Goal: Task Accomplishment & Management: Manage account settings

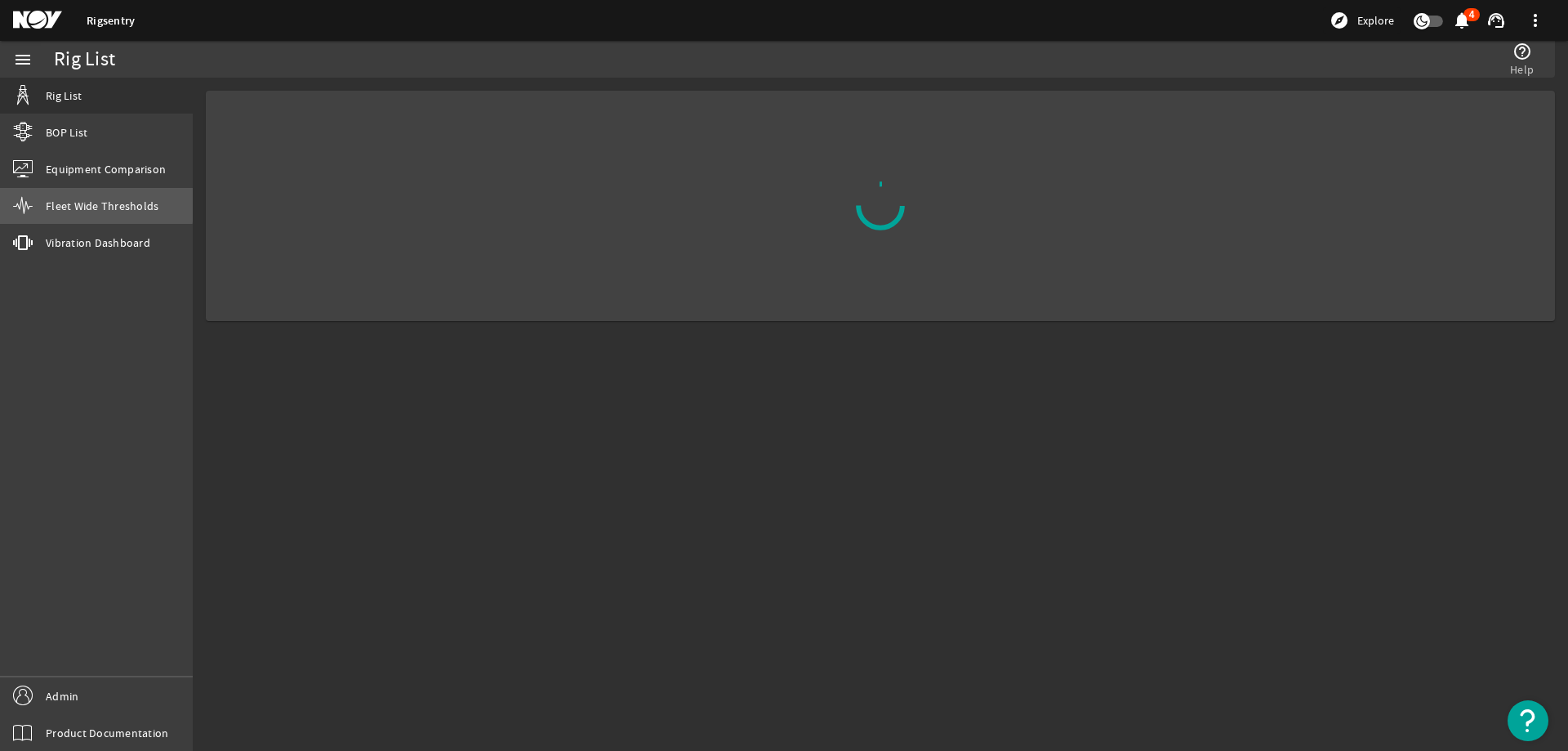
click at [64, 202] on span "Fleet Wide Thresholds" at bounding box center [102, 206] width 113 height 16
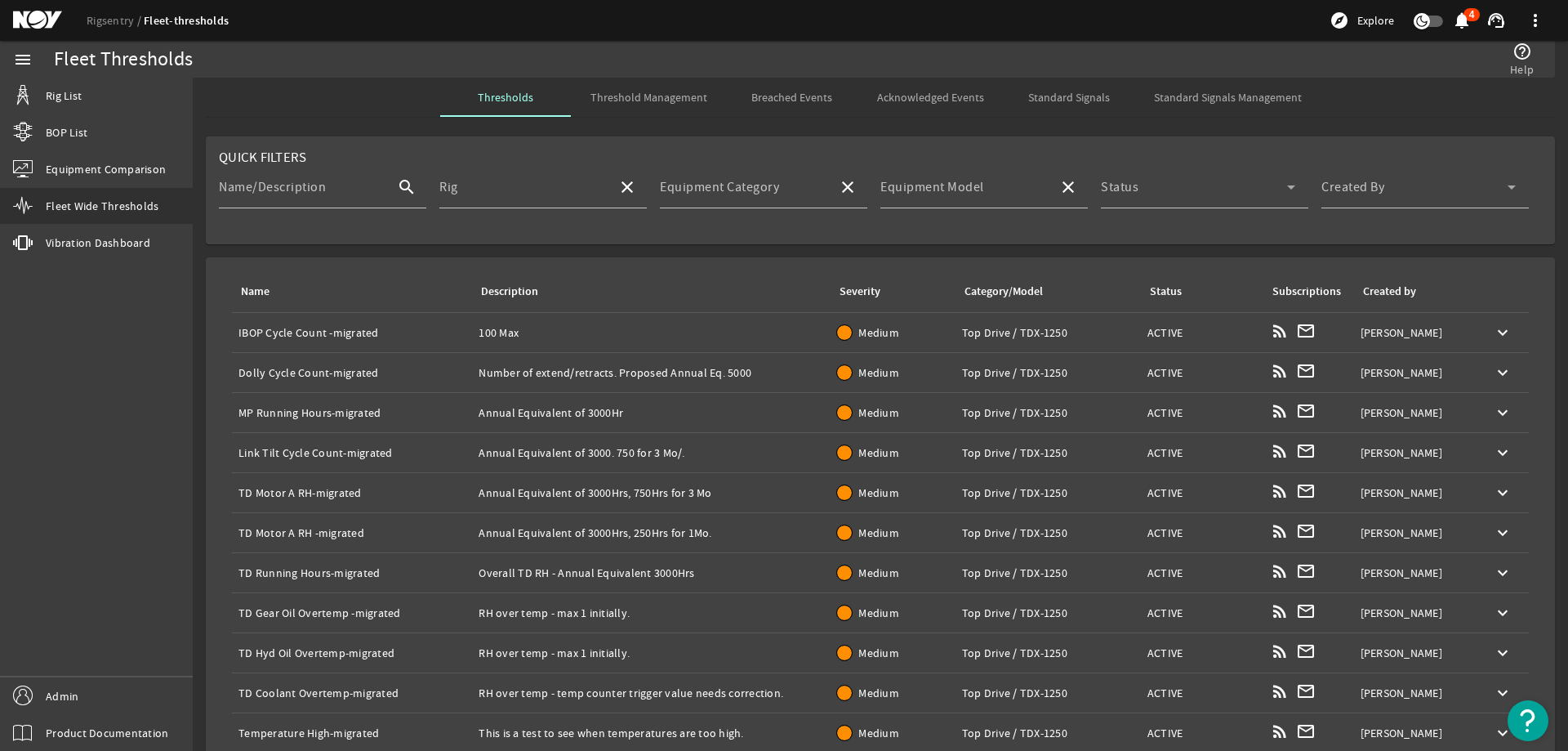
click at [1222, 98] on span "Standard Signals Management" at bounding box center [1228, 98] width 148 height 11
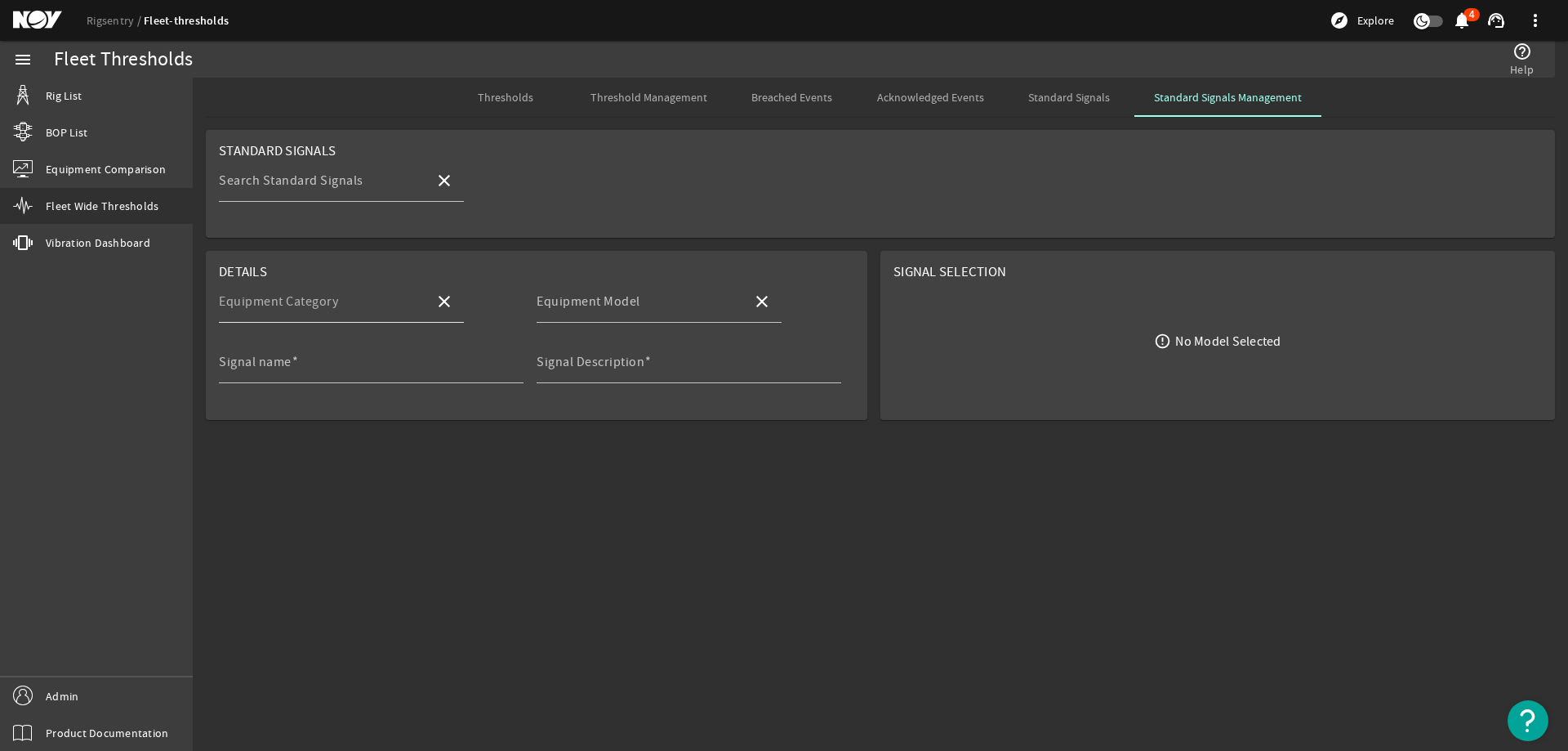
click at [327, 296] on mat-label "Equipment Category" at bounding box center [278, 301] width 120 height 16
click at [327, 298] on input "Equipment Category" at bounding box center [320, 308] width 203 height 19
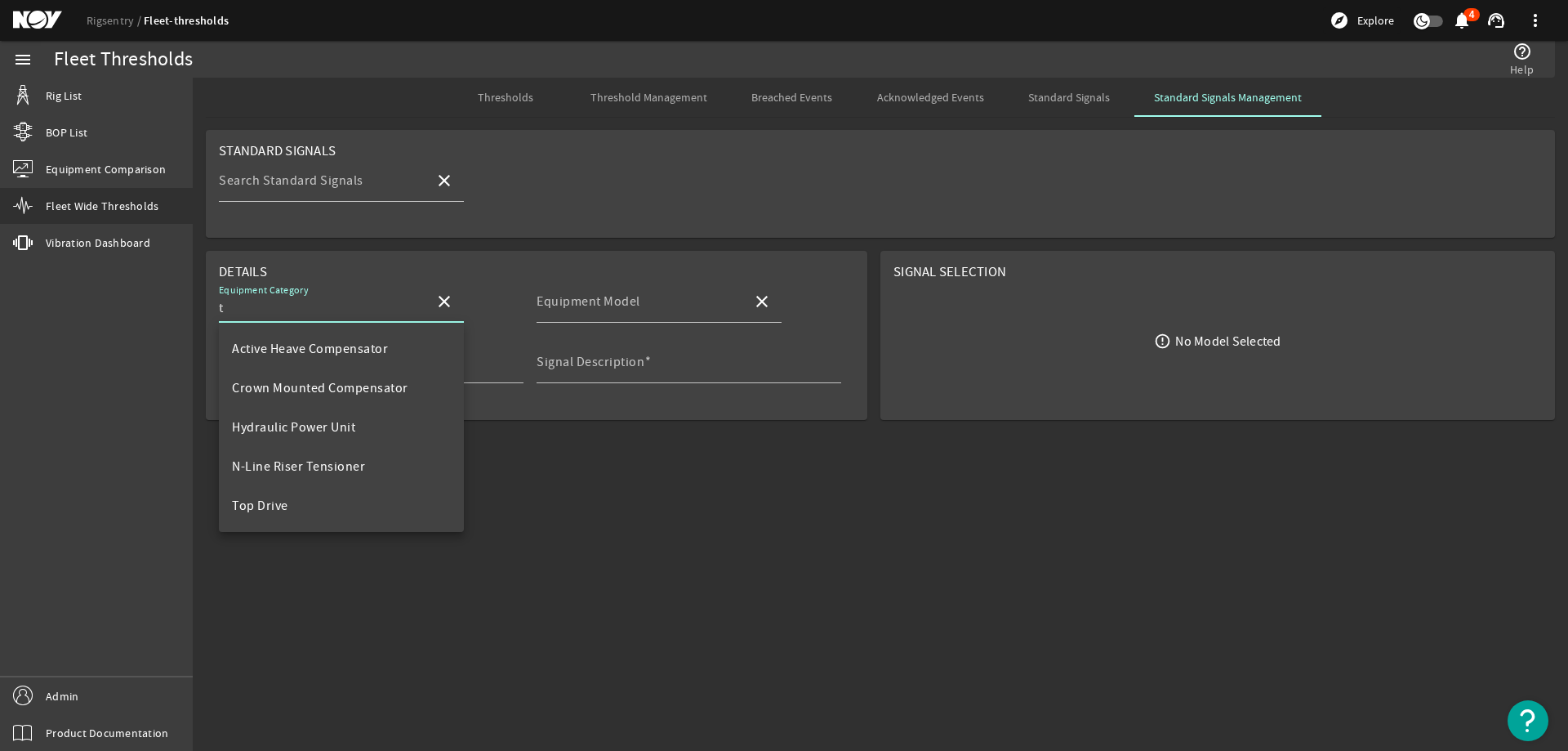
scroll to position [78, 0]
click at [322, 418] on mat-option "Top Drive" at bounding box center [341, 427] width 245 height 39
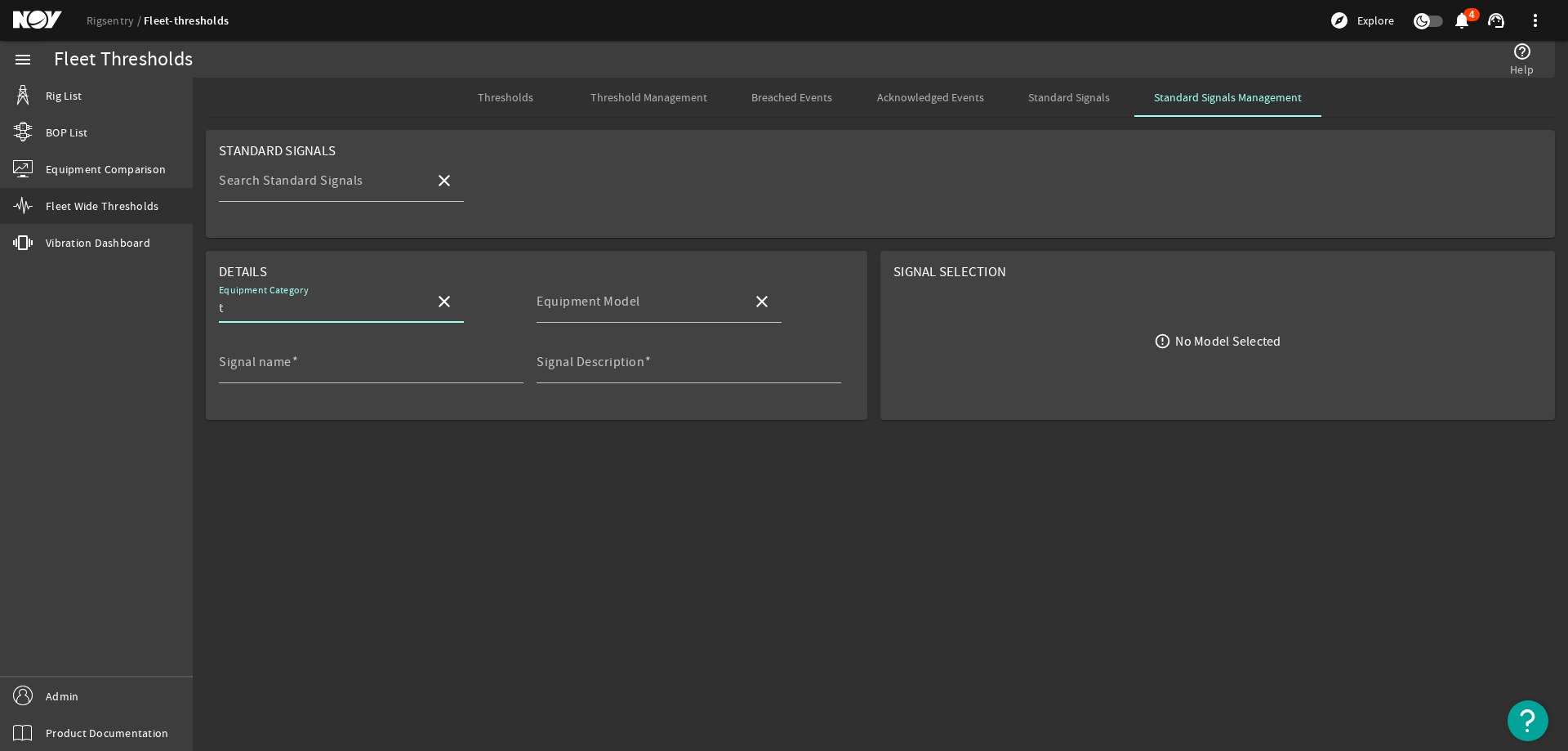
type input "Top Drive"
click at [565, 321] on div "Equipment Model" at bounding box center [638, 301] width 203 height 42
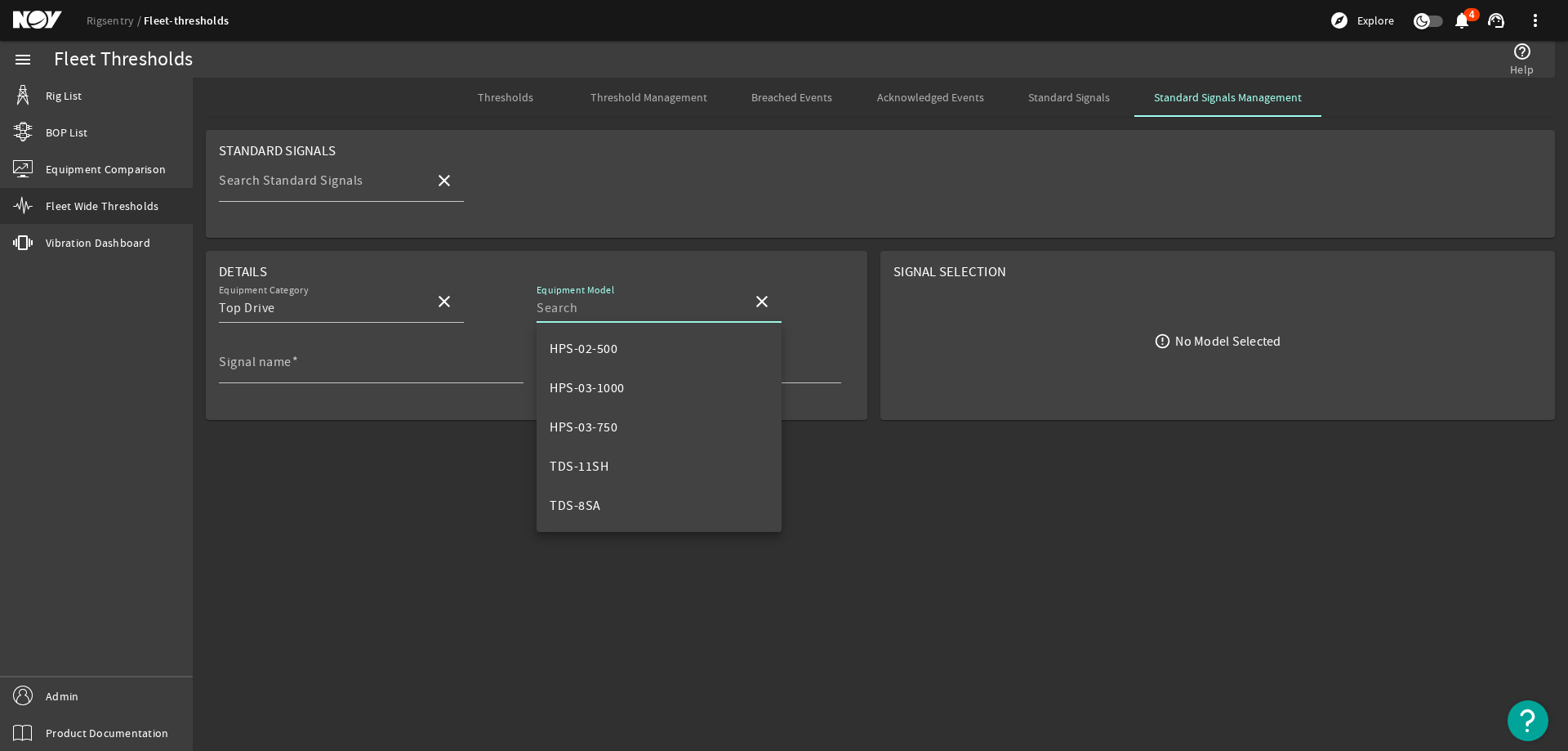
click at [568, 308] on input "Equipment Model" at bounding box center [638, 308] width 203 height 19
click at [620, 388] on span "HPS-03-1000" at bounding box center [587, 387] width 76 height 16
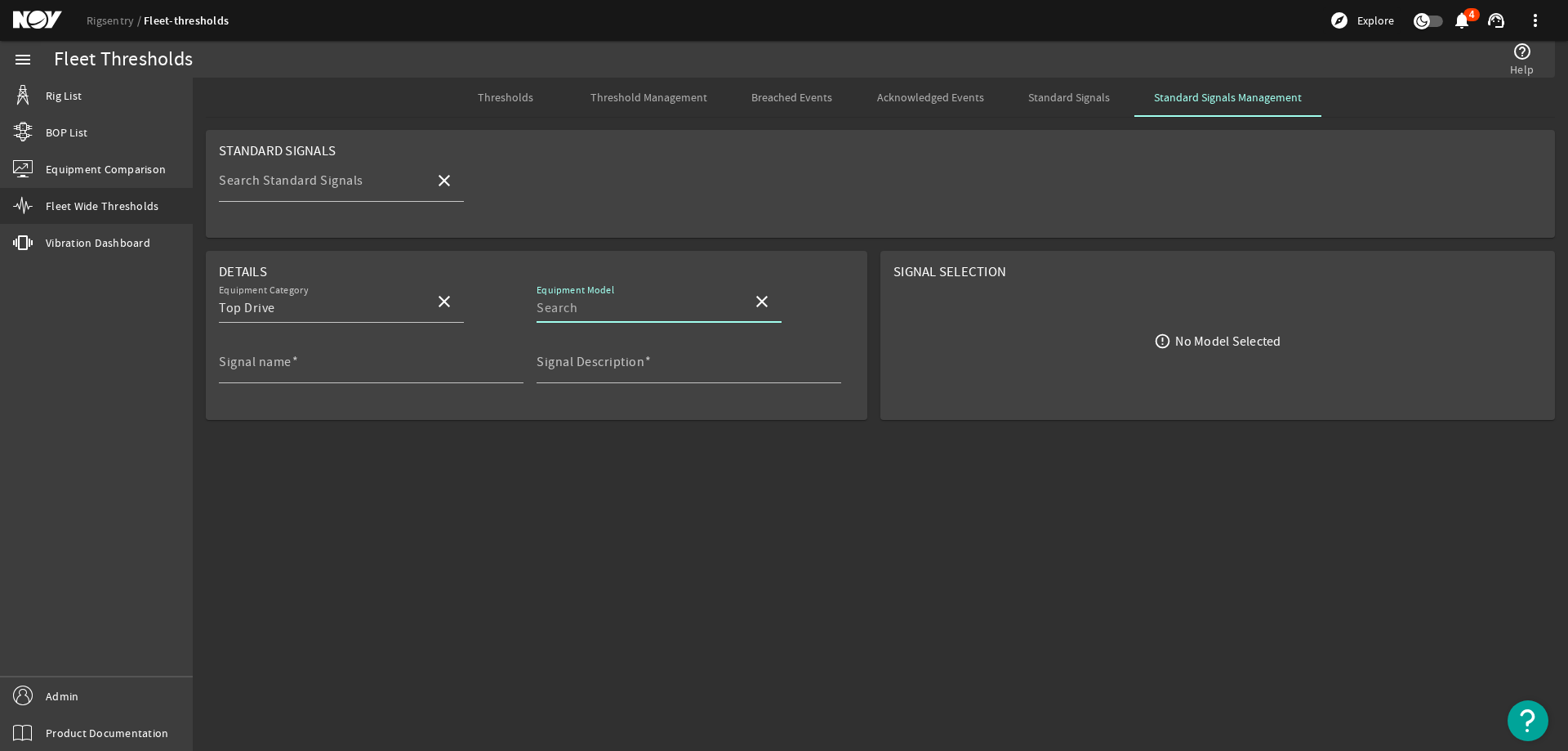
type input "HPS-03-1000"
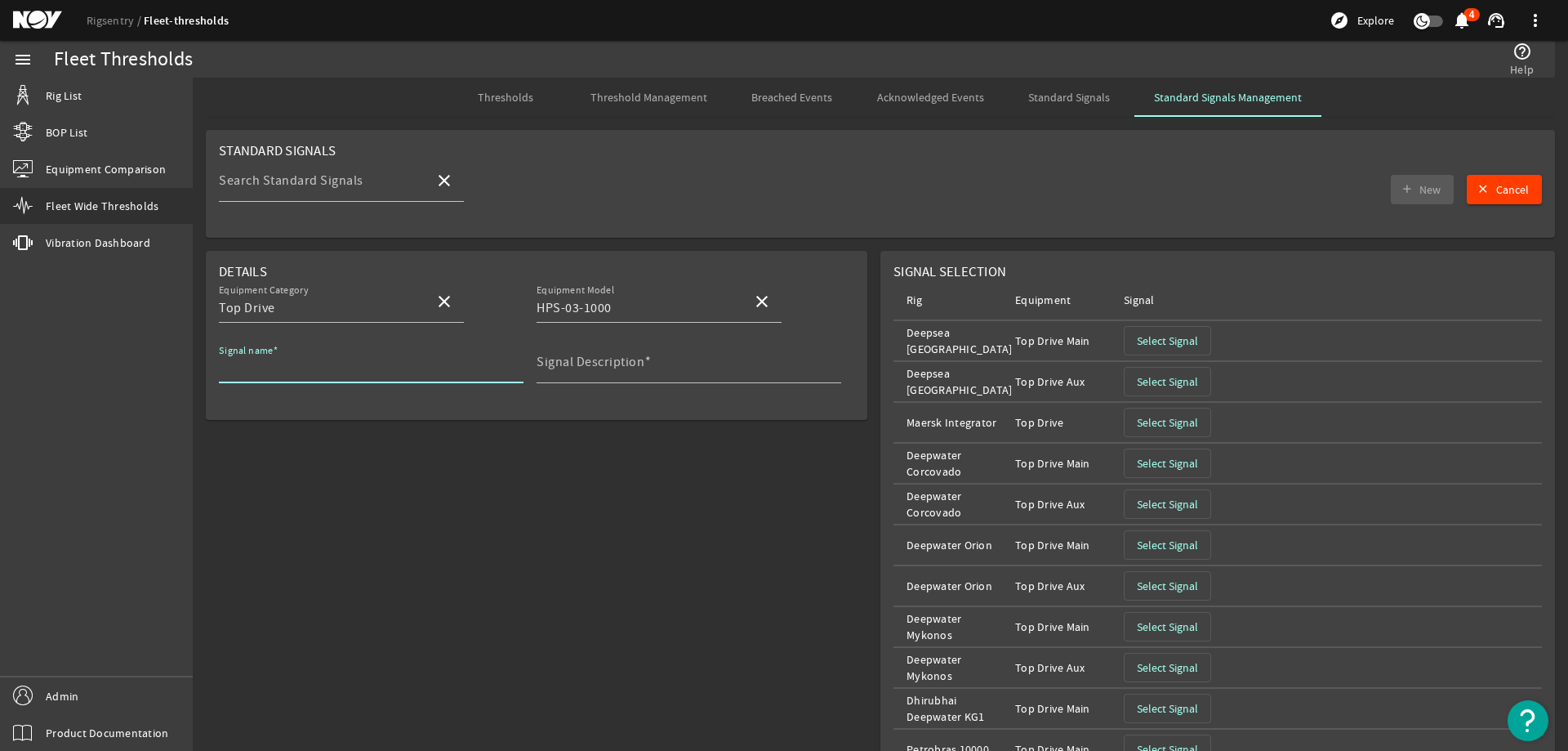
click at [343, 362] on input "Signal name" at bounding box center [364, 368] width 292 height 19
click at [296, 371] on input "Signal name" at bounding box center [364, 368] width 292 height 19
paste input "Bails NDE Inspection"
type input "Bails NDE Inspection"
click at [590, 367] on mat-label "Signal Description" at bounding box center [590, 362] width 108 height 16
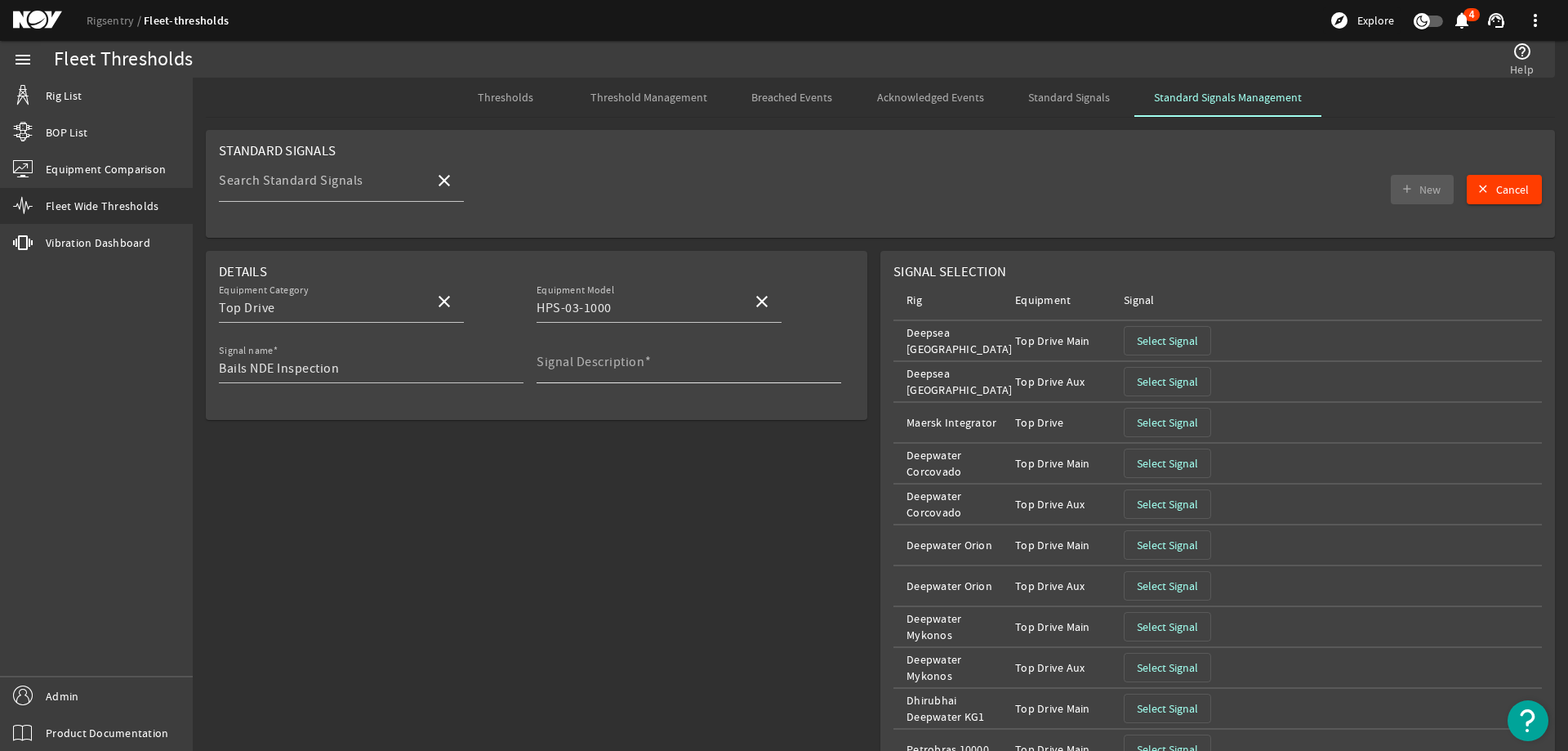
click at [590, 367] on input "Signal Description" at bounding box center [682, 368] width 292 height 19
paste input "Perform nondestructive examination (NDE) of bails, without disassembling, inclu…"
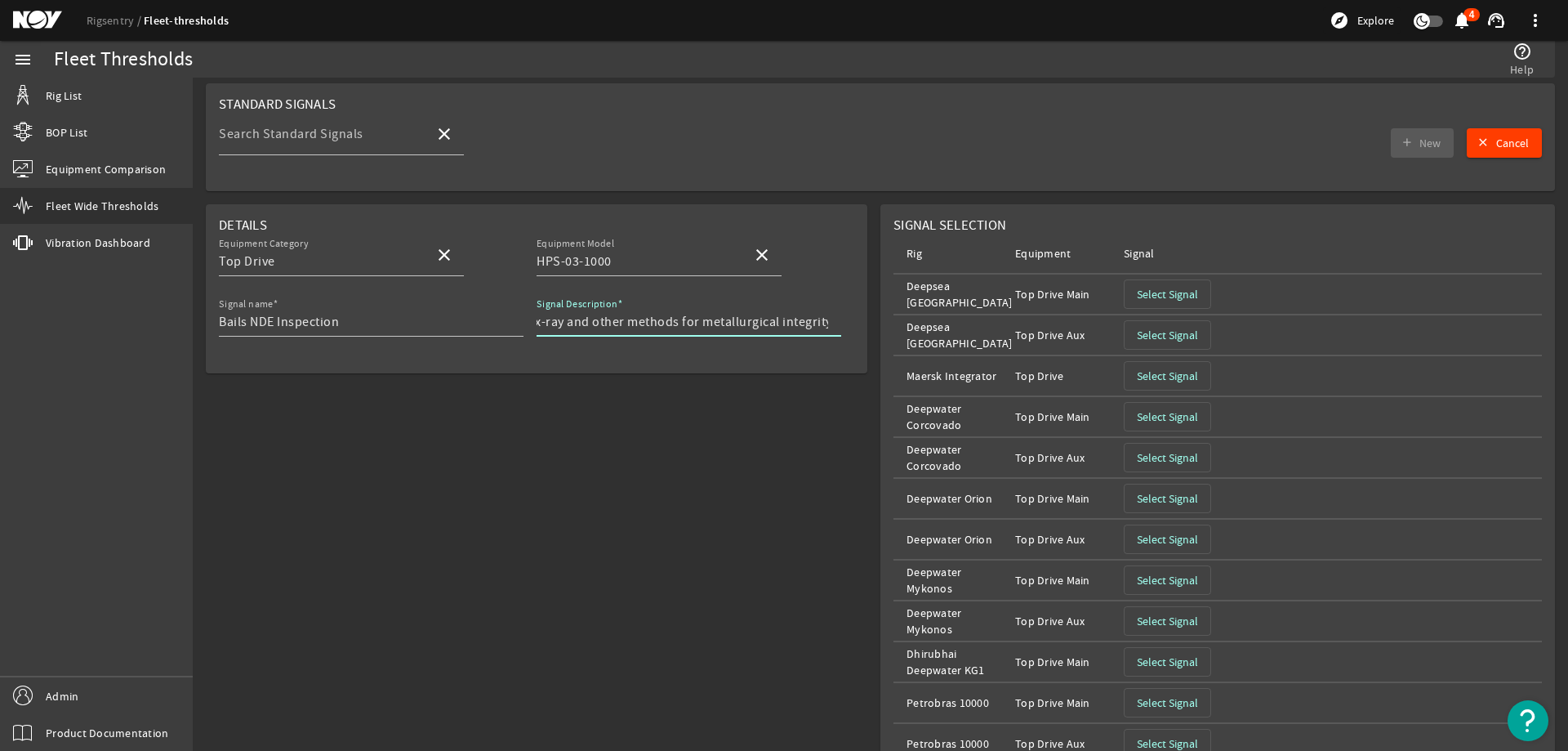
scroll to position [0, 0]
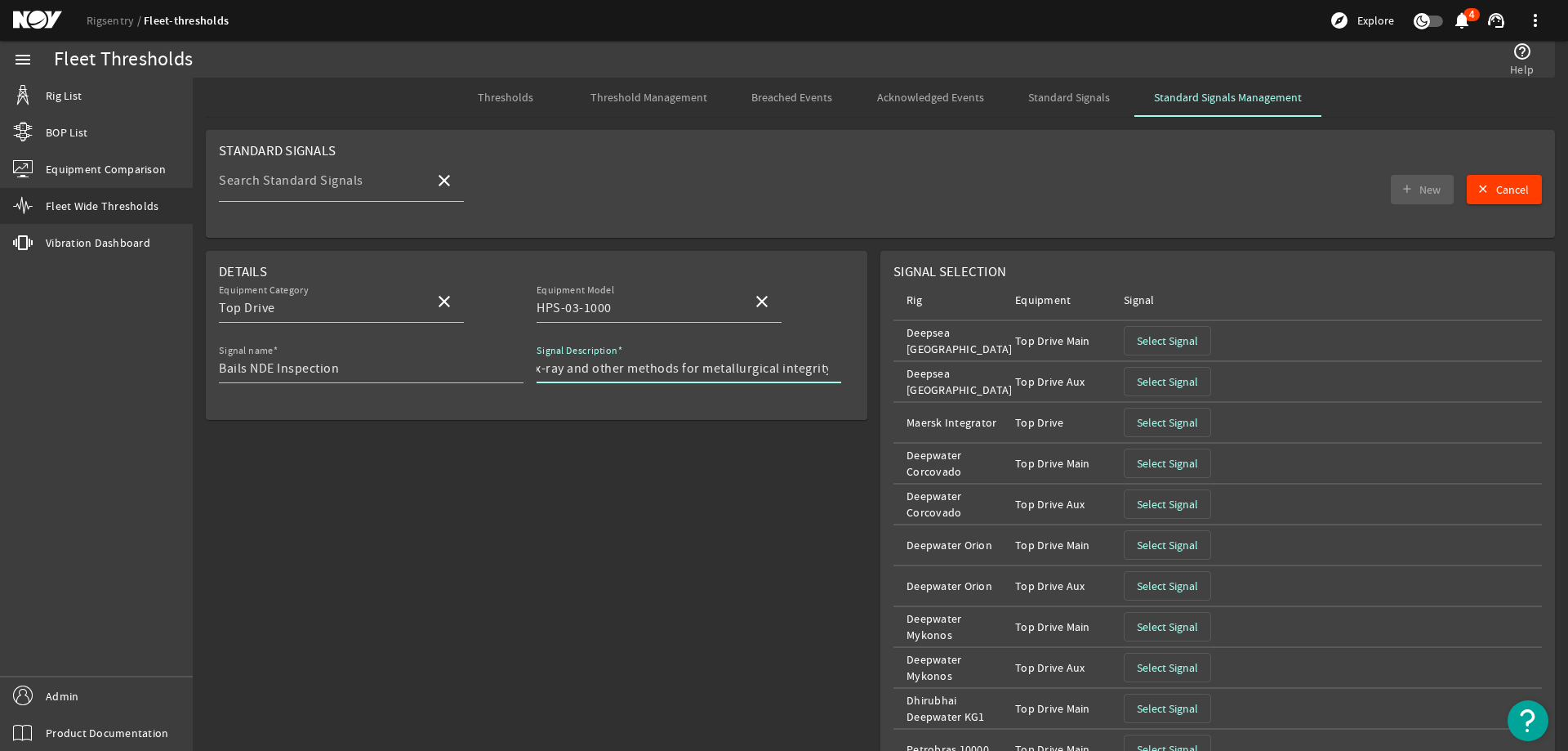
type input "Perform nondestructive examination (NDE) of bails, without disassembling, inclu…"
click at [533, 370] on div "Signal name Bails NDE Inspection Signal Description Perform nondestructive exam…" at bounding box center [536, 370] width 635 height 60
click at [389, 370] on input "Bails NDE Inspection" at bounding box center [364, 368] width 292 height 19
click at [356, 371] on input "Bails NDE Inspection" at bounding box center [364, 368] width 292 height 19
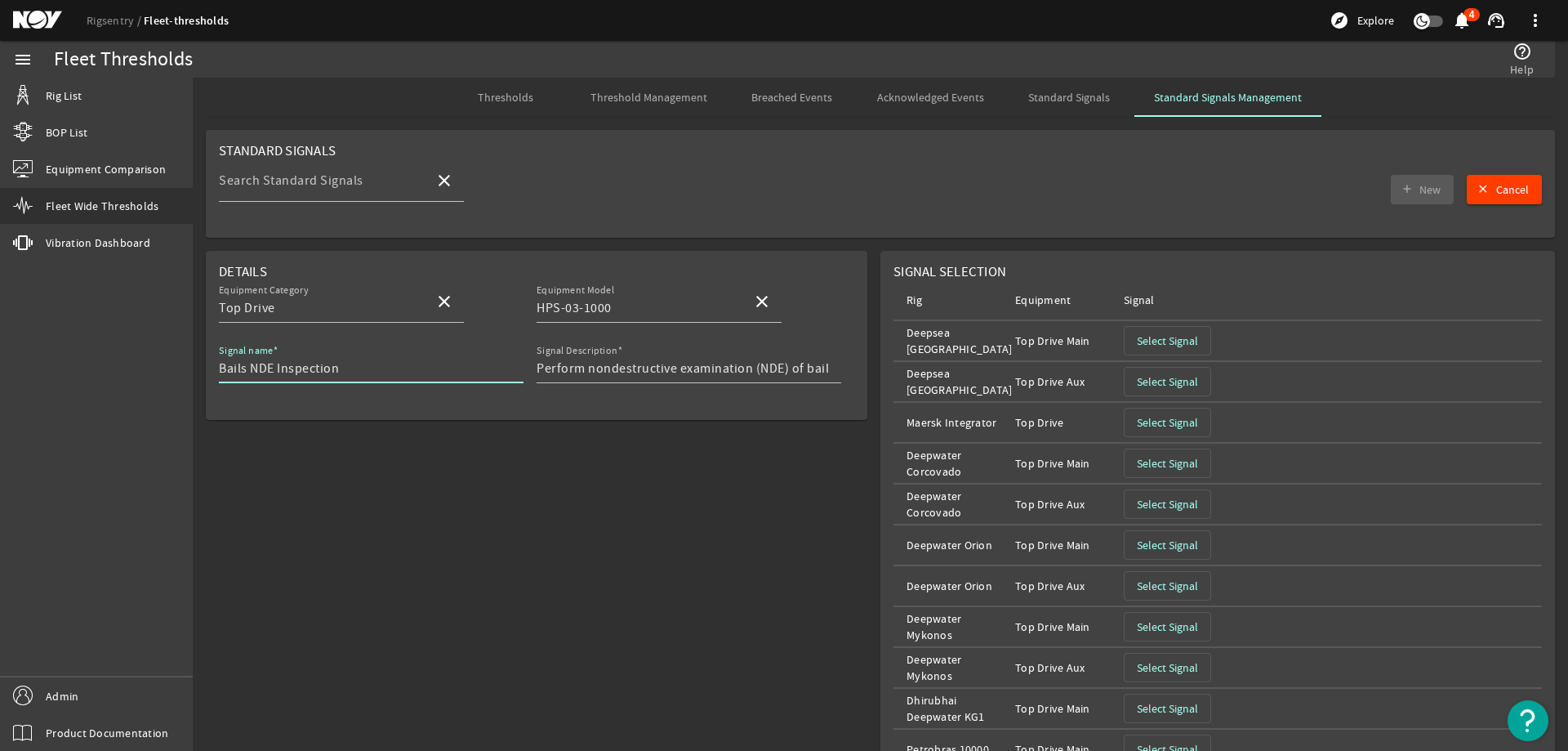
click at [356, 371] on input "Bails NDE Inspection" at bounding box center [364, 368] width 292 height 19
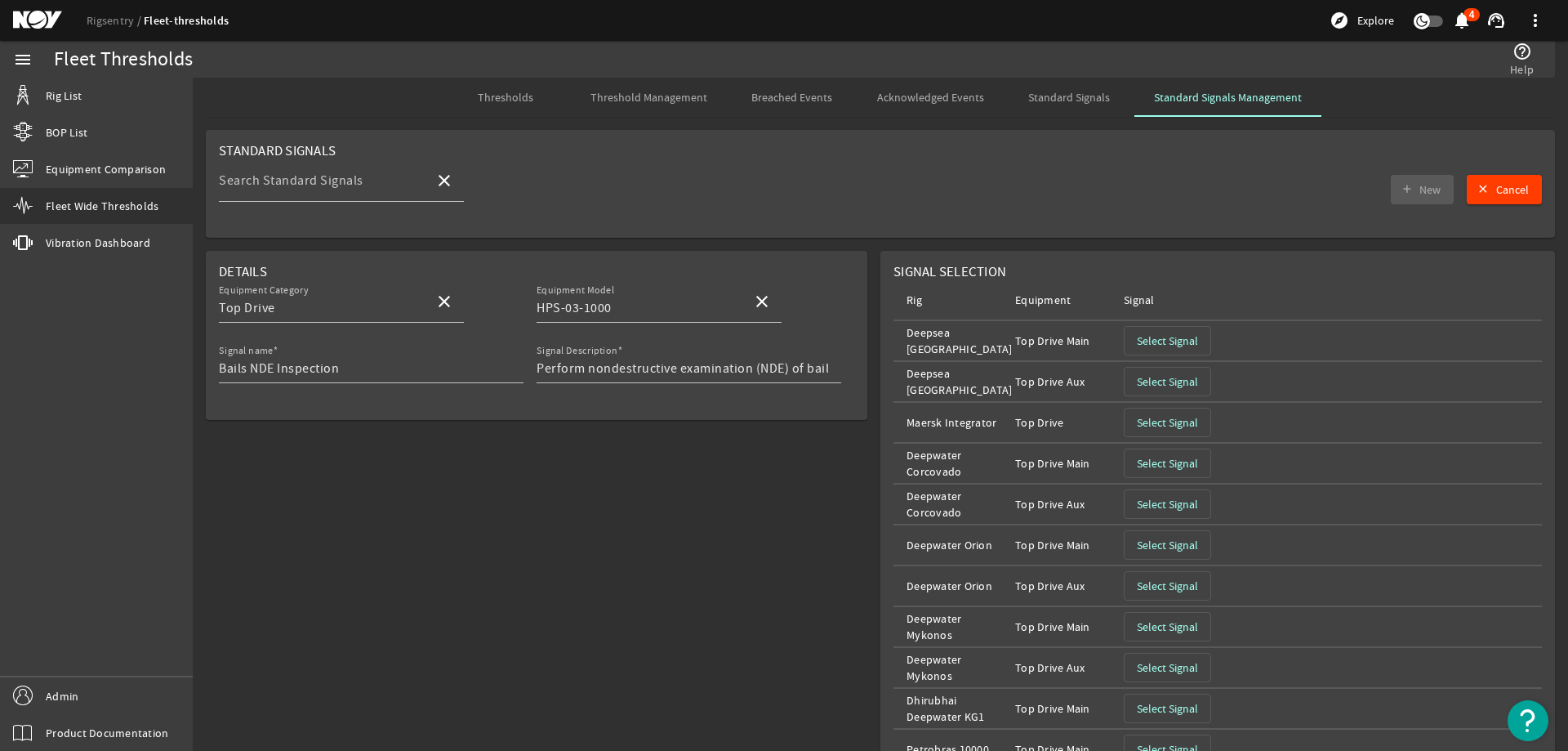
click at [422, 392] on div at bounding box center [371, 392] width 305 height 18
click at [361, 367] on input "Bails NDE Inspection" at bounding box center [364, 368] width 292 height 19
click at [344, 361] on input "Bails NDE Inspection" at bounding box center [364, 368] width 292 height 19
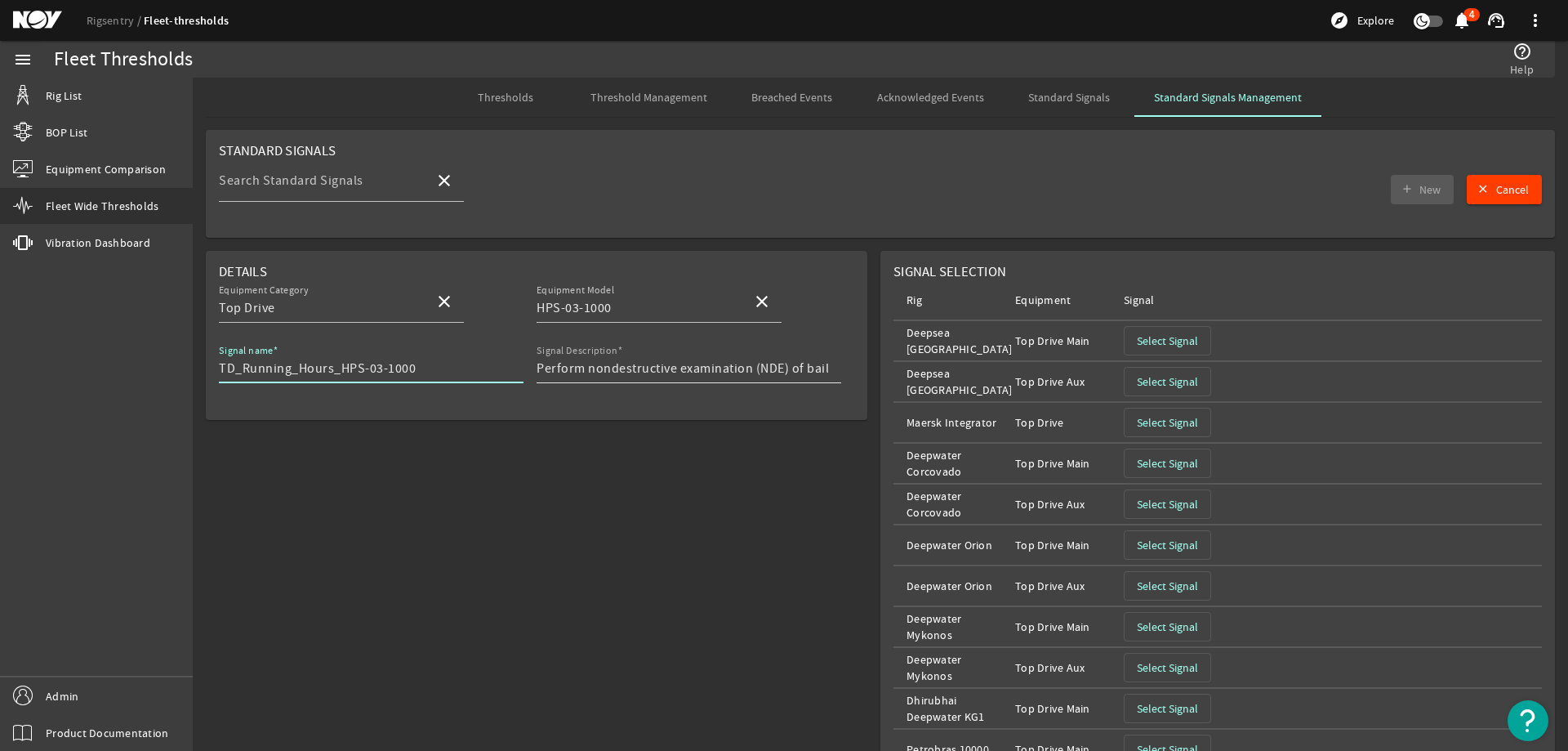
type input "TD_Running_Hours_HPS-03-1000"
click at [651, 373] on input "Perform nondestructive examination (NDE) of bails, without disassembling, inclu…" at bounding box center [682, 368] width 292 height 19
type input "Total running hours for TD"
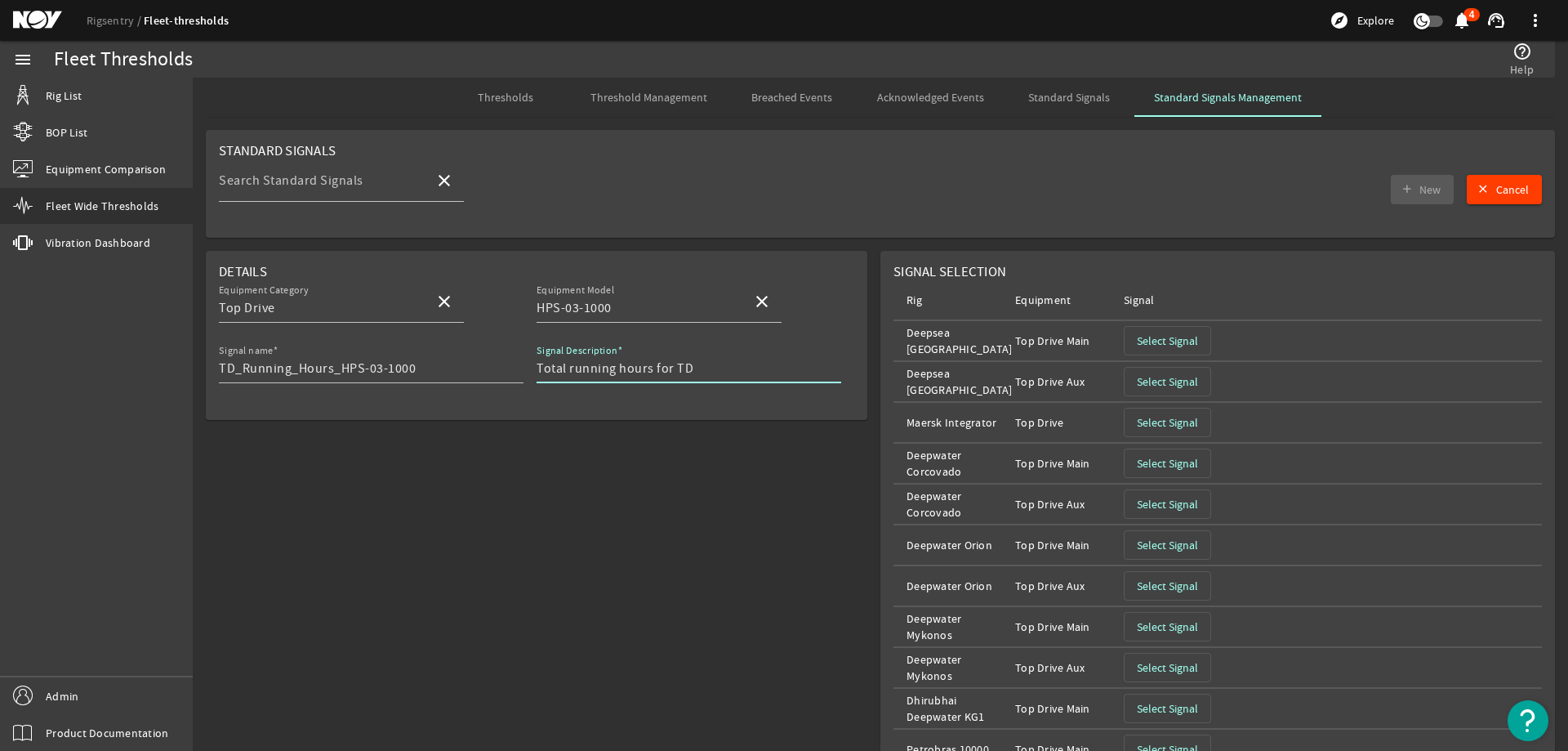
click at [1172, 342] on span "Select Signal" at bounding box center [1167, 341] width 61 height 16
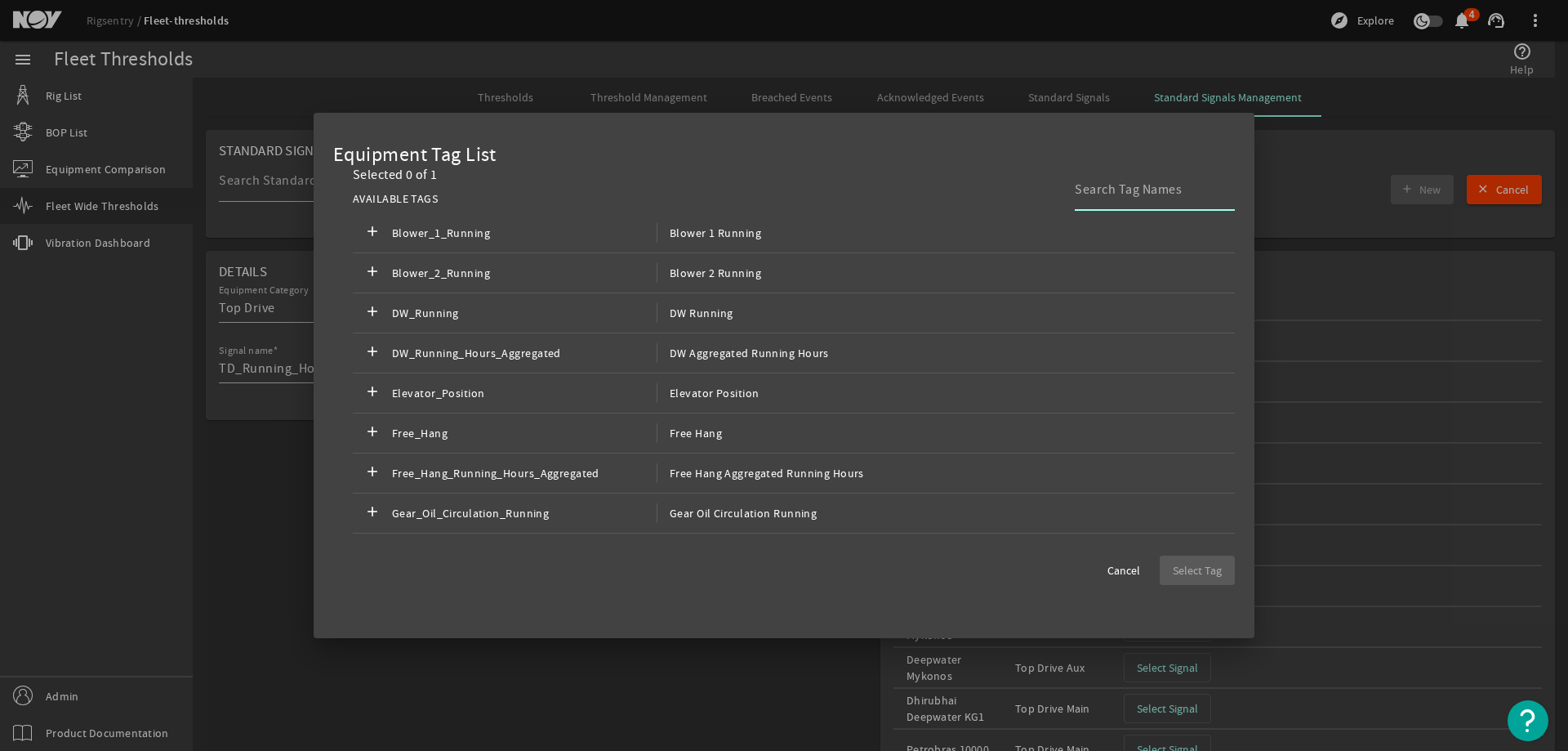
click at [1151, 191] on input at bounding box center [1148, 189] width 147 height 19
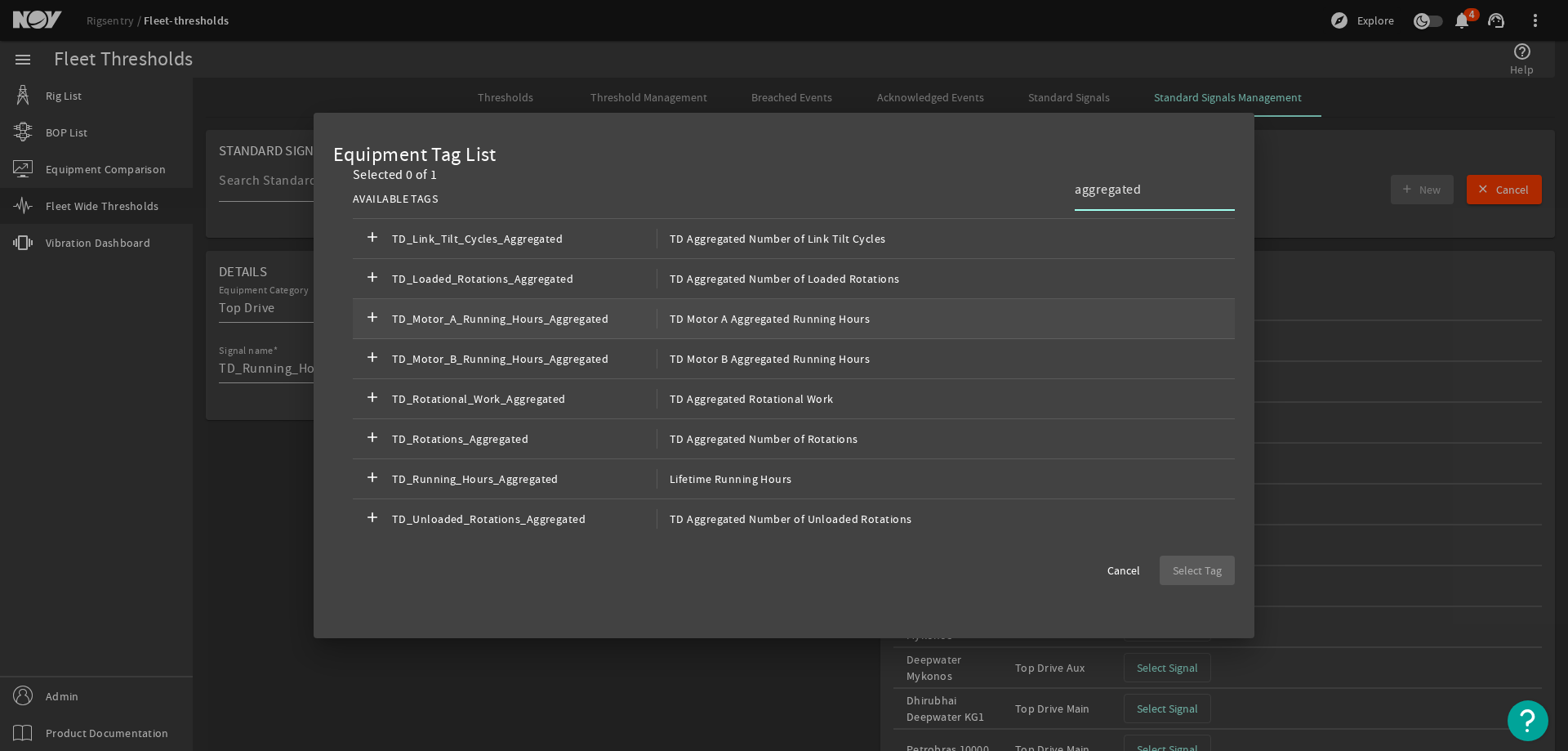
scroll to position [646, 0]
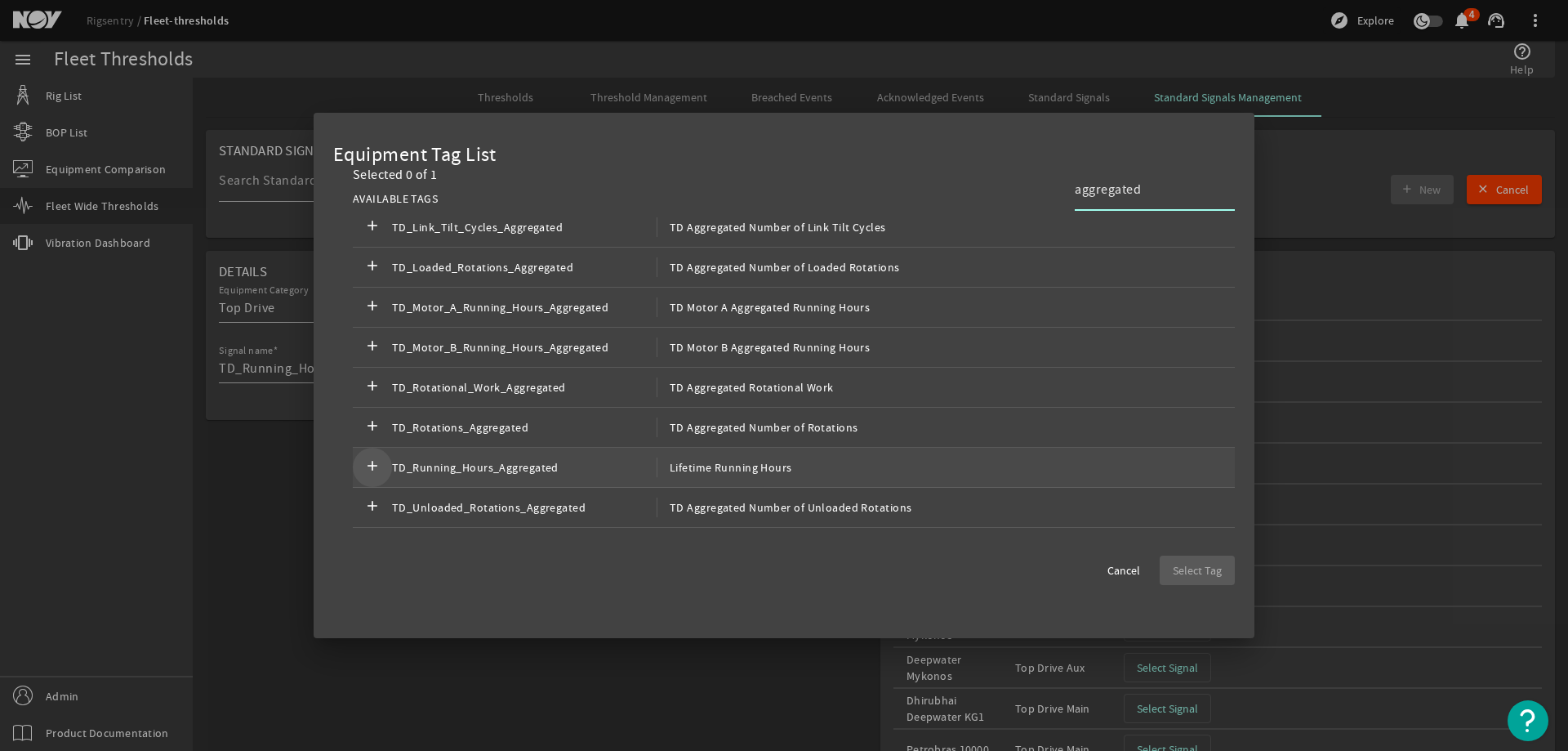
type input "aggregated"
click at [381, 467] on mat-icon "add" at bounding box center [372, 467] width 19 height 19
click at [1203, 569] on span "Select Tag" at bounding box center [1196, 570] width 49 height 16
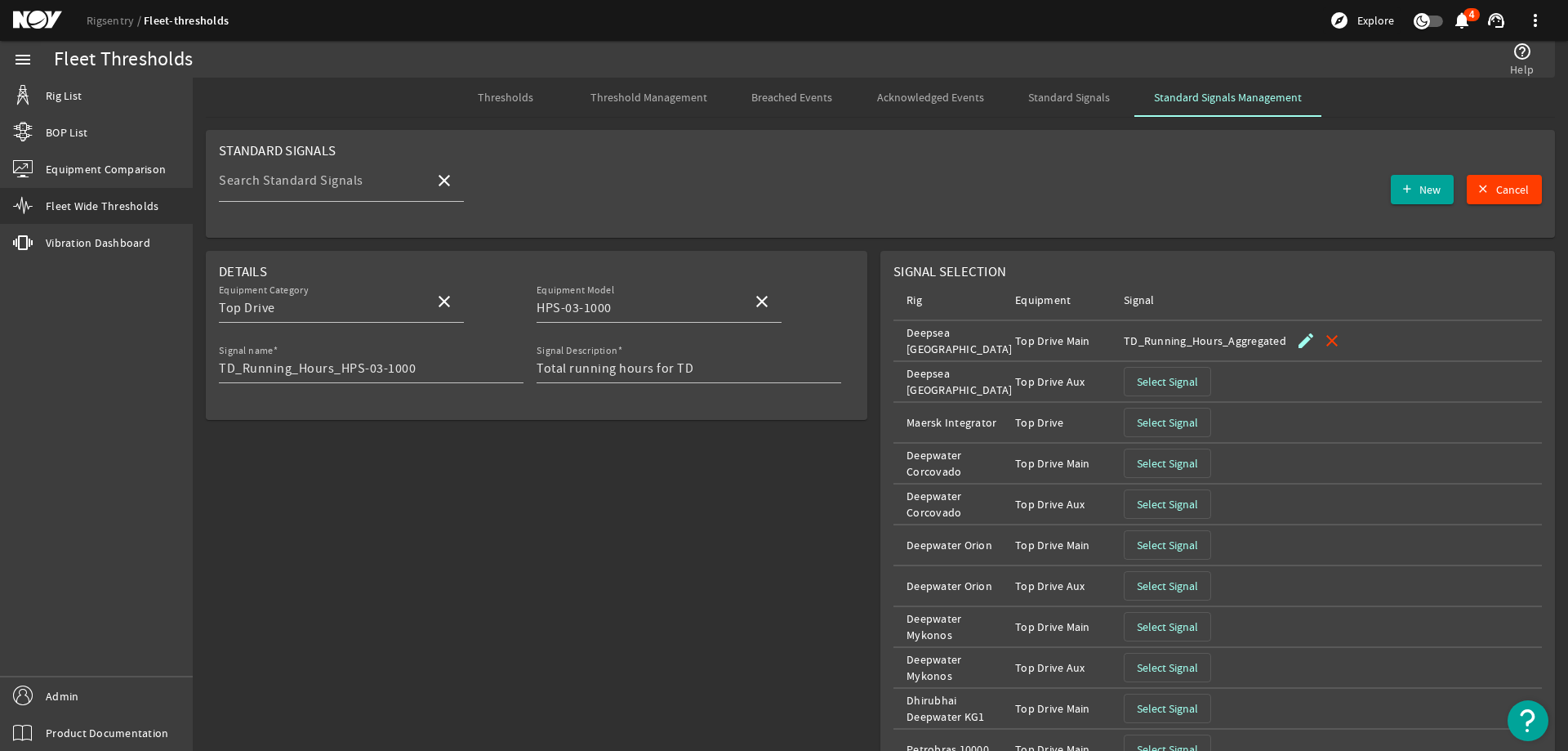
click at [1143, 387] on span "Select Signal" at bounding box center [1167, 381] width 61 height 16
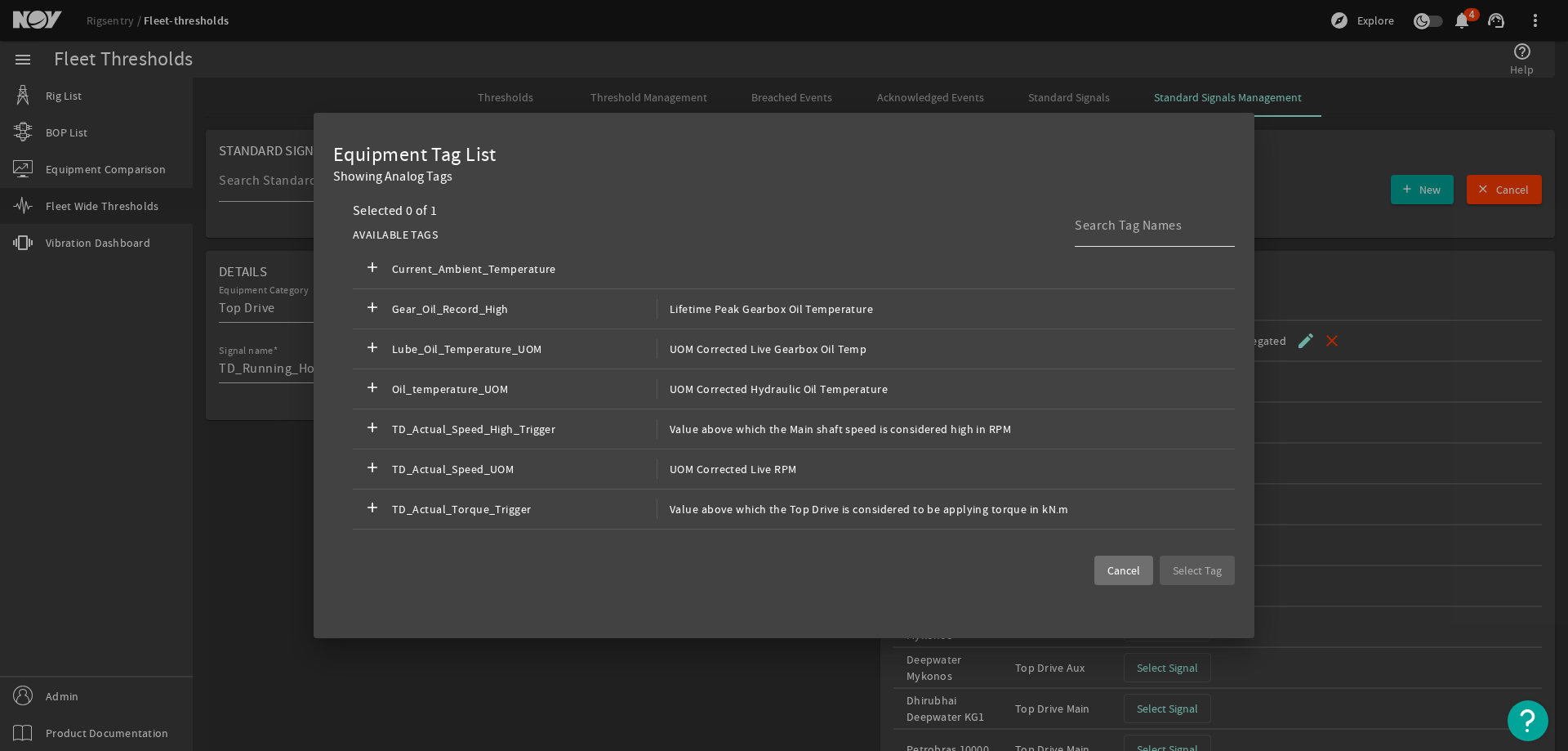
click at [1130, 216] on input at bounding box center [1148, 225] width 147 height 19
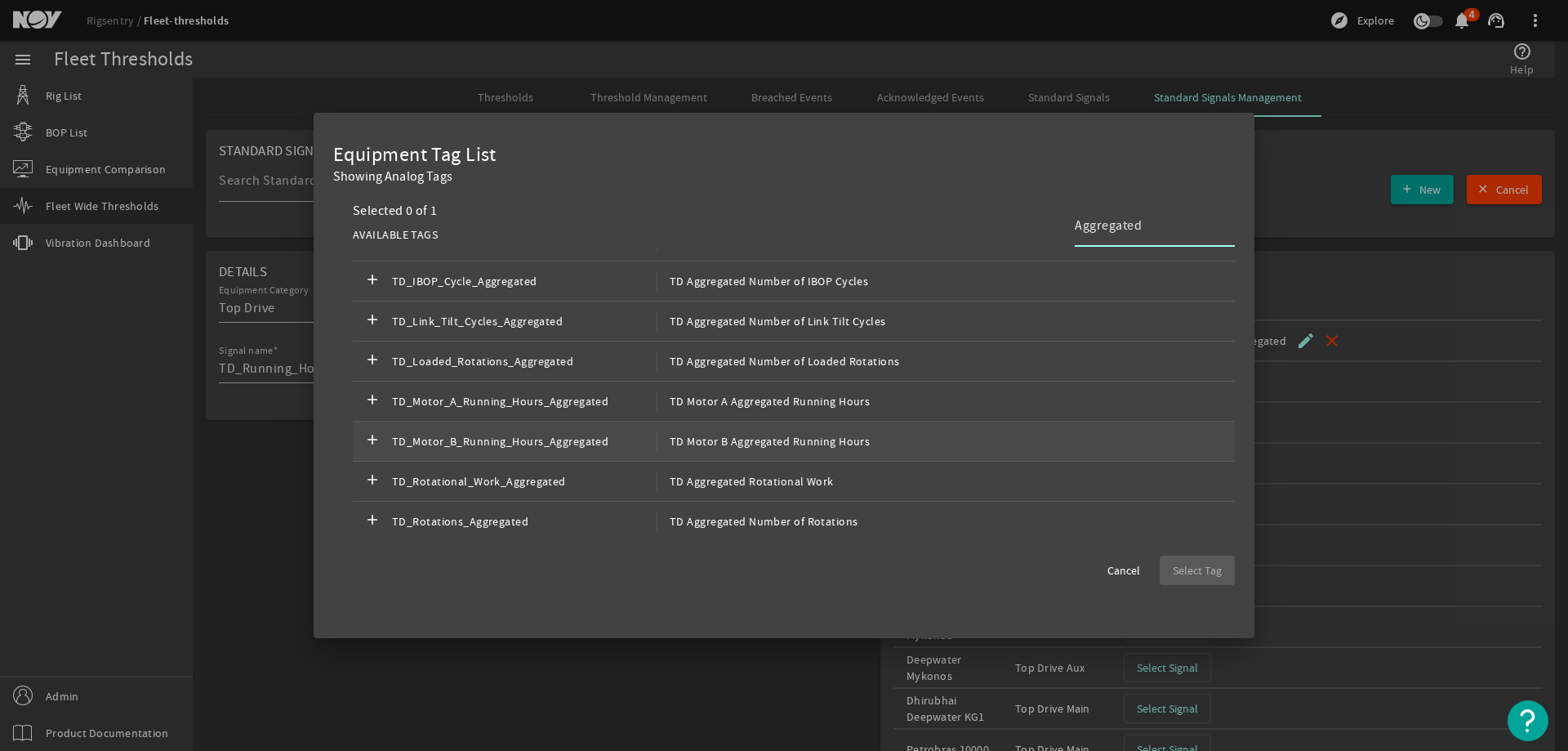
scroll to position [391, 0]
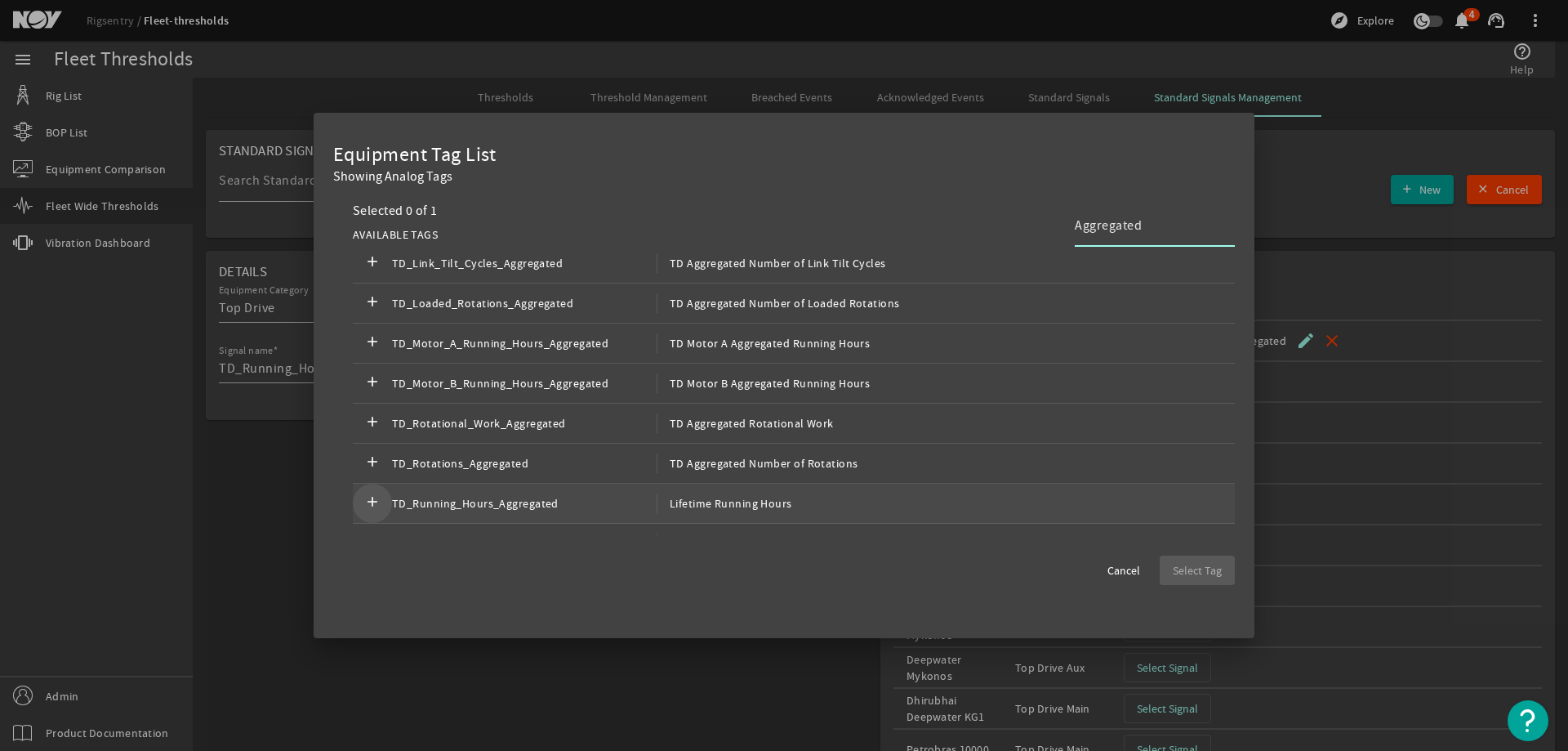
type input "Aggregated"
click at [372, 497] on mat-icon "add" at bounding box center [372, 503] width 19 height 19
click at [1180, 563] on span "Select Tag" at bounding box center [1196, 570] width 49 height 16
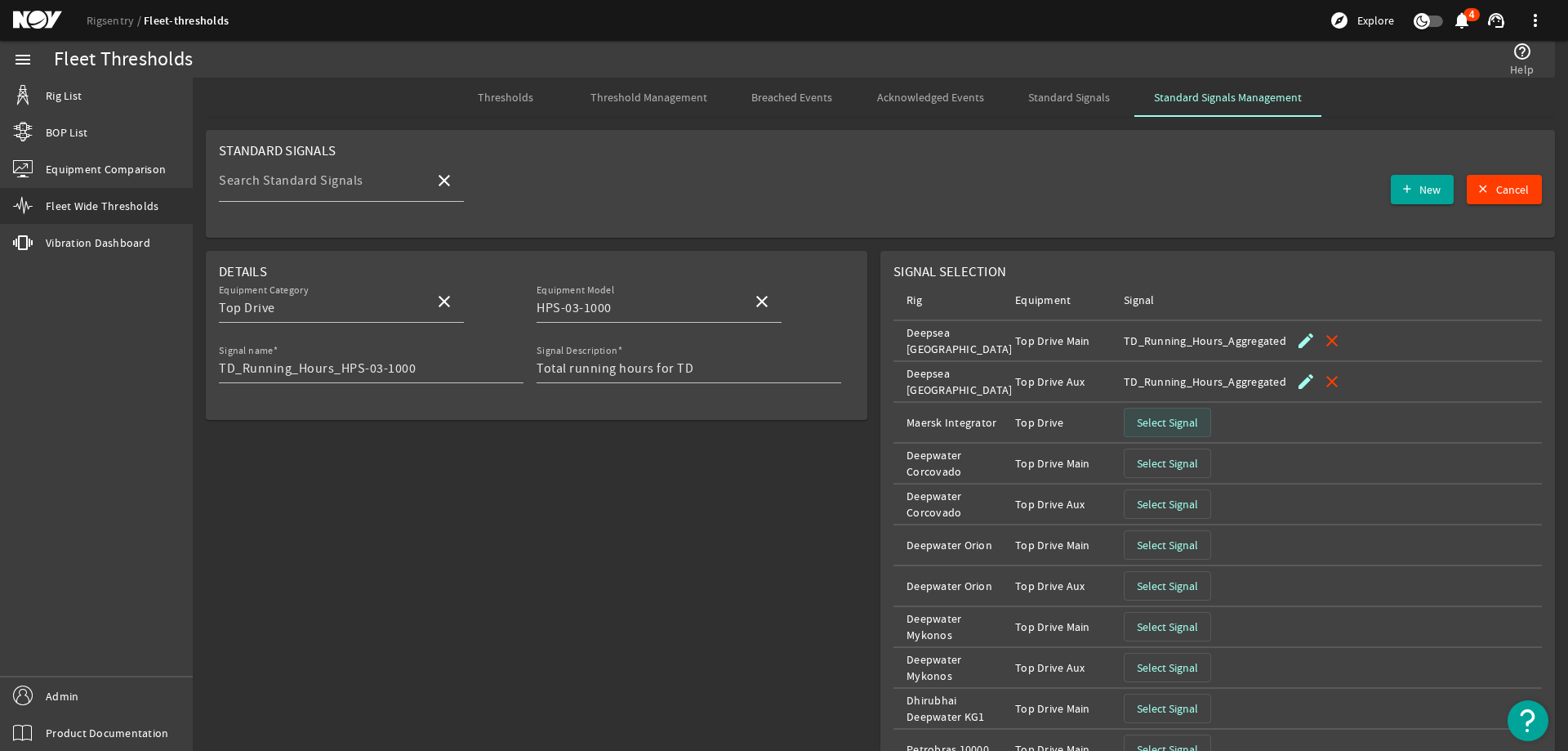
click at [1156, 427] on span "Select Signal" at bounding box center [1167, 422] width 61 height 16
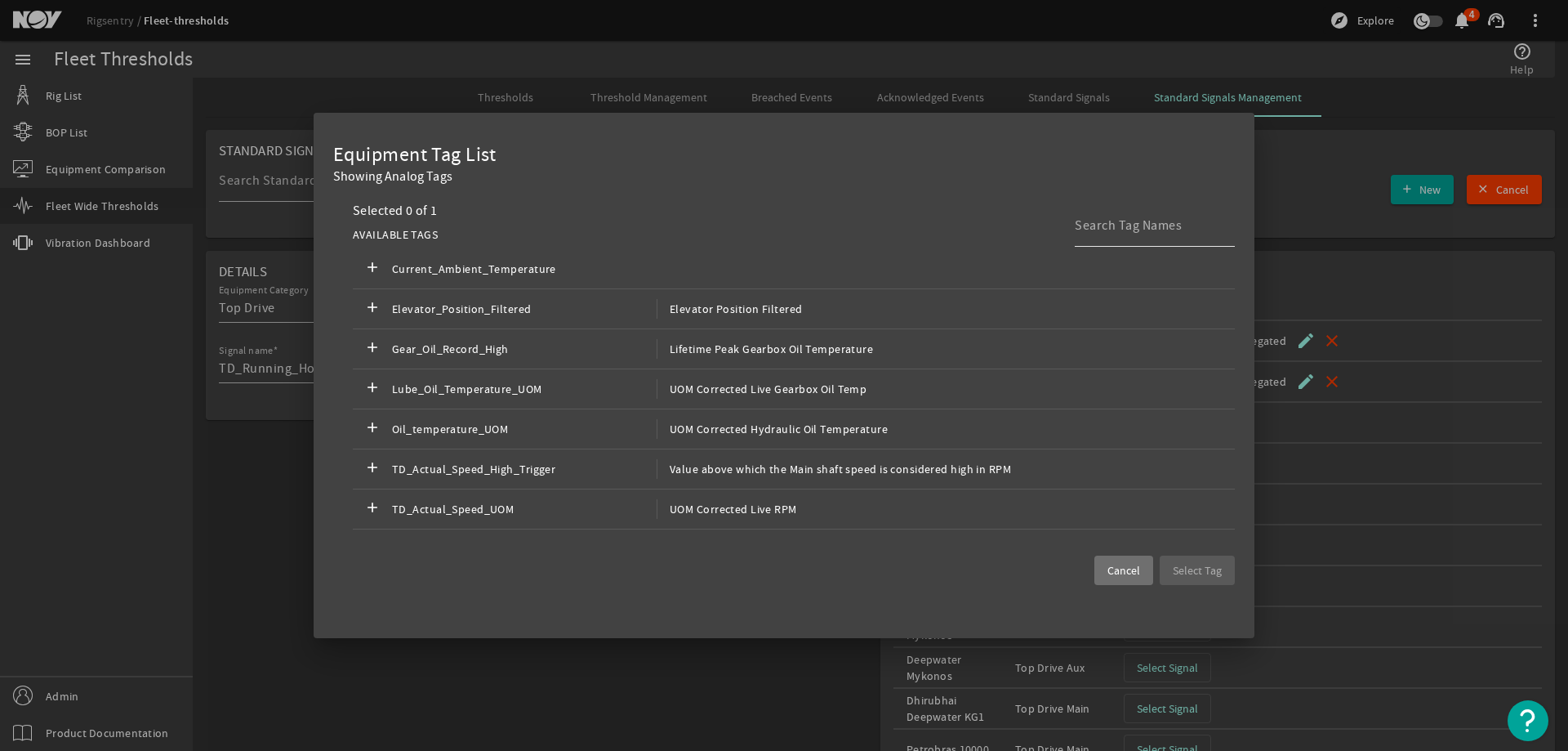
click at [1093, 230] on input at bounding box center [1148, 225] width 147 height 19
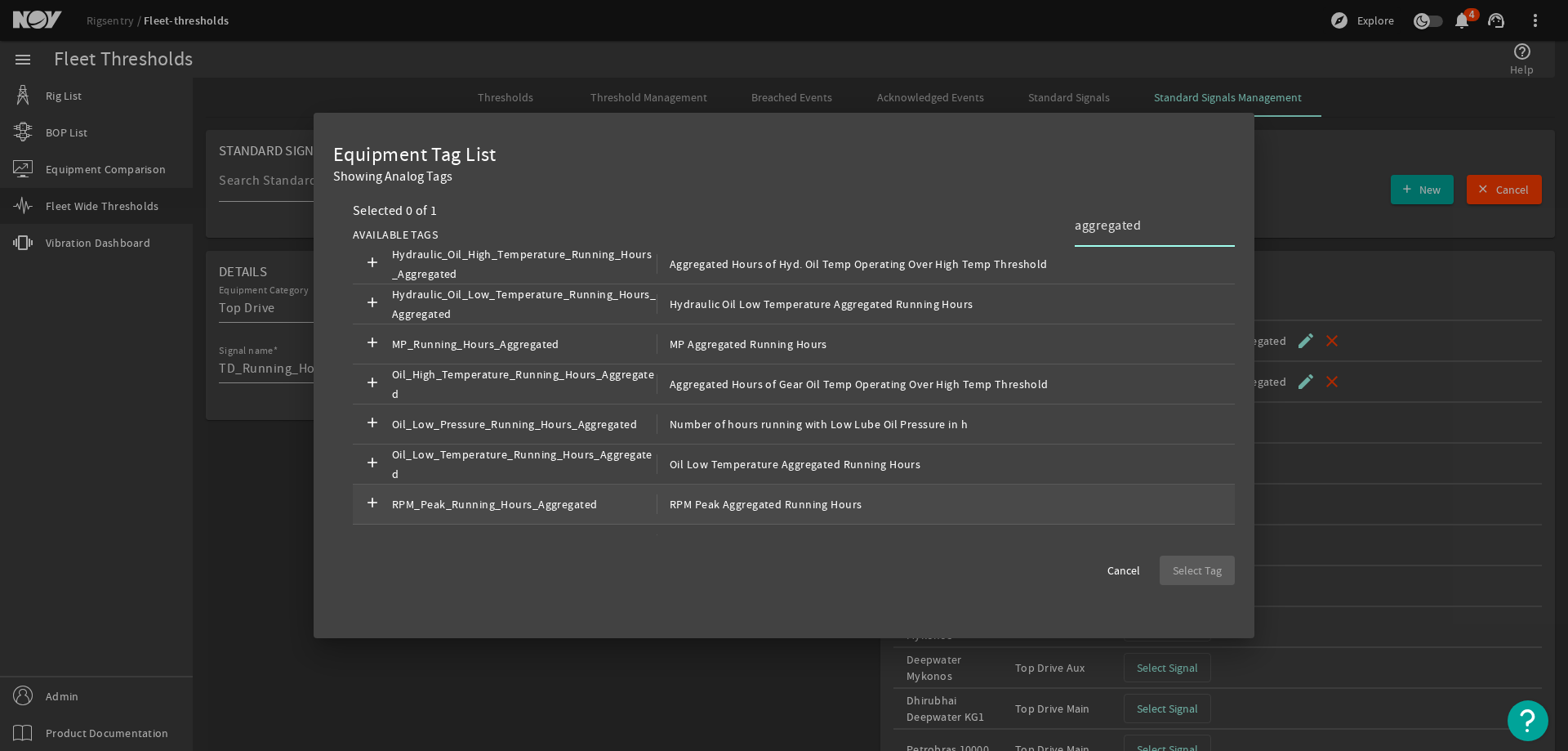
scroll to position [86, 0]
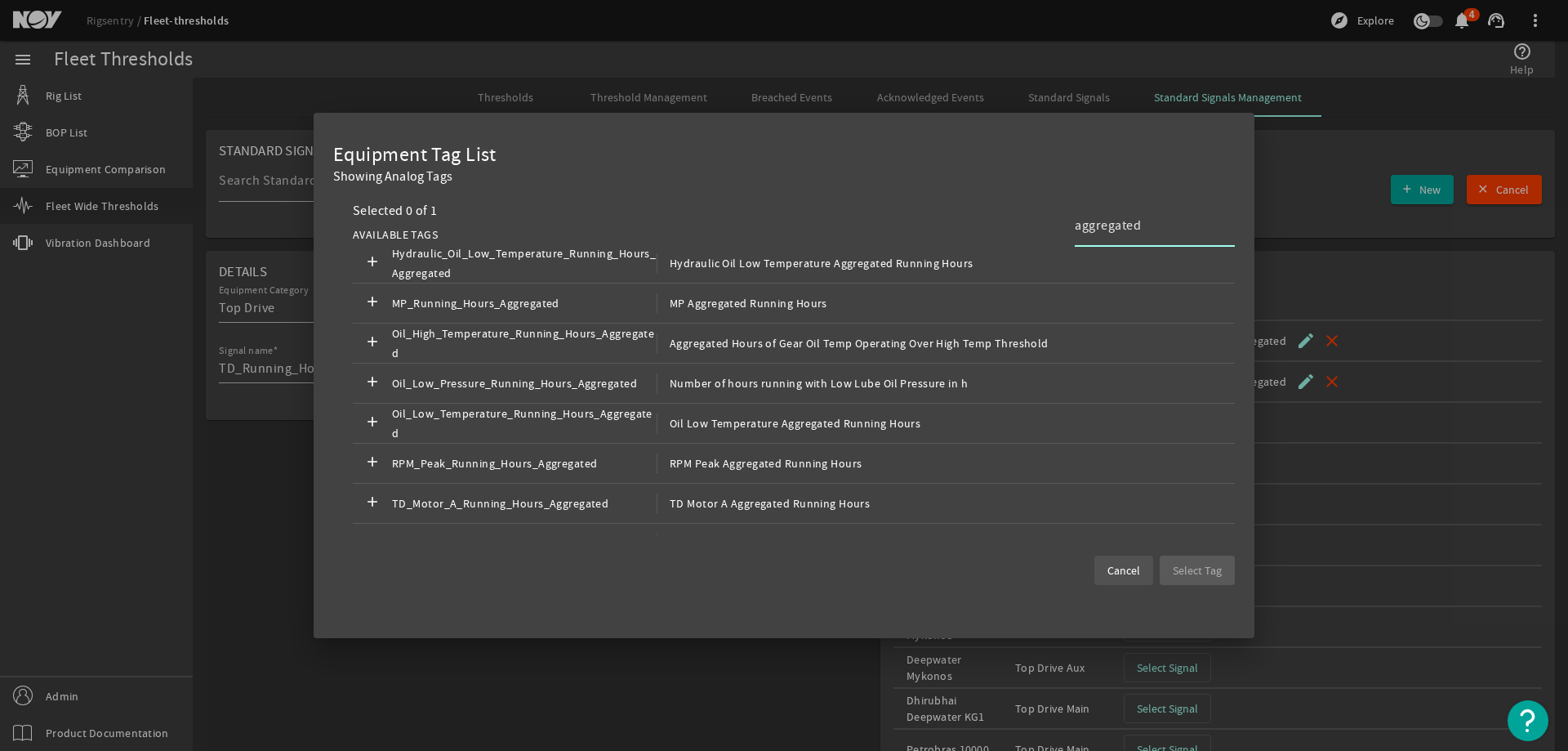
type input "aggregated"
click at [1125, 573] on span "Cancel" at bounding box center [1123, 570] width 33 height 16
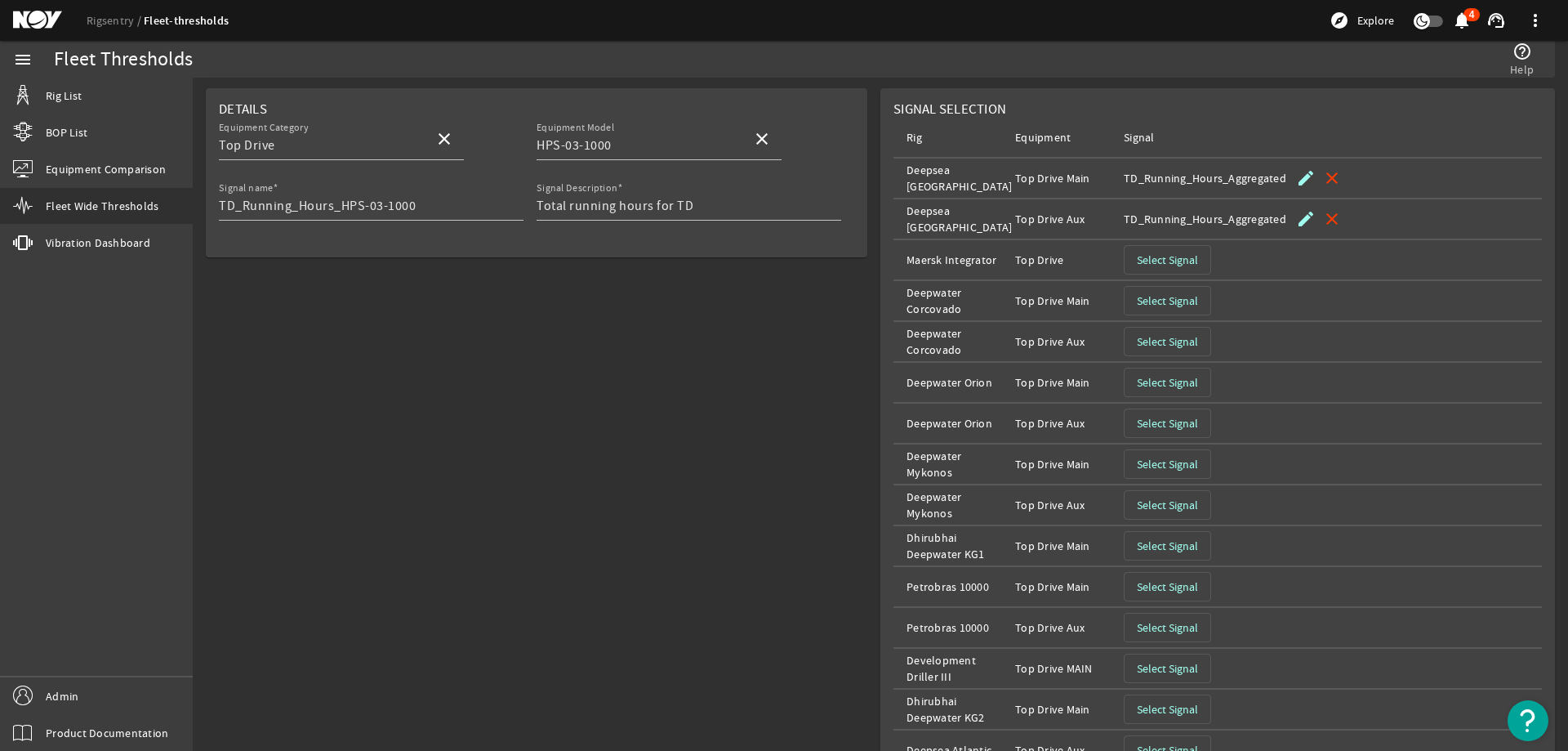
scroll to position [164, 0]
click at [1172, 302] on span "Select Signal" at bounding box center [1167, 299] width 61 height 16
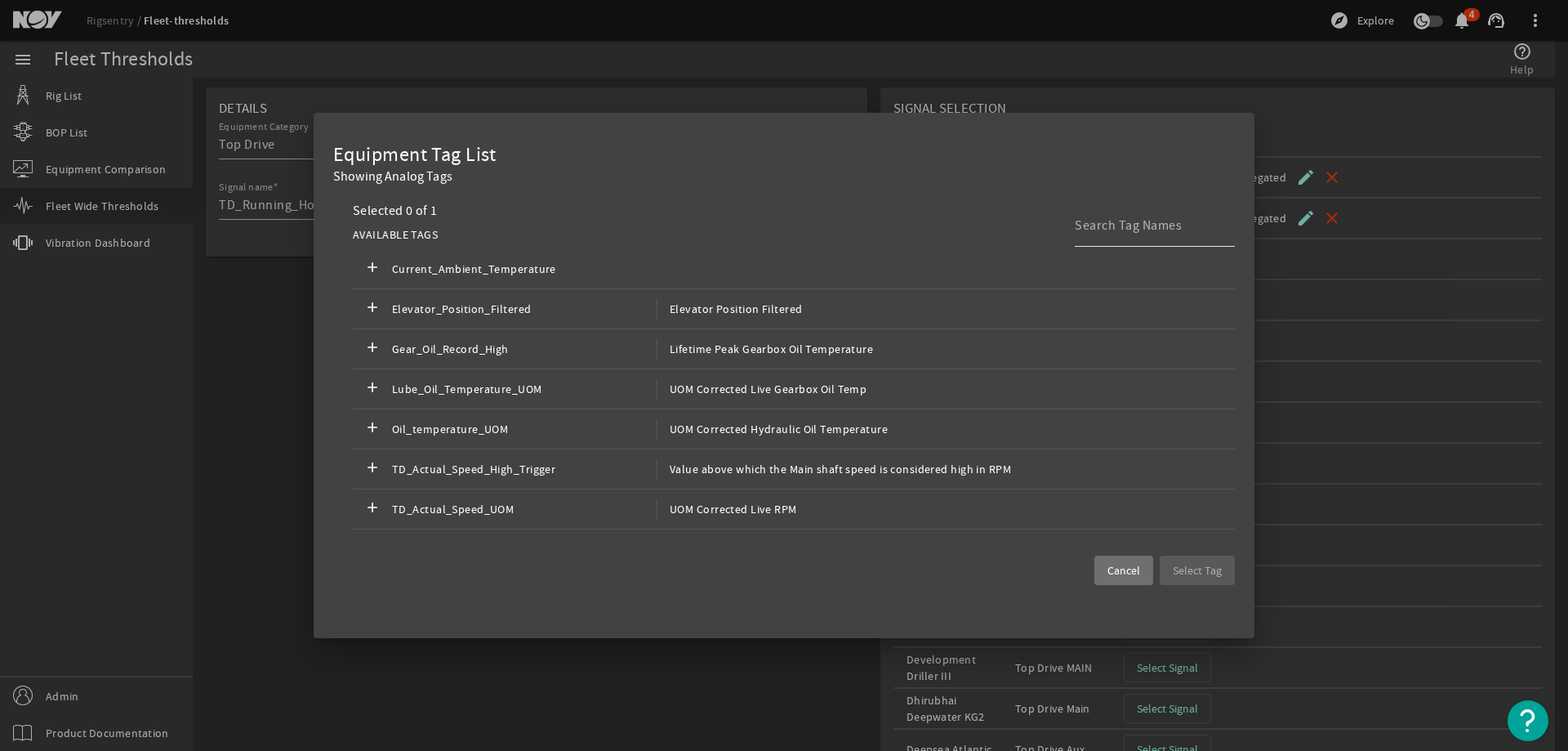
click at [1179, 228] on input at bounding box center [1148, 225] width 147 height 19
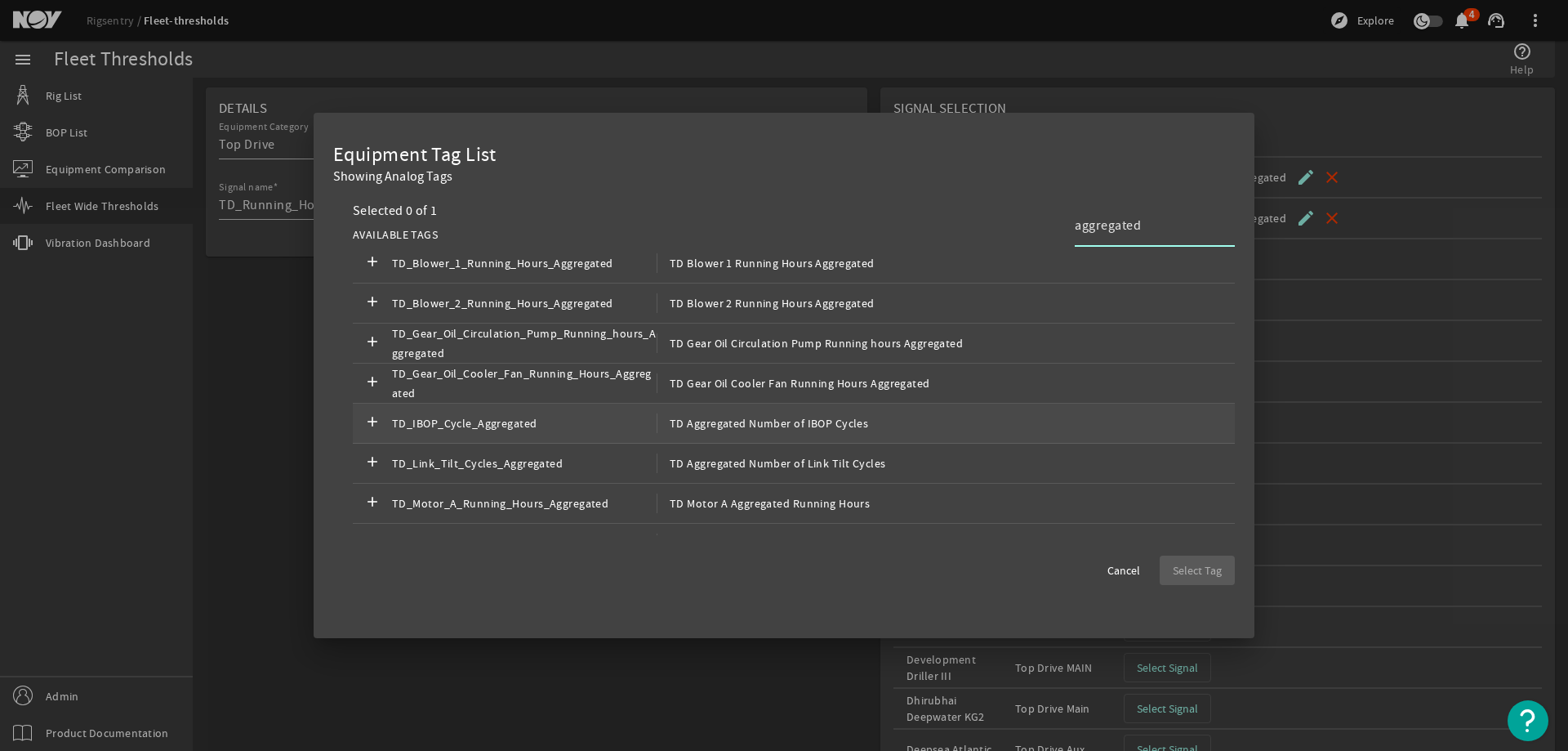
scroll to position [0, 0]
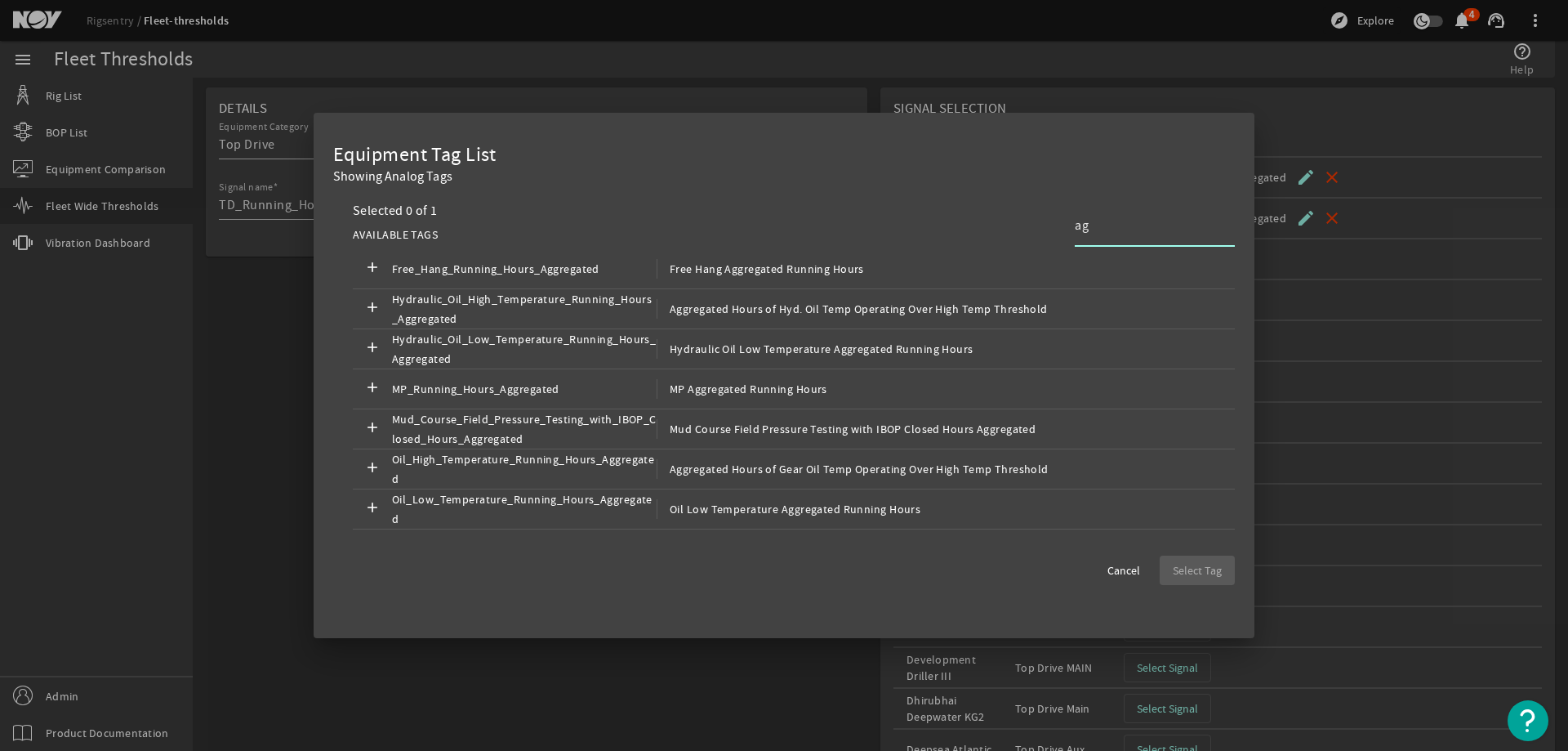
type input "a"
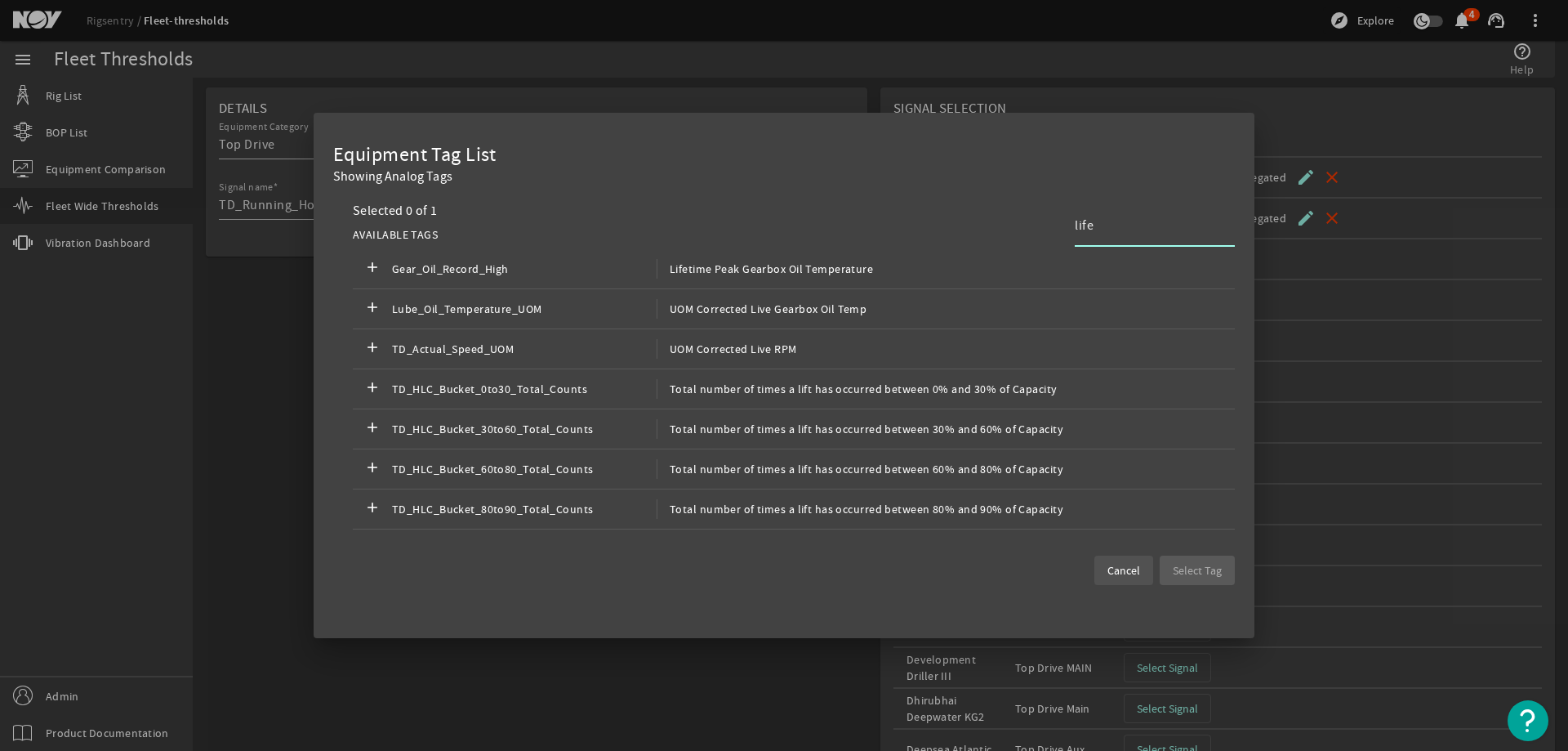
type input "life"
click at [1121, 566] on span "Cancel" at bounding box center [1123, 570] width 33 height 16
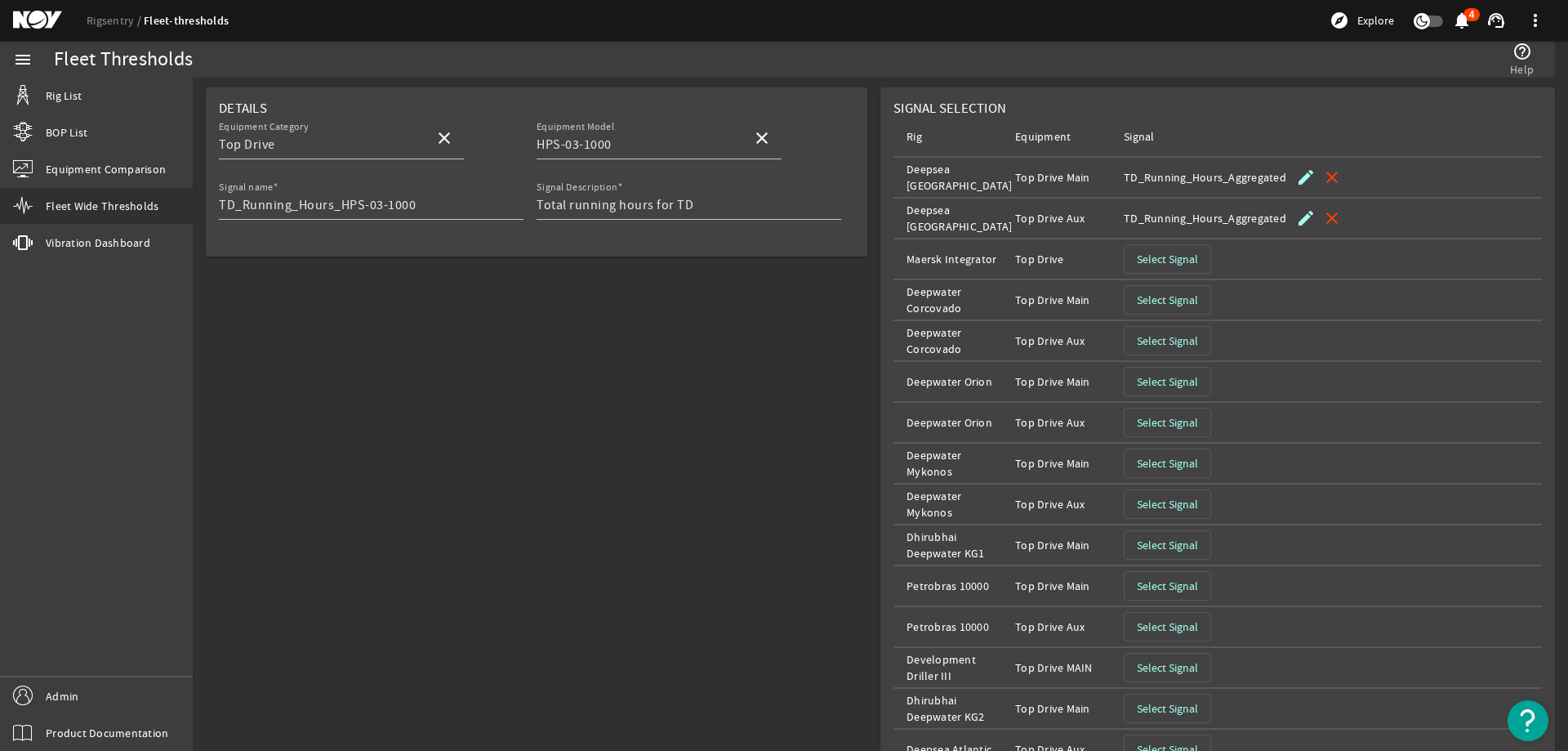
click at [1164, 340] on span "Select Signal" at bounding box center [1167, 341] width 61 height 16
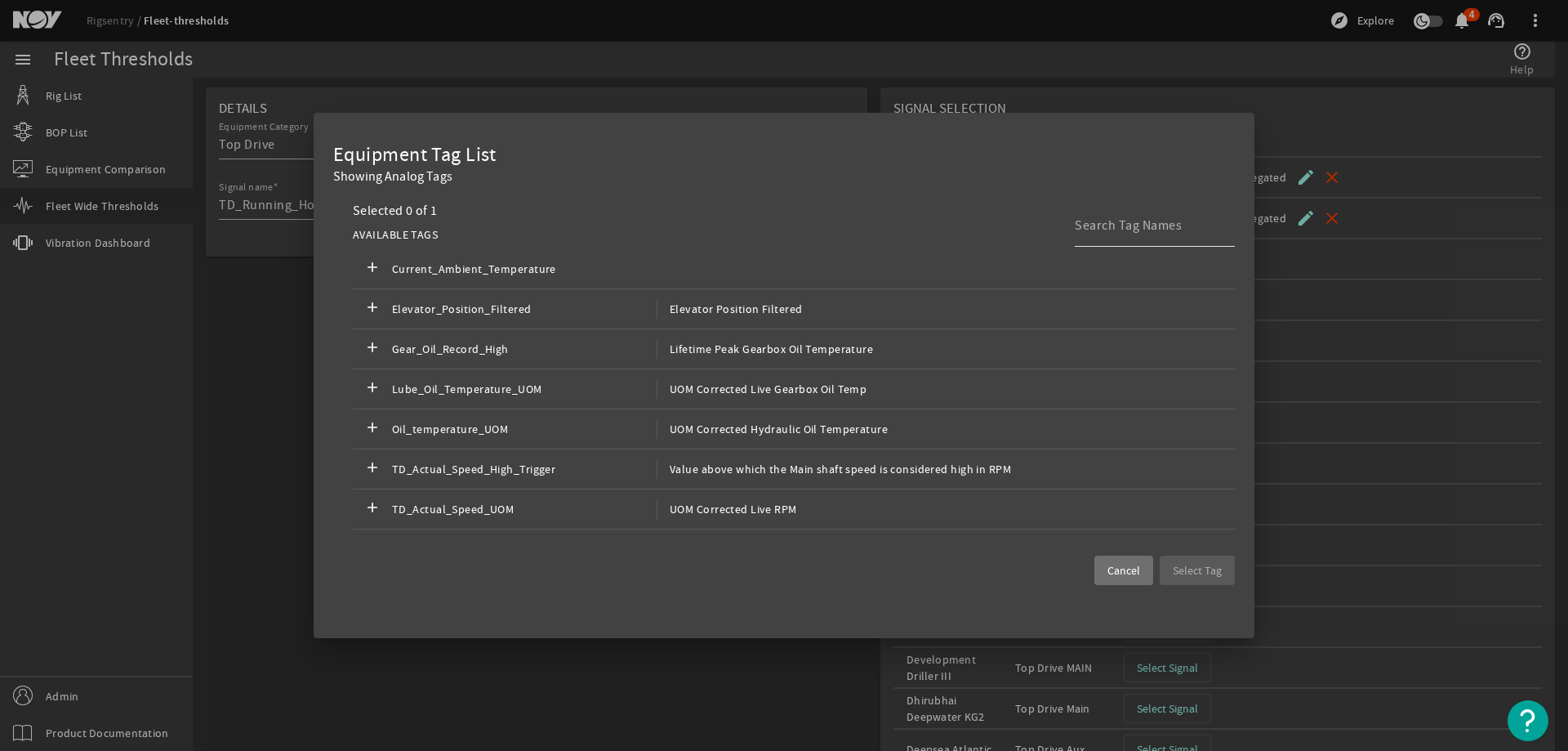
click at [1133, 233] on input at bounding box center [1148, 225] width 147 height 19
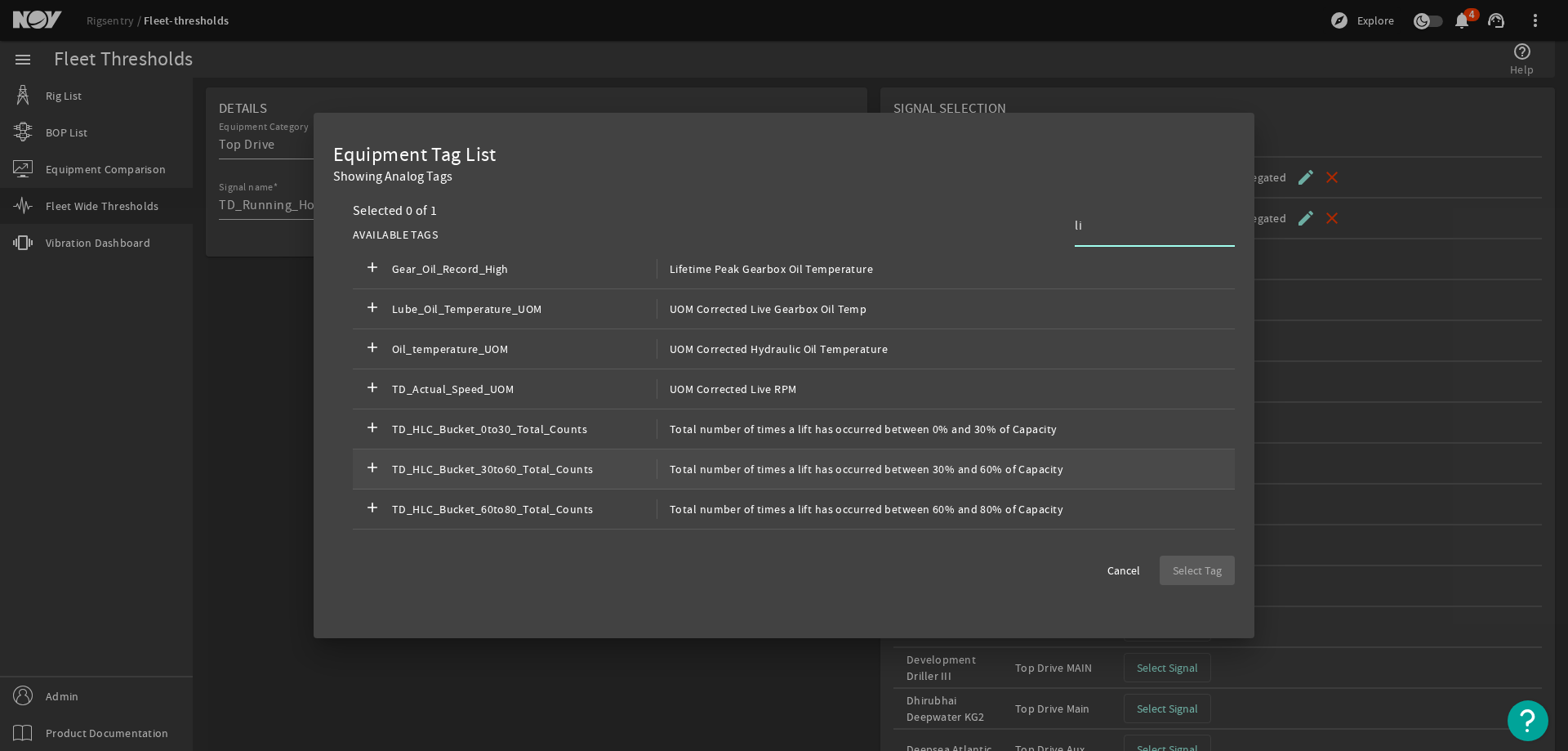
type input "l"
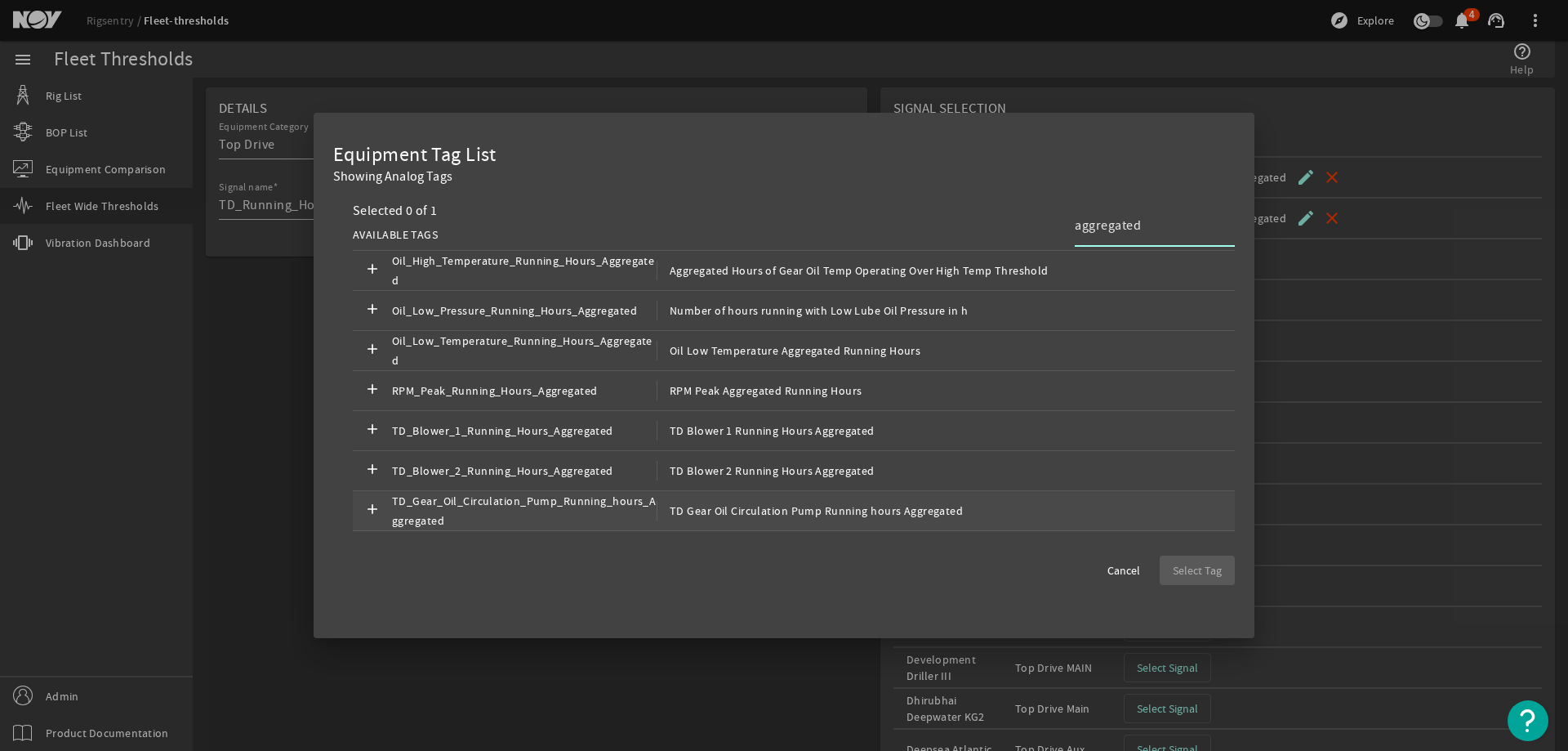
scroll to position [366, 0]
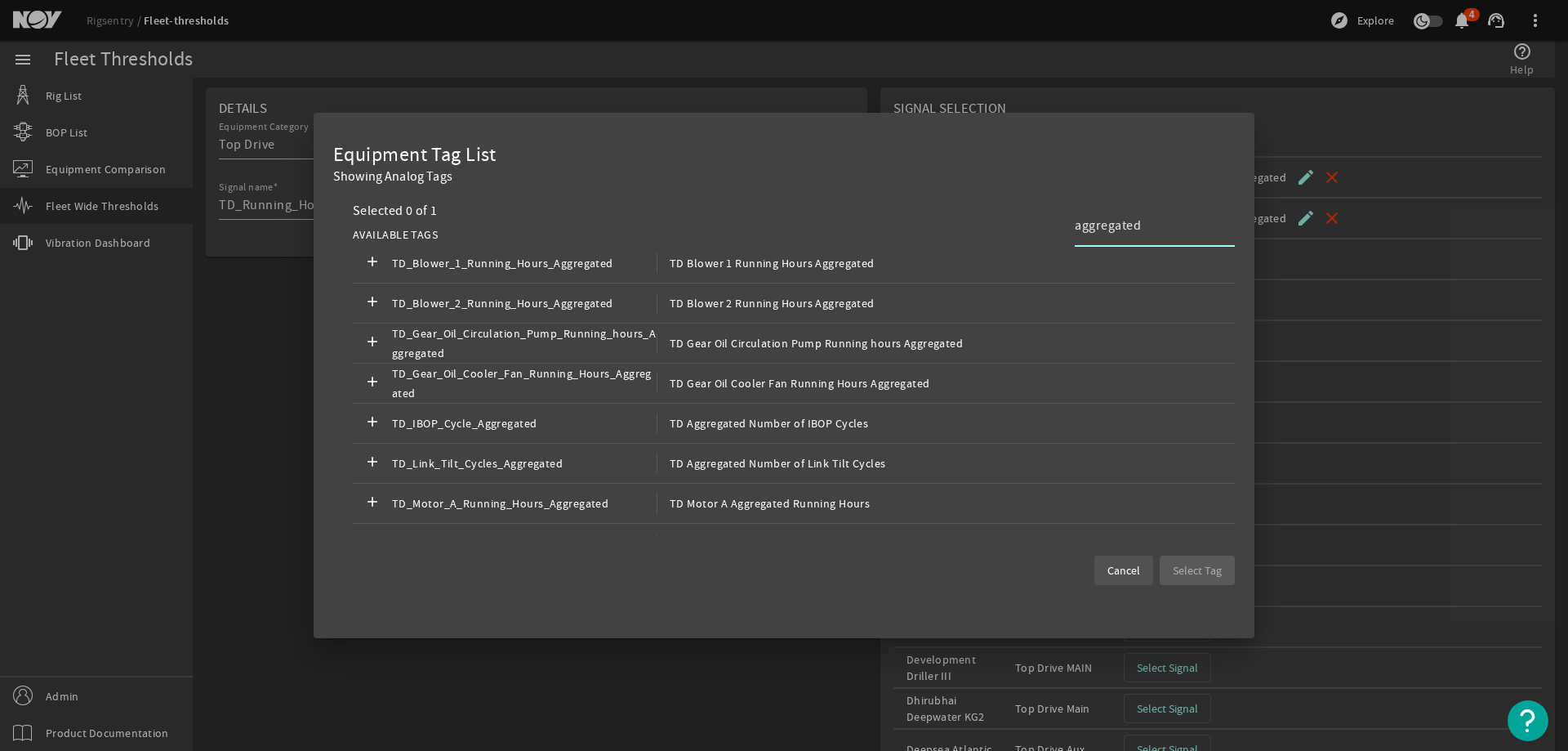
type input "aggregated"
click at [1116, 574] on span "Cancel" at bounding box center [1123, 570] width 33 height 16
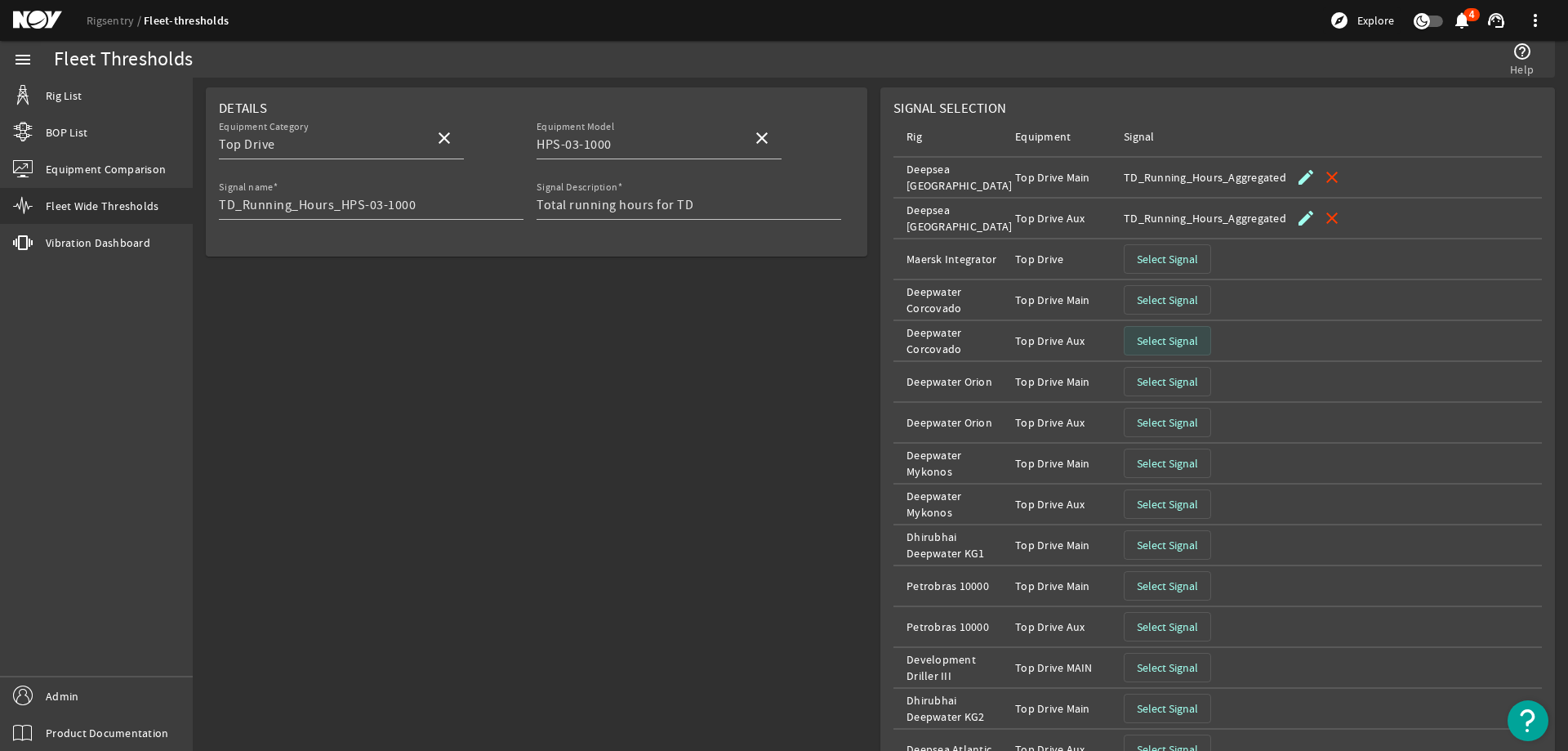
click at [1155, 342] on span "Select Signal" at bounding box center [1167, 341] width 61 height 16
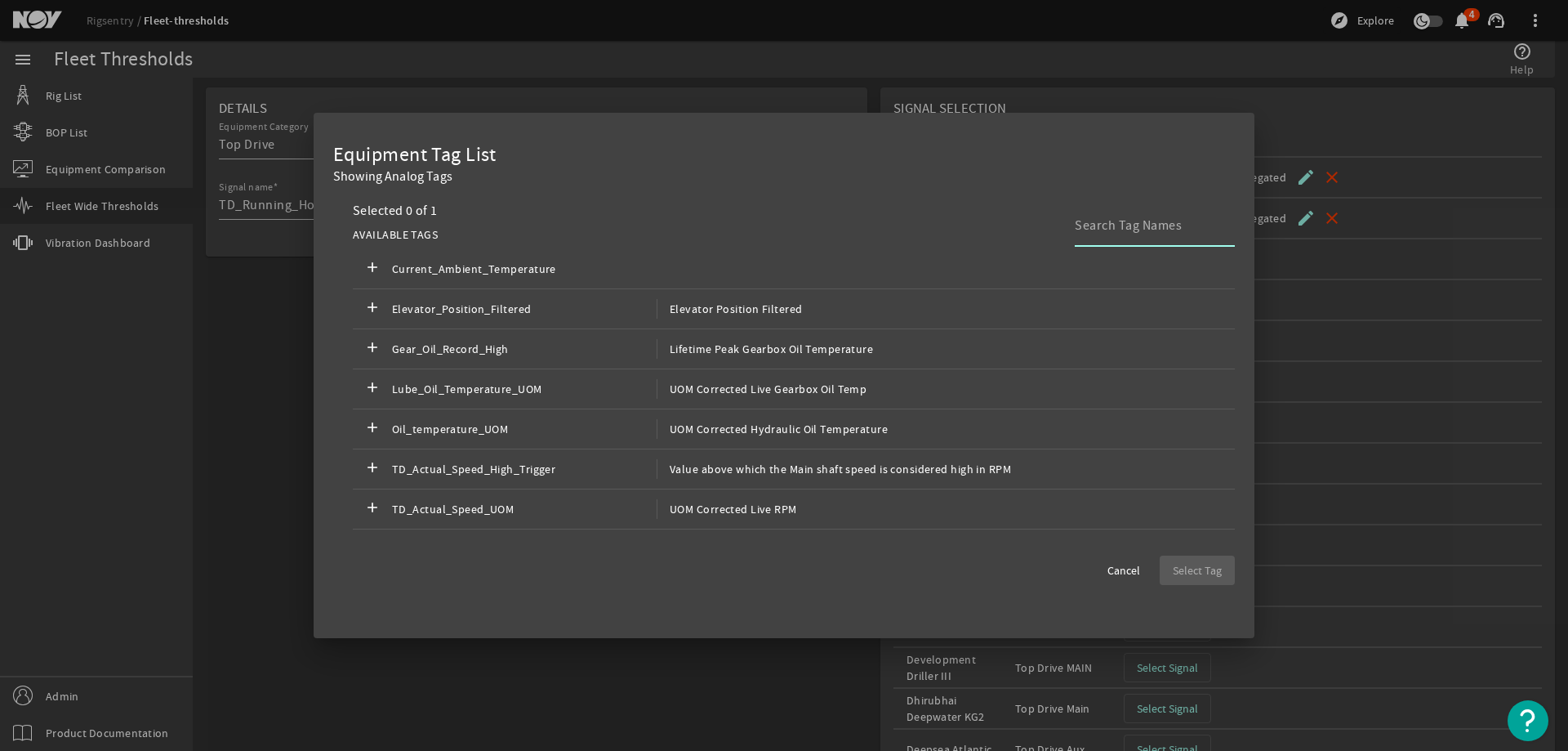
click at [1136, 231] on input at bounding box center [1148, 225] width 147 height 19
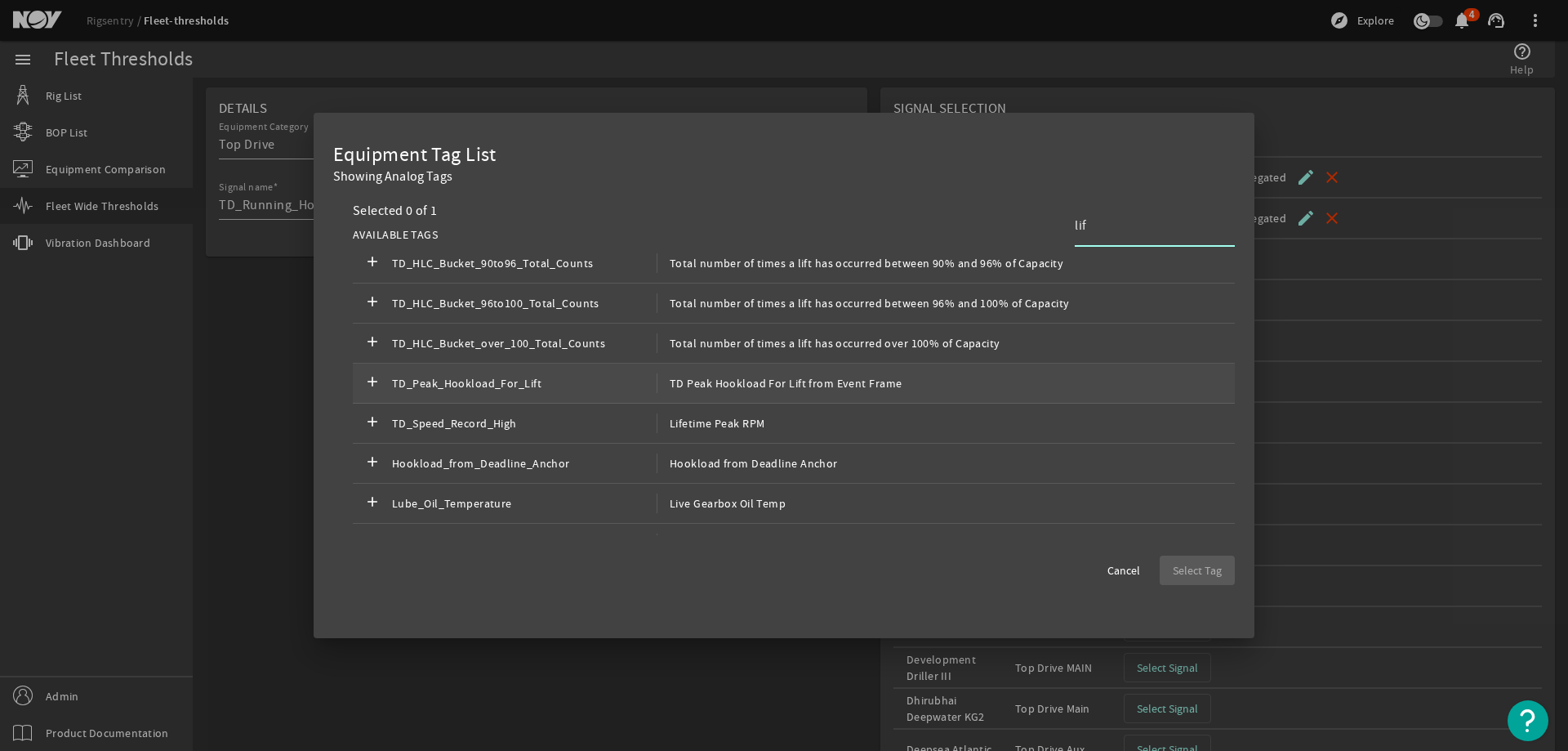
scroll to position [250, 0]
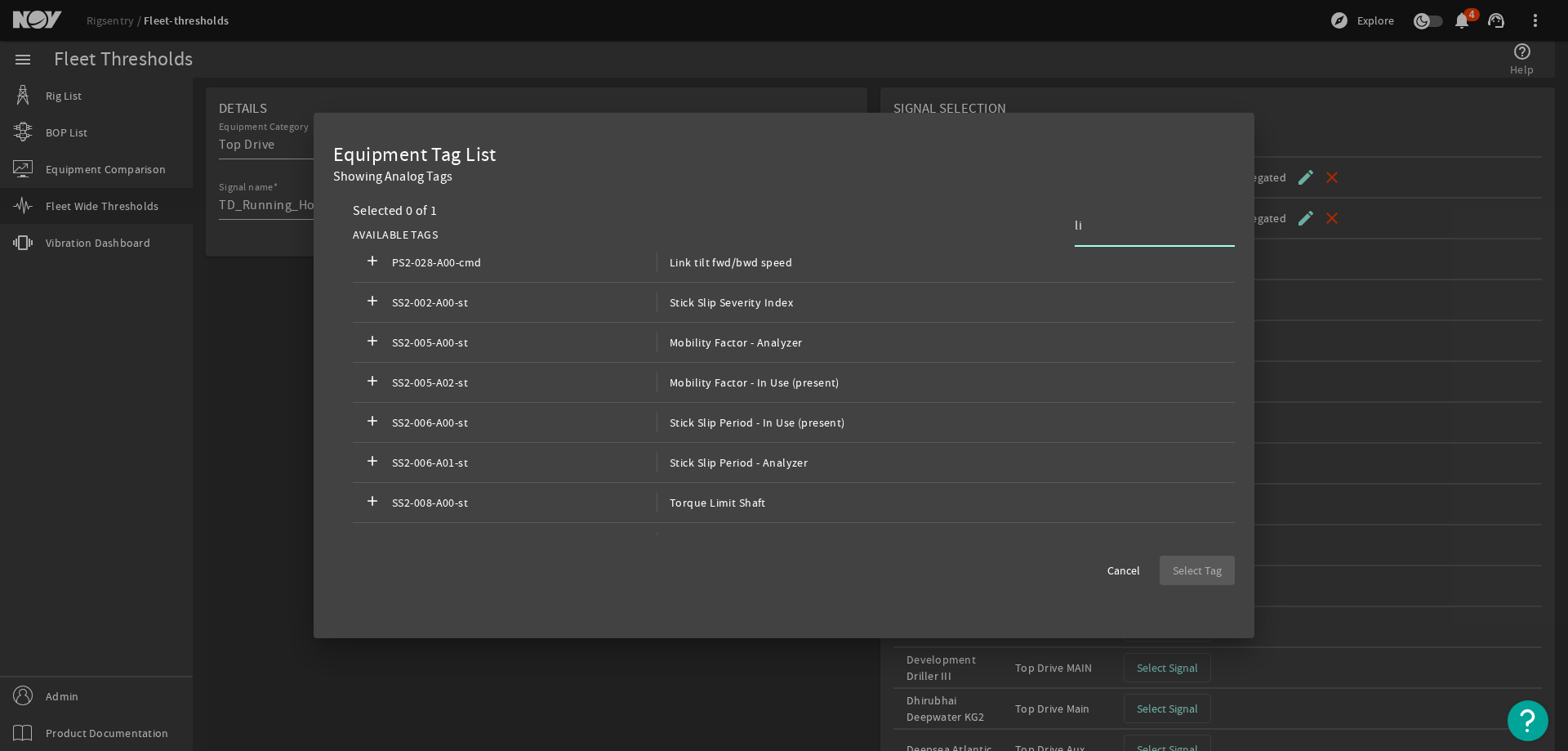
type input "l"
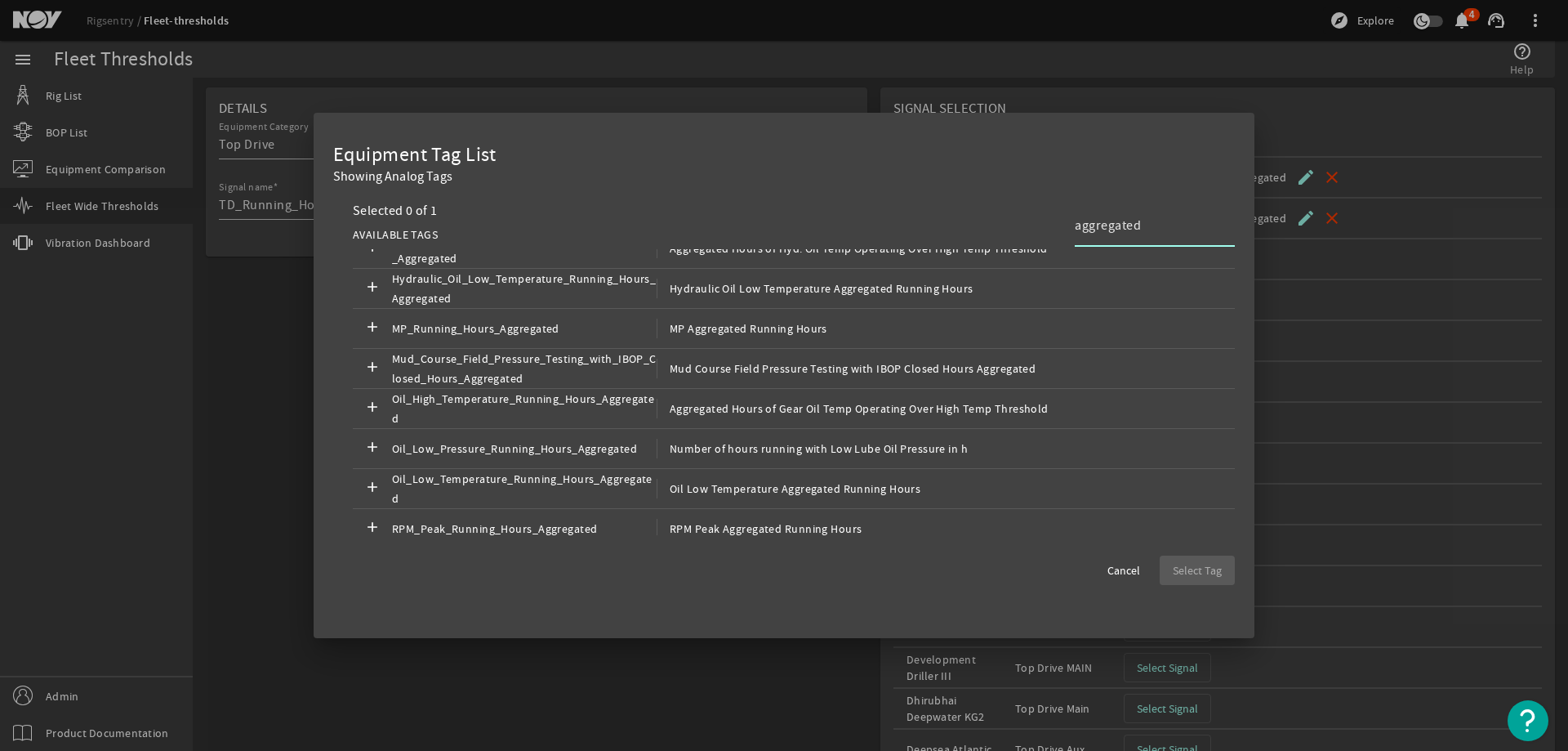
scroll to position [0, 0]
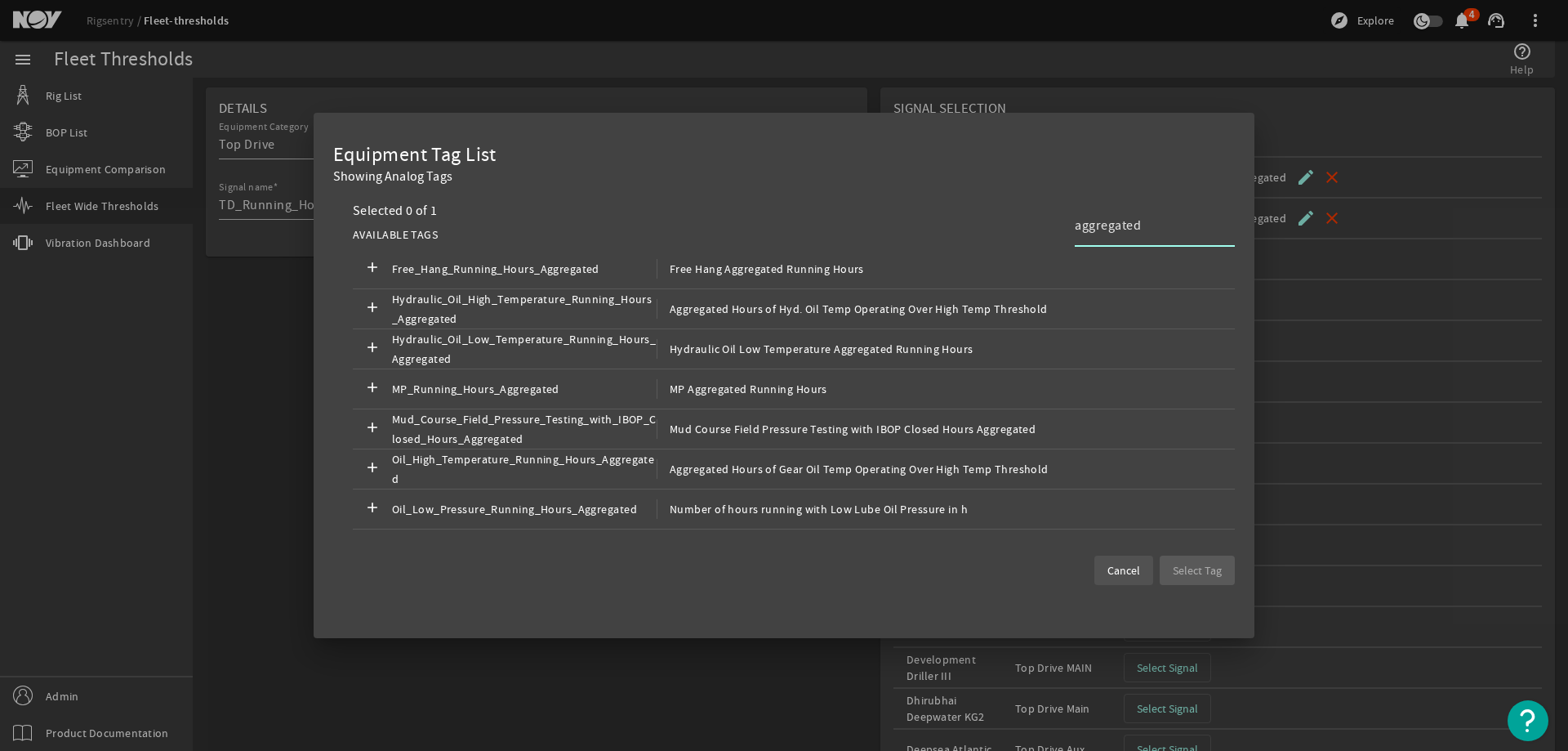
type input "aggregated"
click at [1114, 557] on span at bounding box center [1122, 570] width 58 height 39
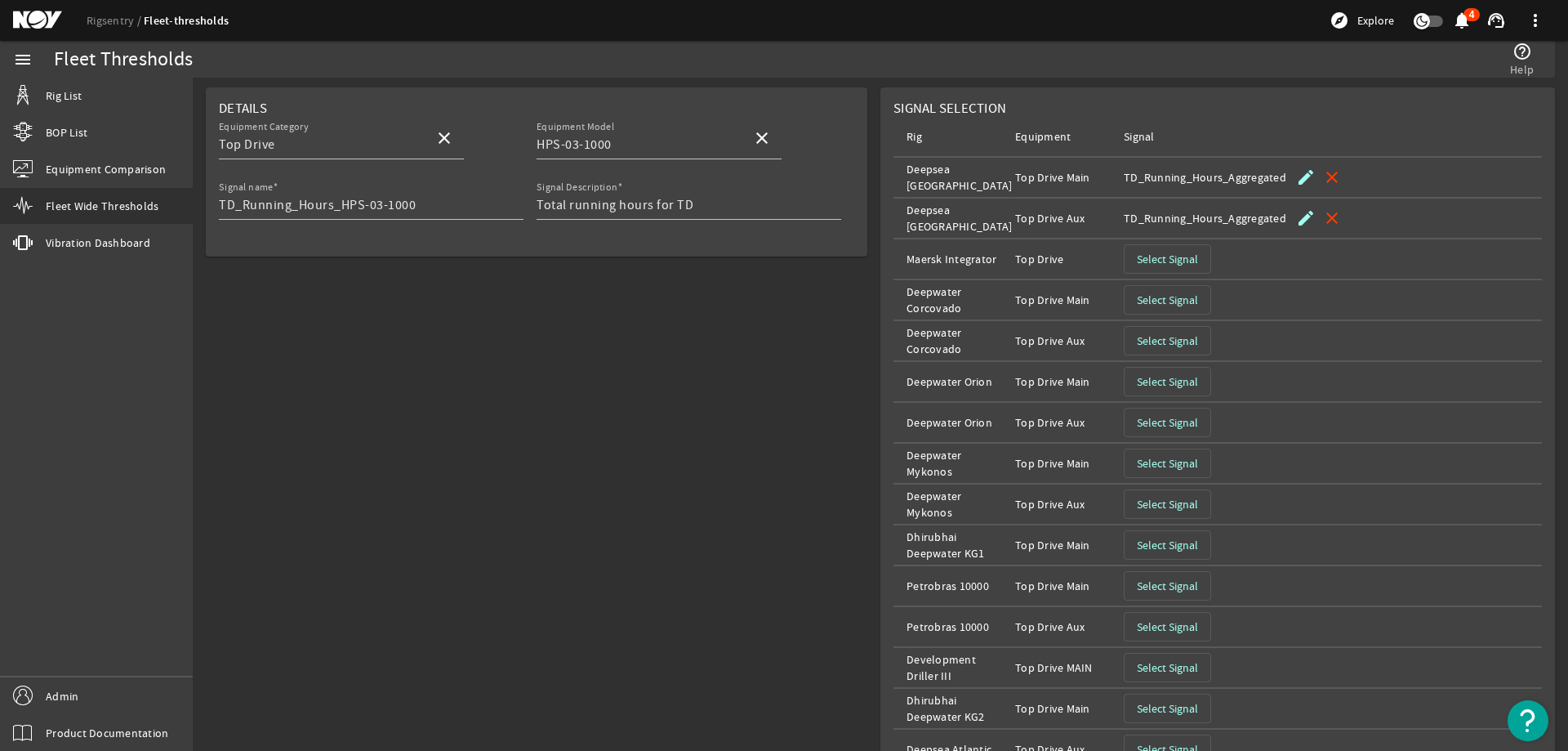
click at [1188, 385] on span "Select Signal" at bounding box center [1167, 381] width 61 height 16
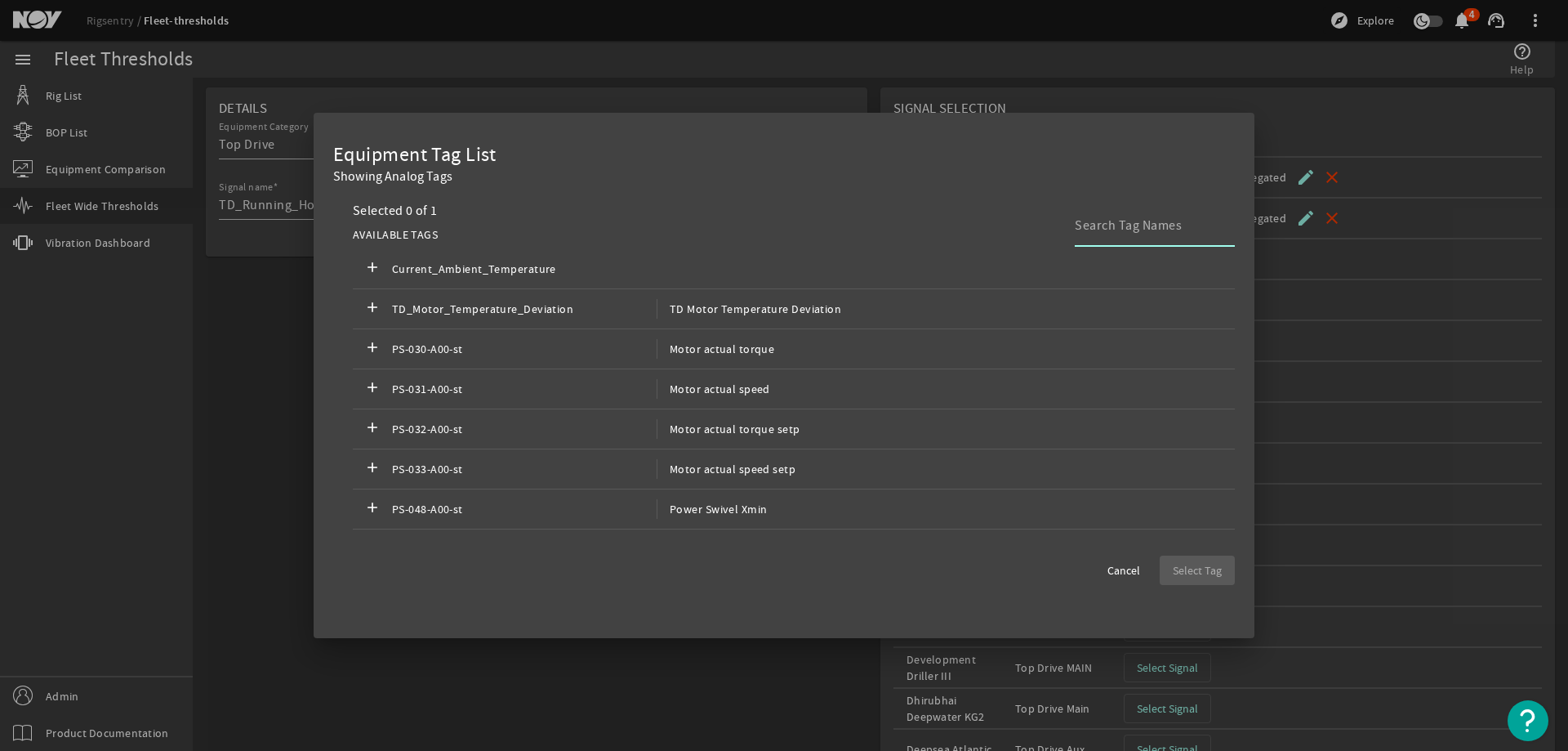
click at [1147, 224] on input at bounding box center [1148, 225] width 147 height 19
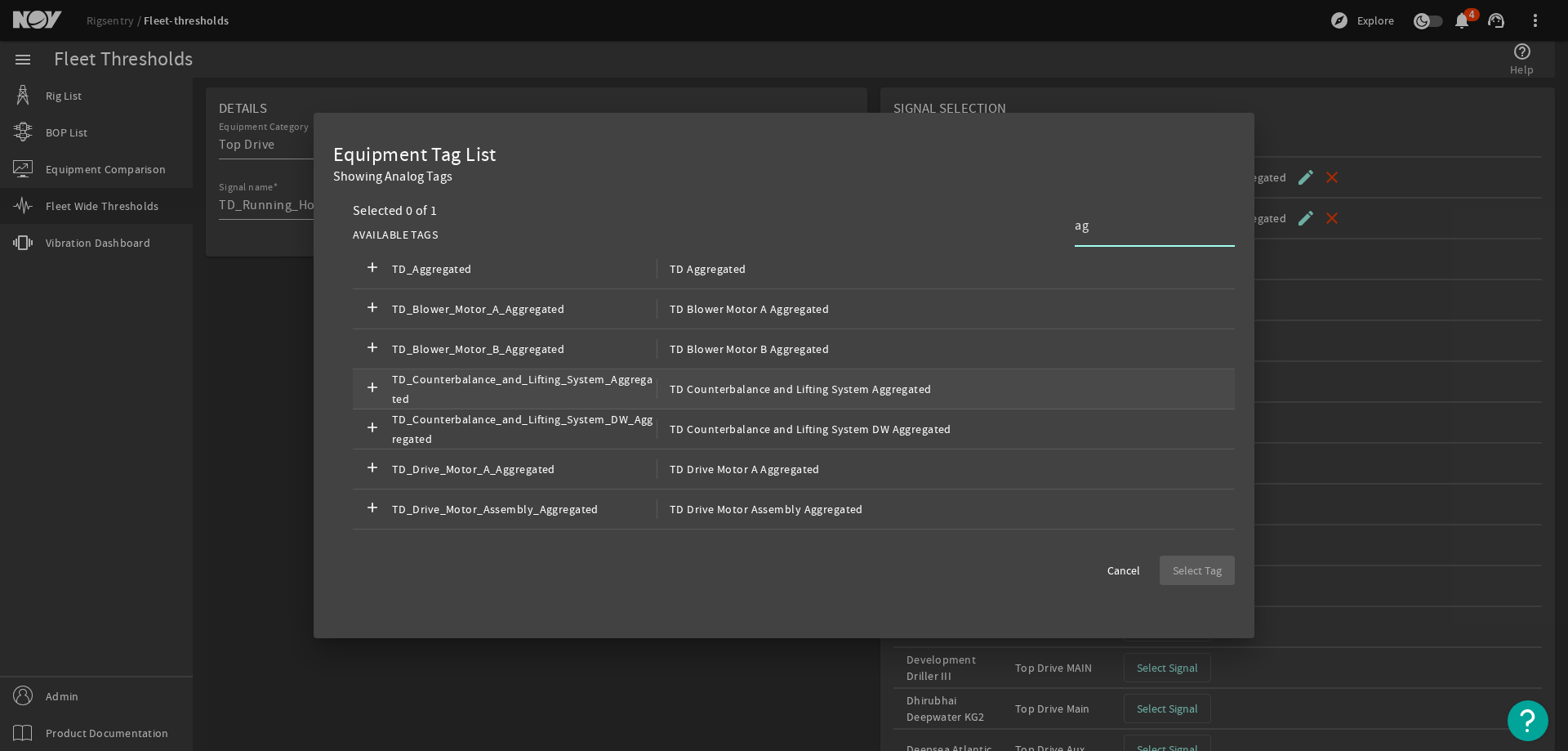
type input "a"
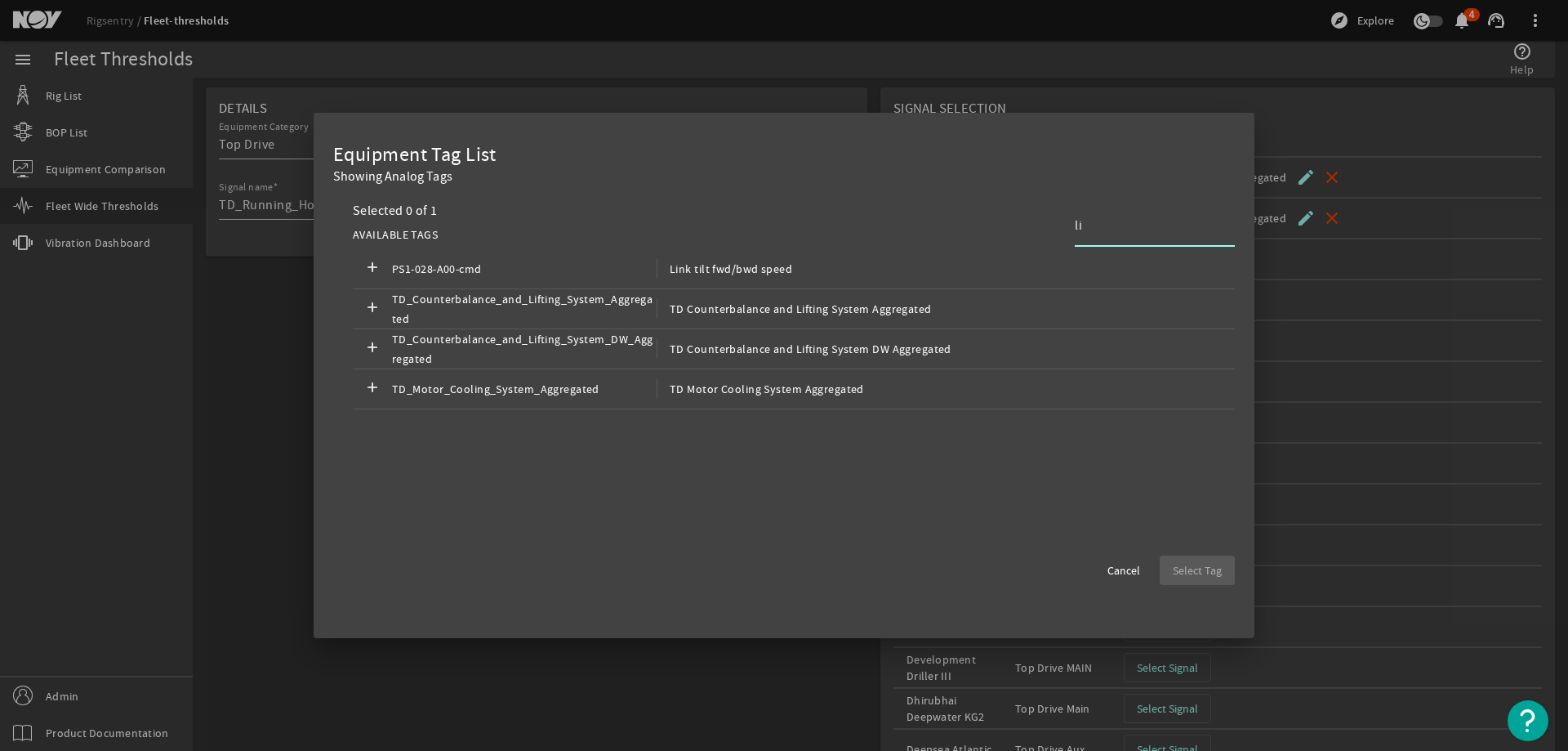
type input "l"
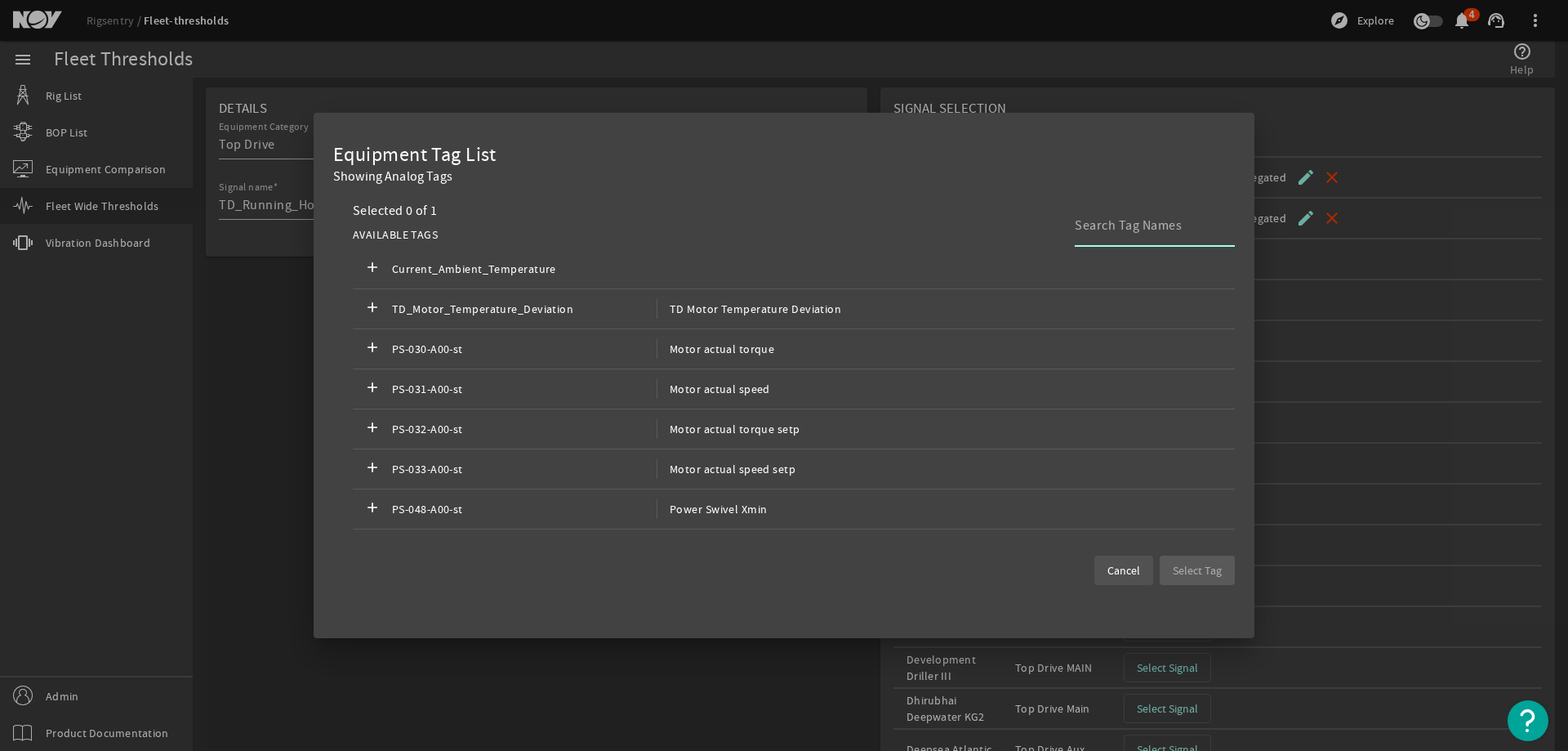
click at [1117, 570] on span "Cancel" at bounding box center [1123, 570] width 33 height 16
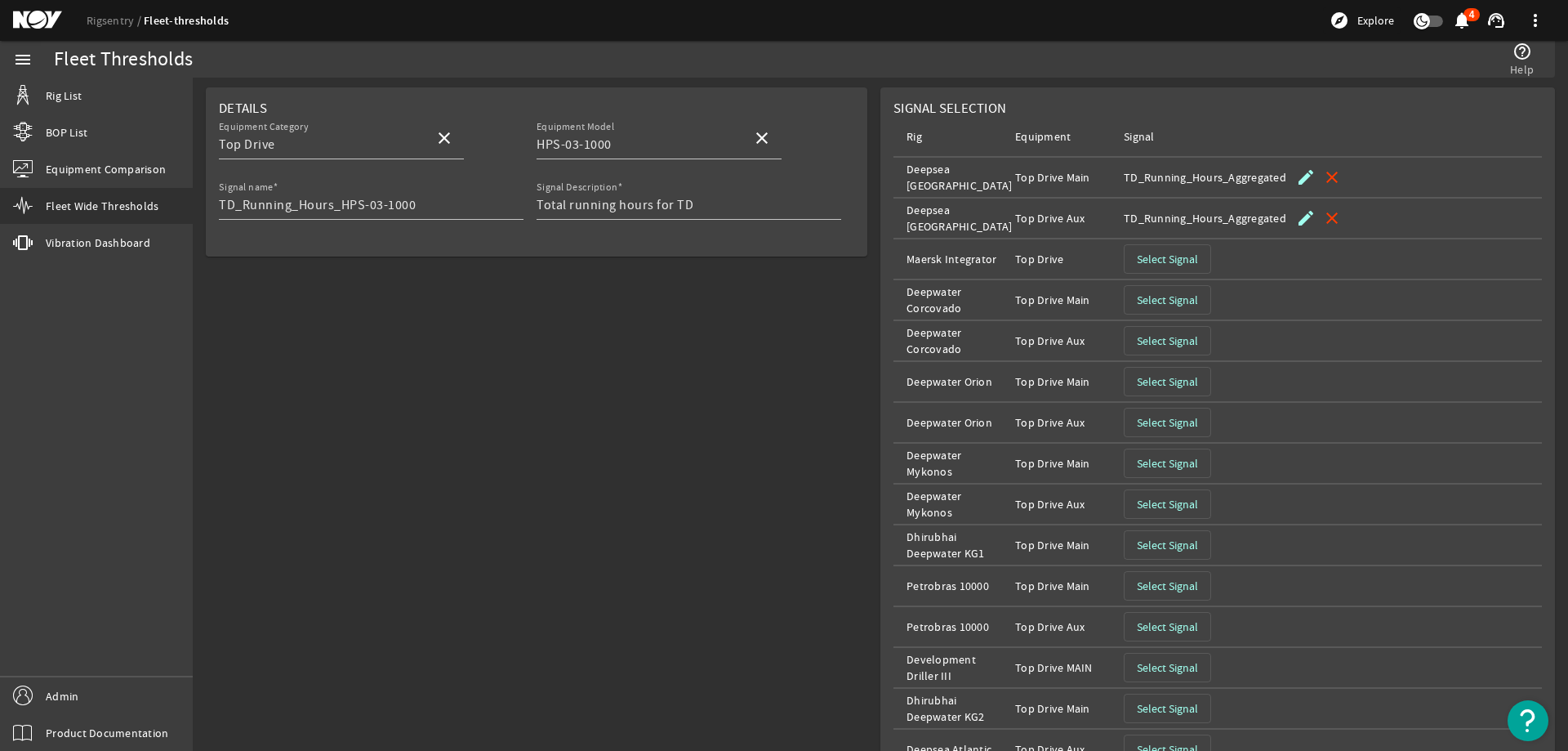
click at [1156, 466] on span "Select Signal" at bounding box center [1167, 463] width 61 height 16
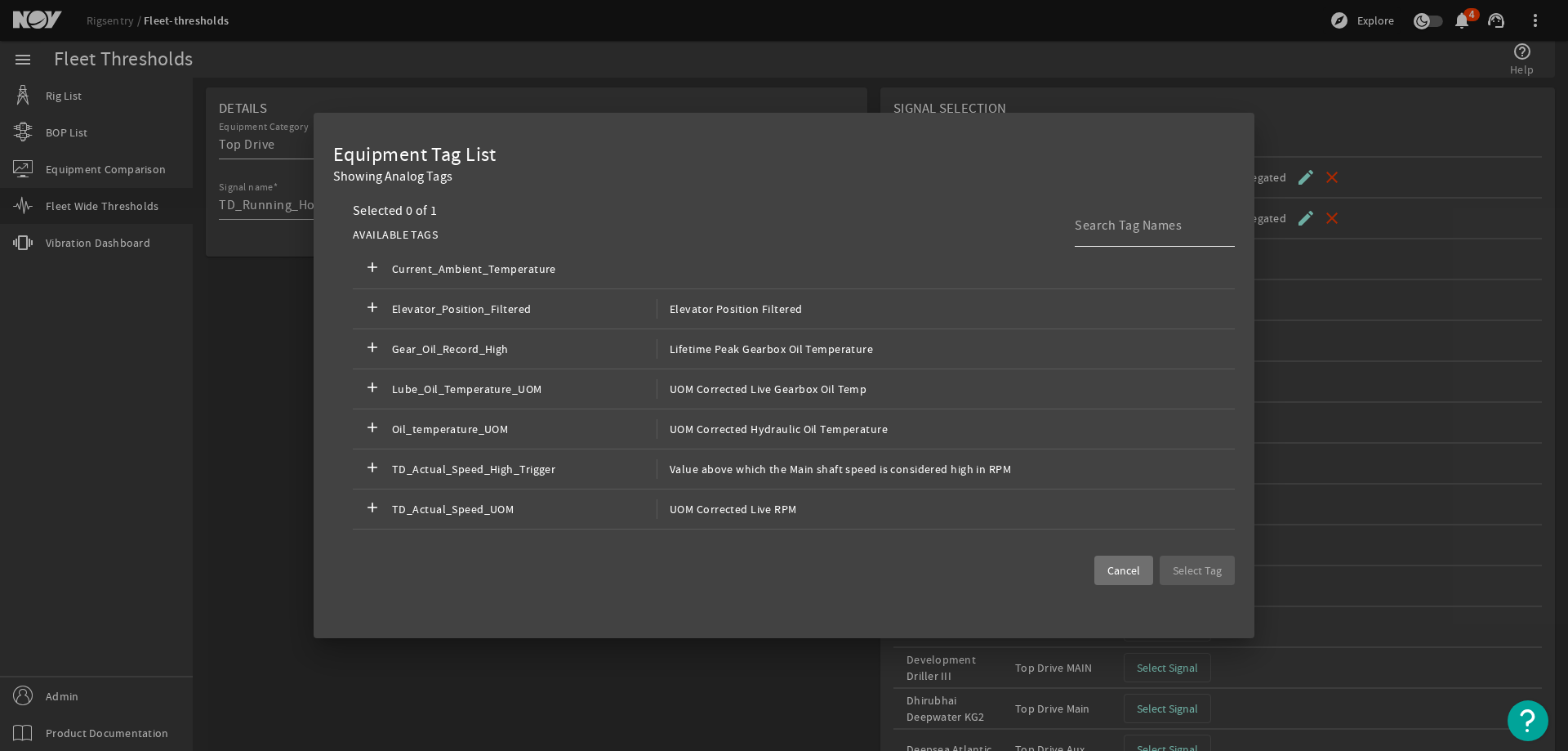
click at [1110, 220] on input at bounding box center [1148, 225] width 147 height 19
paste input "15008.Top_Drive_Main.TD_Running_Hours_Aggregated_NEW"
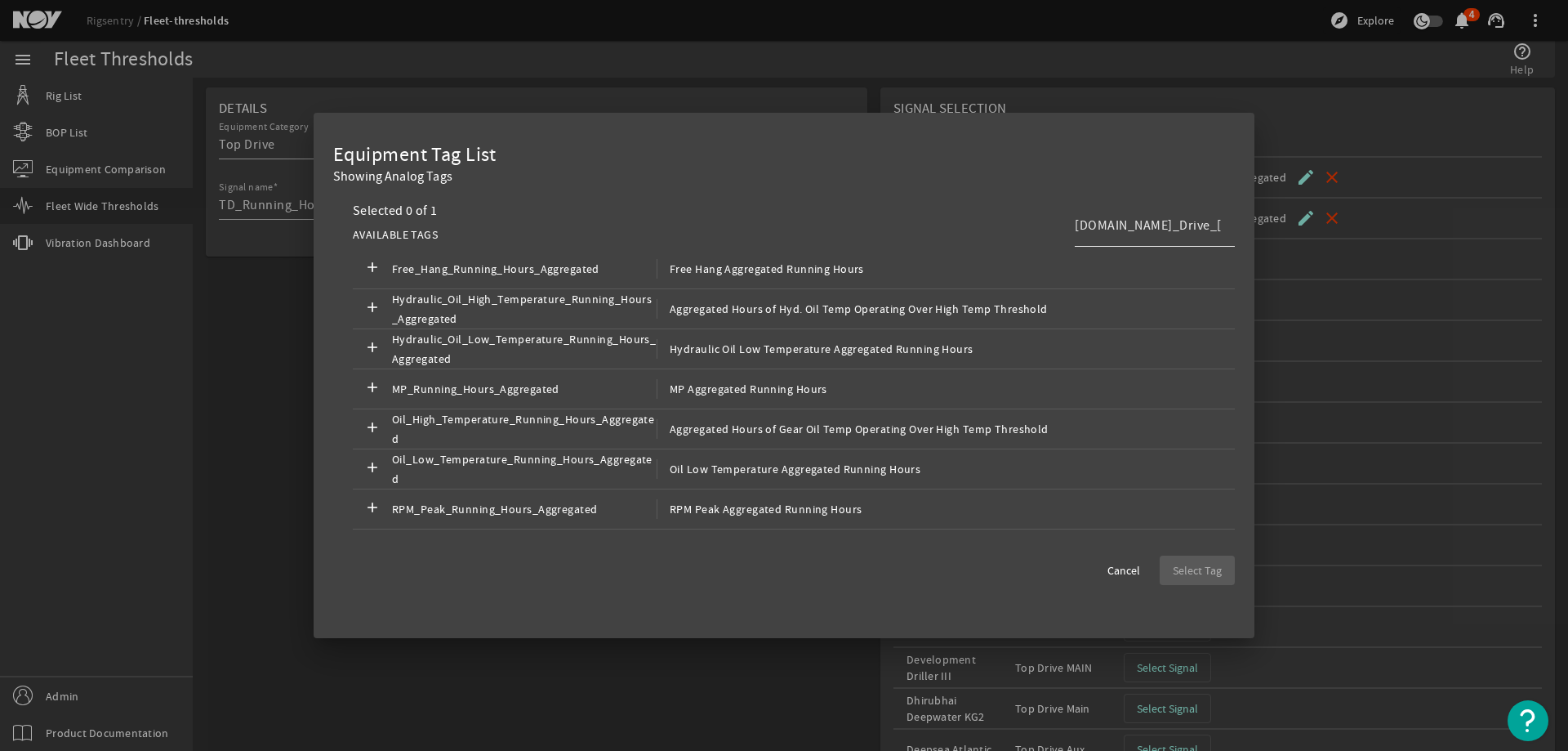
click at [1135, 222] on input "15008.Top_Drive_Main.TD_Running_Hours_Aggregated_NEW" at bounding box center [1148, 225] width 147 height 19
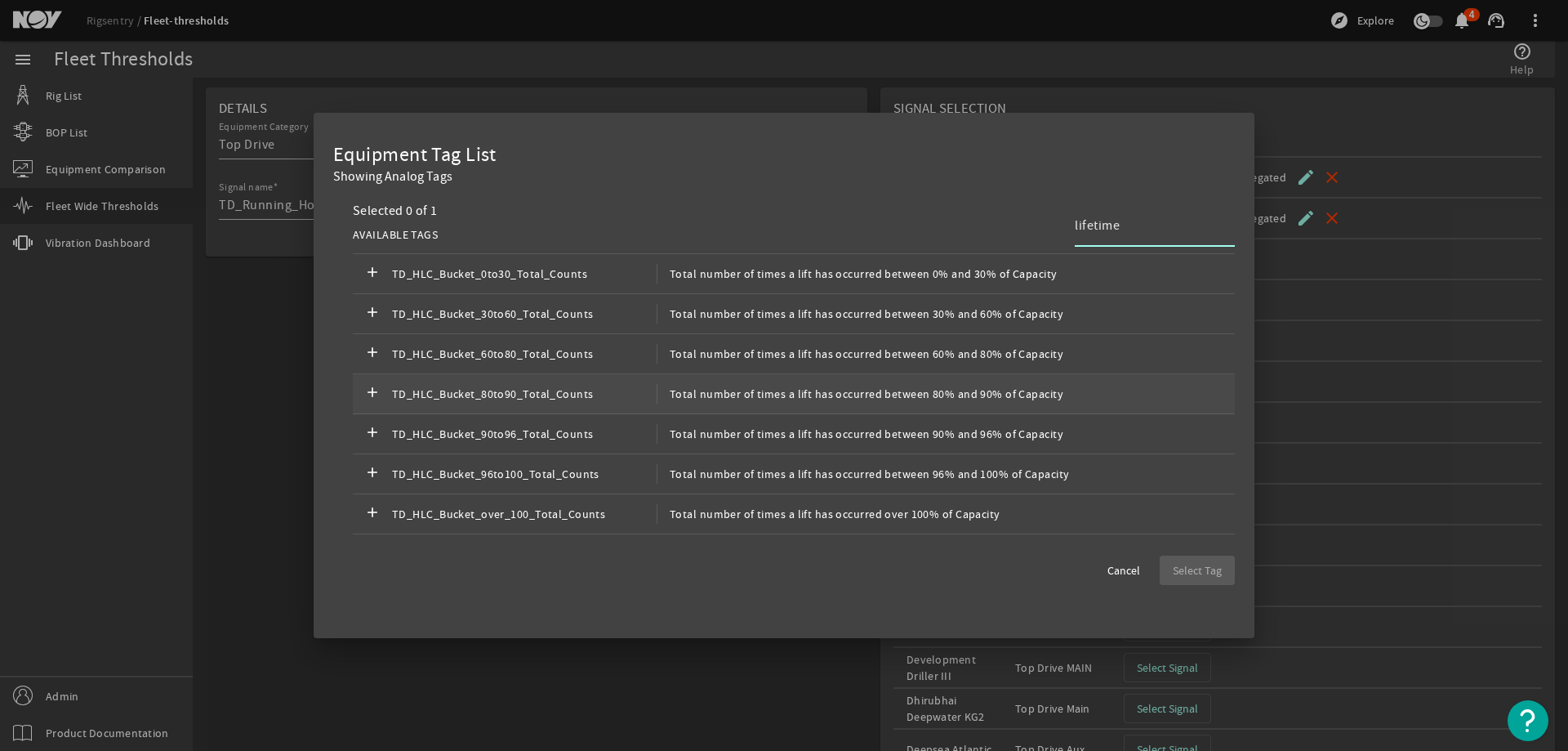
scroll to position [46, 0]
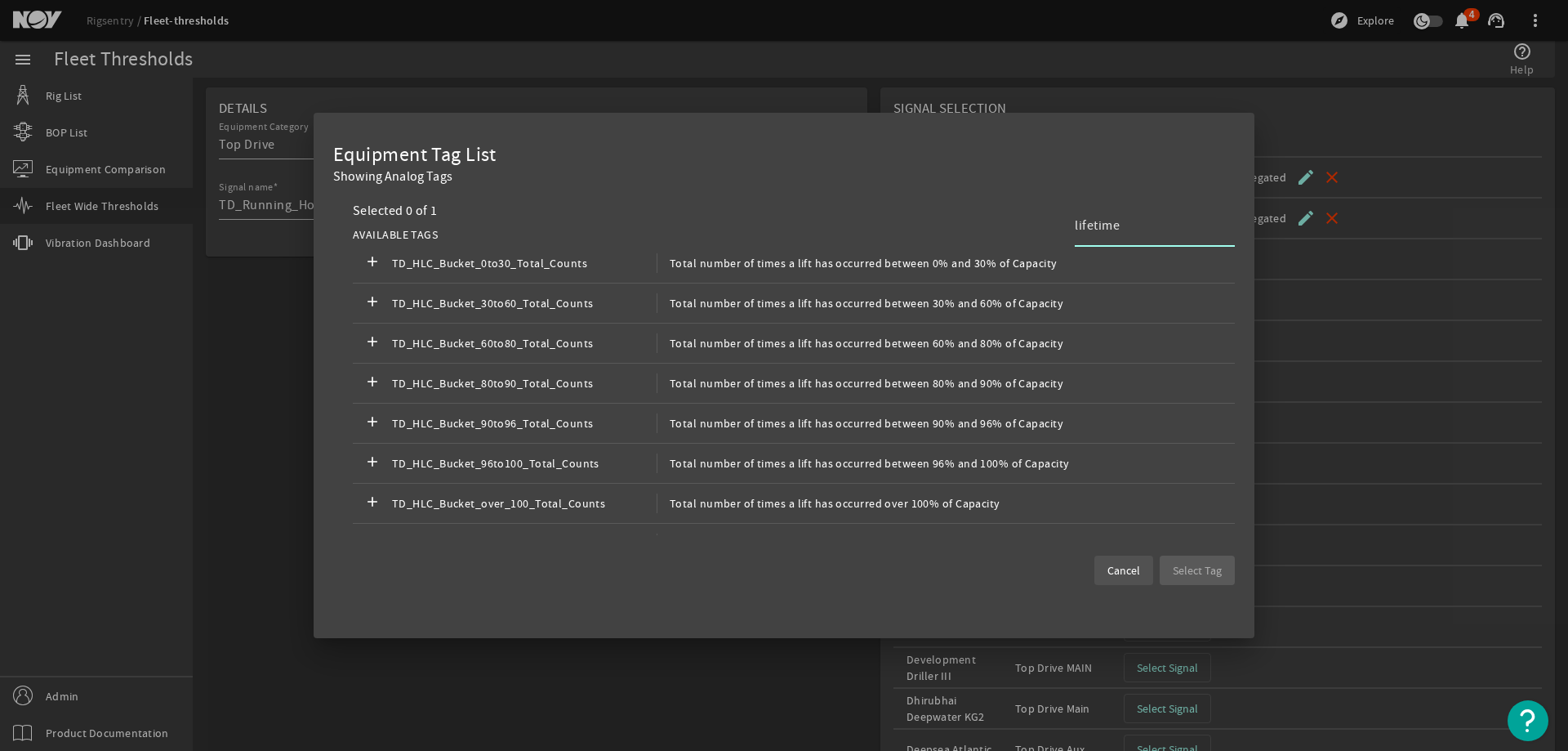
type input "lifetime"
click at [1109, 557] on span at bounding box center [1122, 570] width 58 height 39
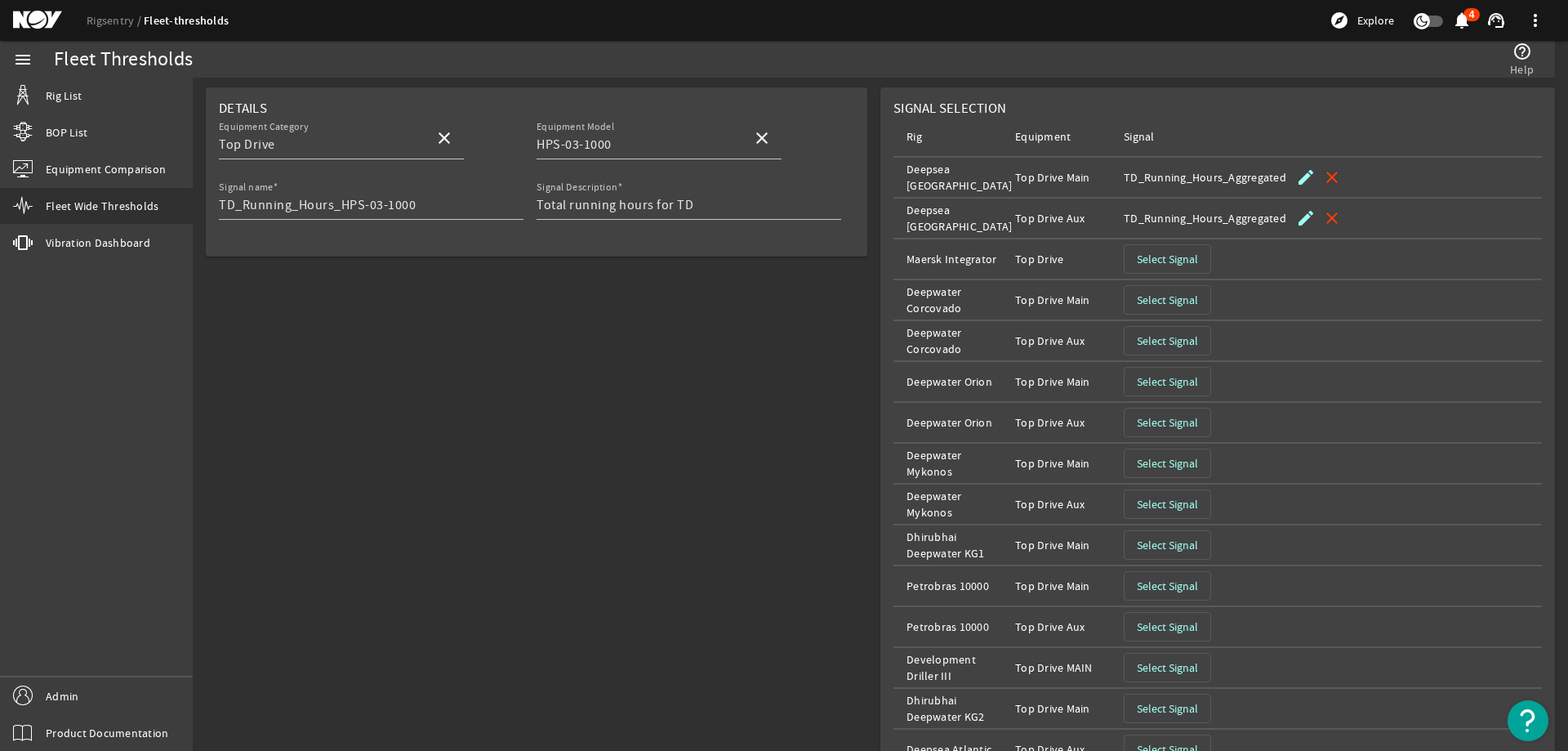
click at [1168, 503] on span "Select Signal" at bounding box center [1167, 503] width 61 height 16
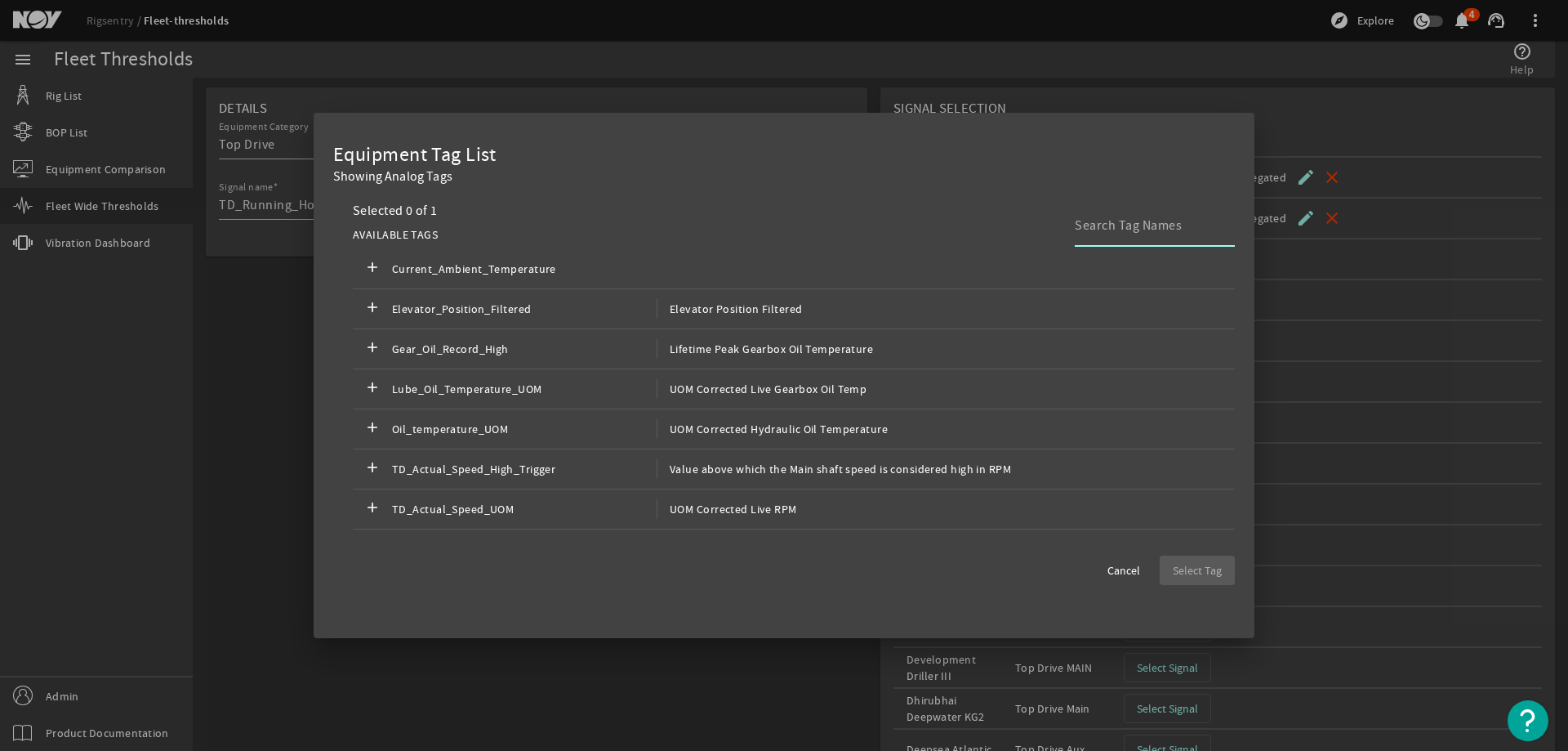
click at [1118, 221] on input at bounding box center [1148, 225] width 147 height 19
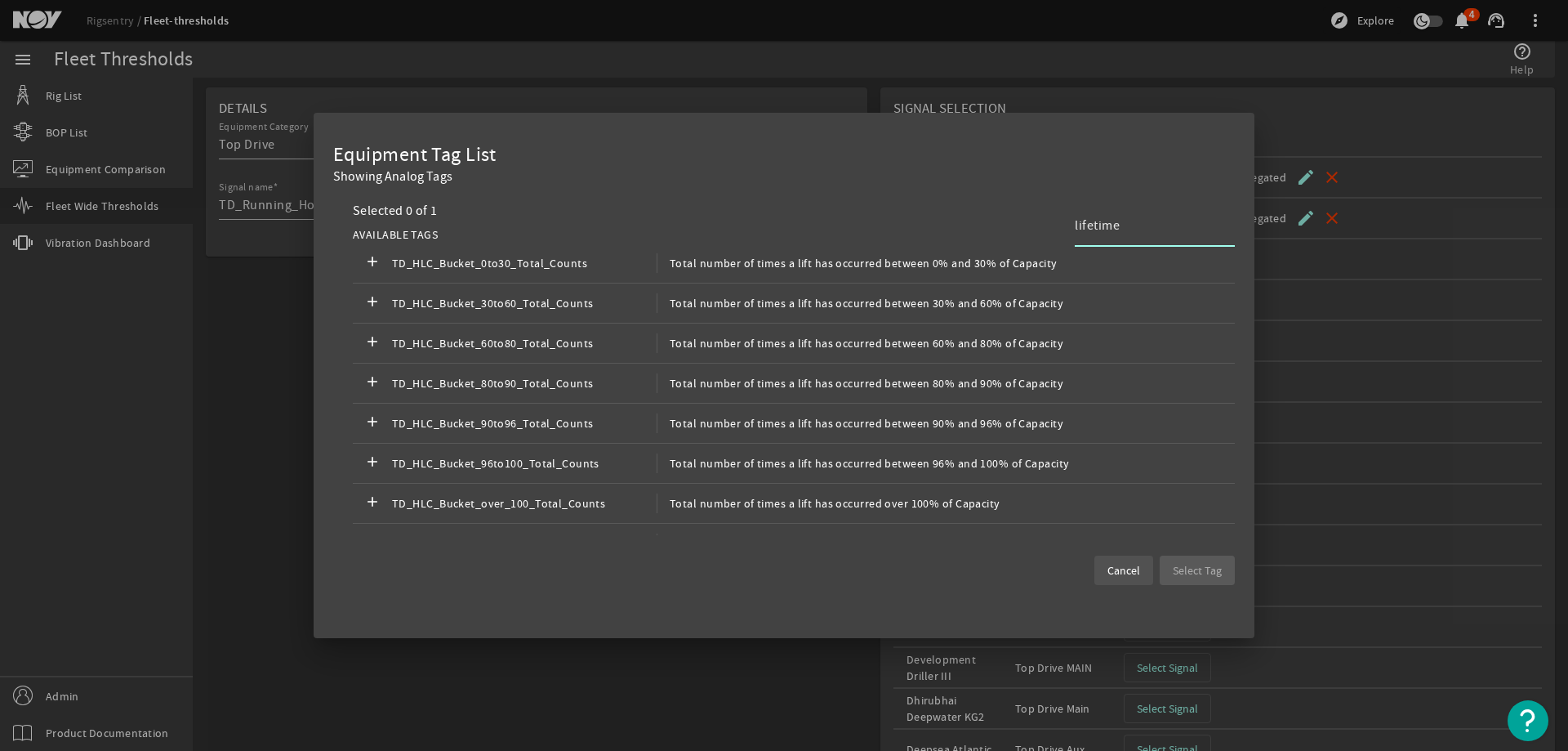
type input "lifetime"
click at [1117, 573] on span "Cancel" at bounding box center [1123, 570] width 33 height 16
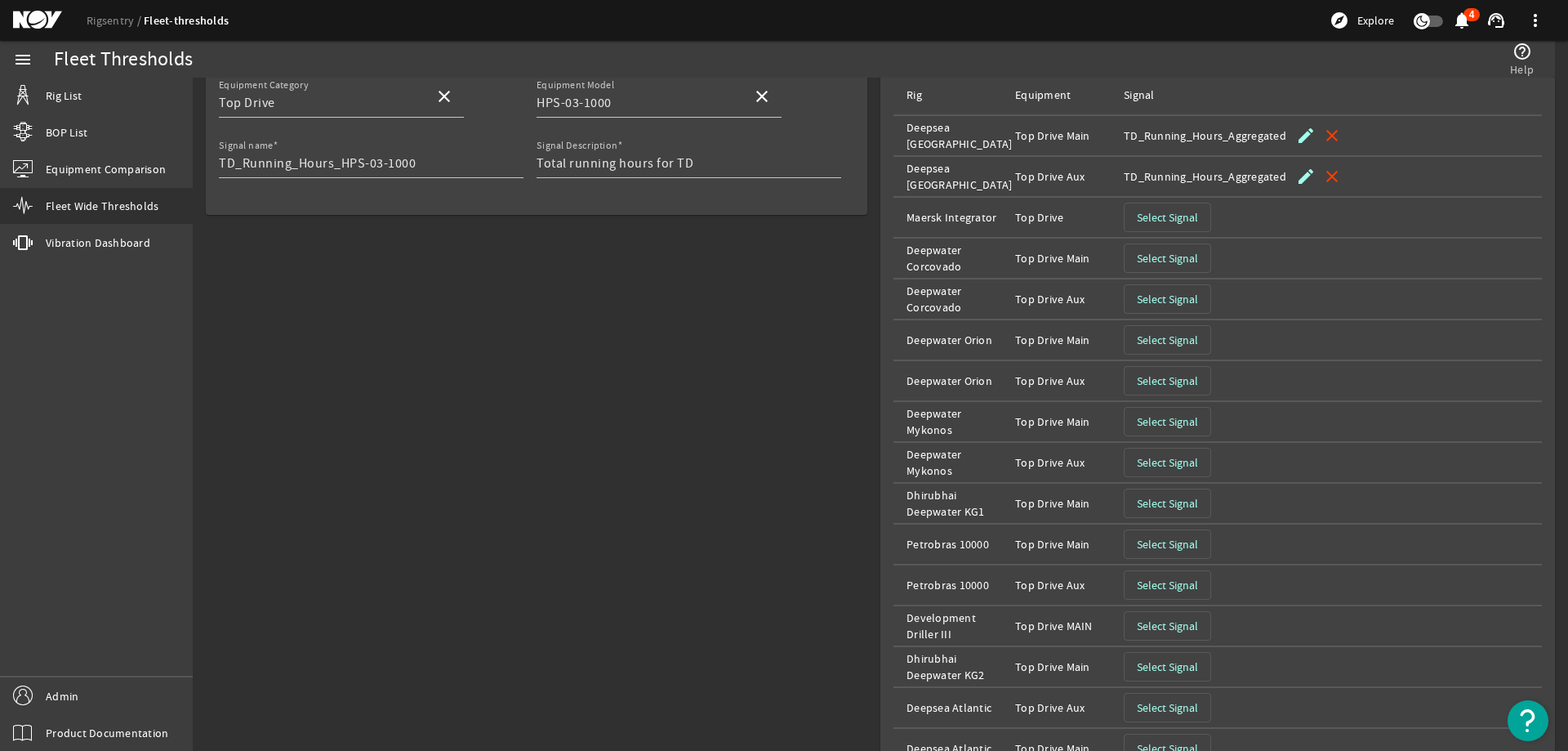
scroll to position [245, 0]
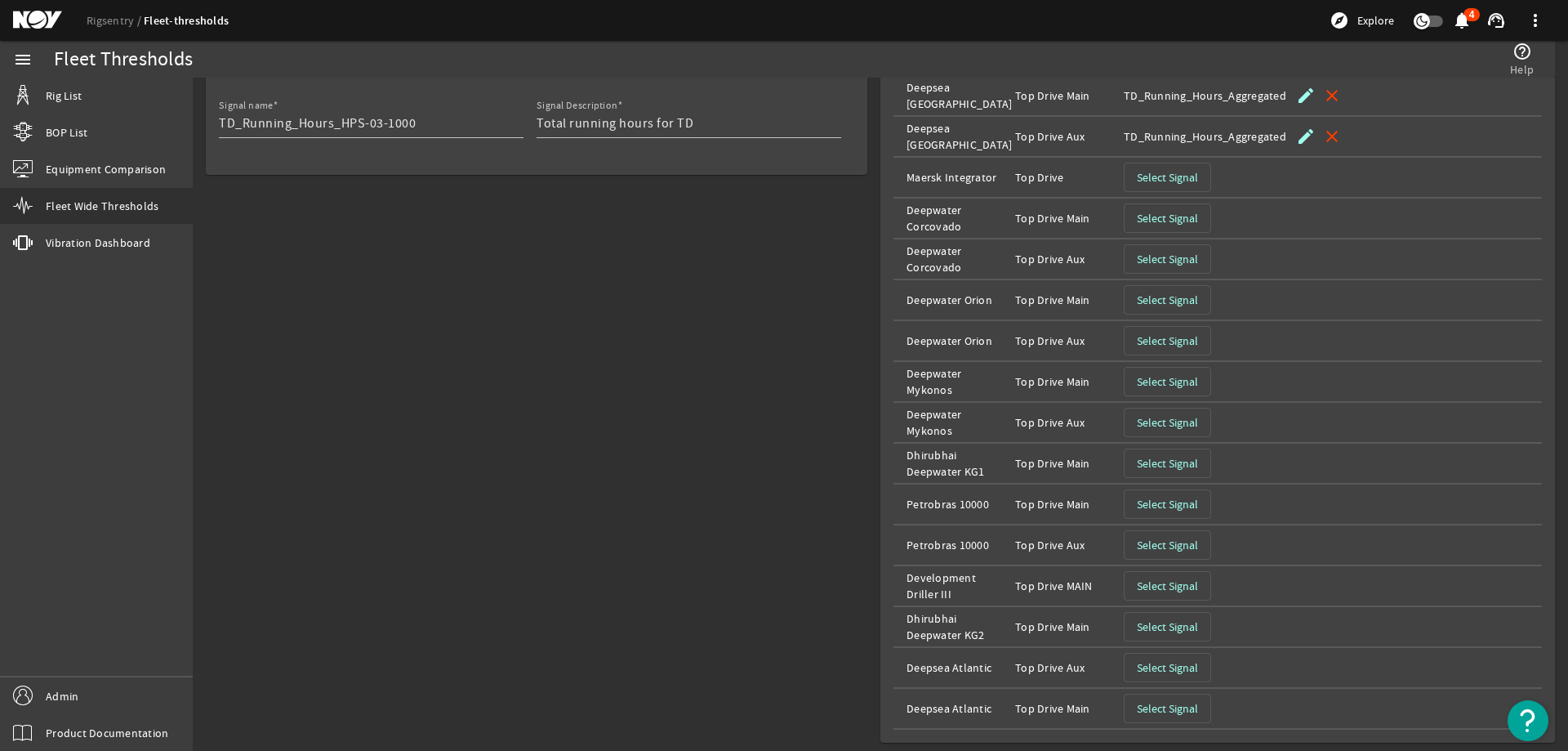
click at [1170, 455] on span "Select Signal" at bounding box center [1167, 463] width 61 height 16
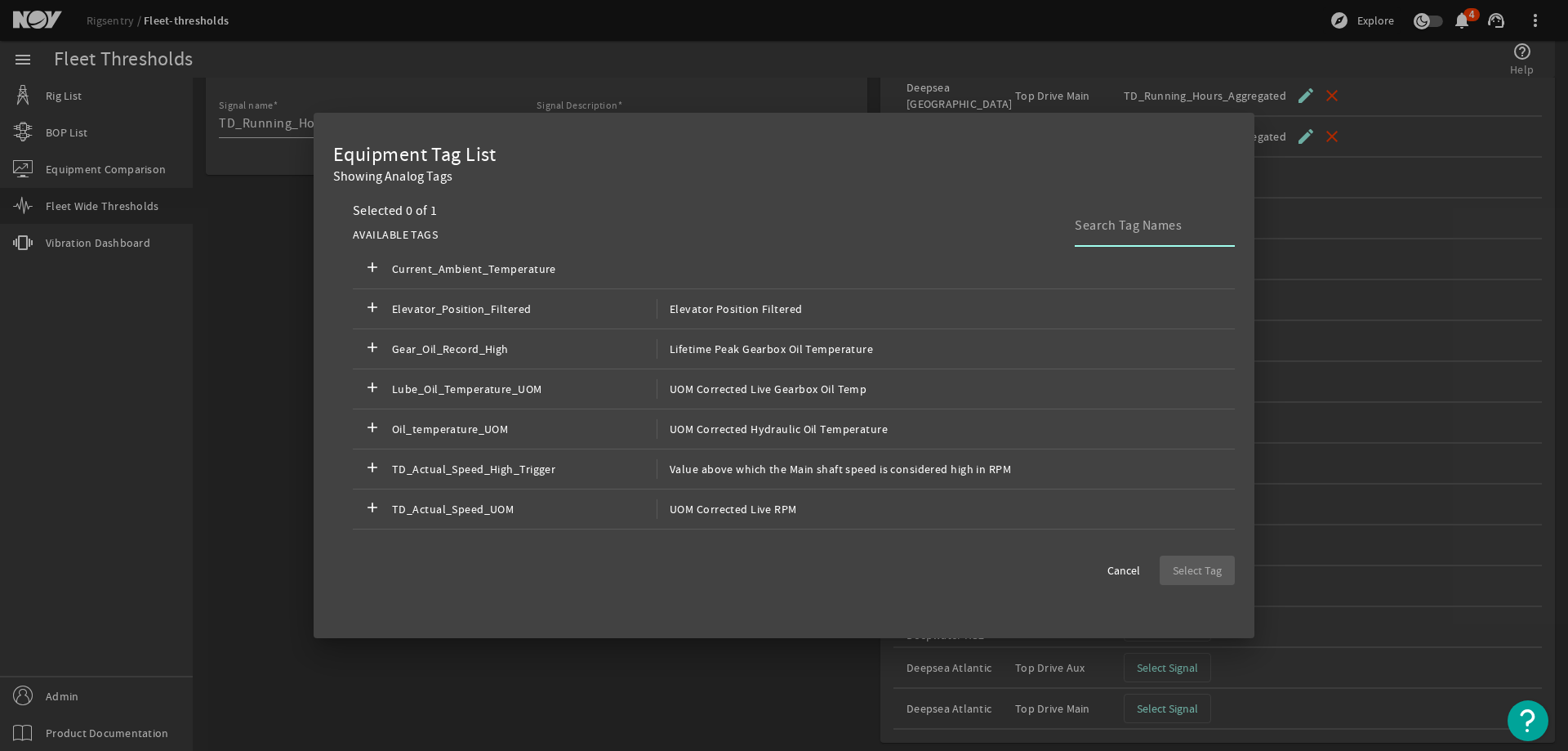
click at [1107, 223] on input at bounding box center [1148, 225] width 147 height 19
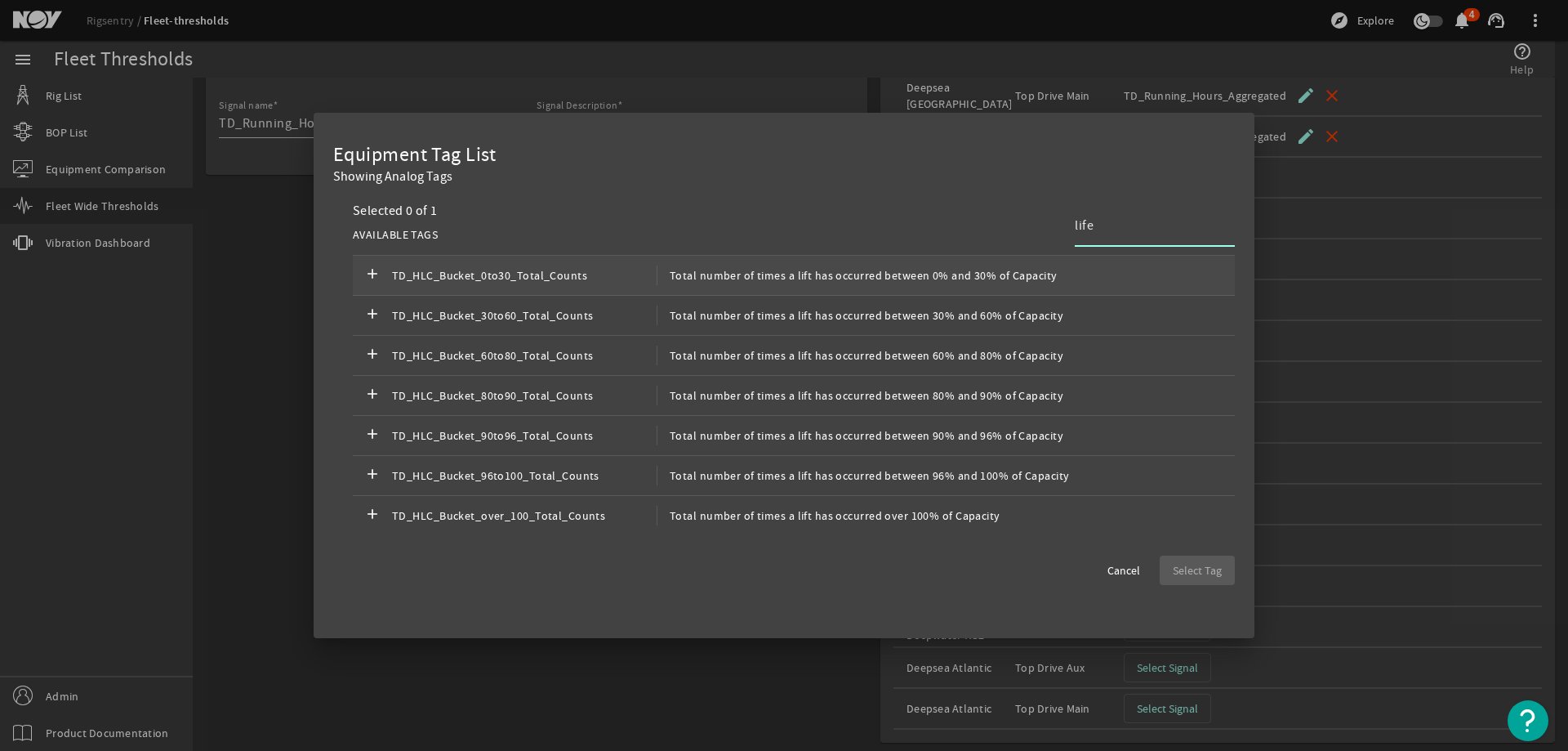
scroll to position [0, 0]
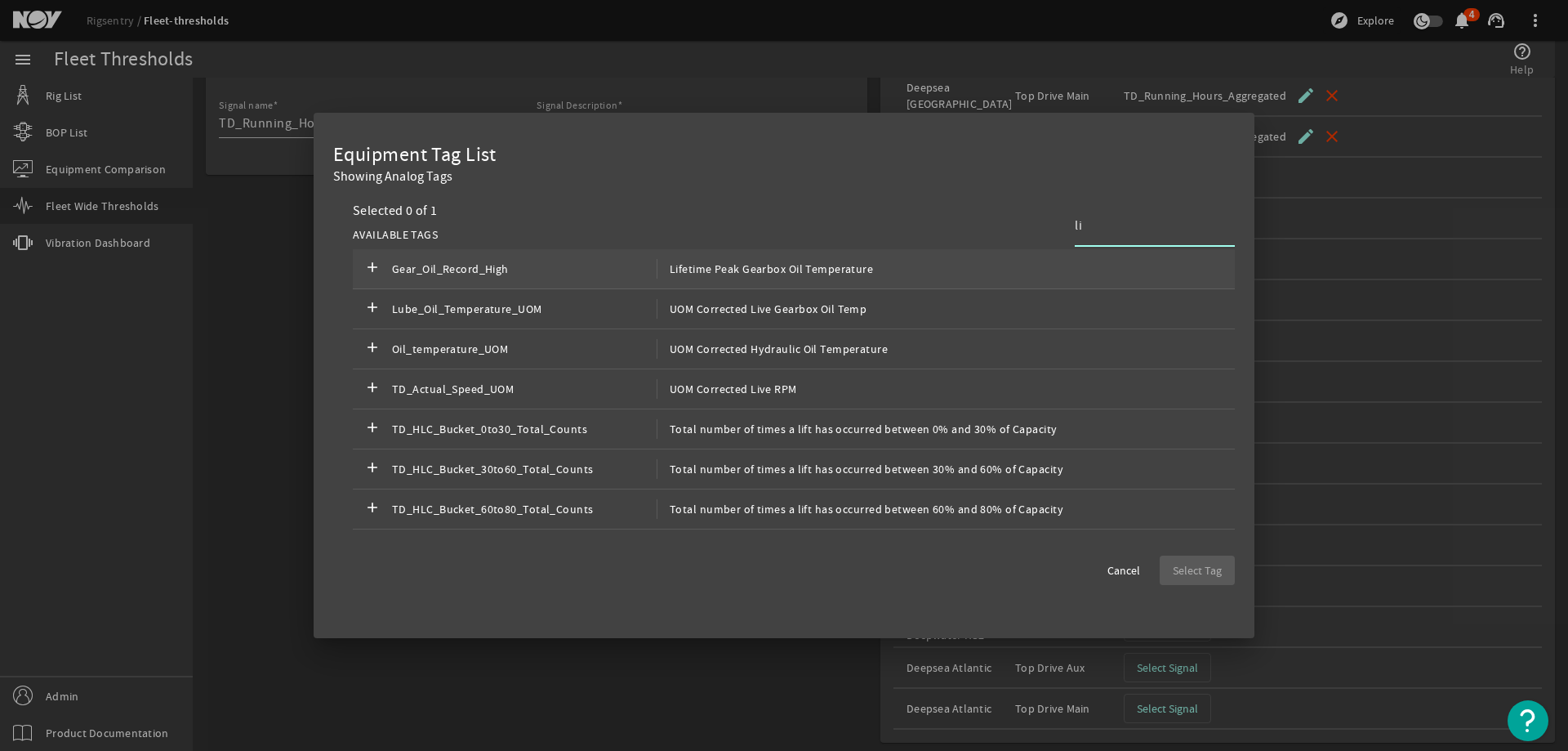
type input "l"
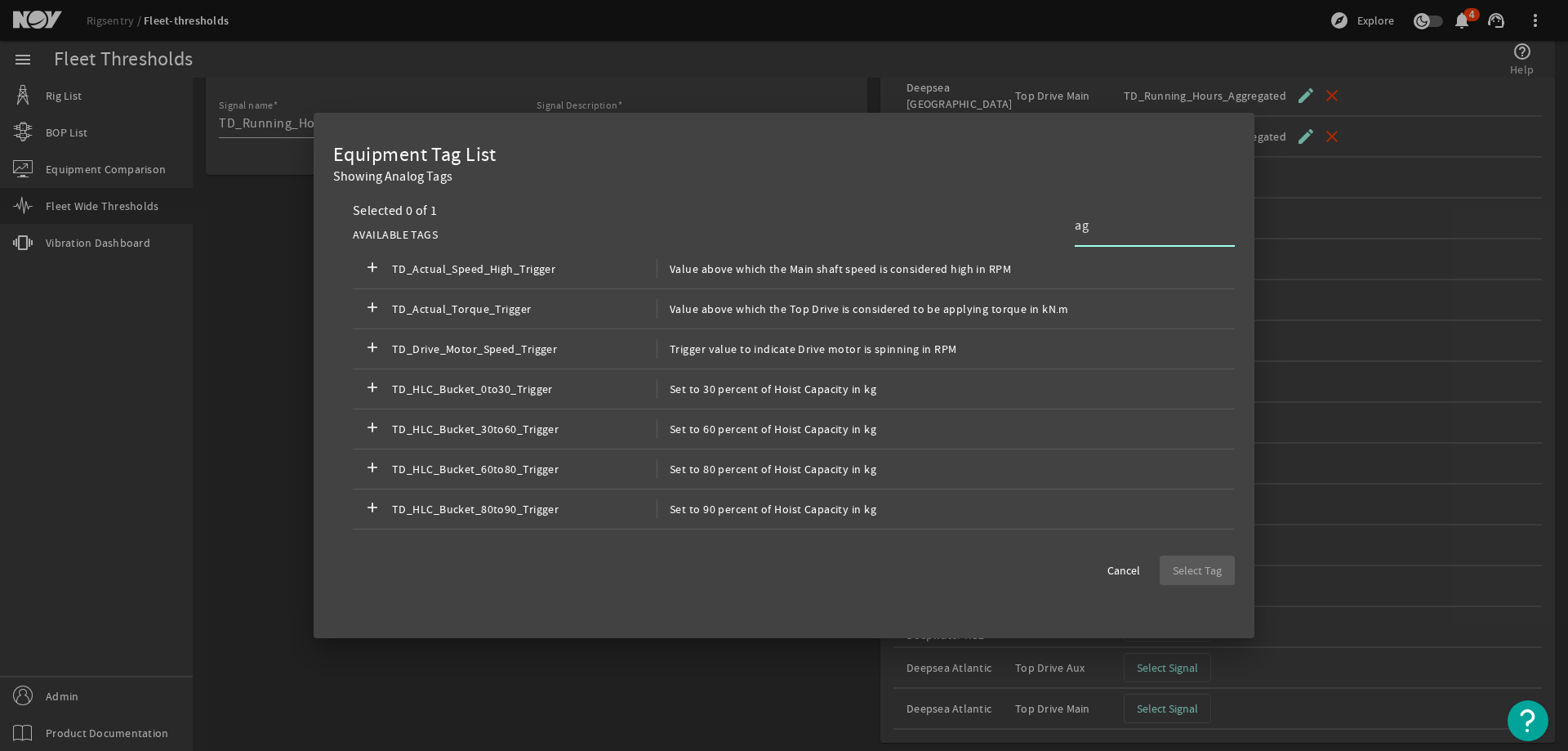
type input "a"
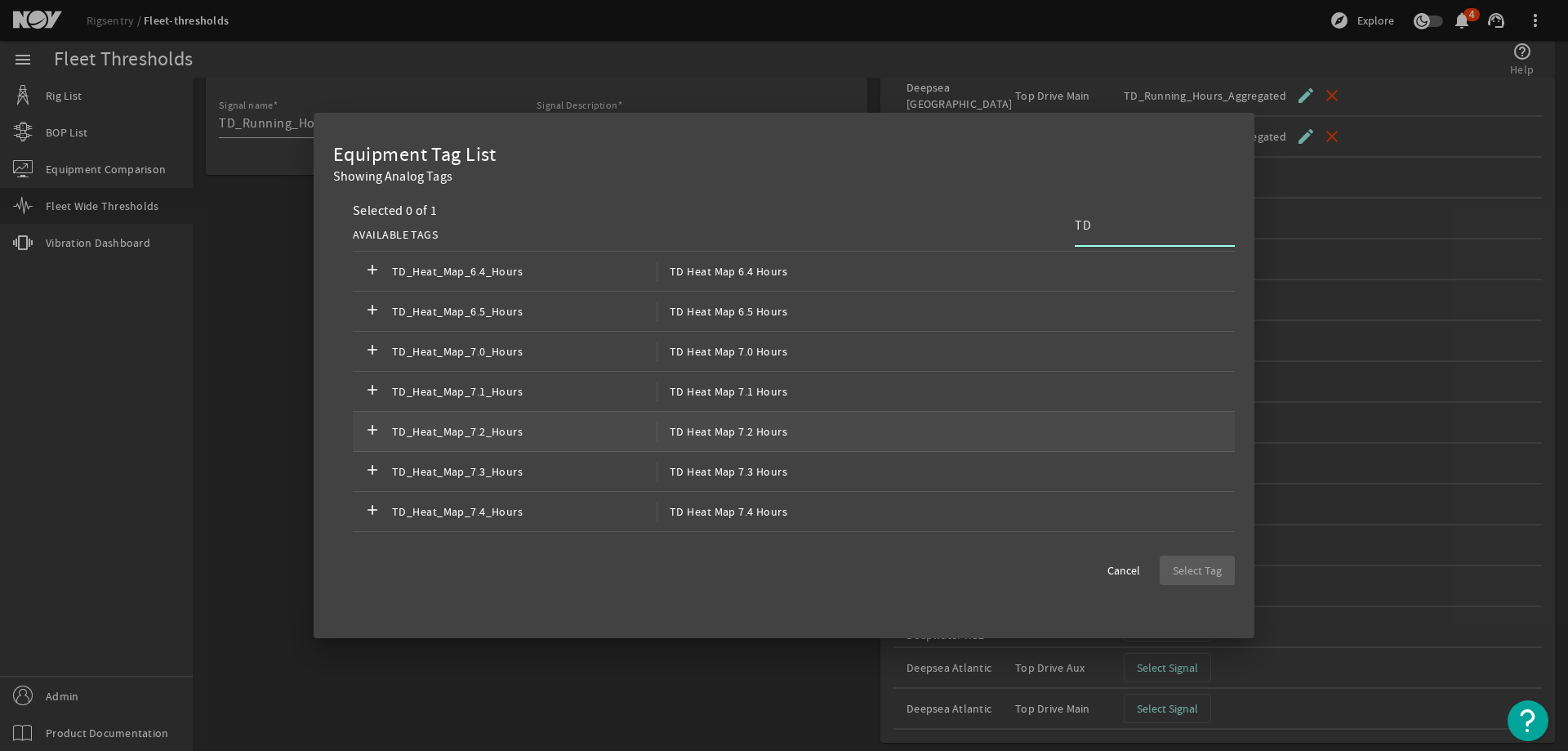
scroll to position [1270, 0]
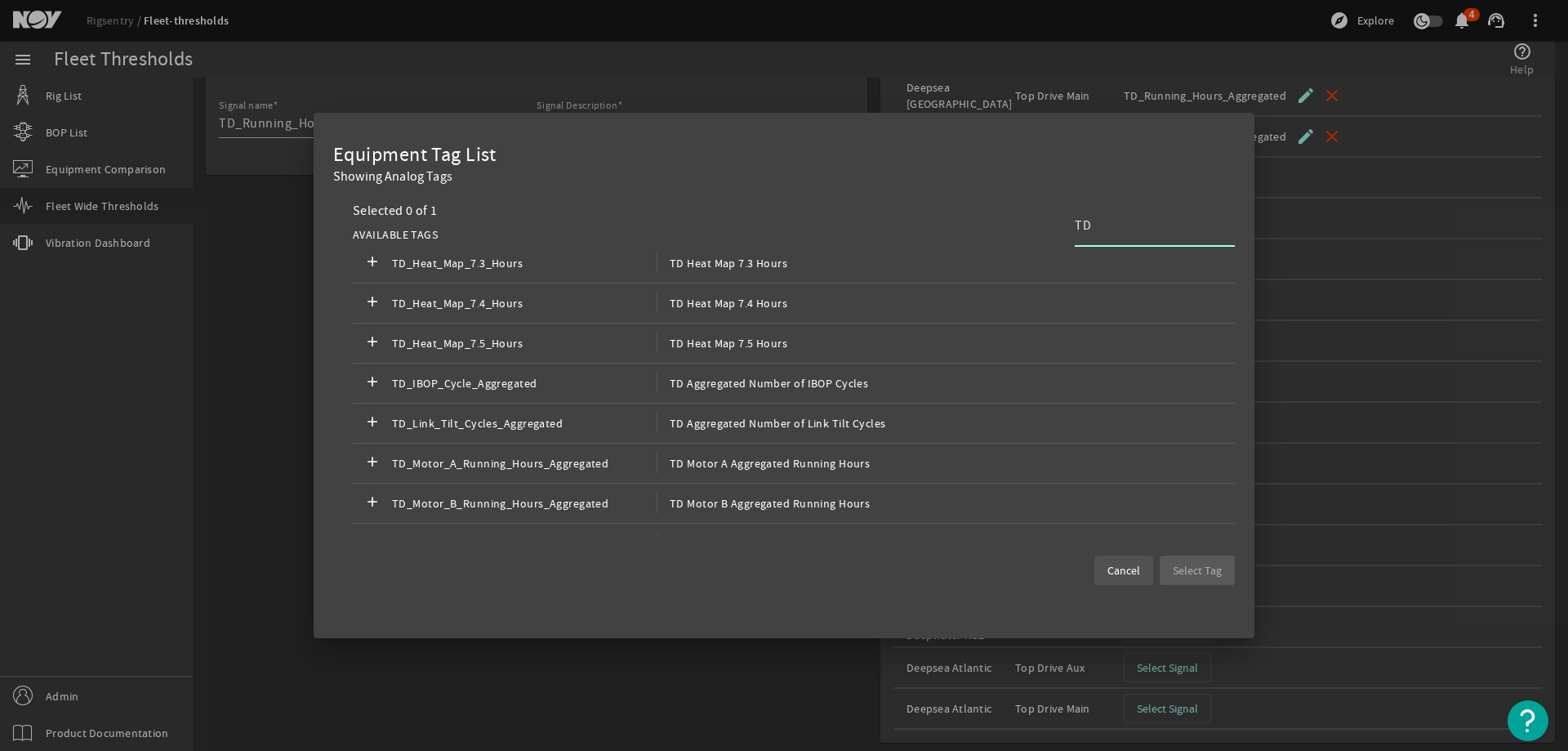
type input "TD"
click at [1124, 561] on span at bounding box center [1122, 570] width 58 height 39
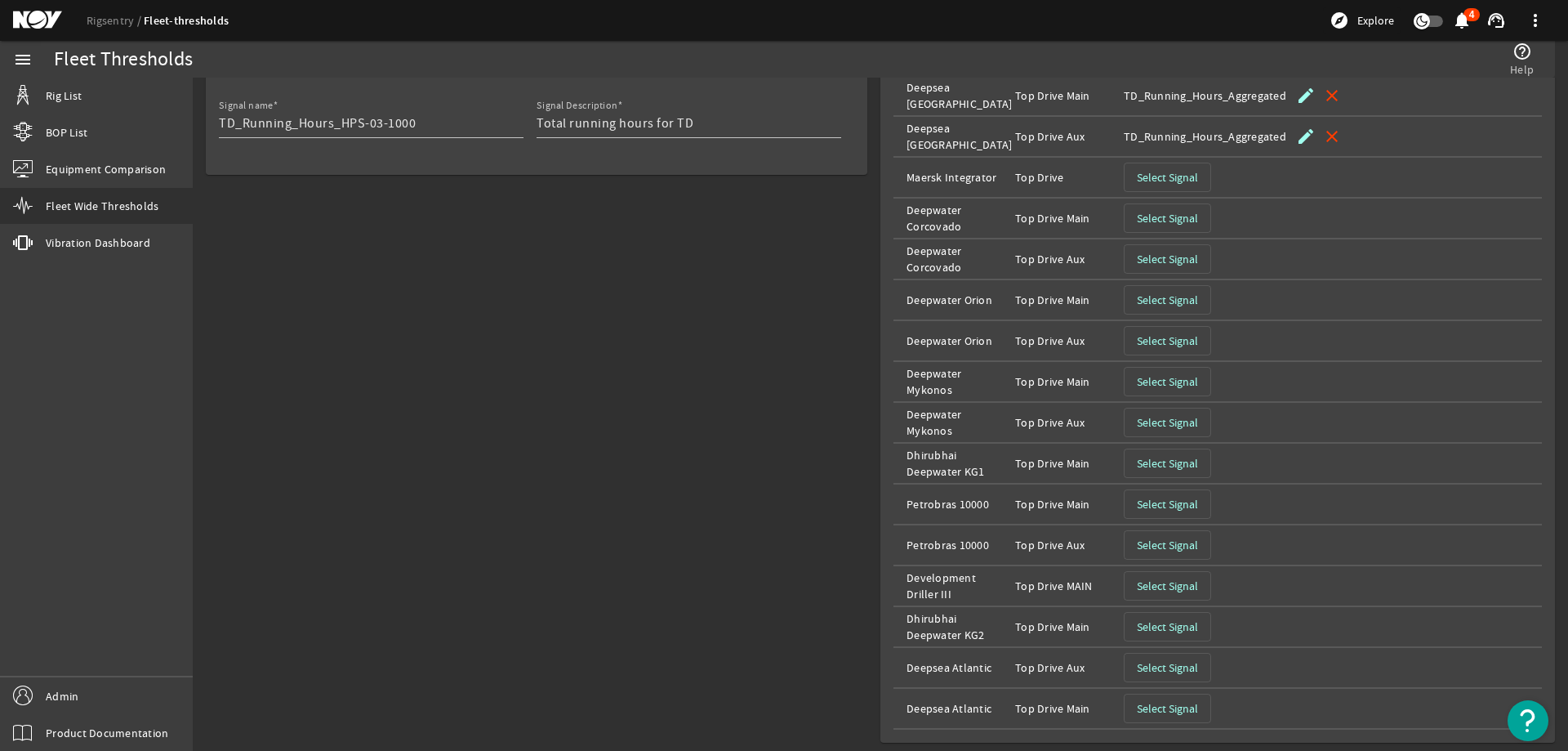
click at [1179, 506] on span "Select Signal" at bounding box center [1167, 503] width 61 height 16
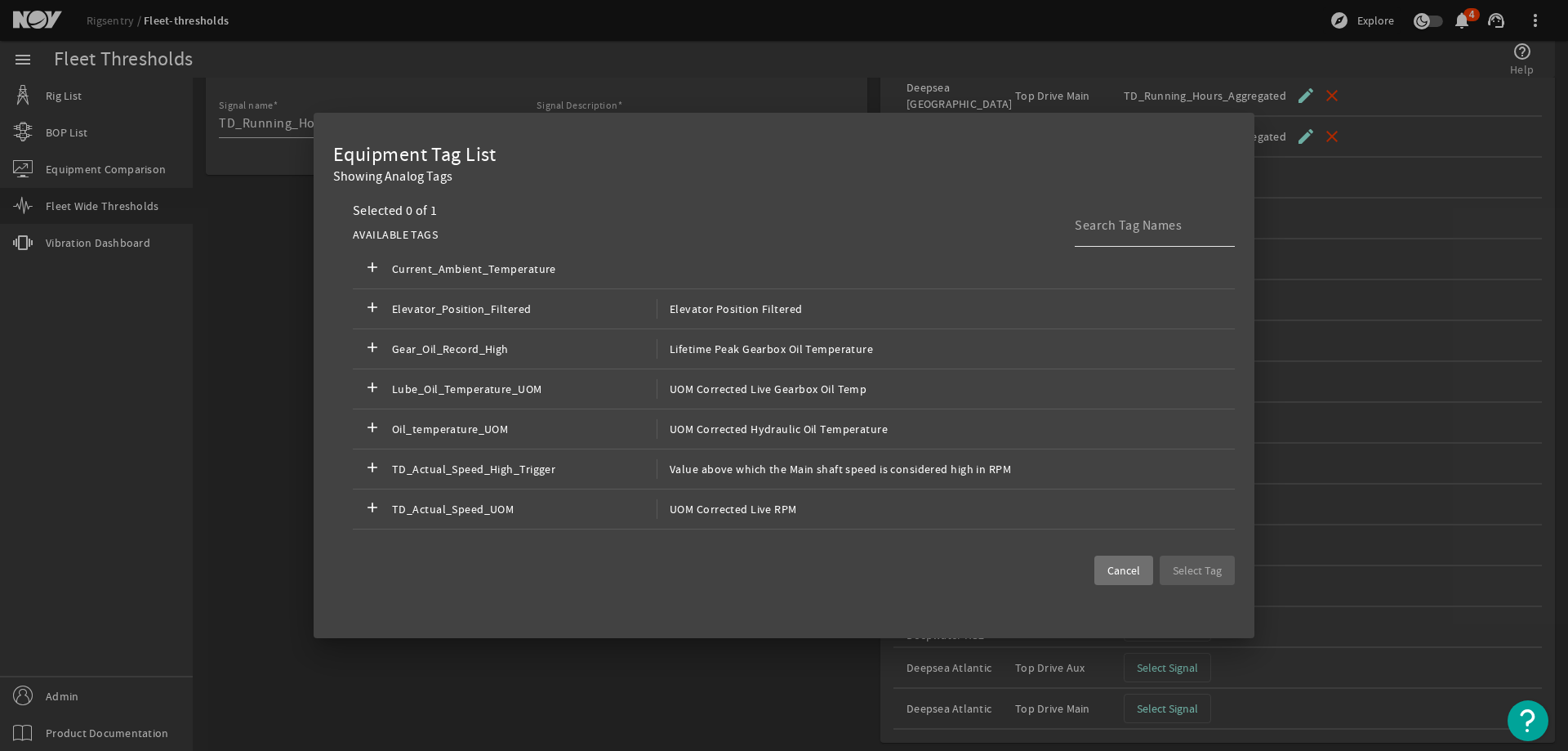
click at [1111, 221] on input at bounding box center [1148, 225] width 147 height 19
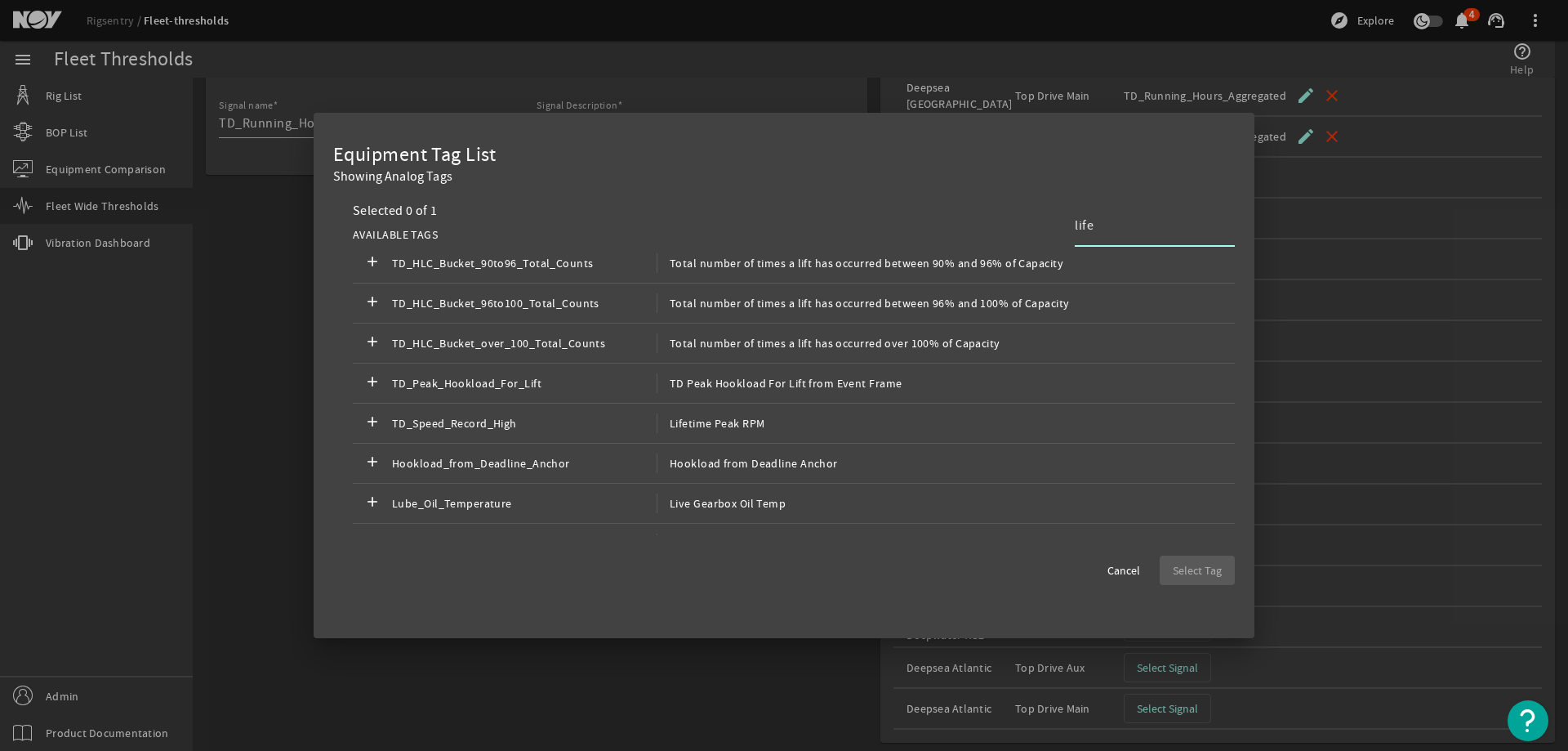
scroll to position [0, 0]
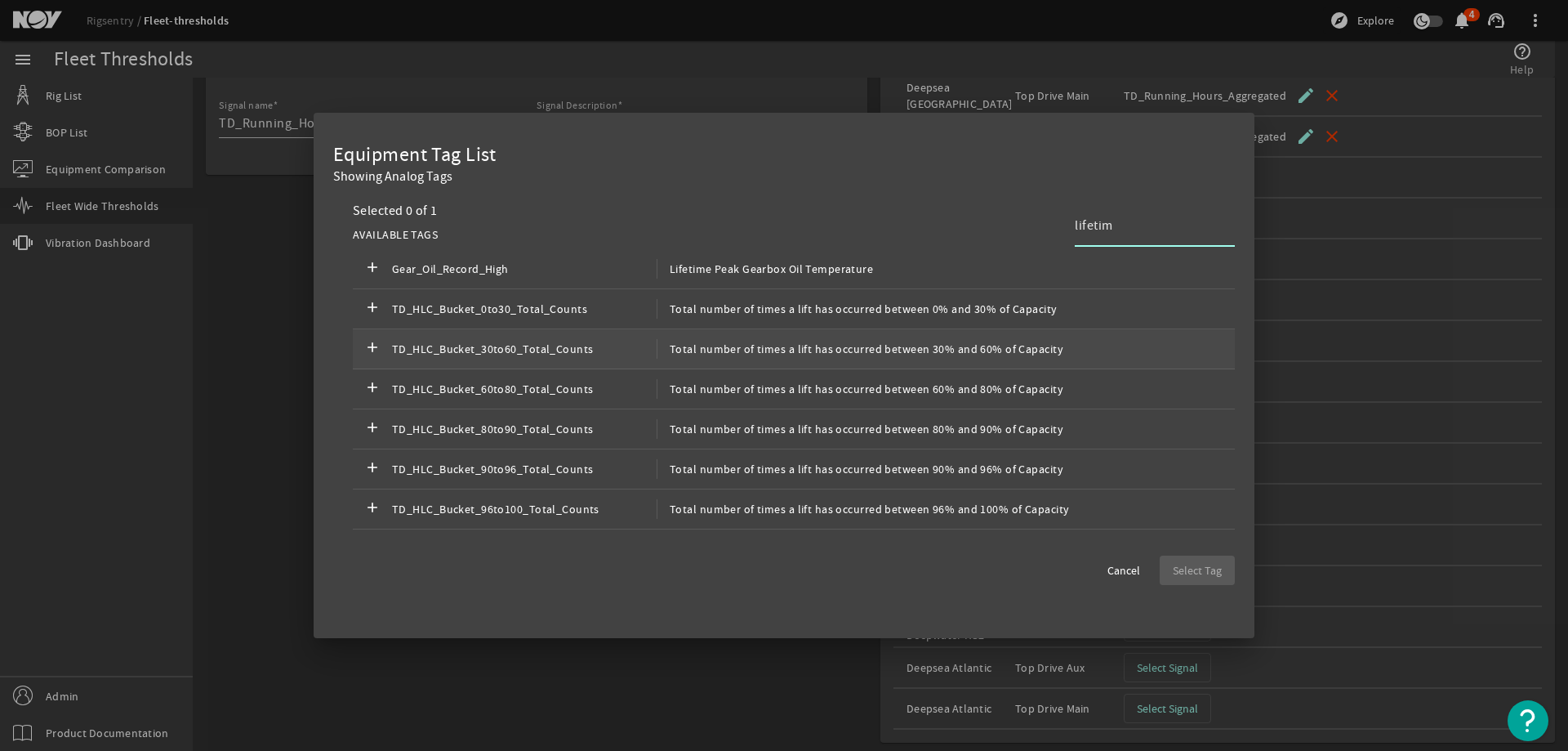
type input "lifetime"
click at [1104, 227] on input "lifetime" at bounding box center [1148, 225] width 147 height 19
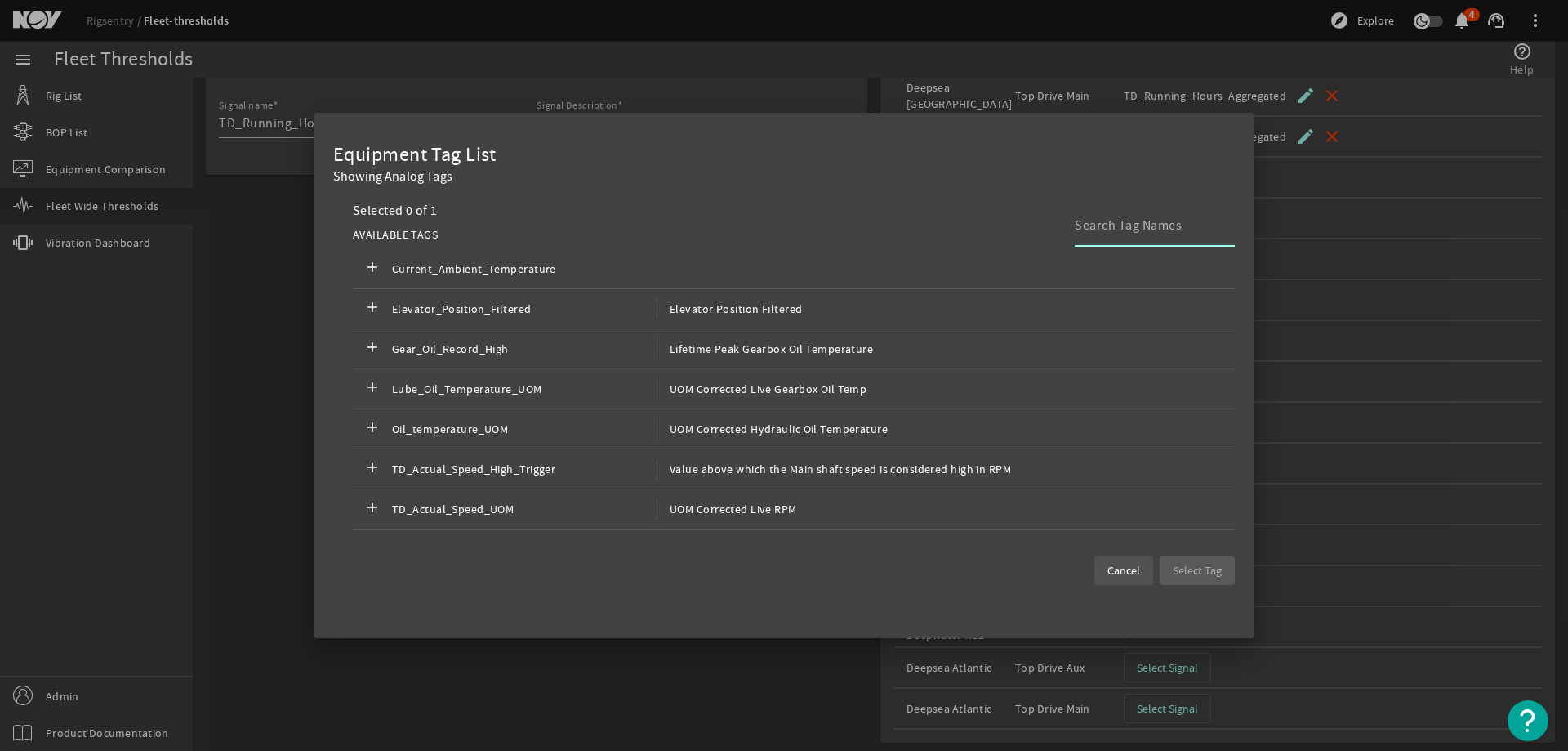
click at [1119, 567] on span "Cancel" at bounding box center [1123, 570] width 33 height 16
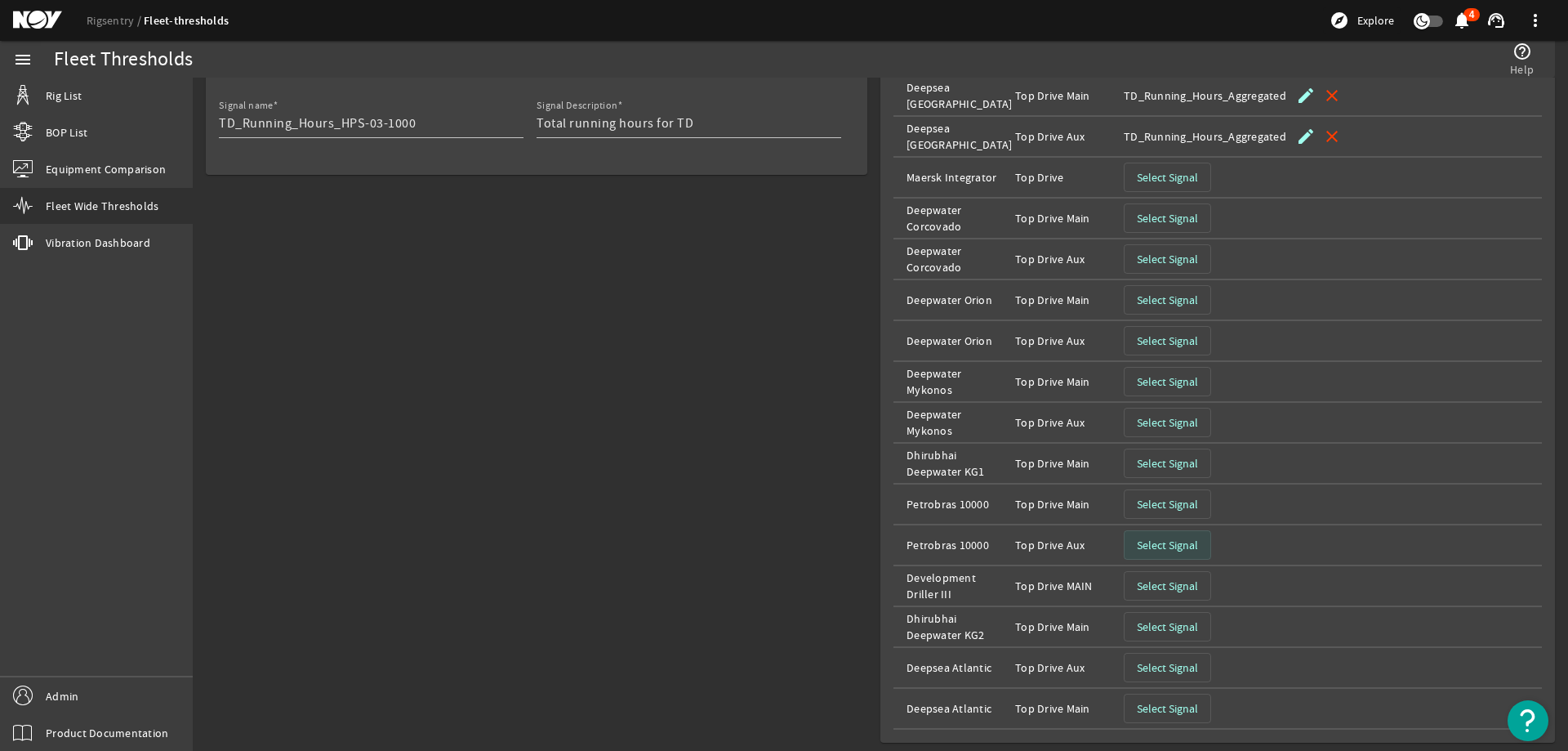
click at [1169, 549] on span "Select Signal" at bounding box center [1167, 544] width 61 height 16
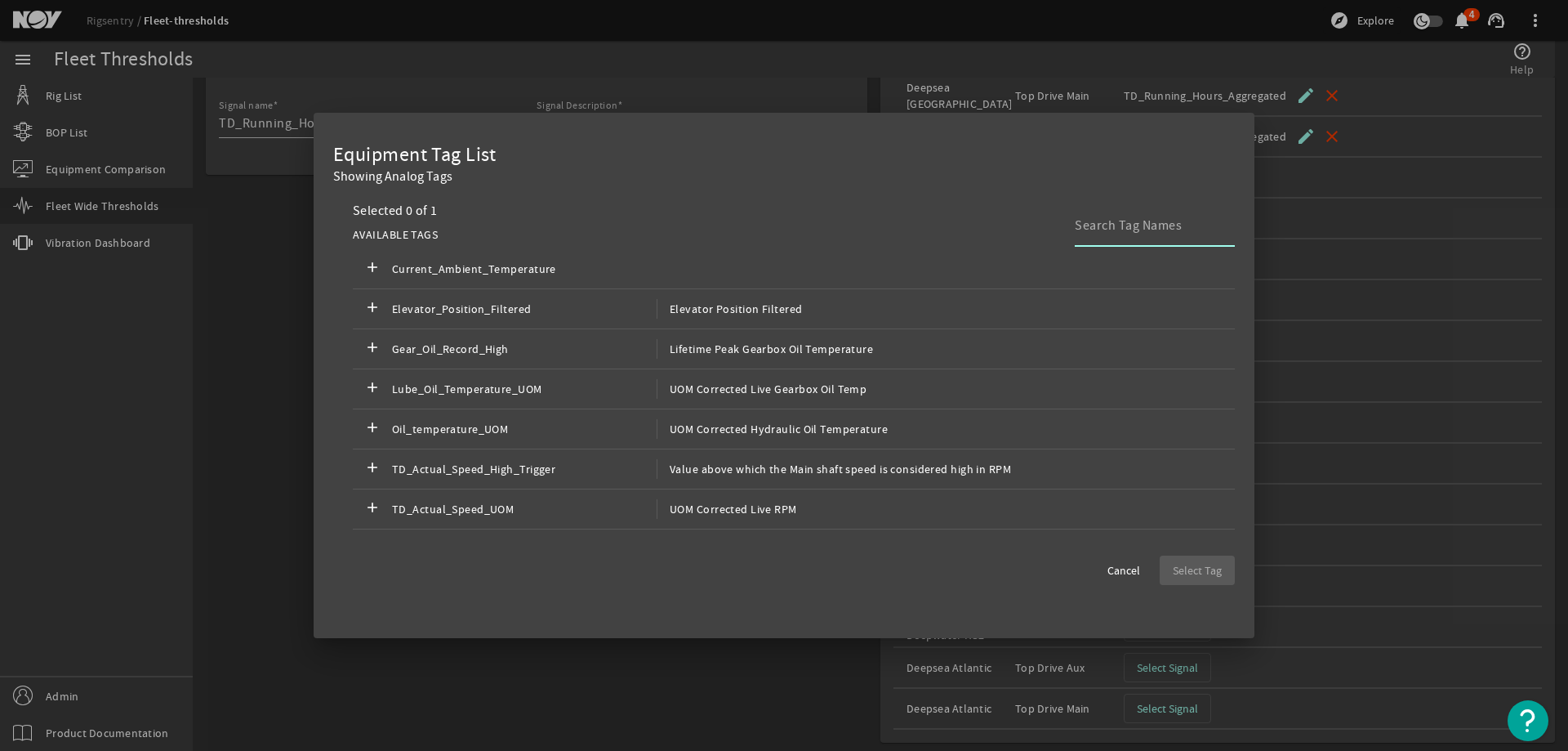
click at [1103, 226] on input at bounding box center [1148, 225] width 147 height 19
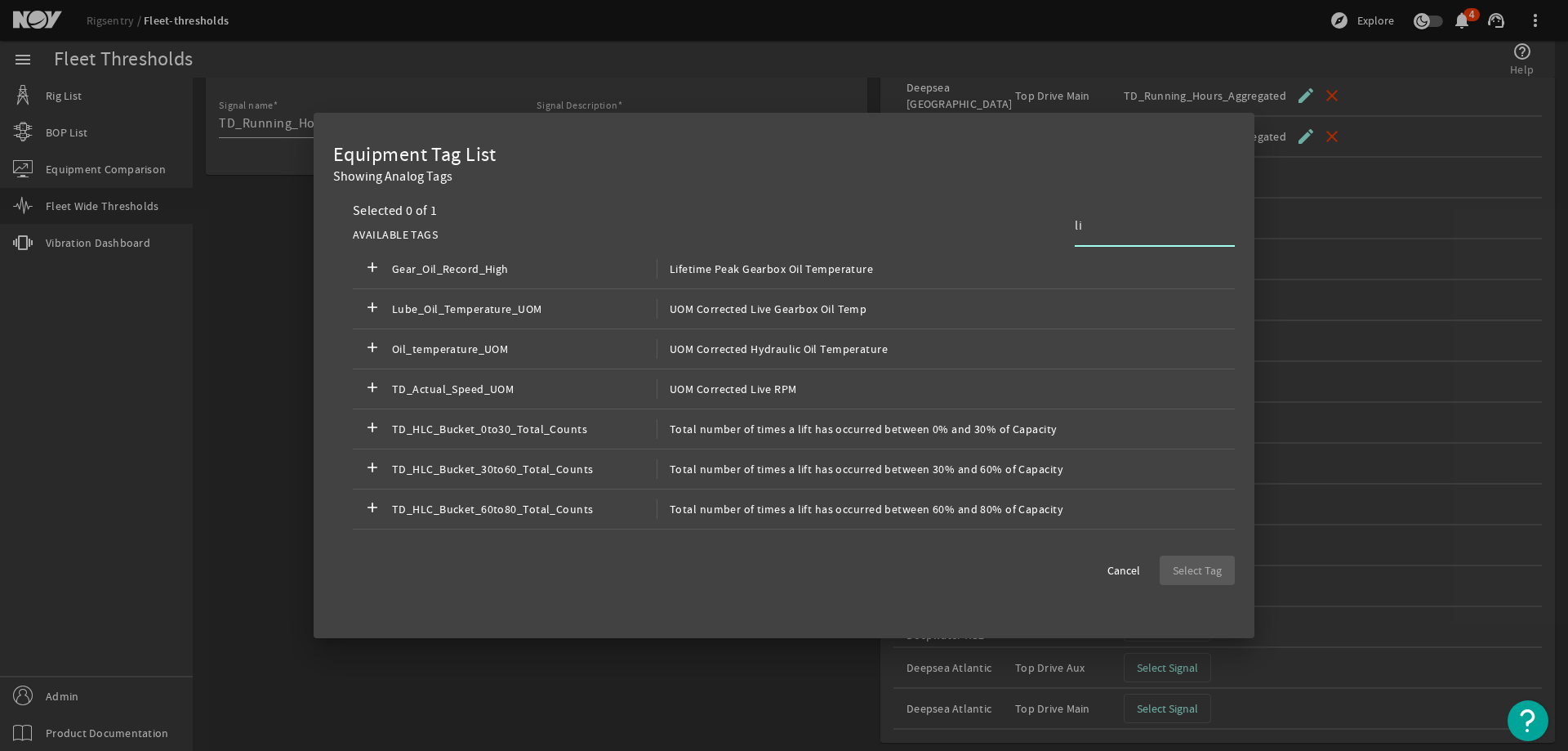
type input "l"
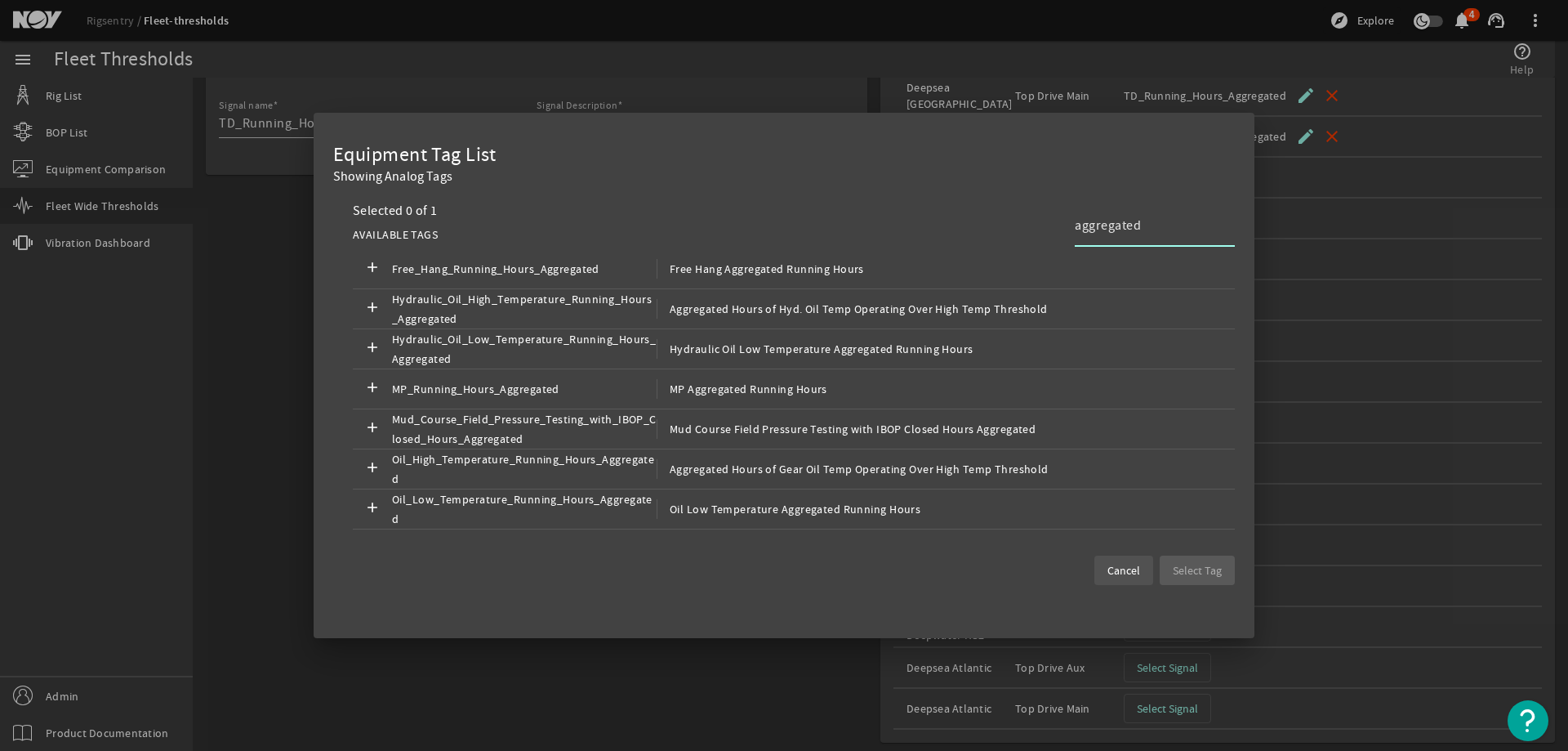
type input "aggregated"
click at [1134, 564] on span "Cancel" at bounding box center [1123, 570] width 33 height 16
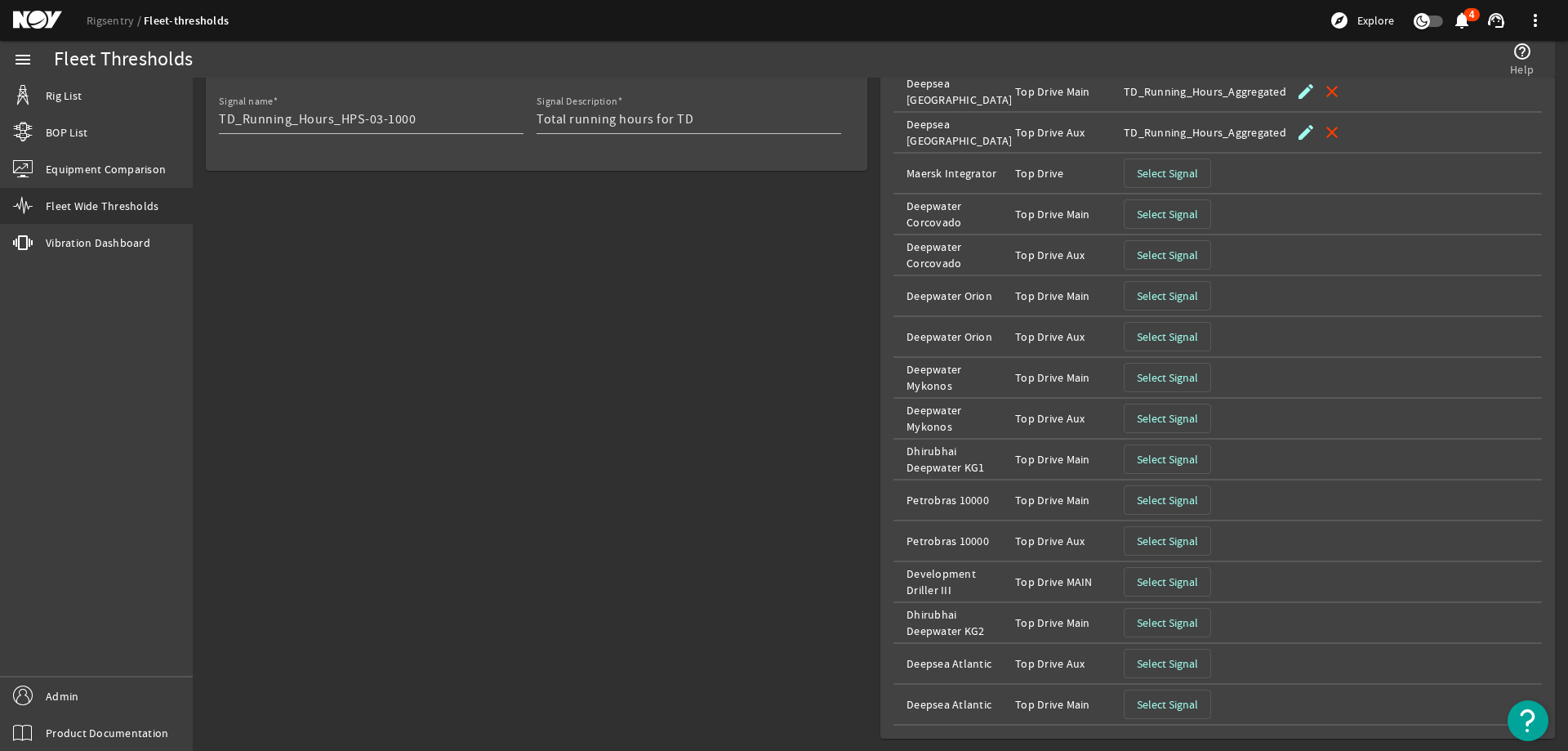
scroll to position [250, 0]
click at [1169, 576] on span "Select Signal" at bounding box center [1167, 581] width 61 height 16
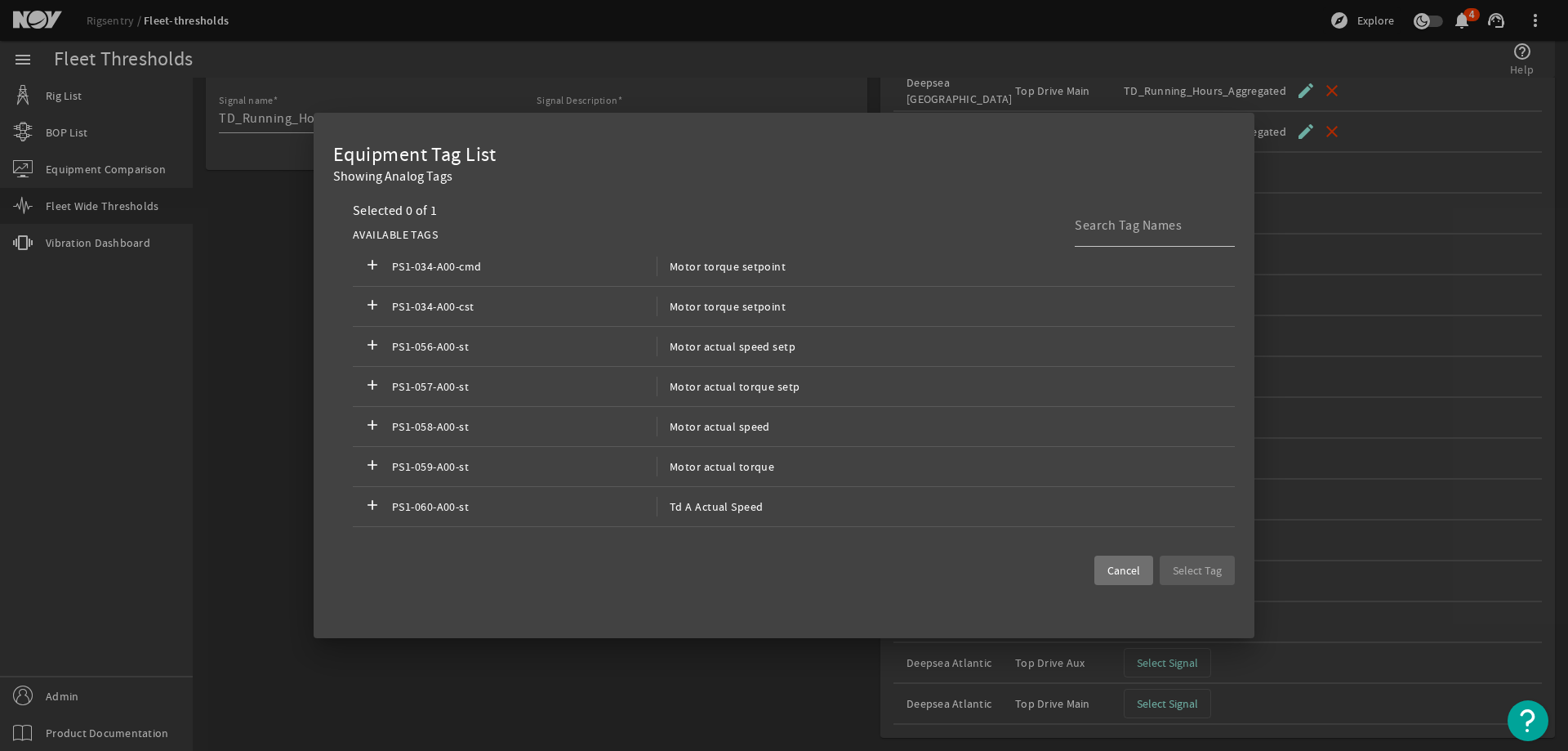
scroll to position [0, 0]
click at [1116, 227] on input at bounding box center [1148, 225] width 147 height 19
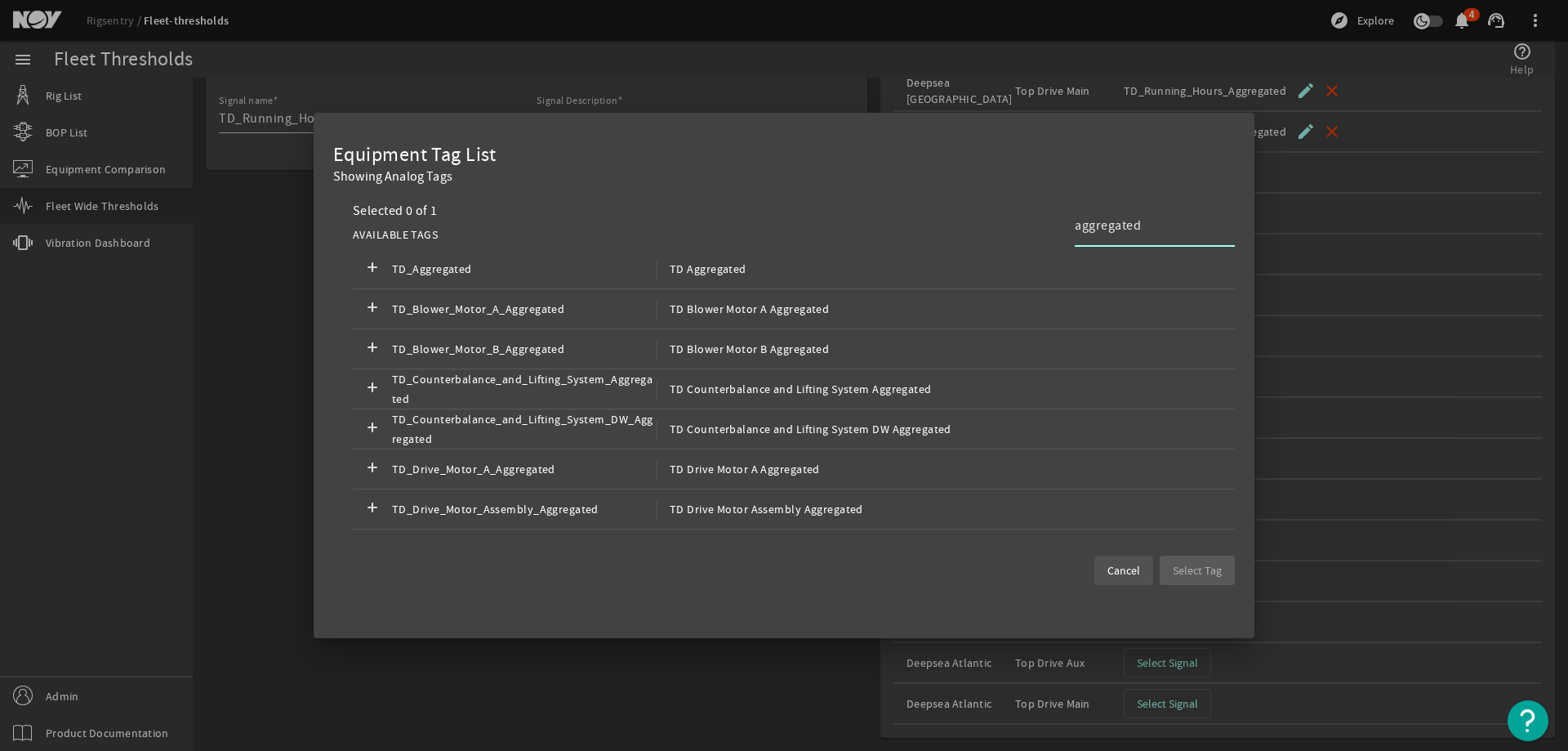
type input "aggregated"
click at [1118, 572] on span "Cancel" at bounding box center [1123, 570] width 33 height 16
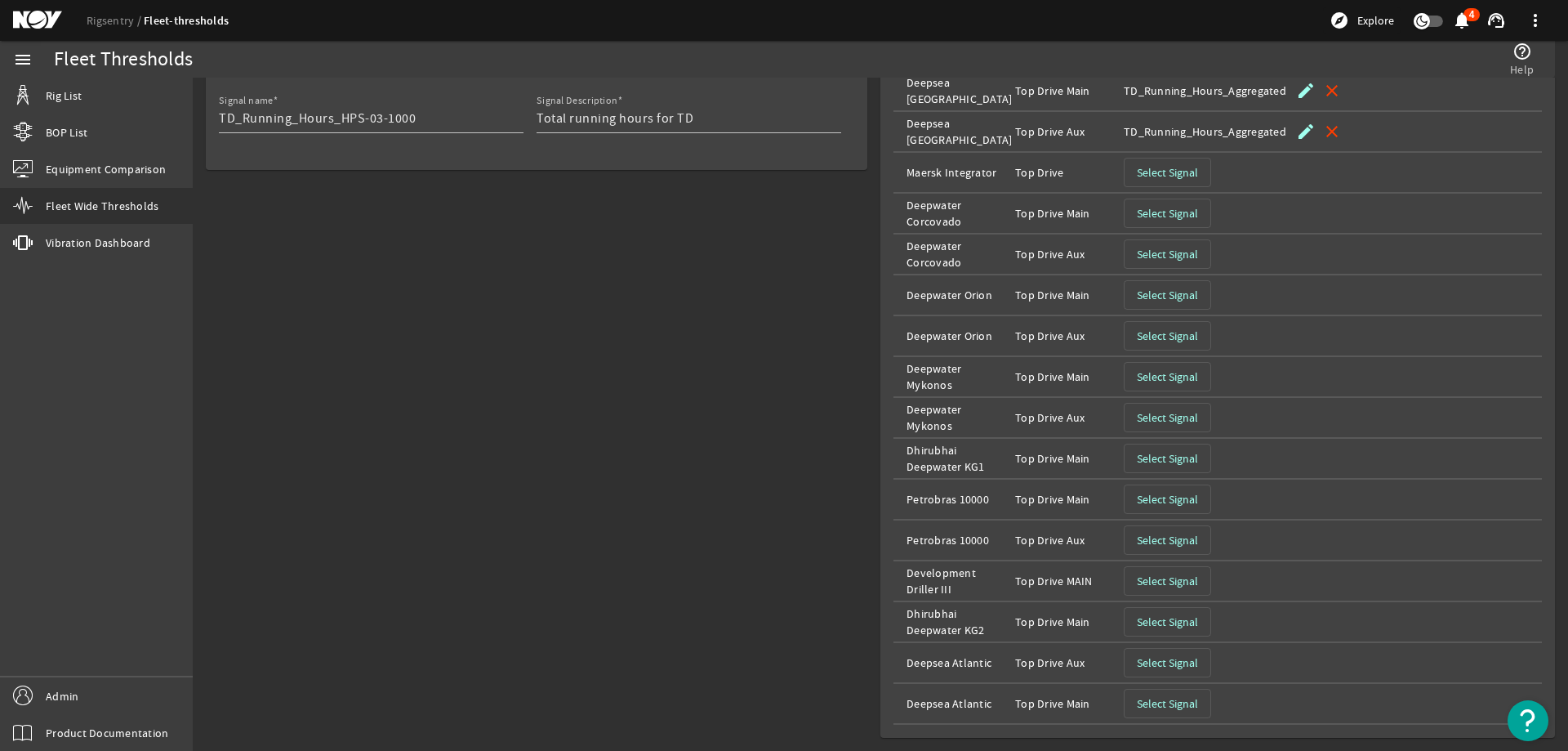
click at [1163, 578] on span "Select Signal" at bounding box center [1167, 581] width 61 height 16
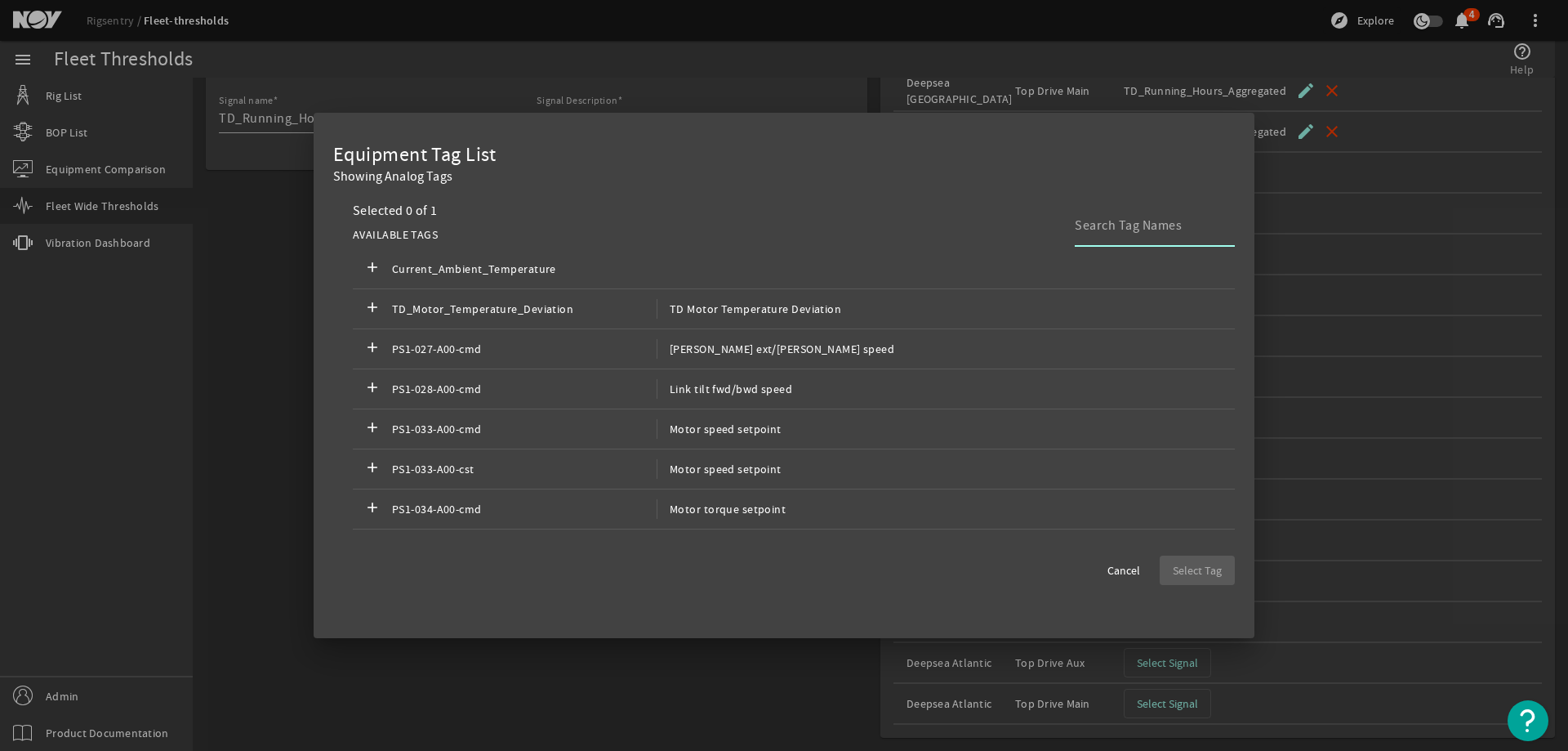
click at [1141, 221] on input at bounding box center [1148, 225] width 147 height 19
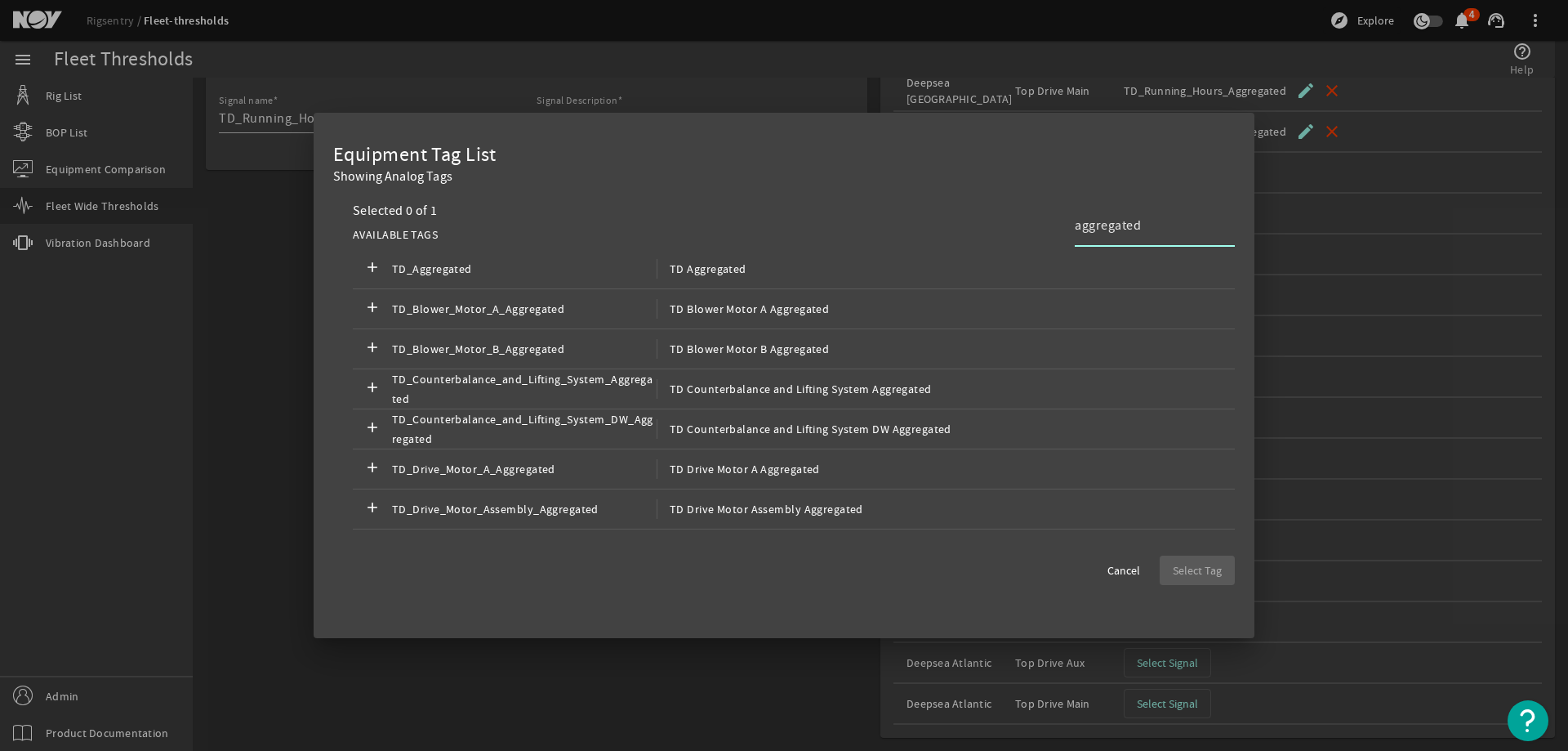
type input "aggregated"
click at [1121, 563] on span "Cancel" at bounding box center [1123, 570] width 33 height 16
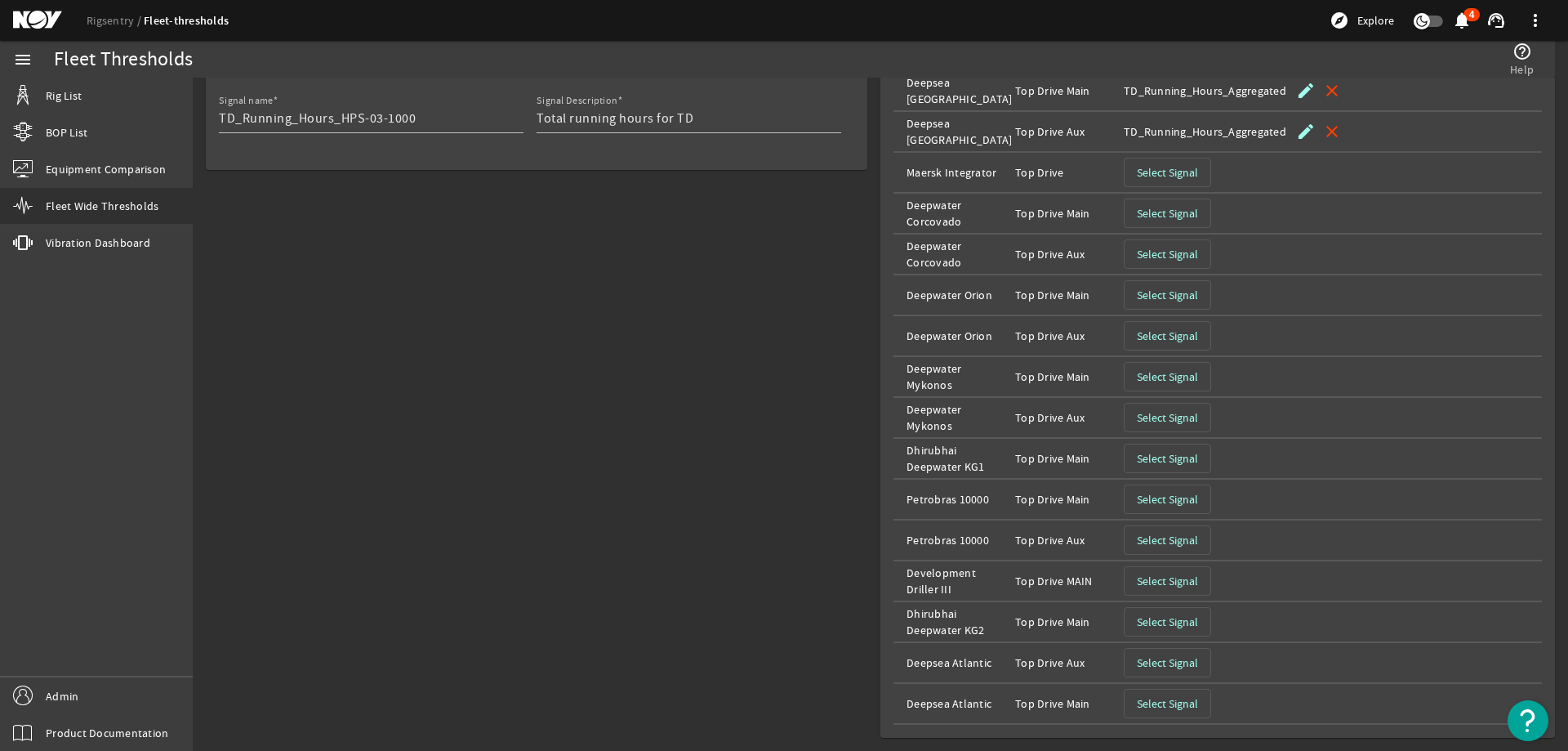
click at [1174, 617] on span "Select Signal" at bounding box center [1167, 621] width 61 height 16
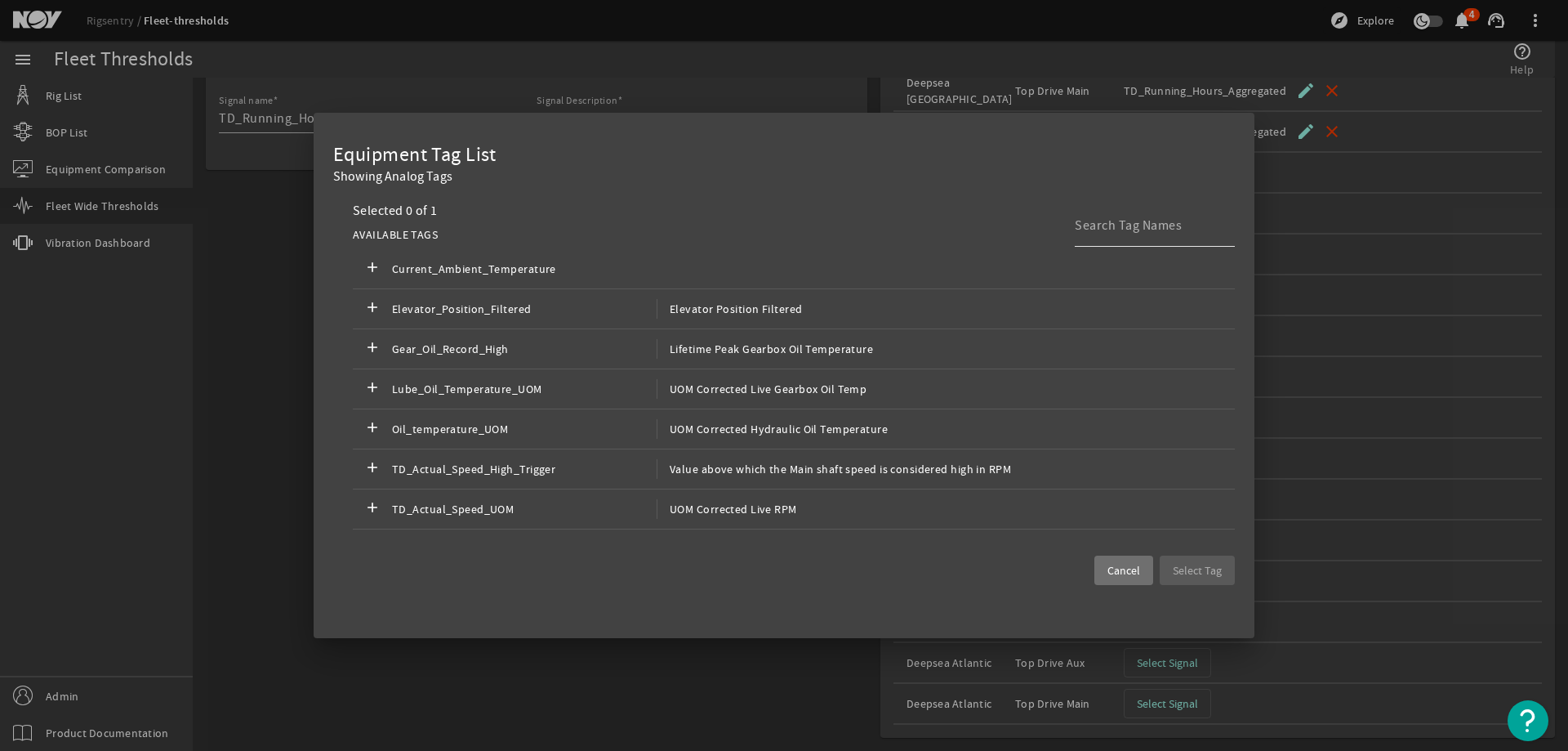
click at [1149, 221] on input at bounding box center [1148, 225] width 147 height 19
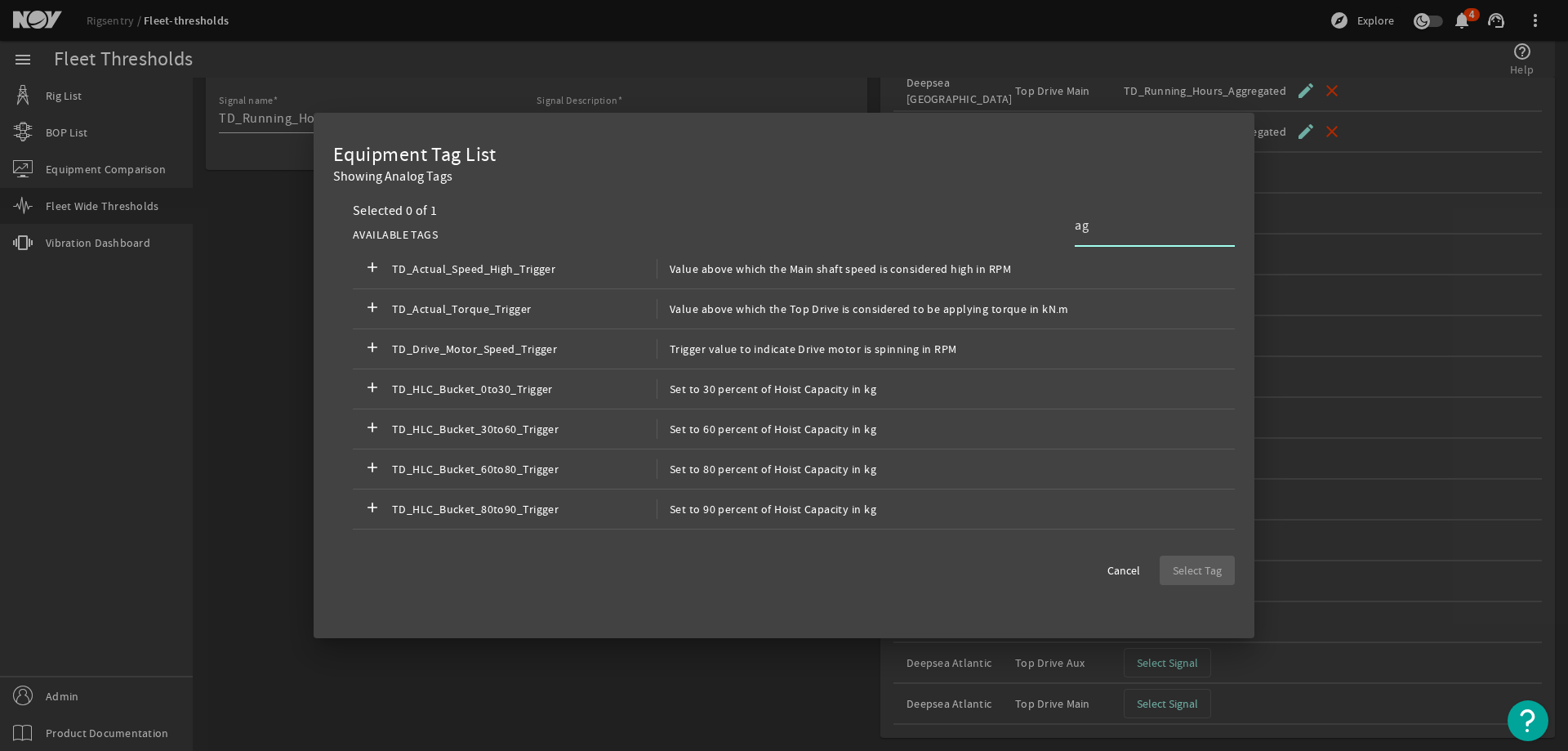
type input "a"
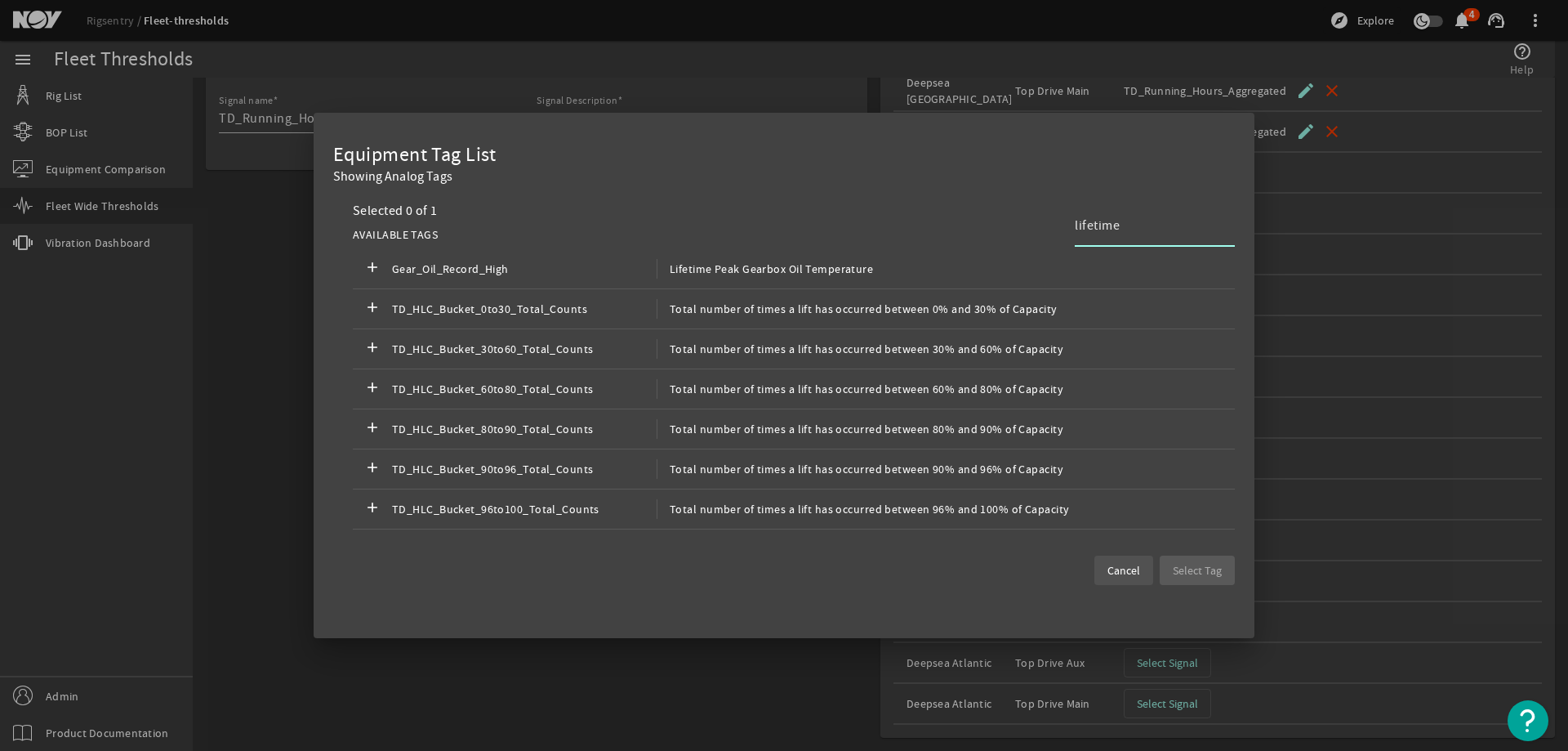
type input "lifetime"
click at [1138, 573] on span "Cancel" at bounding box center [1123, 570] width 33 height 16
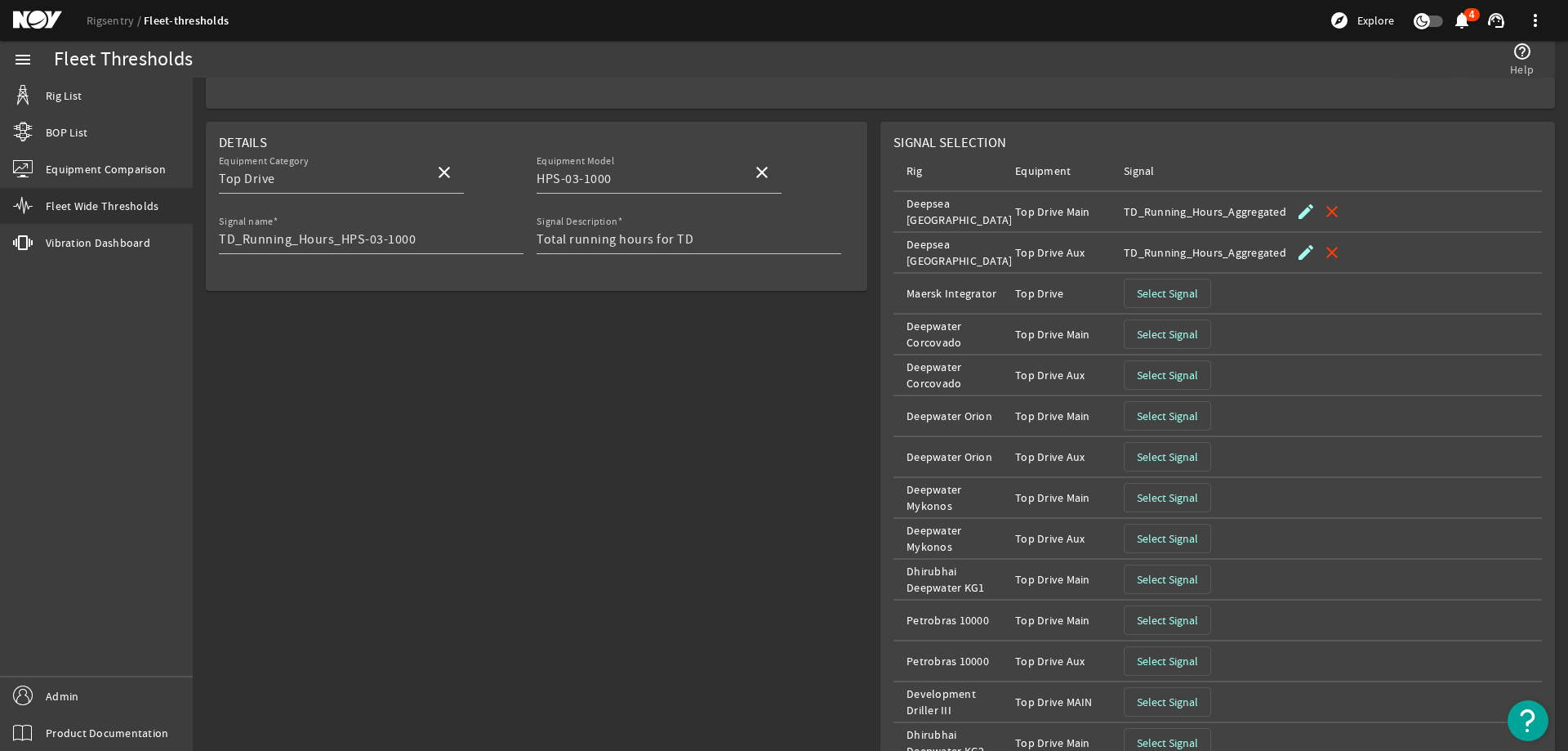
scroll to position [250, 0]
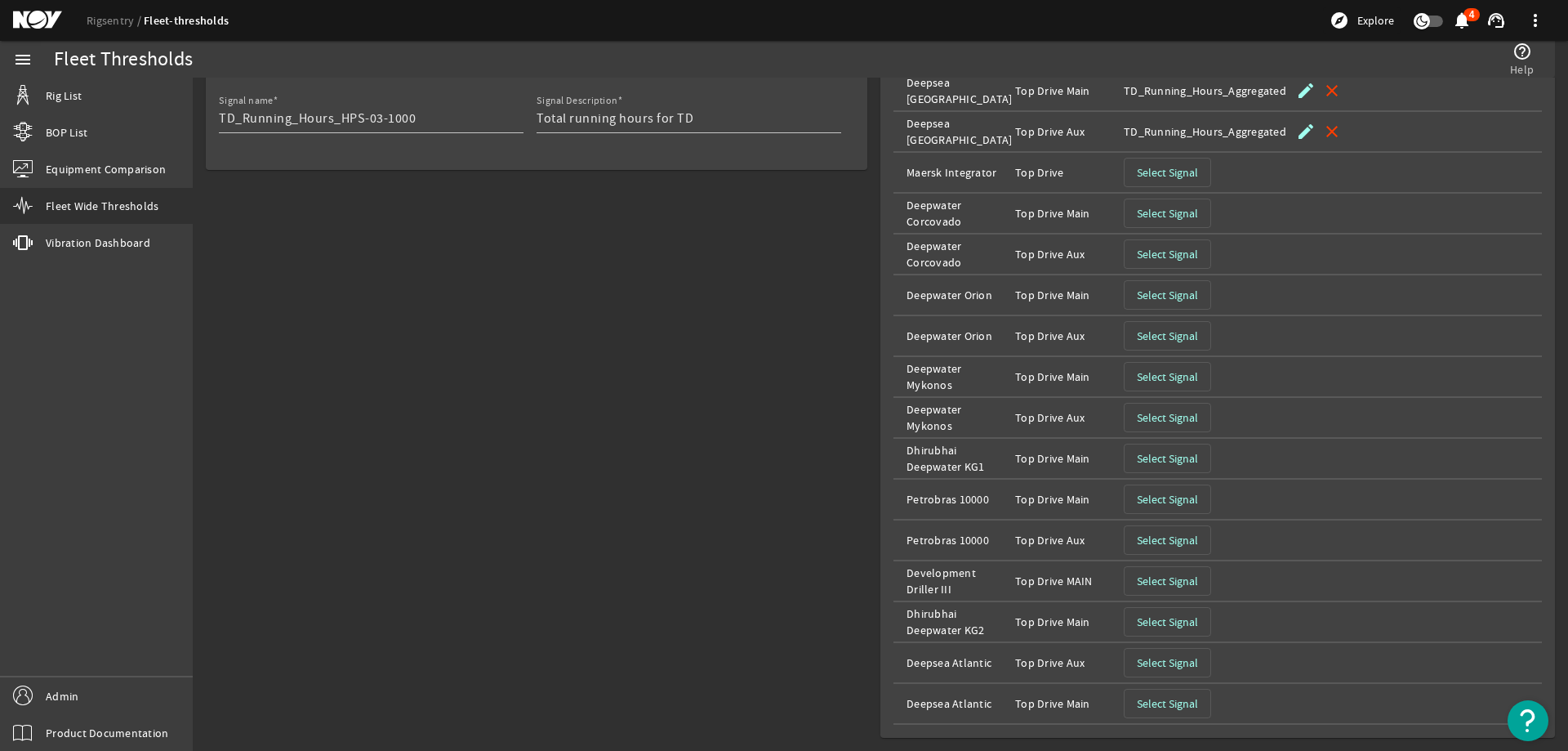
click at [1182, 662] on span "Select Signal" at bounding box center [1167, 662] width 61 height 16
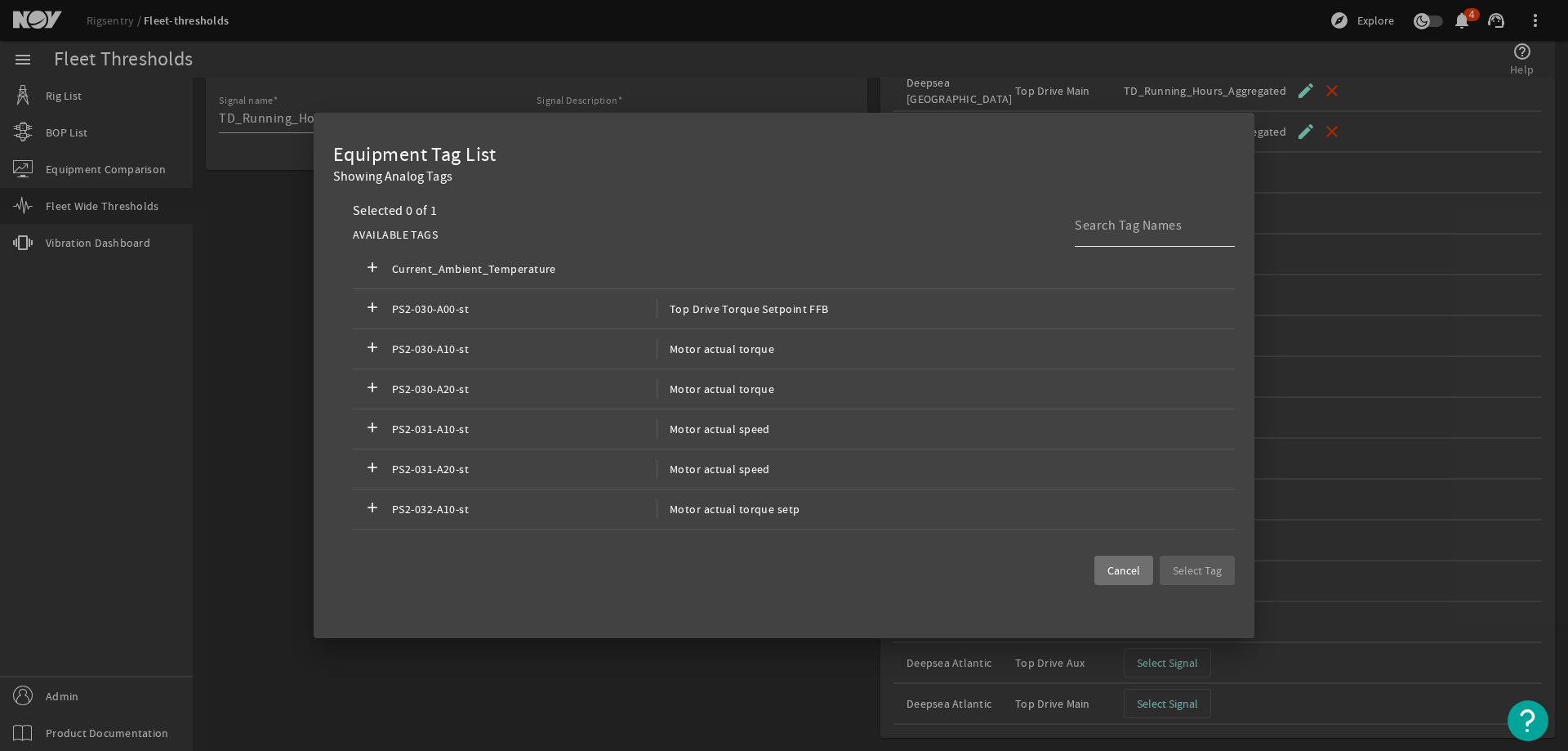
click at [1113, 218] on input at bounding box center [1148, 225] width 147 height 19
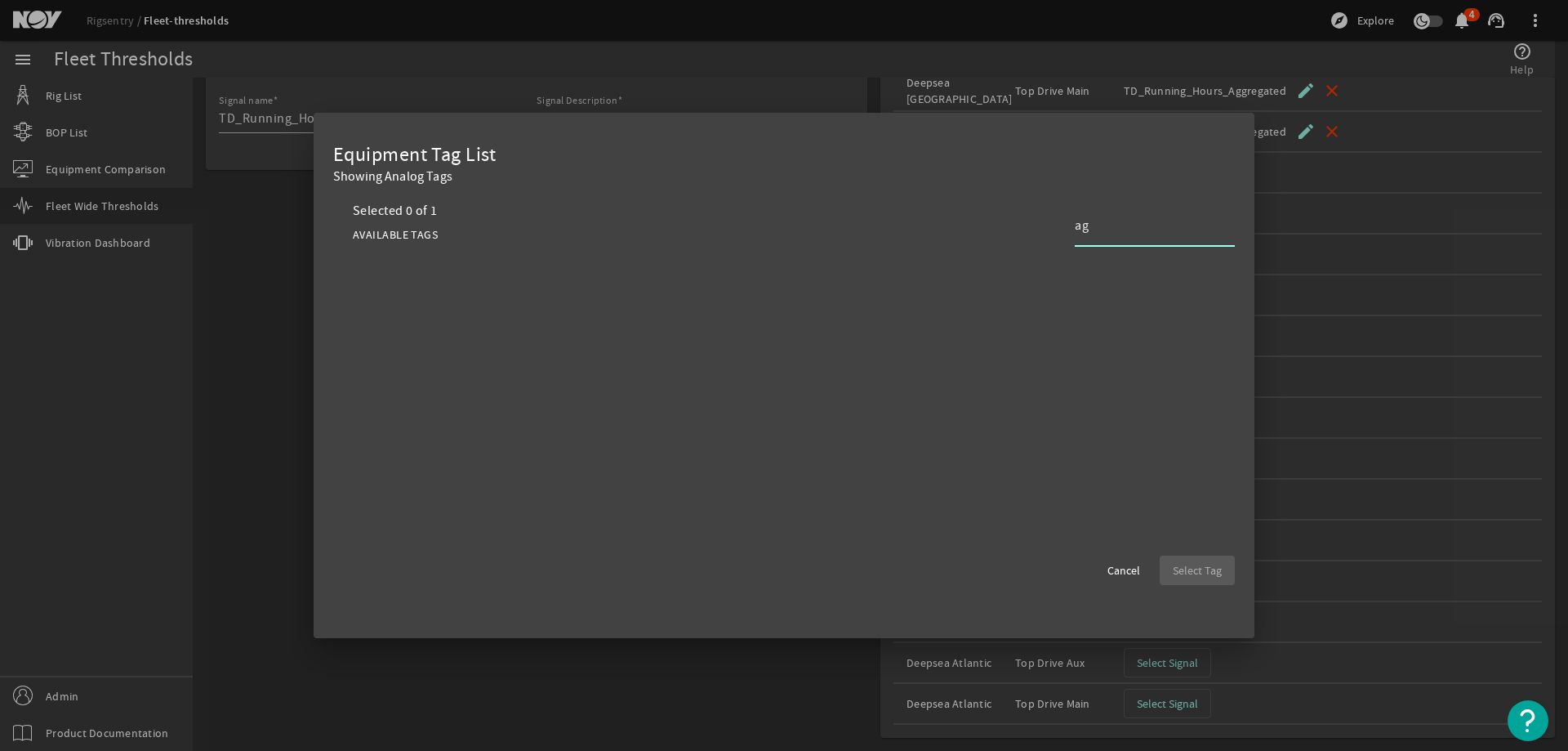
type input "a"
type input "life"
click at [1111, 568] on span "Cancel" at bounding box center [1123, 570] width 33 height 16
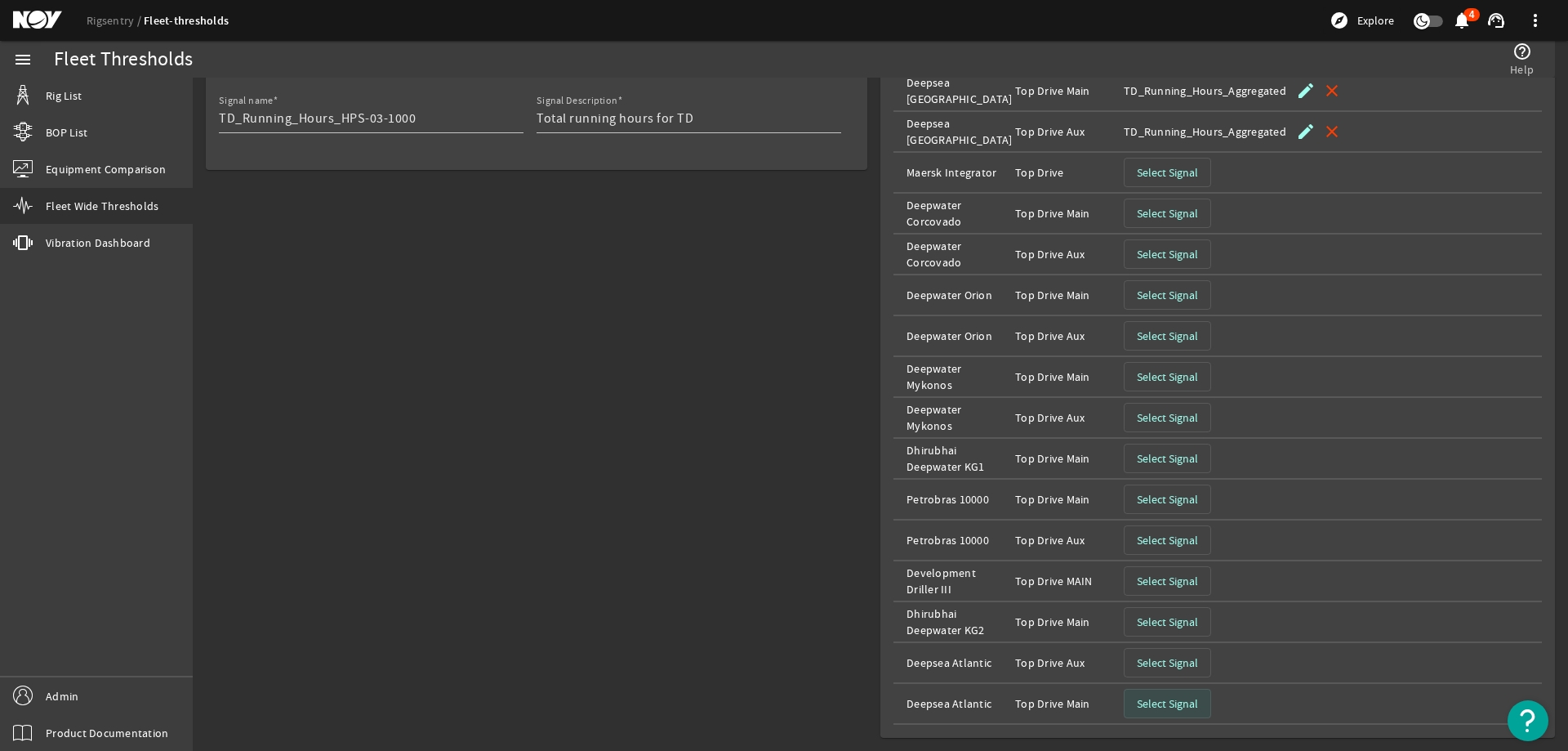
click at [1169, 700] on span "Select Signal" at bounding box center [1167, 703] width 61 height 16
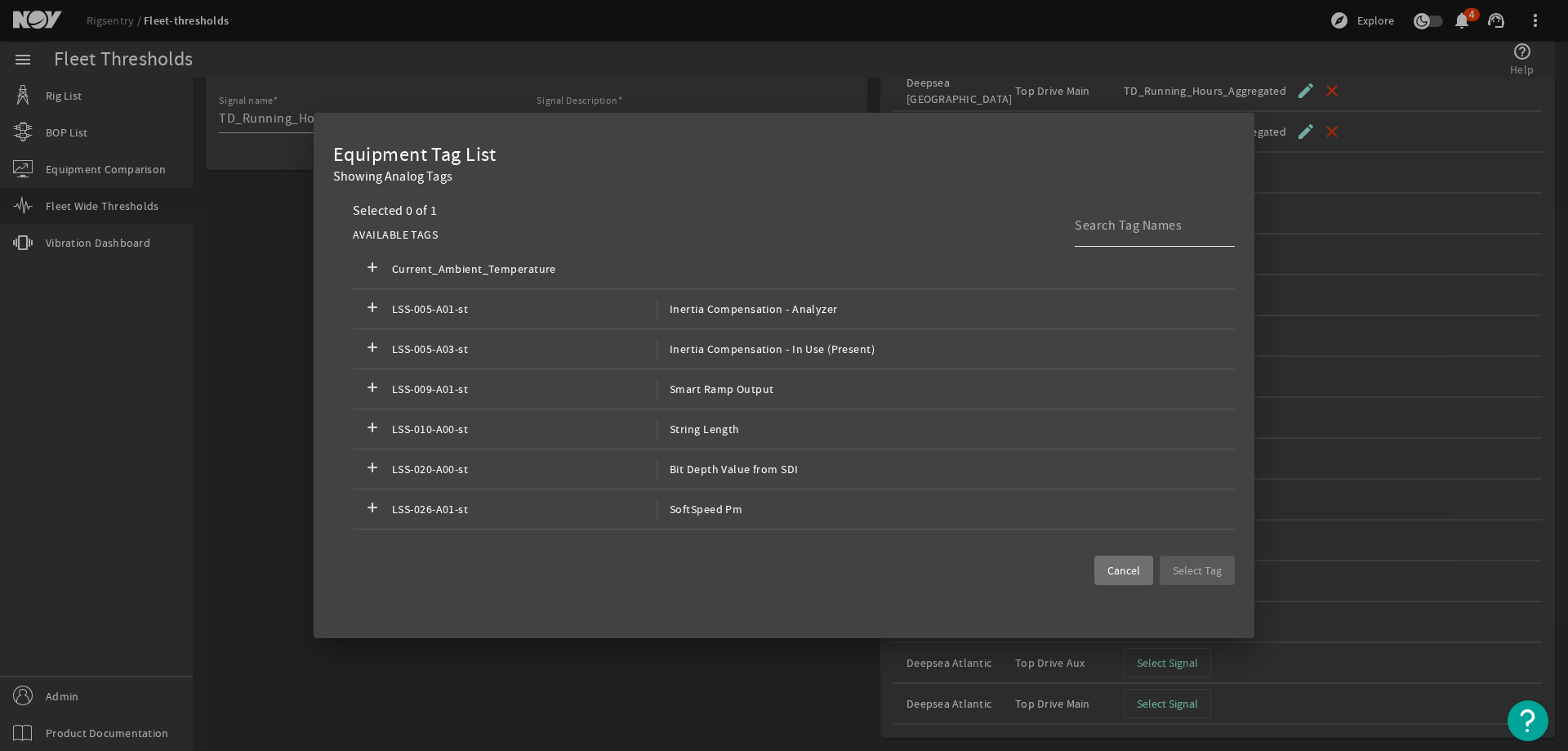
click at [1093, 227] on input at bounding box center [1148, 225] width 147 height 19
type input "a"
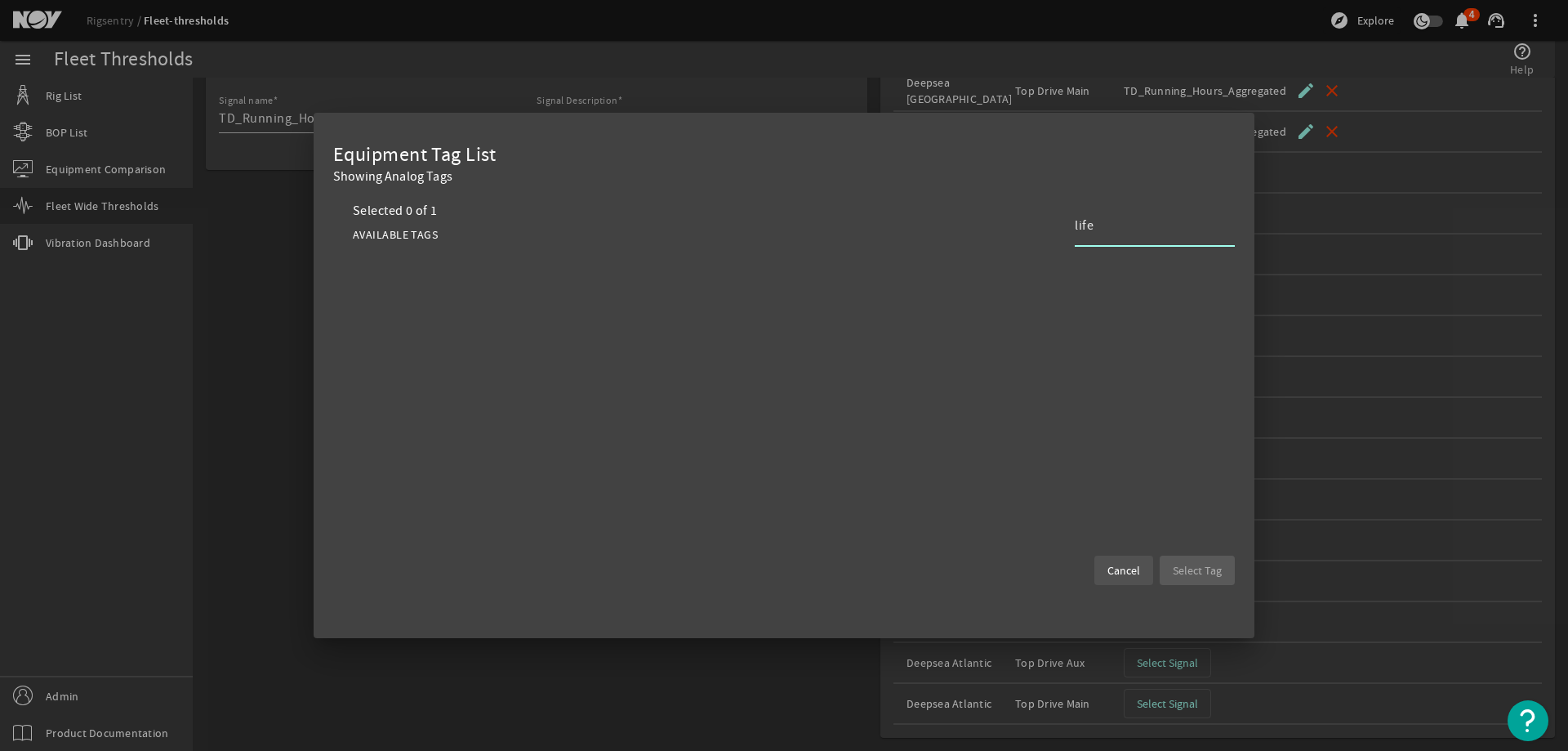
type input "life"
click at [1138, 572] on span "Cancel" at bounding box center [1123, 570] width 33 height 16
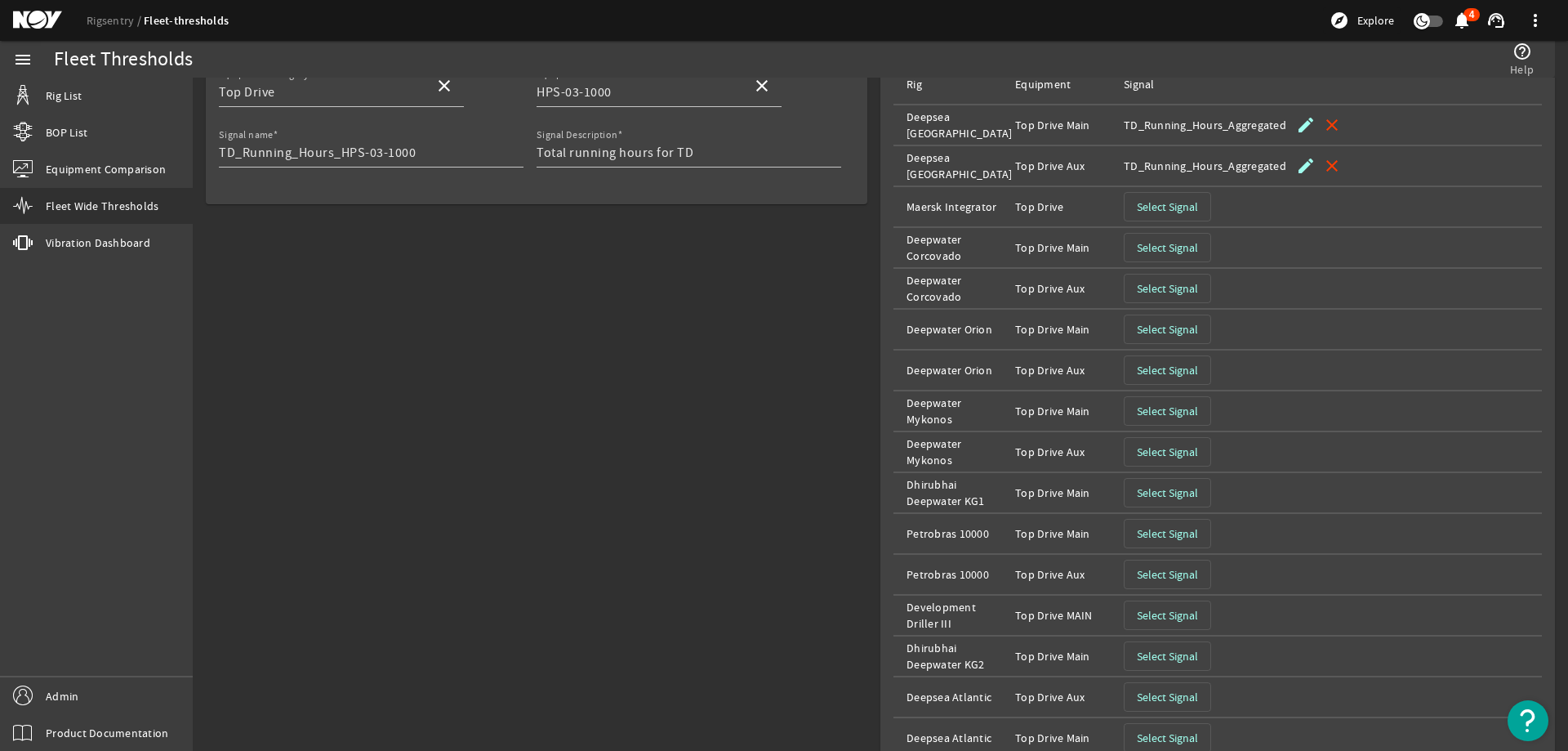
scroll to position [245, 0]
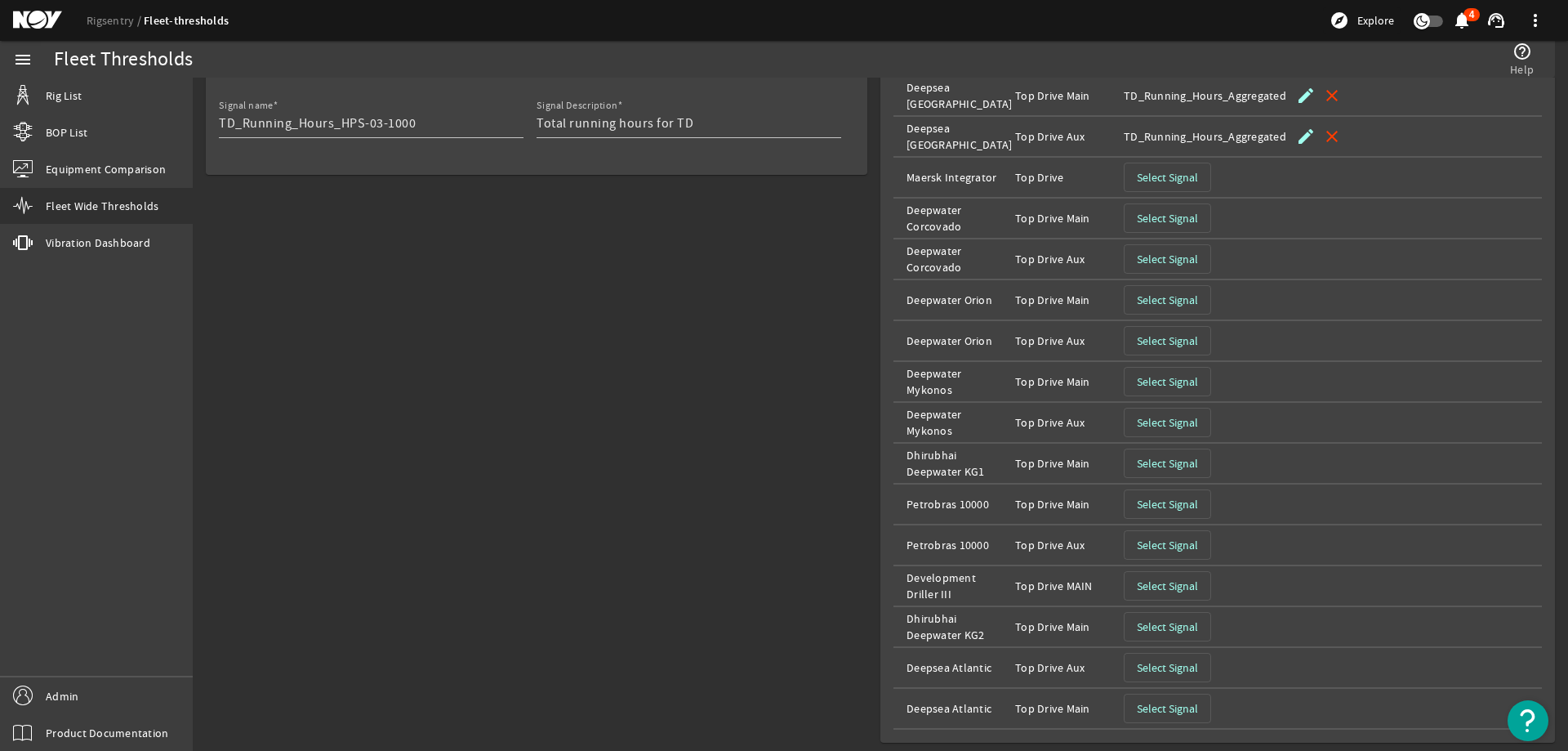
click at [486, 502] on rigsentry-mat-card "Details Equipment Category Top Drive close Equipment Model HPS-03-1000 close Si…" at bounding box center [536, 381] width 687 height 750
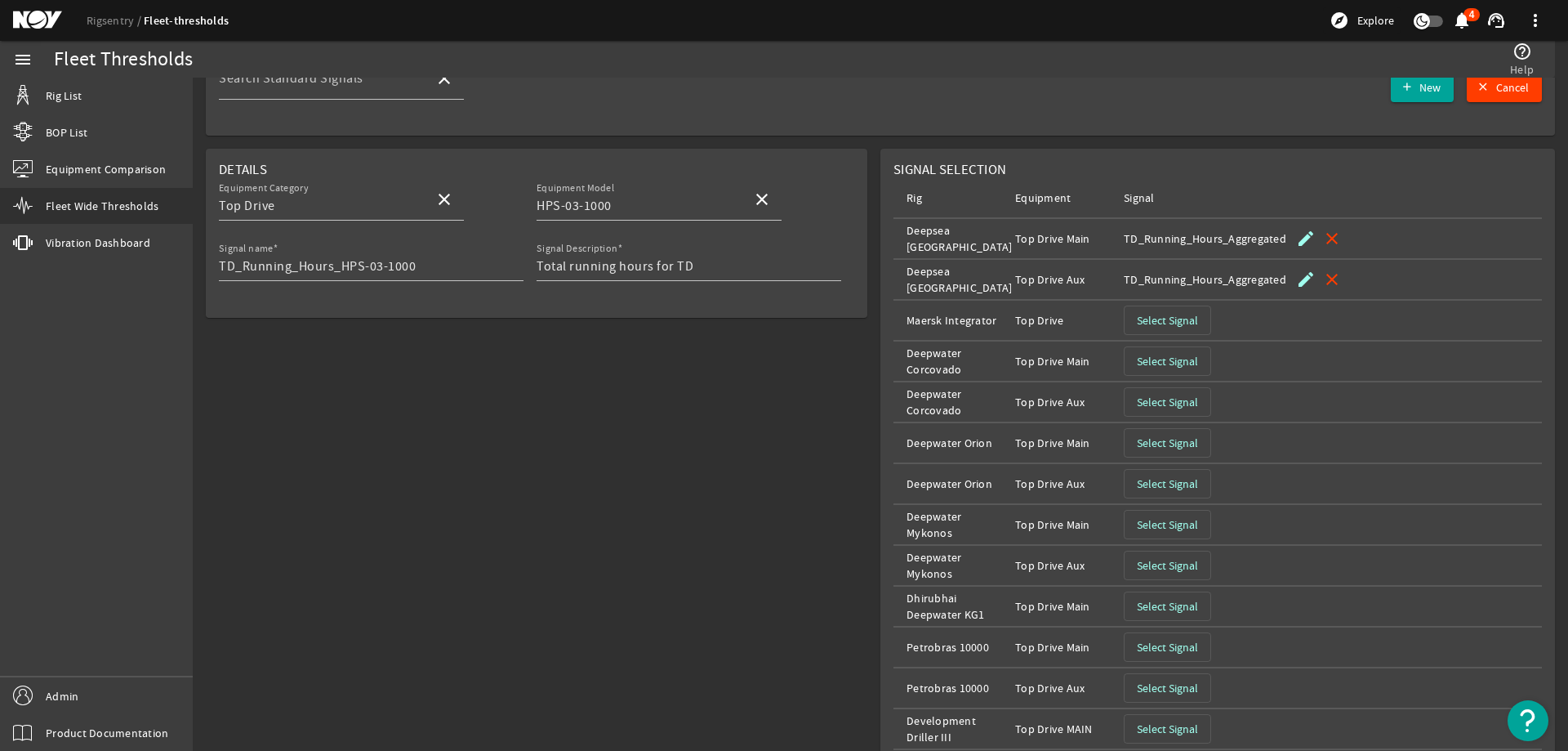
scroll to position [0, 0]
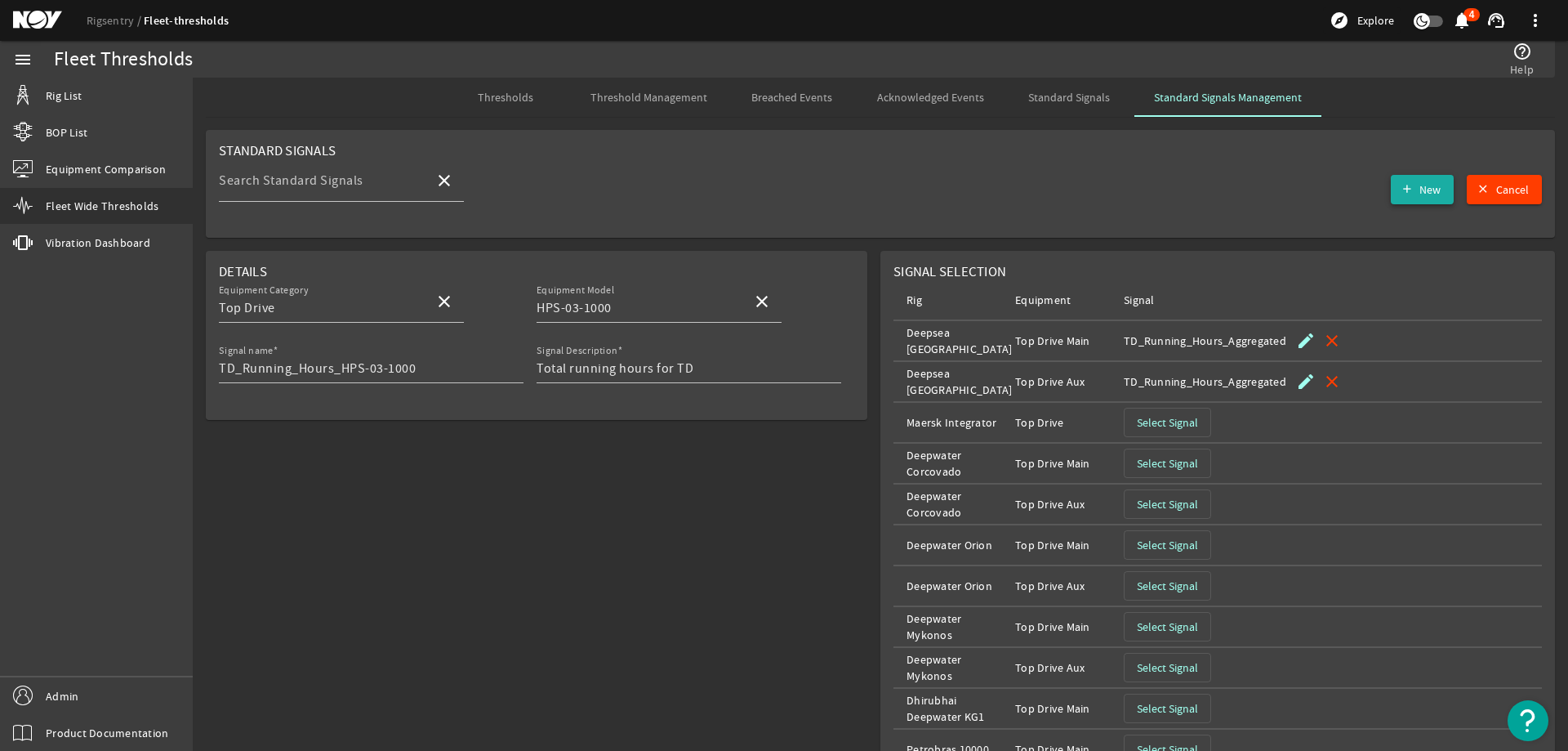
click at [1401, 189] on mat-icon "add" at bounding box center [1407, 189] width 13 height 13
type input "TD_Running_Hours_HPS-03-1000"
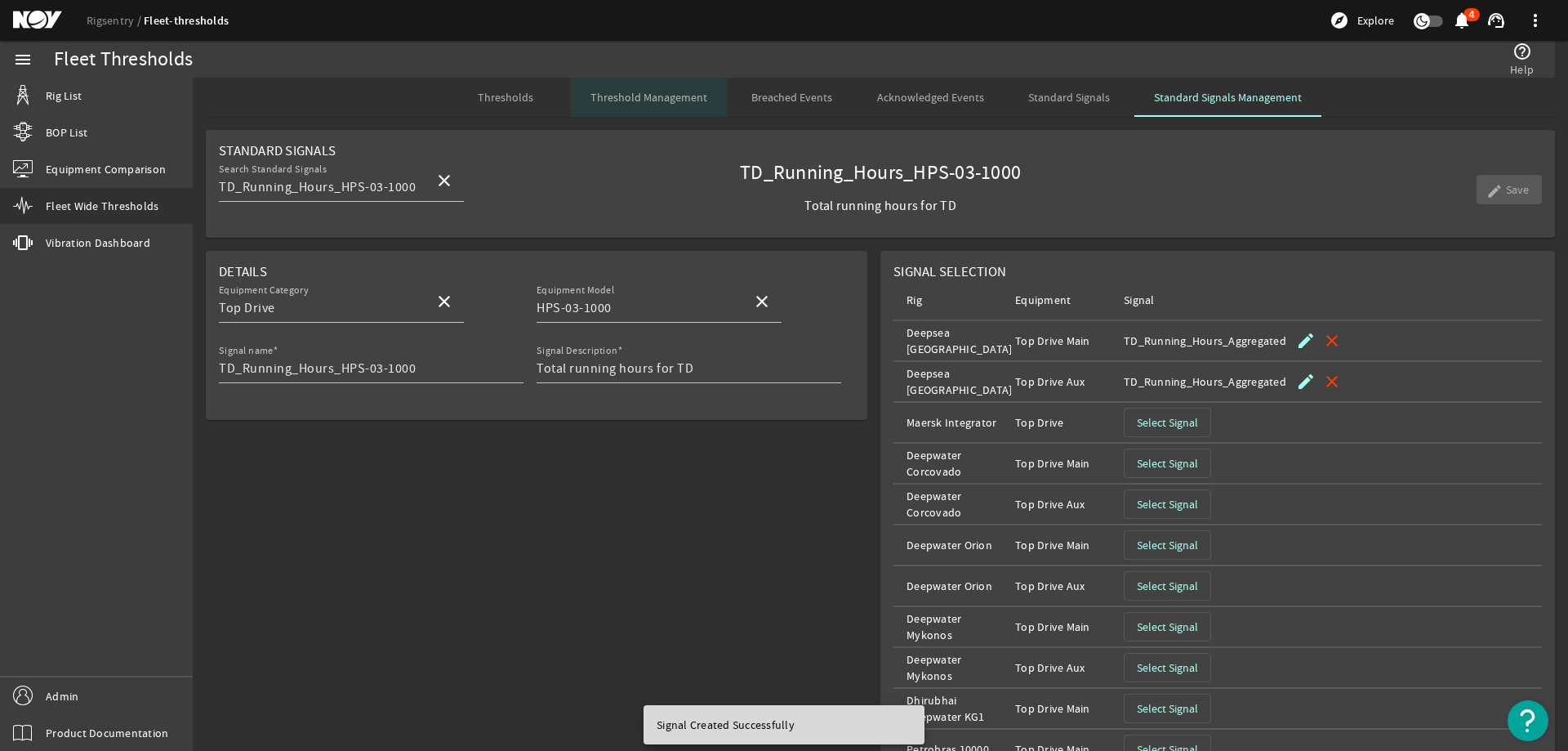
click at [663, 110] on span "Threshold Management" at bounding box center [648, 97] width 117 height 39
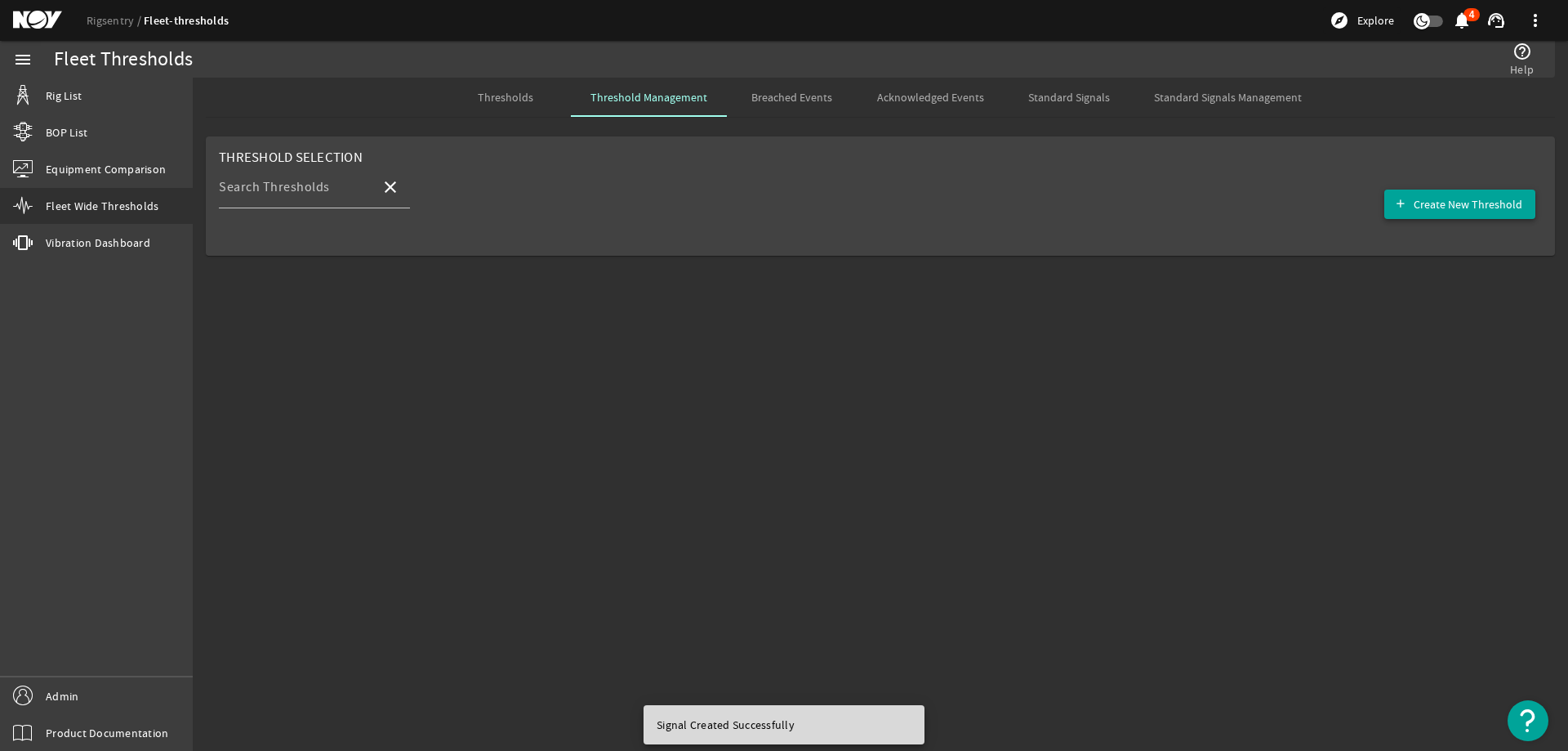
click at [1507, 203] on span "Create New Threshold" at bounding box center [1468, 204] width 109 height 16
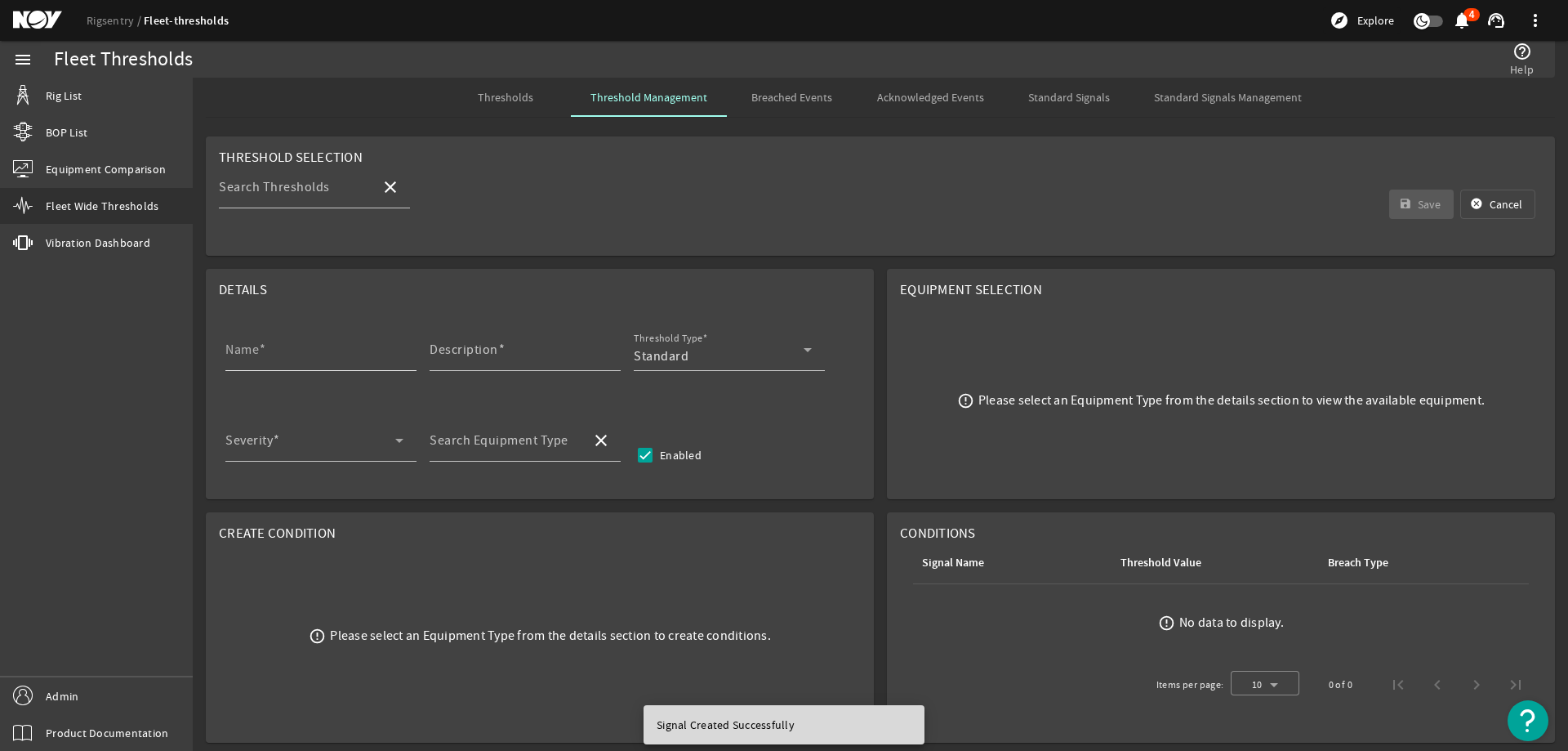
click at [349, 347] on input "Name" at bounding box center [315, 356] width 178 height 19
click at [279, 362] on input "Name" at bounding box center [315, 356] width 178 height 19
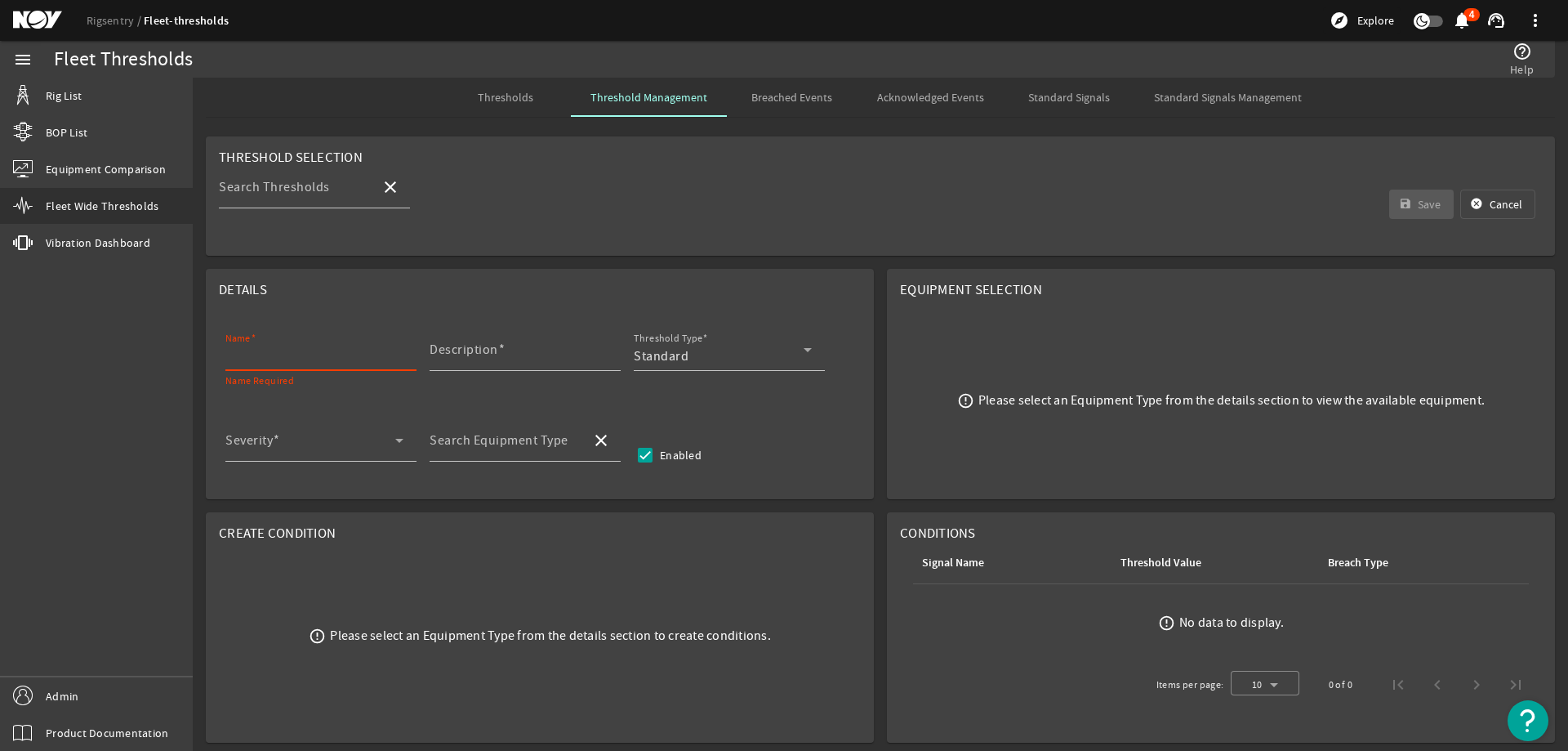
paste input "Bails NDE Inspection"
type input "Bails NDE Inspection"
click at [479, 351] on mat-label "Description" at bounding box center [464, 349] width 69 height 16
click at [479, 351] on input "Description" at bounding box center [518, 356] width 178 height 19
paste input "Perform nondestructive examination (NDE) of bails, without disassembling, inclu…"
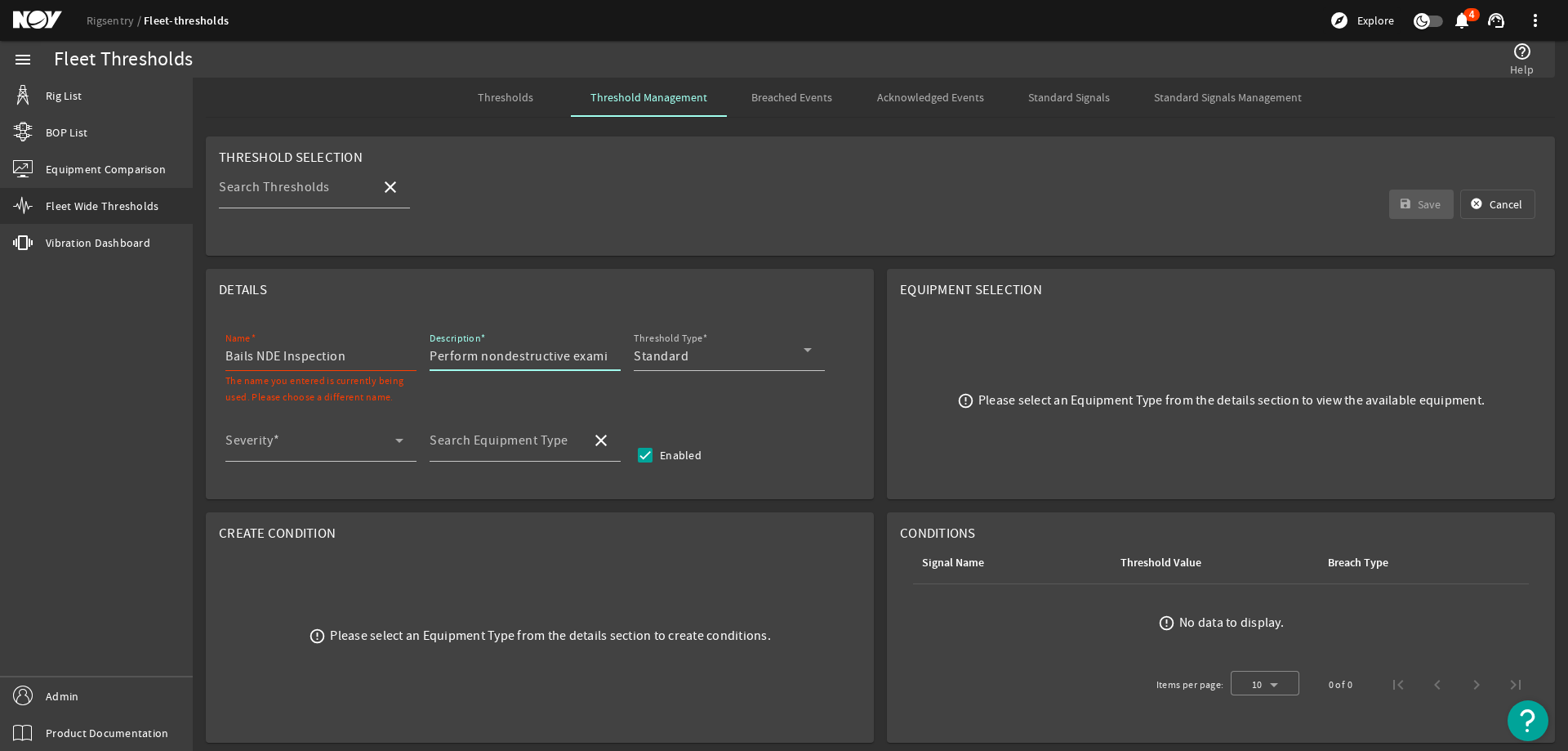
scroll to position [0, 954]
type input "Perform nondestructive examination (NDE) of bails, without disassembling, inclu…"
click at [786, 352] on div "Standard" at bounding box center [719, 356] width 170 height 19
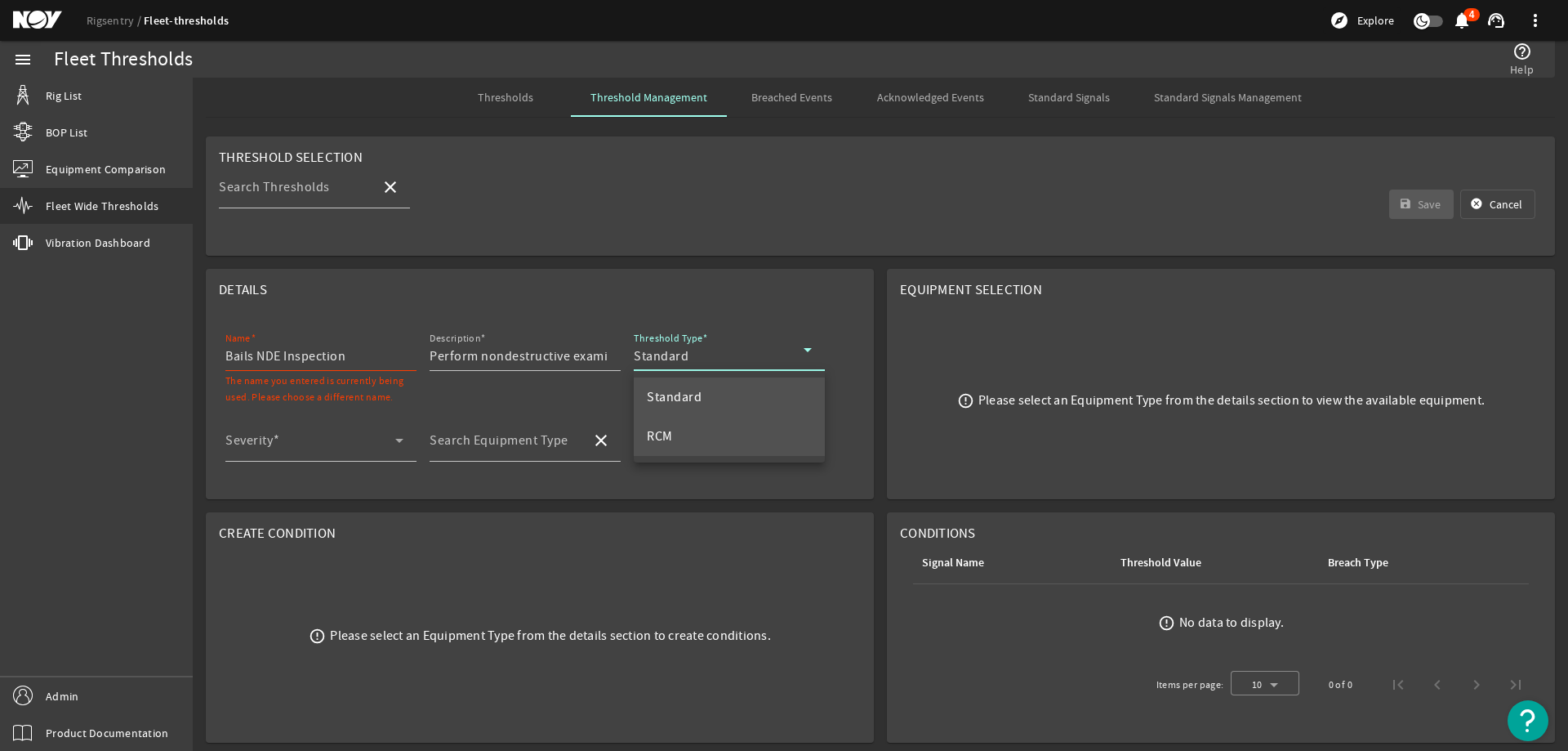
click at [683, 431] on mat-option "RCM" at bounding box center [730, 436] width 191 height 39
click at [260, 453] on span at bounding box center [311, 447] width 170 height 19
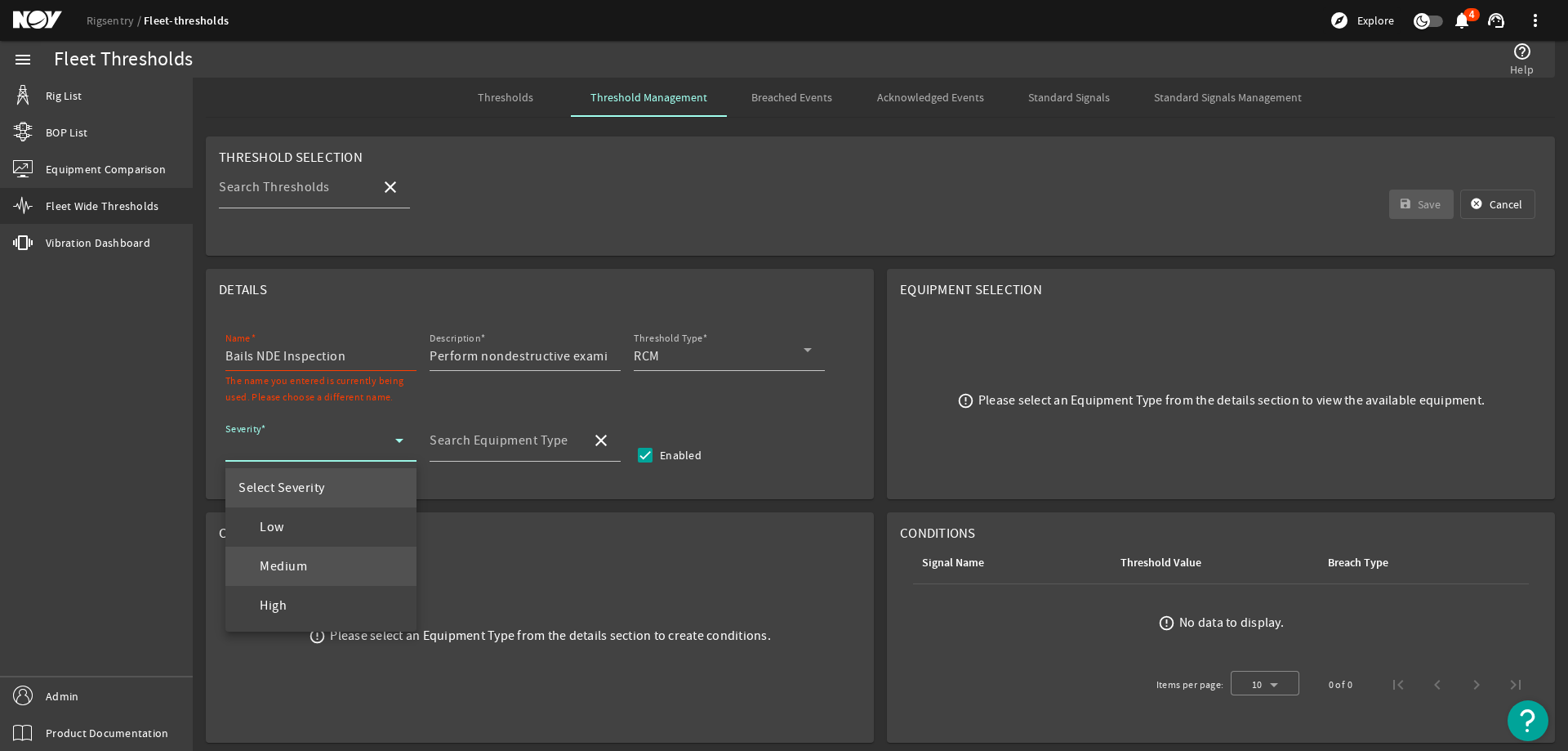
click at [314, 563] on mat-option "Medium" at bounding box center [321, 565] width 191 height 39
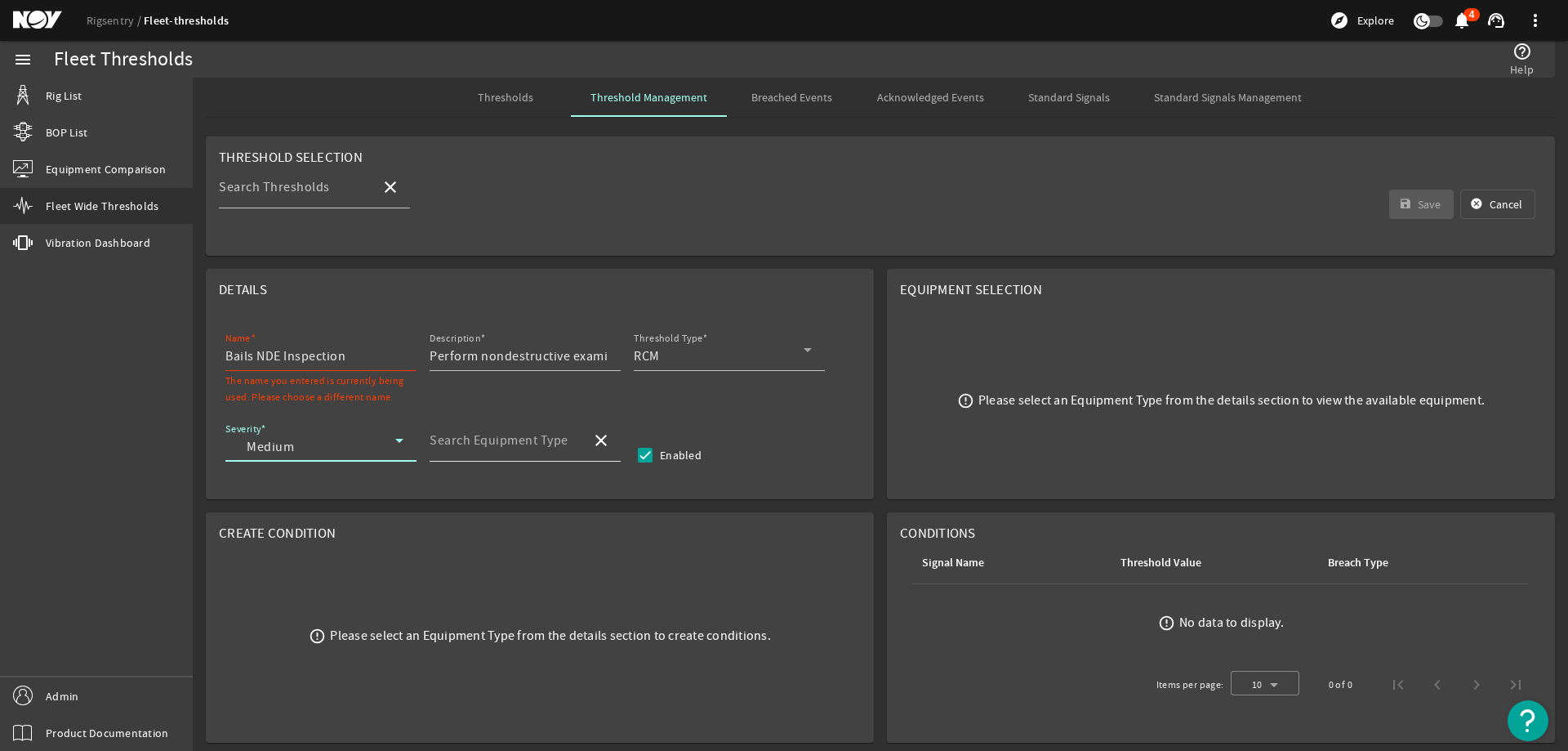
click at [467, 450] on input "Search Equipment Type" at bounding box center [503, 447] width 148 height 19
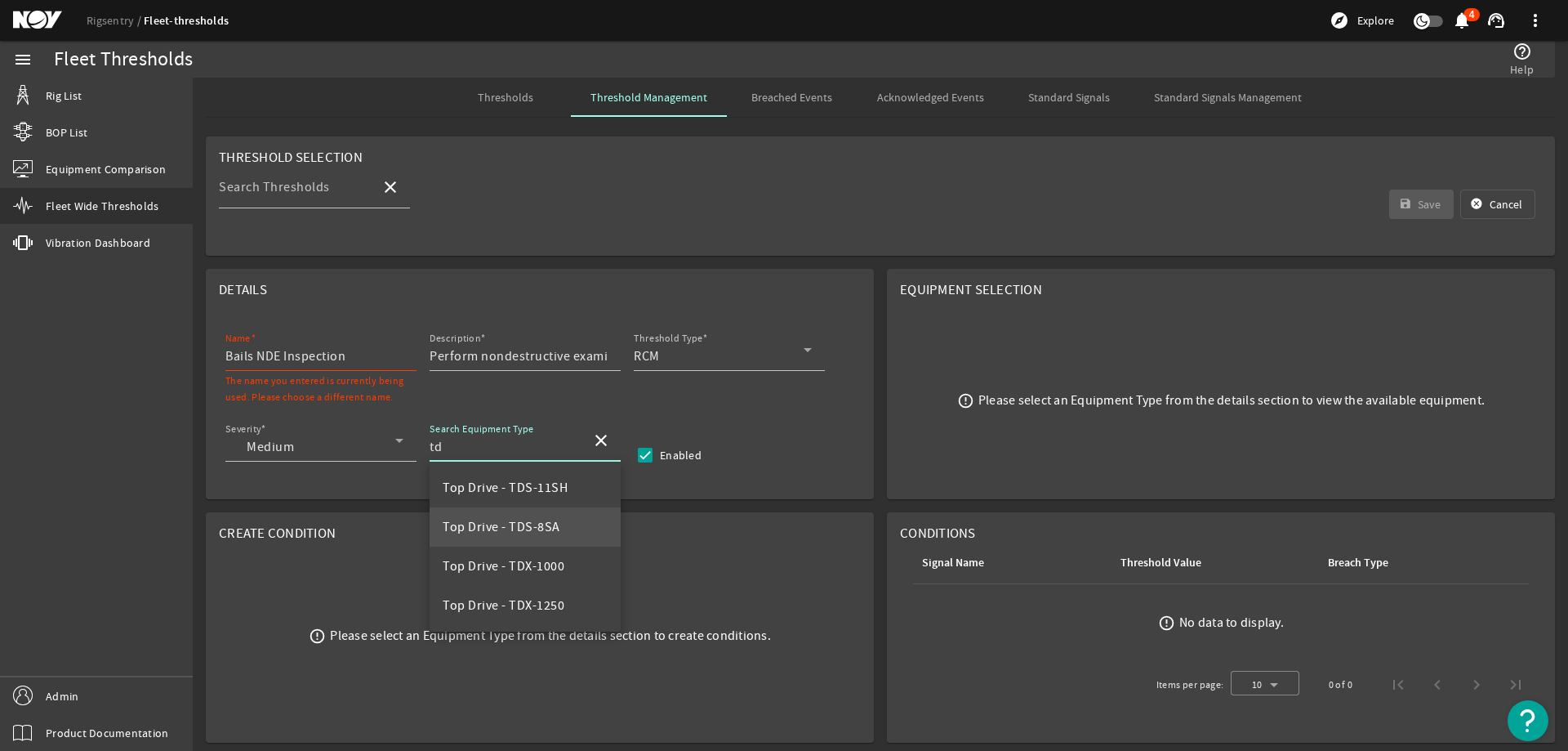
type input "t"
click at [495, 523] on span "Top Drive - HPS-03-1000" at bounding box center [513, 526] width 142 height 16
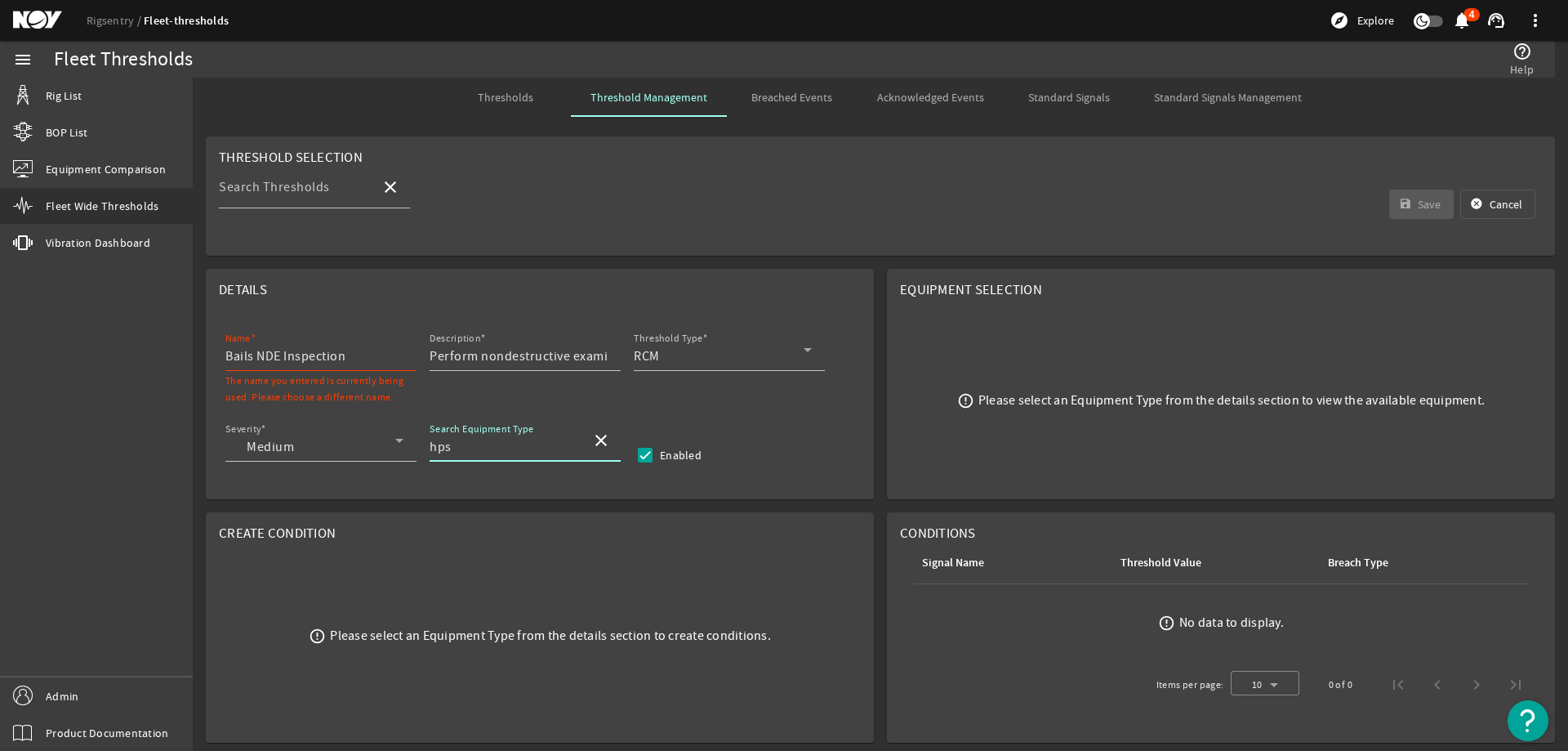
type input "Top Drive - HPS-03-1000"
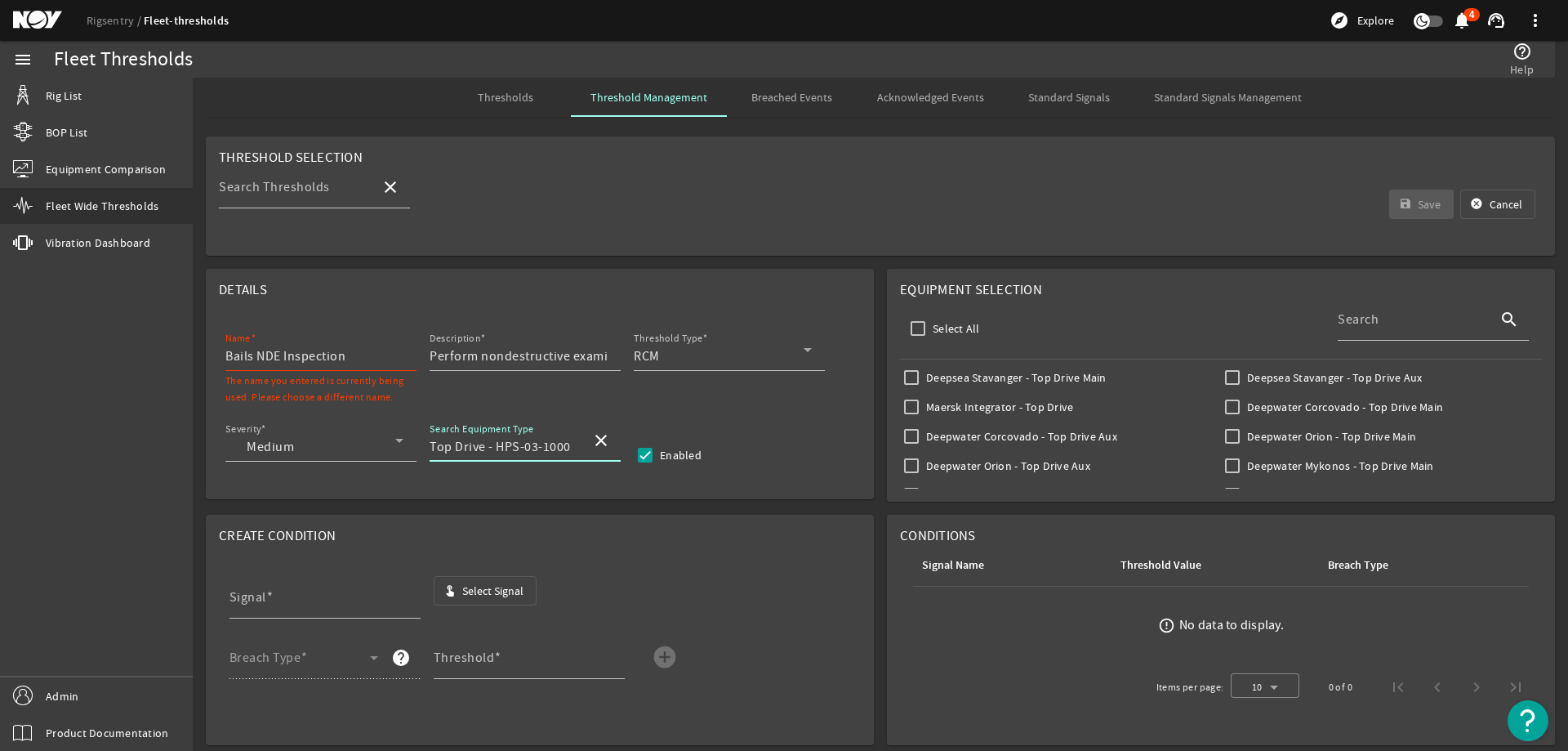
click at [363, 357] on input "Bails NDE Inspection" at bounding box center [315, 356] width 178 height 19
type input "Bails NDE Inspection HPS-03-1000"
click at [901, 372] on input "Deepsea Stavanger - Top Drive Main" at bounding box center [911, 378] width 23 height 23
checkbox input "true"
click at [1222, 374] on input "Deepsea Stavanger - Top Drive Aux" at bounding box center [1232, 378] width 23 height 23
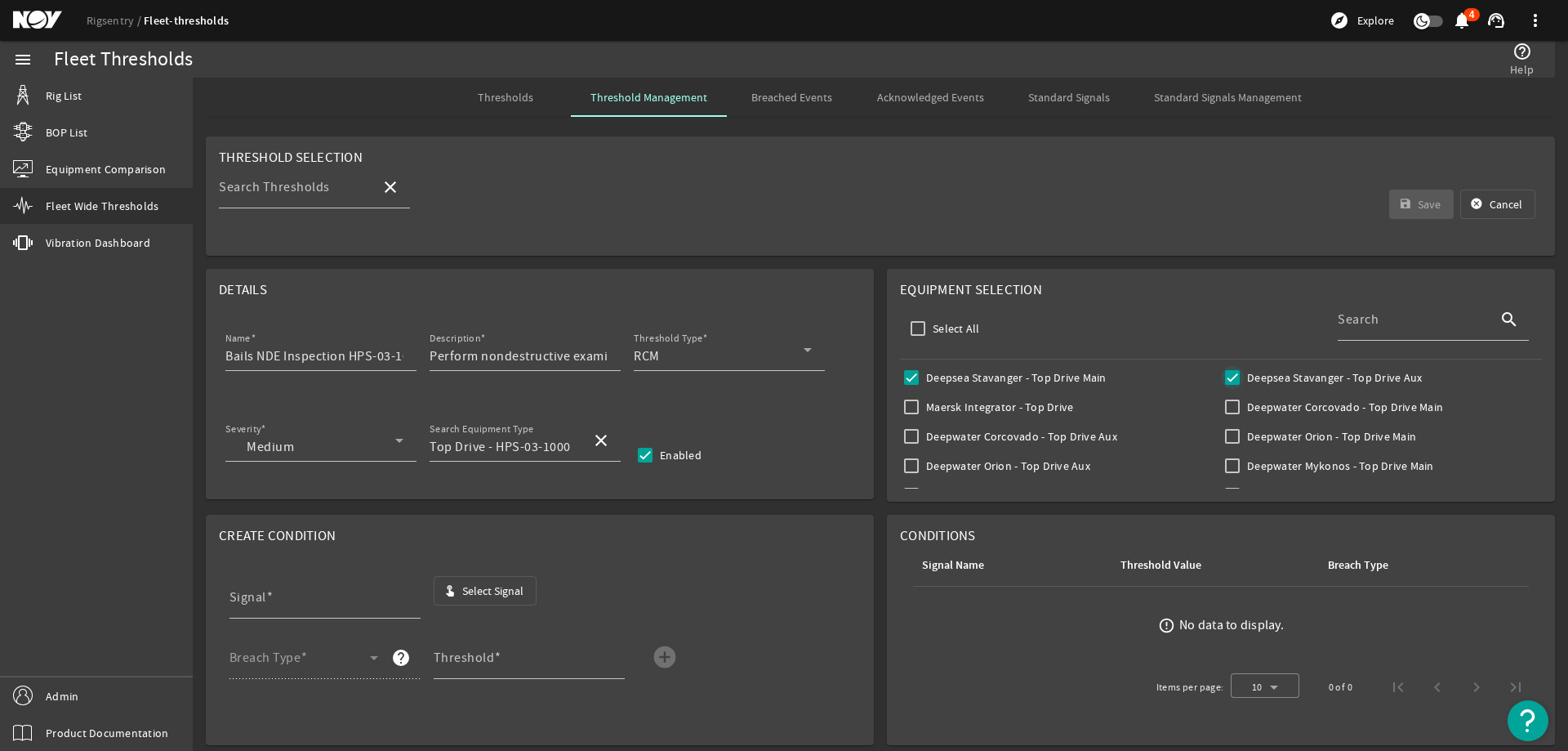
checkbox input "true"
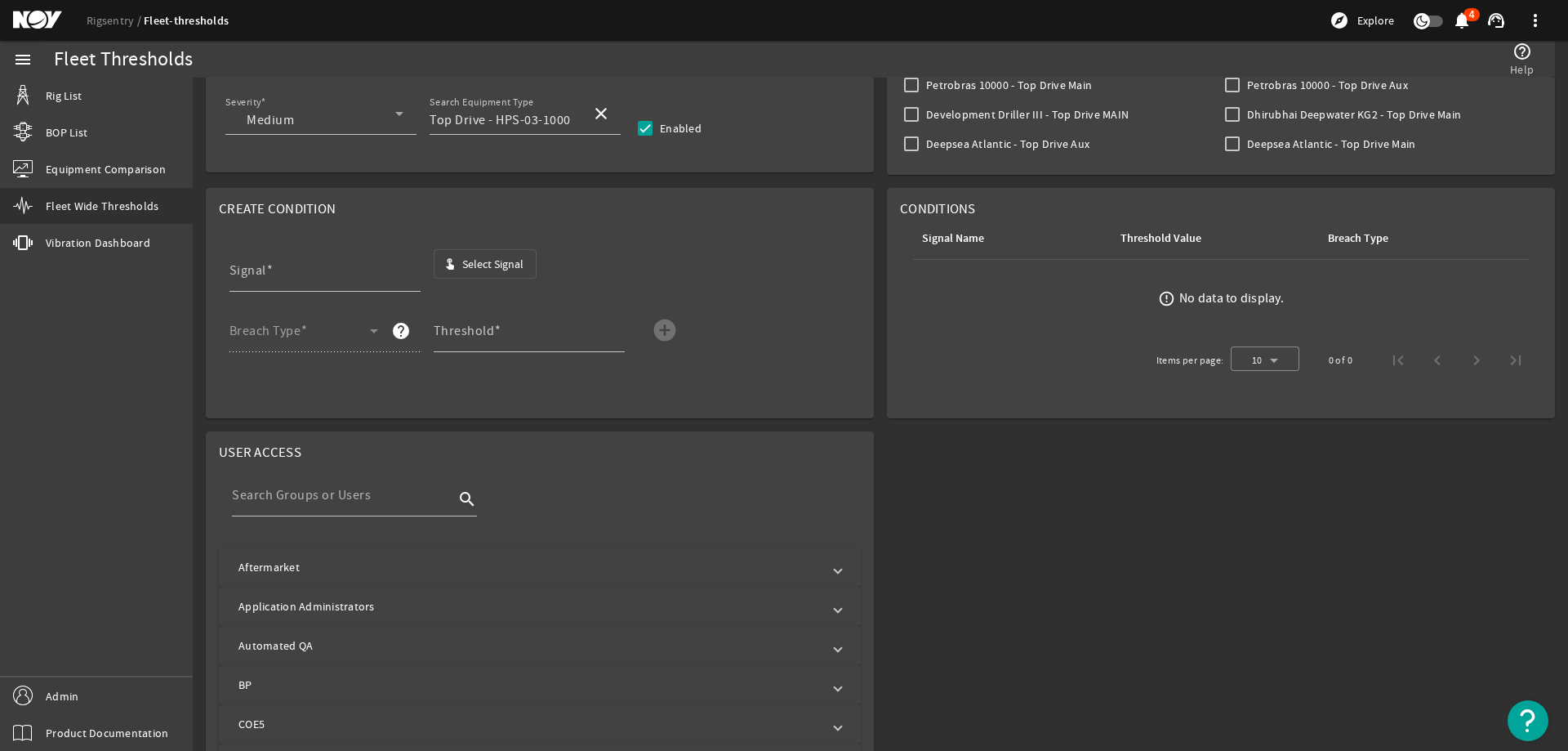
click at [490, 259] on span "Select Signal" at bounding box center [492, 263] width 61 height 16
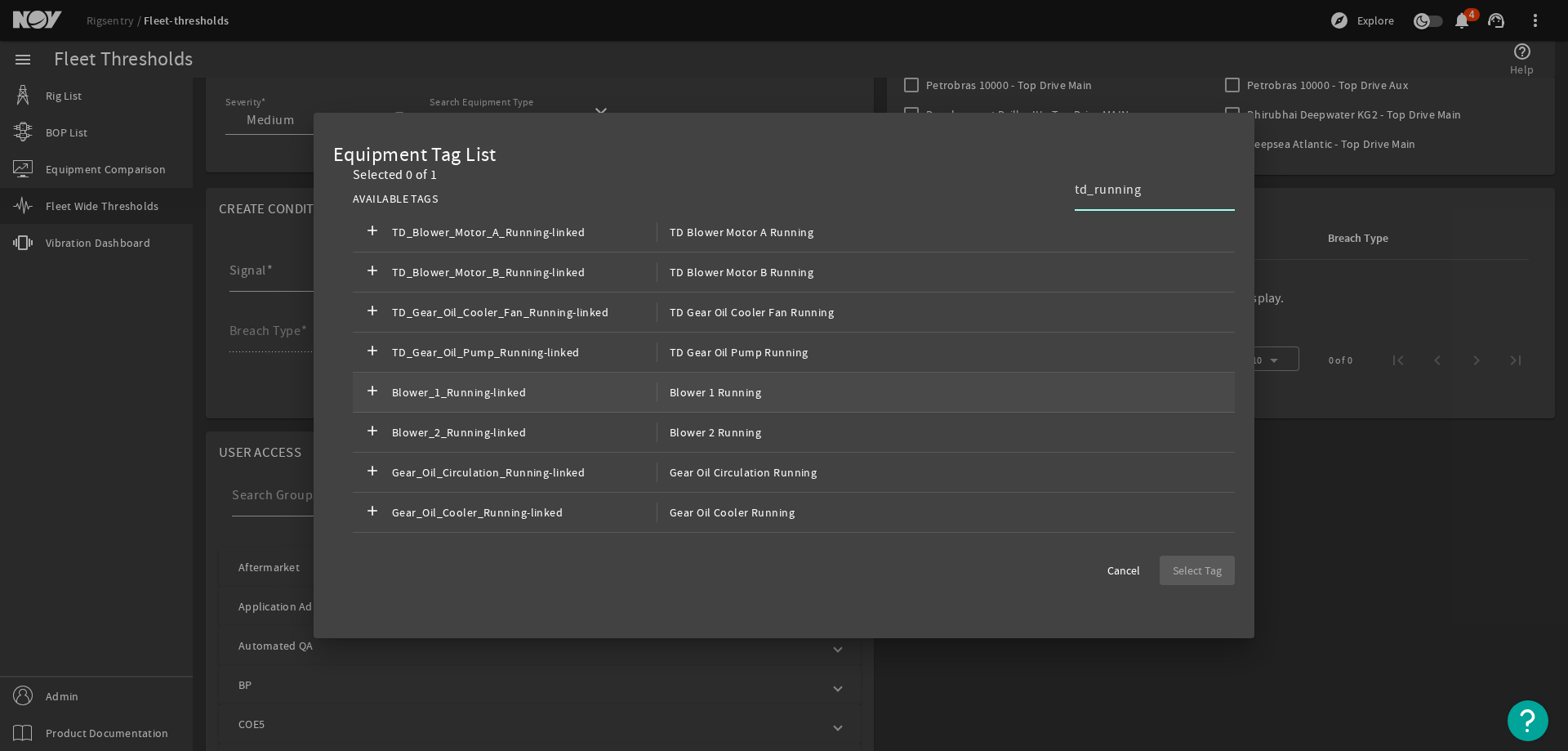
scroll to position [0, 0]
type input "t"
type input "T"
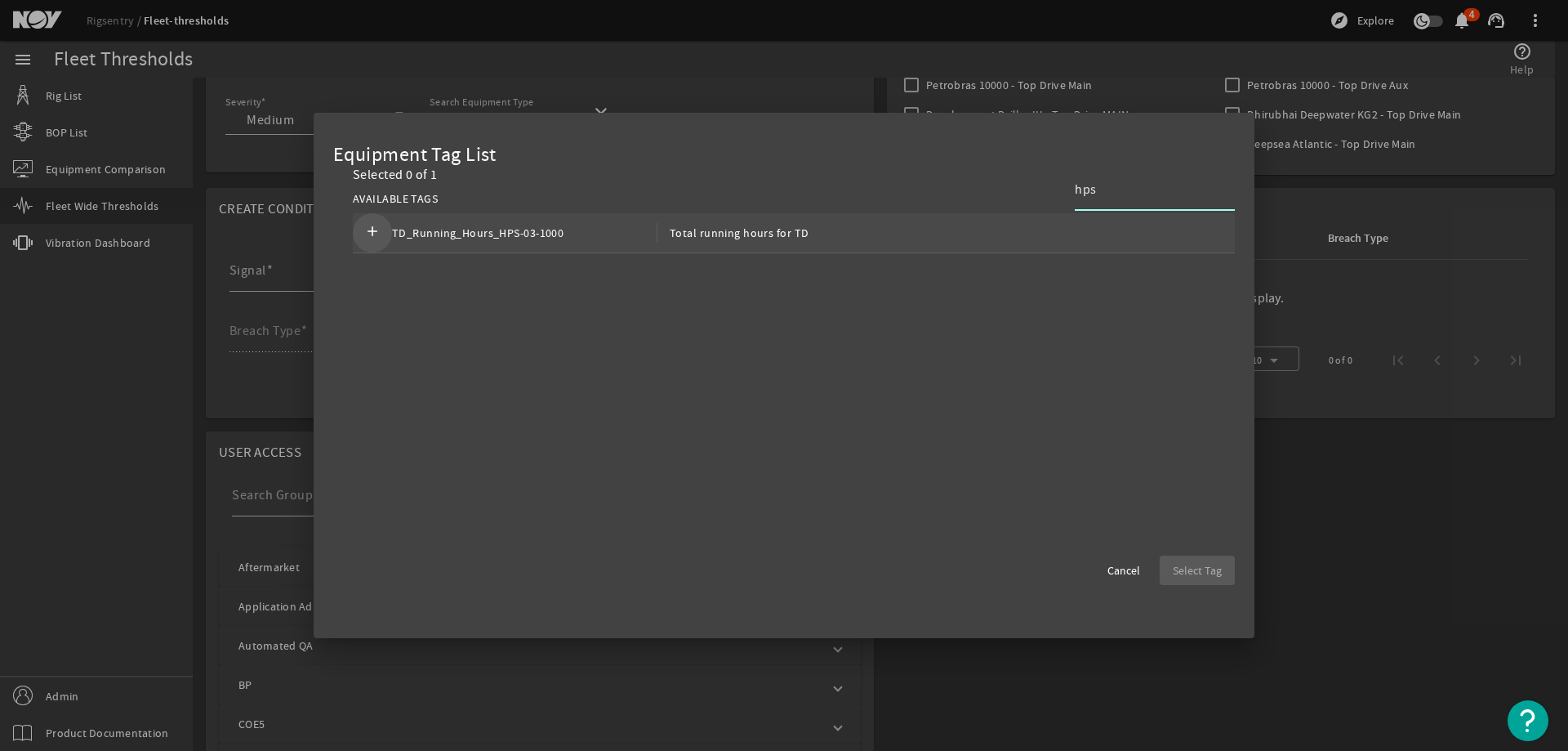
type input "hps"
click at [375, 227] on mat-icon "add" at bounding box center [372, 232] width 19 height 19
click at [1217, 570] on span "Select Tag" at bounding box center [1196, 570] width 49 height 16
type input "TD_Running_Hours_HPS-03-1000"
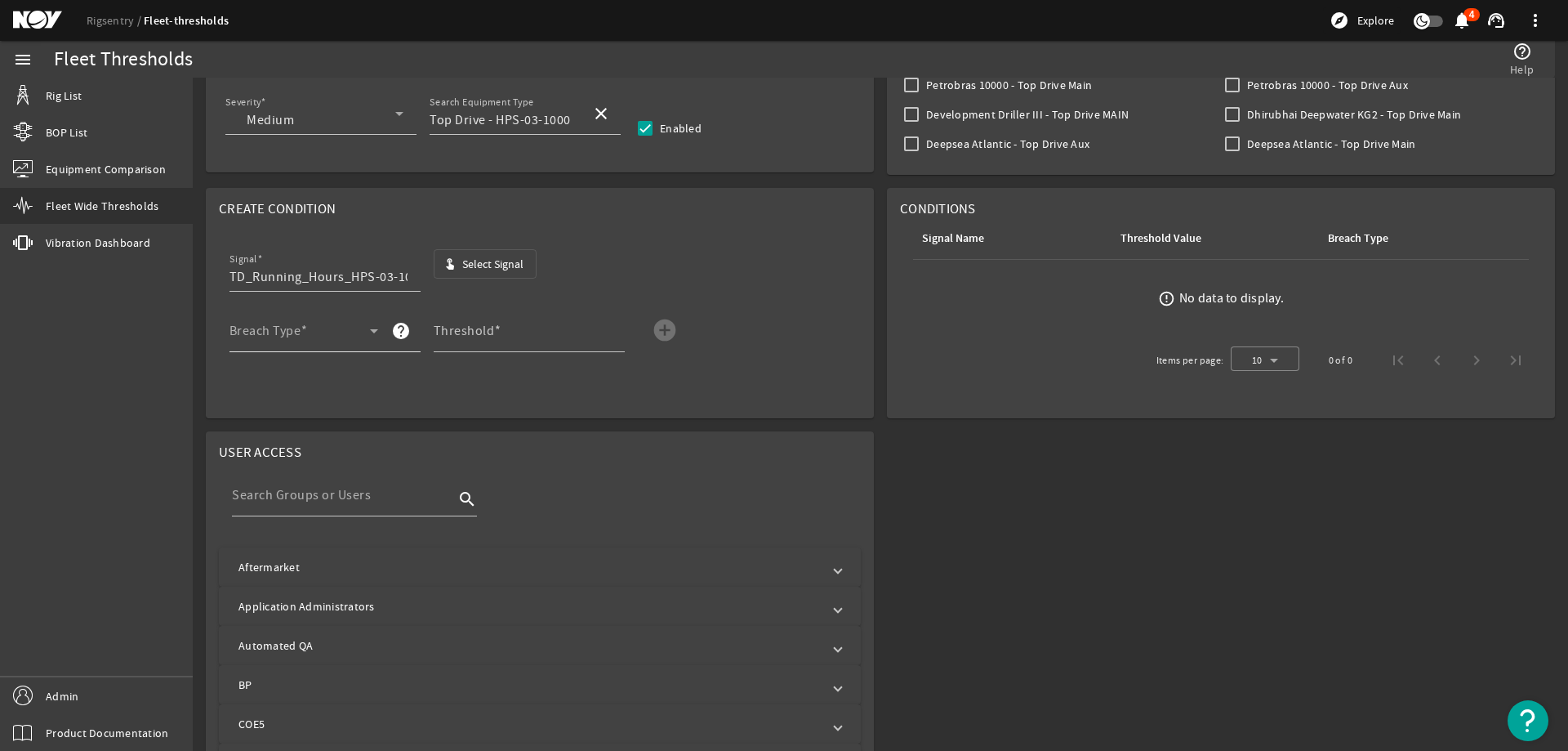
click at [347, 338] on span at bounding box center [299, 337] width 141 height 19
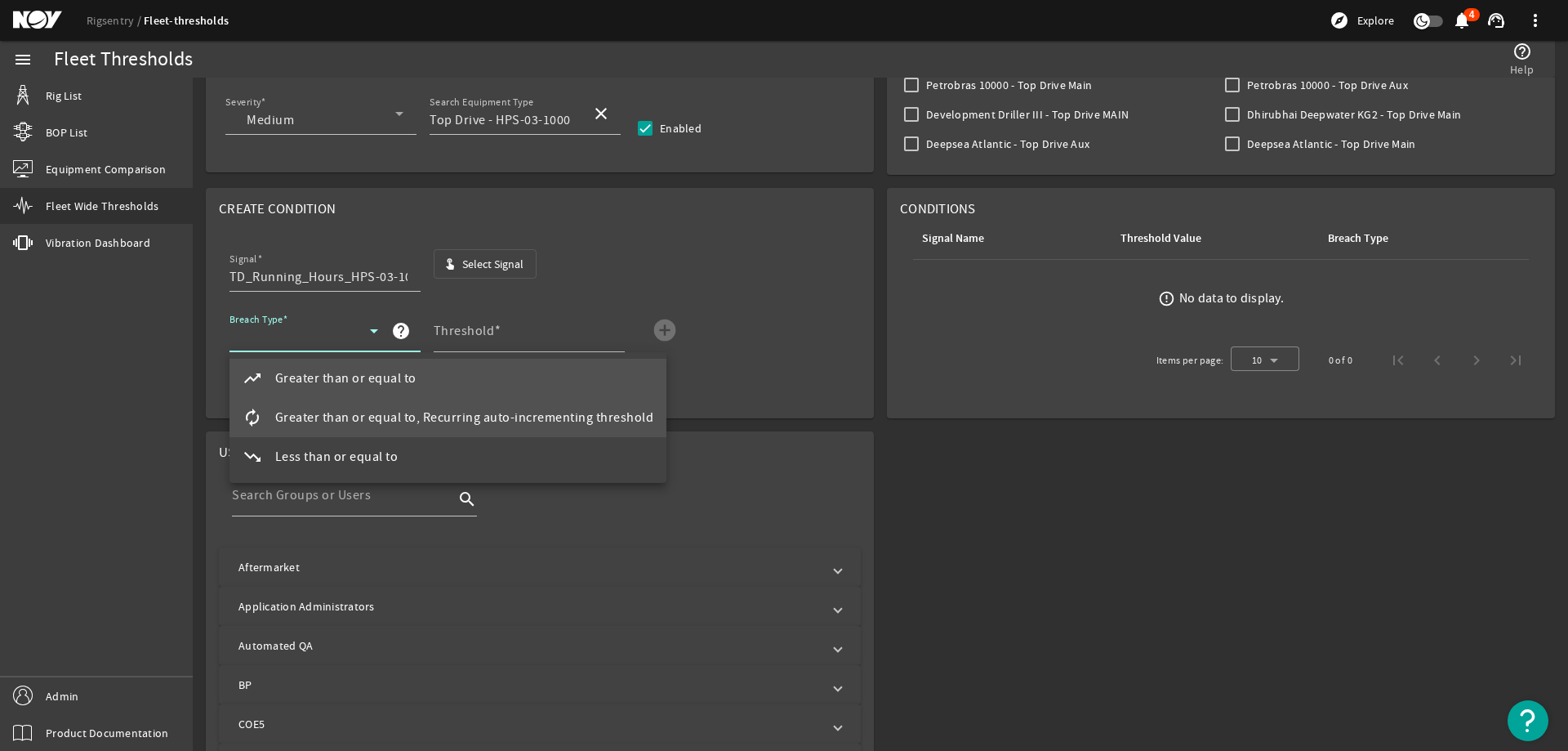
click at [344, 413] on span "Greater than or equal to, Recurring auto-incrementing threshold" at bounding box center [465, 417] width 379 height 19
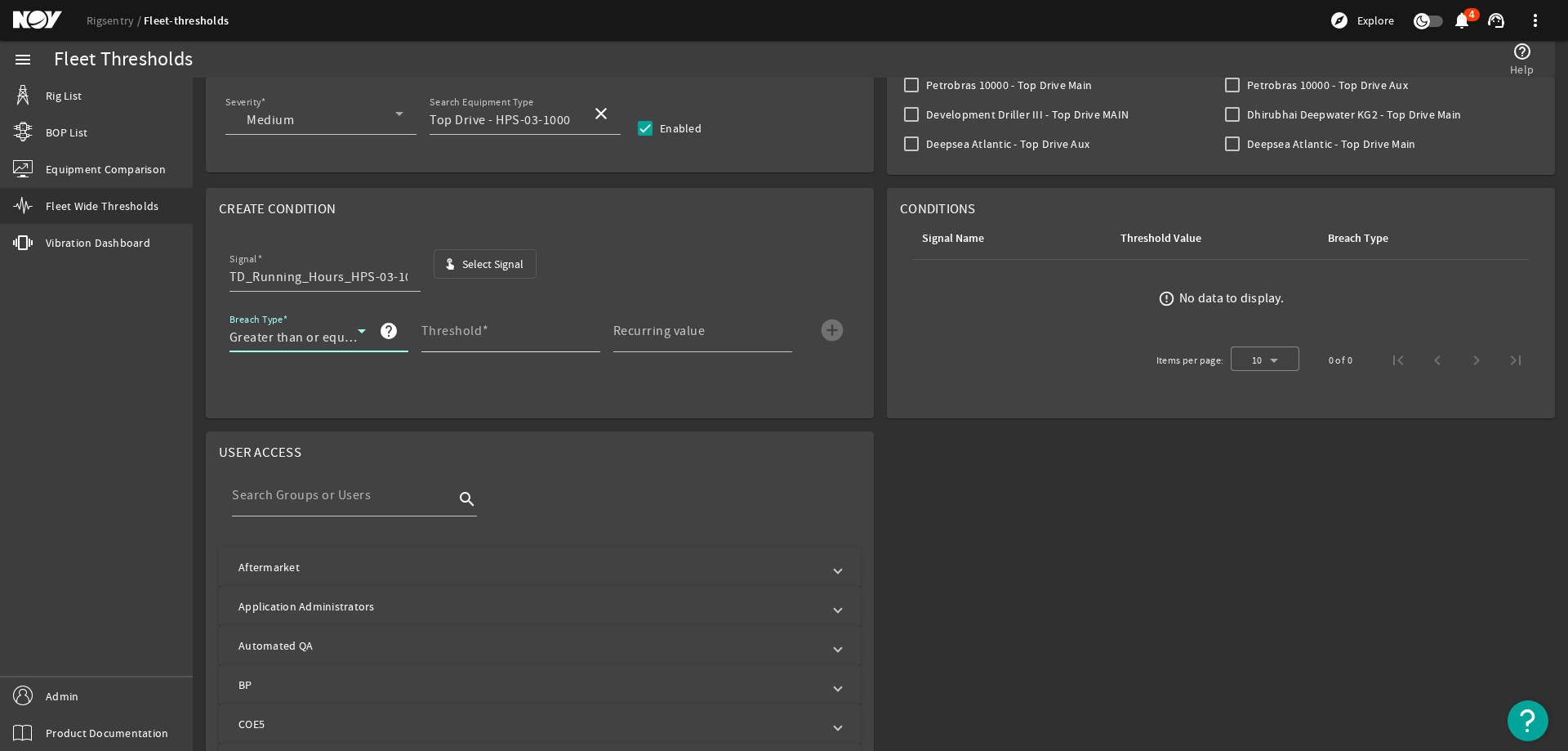
click at [451, 335] on mat-label "Threshold" at bounding box center [452, 330] width 61 height 16
click at [451, 335] on input "Threshold" at bounding box center [504, 337] width 165 height 19
type input "3000"
click at [705, 334] on input "Recurring value" at bounding box center [695, 337] width 165 height 19
type input "3000"
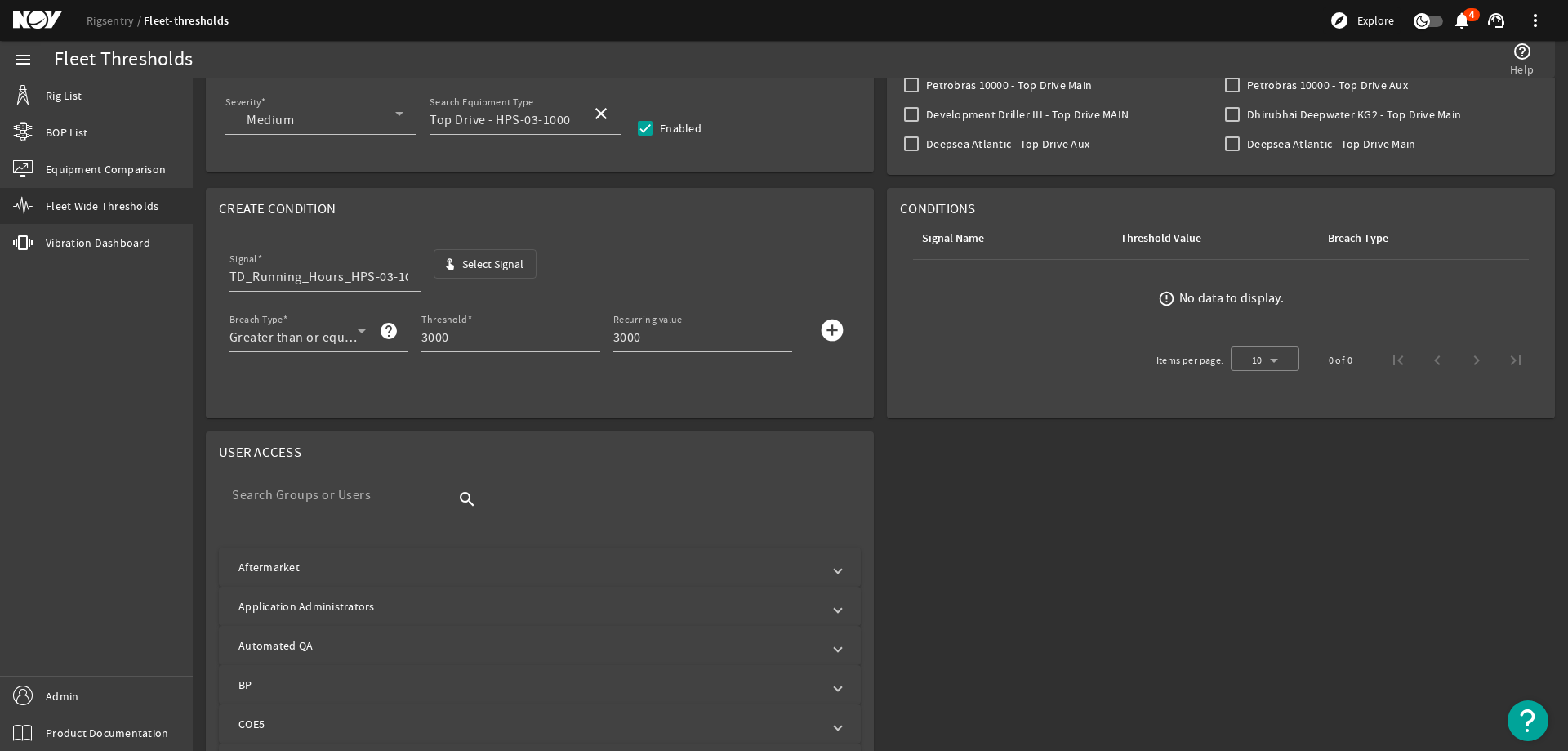
click at [823, 333] on mat-icon "add_circle" at bounding box center [832, 329] width 26 height 26
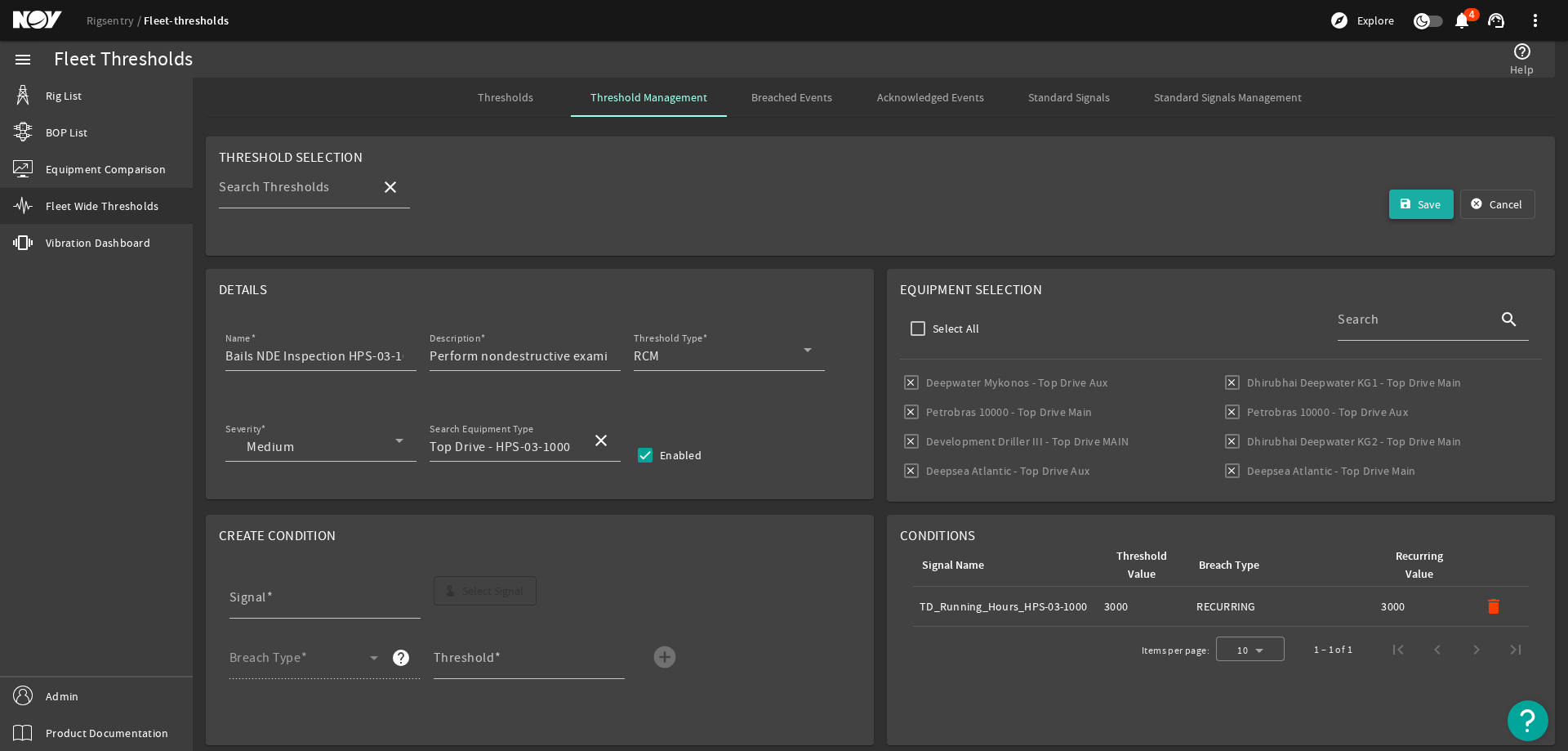
click at [1423, 203] on span "Save" at bounding box center [1428, 204] width 23 height 16
click at [912, 333] on input "Select All" at bounding box center [918, 328] width 23 height 23
checkbox input "false"
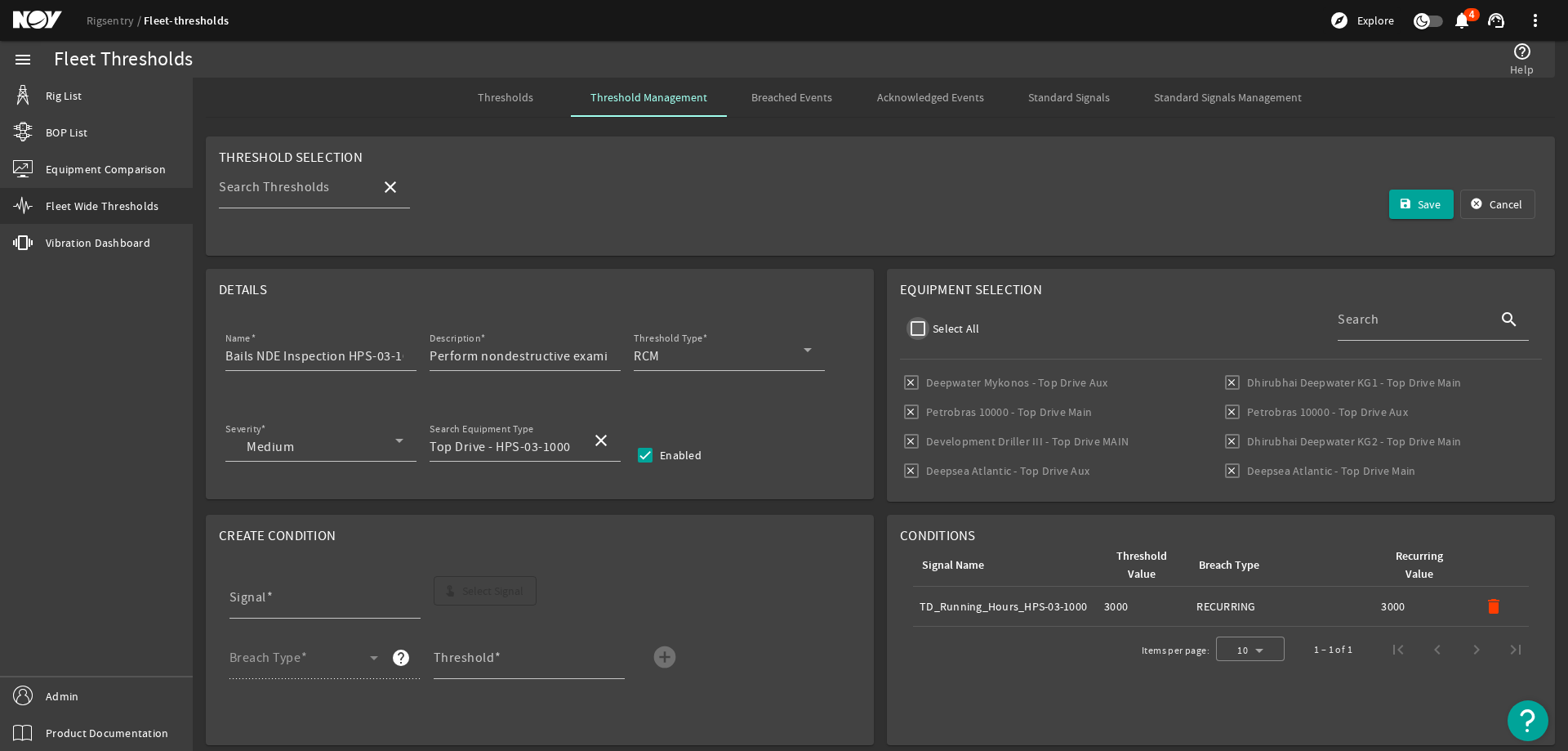
checkbox input "false"
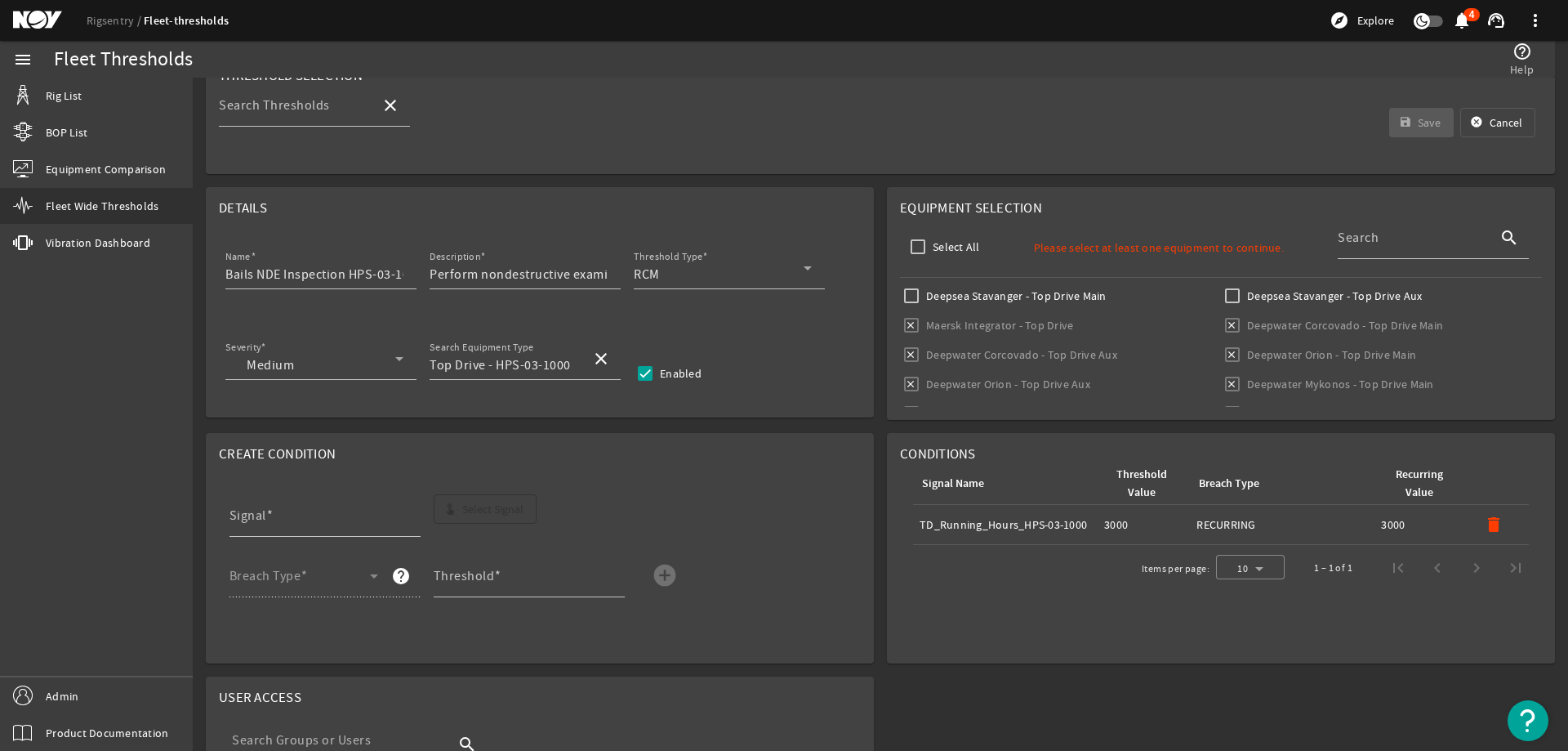
click at [957, 292] on label "Deepsea Stavanger - Top Drive Main" at bounding box center [1014, 296] width 184 height 16
click at [923, 292] on input "Deepsea Stavanger - Top Drive Main" at bounding box center [911, 296] width 23 height 23
checkbox input "true"
click at [1221, 302] on input "Deepsea Stavanger - Top Drive Aux" at bounding box center [1232, 296] width 23 height 23
checkbox input "true"
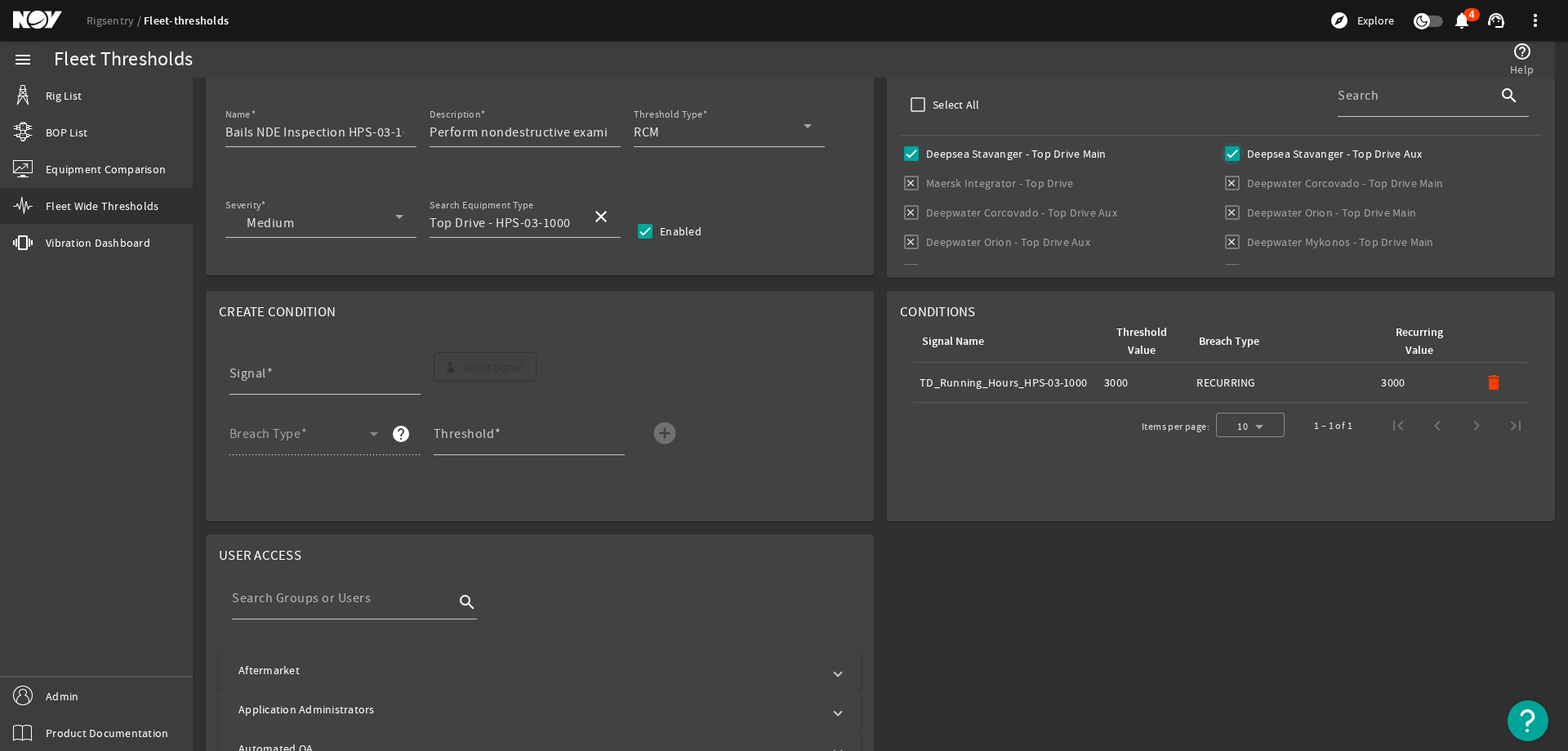
scroll to position [81, 0]
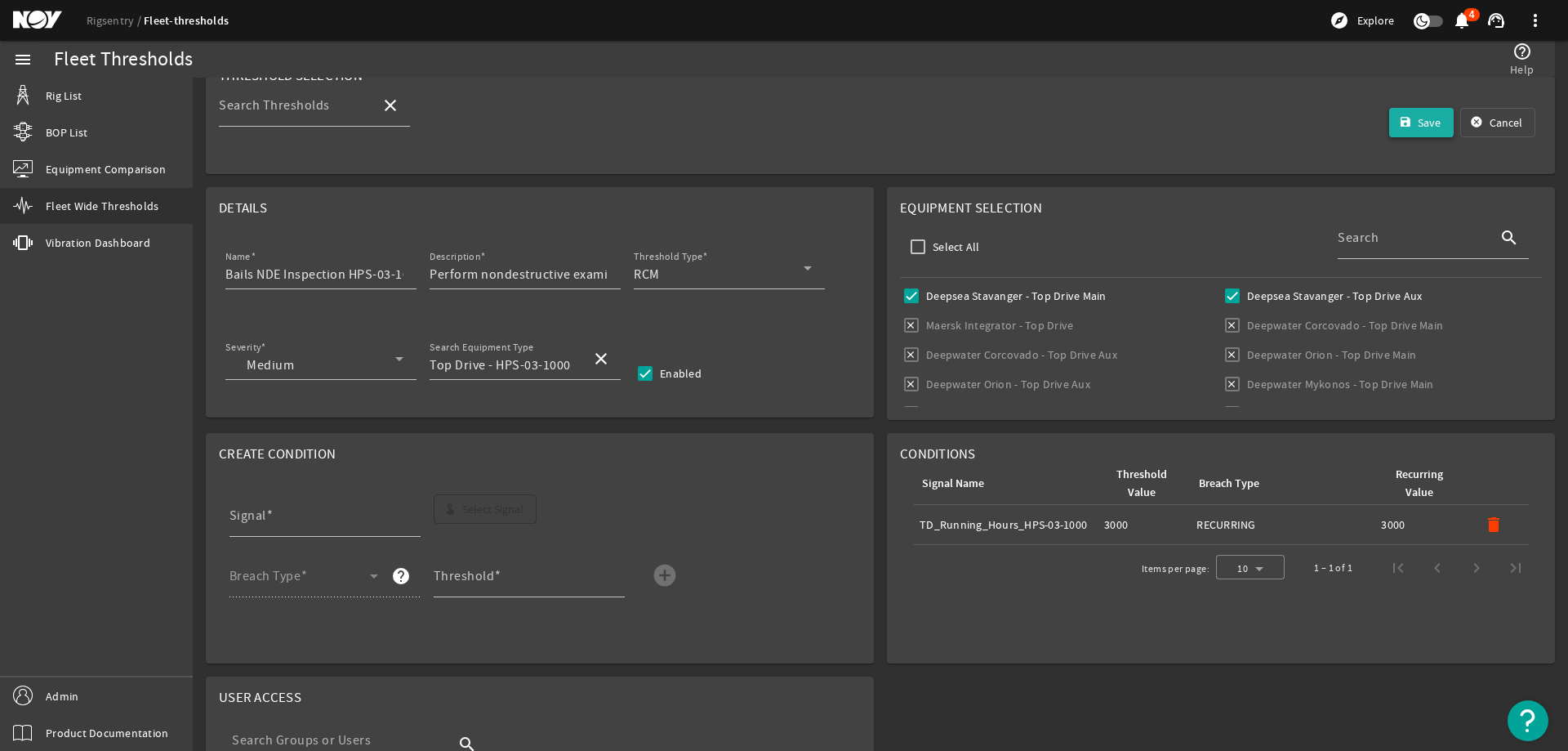
click at [1399, 125] on mat-icon "save" at bounding box center [1405, 122] width 13 height 13
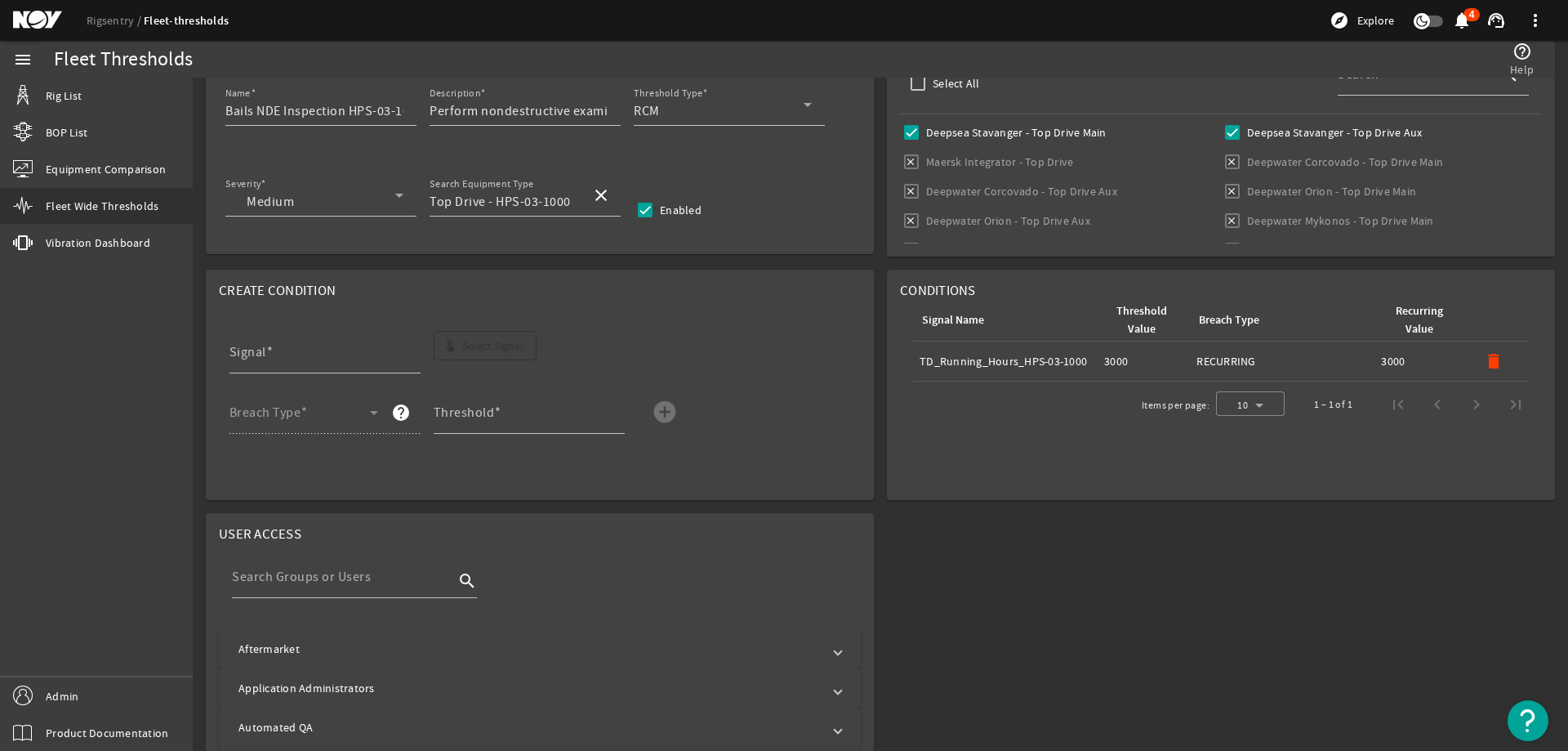
scroll to position [0, 0]
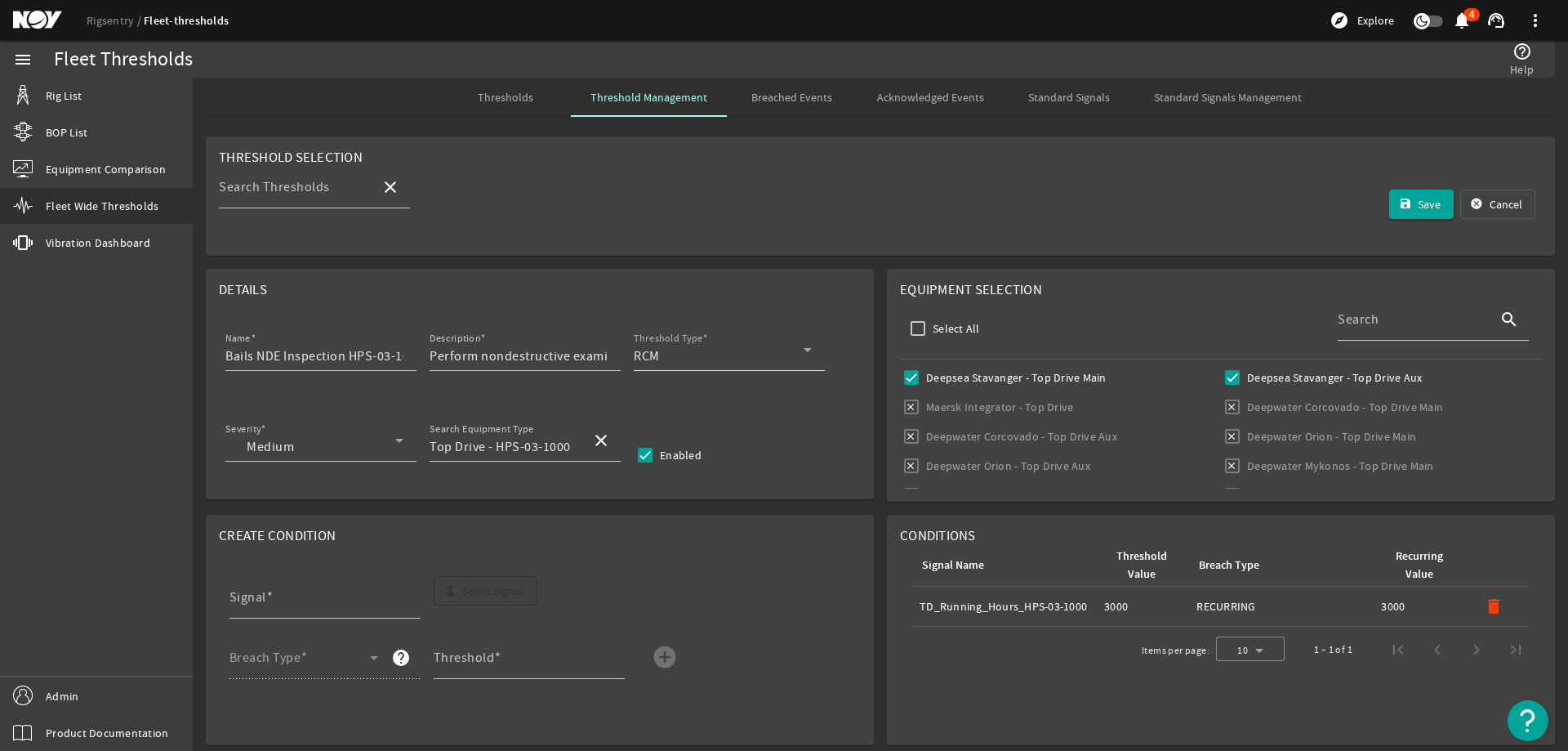
click at [794, 345] on div "Threshold Type RCM" at bounding box center [723, 349] width 178 height 42
click at [794, 345] on div at bounding box center [784, 375] width 1568 height 751
click at [1244, 94] on span "Standard Signals Management" at bounding box center [1228, 98] width 148 height 11
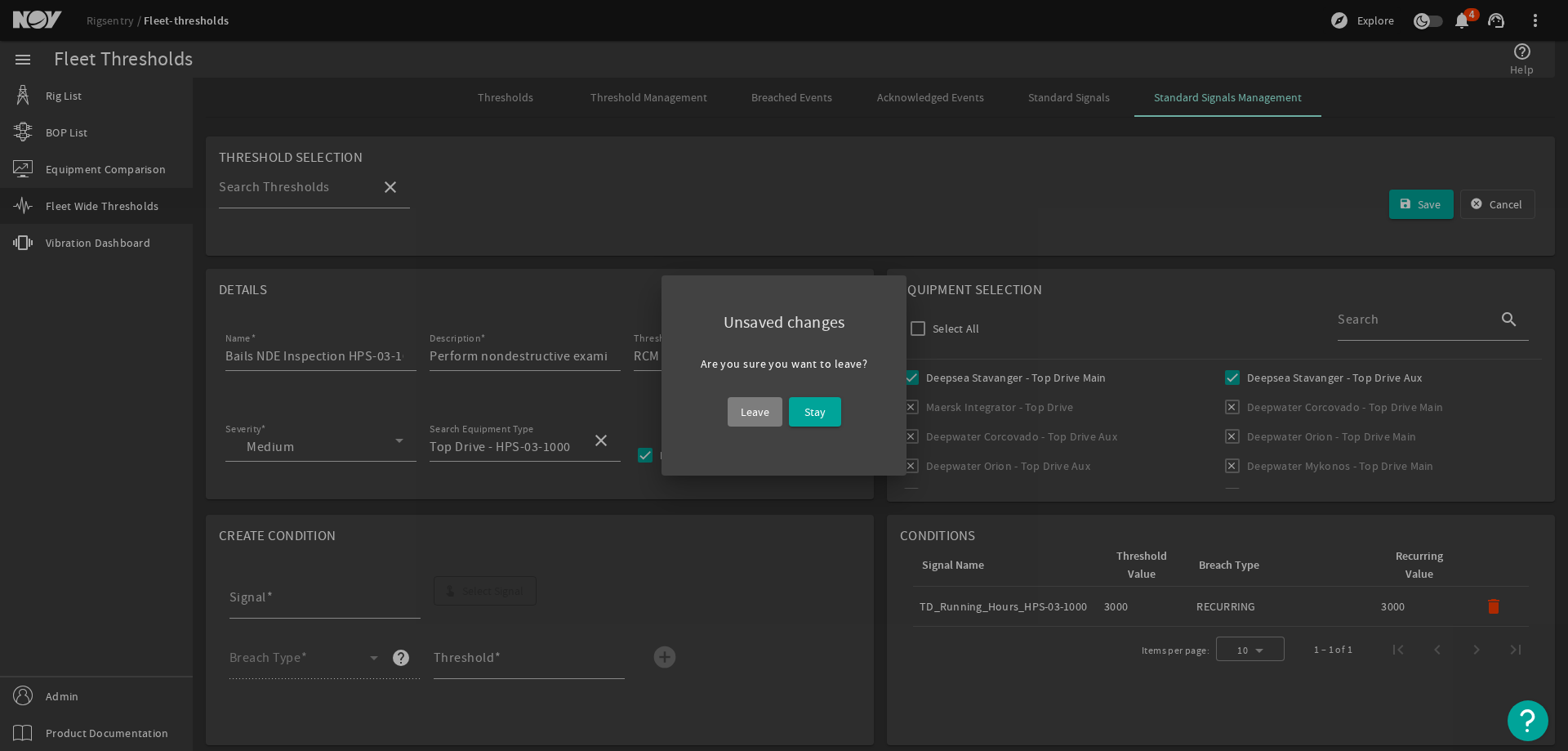
click at [761, 415] on span "Leave" at bounding box center [755, 411] width 29 height 19
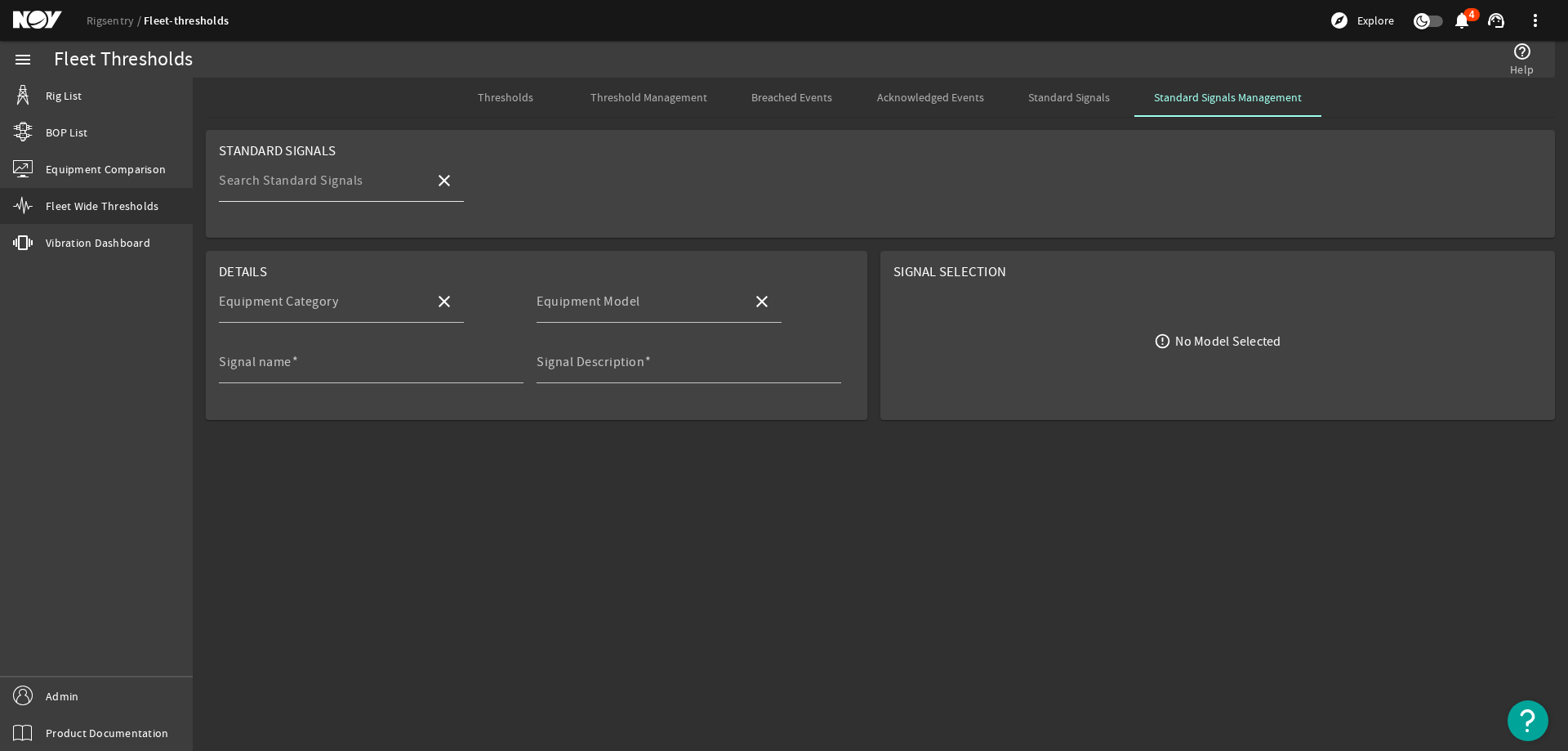
click at [347, 188] on mat-label "Search Standard Signals" at bounding box center [291, 180] width 144 height 16
click at [347, 188] on input "Search Standard Signals" at bounding box center [320, 187] width 203 height 19
type input "t"
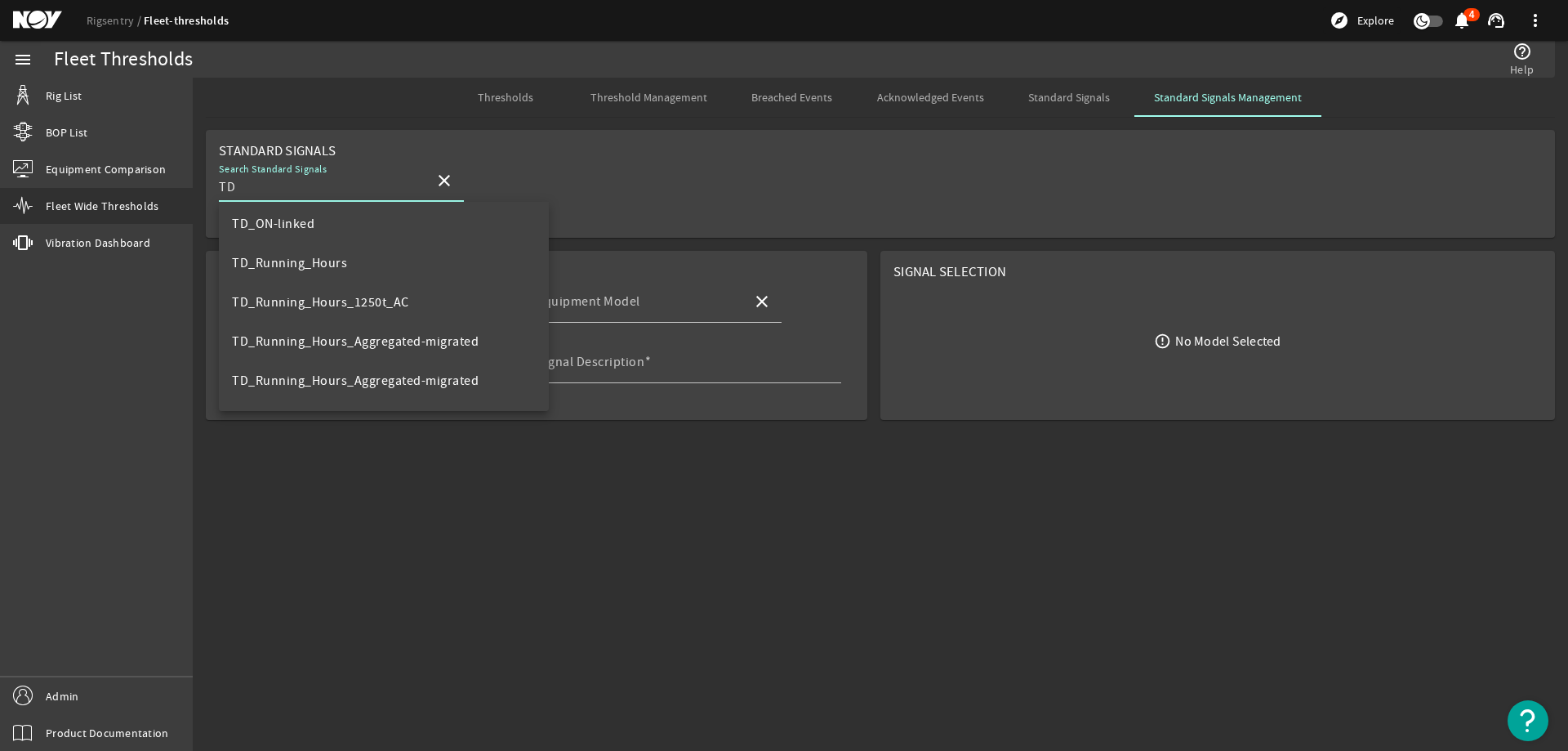
scroll to position [4902, 0]
type input "TD"
click at [331, 276] on mat-option "TD_Running_Hours" at bounding box center [383, 267] width 330 height 39
type input "Top Drive"
type input "TDS-11SH"
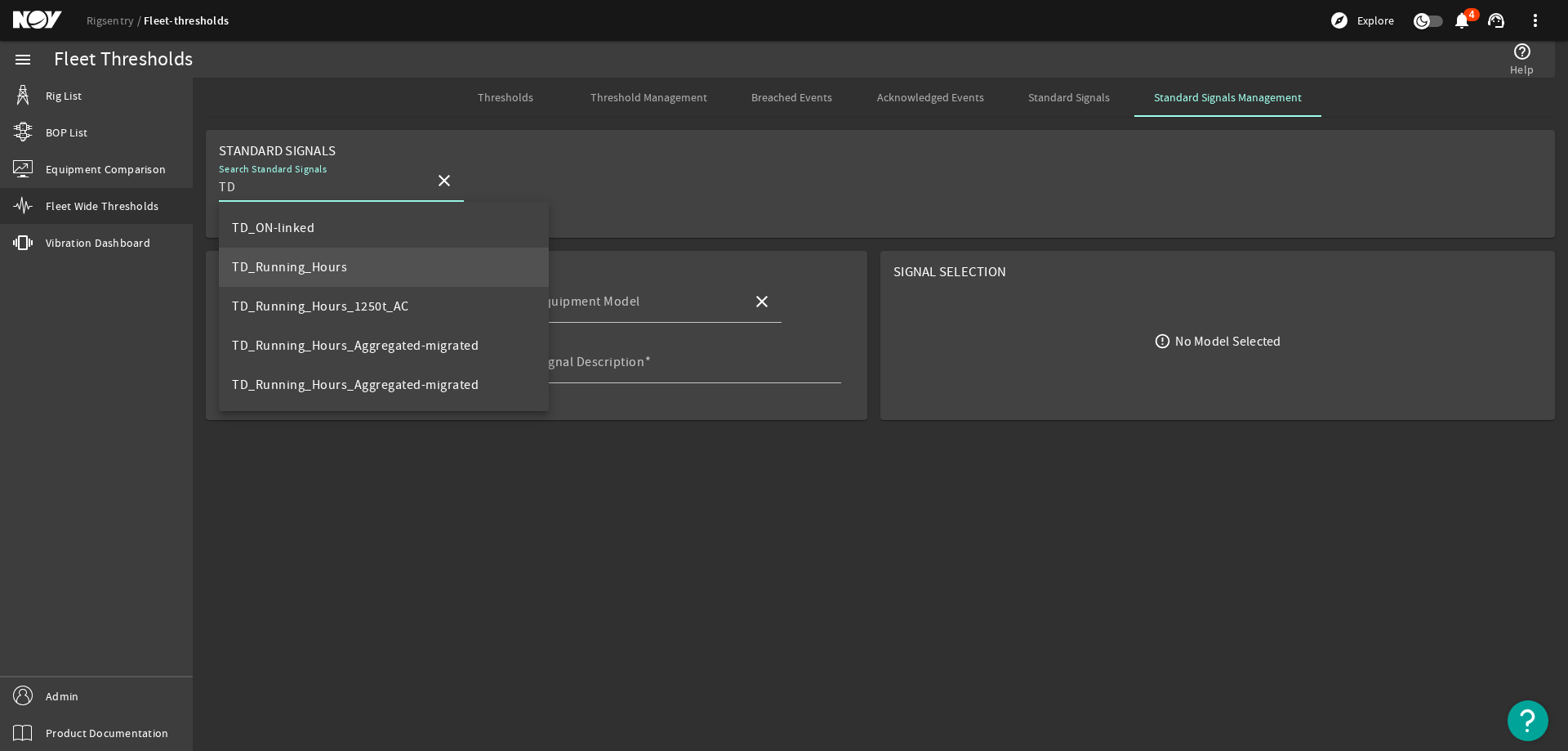
type input "TD_Running_Hours"
type input "Total running hours for TD"
type input "TD_Running_Hours"
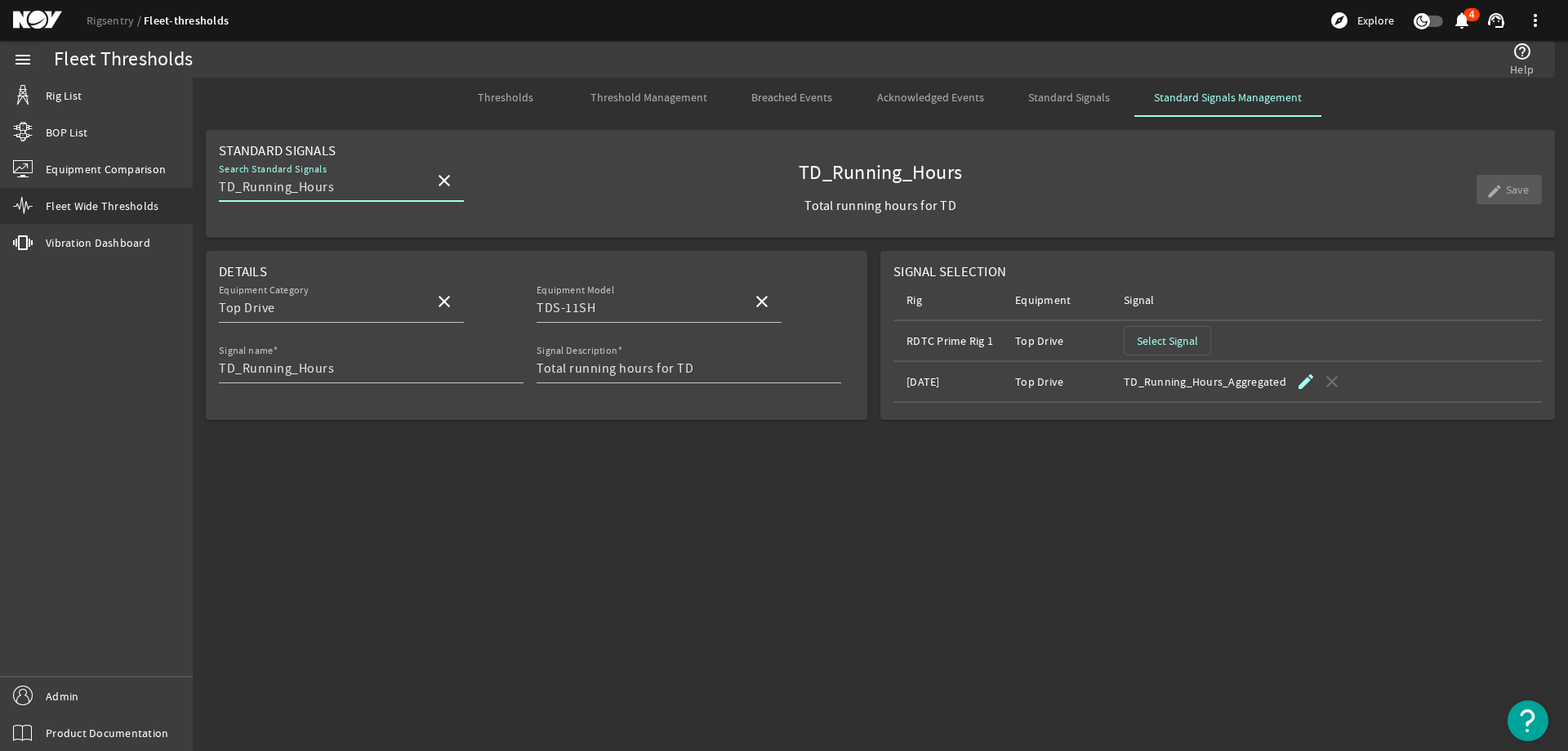
click at [1163, 342] on span "Select Signal" at bounding box center [1167, 341] width 61 height 16
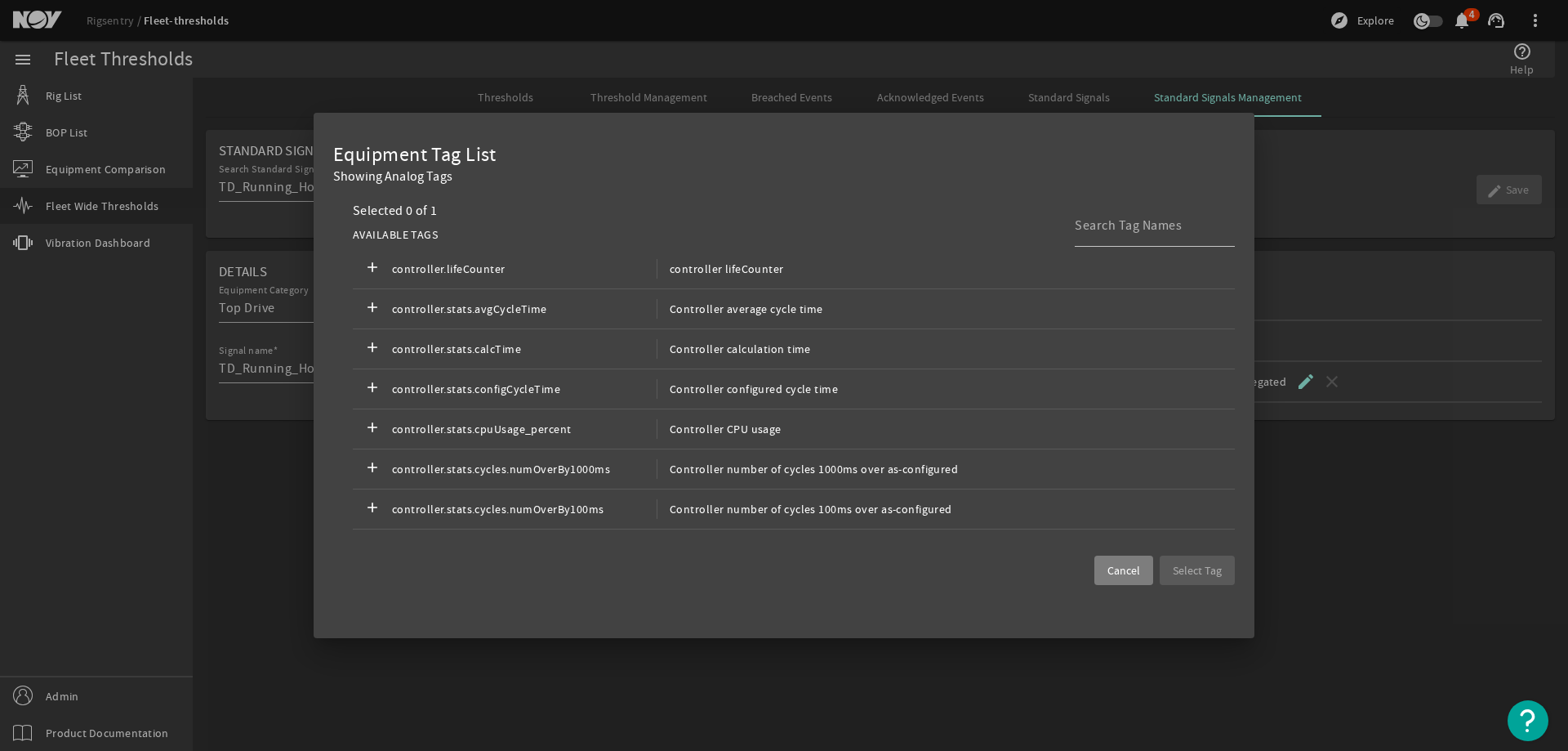
click at [1109, 563] on span "Cancel" at bounding box center [1123, 570] width 33 height 16
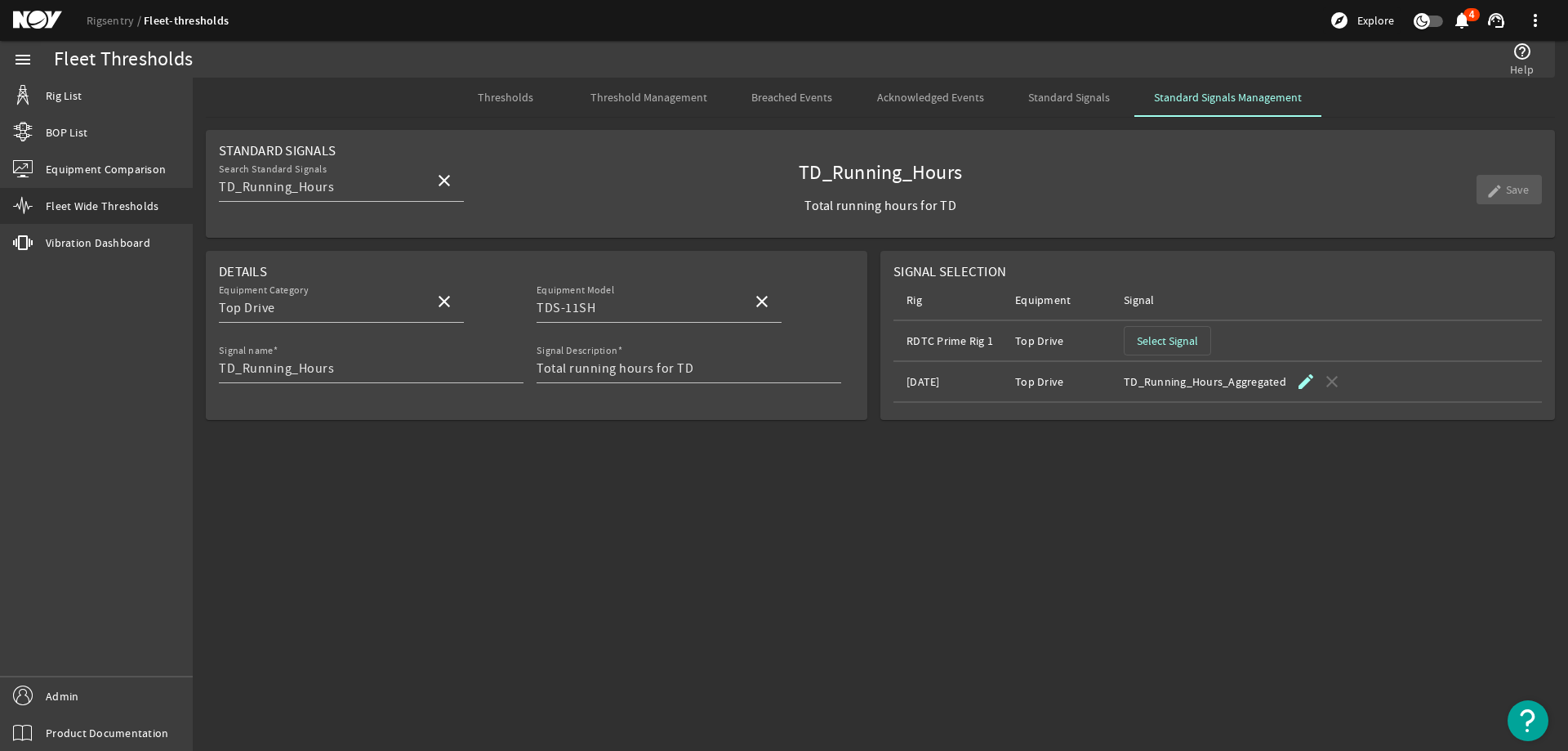
drag, startPoint x: 509, startPoint y: 656, endPoint x: 512, endPoint y: 674, distance: 18.2
click at [509, 656] on mat-sidenav-content "Fleet Thresholds help_outline Help Thresholds Threshold Management Breached Eve…" at bounding box center [881, 414] width 1375 height 674
click at [408, 182] on input "TD_Running_Hours" at bounding box center [320, 187] width 203 height 19
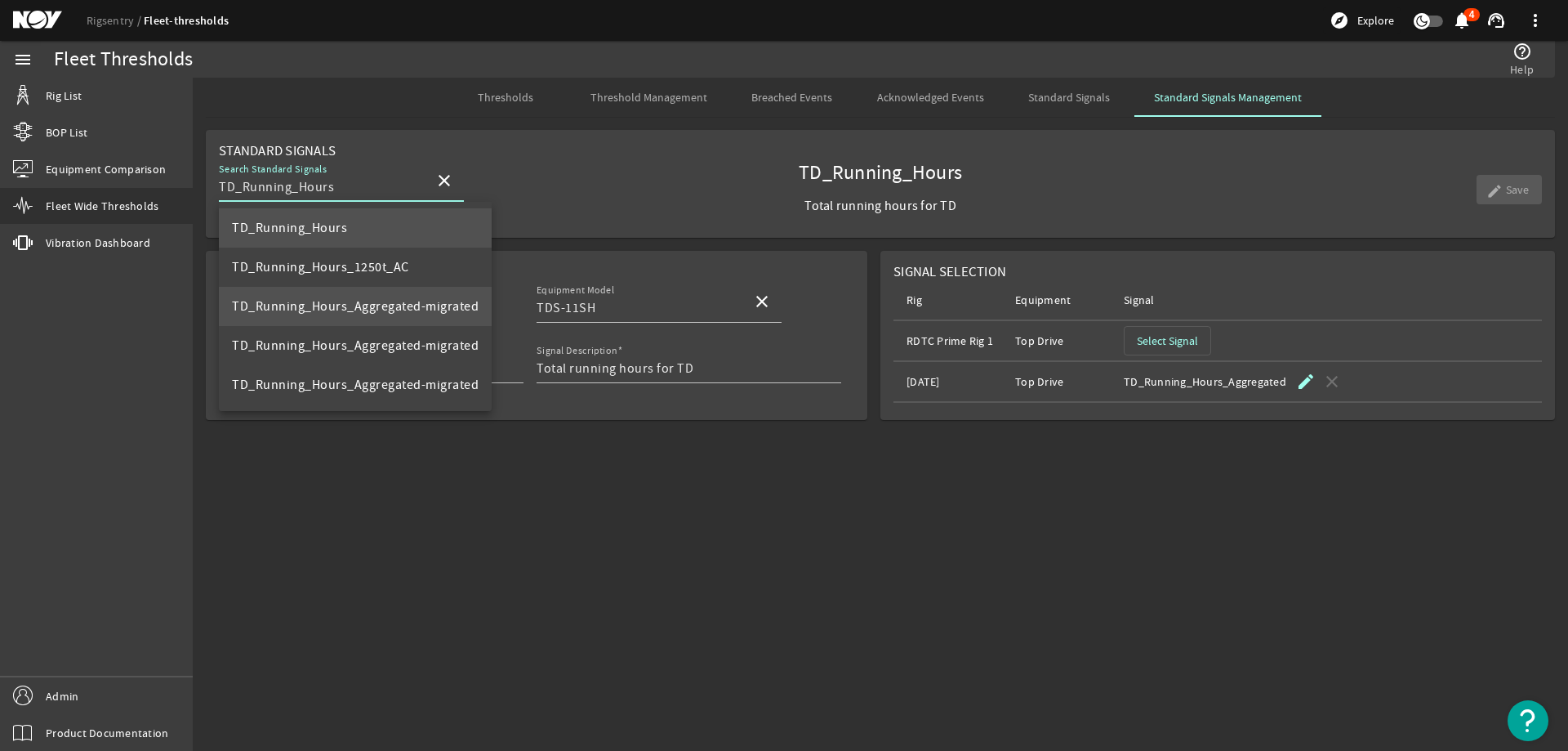
scroll to position [81, 0]
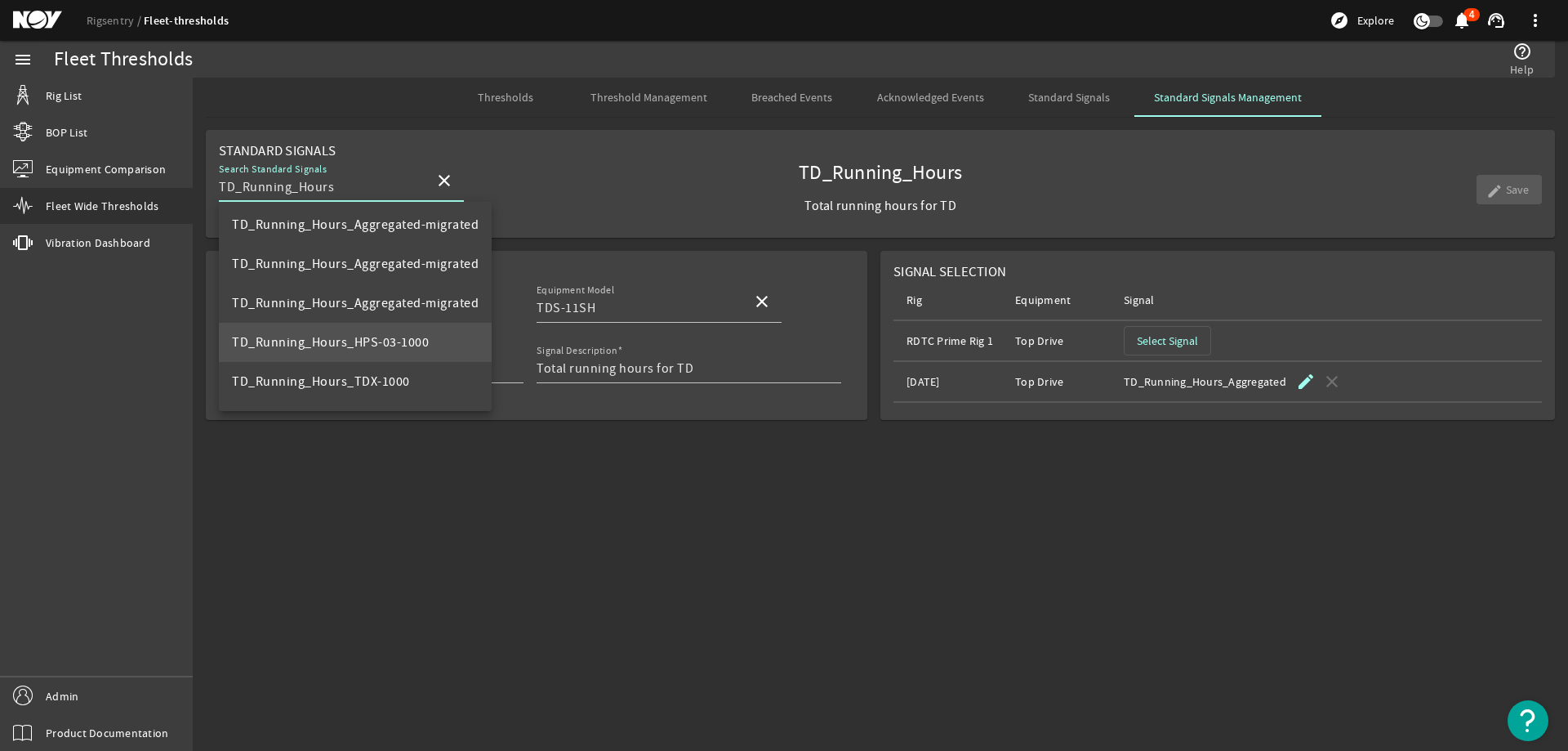
click at [411, 339] on span "TD_Running_Hours_HPS-03-1000" at bounding box center [331, 342] width 197 height 16
type input "HPS-03-1000"
type input "TD_Running_Hours_HPS-03-1000"
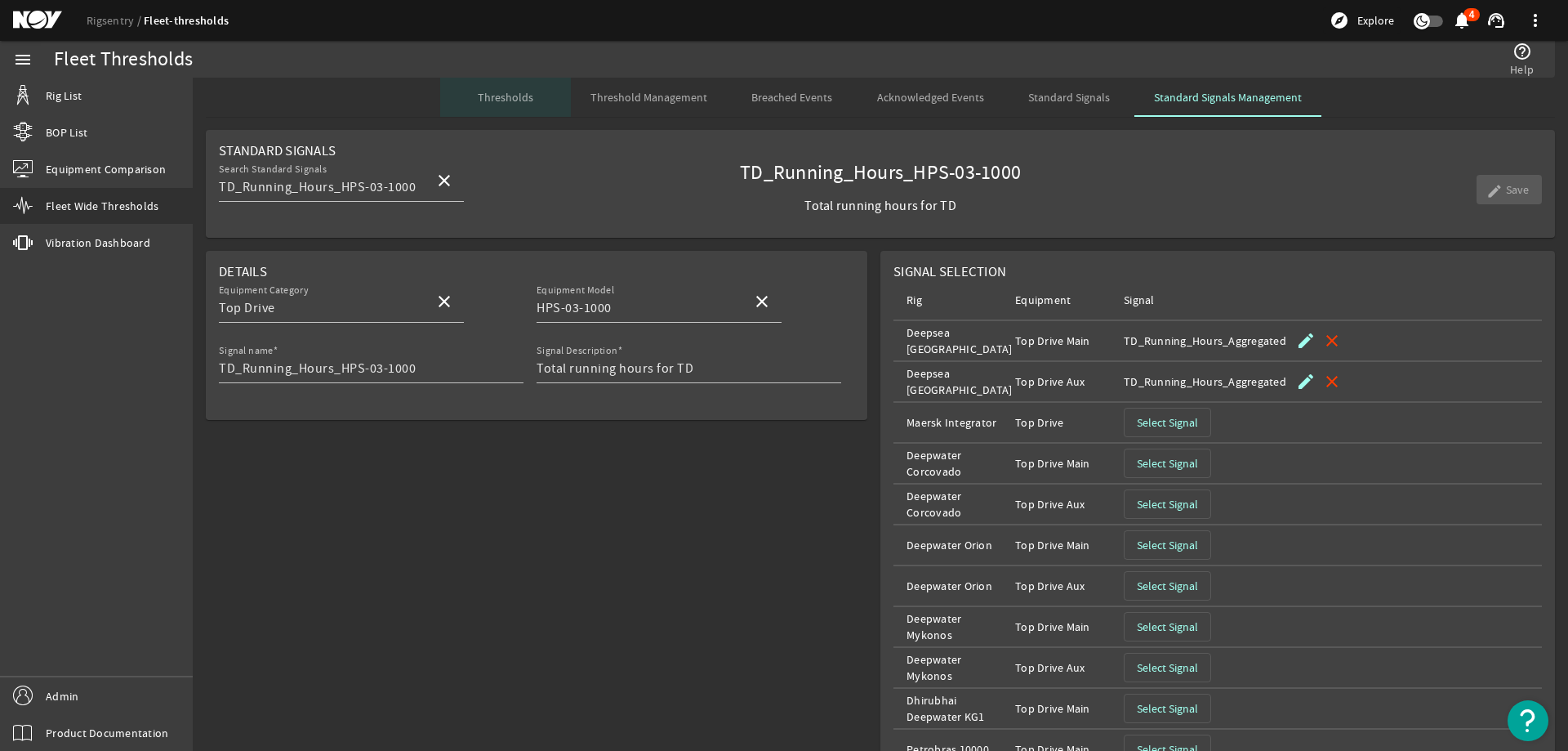
click at [527, 96] on span "Thresholds" at bounding box center [506, 98] width 55 height 11
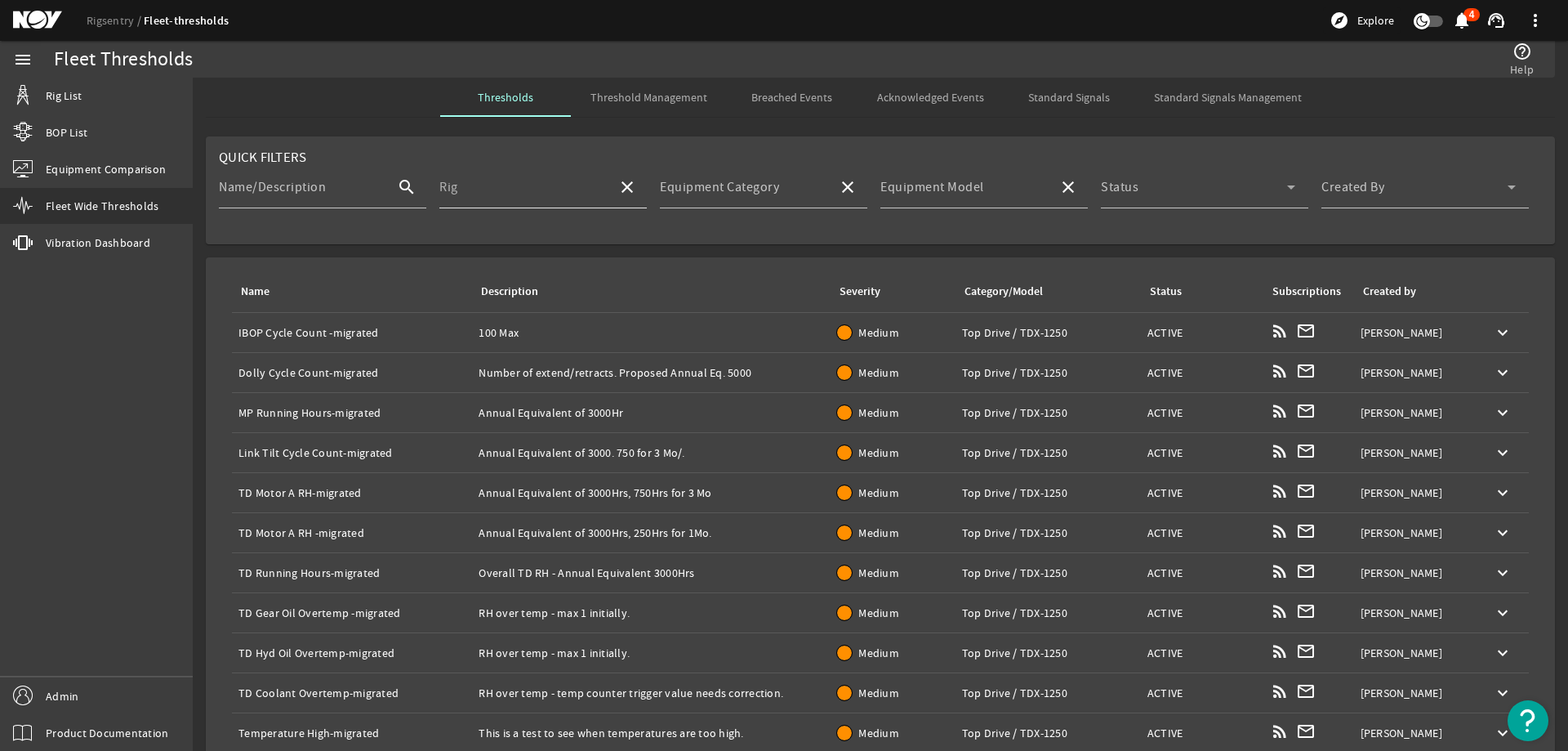
click at [489, 174] on div "Rig" at bounding box center [521, 187] width 165 height 42
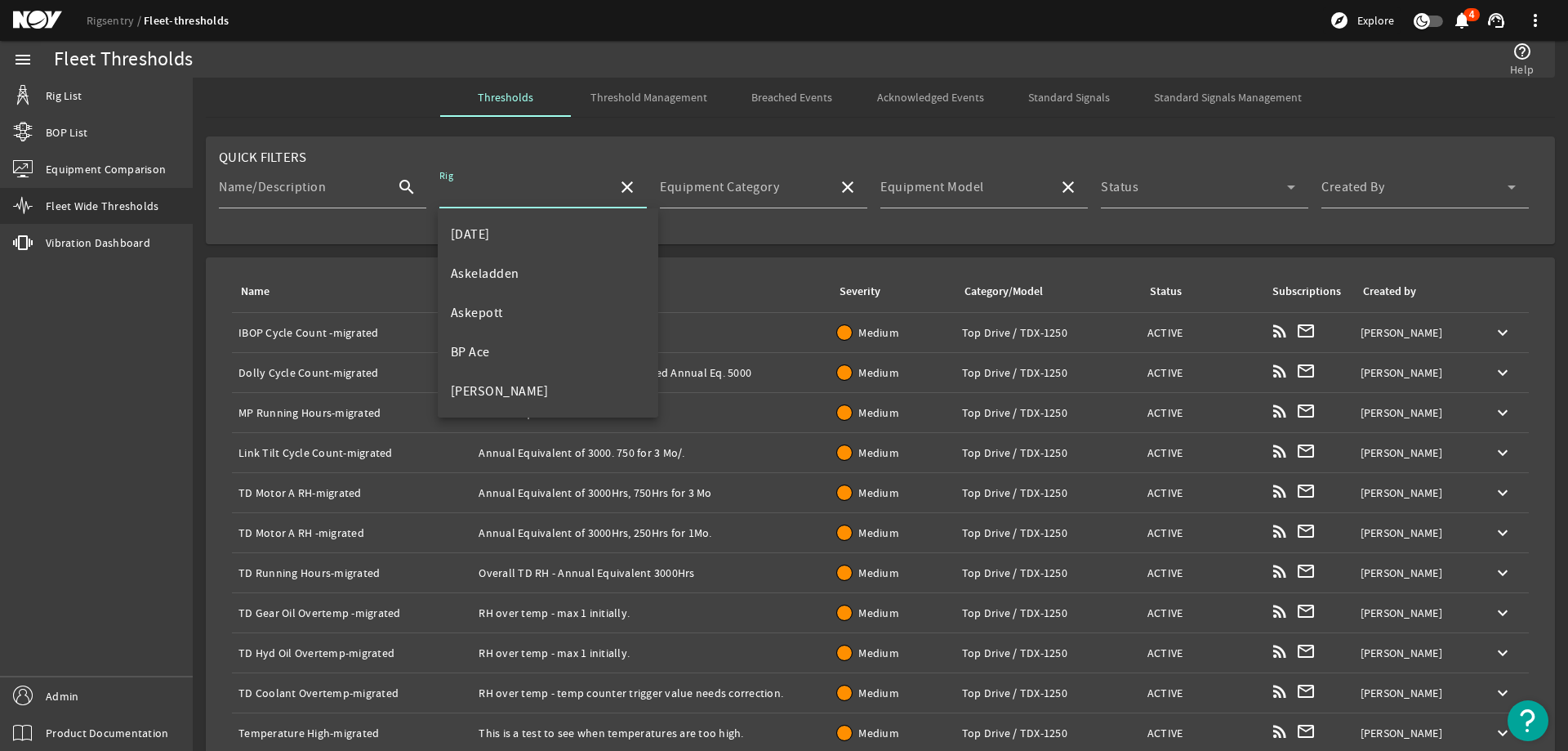
click at [647, 99] on span "Threshold Management" at bounding box center [648, 98] width 117 height 11
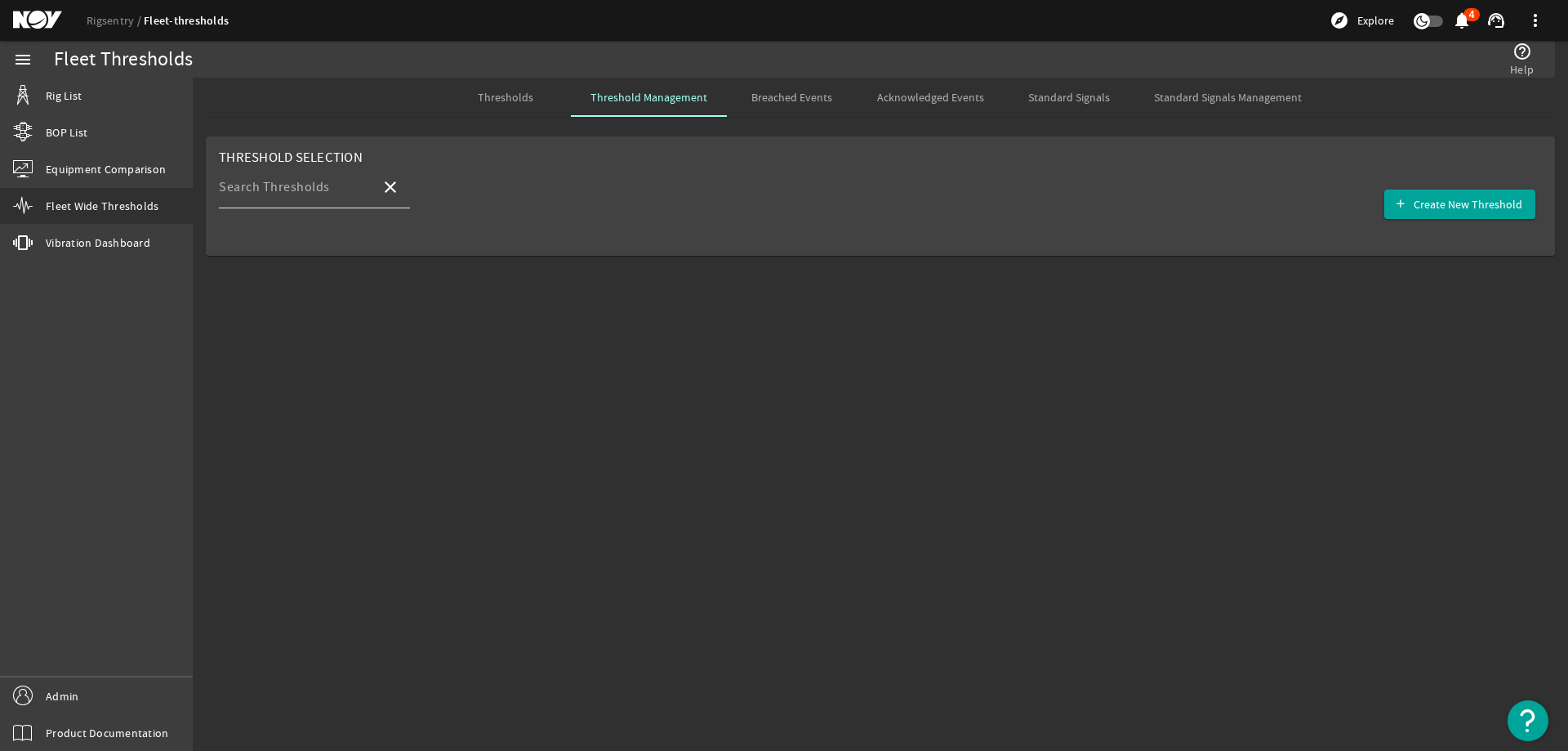
click at [337, 189] on input "Search Thresholds" at bounding box center [293, 193] width 148 height 19
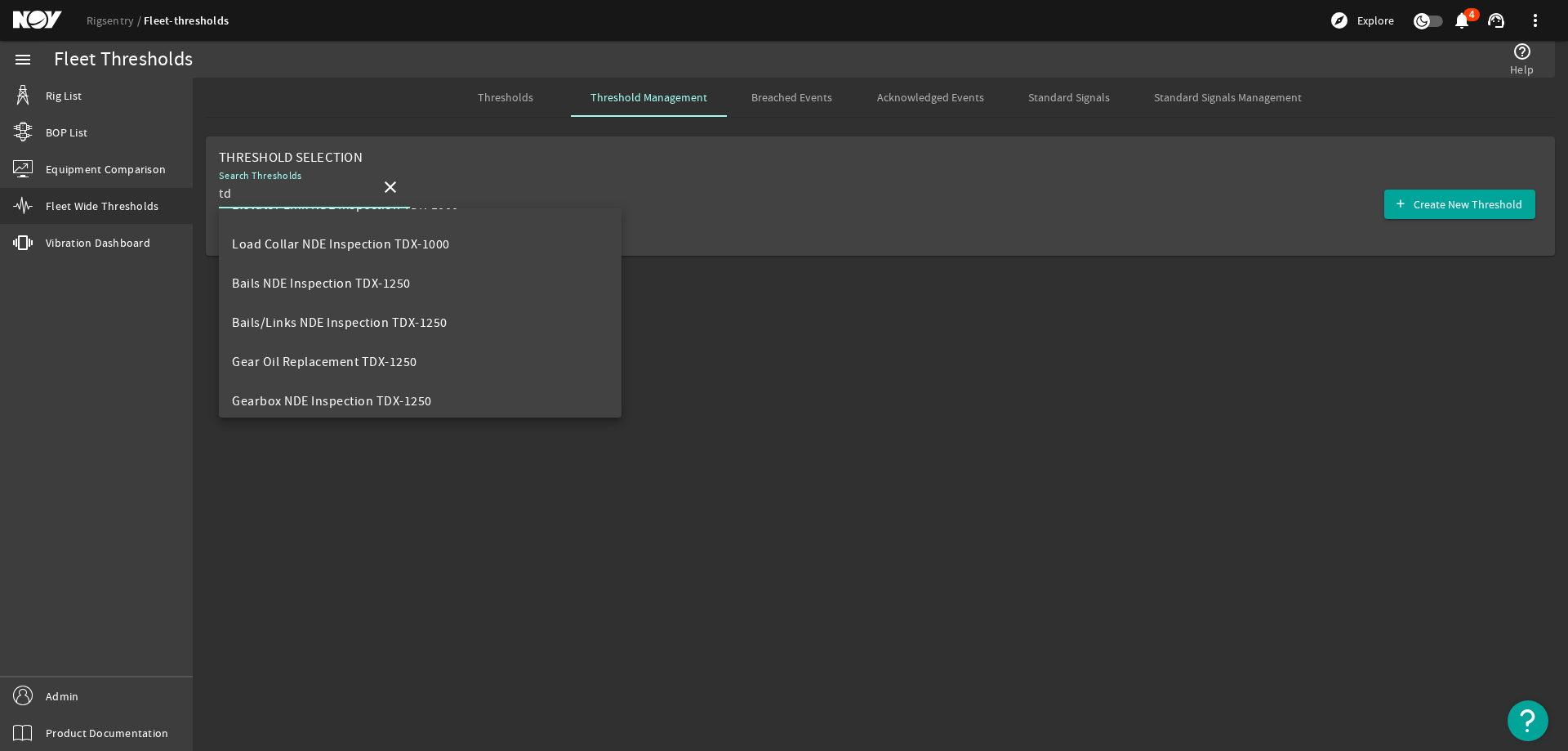
scroll to position [941, 0]
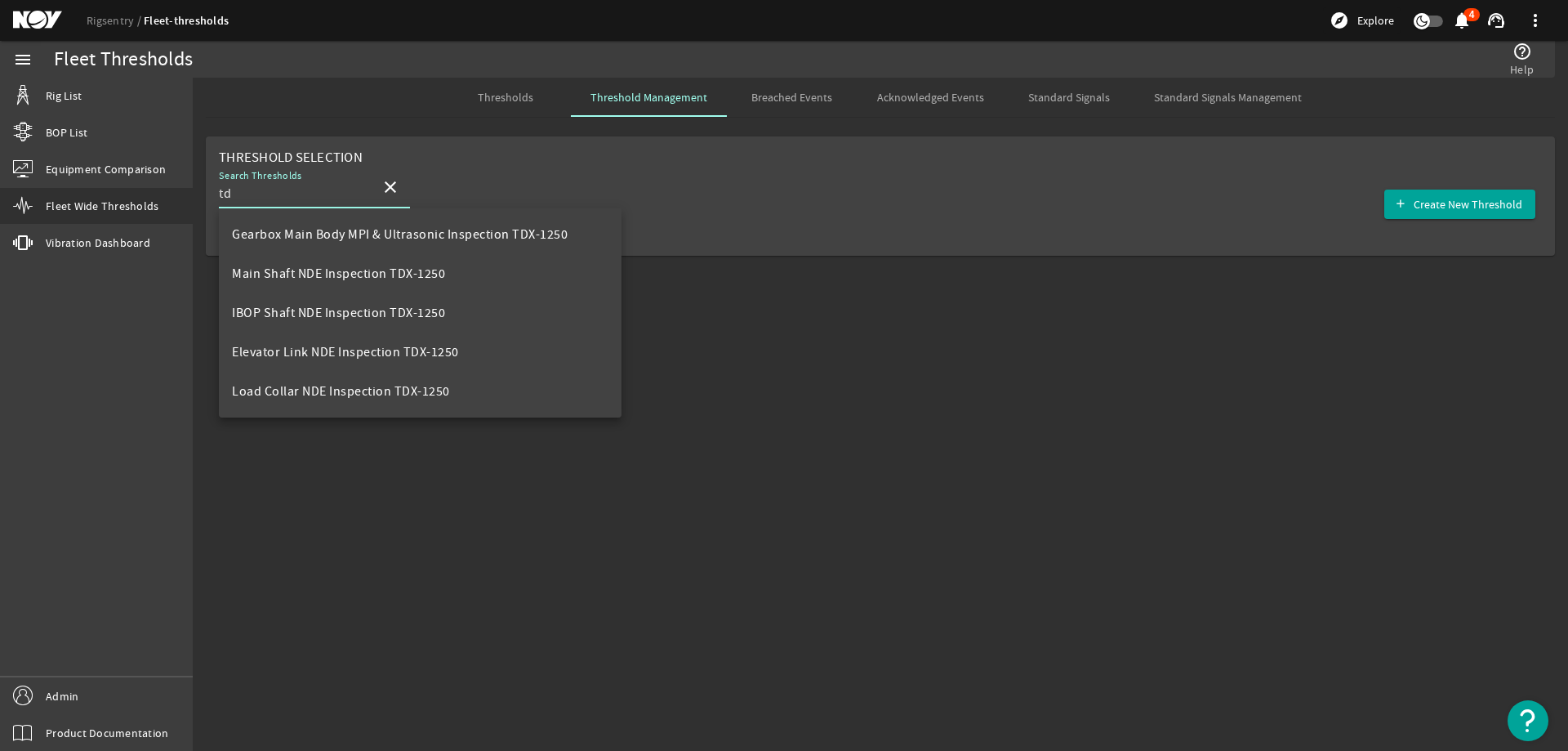
type input "td"
drag, startPoint x: 466, startPoint y: 592, endPoint x: 560, endPoint y: 374, distance: 237.4
click at [467, 588] on mat-sidenav-content "Fleet Thresholds help_outline Help Thresholds Threshold Management Breached Eve…" at bounding box center [881, 414] width 1375 height 674
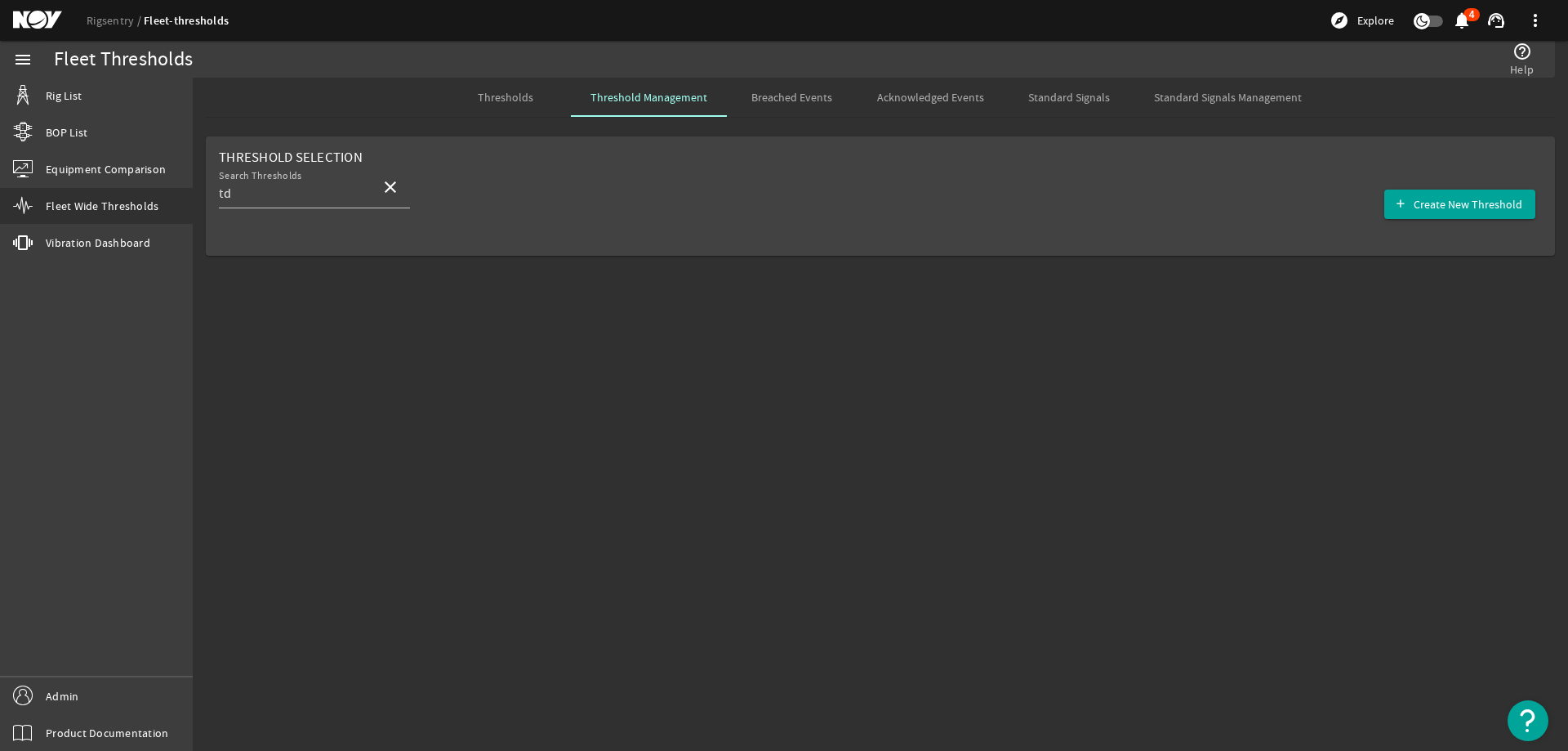
click at [512, 98] on span "Thresholds" at bounding box center [506, 98] width 55 height 11
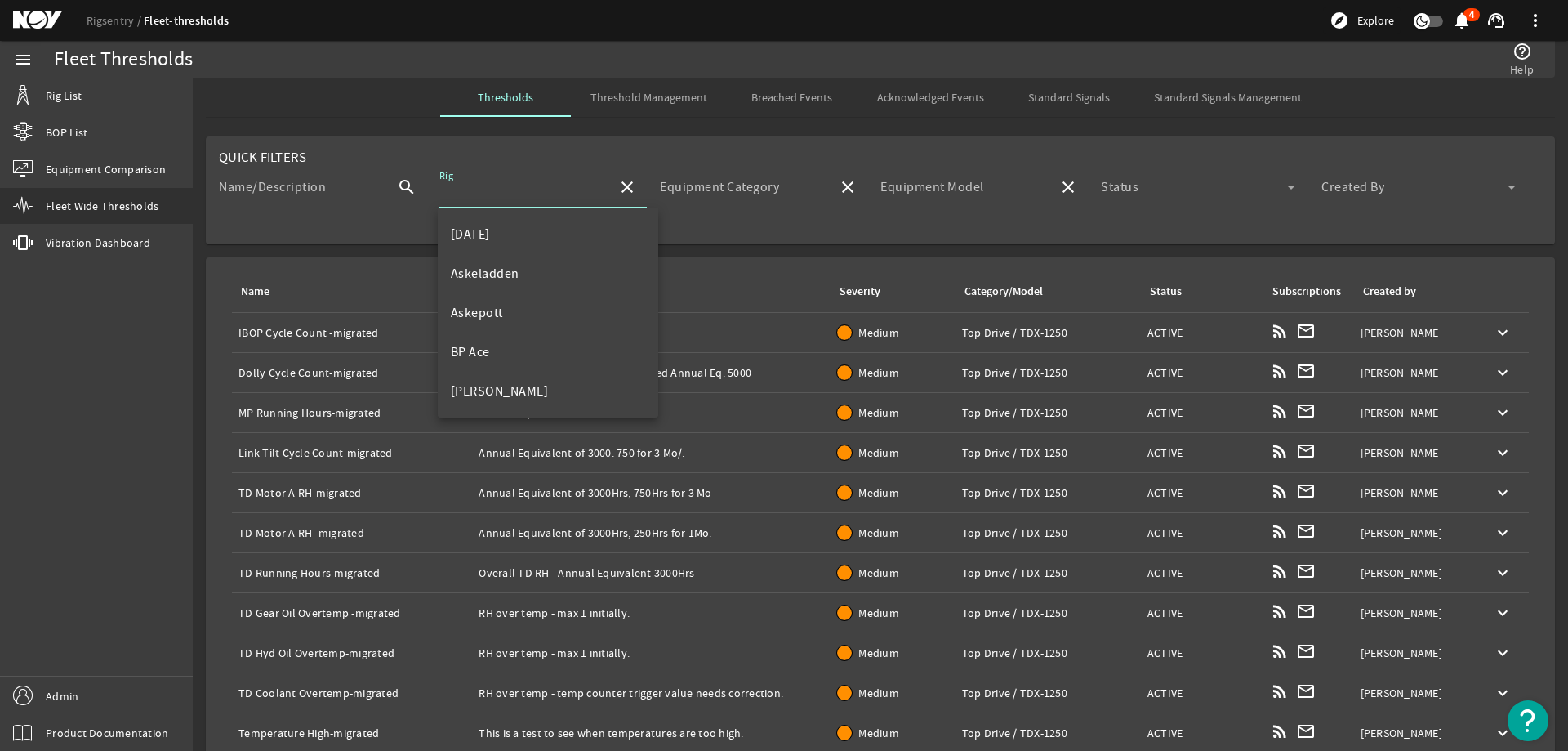
click at [540, 184] on input "Rig" at bounding box center [521, 193] width 165 height 19
click at [409, 236] on mat-card "Quick Filters Name/Description search Rig close Equipment Category close Equipm…" at bounding box center [880, 190] width 1349 height 108
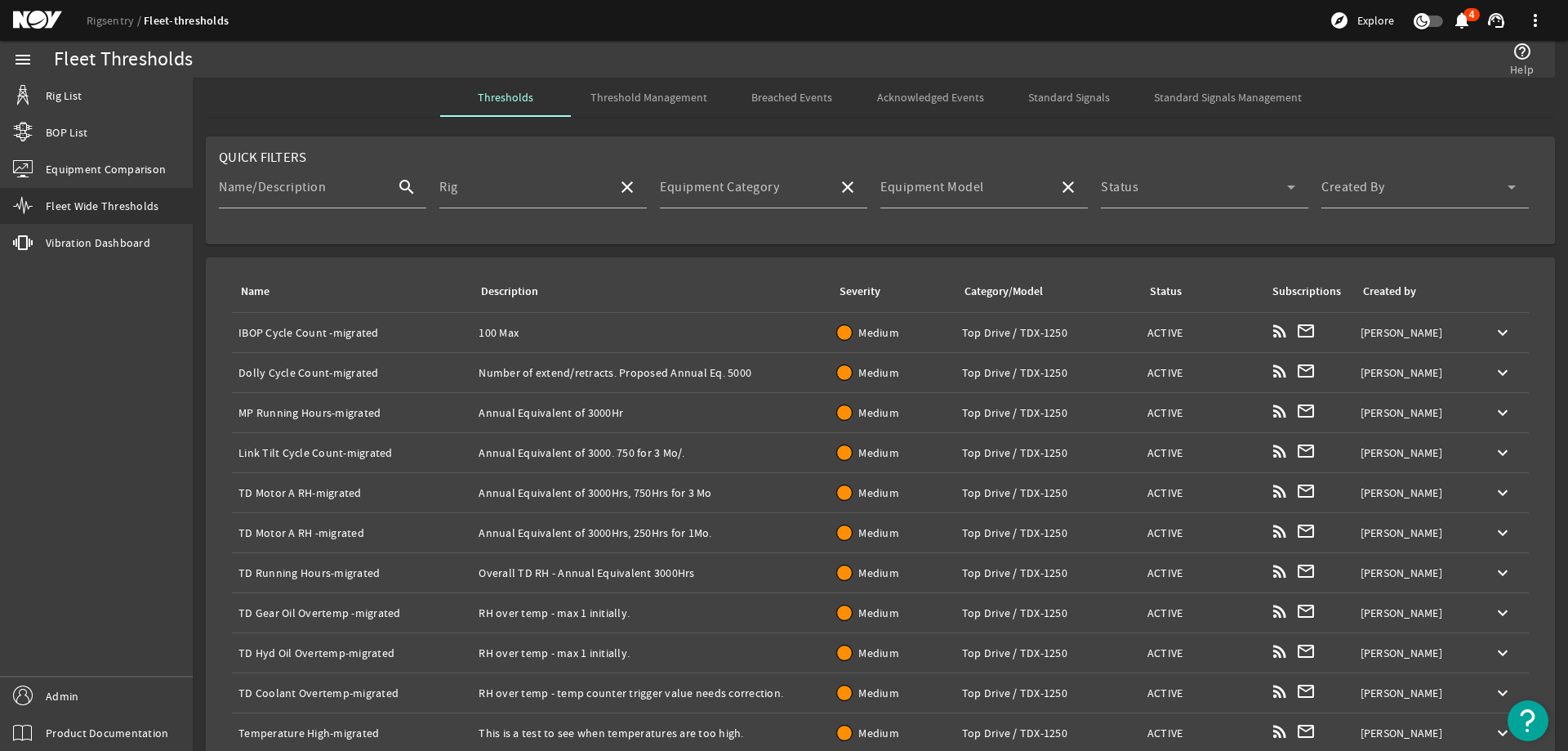
click at [617, 95] on span "Threshold Management" at bounding box center [648, 98] width 117 height 11
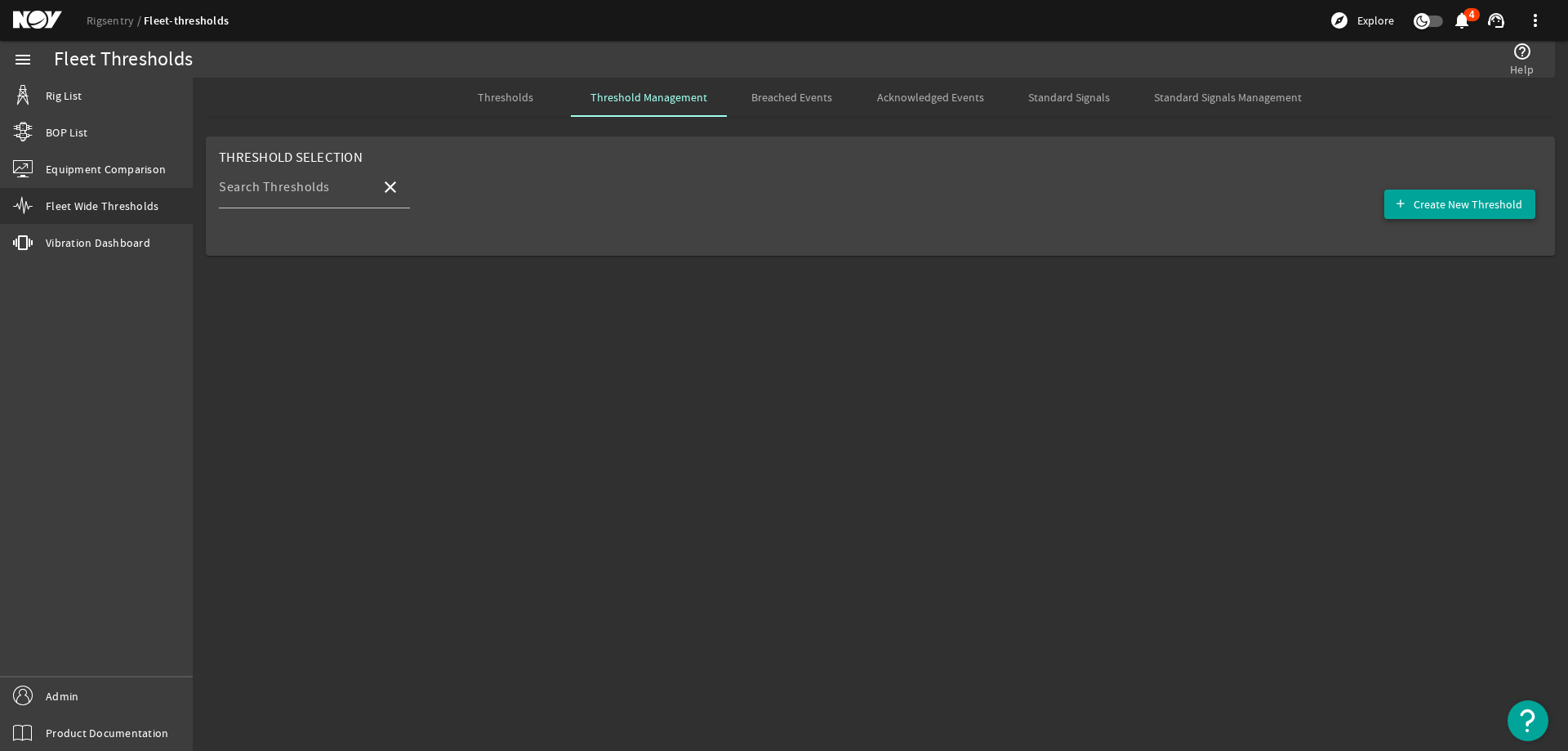
click at [1441, 188] on span "button" at bounding box center [1459, 204] width 151 height 39
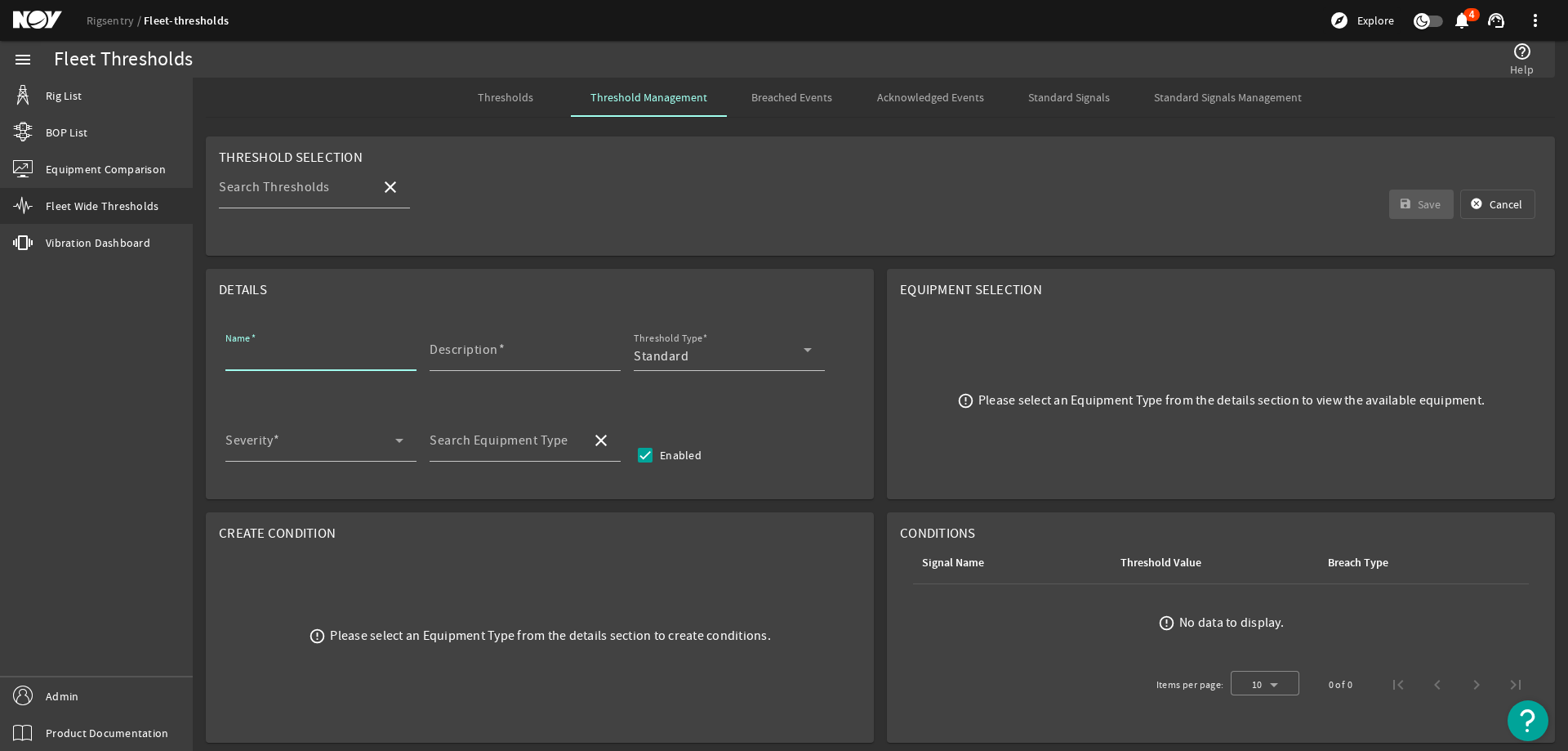
click at [322, 347] on input "Name" at bounding box center [315, 356] width 178 height 19
click at [300, 352] on input "Name" at bounding box center [315, 356] width 178 height 19
paste input "Bails NDE Inspection"
type input "Bails NDE Inspection HPS-03-1000"
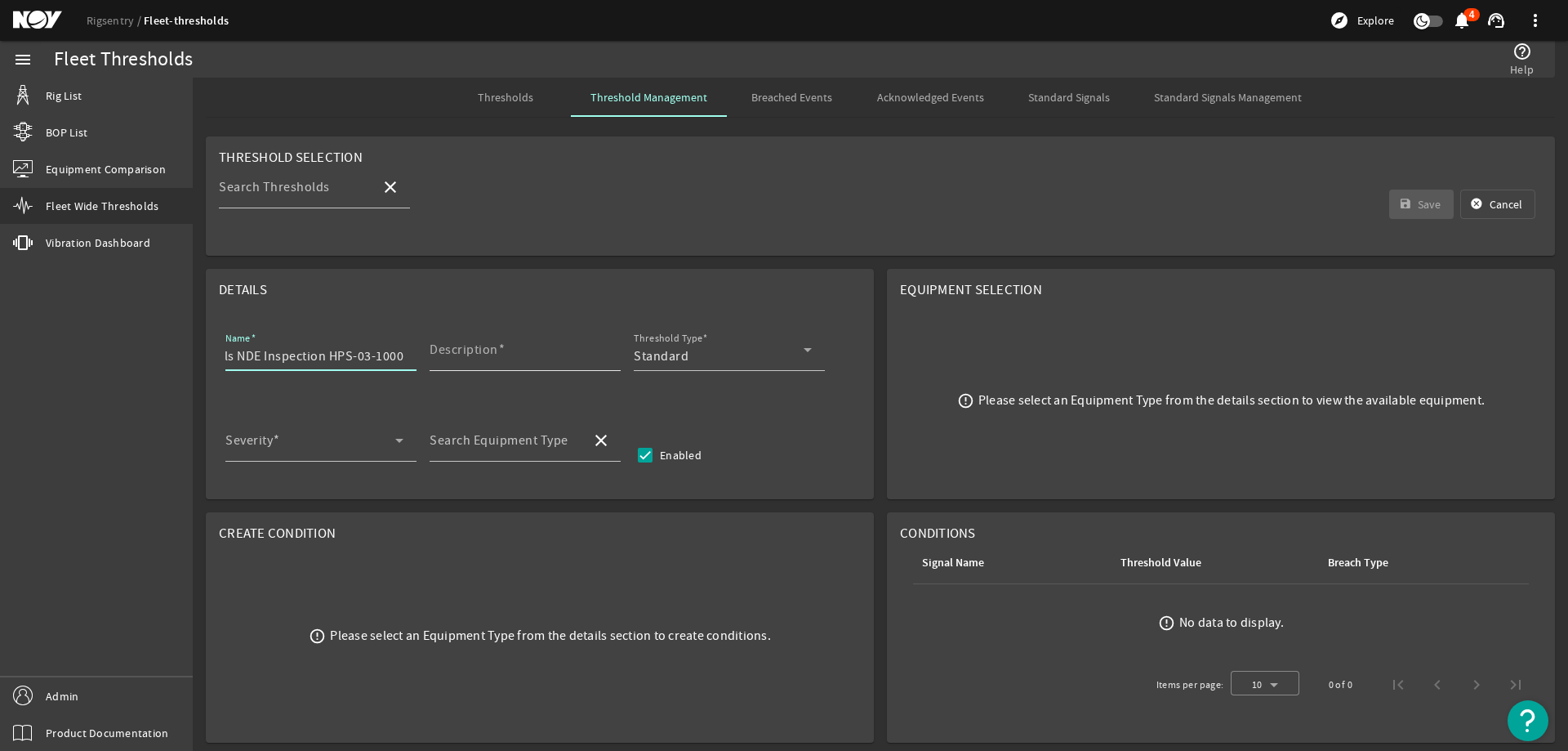
click at [573, 354] on input "Description" at bounding box center [518, 356] width 178 height 19
click at [530, 361] on input "Description" at bounding box center [518, 356] width 178 height 19
paste input "Perform nondestructive examination (NDE) of bails, without disassembling, inclu…"
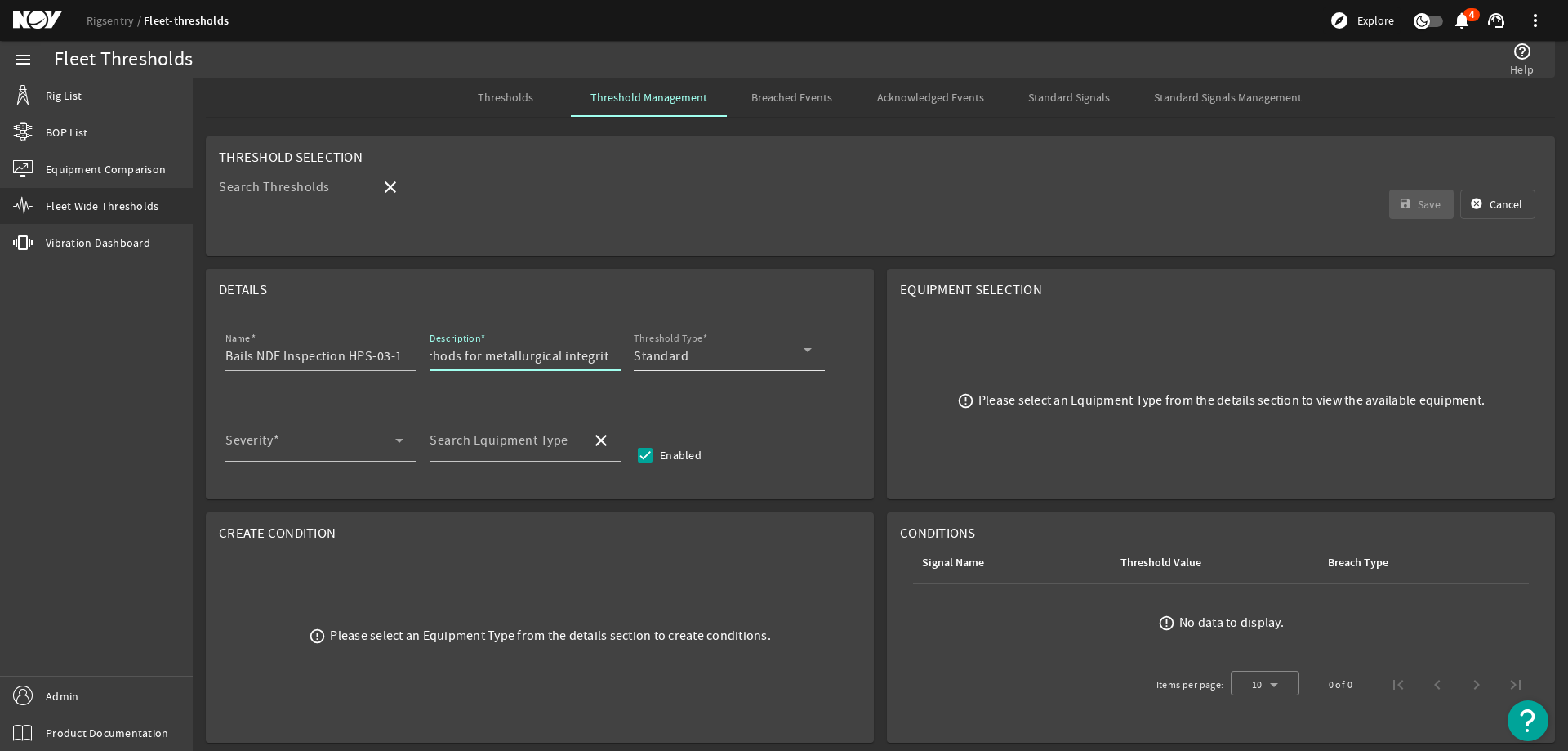
type input "Perform nondestructive examination (NDE) of bails, without disassembling, inclu…"
click at [707, 361] on div "Standard" at bounding box center [719, 356] width 170 height 19
click at [696, 434] on mat-option "RCM" at bounding box center [730, 436] width 191 height 39
click at [339, 445] on span at bounding box center [311, 447] width 170 height 19
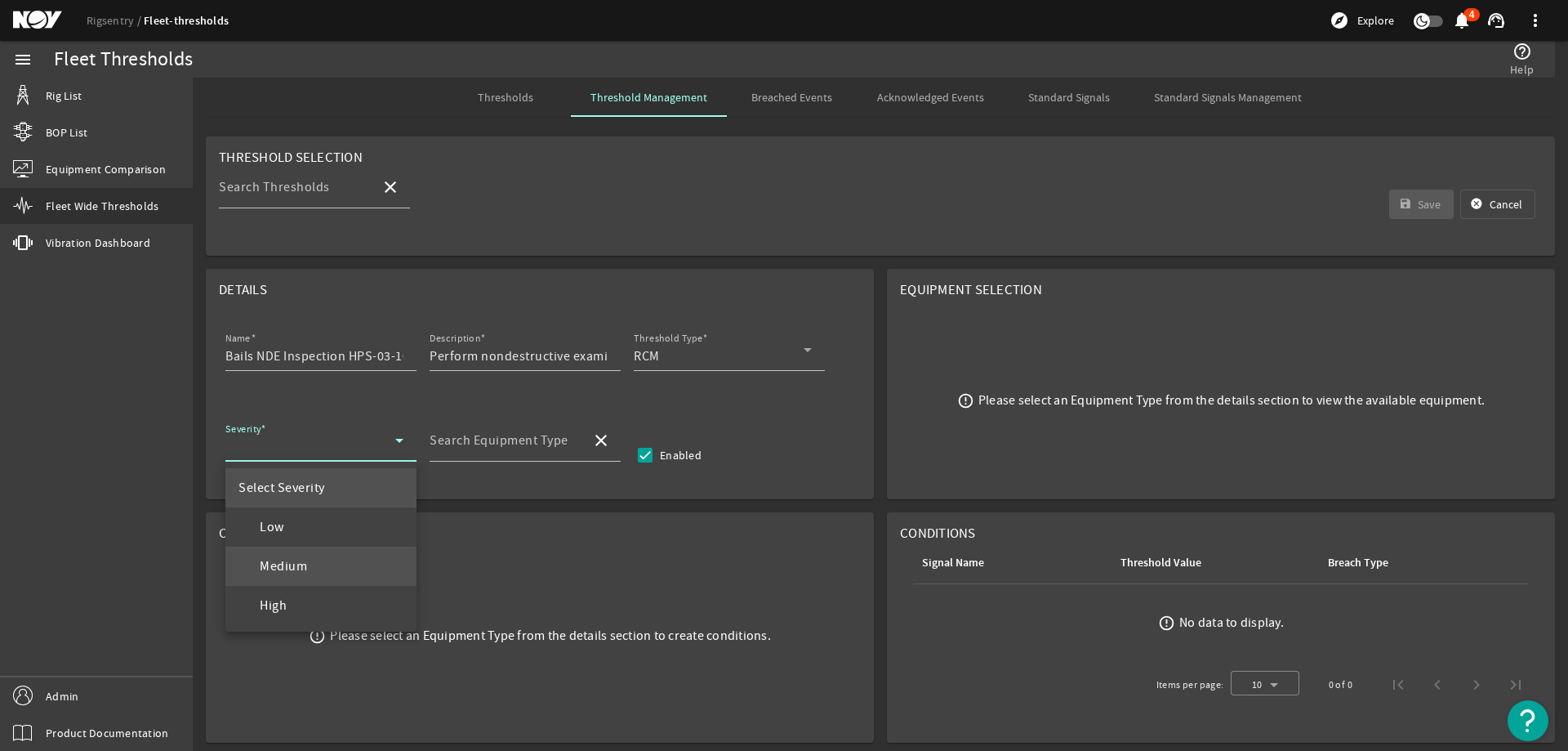
click at [319, 562] on mat-option "Medium" at bounding box center [321, 565] width 191 height 39
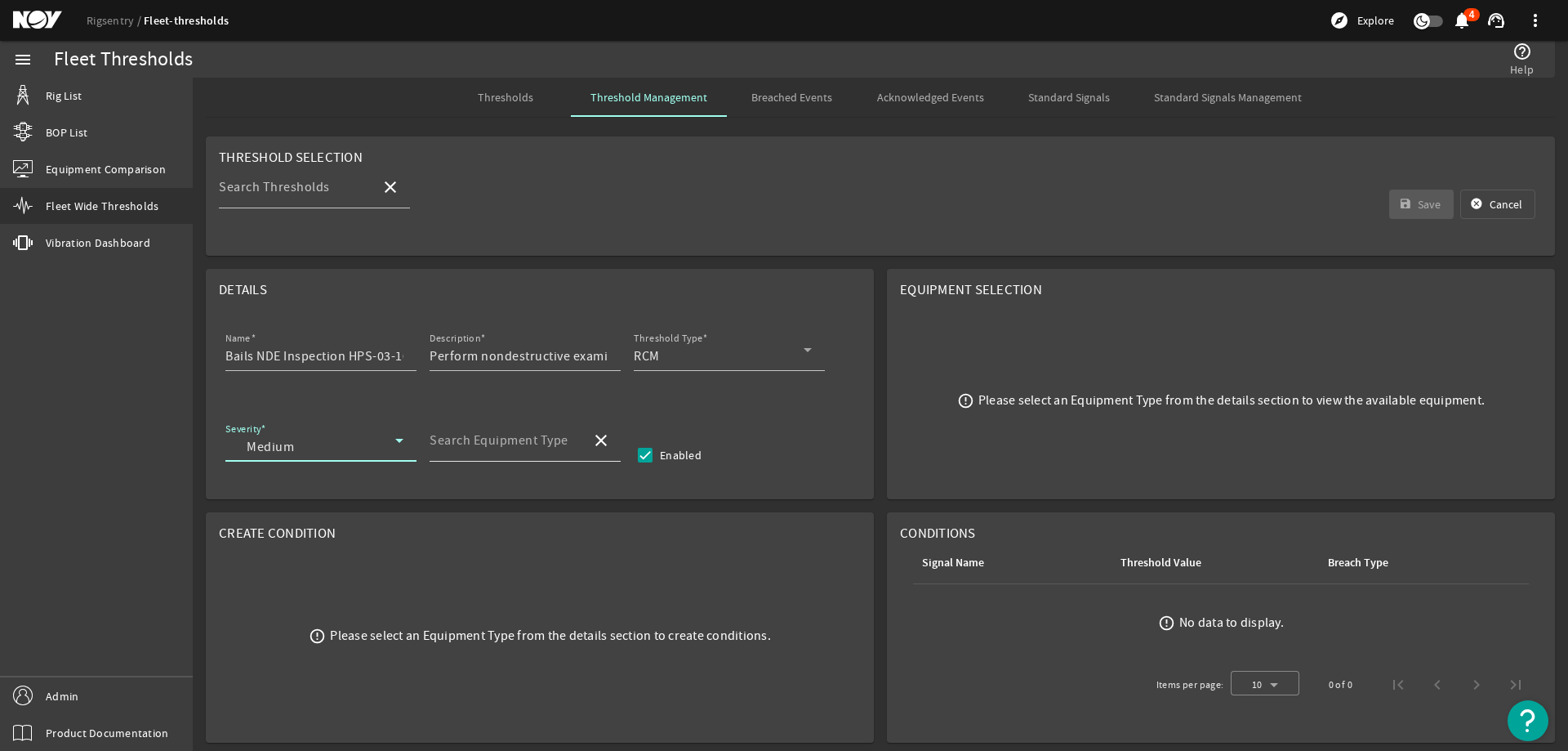
click at [500, 424] on div "Search Equipment Type" at bounding box center [503, 440] width 148 height 42
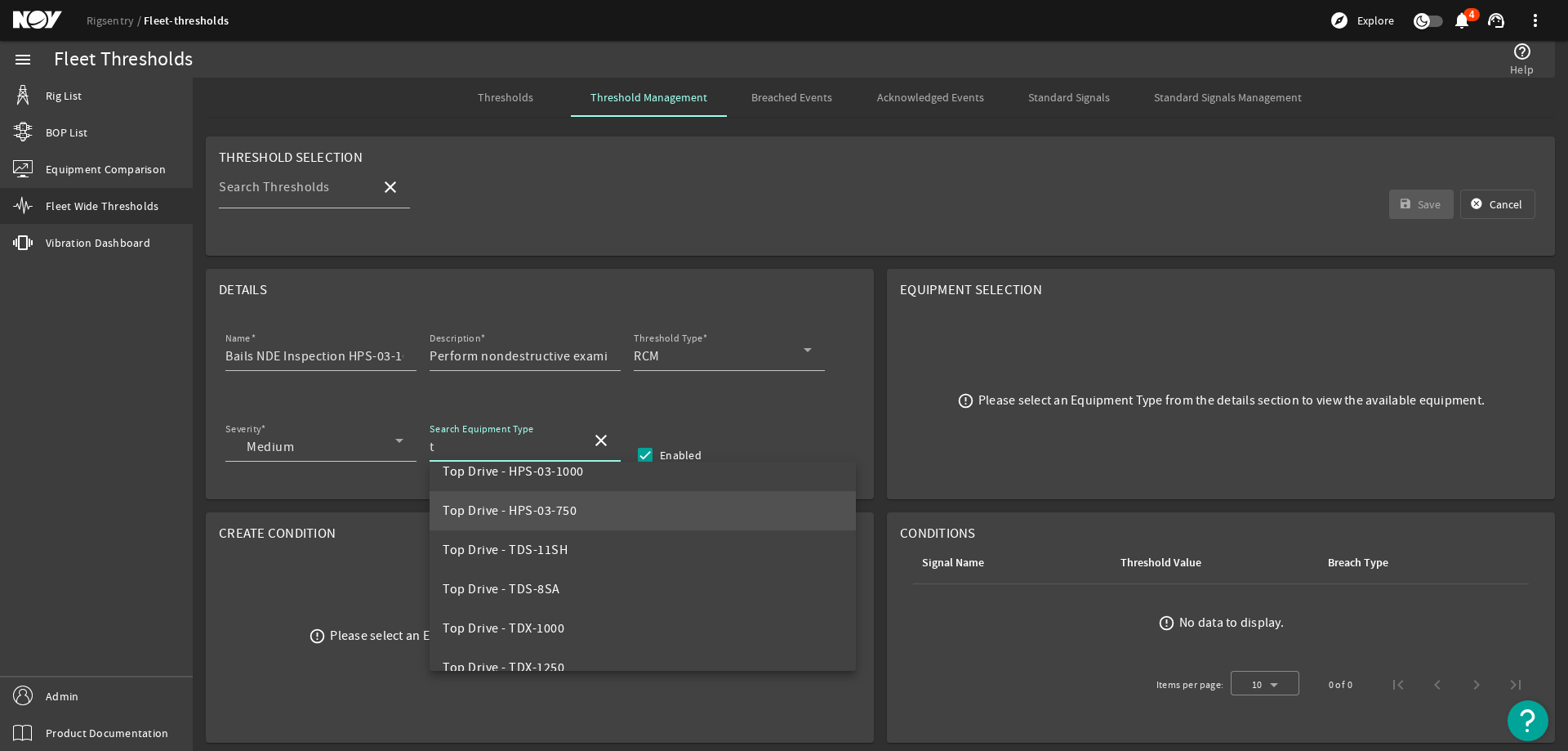
scroll to position [1307, 0]
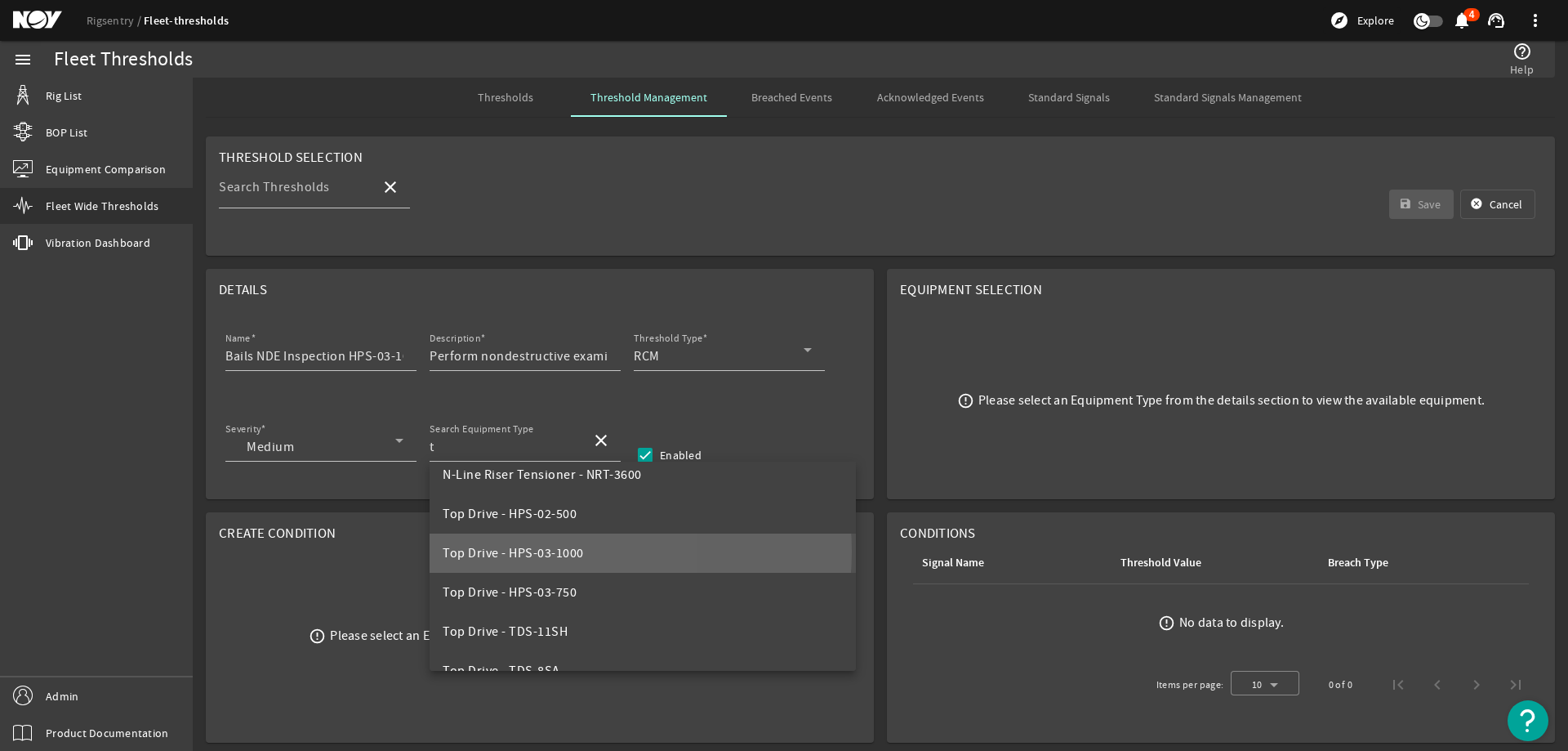
click at [567, 551] on span "Top Drive - HPS-03-1000" at bounding box center [513, 553] width 142 height 16
type input "Top Drive - HPS-03-1000"
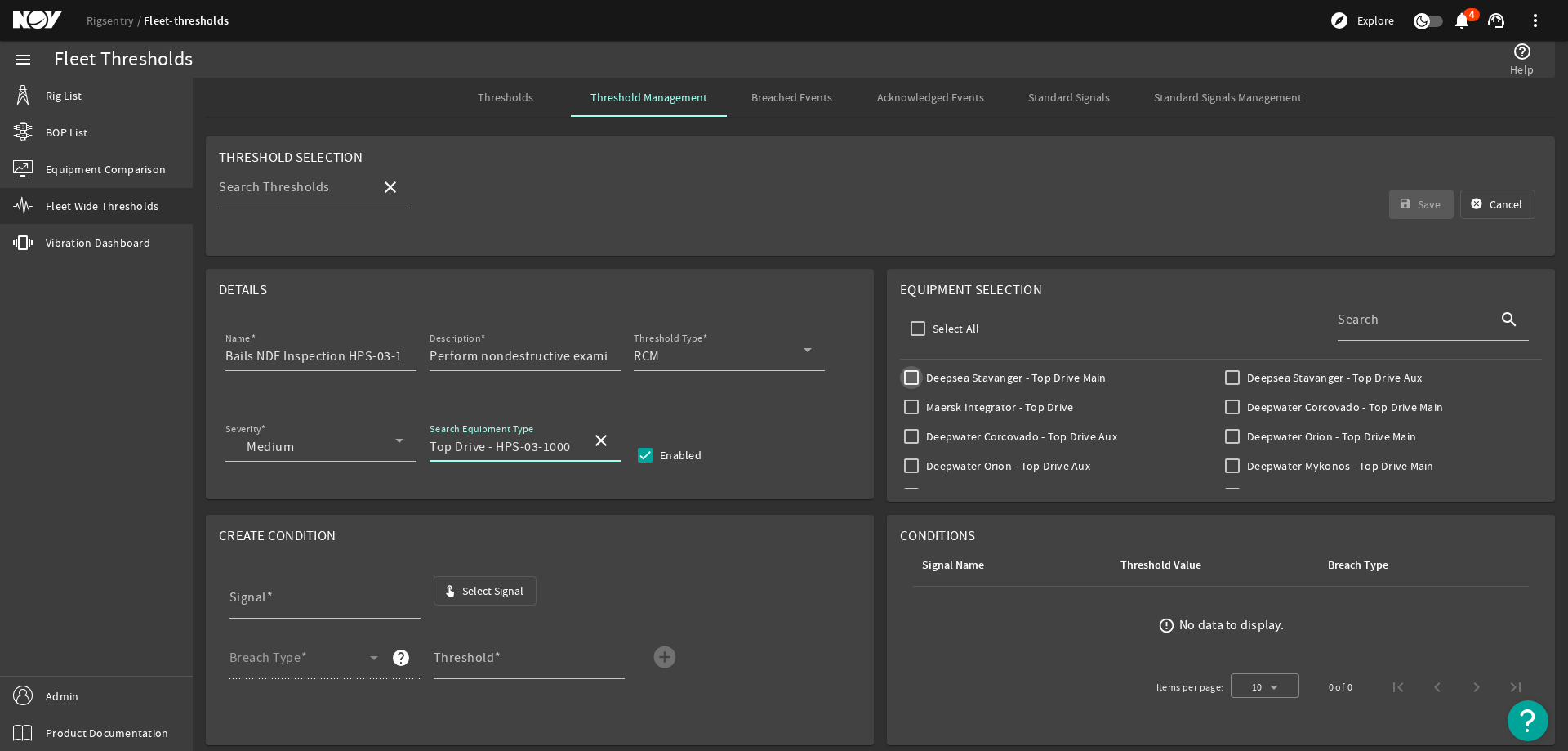
click at [906, 375] on input "Deepsea Stavanger - Top Drive Main" at bounding box center [911, 378] width 23 height 23
checkbox input "true"
click at [1224, 372] on input "Deepsea Stavanger - Top Drive Aux" at bounding box center [1232, 378] width 23 height 23
checkbox input "true"
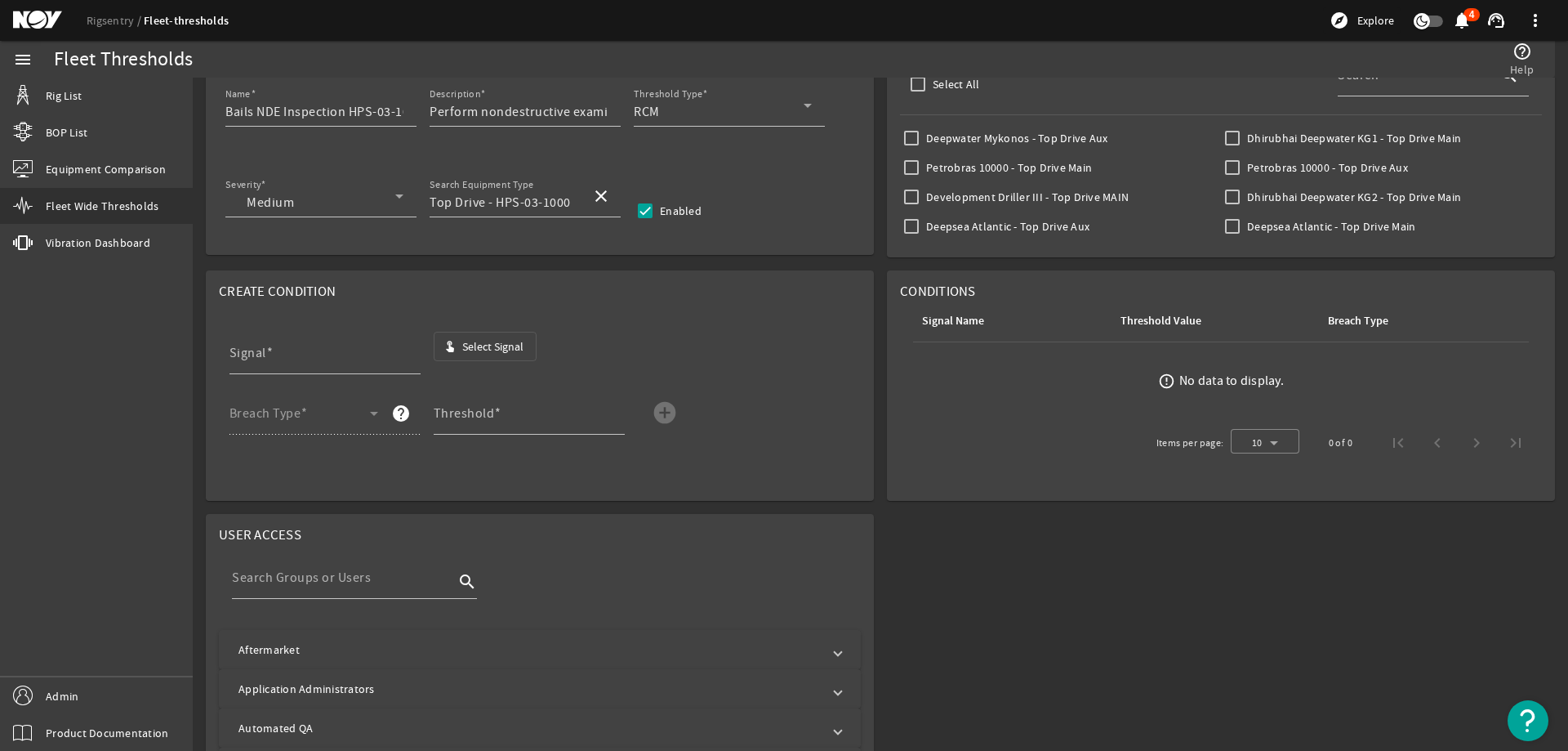
scroll to position [245, 0]
click at [482, 342] on span "Select Signal" at bounding box center [492, 345] width 61 height 16
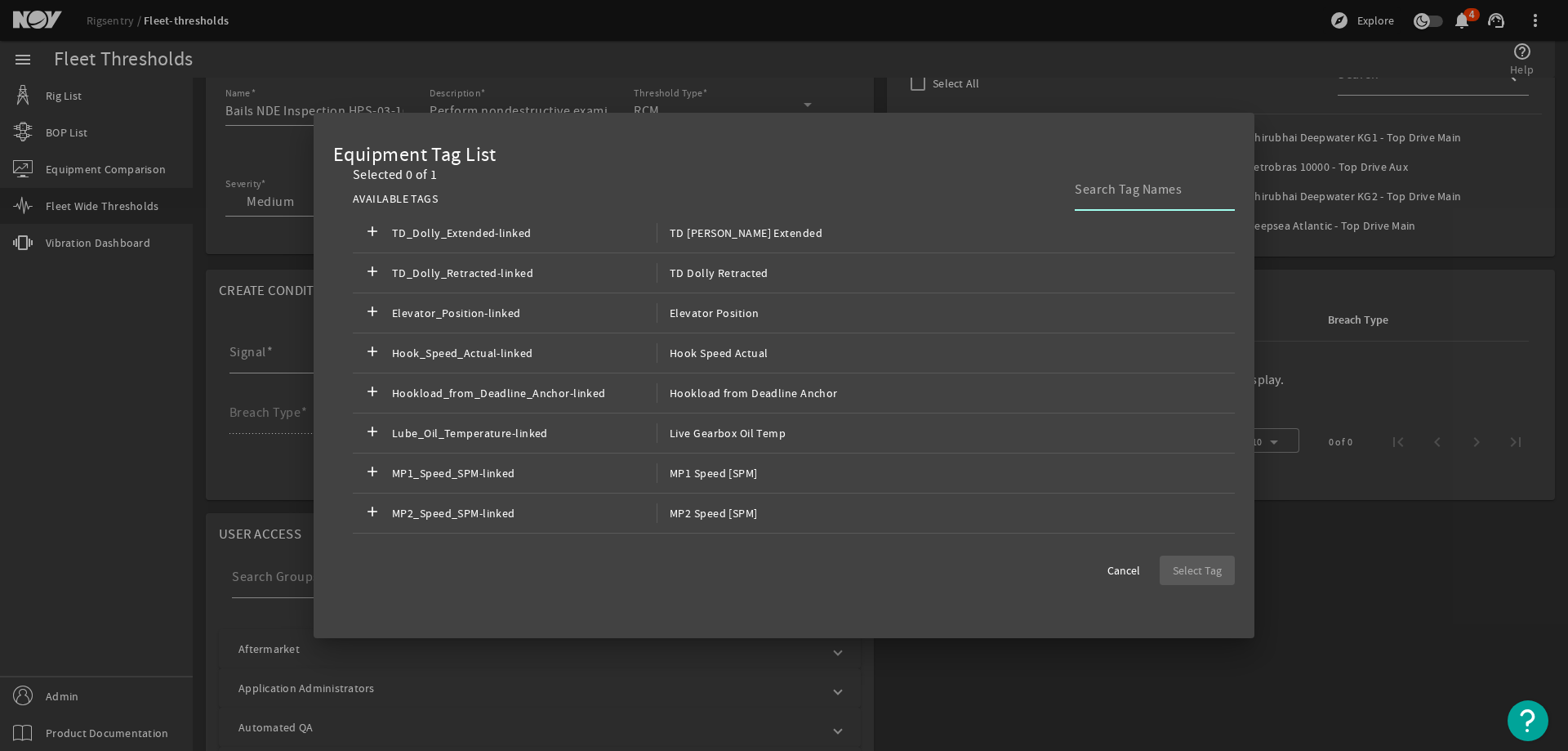
click at [1109, 196] on input at bounding box center [1148, 189] width 147 height 19
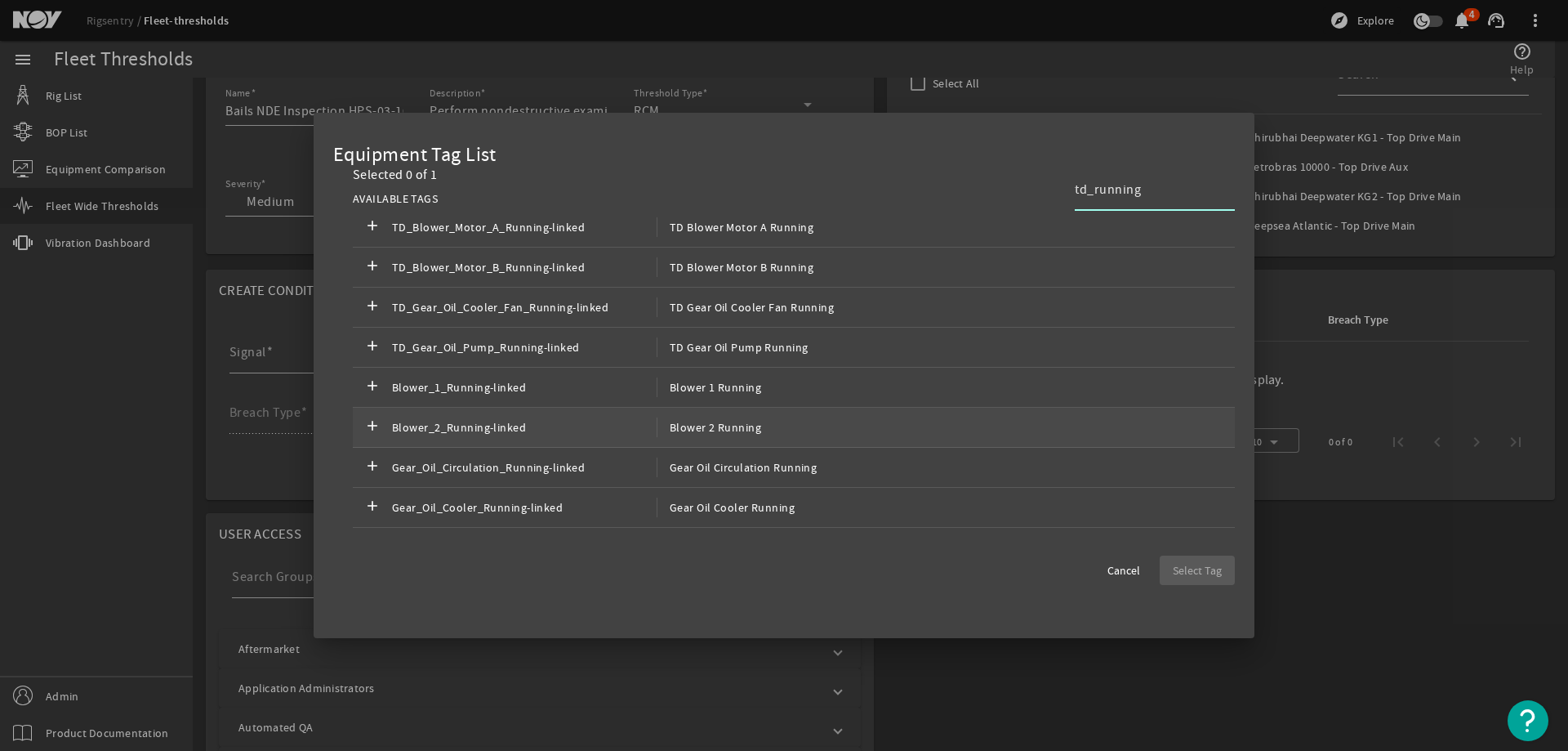
scroll to position [0, 0]
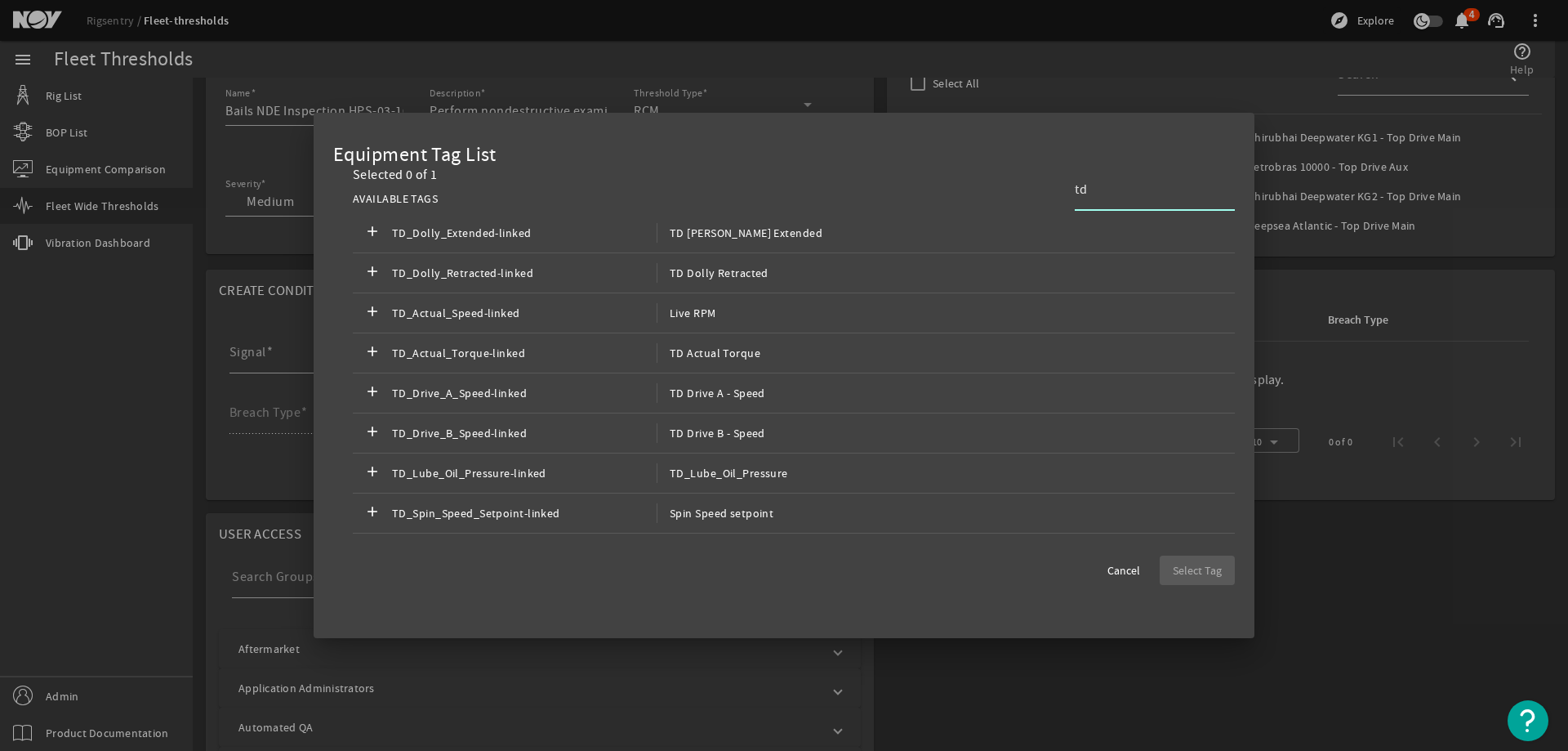
type input "t"
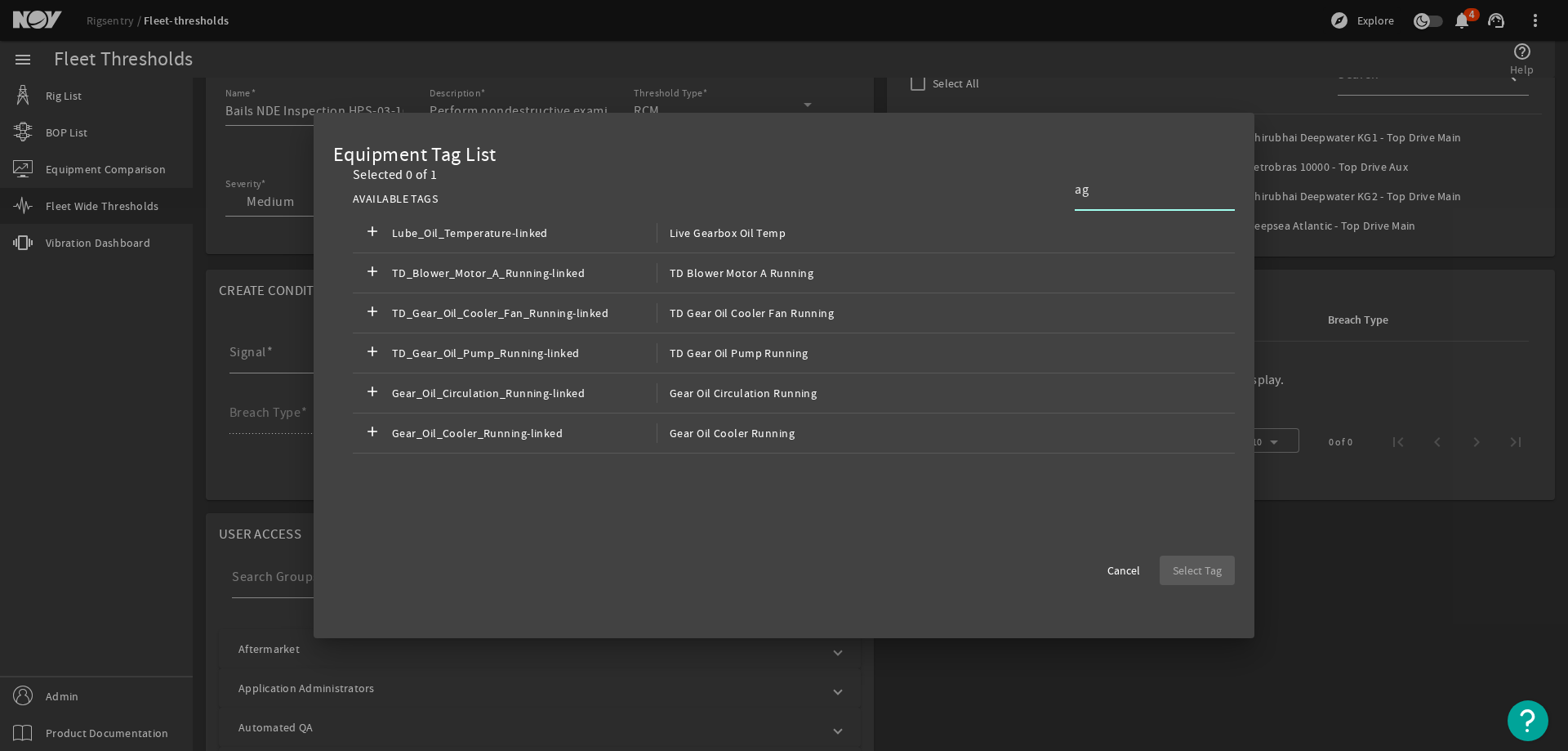
type input "a"
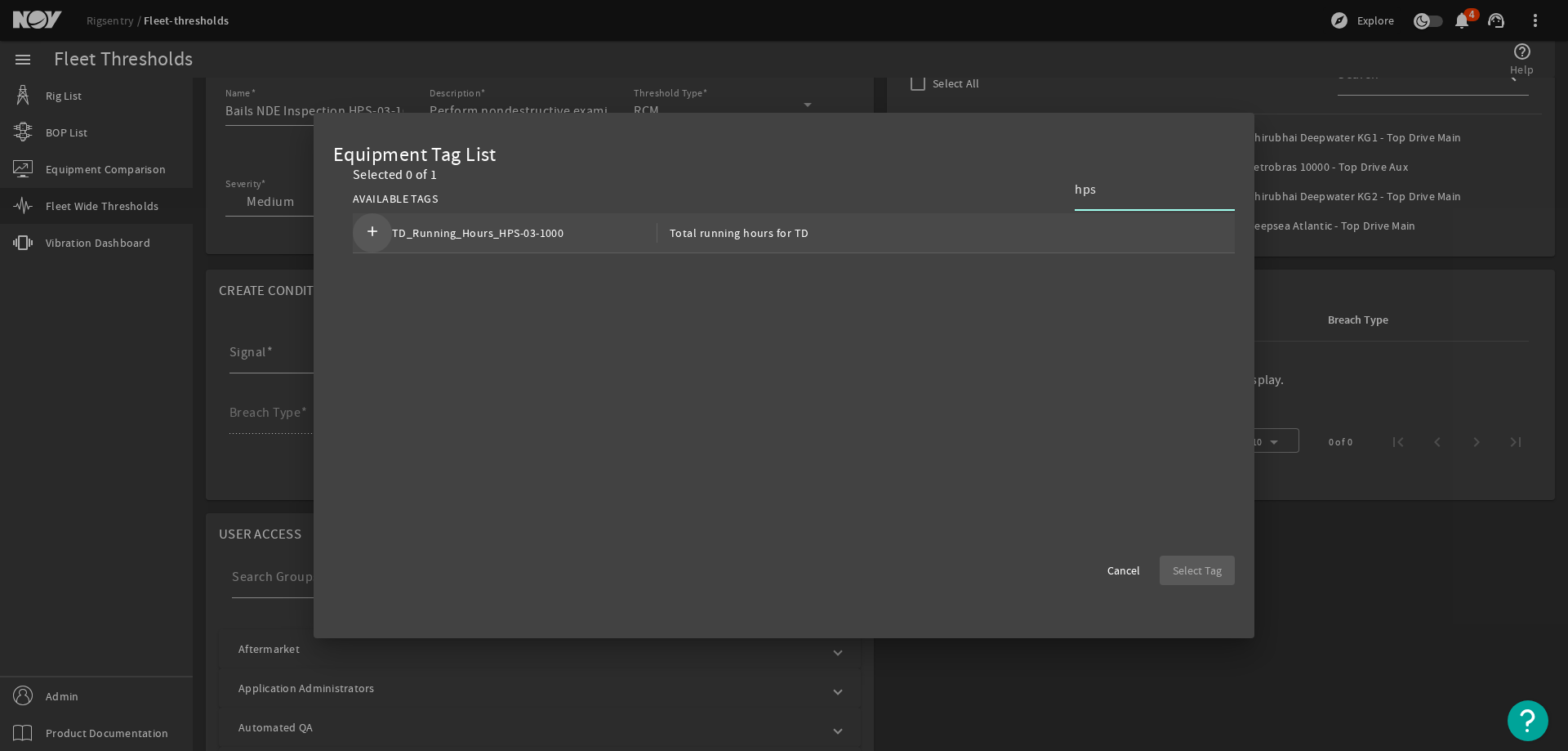
type input "hps"
click at [380, 228] on mat-icon "add" at bounding box center [372, 232] width 19 height 19
click at [1215, 570] on span "Select Tag" at bounding box center [1196, 570] width 49 height 16
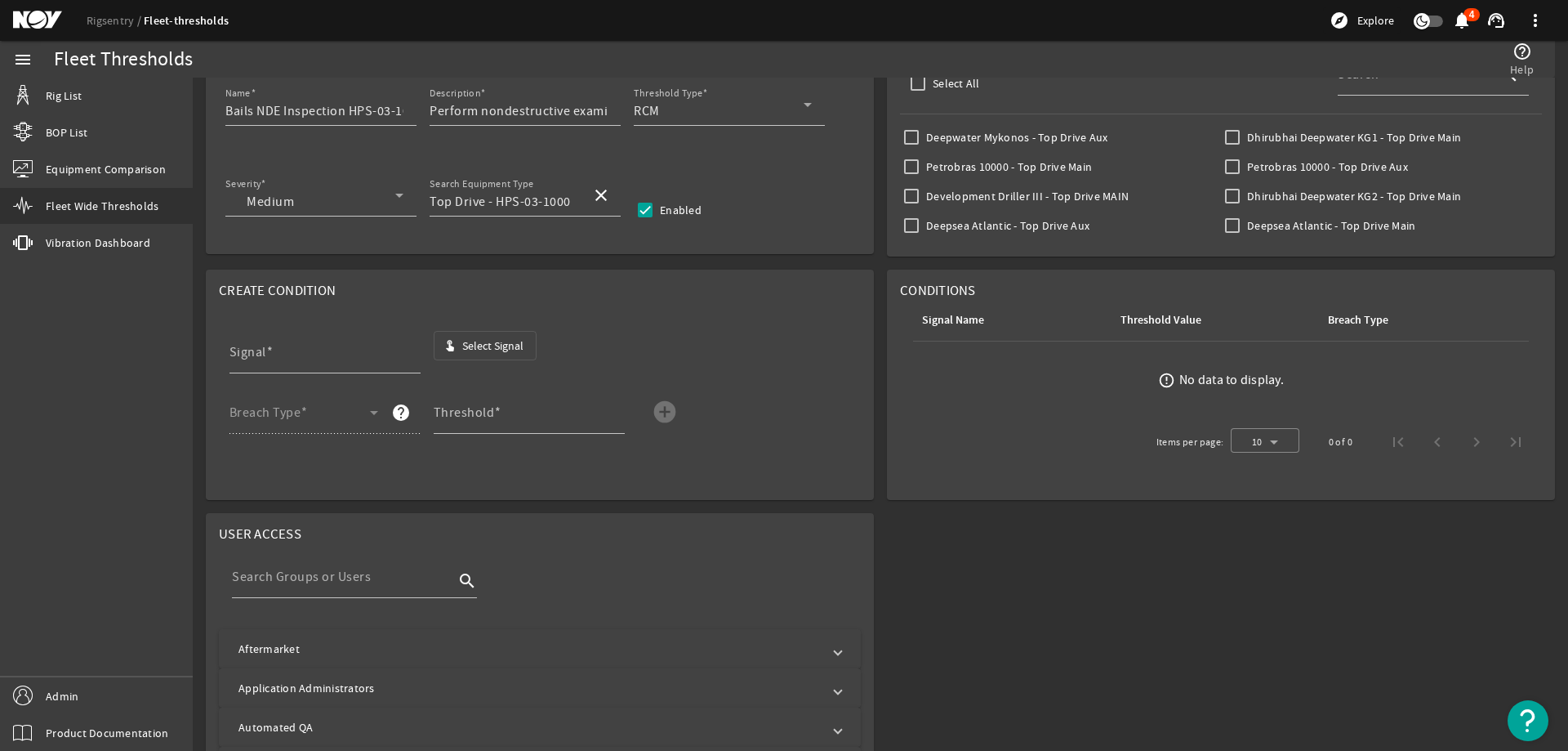
type input "TD_Running_Hours_HPS-03-1000"
click at [343, 410] on span at bounding box center [299, 419] width 141 height 19
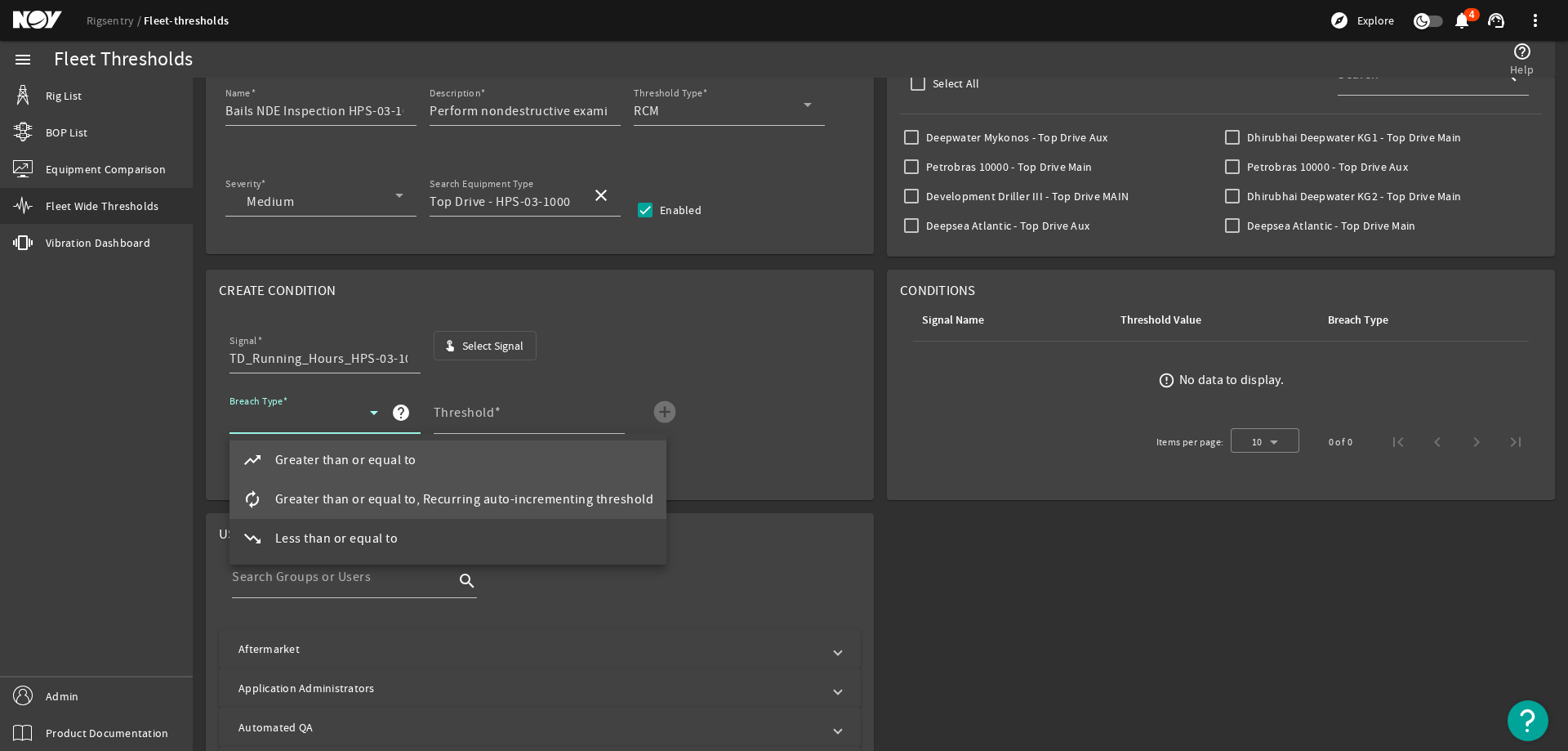
click at [347, 493] on span "Greater than or equal to, Recurring auto-incrementing threshold" at bounding box center [465, 499] width 379 height 19
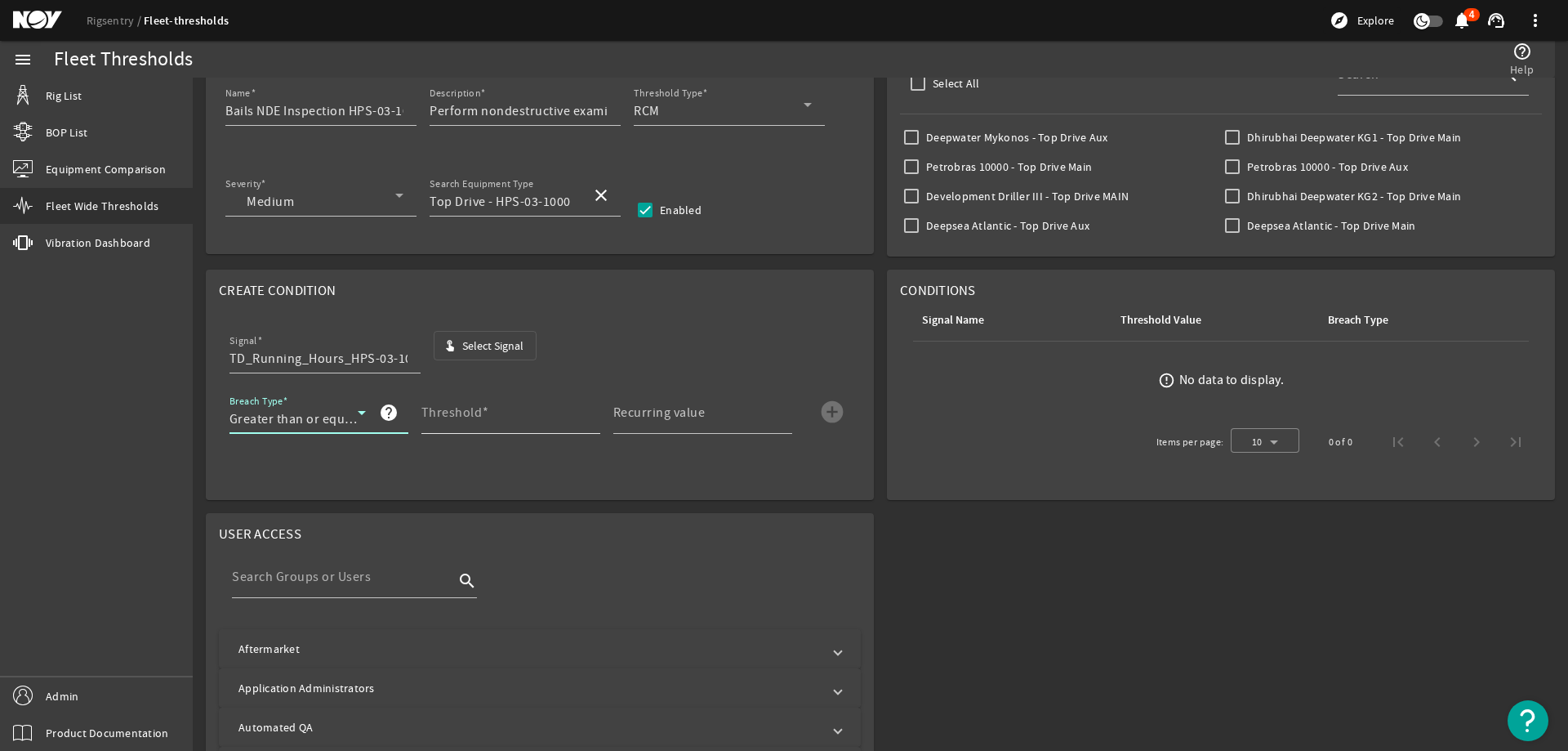
click at [484, 407] on span at bounding box center [486, 412] width 8 height 16
click at [484, 409] on input "Threshold" at bounding box center [504, 419] width 165 height 19
type input "3000"
click at [658, 413] on mat-label "Recurring value" at bounding box center [659, 412] width 92 height 16
click at [658, 413] on input "Recurring value" at bounding box center [695, 419] width 165 height 19
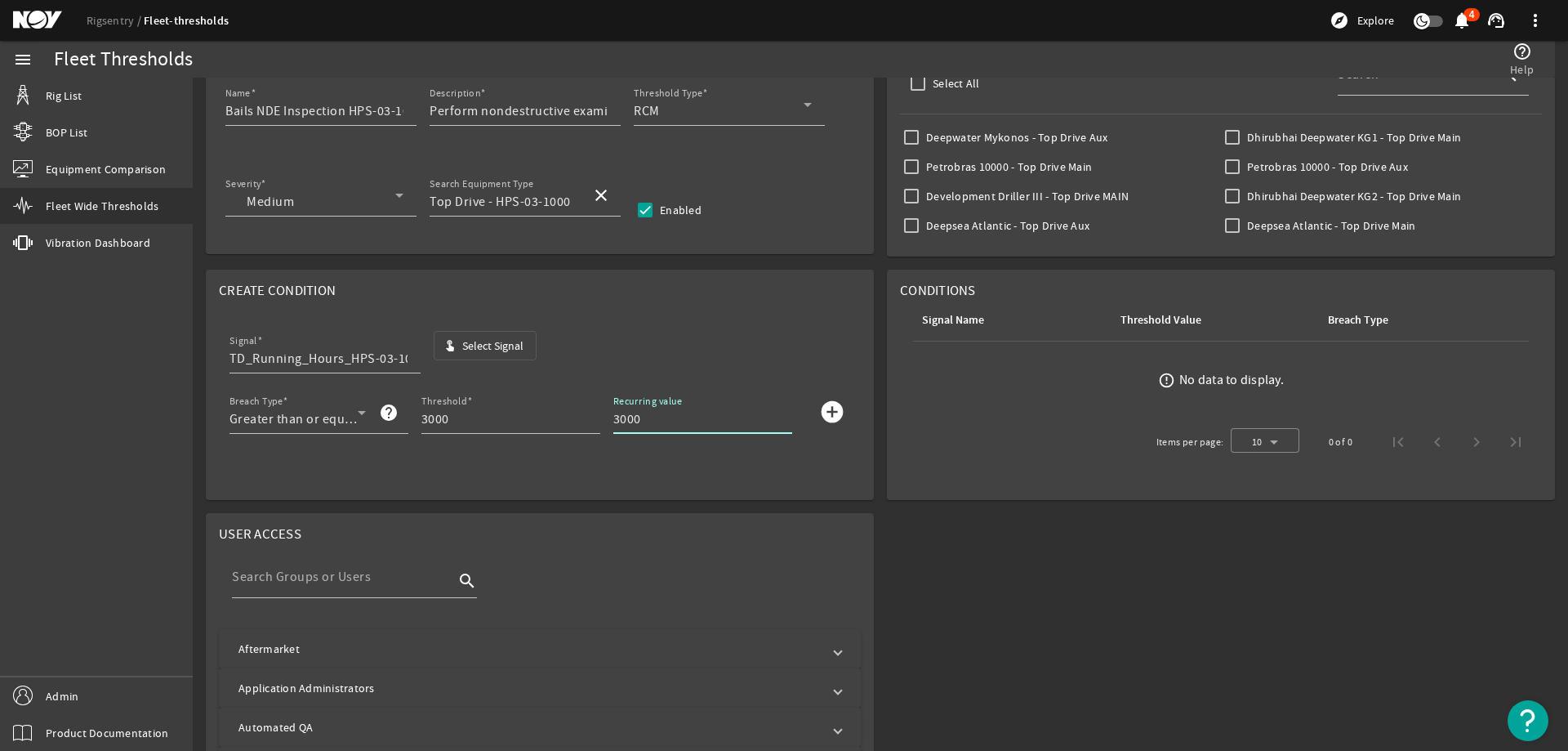
type input "3000"
click at [832, 409] on mat-icon "add_circle" at bounding box center [832, 411] width 26 height 26
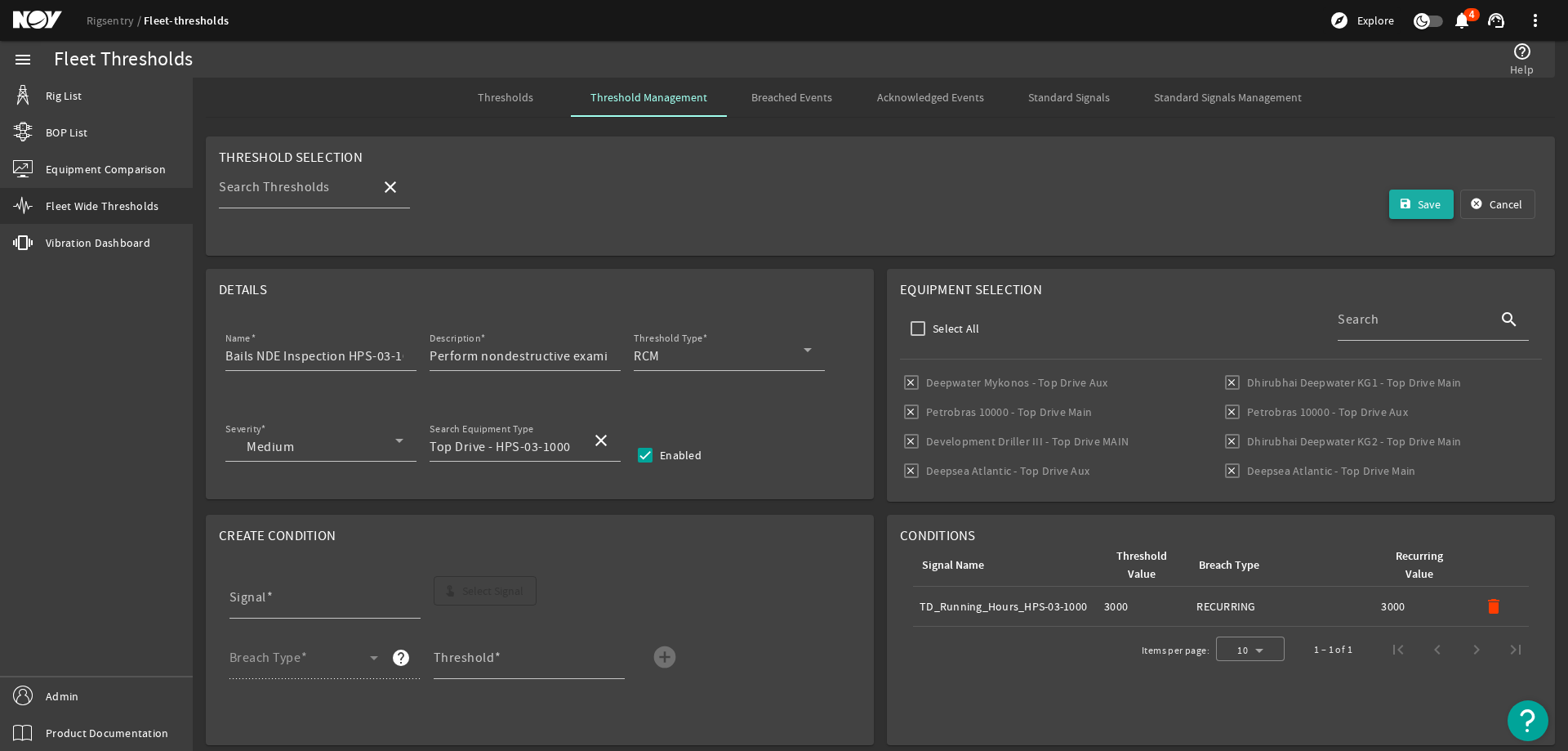
click at [1404, 204] on span "submit" at bounding box center [1422, 204] width 65 height 39
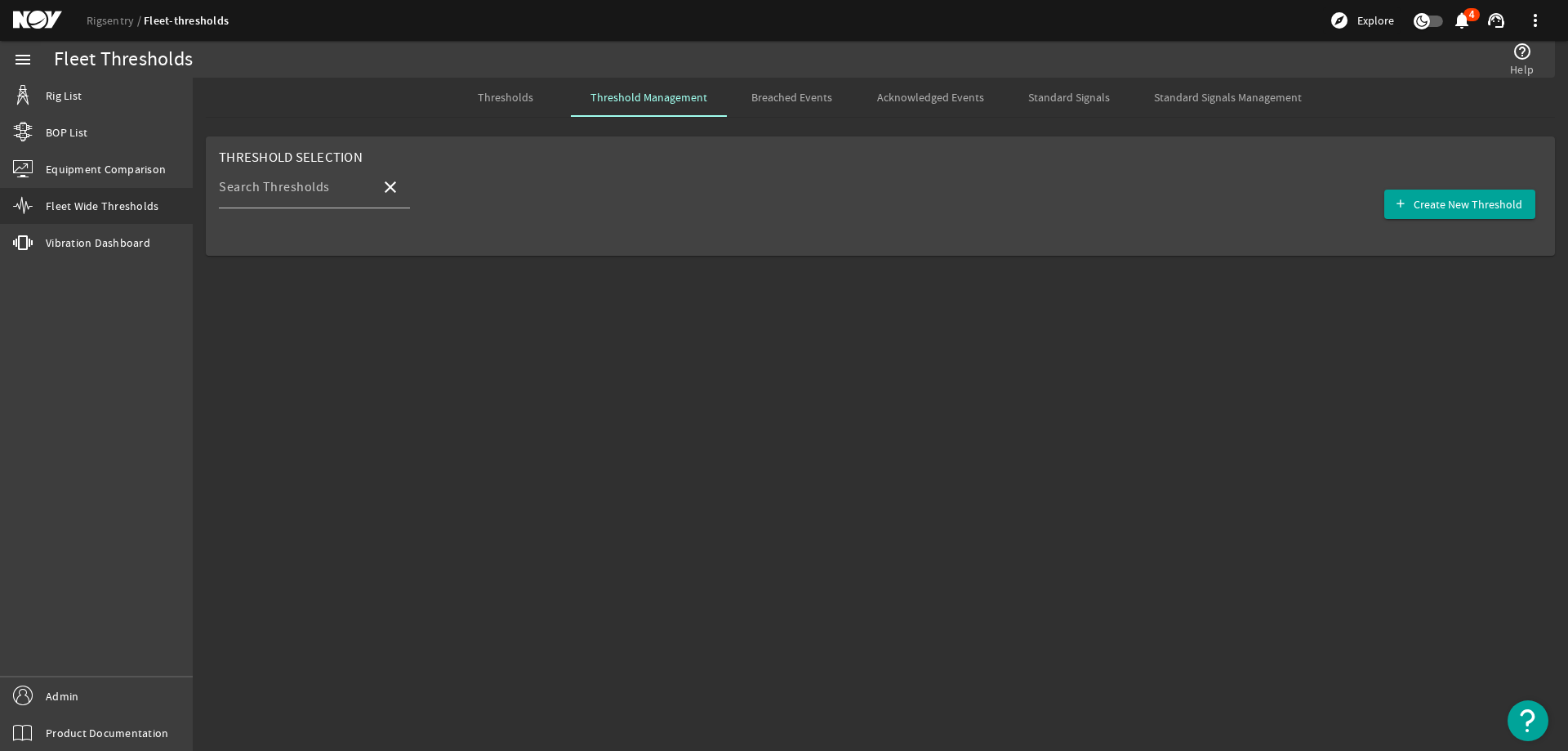
click at [965, 543] on mat-sidenav-content "Fleet Thresholds help_outline Help Thresholds Threshold Management Breached Eve…" at bounding box center [881, 414] width 1375 height 674
click at [1261, 99] on span "Standard Signals Management" at bounding box center [1228, 98] width 148 height 11
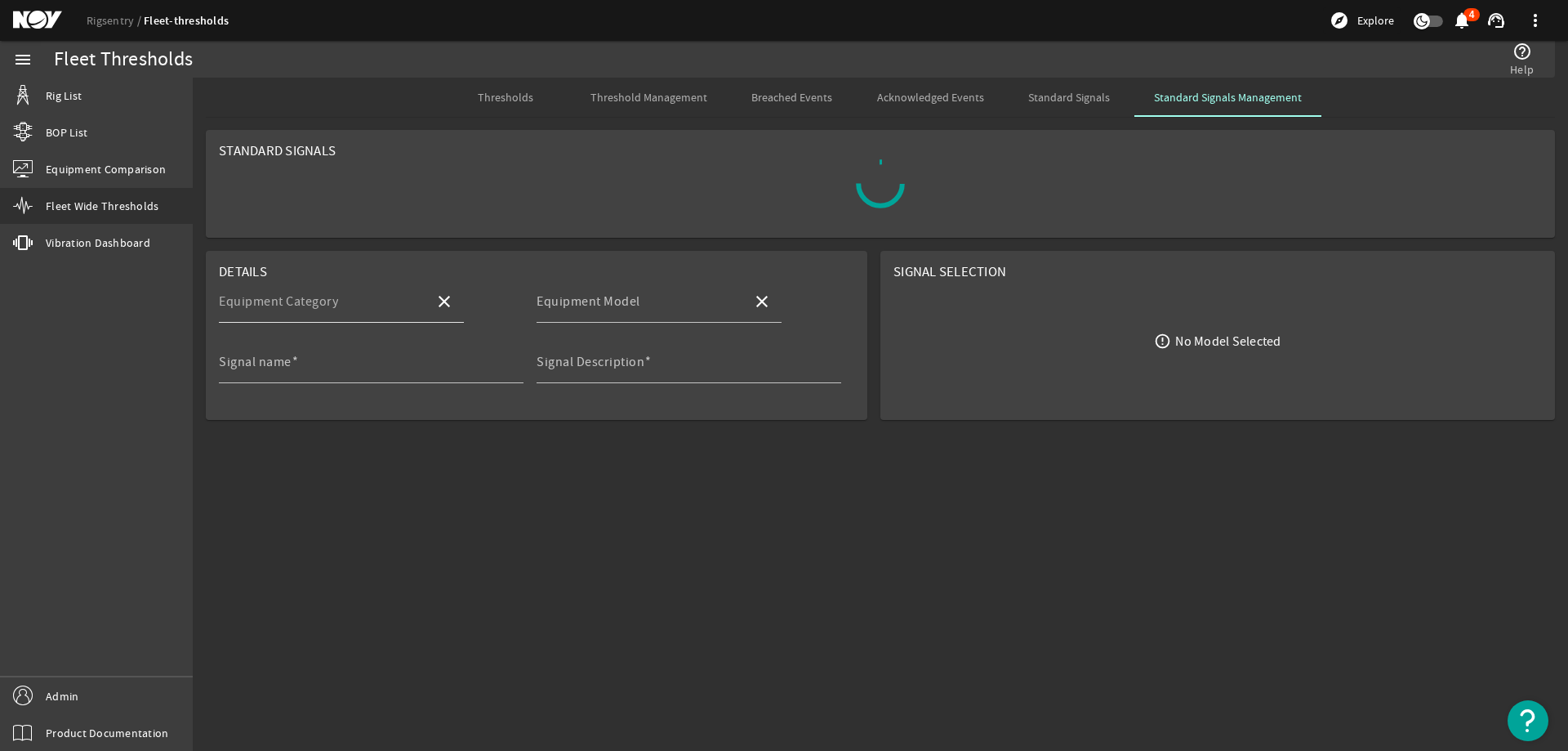
click at [292, 298] on mat-label "Equipment Category" at bounding box center [278, 301] width 120 height 16
click at [292, 298] on input "Equipment Category" at bounding box center [320, 308] width 203 height 19
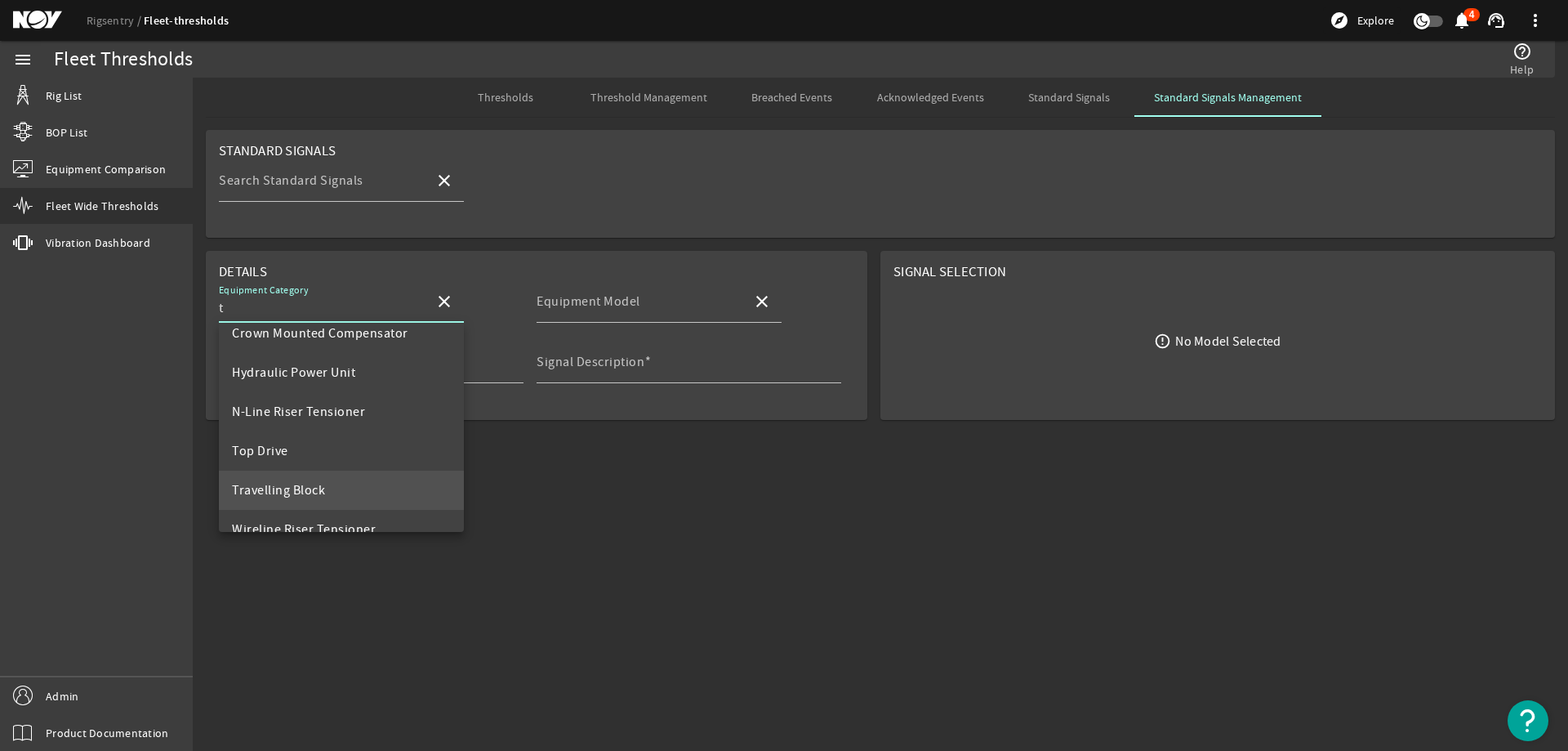
scroll to position [78, 0]
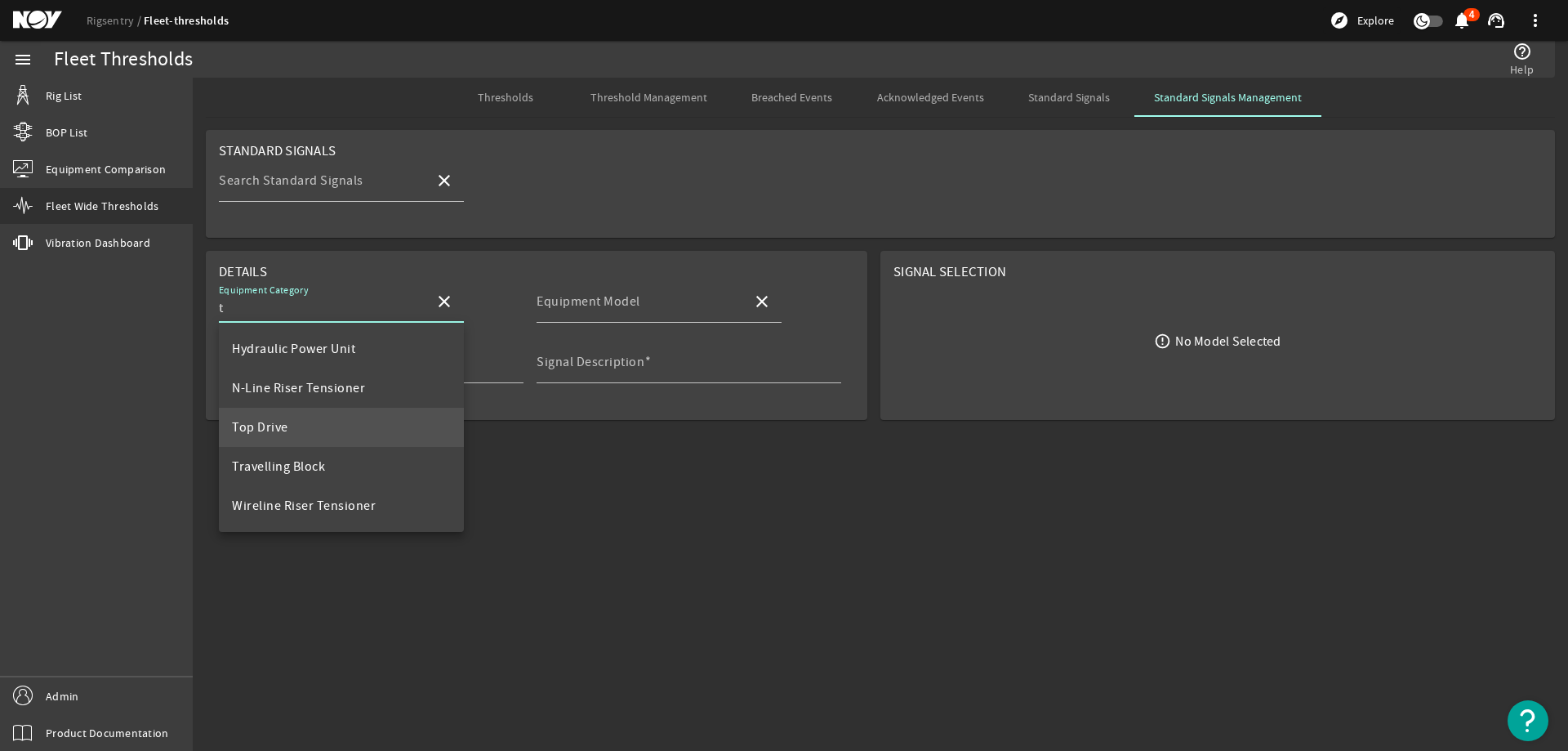
click at [288, 431] on mat-option "Top Drive" at bounding box center [341, 427] width 245 height 39
type input "Top Drive"
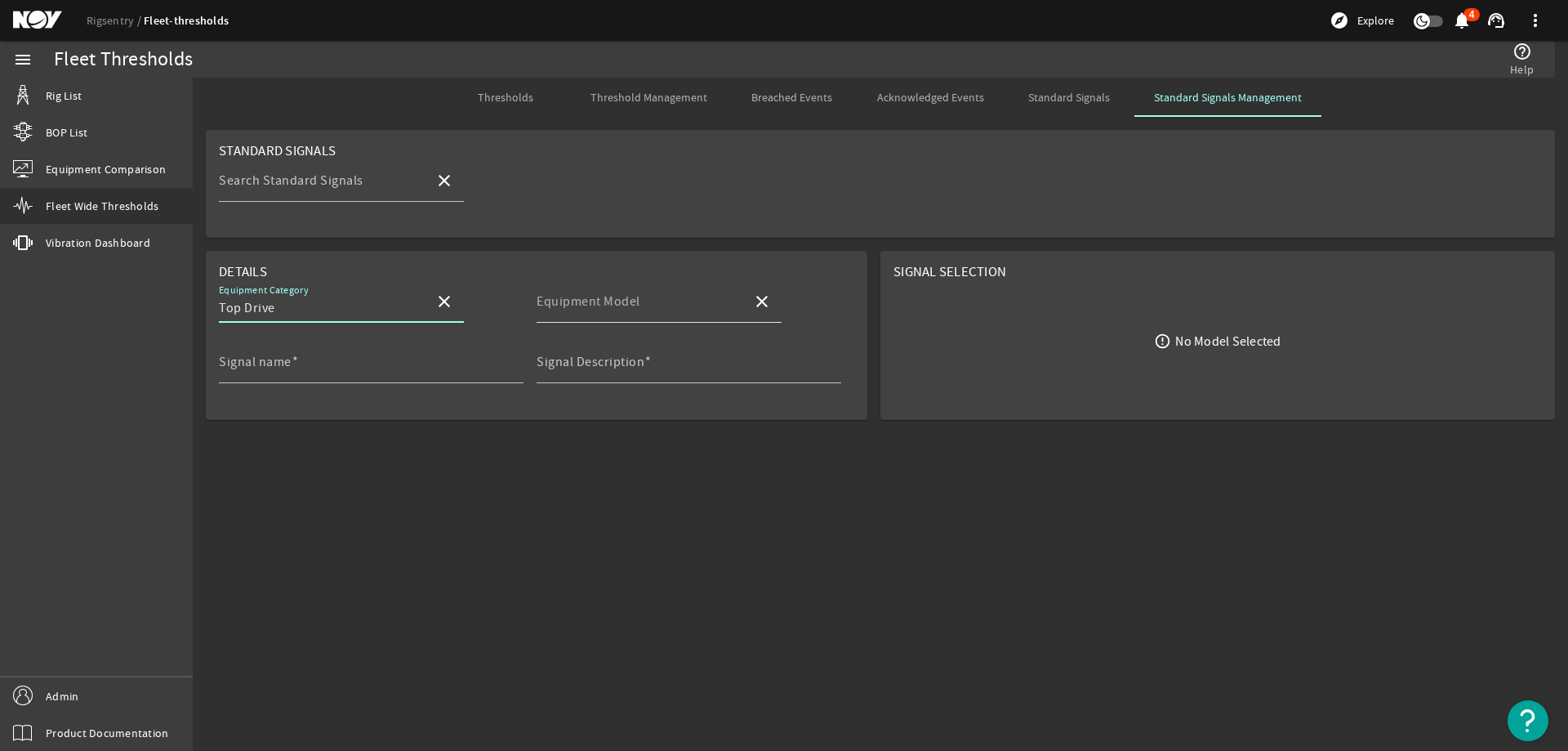
click at [647, 298] on div "Equipment Model" at bounding box center [638, 301] width 203 height 42
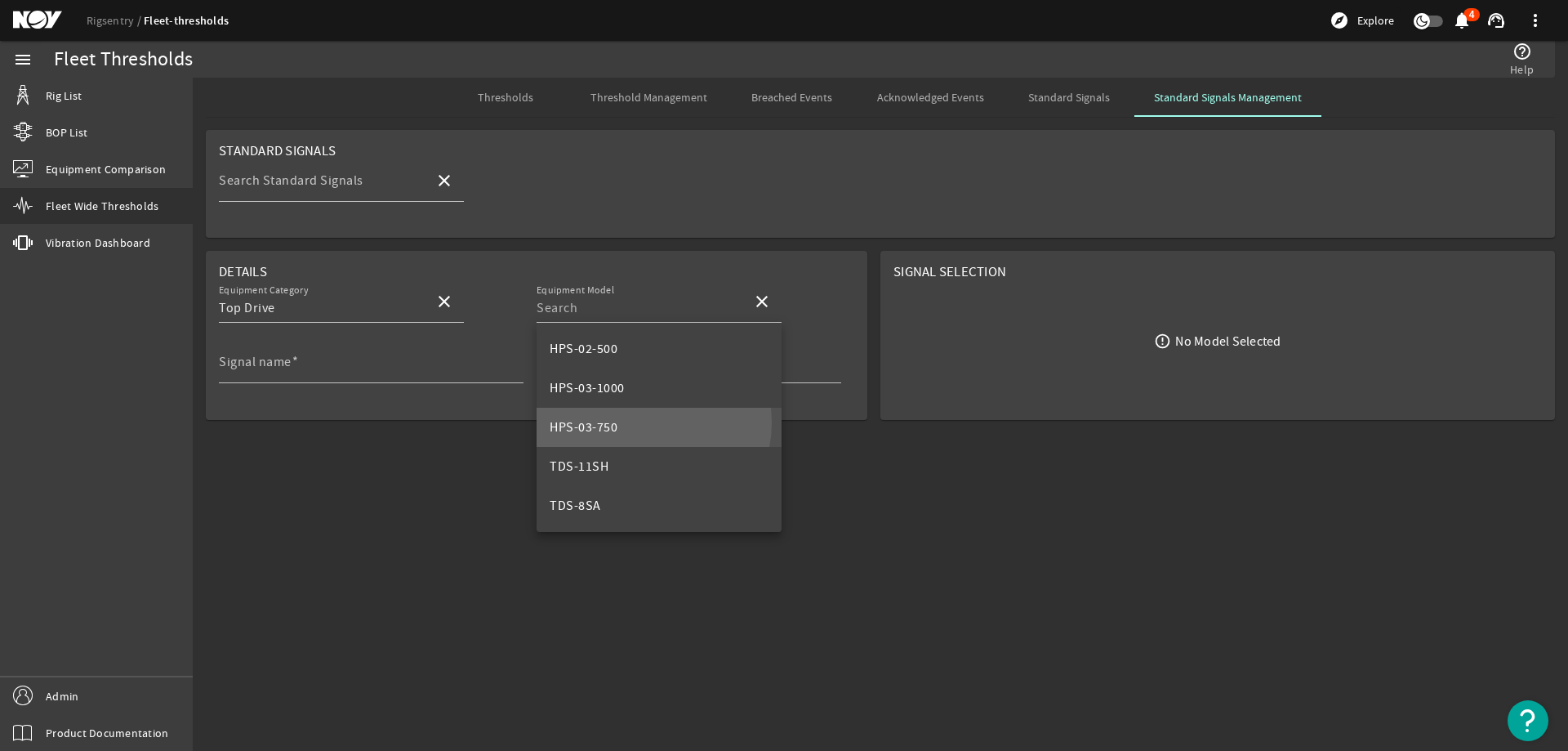
click at [642, 423] on mat-option "HPS-03-750" at bounding box center [659, 427] width 245 height 39
type input "HPS-03-750"
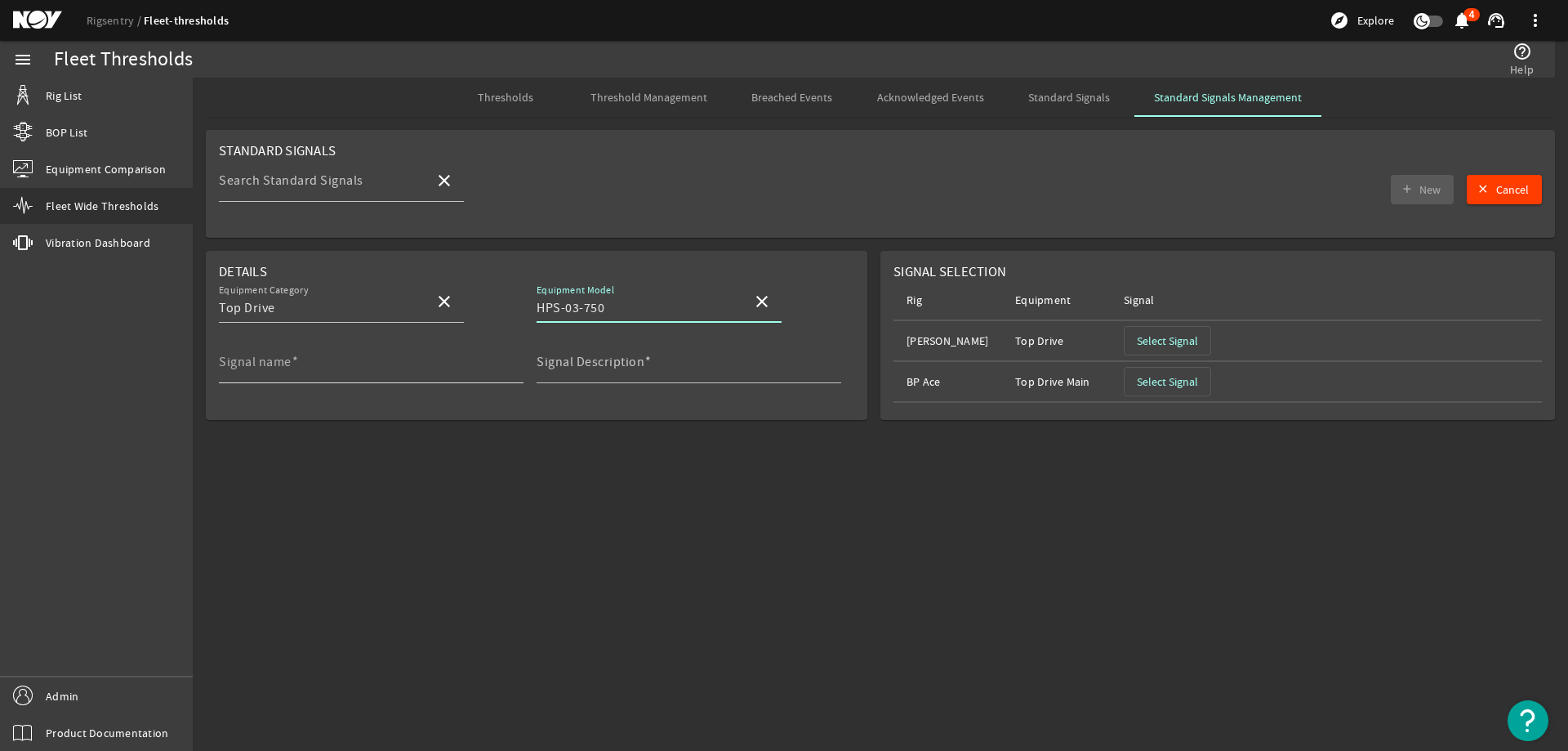
click at [296, 368] on span at bounding box center [295, 362] width 8 height 16
click at [296, 368] on input "Signal name" at bounding box center [364, 368] width 292 height 19
click at [1169, 343] on span "Select Signal" at bounding box center [1167, 341] width 61 height 16
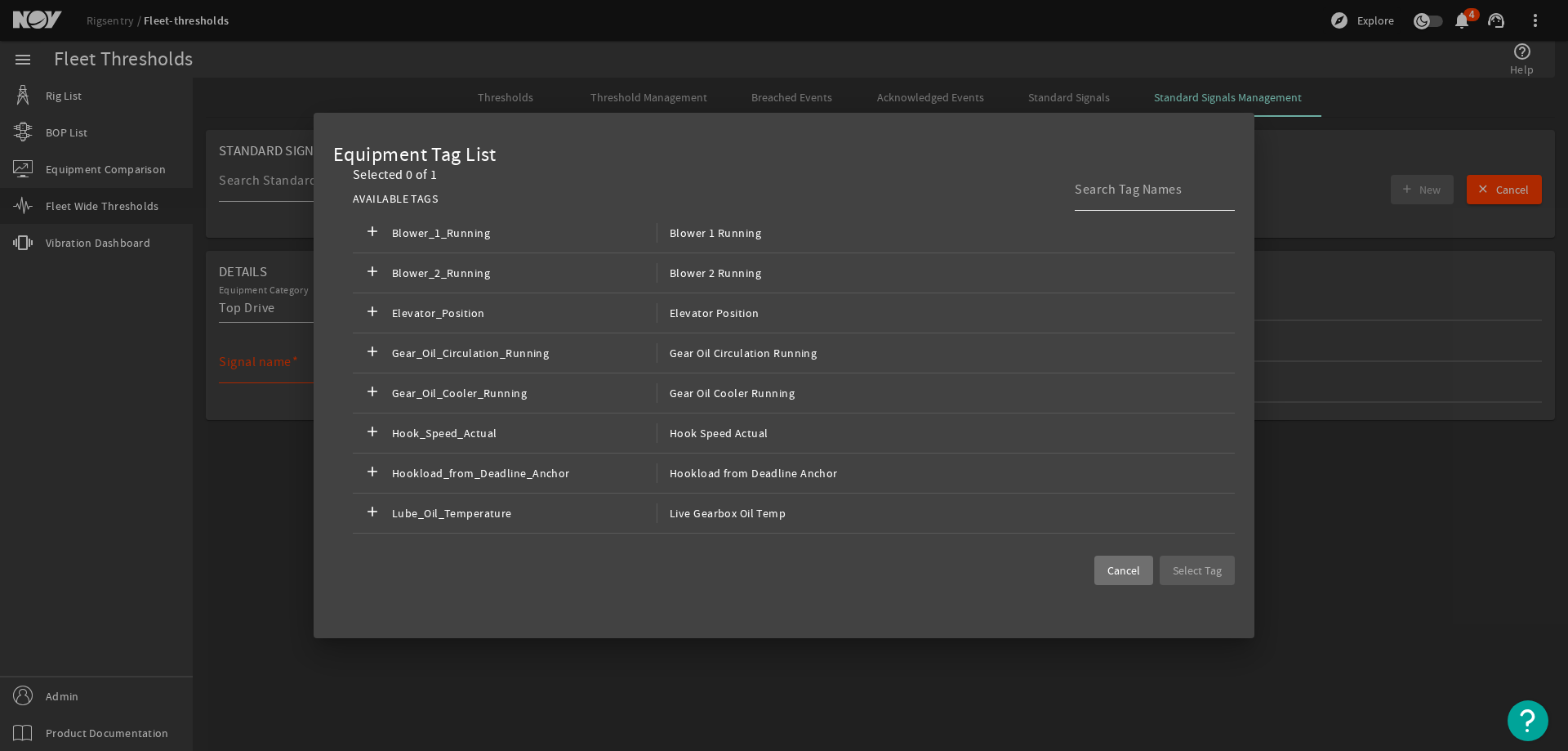
click at [1100, 193] on input at bounding box center [1148, 189] width 147 height 19
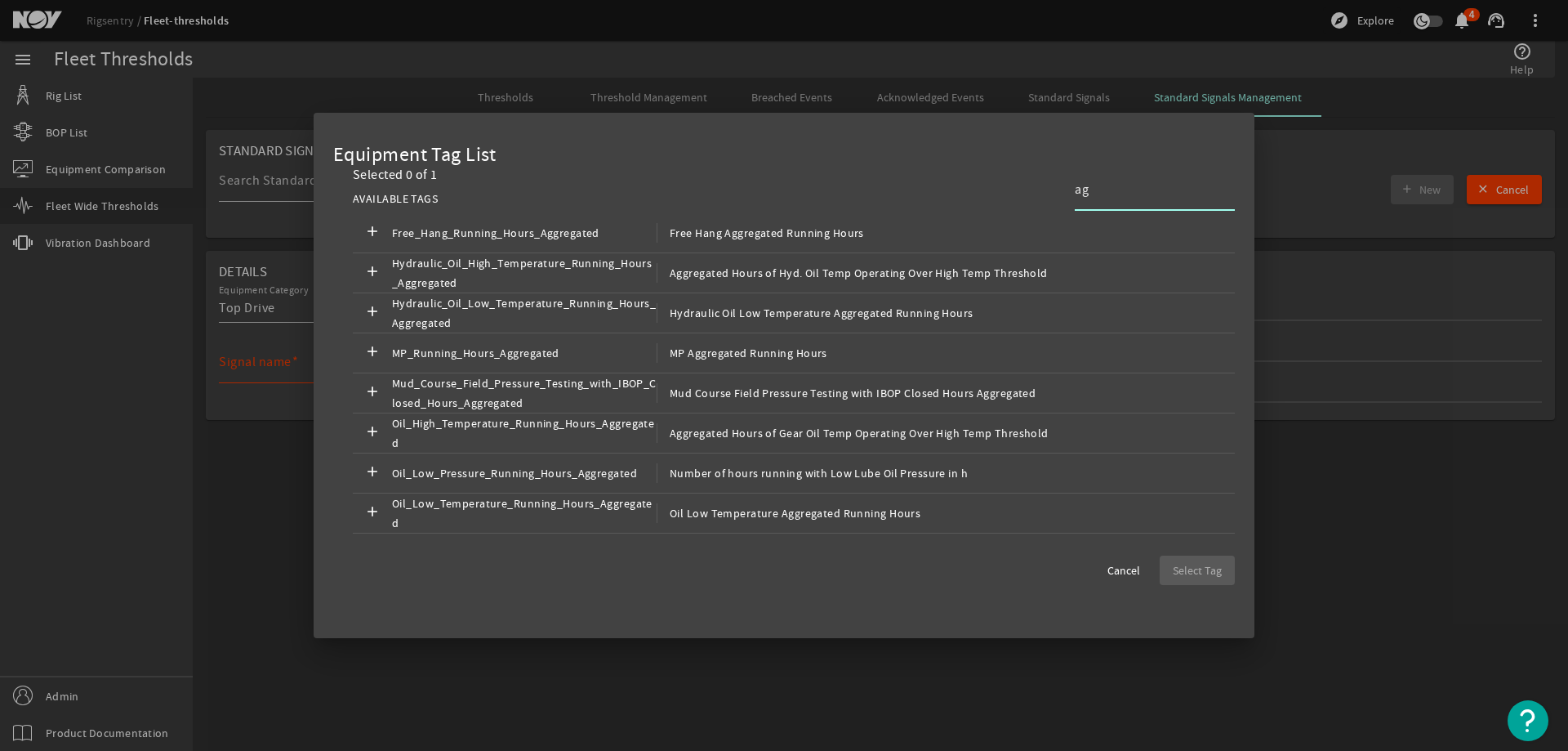
type input "a"
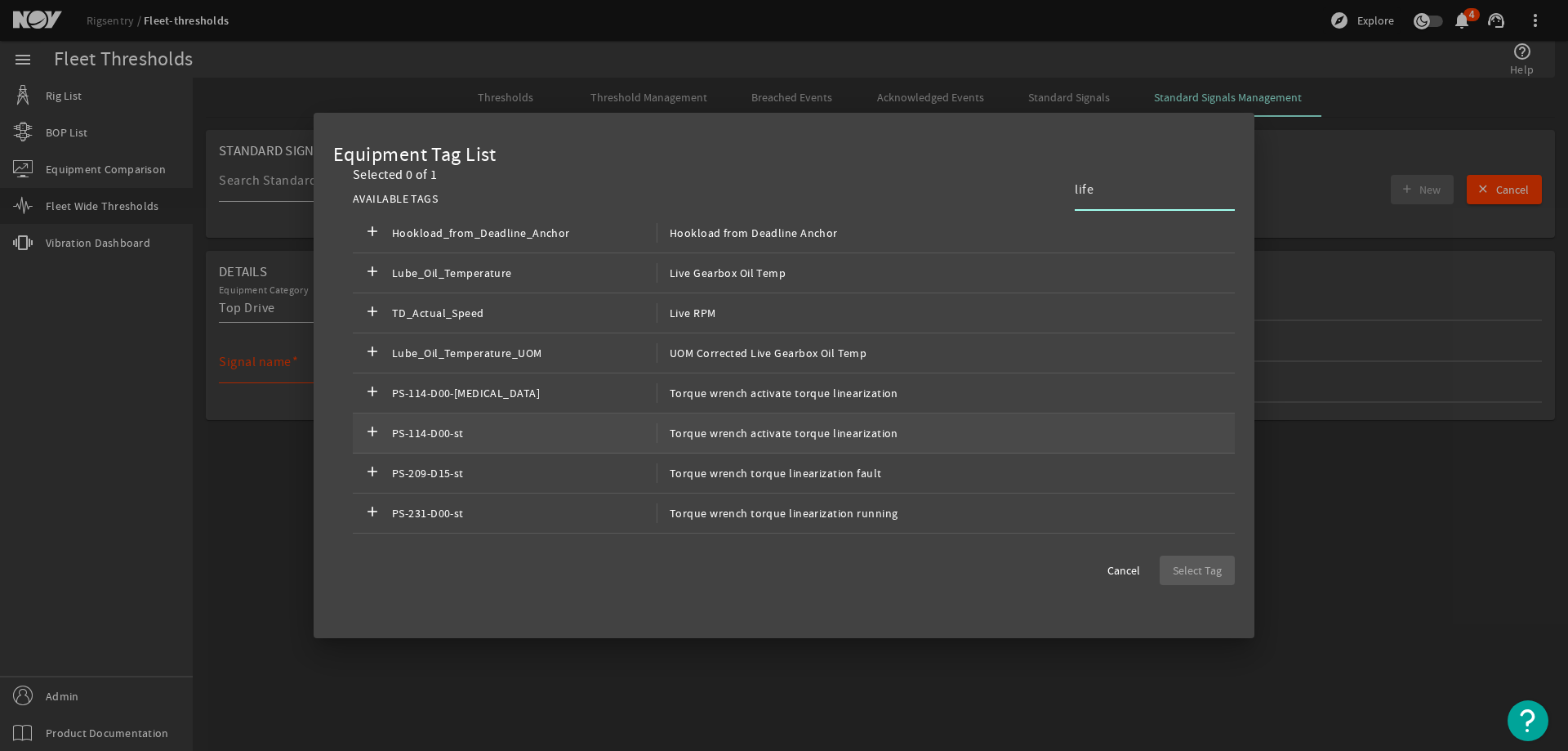
scroll to position [254, 0]
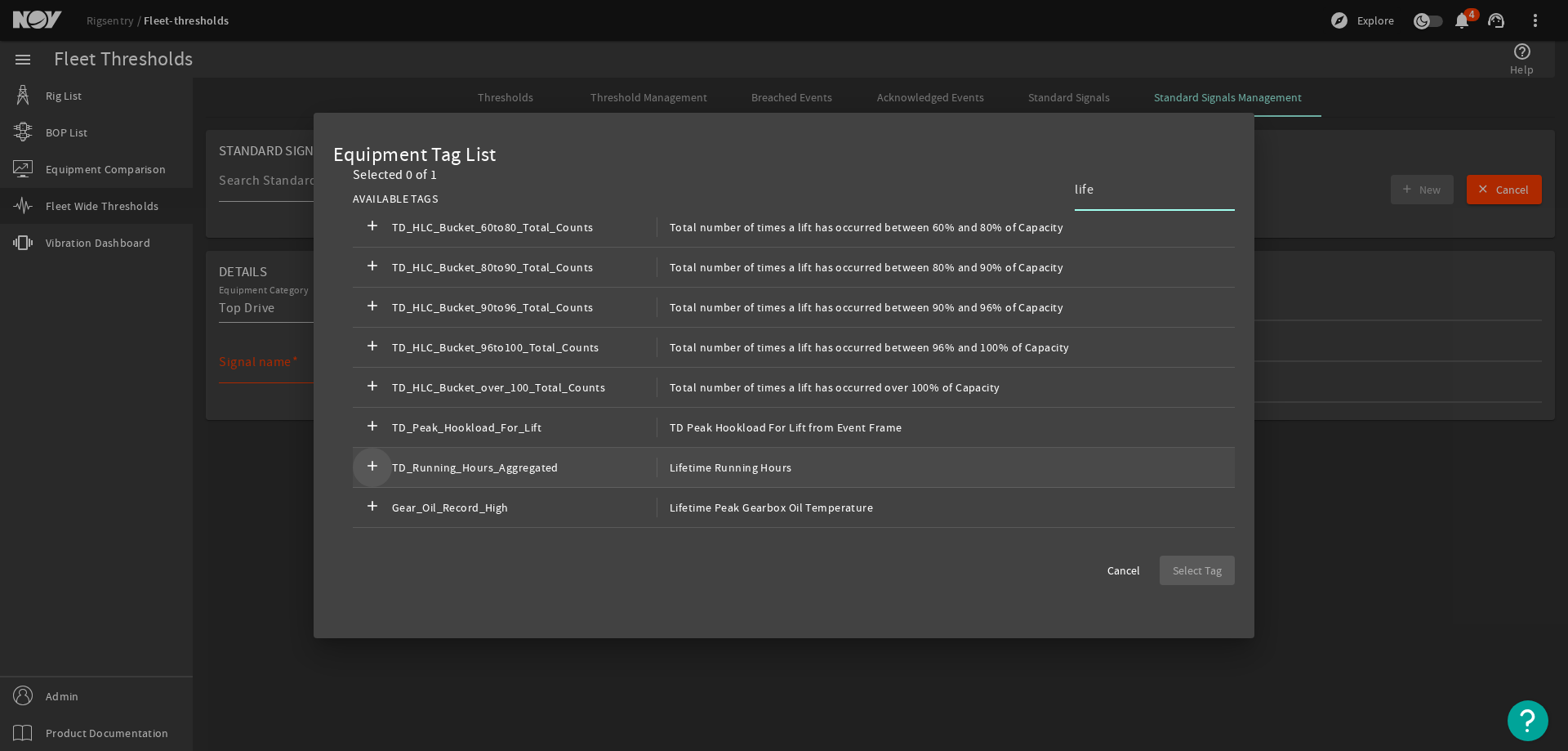
type input "life"
click at [376, 464] on mat-icon "add" at bounding box center [372, 467] width 19 height 19
click at [1171, 563] on span "button" at bounding box center [1197, 570] width 76 height 39
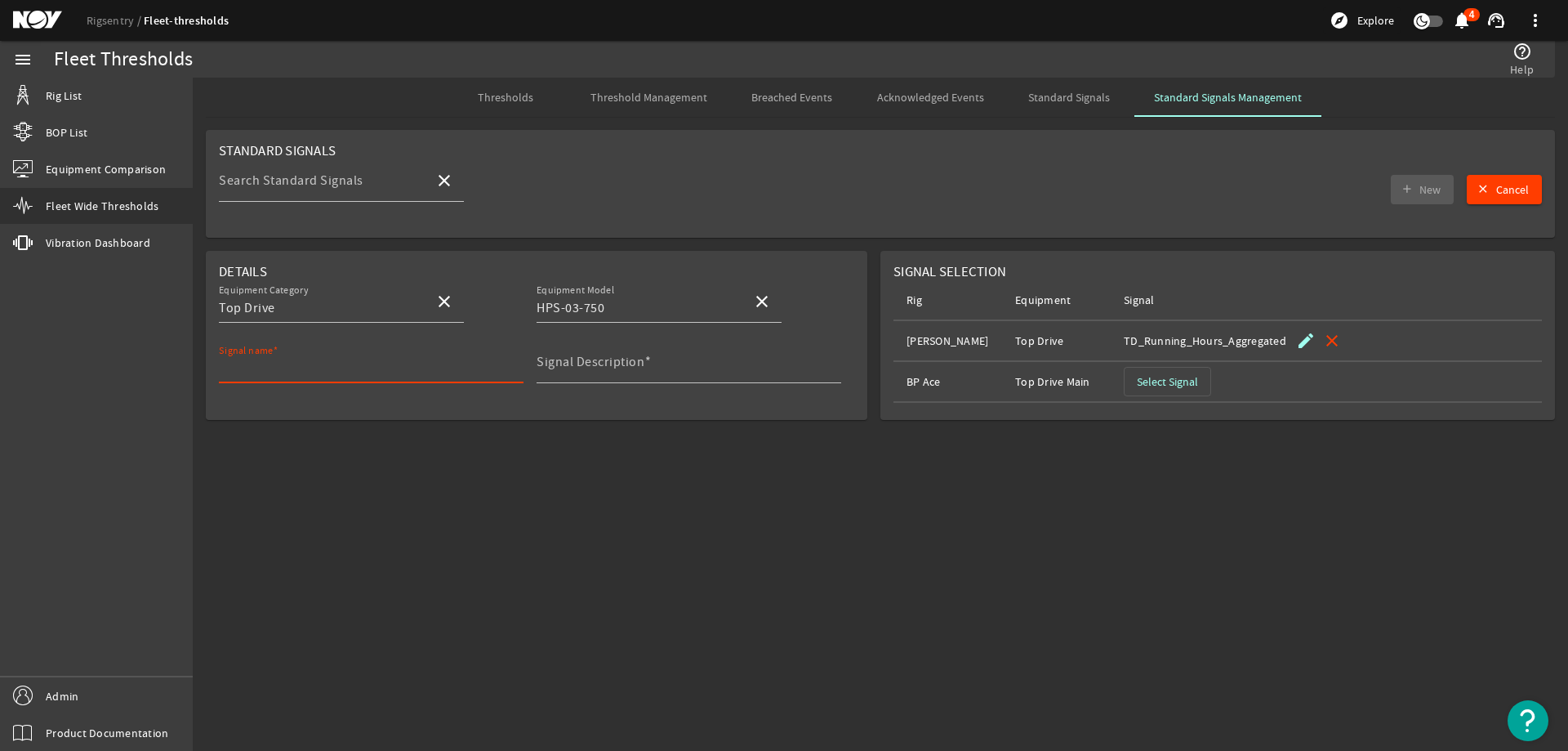
click at [366, 377] on input "Signal name" at bounding box center [364, 368] width 292 height 19
click at [295, 377] on input "Signal name" at bounding box center [364, 368] width 292 height 19
type input "T"
drag, startPoint x: 414, startPoint y: 376, endPoint x: 394, endPoint y: 368, distance: 21.5
click at [414, 375] on input "Signal name" at bounding box center [364, 368] width 292 height 19
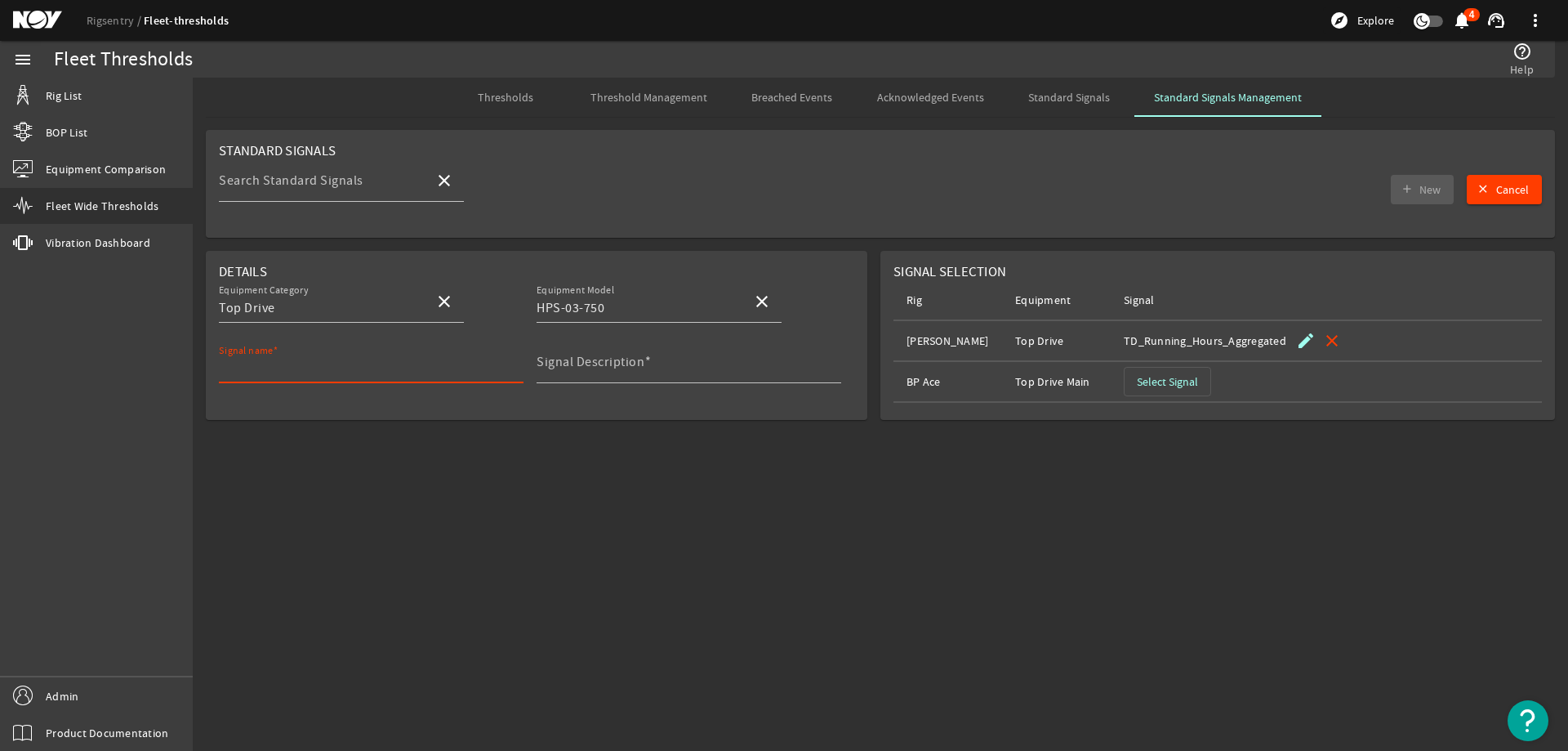
paste input "TD_Running_Hours"
type input "TD_Running_Hours_HPS-03-750"
click at [488, 407] on mat-card "Details Equipment Category Top Drive close Equipment Model HPS-03-750 close Sig…" at bounding box center [536, 335] width 662 height 169
click at [583, 370] on input "Signal Description" at bounding box center [682, 368] width 292 height 19
click at [629, 344] on div "Signal Description" at bounding box center [682, 362] width 292 height 42
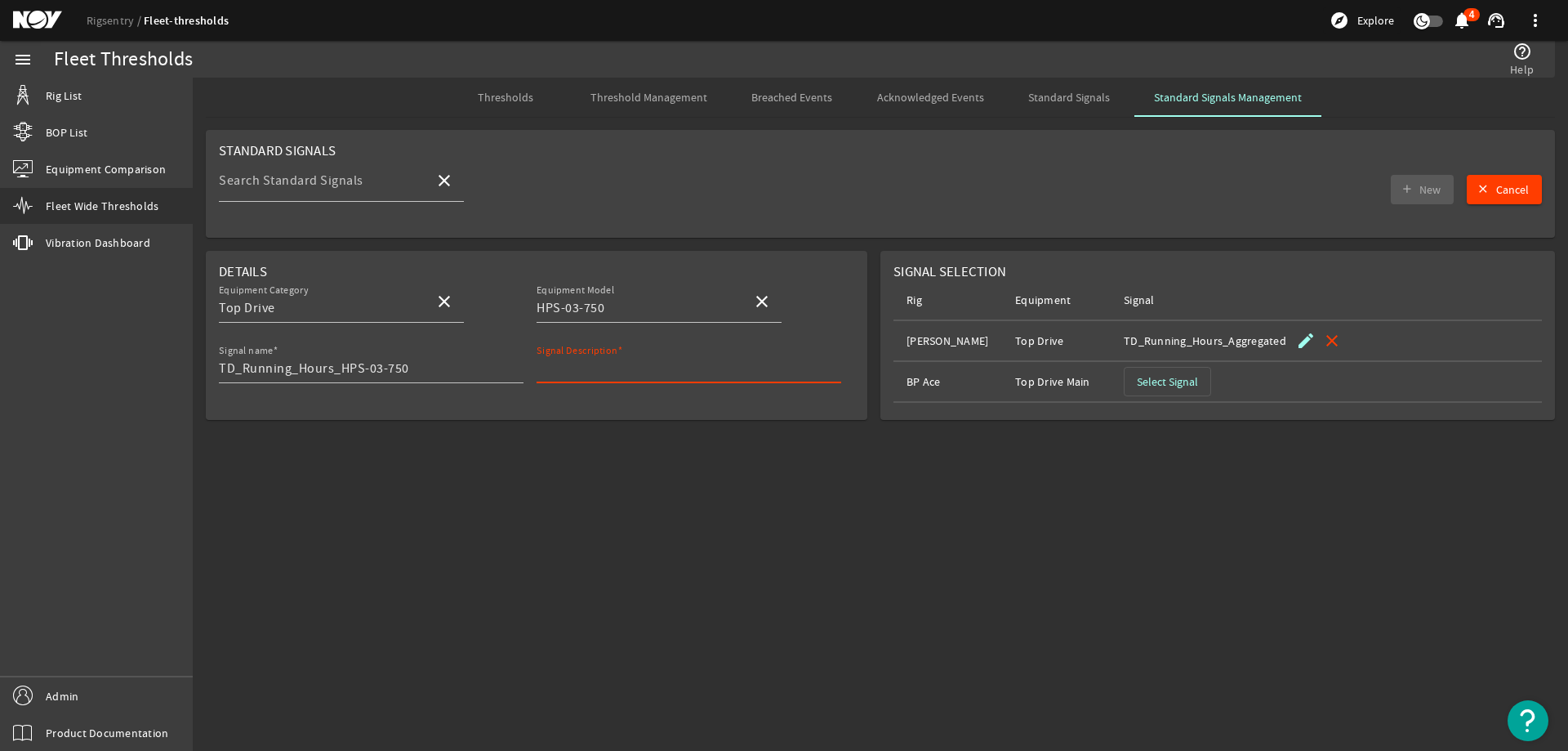
paste input "Total running hours for TD"
type input "Total running hours for TD"
click at [1190, 383] on span "Select Signal" at bounding box center [1167, 381] width 61 height 16
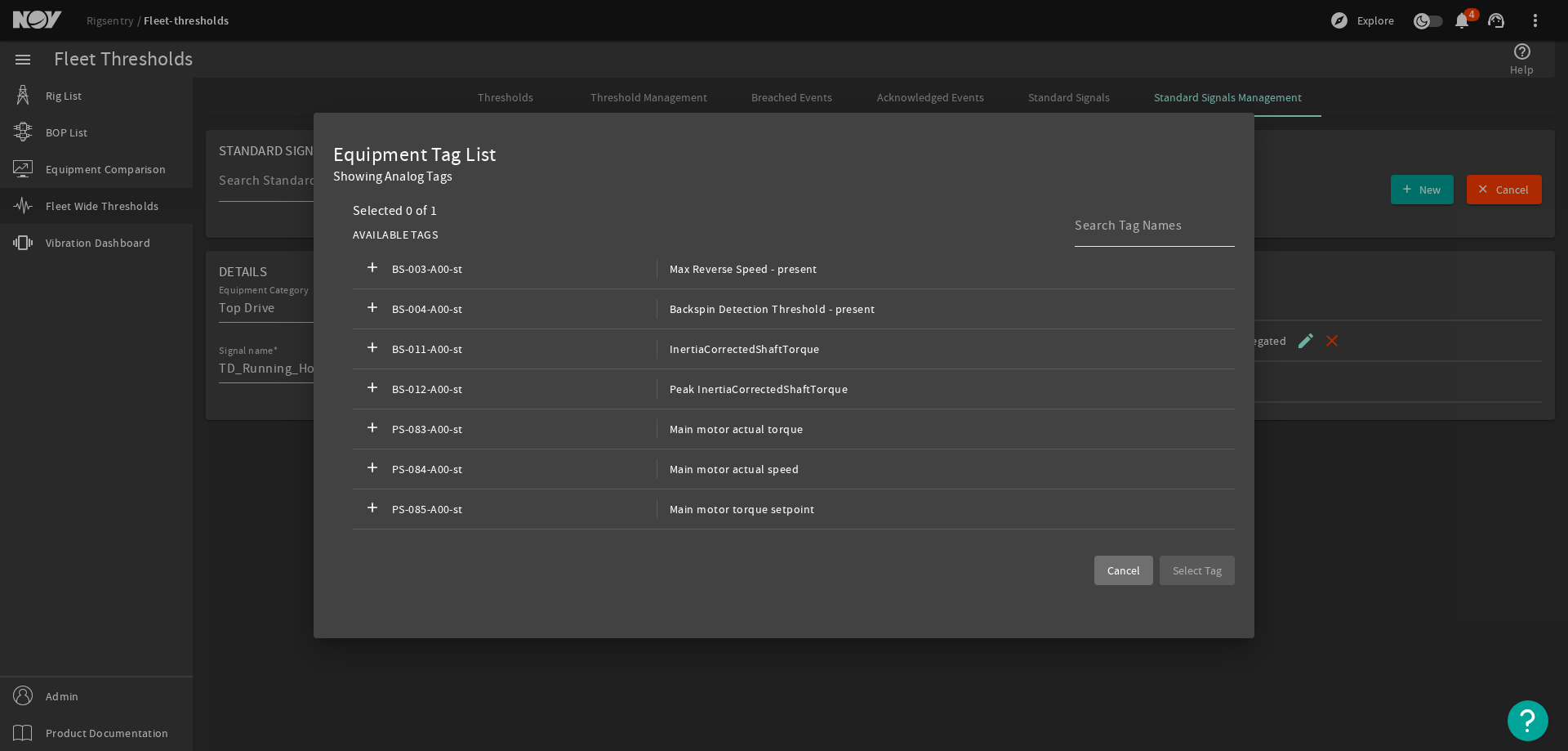
click at [1161, 226] on input at bounding box center [1148, 225] width 147 height 19
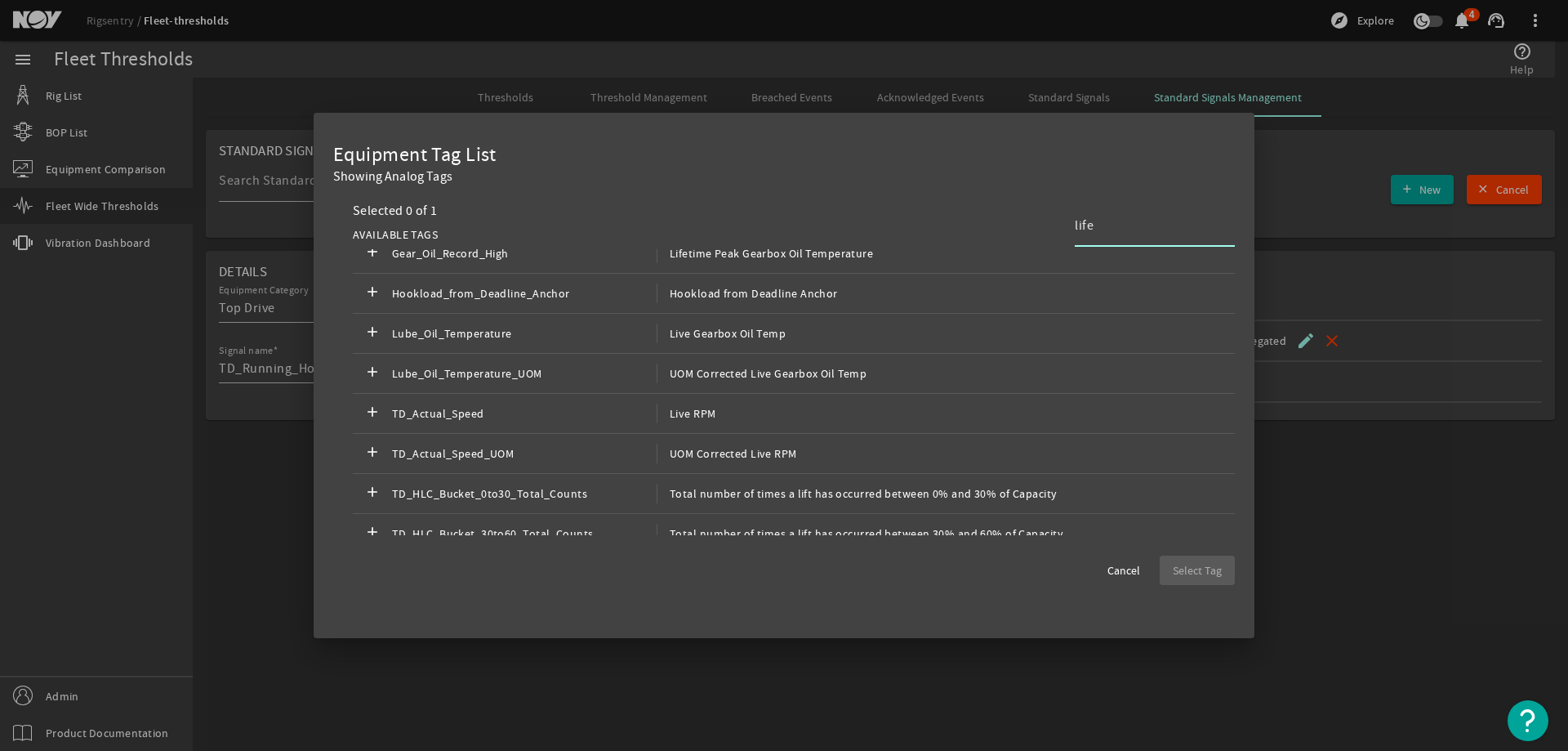
scroll to position [0, 0]
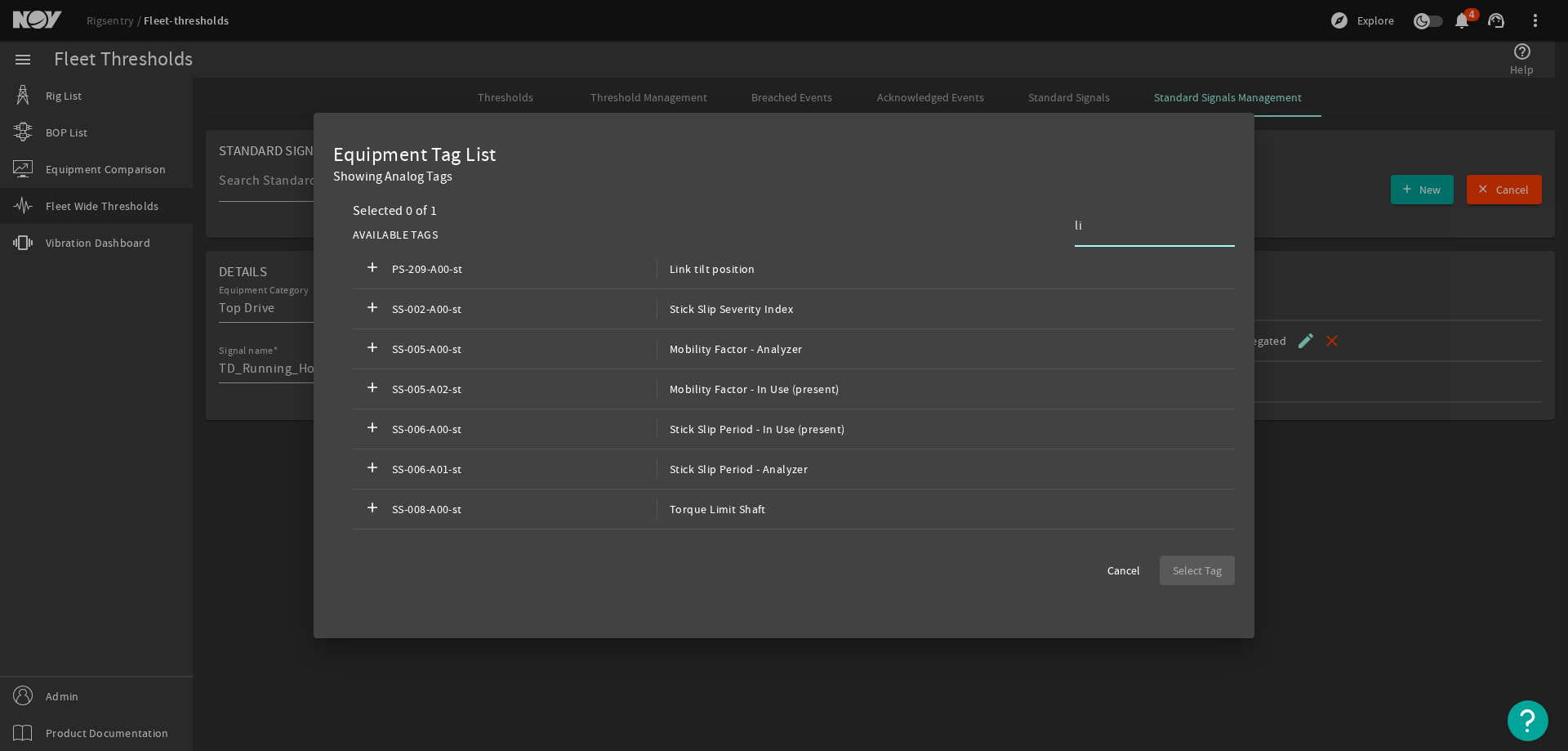
type input "l"
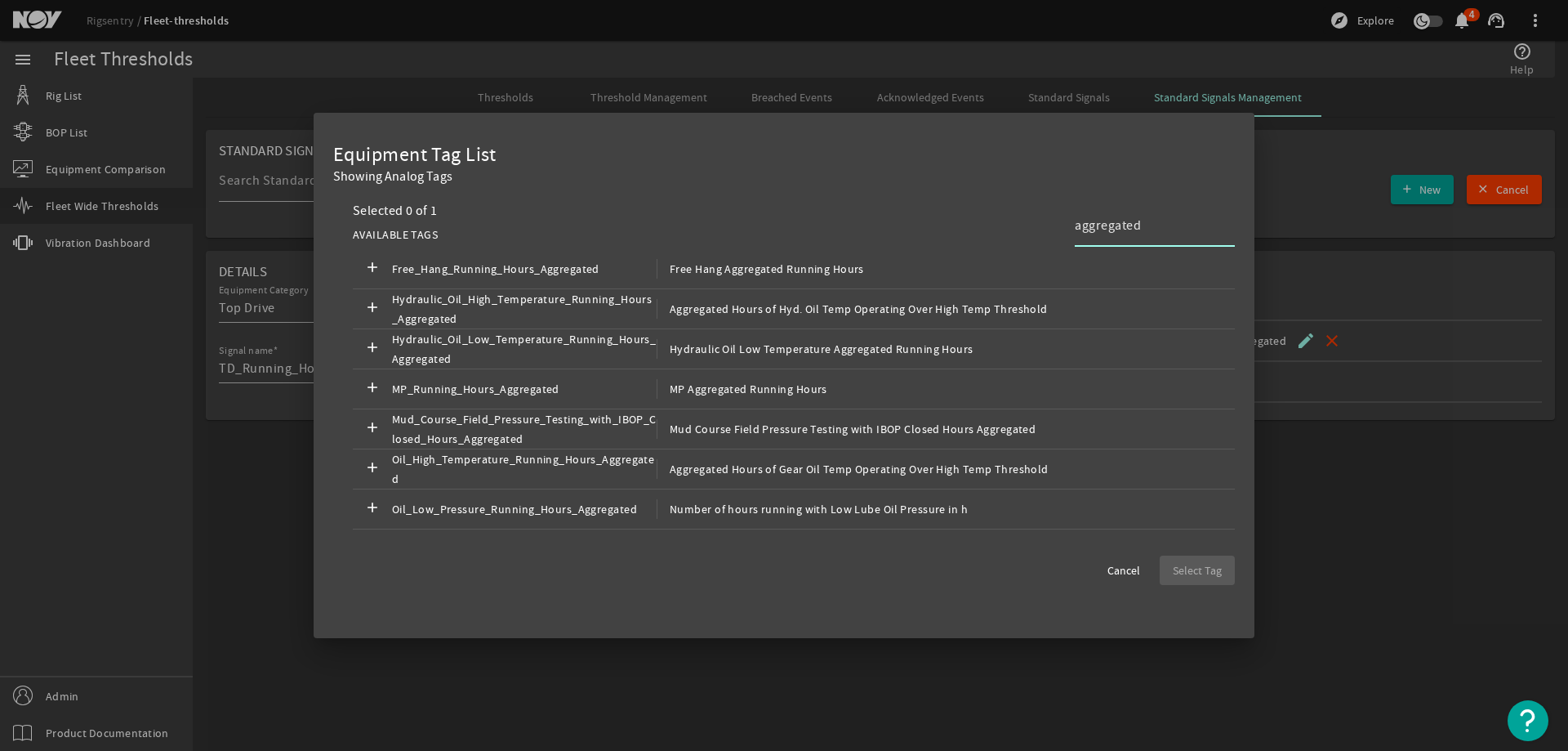
drag, startPoint x: 1110, startPoint y: 227, endPoint x: 853, endPoint y: 219, distance: 257.1
click at [836, 224] on div "AVAILABLE TAGS aggregated" at bounding box center [794, 235] width 882 height 29
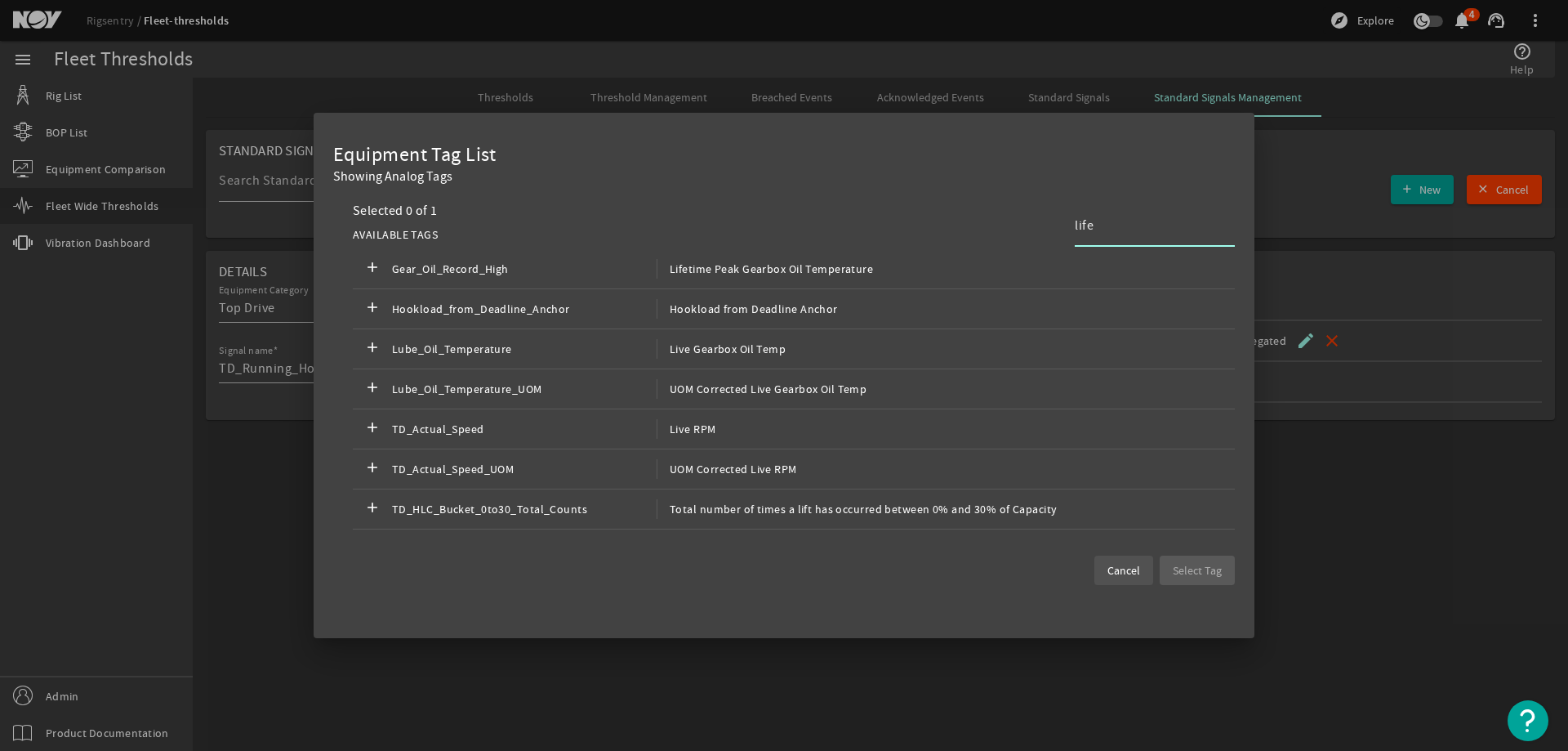
type input "life"
click at [1141, 576] on span at bounding box center [1122, 570] width 58 height 39
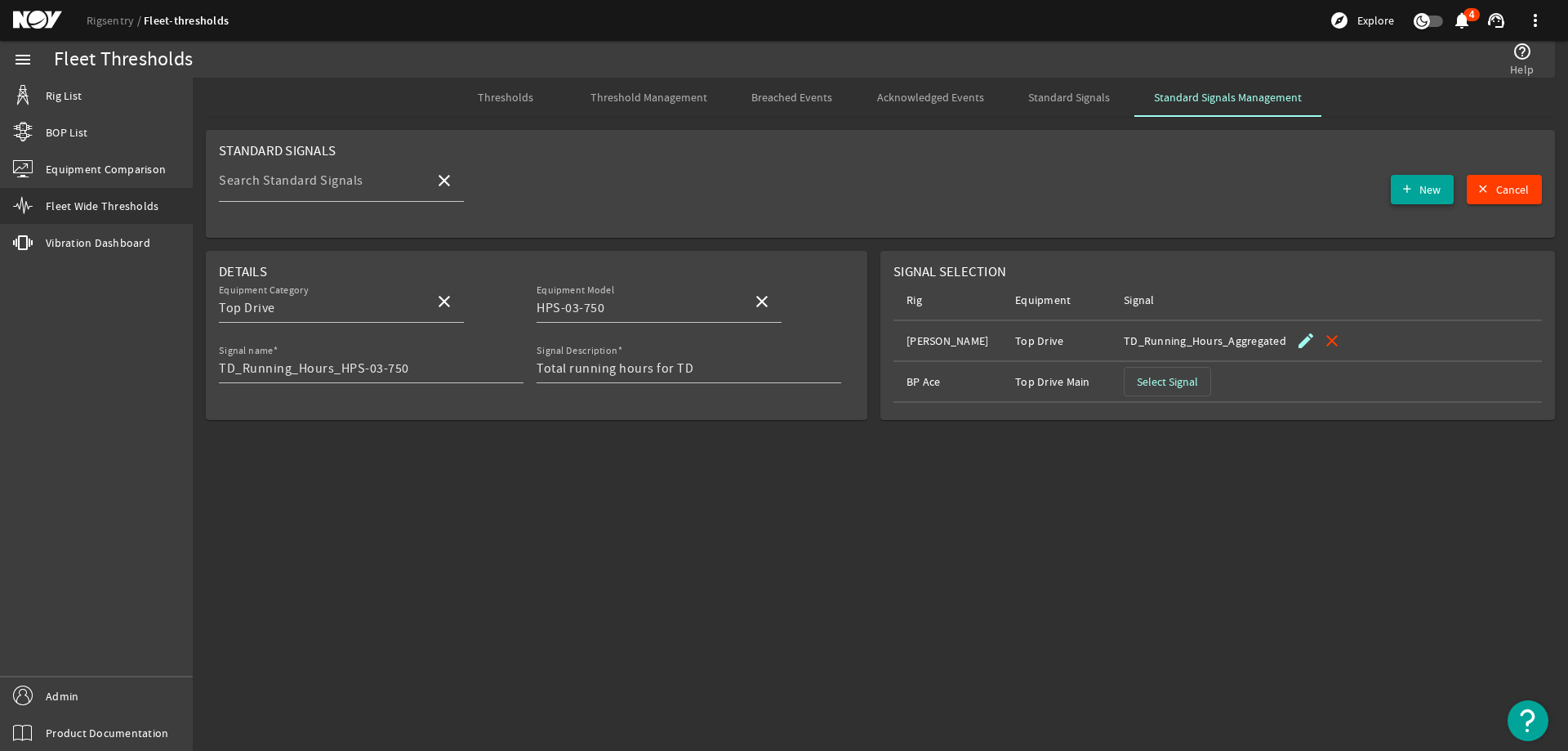
click at [1419, 190] on span "New" at bounding box center [1429, 189] width 21 height 16
type input "TD_Running_Hours_HPS-03-750"
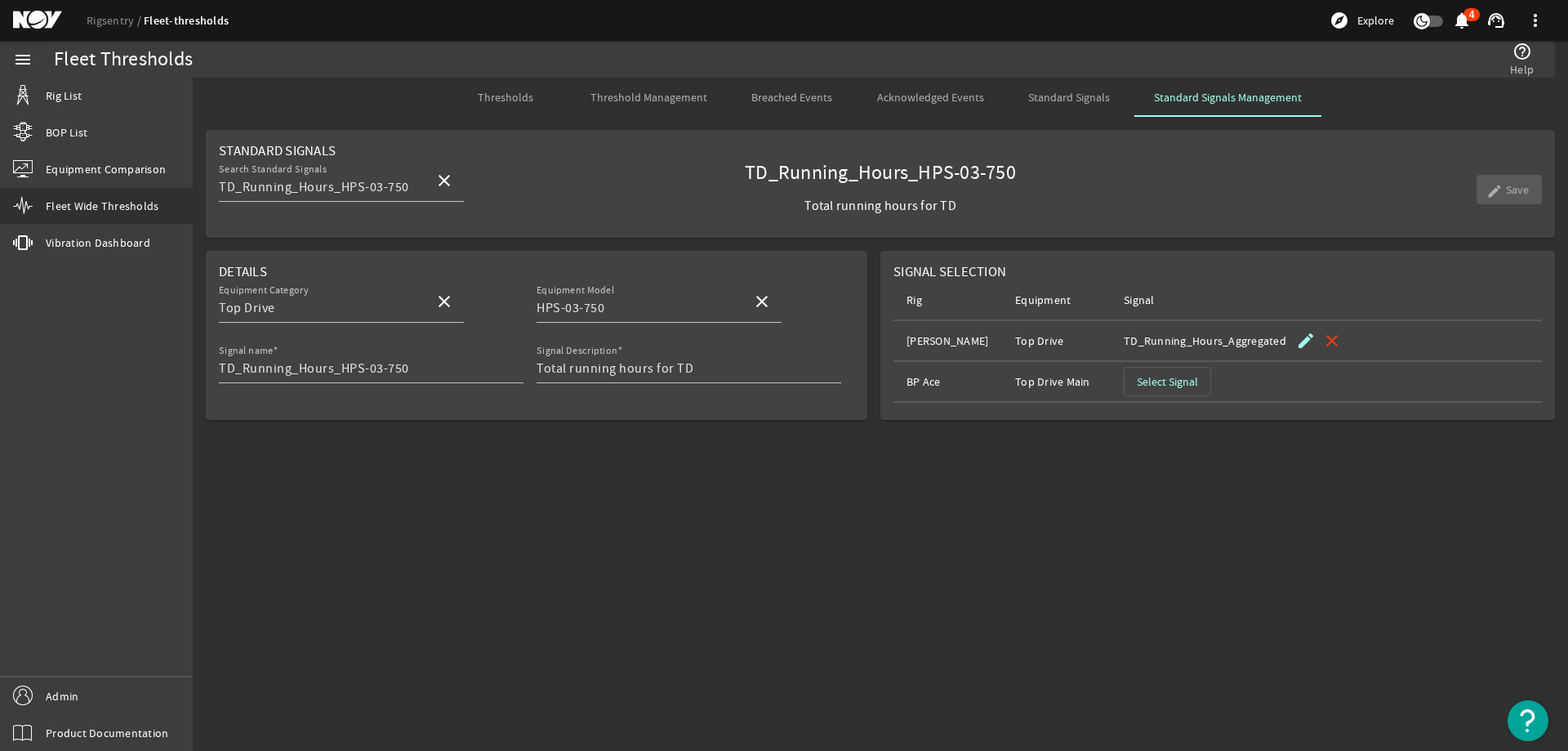
click at [670, 92] on span "Threshold Management" at bounding box center [648, 98] width 117 height 11
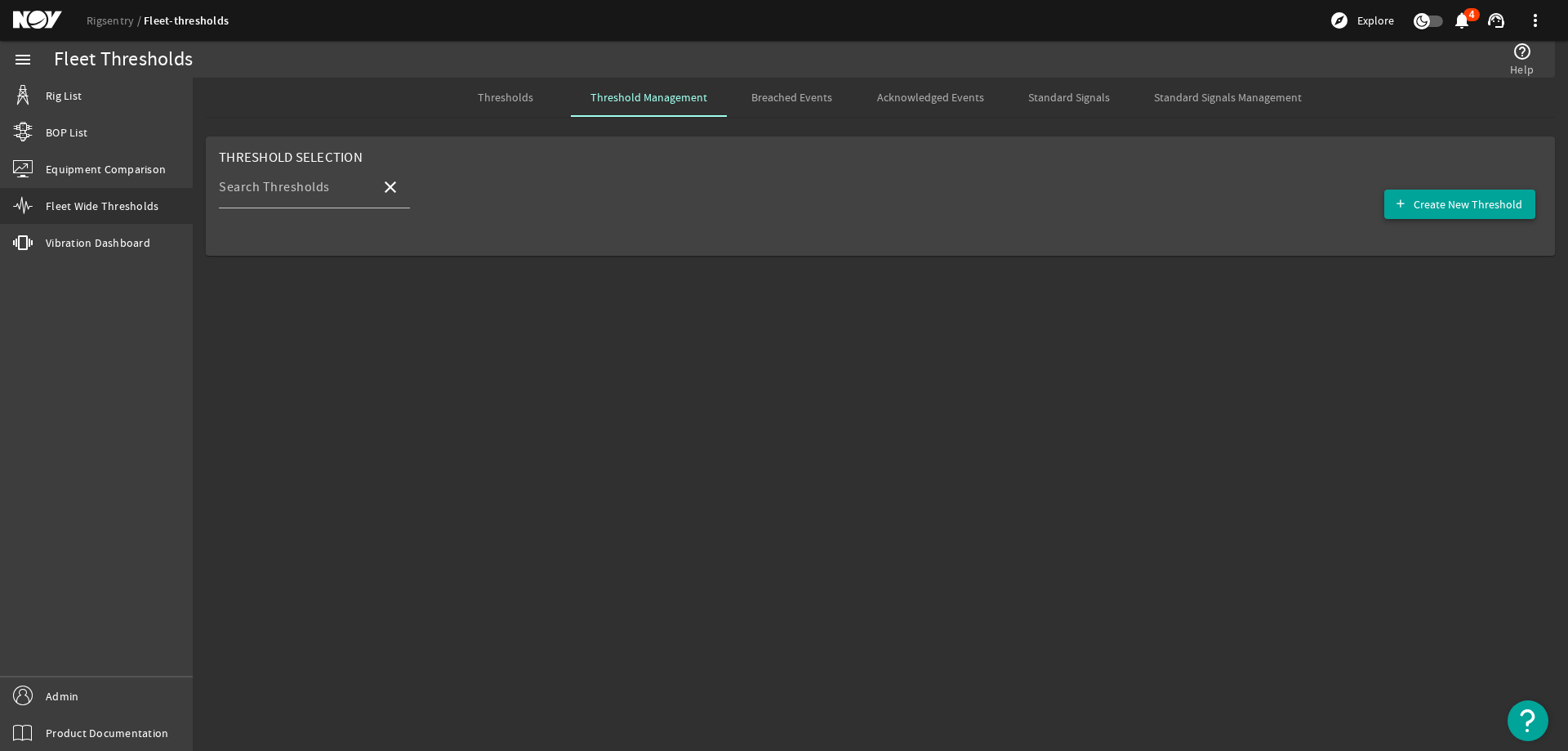
click at [1476, 209] on span "Create New Threshold" at bounding box center [1468, 204] width 109 height 16
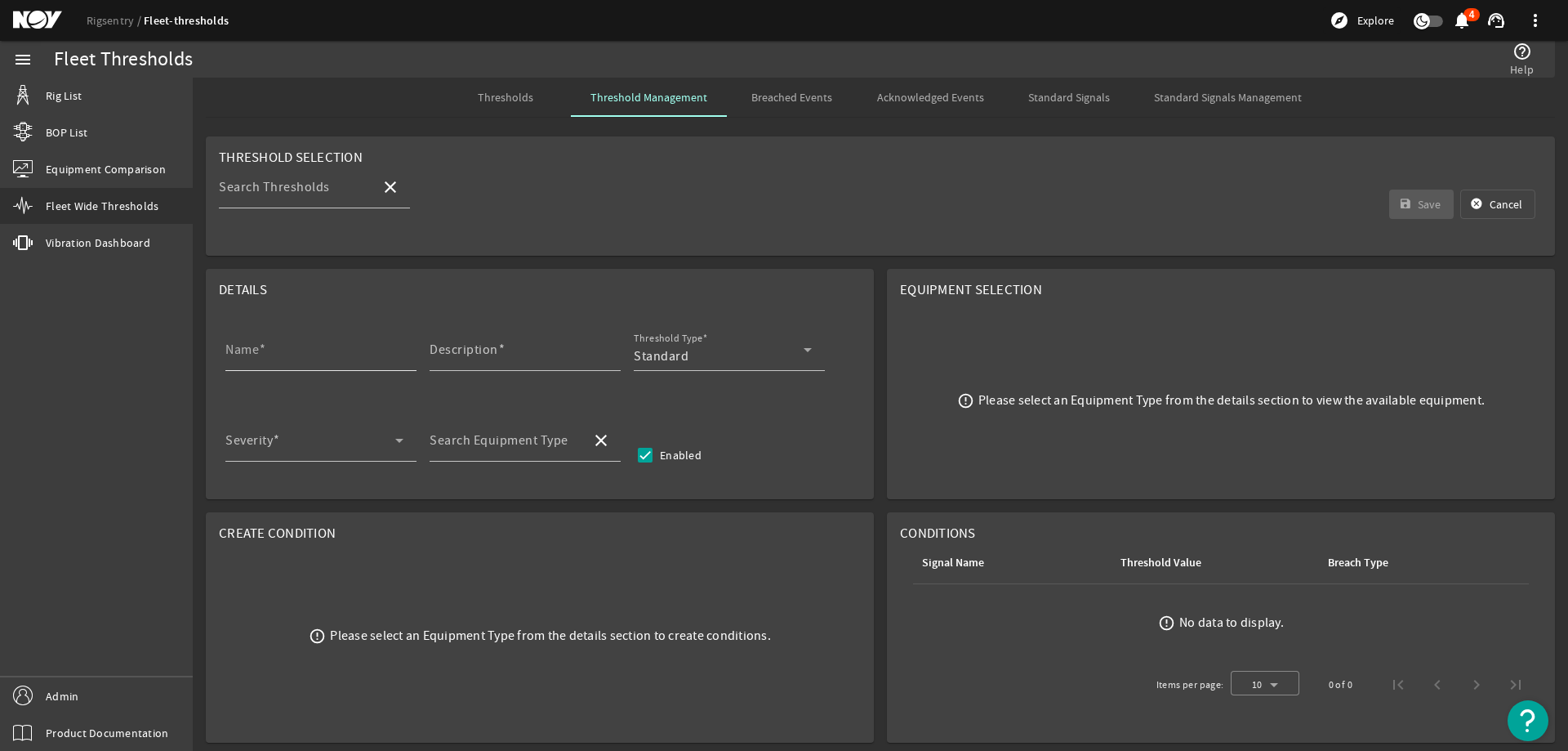
click at [248, 349] on mat-label "Name" at bounding box center [242, 349] width 33 height 16
click at [248, 349] on input "Name" at bounding box center [315, 356] width 178 height 19
paste input "Bails/Links NDE Inspection"
type input "Bails/Links NDE Inspection"
click at [512, 351] on input "Description" at bounding box center [518, 356] width 178 height 19
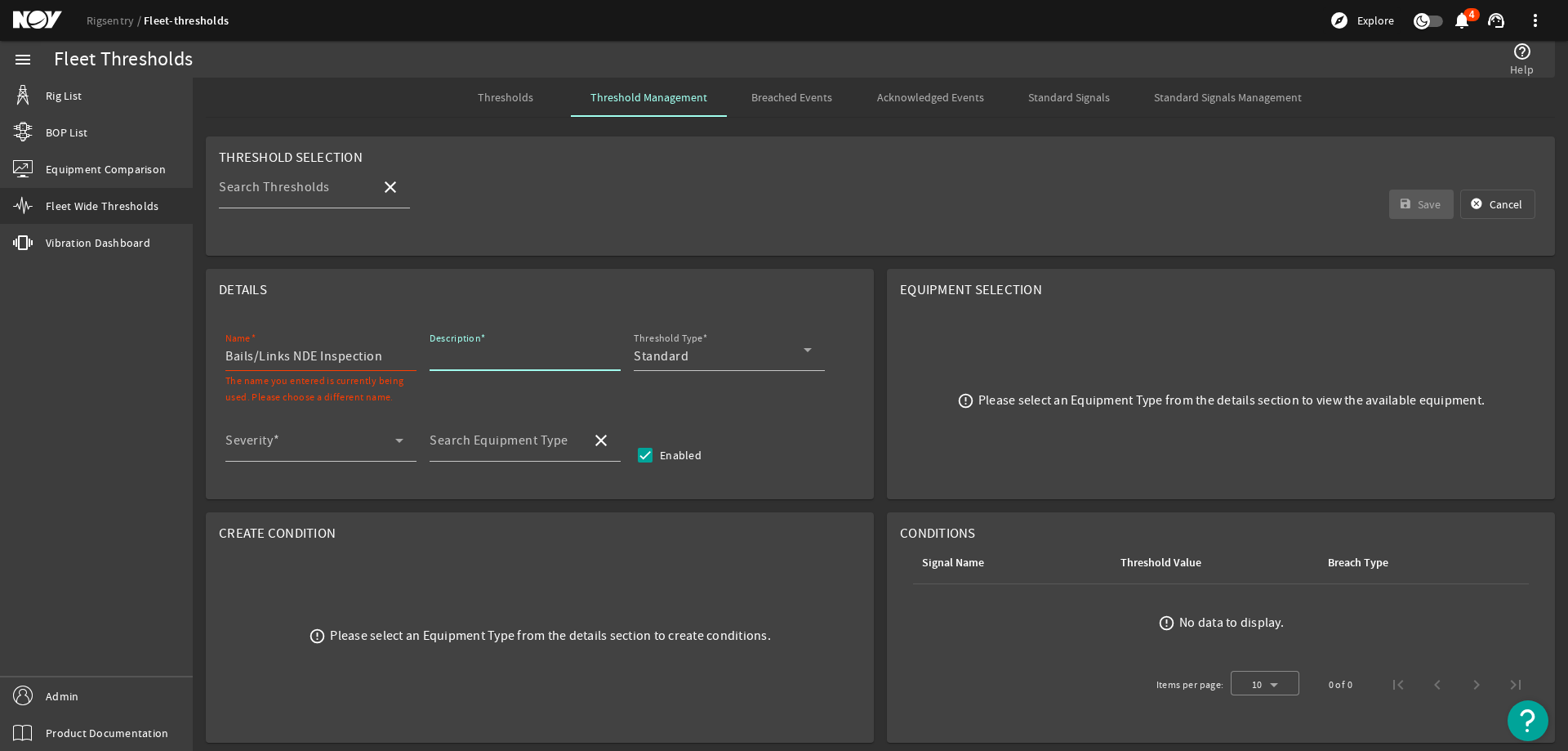
paste input "Perform nondestructive examination (NDE) of bails/links, without disassembling,…"
type input "Perform nondestructive examination (NDE) of bails/links, without disassembling,…"
click at [763, 345] on div "Threshold Type Standard" at bounding box center [723, 349] width 178 height 42
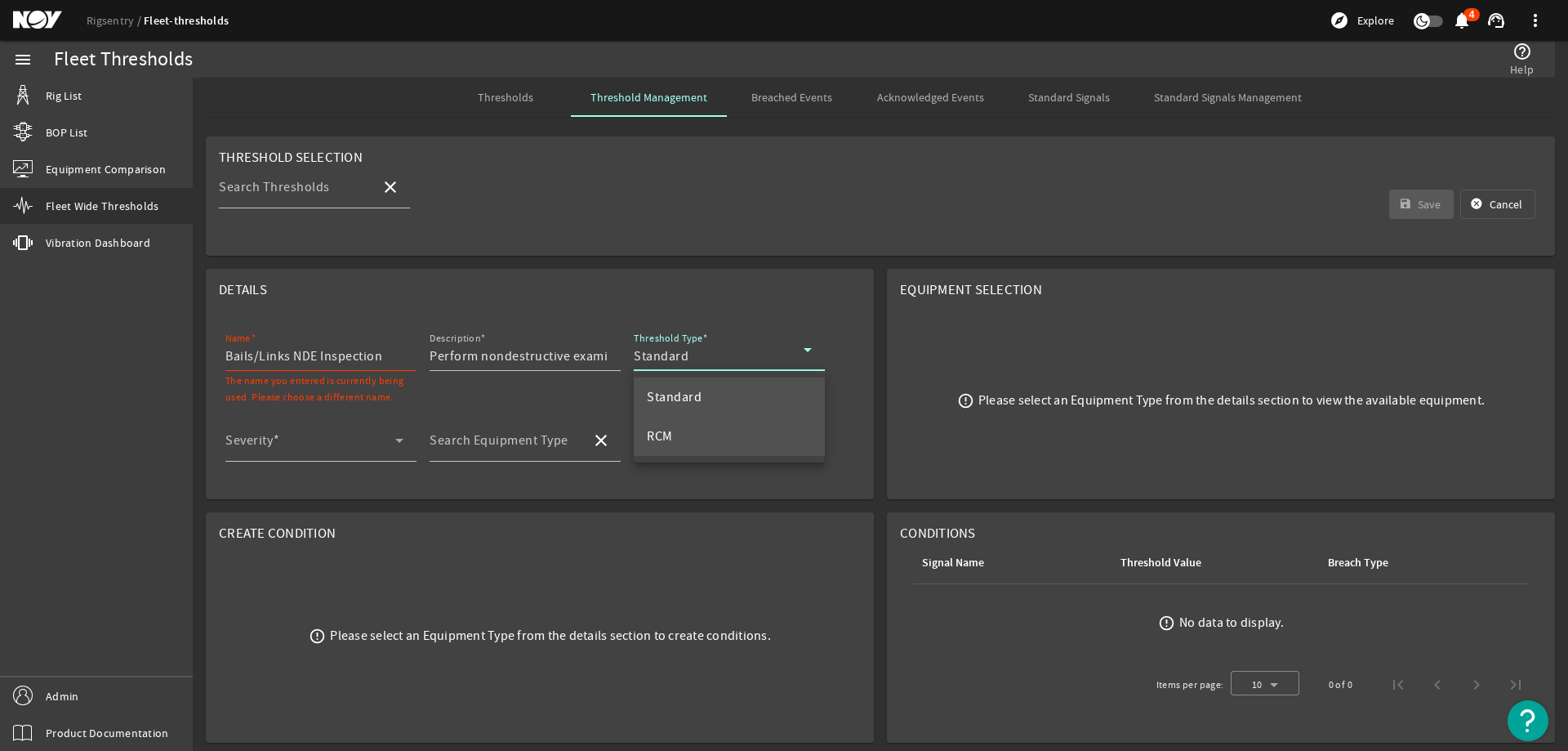
click at [659, 422] on mat-option "RCM" at bounding box center [730, 436] width 191 height 39
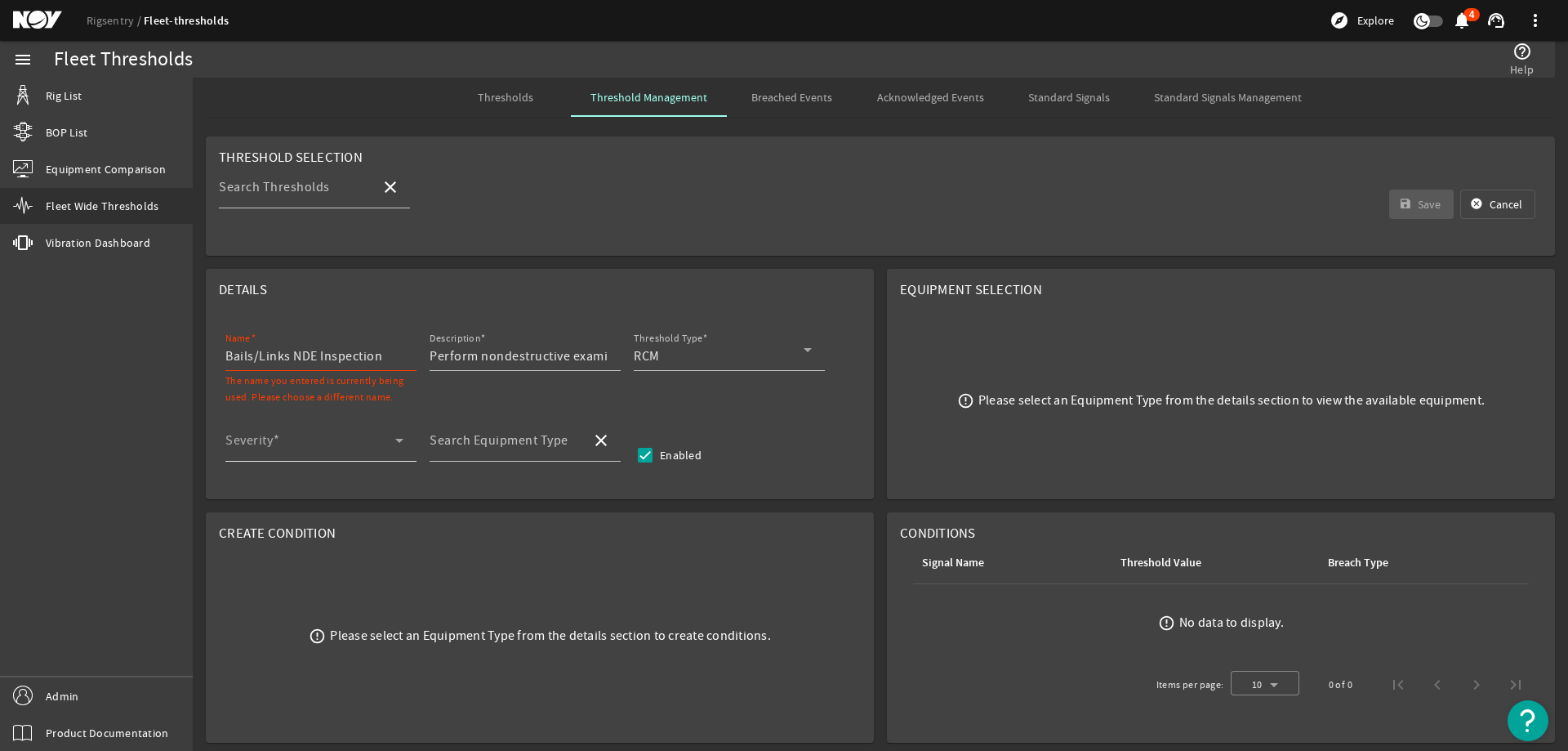
click at [352, 433] on div "Severity" at bounding box center [315, 440] width 178 height 42
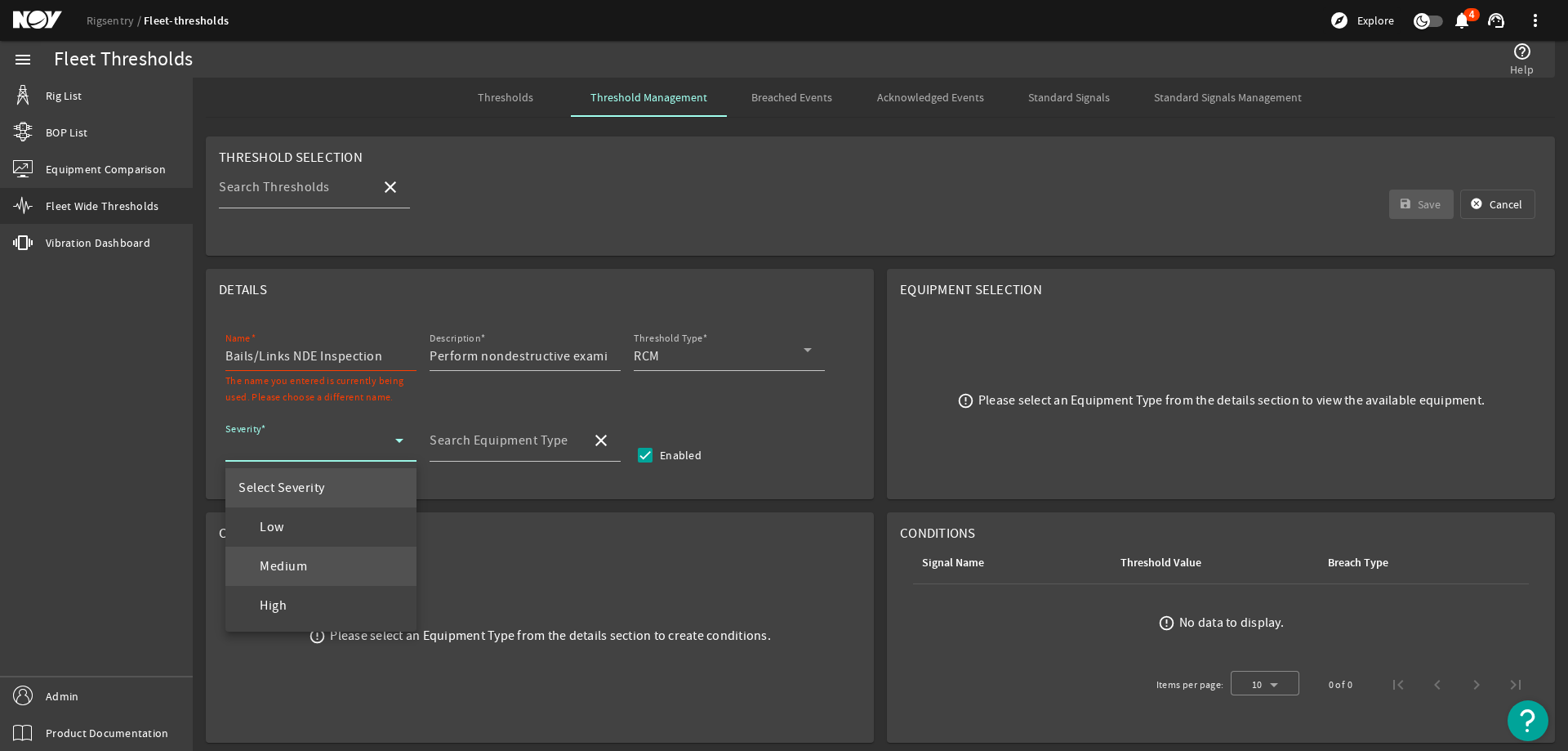
click at [305, 560] on span "Medium" at bounding box center [272, 566] width 69 height 19
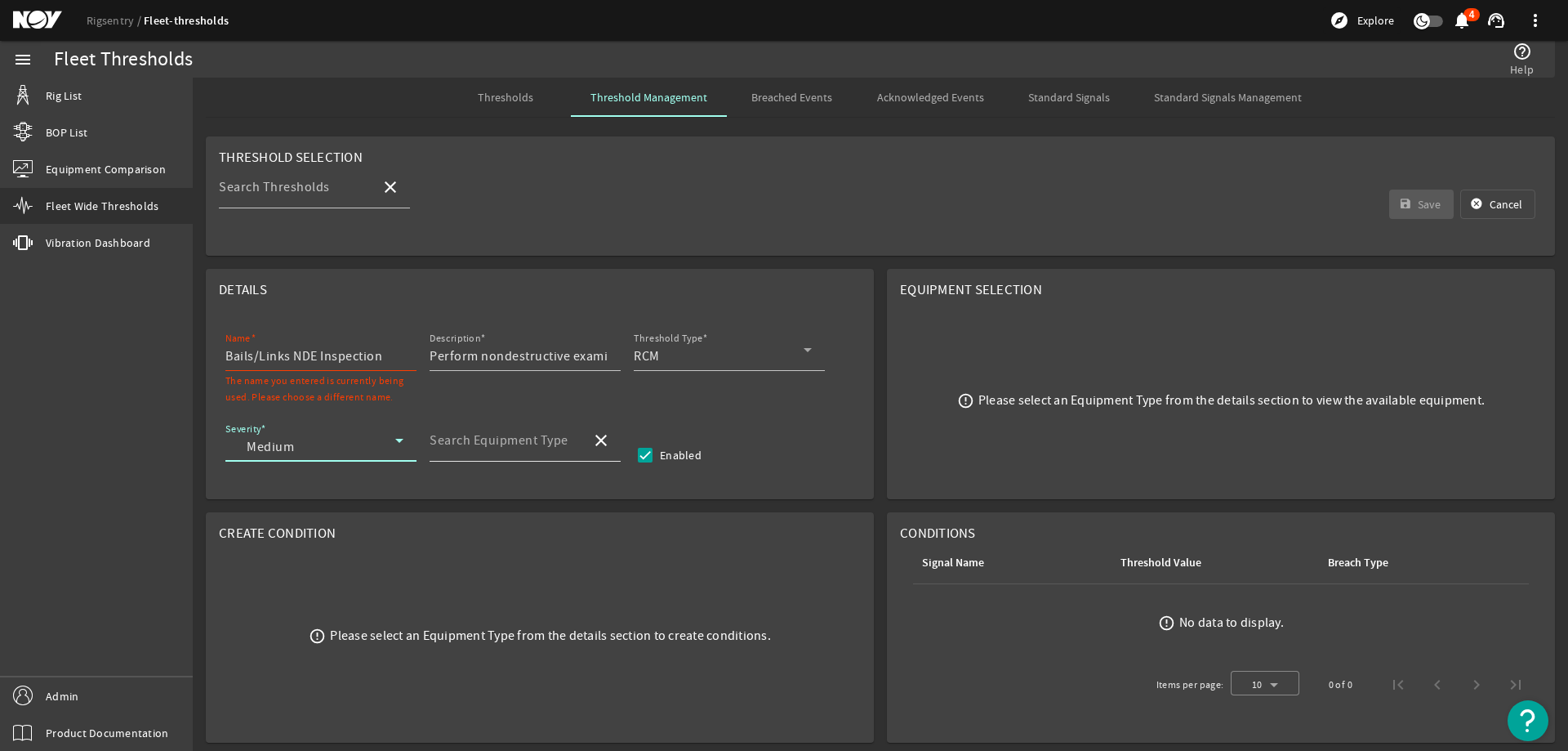
click at [524, 429] on div "Search Equipment Type" at bounding box center [503, 440] width 148 height 42
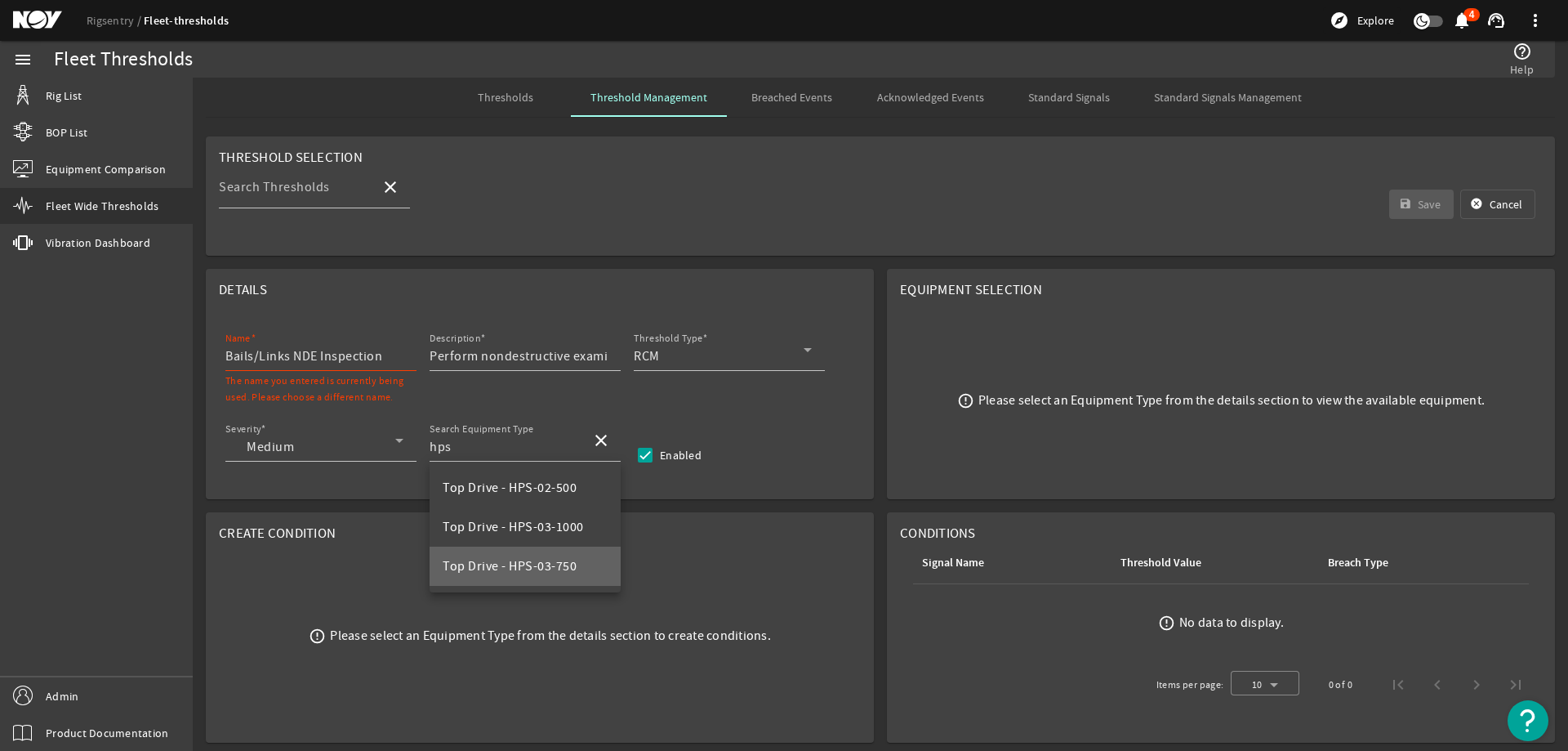
click at [545, 559] on span "Top Drive - HPS-03-750" at bounding box center [510, 565] width 134 height 16
type input "Top Drive - HPS-03-750"
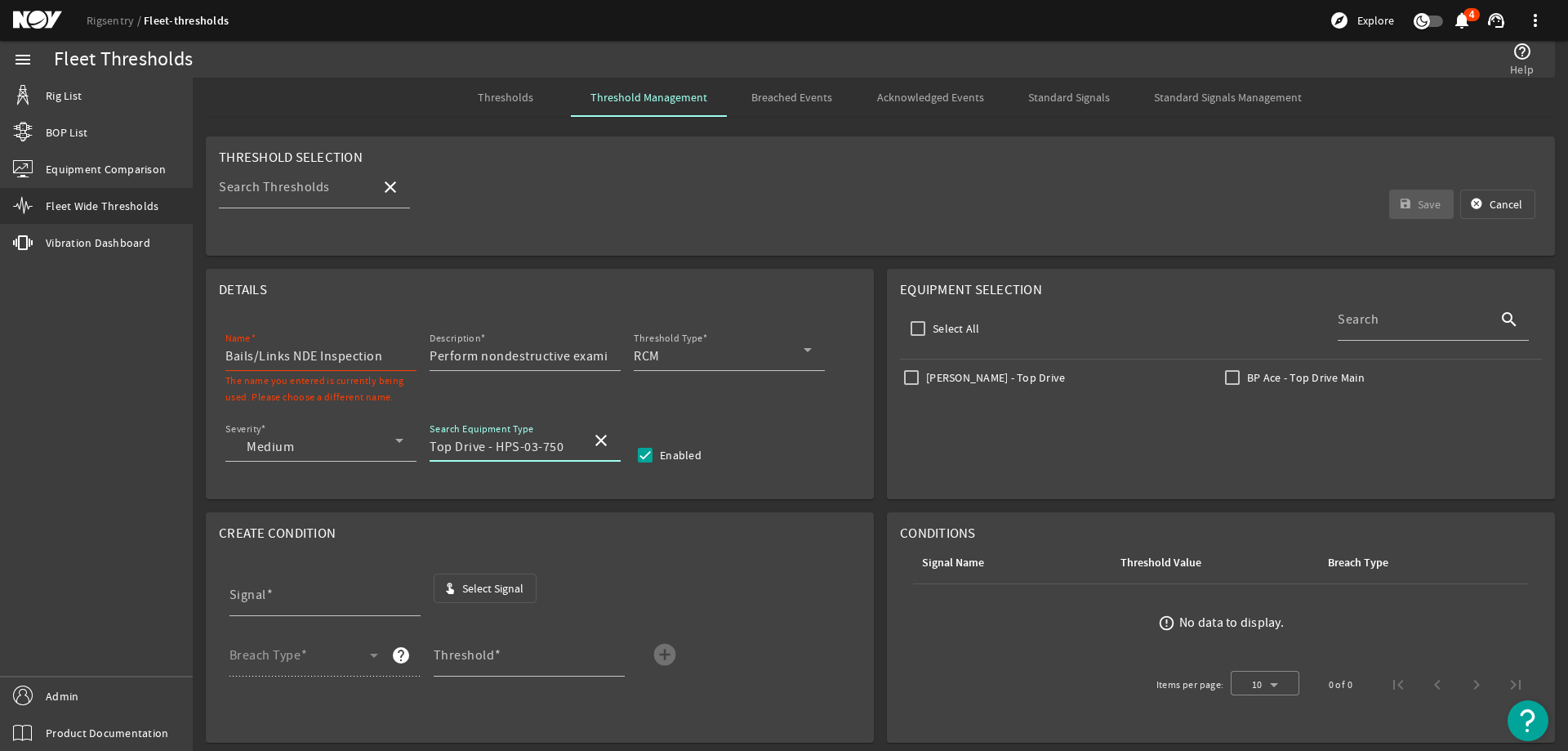
click at [383, 361] on input "Bails/Links NDE Inspection" at bounding box center [315, 356] width 178 height 19
type input "Bails/Links NDE Inspection HPS-03-750"
click at [497, 583] on span "Select Signal" at bounding box center [492, 587] width 61 height 16
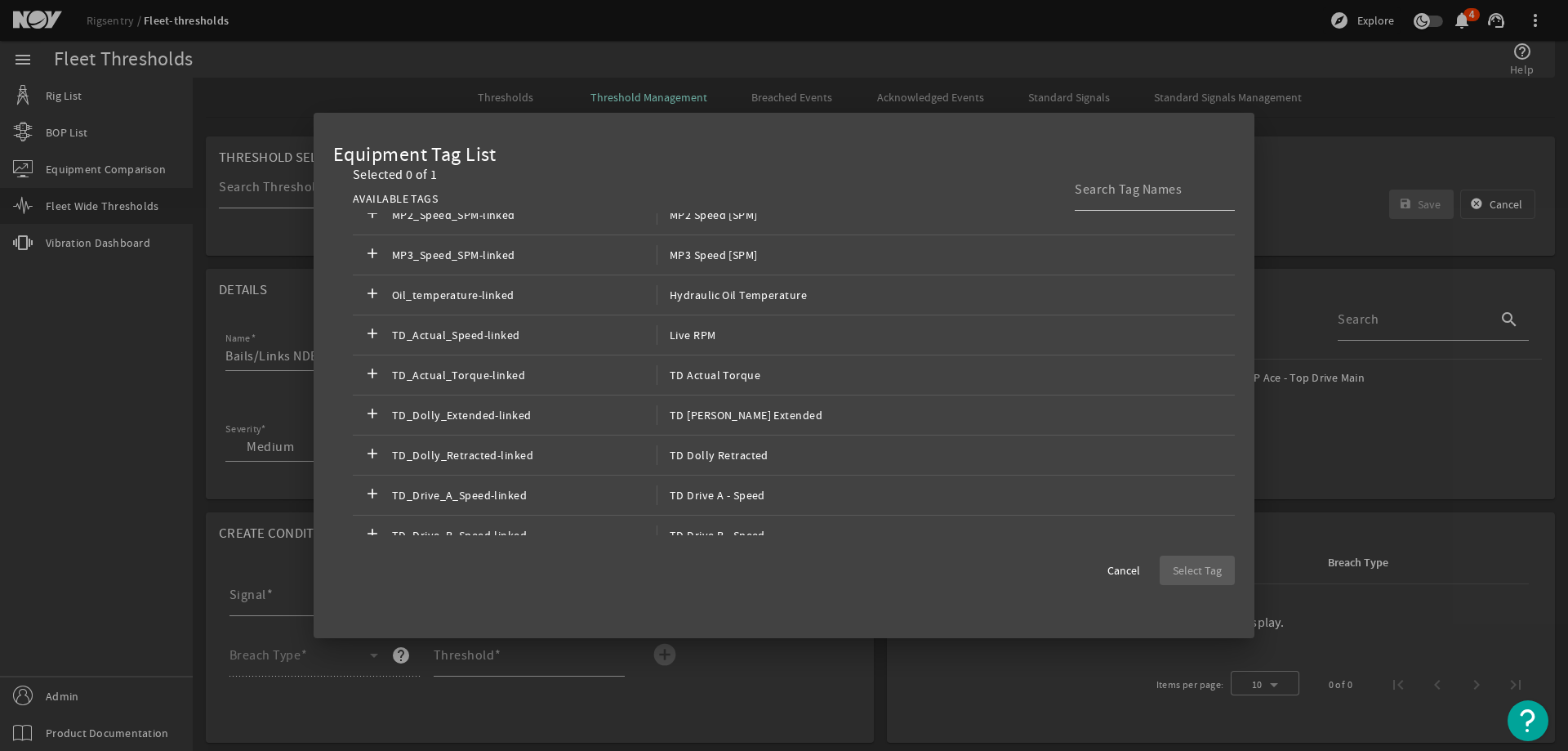
scroll to position [1166, 0]
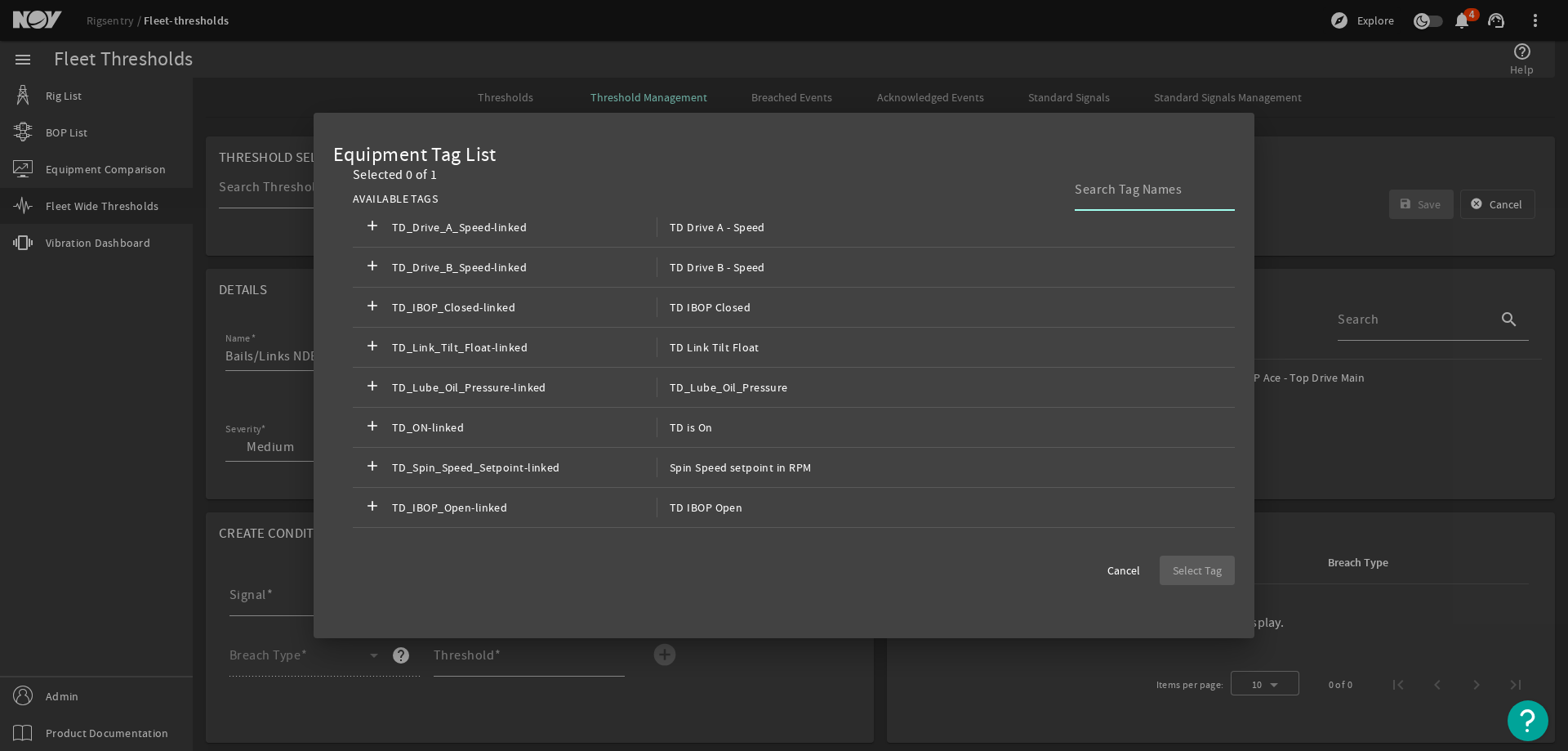
click at [1109, 188] on input at bounding box center [1148, 189] width 147 height 19
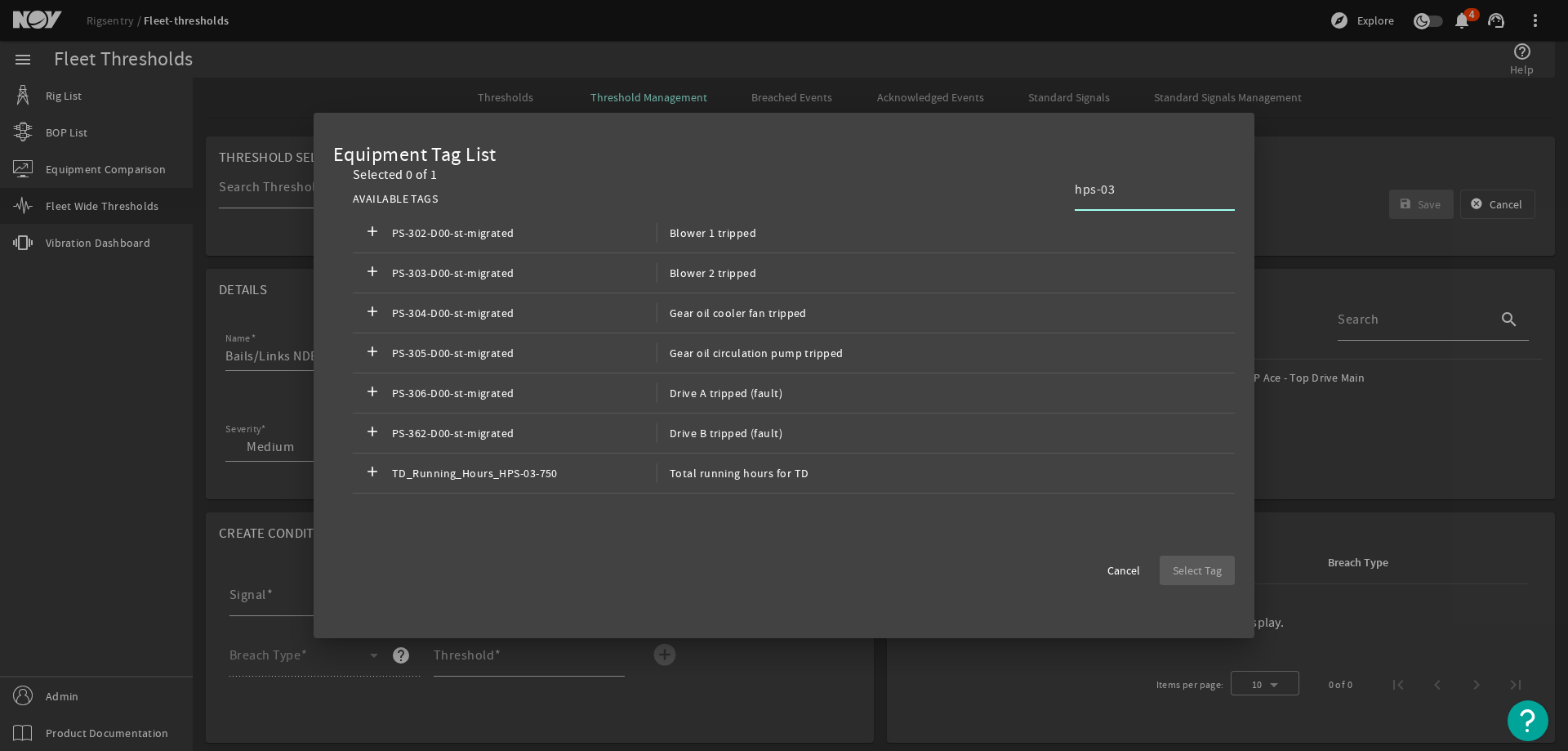
scroll to position [0, 0]
type input "hps-03"
click at [371, 471] on mat-icon "add" at bounding box center [372, 473] width 19 height 19
click at [1176, 563] on span "Select Tag" at bounding box center [1196, 570] width 49 height 16
type input "TD_Running_Hours_HPS-03-750"
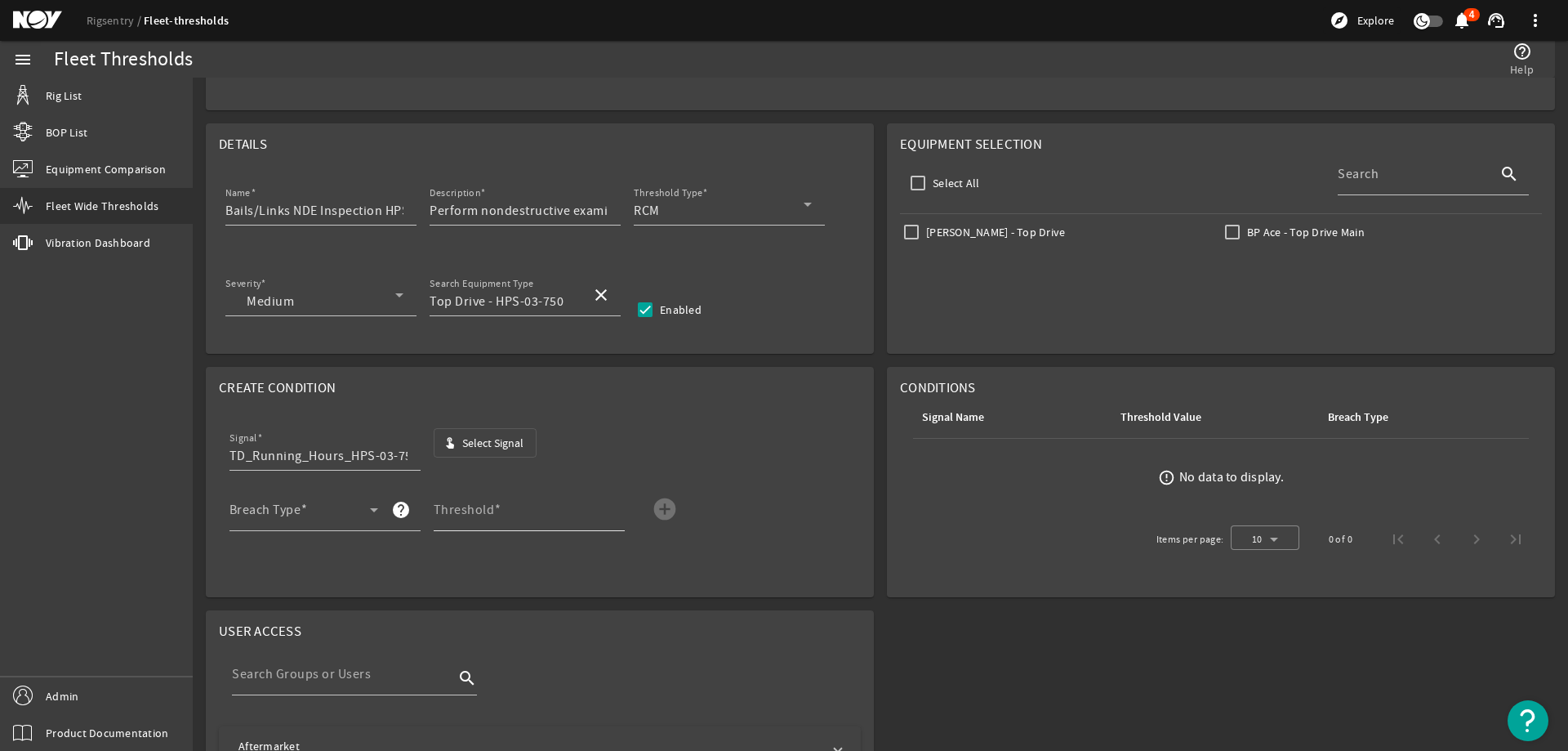
scroll to position [164, 0]
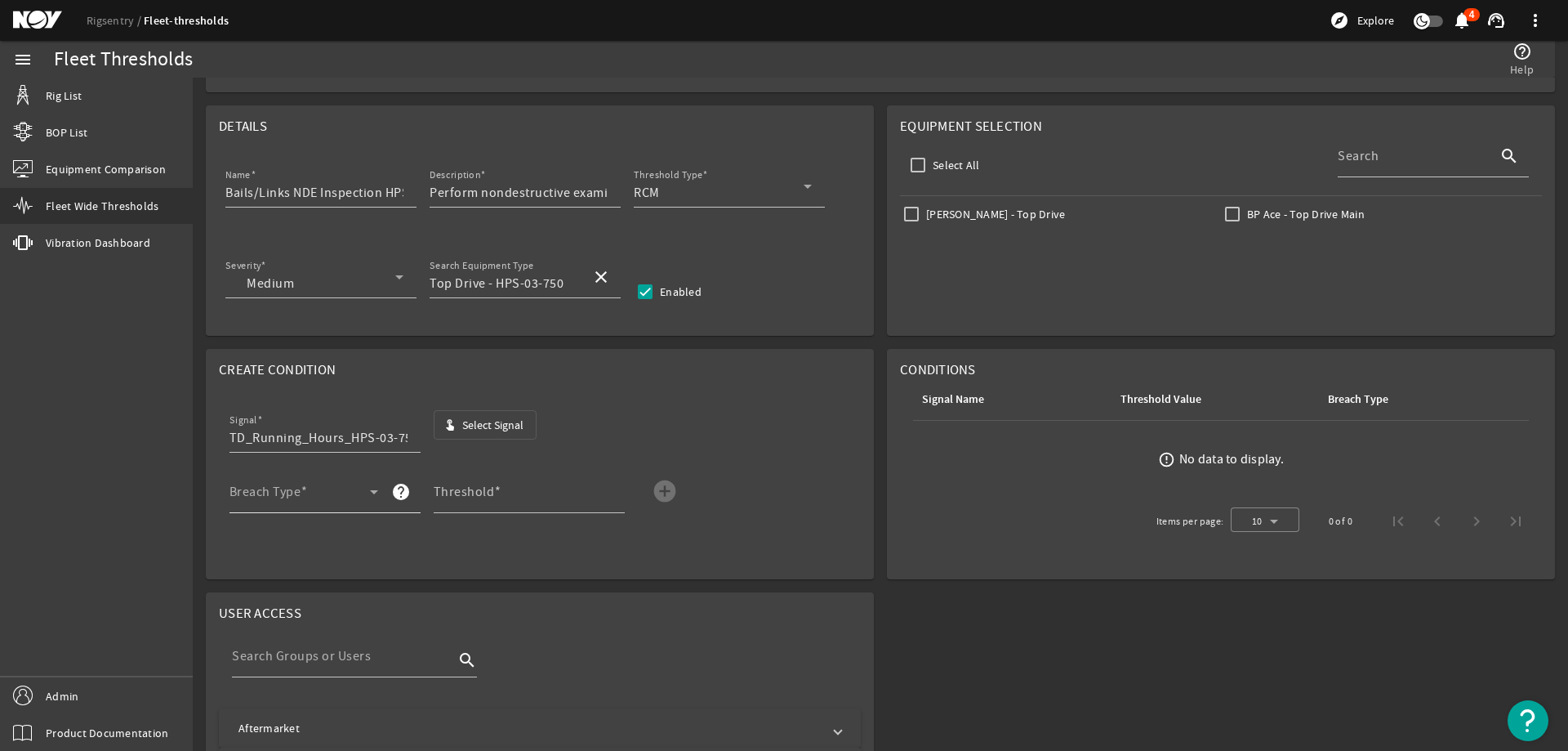
click at [335, 497] on span at bounding box center [299, 498] width 141 height 19
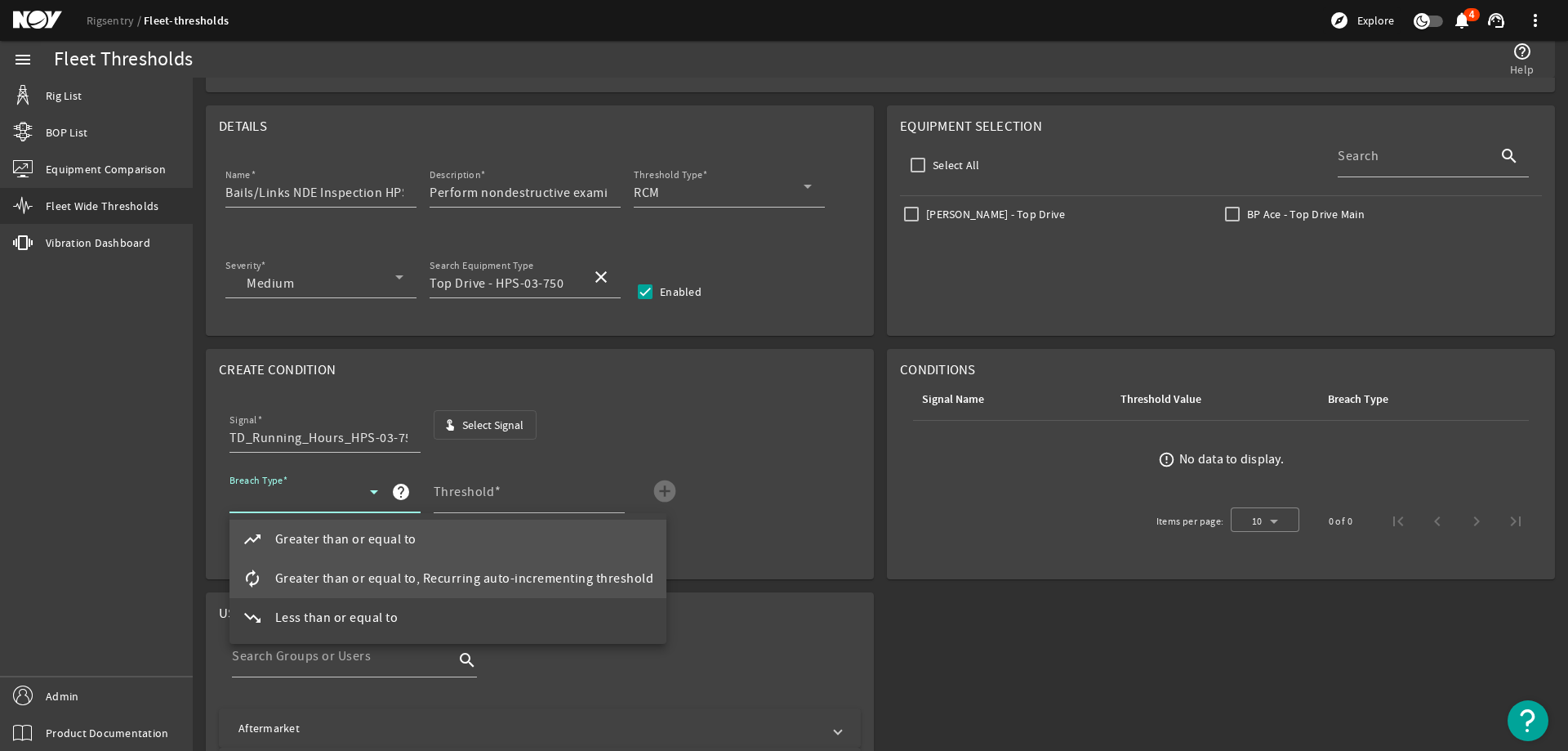
click at [351, 569] on span "Greater than or equal to, Recurring auto-incrementing threshold" at bounding box center [465, 578] width 379 height 19
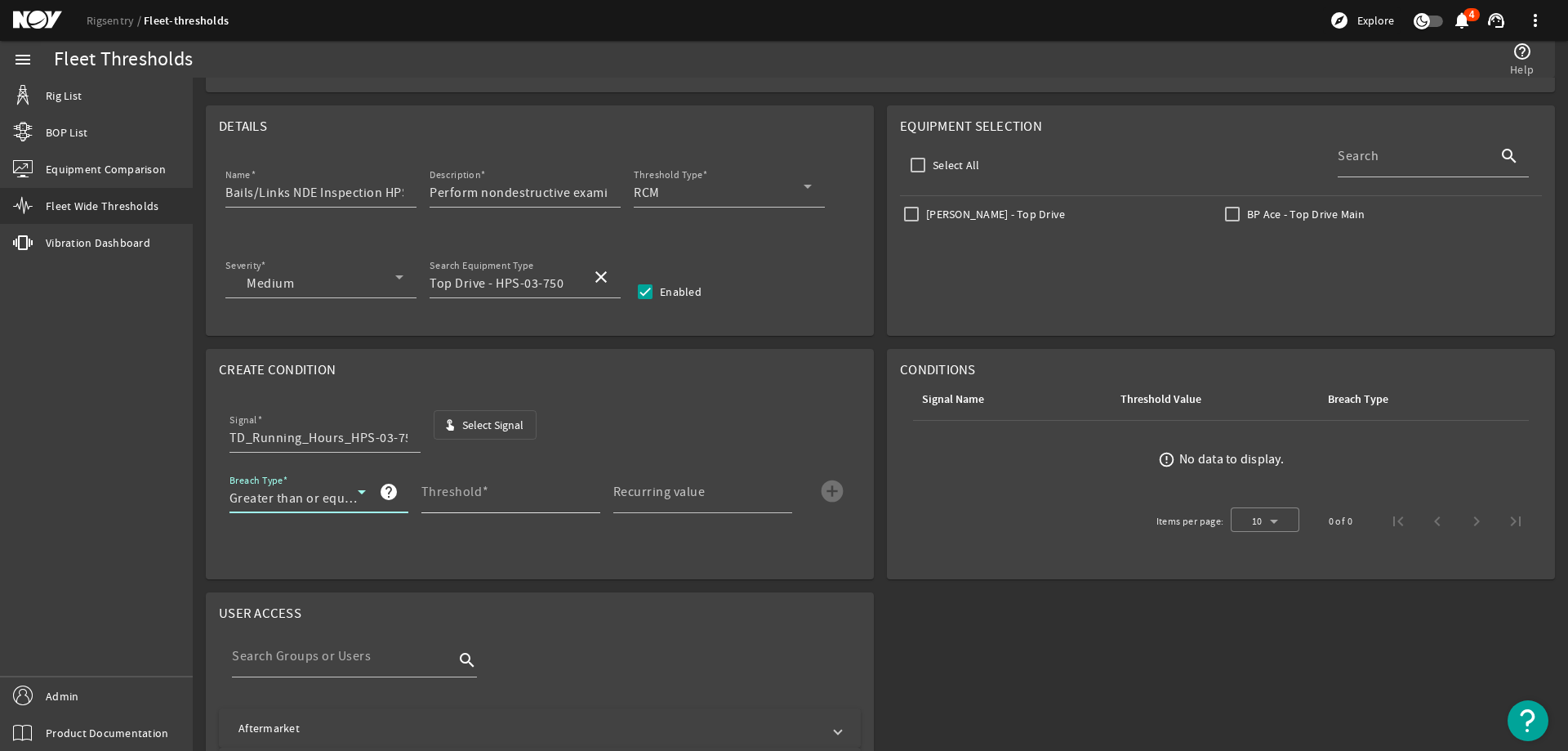
click at [475, 496] on mat-label "Threshold" at bounding box center [452, 492] width 61 height 16
click at [475, 496] on input "Threshold" at bounding box center [504, 498] width 165 height 19
type input "3000"
click at [721, 478] on div "Recurring value" at bounding box center [695, 492] width 165 height 42
type input "3000"
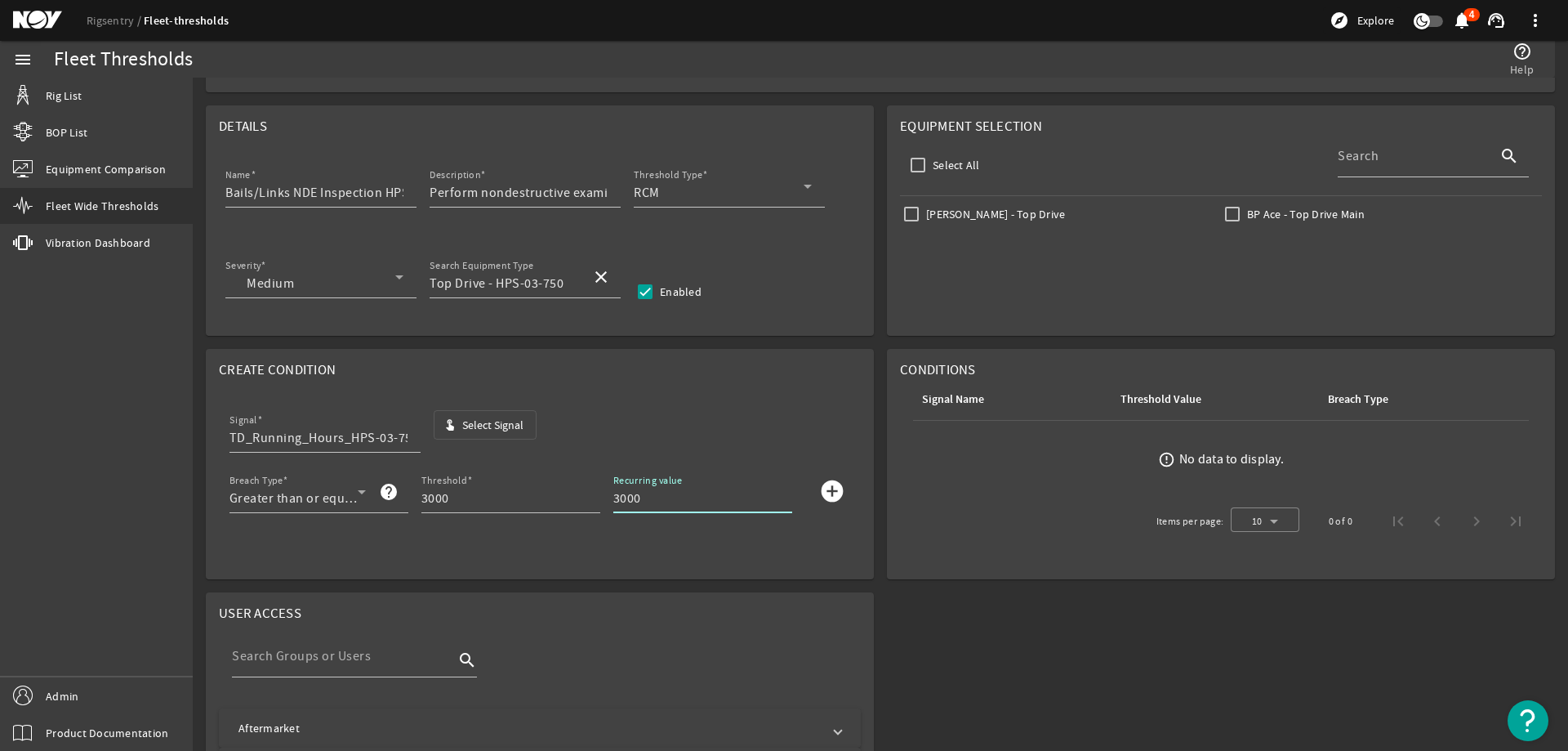
click at [832, 495] on mat-icon "add_circle" at bounding box center [832, 491] width 26 height 26
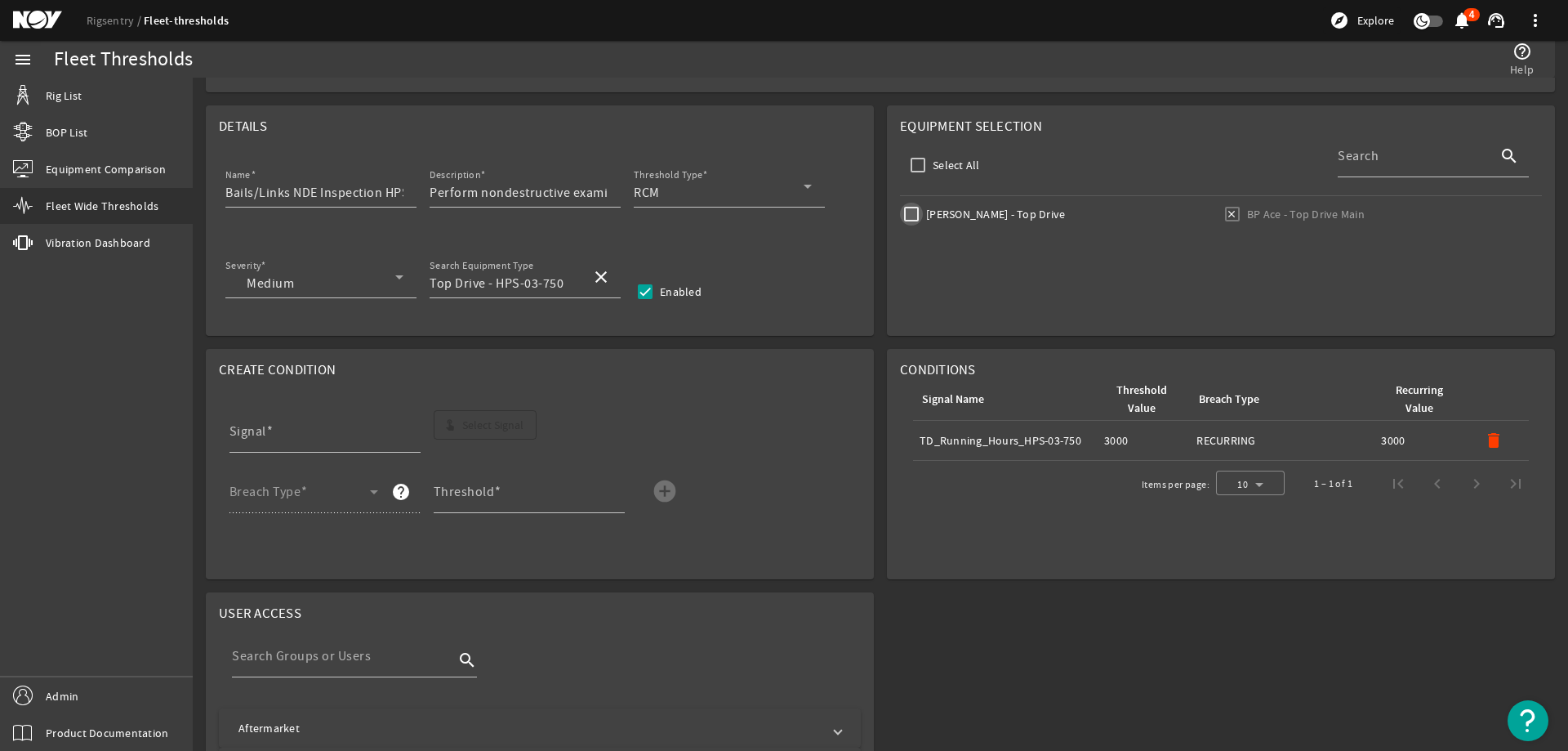
click at [908, 213] on input "Johan Sverdrup - Top Drive" at bounding box center [911, 214] width 23 height 23
checkbox input "true"
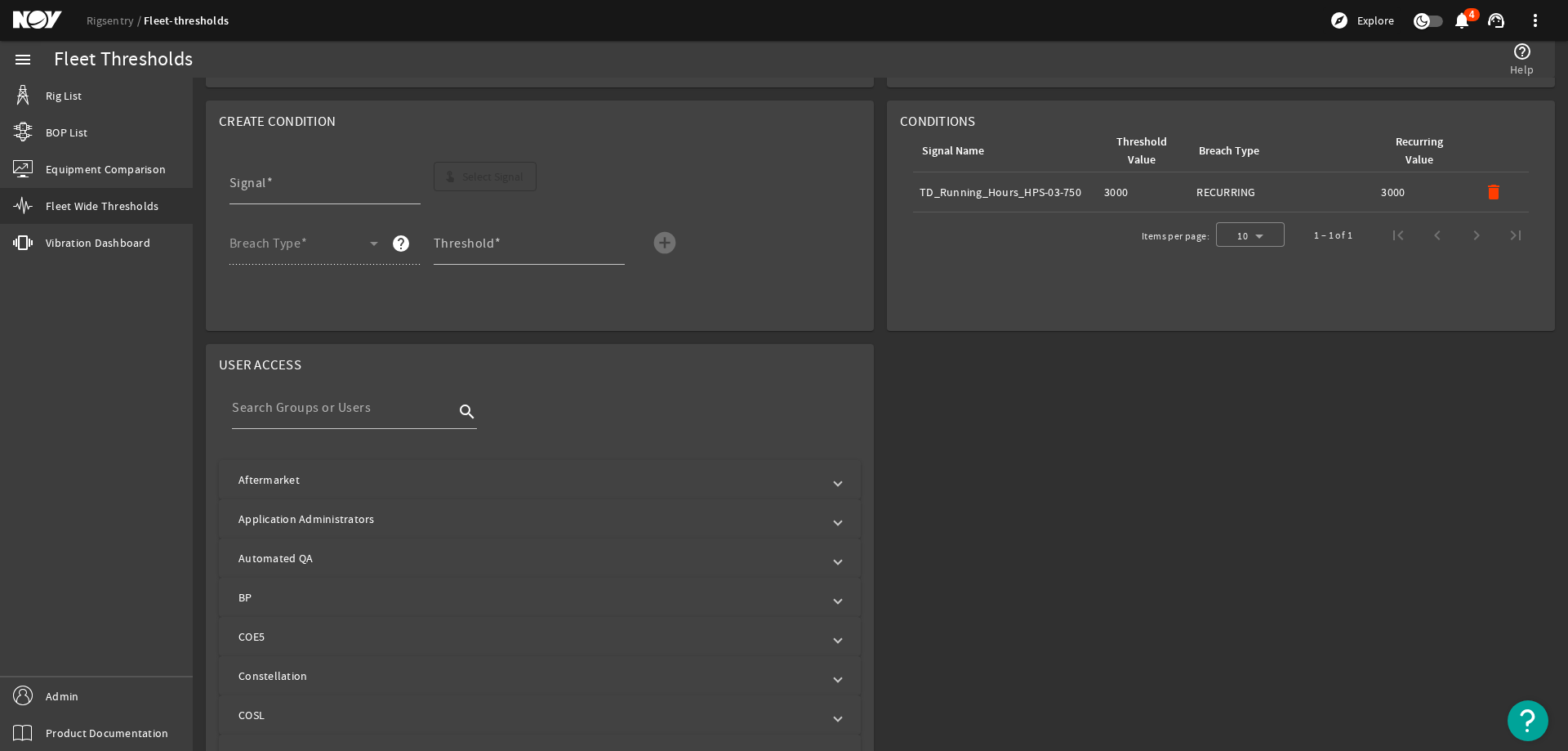
scroll to position [0, 0]
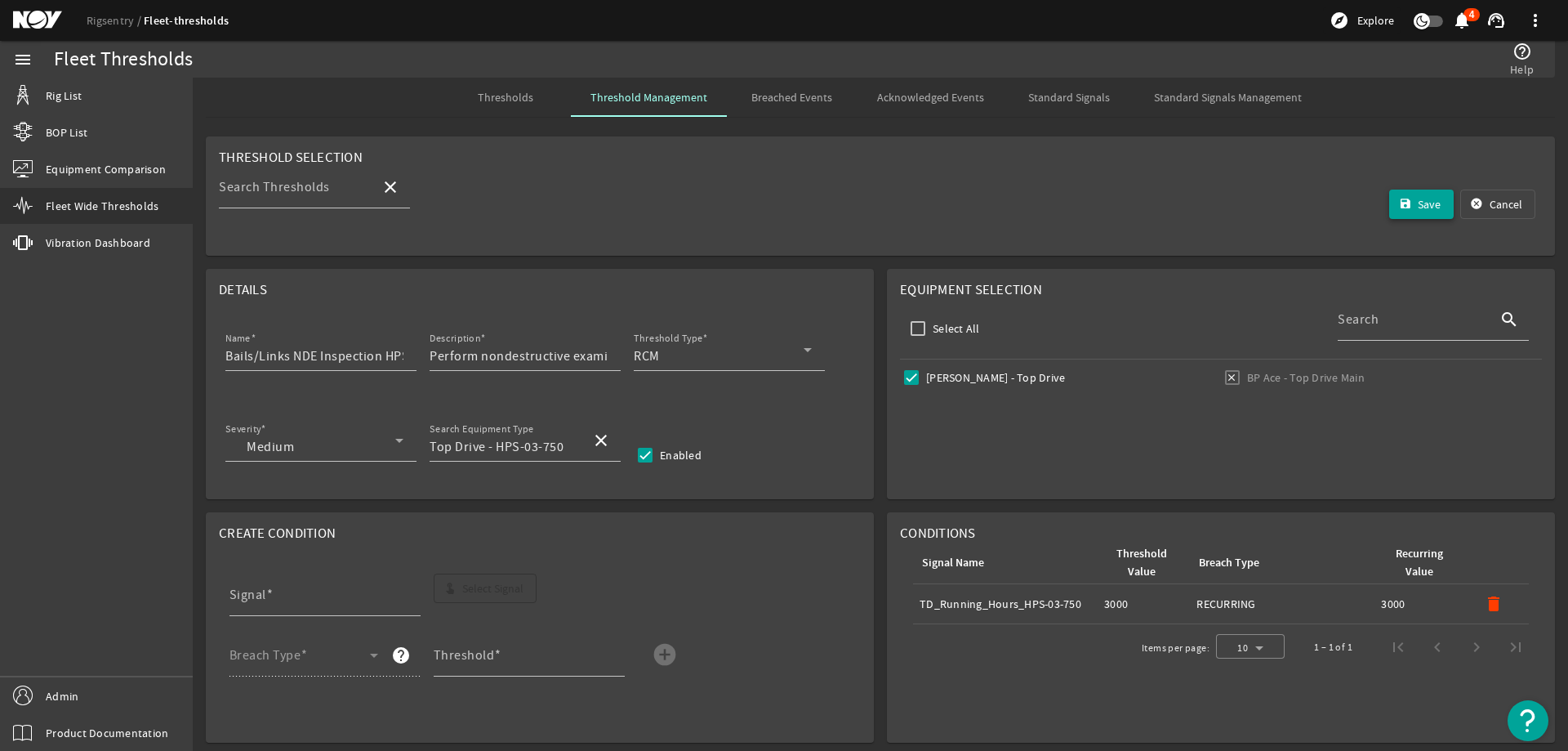
click at [1417, 204] on span "Save" at bounding box center [1428, 204] width 23 height 16
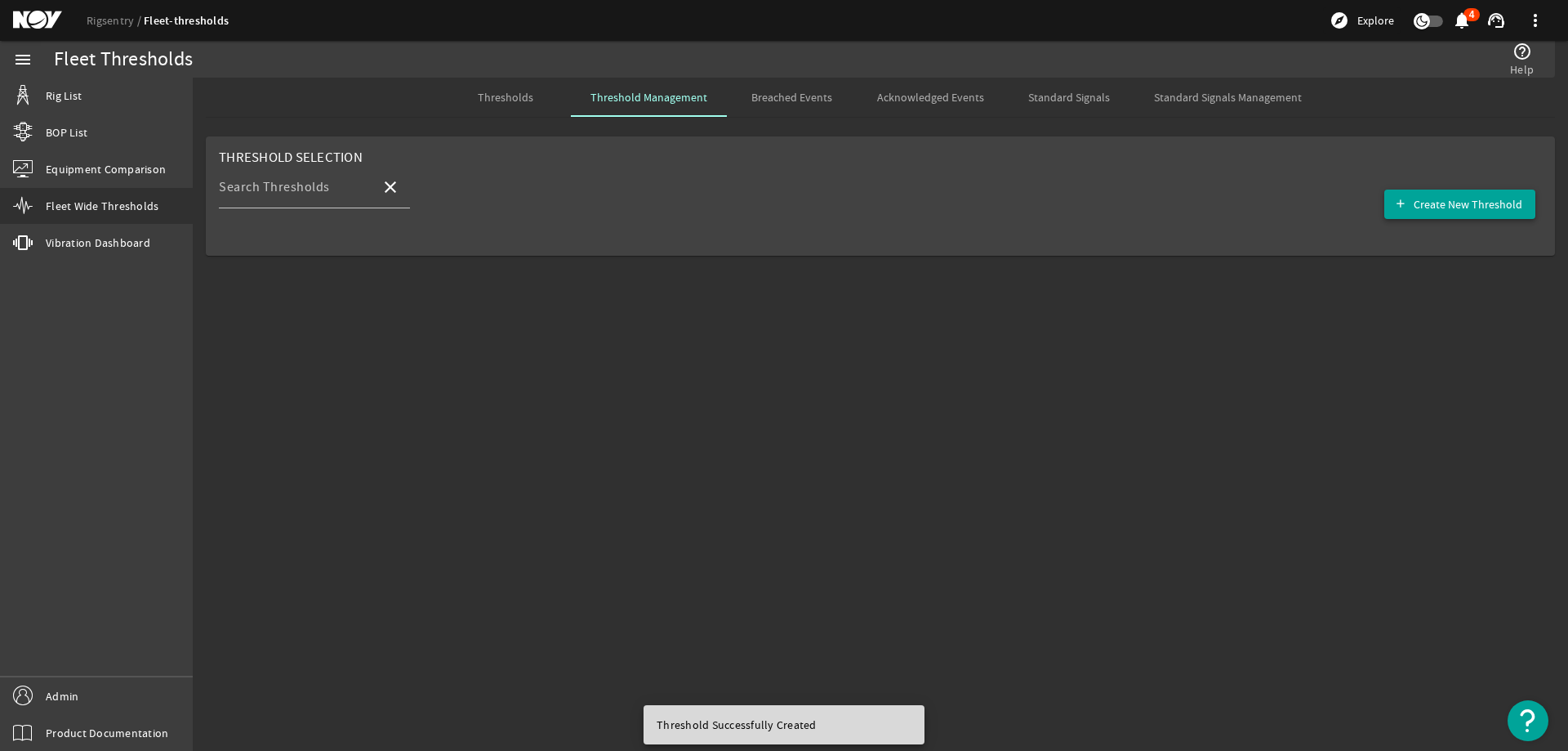
click at [1481, 211] on span "Create New Threshold" at bounding box center [1468, 204] width 109 height 16
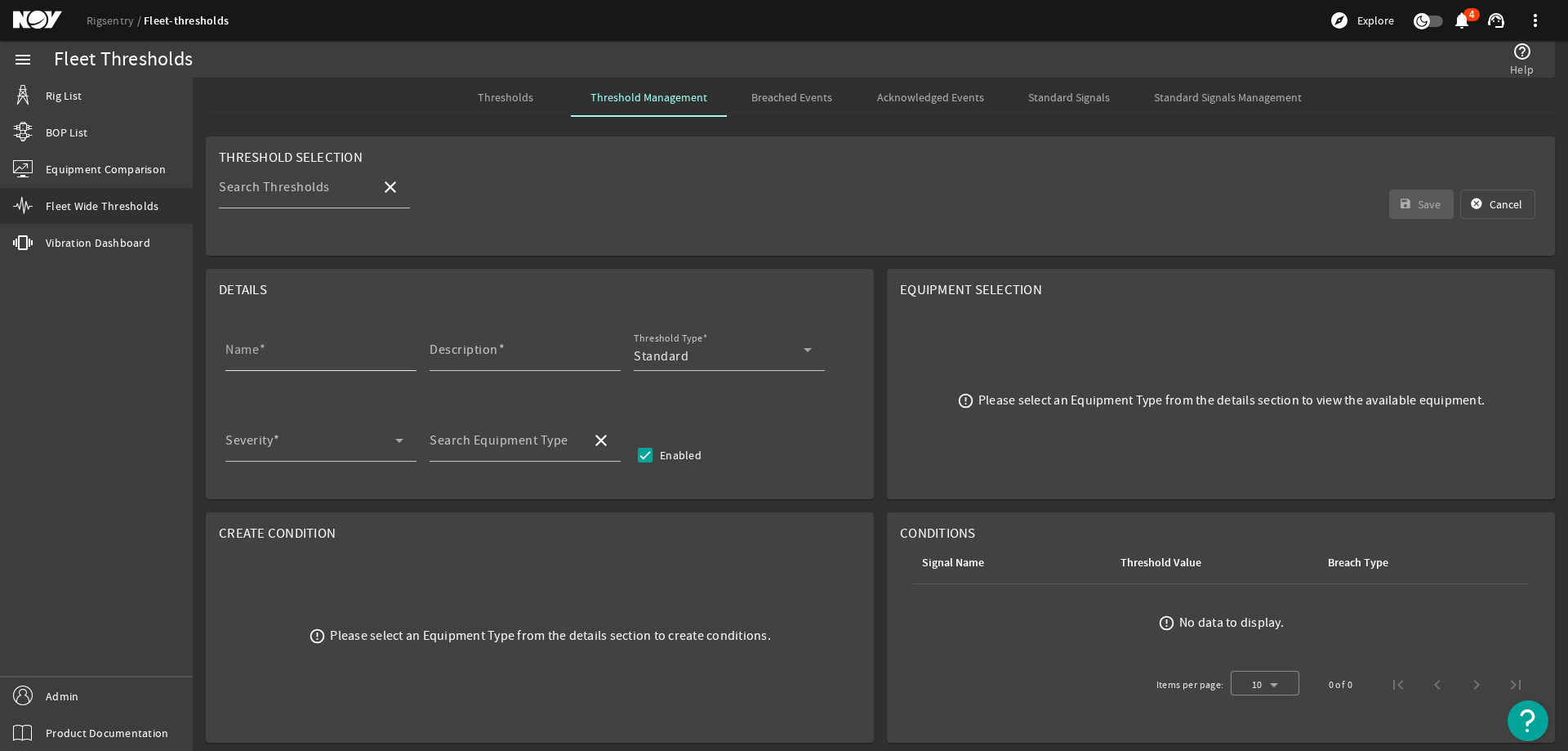
click at [302, 345] on div "Name" at bounding box center [315, 349] width 178 height 42
paste input "Gear Oil Replacement"
type input "Gear Oil Replacement"
click at [529, 371] on div at bounding box center [525, 380] width 191 height 18
click at [526, 360] on input "Description" at bounding box center [518, 356] width 178 height 19
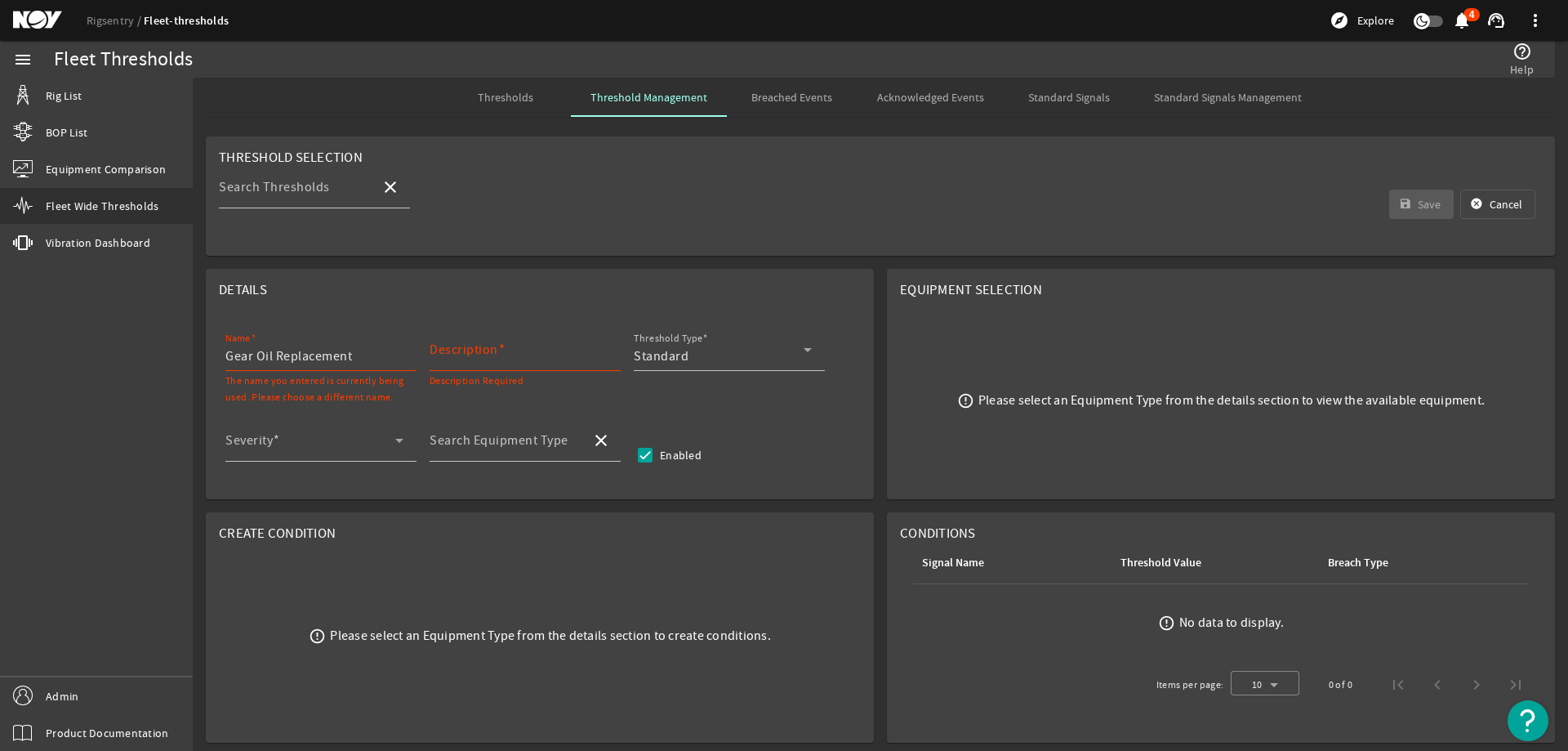
click at [513, 358] on input "Description" at bounding box center [518, 356] width 178 height 19
paste input "Replace the gear oil"
type input "Replace the gear oil"
click at [758, 353] on div "Standard" at bounding box center [719, 356] width 170 height 19
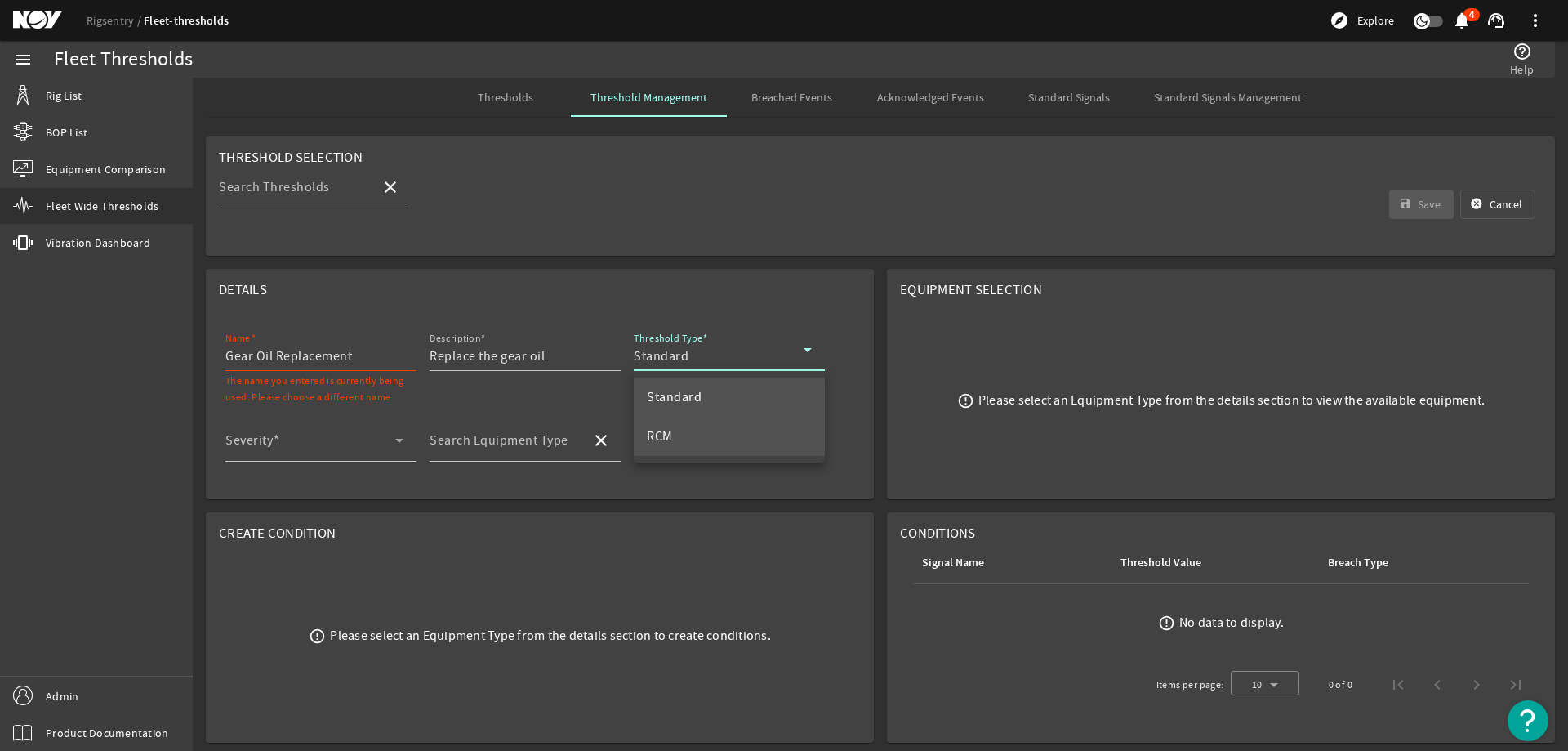
click at [668, 417] on mat-option "RCM" at bounding box center [730, 436] width 191 height 39
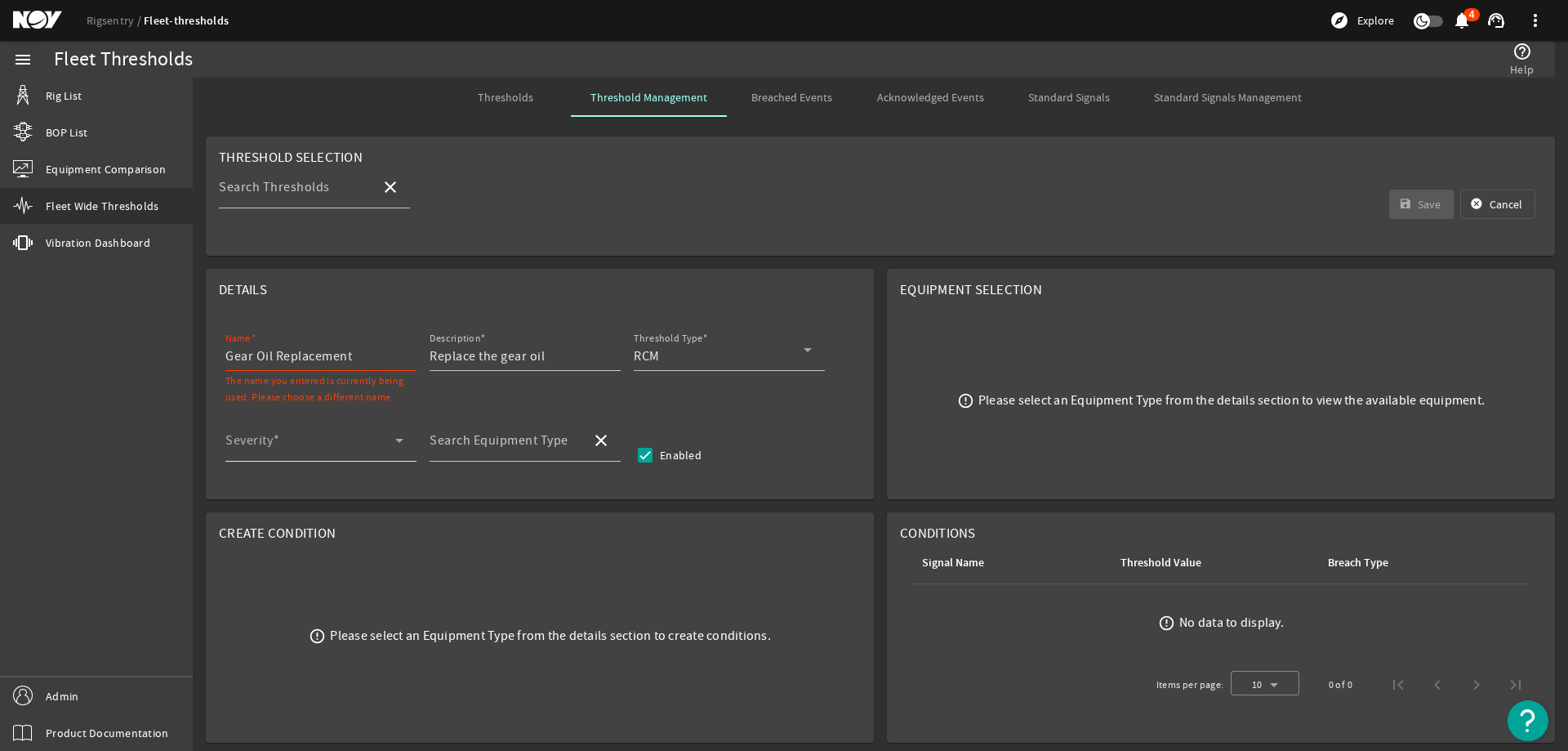
click at [251, 431] on div "Severity" at bounding box center [315, 440] width 178 height 42
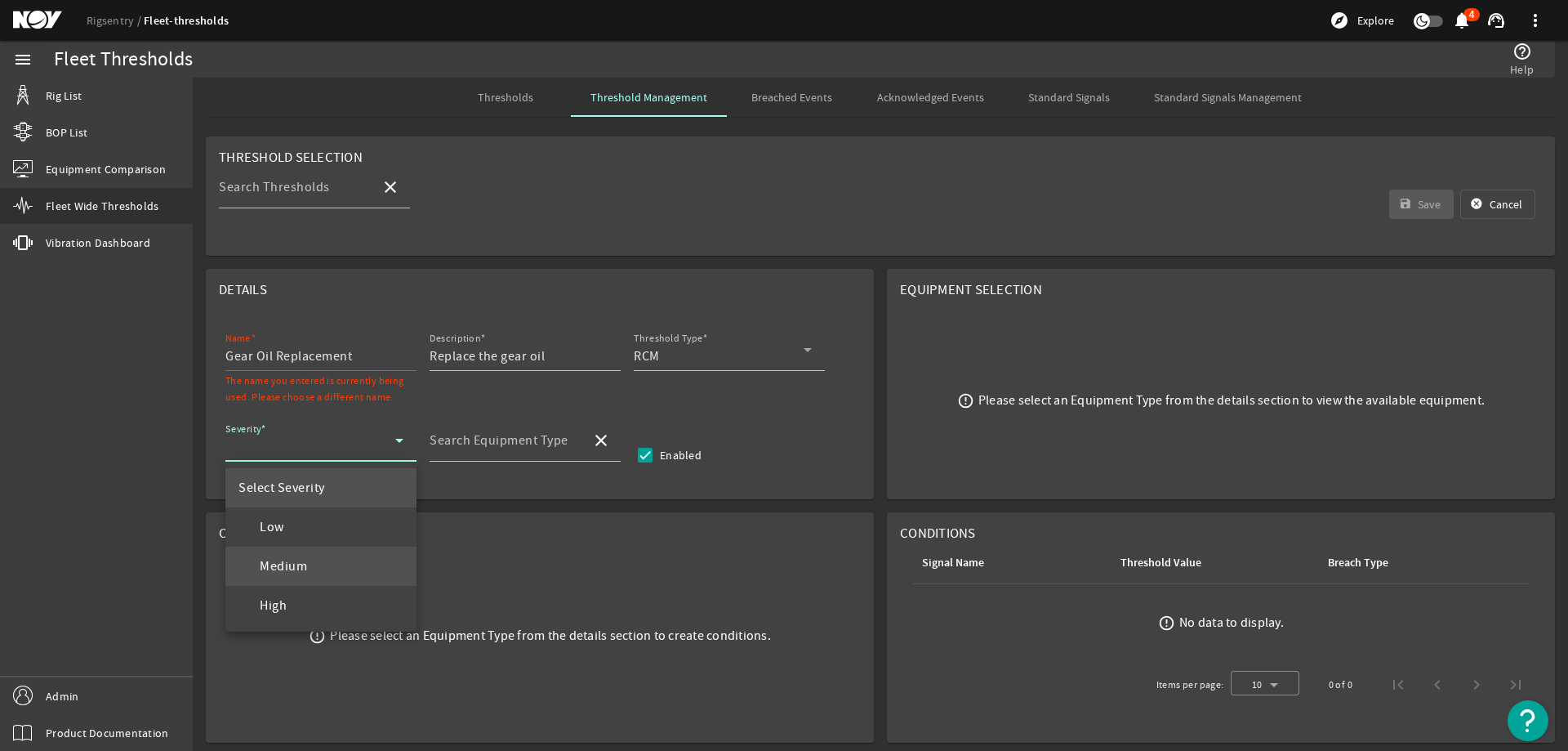
click at [293, 557] on span "Medium" at bounding box center [272, 566] width 69 height 19
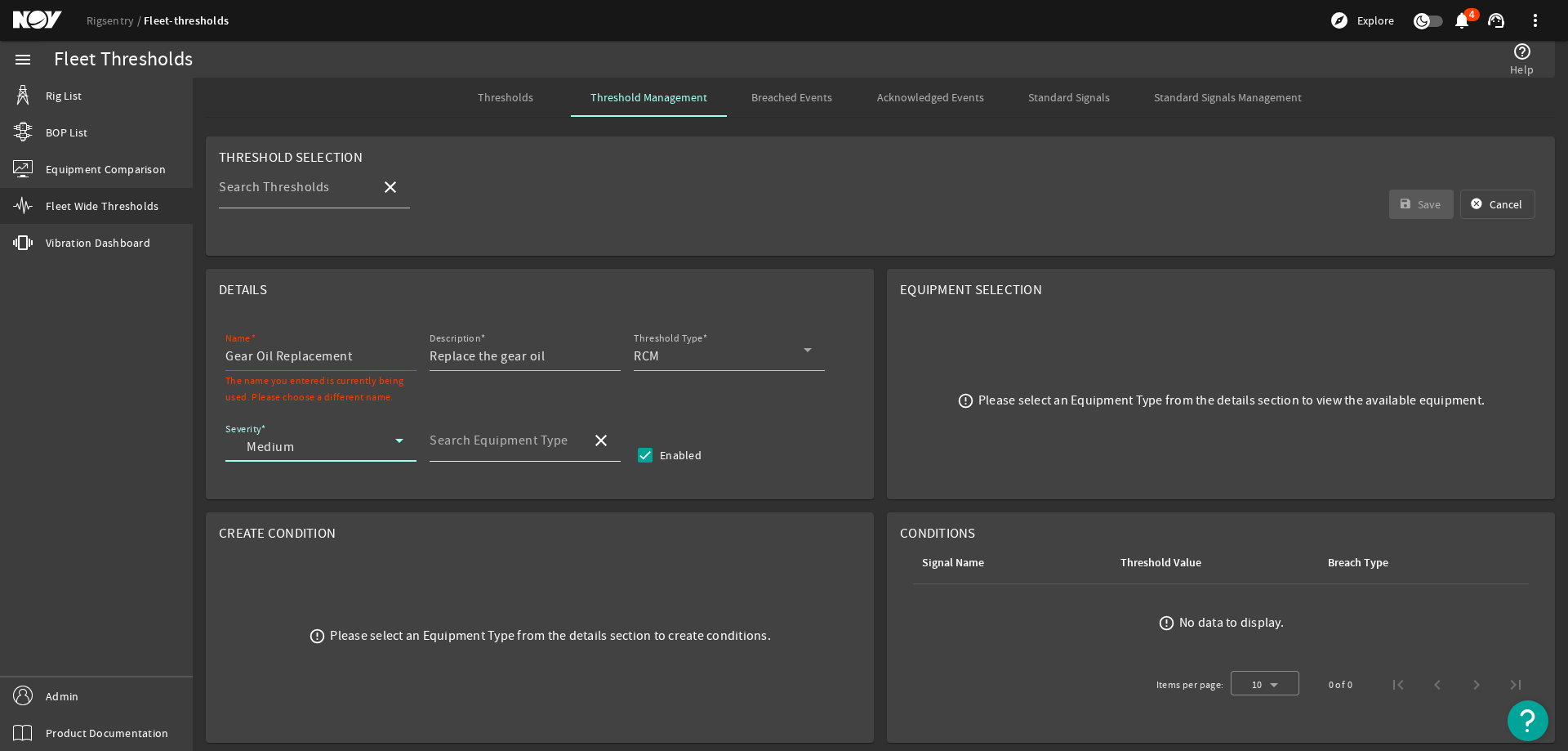
click at [510, 420] on div "Search Equipment Type" at bounding box center [503, 440] width 148 height 42
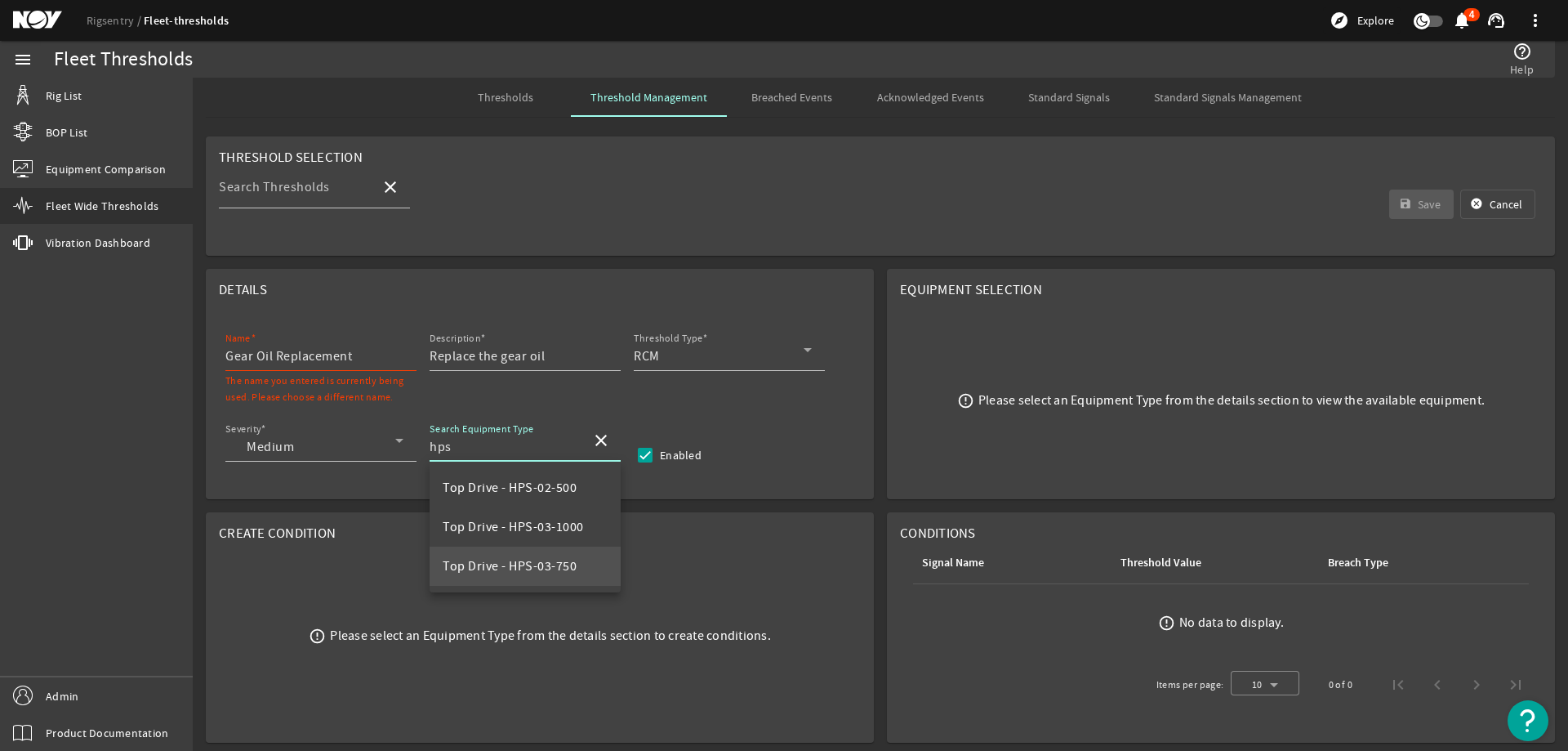
click at [557, 560] on span "Top Drive - HPS-03-750" at bounding box center [510, 565] width 134 height 16
type input "Top Drive - HPS-03-750"
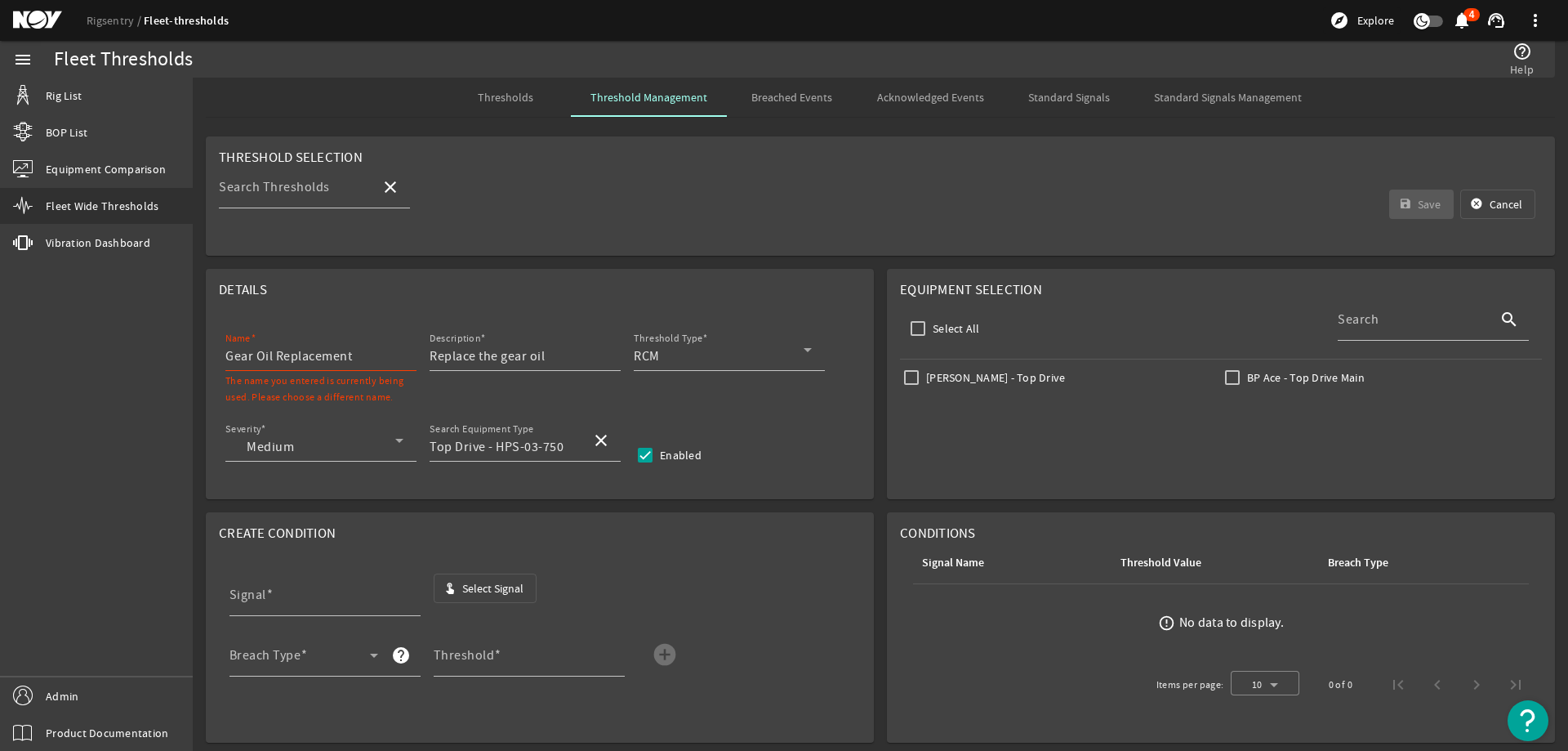
click at [359, 361] on input "Gear Oil Replacement" at bounding box center [315, 356] width 178 height 19
type input "Gear Oil Replacement HPS-03-750"
click at [475, 582] on span "Select Signal" at bounding box center [492, 587] width 61 height 16
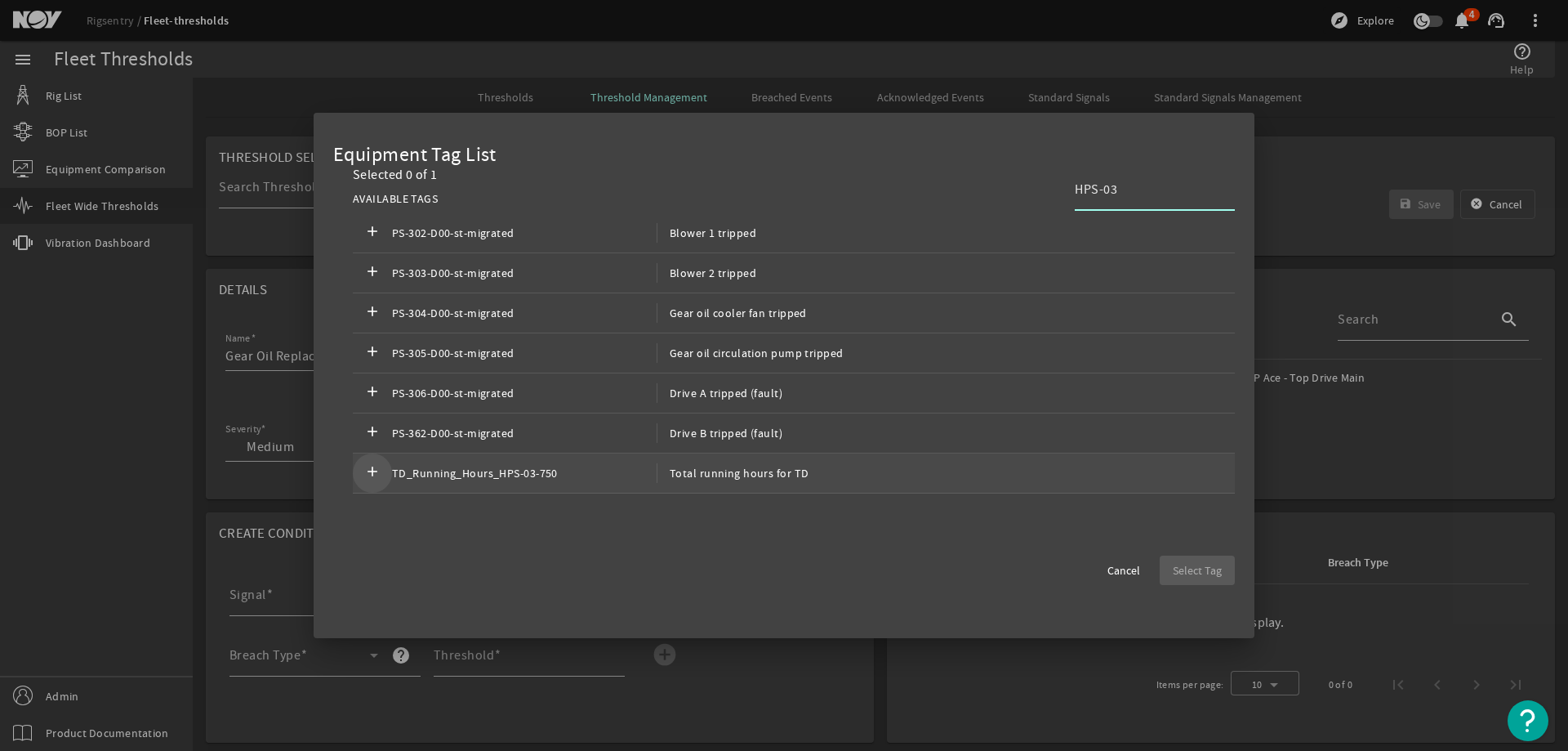
type input "HPS-03"
click at [375, 475] on mat-icon "add" at bounding box center [372, 473] width 19 height 19
click at [1201, 568] on span "Select Tag" at bounding box center [1196, 570] width 49 height 16
type input "TD_Running_Hours_HPS-03-750"
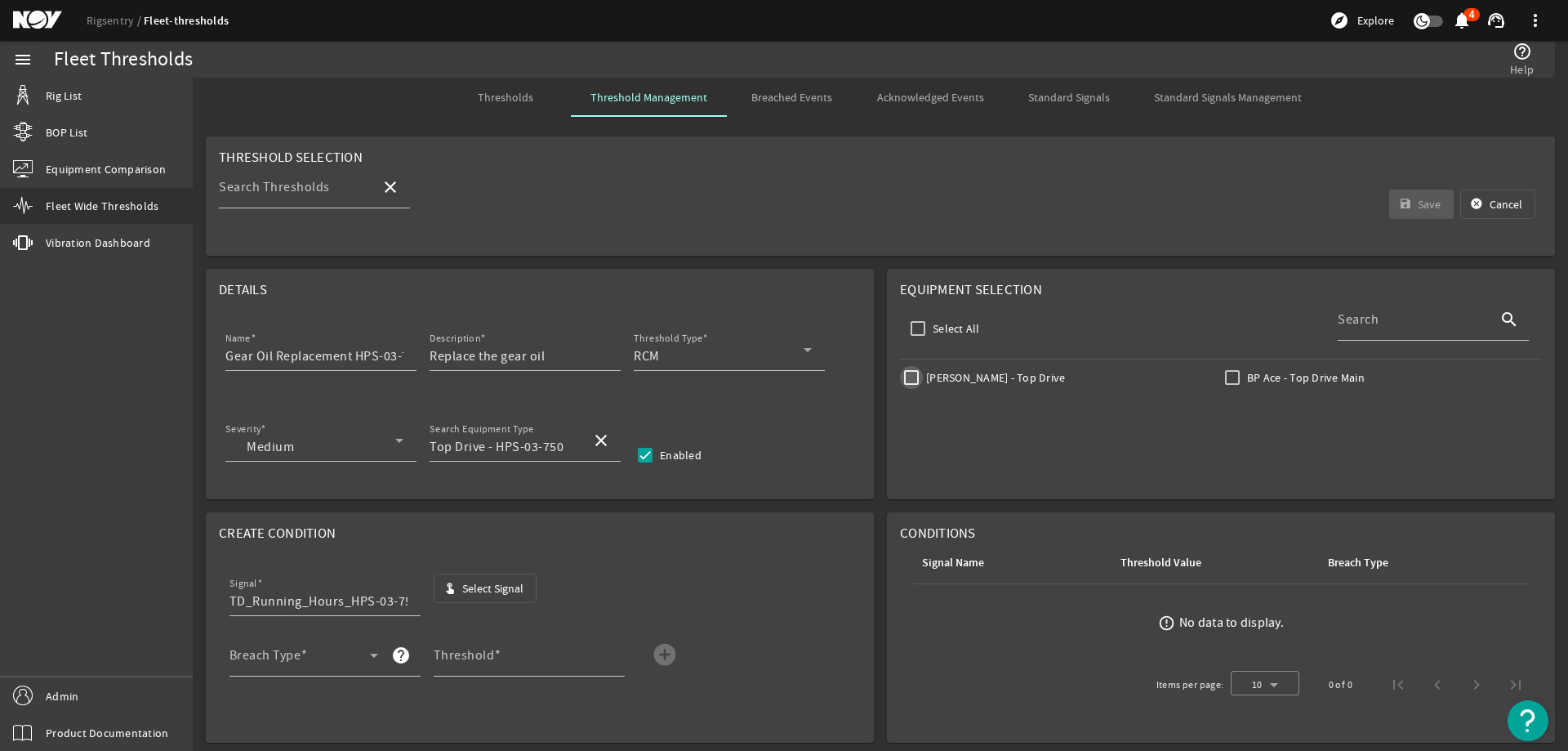
click at [907, 377] on input "Johan Sverdrup - Top Drive" at bounding box center [911, 378] width 23 height 23
checkbox input "true"
click at [333, 668] on span at bounding box center [299, 661] width 141 height 19
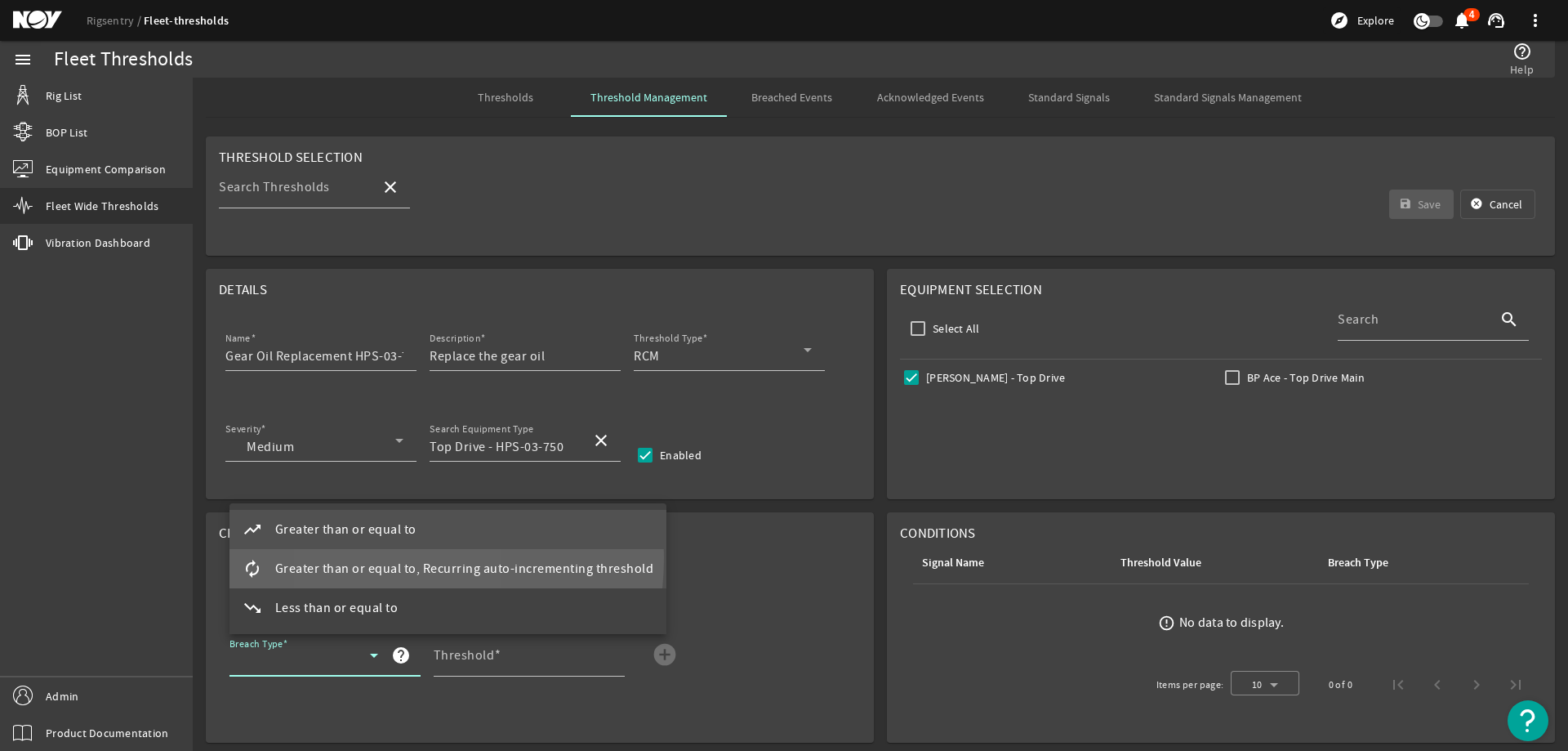
click at [375, 557] on mat-option "autorenew Greater than or equal to, Recurring auto-incrementing threshold" at bounding box center [448, 568] width 438 height 39
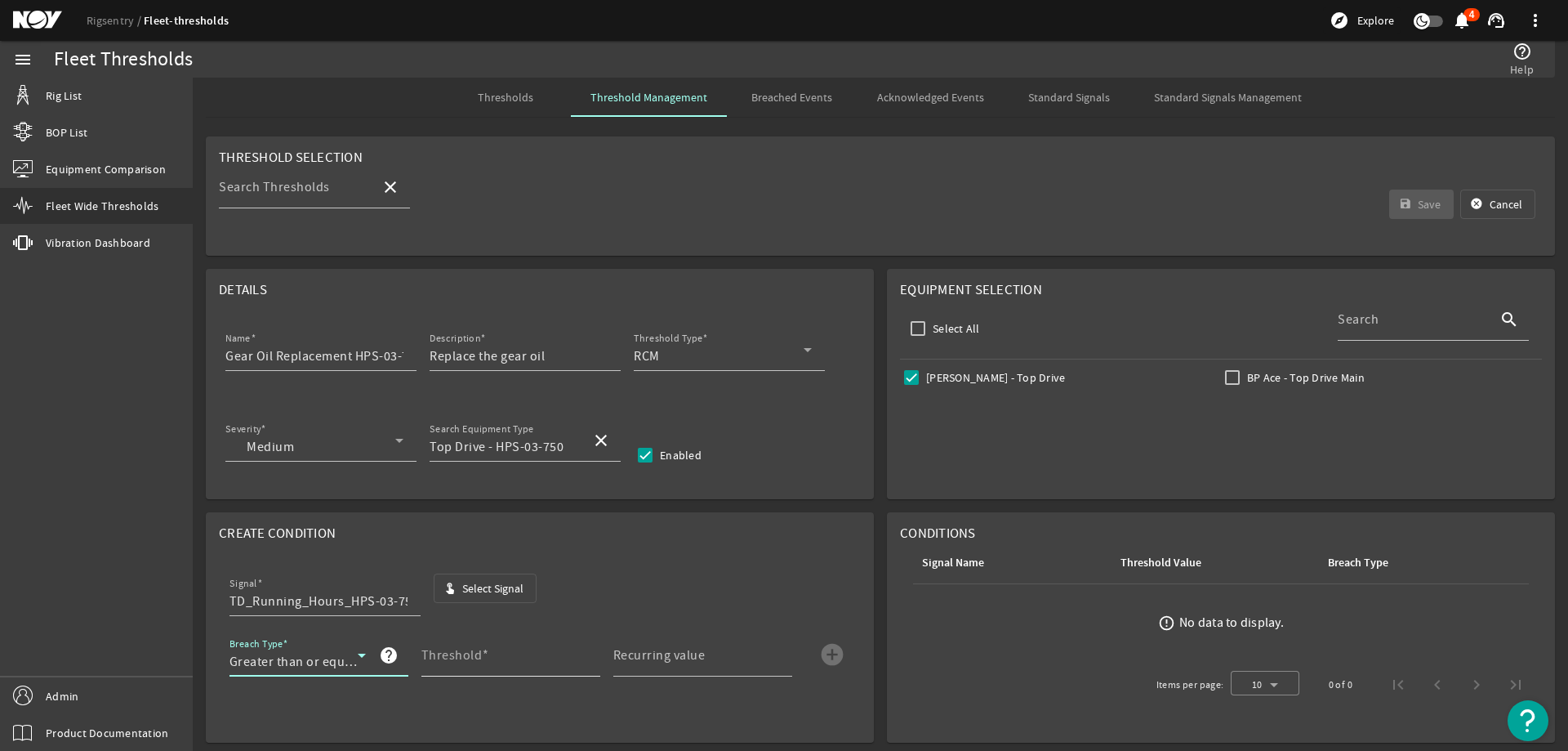
click at [457, 657] on mat-label "Threshold" at bounding box center [452, 654] width 61 height 16
click at [457, 657] on input "Threshold" at bounding box center [504, 661] width 165 height 19
type input "1500"
click at [659, 659] on mat-label "Recurring value" at bounding box center [659, 654] width 92 height 16
click at [659, 659] on input "Recurring value" at bounding box center [695, 661] width 165 height 19
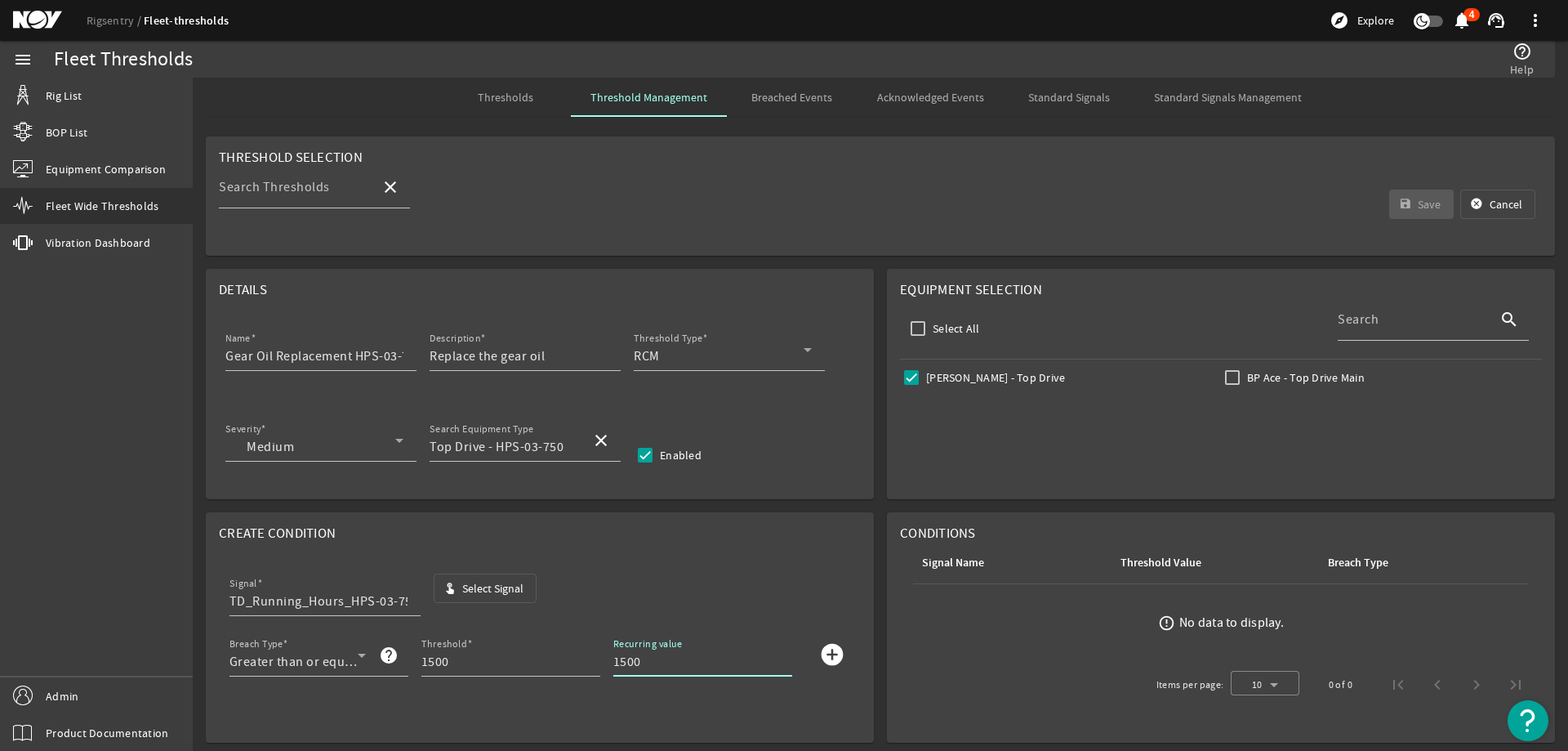
type input "1500"
click at [820, 661] on mat-icon "add_circle" at bounding box center [832, 653] width 26 height 26
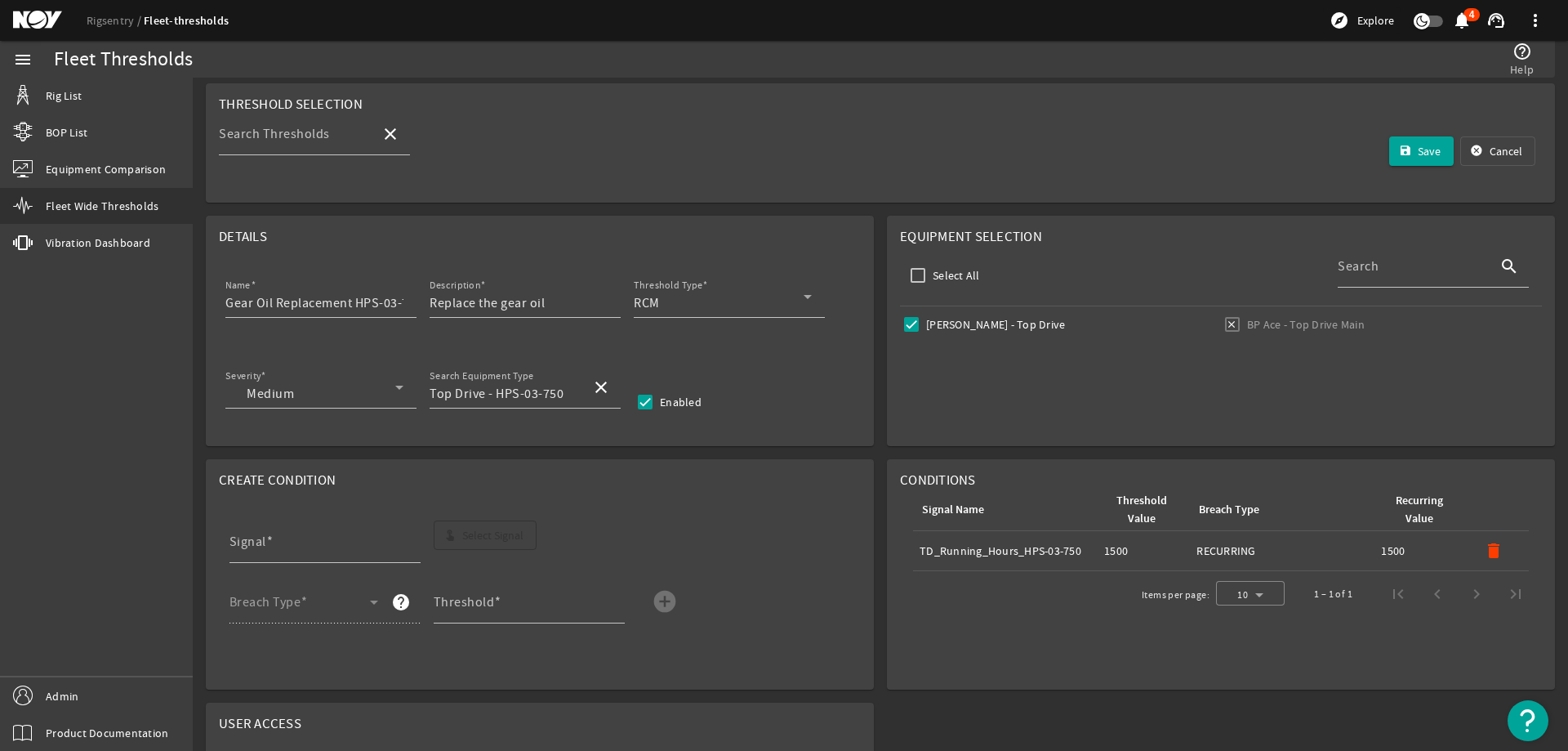
scroll to position [81, 0]
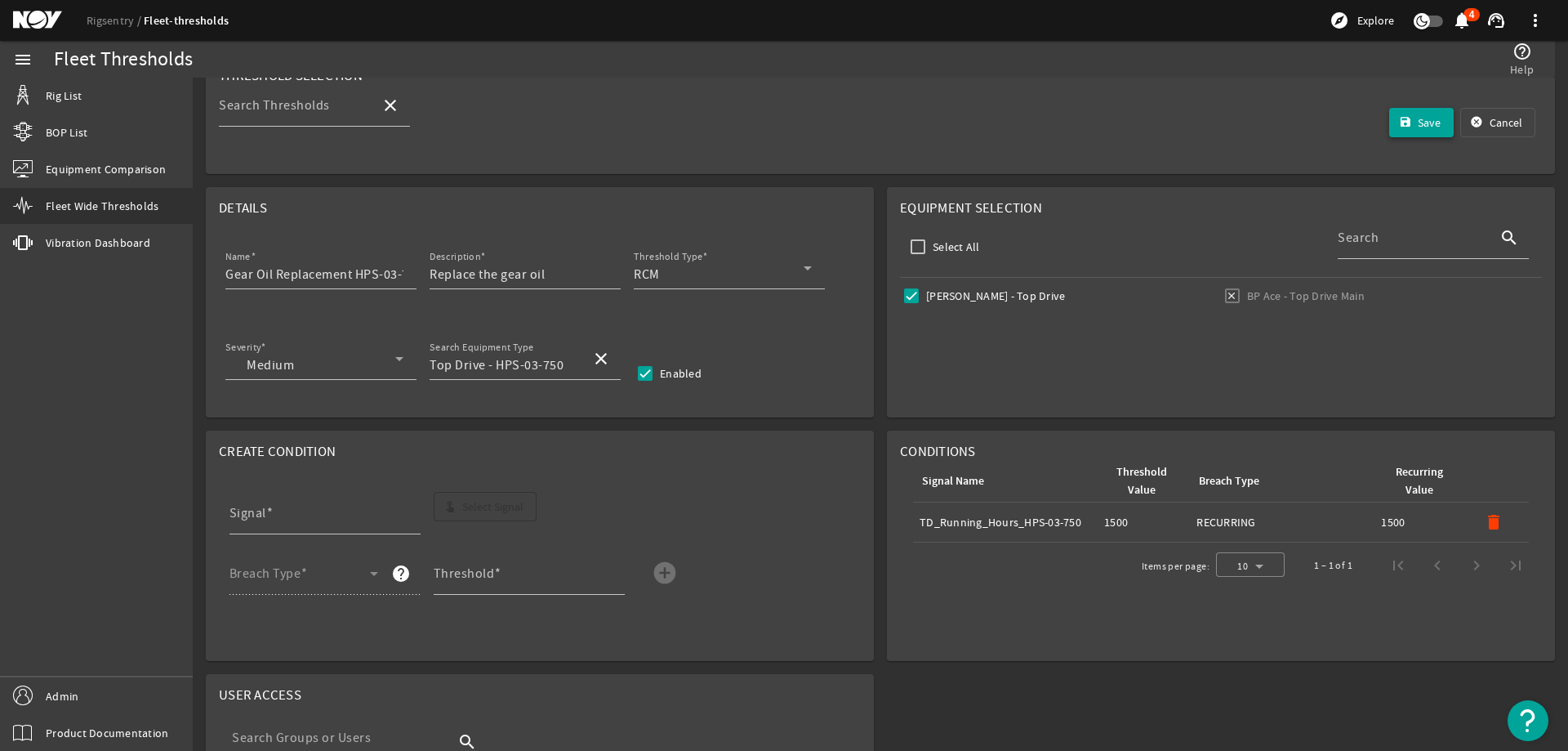
click at [1399, 120] on mat-icon "save" at bounding box center [1405, 122] width 13 height 13
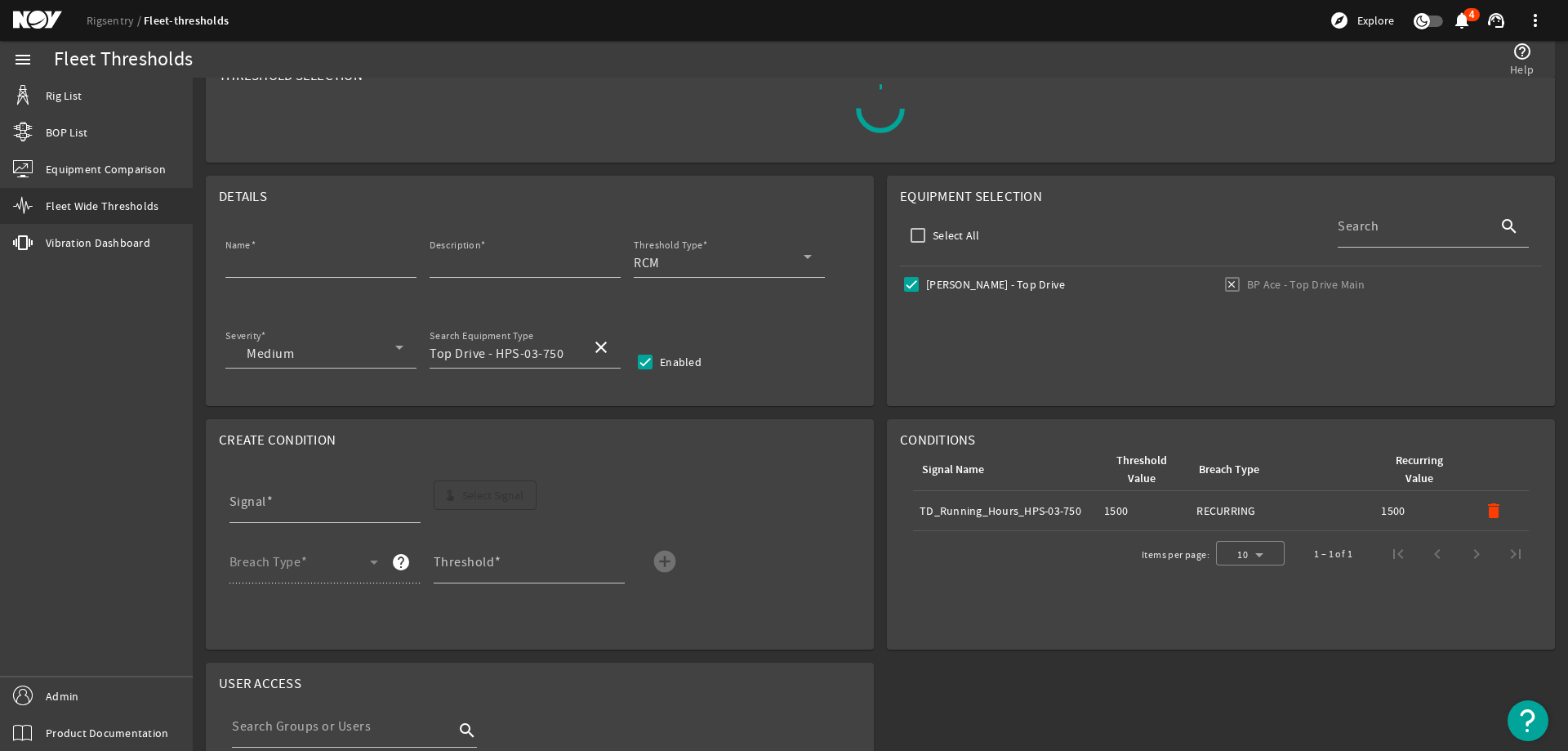
scroll to position [0, 0]
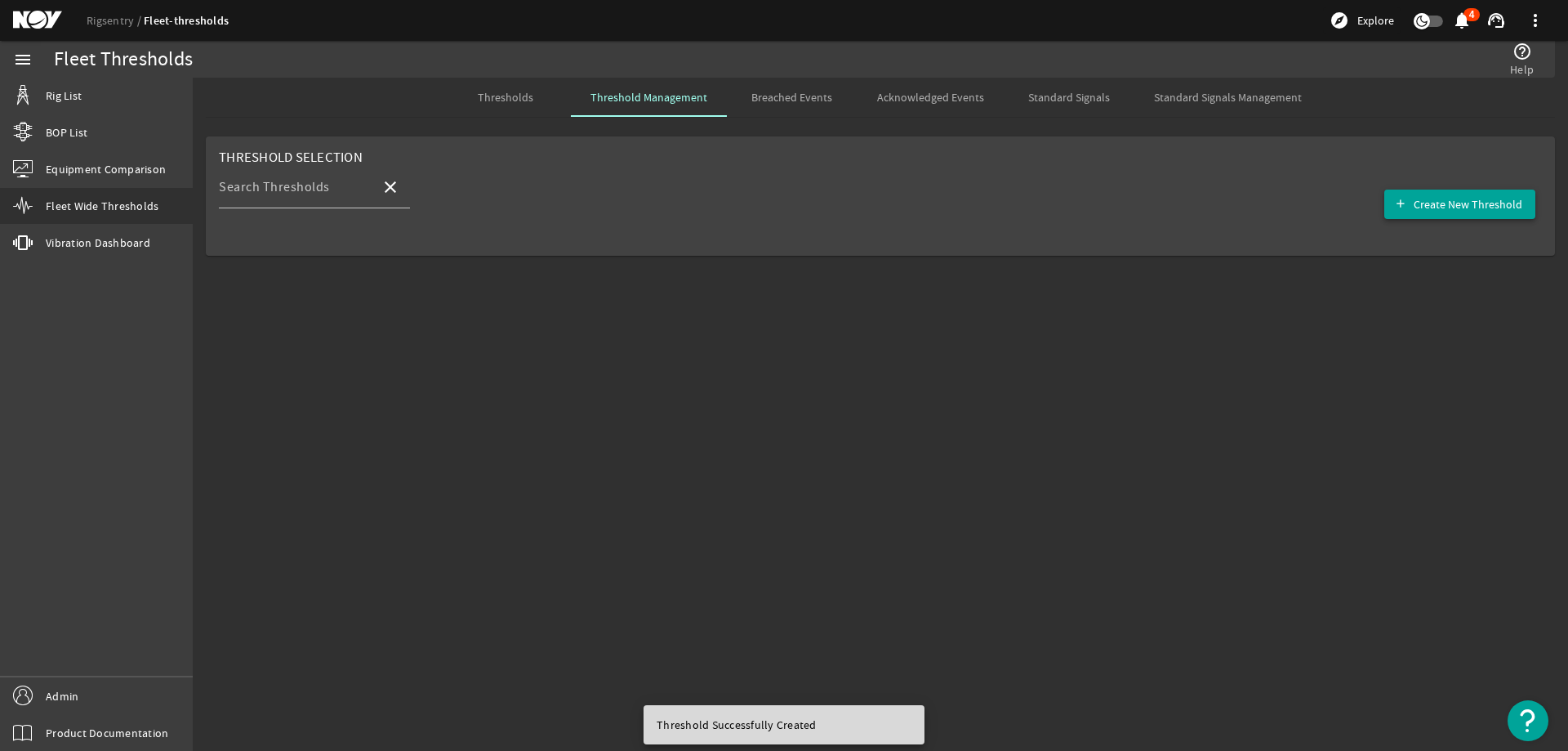
click at [1470, 197] on span "Create New Threshold" at bounding box center [1468, 204] width 109 height 16
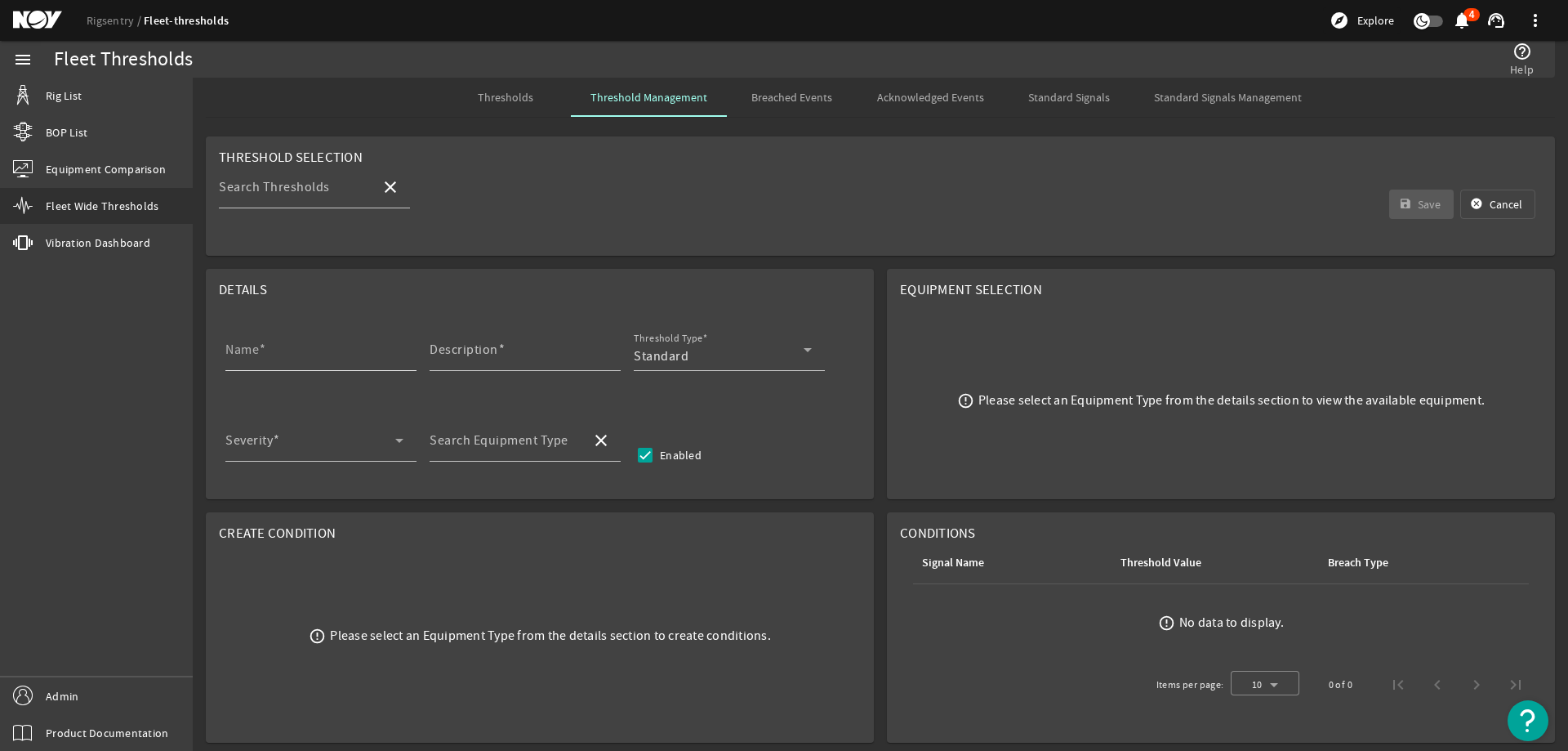
click at [294, 346] on input "Name" at bounding box center [315, 356] width 178 height 19
click at [296, 352] on input "Name" at bounding box center [315, 356] width 178 height 19
paste input "Gearbox NDE Inspection"
type input "Gearbox NDE Inspection"
click at [472, 358] on input "Description" at bounding box center [518, 356] width 178 height 19
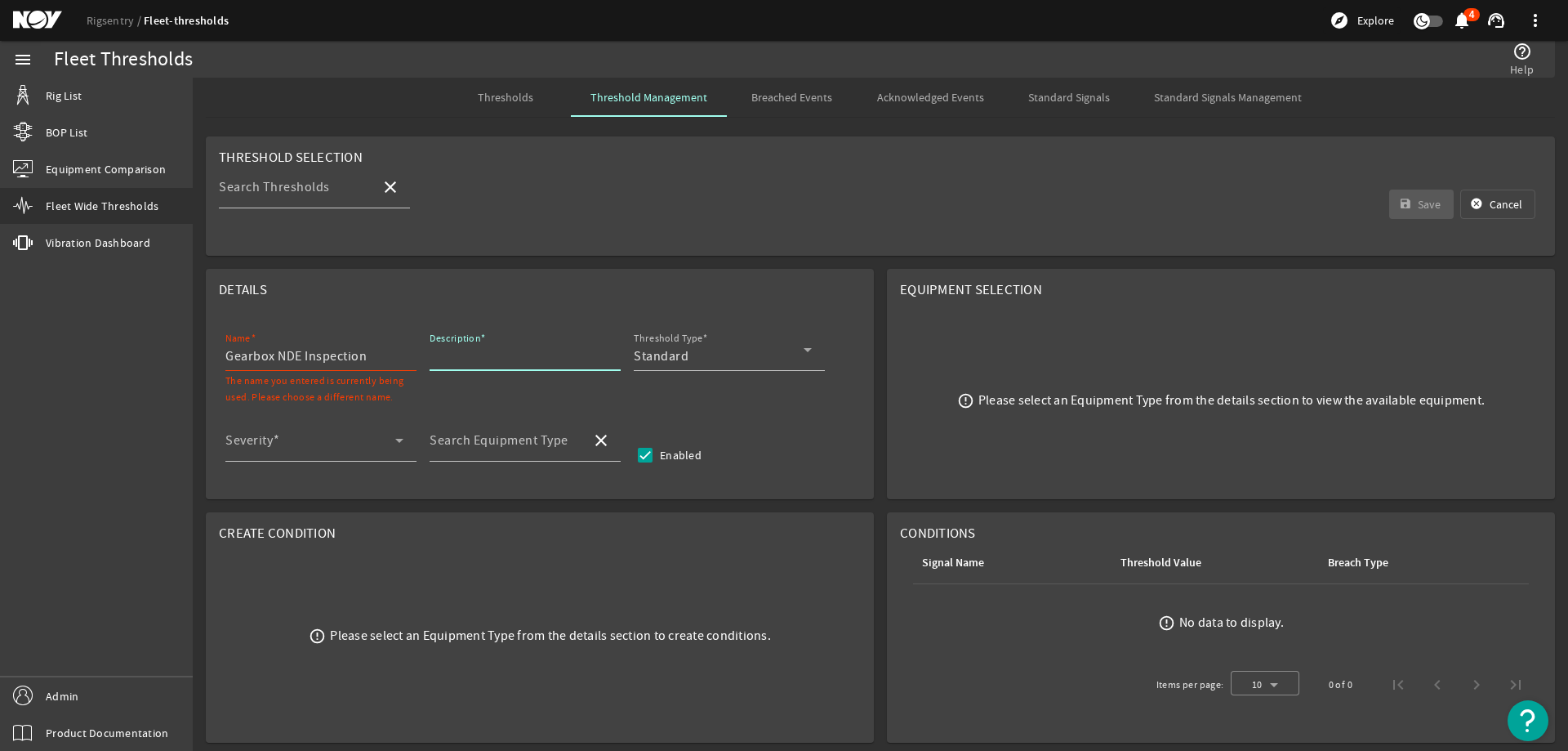
paste input "Perform nondestructive examination (NDE) of gearbox, without disassembling, inc…"
type input "Perform nondestructive examination (NDE) of gearbox, without disassembling, inc…"
click at [709, 346] on div "Standard" at bounding box center [719, 356] width 170 height 19
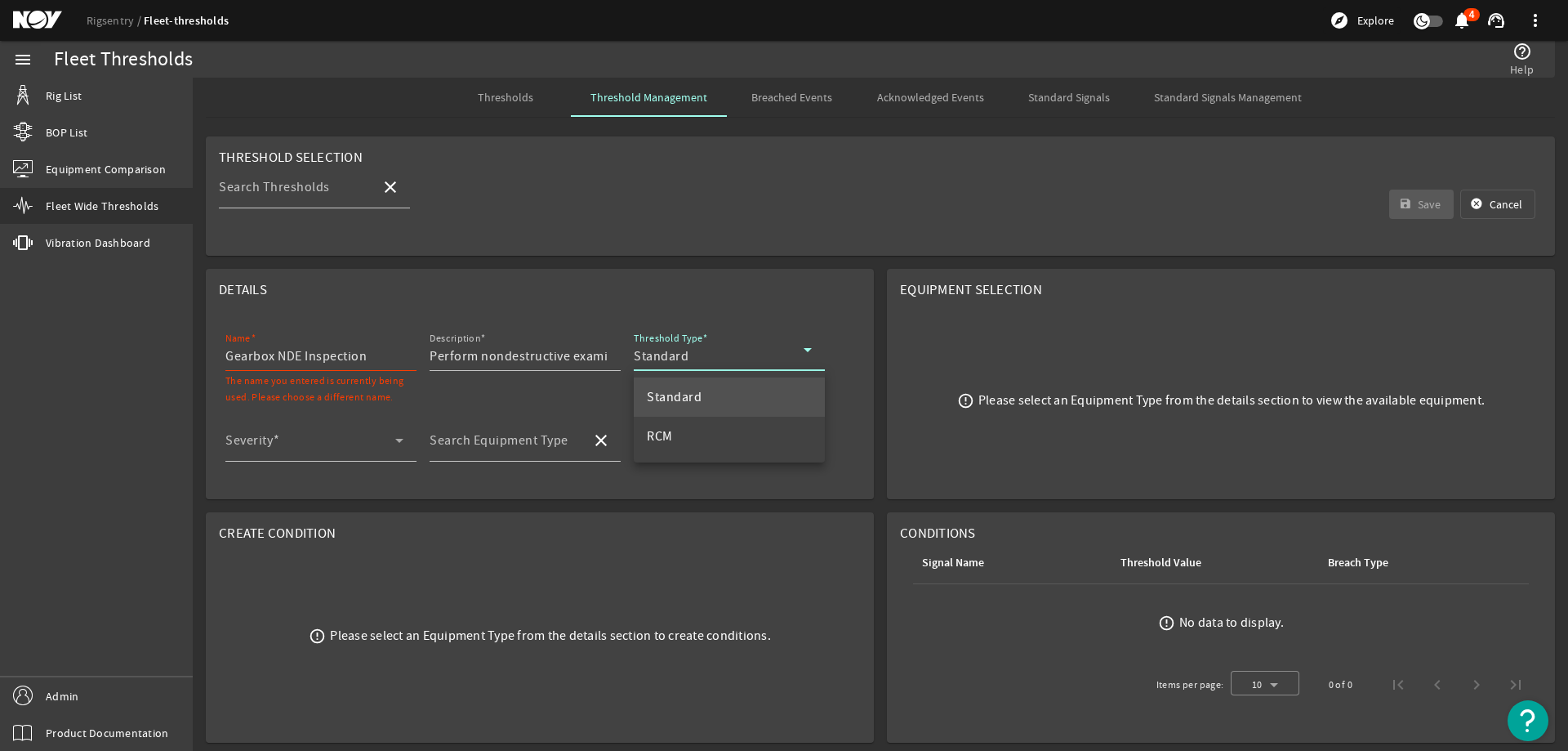
click at [657, 436] on span "RCM" at bounding box center [659, 436] width 26 height 19
click at [363, 443] on span at bounding box center [311, 447] width 170 height 19
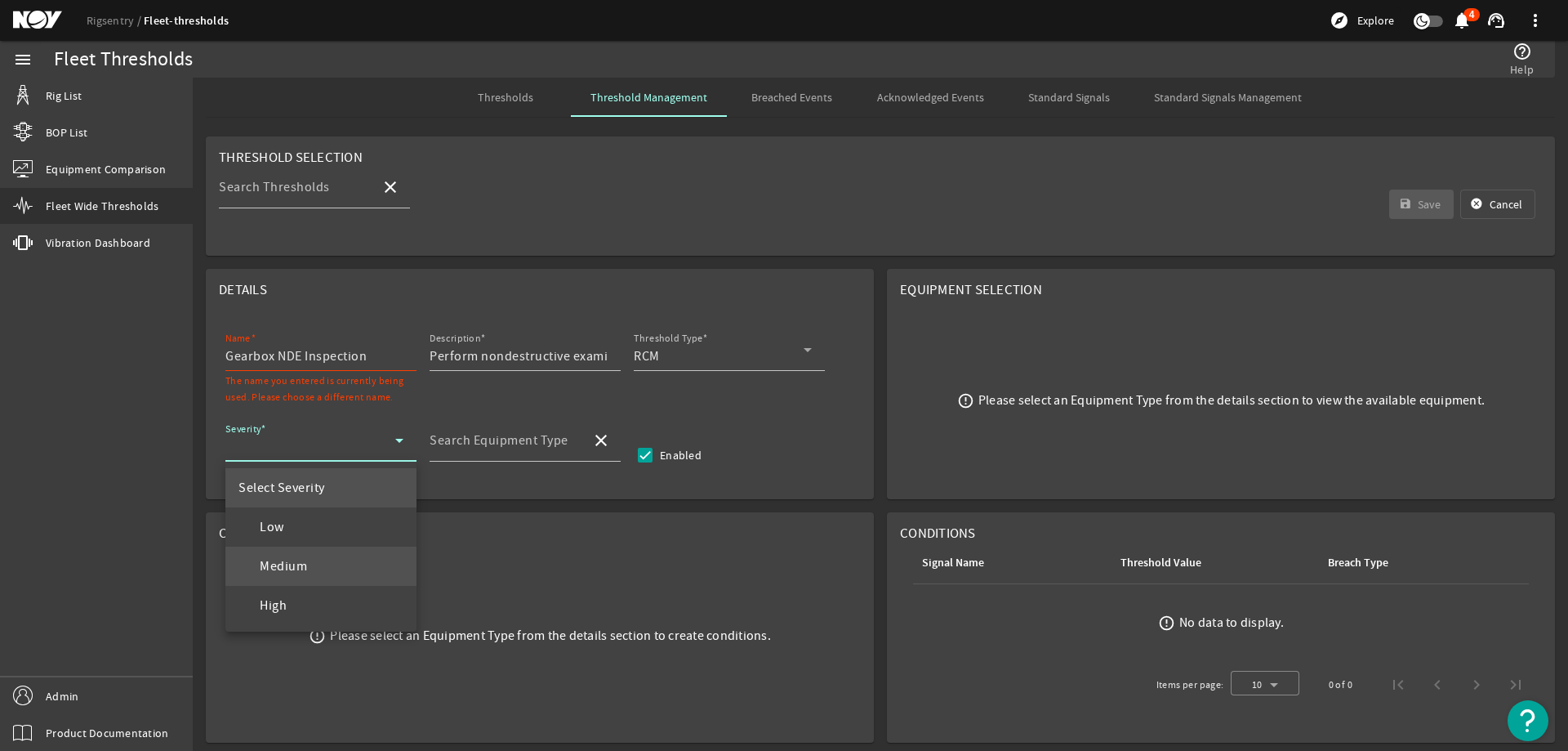
click at [303, 568] on span "Medium" at bounding box center [272, 566] width 69 height 19
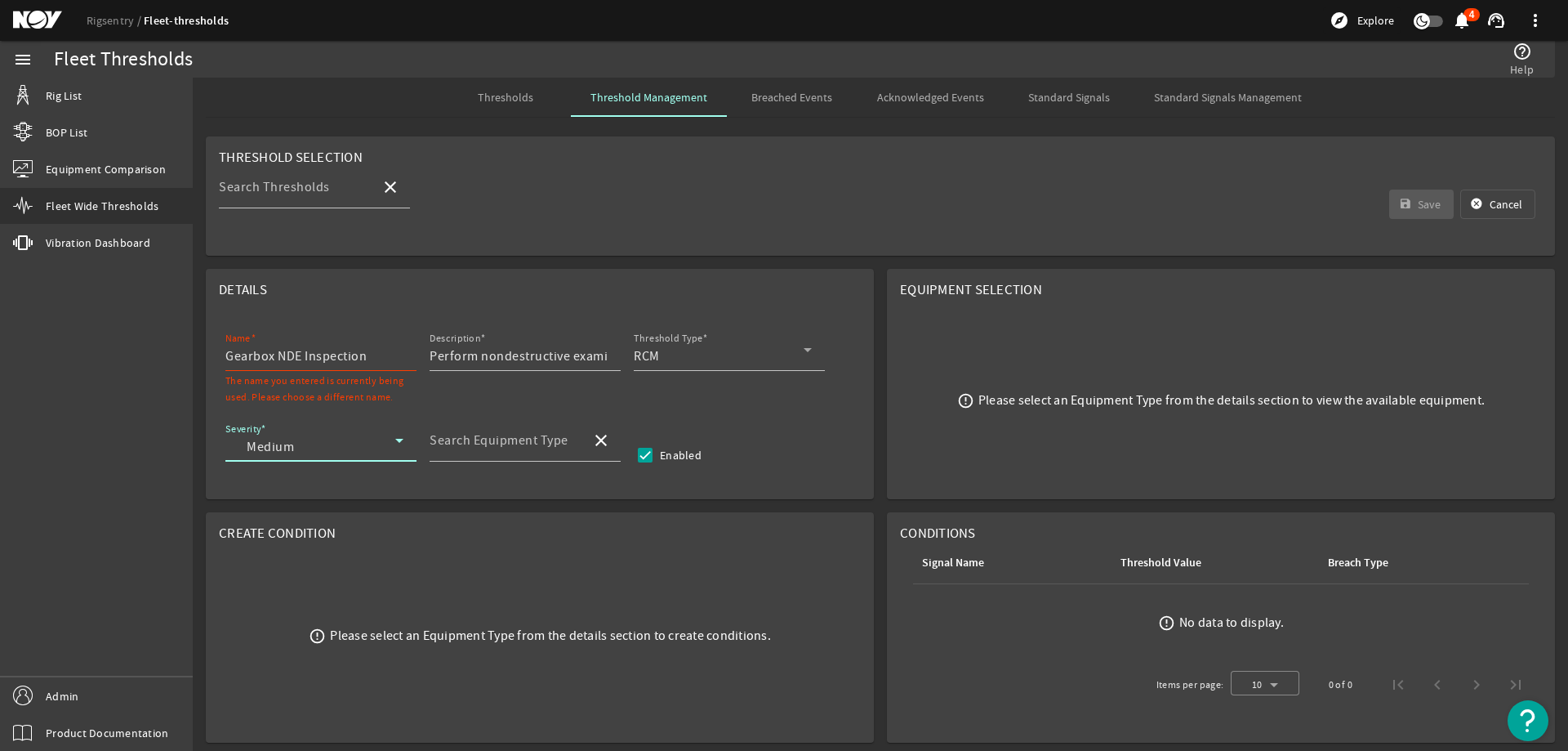
click at [537, 418] on mat-card "Details Name Gearbox NDE Inspection The name you entered is currently being use…" at bounding box center [539, 384] width 668 height 231
click at [535, 446] on mat-label "Search Equipment Type" at bounding box center [498, 440] width 139 height 16
click at [535, 446] on input "Search Equipment Type" at bounding box center [503, 447] width 148 height 19
click at [529, 531] on span "Top Drive - HPS-03-750" at bounding box center [510, 526] width 134 height 16
type input "Top Drive - HPS-03-750"
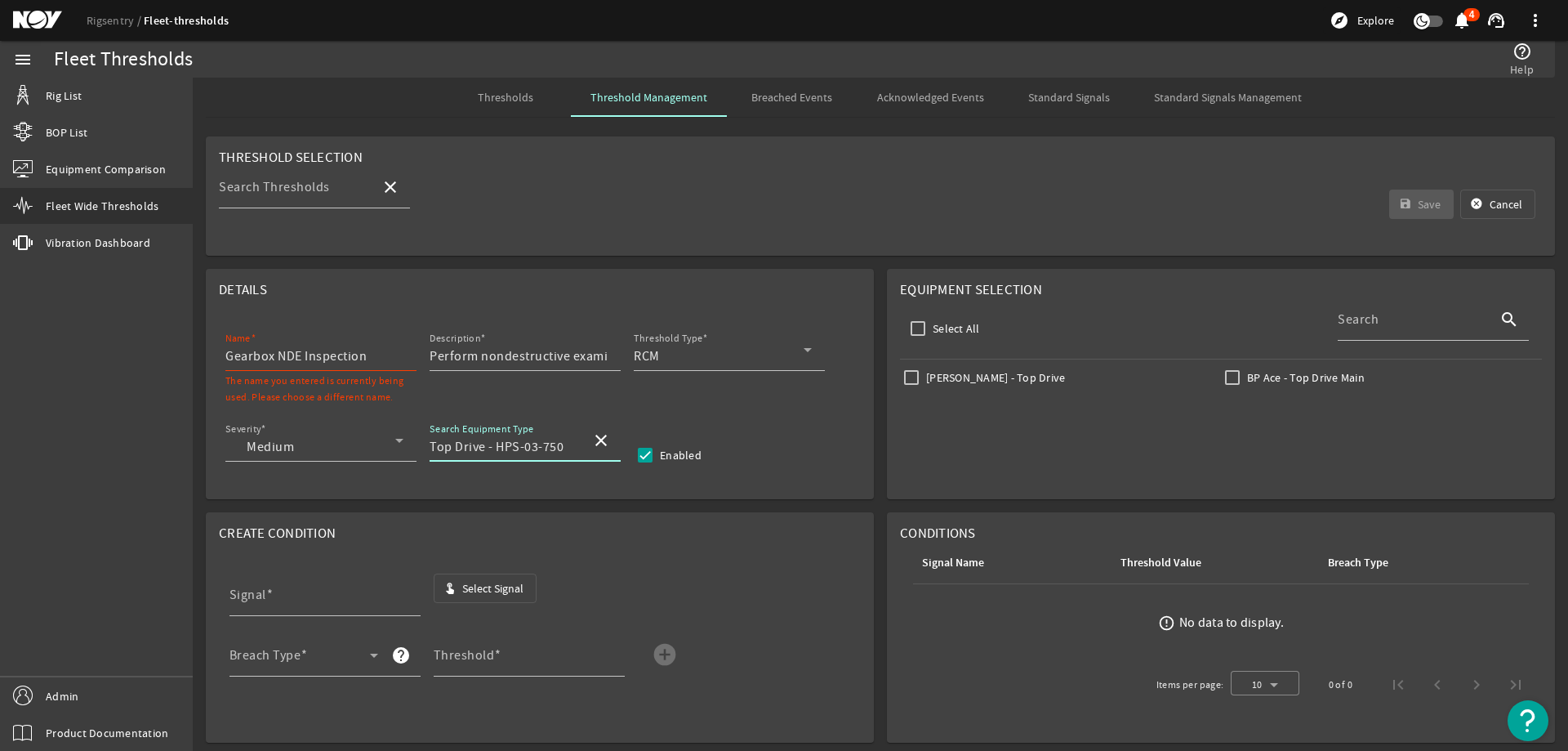
click at [381, 361] on input "Gearbox NDE Inspection" at bounding box center [315, 356] width 178 height 19
type input "Gearbox NDE Inspection HPS-03-750"
click at [910, 377] on input "Johan Sverdrup - Top Drive" at bounding box center [911, 378] width 23 height 23
checkbox input "true"
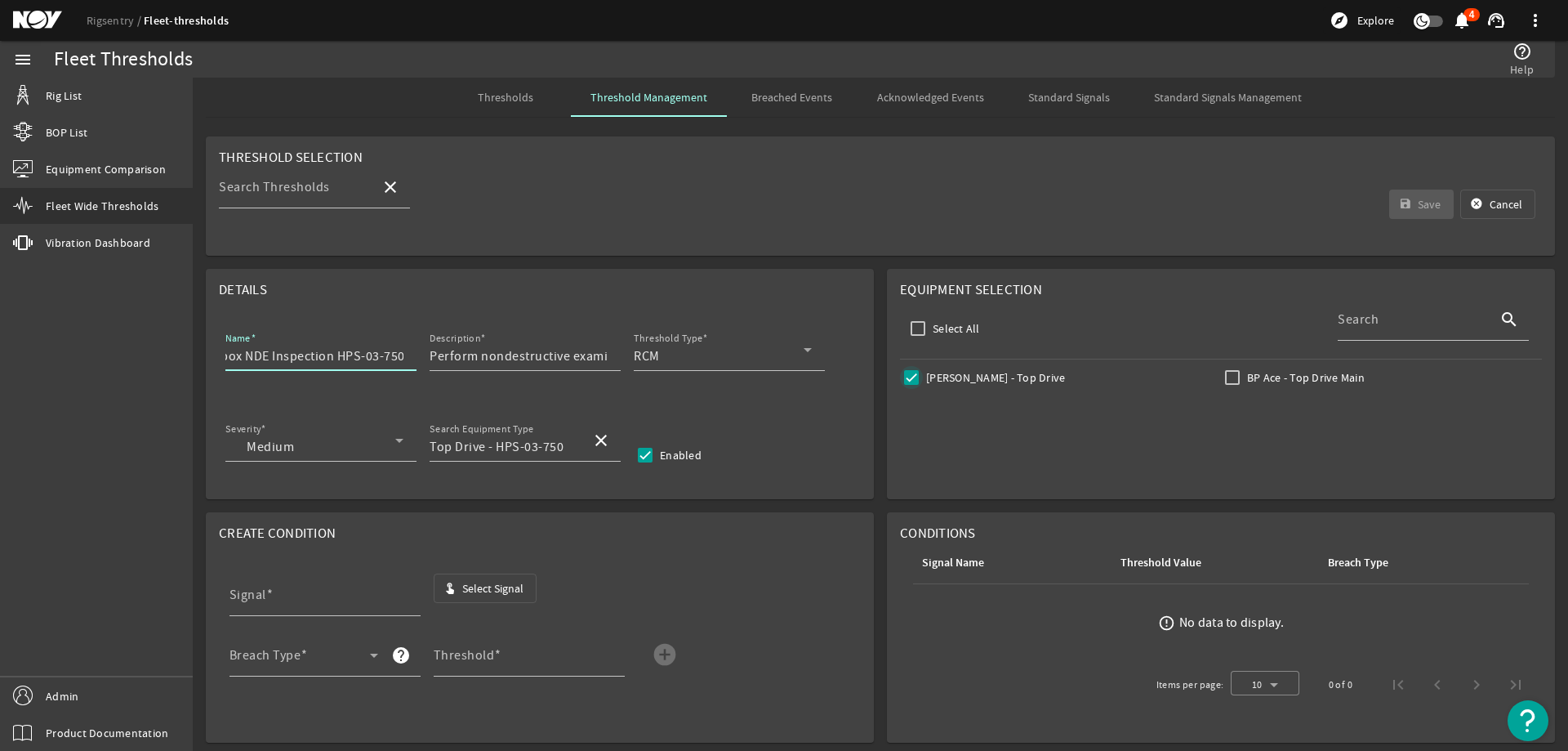
scroll to position [0, 0]
click at [508, 585] on span "Select Signal" at bounding box center [492, 587] width 61 height 16
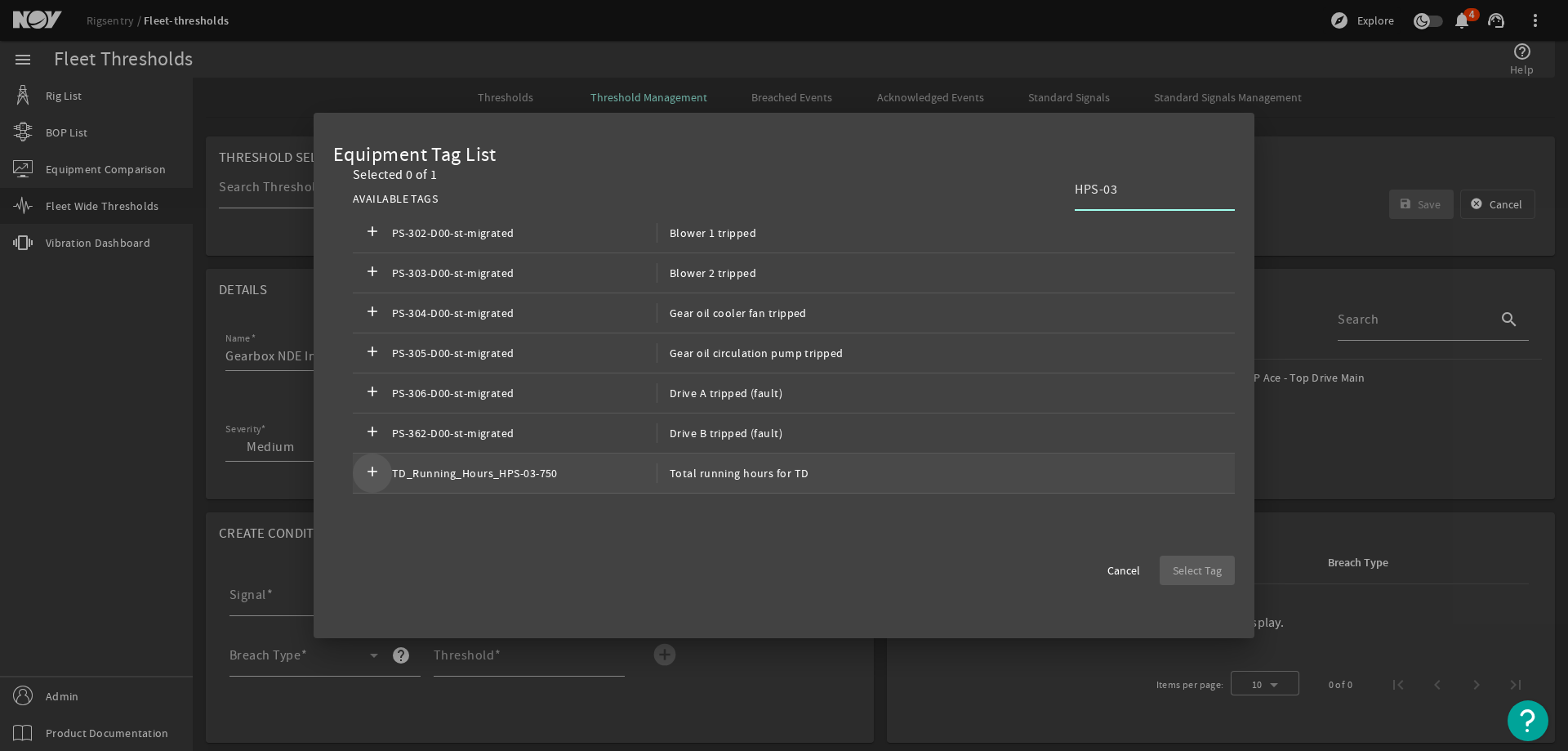
type input "HPS-03"
click at [372, 464] on mat-icon "add" at bounding box center [372, 473] width 19 height 19
click at [1209, 564] on span "Select Tag" at bounding box center [1196, 570] width 49 height 16
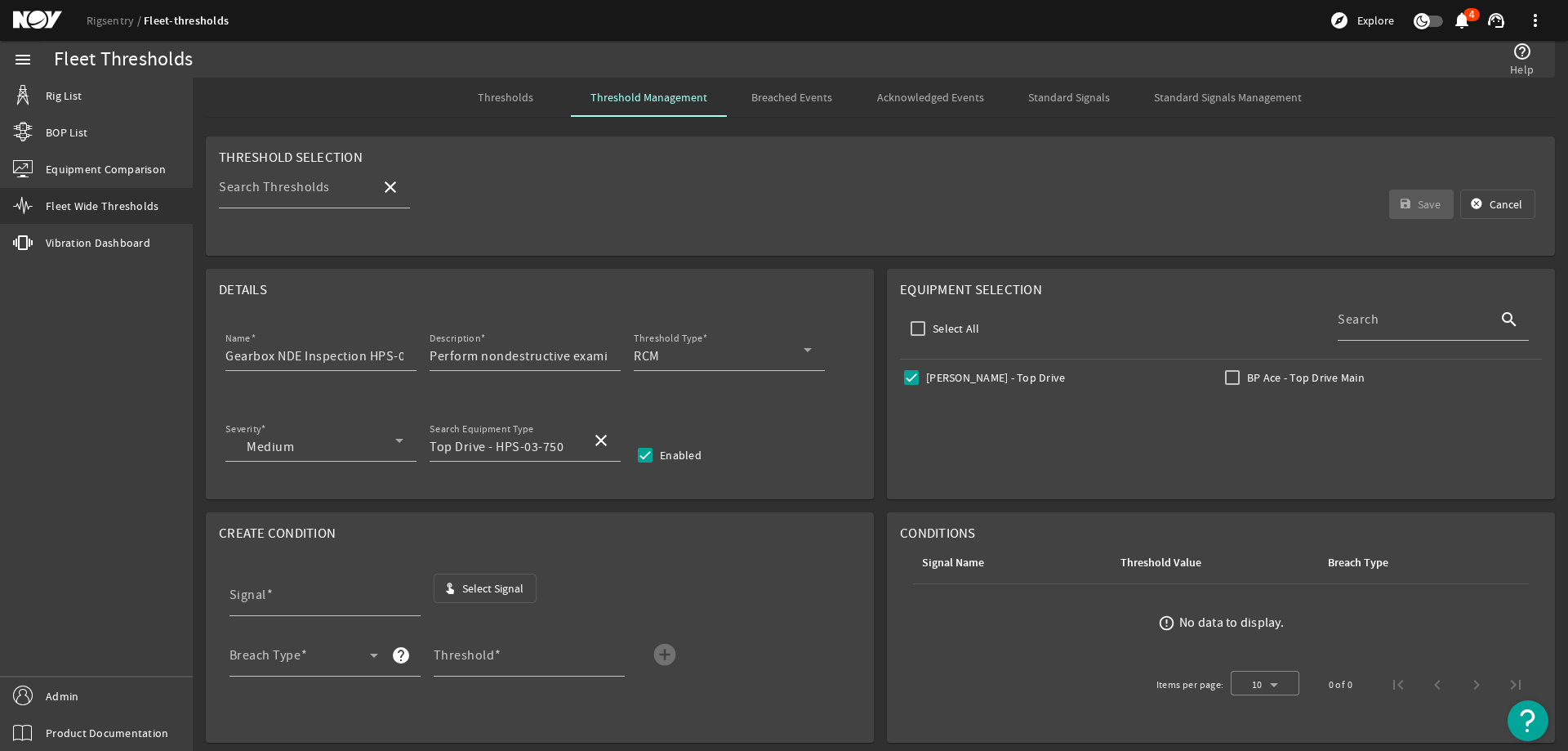
type input "TD_Running_Hours_HPS-03-750"
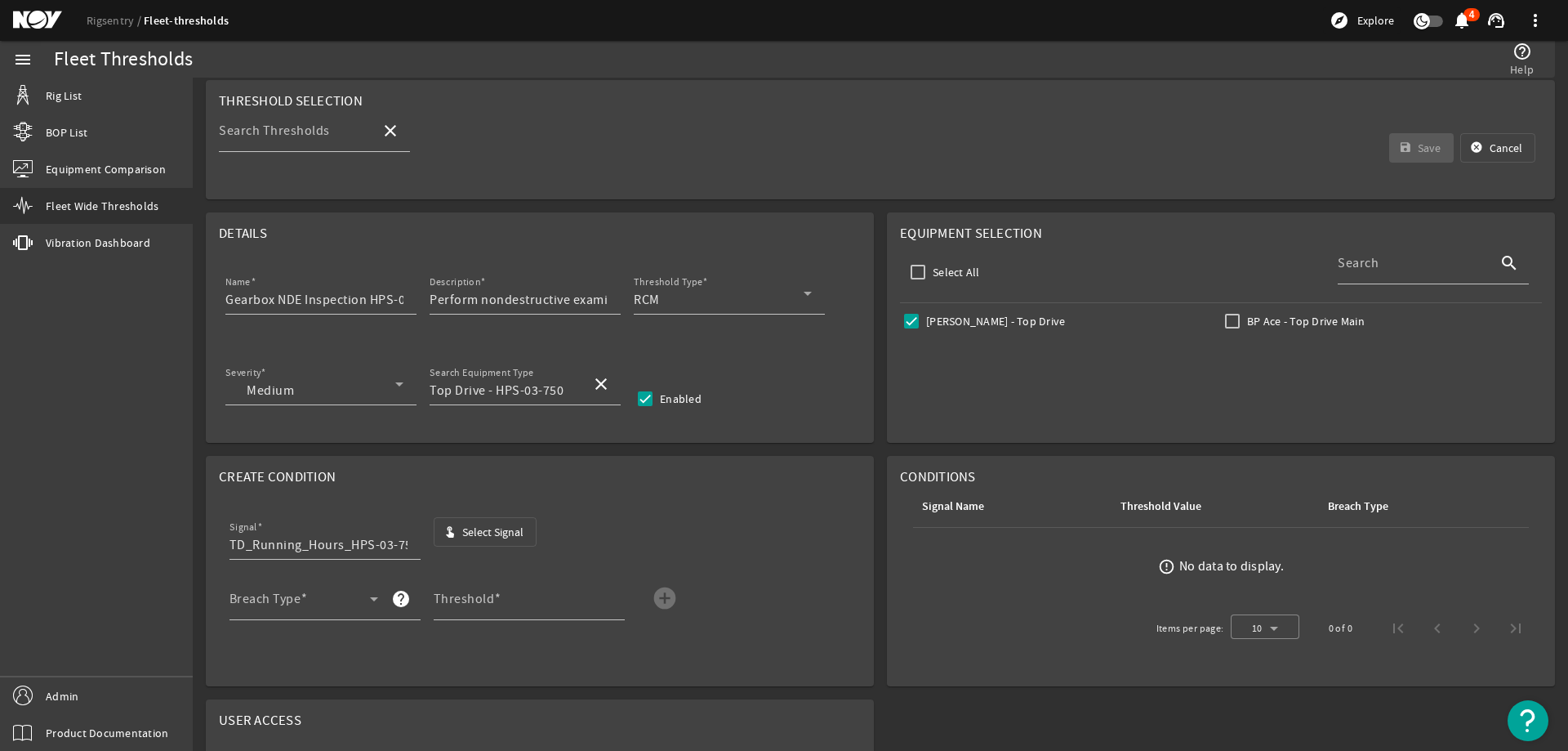
scroll to position [81, 0]
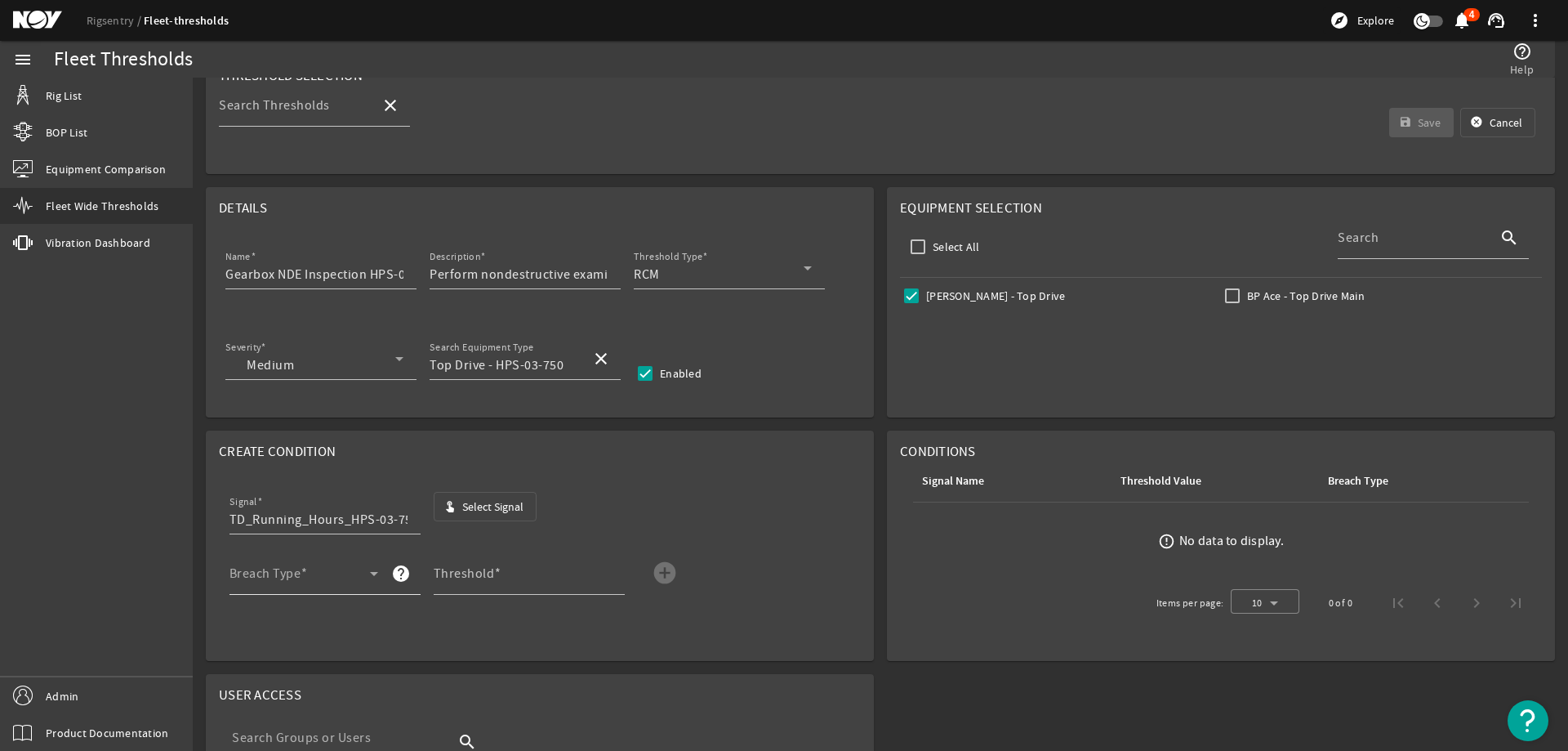
click at [331, 563] on div "Breach Type" at bounding box center [303, 573] width 148 height 42
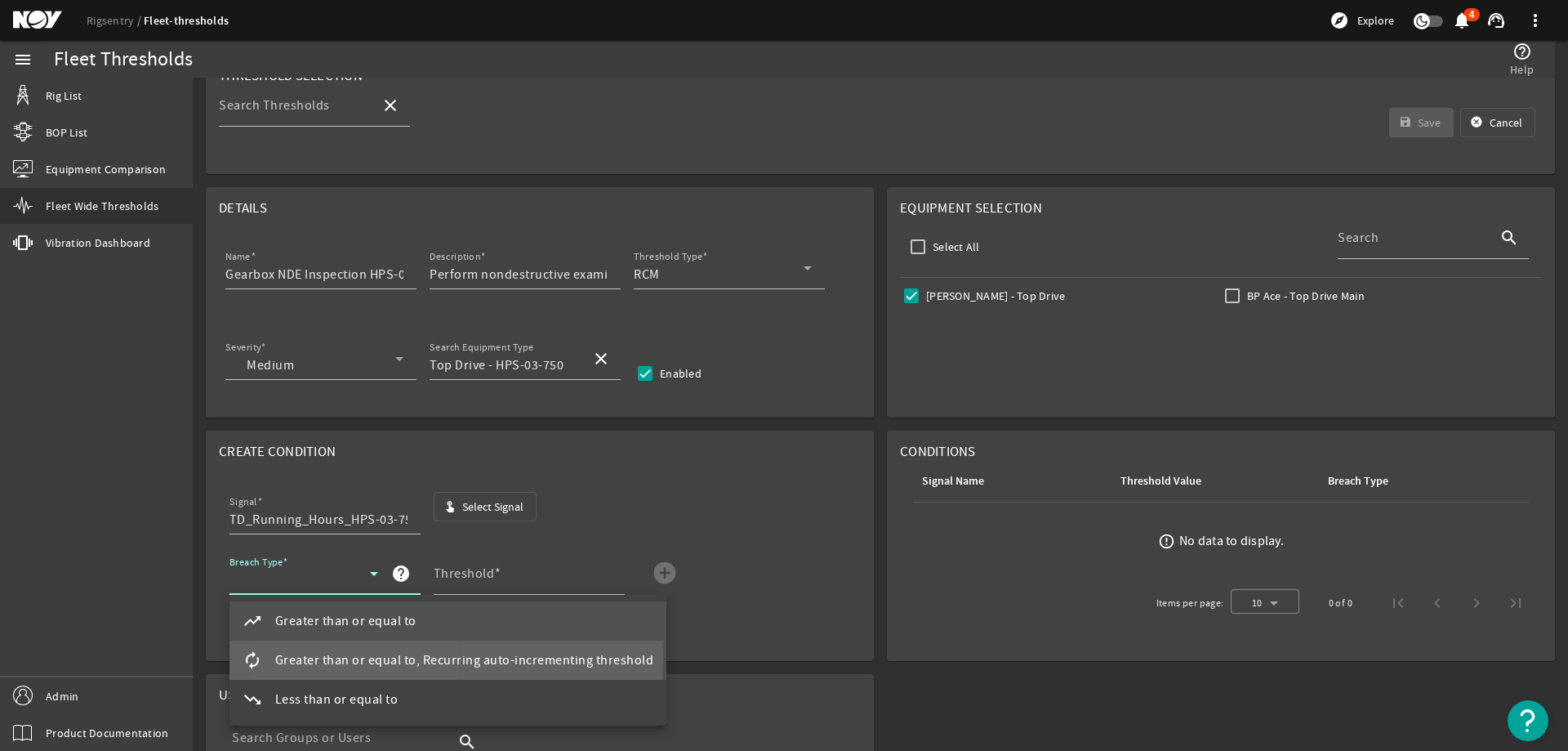
click at [353, 655] on span "Greater than or equal to, Recurring auto-incrementing threshold" at bounding box center [465, 660] width 379 height 19
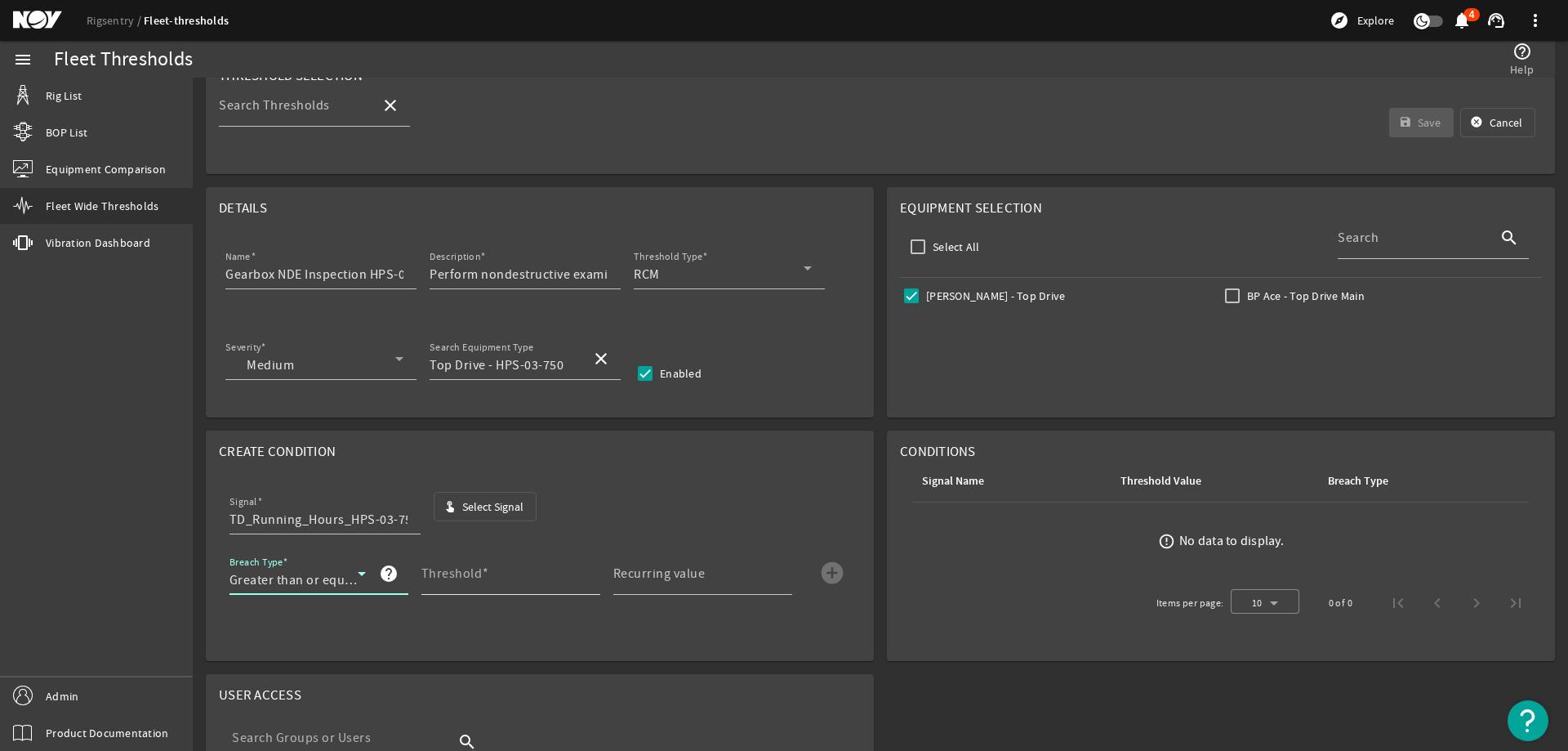
click at [445, 579] on mat-label "Threshold" at bounding box center [452, 573] width 61 height 16
click at [445, 579] on input "Threshold" at bounding box center [504, 580] width 165 height 19
type input "3000"
click at [678, 570] on mat-label "Recurring value" at bounding box center [659, 573] width 92 height 16
click at [678, 570] on input "Recurring value" at bounding box center [695, 580] width 165 height 19
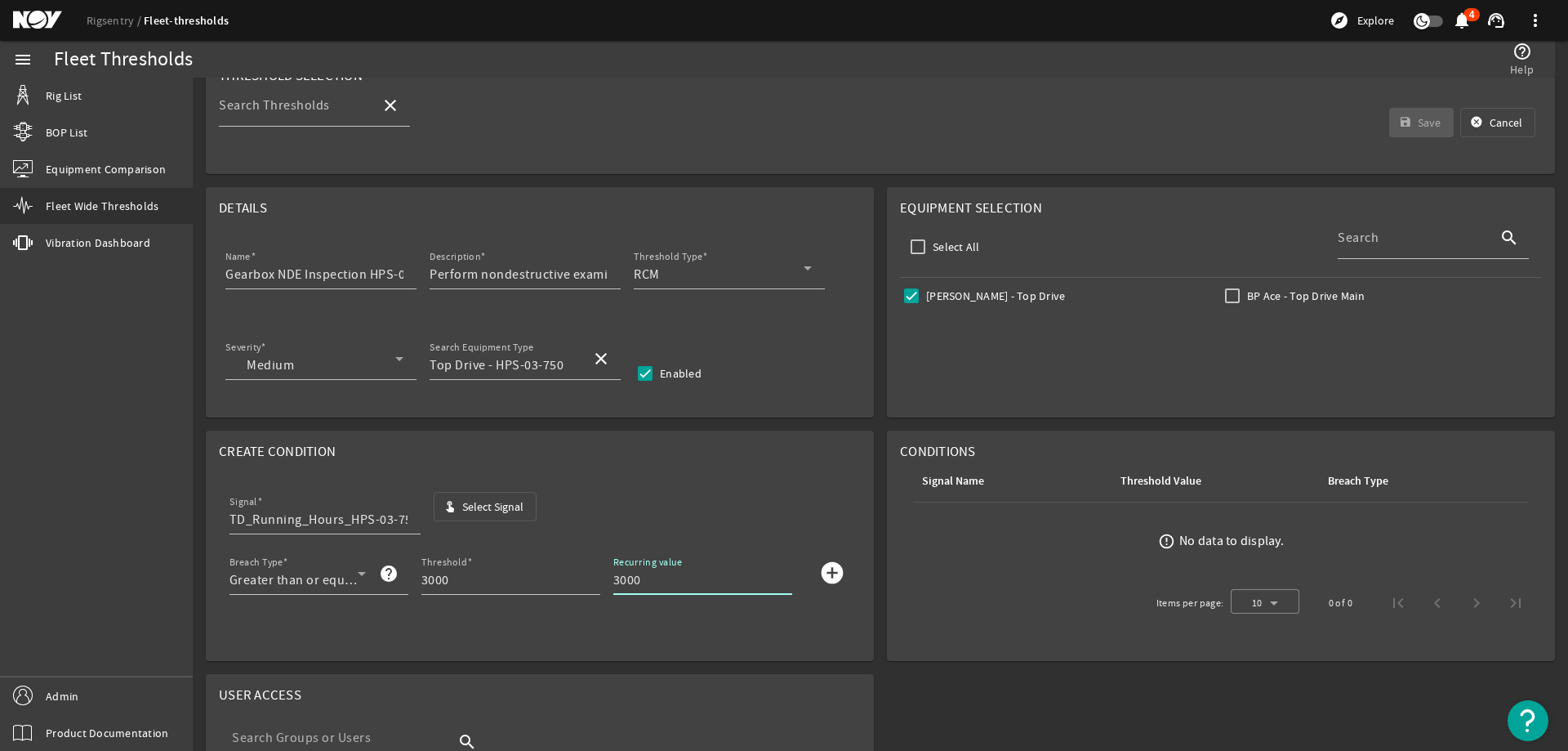
type input "3000"
click at [822, 575] on mat-icon "add_circle" at bounding box center [832, 572] width 26 height 26
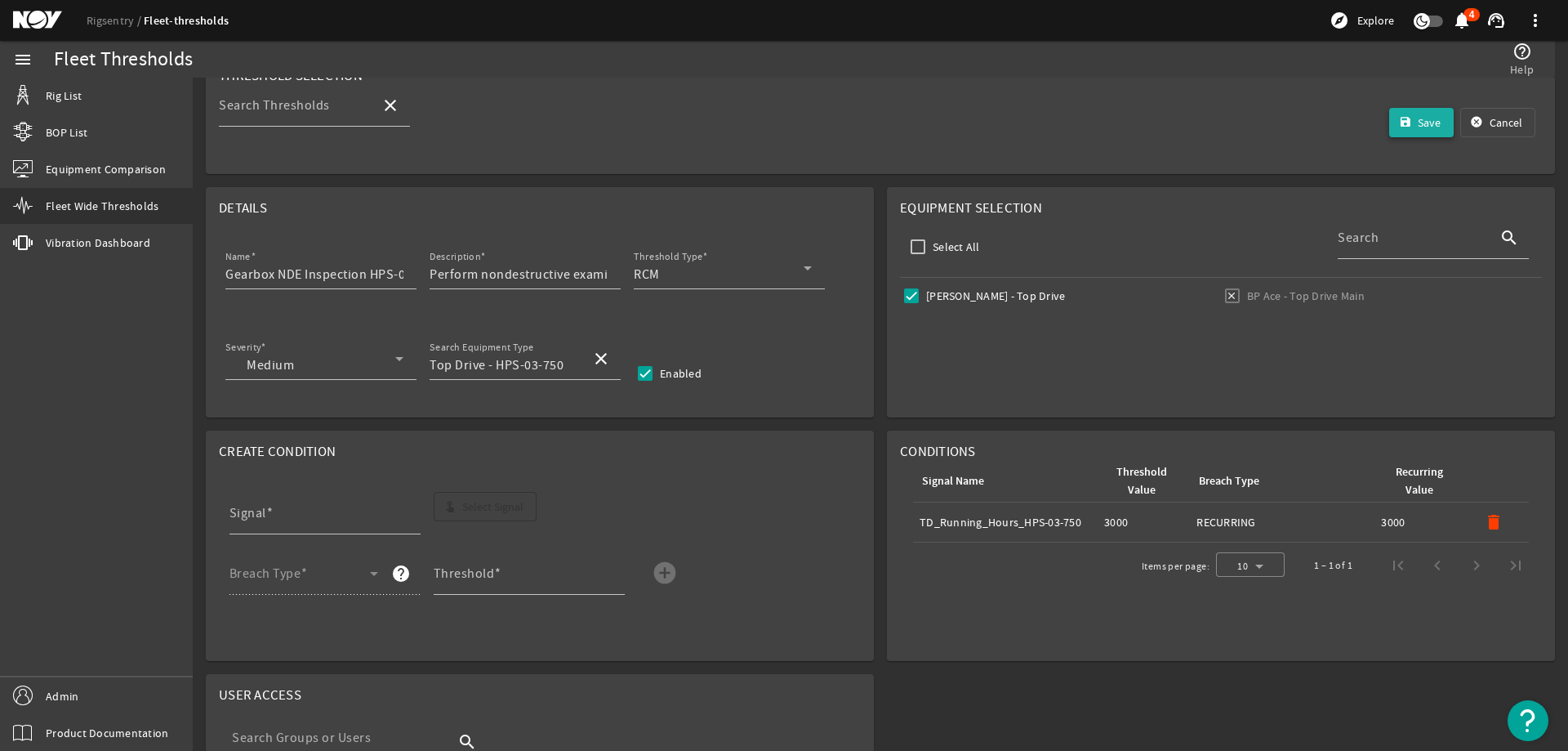
click at [1417, 120] on span "Save" at bounding box center [1428, 122] width 23 height 16
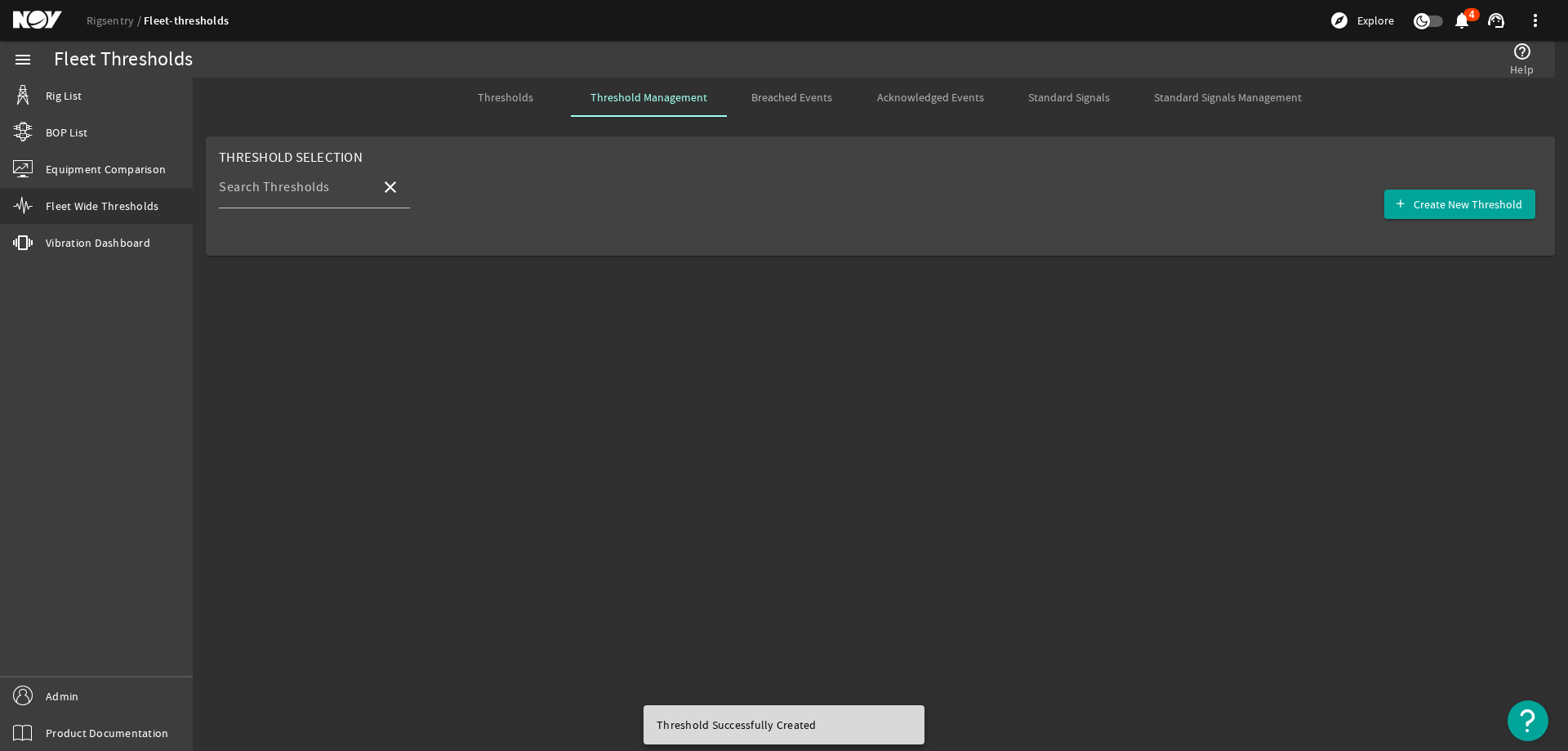
scroll to position [0, 0]
click at [1439, 205] on span "Create New Threshold" at bounding box center [1468, 204] width 109 height 16
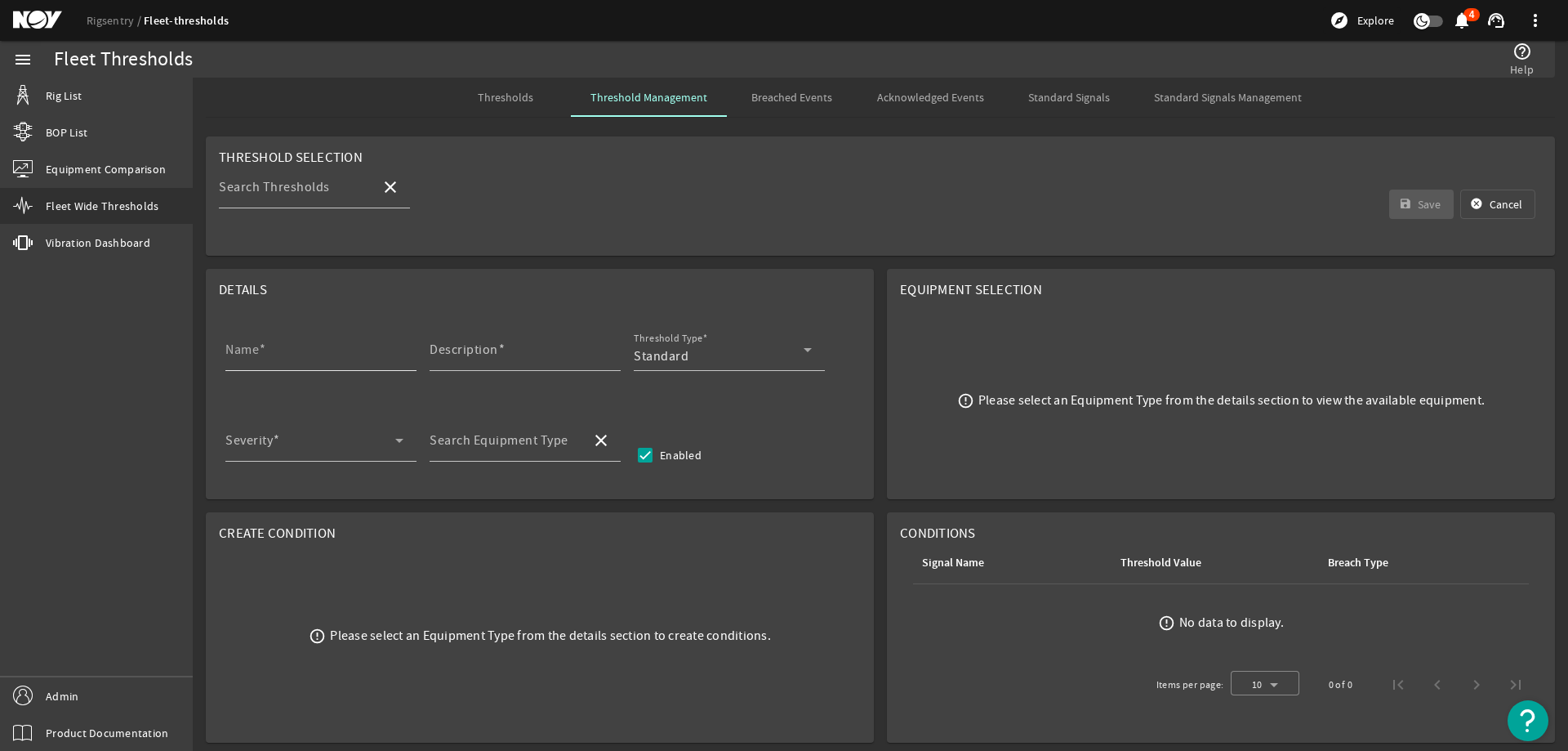
click at [256, 349] on mat-label "Name" at bounding box center [242, 349] width 33 height 16
click at [256, 349] on input "Name" at bounding box center [315, 356] width 178 height 19
paste input "Gearbox Main Body MPI & Ultrasonic Inspection"
type input "Gearbox Main Body MPI & Ultrasonic Inspection HPS-03-750"
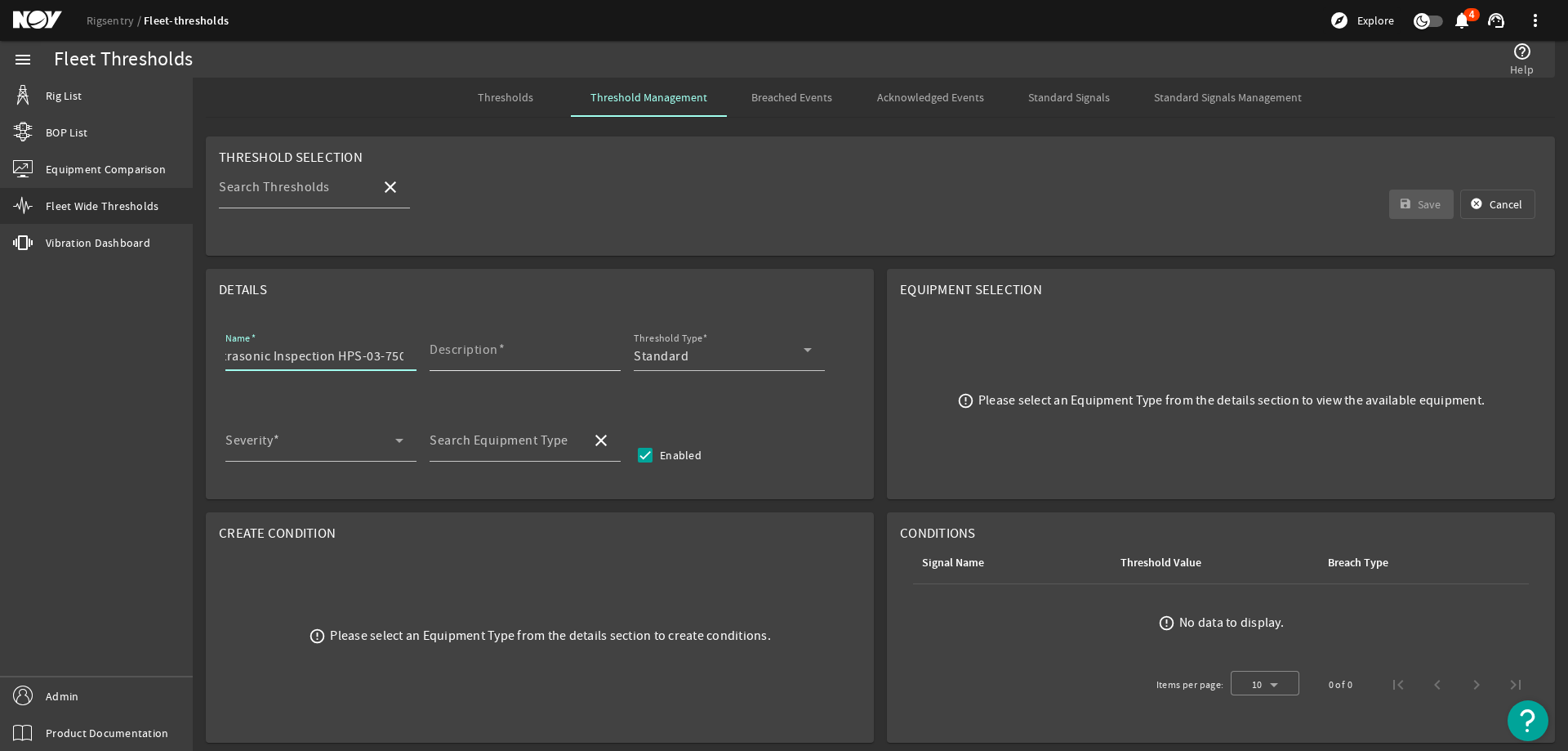
click at [522, 349] on input "Description" at bounding box center [518, 356] width 178 height 19
click at [486, 356] on mat-label "Description" at bounding box center [464, 349] width 69 height 16
click at [486, 356] on input "Description" at bounding box center [518, 356] width 178 height 19
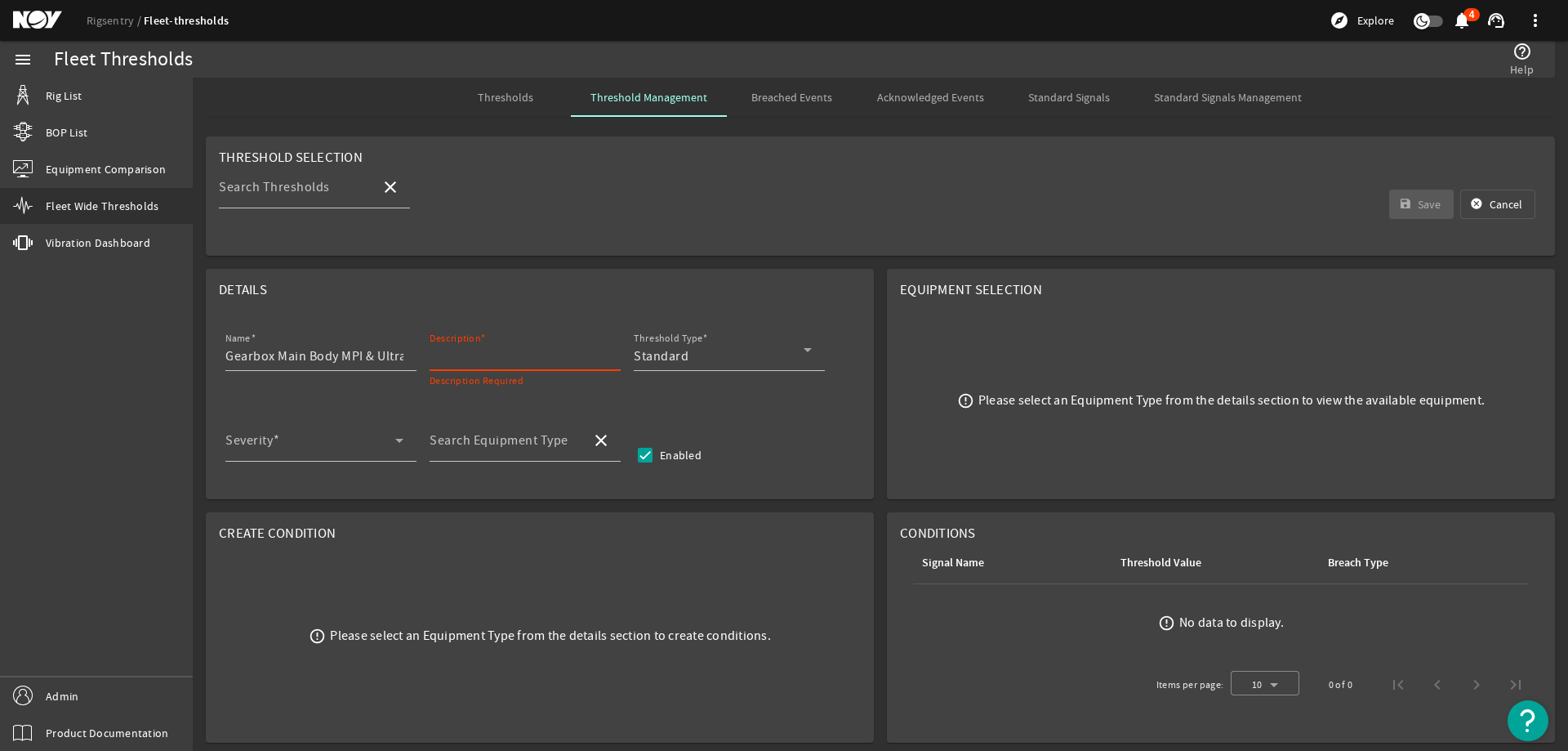
paste input "Disassemble and perform MPI and ultrasonic inspection of gearbox main body"
type input "Disassemble and perform MPI and ultrasonic inspection of gearbox main body"
click at [766, 352] on div "Standard" at bounding box center [719, 356] width 170 height 19
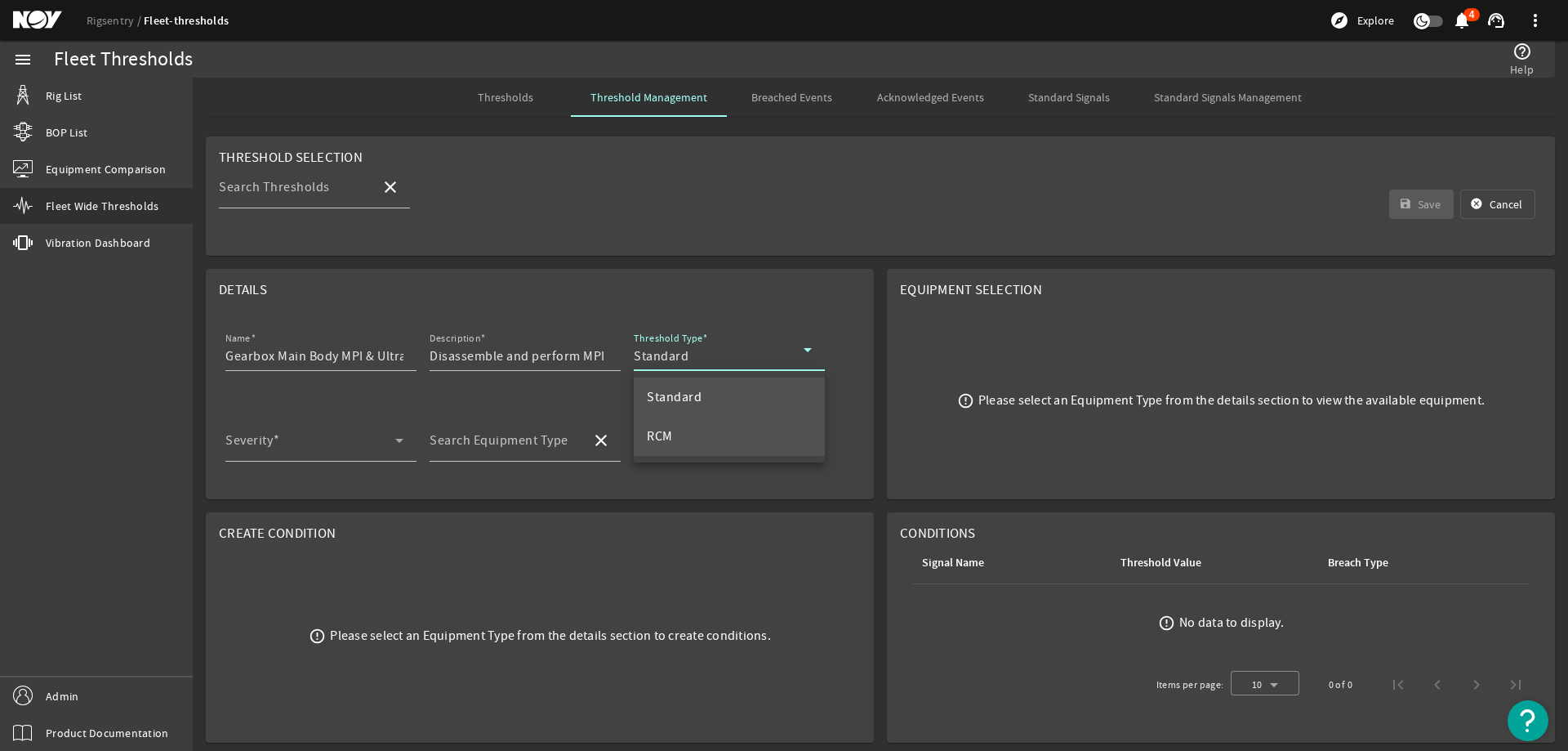
click at [712, 431] on mat-option "RCM" at bounding box center [730, 436] width 191 height 39
click at [352, 450] on span at bounding box center [311, 447] width 170 height 19
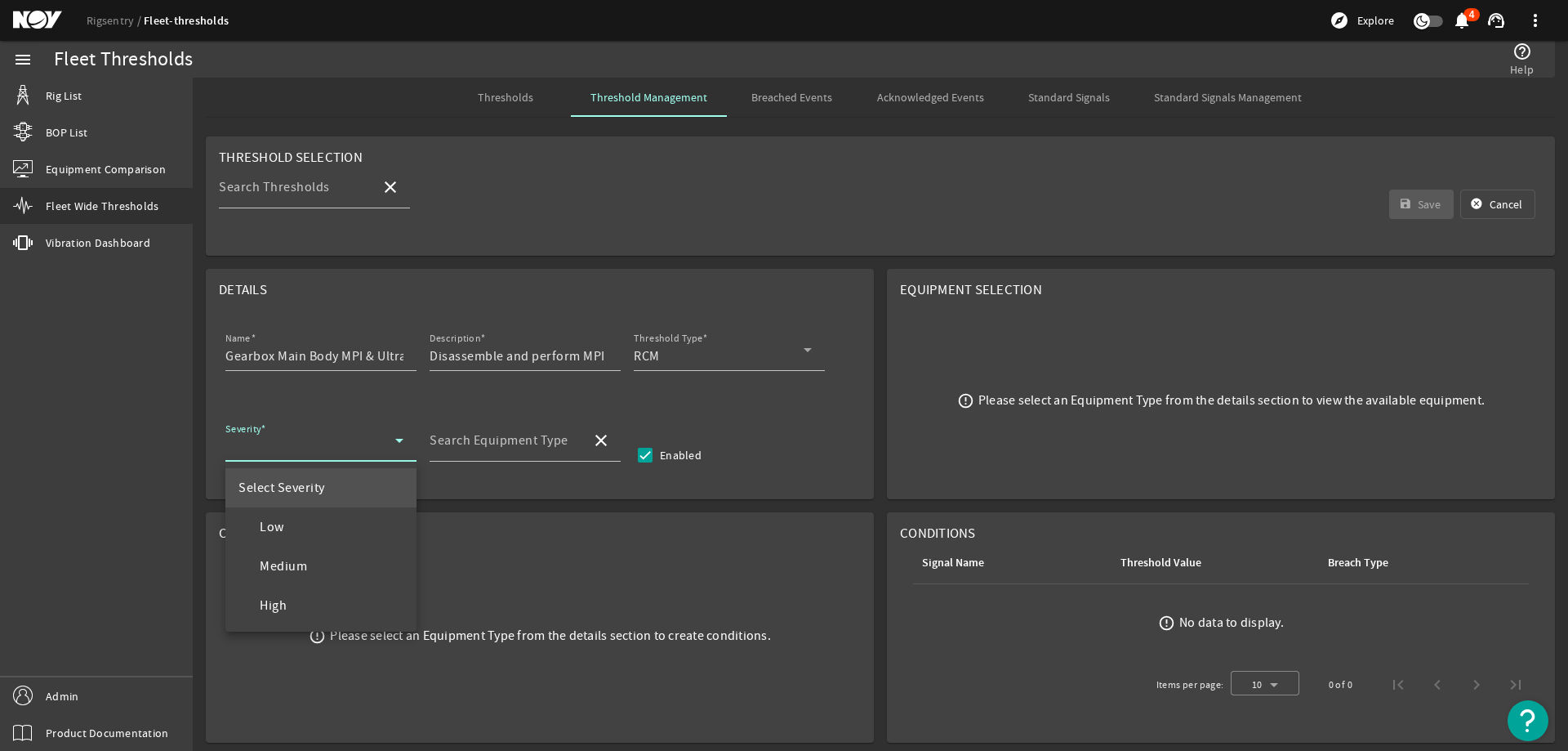
click at [299, 562] on span "Medium" at bounding box center [272, 566] width 69 height 19
click at [483, 425] on div "Search Equipment Type" at bounding box center [503, 440] width 148 height 42
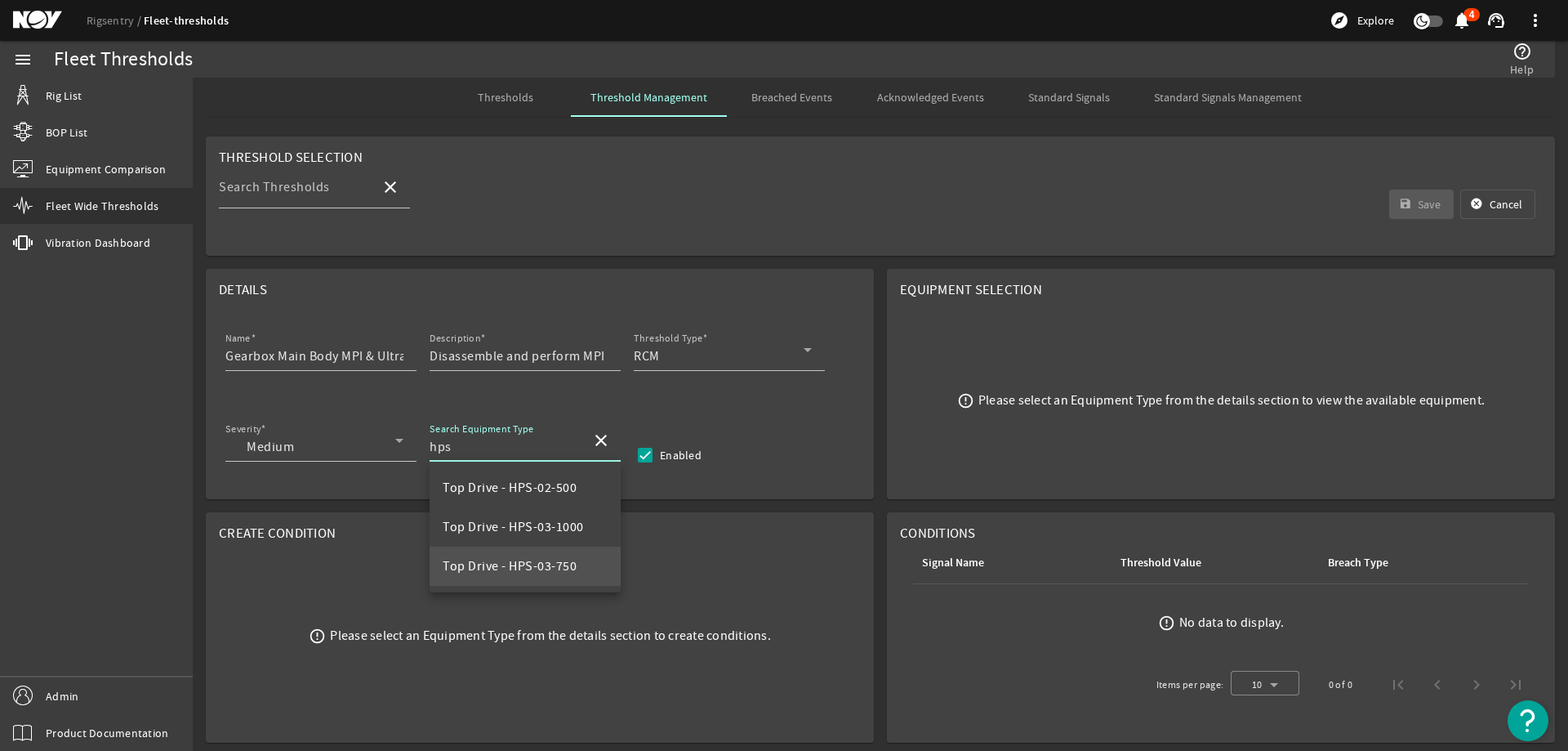
click at [524, 573] on span "Top Drive - HPS-03-750" at bounding box center [510, 565] width 134 height 16
type input "Top Drive - HPS-03-750"
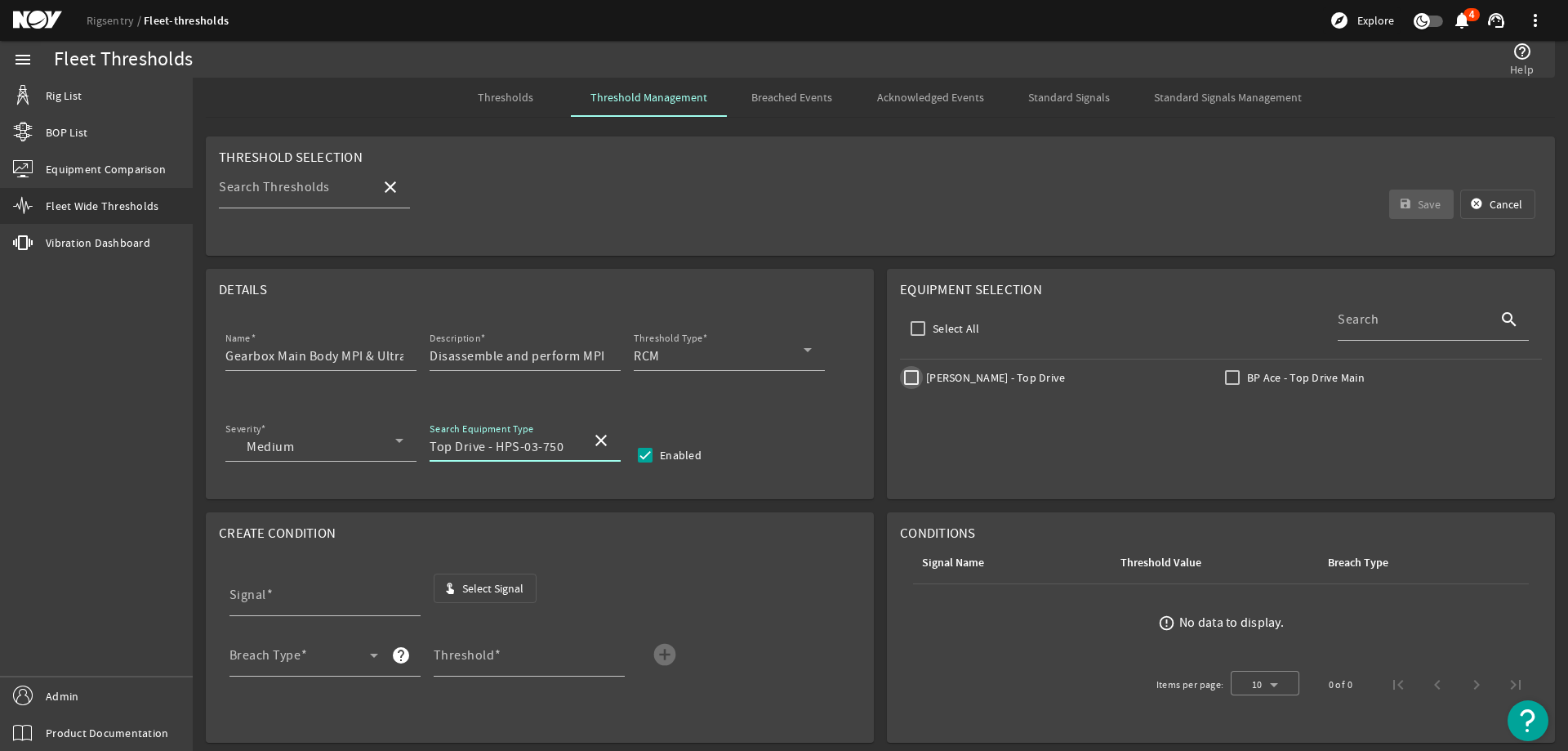
click at [909, 374] on input "Johan Sverdrup - Top Drive" at bounding box center [911, 378] width 23 height 23
checkbox input "true"
click at [284, 594] on input "Signal" at bounding box center [318, 601] width 178 height 19
click at [470, 592] on span "Select Signal" at bounding box center [492, 587] width 61 height 16
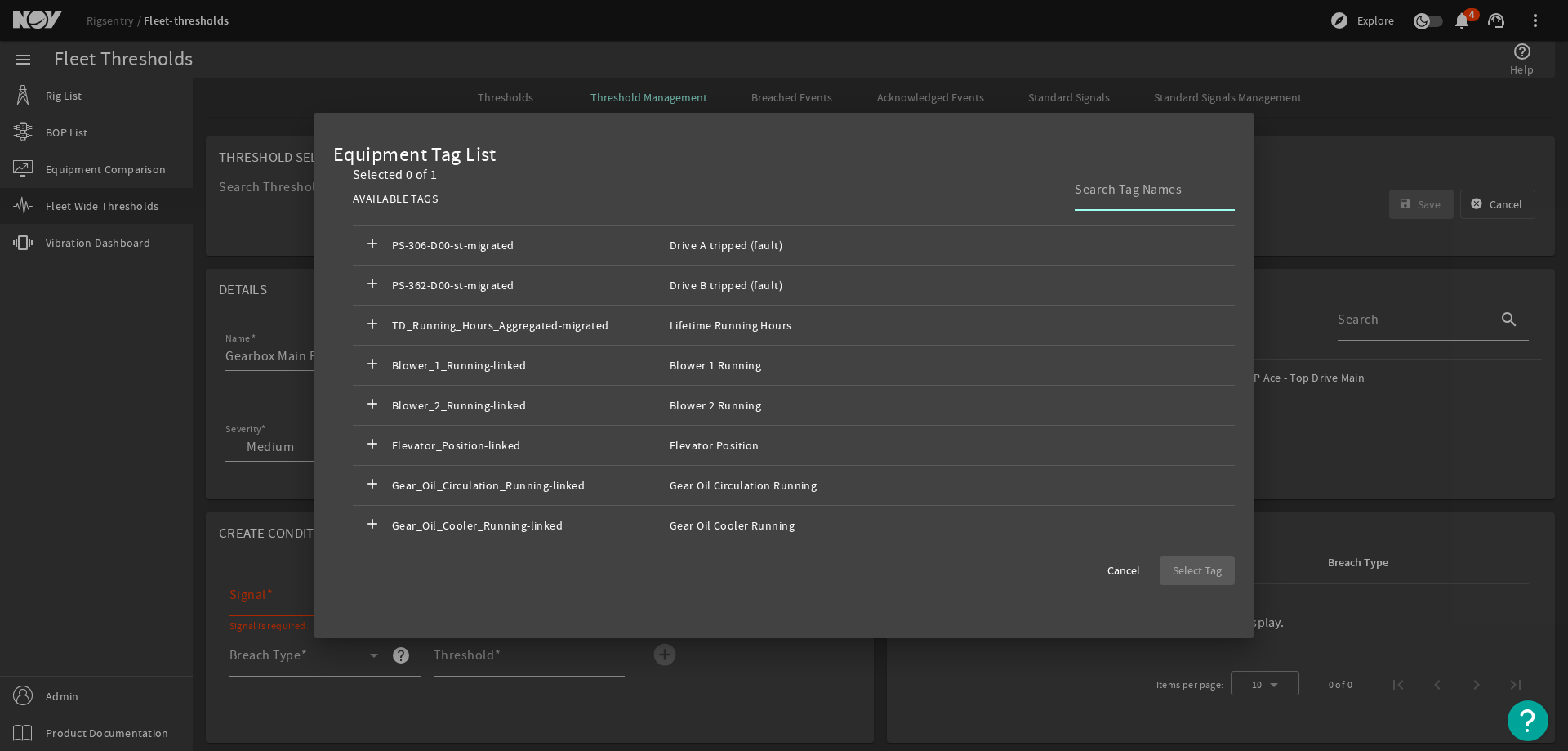
scroll to position [490, 0]
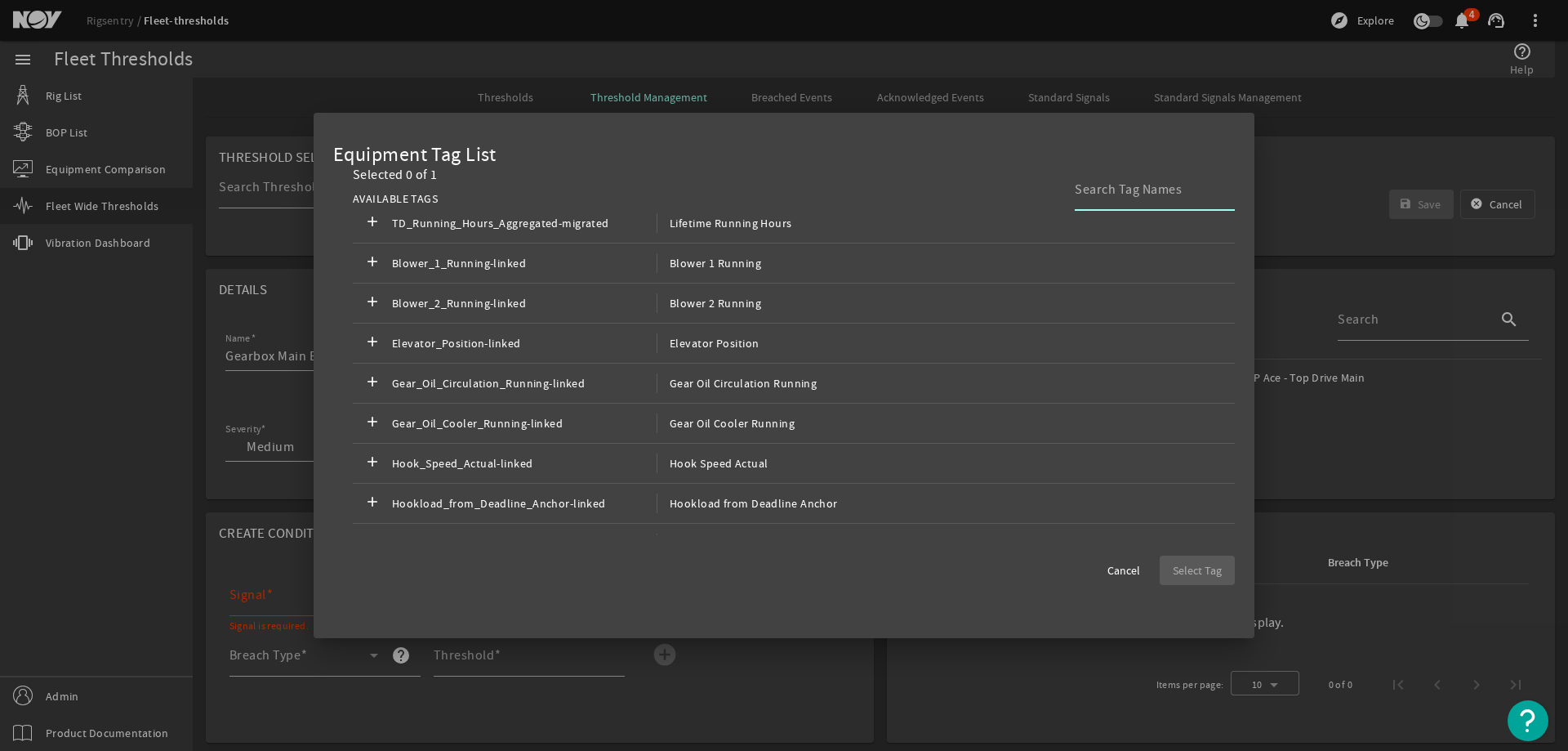
click at [1107, 200] on div at bounding box center [1148, 189] width 147 height 42
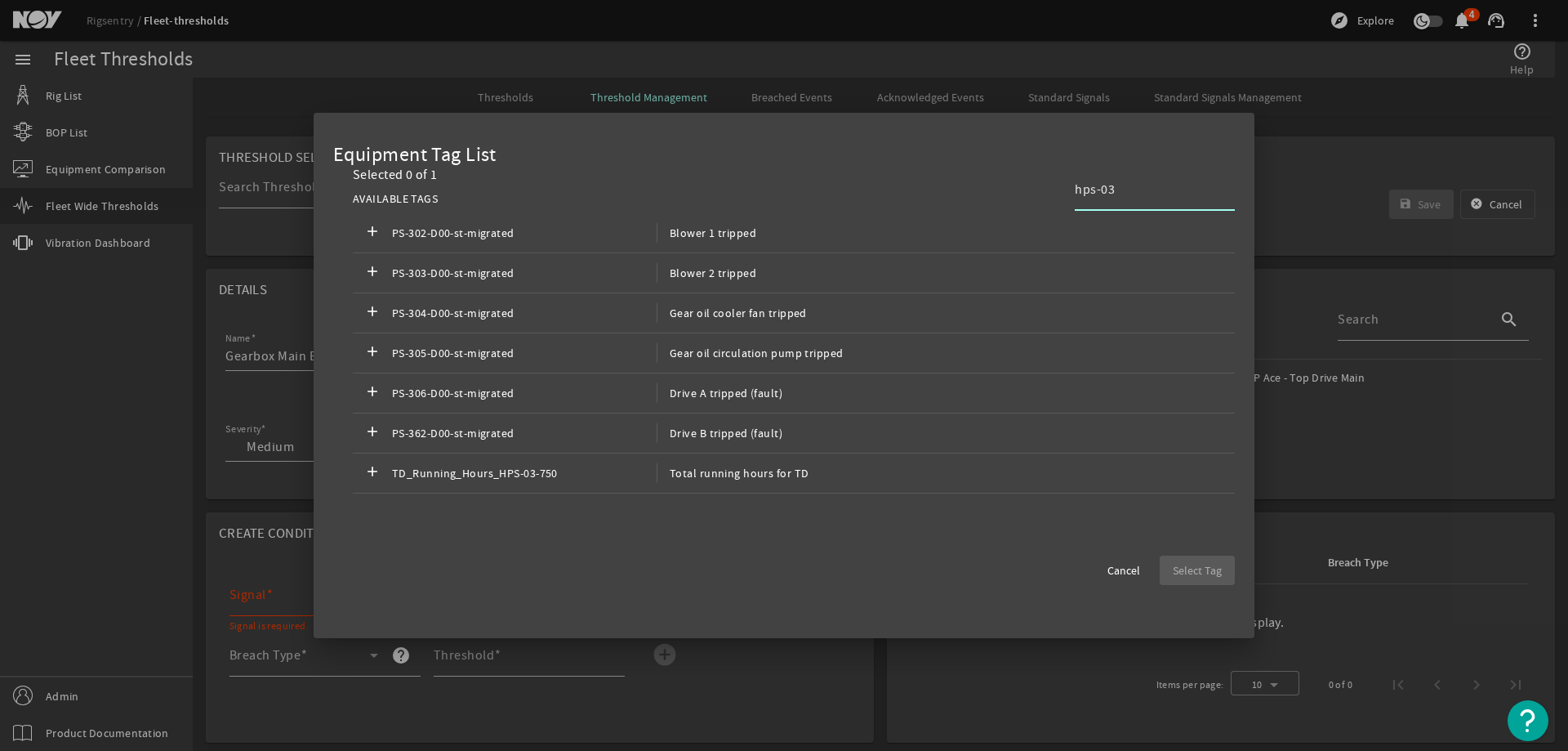
scroll to position [0, 0]
type input "hps-03"
click at [375, 473] on mat-icon "add" at bounding box center [372, 473] width 19 height 19
click at [1201, 565] on span "Select Tag" at bounding box center [1196, 570] width 49 height 16
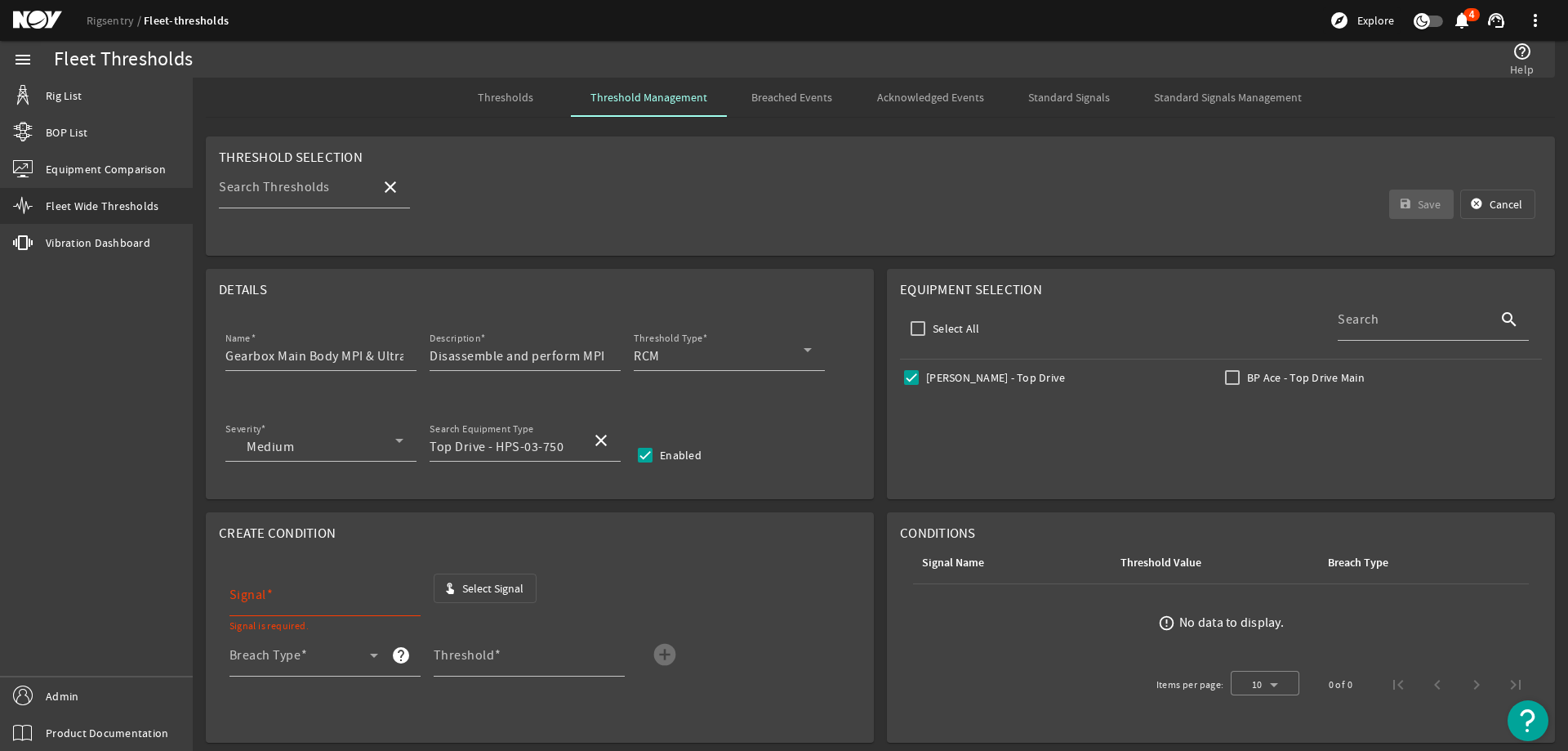
type input "TD_Running_Hours_HPS-03-750"
click at [315, 639] on div "Breach Type" at bounding box center [303, 655] width 148 height 42
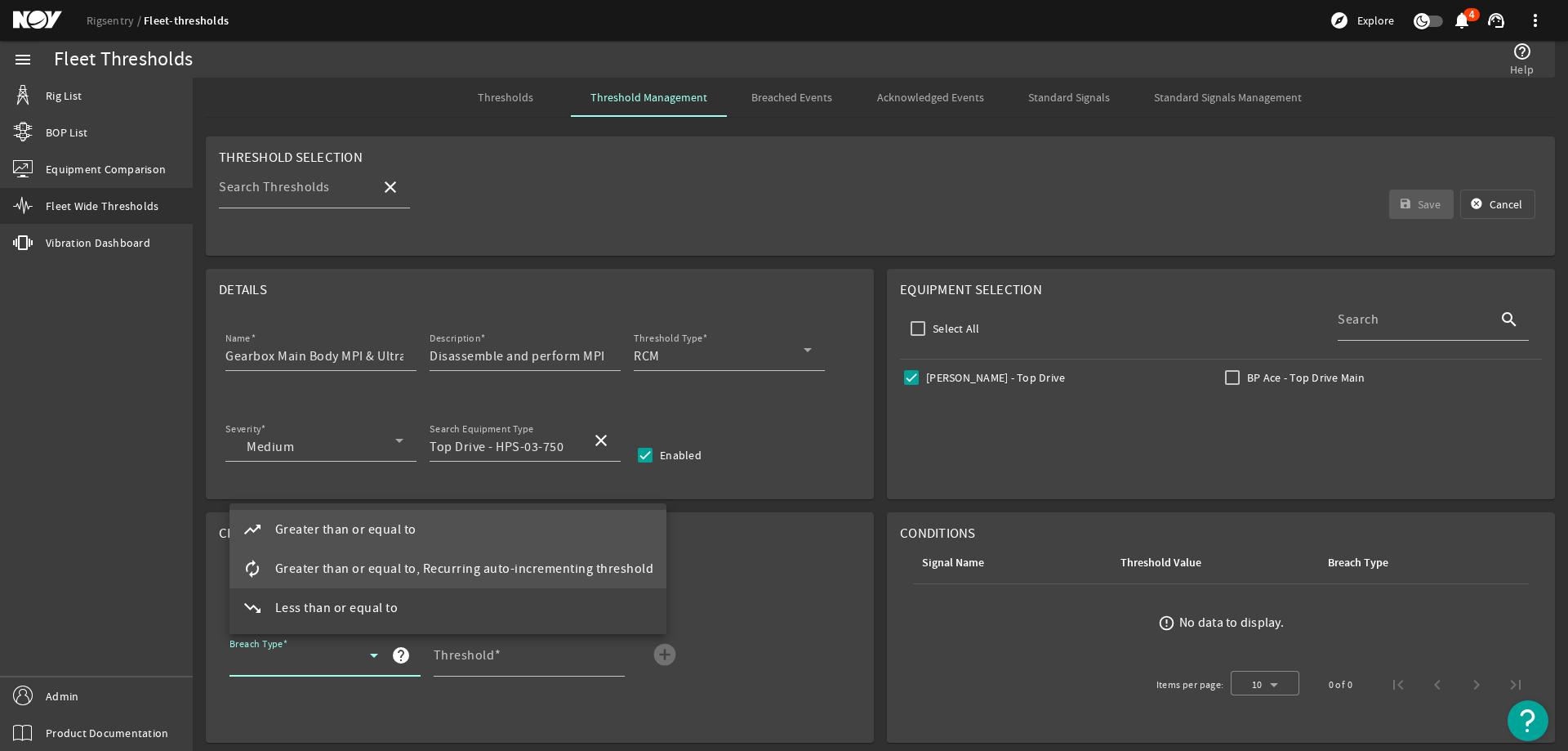
click at [452, 569] on span "Greater than or equal to, Recurring auto-incrementing threshold" at bounding box center [465, 568] width 379 height 19
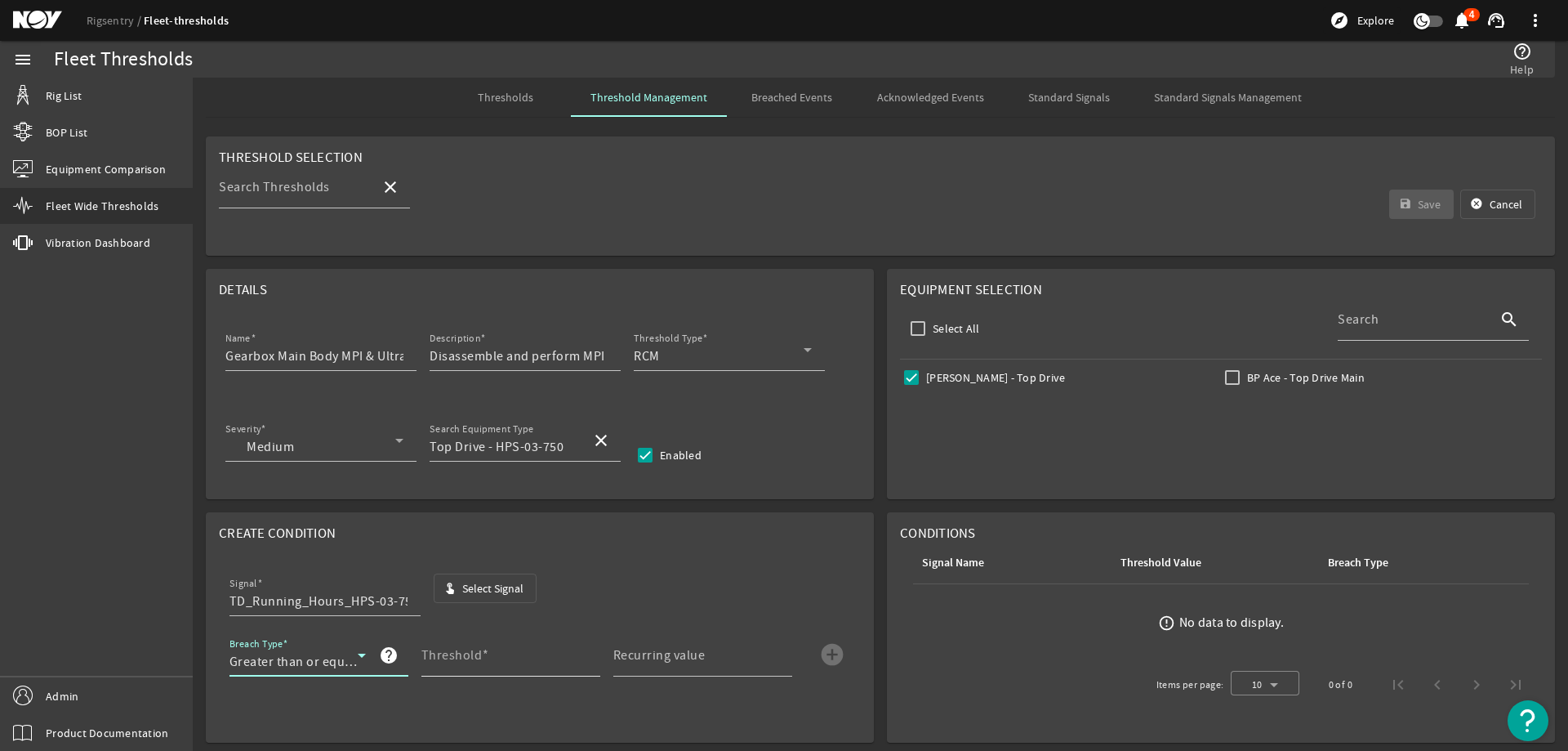
click at [477, 668] on input "Threshold" at bounding box center [504, 661] width 165 height 19
type input "3000"
click at [649, 659] on mat-label "Recurring value" at bounding box center [659, 654] width 92 height 16
click at [649, 659] on input "Recurring value" at bounding box center [695, 661] width 165 height 19
type input "3000"
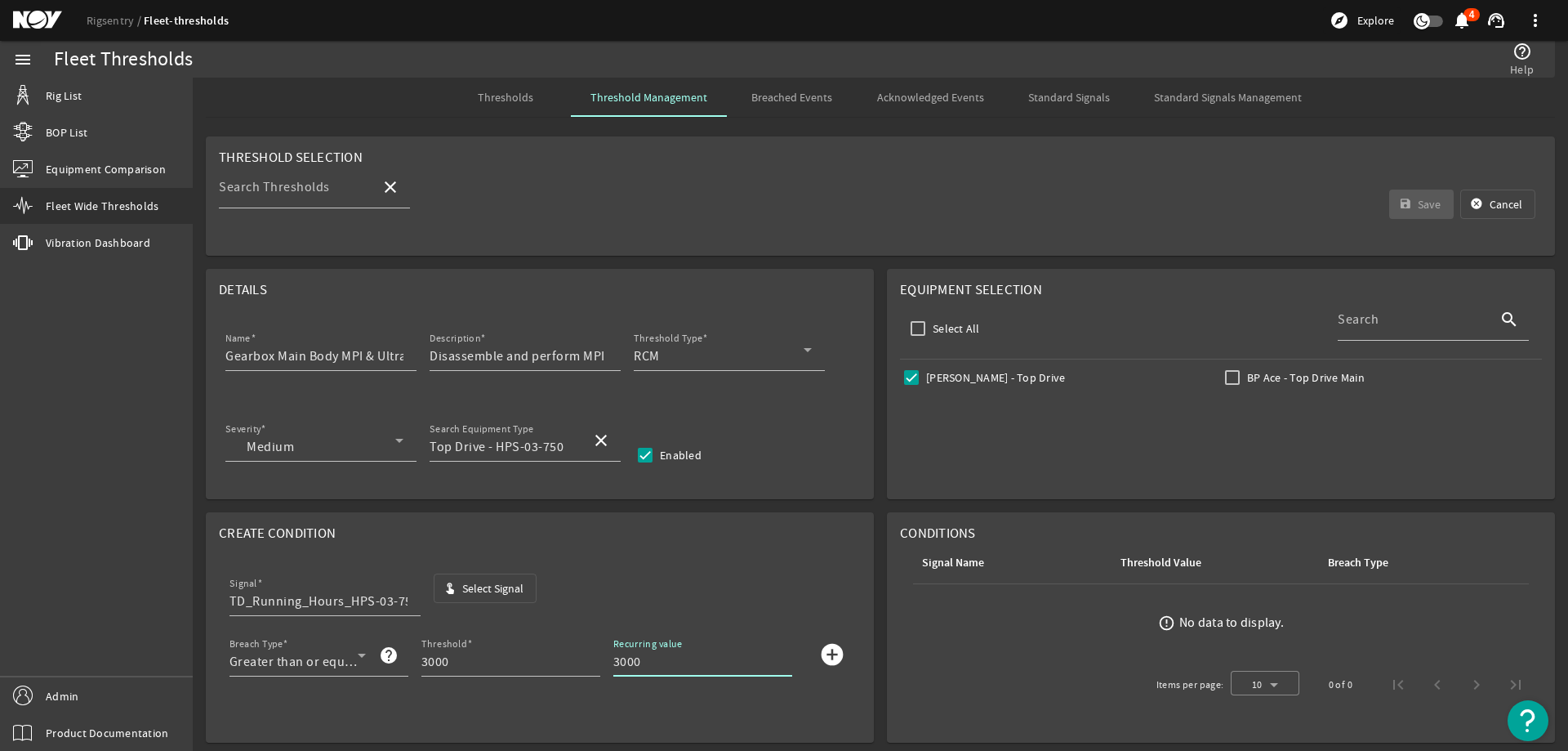
click at [819, 654] on mat-icon "add_circle" at bounding box center [832, 653] width 26 height 26
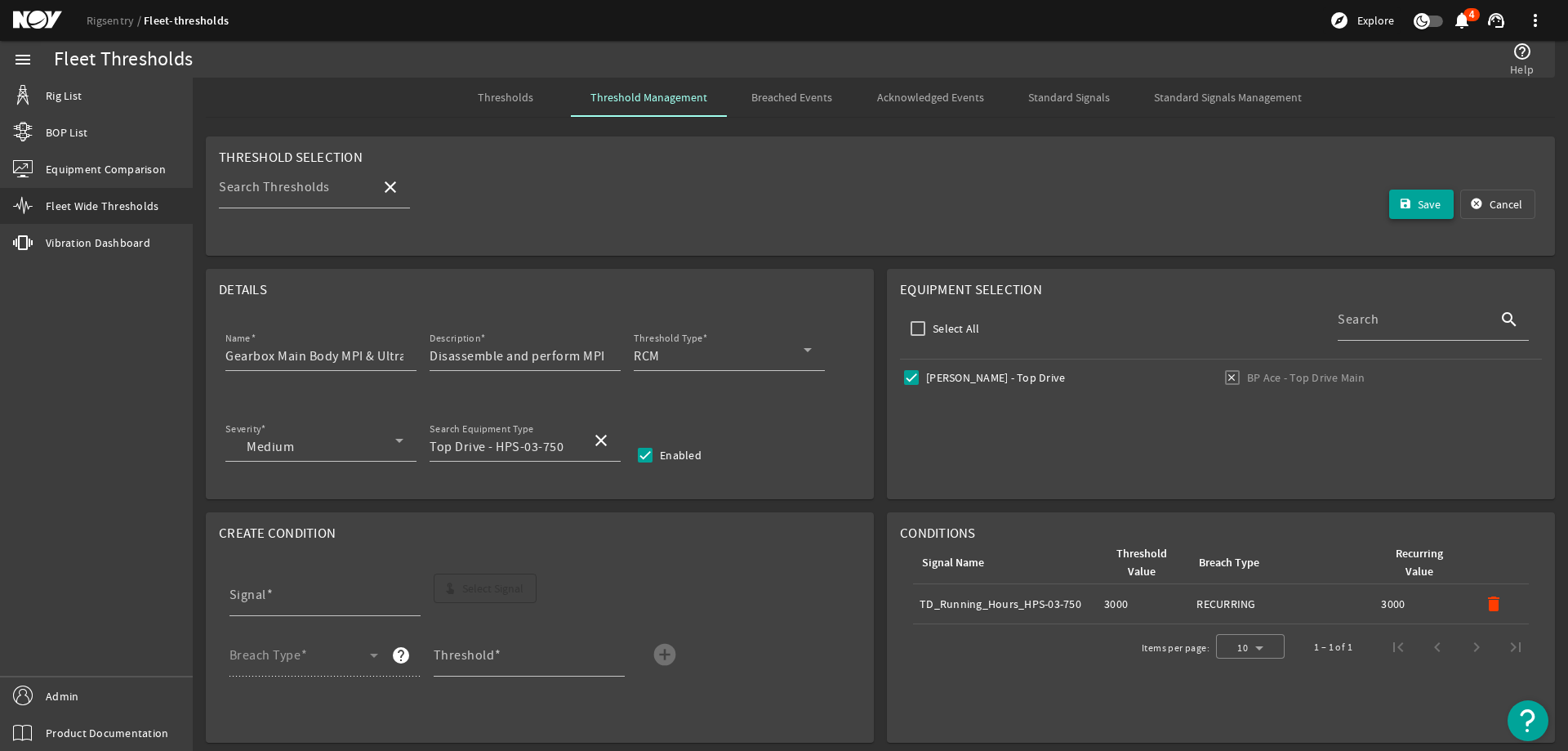
click at [1424, 205] on span "Save" at bounding box center [1428, 204] width 23 height 16
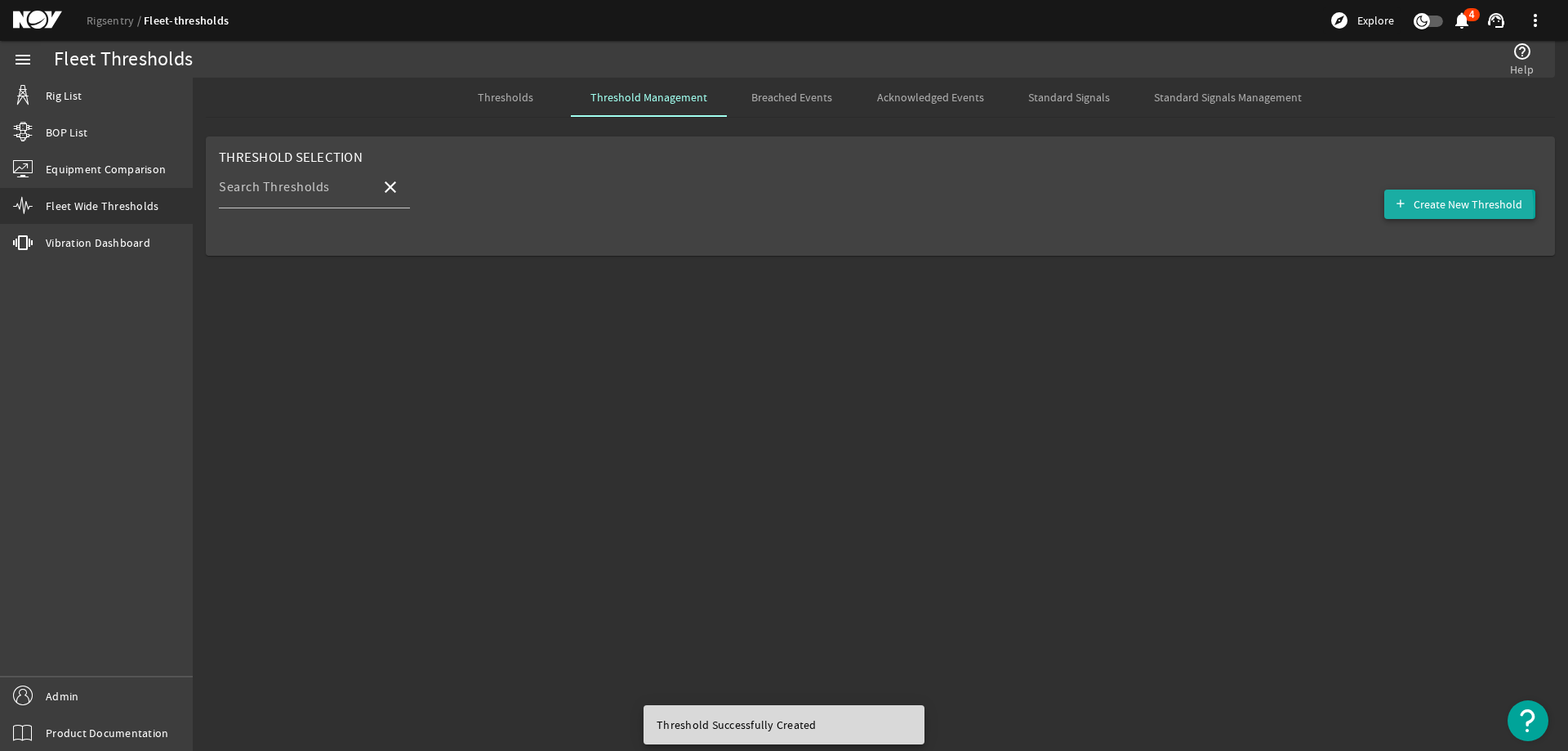
click at [1452, 209] on span "Create New Threshold" at bounding box center [1468, 204] width 109 height 16
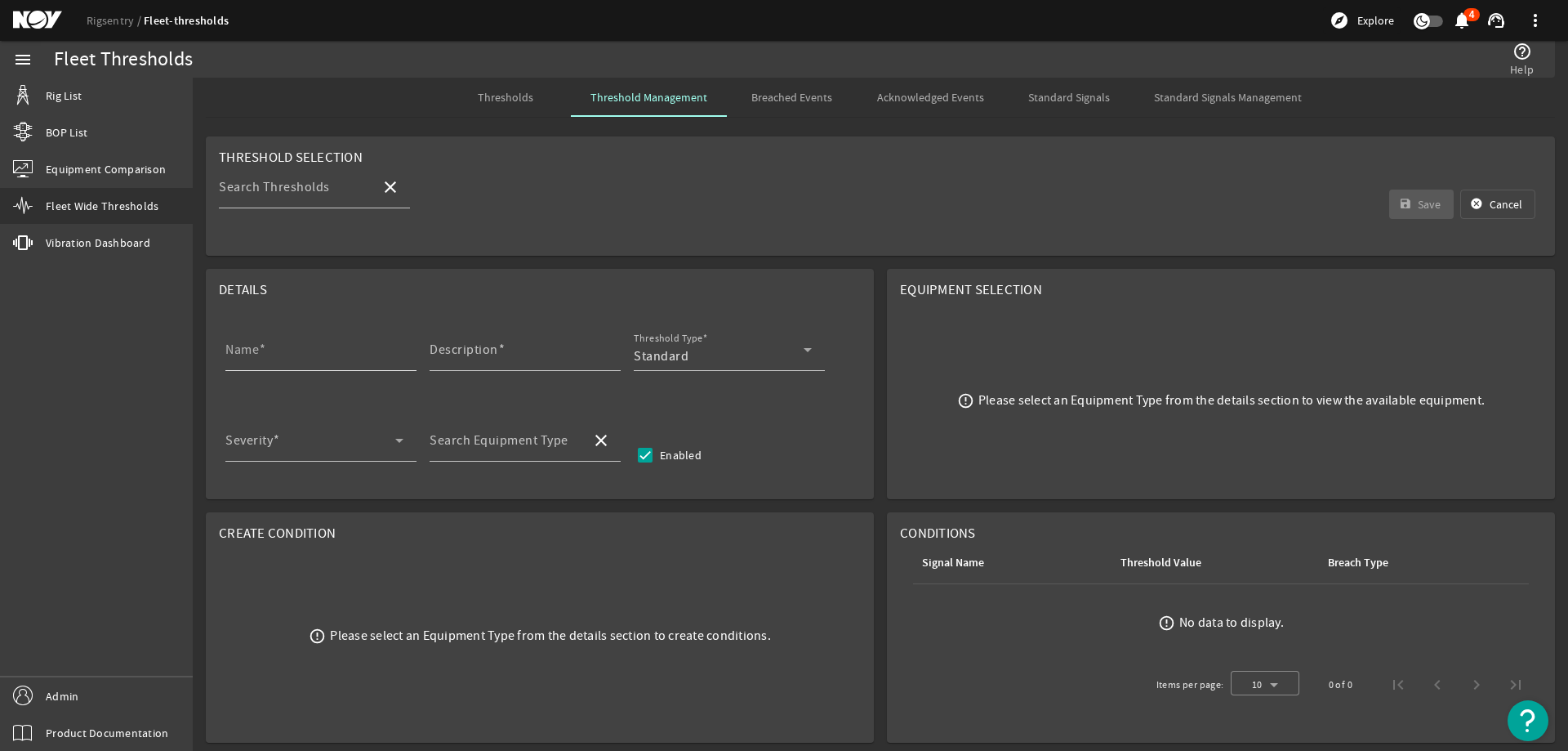
click at [288, 355] on input "Name" at bounding box center [315, 356] width 178 height 19
paste input "Main Shaft NDE Inspection"
type input "Main Shaft NDE Inspection"
click at [492, 344] on mat-label "Description" at bounding box center [464, 349] width 69 height 16
click at [492, 346] on input "Description" at bounding box center [518, 356] width 178 height 19
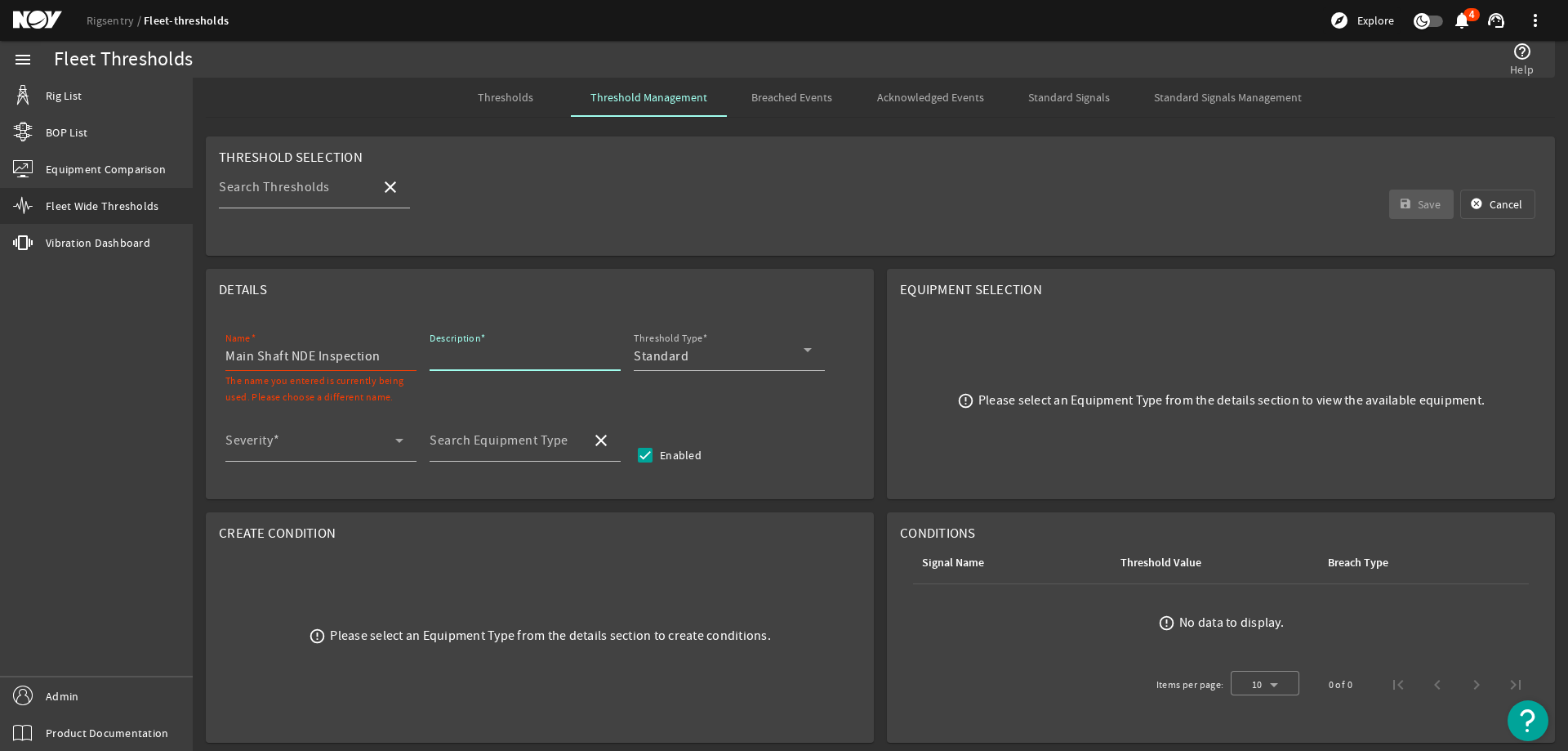
paste input "Perform nondestructive examination (NDE) of main shaft, without disassembling, …"
type input "Perform nondestructive examination (NDE) of main shaft, without disassembling, …"
click at [727, 361] on div "Standard" at bounding box center [719, 356] width 170 height 19
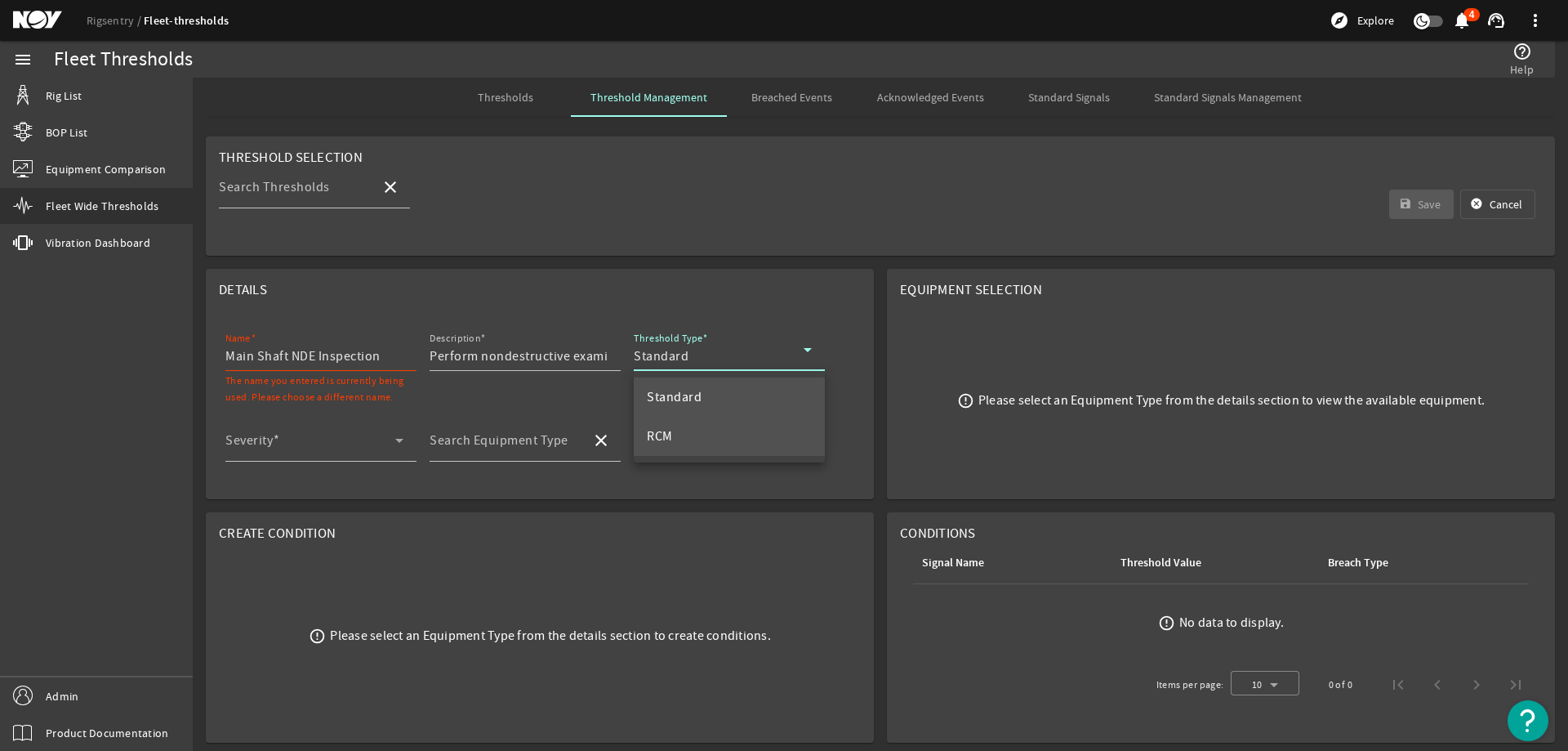
click at [664, 439] on span "RCM" at bounding box center [659, 436] width 26 height 19
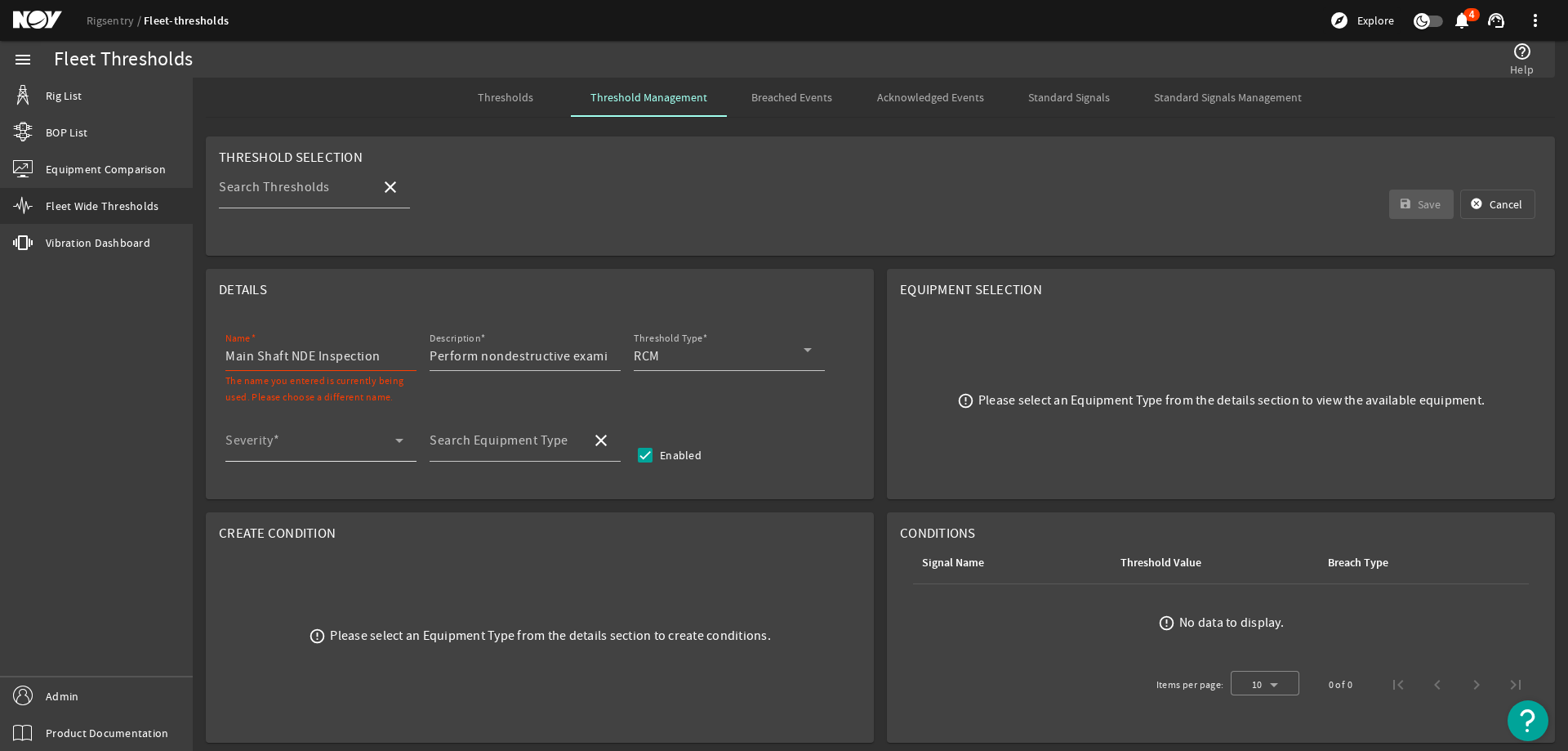
click at [254, 434] on mat-label "Severity" at bounding box center [250, 440] width 48 height 16
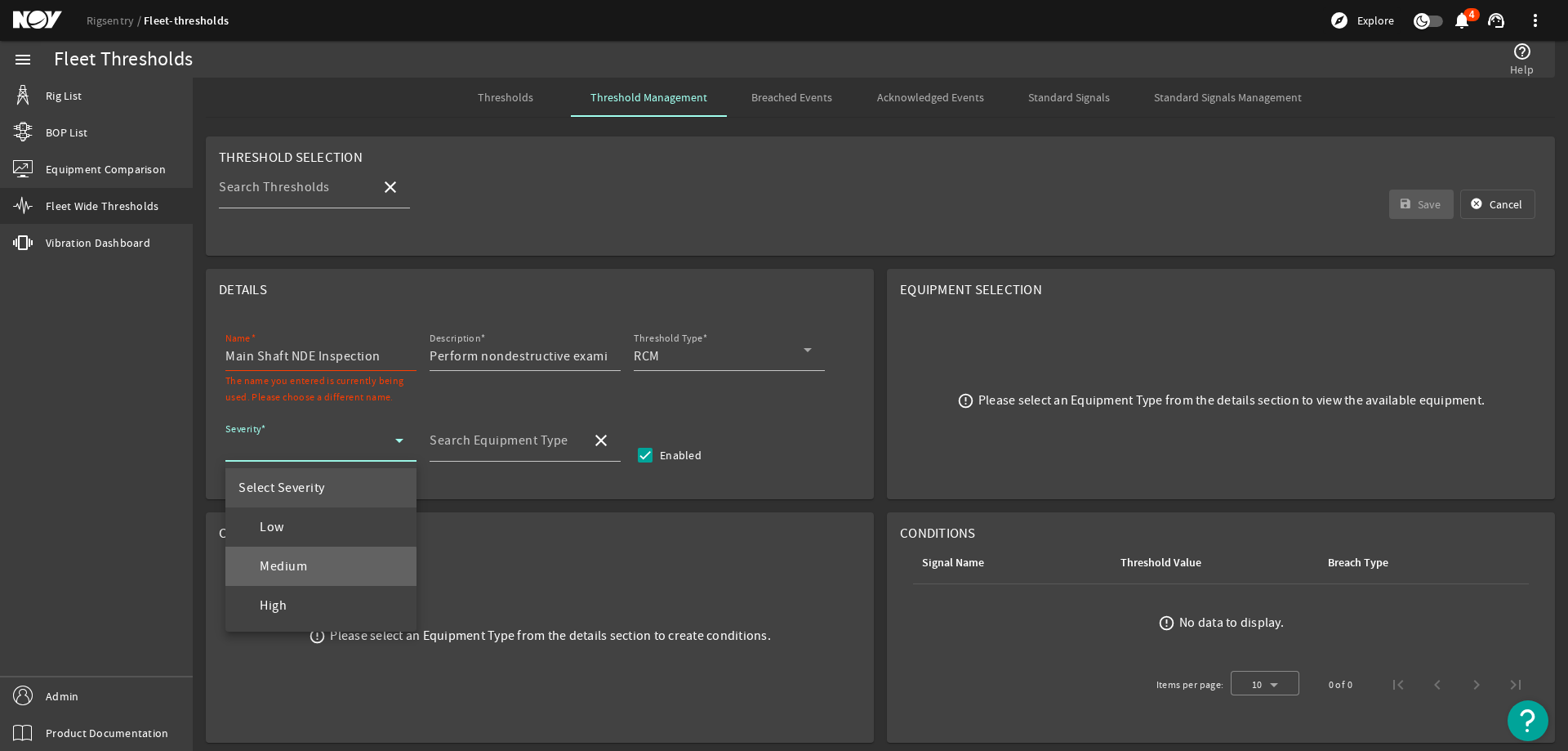
click at [305, 575] on span "Medium" at bounding box center [272, 566] width 69 height 19
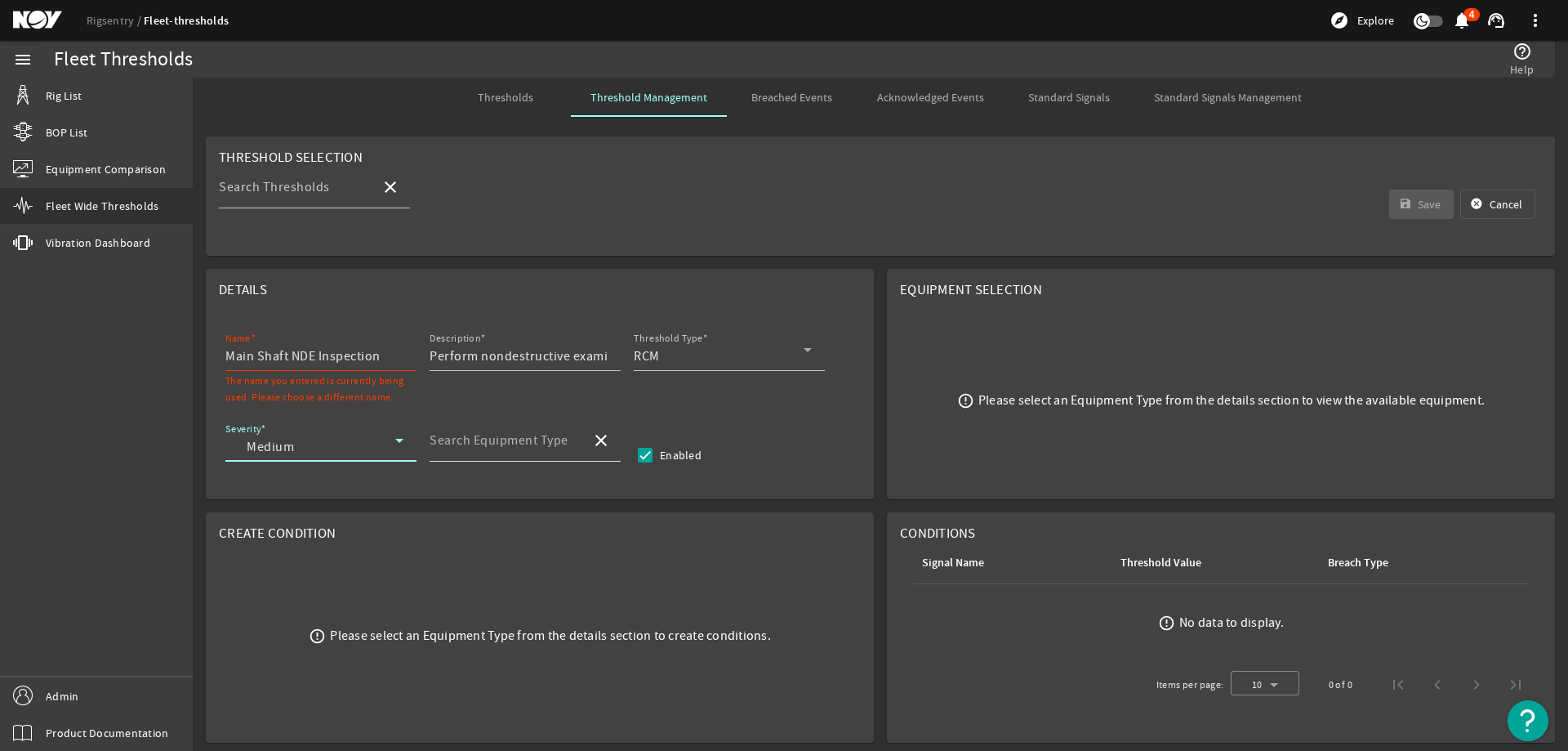
click at [471, 447] on mat-label "Search Equipment Type" at bounding box center [498, 440] width 139 height 16
click at [471, 447] on input "Search Equipment Type" at bounding box center [503, 447] width 148 height 19
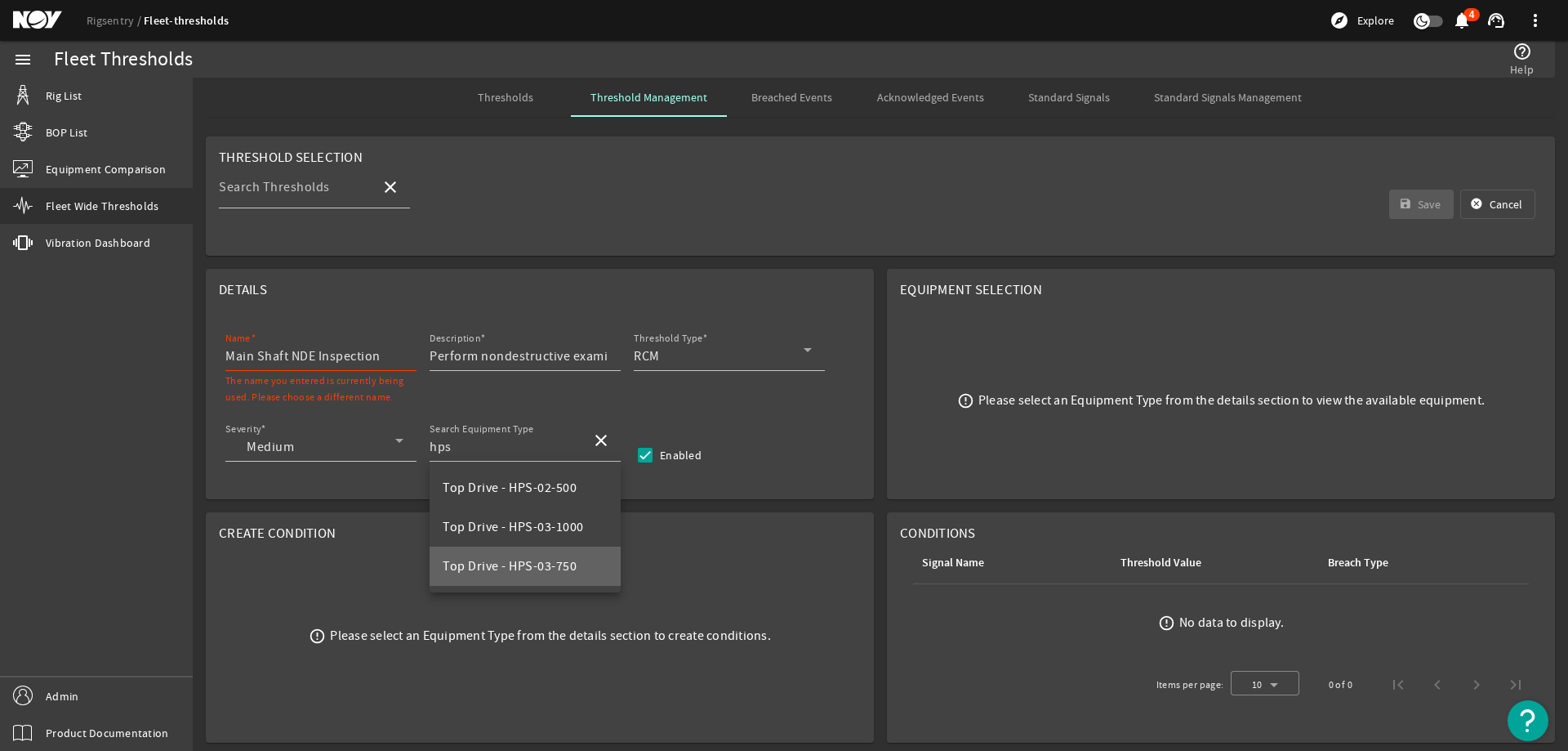
click at [543, 569] on span "Top Drive - HPS-03-750" at bounding box center [510, 565] width 134 height 16
type input "Top Drive - HPS-03-750"
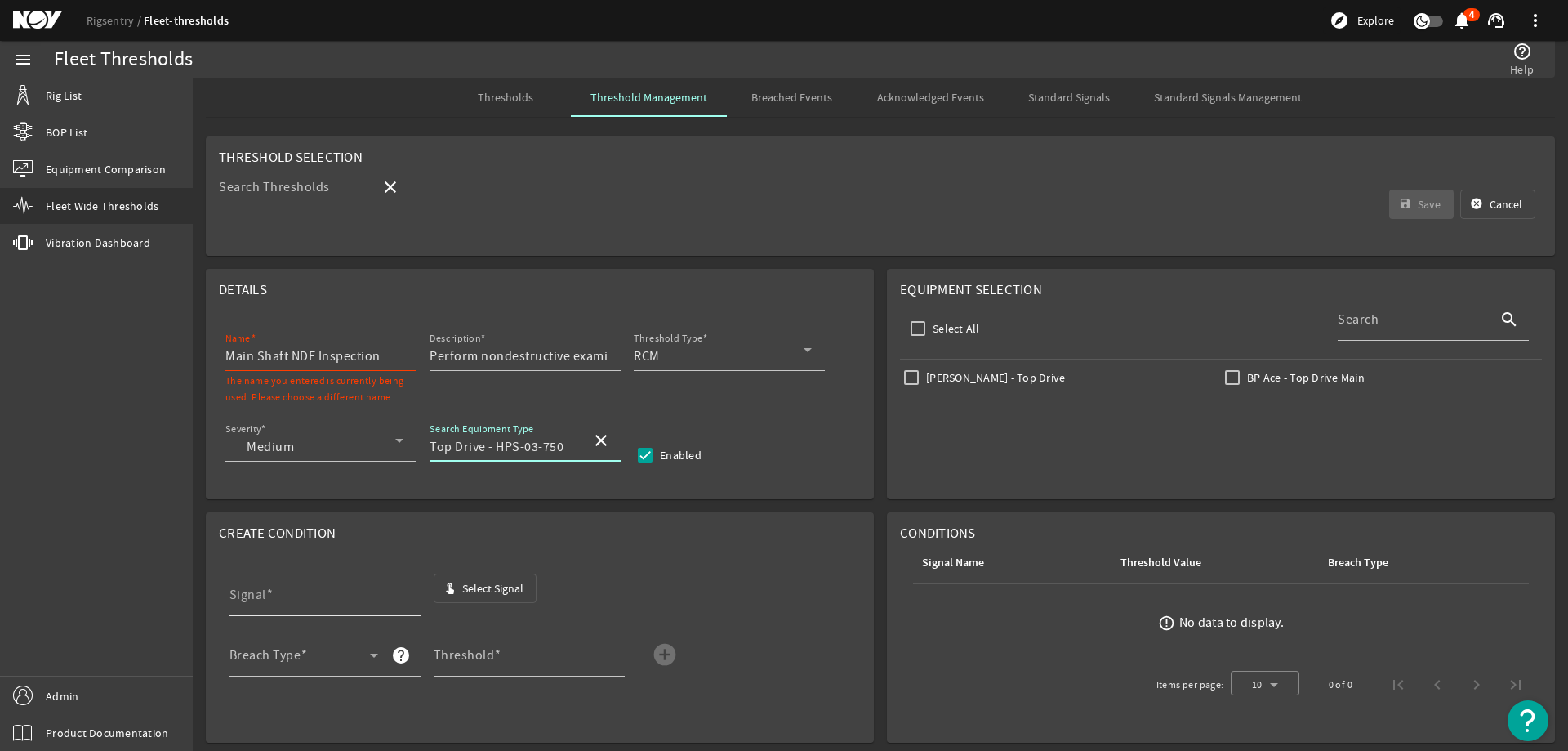
click at [315, 590] on div "Signal" at bounding box center [318, 594] width 178 height 42
click at [477, 598] on span "button" at bounding box center [485, 587] width 102 height 39
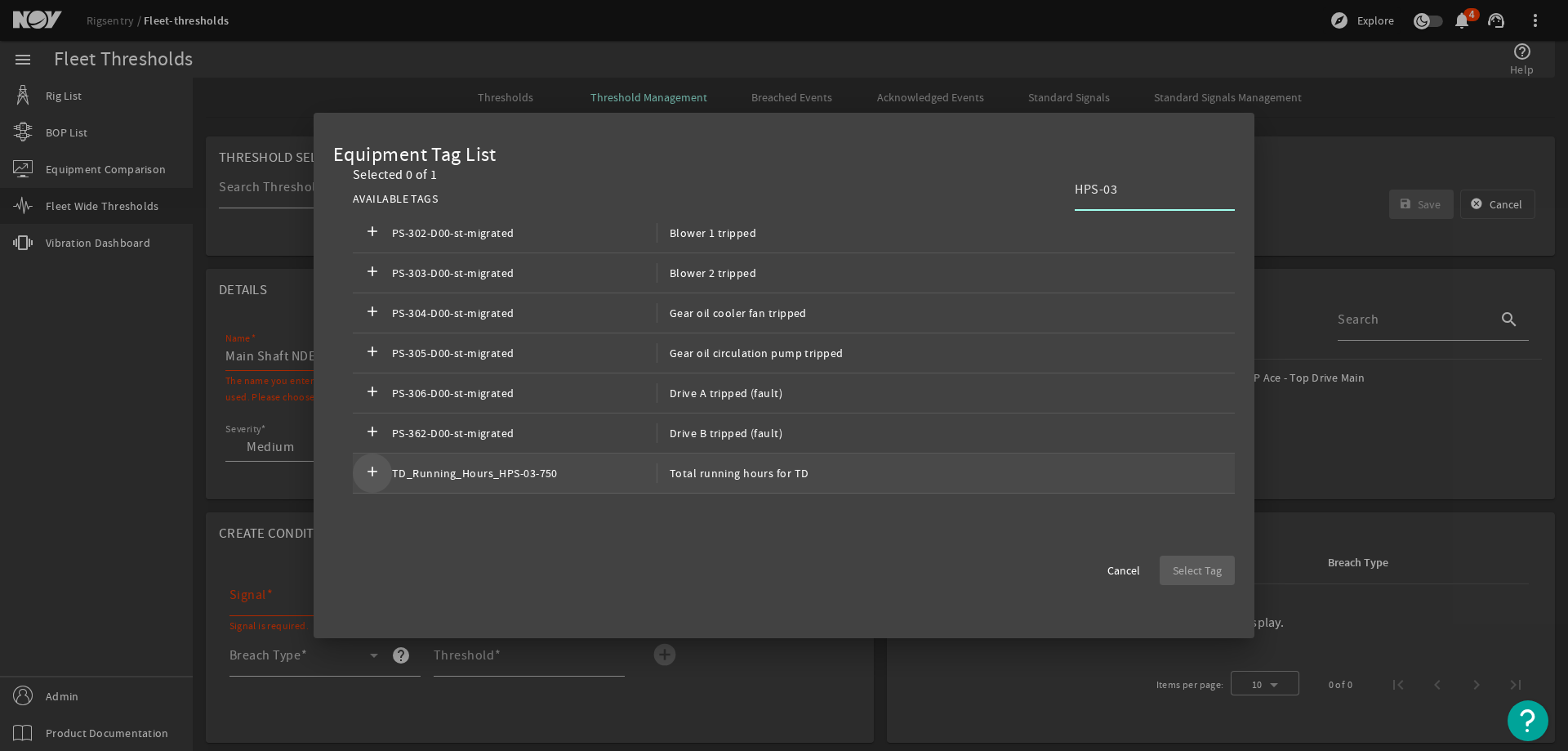
type input "HPS-03"
click at [373, 466] on mat-icon "add" at bounding box center [372, 473] width 19 height 19
click at [1206, 567] on span "Select Tag" at bounding box center [1196, 570] width 49 height 16
type input "TD_Running_Hours_HPS-03-750"
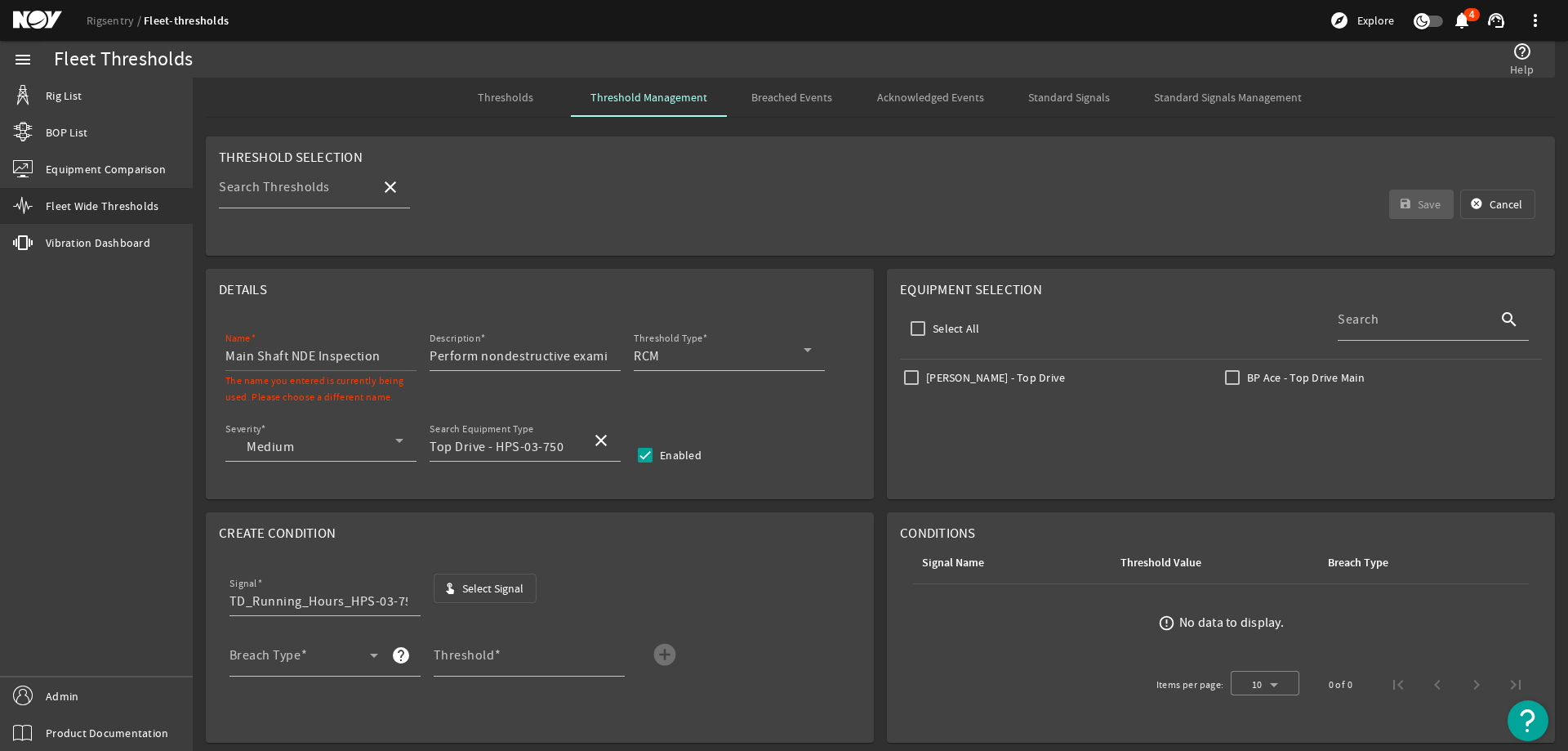
scroll to position [81, 0]
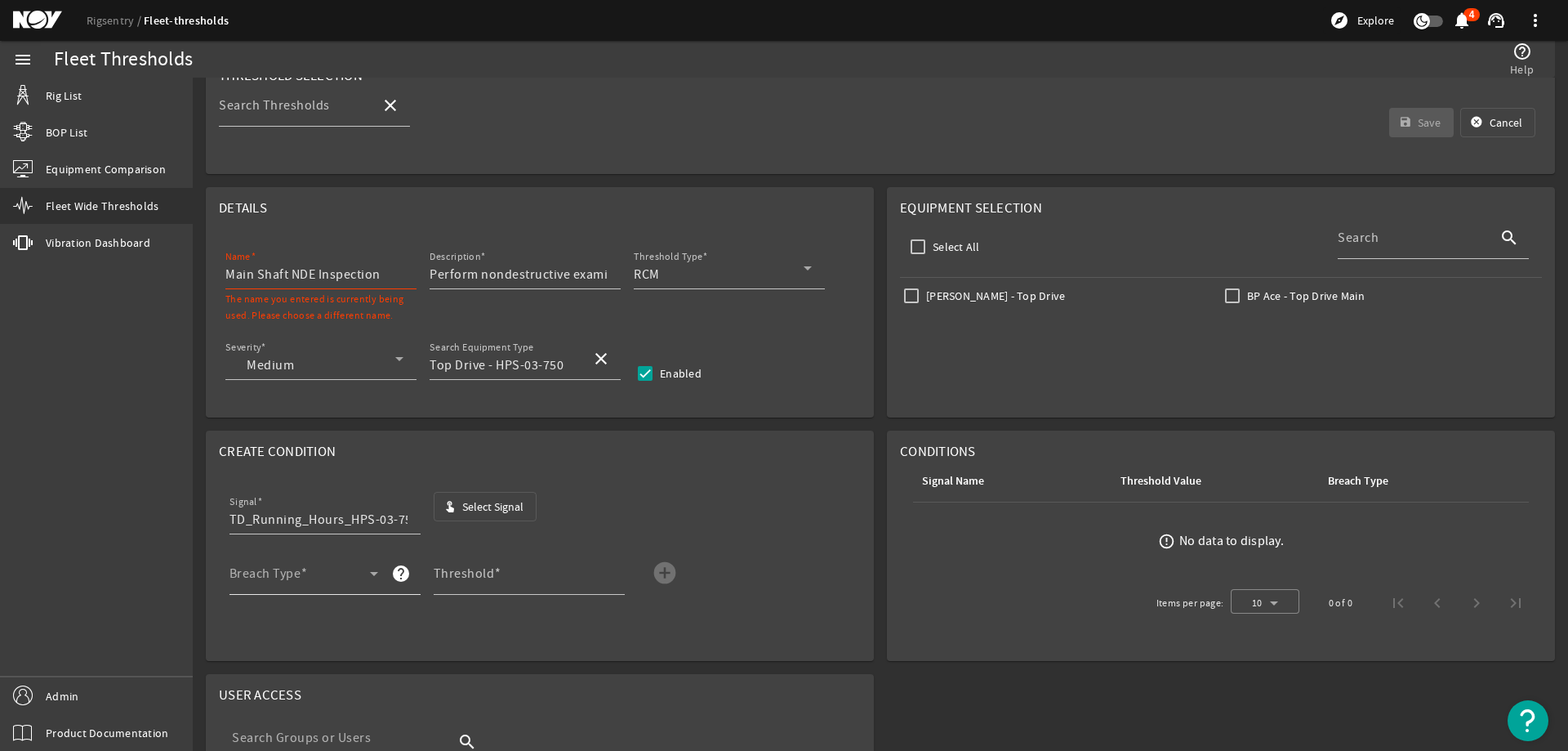
click at [343, 580] on span at bounding box center [299, 580] width 141 height 19
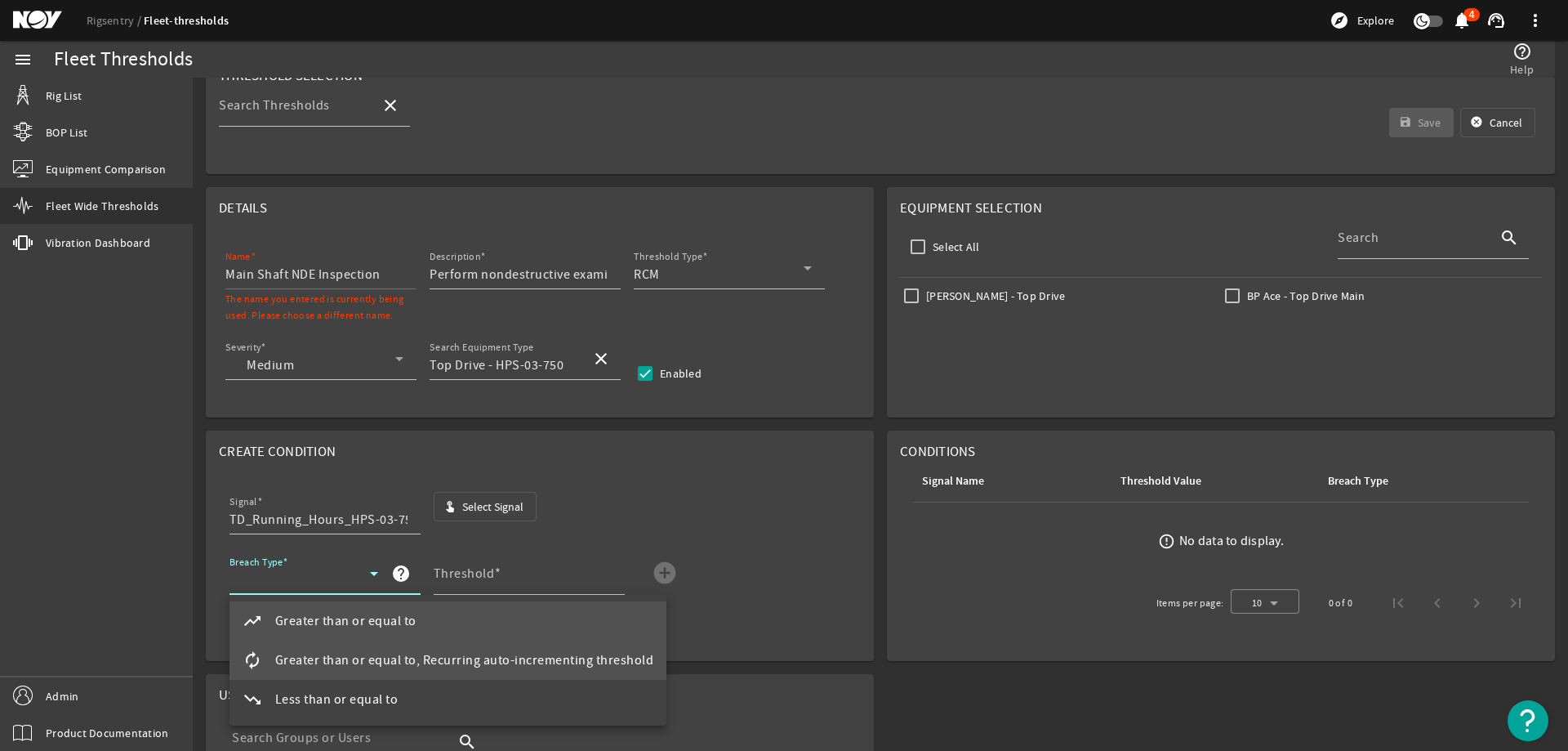
click at [373, 660] on span "Greater than or equal to, Recurring auto-incrementing threshold" at bounding box center [465, 660] width 379 height 19
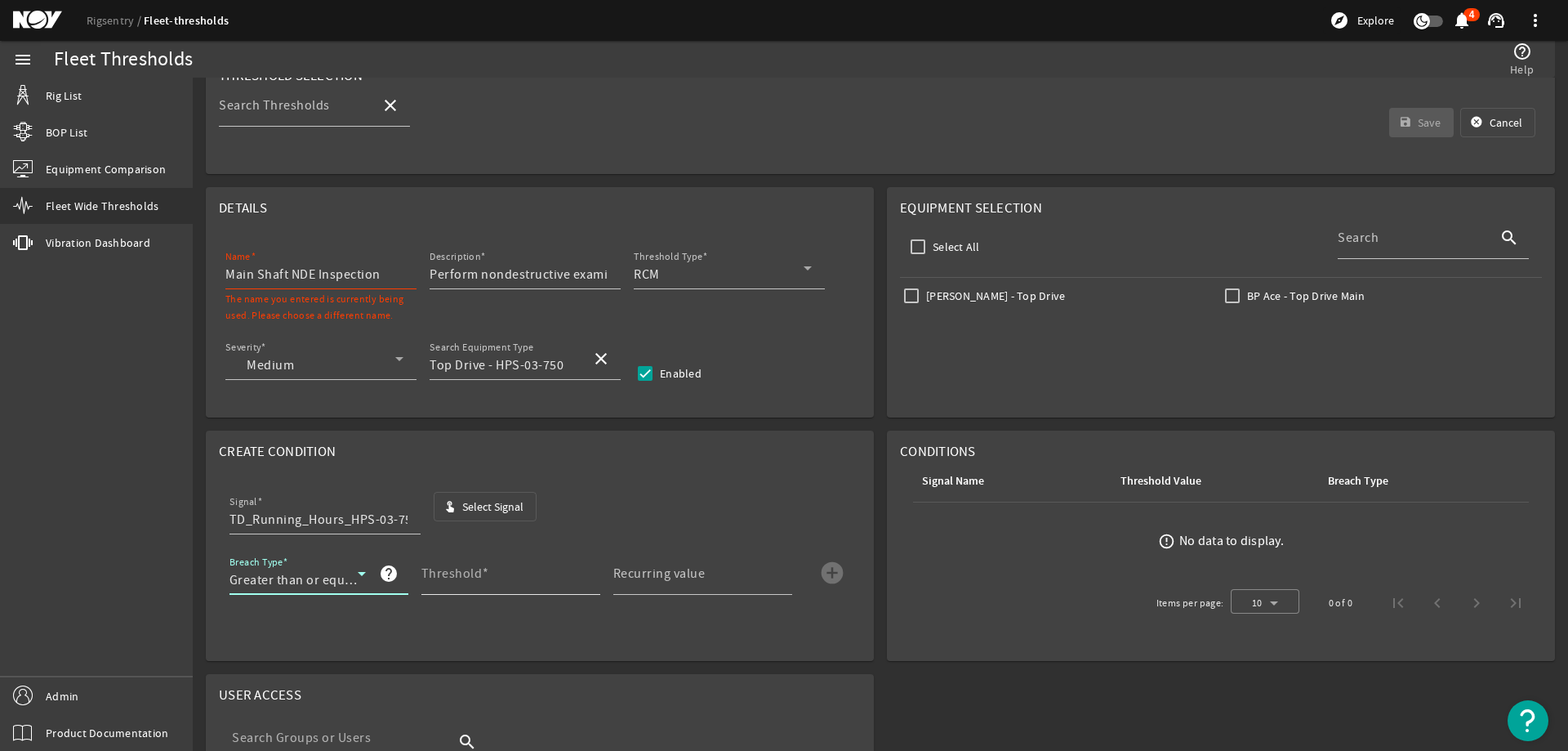
click at [492, 578] on input "Threshold" at bounding box center [504, 580] width 165 height 19
type input "3000"
click at [689, 579] on mat-label "Recurring value" at bounding box center [659, 573] width 92 height 16
click at [689, 579] on input "Recurring value" at bounding box center [695, 580] width 165 height 19
type input "3000"
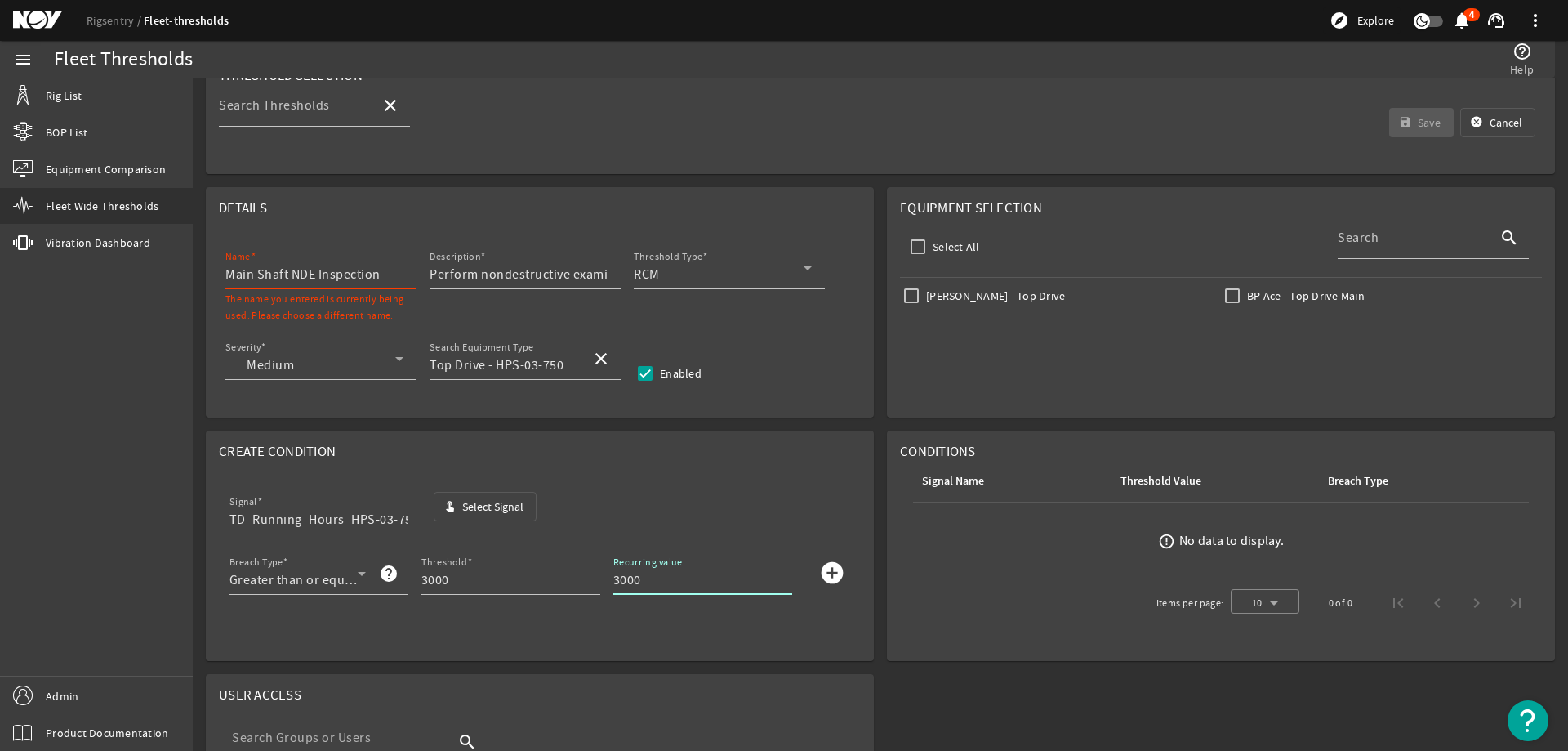
click at [834, 569] on mat-icon "add_circle" at bounding box center [832, 572] width 26 height 26
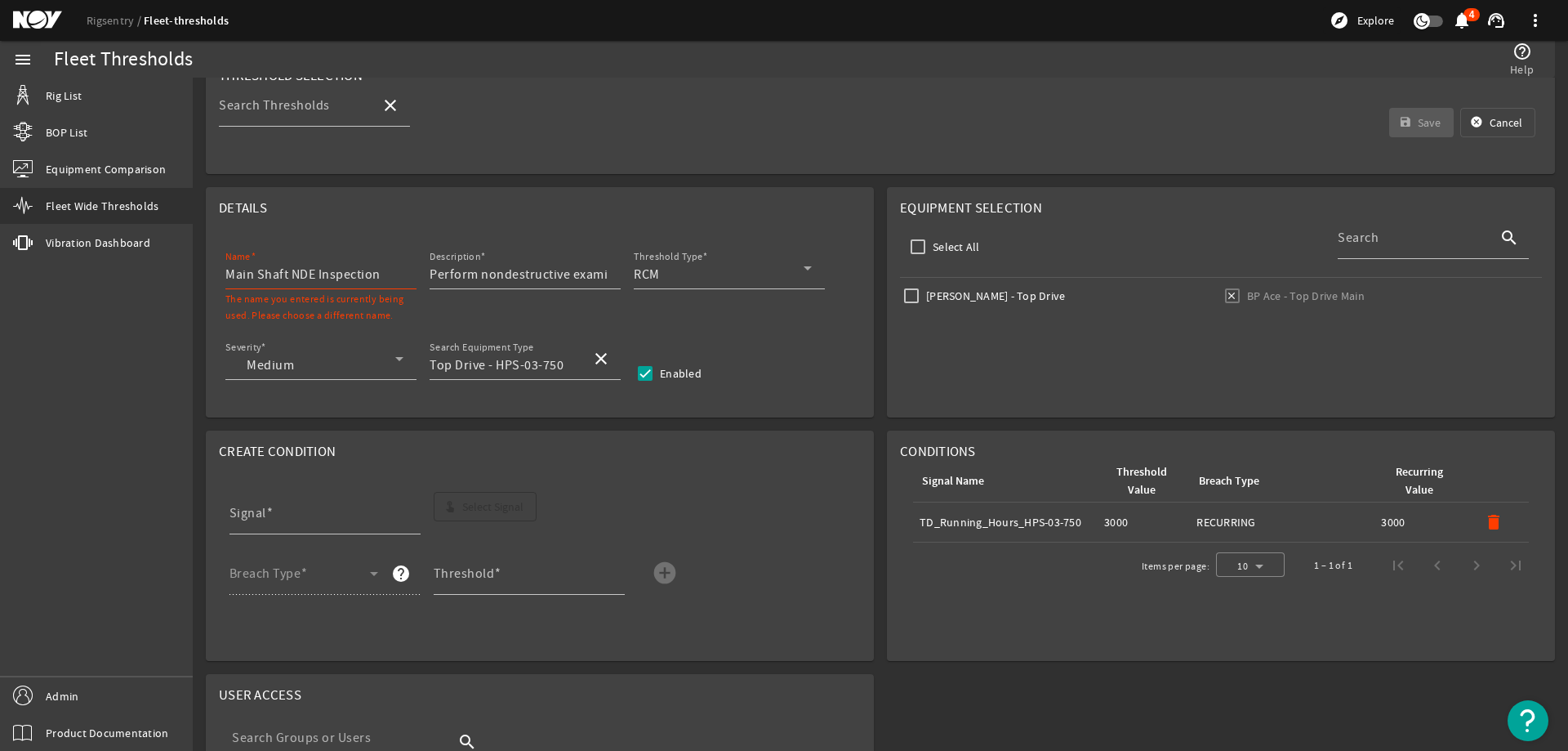
click at [381, 273] on input "Main Shaft NDE Inspection" at bounding box center [315, 275] width 178 height 19
type input "Main Shaft NDE Inspection HPS-03-750"
click at [904, 297] on input "Johan Sverdrup - Top Drive" at bounding box center [911, 296] width 23 height 23
checkbox input "true"
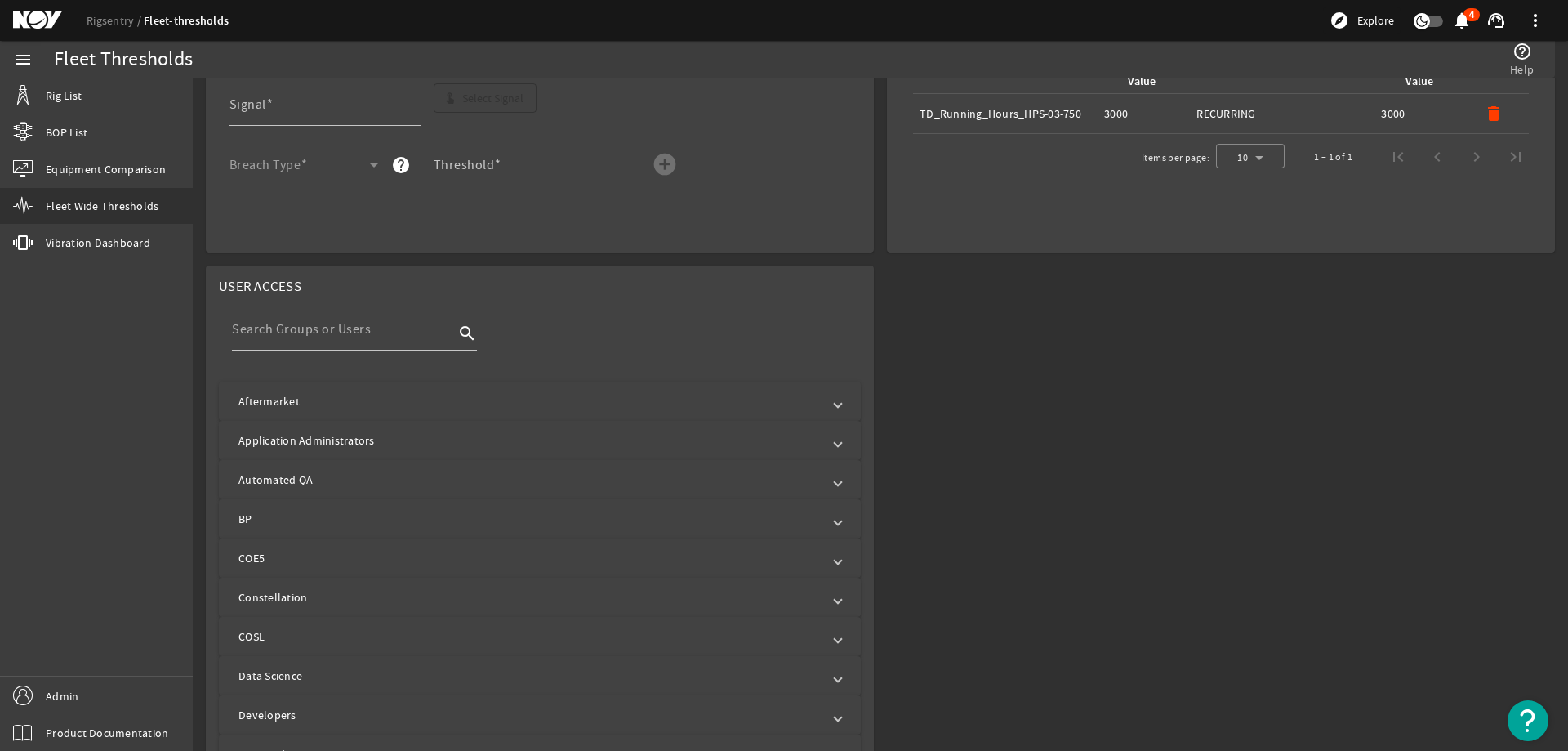
scroll to position [0, 0]
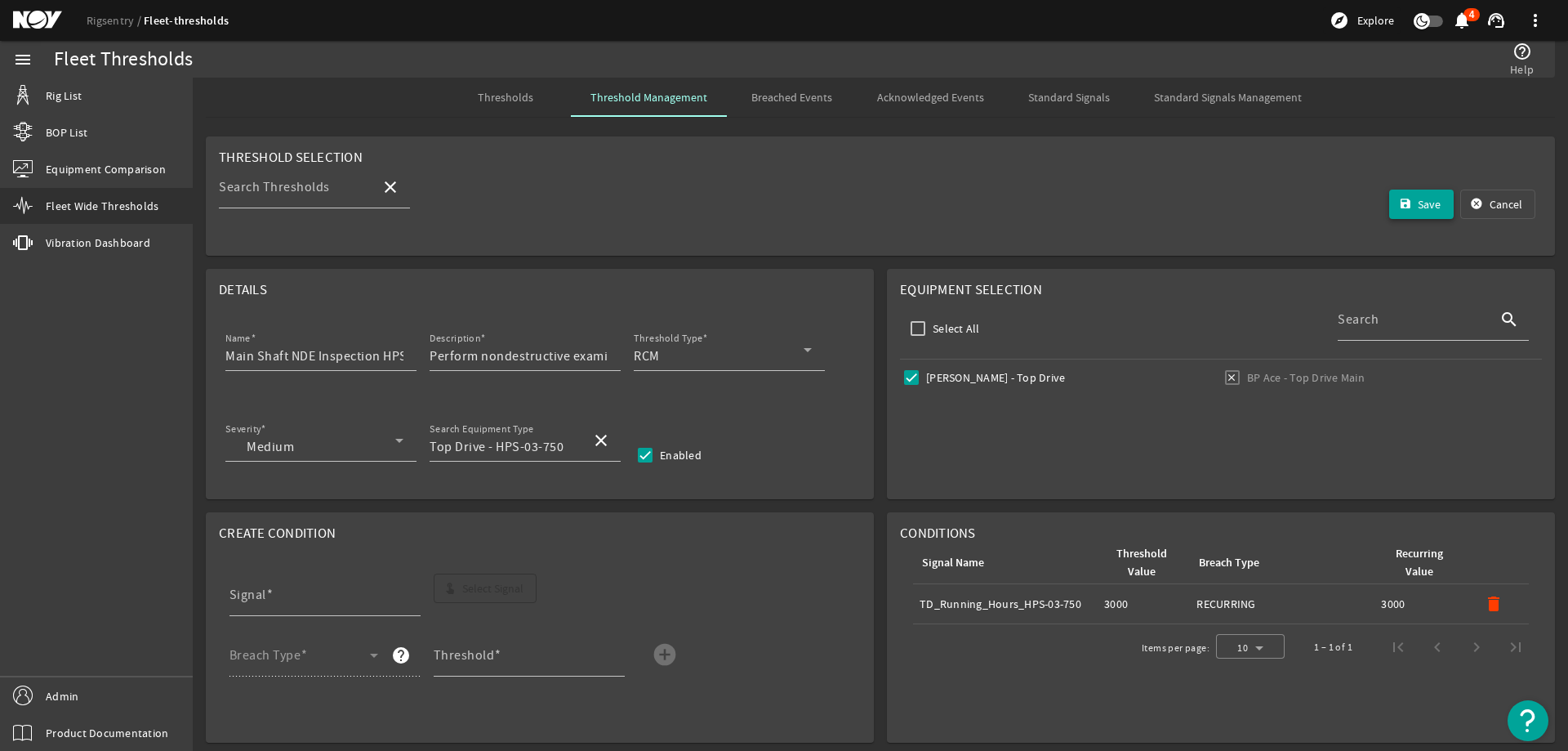
click at [1405, 194] on span "submit" at bounding box center [1422, 204] width 65 height 39
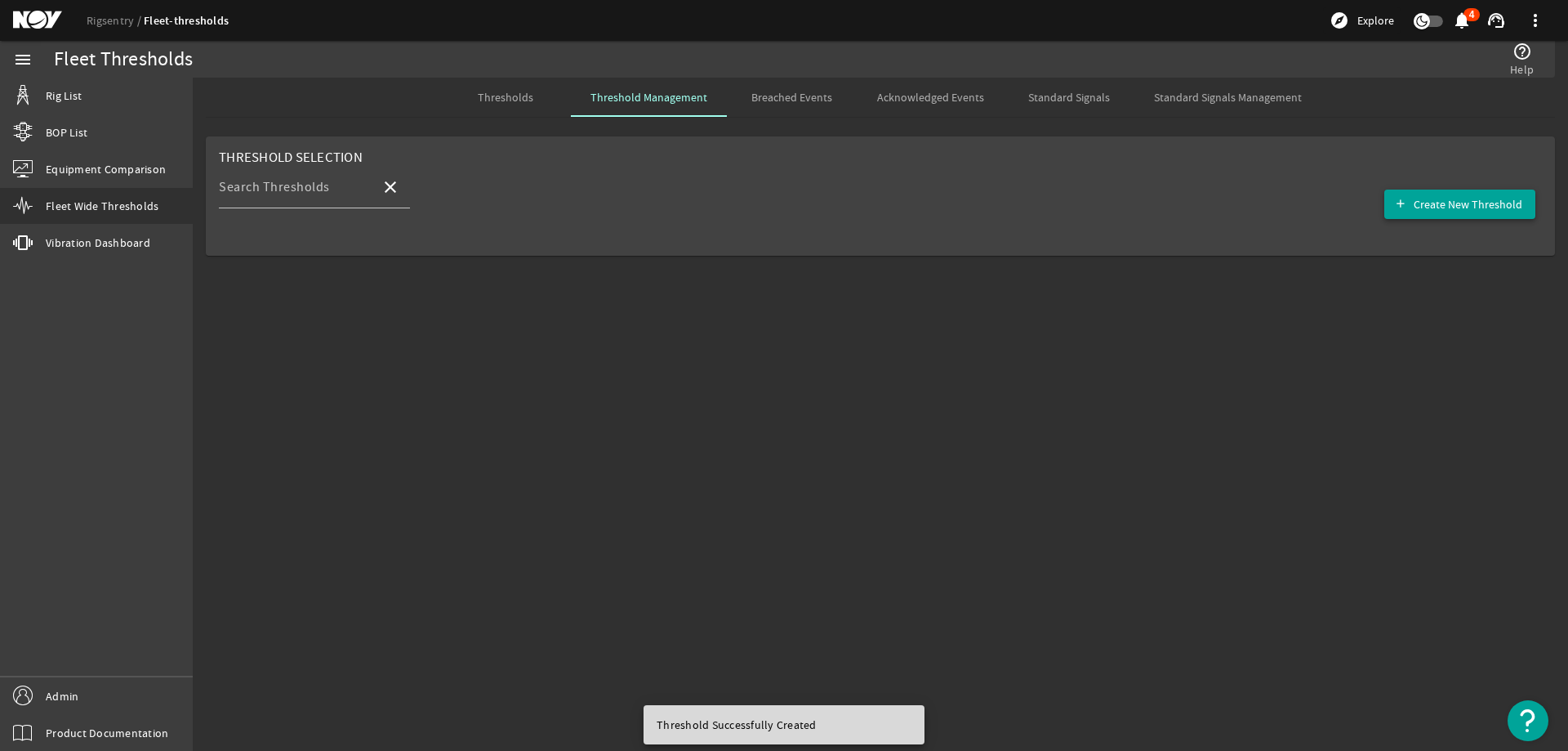
click at [1427, 207] on span "Create New Threshold" at bounding box center [1468, 204] width 109 height 16
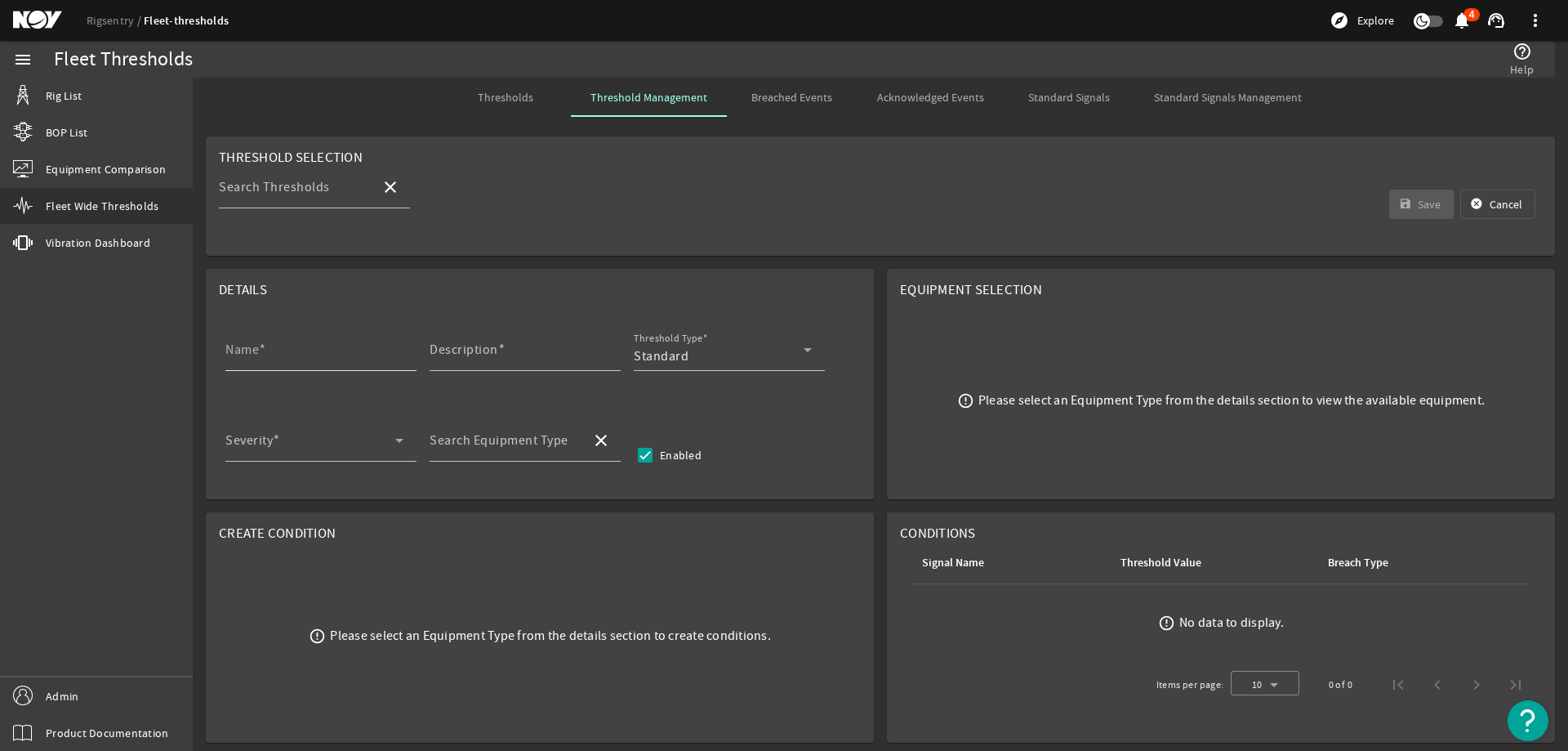
click at [260, 350] on span at bounding box center [263, 349] width 8 height 16
click at [260, 350] on input "Name" at bounding box center [315, 356] width 178 height 19
paste input "IBOP Shaft NDE Inspection"
type input "IBOP Shaft NDE Inspection"
click at [559, 356] on input "Description" at bounding box center [518, 356] width 178 height 19
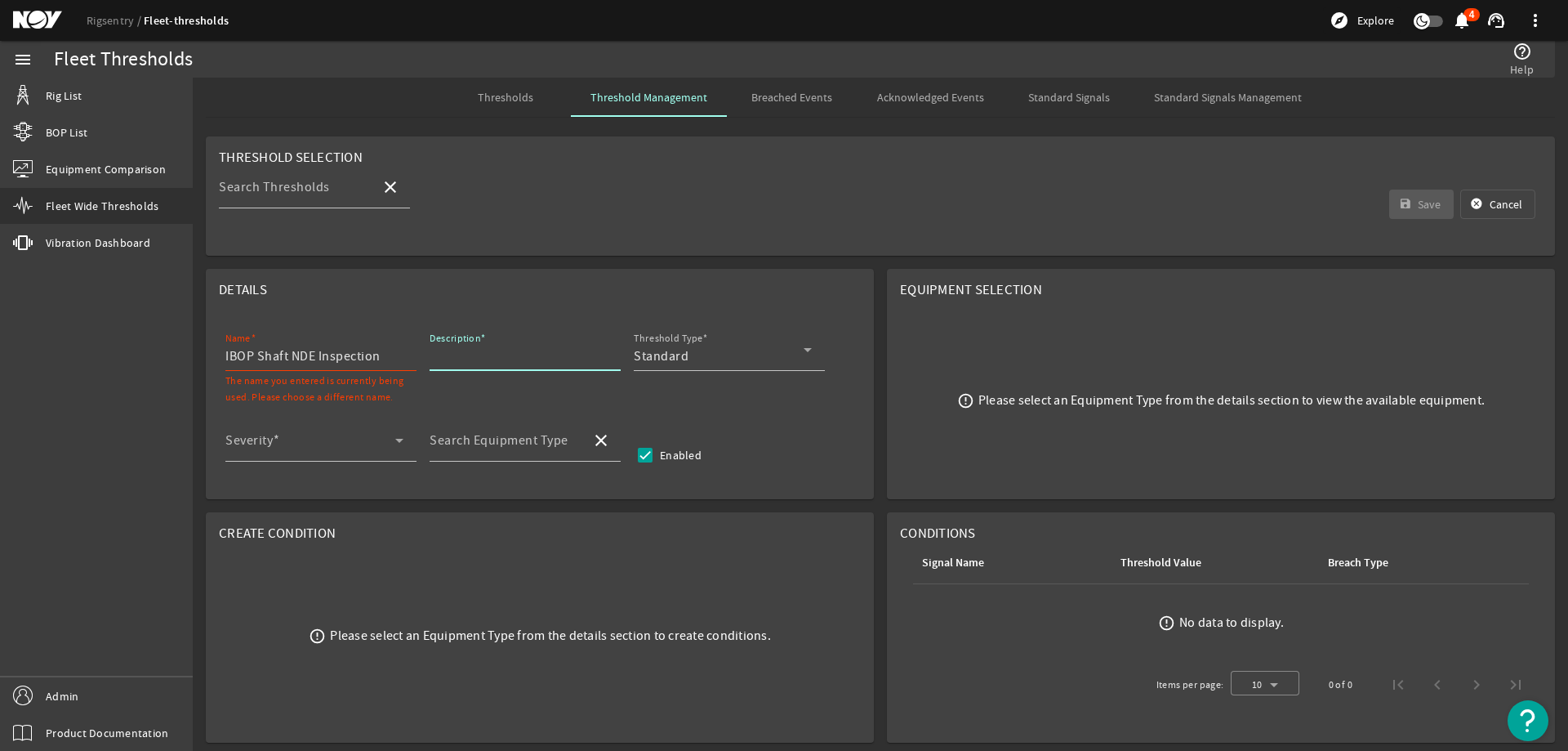
paste input "Perform nondestructive examination (NDE) of main IBOP shaft, without disassembl…"
type input "Perform nondestructive examination (NDE) of main IBOP shaft, without disassembl…"
click at [708, 349] on div "Standard" at bounding box center [719, 356] width 170 height 19
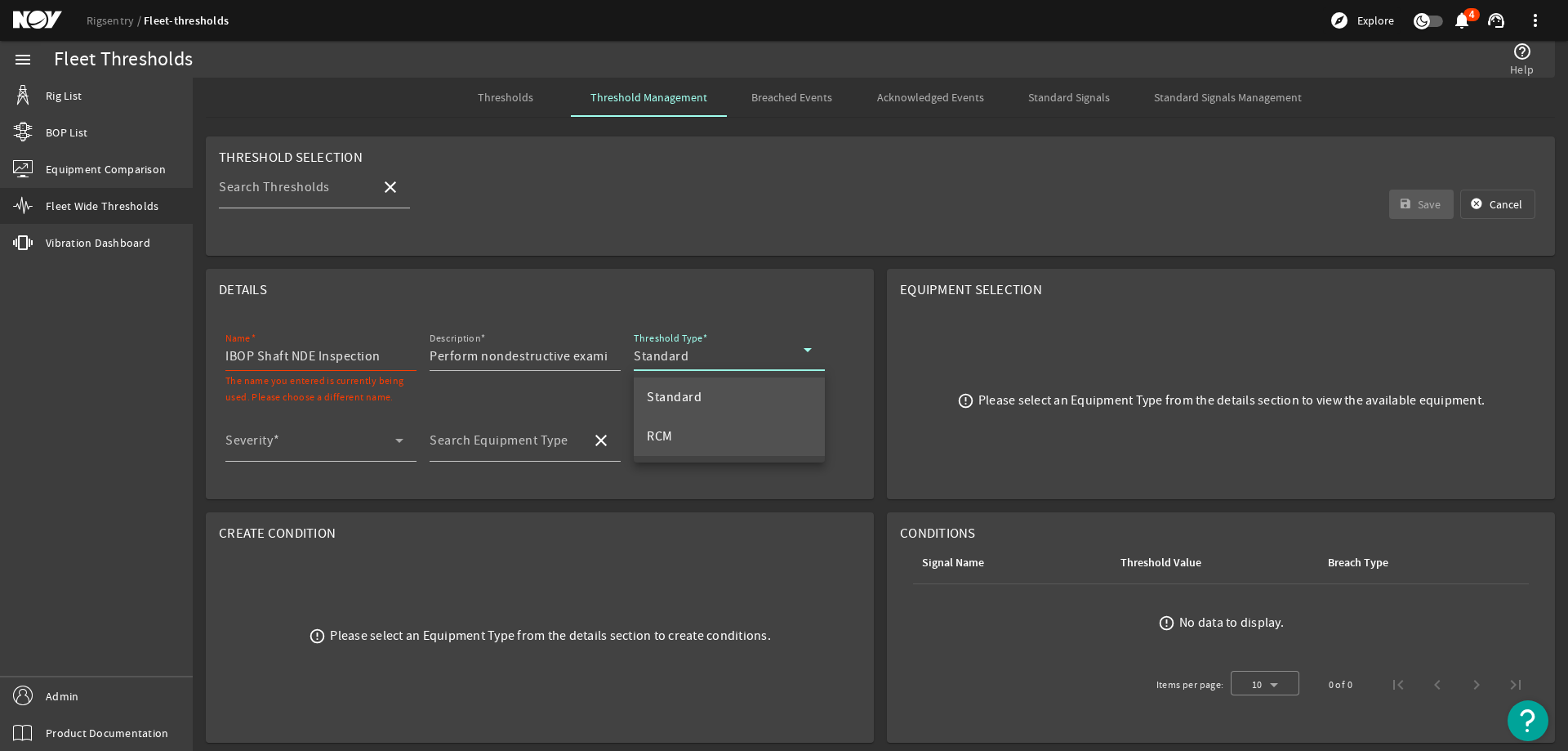
click at [656, 433] on span "RCM" at bounding box center [659, 436] width 26 height 19
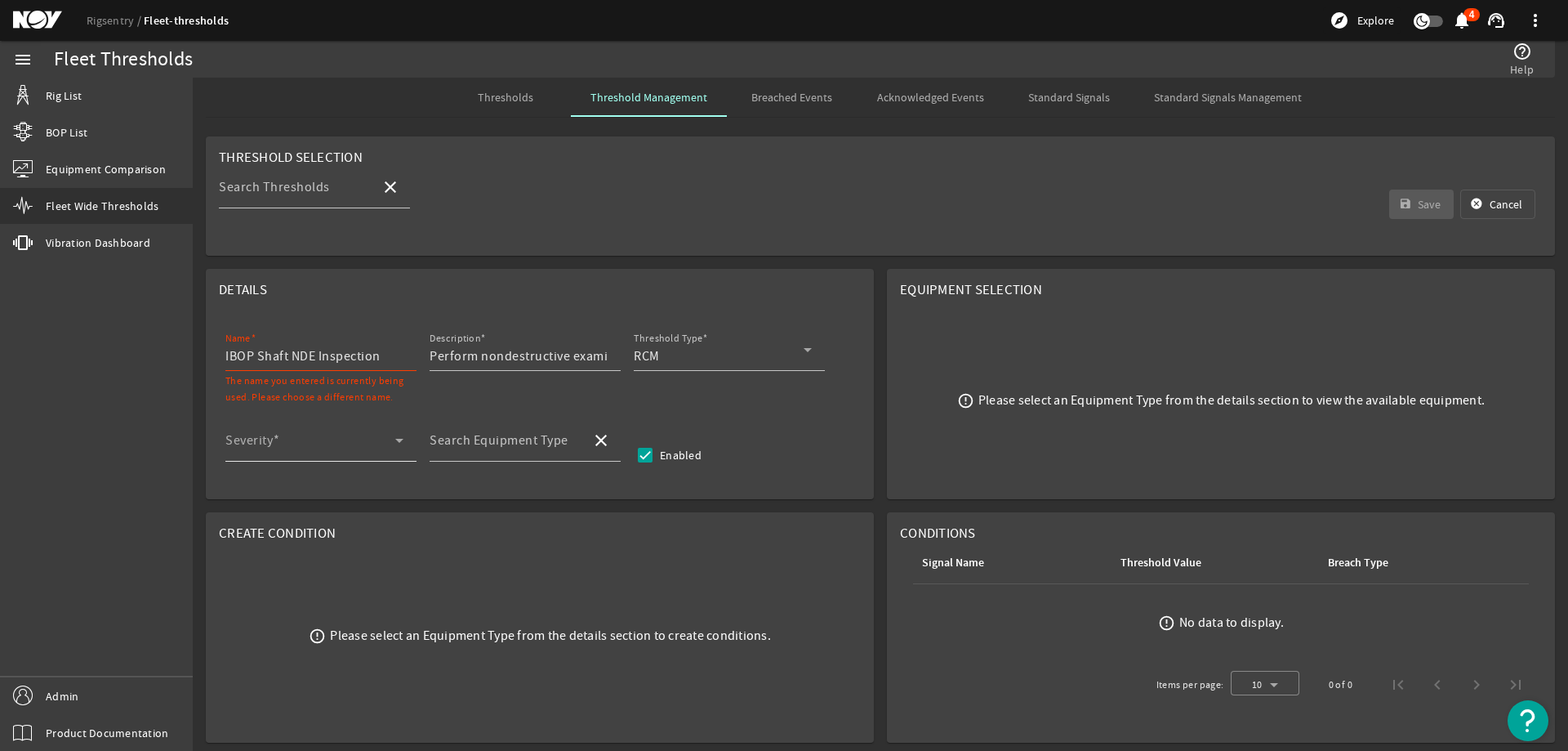
click at [228, 431] on div "Severity" at bounding box center [315, 440] width 178 height 42
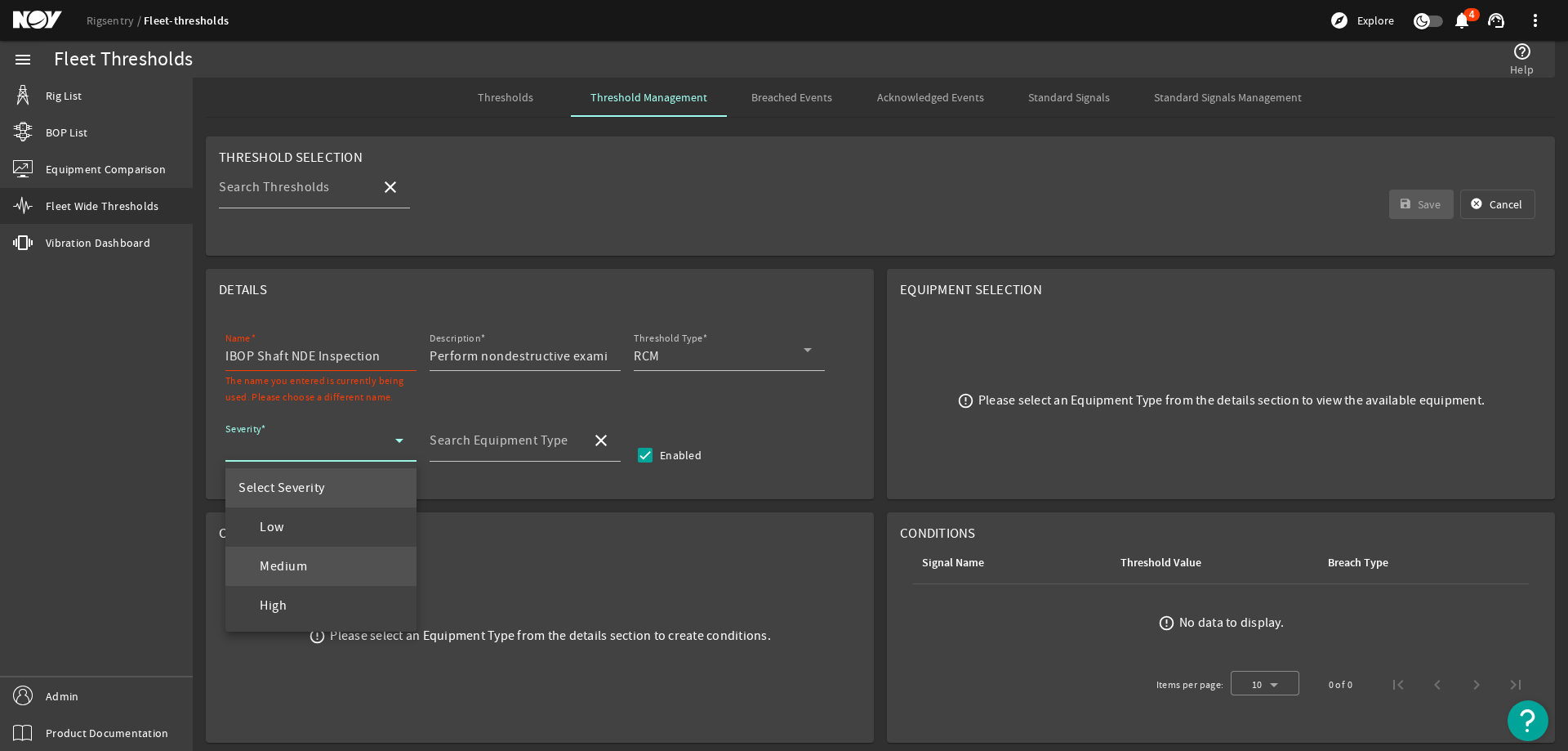
click at [312, 571] on mat-option "Medium" at bounding box center [321, 565] width 191 height 39
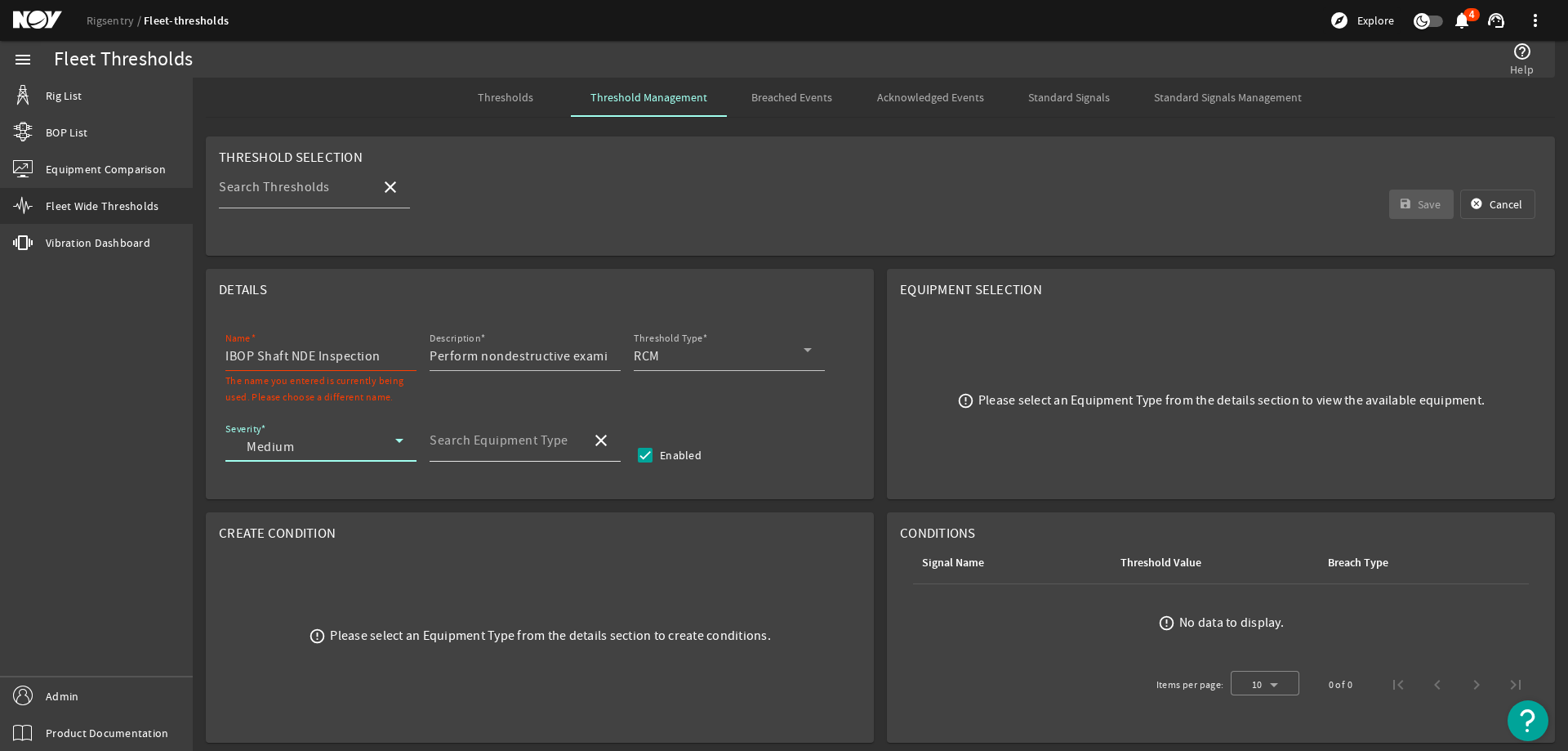
click at [502, 438] on mat-label "Search Equipment Type" at bounding box center [498, 440] width 139 height 16
click at [502, 438] on input "Search Equipment Type" at bounding box center [503, 447] width 148 height 19
click at [555, 519] on span "Top Drive - HPS-03-750" at bounding box center [510, 526] width 134 height 16
type input "Top Drive - HPS-03-750"
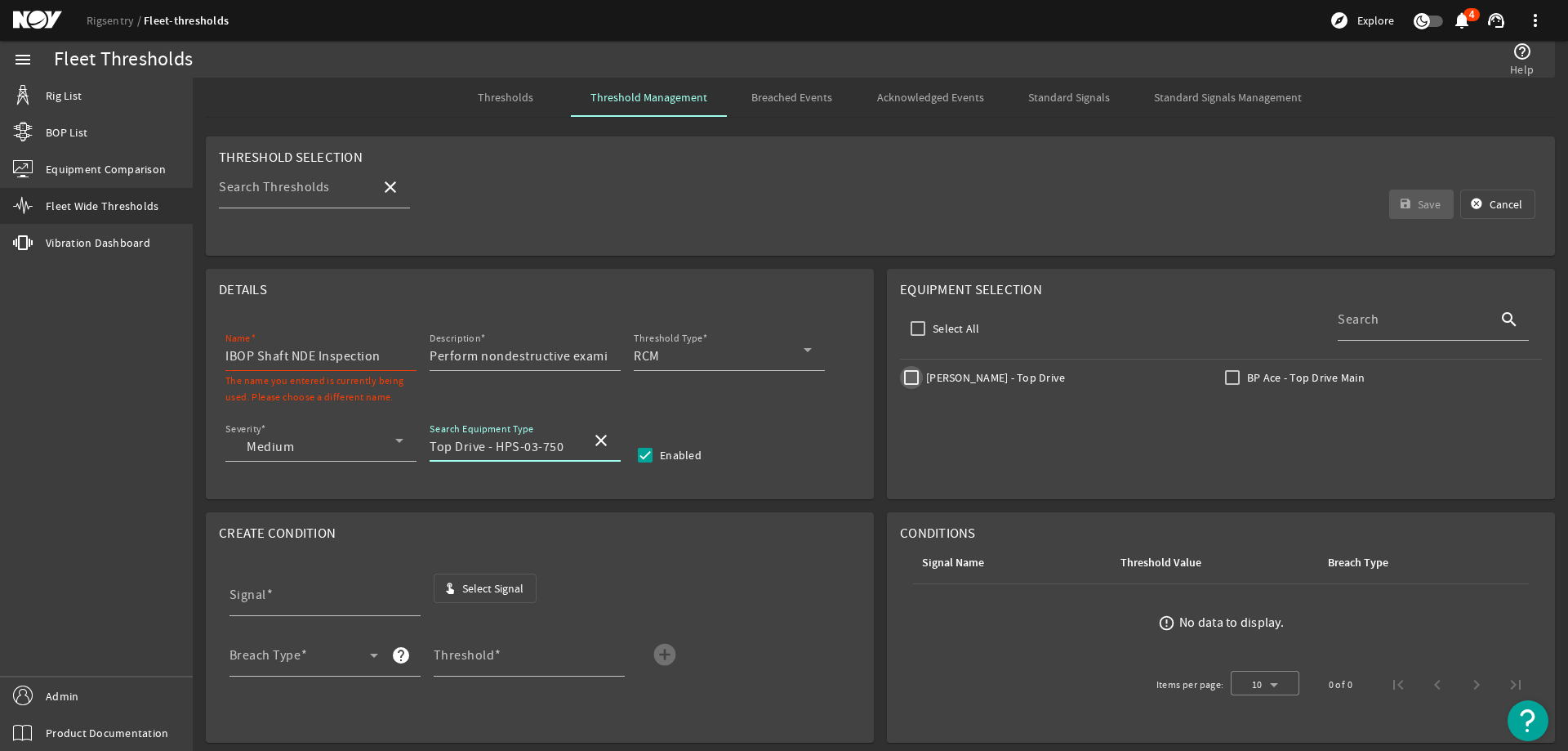
click at [912, 383] on input "Johan Sverdrup - Top Drive" at bounding box center [911, 378] width 23 height 23
checkbox input "true"
click at [393, 355] on input "IBOP Shaft NDE Inspection" at bounding box center [315, 356] width 178 height 19
type input "IBOP Shaft NDE Inspection HPS-03-750"
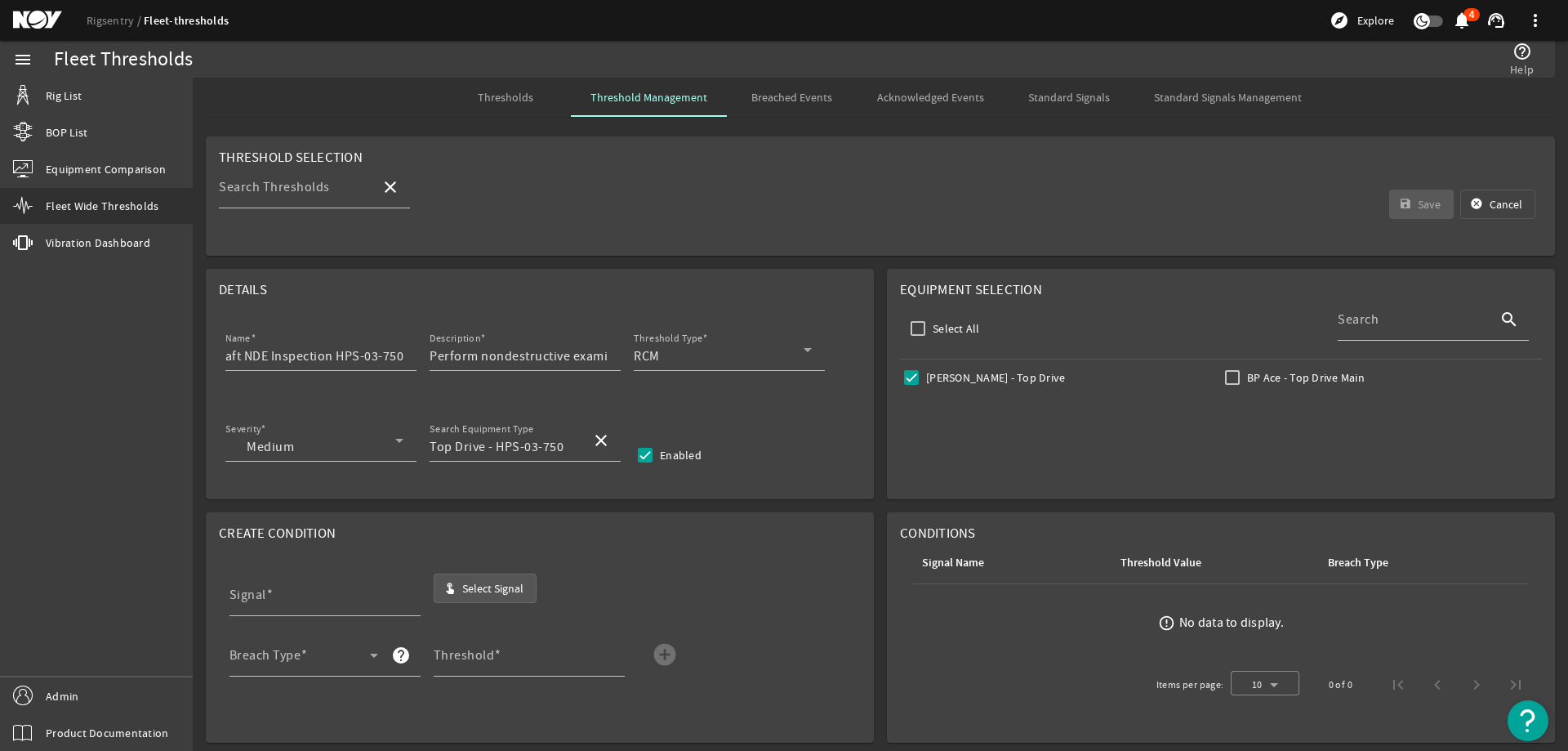
click at [502, 589] on span "Select Signal" at bounding box center [492, 587] width 61 height 16
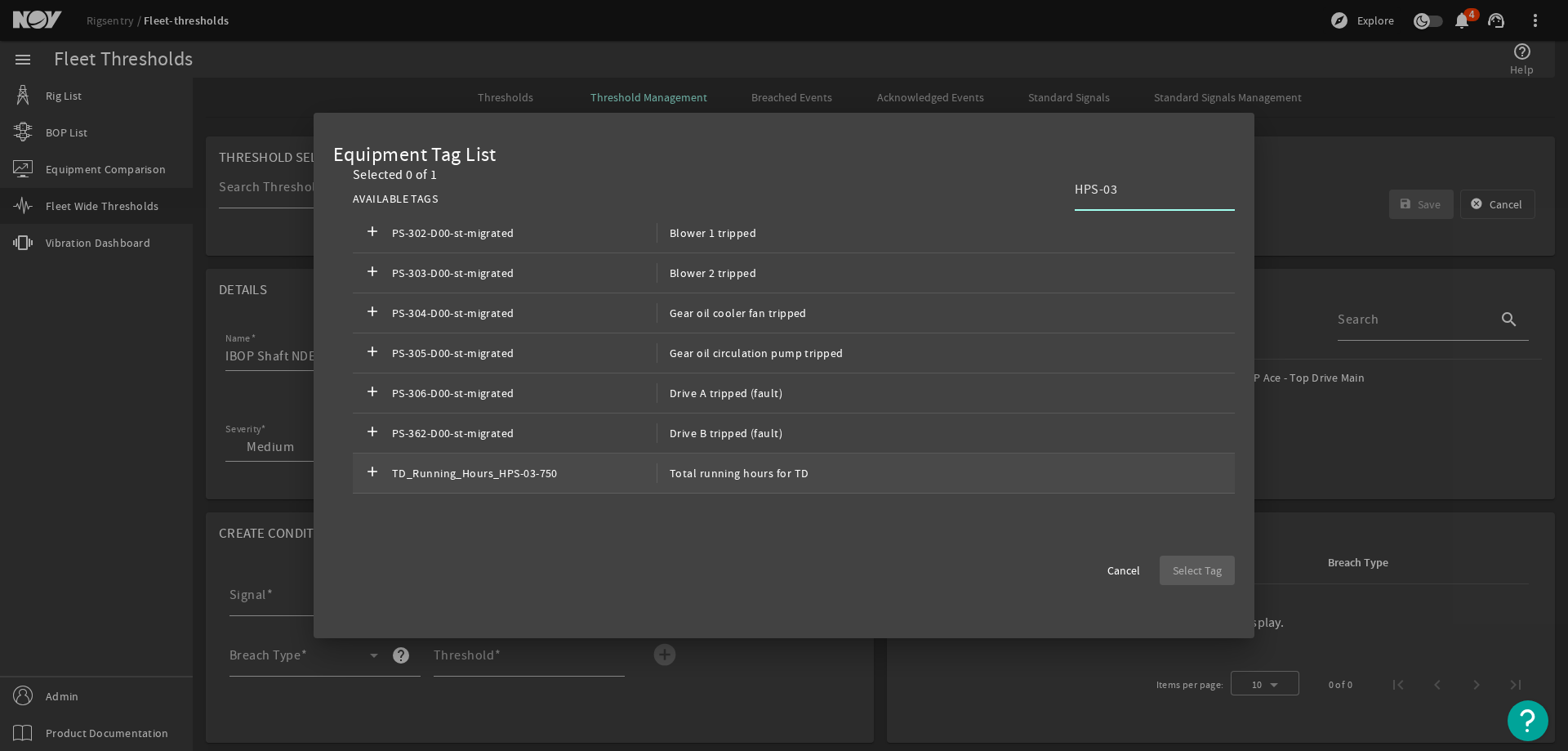
type input "HPS-03"
click at [442, 468] on span "TD_Running_Hours_HPS-03-750" at bounding box center [524, 473] width 265 height 19
click at [1238, 564] on div "Equipment Tag List Selected 1 of 1 AVAILABLE TAGS HPS-03 add PS-302-D00-st-migr…" at bounding box center [784, 375] width 941 height 525
click at [1221, 570] on span "Select Tag" at bounding box center [1196, 570] width 49 height 16
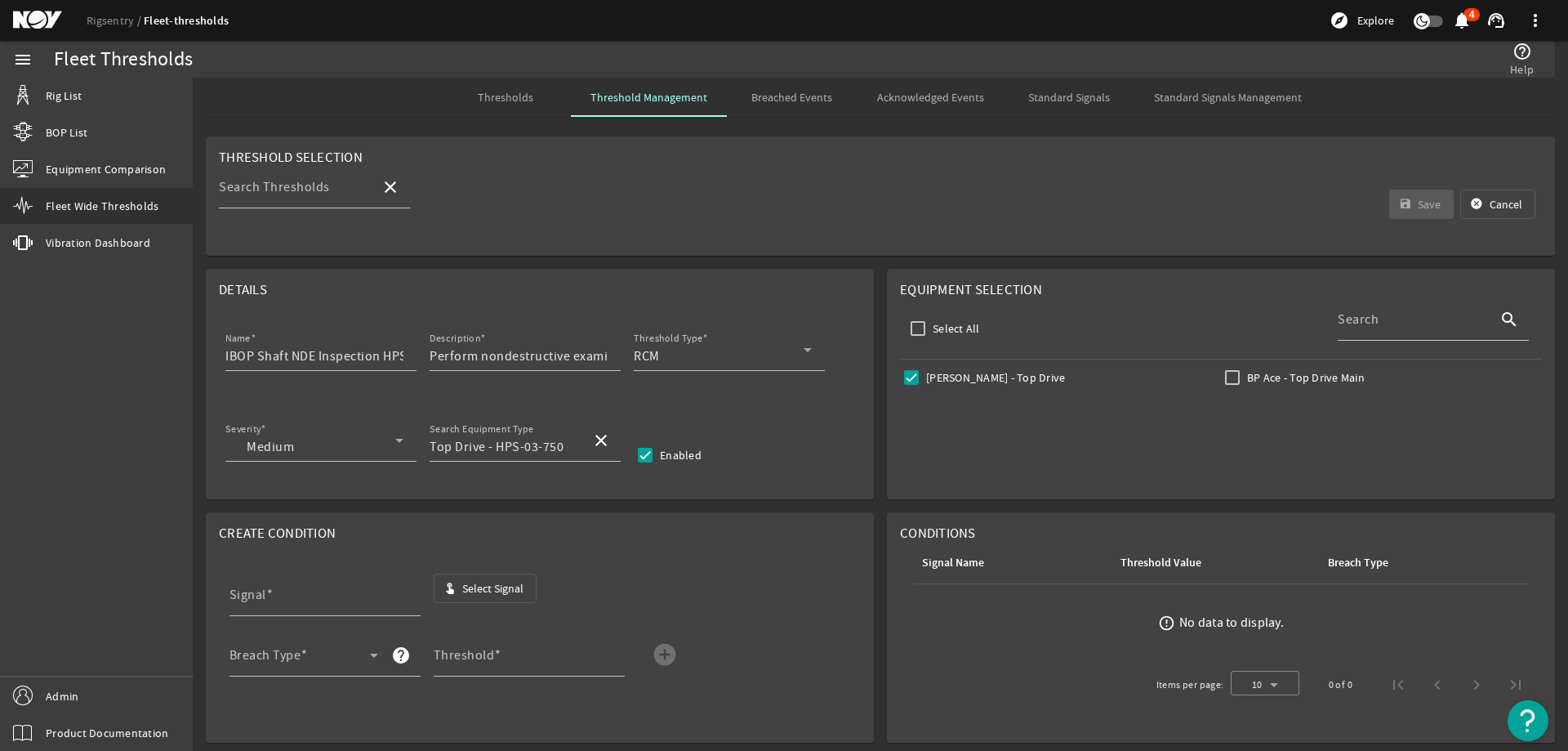
type input "TD_Running_Hours_HPS-03-750"
click at [311, 652] on span at bounding box center [299, 661] width 141 height 19
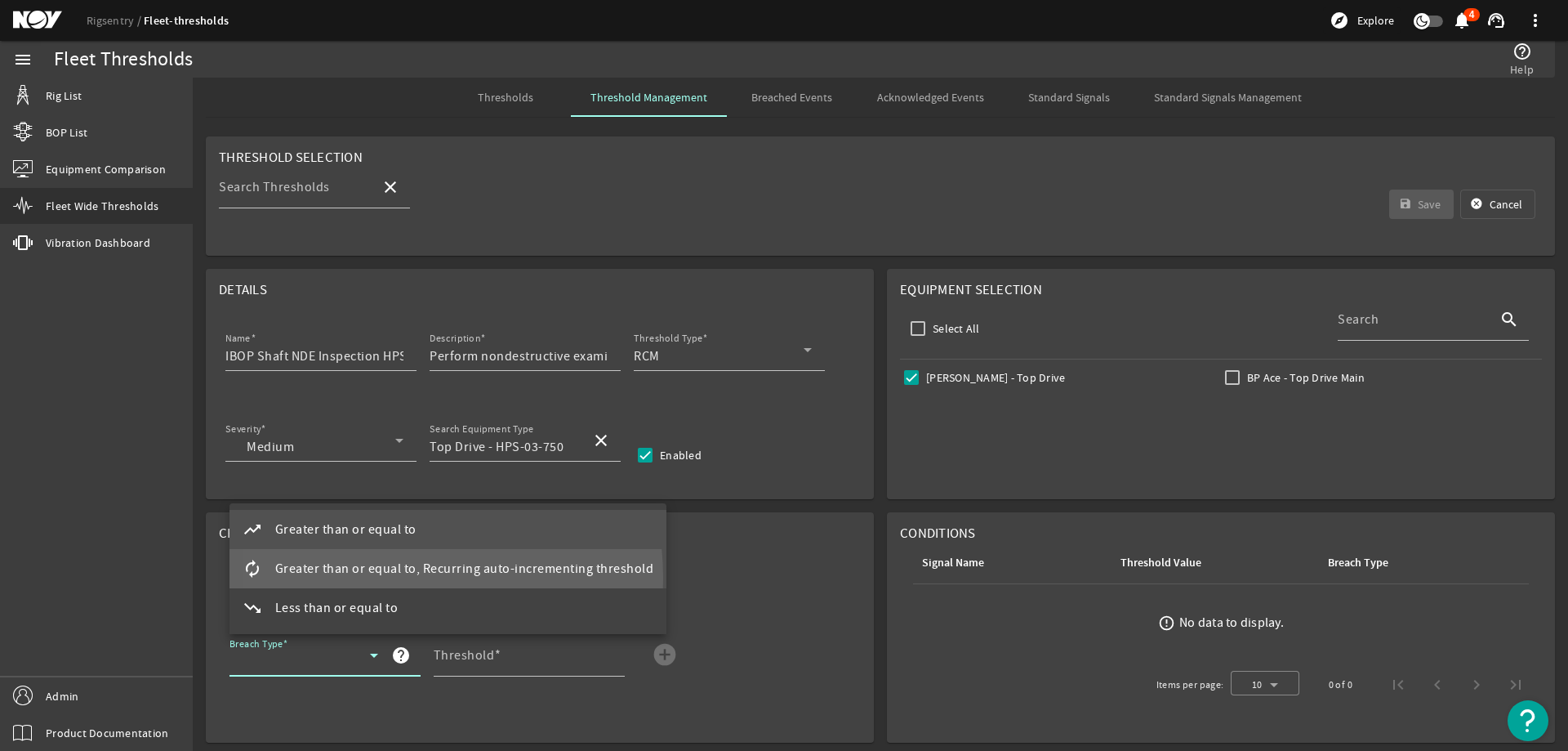
click at [349, 579] on span "Greater than or equal to, Recurring auto-incrementing threshold" at bounding box center [465, 568] width 379 height 19
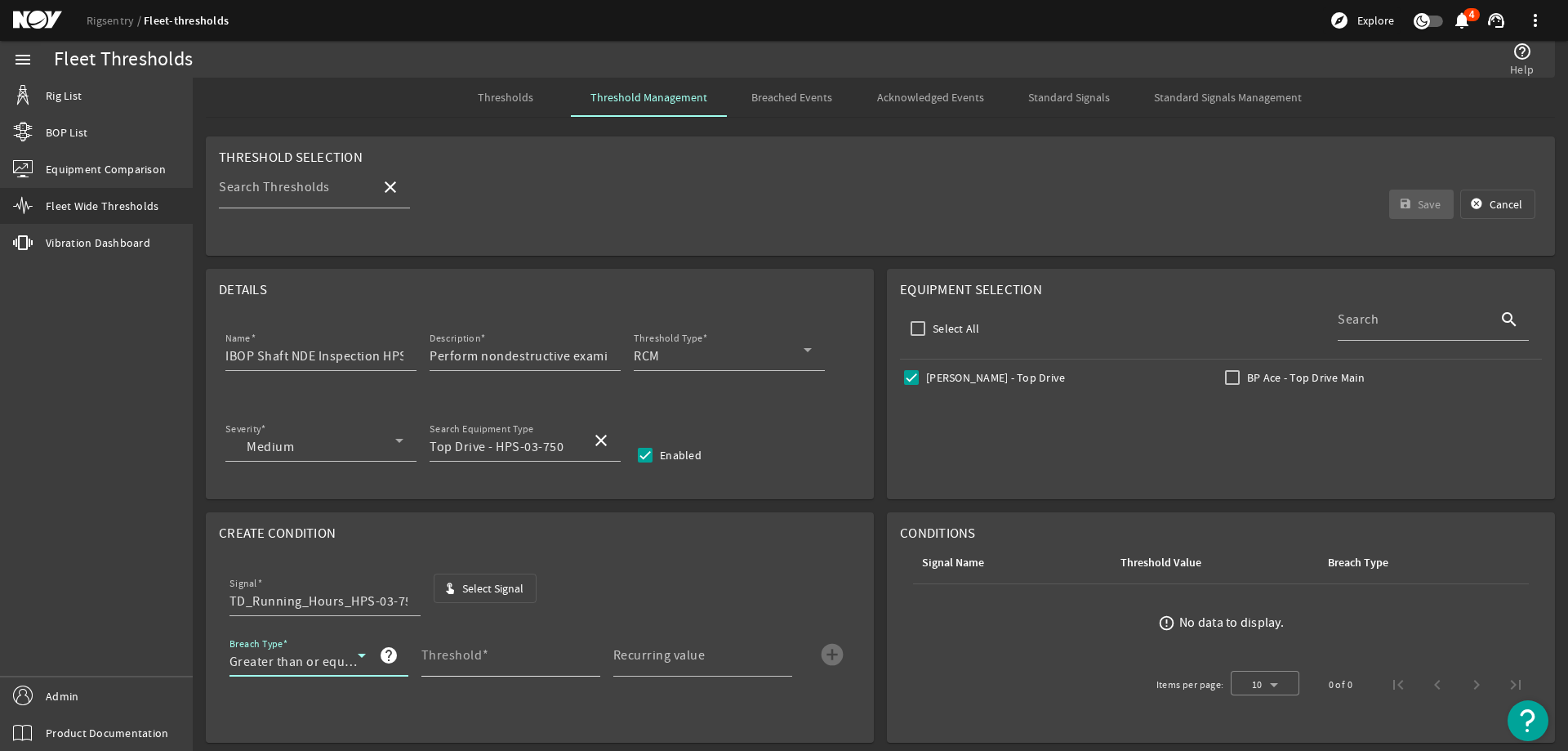
click at [483, 655] on span at bounding box center [486, 654] width 8 height 16
click at [483, 655] on input "Threshold" at bounding box center [504, 661] width 165 height 19
type input "3000"
click at [663, 656] on mat-label "Recurring value" at bounding box center [659, 654] width 92 height 16
click at [663, 656] on input "Recurring value" at bounding box center [695, 661] width 165 height 19
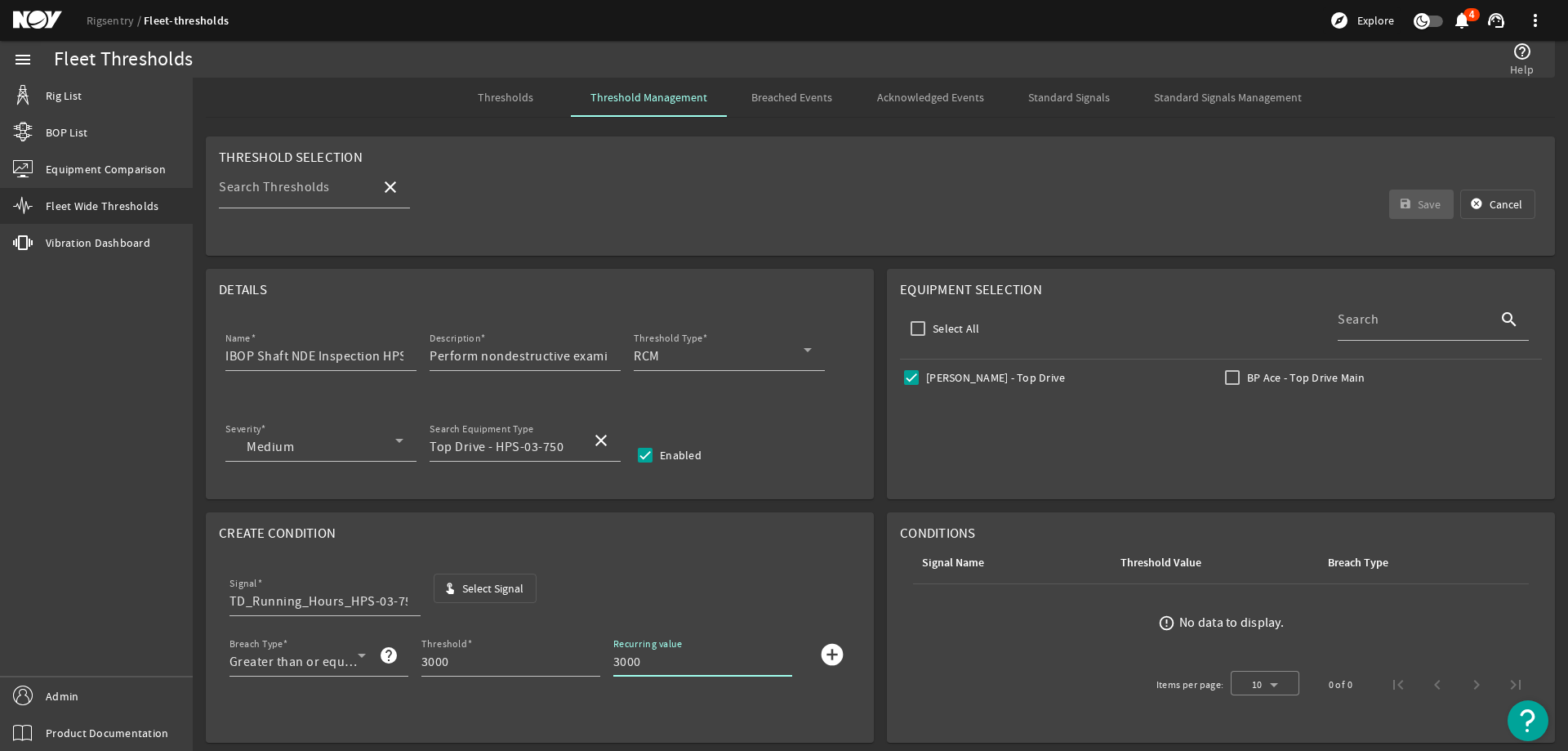
type input "3000"
click at [827, 654] on mat-icon "add_circle" at bounding box center [832, 653] width 26 height 26
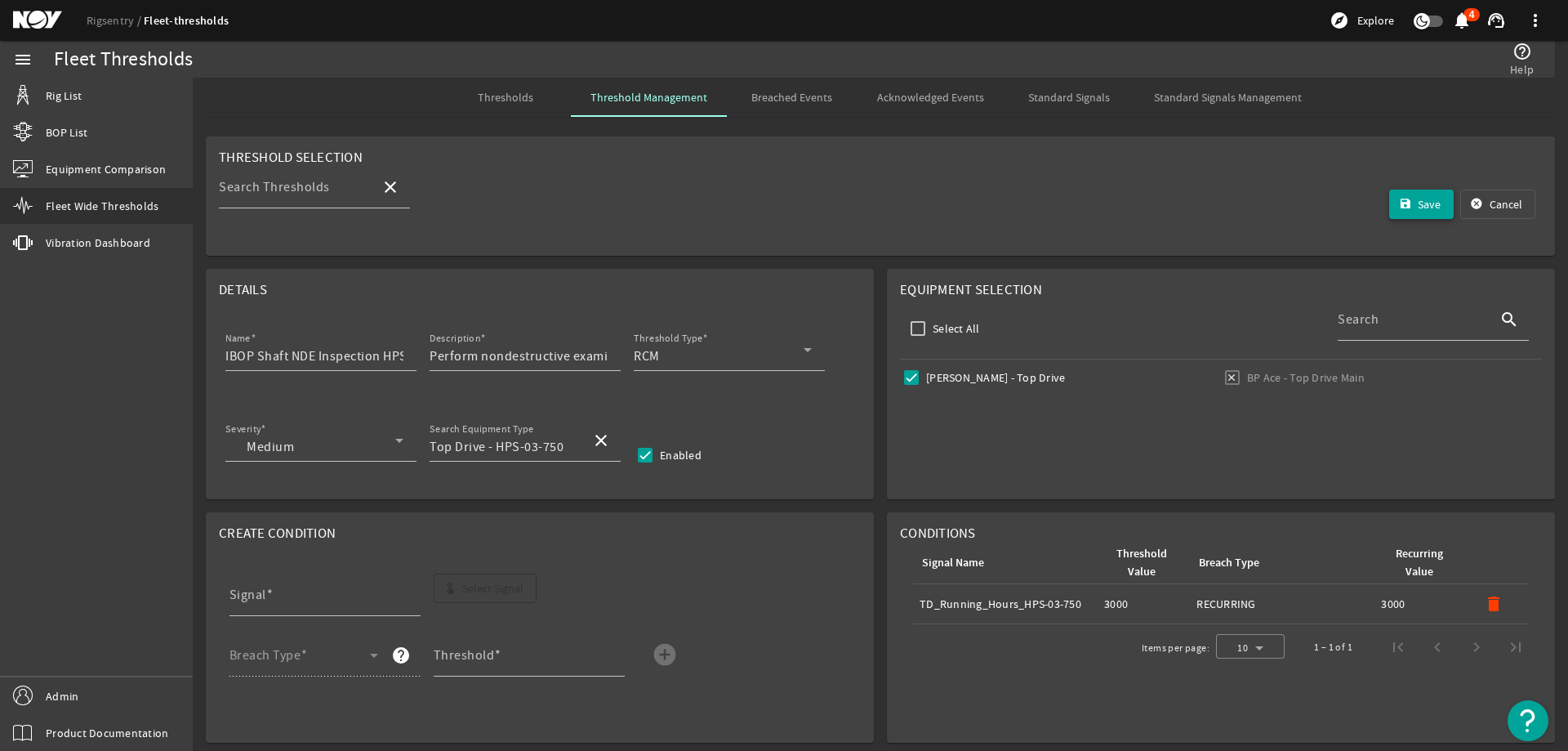
click at [1399, 204] on mat-icon "save" at bounding box center [1405, 205] width 13 height 13
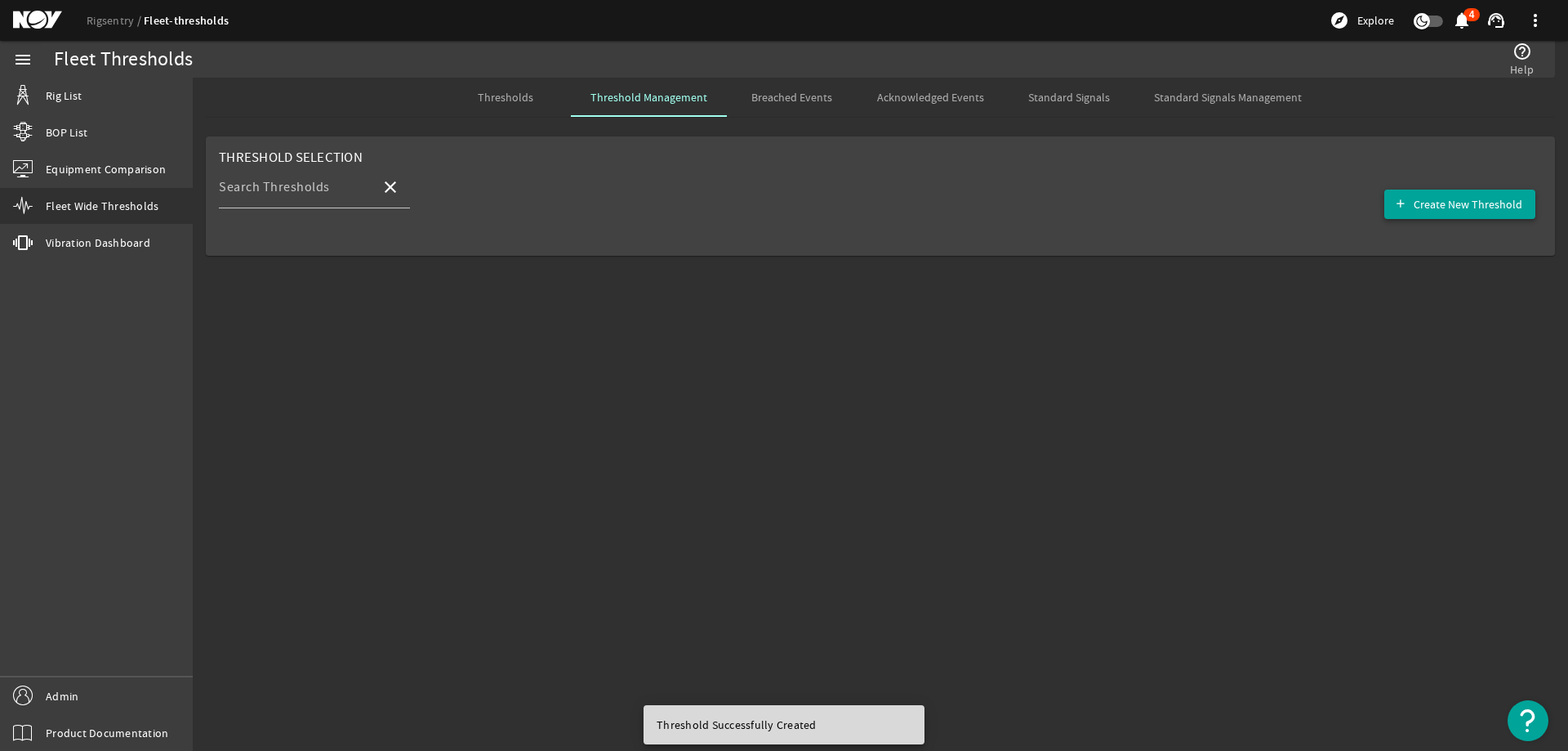
click at [1427, 210] on span "Create New Threshold" at bounding box center [1468, 204] width 109 height 16
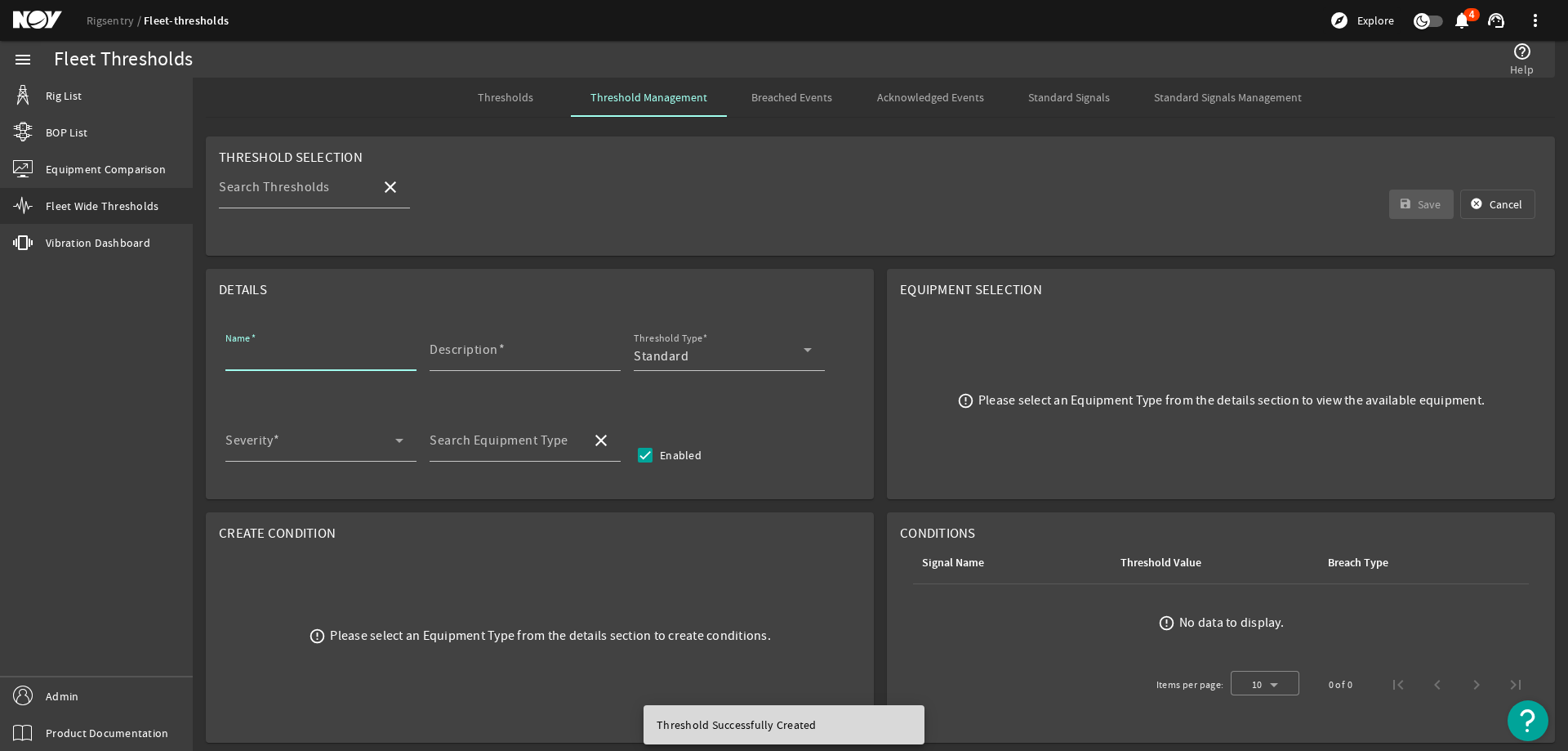
click at [321, 363] on input "Name" at bounding box center [315, 356] width 178 height 19
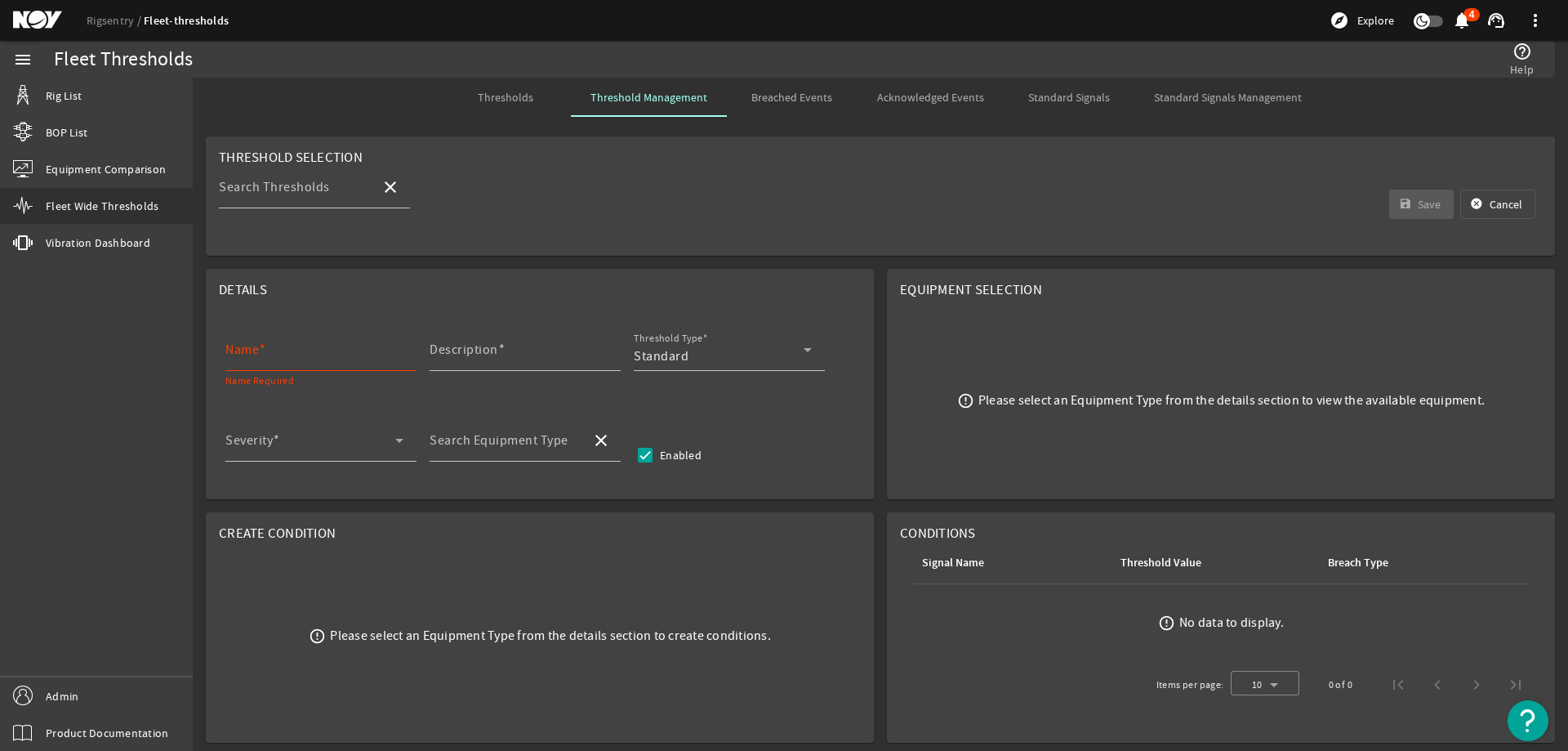
click at [261, 342] on span at bounding box center [263, 349] width 8 height 16
click at [261, 346] on input "Name" at bounding box center [315, 356] width 178 height 19
click at [359, 359] on input "Name" at bounding box center [315, 356] width 178 height 19
paste input "Elevator Link NDE Inspection"
click at [471, 349] on mat-label "Description" at bounding box center [464, 349] width 69 height 16
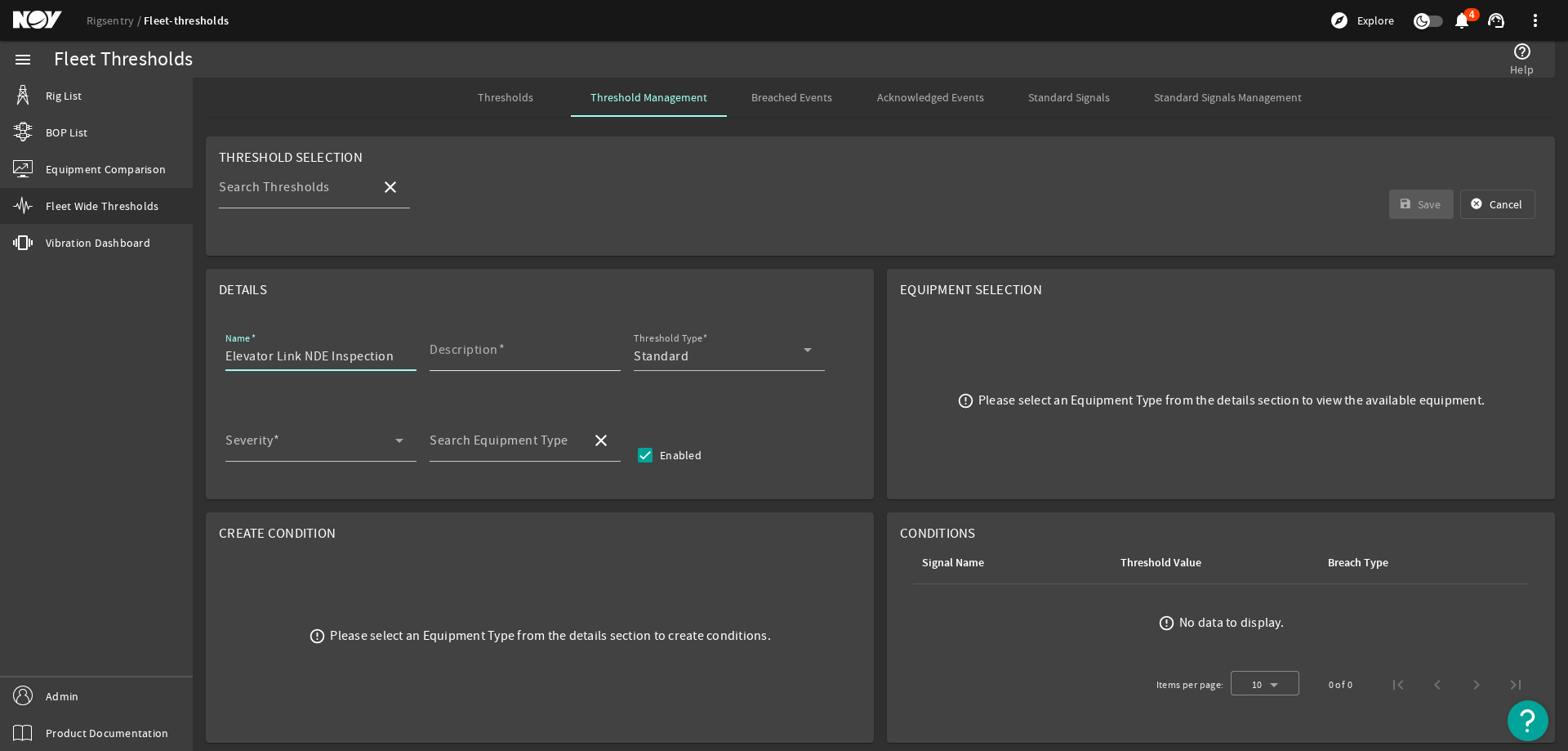
click at [471, 349] on input "Description" at bounding box center [518, 356] width 178 height 19
click at [399, 355] on input "Elevator Link NDE Inspection" at bounding box center [315, 356] width 178 height 19
type input "Elevator Link NDE Inspection HPS-03-750"
click at [563, 361] on input "Description" at bounding box center [518, 356] width 178 height 19
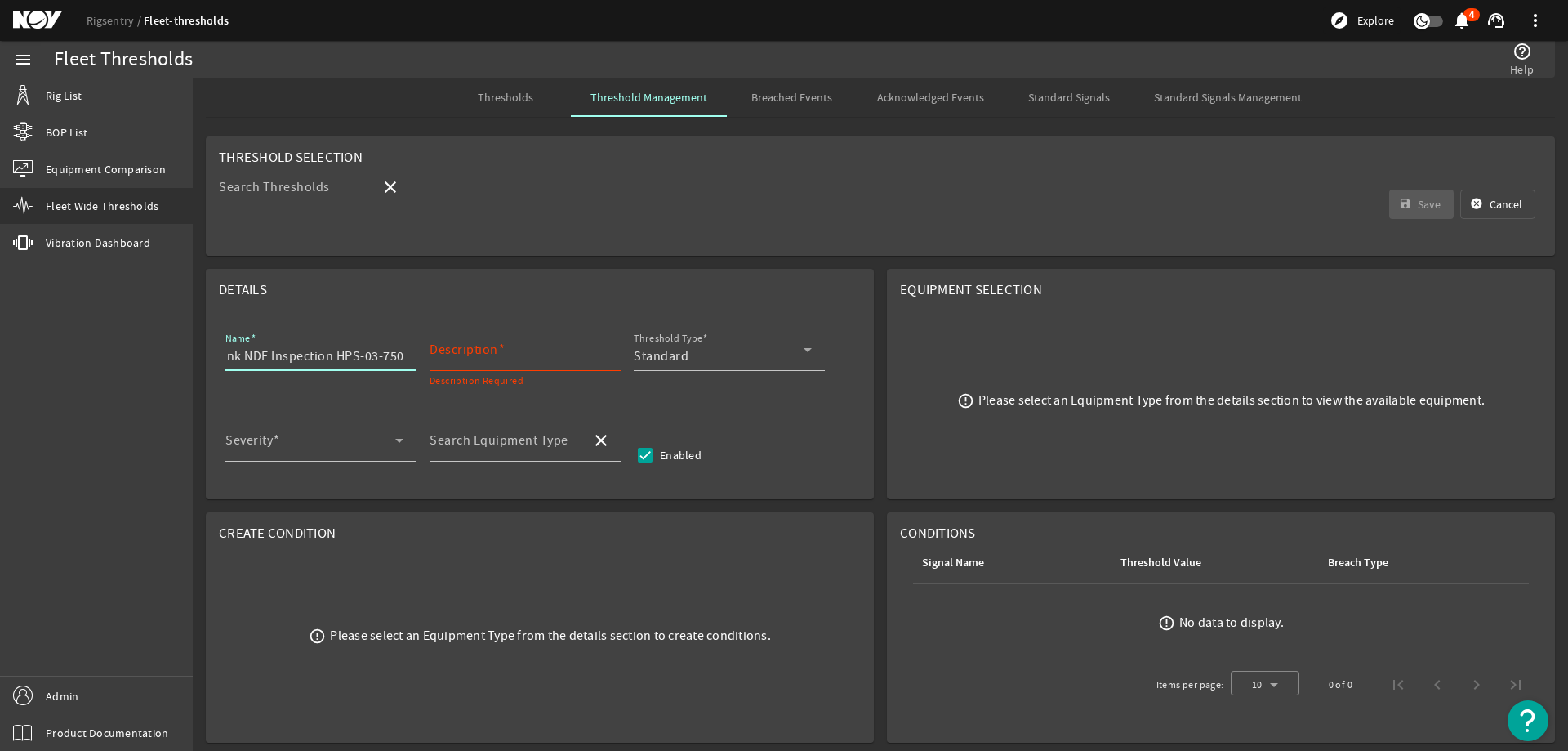
scroll to position [0, 0]
click at [490, 362] on input "Description" at bounding box center [518, 356] width 178 height 19
paste input "Perform nondestructive examination (NDE) of elevator link, without disassemblin…"
type input "Perform nondestructive examination (NDE) of elevator link, without disassemblin…"
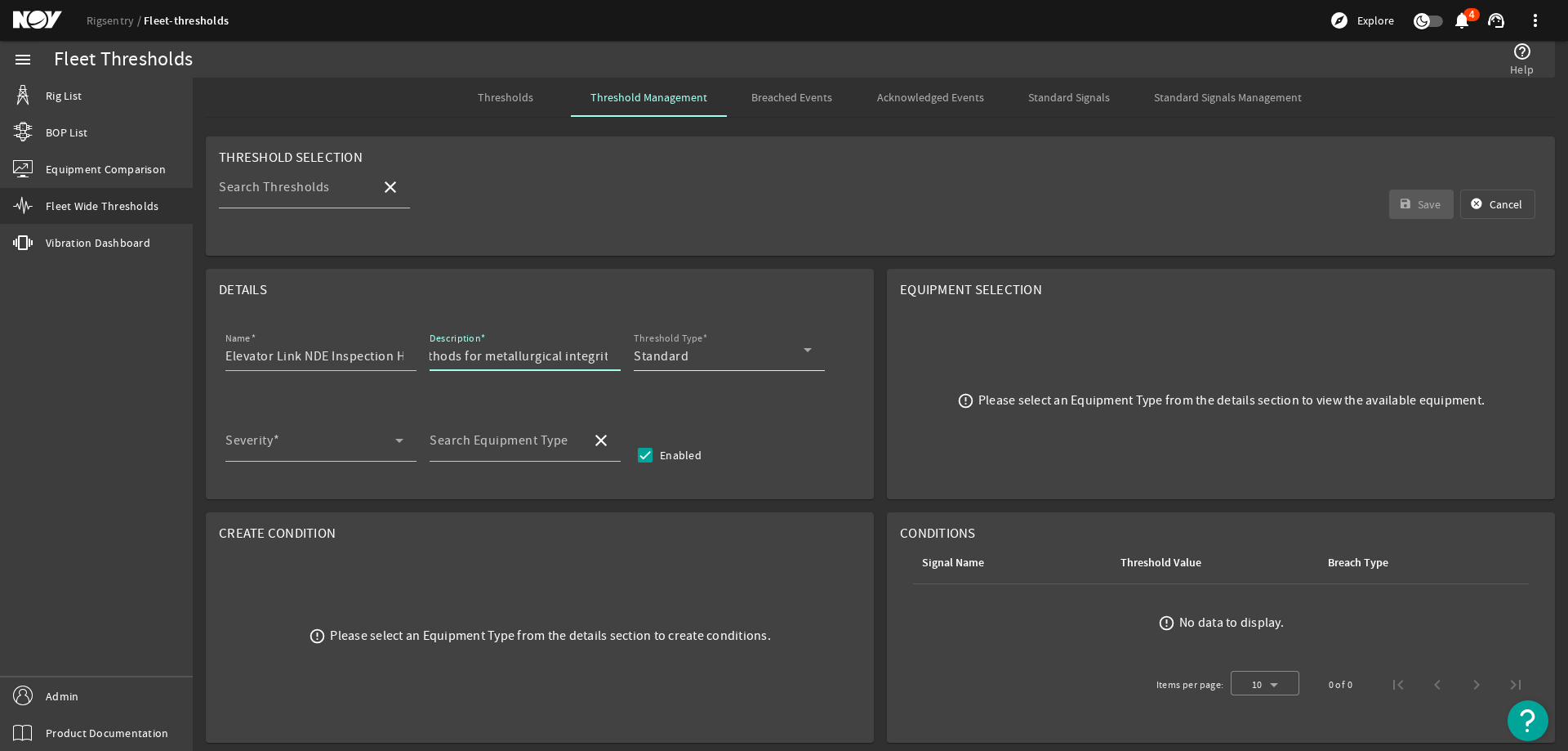
click at [759, 349] on div "Standard" at bounding box center [719, 356] width 170 height 19
click at [716, 425] on mat-option "RCM" at bounding box center [730, 436] width 191 height 39
click at [252, 449] on span at bounding box center [311, 447] width 170 height 19
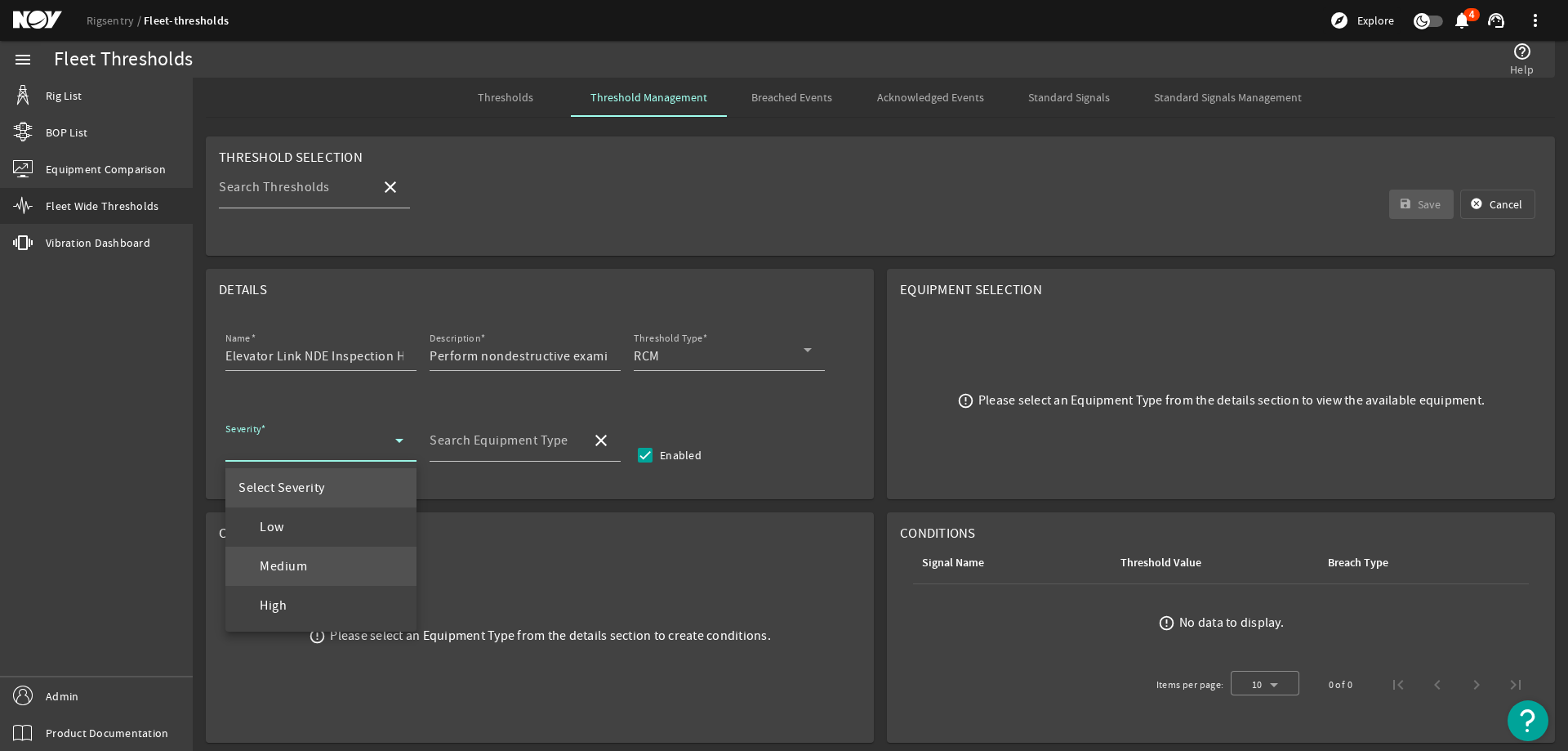
click at [286, 560] on span "Medium" at bounding box center [272, 566] width 69 height 19
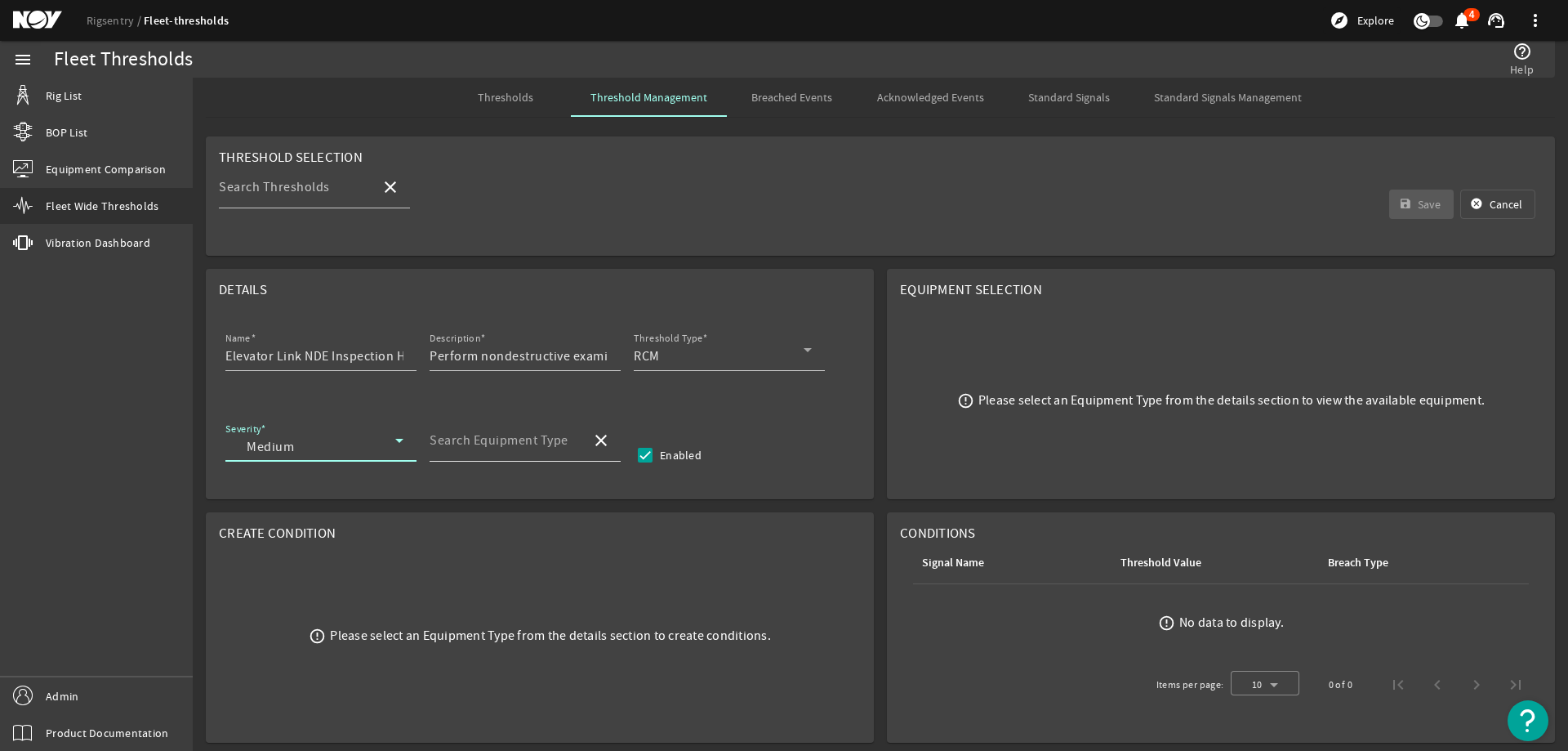
click at [489, 437] on mat-label "Search Equipment Type" at bounding box center [498, 440] width 139 height 16
click at [489, 437] on input "Search Equipment Type" at bounding box center [503, 447] width 148 height 19
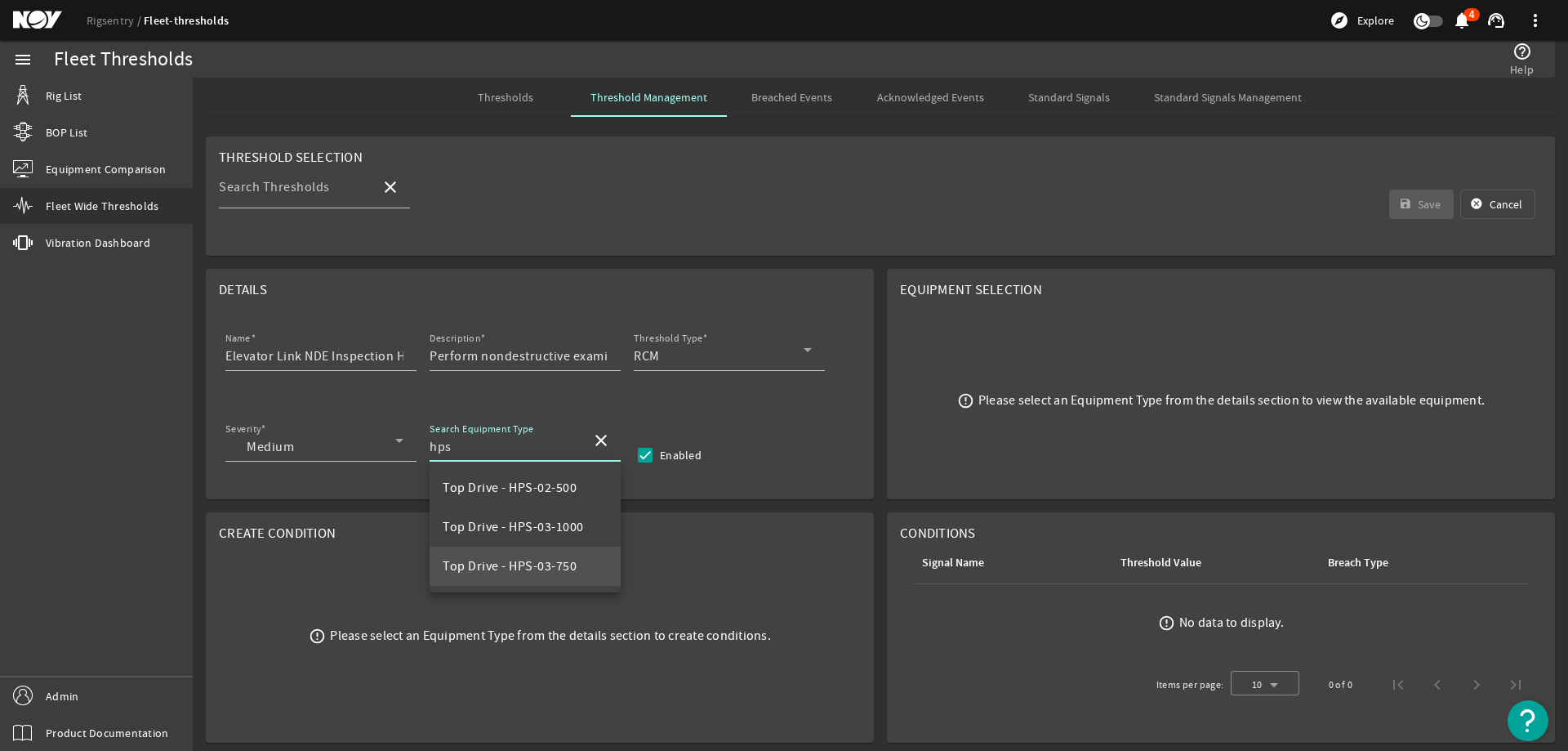
click at [572, 560] on span "Top Drive - HPS-03-750" at bounding box center [510, 565] width 134 height 16
type input "Top Drive - HPS-03-750"
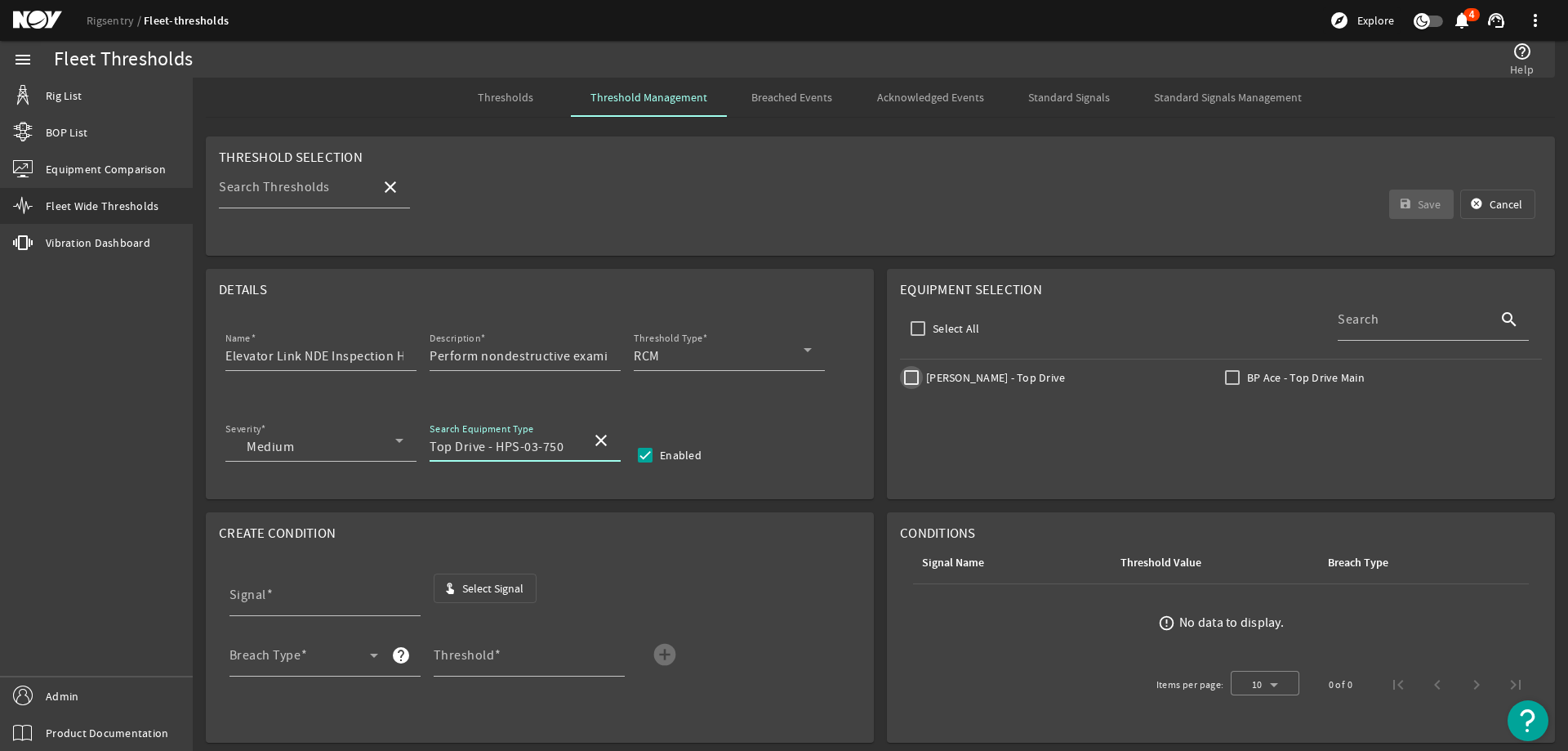
click at [900, 383] on input "Johan Sverdrup - Top Drive" at bounding box center [911, 378] width 23 height 23
checkbox input "true"
click at [450, 582] on mat-icon "touch_app" at bounding box center [450, 588] width 13 height 13
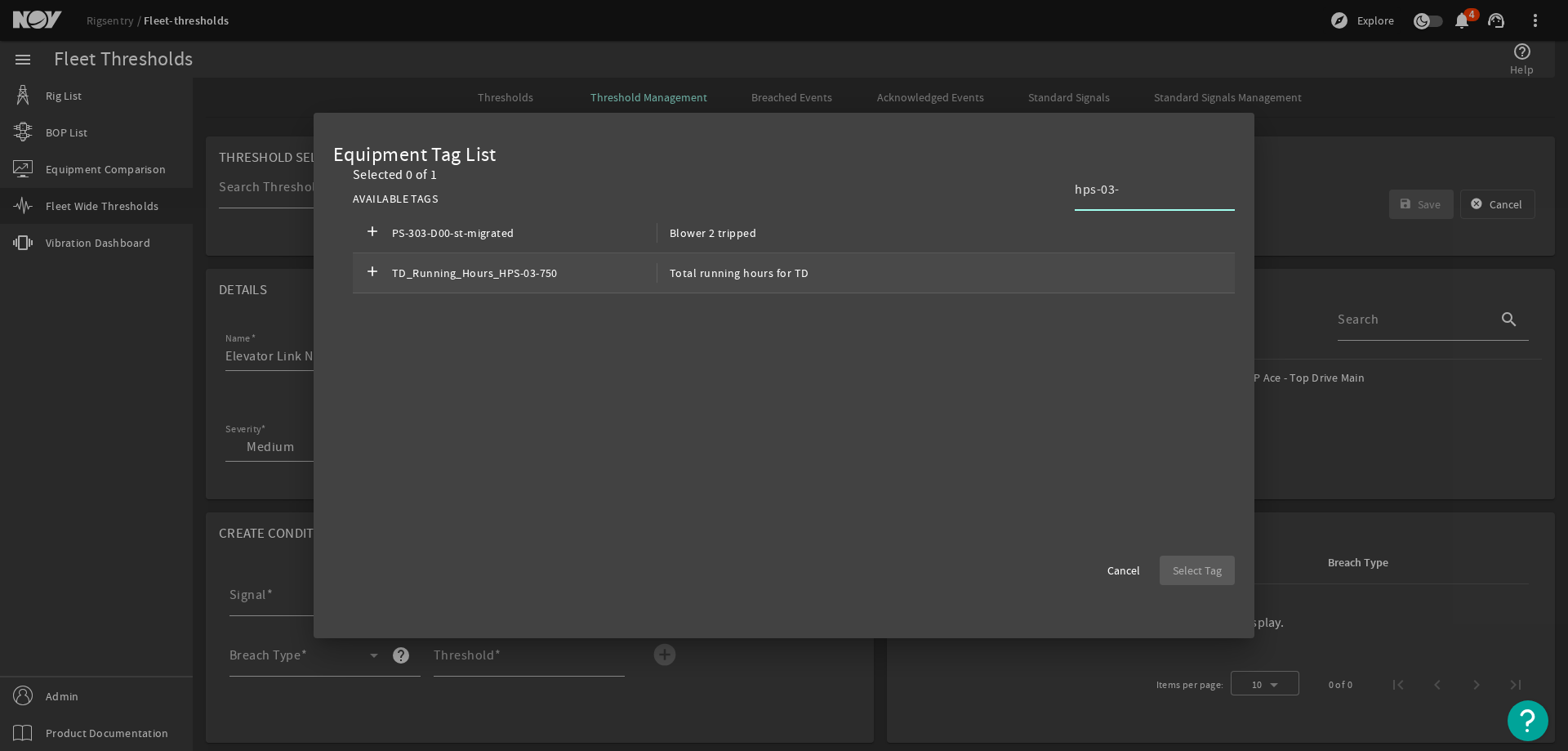
type input "hps-03-"
click at [813, 267] on div "add TD_Running_Hours_HPS-03-750 Total running hours for TD" at bounding box center [794, 274] width 882 height 40
click at [1229, 576] on span "button" at bounding box center [1197, 570] width 76 height 39
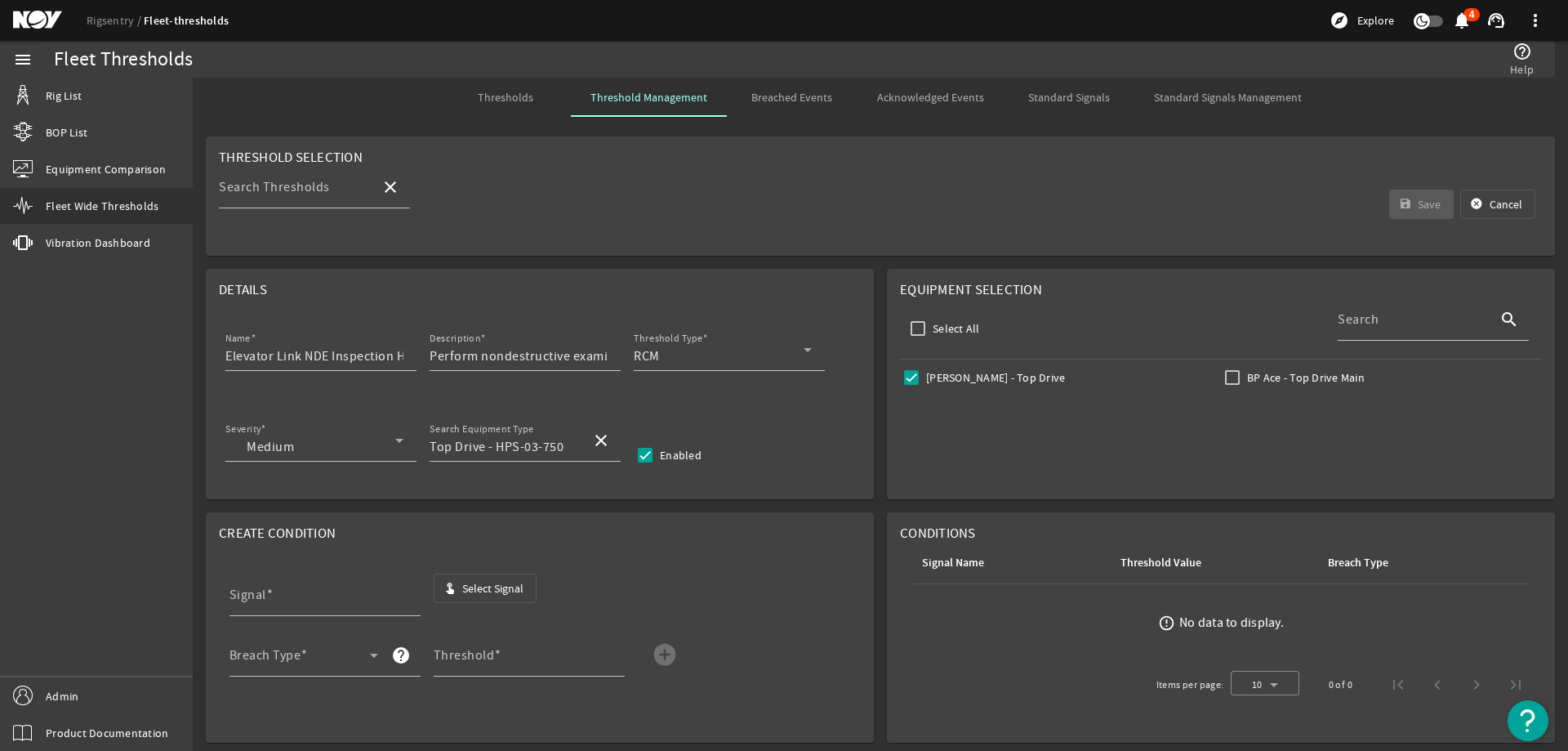
type input "TD_Running_Hours_HPS-03-750"
click at [330, 643] on div "Breach Type" at bounding box center [303, 655] width 148 height 42
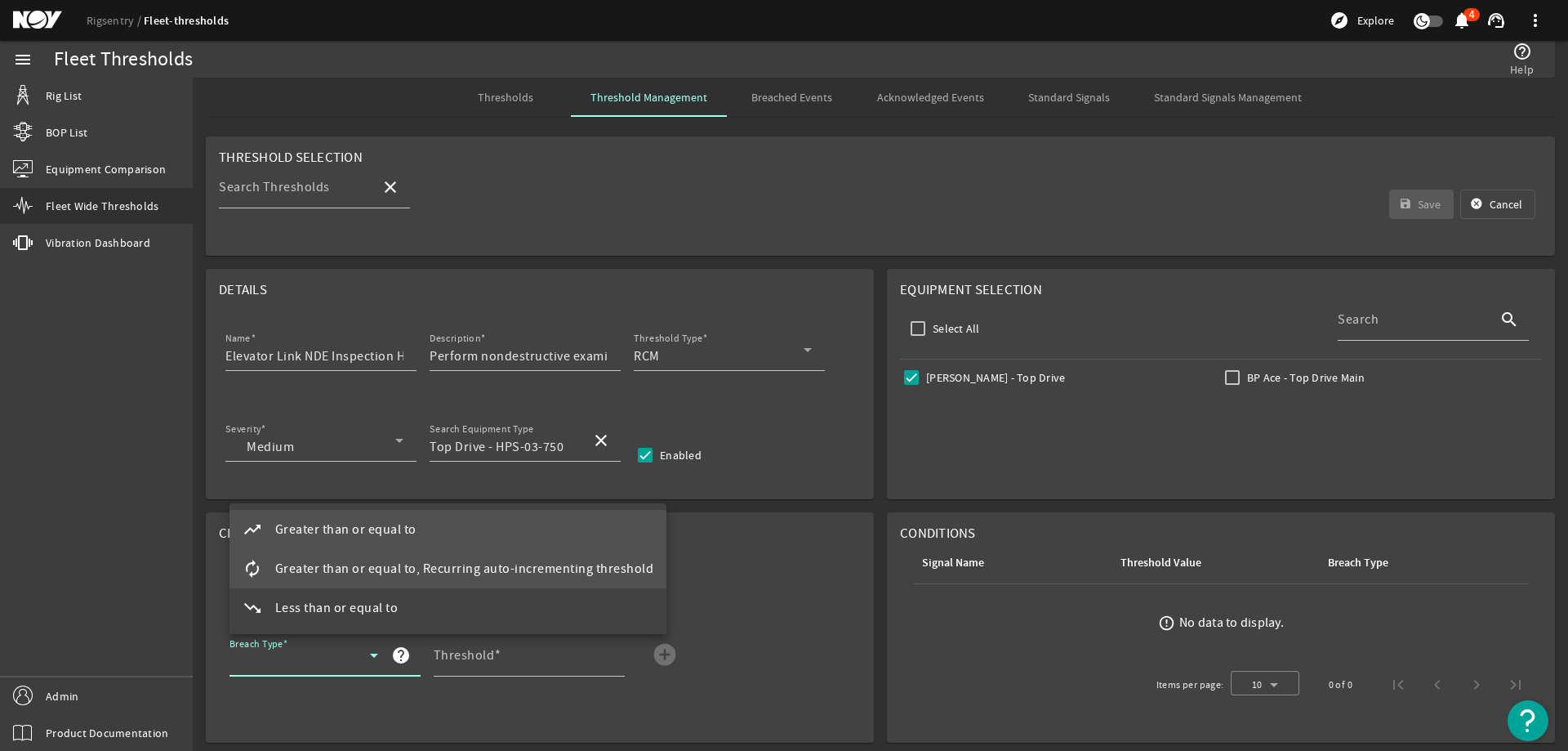
click at [341, 582] on mat-option "autorenew Greater than or equal to, Recurring auto-incrementing threshold" at bounding box center [448, 568] width 438 height 39
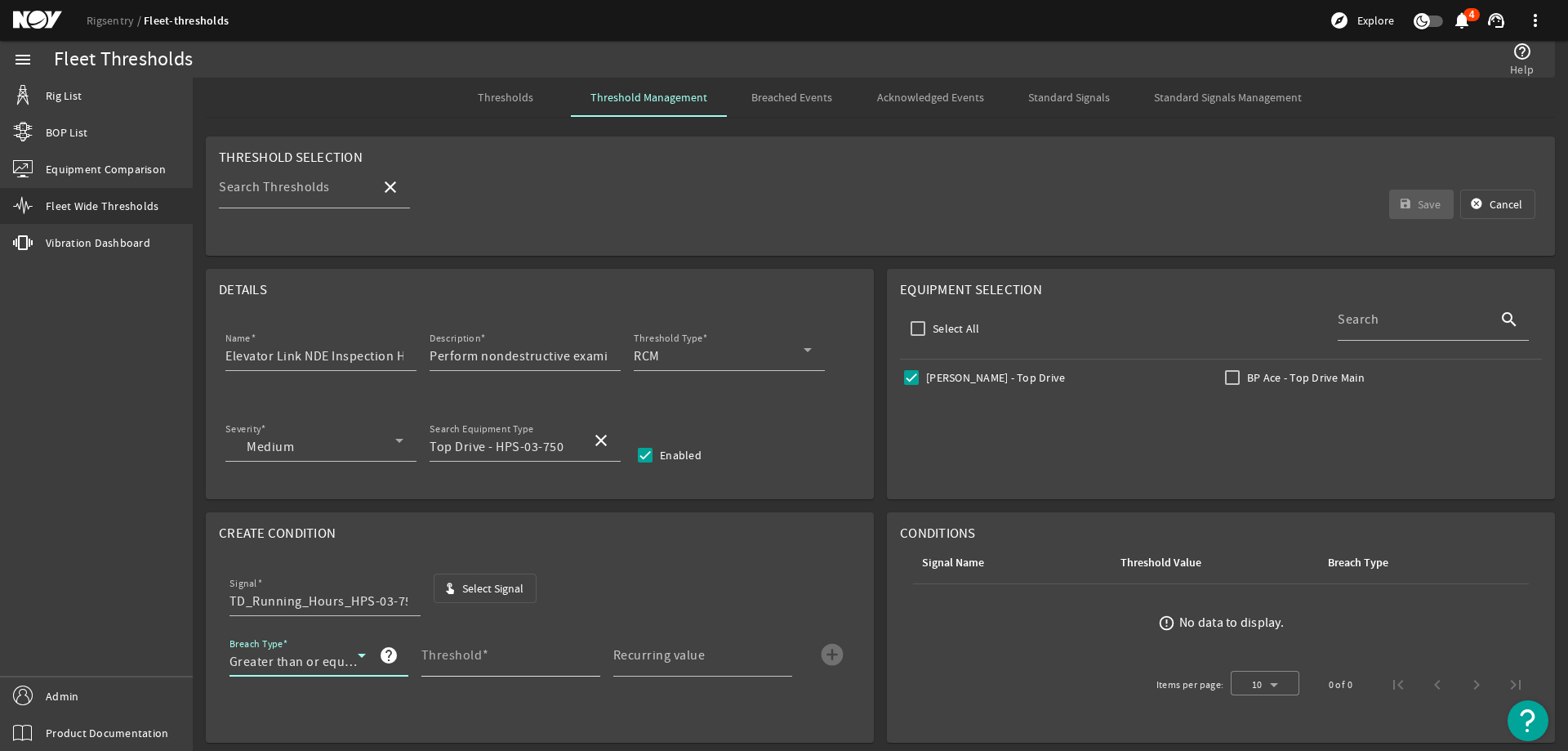
click at [494, 660] on input "Threshold" at bounding box center [504, 661] width 165 height 19
type input "3000"
click at [623, 649] on mat-label "Recurring value" at bounding box center [659, 654] width 92 height 16
click at [623, 652] on input "Recurring value" at bounding box center [695, 661] width 165 height 19
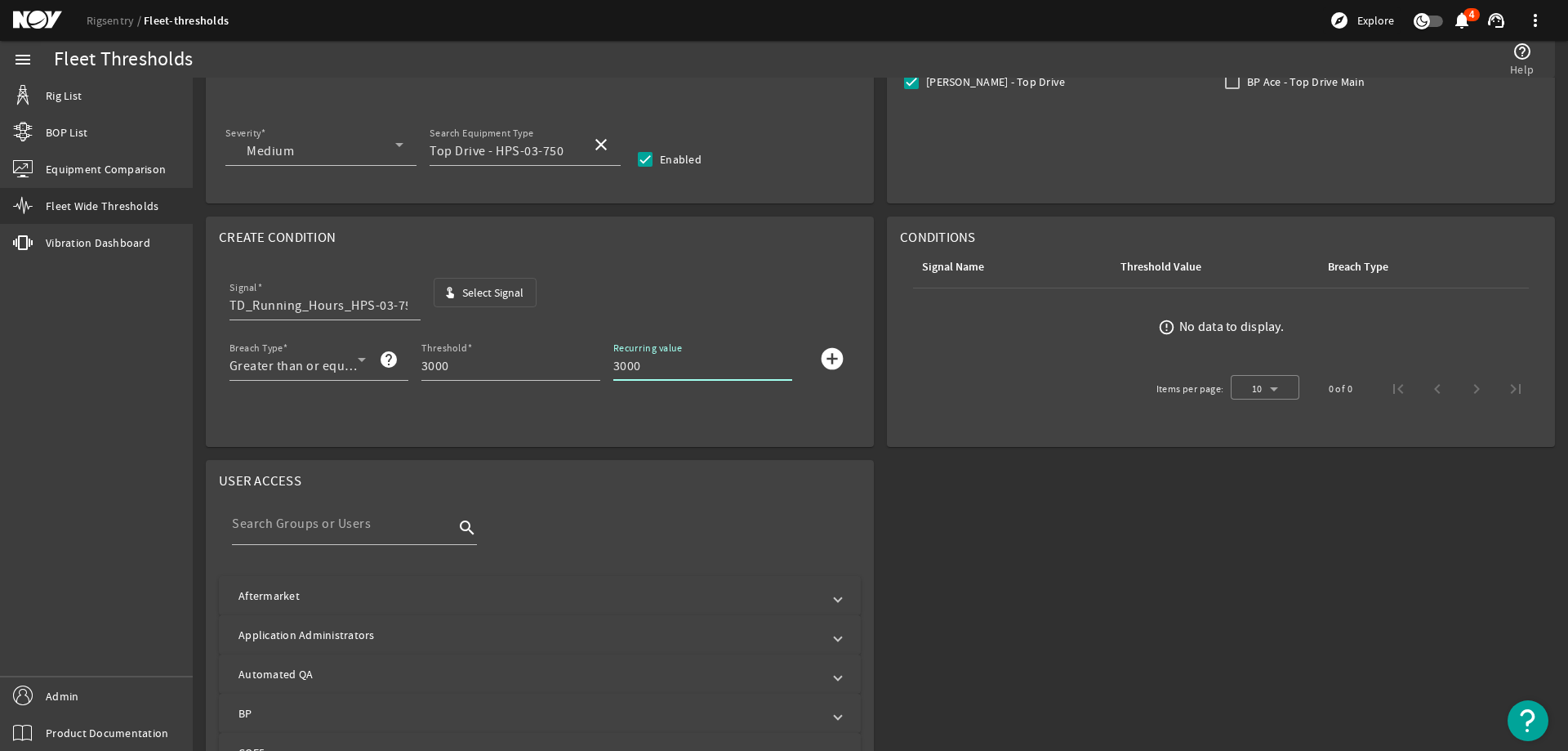
scroll to position [327, 0]
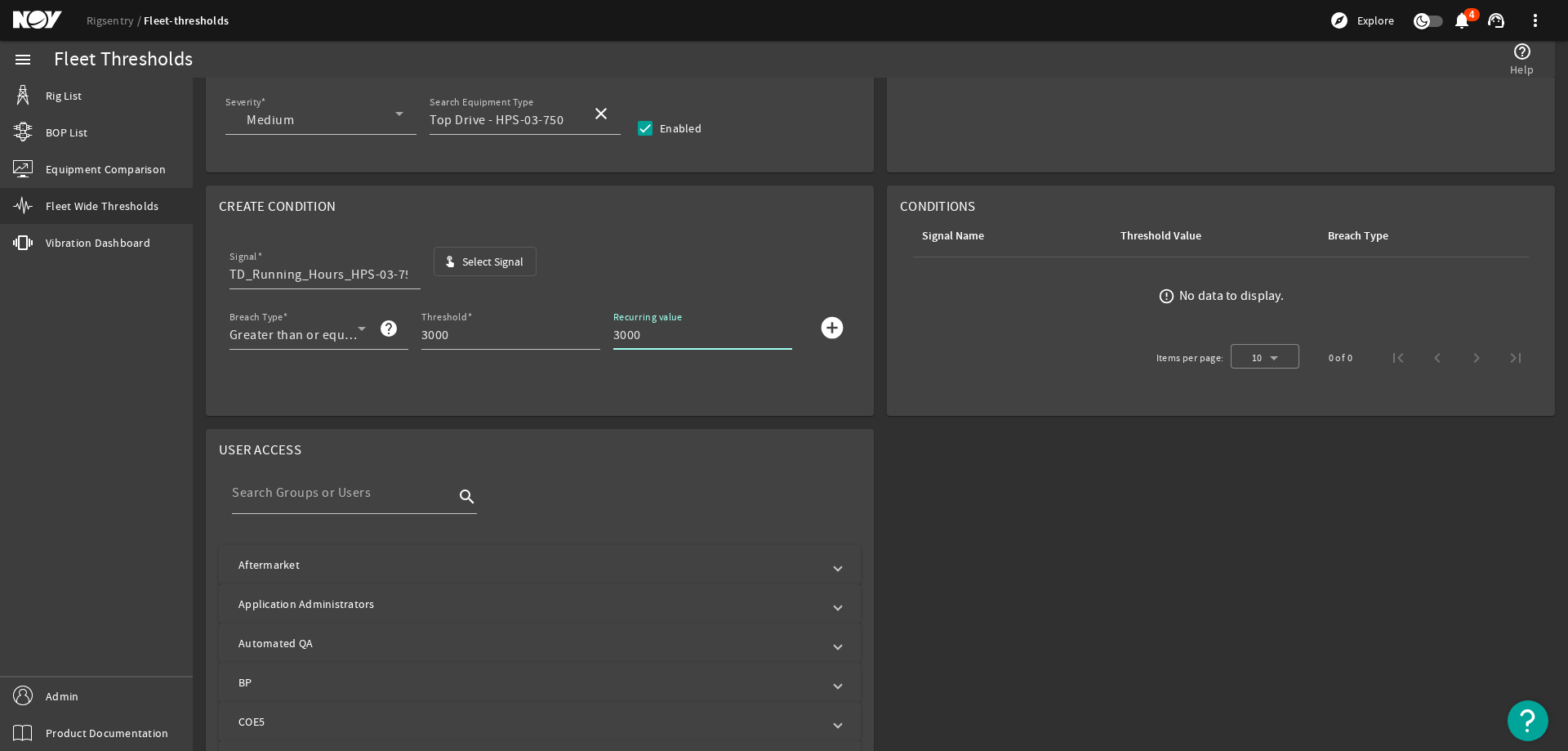
type input "3000"
click at [828, 326] on mat-icon "add_circle" at bounding box center [832, 327] width 26 height 26
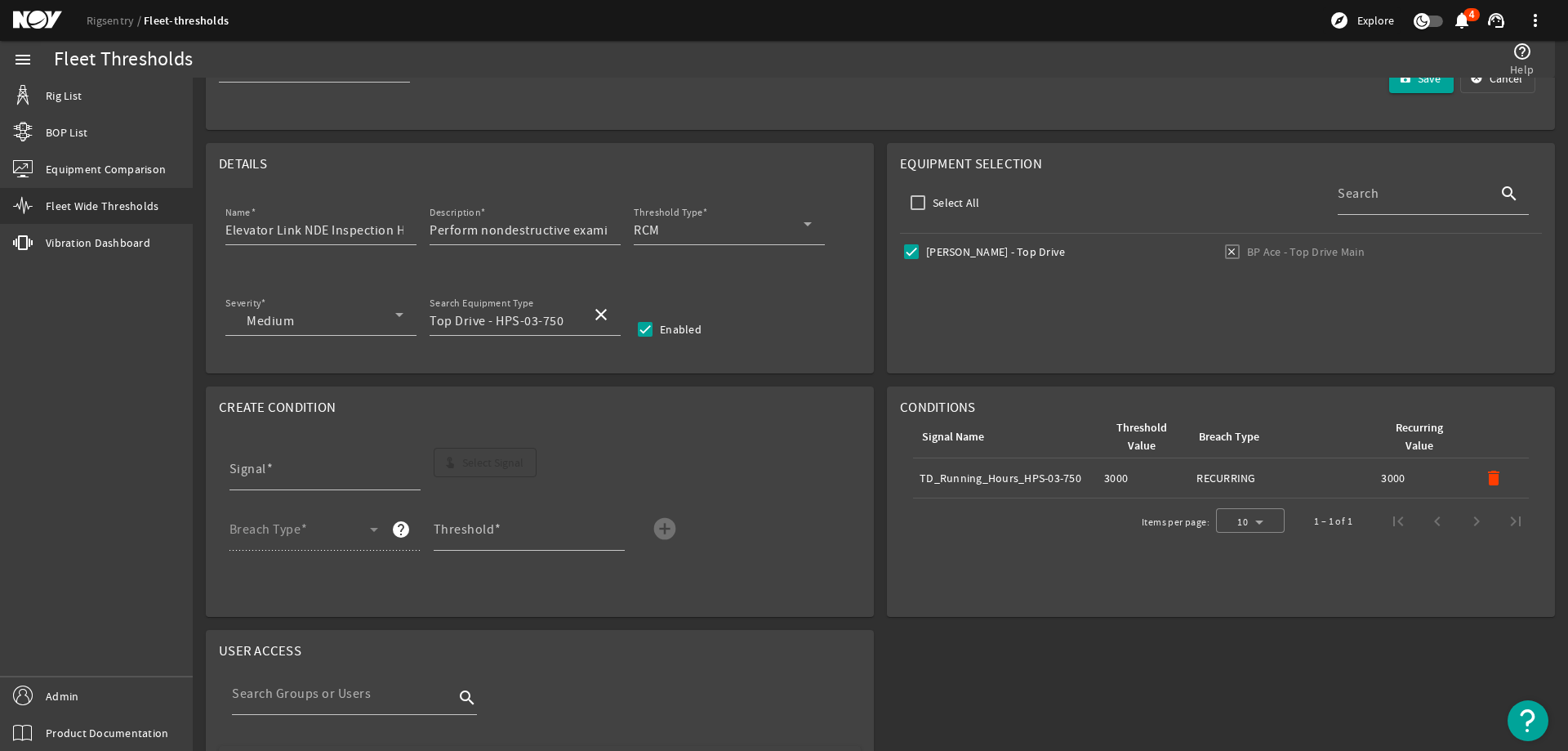
scroll to position [0, 0]
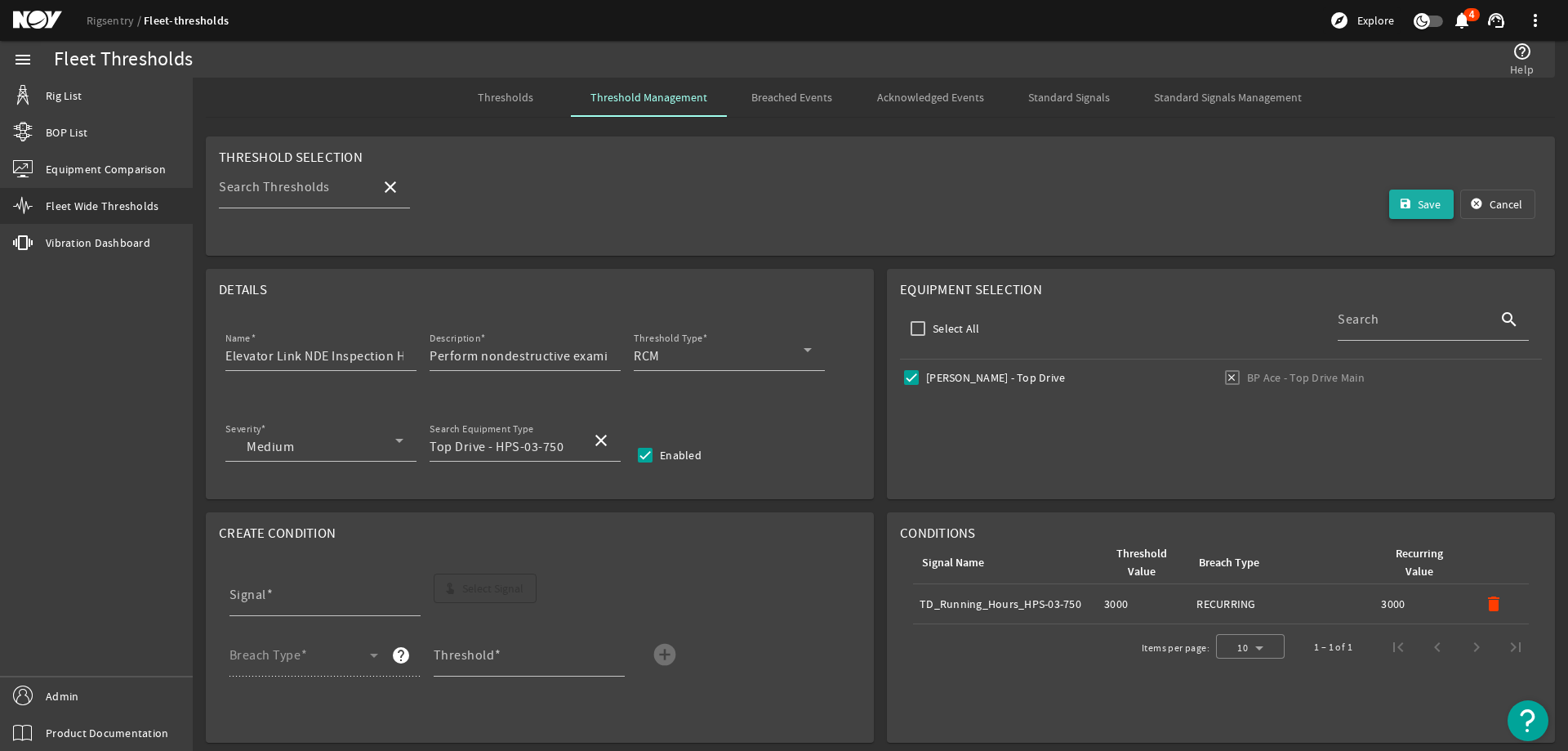
click at [1402, 199] on span "submit" at bounding box center [1422, 204] width 65 height 39
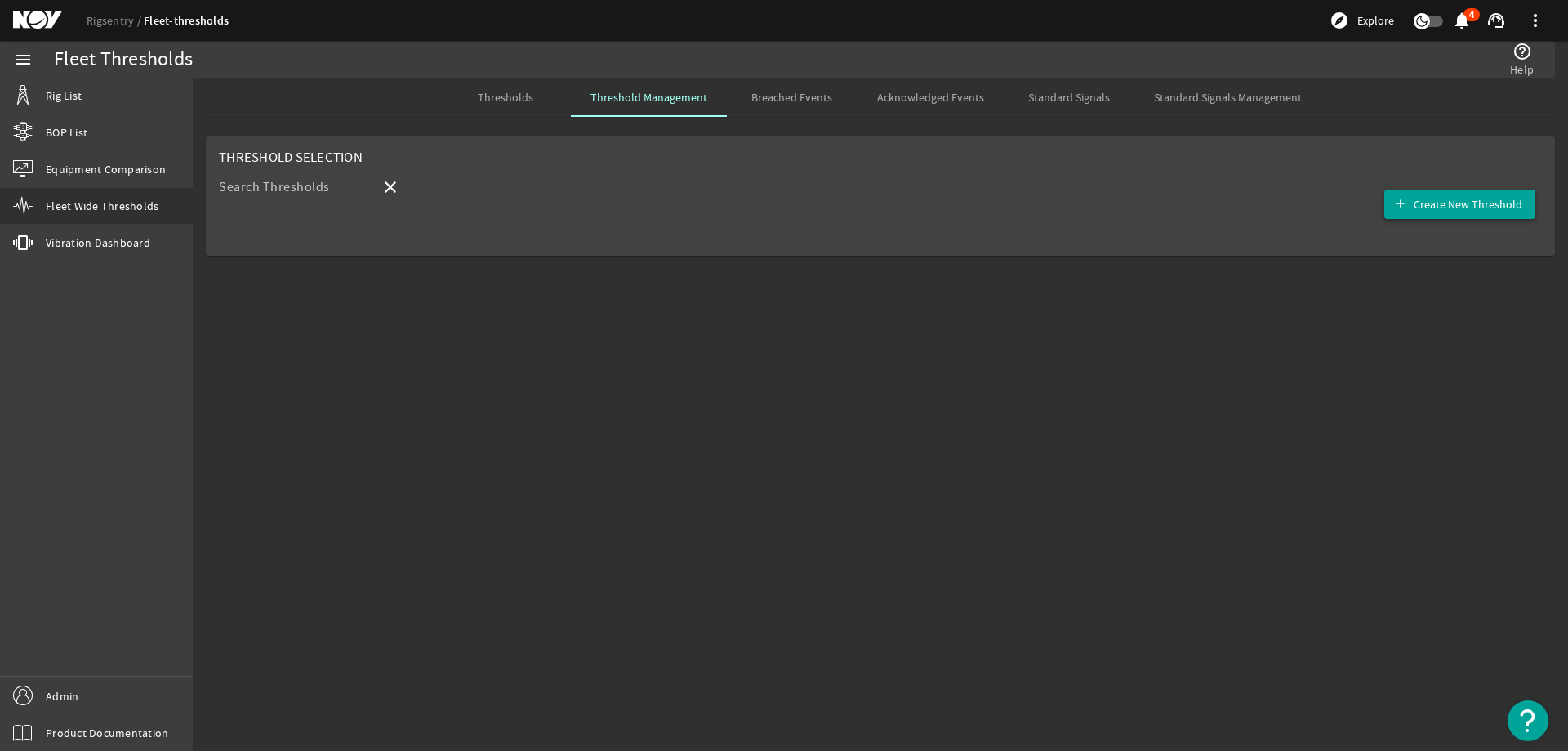
click at [1400, 198] on mat-icon "add" at bounding box center [1401, 205] width 13 height 13
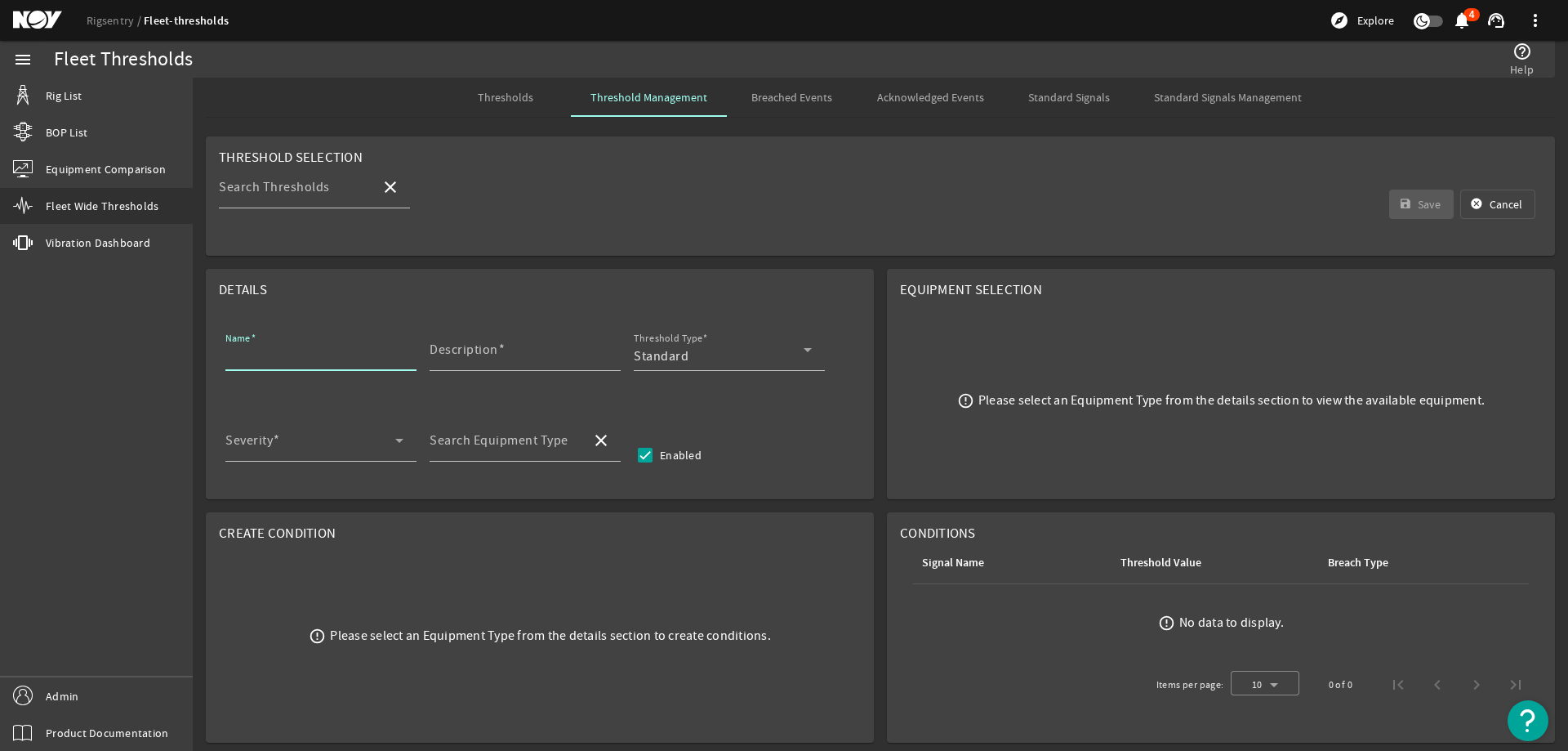
click at [330, 356] on input "Name" at bounding box center [315, 356] width 178 height 19
paste input "Load Collar NDE Inspection"
type input "Load Collar NDE Inspection"
click at [529, 351] on input "Description" at bounding box center [518, 356] width 178 height 19
click at [508, 355] on input "Description" at bounding box center [518, 356] width 178 height 19
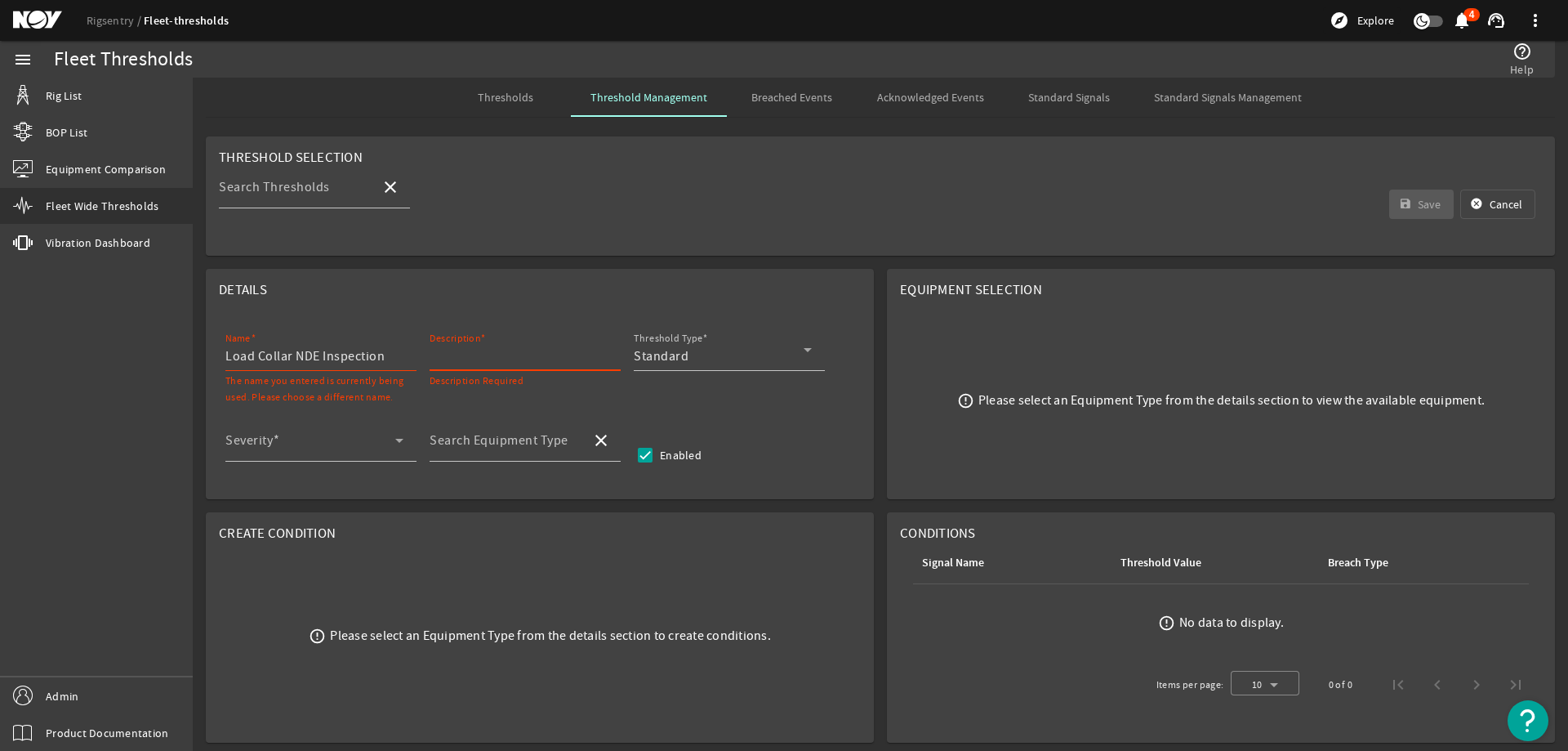
paste input "Perform nondestructive examination (NDE) of load collar, without disassembling,…"
type input "Perform nondestructive examination (NDE) of load collar, without disassembling,…"
click at [753, 347] on div "Standard" at bounding box center [719, 356] width 170 height 19
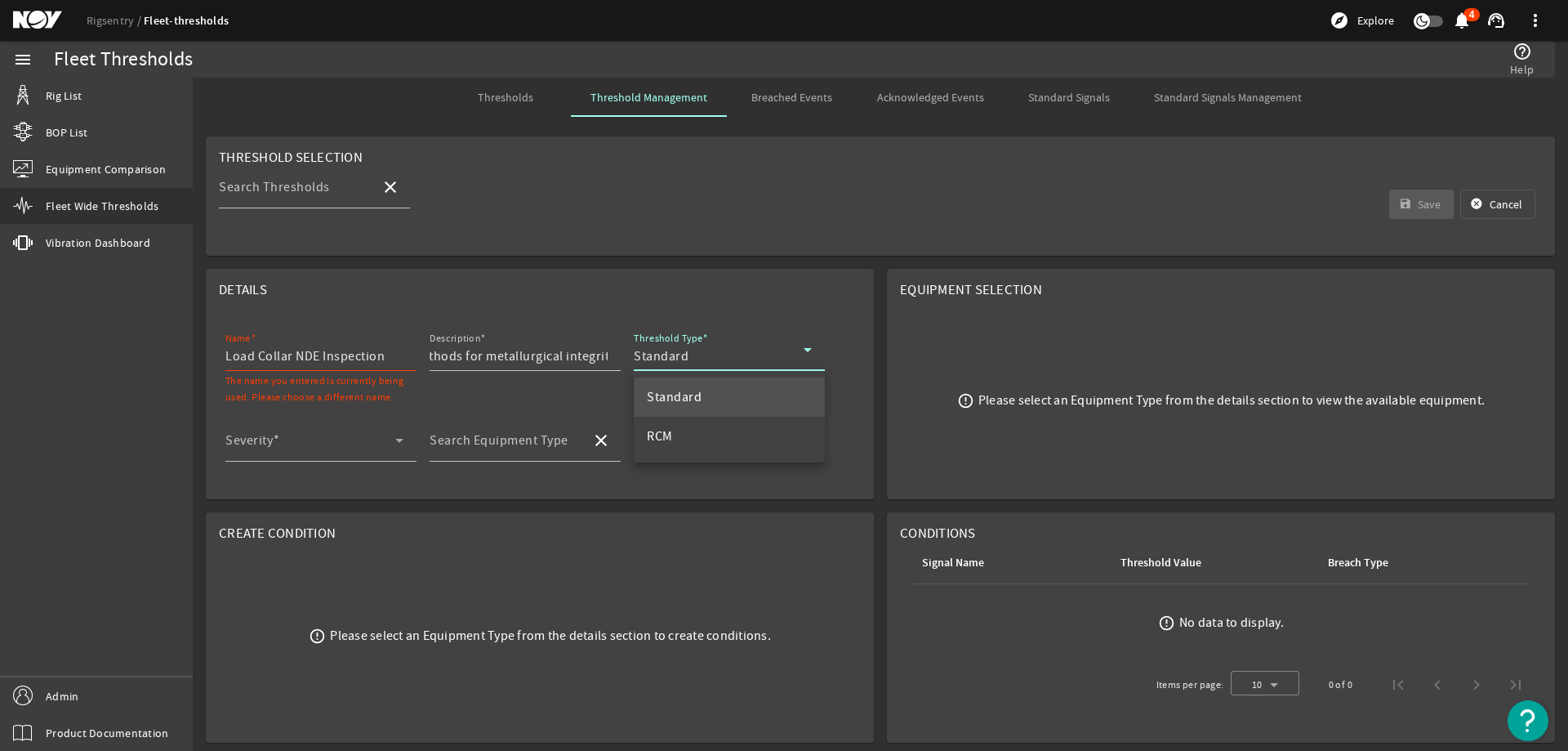
scroll to position [0, 0]
click at [690, 424] on mat-option "RCM" at bounding box center [730, 436] width 191 height 39
click at [317, 452] on span at bounding box center [311, 447] width 170 height 19
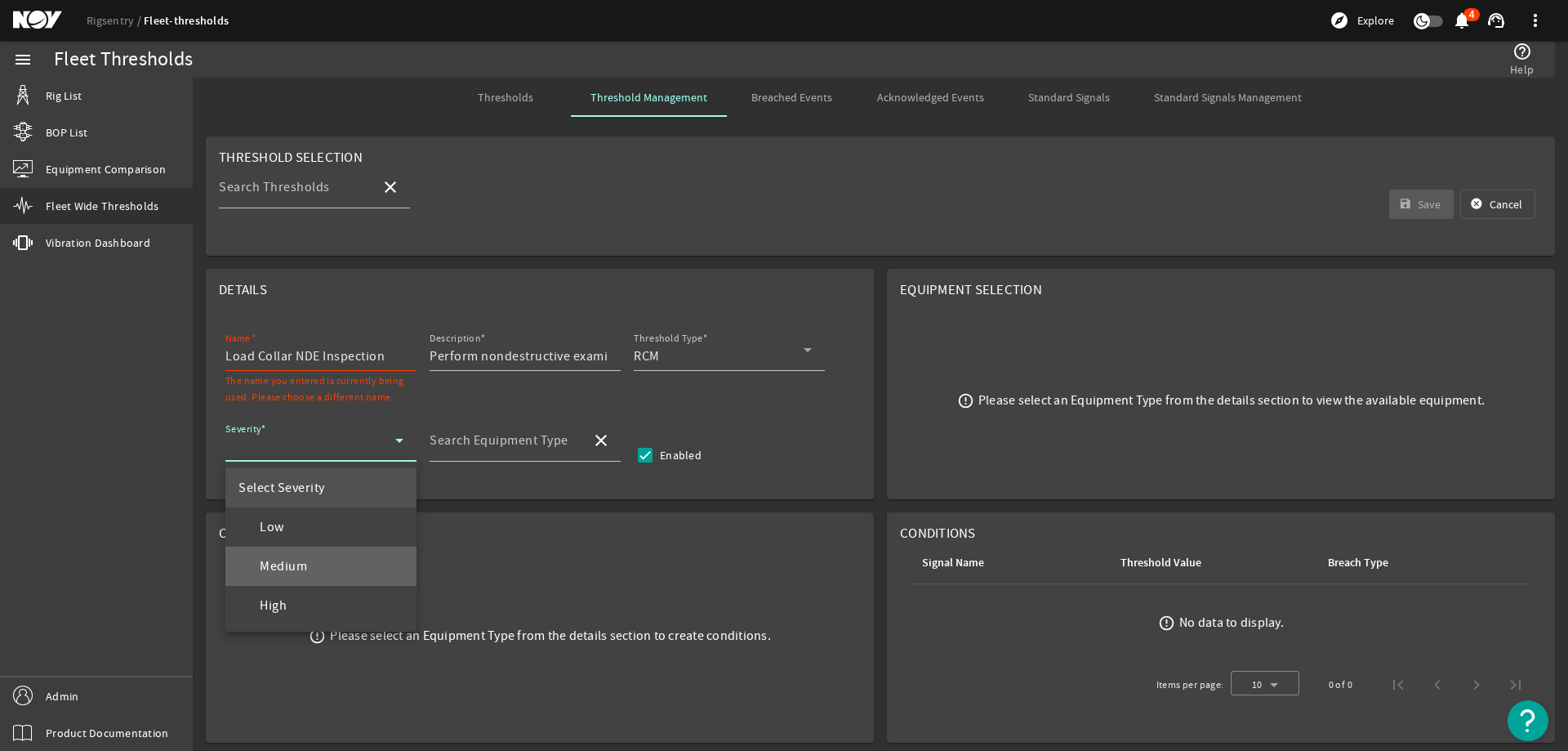
click at [307, 564] on span "Medium" at bounding box center [272, 566] width 69 height 19
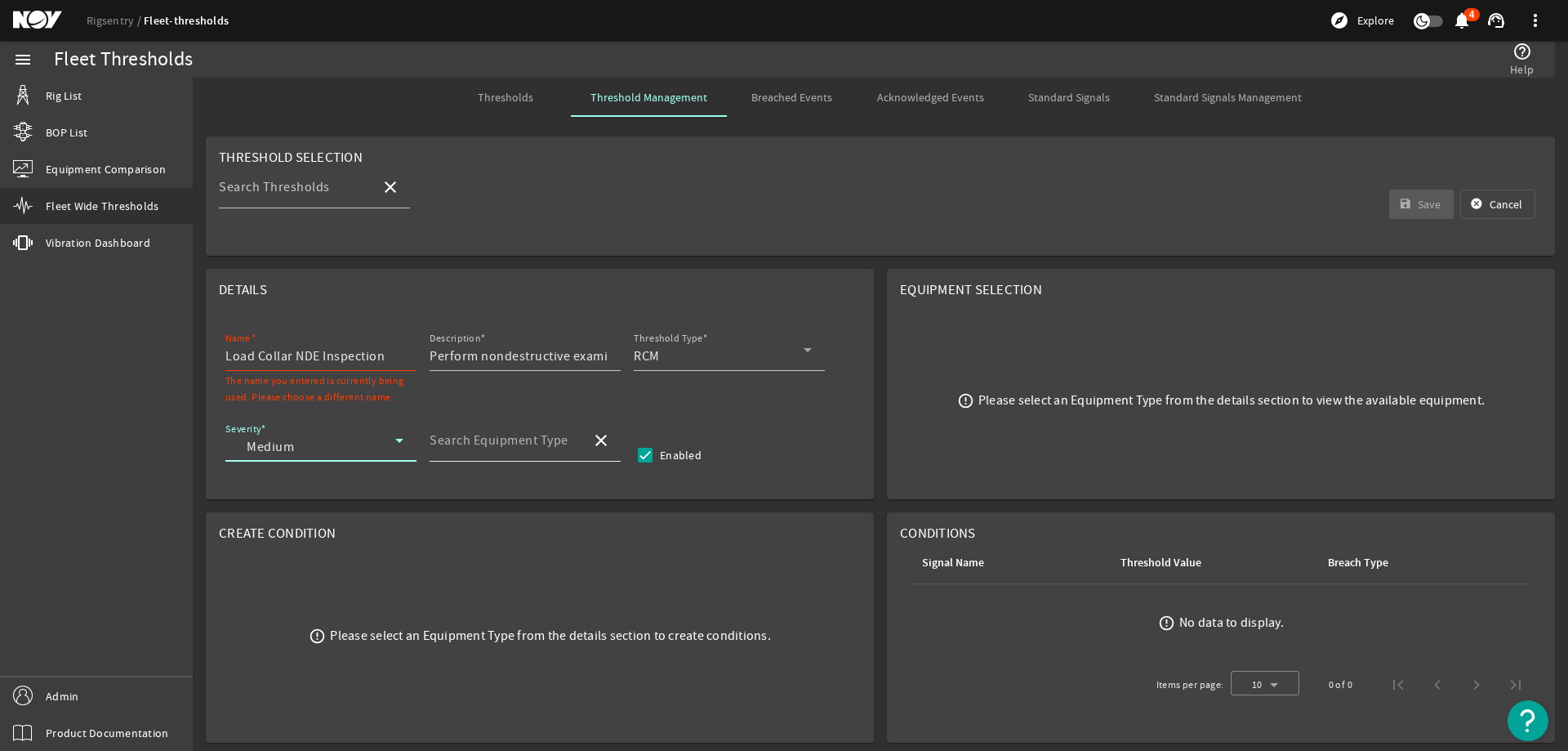
click at [460, 446] on mat-label "Search Equipment Type" at bounding box center [498, 440] width 139 height 16
click at [460, 446] on input "Search Equipment Type" at bounding box center [503, 447] width 148 height 19
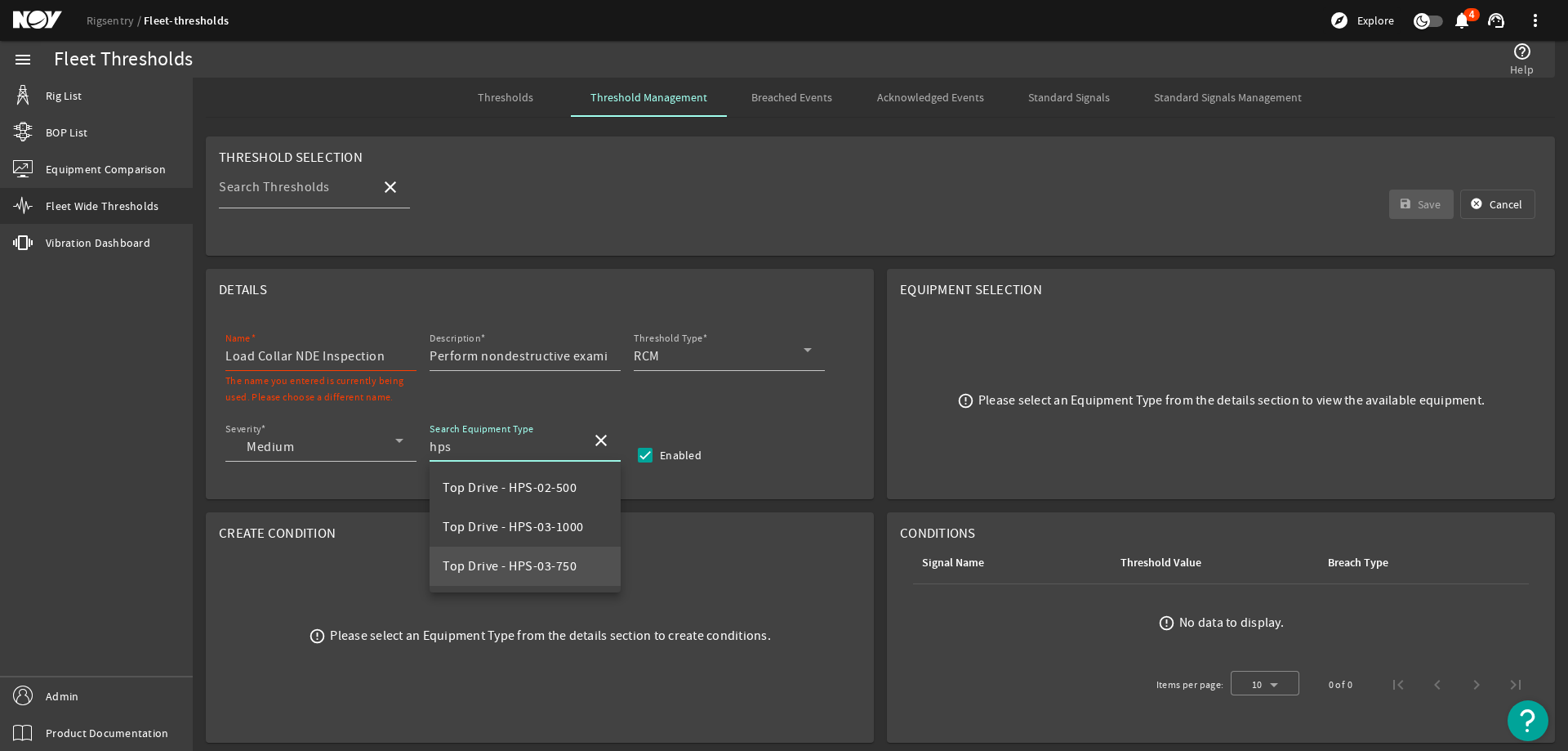
click at [505, 566] on span "Top Drive - HPS-03-750" at bounding box center [510, 565] width 134 height 16
type input "Top Drive - HPS-03-750"
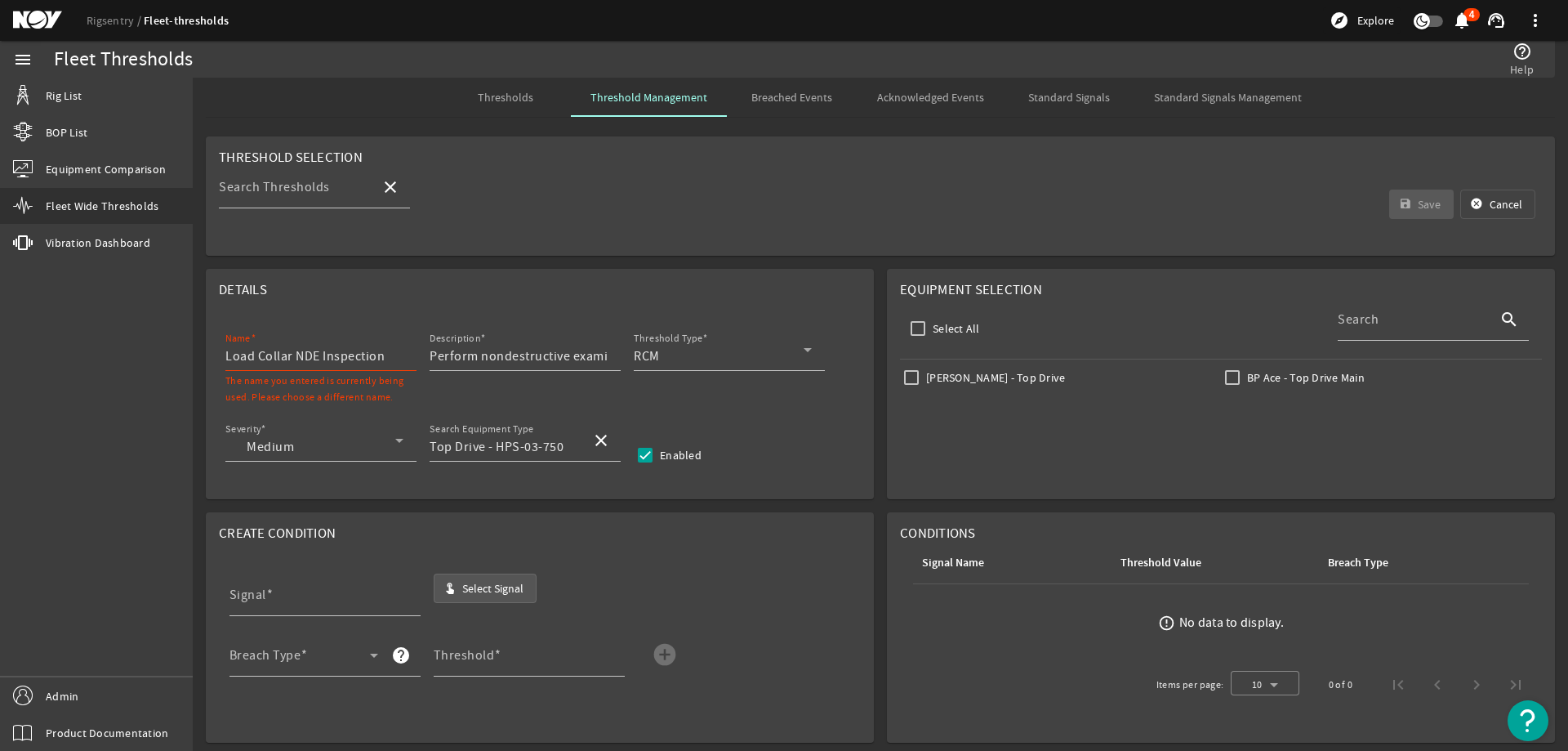
click at [504, 592] on span "Select Signal" at bounding box center [492, 587] width 61 height 16
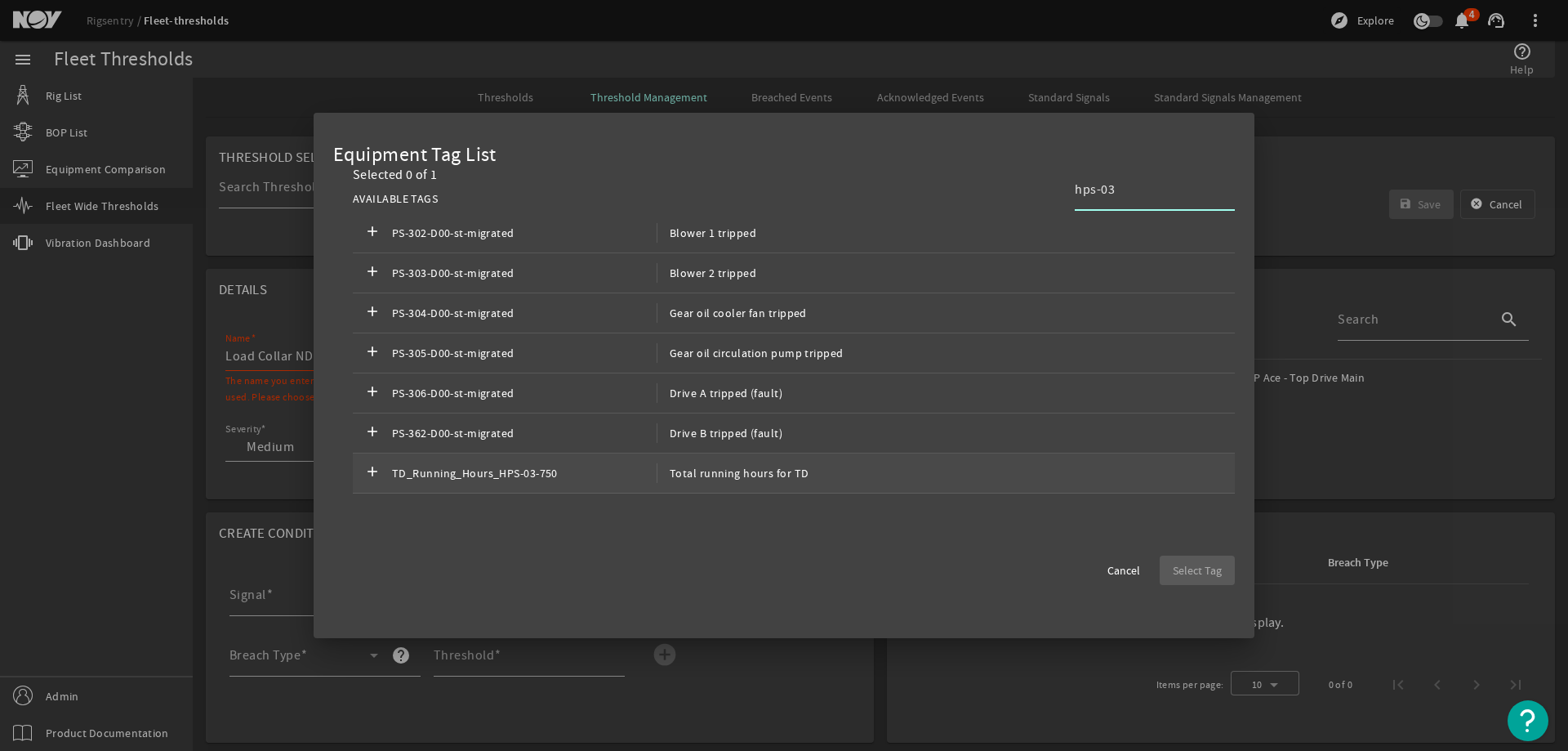
type input "hps-03"
click at [750, 473] on span "Total running hours for TD" at bounding box center [732, 473] width 152 height 19
click at [1177, 560] on span "button" at bounding box center [1197, 570] width 76 height 39
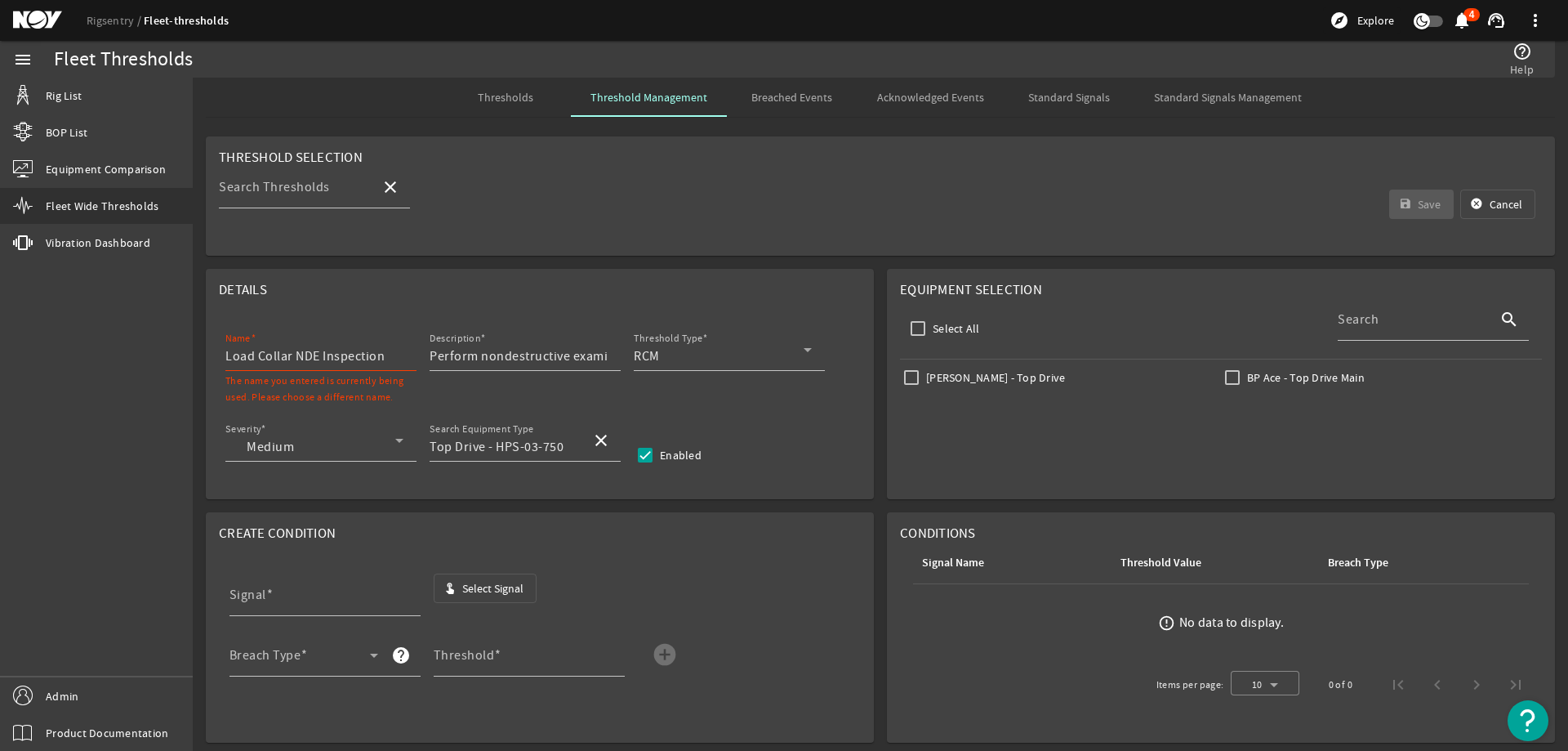
type input "TD_Running_Hours_HPS-03-750"
click at [346, 660] on span at bounding box center [299, 661] width 141 height 19
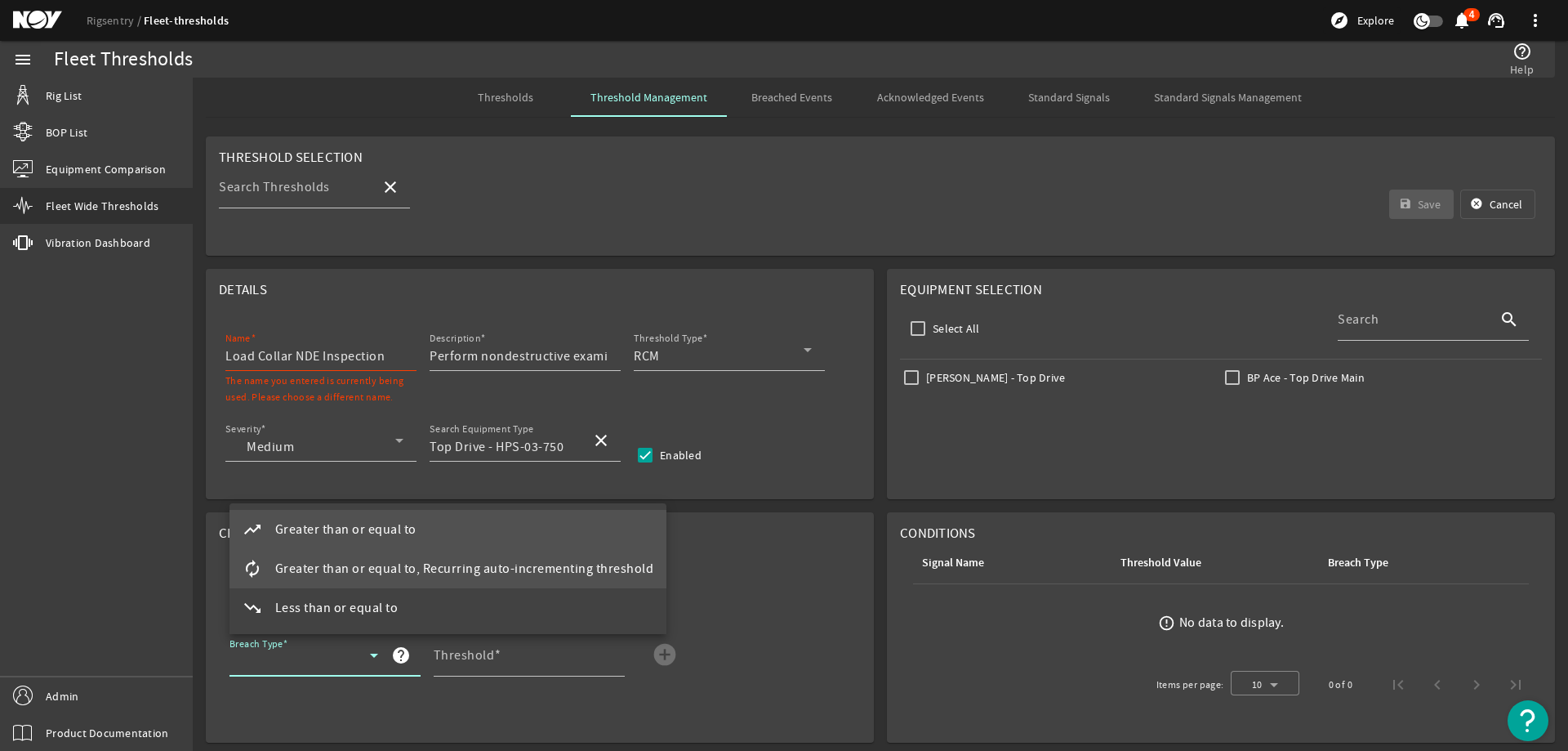
click at [360, 576] on span "Greater than or equal to, Recurring auto-incrementing threshold" at bounding box center [465, 568] width 379 height 19
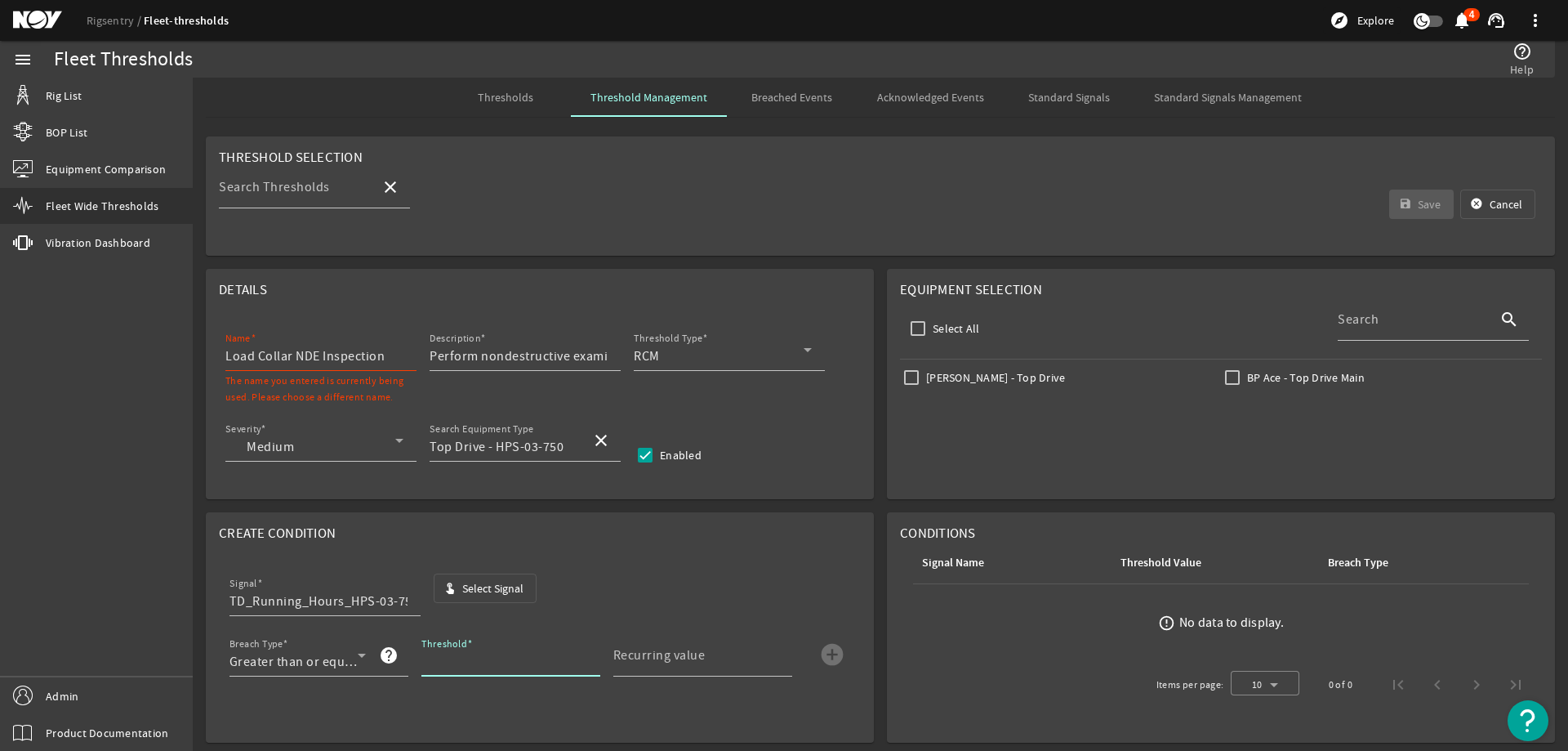
click at [474, 671] on input "Threshold" at bounding box center [504, 661] width 165 height 19
type input "3000"
click at [671, 654] on mat-label "Recurring value" at bounding box center [659, 654] width 92 height 16
click at [671, 654] on input "Recurring value" at bounding box center [695, 661] width 165 height 19
type input "3000"
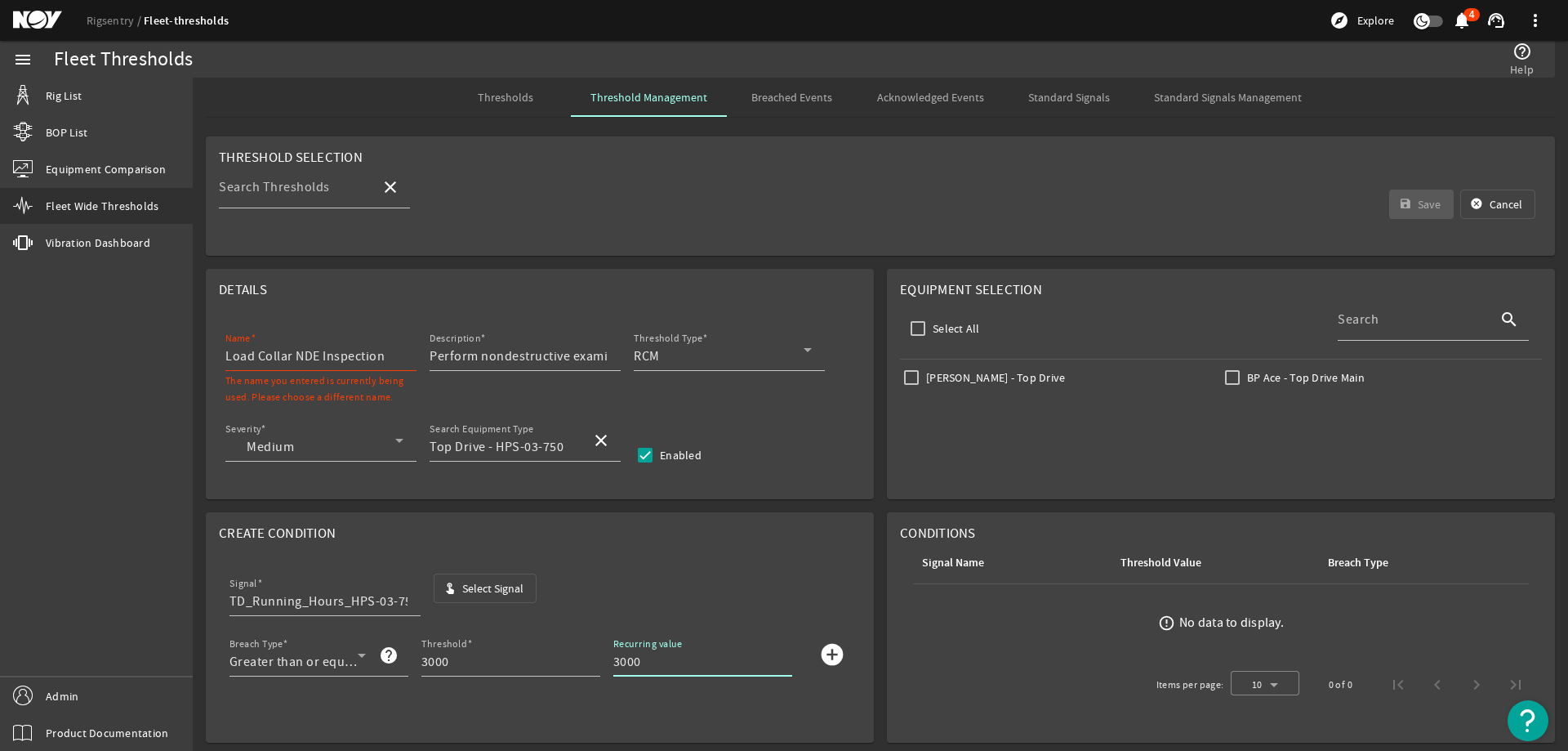
click at [825, 656] on mat-icon "add_circle" at bounding box center [832, 653] width 26 height 26
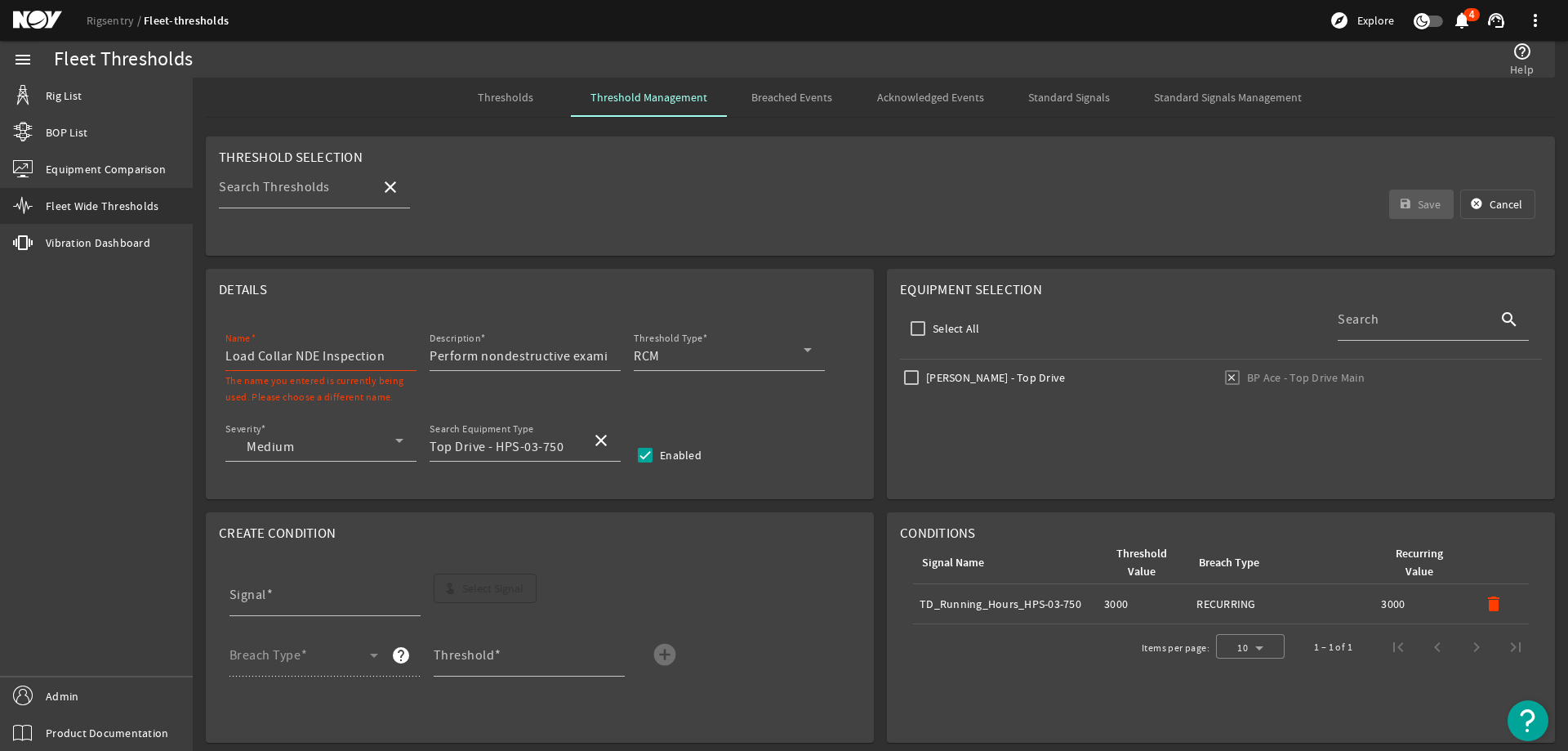
click at [399, 356] on input "Load Collar NDE Inspection" at bounding box center [315, 356] width 178 height 19
type input "Load Collar NDE Inspection HPS-03-750"
click at [909, 379] on input "Johan Sverdrup - Top Drive" at bounding box center [911, 378] width 23 height 23
checkbox input "true"
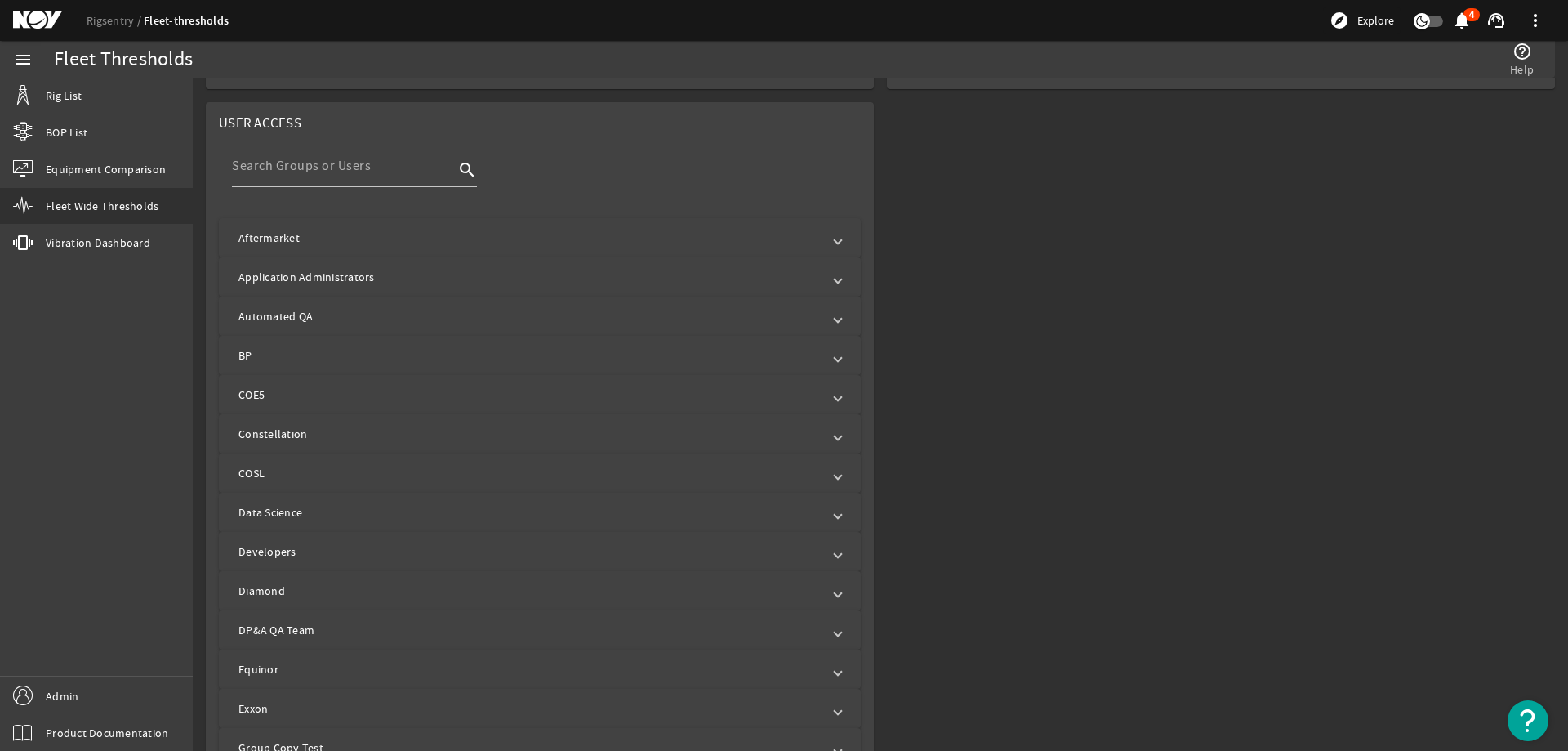
scroll to position [0, 0]
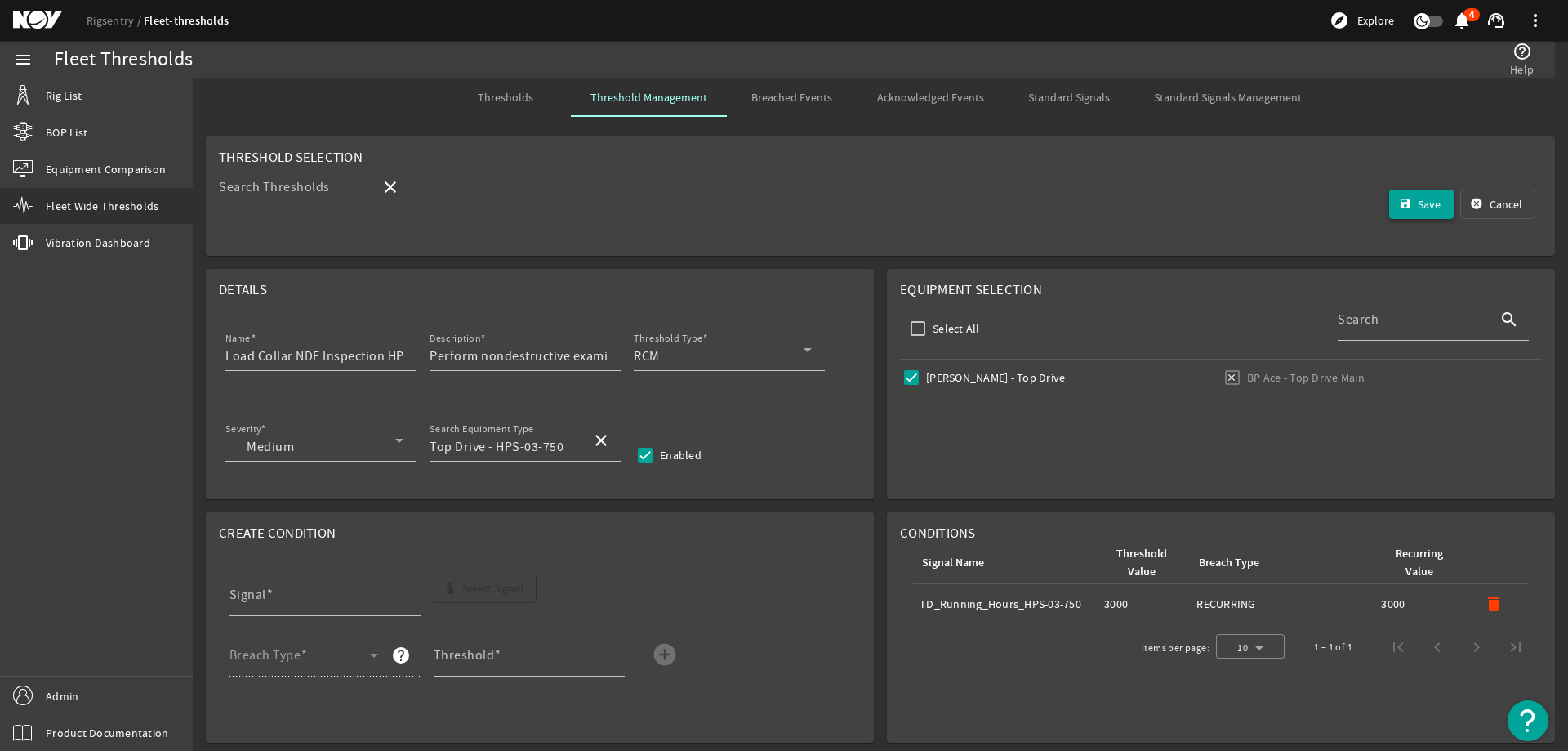
click at [1404, 196] on span "submit" at bounding box center [1422, 204] width 65 height 39
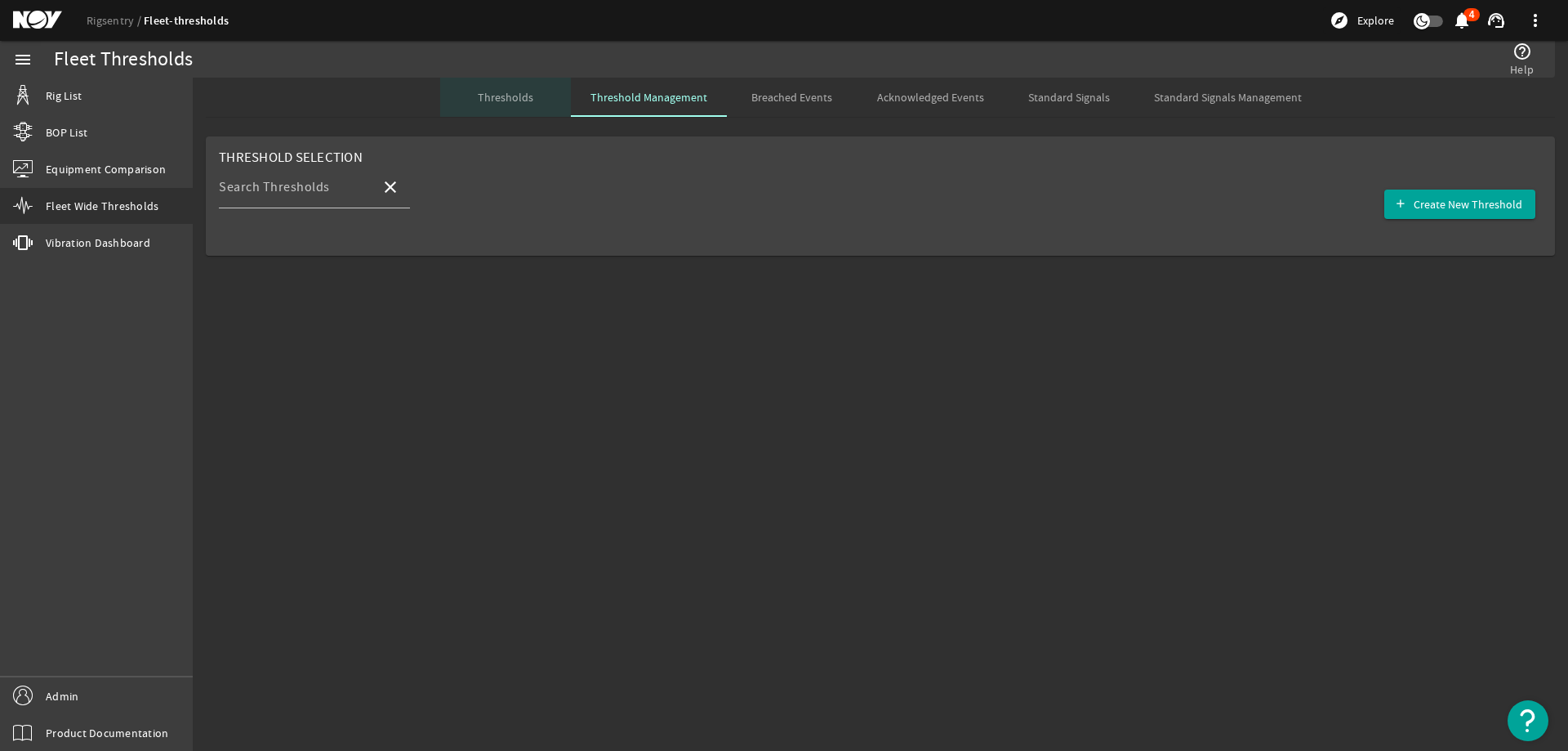
click at [532, 96] on span "Thresholds" at bounding box center [506, 98] width 55 height 11
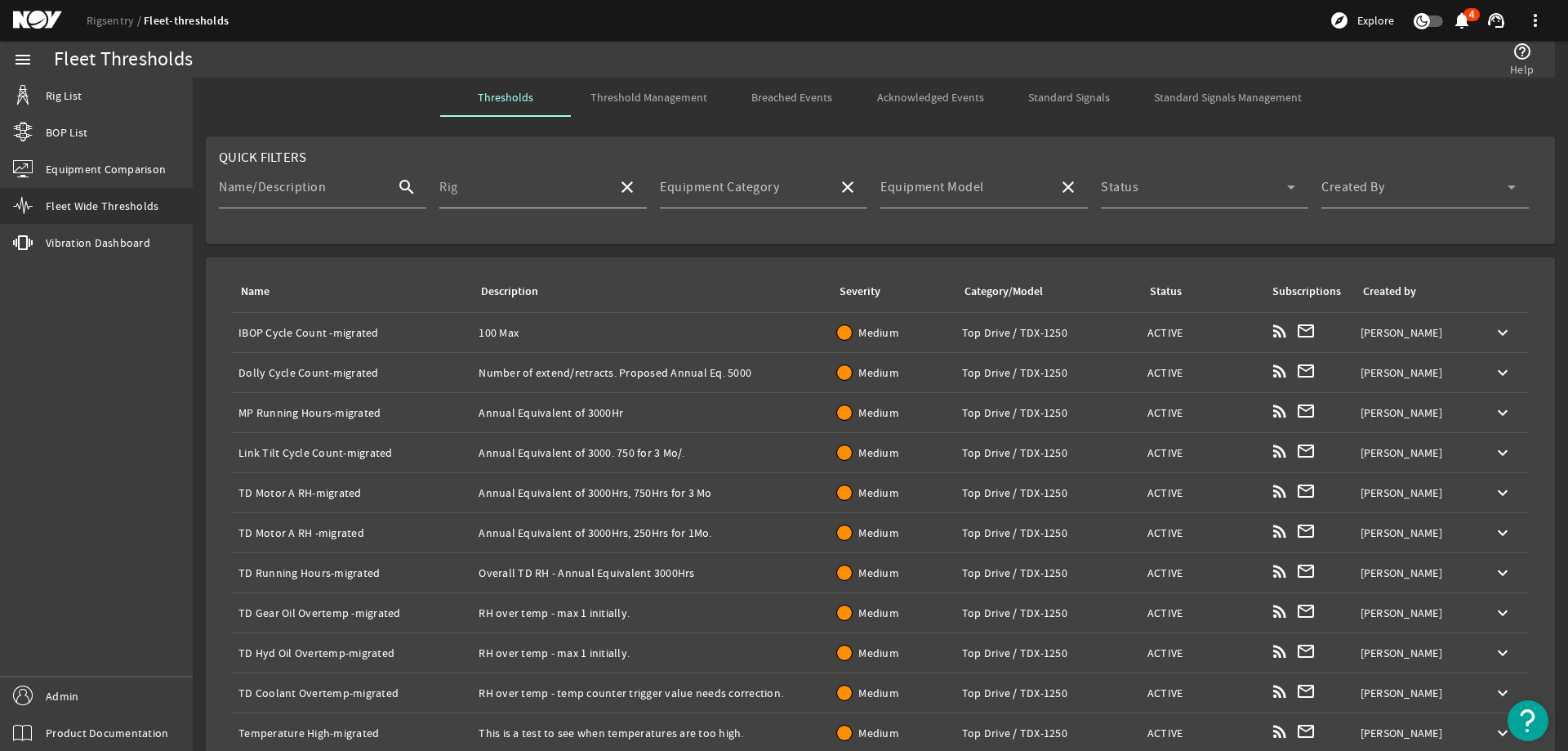
click at [517, 190] on input "Rig" at bounding box center [521, 193] width 165 height 19
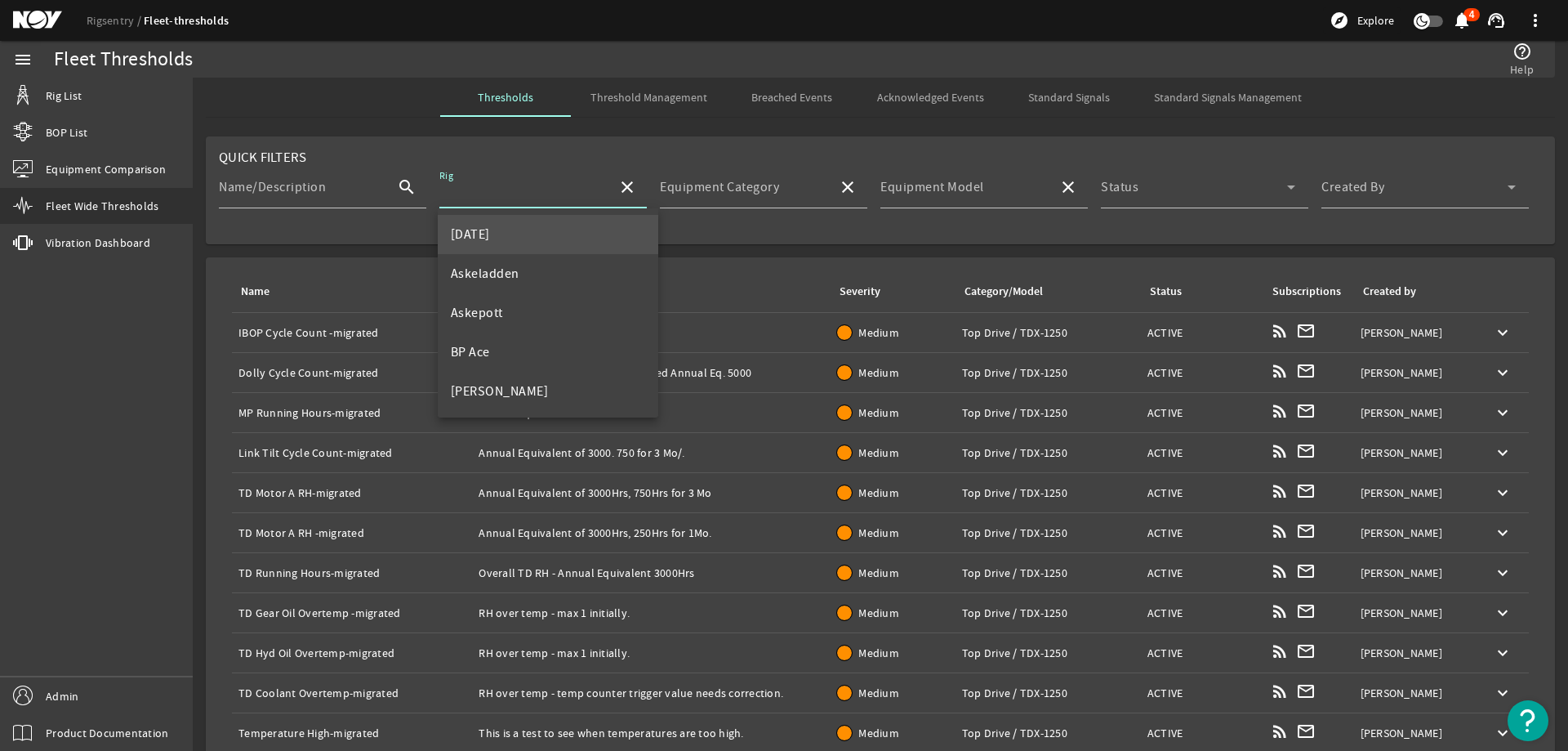
click at [485, 227] on span "[DATE]" at bounding box center [469, 234] width 39 height 16
type input "[DATE]"
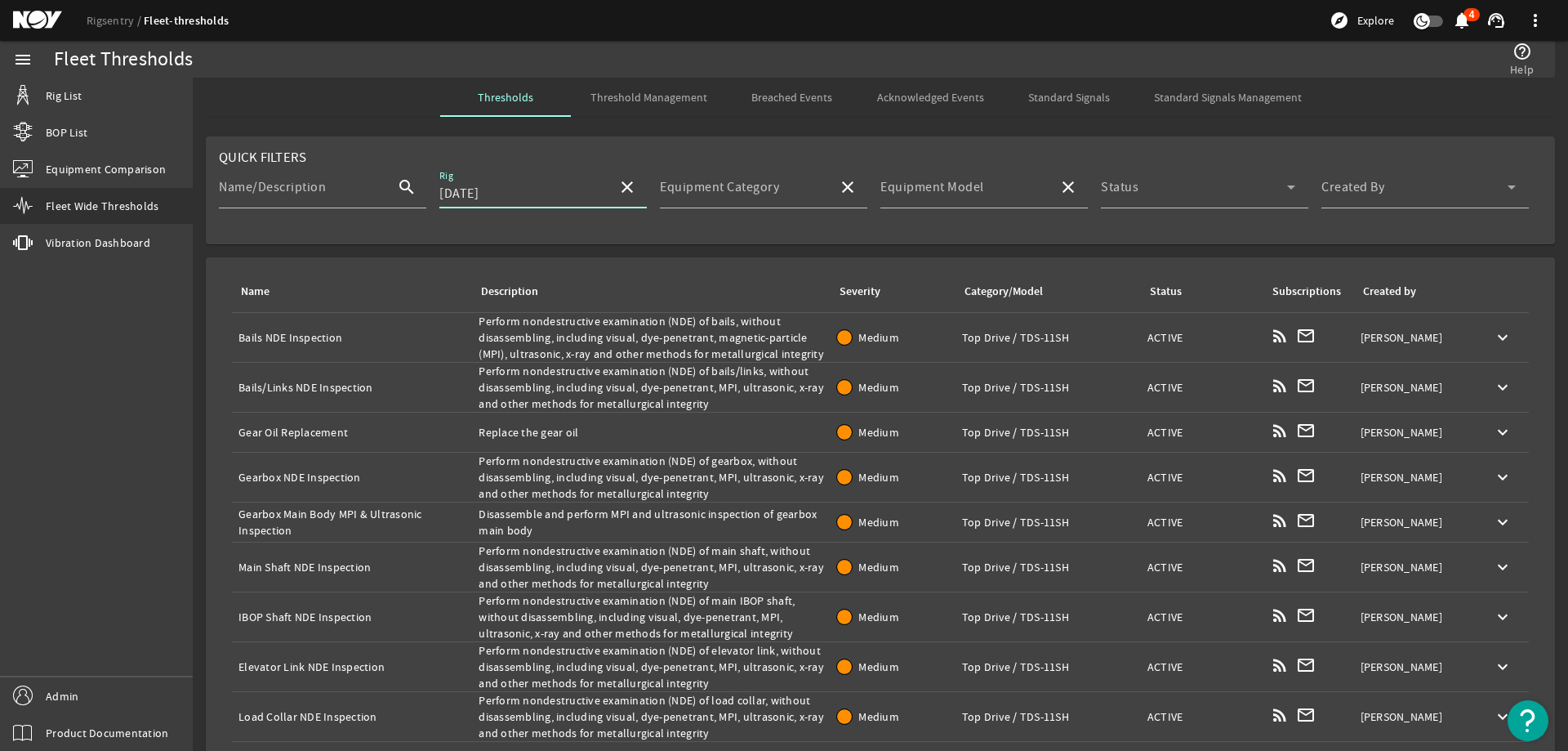
click at [622, 186] on mat-icon "close" at bounding box center [627, 187] width 19 height 19
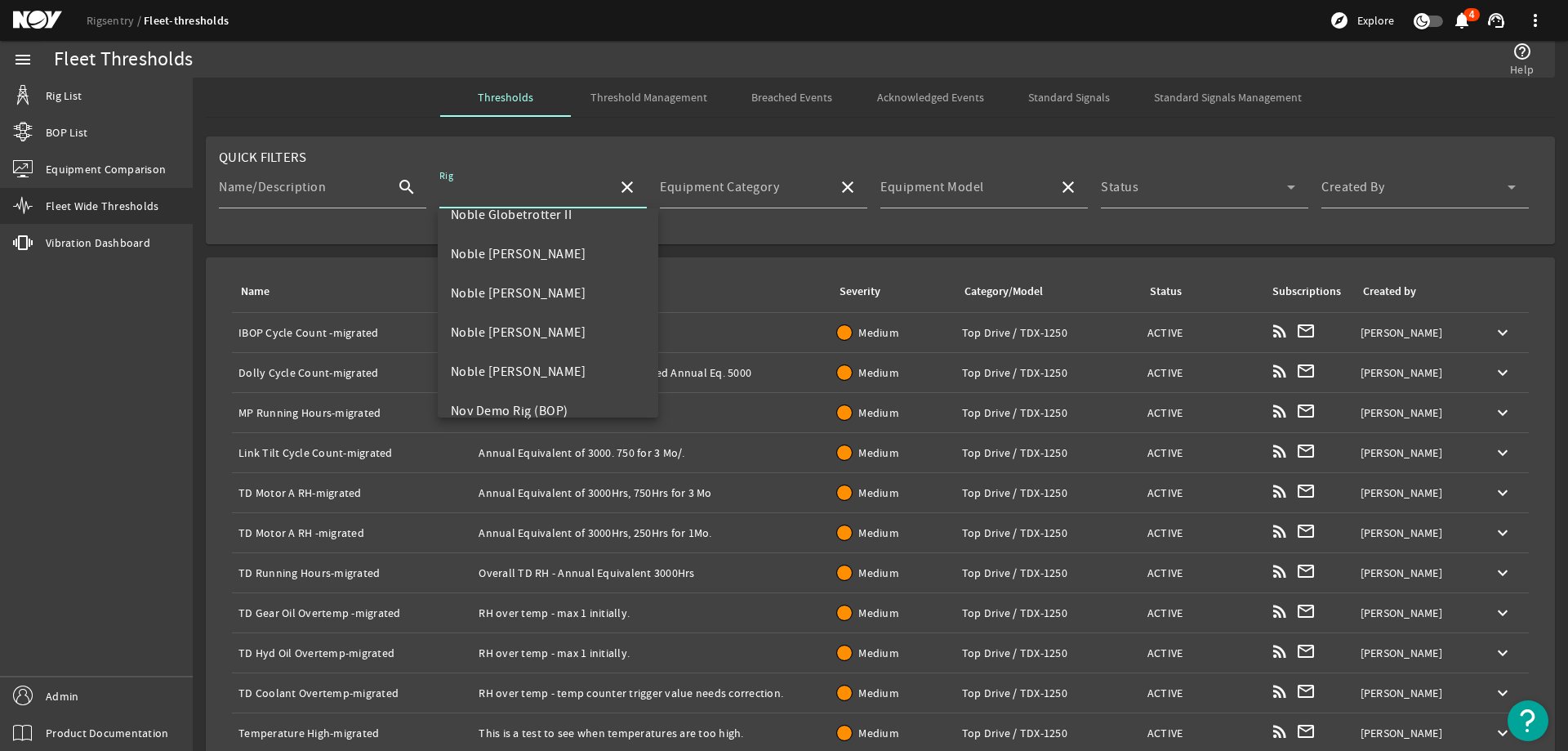
scroll to position [411, 0]
click at [554, 372] on mat-option "Johan Sverdrup" at bounding box center [548, 371] width 221 height 39
type input "Johan Sverdrup"
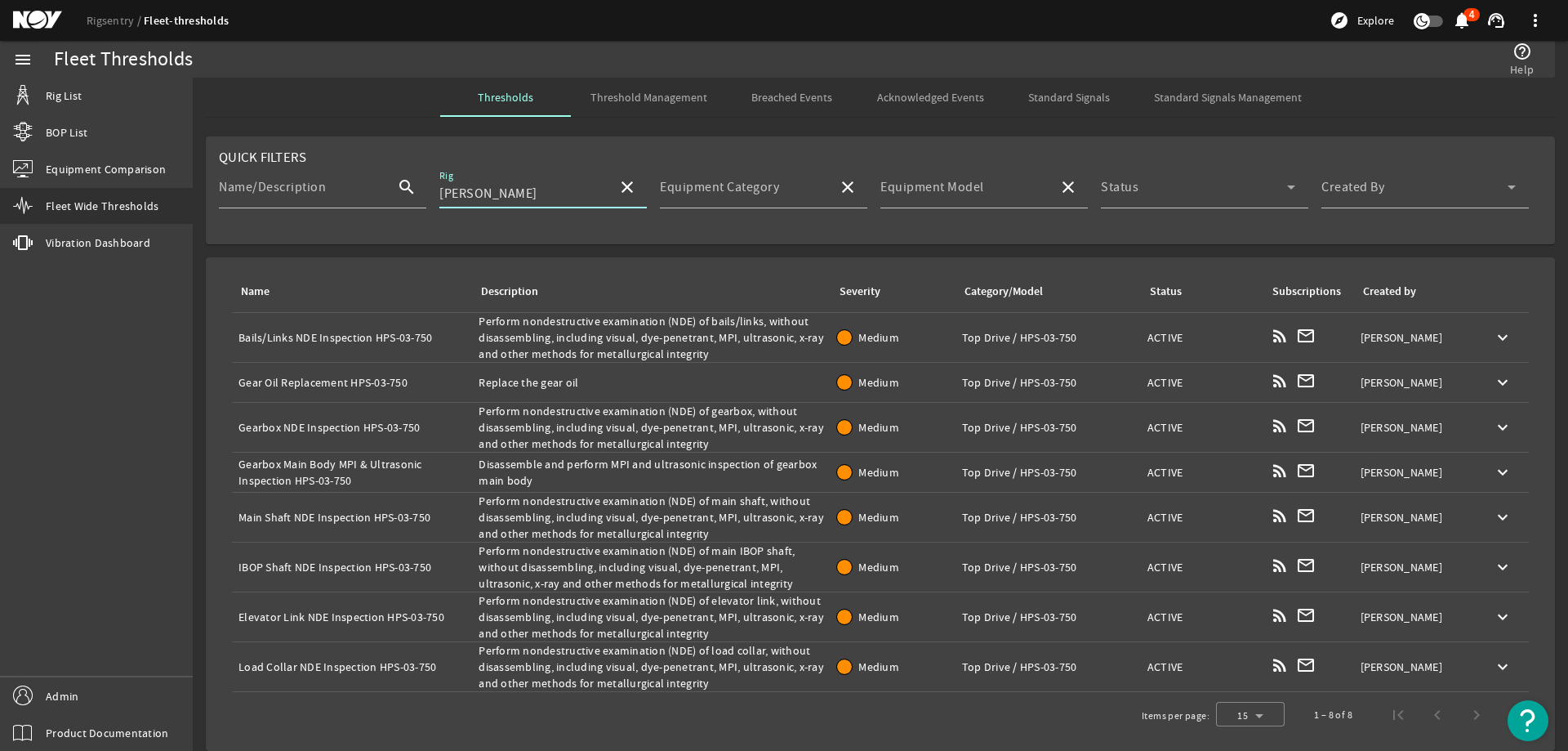
scroll to position [7, 0]
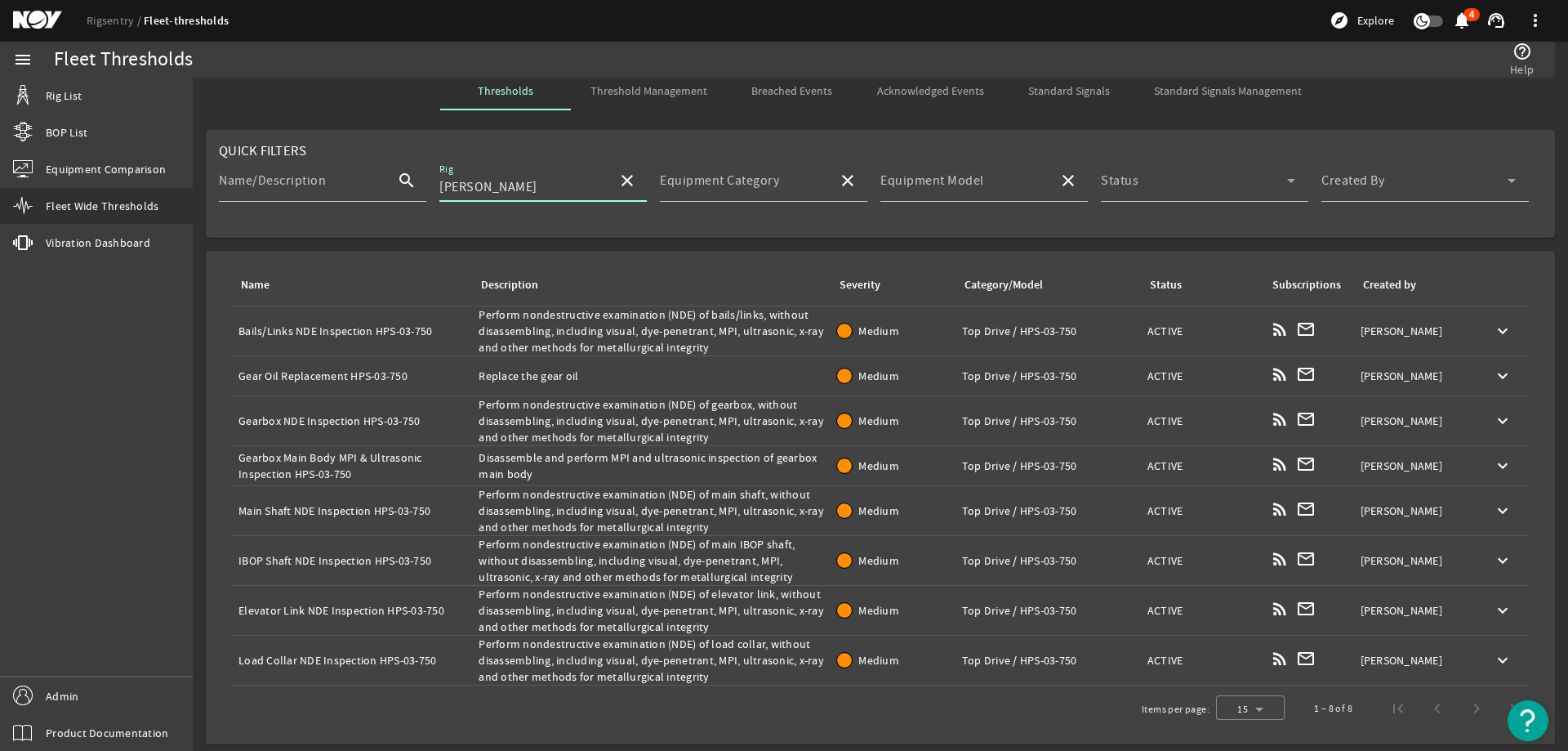
click at [687, 92] on span "Threshold Management" at bounding box center [648, 91] width 117 height 11
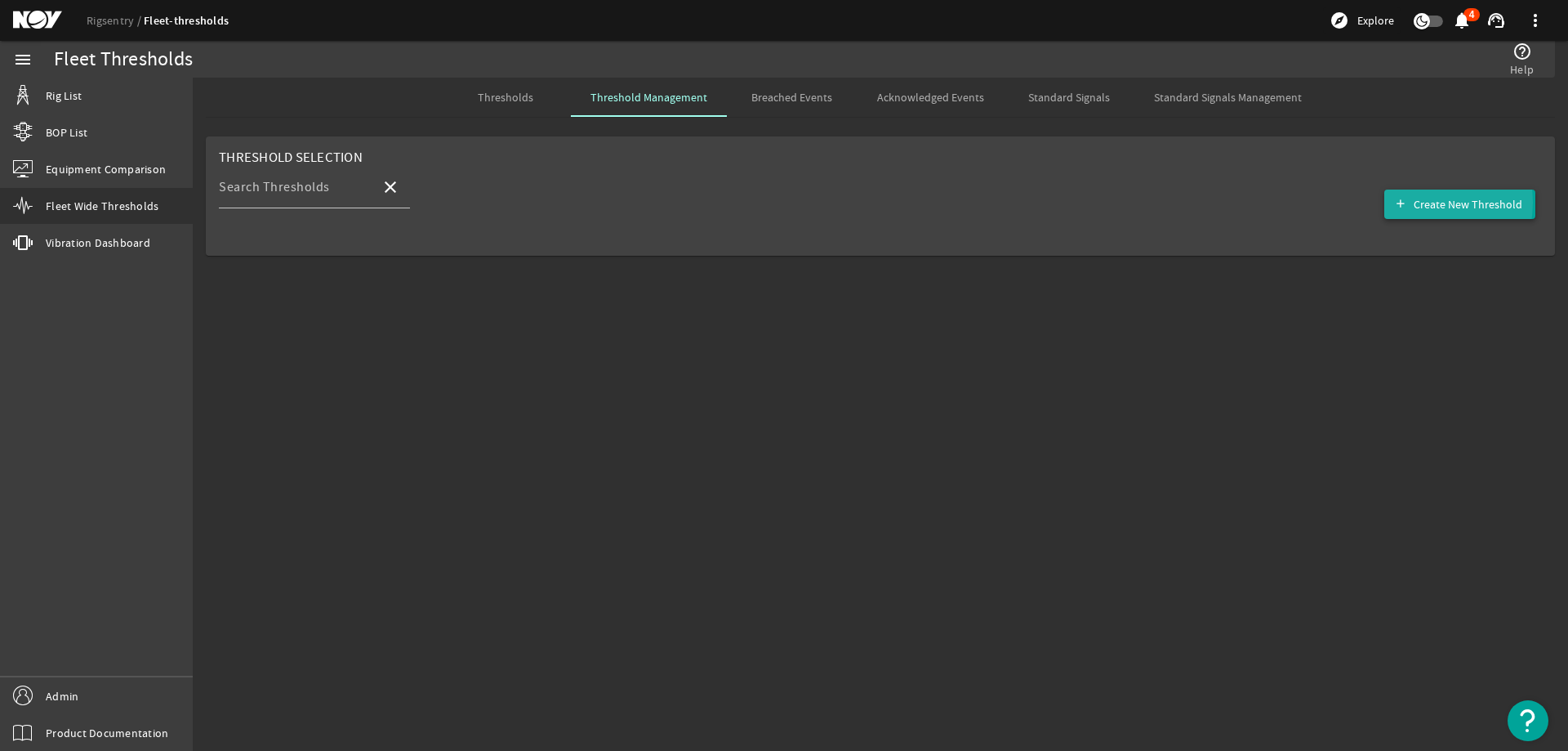
click at [1416, 202] on span "button" at bounding box center [1459, 204] width 151 height 39
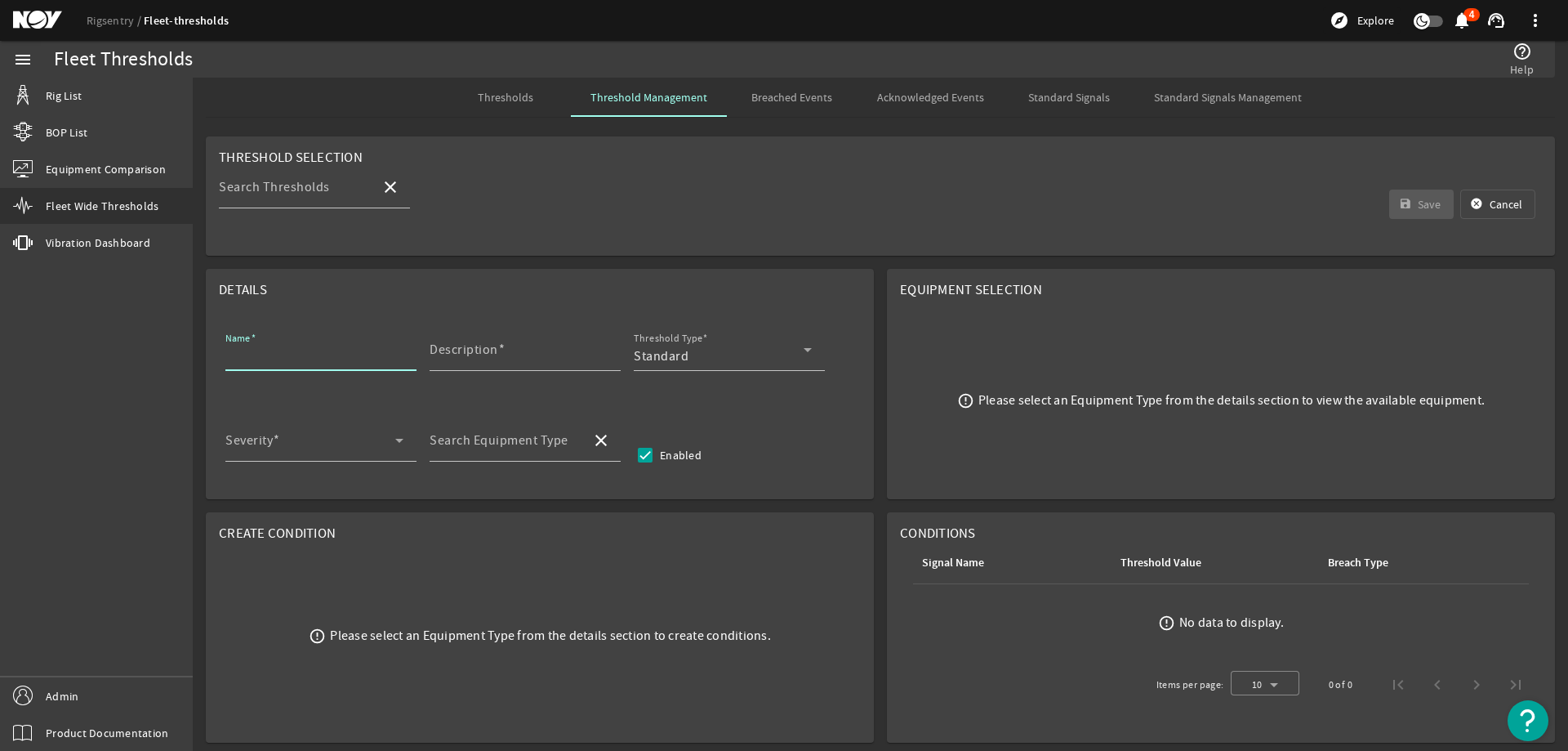
click at [336, 350] on input "Name" at bounding box center [315, 356] width 178 height 19
paste input "Bails NDE Inspection"
type input "Bails NDE Inspection"
click at [520, 360] on input "Description" at bounding box center [518, 356] width 178 height 19
paste input "Perform nondestructive examination (NDE) of bails, without disassembling, inclu…"
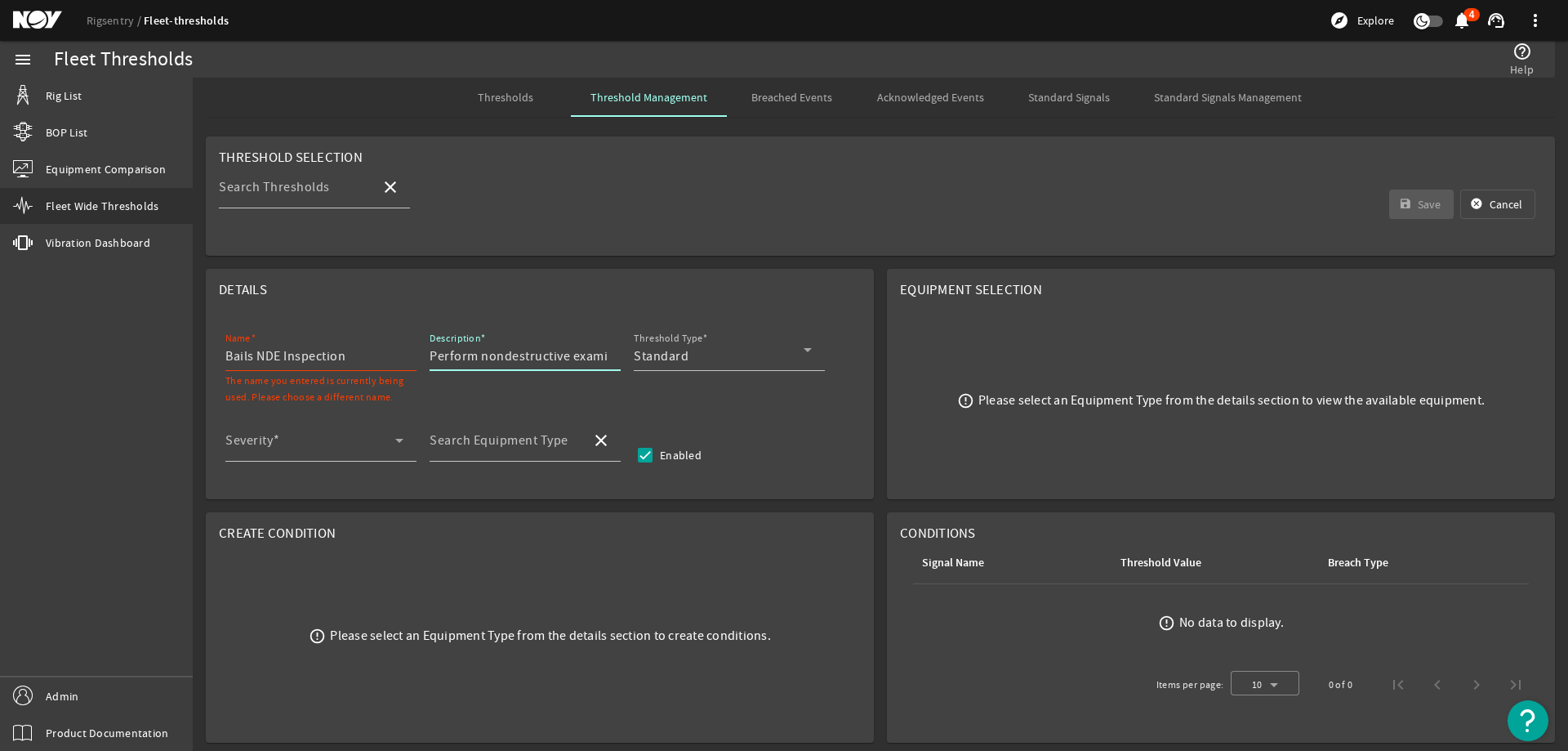
scroll to position [0, 954]
type input "Perform nondestructive examination (NDE) of bails, without disassembling, inclu…"
click at [701, 351] on div "Standard" at bounding box center [719, 356] width 170 height 19
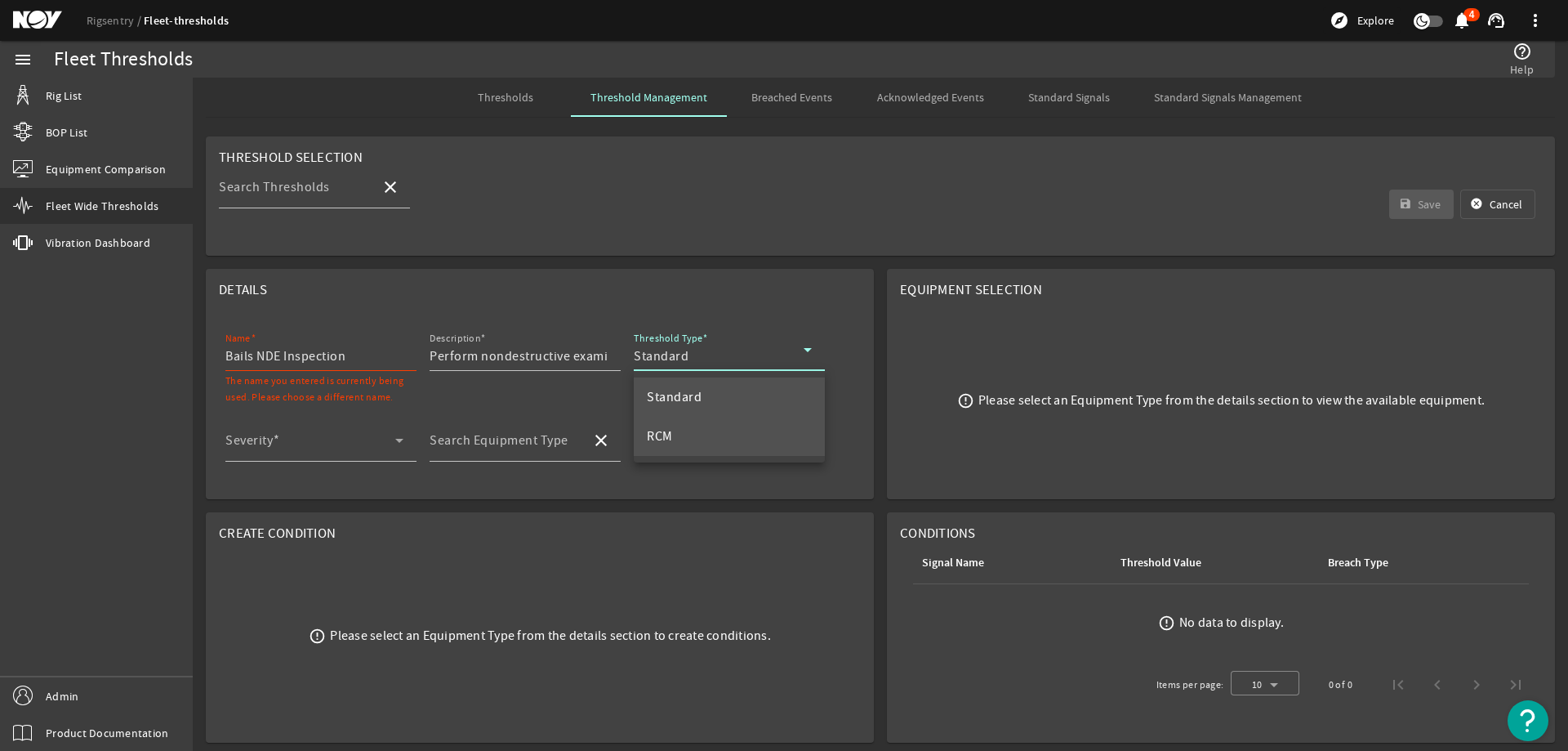
click at [694, 423] on mat-option "RCM" at bounding box center [730, 436] width 191 height 39
click at [323, 431] on div "Severity" at bounding box center [315, 440] width 178 height 42
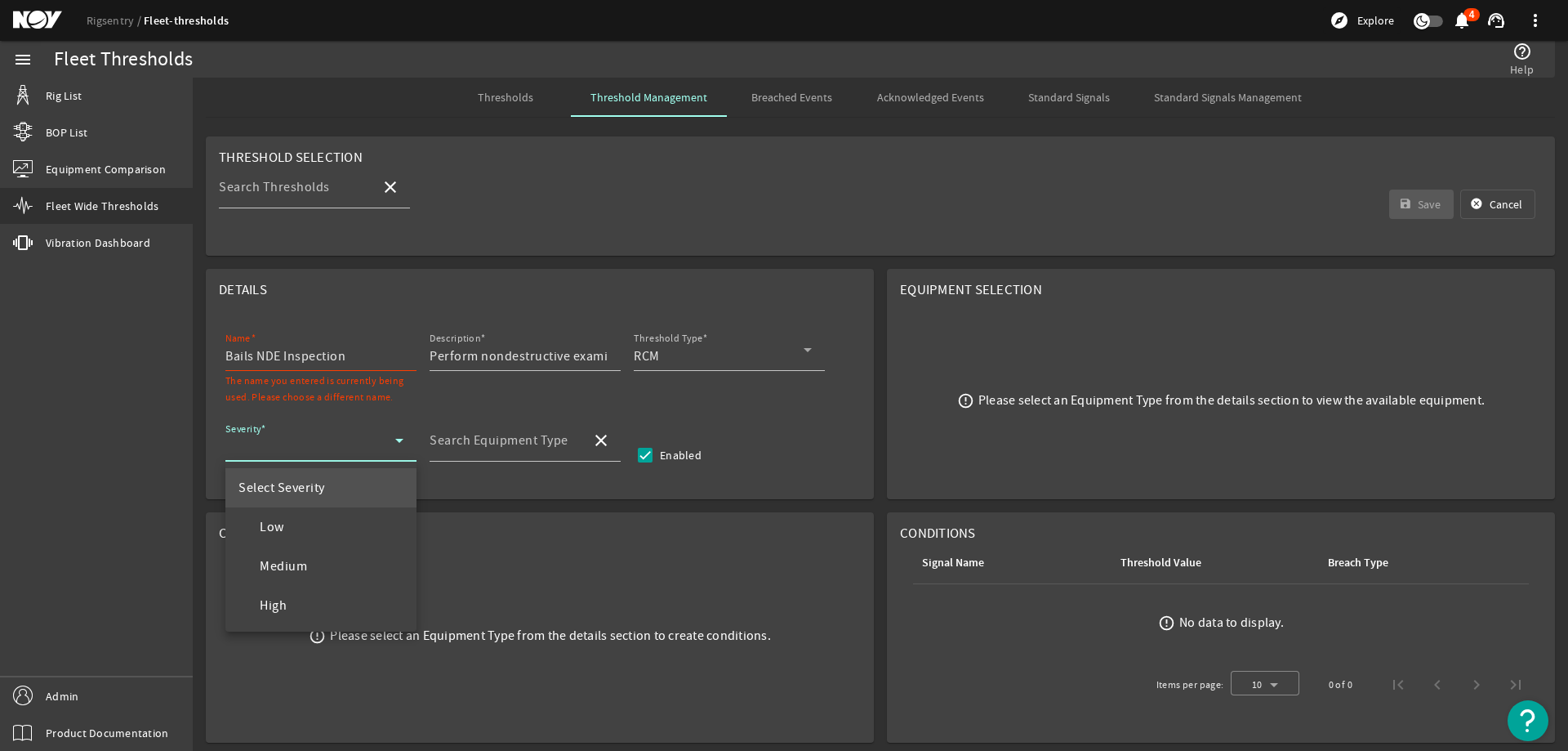
click at [316, 557] on mat-option "Medium" at bounding box center [321, 565] width 191 height 39
click at [530, 441] on mat-label "Search Equipment Type" at bounding box center [498, 440] width 139 height 16
click at [530, 441] on input "Search Equipment Type" at bounding box center [503, 447] width 148 height 19
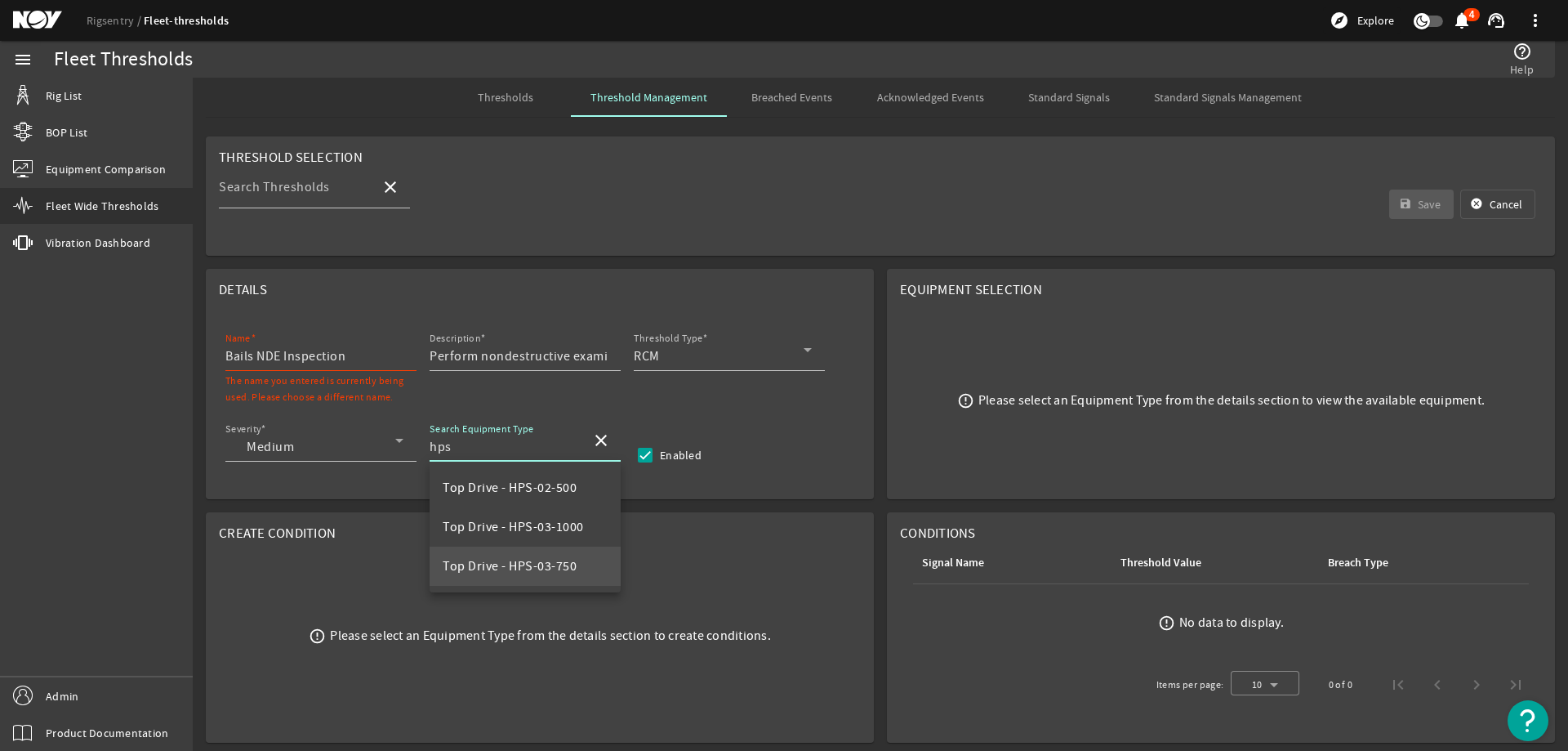
click at [568, 561] on span "Top Drive - HPS-03-750" at bounding box center [510, 565] width 134 height 16
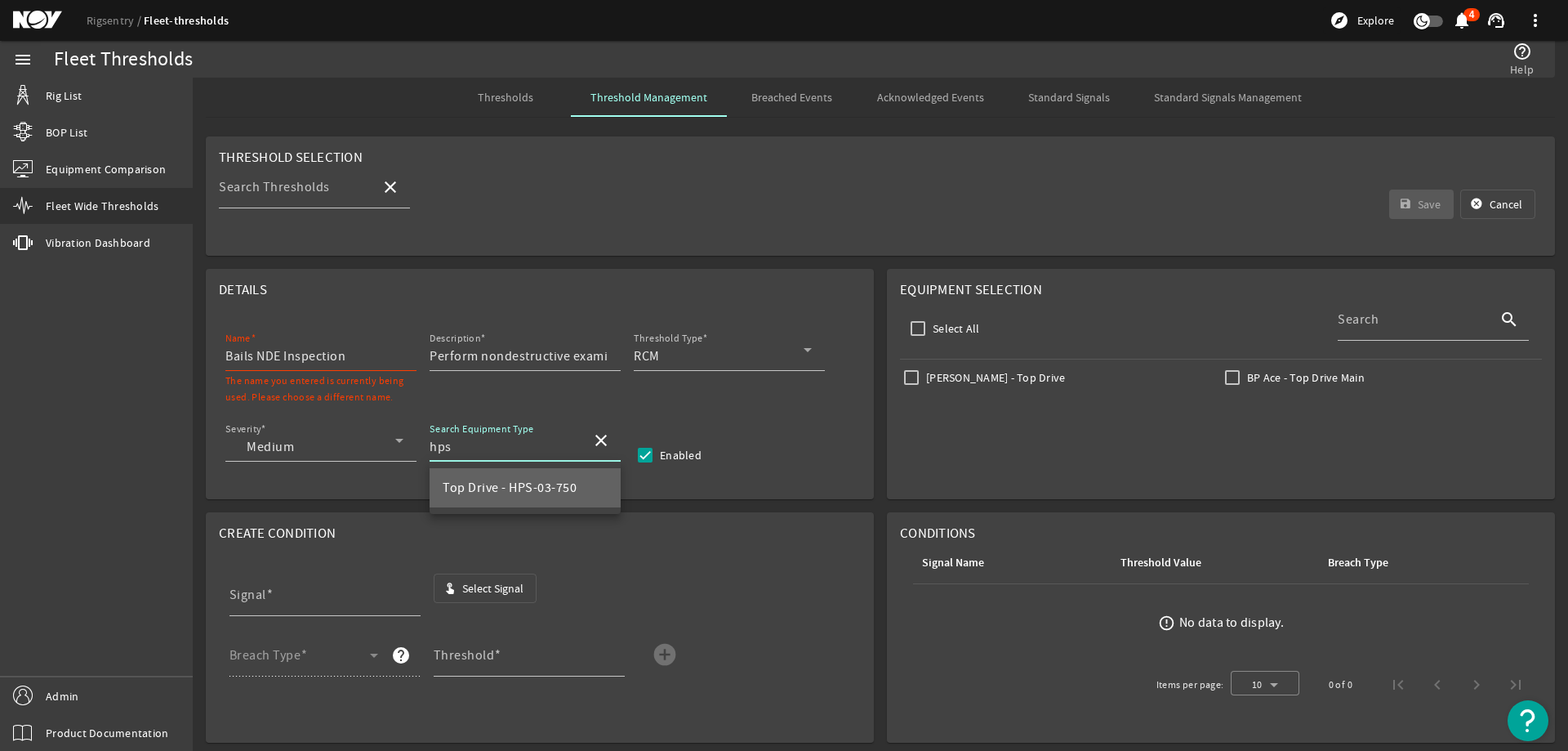
type input "Top Drive - HPS-03-750"
click at [381, 359] on input "Bails NDE Inspection" at bounding box center [315, 356] width 178 height 19
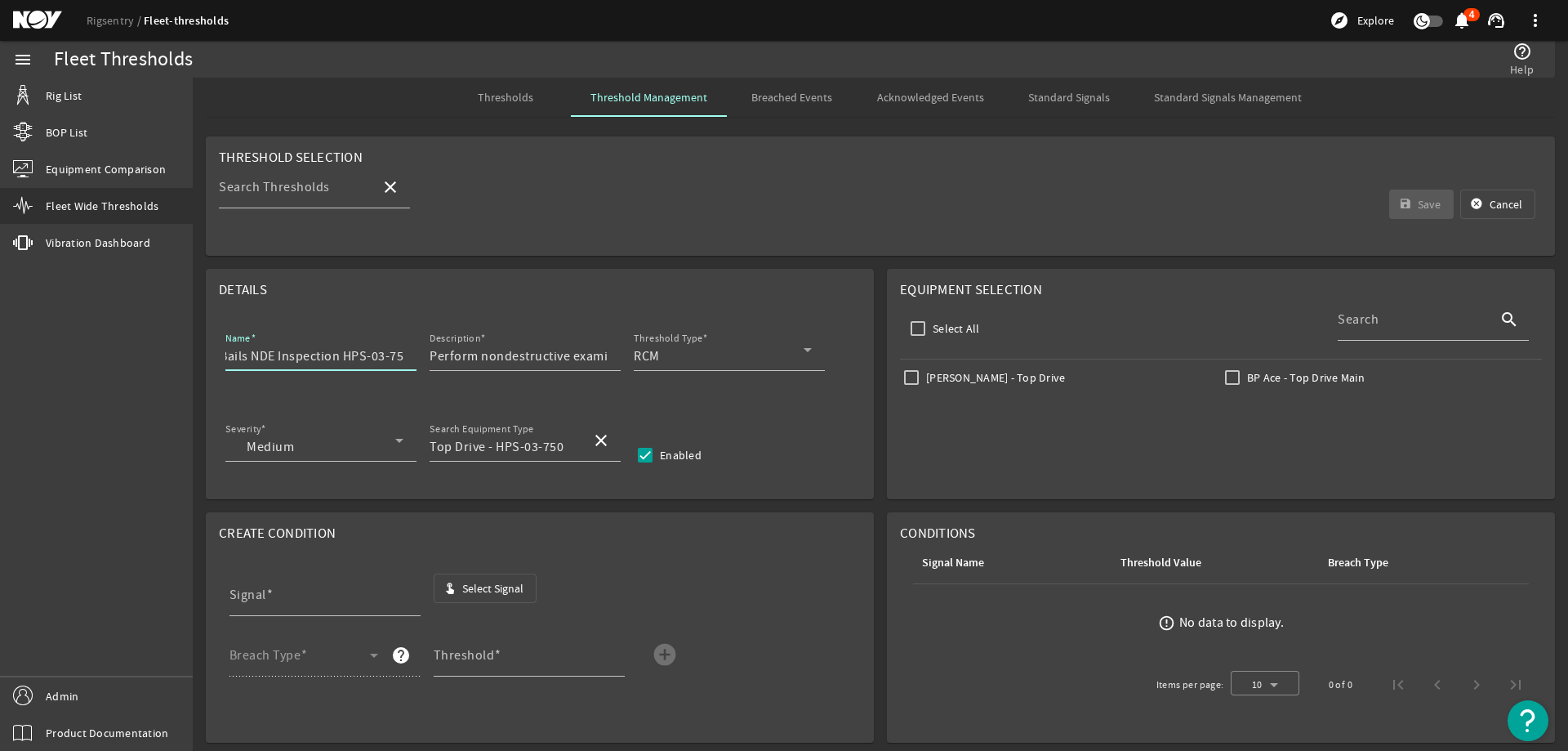
scroll to position [0, 13]
type input "Bails NDE Inspection HPS-03-750"
click at [836, 466] on div "Severity Medium Search Equipment Type Top Drive - HPS-03-750 close Enabled" at bounding box center [539, 449] width 642 height 60
click at [903, 374] on input "Johan Sverdrup - Top Drive" at bounding box center [911, 378] width 23 height 23
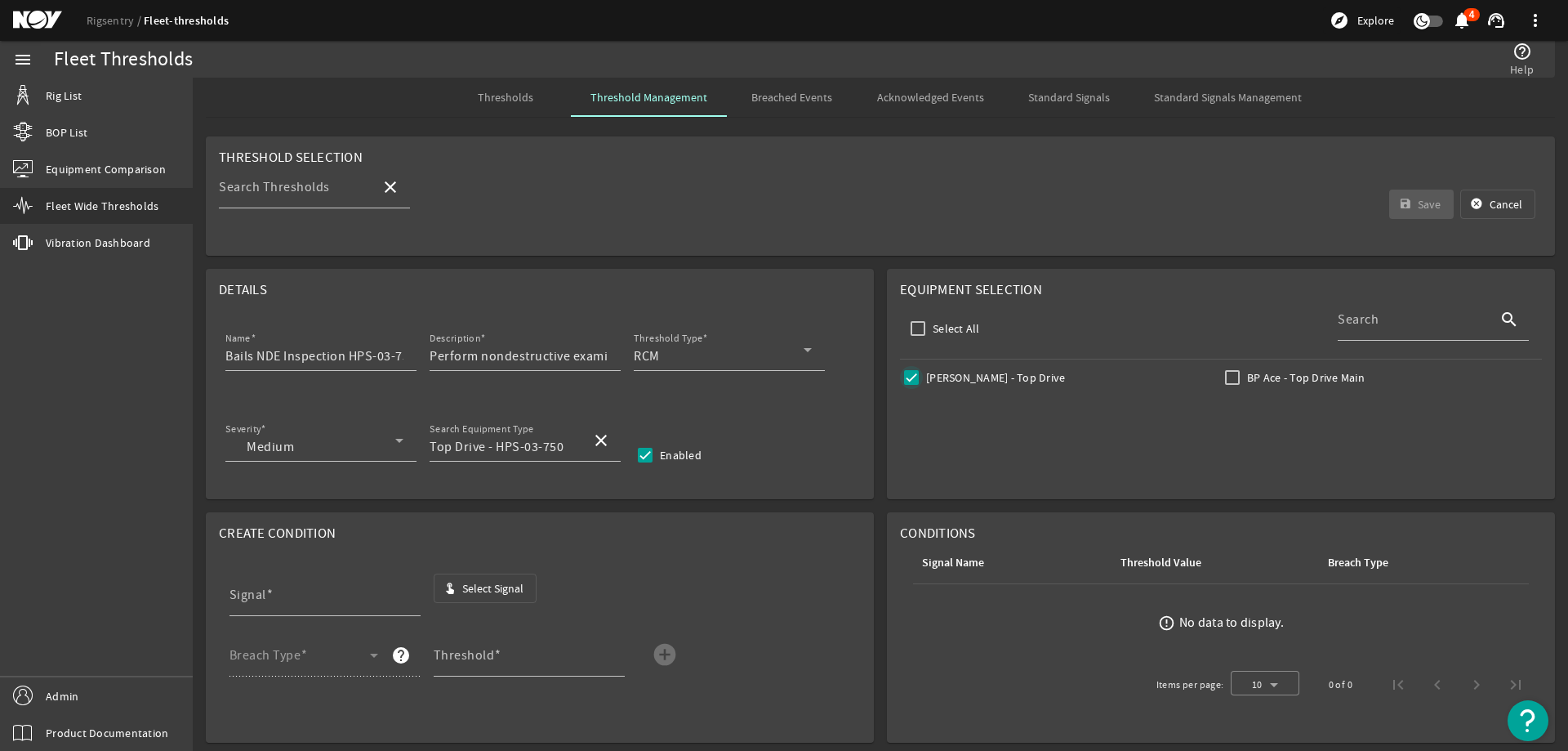
checkbox input "true"
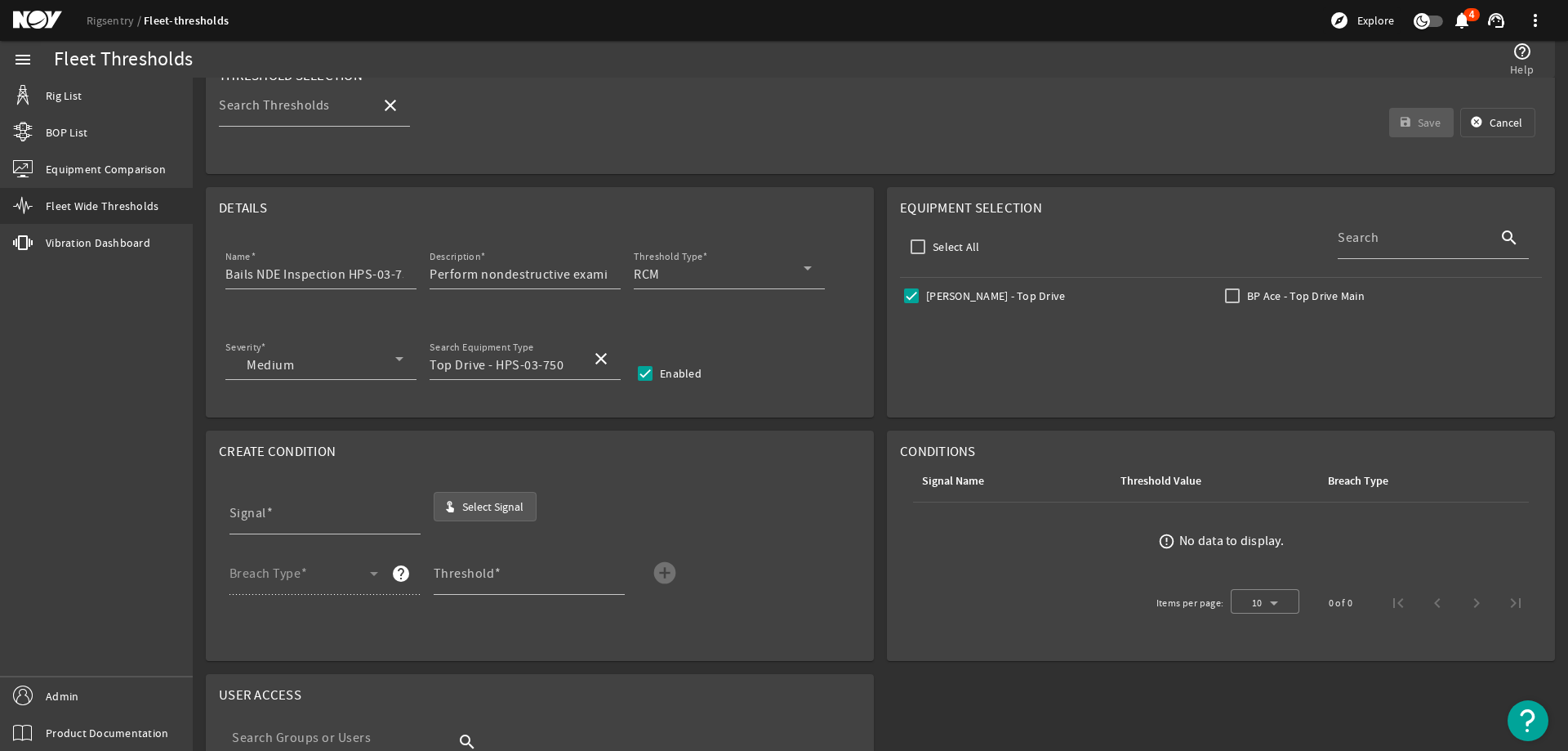
click at [510, 510] on span "Select Signal" at bounding box center [492, 506] width 61 height 16
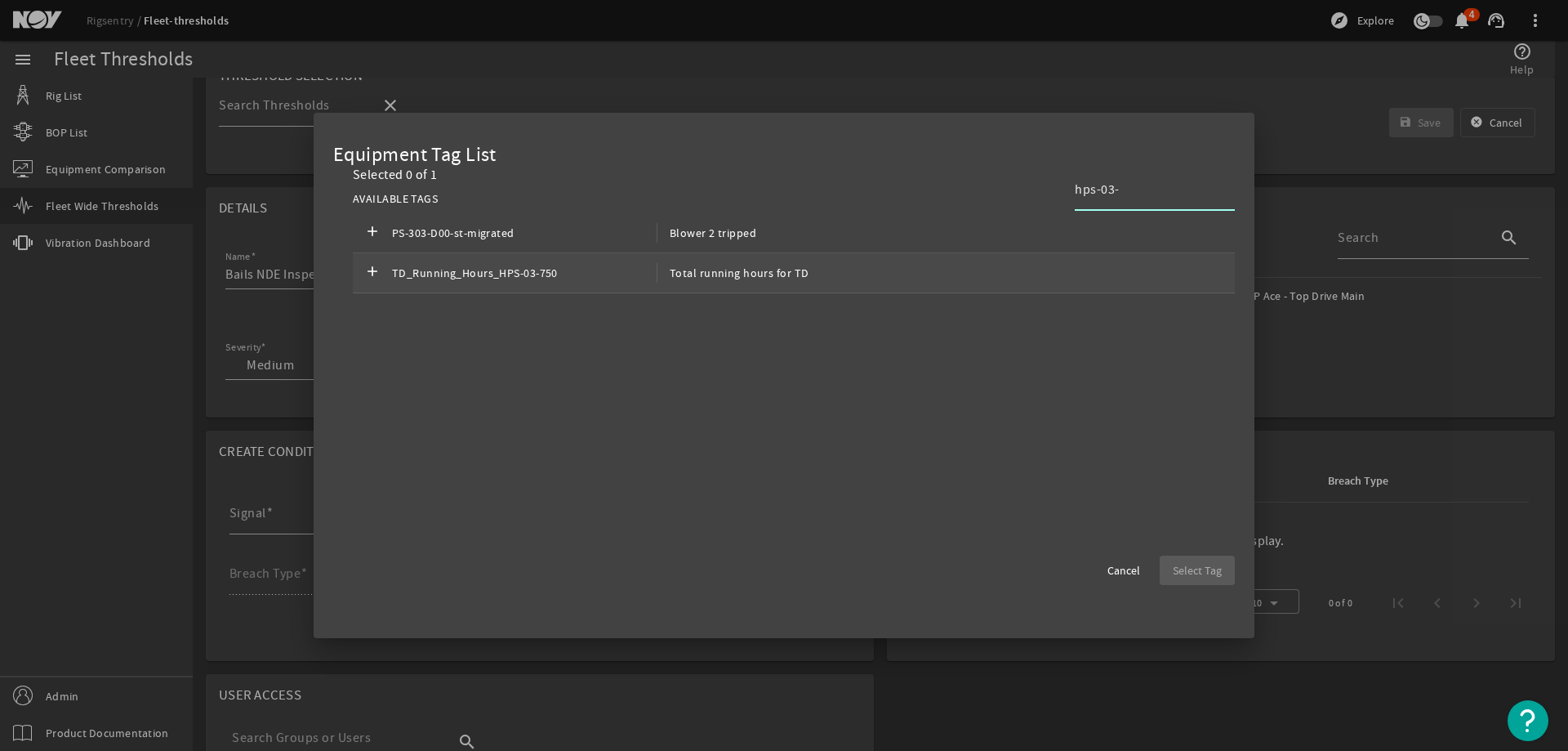
type input "hps-03-"
click at [612, 270] on span "TD_Running_Hours_HPS-03-750" at bounding box center [524, 273] width 265 height 19
click at [1207, 578] on span "Select Tag" at bounding box center [1196, 570] width 49 height 16
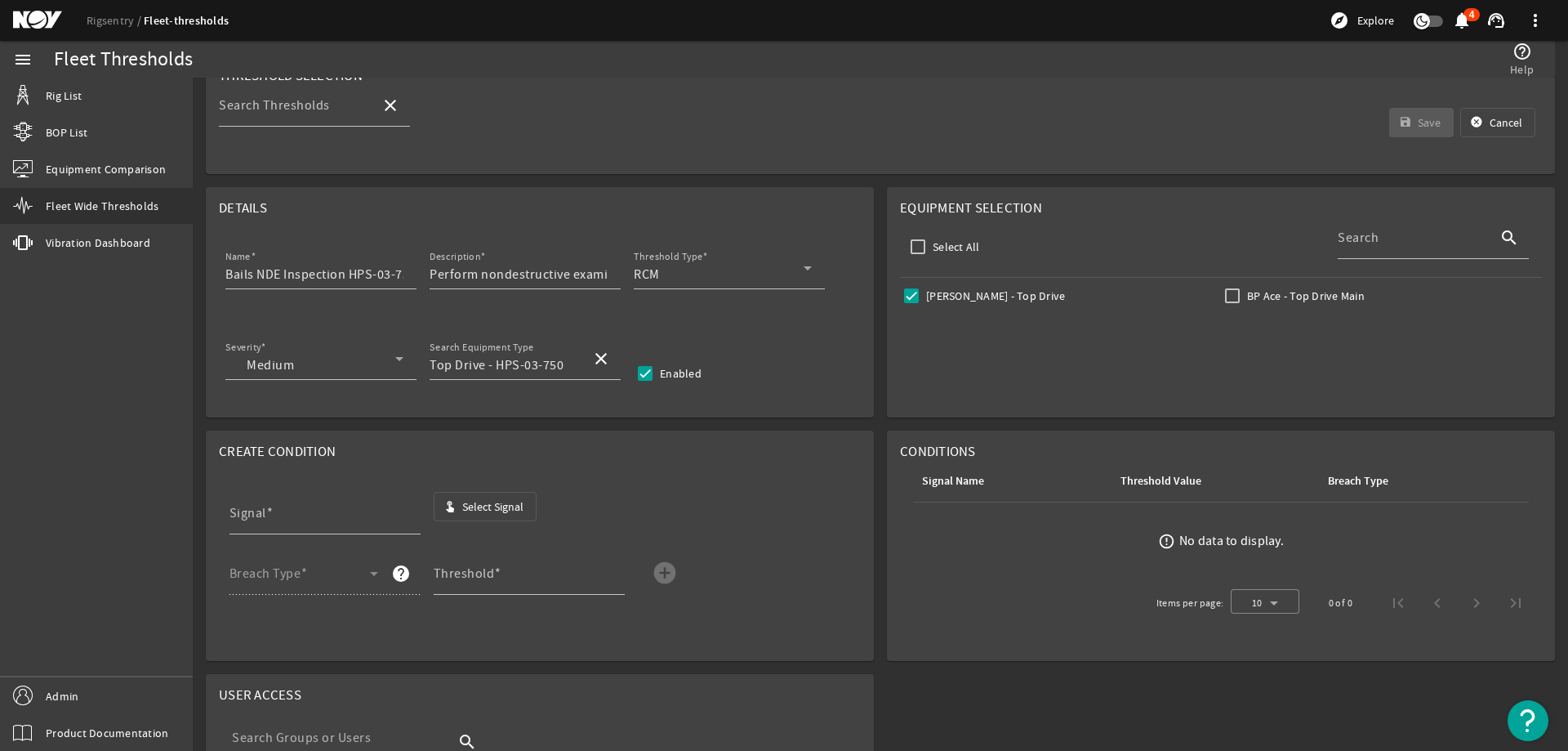
type input "TD_Running_Hours_HPS-03-750"
click at [333, 585] on span at bounding box center [299, 580] width 141 height 19
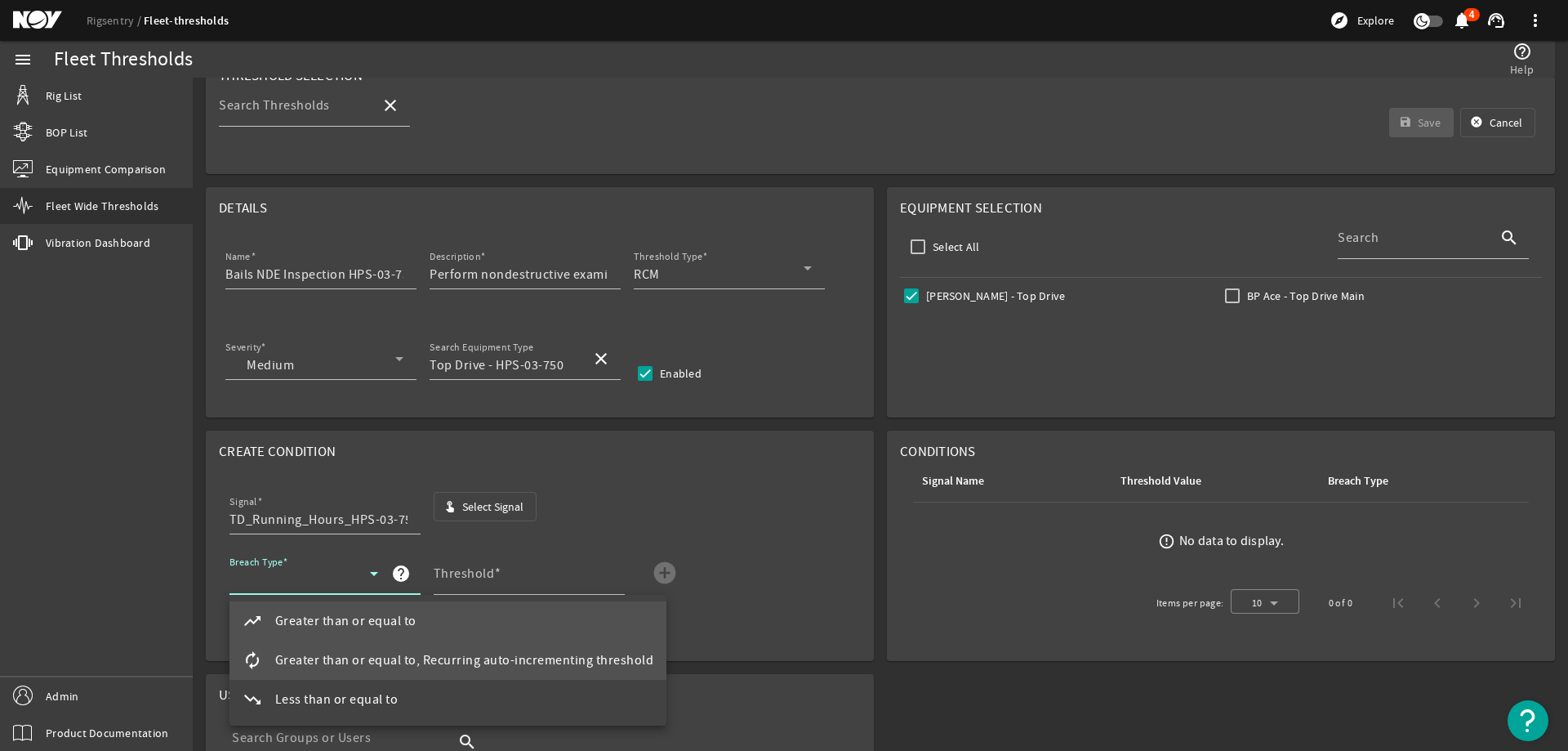
click at [359, 663] on span "Greater than or equal to, Recurring auto-incrementing threshold" at bounding box center [465, 660] width 379 height 19
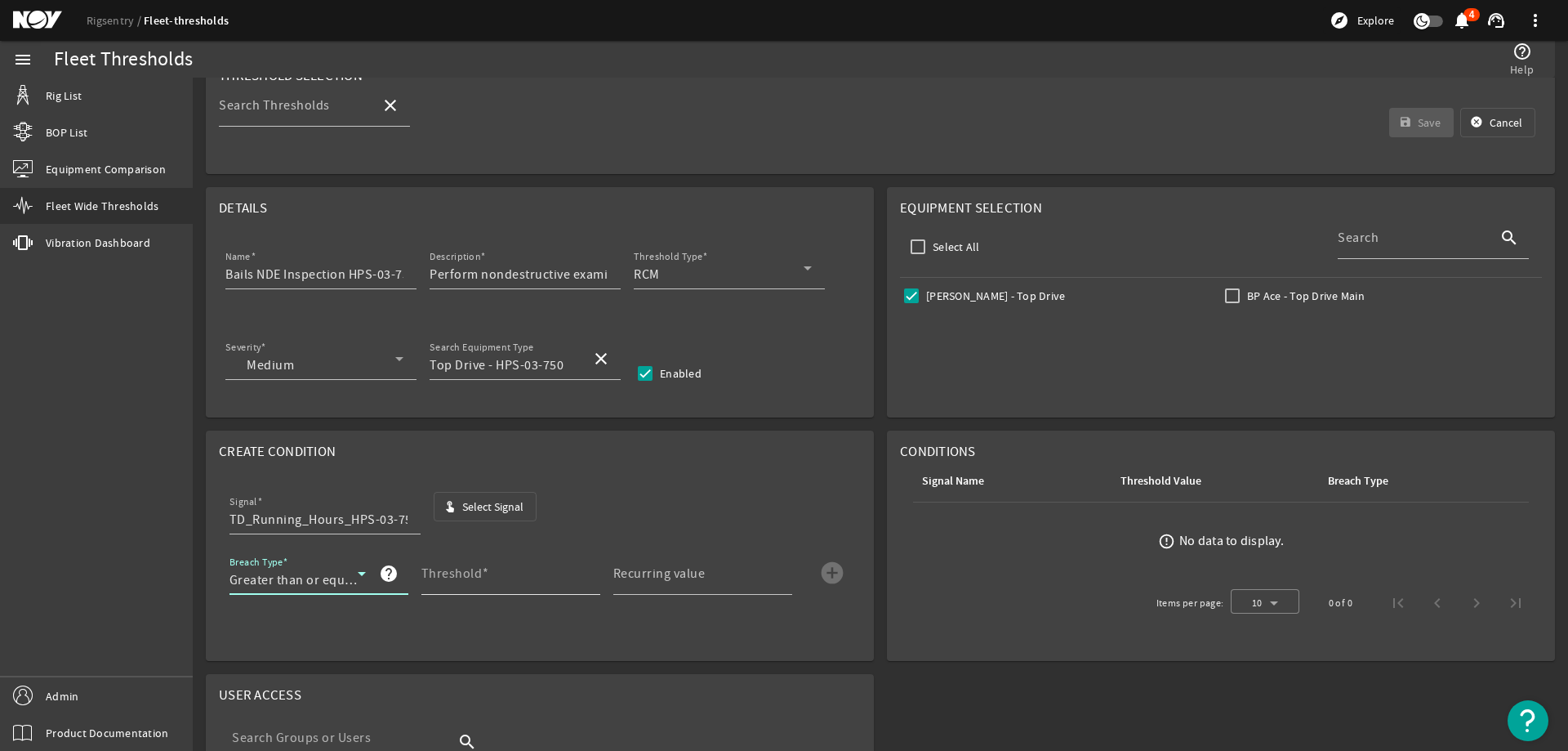
click at [464, 588] on input "Threshold" at bounding box center [504, 580] width 165 height 19
type input "3000"
click at [647, 566] on mat-label "Recurring value" at bounding box center [659, 573] width 92 height 16
click at [647, 570] on input "Recurring value" at bounding box center [695, 580] width 165 height 19
type input "3000"
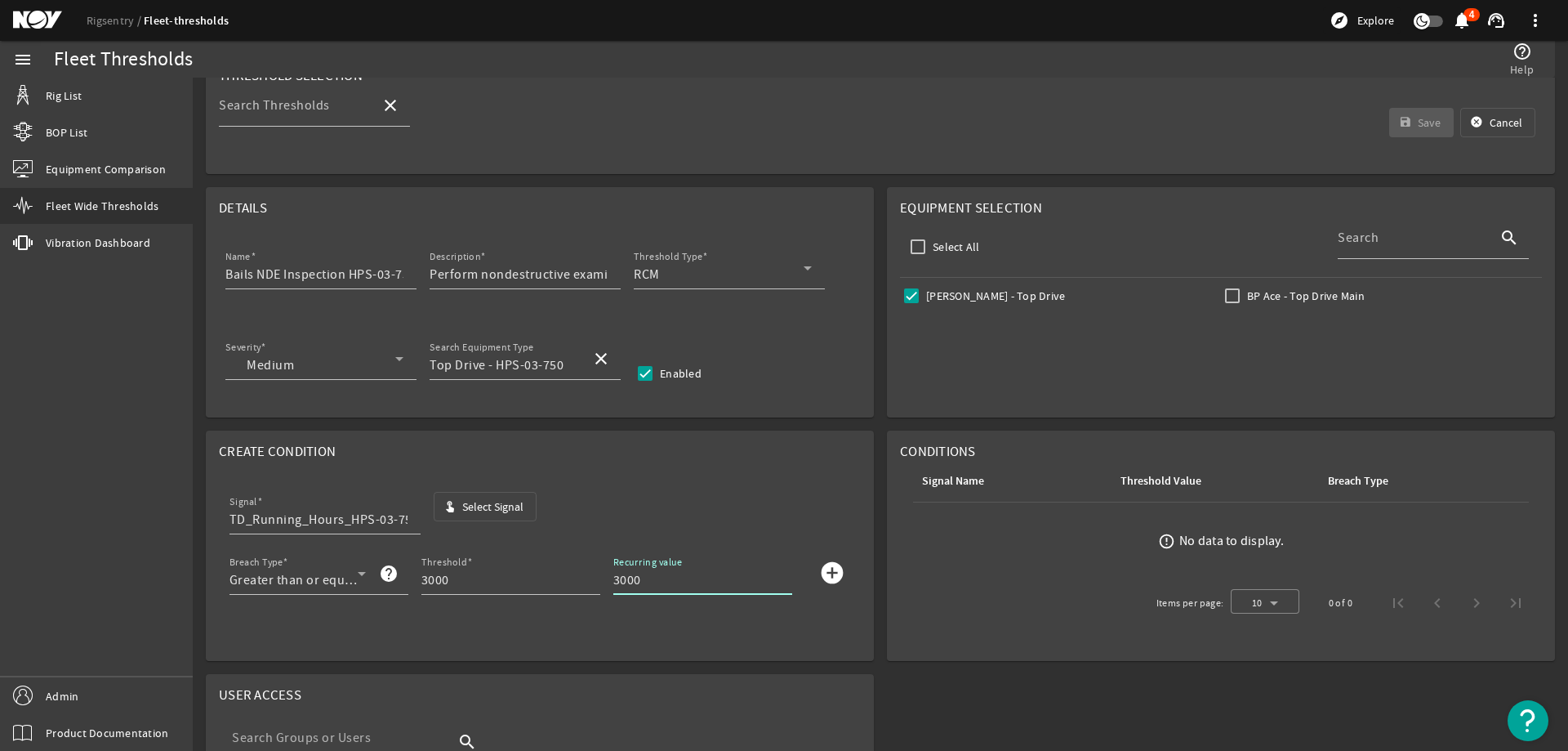
click at [830, 568] on mat-icon "add_circle" at bounding box center [832, 572] width 26 height 26
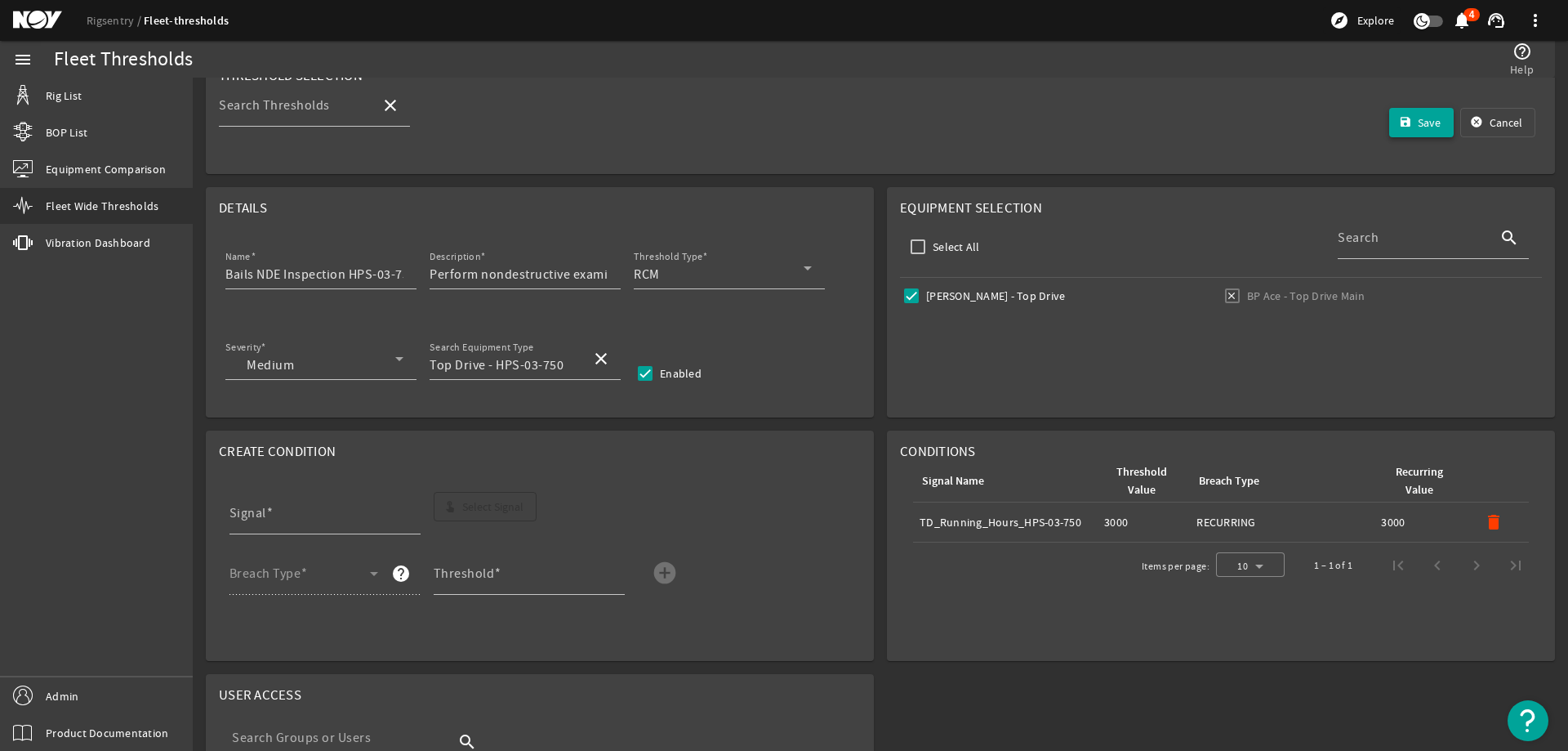
click at [1402, 118] on span "submit" at bounding box center [1422, 122] width 65 height 39
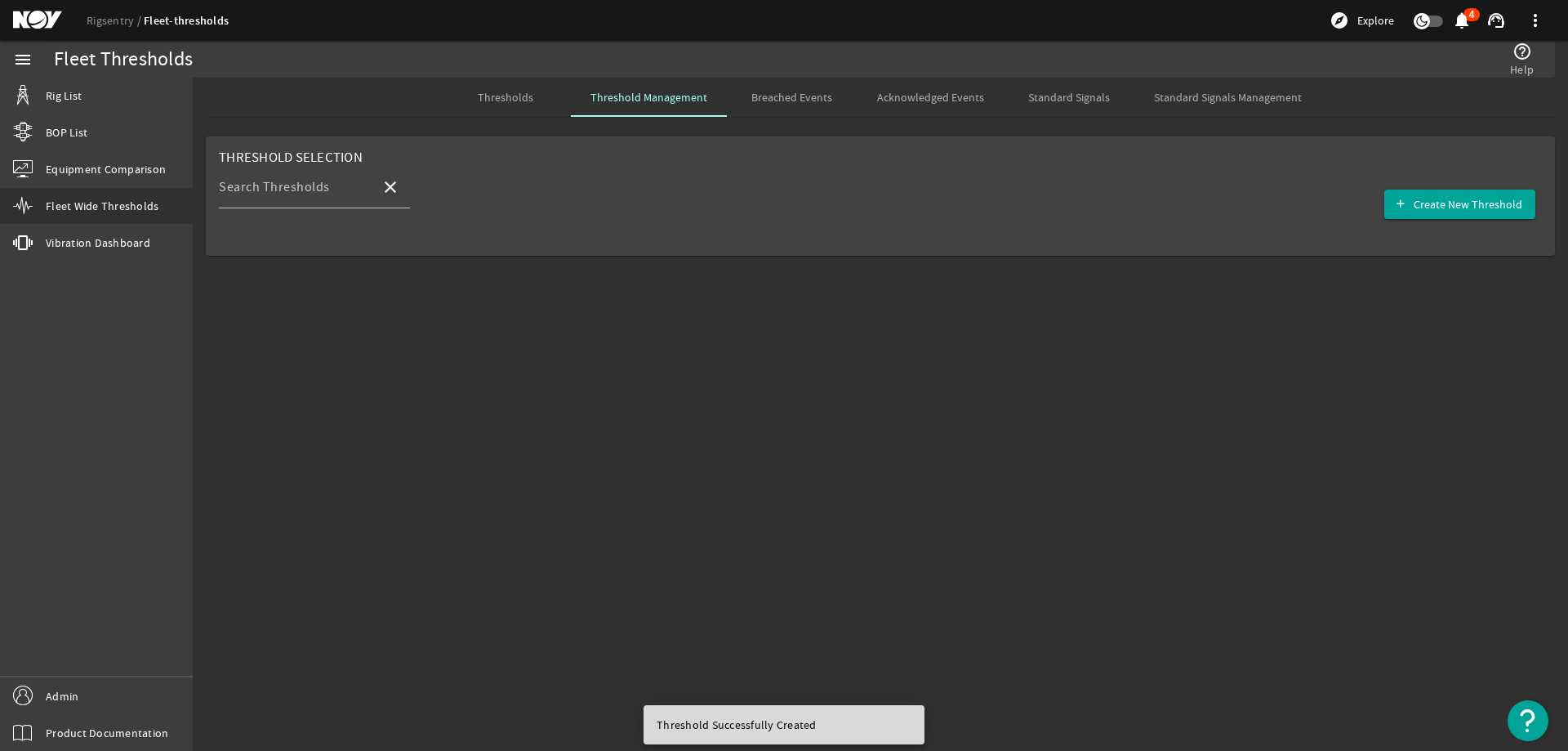
scroll to position [0, 0]
click at [539, 90] on div "Thresholds" at bounding box center [505, 97] width 131 height 39
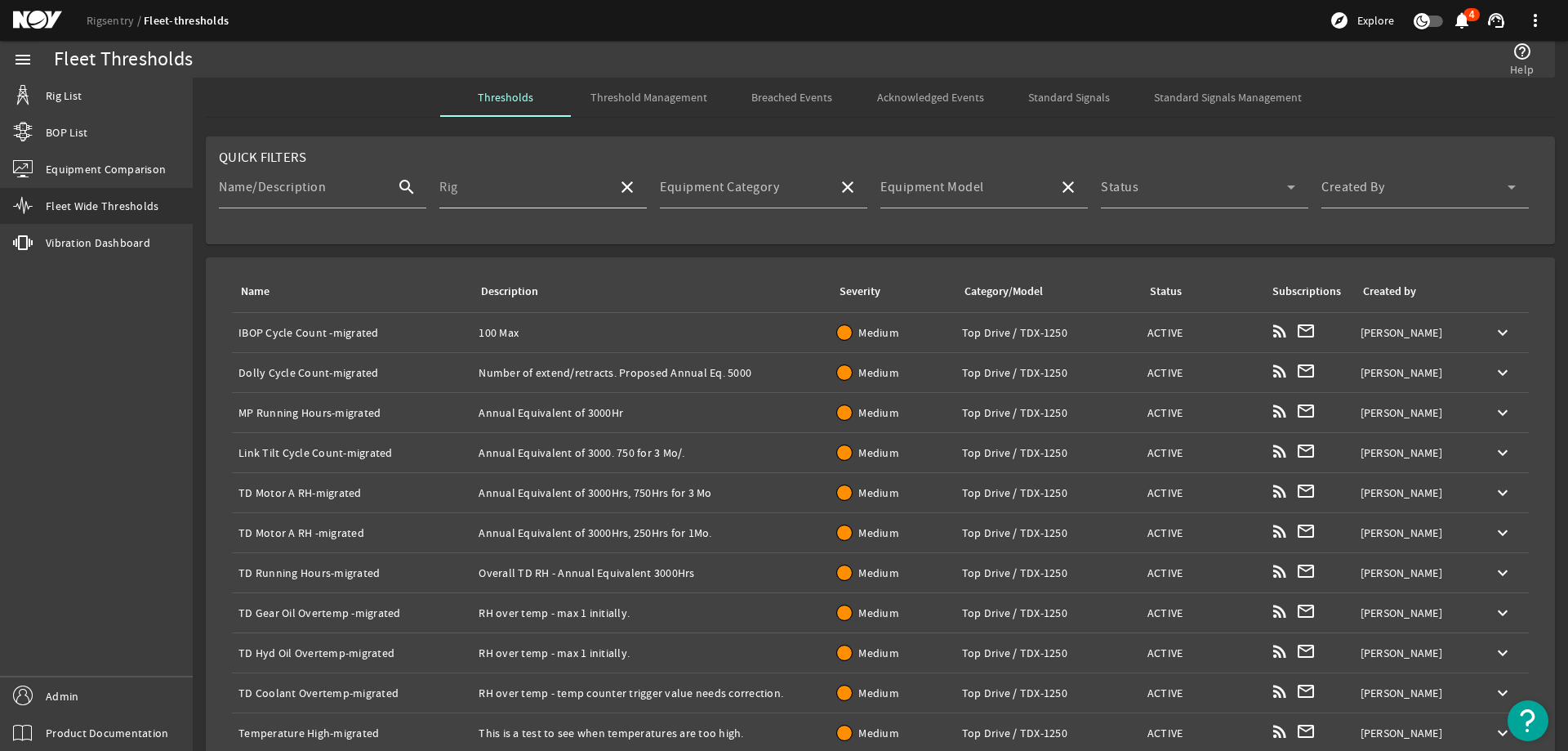
click at [560, 199] on input "Rig" at bounding box center [521, 193] width 165 height 19
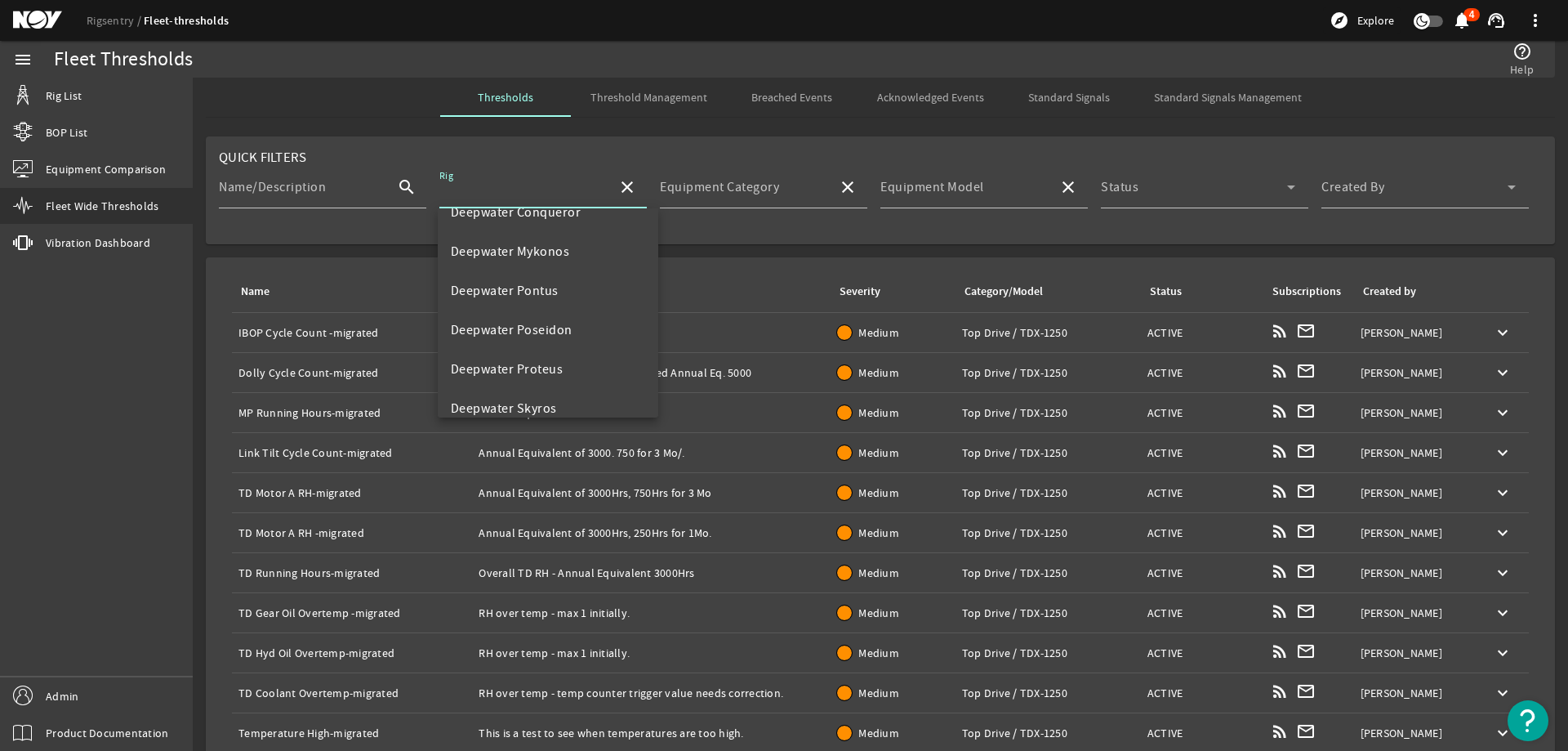
scroll to position [409, 0]
click at [563, 361] on mat-option "Johan Sverdrup" at bounding box center [548, 374] width 221 height 39
type input "Johan Sverdrup"
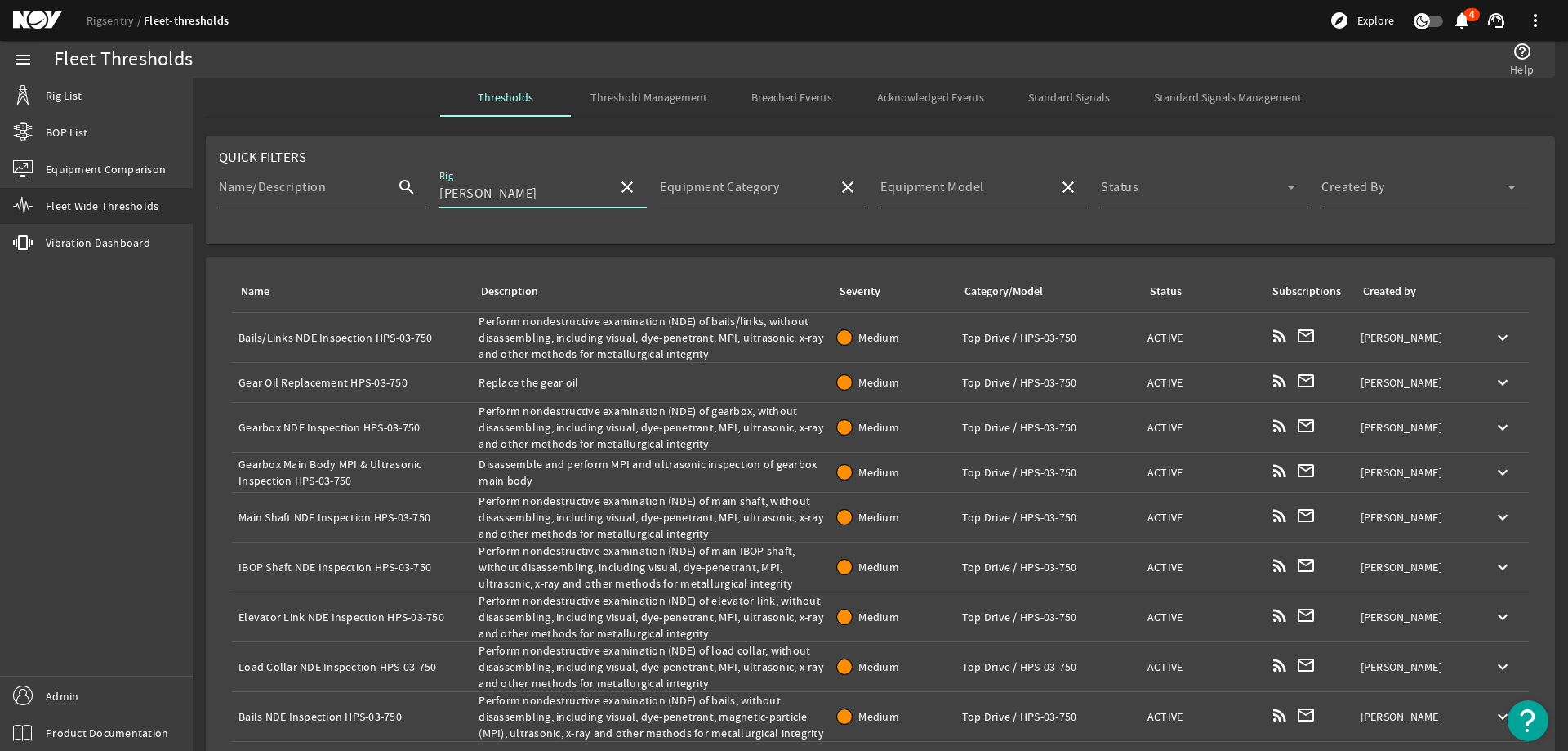
scroll to position [56, 0]
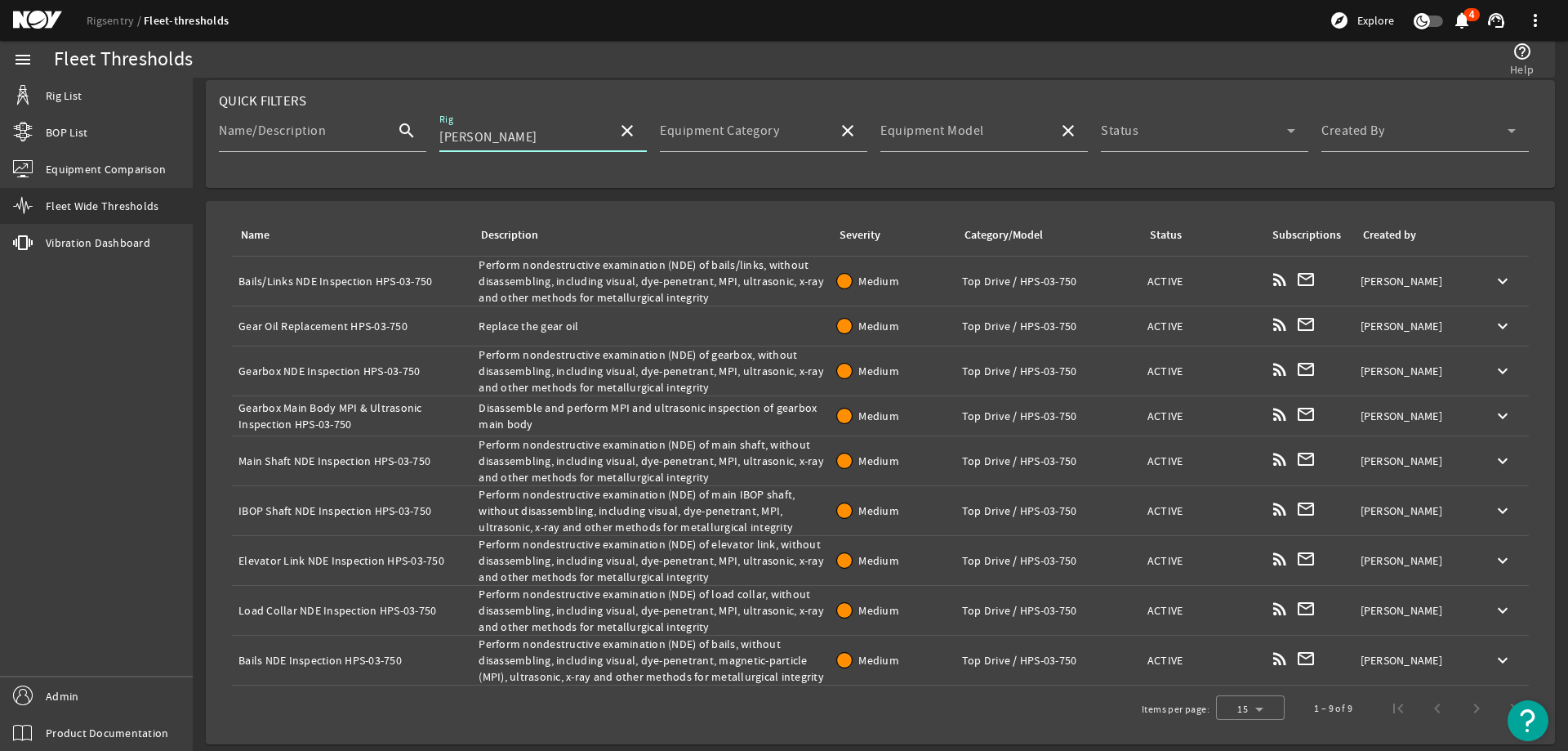
click at [629, 134] on mat-icon "close" at bounding box center [627, 130] width 19 height 19
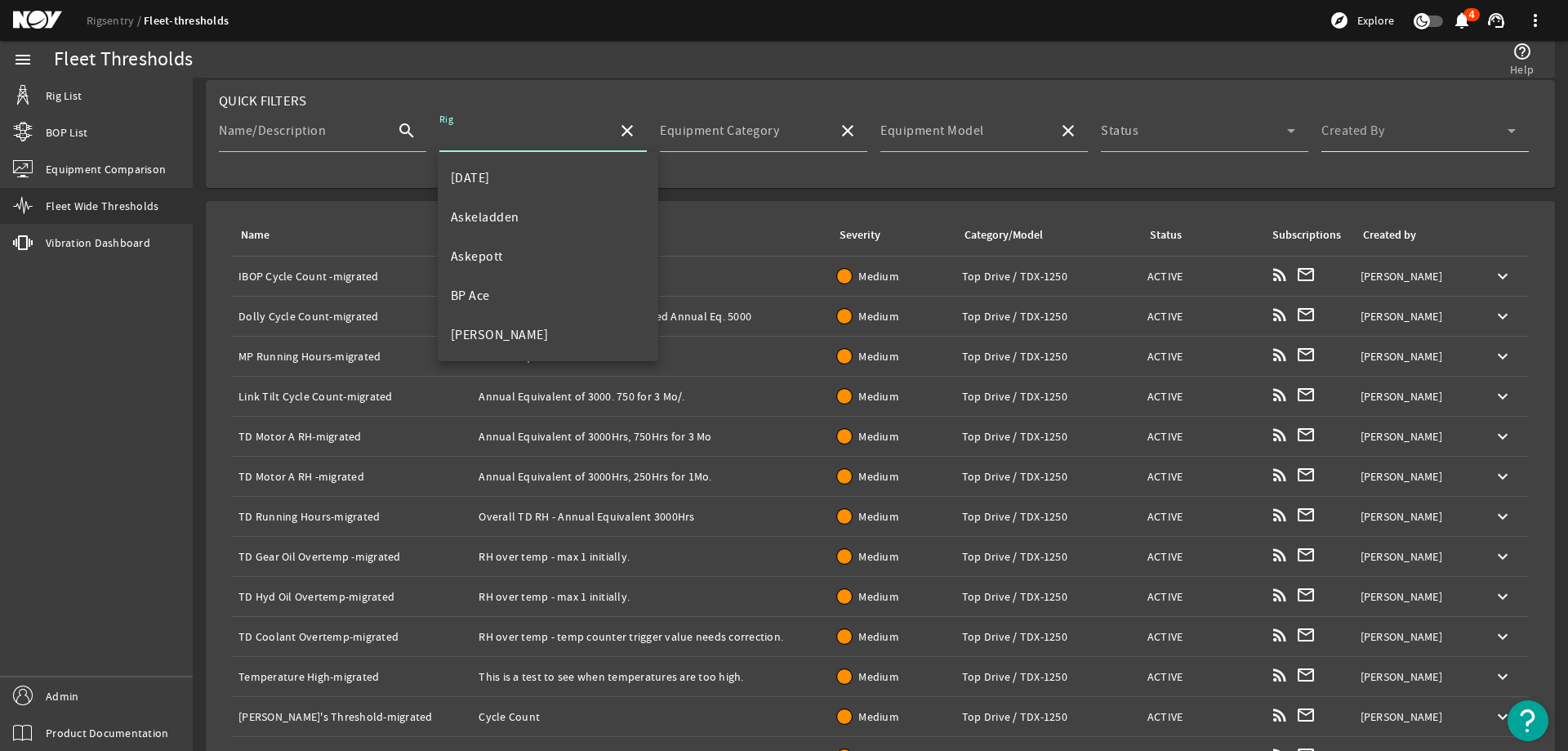
click at [1356, 140] on span at bounding box center [1414, 137] width 186 height 19
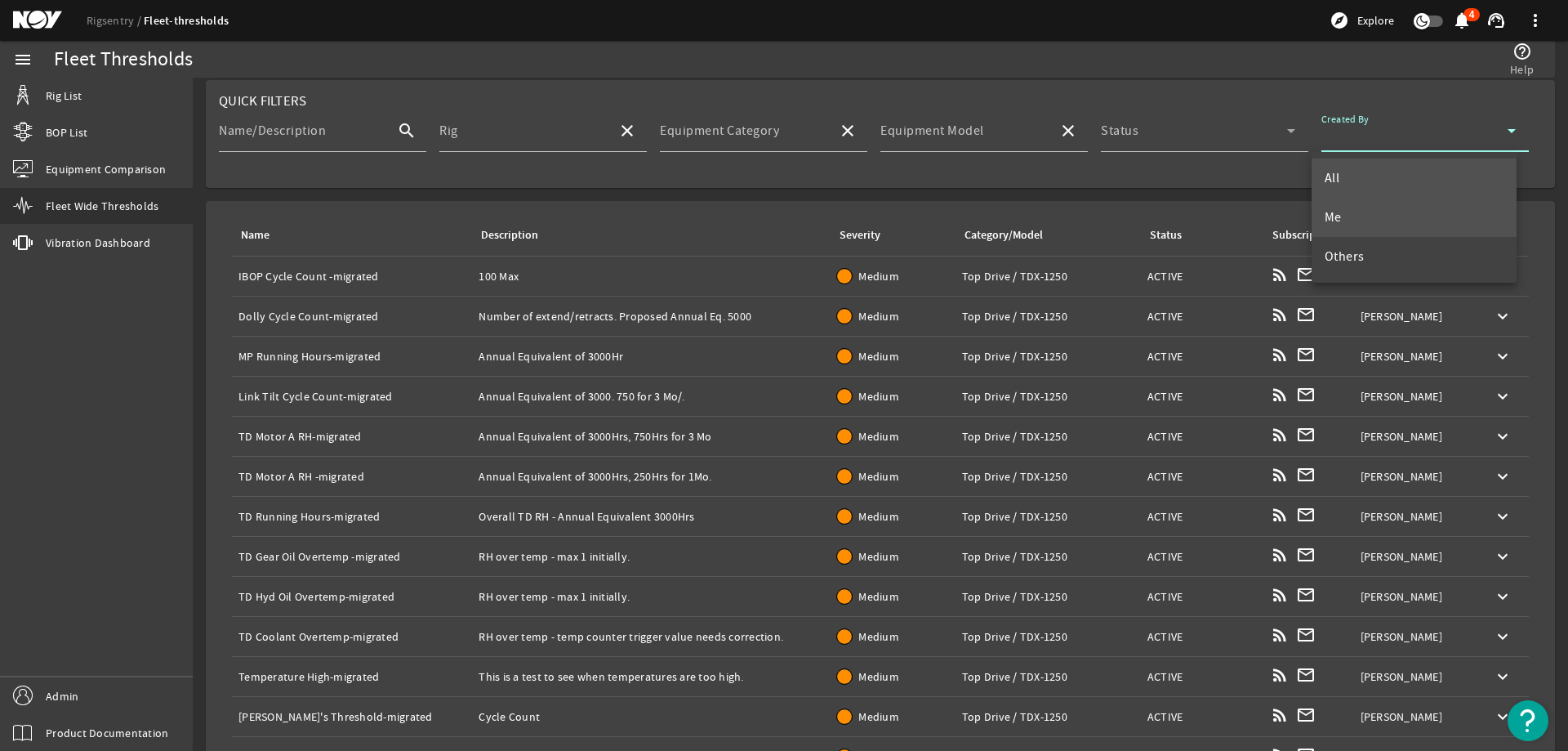
click at [1372, 214] on mat-option "Me" at bounding box center [1413, 217] width 206 height 39
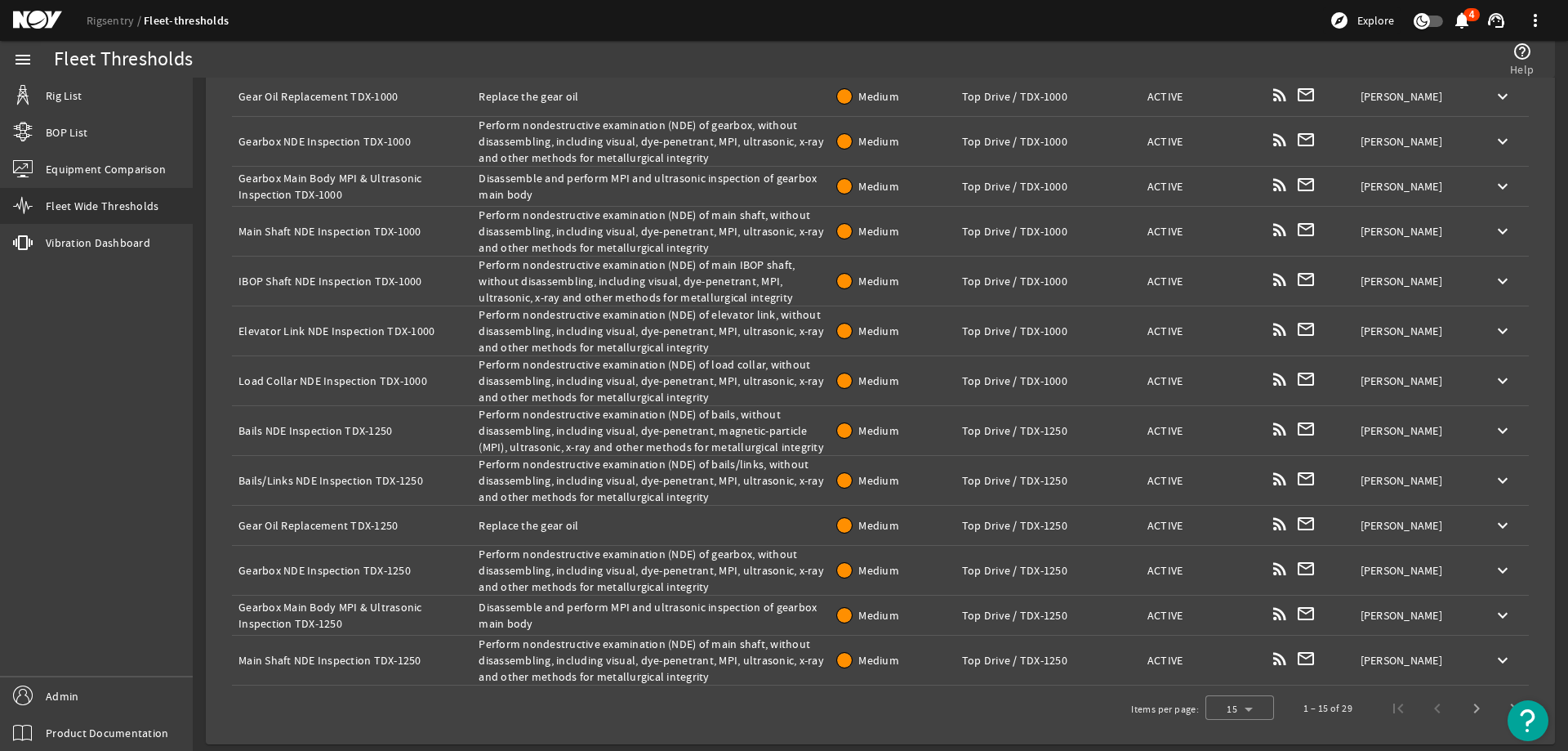
scroll to position [0, 0]
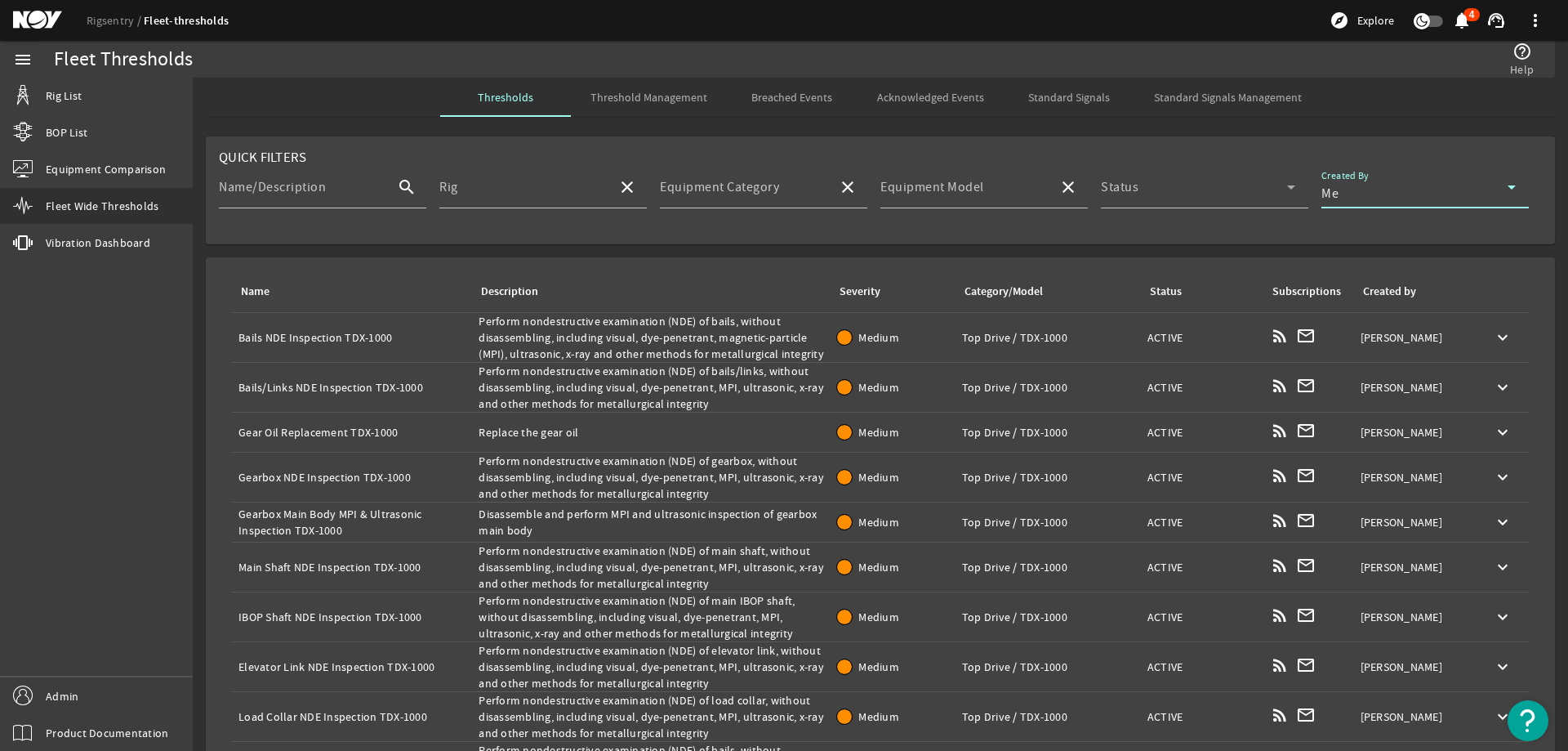
click at [658, 102] on span "Threshold Management" at bounding box center [648, 98] width 117 height 11
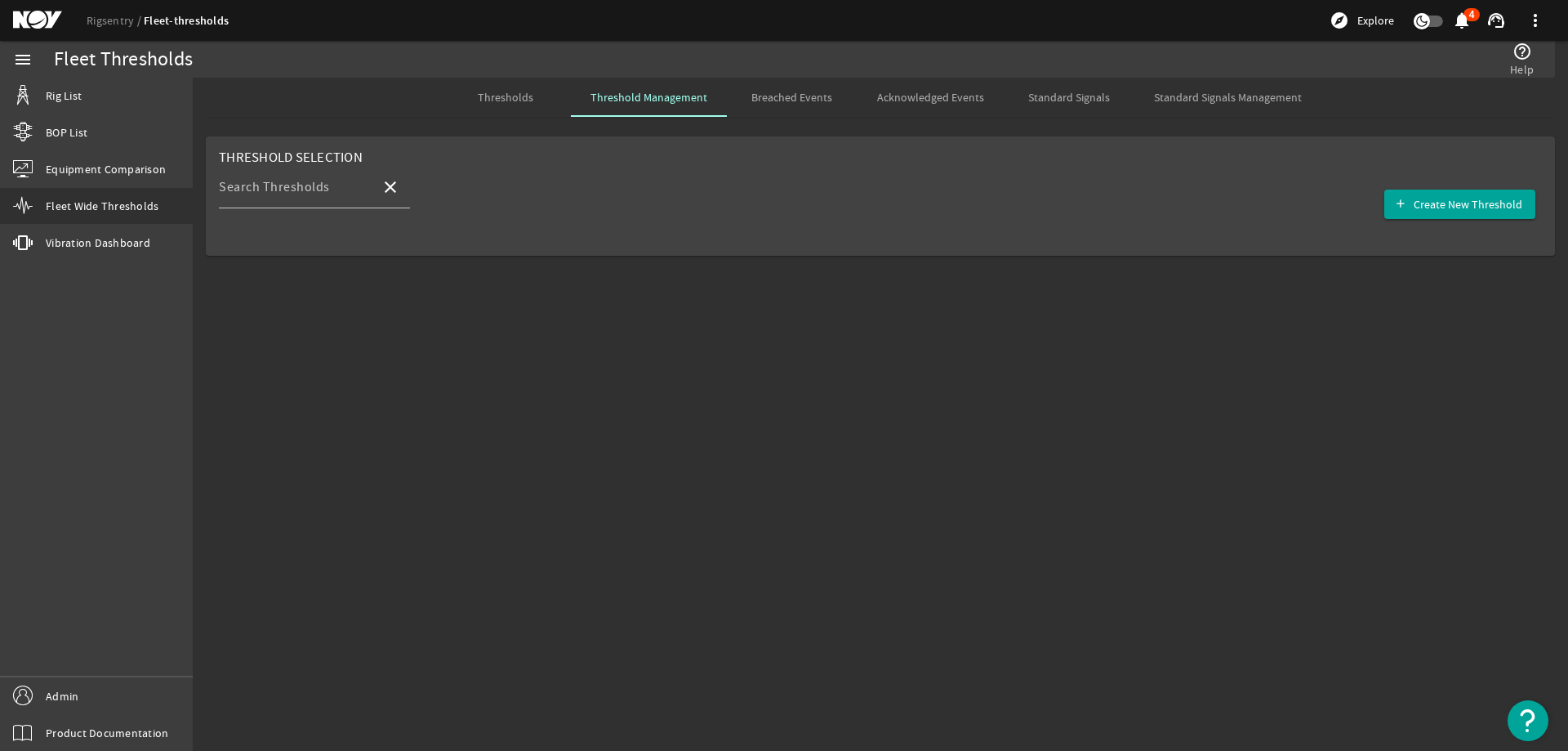
click at [1205, 103] on span "Standard Signals Management" at bounding box center [1228, 98] width 148 height 11
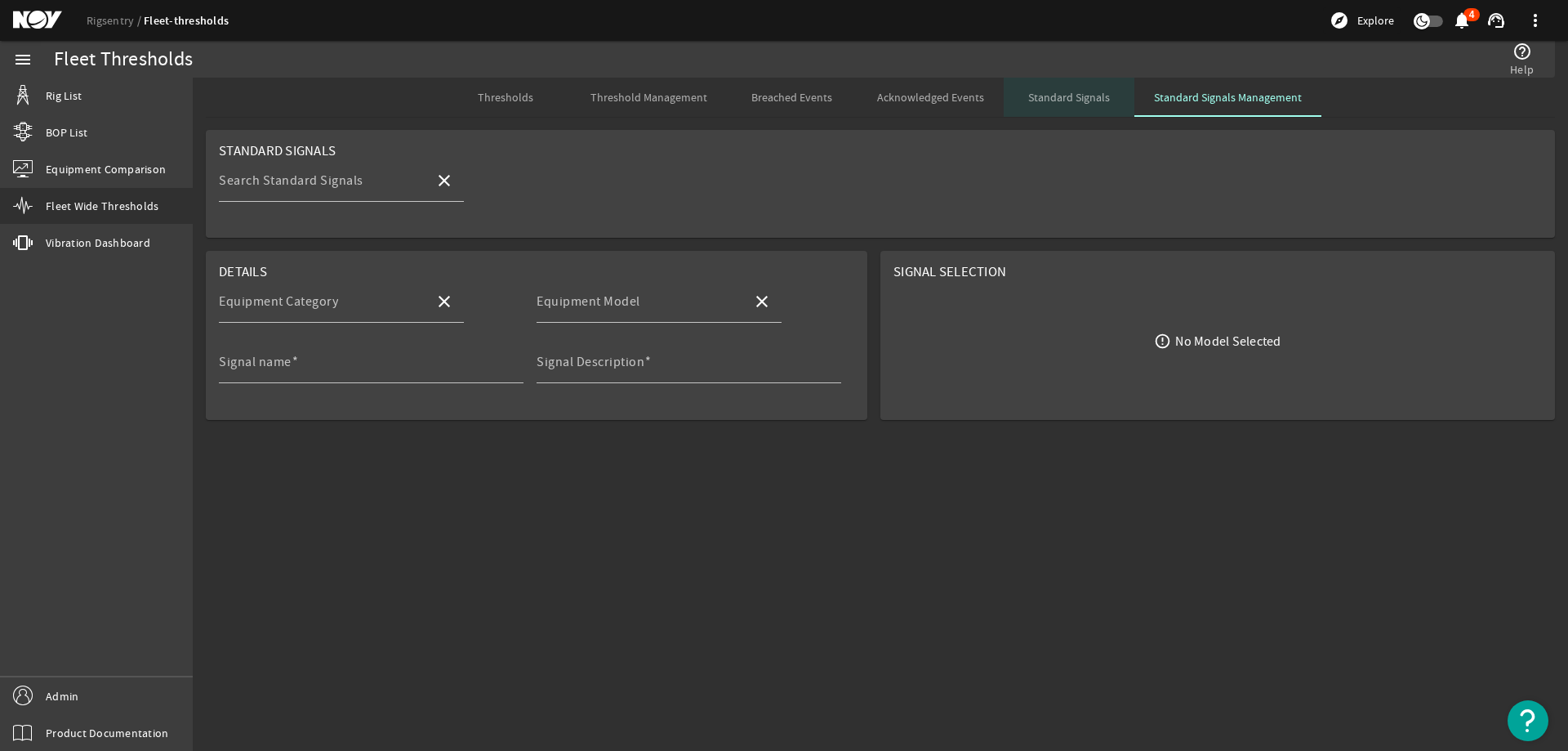
click at [1096, 97] on span "Standard Signals" at bounding box center [1068, 98] width 81 height 11
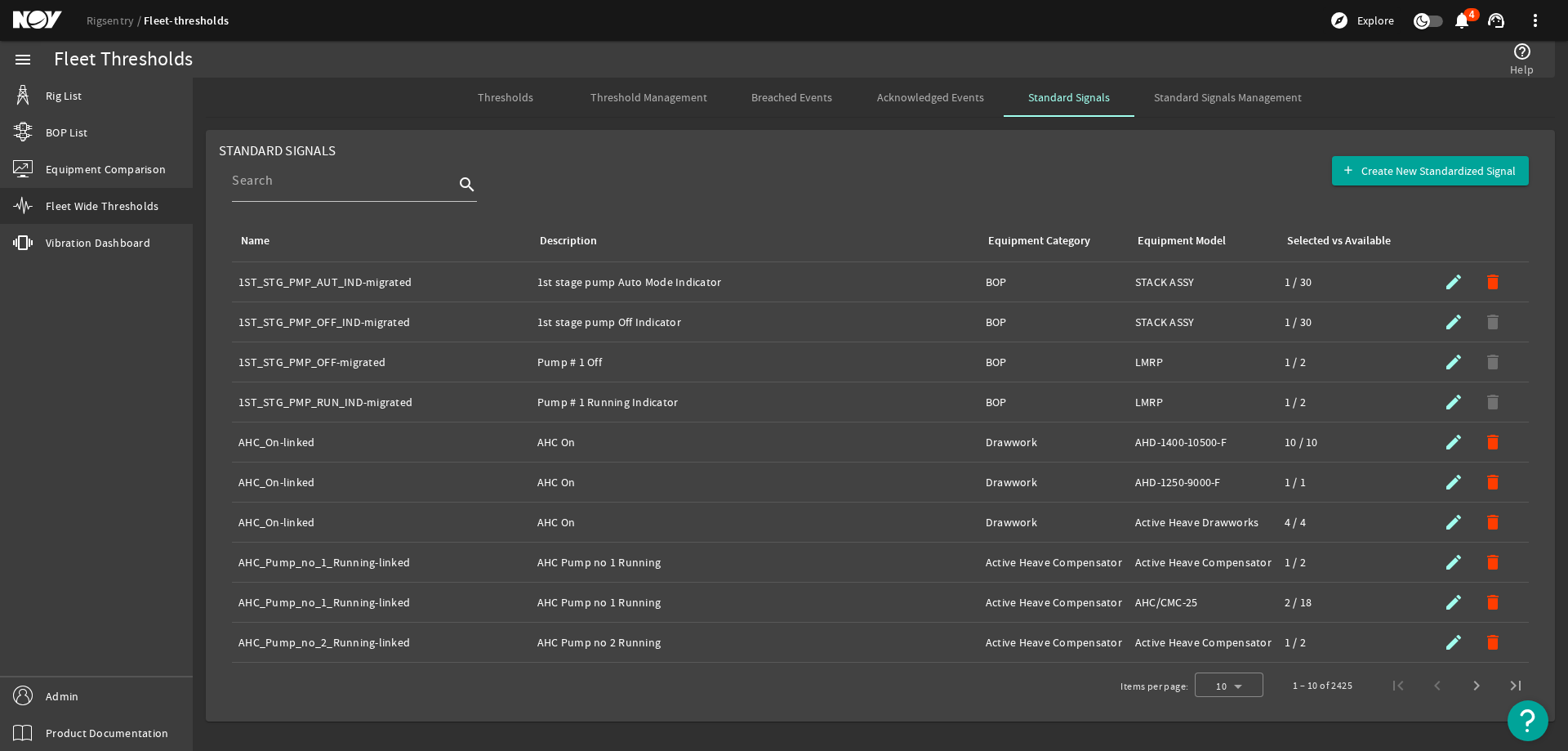
click at [1165, 99] on span "Standard Signals Management" at bounding box center [1228, 98] width 148 height 11
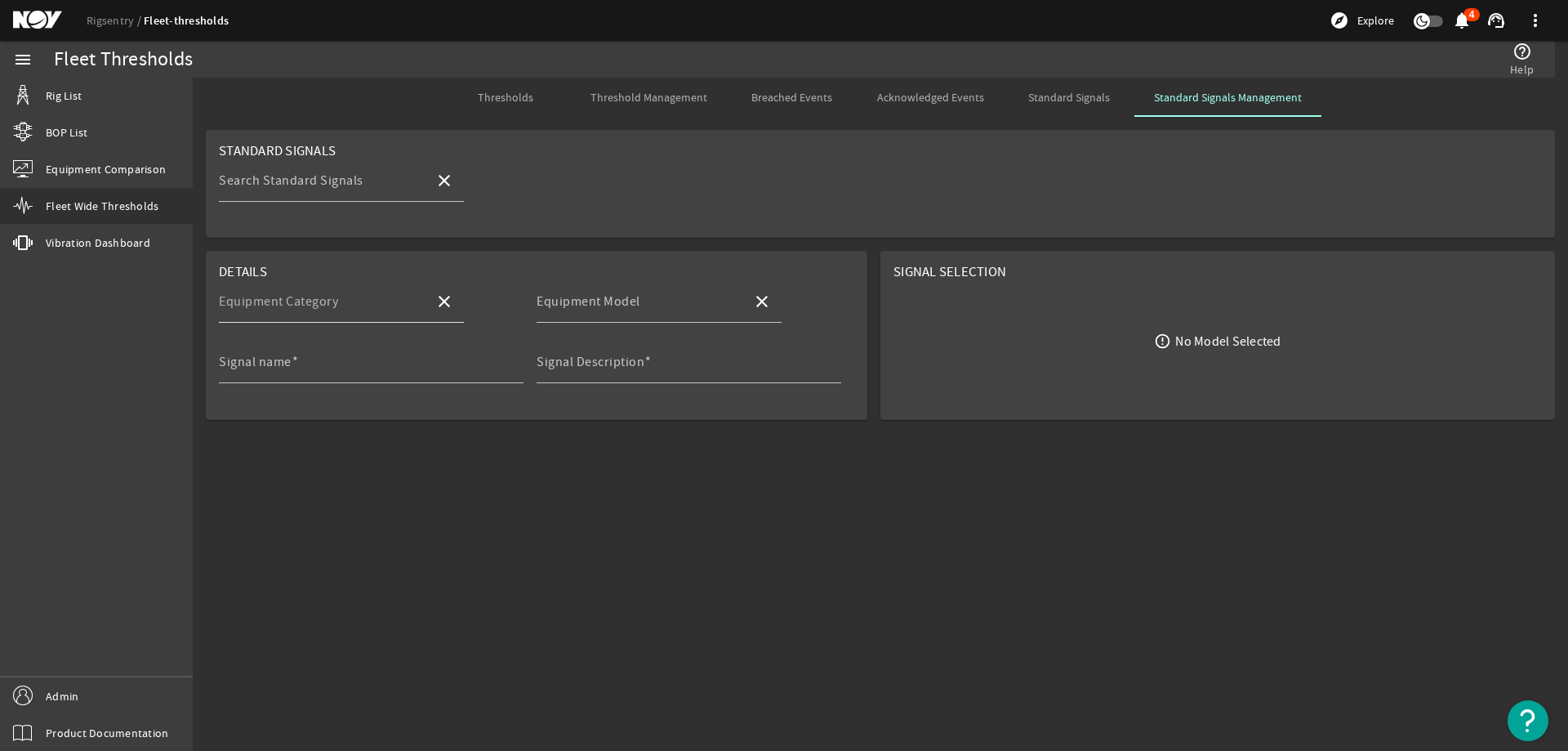
click at [384, 308] on input "Equipment Category" at bounding box center [320, 308] width 203 height 19
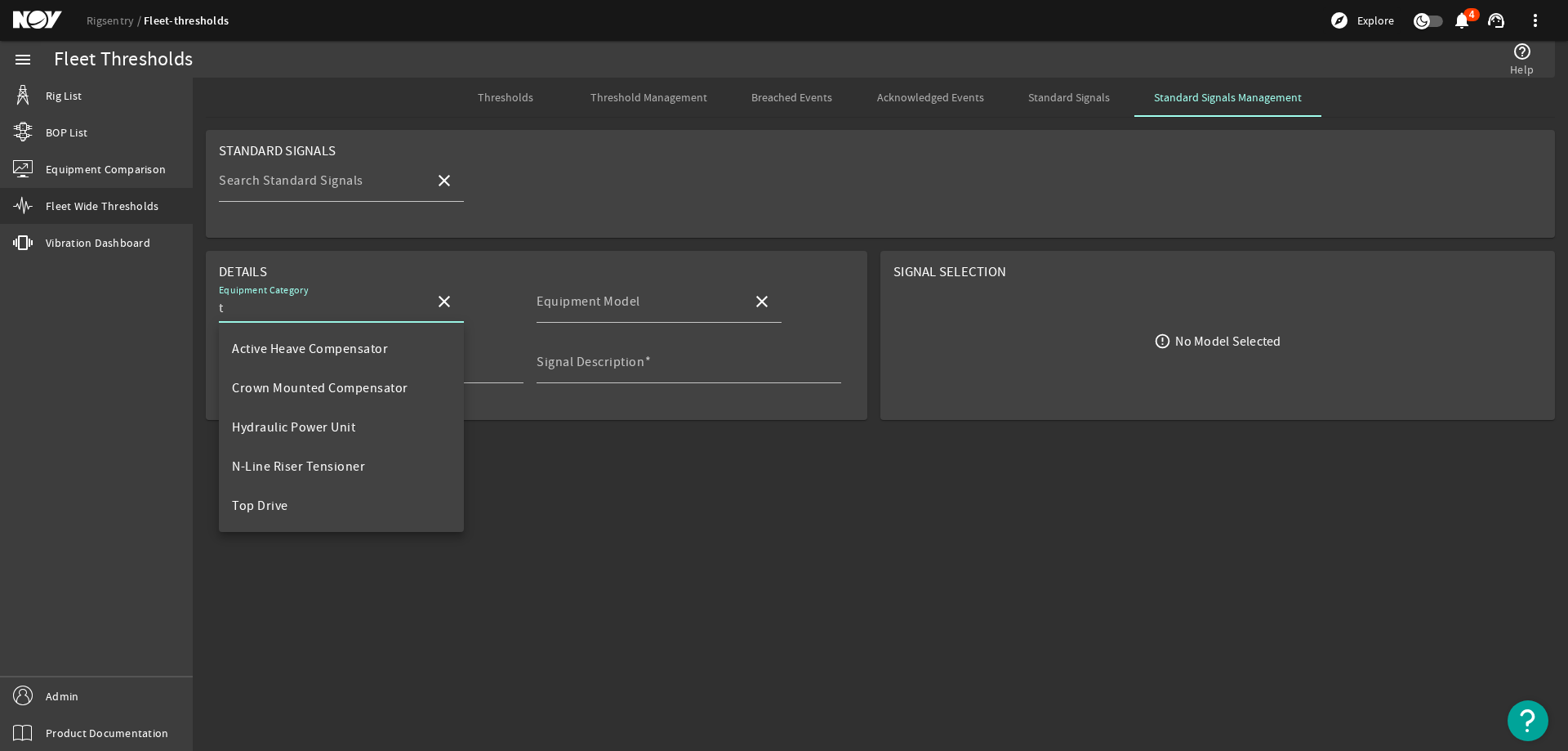
click at [317, 500] on mat-option "Top Drive" at bounding box center [341, 505] width 245 height 39
type input "Top Drive"
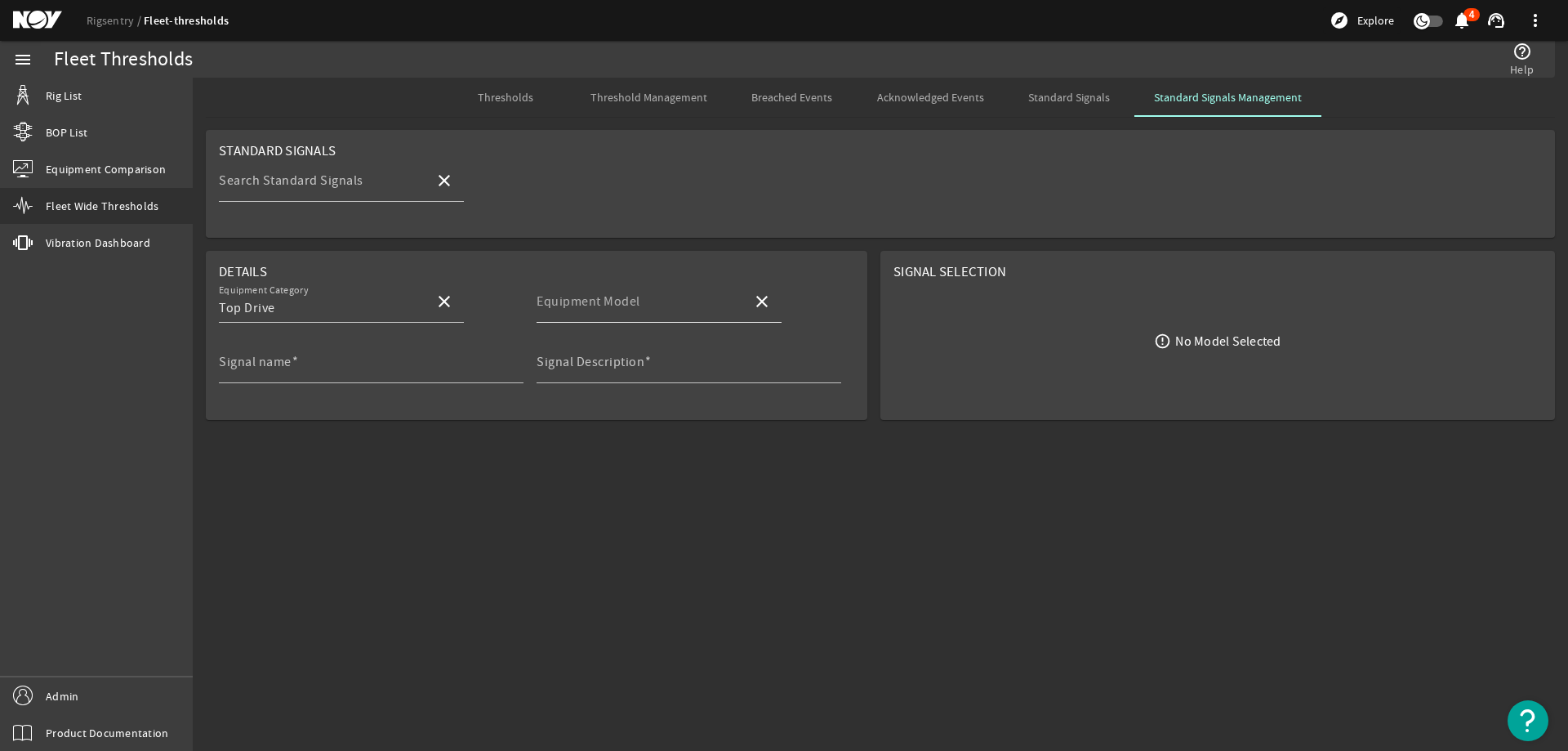
click at [571, 305] on mat-label "Equipment Model" at bounding box center [588, 301] width 103 height 16
click at [571, 305] on input "Equipment Model" at bounding box center [638, 308] width 203 height 19
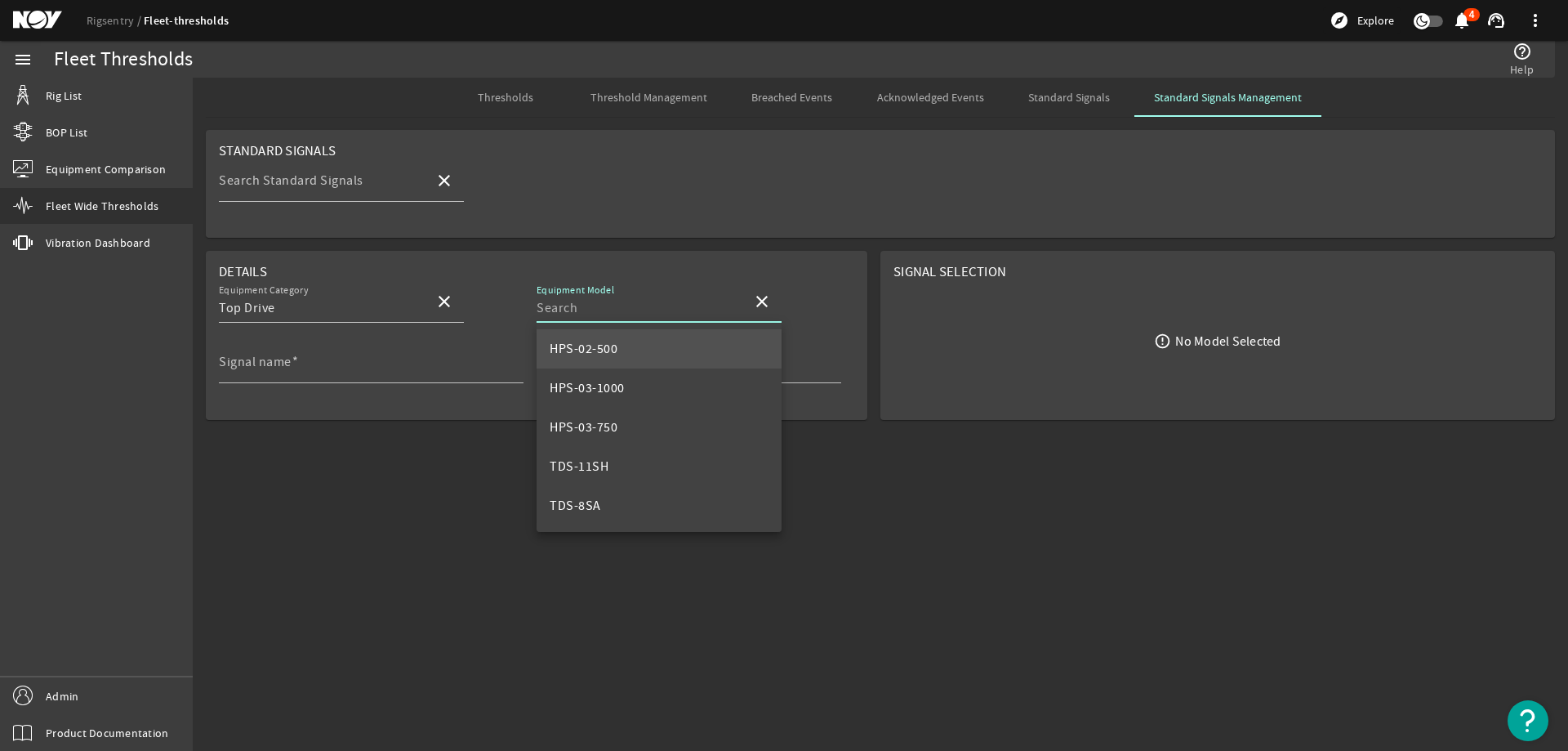
click at [608, 356] on span "HPS-02-500" at bounding box center [583, 348] width 68 height 16
type input "HPS-02-500"
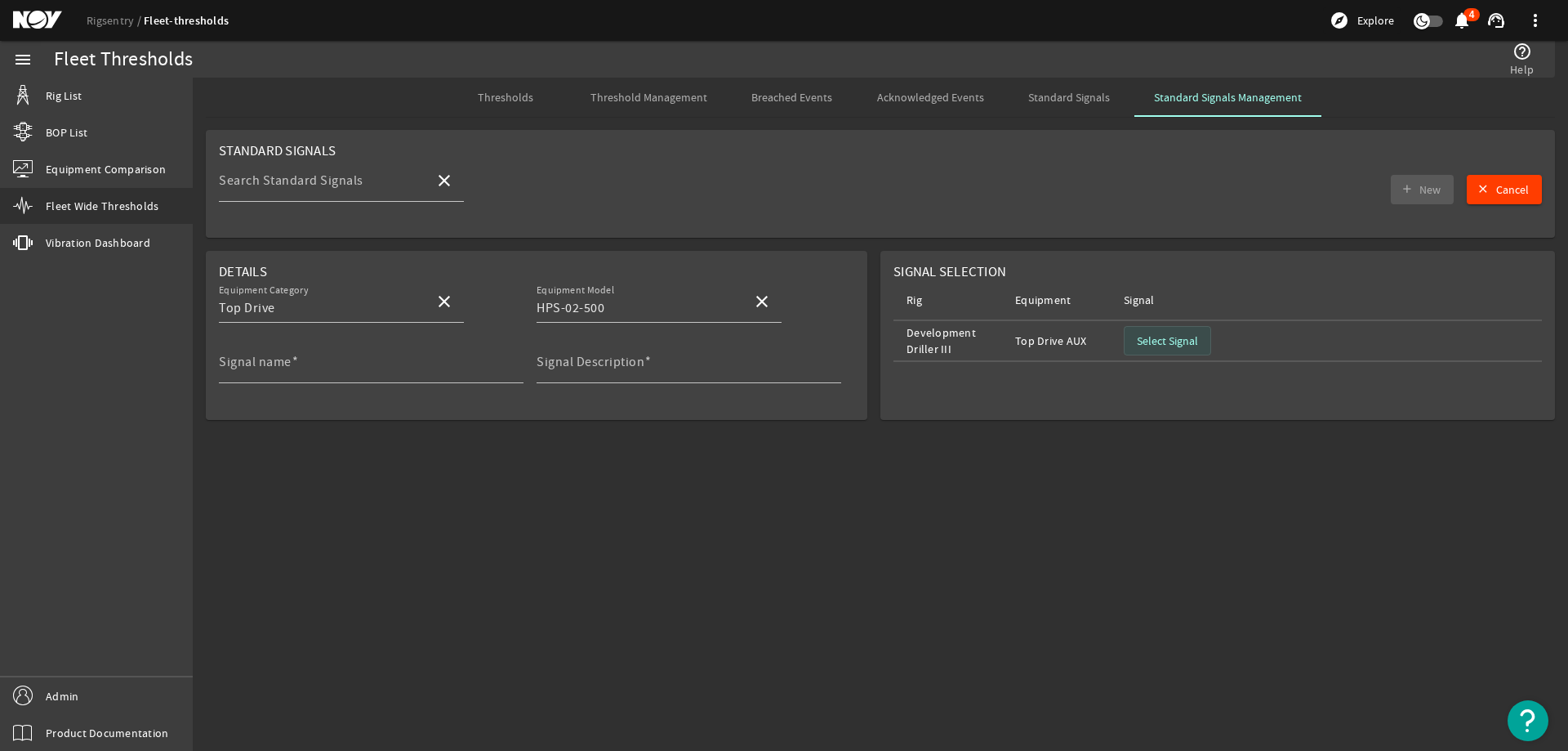
click at [1171, 349] on span "button" at bounding box center [1167, 341] width 86 height 39
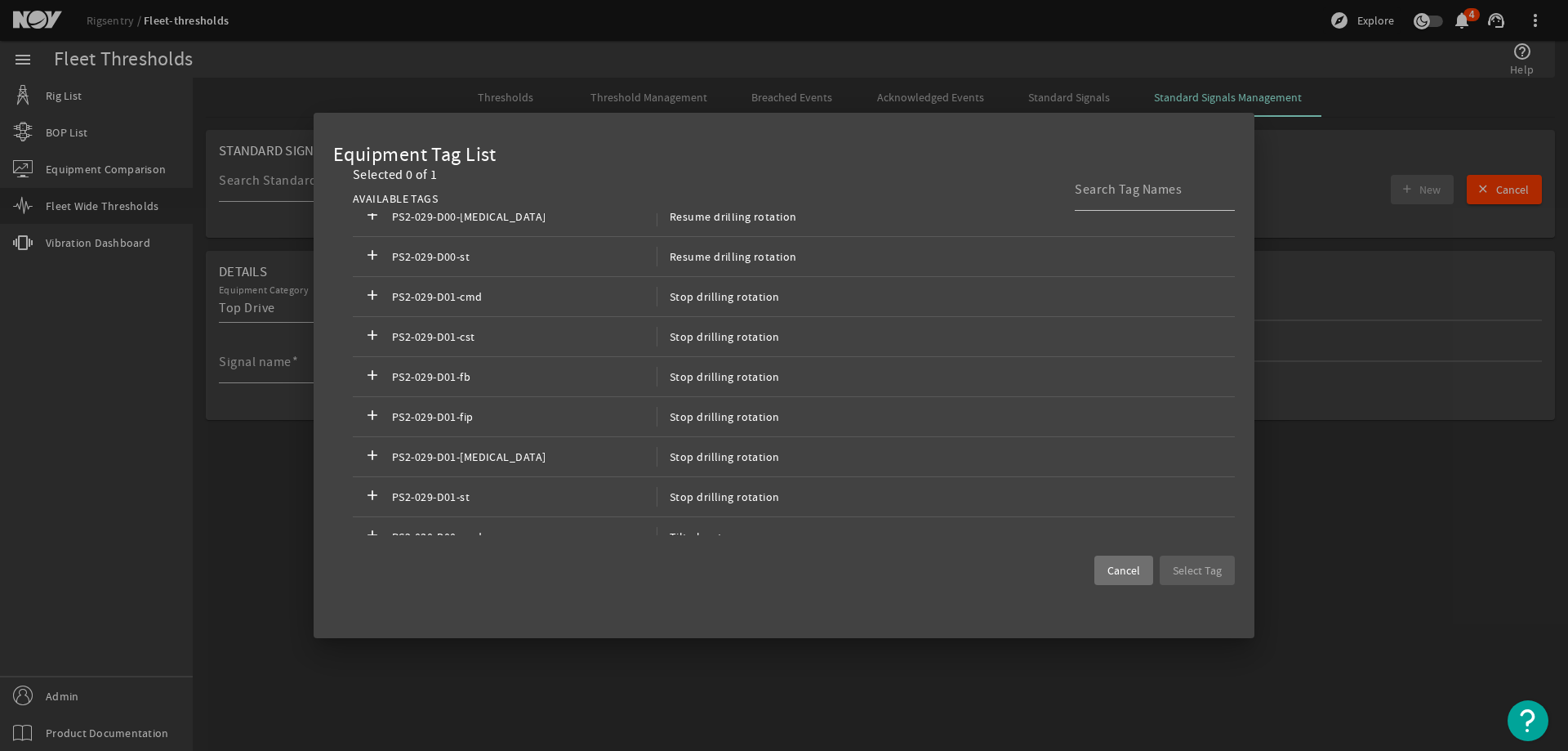
scroll to position [981, 0]
click at [1129, 569] on span "Cancel" at bounding box center [1123, 570] width 33 height 16
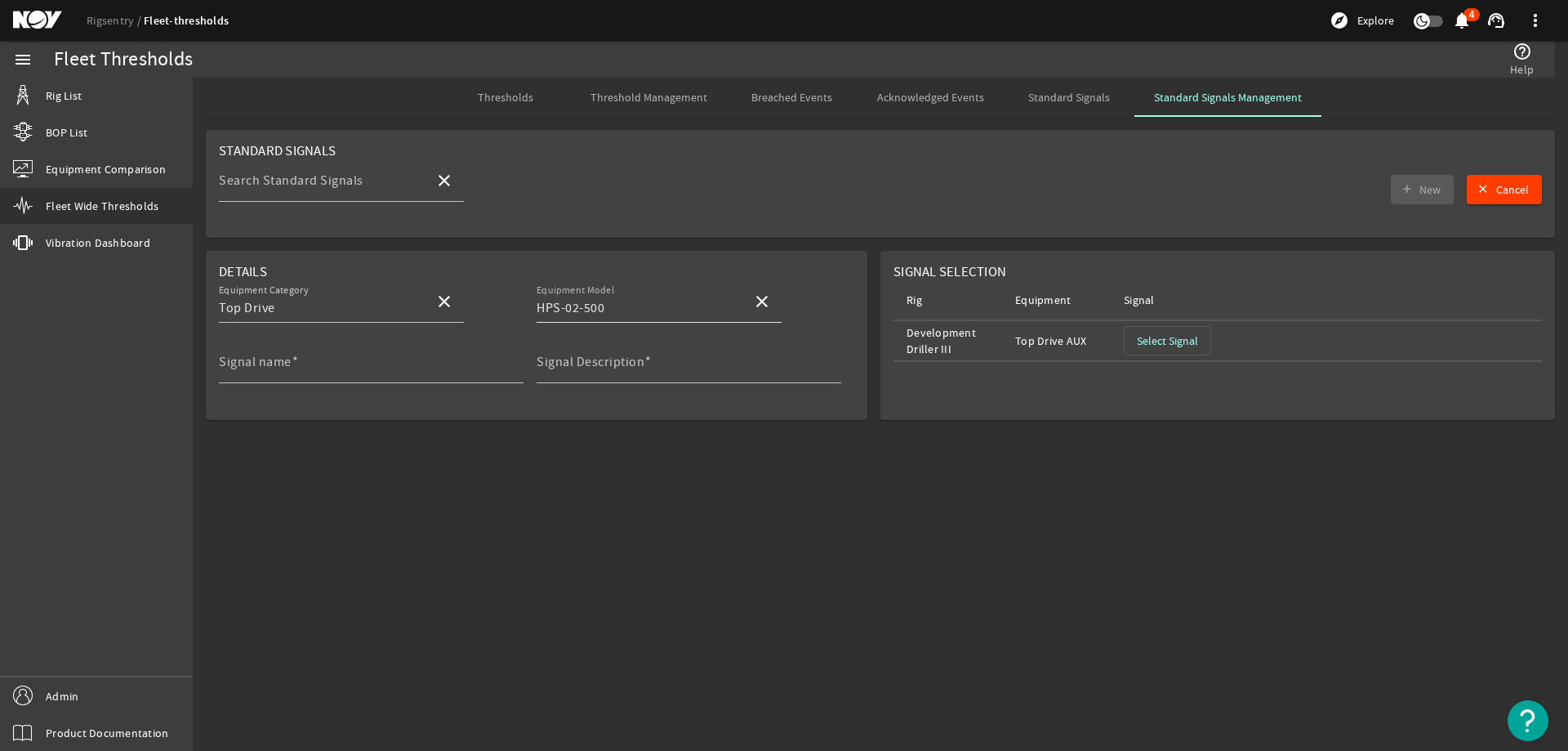
click at [675, 305] on input "HPS-02-500" at bounding box center [638, 308] width 203 height 19
click at [758, 303] on mat-icon "close" at bounding box center [762, 301] width 19 height 19
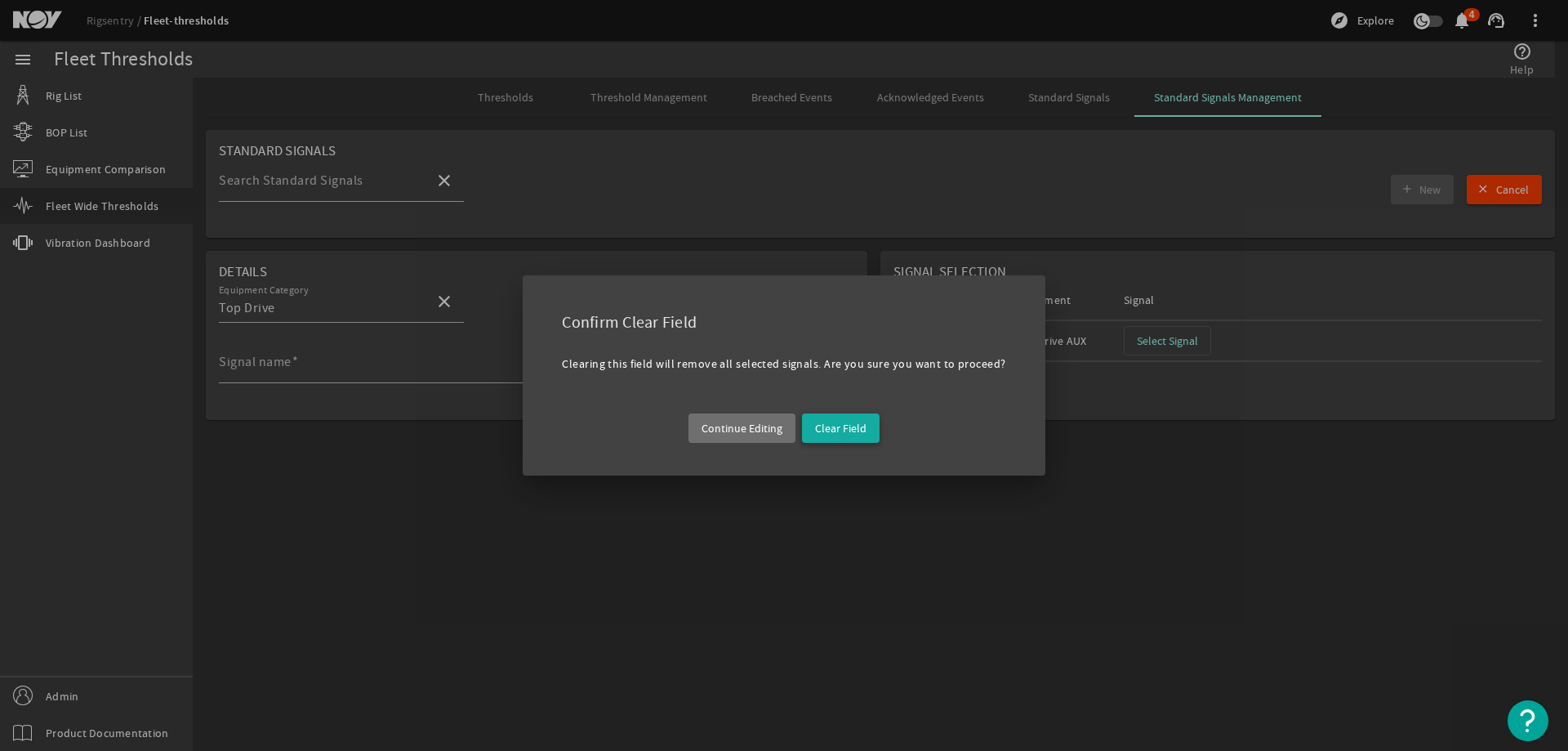
click at [836, 425] on span "Clear Field" at bounding box center [840, 428] width 52 height 16
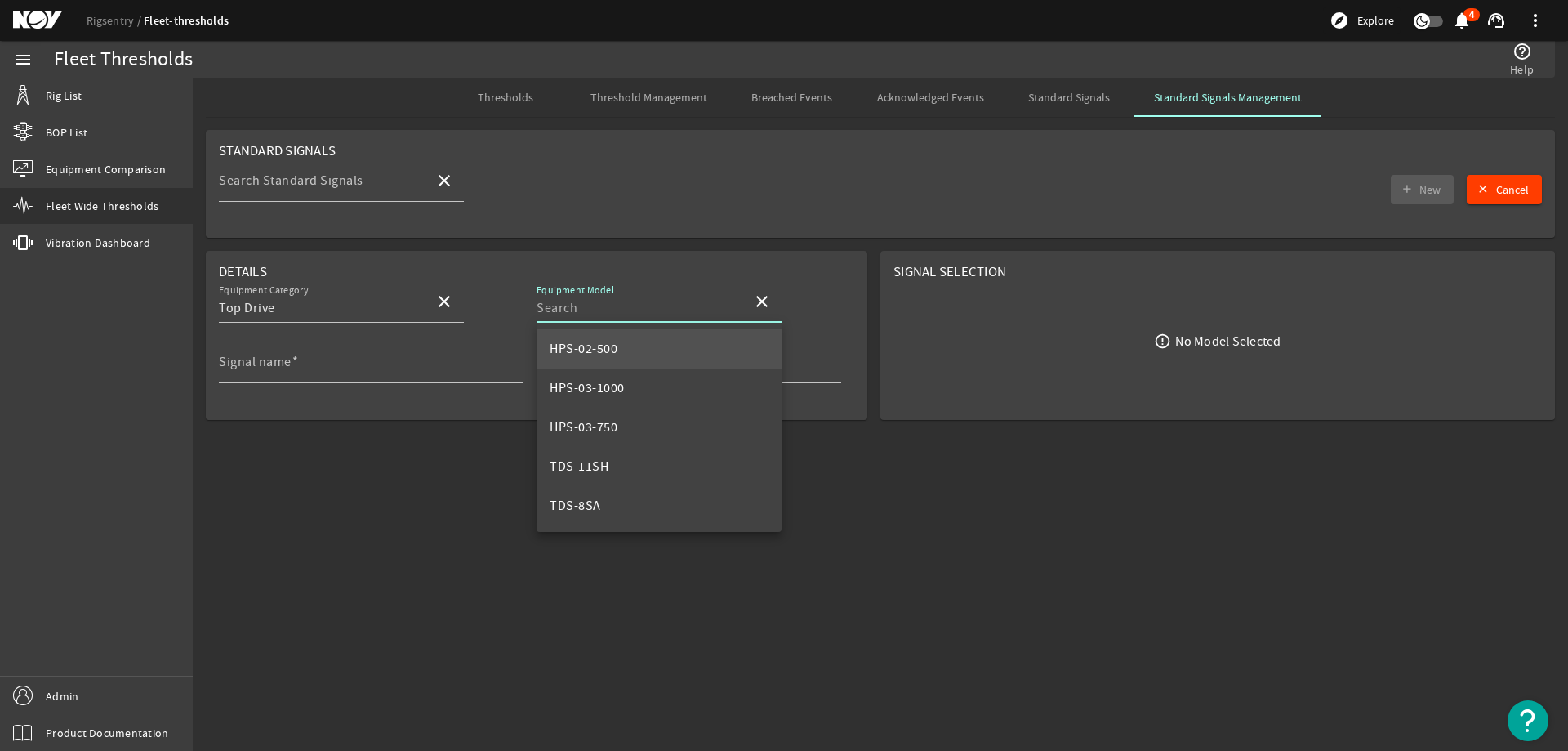
click at [631, 310] on input "Equipment Model" at bounding box center [638, 308] width 203 height 19
click at [642, 374] on mat-option "HPS-03-1000" at bounding box center [659, 387] width 245 height 39
type input "HPS-03-1000"
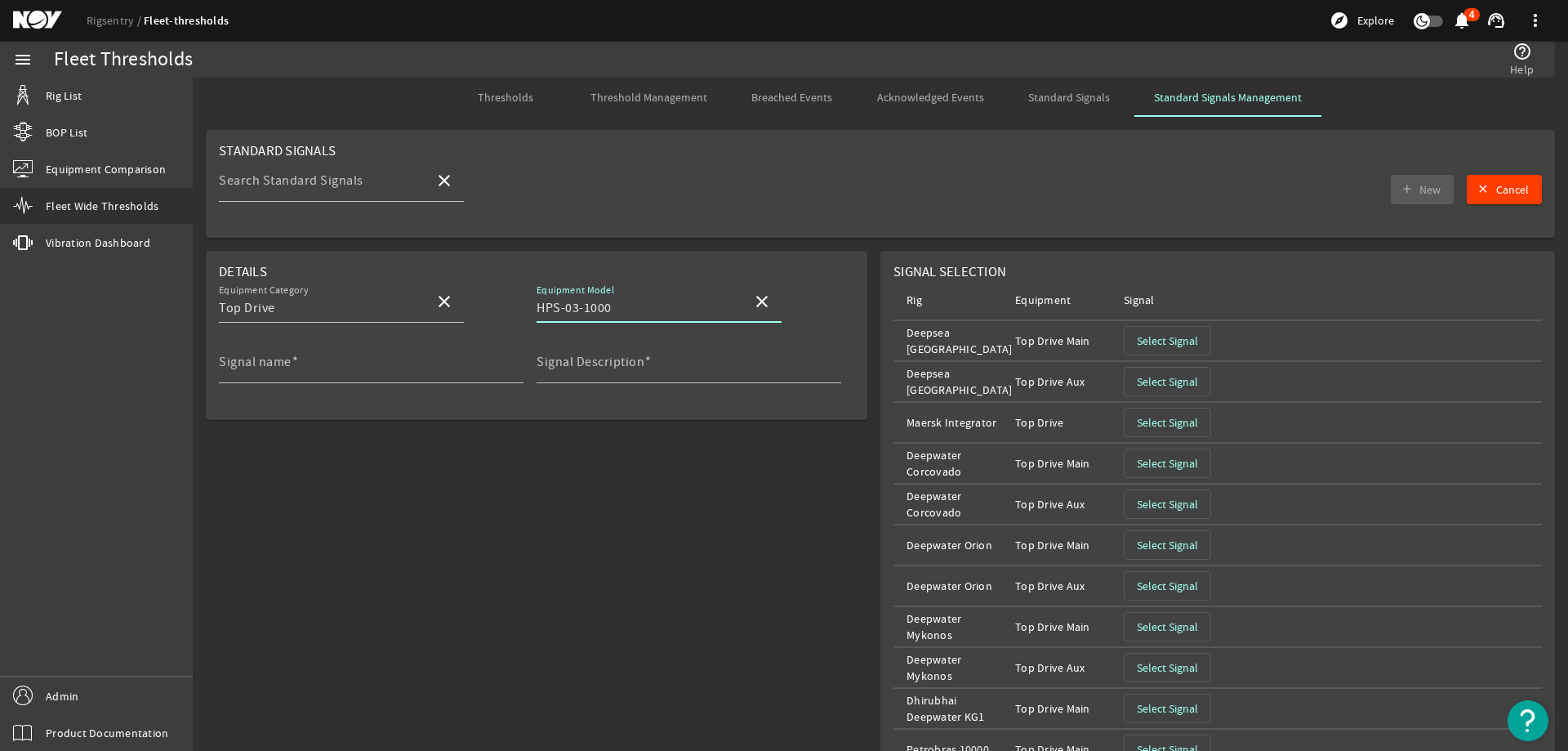
click at [756, 296] on mat-icon "close" at bounding box center [762, 301] width 19 height 19
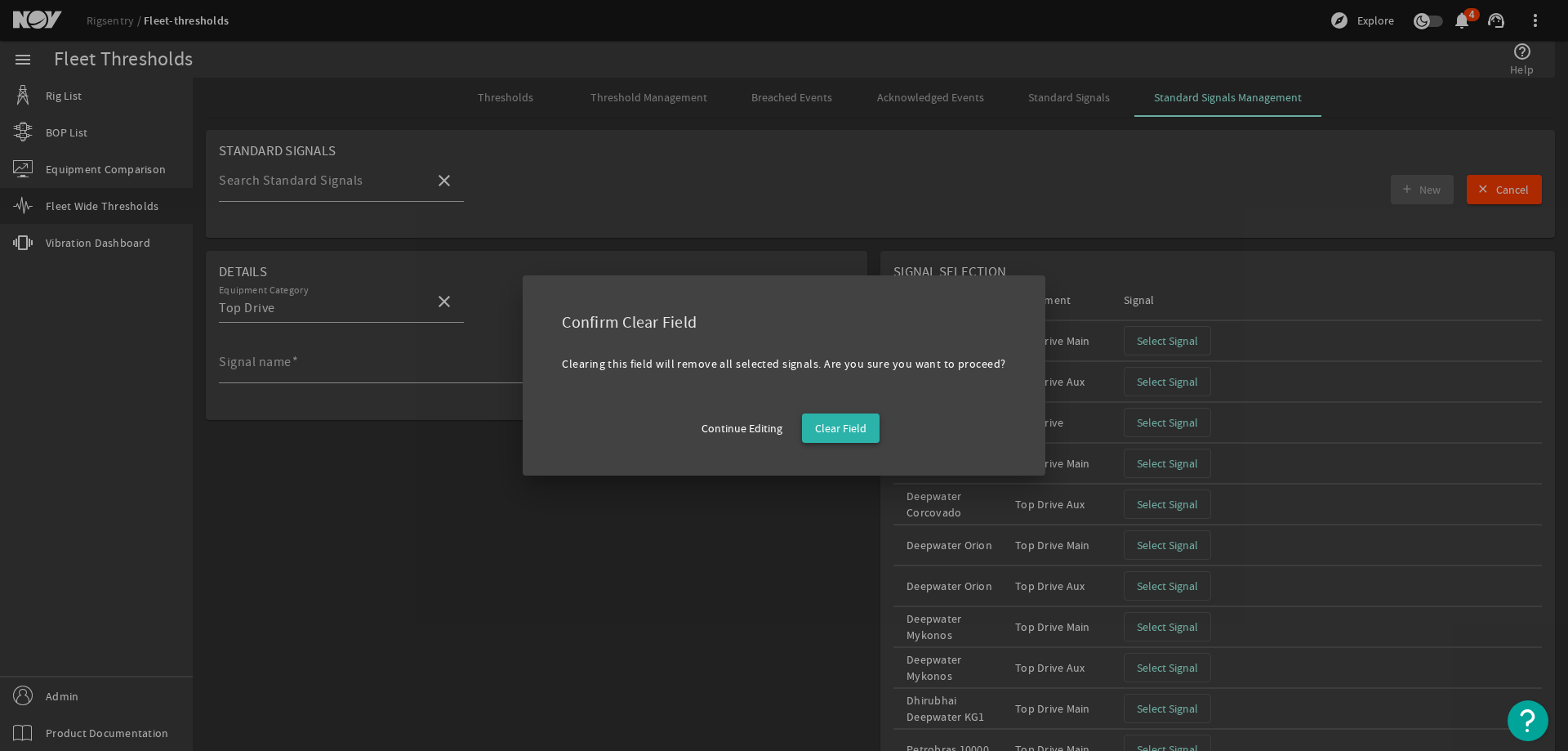
click at [847, 421] on span "Clear Field" at bounding box center [840, 428] width 52 height 16
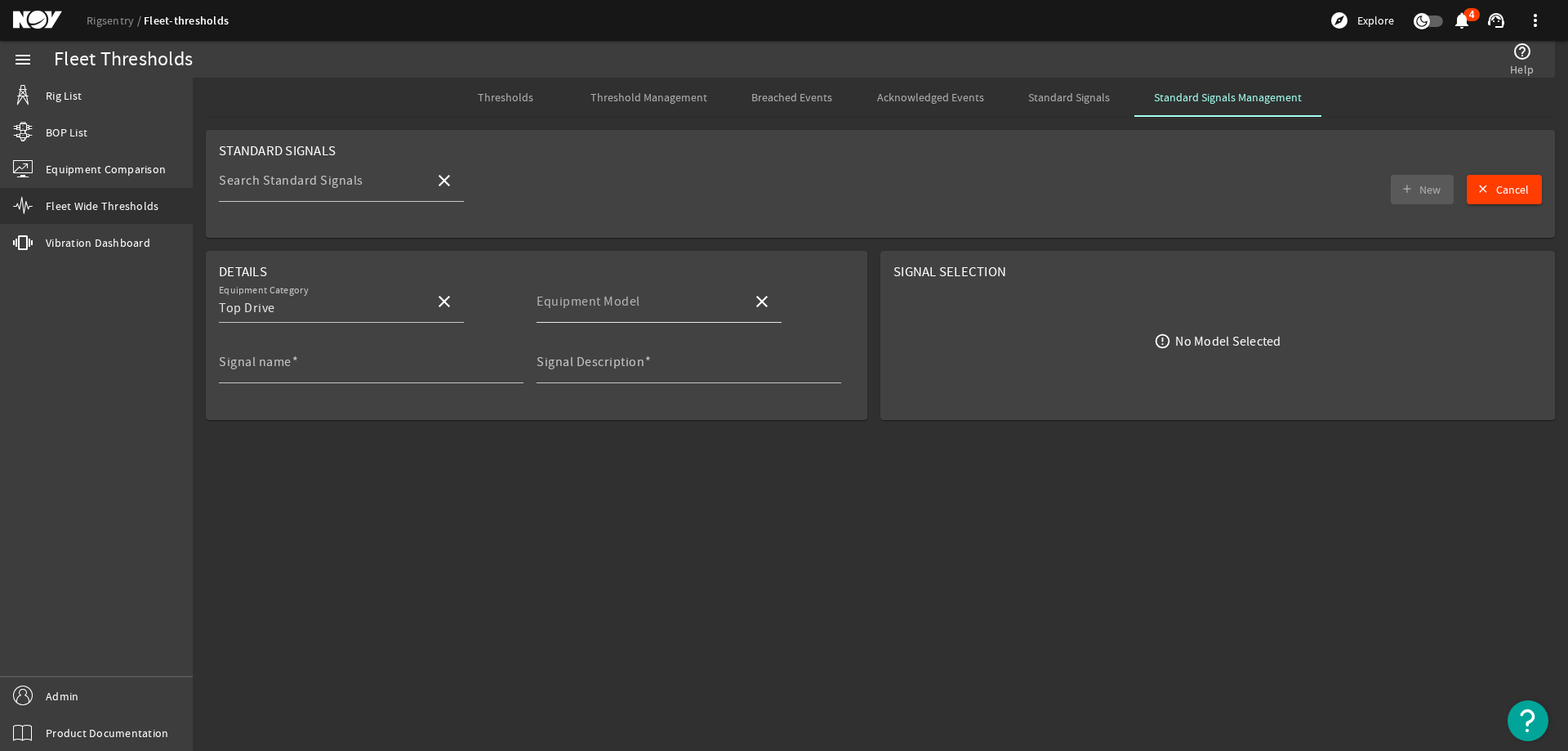
click at [640, 309] on input "Equipment Model" at bounding box center [638, 308] width 203 height 19
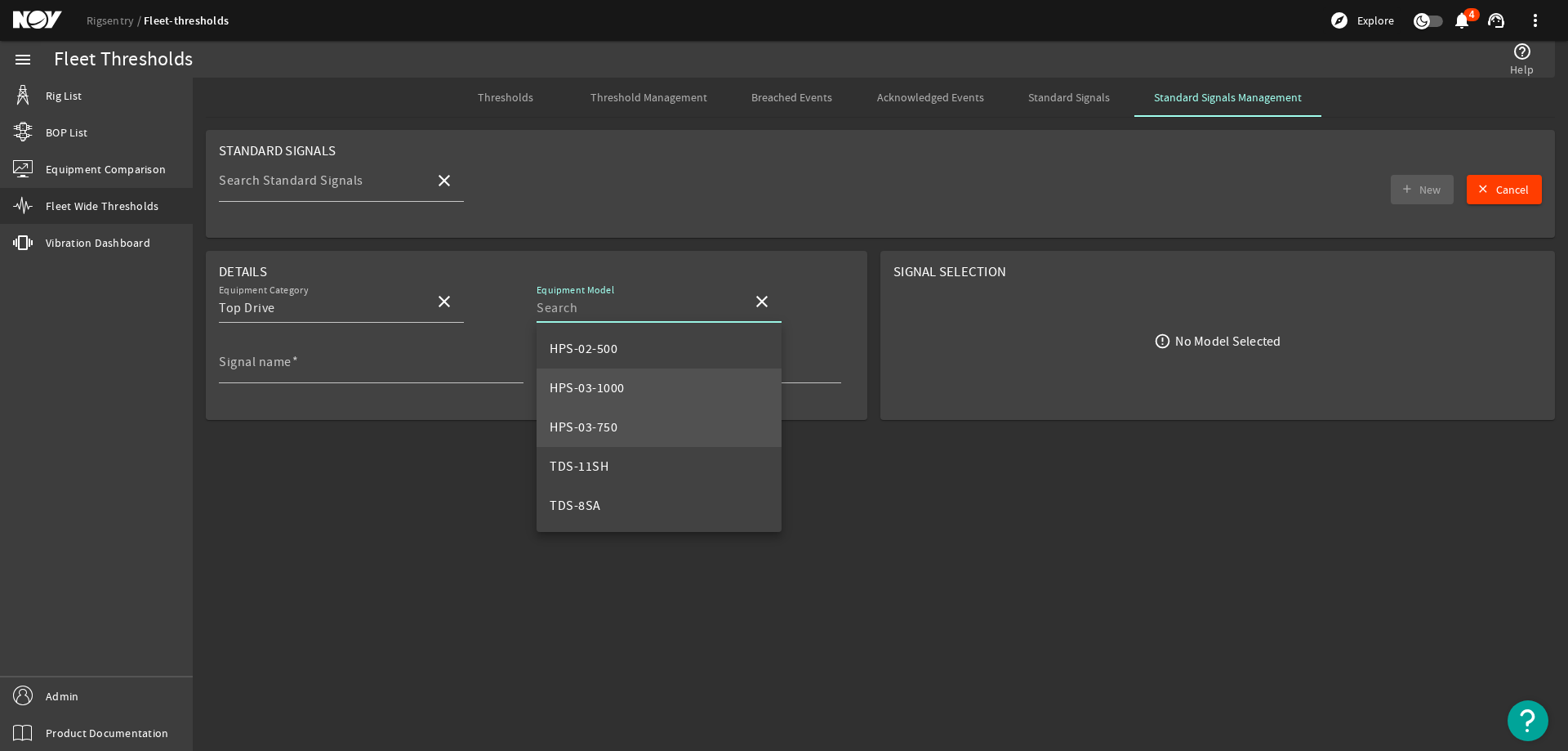
scroll to position [81, 0]
click at [645, 417] on mat-option "TDS-8SA" at bounding box center [659, 424] width 245 height 39
type input "TDS-8SA"
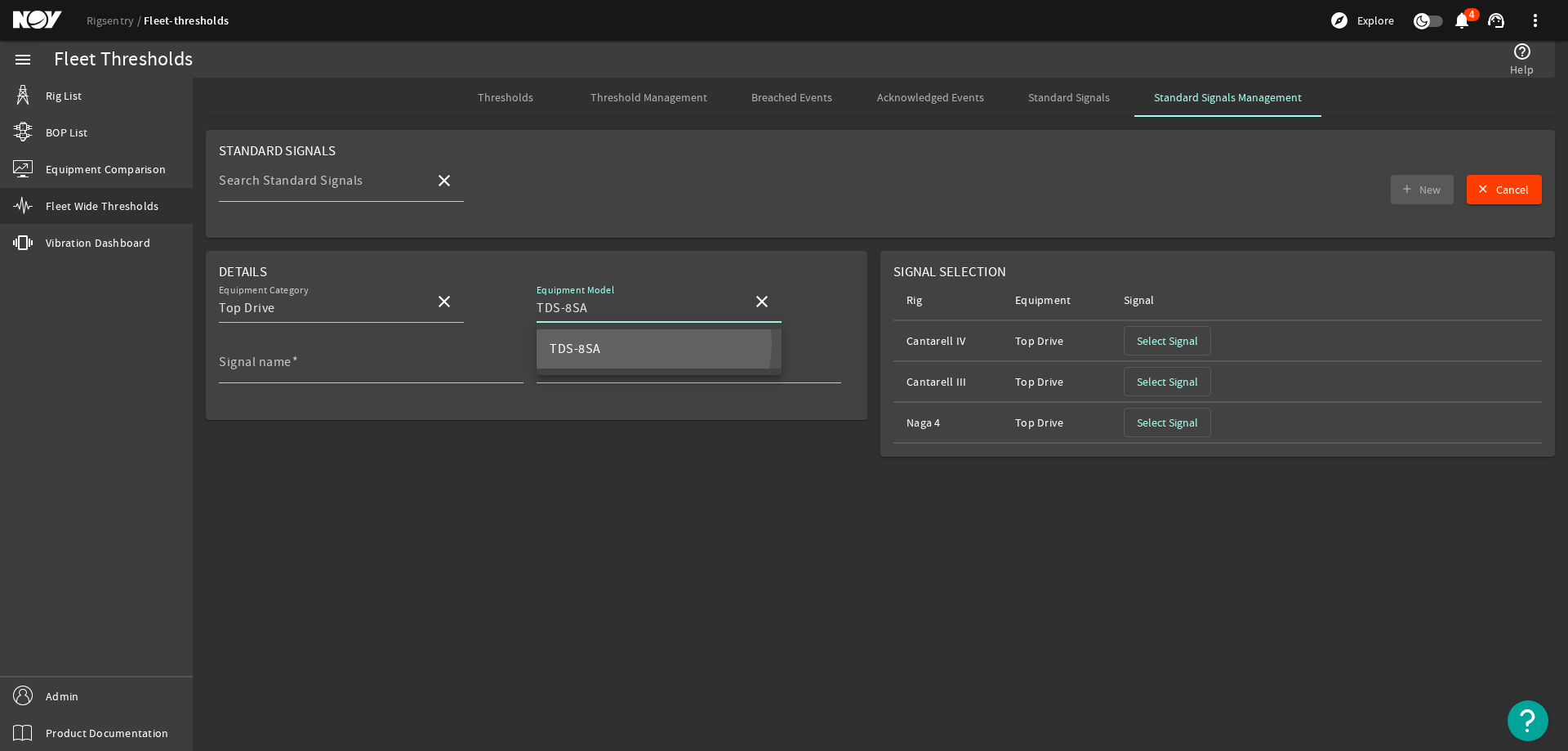
scroll to position [0, 0]
click at [1180, 336] on span "Select Signal" at bounding box center [1167, 341] width 61 height 16
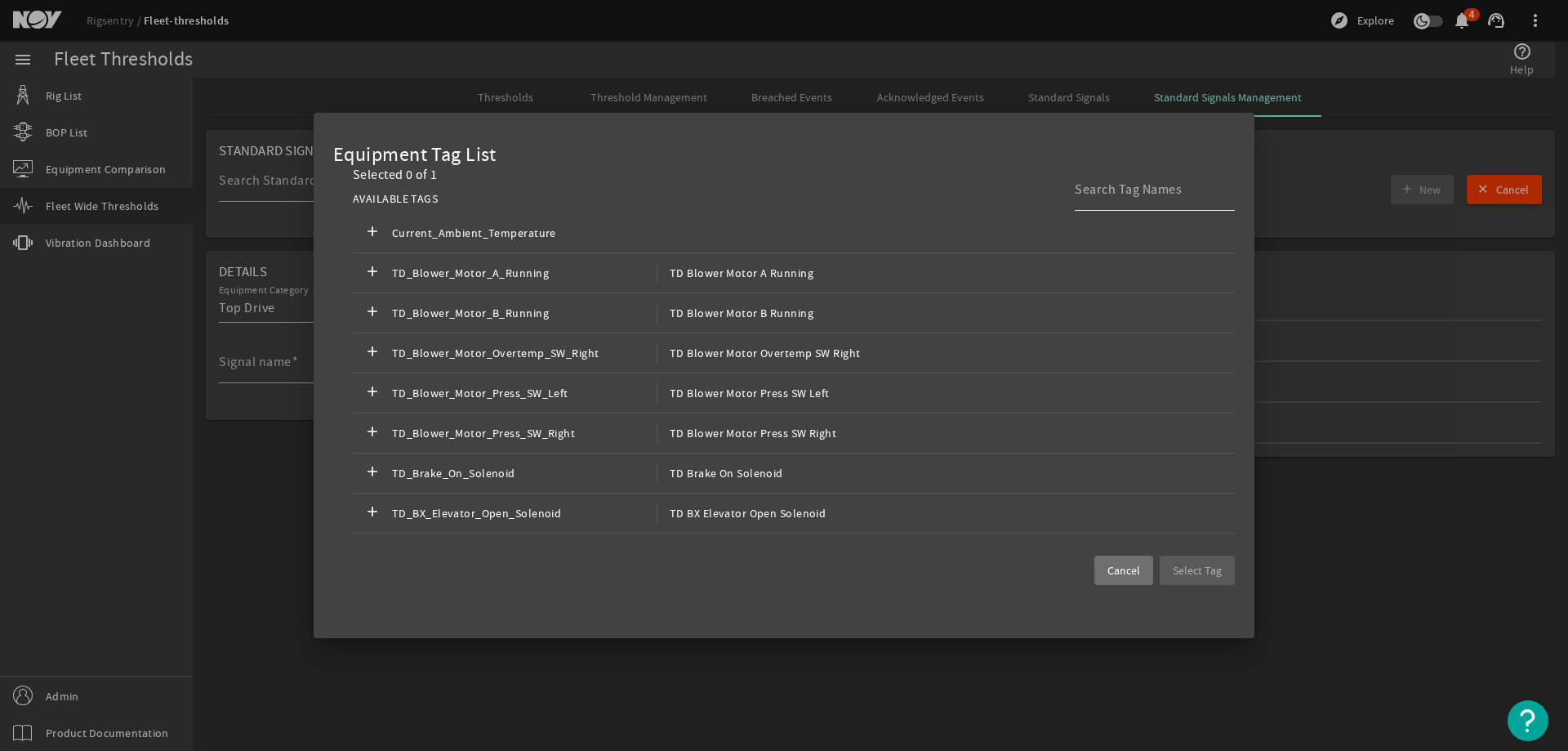
click at [1116, 191] on input at bounding box center [1148, 189] width 147 height 19
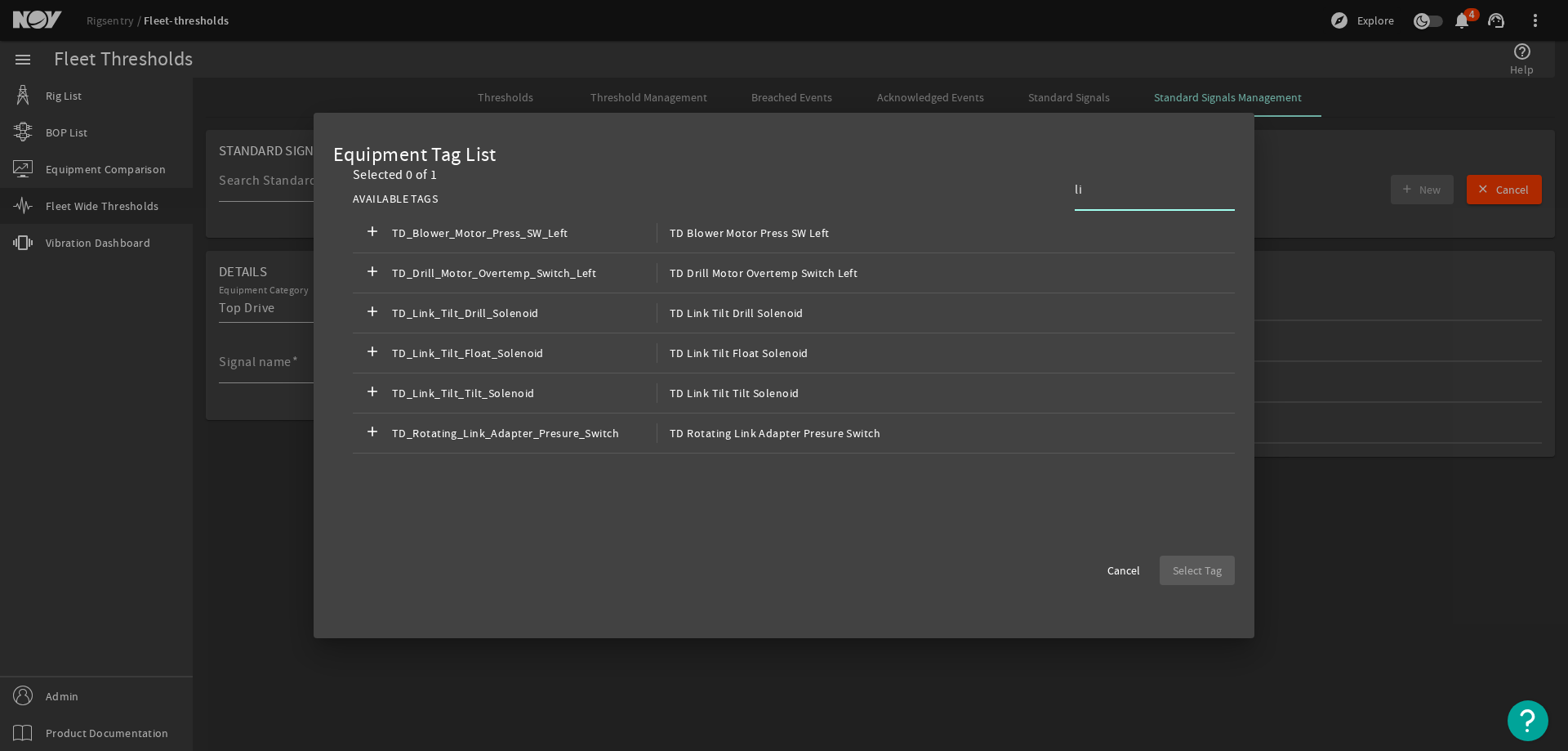
type input "l"
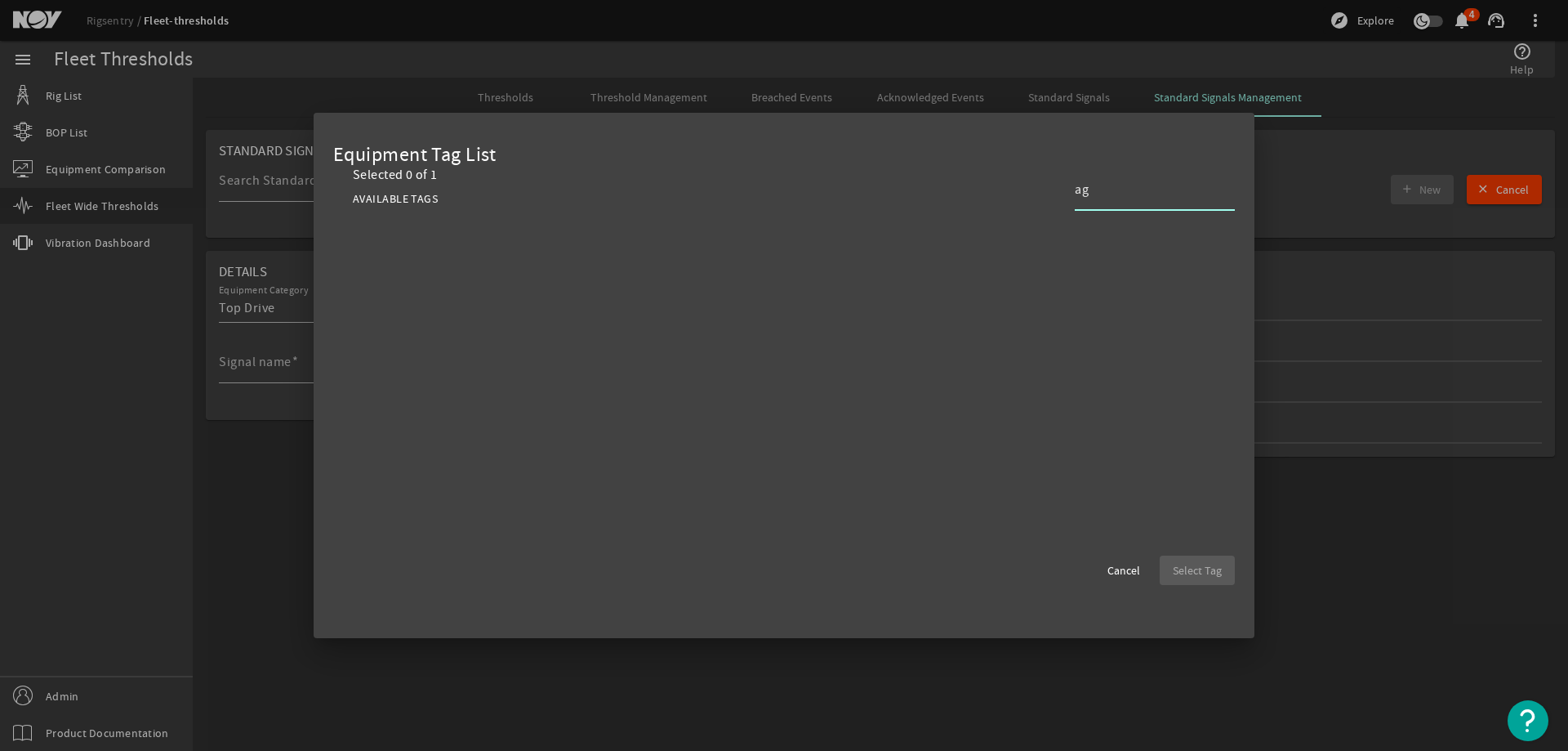
type input "a"
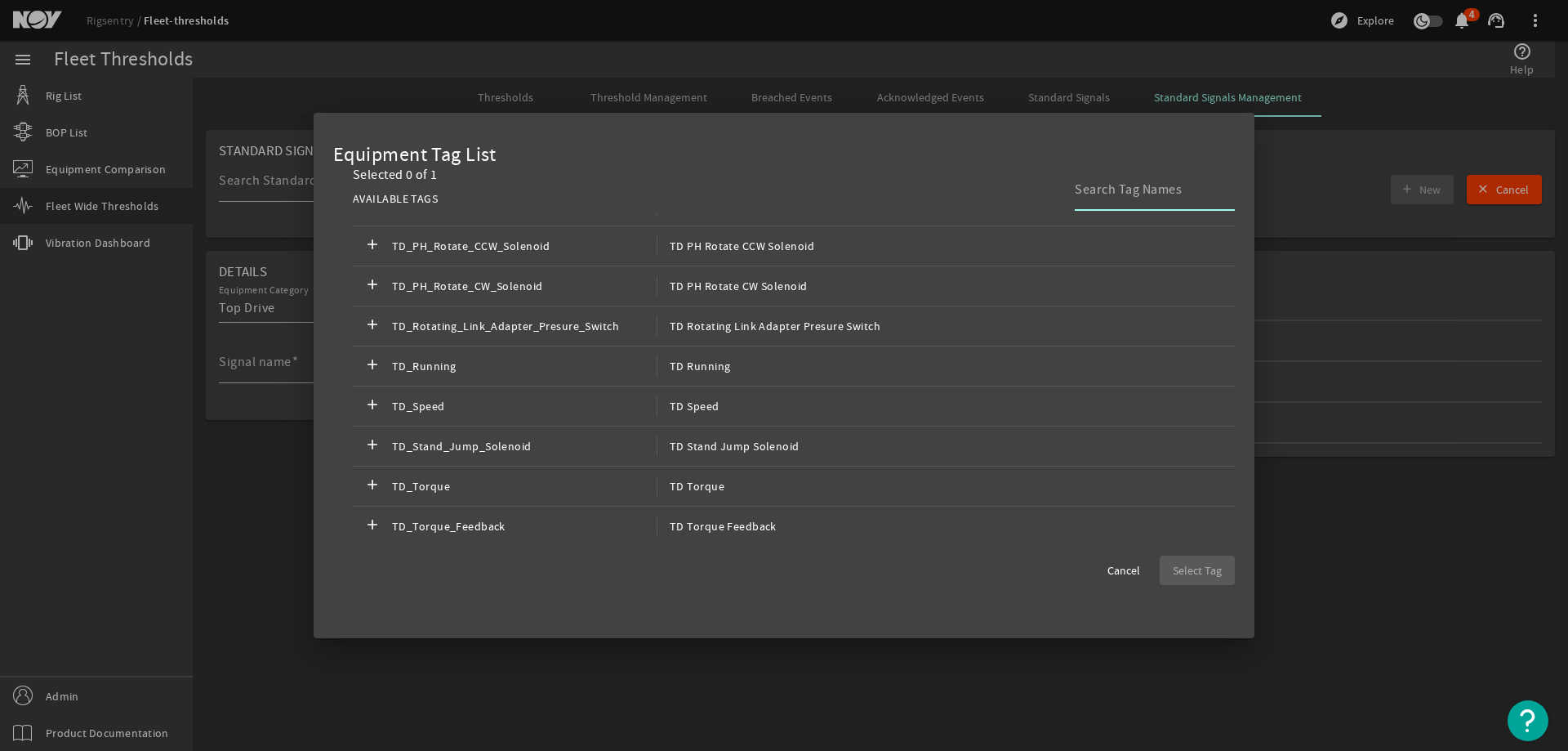
scroll to position [1115, 0]
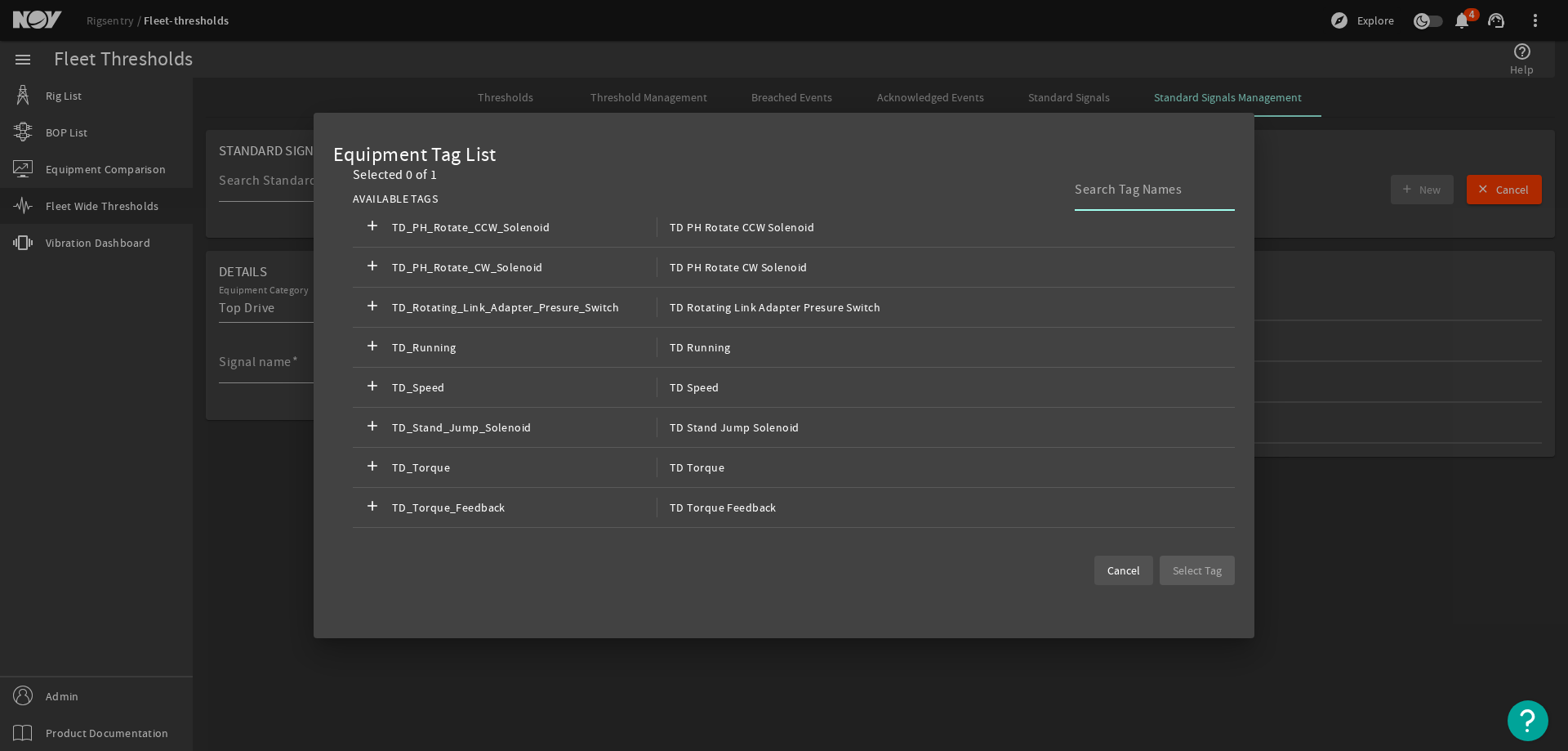
click at [1119, 579] on span "Cancel" at bounding box center [1123, 570] width 33 height 16
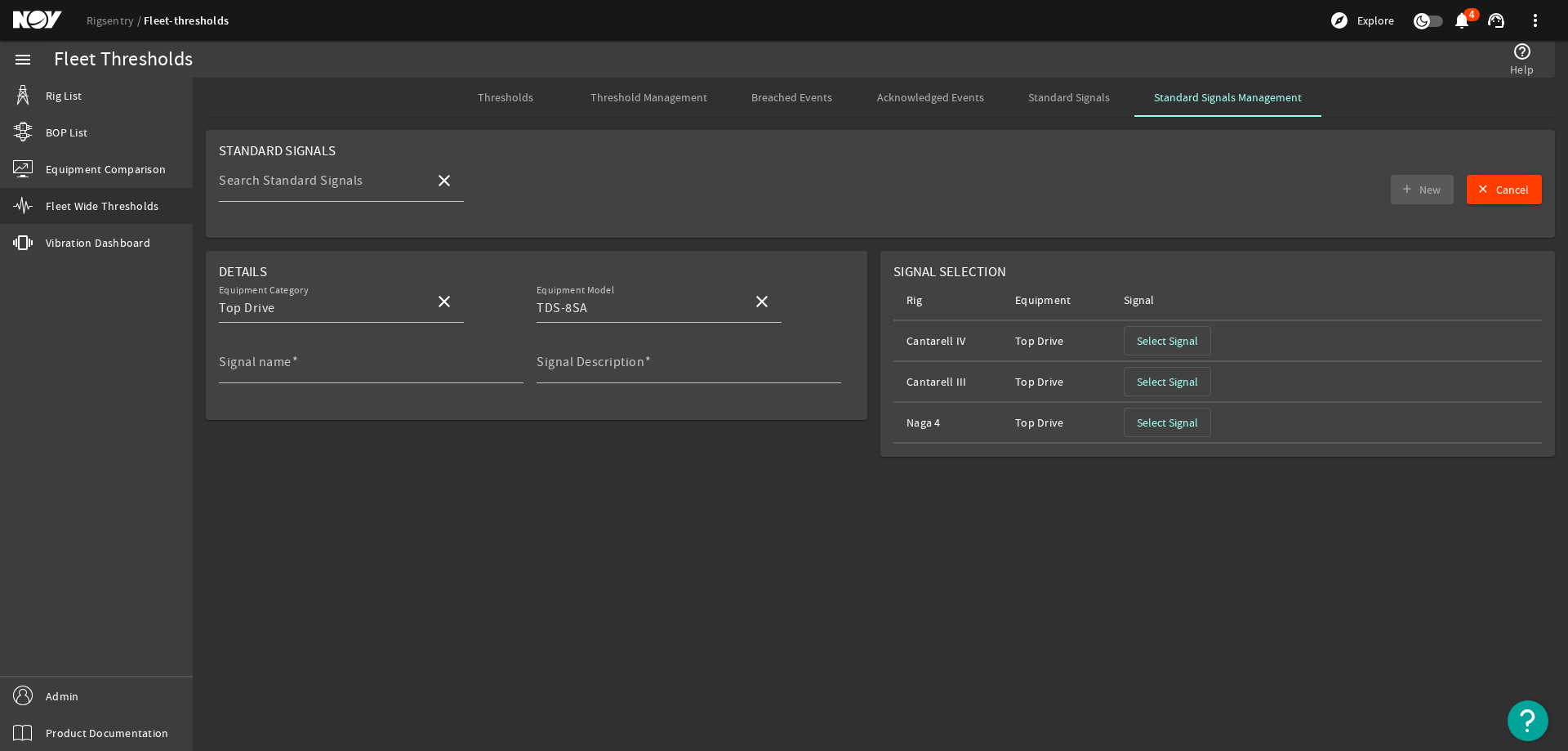
click at [1190, 380] on span "Select Signal" at bounding box center [1167, 381] width 61 height 16
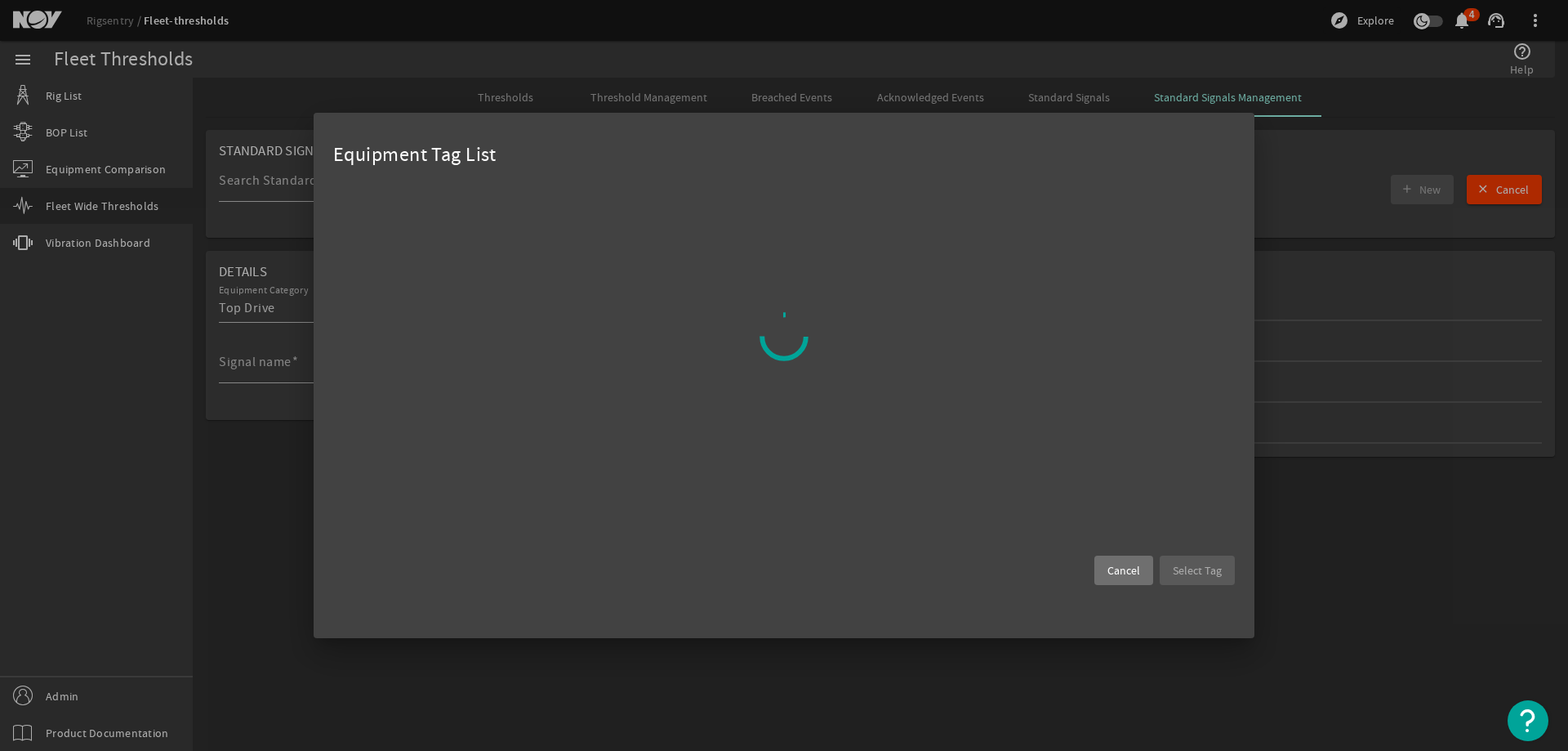
click at [1142, 576] on span at bounding box center [1122, 570] width 58 height 39
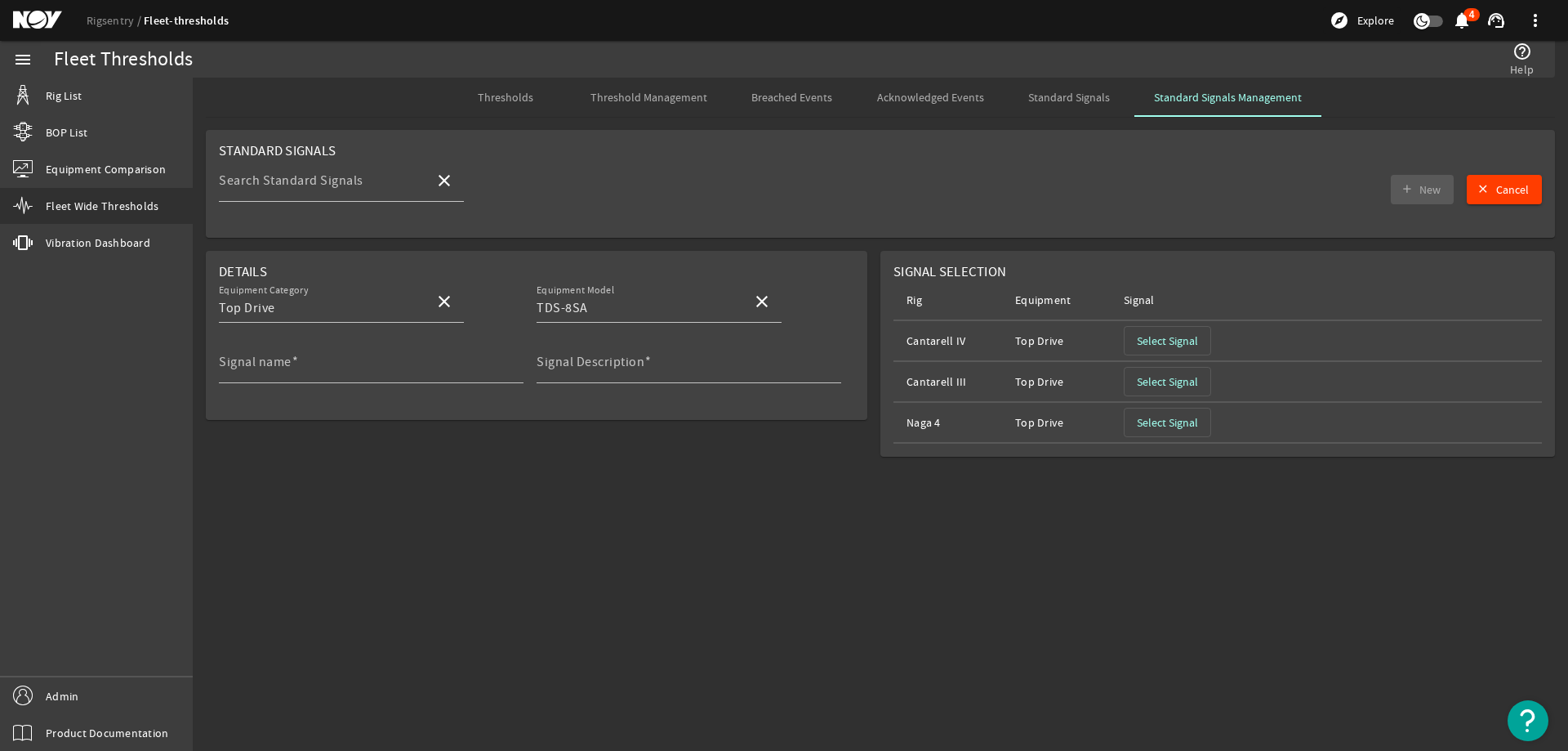
click at [1155, 422] on span "Select Signal" at bounding box center [1167, 422] width 61 height 16
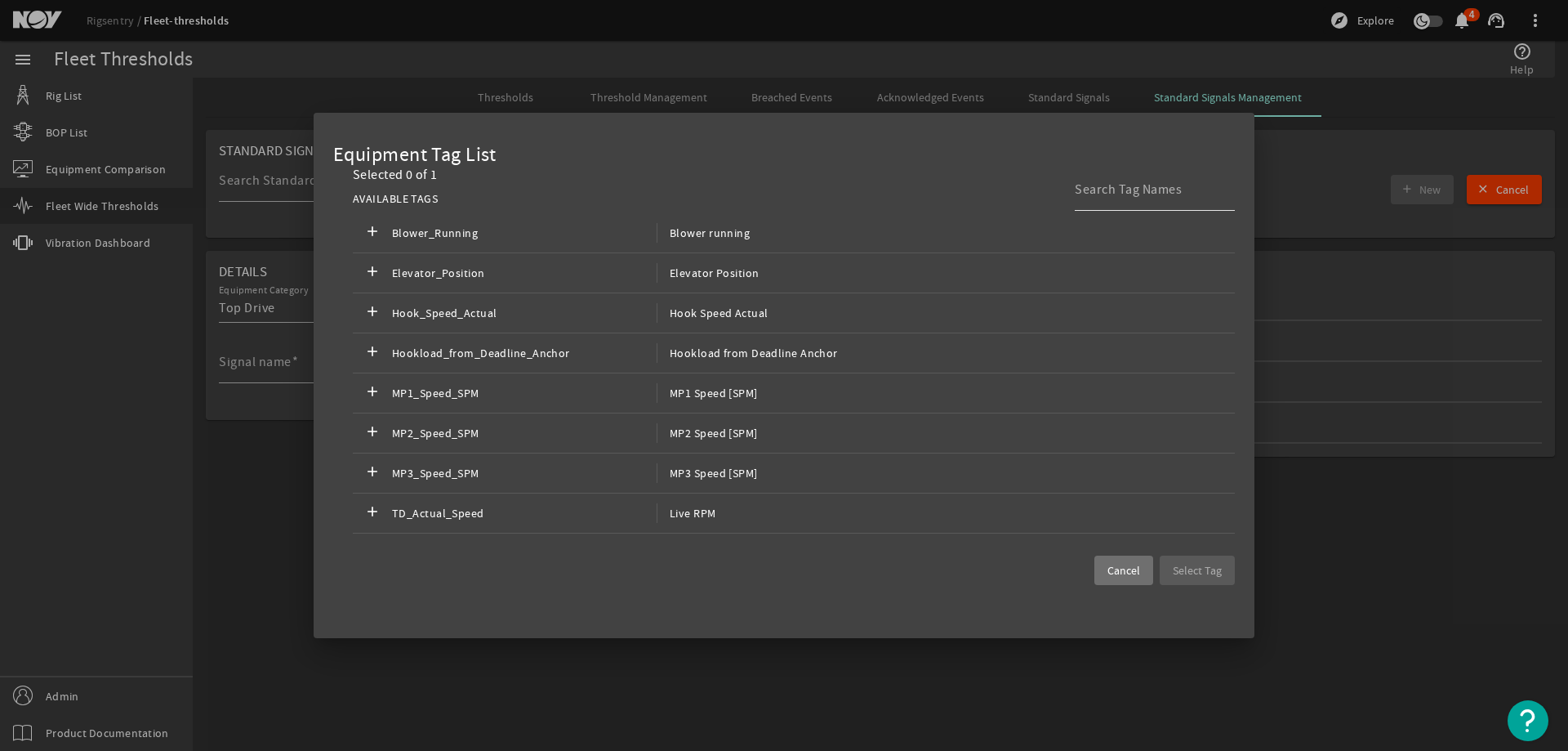
click at [1132, 186] on input at bounding box center [1148, 189] width 147 height 19
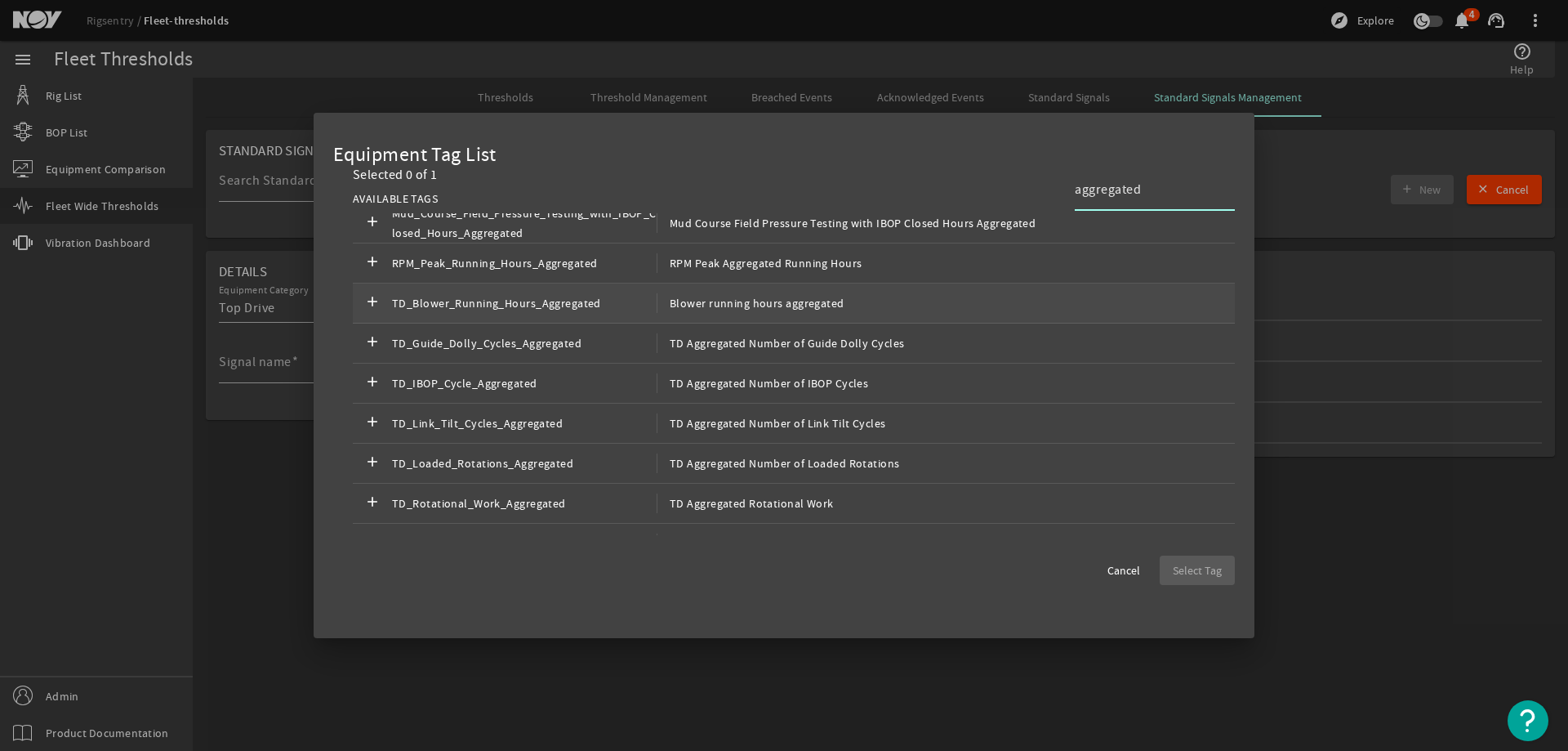
scroll to position [206, 0]
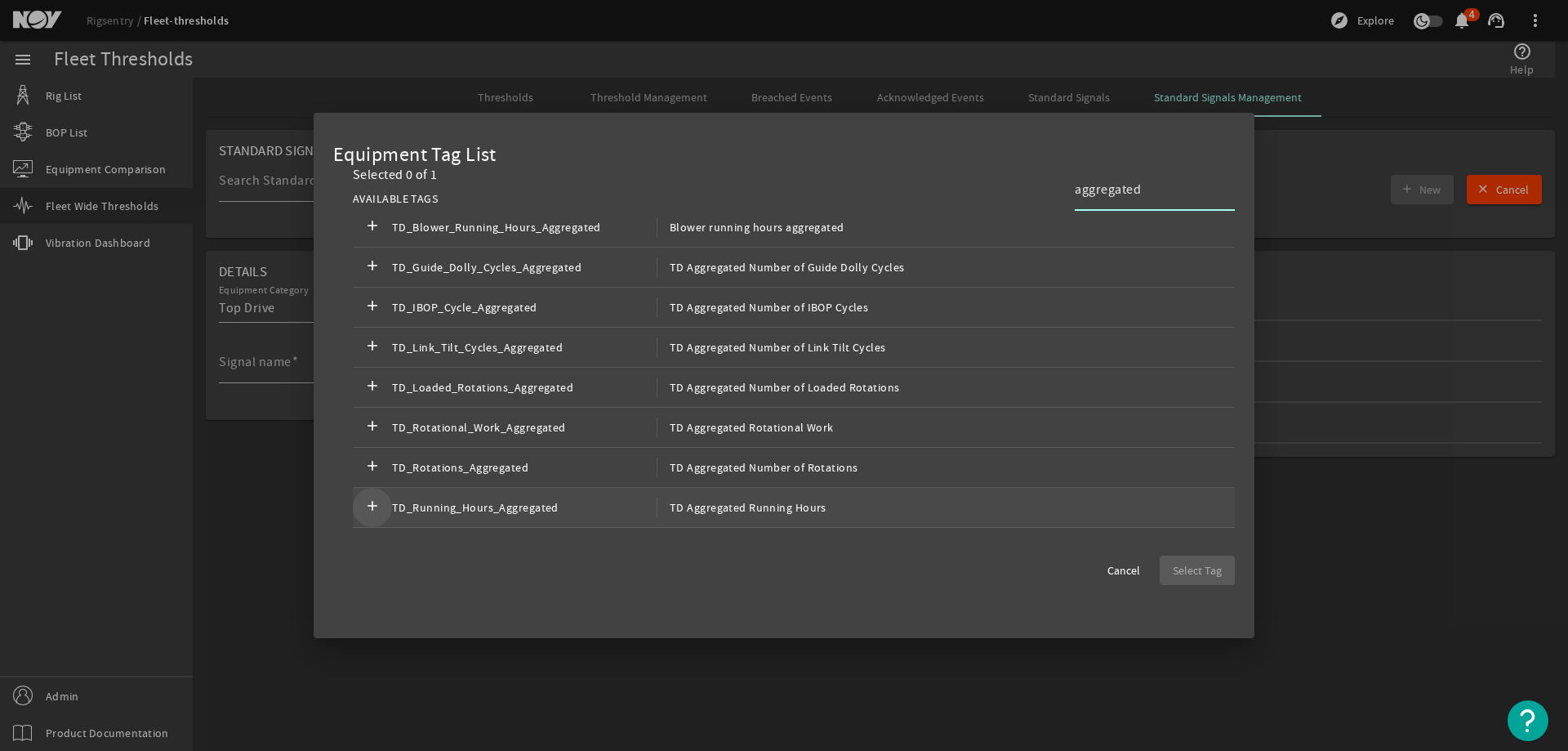
type input "aggregated"
click at [365, 513] on mat-icon "add" at bounding box center [372, 507] width 19 height 19
click at [1188, 563] on span "Select Tag" at bounding box center [1196, 570] width 49 height 16
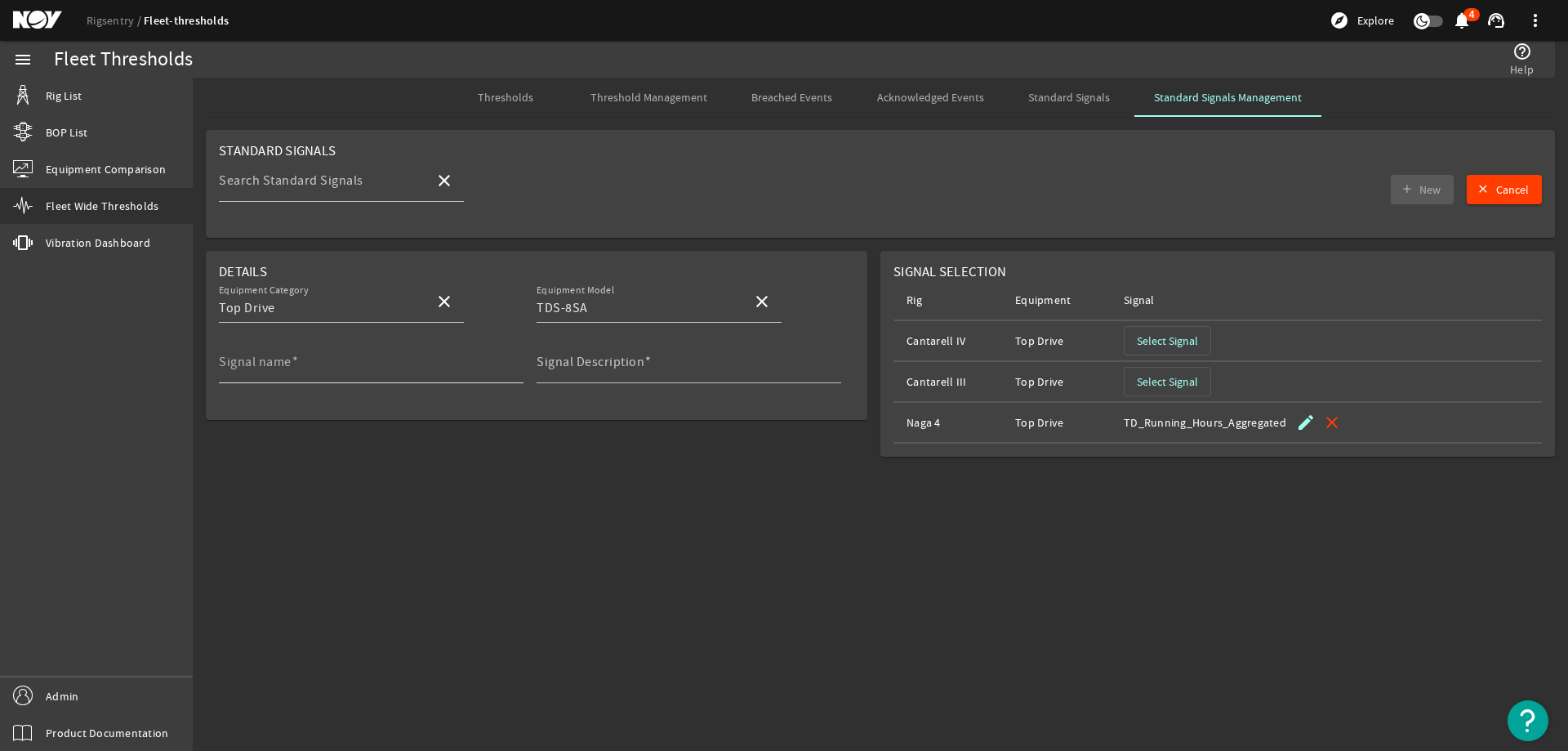
click at [404, 361] on input "Signal name" at bounding box center [364, 368] width 292 height 19
click at [380, 359] on input "Signal name" at bounding box center [364, 368] width 292 height 19
paste input "TD_Running_Hours"
click at [467, 445] on rigsentry-mat-card "Details Equipment Category Top Drive close Equipment Model TDS-8SA close Signal…" at bounding box center [536, 360] width 687 height 219
click at [381, 373] on input "TD_Running_Hours" at bounding box center [364, 368] width 292 height 19
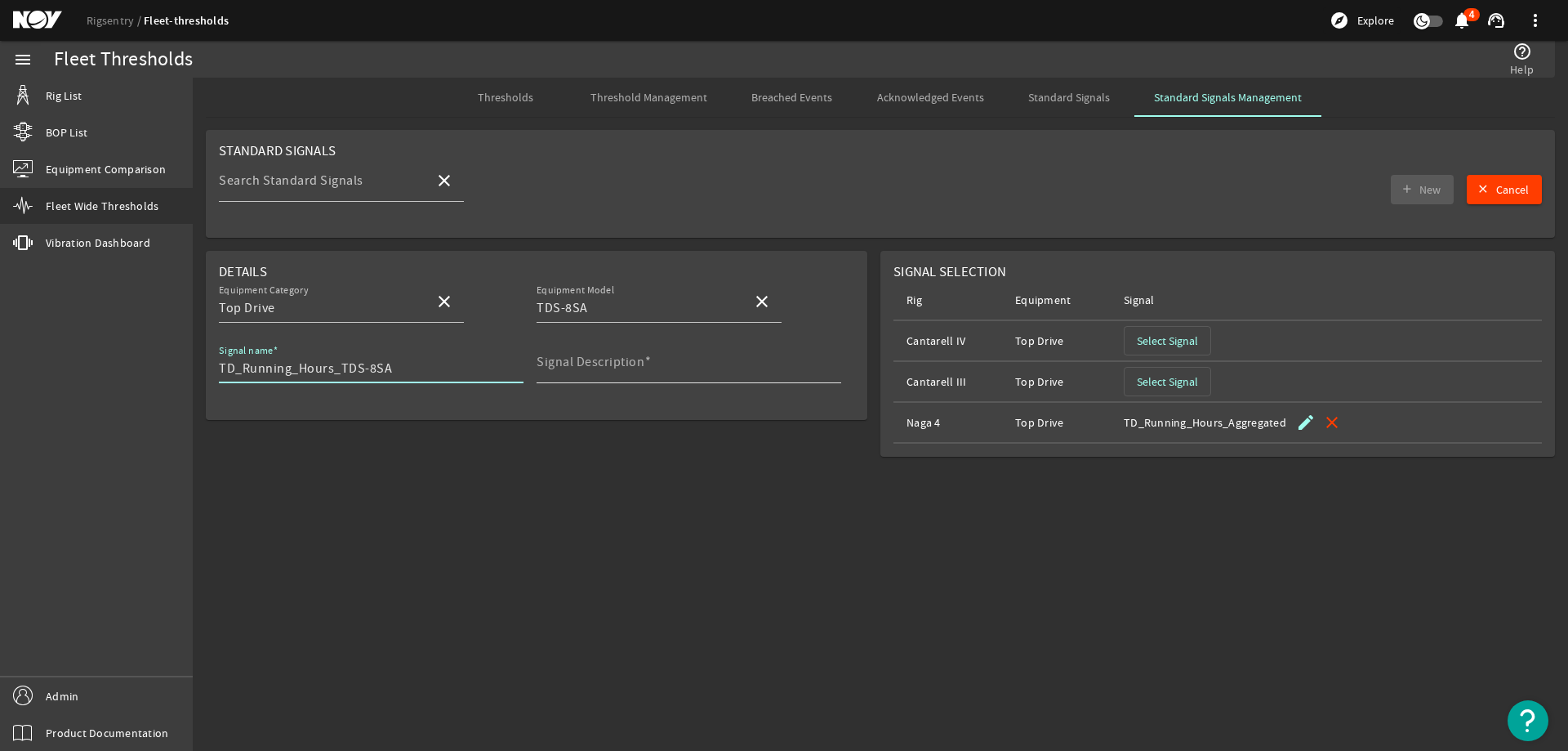
click at [644, 368] on span at bounding box center [648, 362] width 8 height 16
click at [643, 368] on input "Signal Description" at bounding box center [682, 368] width 292 height 19
click at [700, 370] on input "Signal Description" at bounding box center [682, 368] width 292 height 19
click at [582, 364] on mat-label "Signal Description" at bounding box center [590, 362] width 108 height 16
click at [582, 364] on input "Signal Description" at bounding box center [682, 368] width 292 height 19
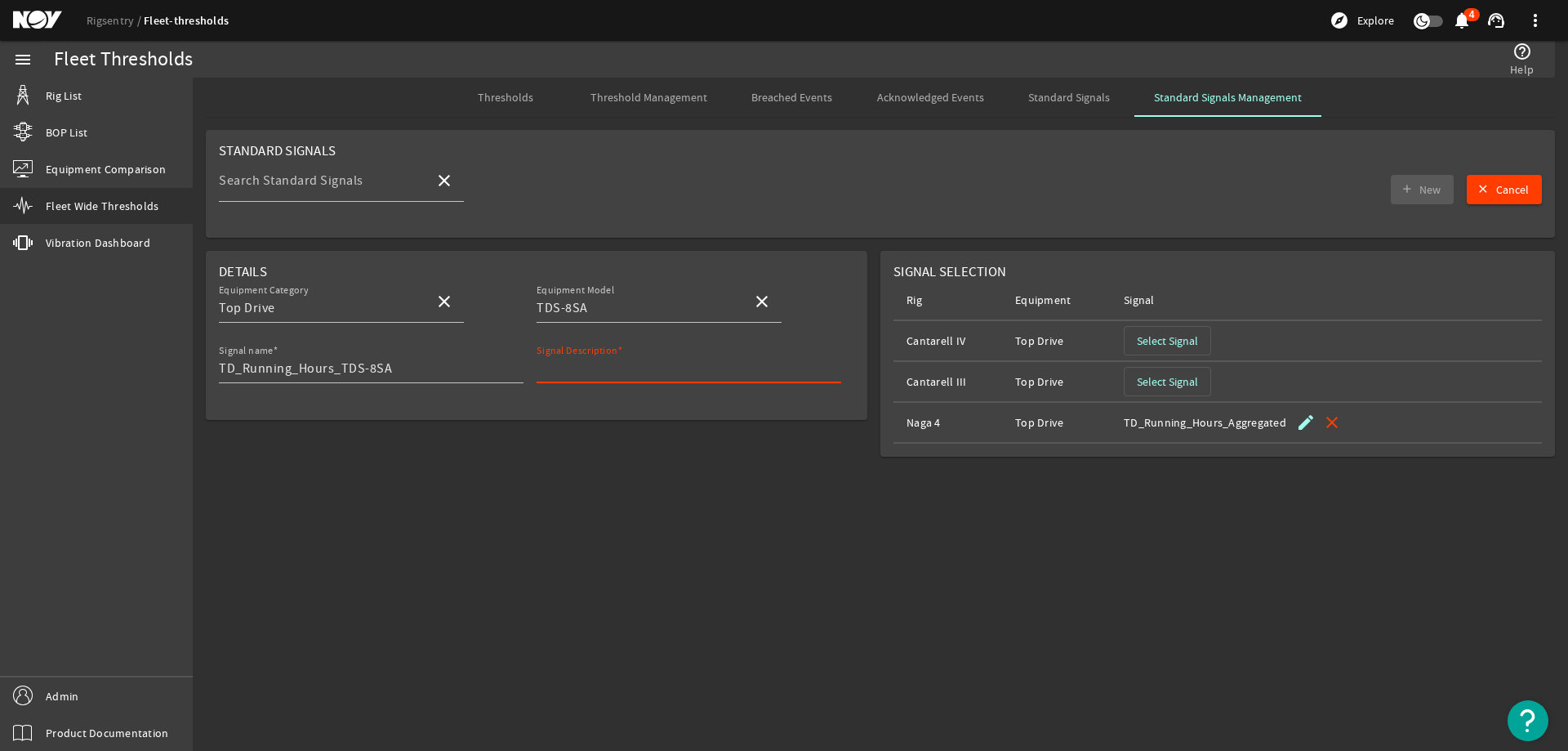
paste input "Total running hours for TD"
click at [677, 485] on mat-sidenav-content "Fleet Thresholds help_outline Help Thresholds Threshold Management Breached Eve…" at bounding box center [881, 414] width 1375 height 674
click at [1421, 193] on span "New" at bounding box center [1429, 189] width 21 height 16
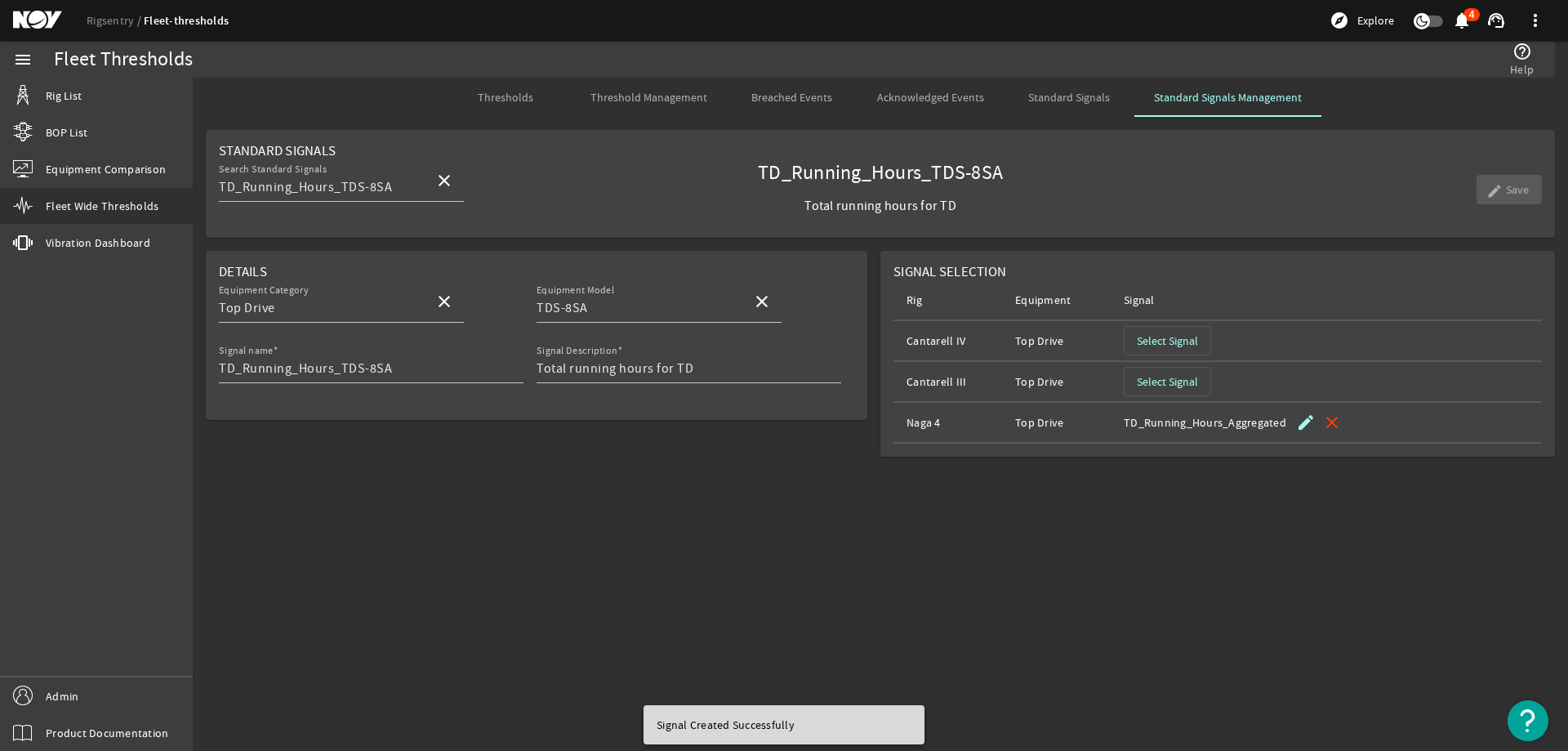
click at [657, 102] on span "Threshold Management" at bounding box center [648, 98] width 117 height 11
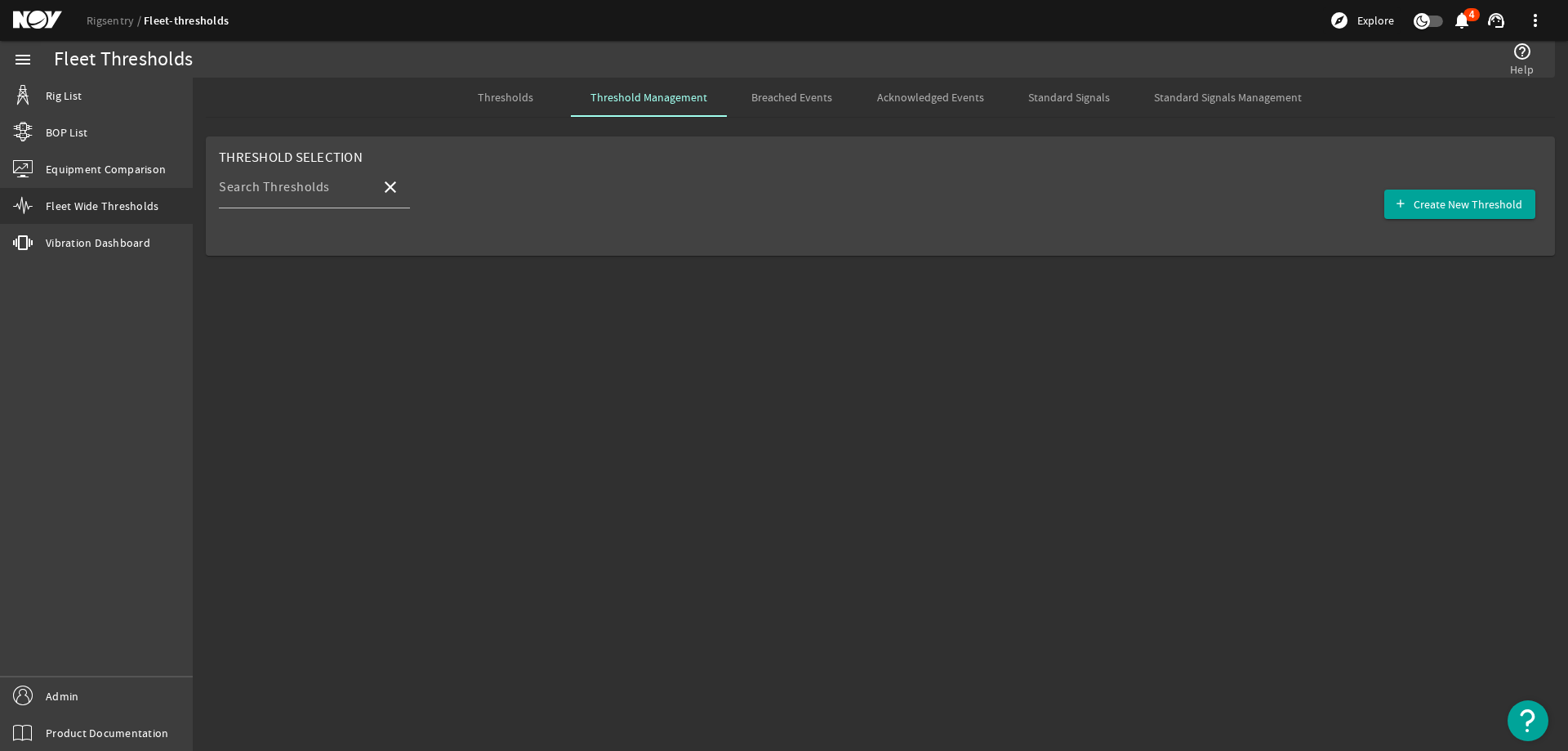
click at [773, 95] on span "Breached Events" at bounding box center [792, 98] width 81 height 11
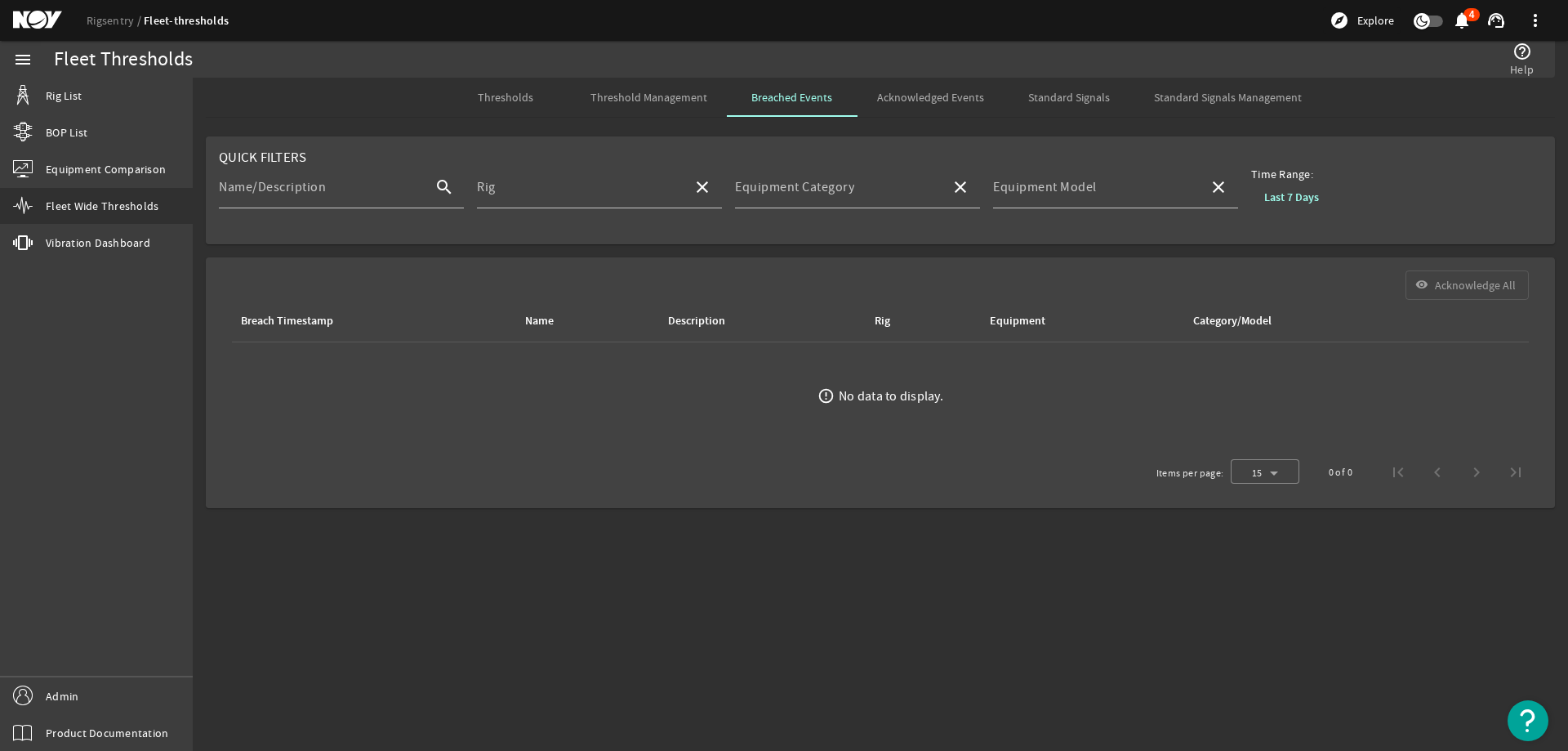
click at [532, 96] on span "Thresholds" at bounding box center [506, 98] width 55 height 11
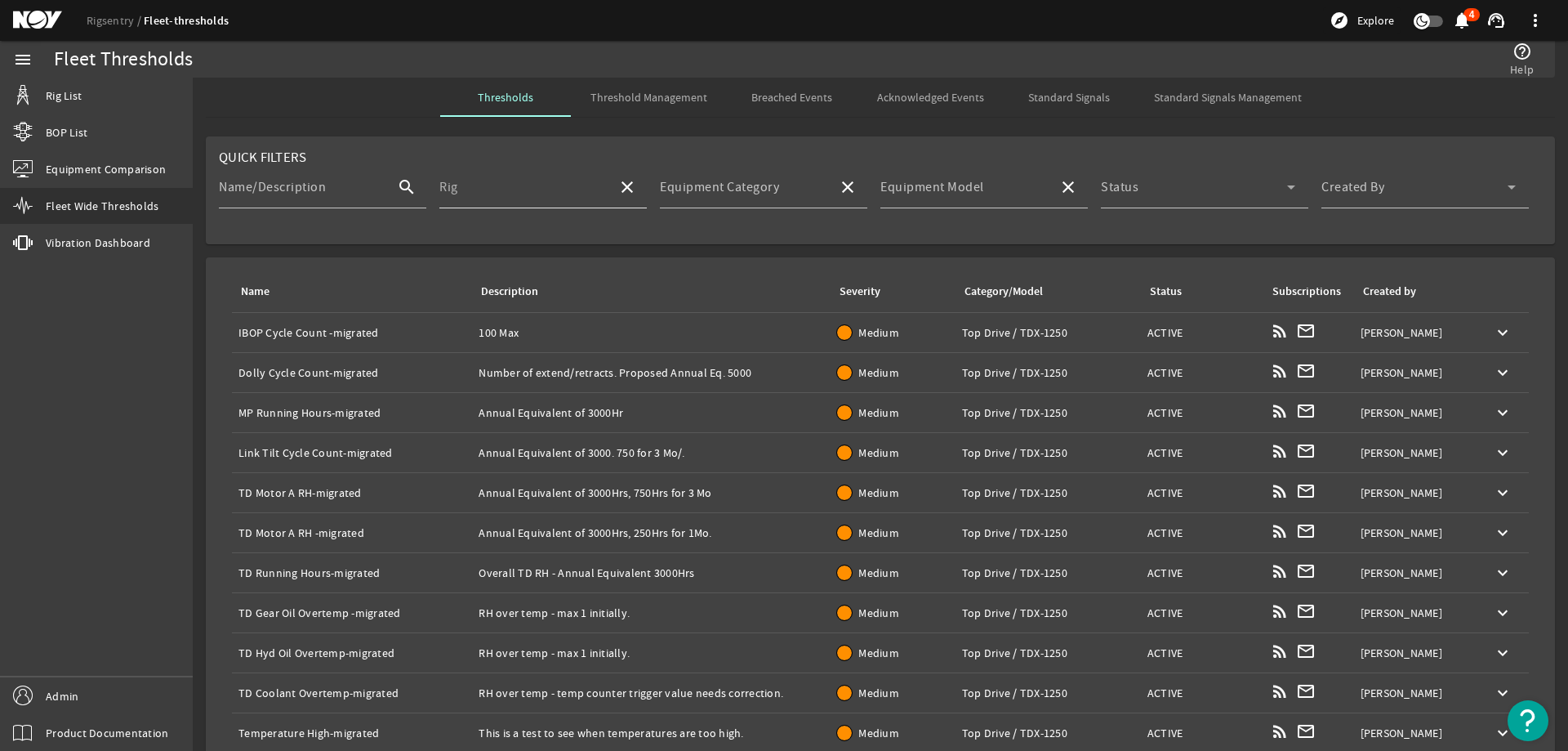
click at [536, 191] on input "Rig" at bounding box center [521, 193] width 165 height 19
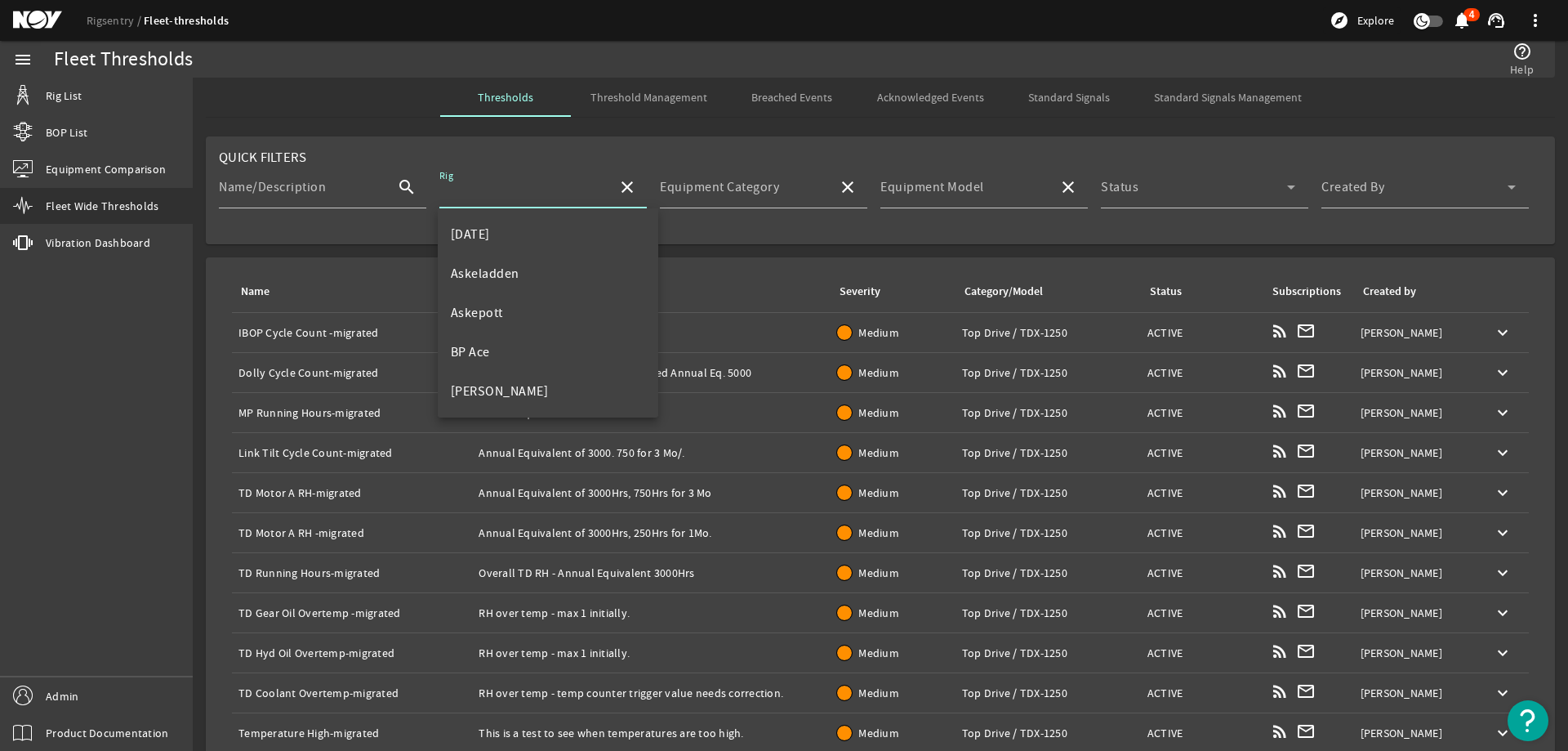
click at [557, 154] on mat-card "Quick Filters Name/Description search Rig close Equipment Category close Equipm…" at bounding box center [880, 190] width 1349 height 108
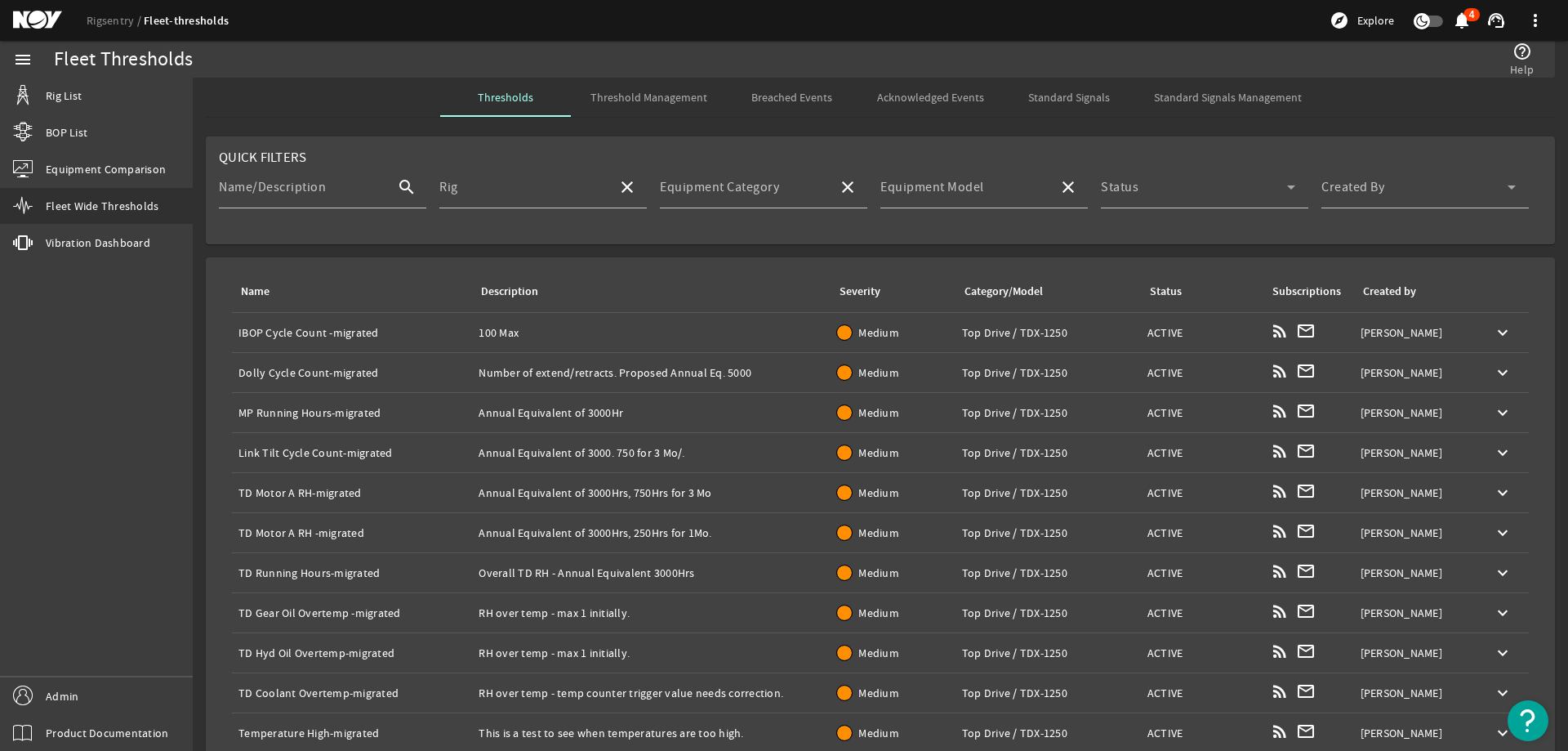
click at [633, 104] on span "Threshold Management" at bounding box center [648, 97] width 117 height 39
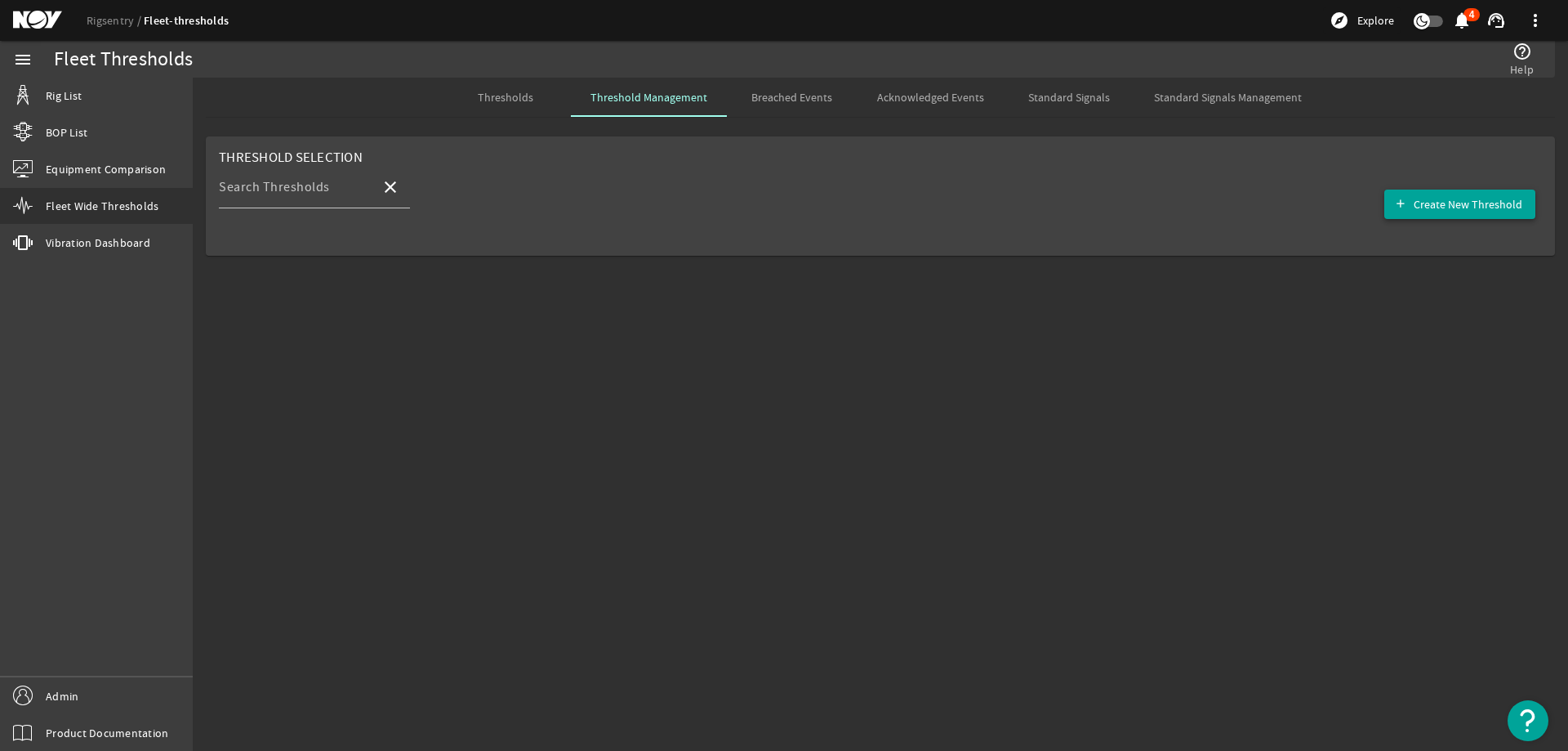
click at [1451, 211] on span "Create New Threshold" at bounding box center [1468, 204] width 109 height 16
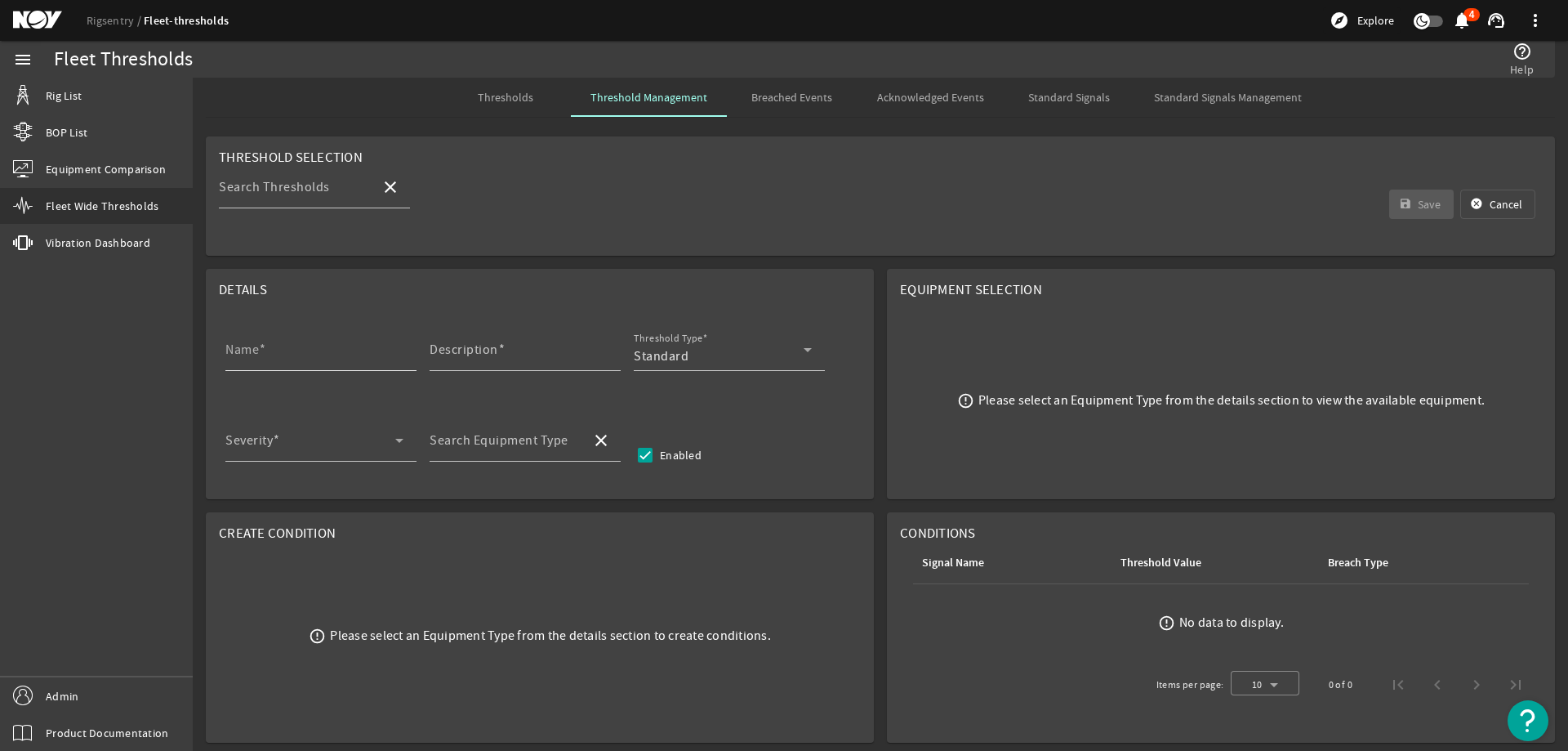
click at [336, 355] on input "Name" at bounding box center [315, 356] width 178 height 19
paste input "Bails NDE Inspection"
click at [511, 350] on input "Description" at bounding box center [518, 356] width 178 height 19
click at [511, 354] on input "Description" at bounding box center [518, 356] width 178 height 19
paste input "Perform nondestructive examination (NDE) of bails, without disassembling, inclu…"
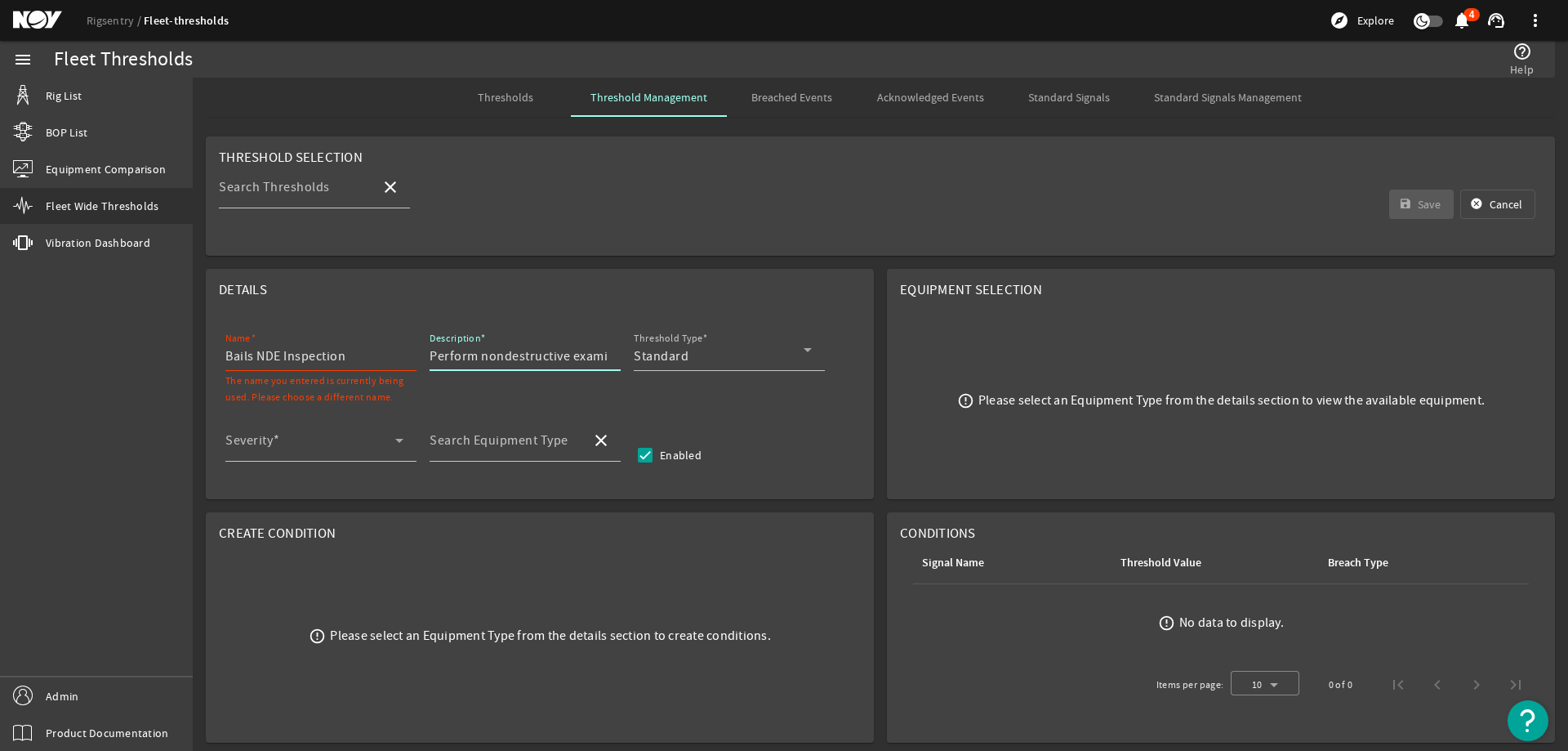
scroll to position [0, 954]
click at [703, 360] on div "Standard" at bounding box center [719, 356] width 170 height 19
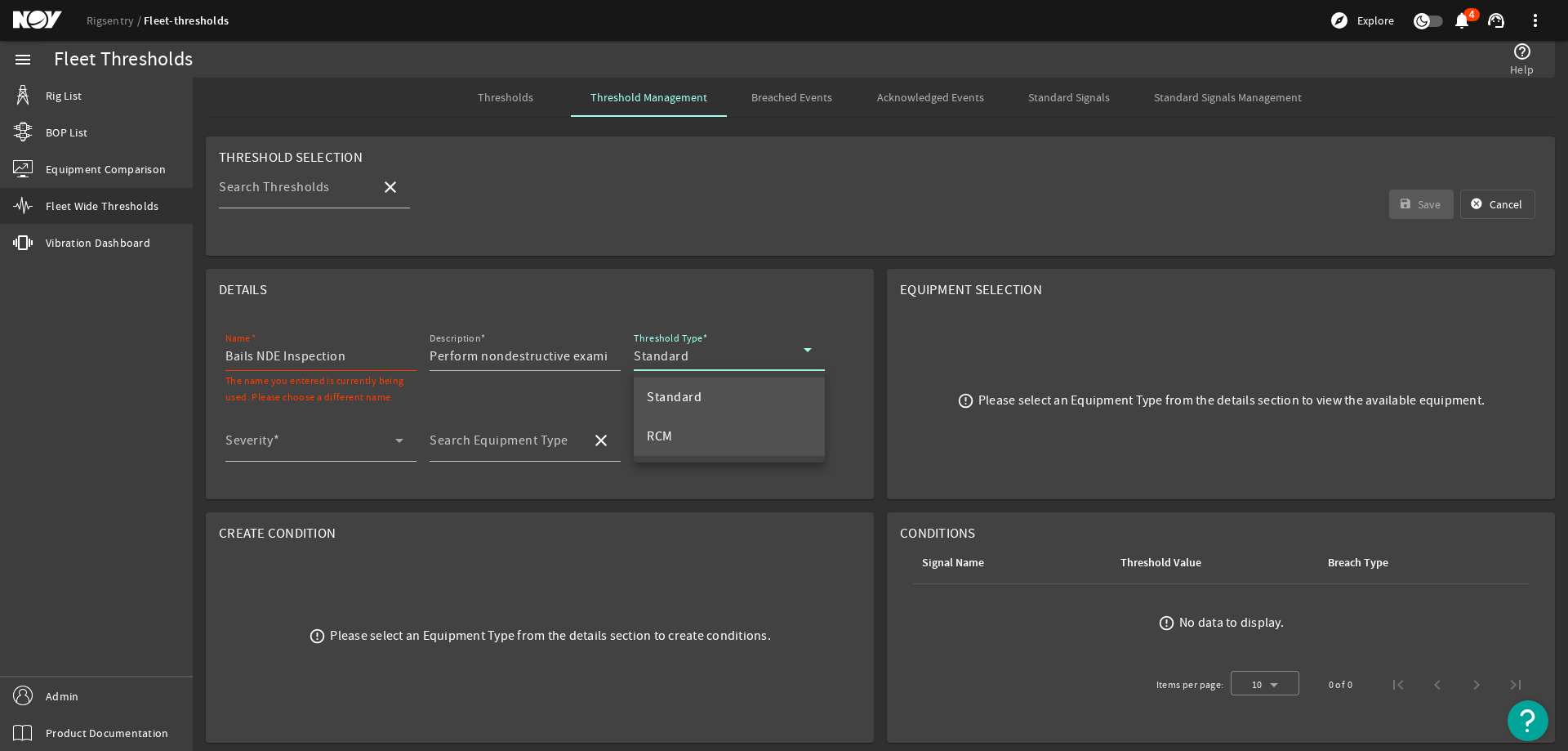
click at [690, 432] on mat-option "RCM" at bounding box center [730, 436] width 191 height 39
click at [326, 433] on div "Severity" at bounding box center [315, 440] width 178 height 42
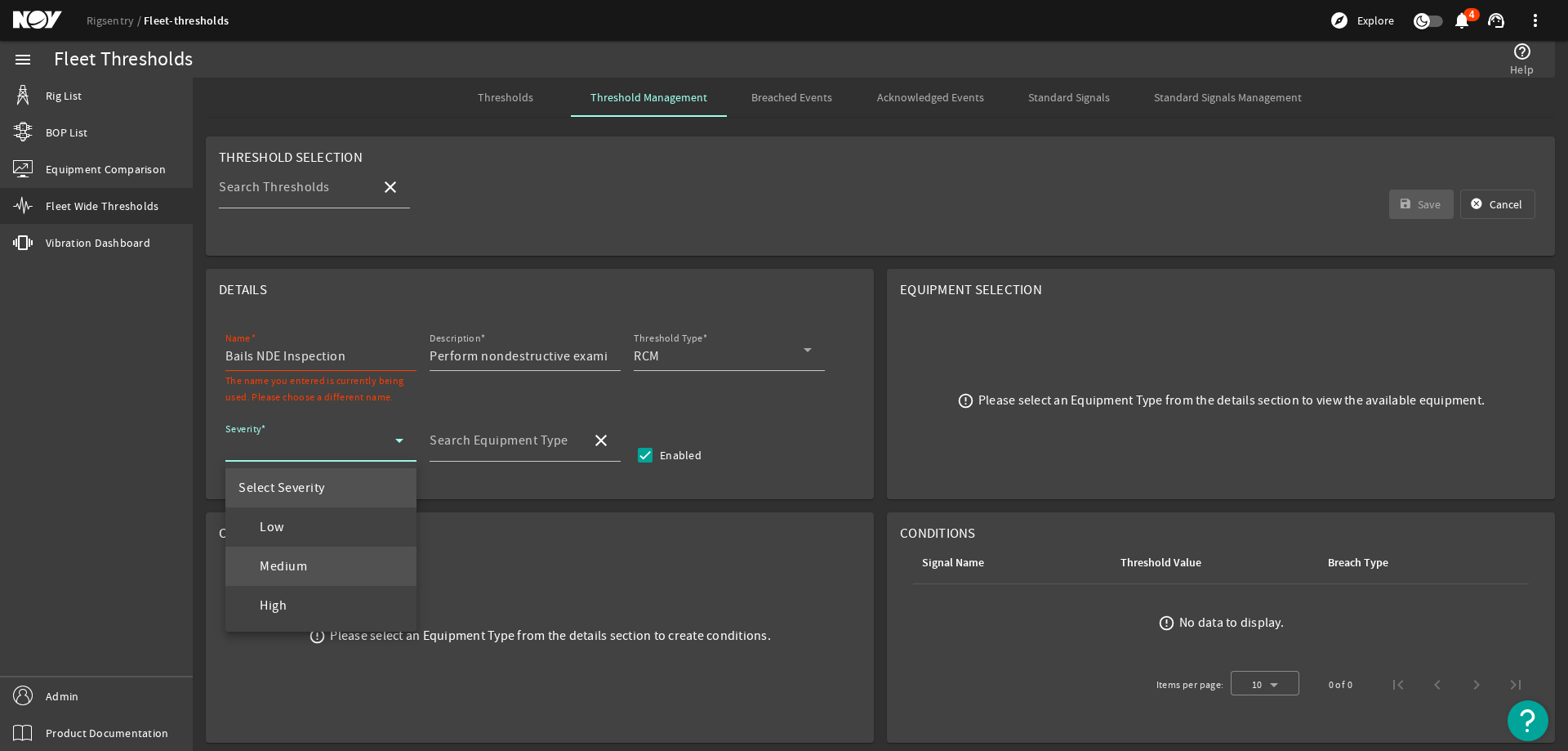
click at [298, 557] on span "Medium" at bounding box center [272, 566] width 69 height 19
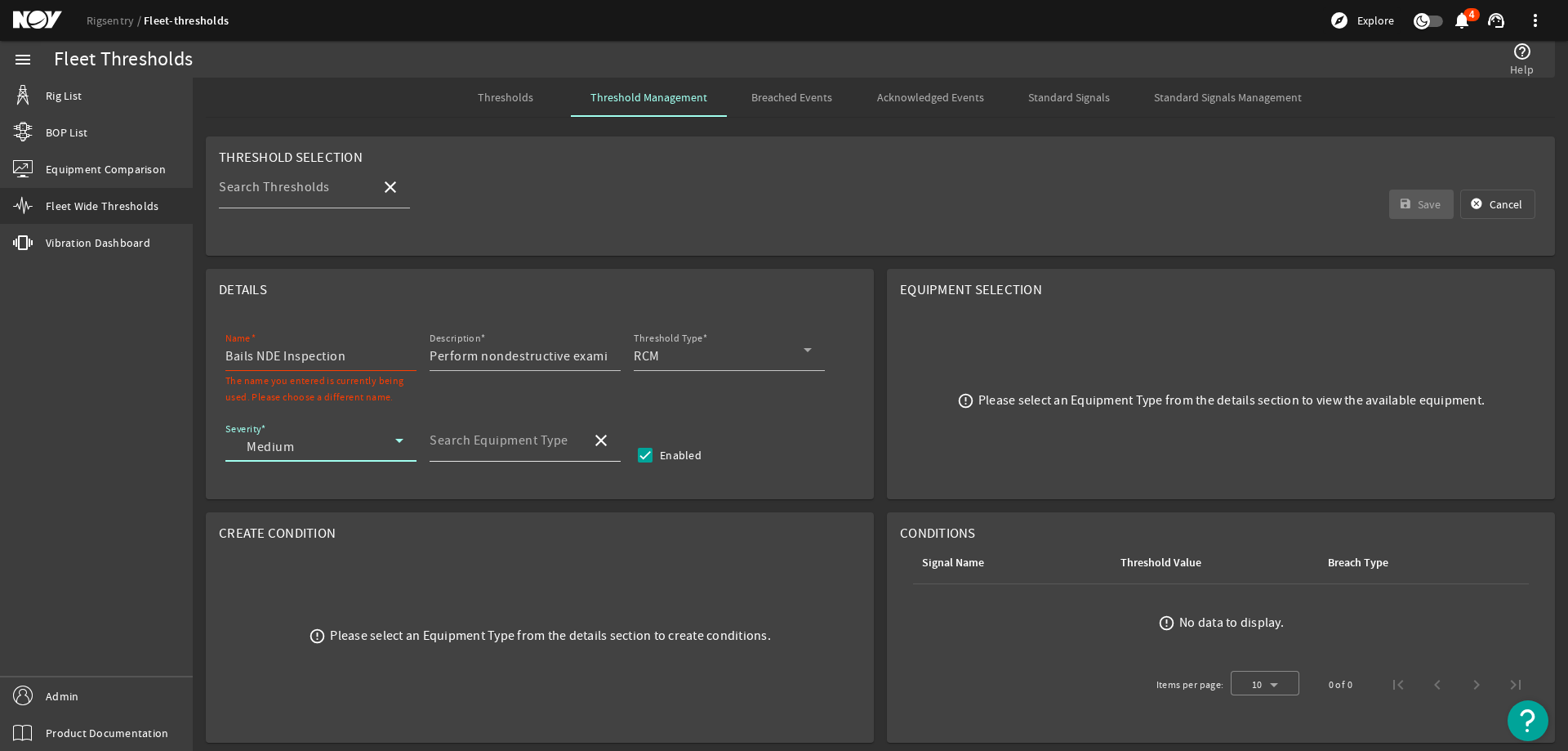
click at [481, 443] on mat-label "Search Equipment Type" at bounding box center [498, 440] width 139 height 16
click at [481, 443] on input "Search Equipment Type" at bounding box center [503, 447] width 148 height 19
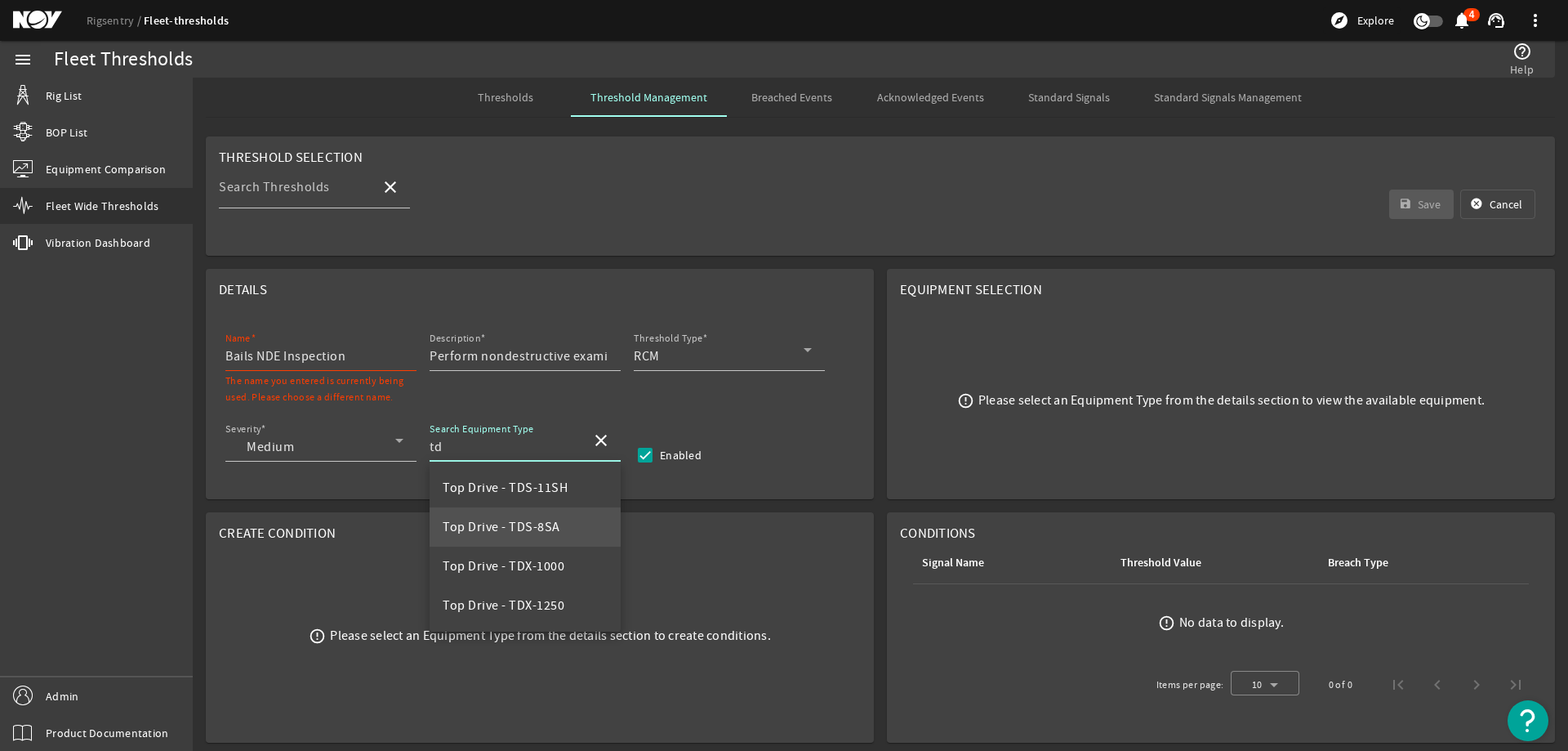
click at [553, 526] on span "Top Drive - TDS-8SA" at bounding box center [501, 526] width 118 height 16
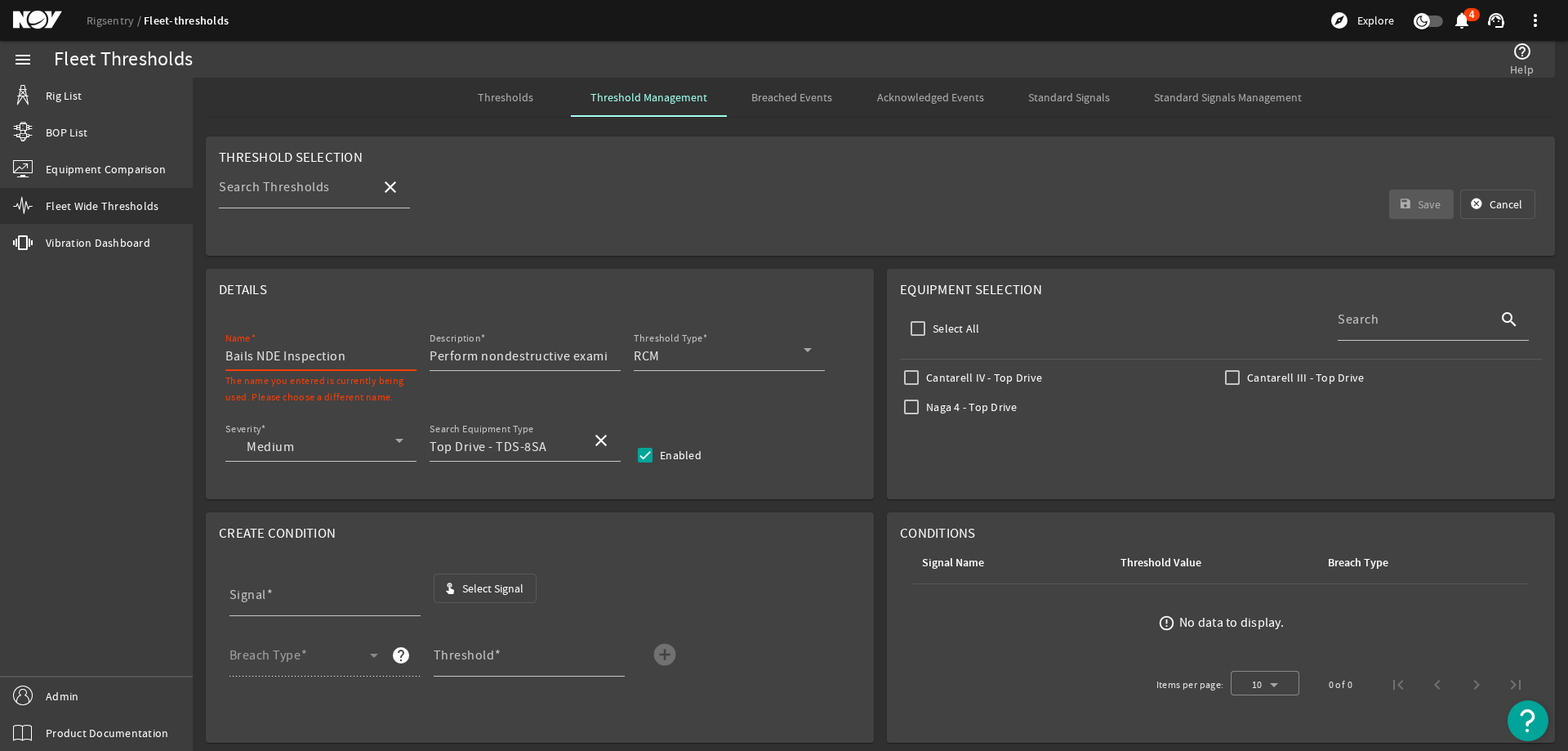
click at [368, 358] on input "Bails NDE Inspection" at bounding box center [315, 356] width 178 height 19
click at [360, 361] on input "Bails NDE Inspection" at bounding box center [315, 356] width 178 height 19
click at [462, 580] on span "Select Signal" at bounding box center [492, 587] width 61 height 16
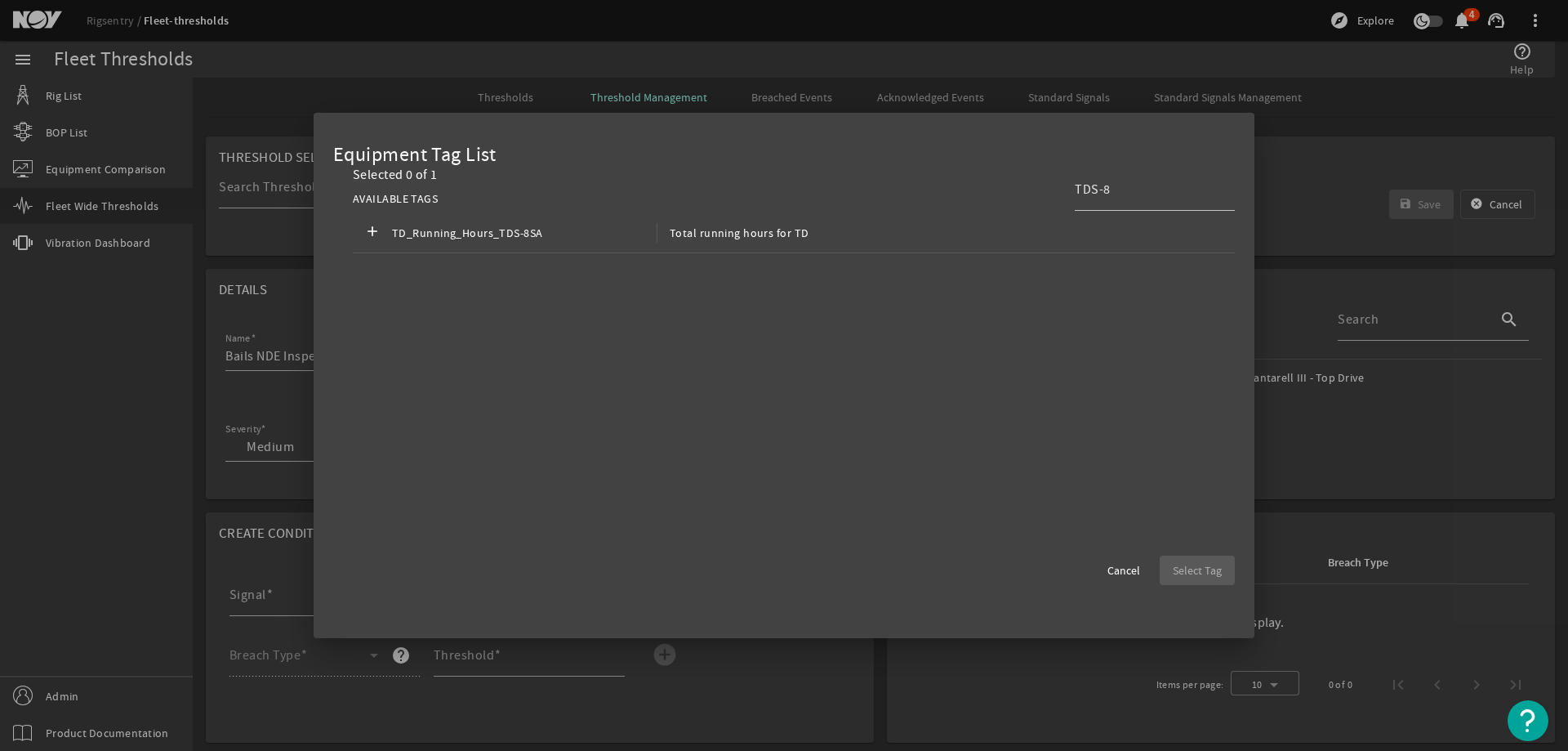
click at [581, 209] on div "AVAILABLE TAGS TDS-8" at bounding box center [794, 199] width 882 height 29
click at [584, 231] on span "TD_Running_Hours_TDS-8SA" at bounding box center [524, 232] width 265 height 19
click at [1197, 563] on span "Select Tag" at bounding box center [1196, 570] width 49 height 16
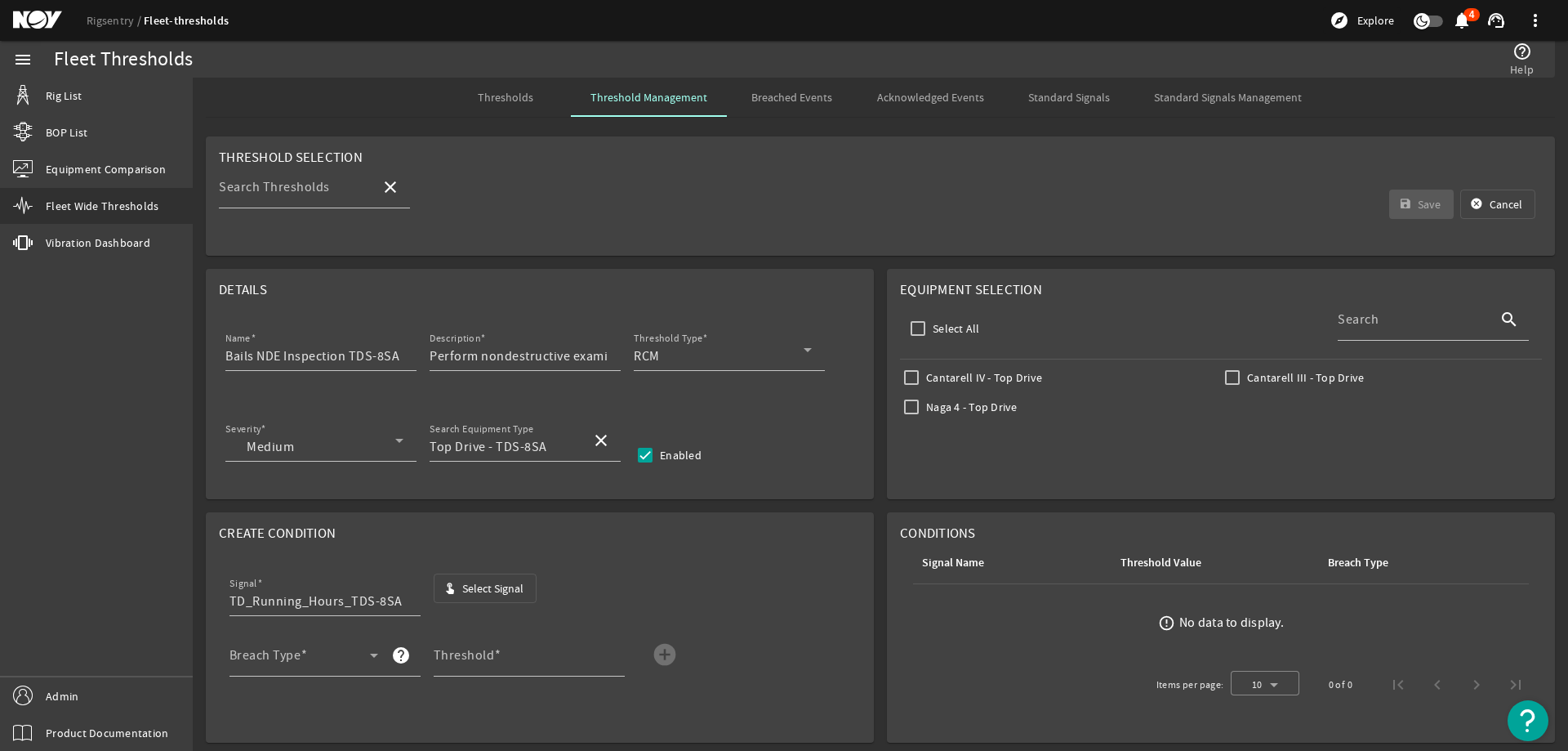
click at [514, 585] on span "Select Signal" at bounding box center [492, 587] width 61 height 16
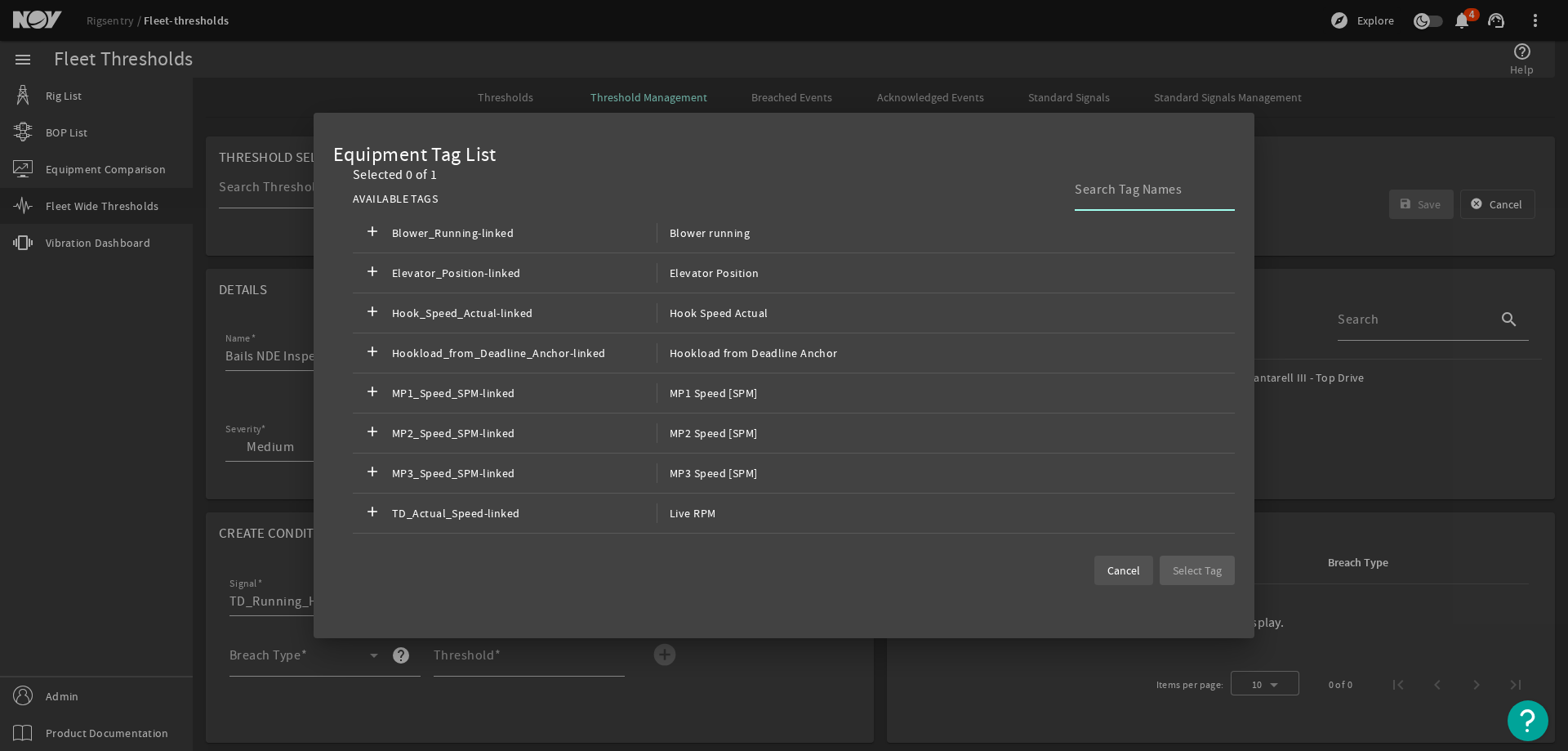
click at [1116, 573] on span "Cancel" at bounding box center [1123, 570] width 33 height 16
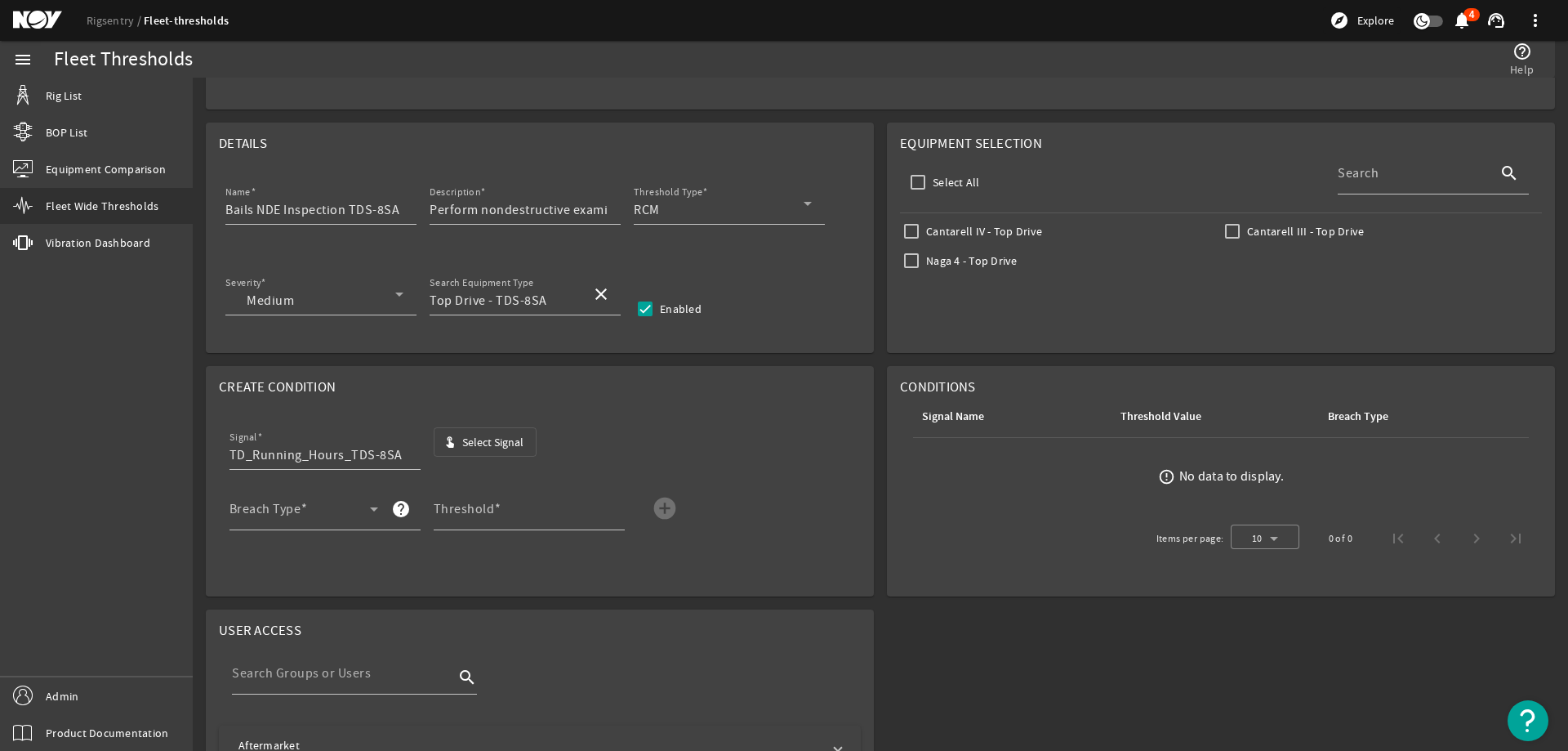
scroll to position [164, 0]
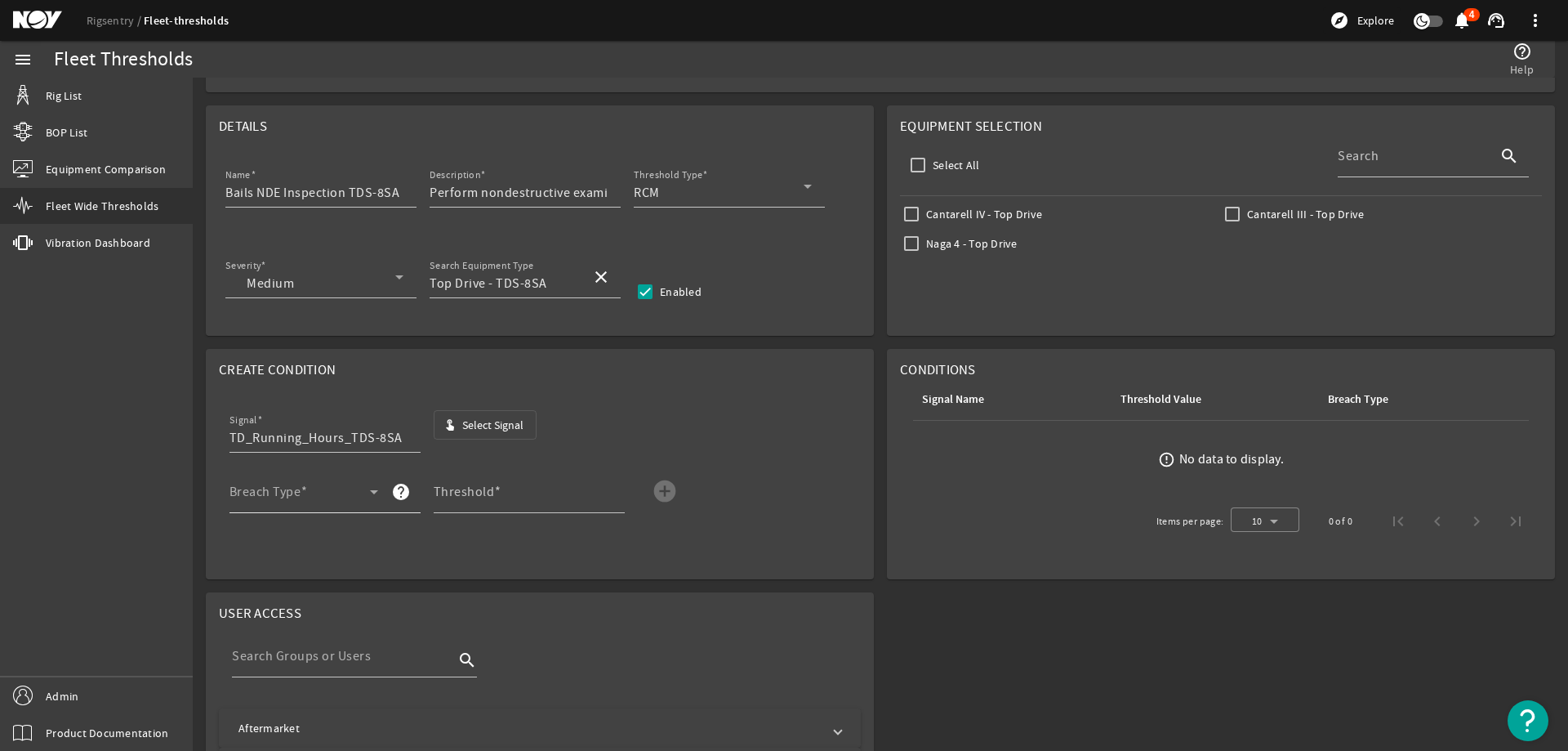
click at [315, 485] on div "Breach Type" at bounding box center [303, 492] width 148 height 42
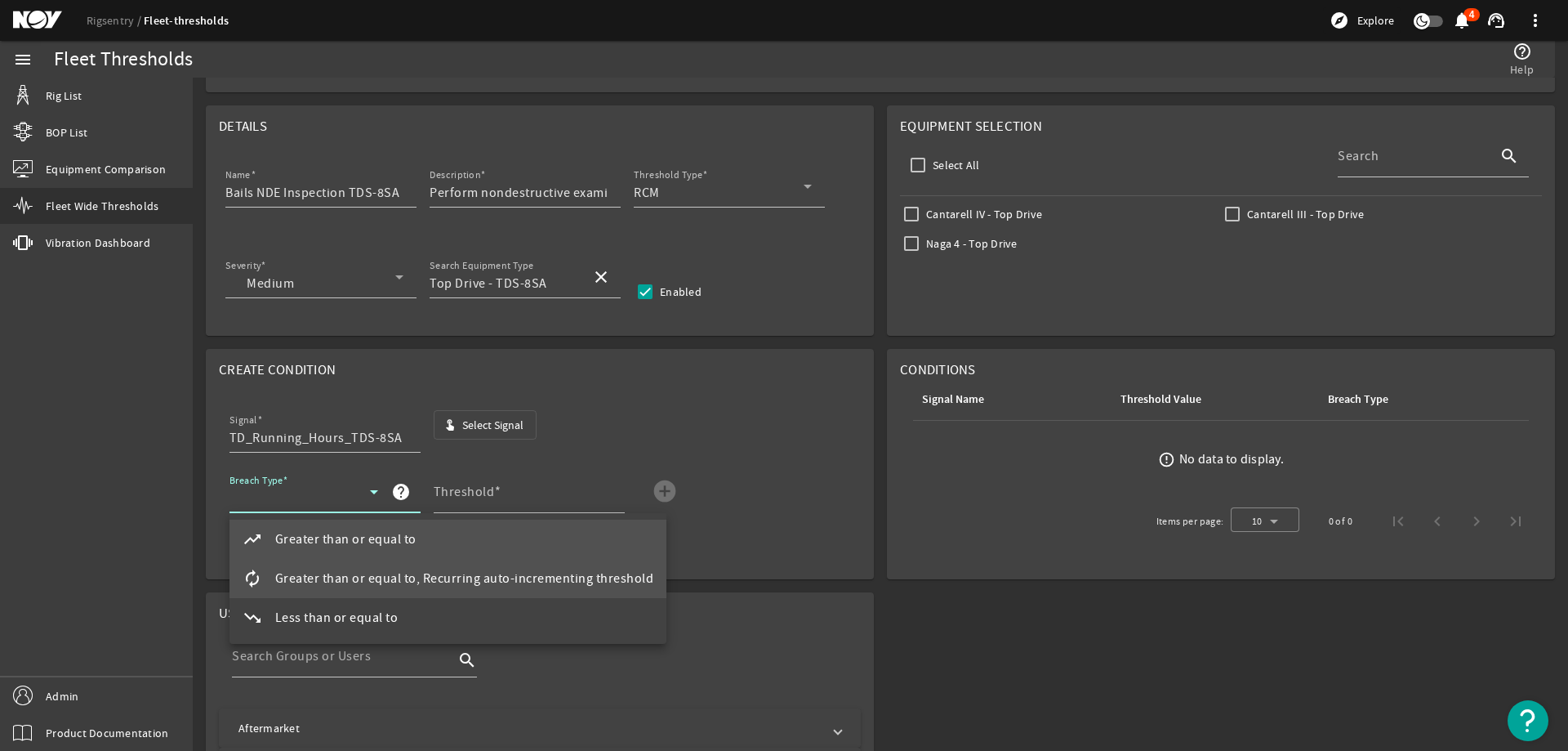
click at [346, 568] on mat-option "autorenew Greater than or equal to, Recurring auto-incrementing threshold" at bounding box center [448, 578] width 438 height 39
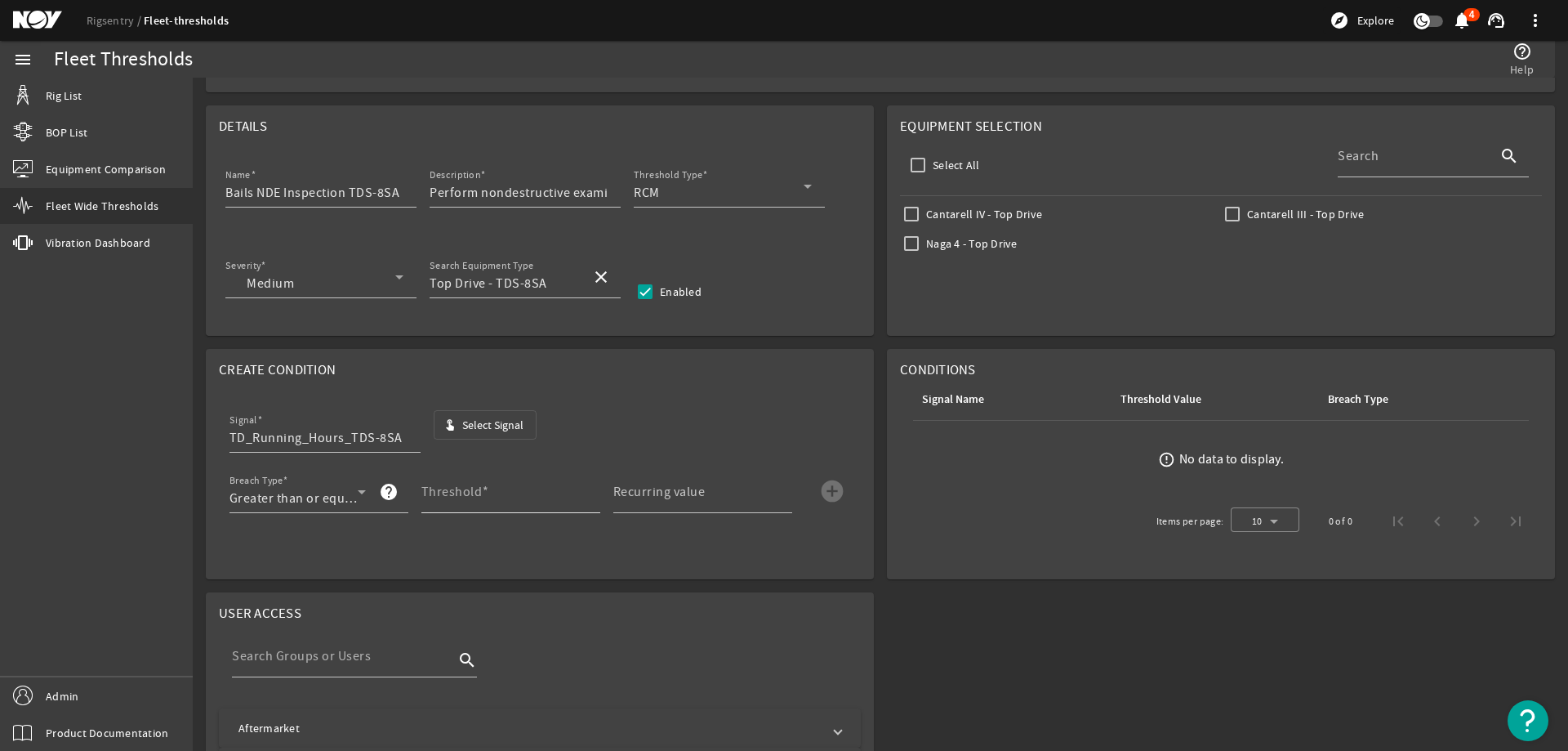
click at [472, 496] on mat-label "Threshold" at bounding box center [452, 492] width 61 height 16
click at [472, 496] on input "Threshold" at bounding box center [504, 498] width 165 height 19
click at [685, 497] on mat-label "Recurring value" at bounding box center [659, 492] width 92 height 16
click at [685, 497] on input "Recurring value" at bounding box center [695, 498] width 165 height 19
click at [836, 497] on mat-icon "add_circle" at bounding box center [832, 491] width 26 height 26
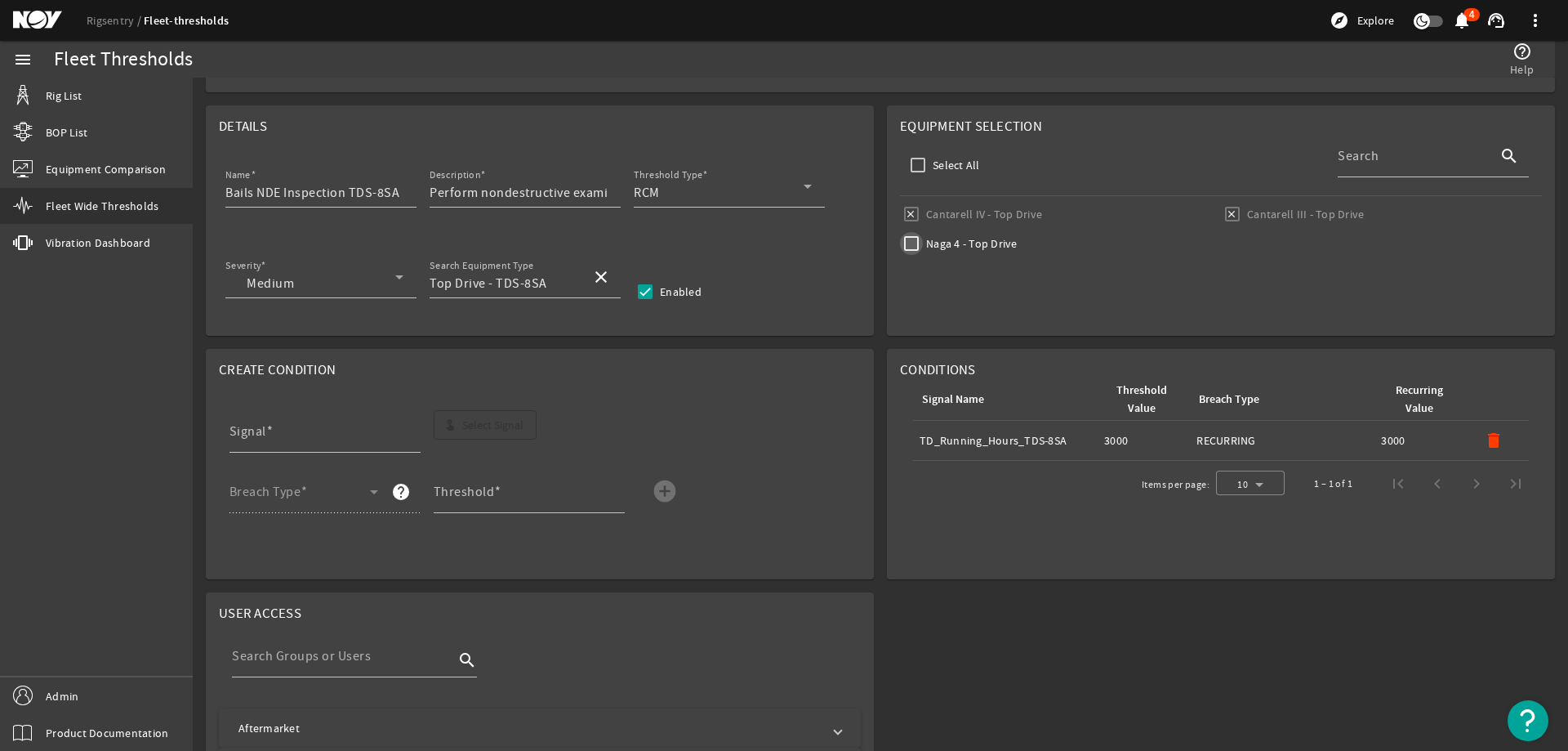
click at [904, 247] on input "Naga 4 - Top Drive" at bounding box center [911, 244] width 23 height 23
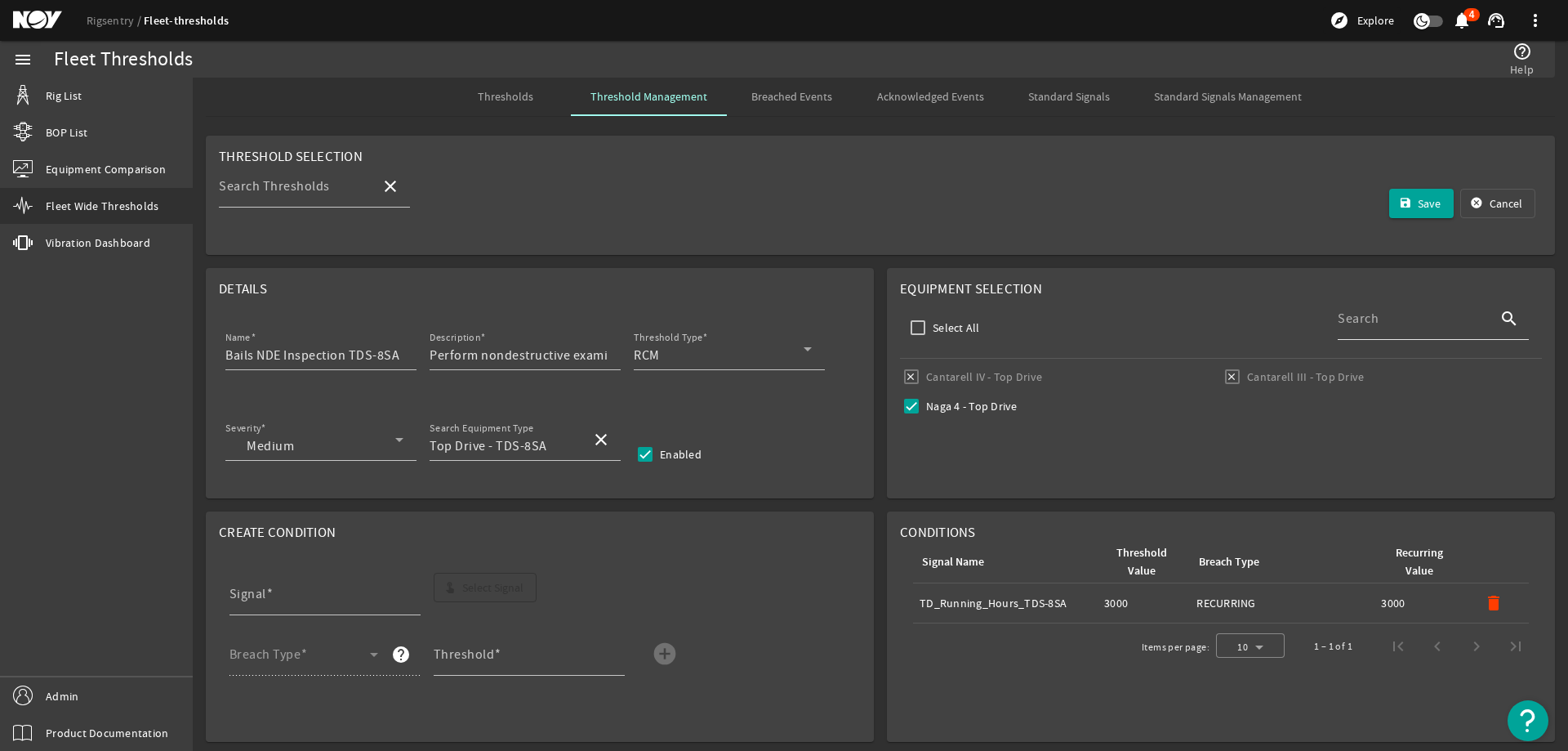
scroll to position [0, 0]
click at [1399, 206] on mat-icon "save" at bounding box center [1405, 205] width 13 height 13
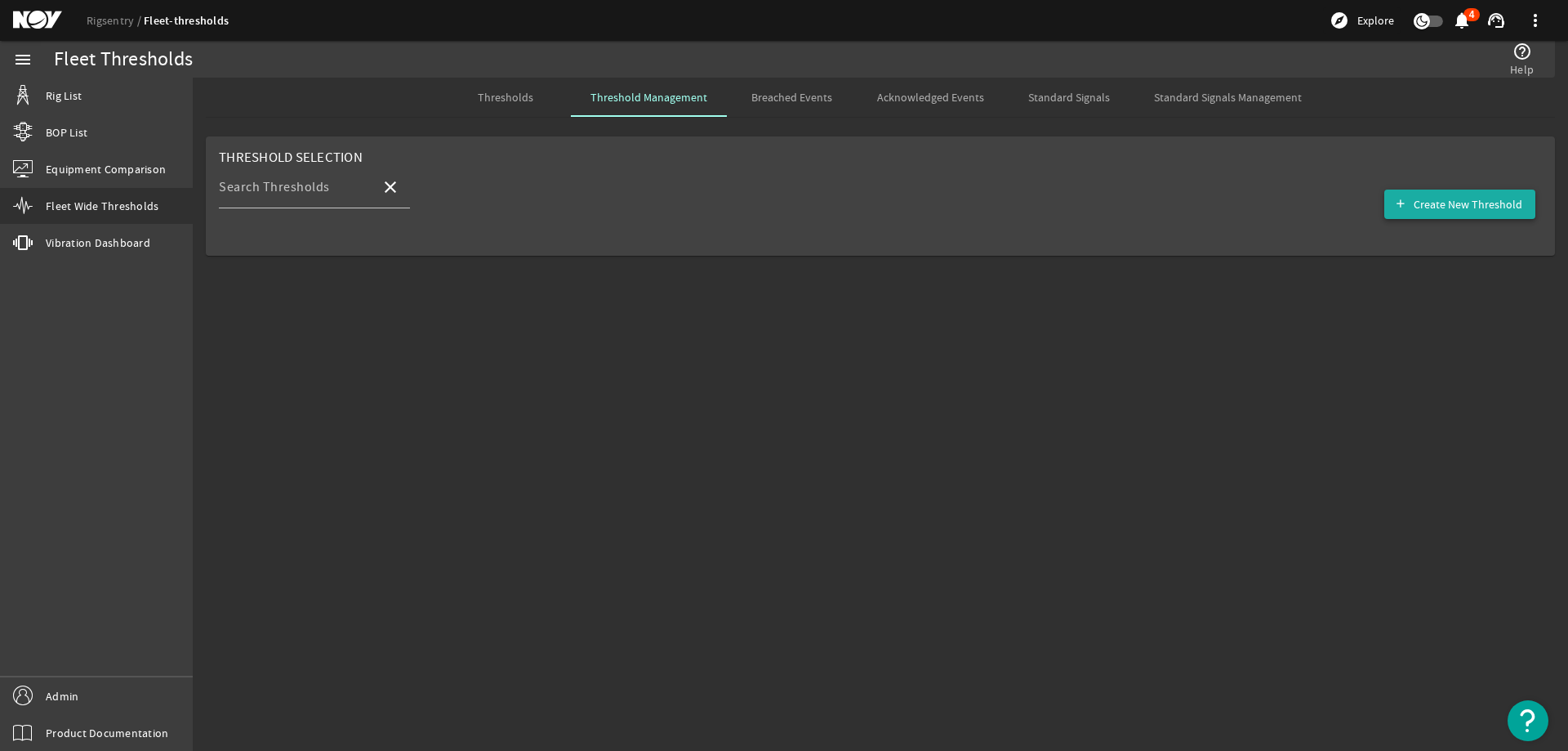
click at [1470, 199] on span "Create New Threshold" at bounding box center [1468, 204] width 109 height 16
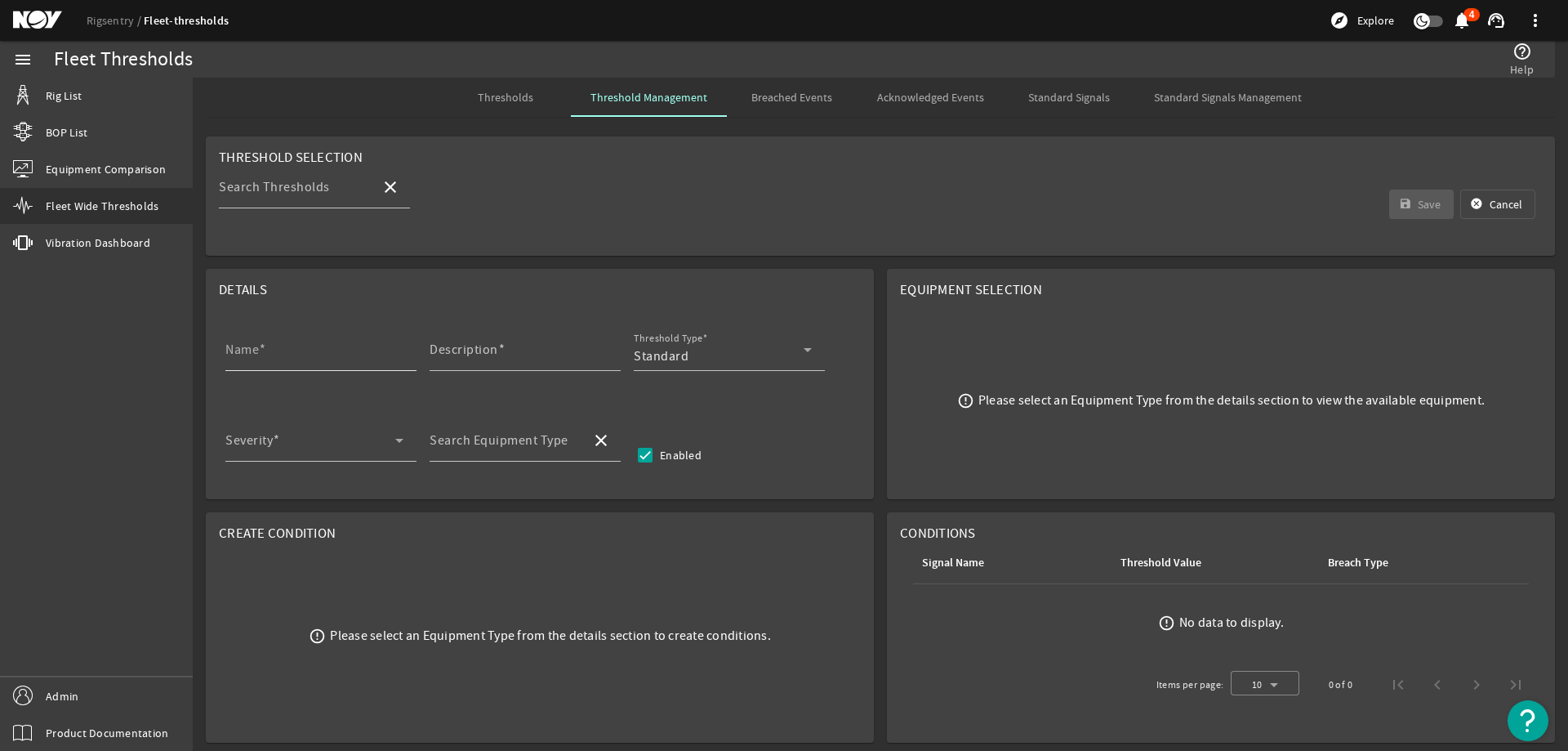
click at [371, 362] on input "Name" at bounding box center [315, 356] width 178 height 19
paste input "Bails/Links NDE Inspection"
click at [500, 352] on span at bounding box center [502, 349] width 8 height 16
click at [500, 352] on input "Description" at bounding box center [518, 356] width 178 height 19
paste input "Perform nondestructive examination (NDE) of bails/links, without disassembling,…"
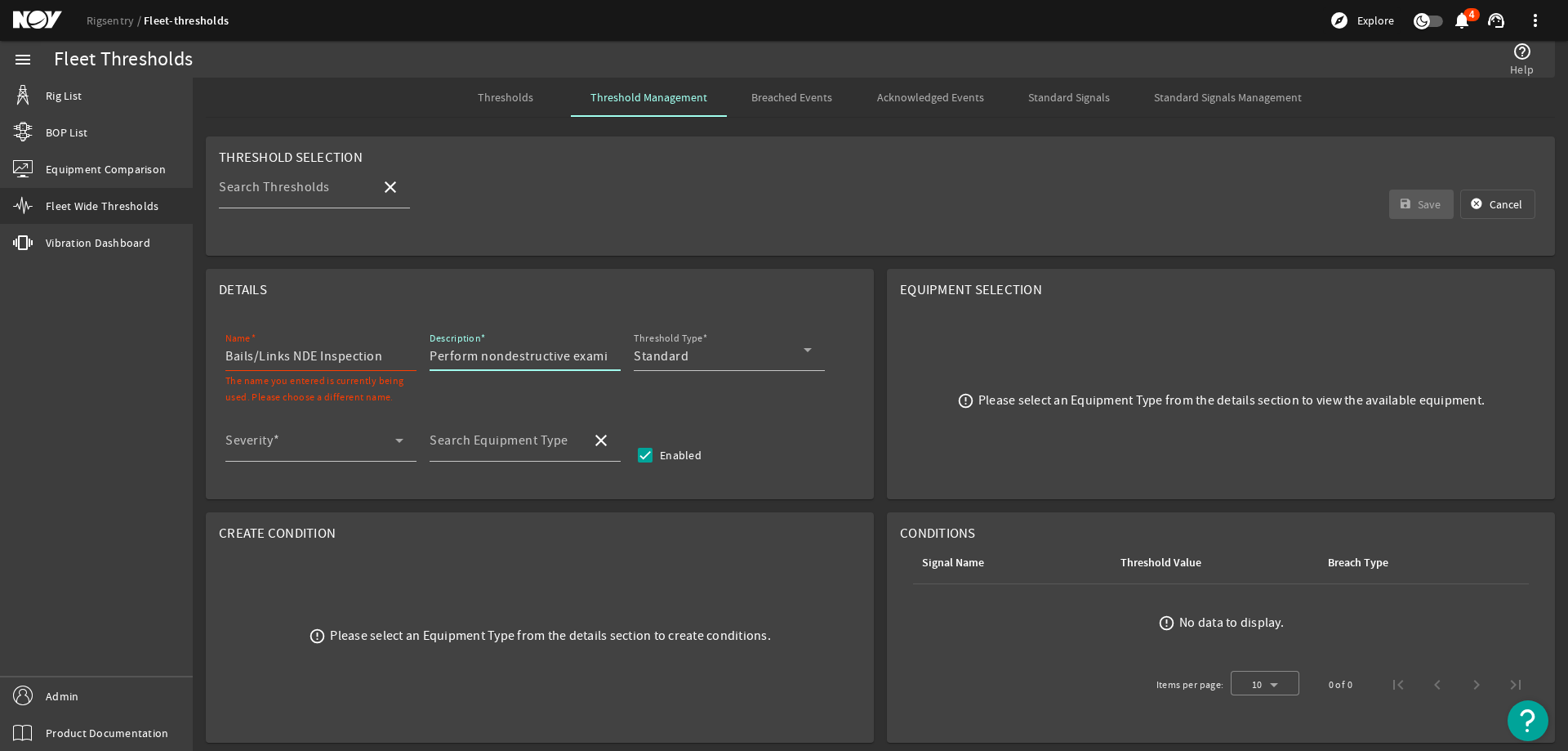
scroll to position [0, 872]
click at [710, 349] on div "Standard" at bounding box center [719, 356] width 170 height 19
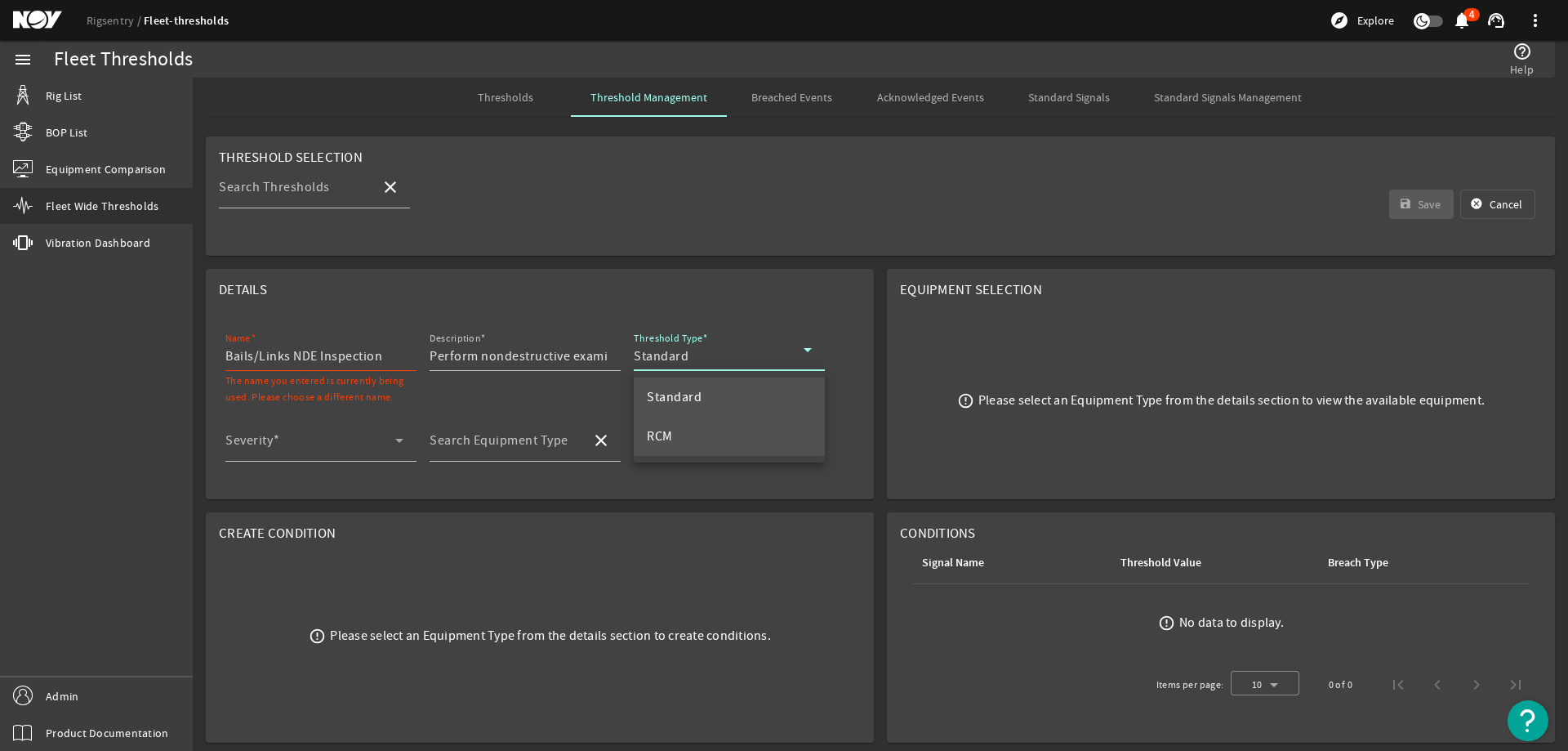
click at [710, 442] on mat-option "RCM" at bounding box center [730, 436] width 191 height 39
click at [348, 436] on div "Severity" at bounding box center [315, 440] width 178 height 42
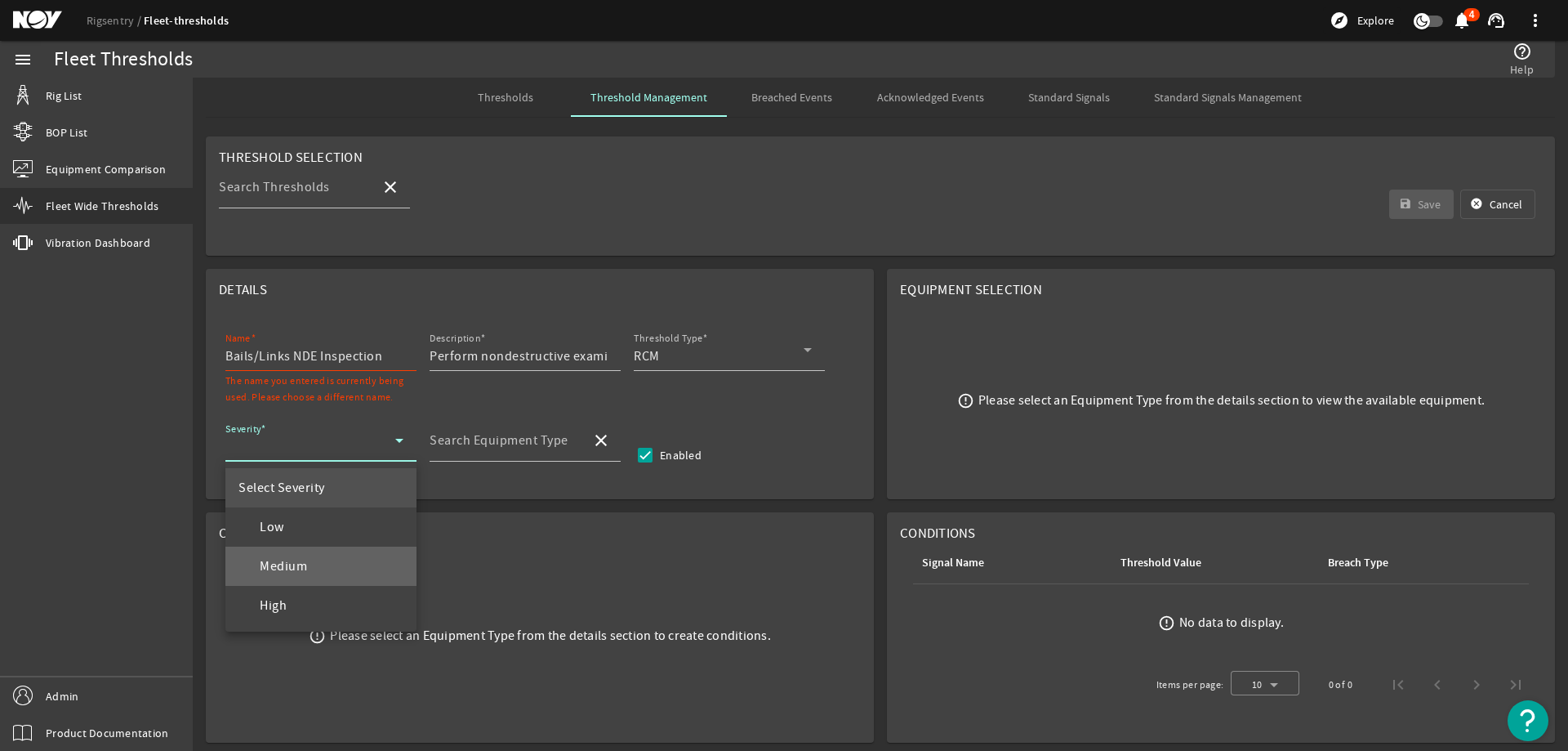
click at [334, 560] on mat-option "Medium" at bounding box center [321, 565] width 191 height 39
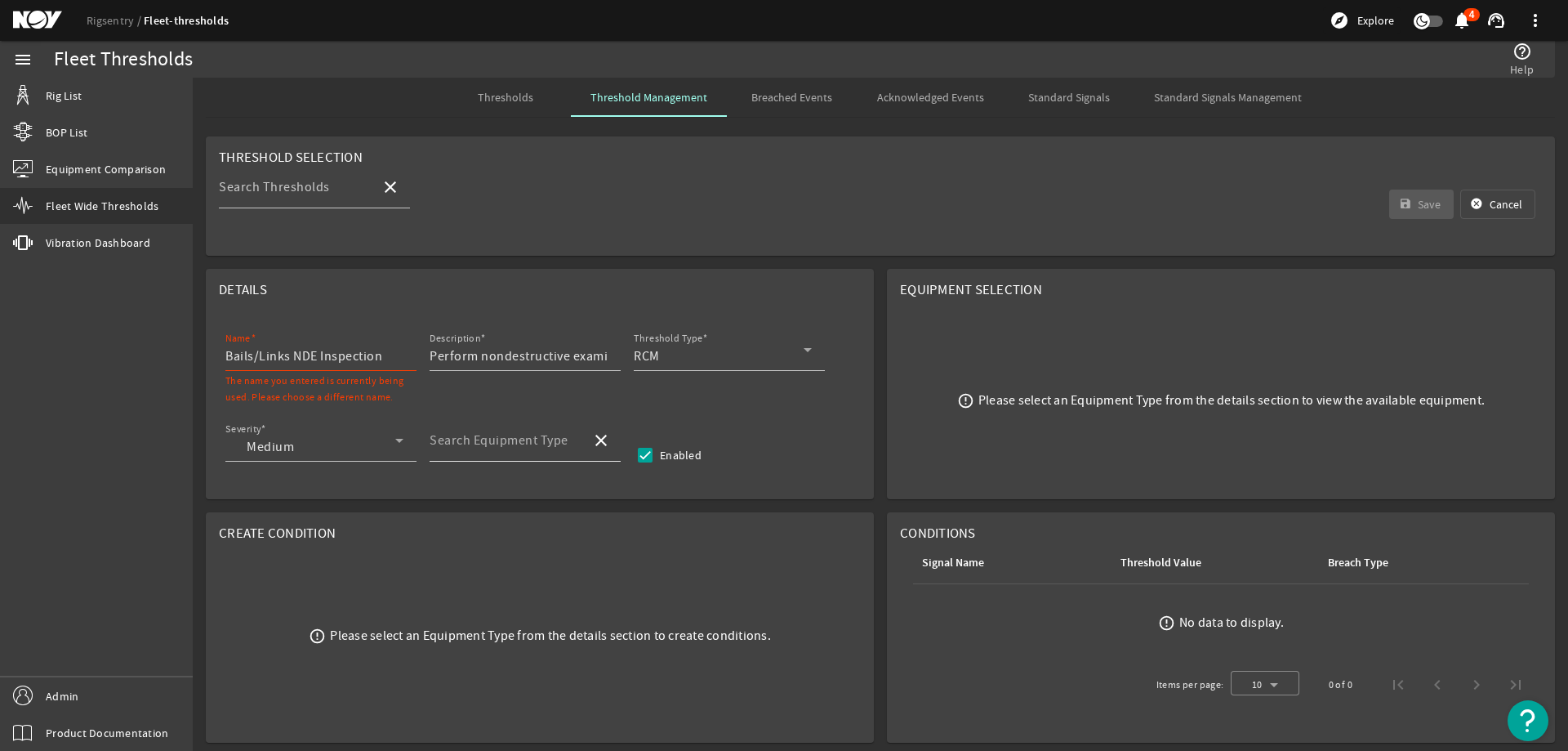
click at [524, 439] on mat-label "Search Equipment Type" at bounding box center [498, 440] width 139 height 16
click at [524, 439] on input "Search Equipment Type" at bounding box center [503, 447] width 148 height 19
click at [563, 531] on mat-option "Top Drive - TDS-8SA" at bounding box center [525, 526] width 191 height 39
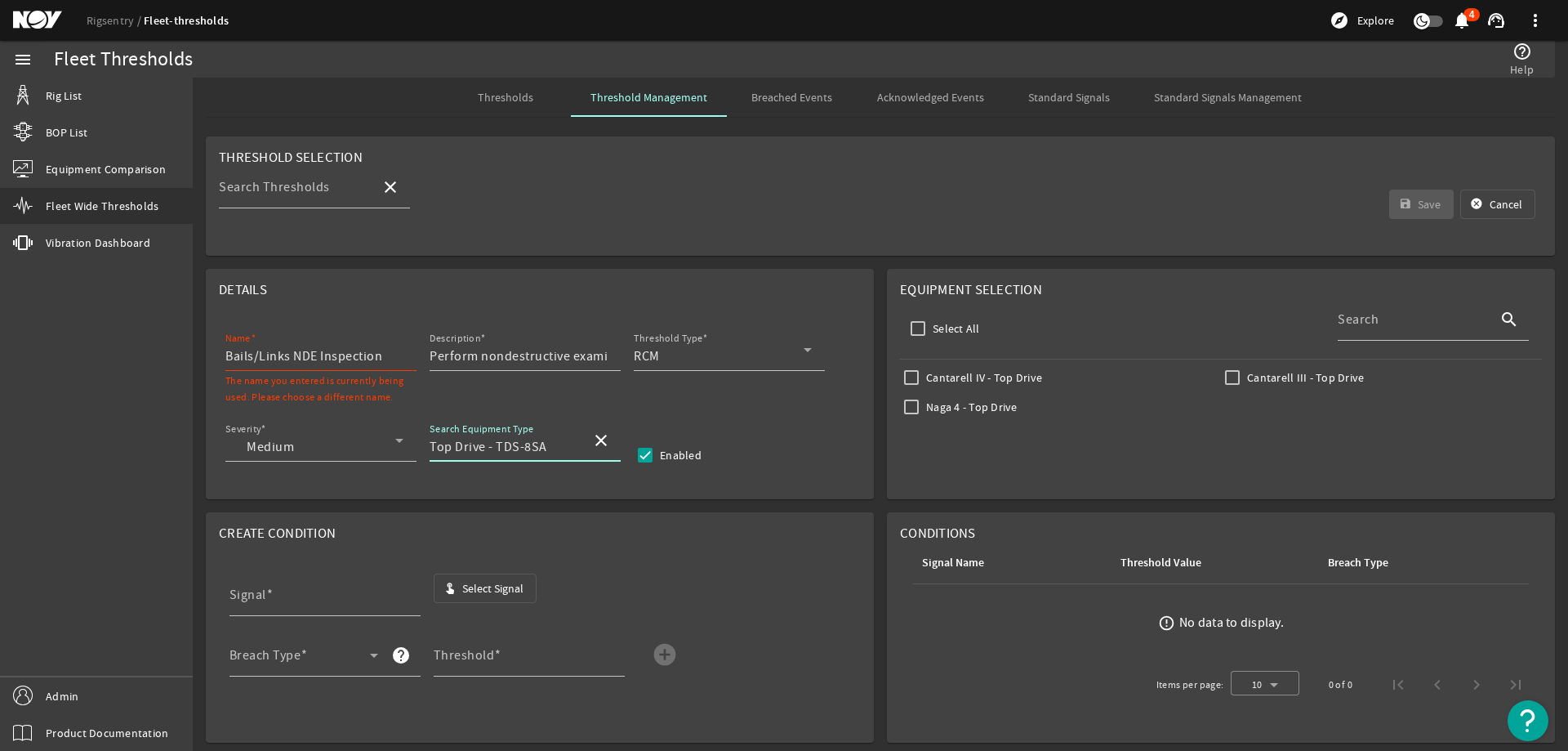
click at [392, 361] on input "Bails/Links NDE Inspection" at bounding box center [315, 356] width 178 height 19
click at [495, 598] on span "button" at bounding box center [485, 587] width 102 height 39
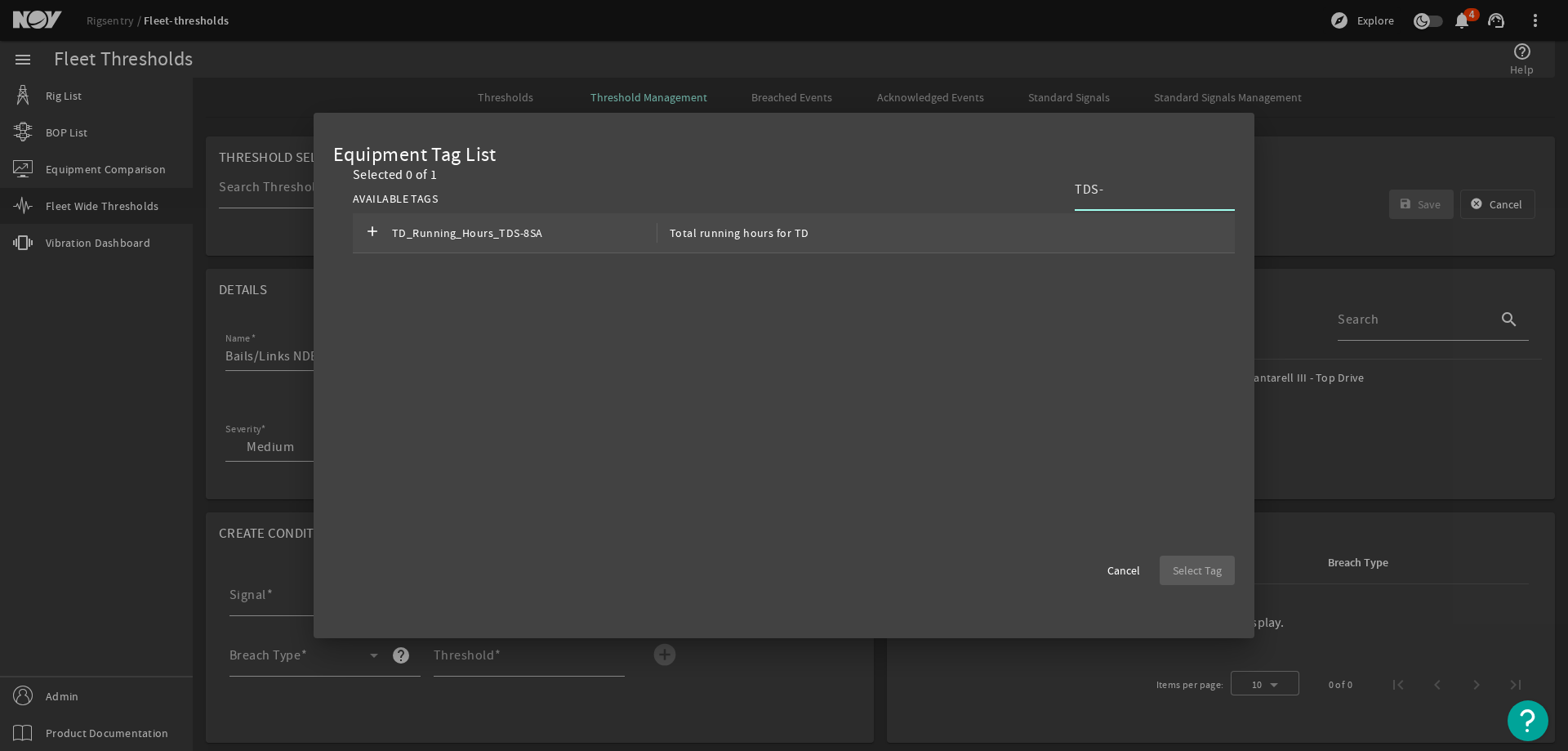
click at [852, 236] on div "add TD_Running_Hours_TDS-8SA Total running hours for TD" at bounding box center [794, 233] width 882 height 40
drag, startPoint x: 1222, startPoint y: 575, endPoint x: 1205, endPoint y: 540, distance: 38.9
click at [1222, 574] on span "button" at bounding box center [1197, 570] width 76 height 39
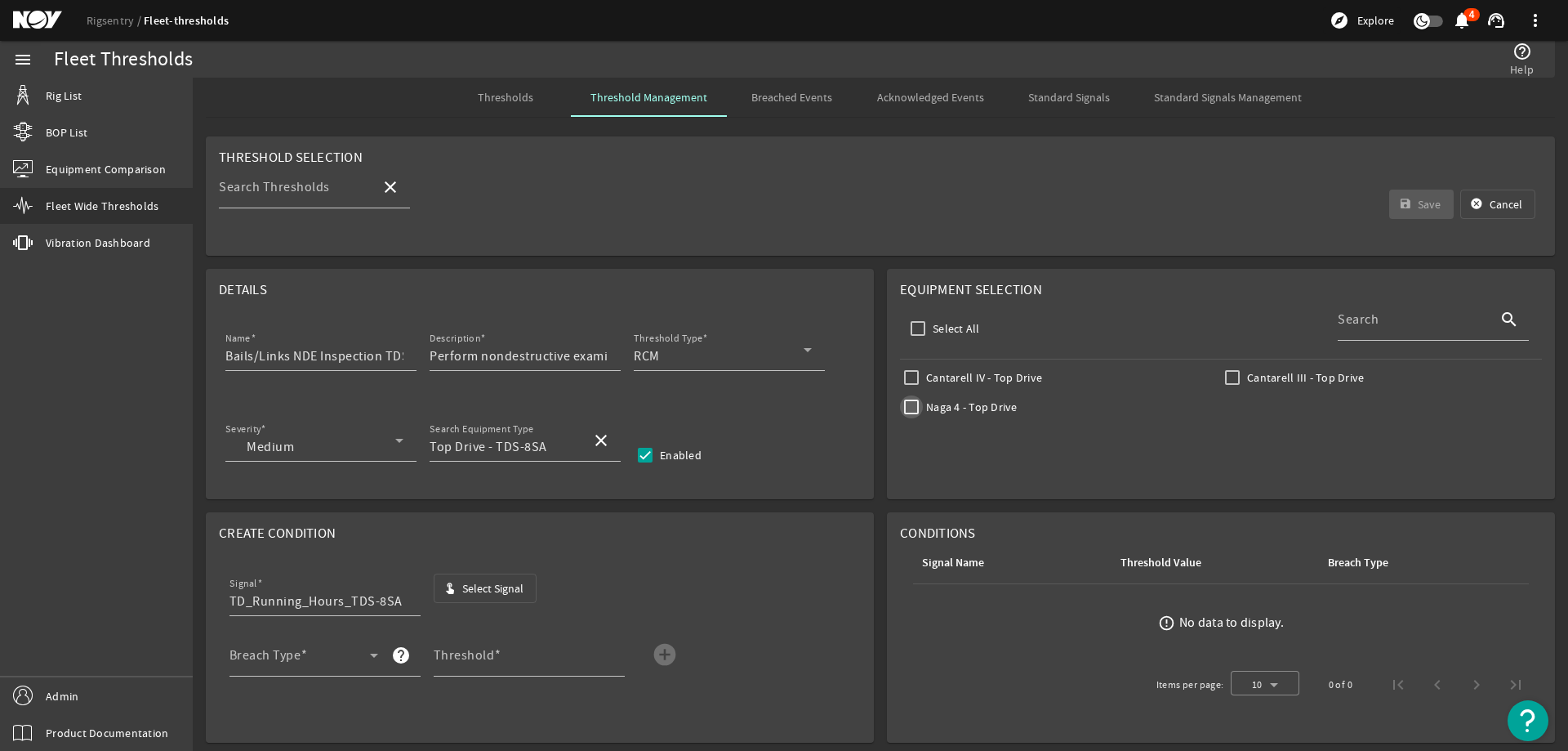
click at [903, 407] on input "Naga 4 - Top Drive" at bounding box center [911, 407] width 23 height 23
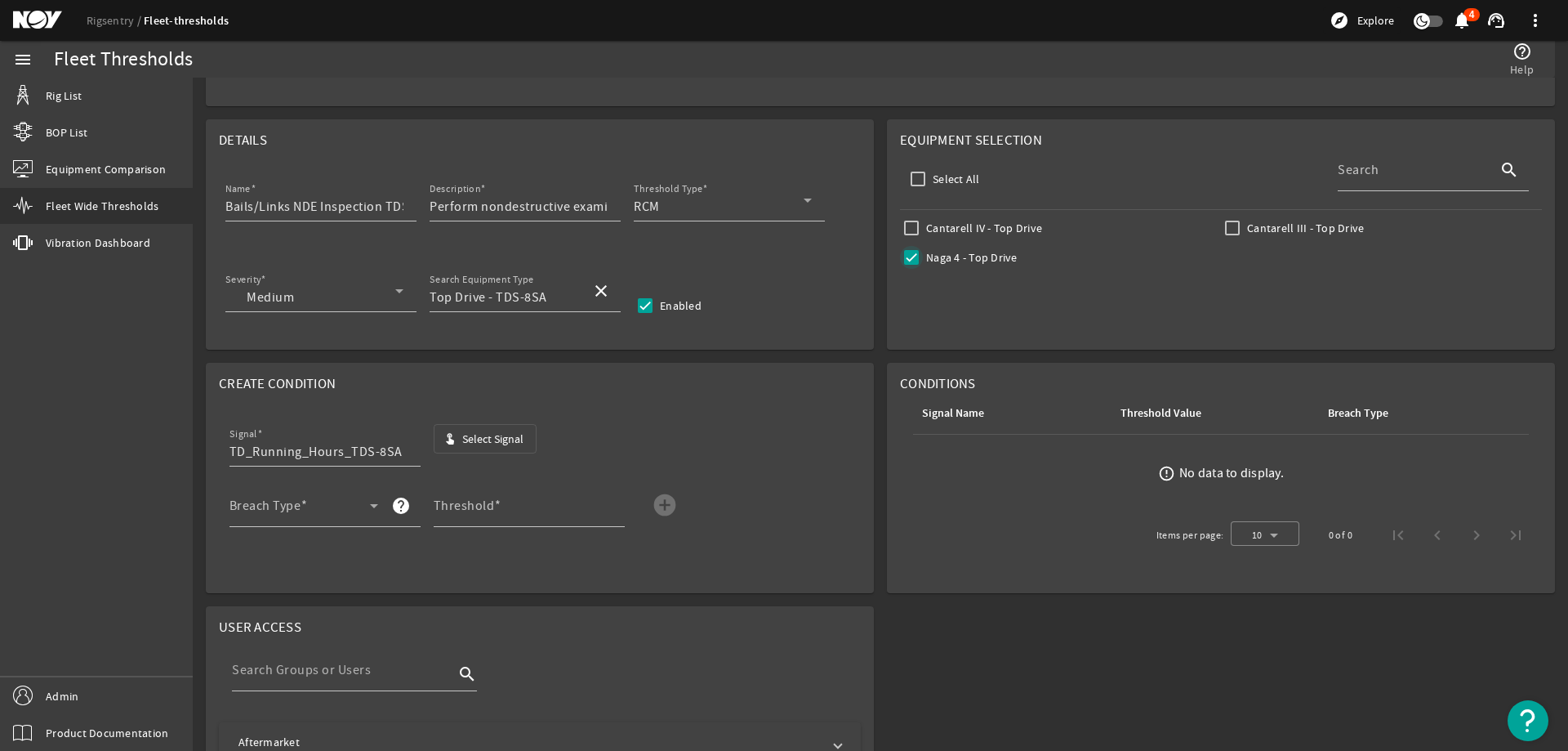
scroll to position [164, 0]
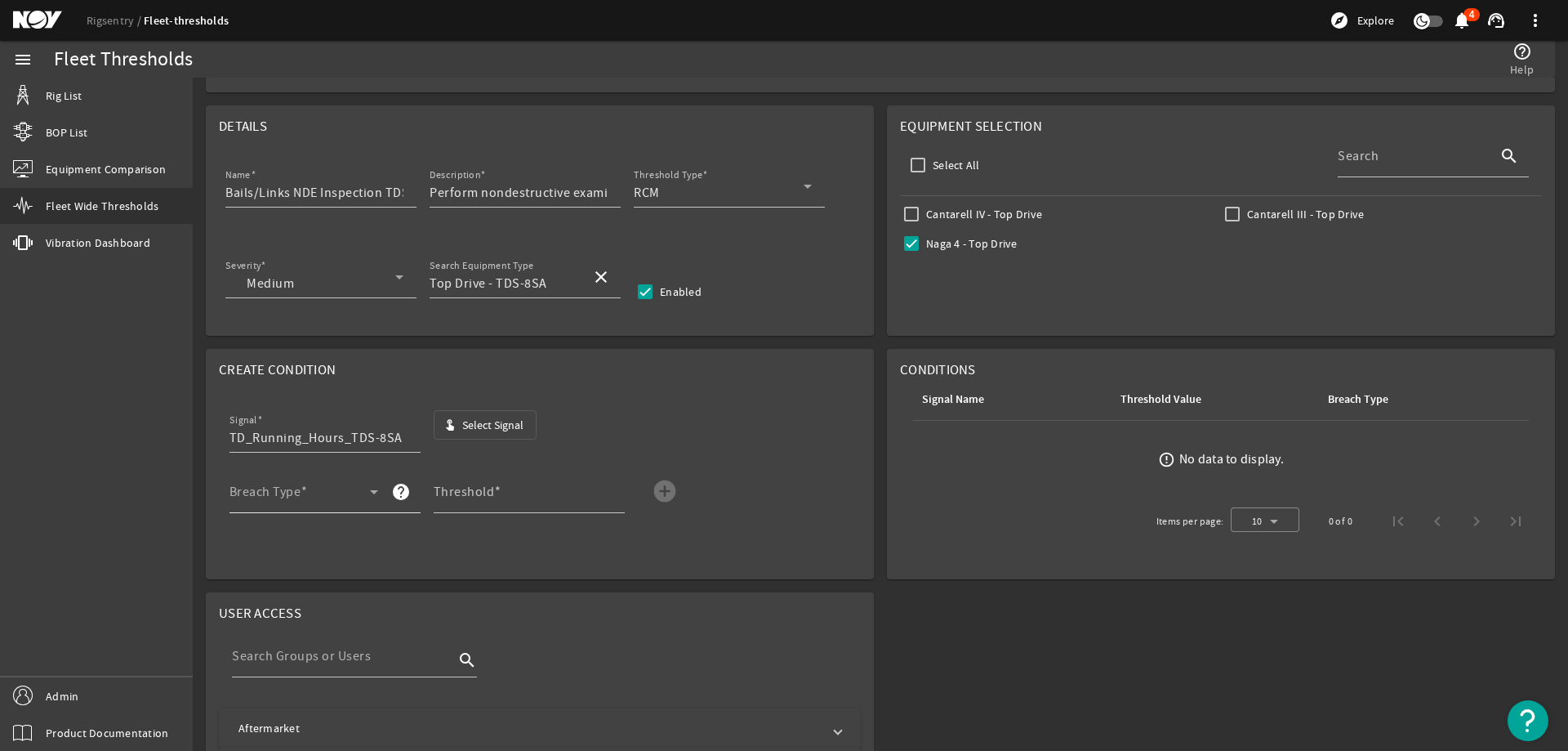
click at [347, 492] on span at bounding box center [299, 498] width 141 height 19
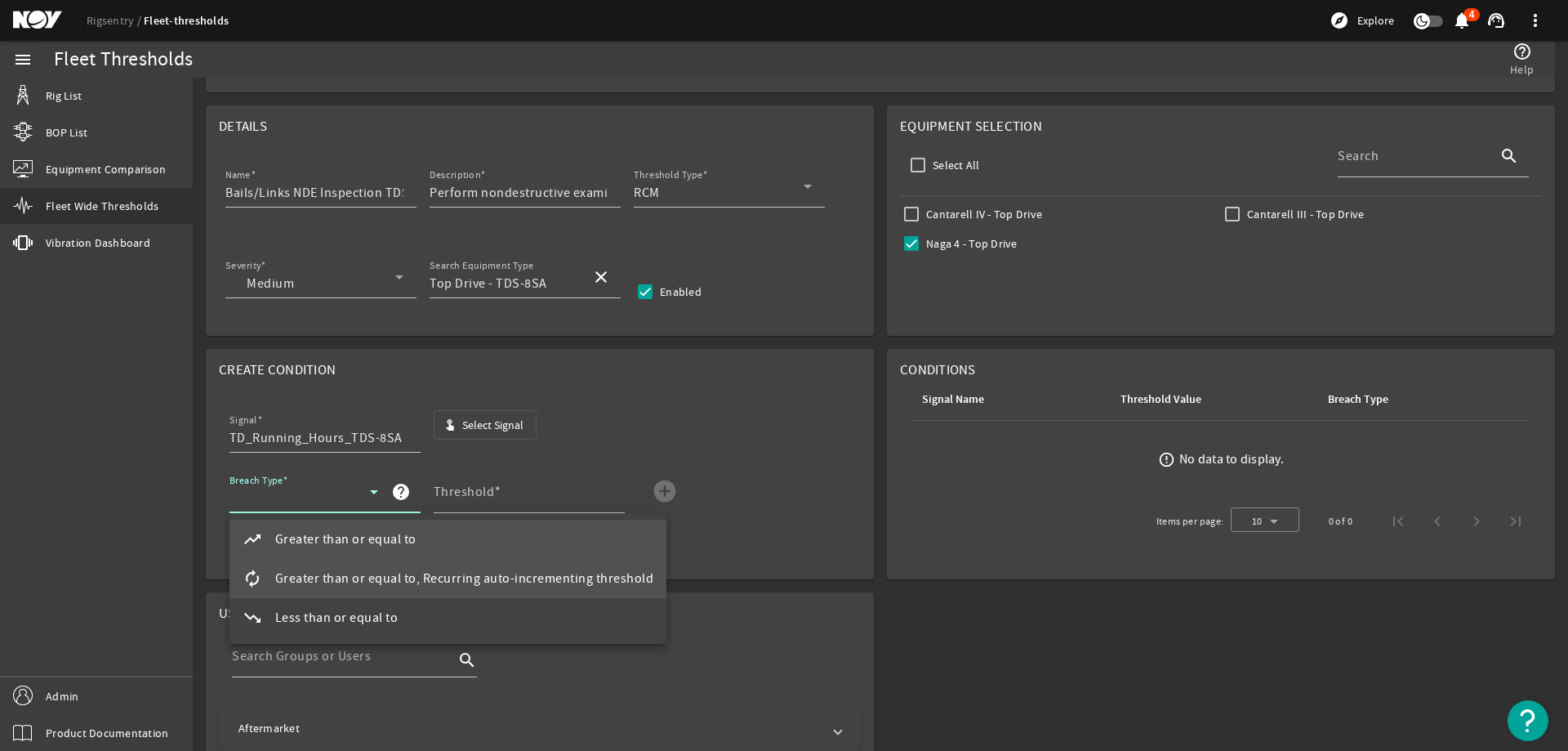
click at [529, 581] on span "Greater than or equal to, Recurring auto-incrementing threshold" at bounding box center [465, 578] width 379 height 19
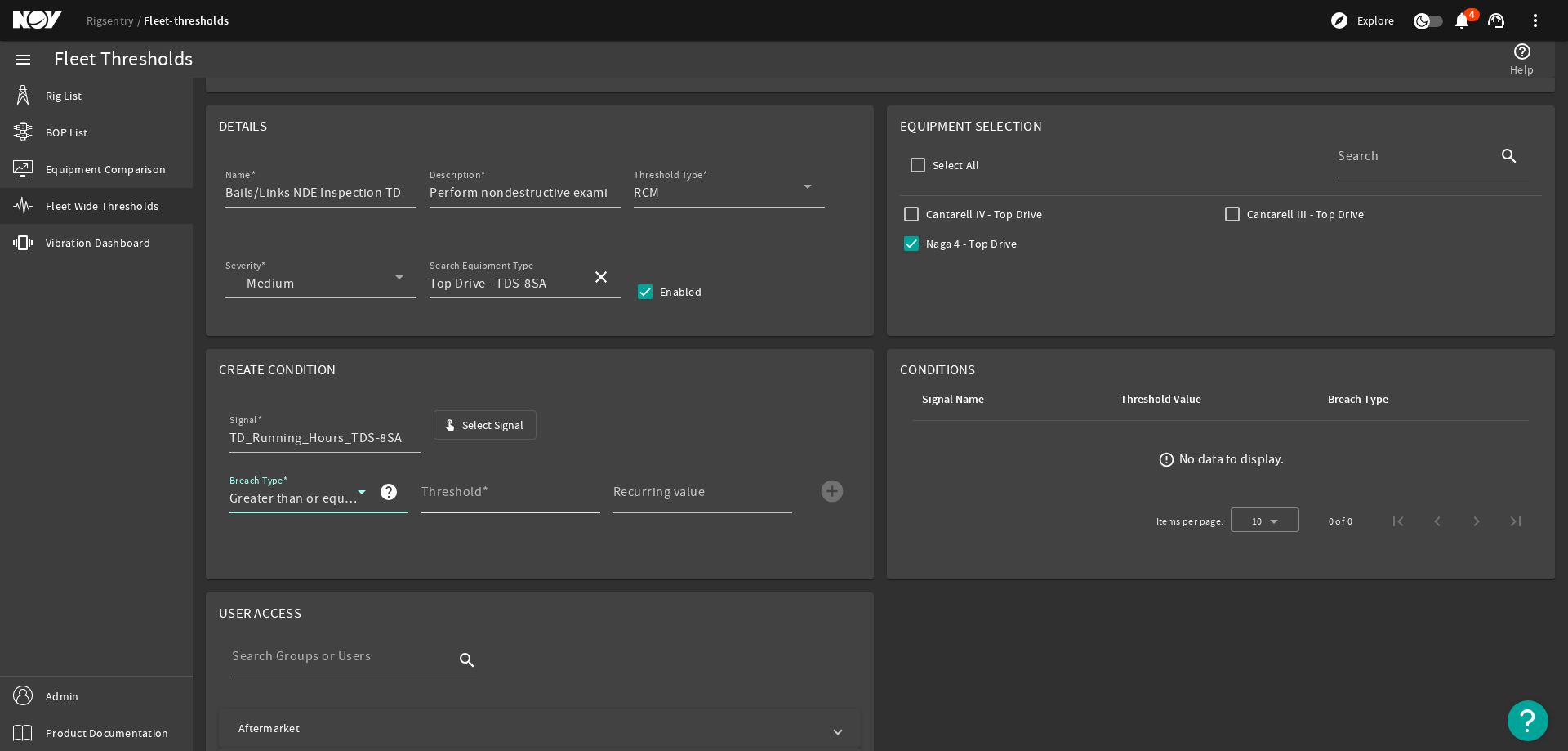
click at [517, 498] on input "Threshold" at bounding box center [504, 498] width 165 height 19
click at [680, 507] on input "Recurring value" at bounding box center [695, 498] width 165 height 19
click at [826, 495] on mat-icon "add_circle" at bounding box center [832, 491] width 26 height 26
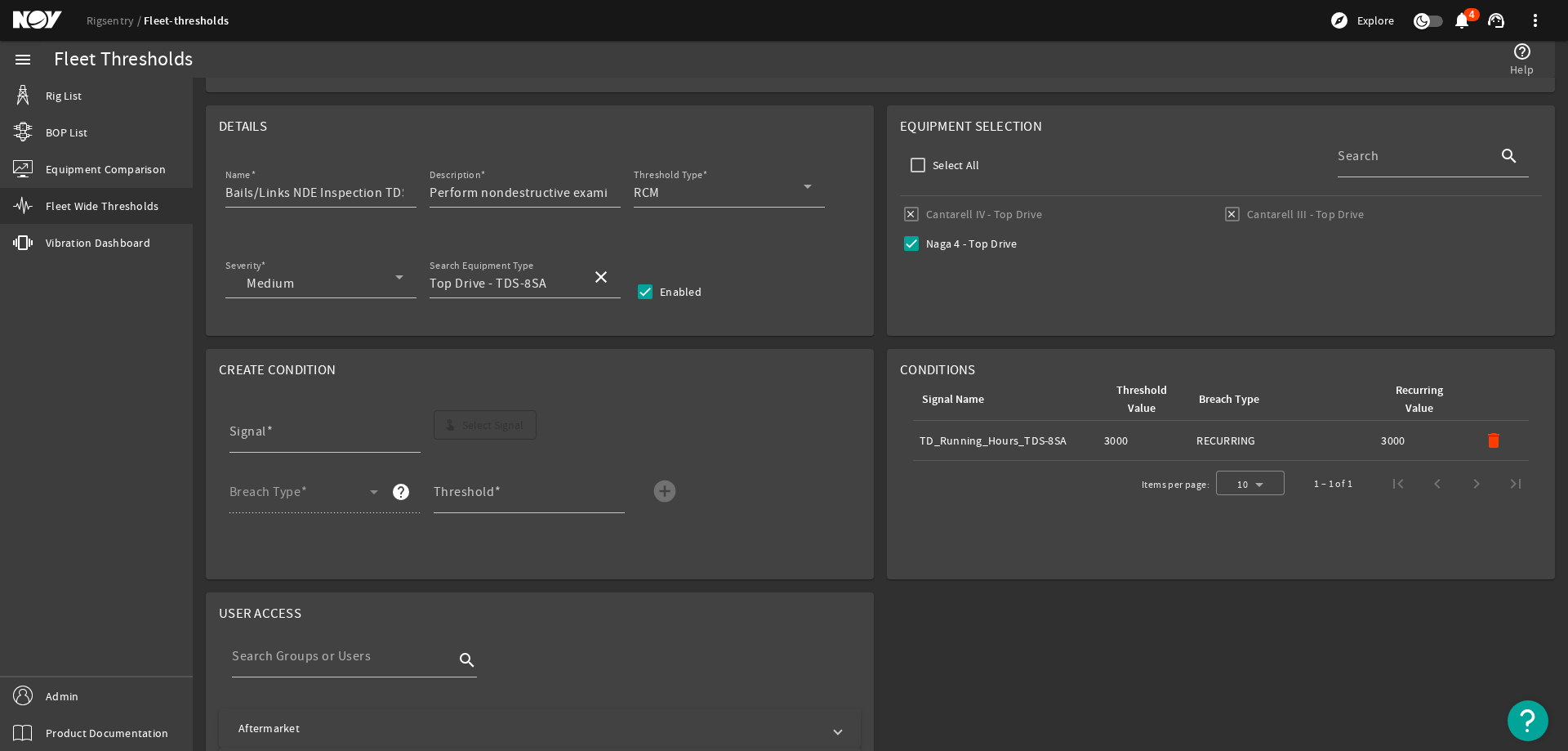
scroll to position [0, 0]
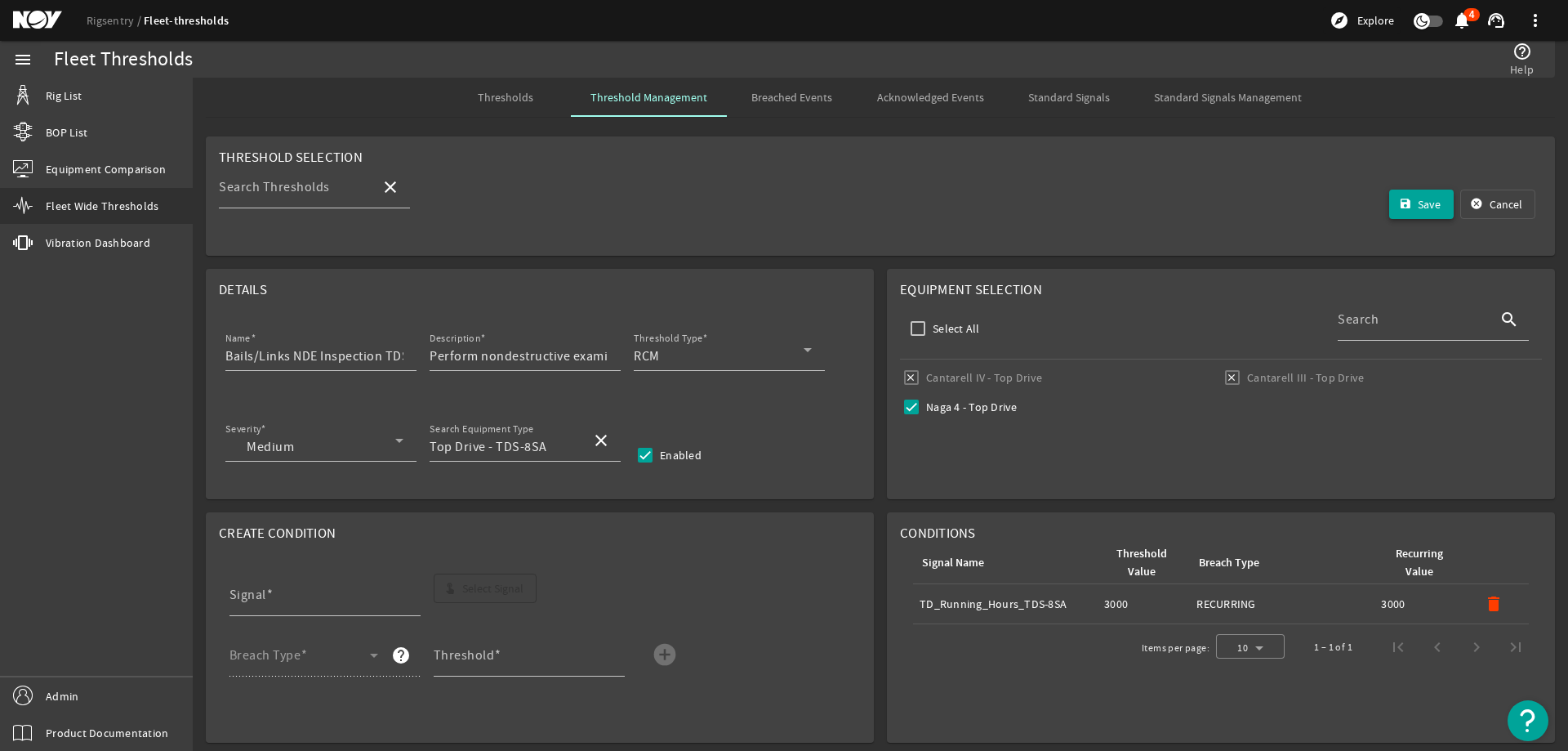
click at [1417, 204] on span "Save" at bounding box center [1428, 204] width 23 height 16
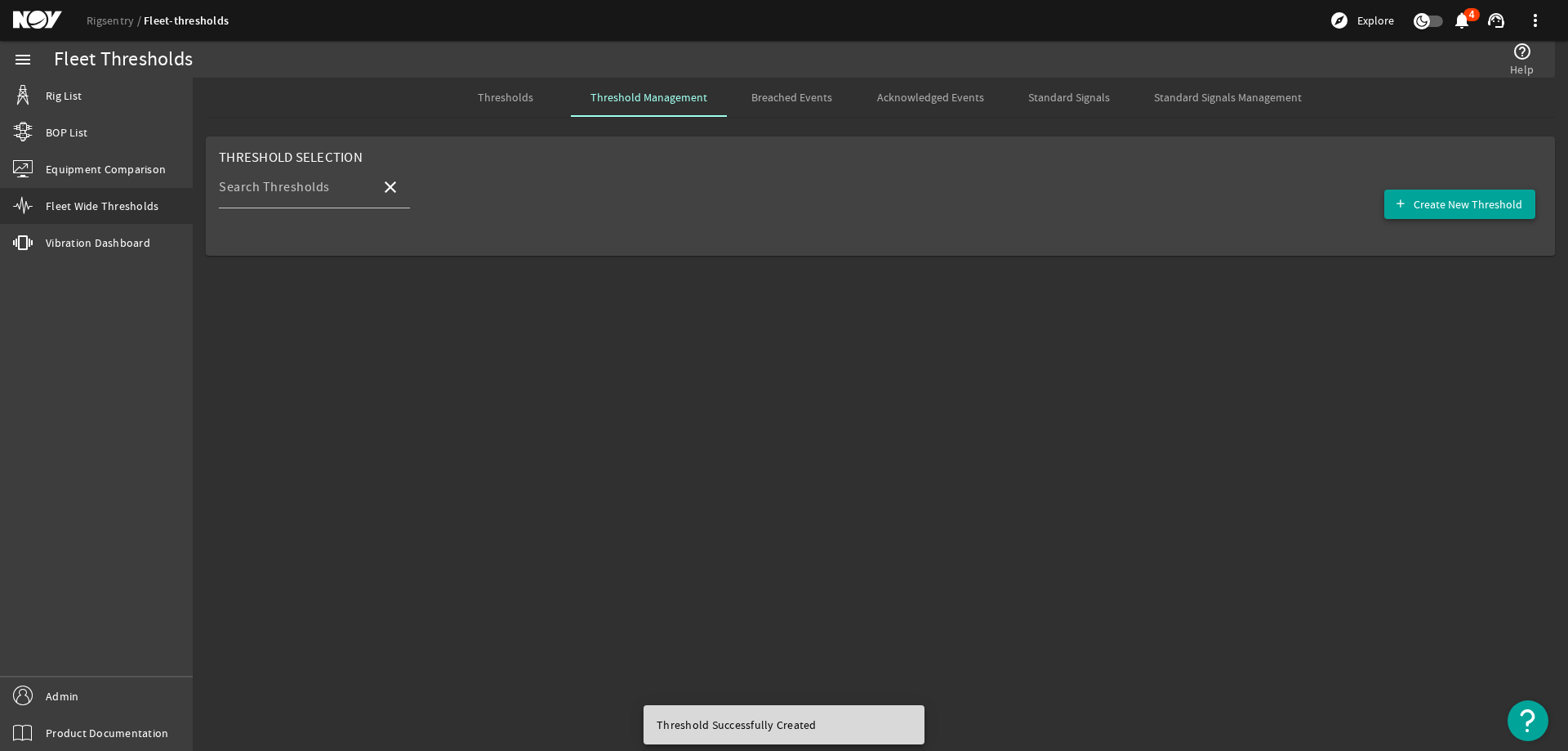
click at [1465, 206] on span "Create New Threshold" at bounding box center [1468, 204] width 109 height 16
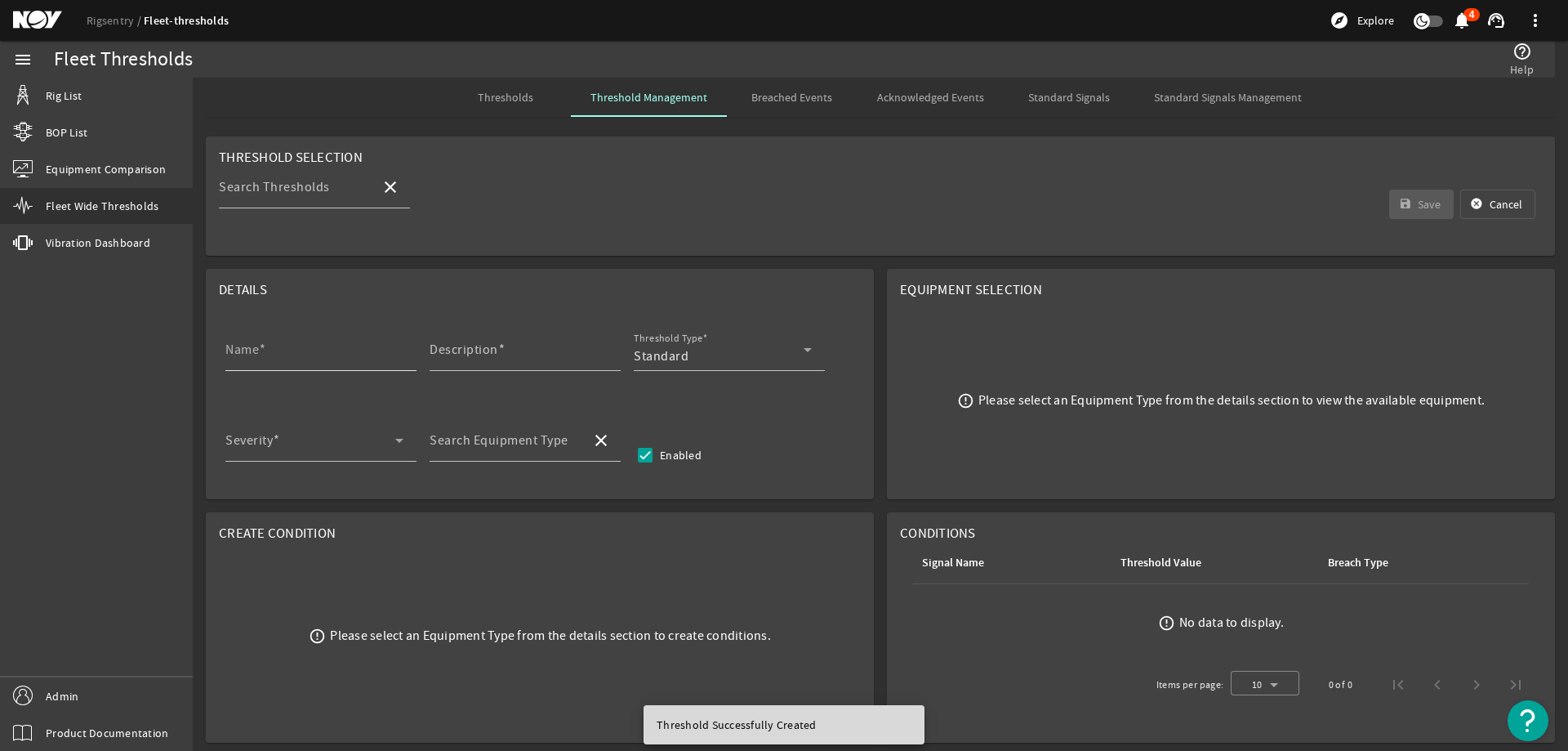
click at [326, 360] on input "Name" at bounding box center [315, 356] width 178 height 19
paste input "Gear Oil Replacement"
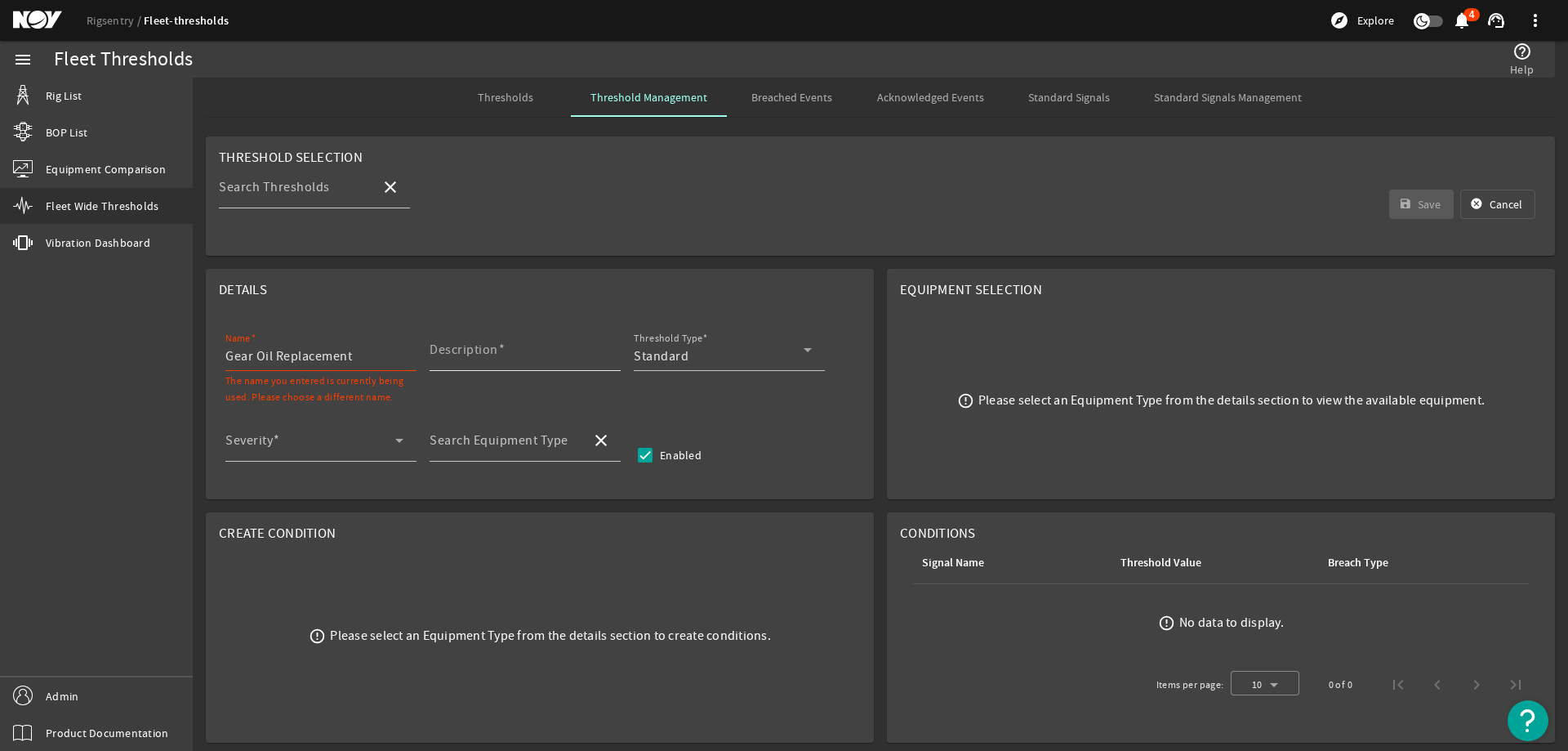
click at [467, 340] on div "Description" at bounding box center [518, 349] width 178 height 42
click at [578, 356] on input "Description" at bounding box center [518, 356] width 178 height 19
paste input "Replace the gear oil"
click at [671, 353] on span "Standard" at bounding box center [661, 356] width 54 height 16
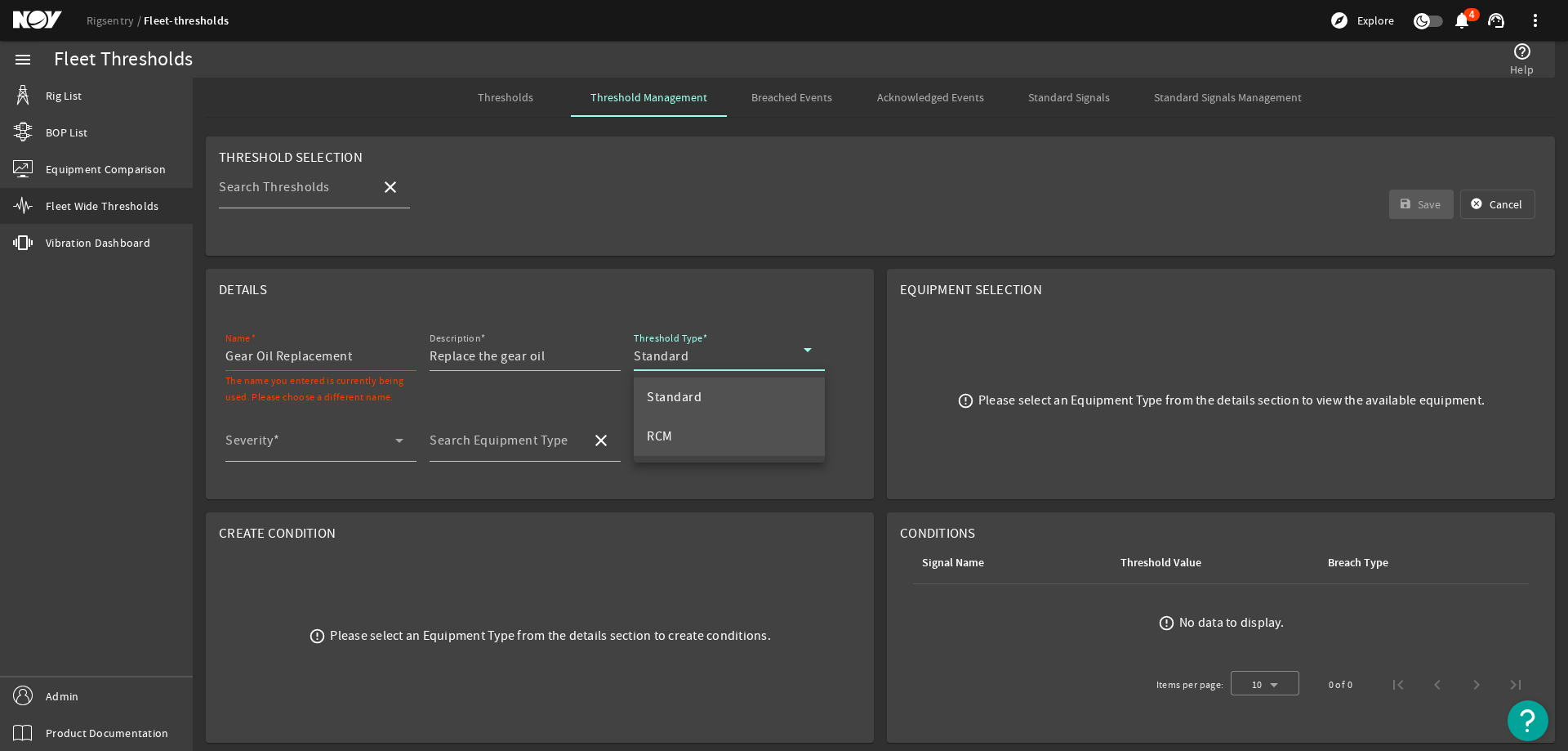
click at [697, 434] on mat-option "RCM" at bounding box center [730, 436] width 191 height 39
click at [360, 450] on span at bounding box center [311, 447] width 170 height 19
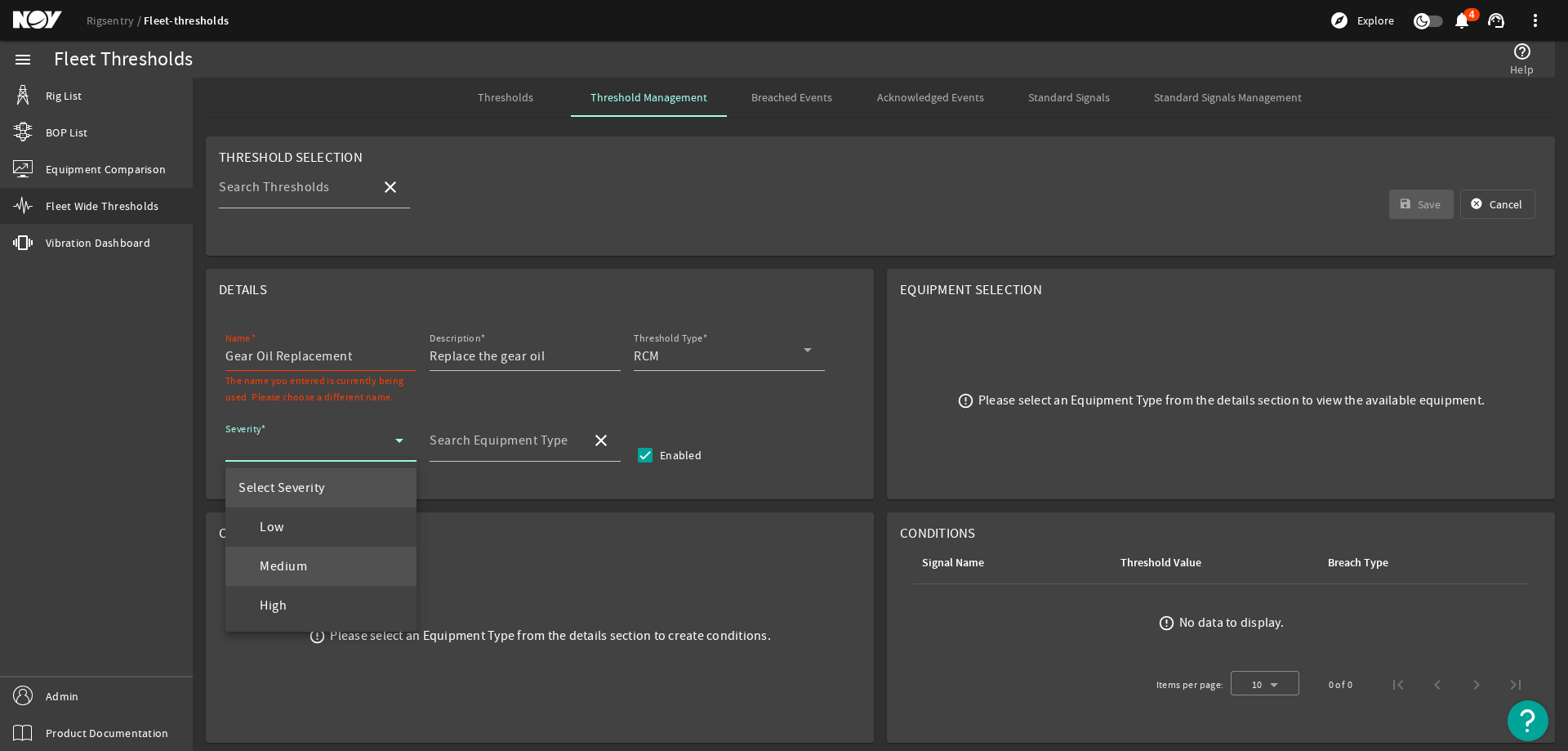
click at [314, 563] on mat-option "Medium" at bounding box center [321, 565] width 191 height 39
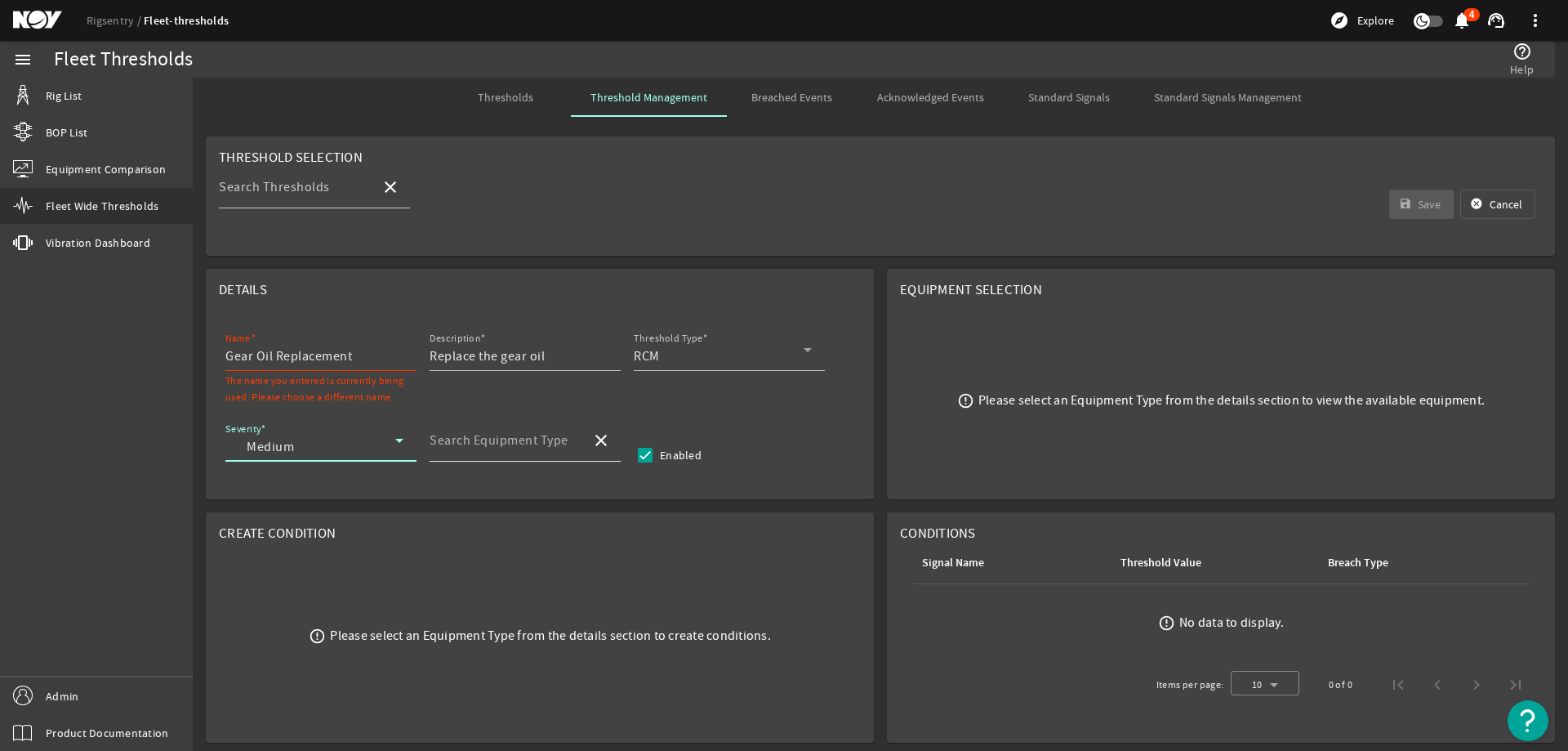
click at [476, 447] on mat-label "Search Equipment Type" at bounding box center [498, 440] width 139 height 16
click at [476, 447] on input "Search Equipment Type" at bounding box center [503, 447] width 148 height 19
click at [576, 520] on mat-option "Top Drive - TDS-8SA" at bounding box center [525, 526] width 191 height 39
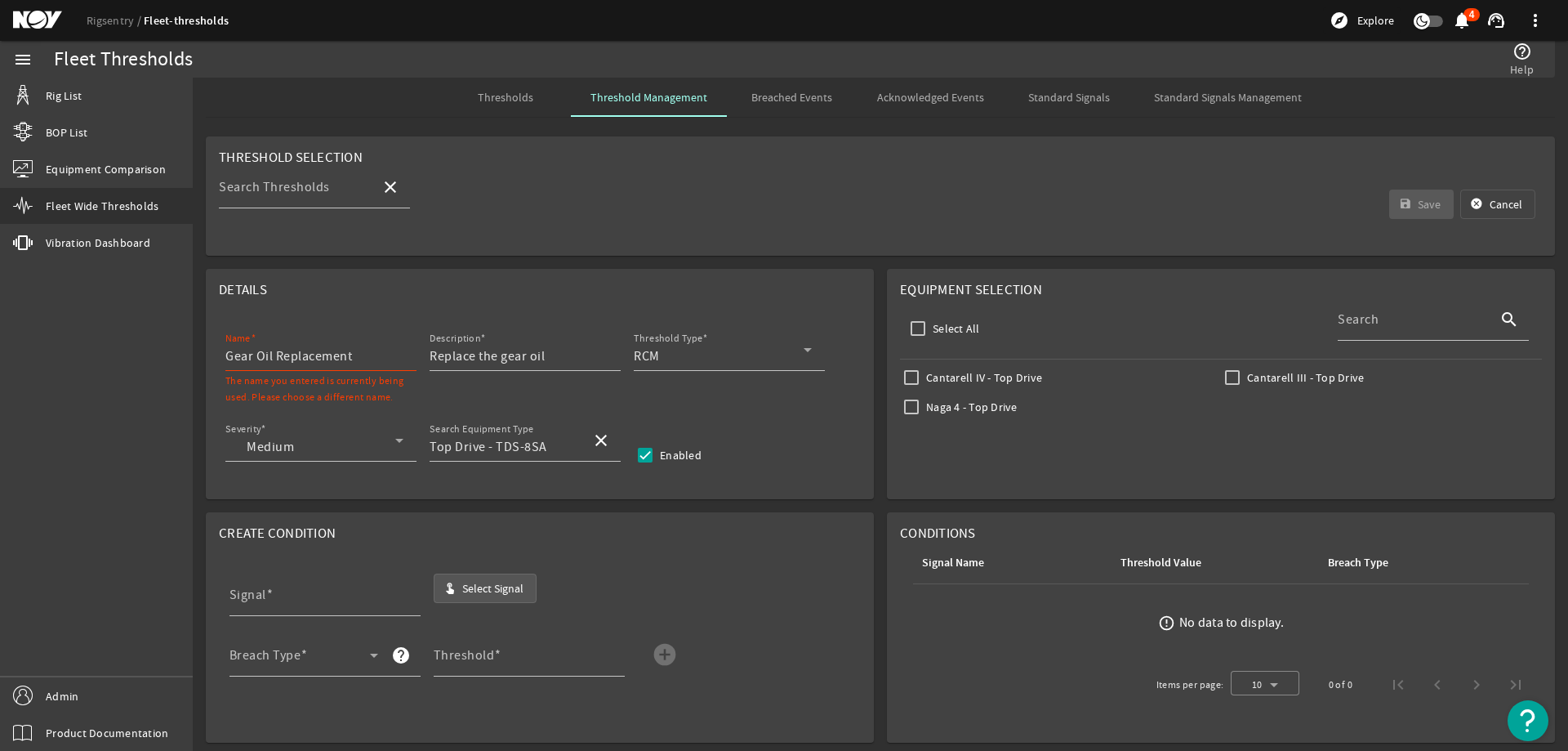
click at [490, 591] on span "Select Signal" at bounding box center [492, 587] width 61 height 16
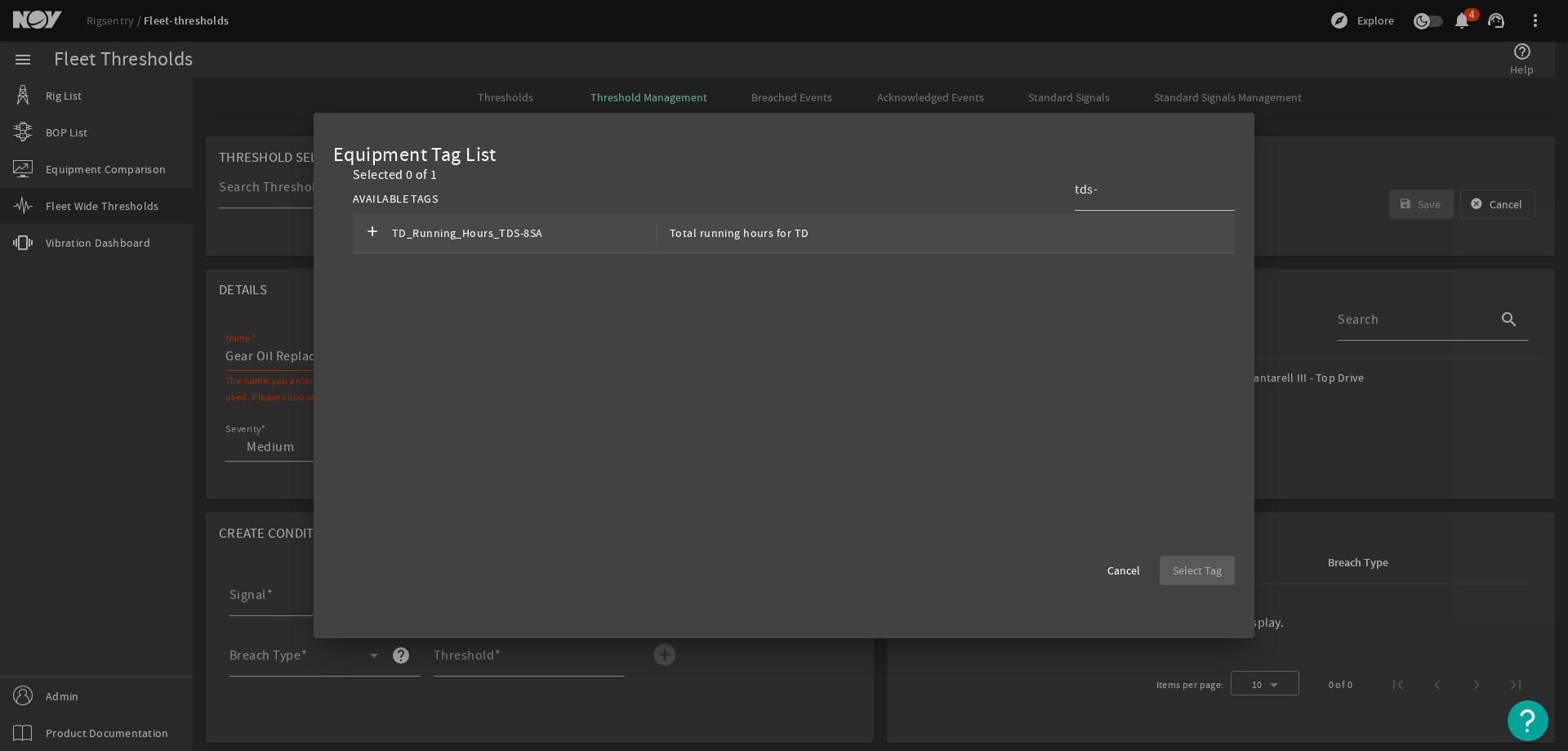
click at [931, 235] on div "add TD_Running_Hours_TDS-8SA Total running hours for TD" at bounding box center [794, 233] width 882 height 40
click at [1183, 565] on span "Select Tag" at bounding box center [1196, 570] width 49 height 16
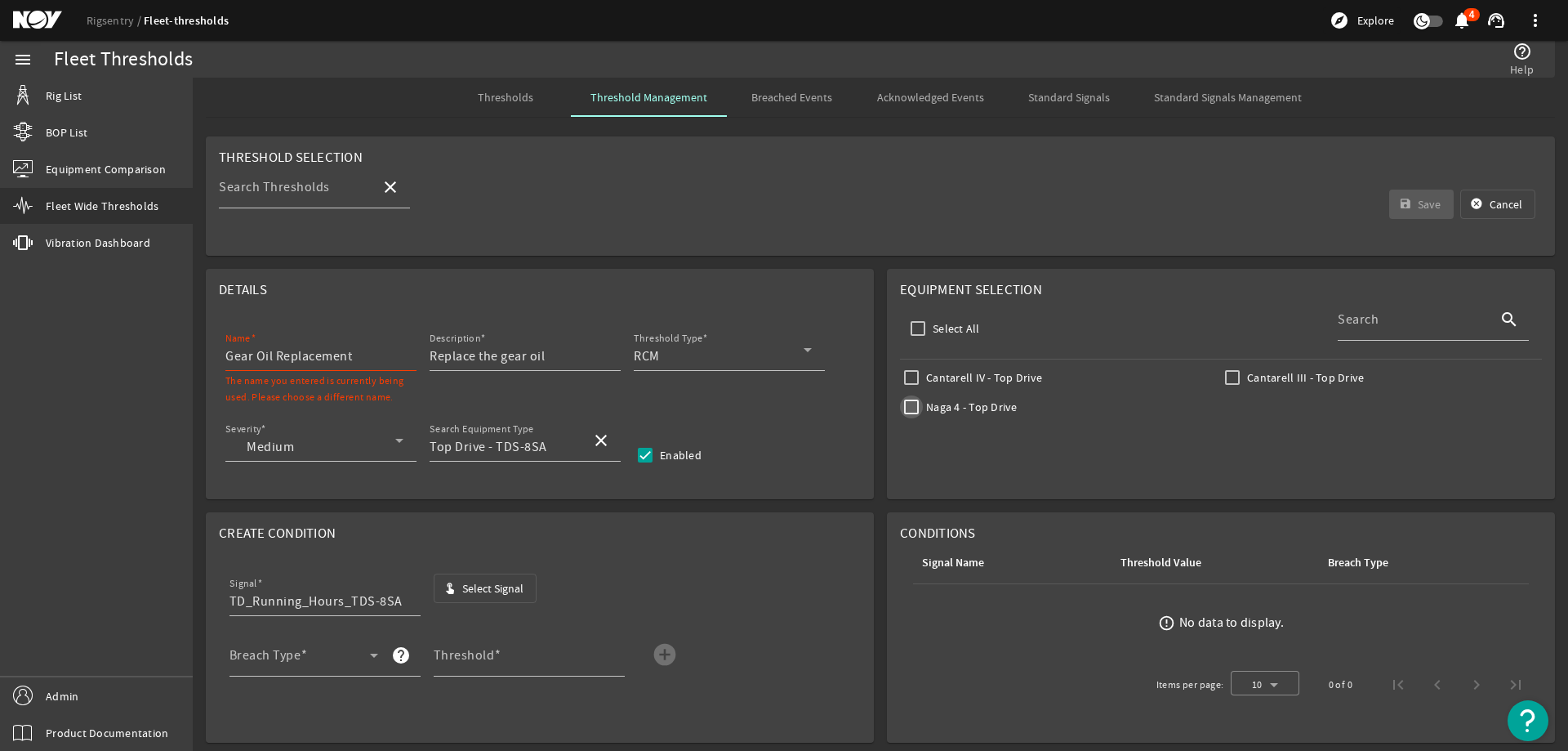
click at [900, 406] on input "Naga 4 - Top Drive" at bounding box center [911, 407] width 23 height 23
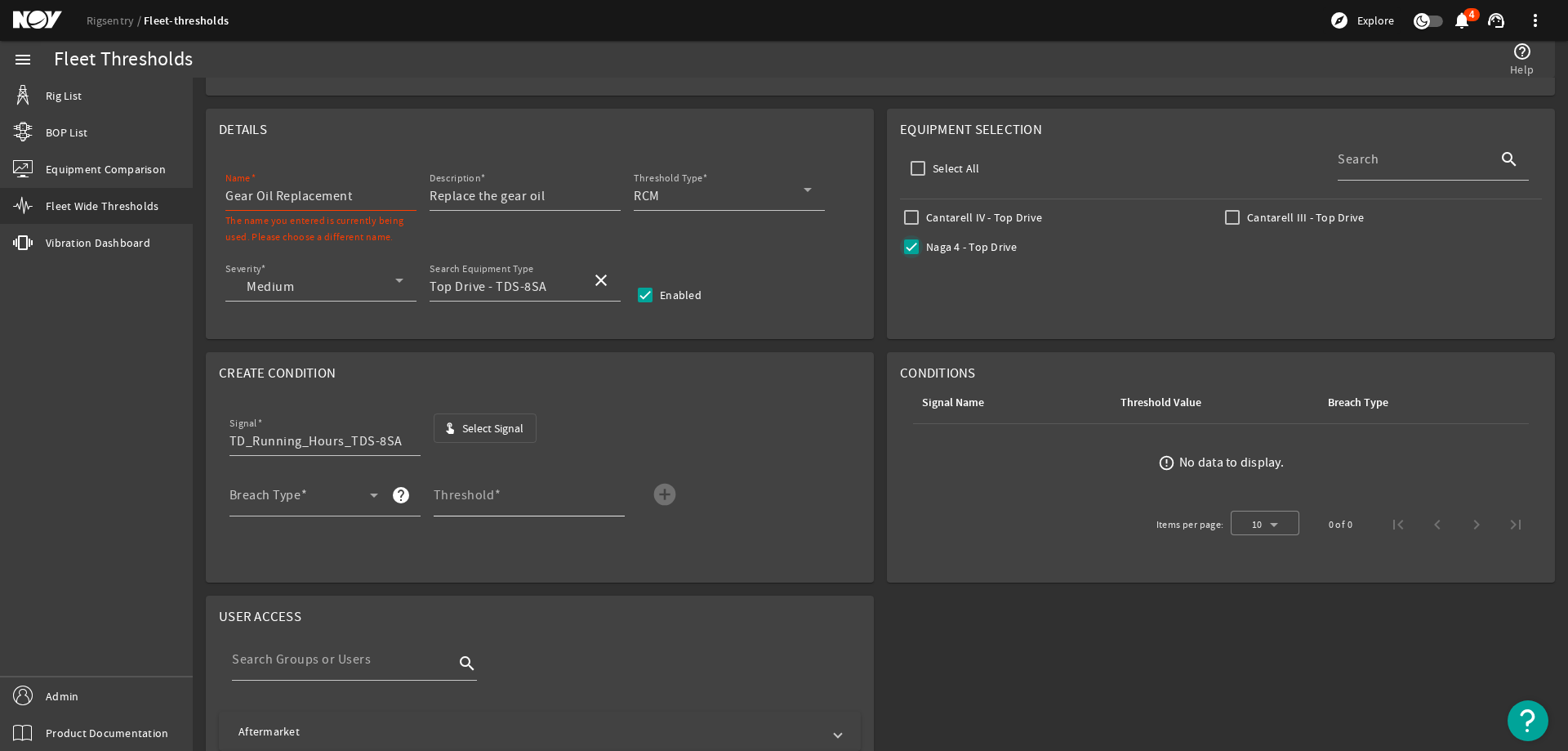
scroll to position [164, 0]
click at [316, 490] on span at bounding box center [299, 498] width 141 height 19
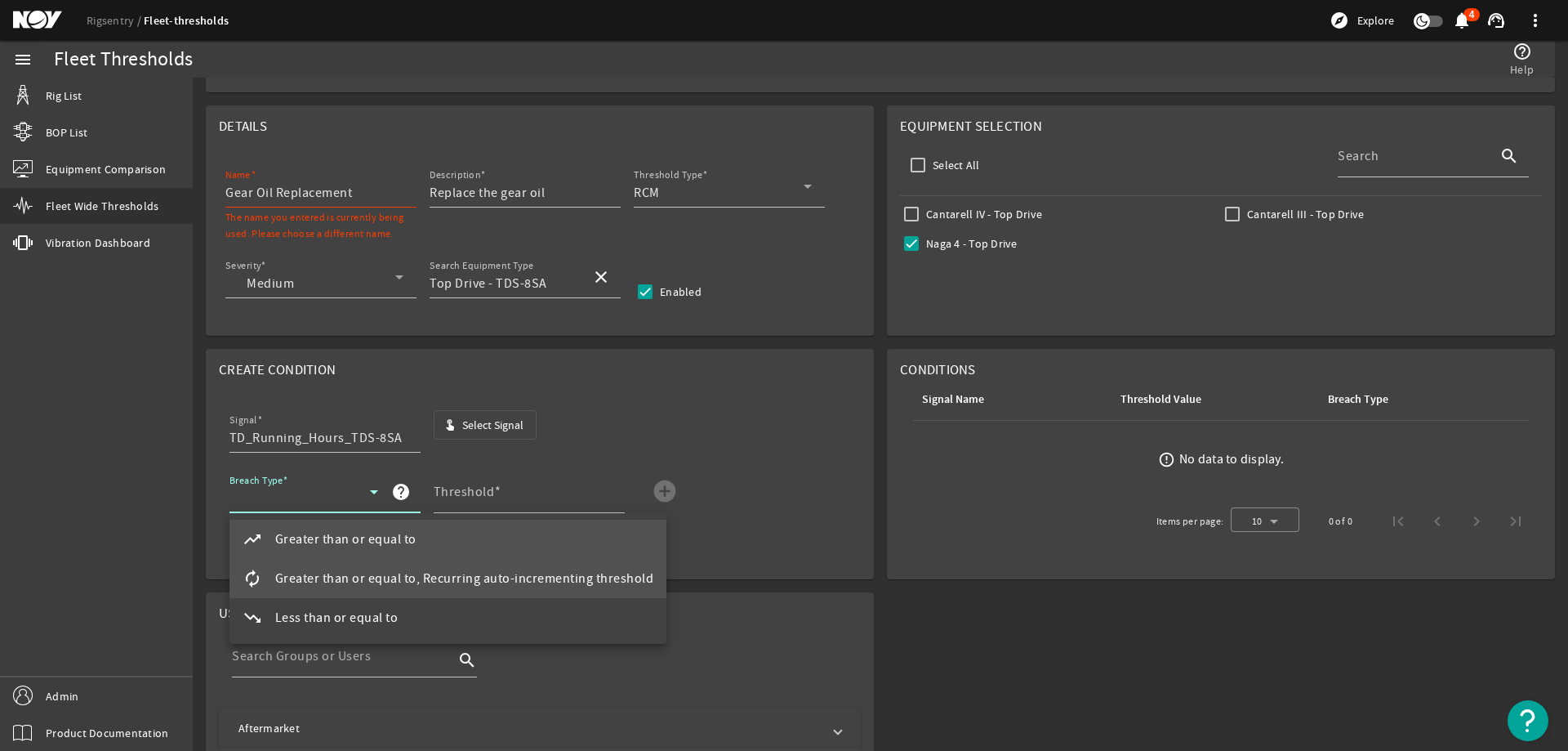
click at [328, 580] on span "Greater than or equal to, Recurring auto-incrementing threshold" at bounding box center [465, 578] width 379 height 19
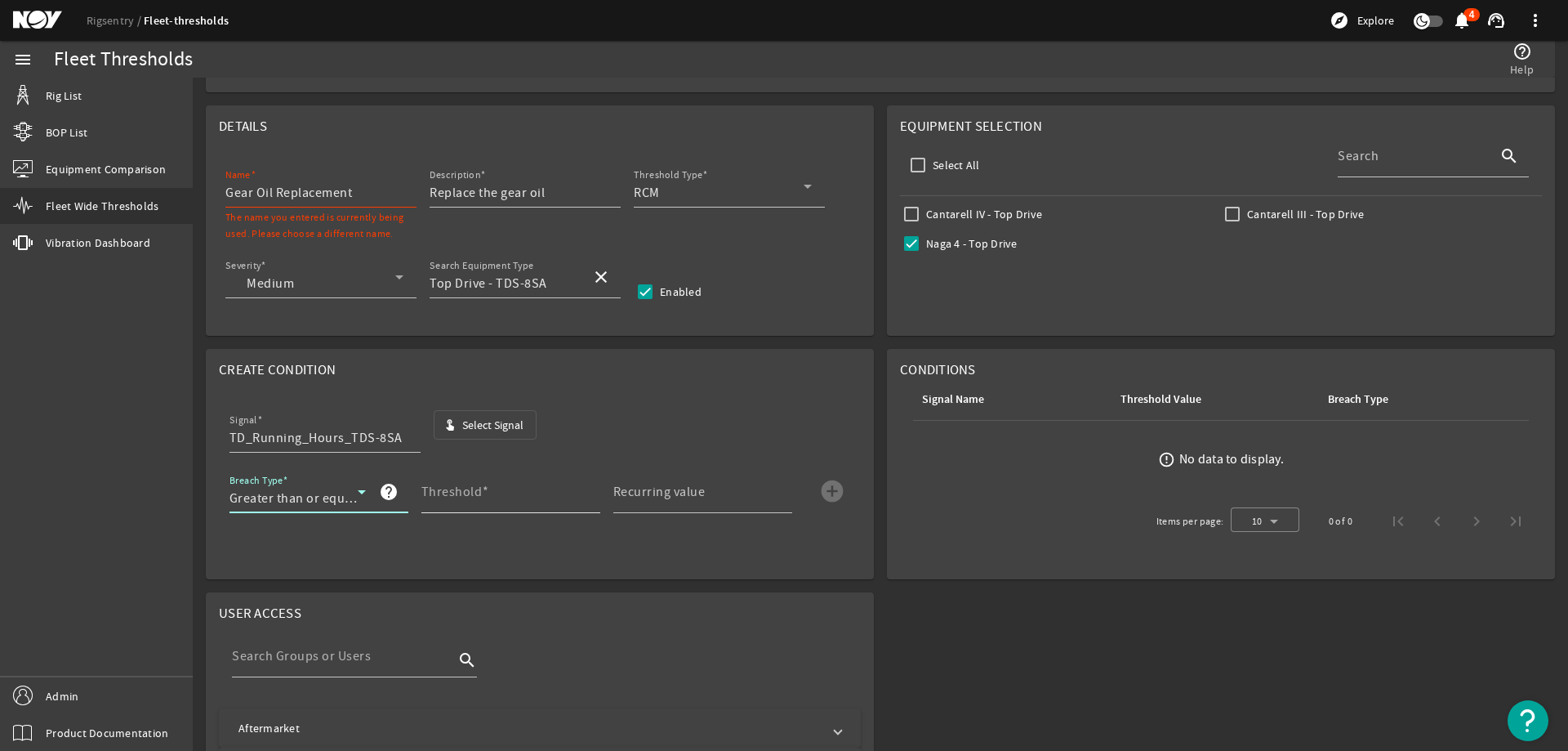
click at [474, 481] on div "Threshold" at bounding box center [504, 492] width 165 height 42
click at [690, 487] on mat-label "Recurring value" at bounding box center [659, 492] width 92 height 16
click at [690, 489] on input "Recurring value" at bounding box center [695, 498] width 165 height 19
click at [382, 188] on input "Gear Oil Replacement" at bounding box center [315, 192] width 178 height 19
click at [830, 492] on mat-icon "add_circle" at bounding box center [832, 491] width 26 height 26
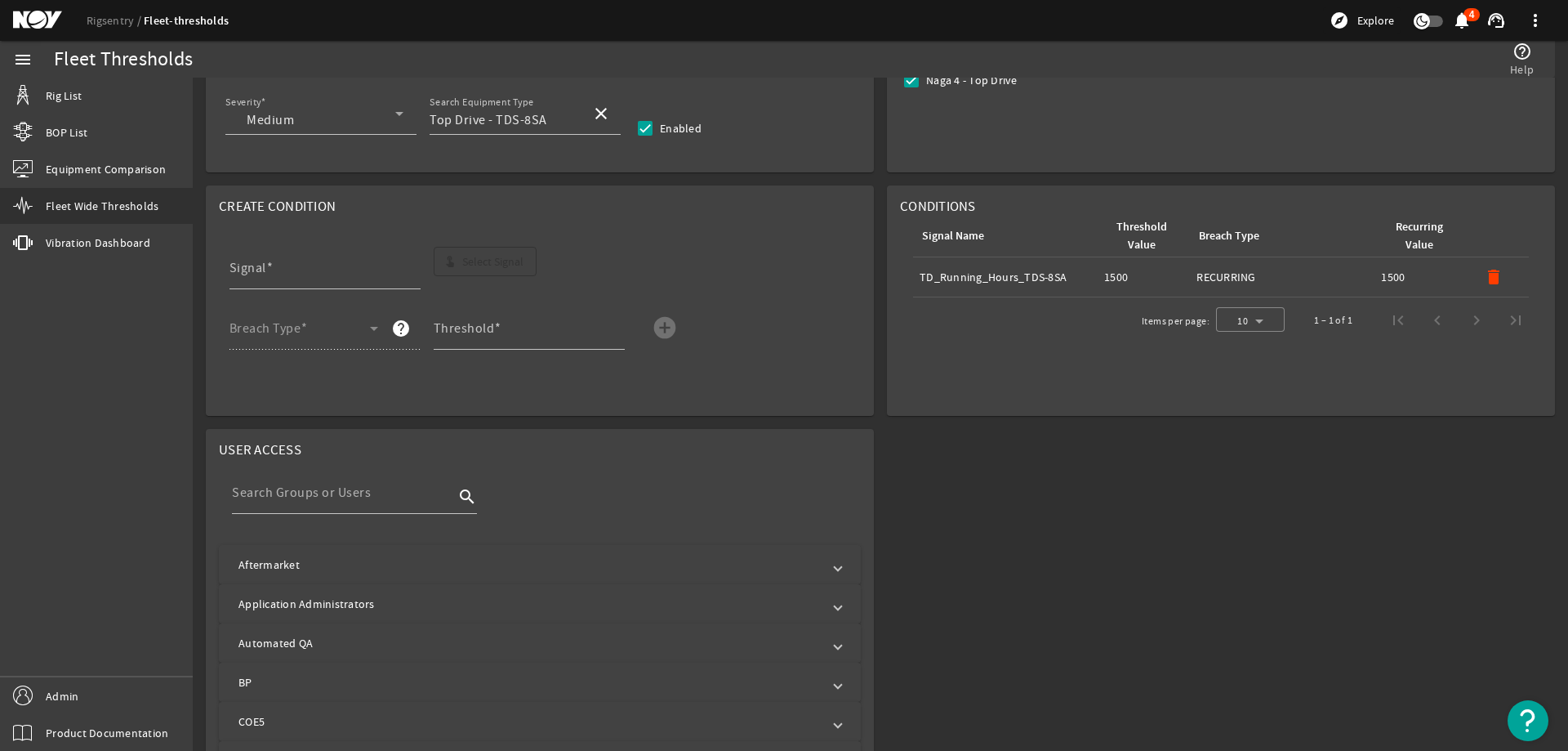
scroll to position [0, 0]
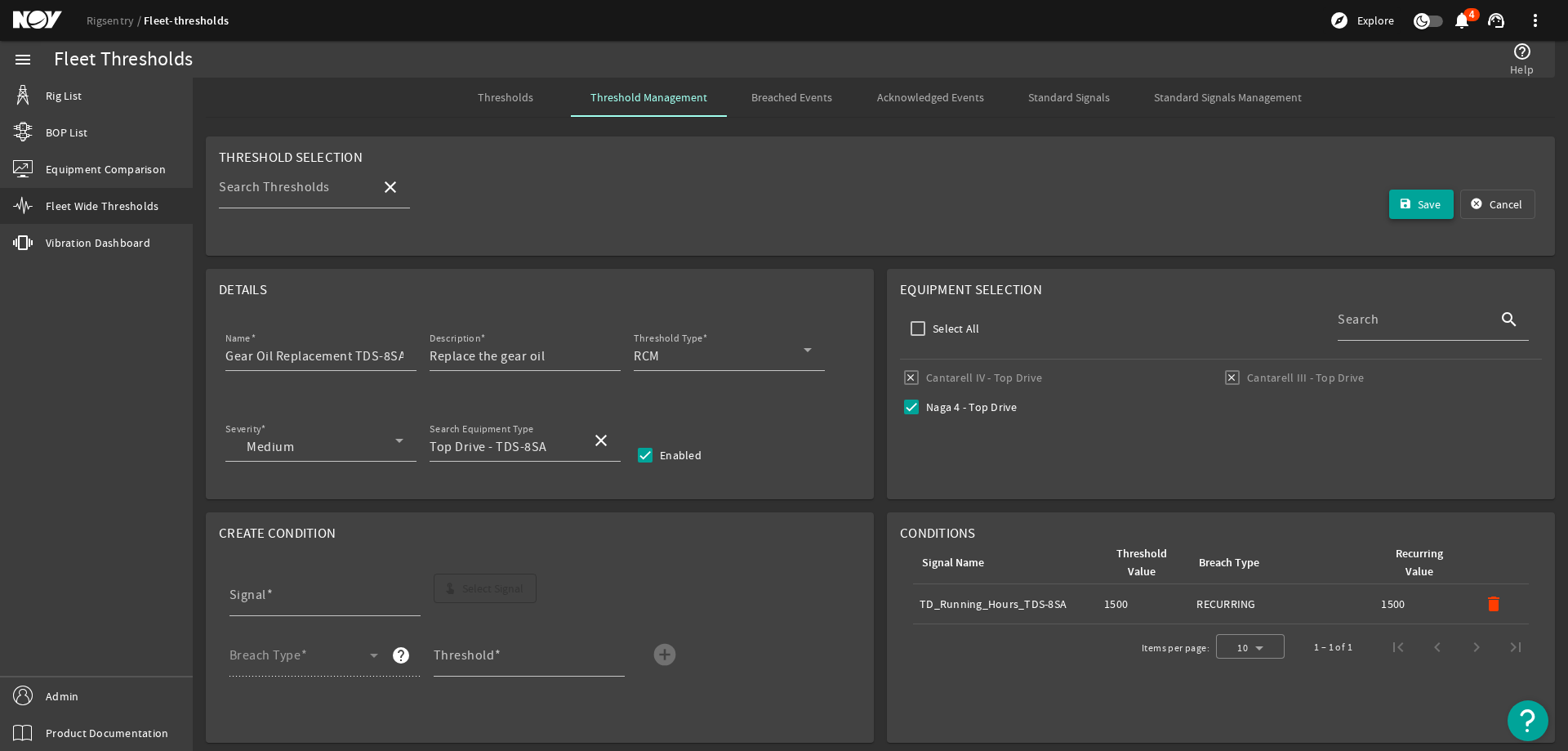
click at [1417, 205] on span "Save" at bounding box center [1428, 204] width 23 height 16
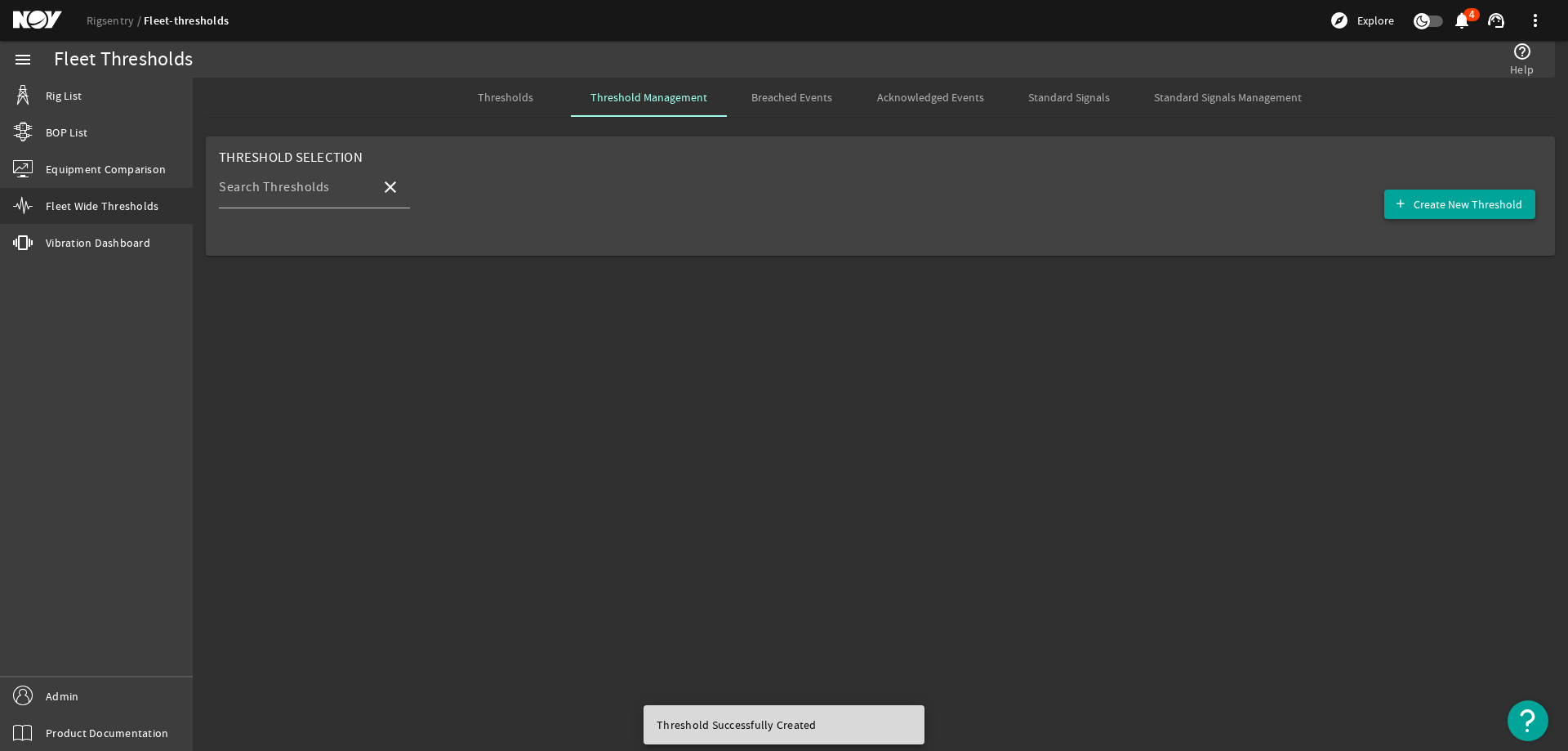
click at [1465, 209] on span "Create New Threshold" at bounding box center [1468, 204] width 109 height 16
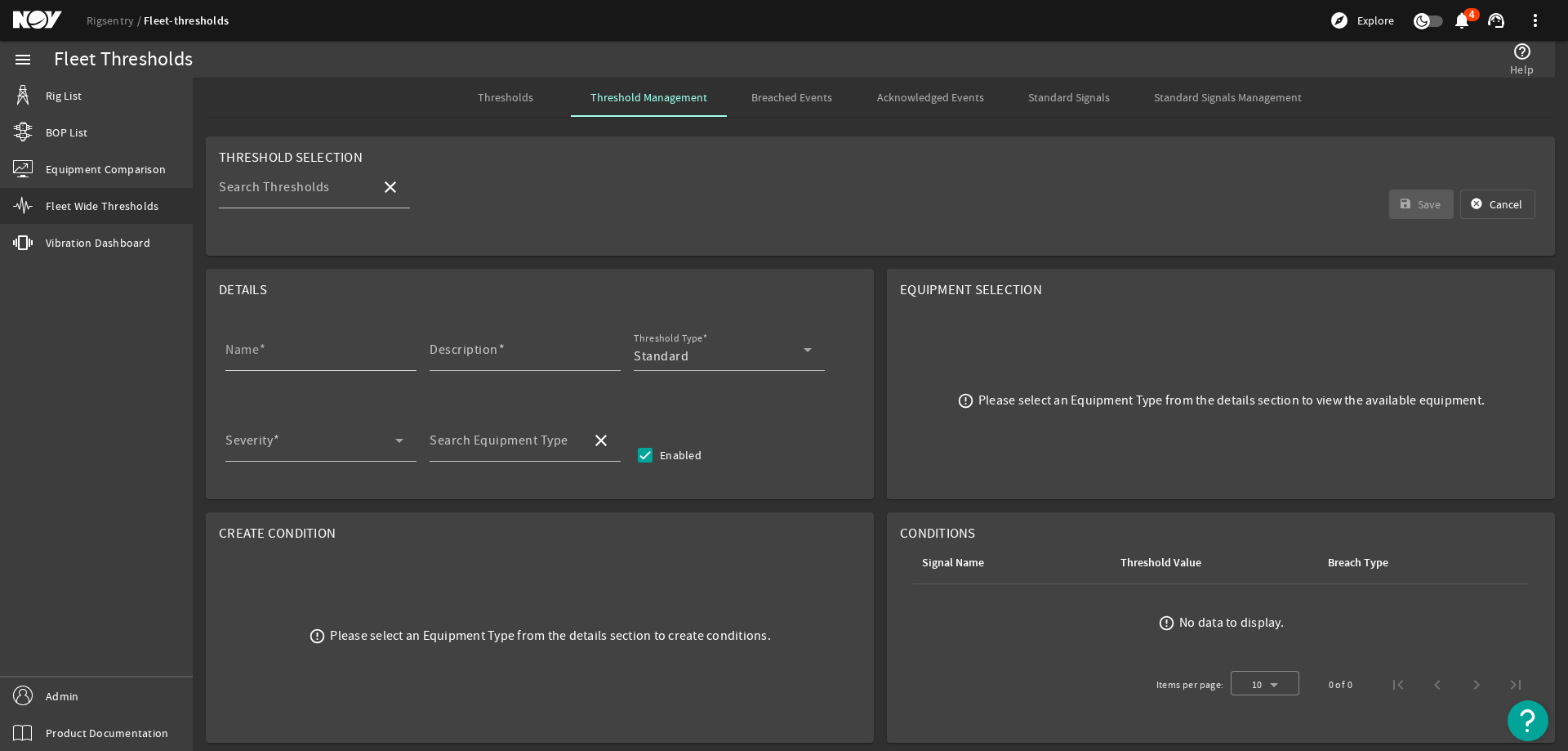
click at [310, 344] on div "Name" at bounding box center [315, 349] width 178 height 42
paste input "Gearbox NDE Inspection"
click at [456, 349] on mat-label "Description" at bounding box center [464, 349] width 69 height 16
click at [456, 349] on input "Description" at bounding box center [518, 356] width 178 height 19
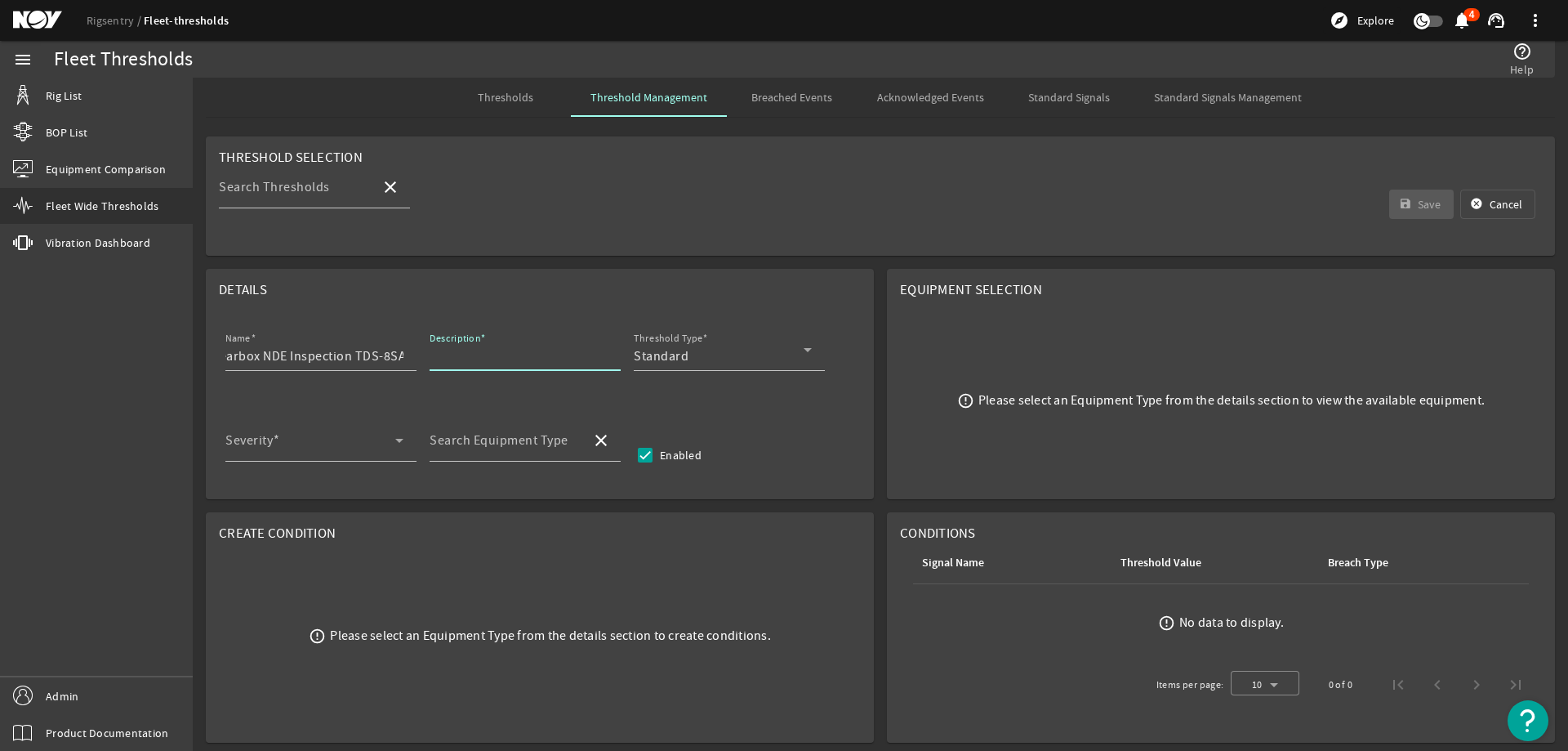
scroll to position [0, 0]
click at [508, 354] on input "Description" at bounding box center [518, 356] width 178 height 19
paste input "Perform nondestructive examination (NDE) of gearbox, without disassembling, inc…"
click at [702, 342] on span at bounding box center [704, 339] width 5 height 12
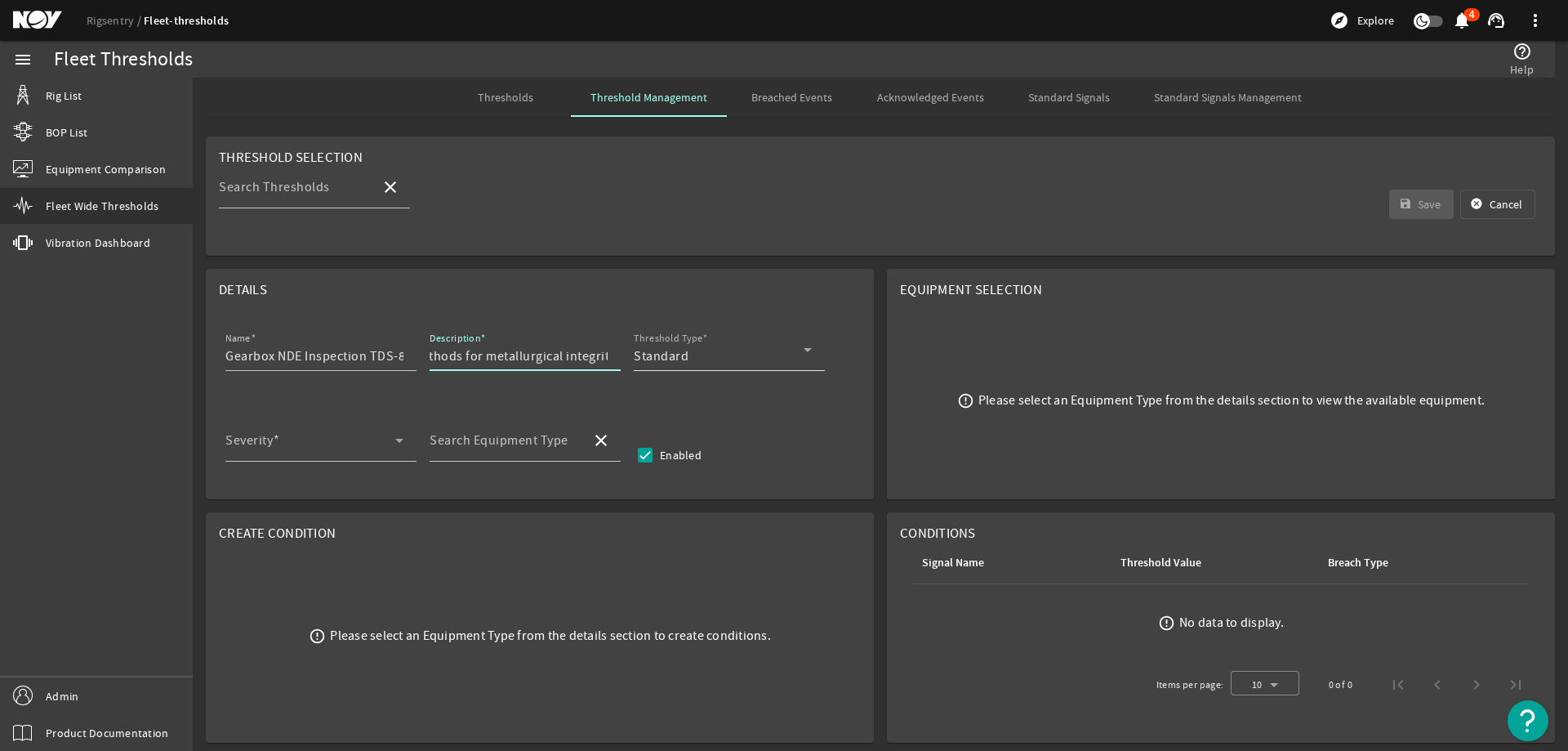
scroll to position [0, 0]
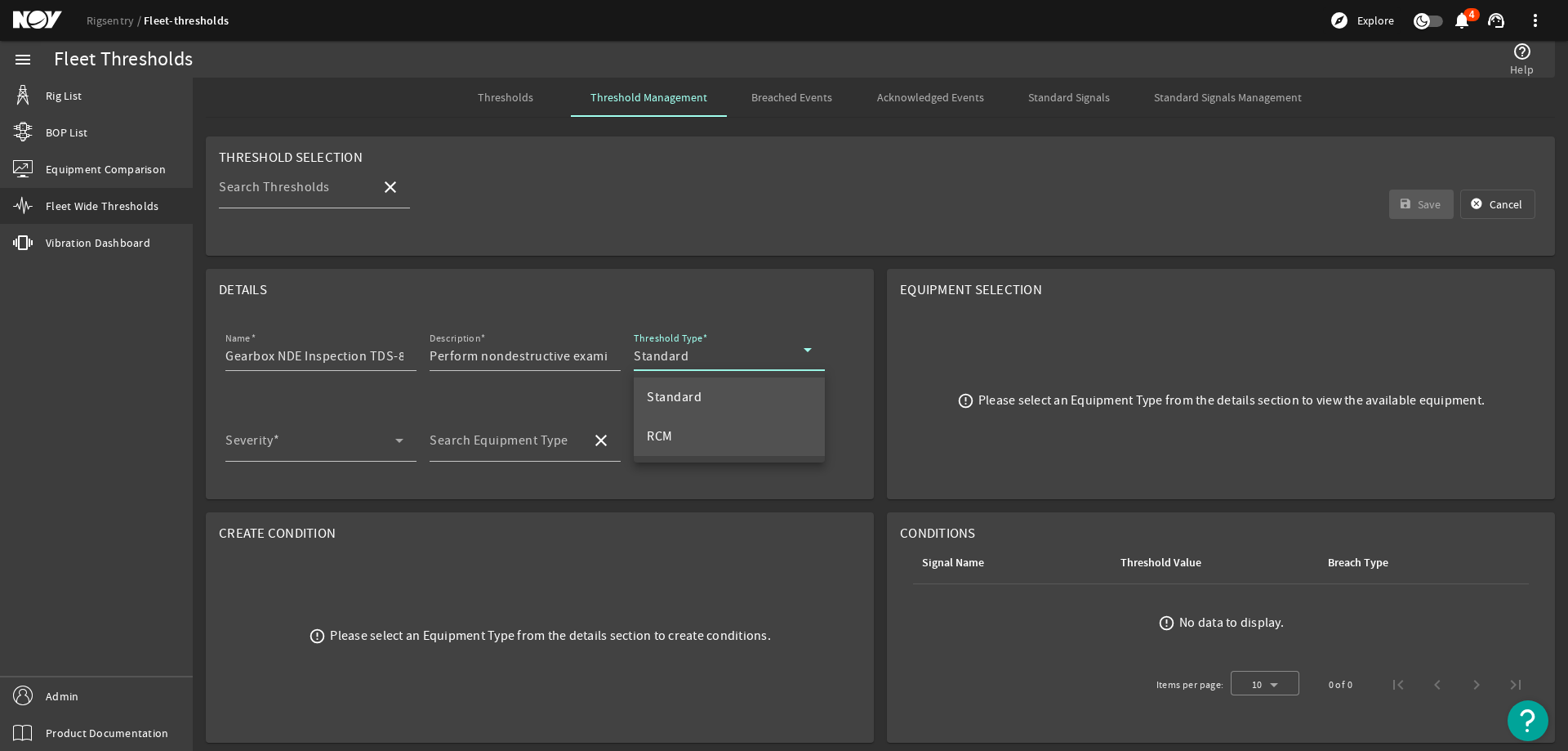
click at [689, 429] on mat-option "RCM" at bounding box center [730, 436] width 191 height 39
click at [320, 445] on span at bounding box center [311, 447] width 170 height 19
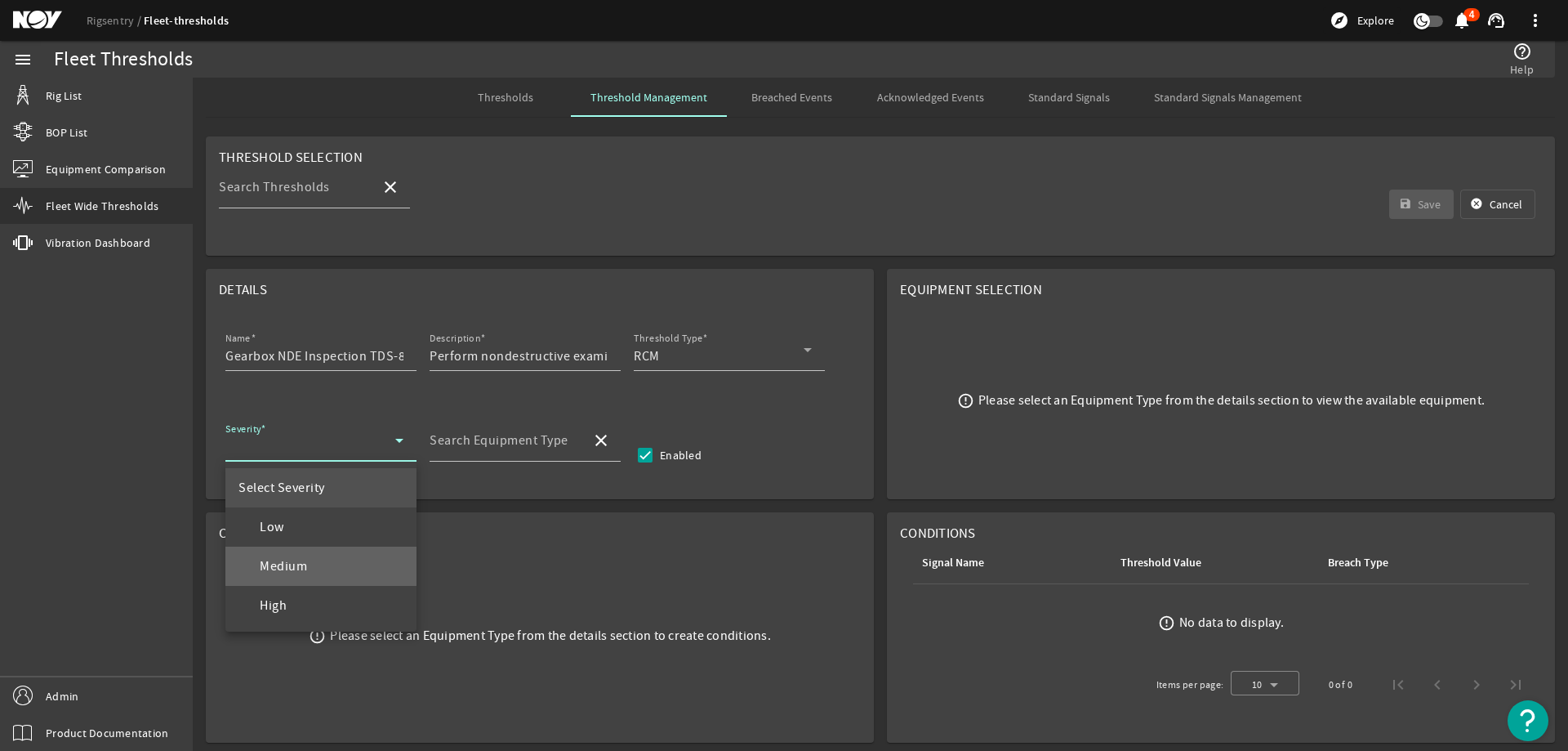
click at [303, 558] on span "Medium" at bounding box center [272, 566] width 69 height 19
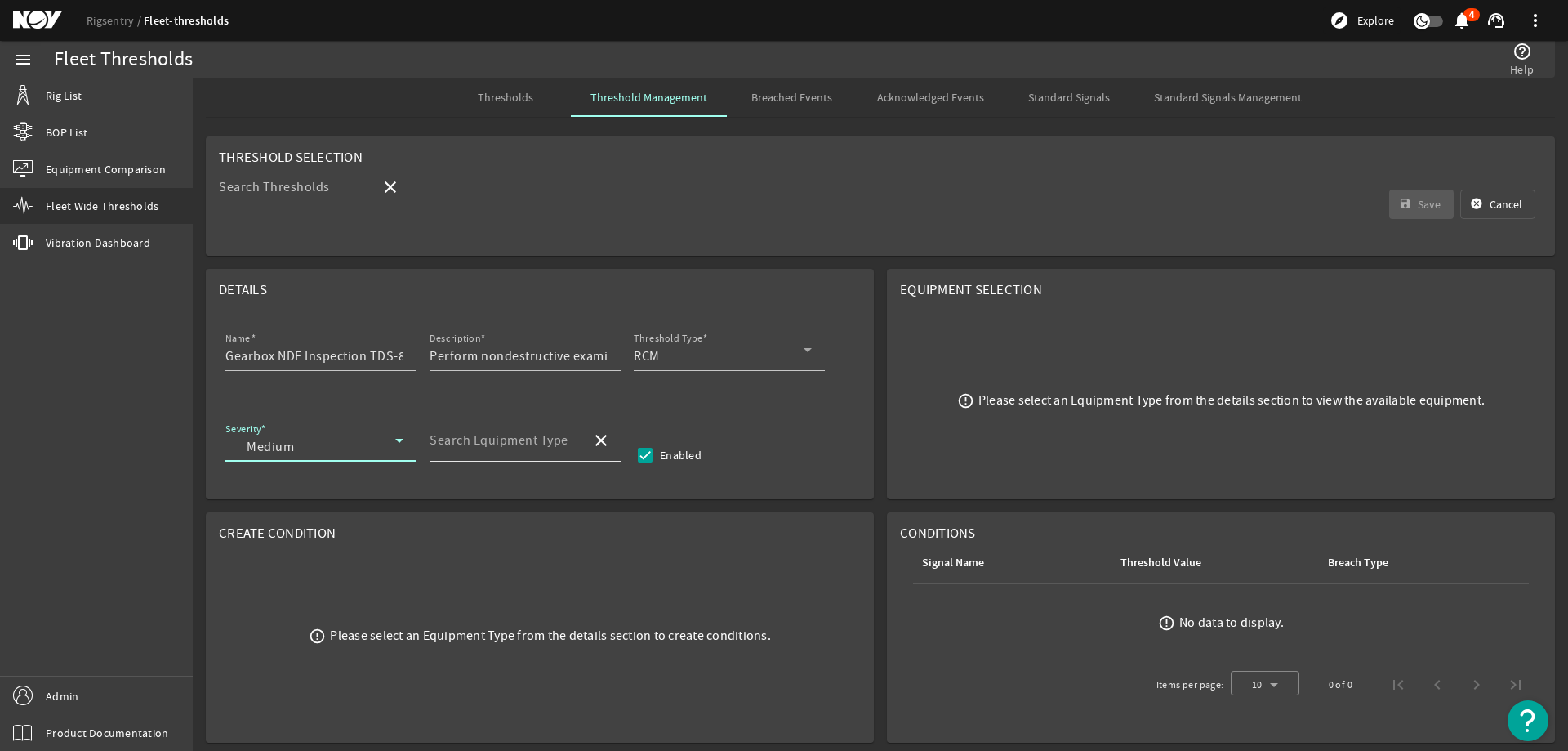
click at [507, 449] on input "Search Equipment Type" at bounding box center [503, 447] width 148 height 19
click at [568, 531] on mat-option "Top Drive - TDS-8SA" at bounding box center [525, 526] width 191 height 39
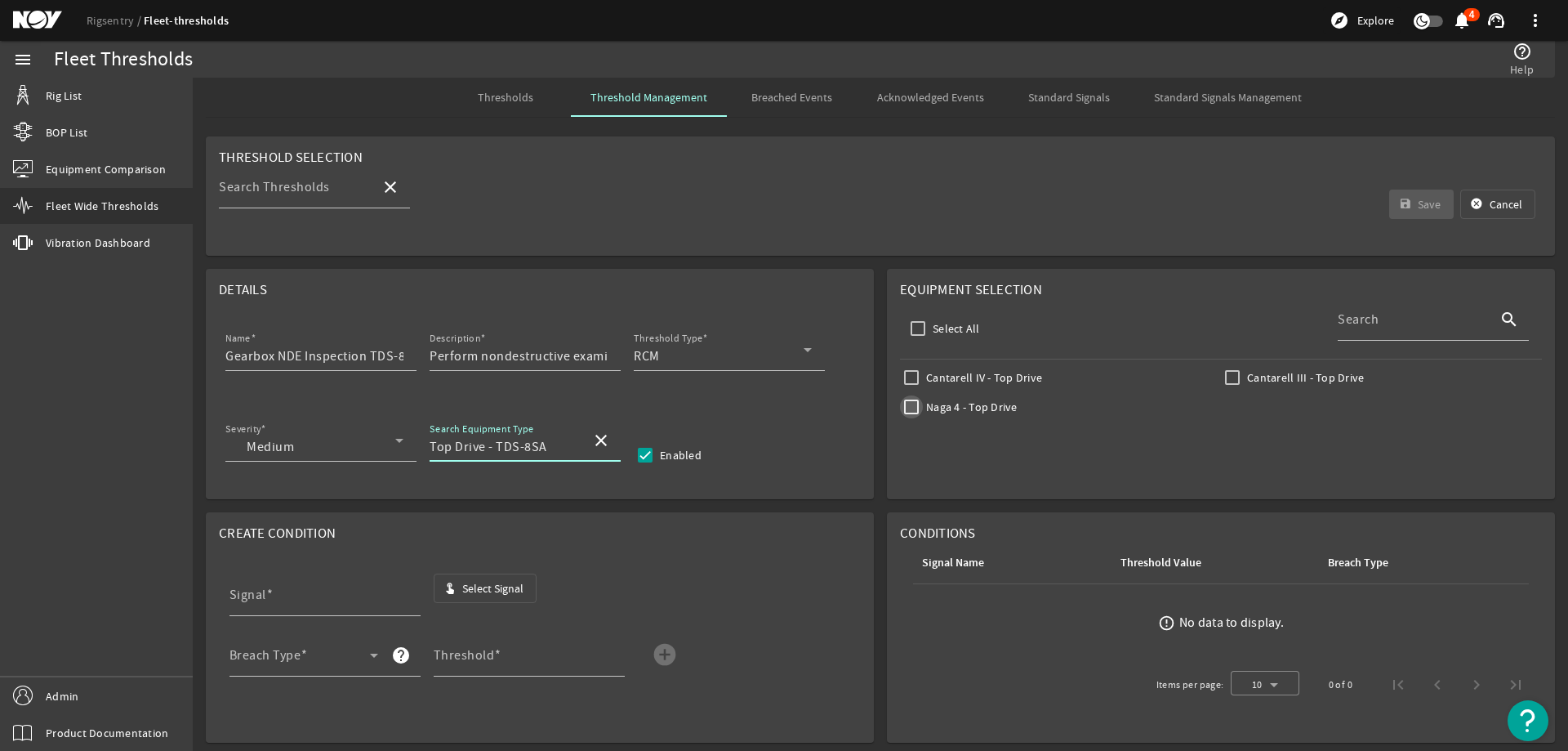
click at [900, 407] on input "Naga 4 - Top Drive" at bounding box center [911, 407] width 23 height 23
click at [478, 596] on span "Select Signal" at bounding box center [492, 587] width 61 height 16
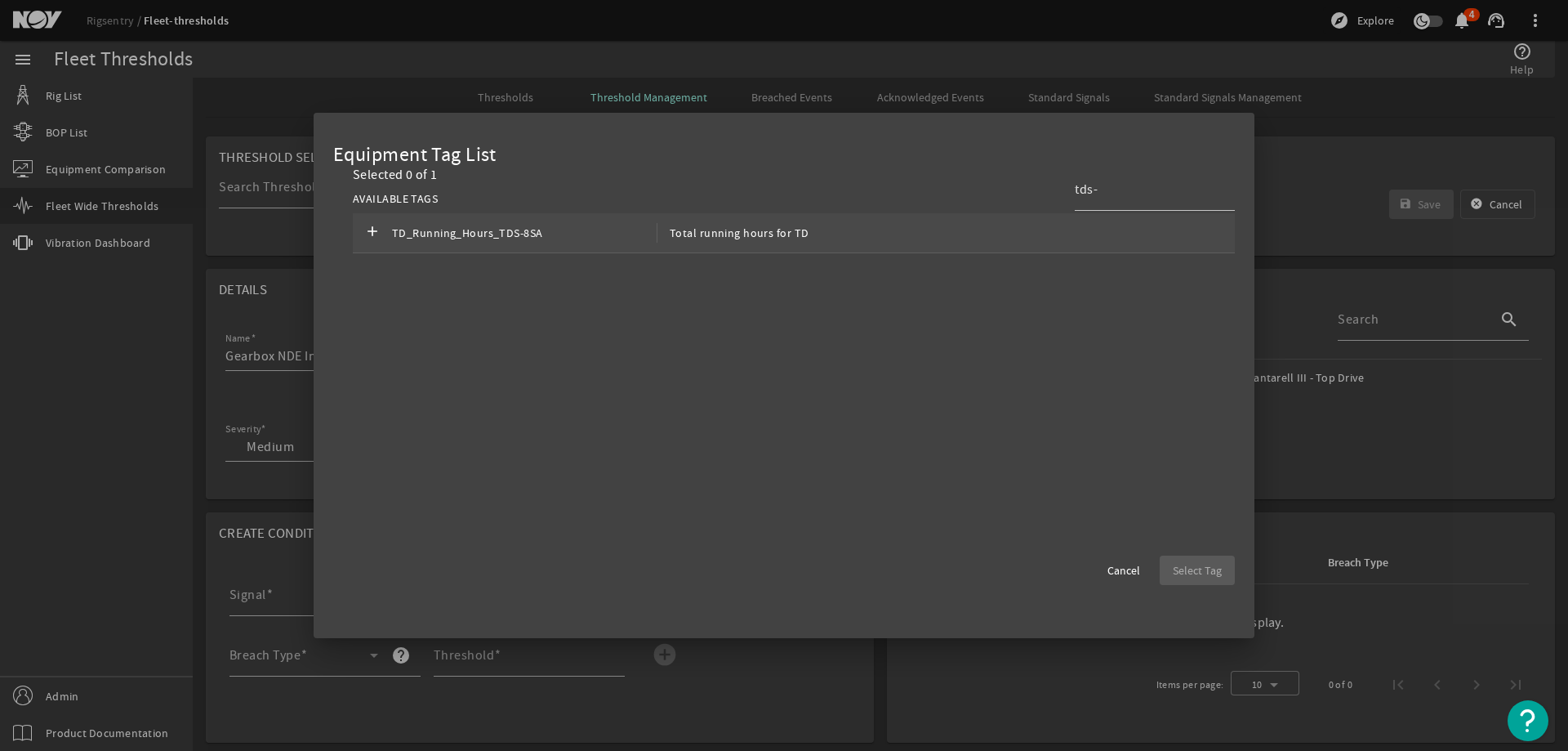
click at [998, 221] on div "add TD_Running_Hours_TDS-8SA Total running hours for TD" at bounding box center [794, 233] width 882 height 40
click at [1217, 567] on span "Select Tag" at bounding box center [1196, 570] width 49 height 16
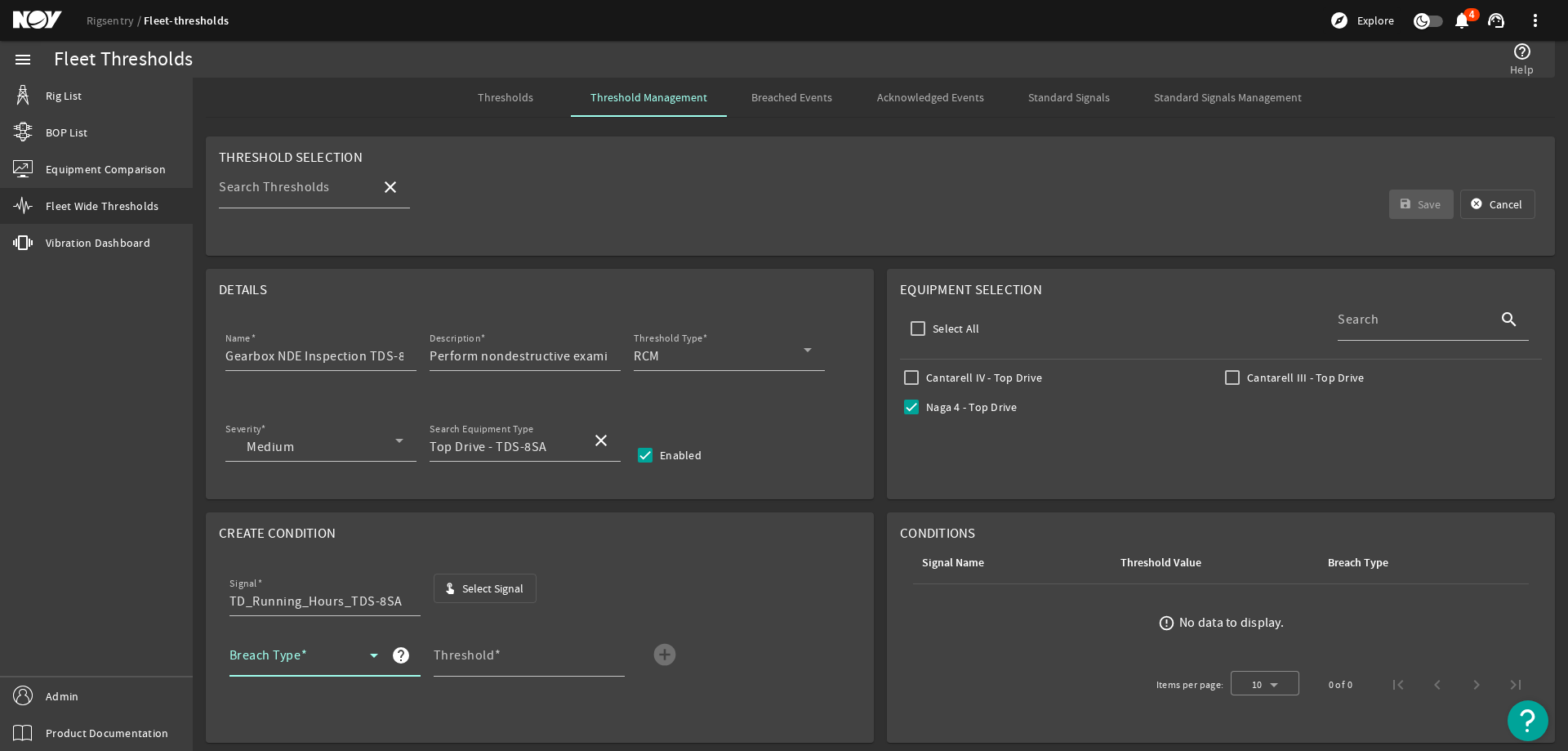
click at [318, 657] on span at bounding box center [299, 661] width 141 height 19
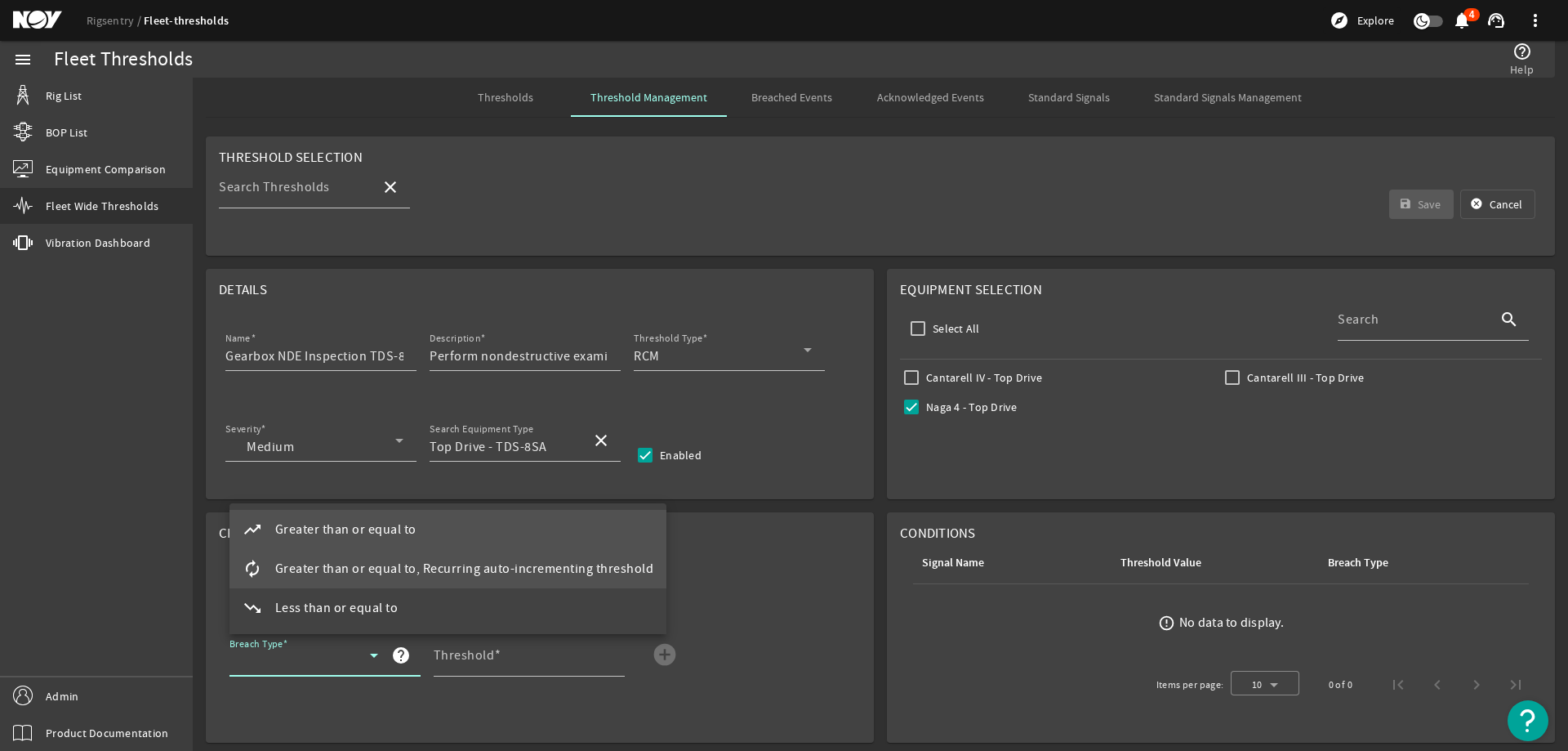
click at [358, 563] on span "Greater than or equal to, Recurring auto-incrementing threshold" at bounding box center [465, 568] width 379 height 19
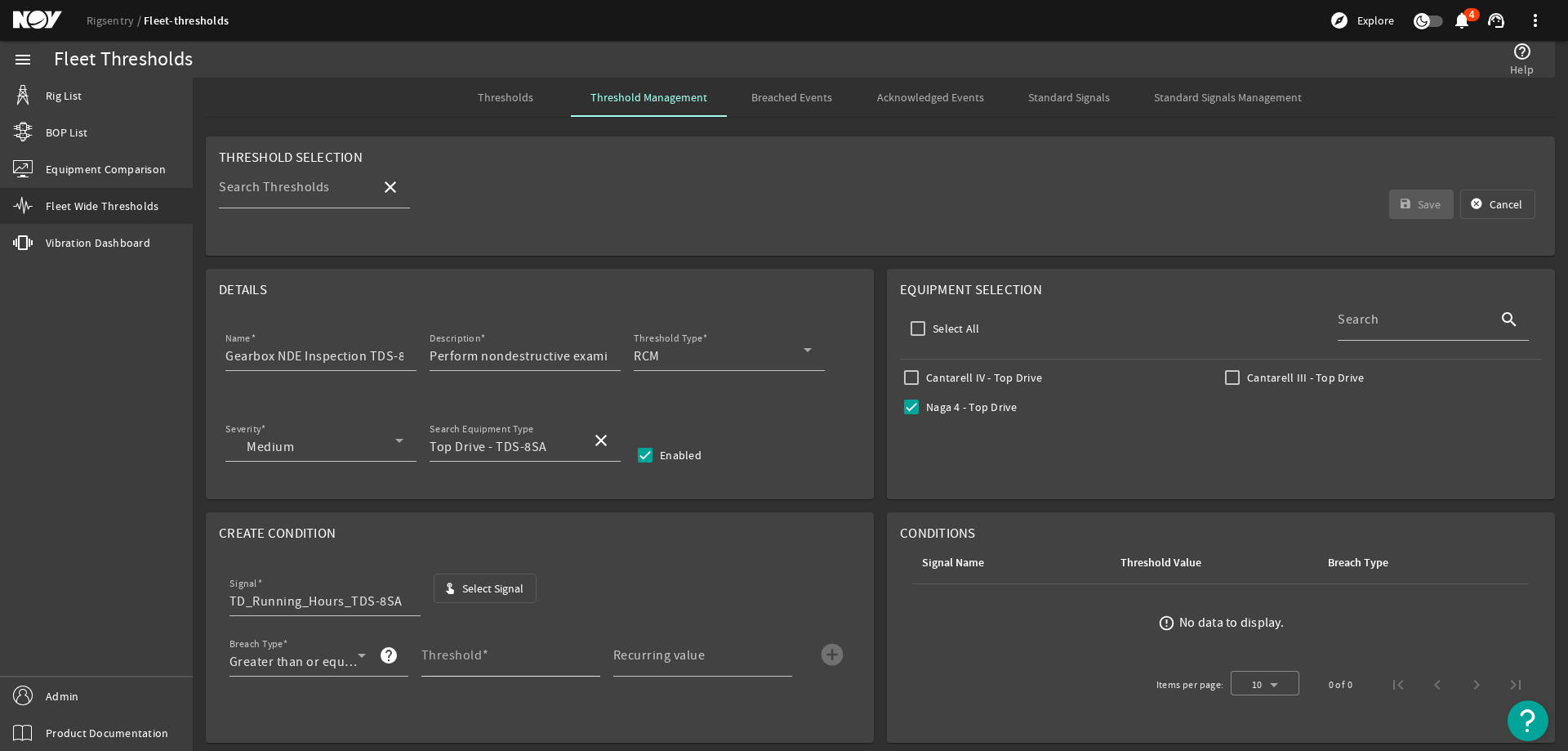
click at [476, 654] on mat-label "Threshold" at bounding box center [452, 654] width 61 height 16
click at [476, 654] on input "Threshold" at bounding box center [504, 661] width 165 height 19
click at [672, 672] on input "Recurring value" at bounding box center [695, 661] width 165 height 19
click at [827, 658] on mat-icon "add_circle" at bounding box center [832, 653] width 26 height 26
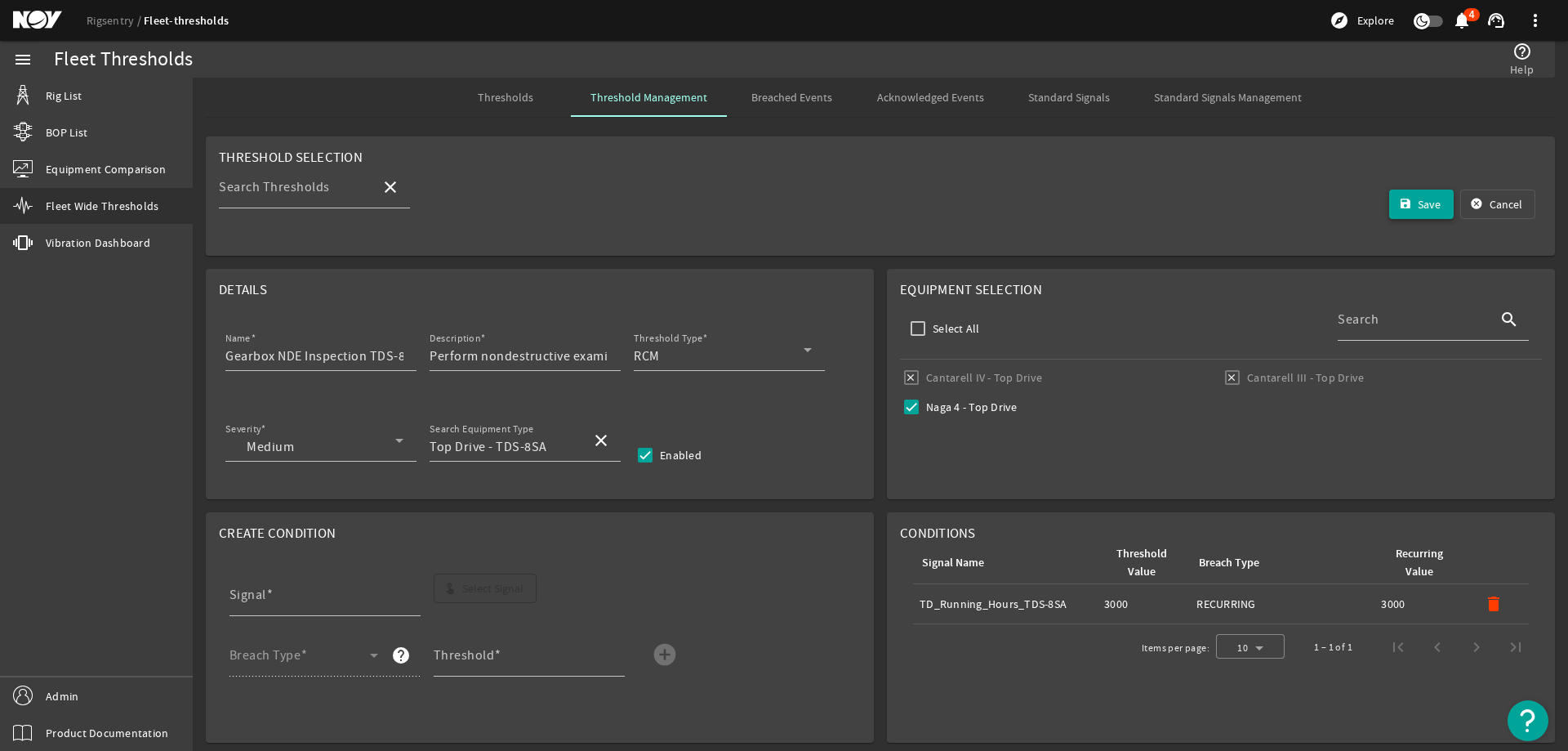
click at [1399, 210] on mat-icon "save" at bounding box center [1405, 205] width 13 height 13
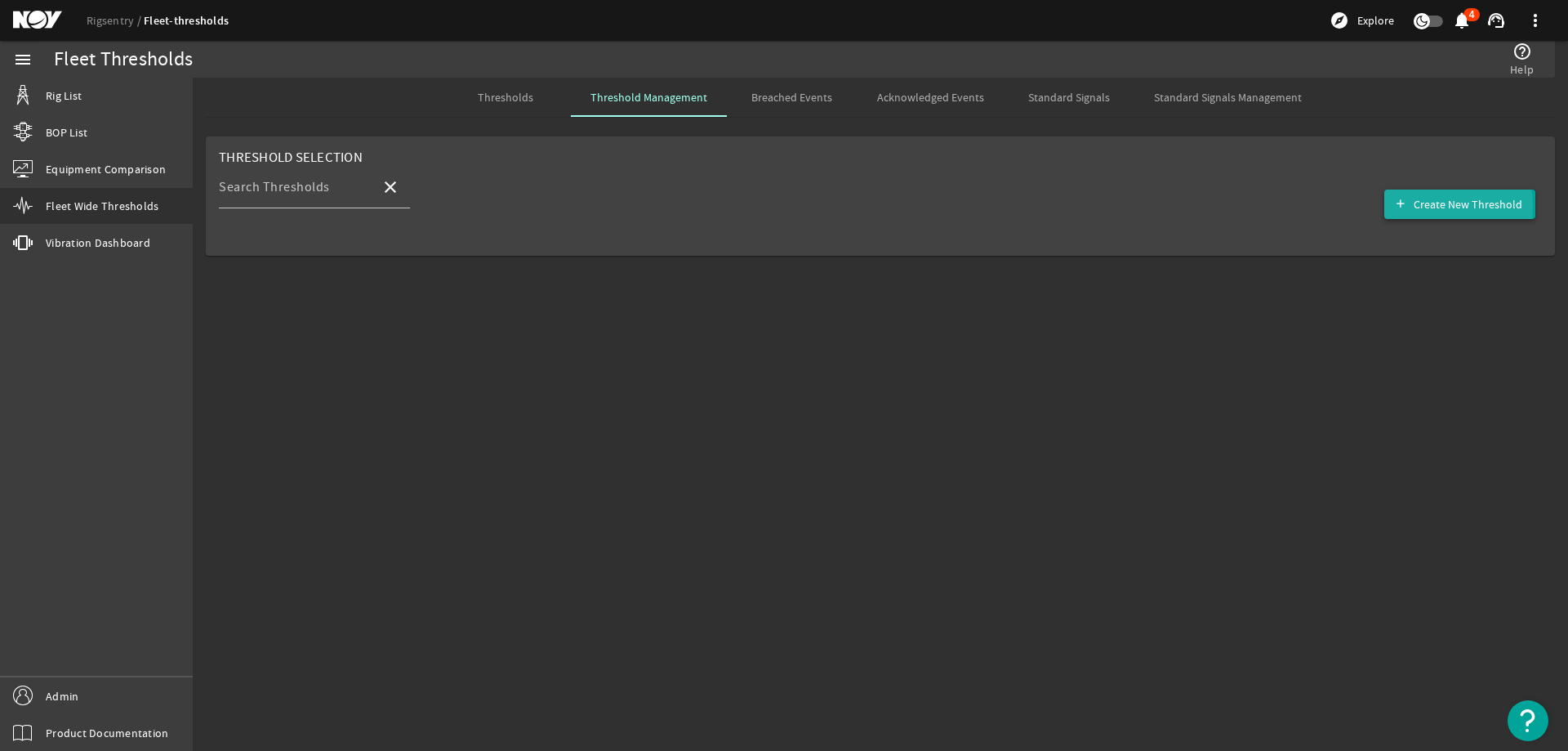
click at [1434, 207] on span "Create New Threshold" at bounding box center [1468, 204] width 109 height 16
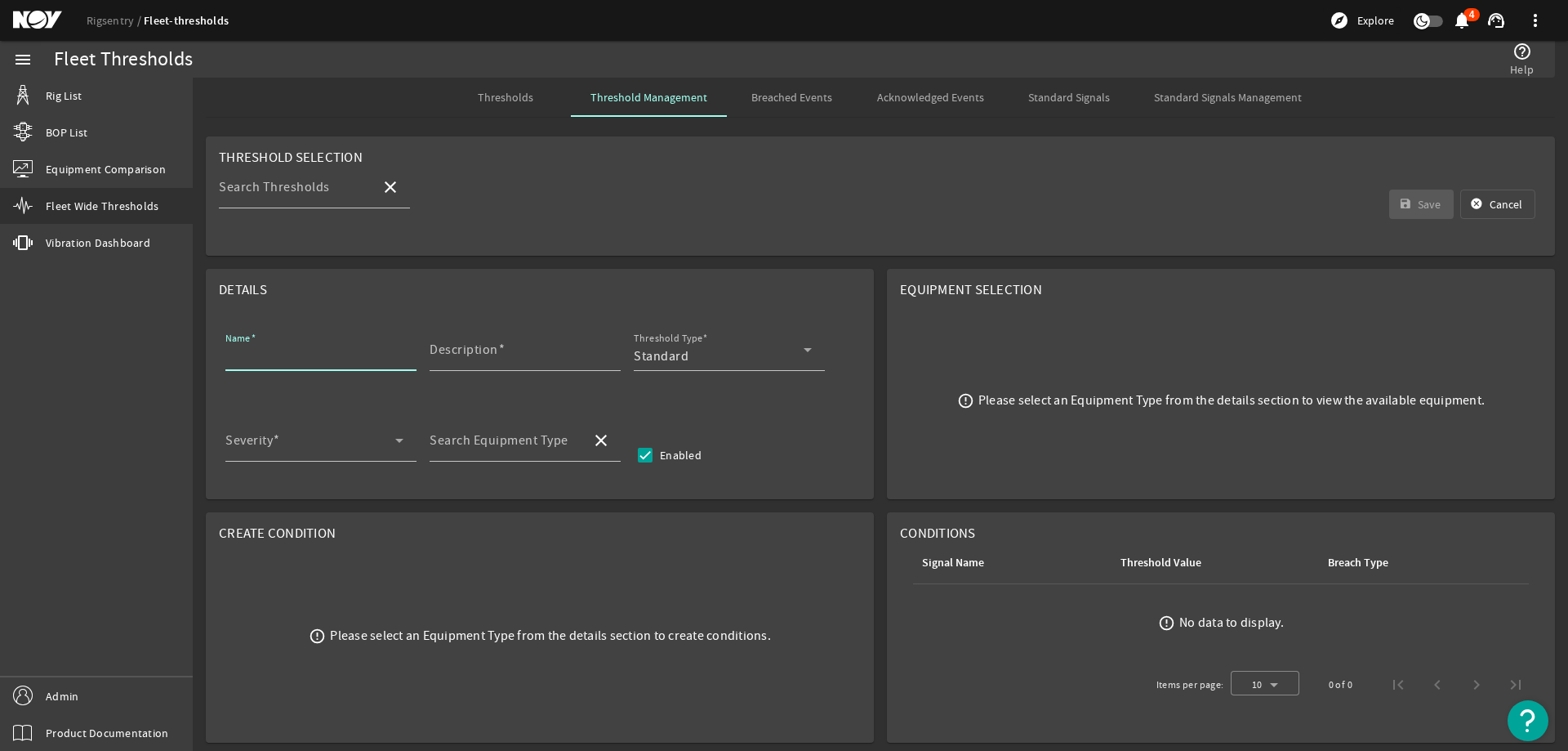
click at [287, 349] on input "Name" at bounding box center [315, 356] width 178 height 19
paste input "Gearbox Main Body MPI & Ultrasonic Inspection"
click at [486, 350] on mat-label "Description" at bounding box center [464, 349] width 69 height 16
click at [486, 350] on input "Description" at bounding box center [518, 356] width 178 height 19
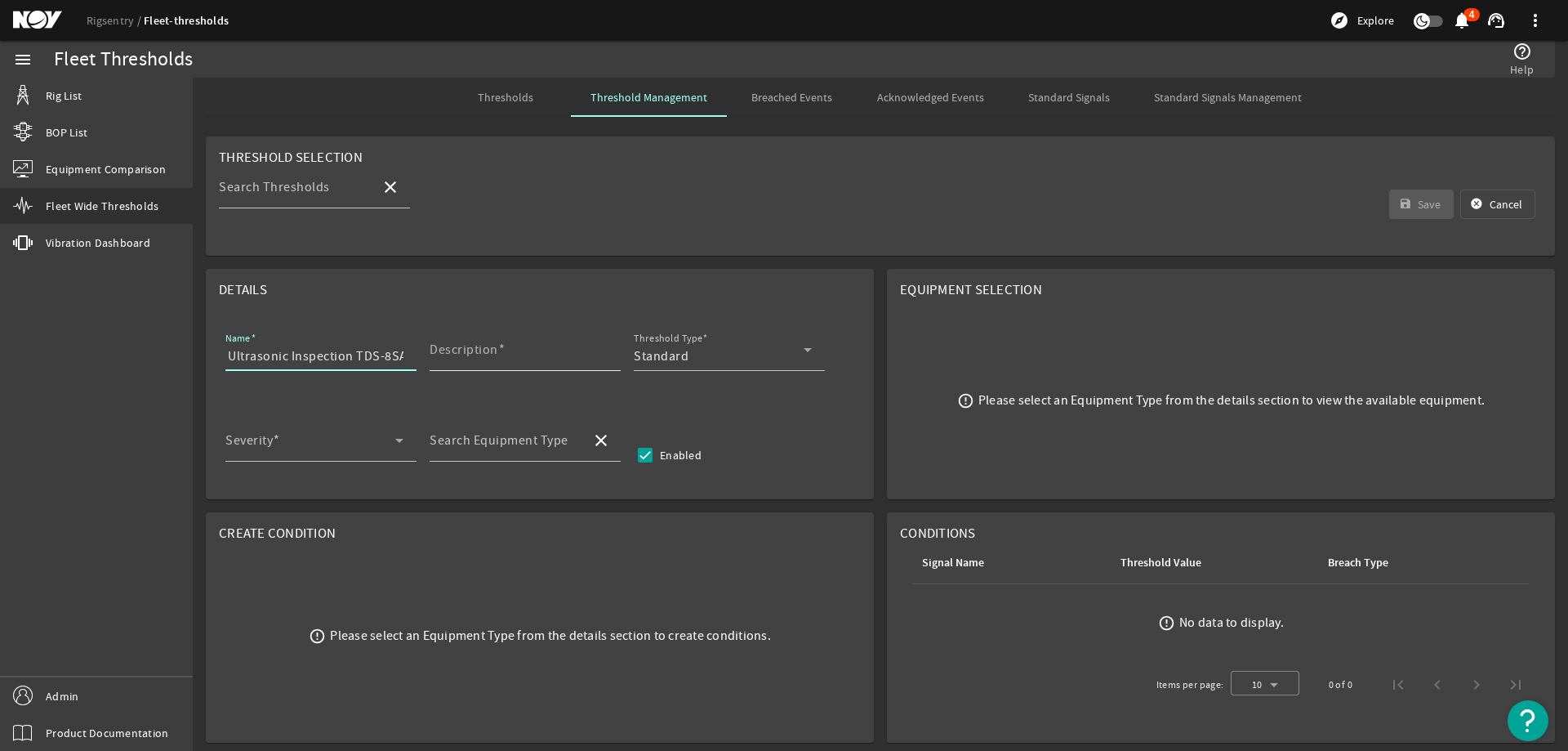
scroll to position [0, 0]
click at [486, 355] on mat-label "Description" at bounding box center [464, 349] width 69 height 16
click at [486, 355] on input "Description" at bounding box center [518, 356] width 178 height 19
paste input "Disassemble and perform MPI and ultrasonic inspection of gearbox main body"
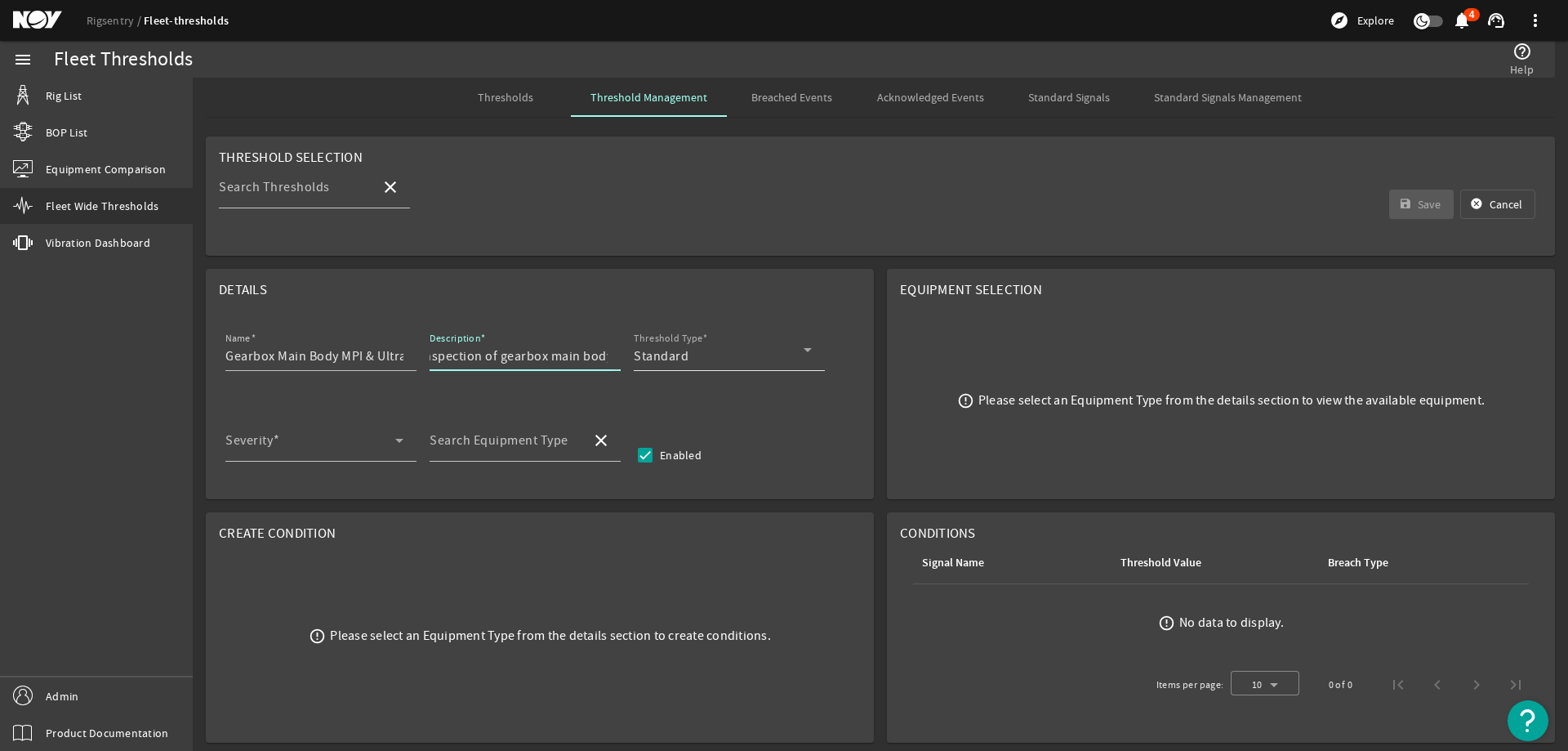
click at [724, 359] on div "Standard" at bounding box center [719, 356] width 170 height 19
drag, startPoint x: 674, startPoint y: 427, endPoint x: 364, endPoint y: 439, distance: 310.2
click at [673, 427] on mat-option "RCM" at bounding box center [730, 436] width 191 height 39
click at [316, 445] on span at bounding box center [311, 447] width 170 height 19
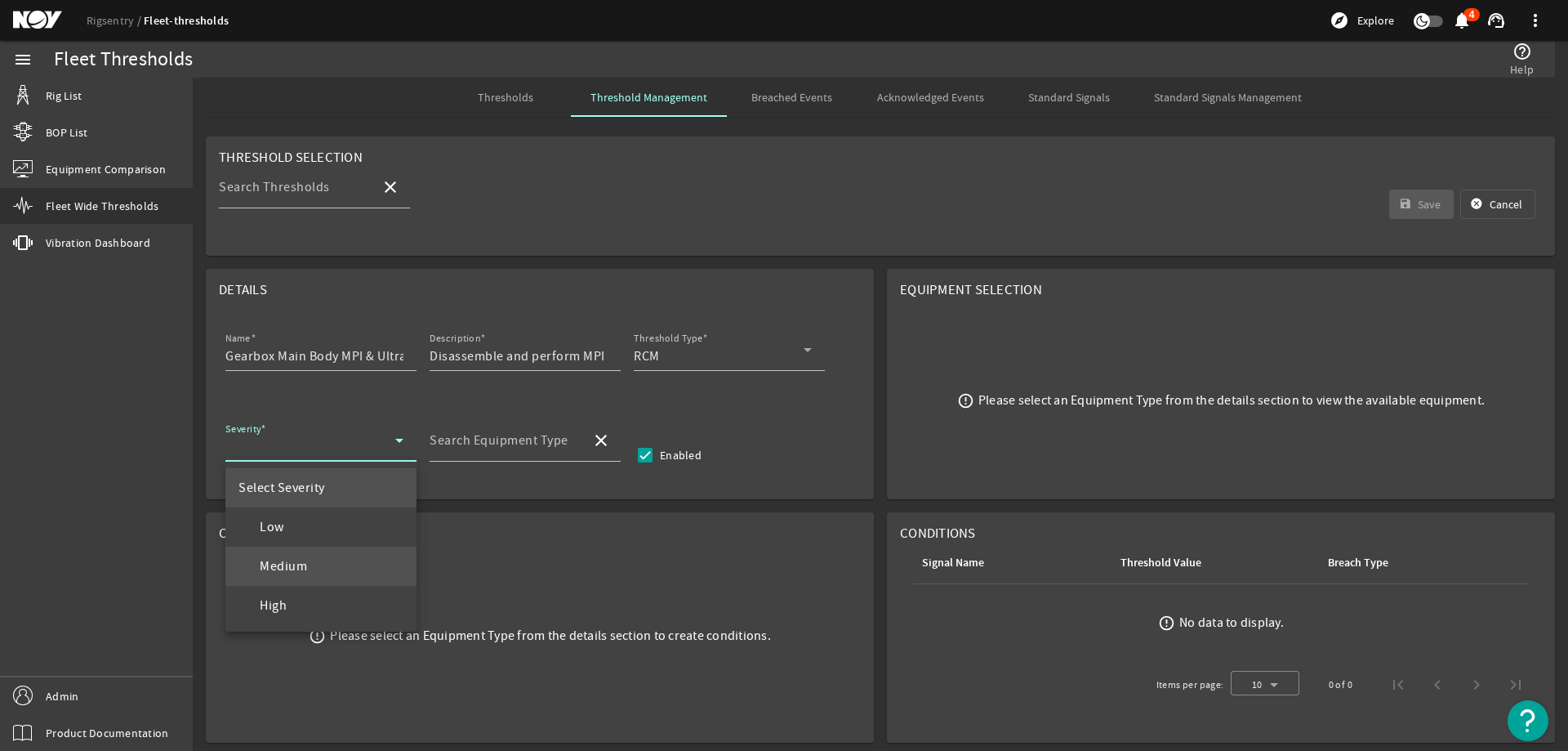
click at [267, 558] on span "Medium" at bounding box center [272, 566] width 69 height 19
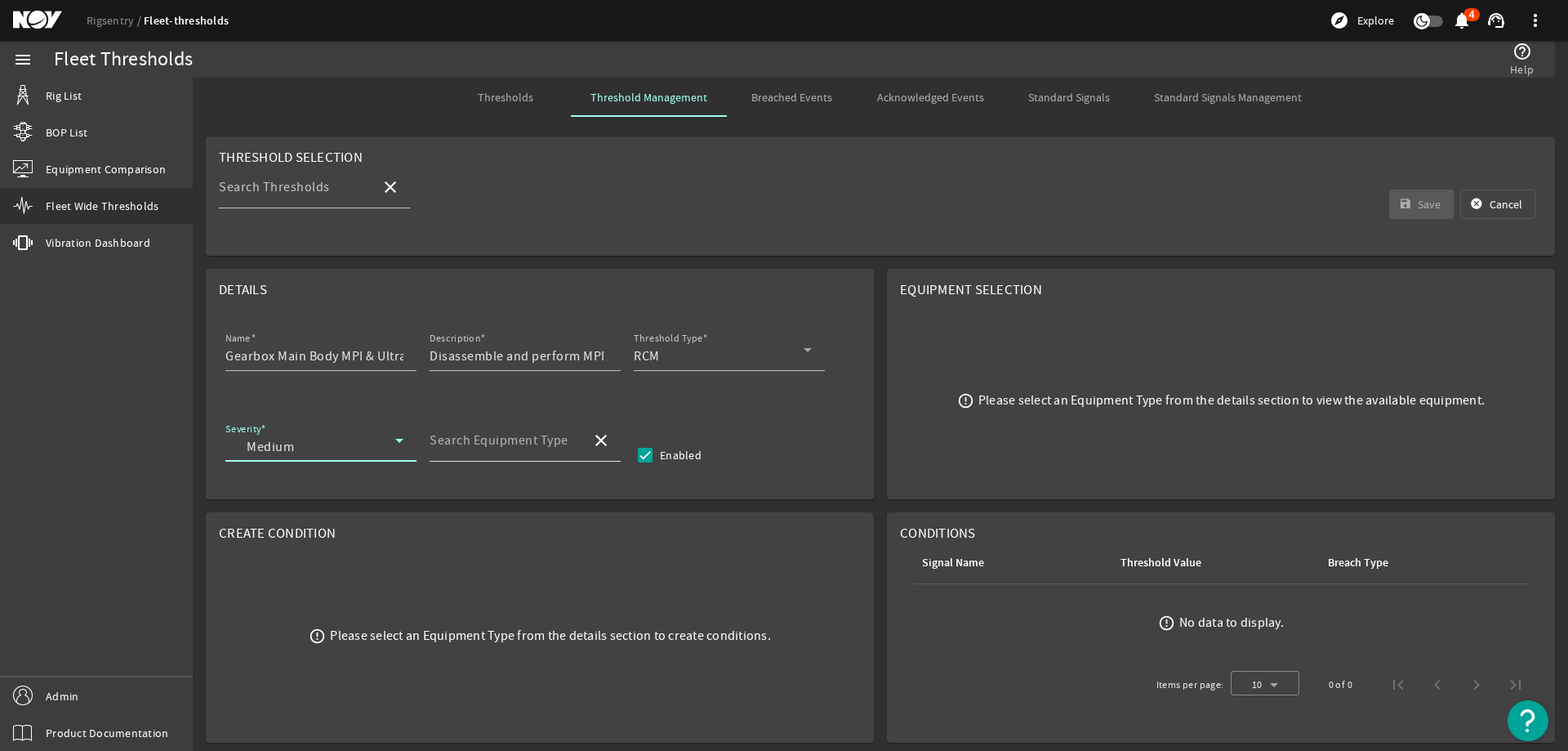
click at [525, 431] on div "Search Equipment Type" at bounding box center [503, 440] width 148 height 42
click at [557, 528] on span "Top Drive - TDS-8SA" at bounding box center [501, 526] width 118 height 16
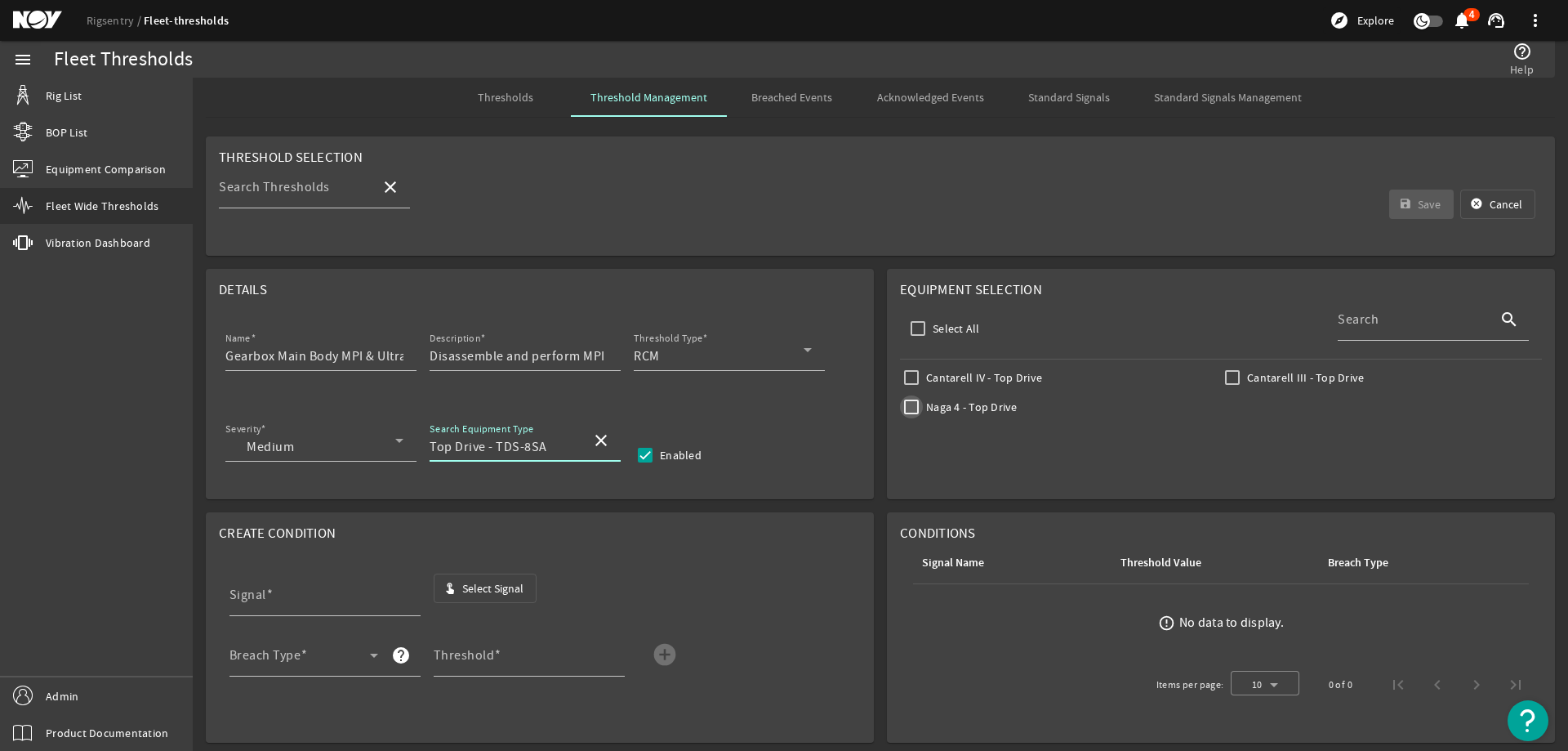
click at [910, 411] on input "Naga 4 - Top Drive" at bounding box center [911, 407] width 23 height 23
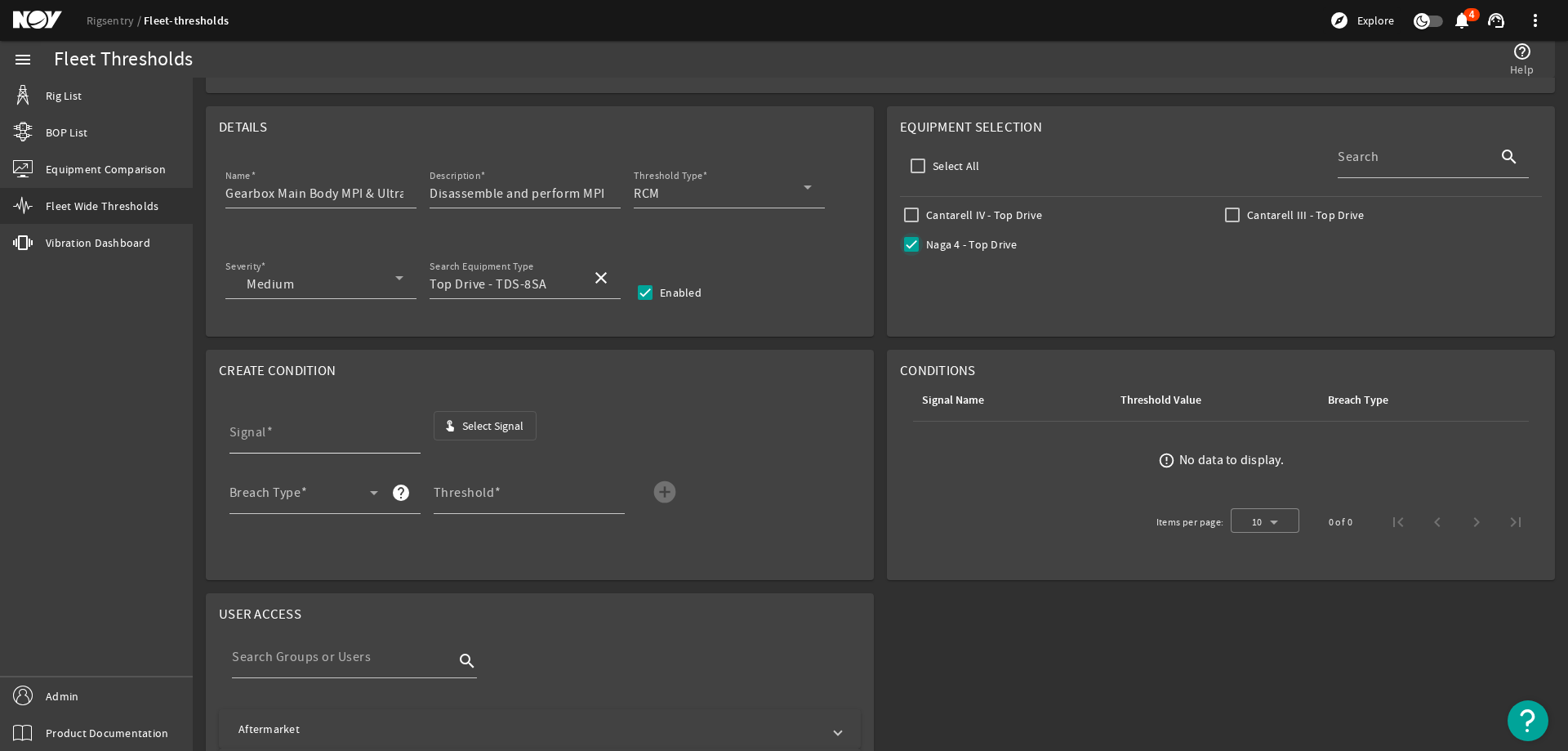
scroll to position [164, 0]
click at [484, 431] on span "Select Signal" at bounding box center [492, 425] width 61 height 16
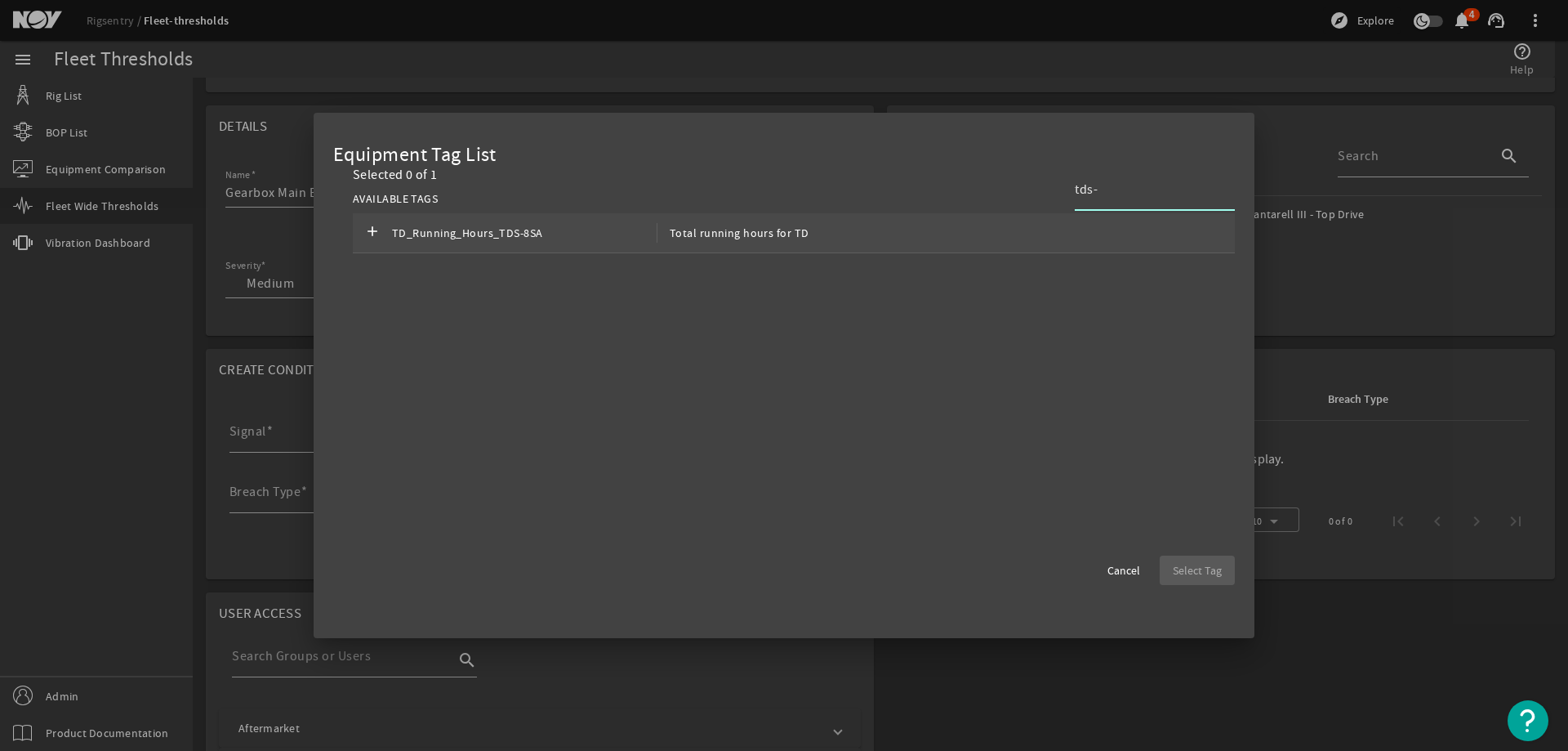
click at [817, 236] on div "add TD_Running_Hours_TDS-8SA Total running hours for TD" at bounding box center [794, 233] width 882 height 40
click at [1189, 576] on span "Select Tag" at bounding box center [1196, 570] width 49 height 16
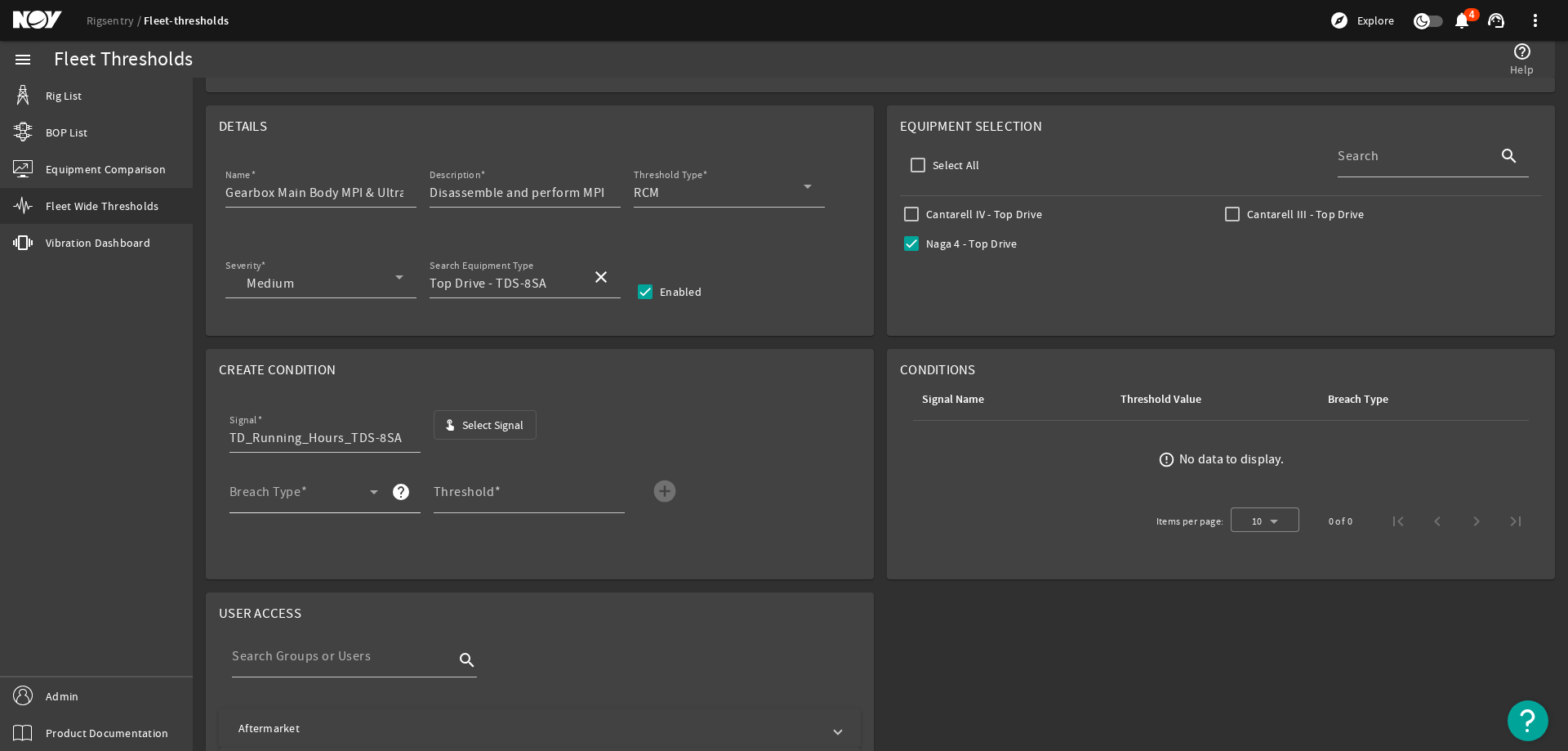
click at [344, 504] on span at bounding box center [299, 498] width 141 height 19
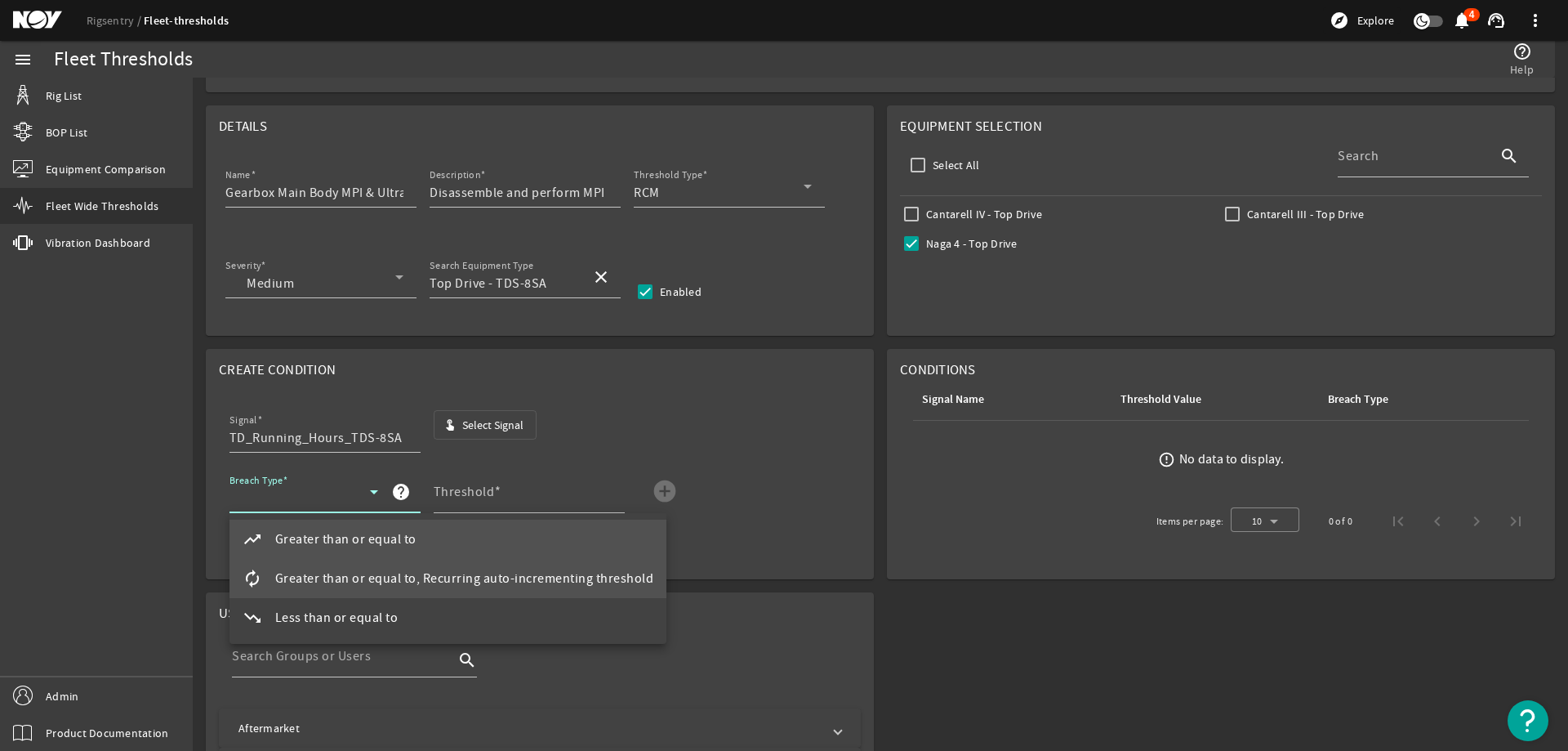
click at [393, 579] on span "Greater than or equal to, Recurring auto-incrementing threshold" at bounding box center [465, 578] width 379 height 19
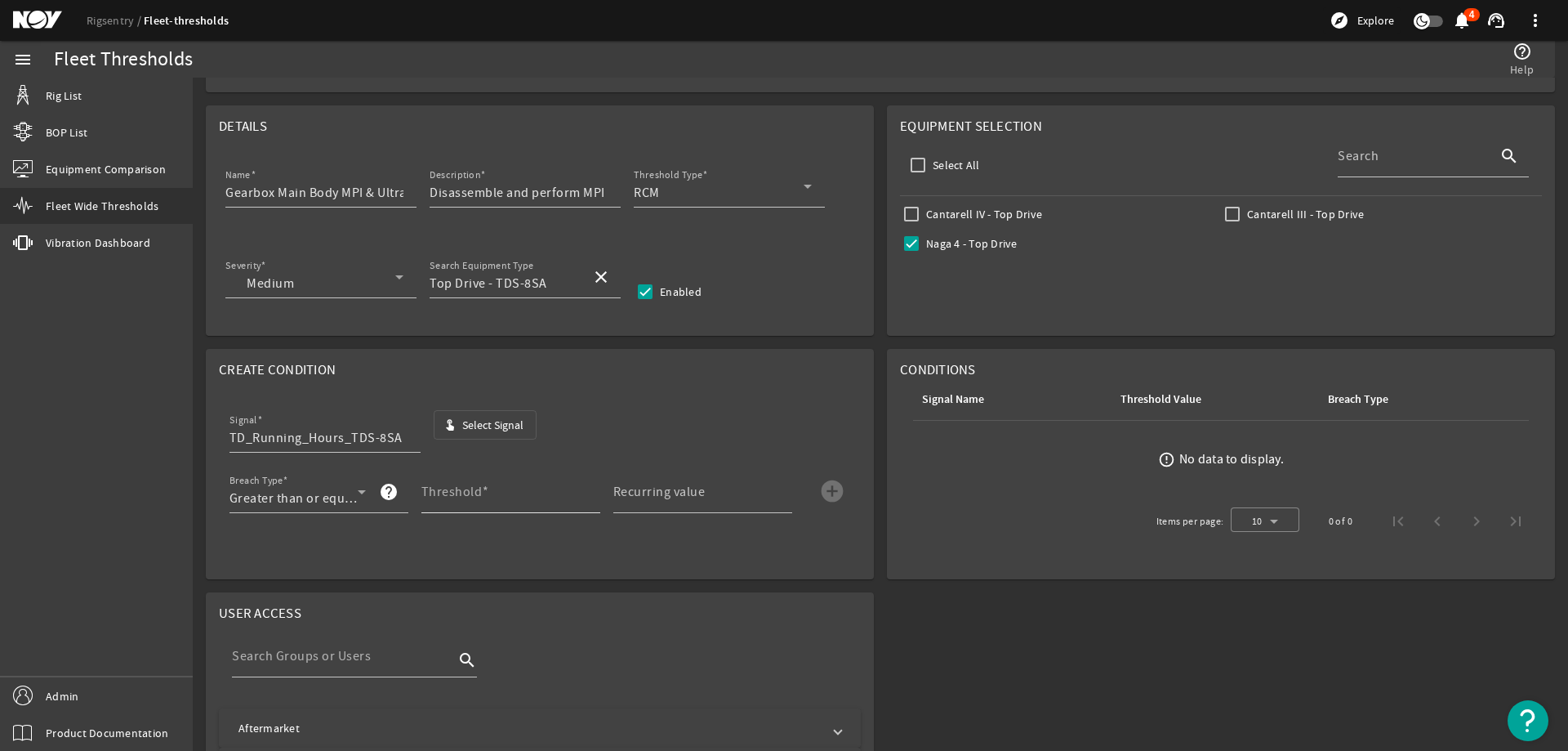
click at [482, 496] on span at bounding box center [486, 492] width 8 height 16
click at [478, 496] on input "Threshold" at bounding box center [504, 498] width 165 height 19
click at [621, 495] on mat-label "Recurring value" at bounding box center [659, 492] width 92 height 16
click at [621, 495] on input "Recurring value" at bounding box center [695, 498] width 165 height 19
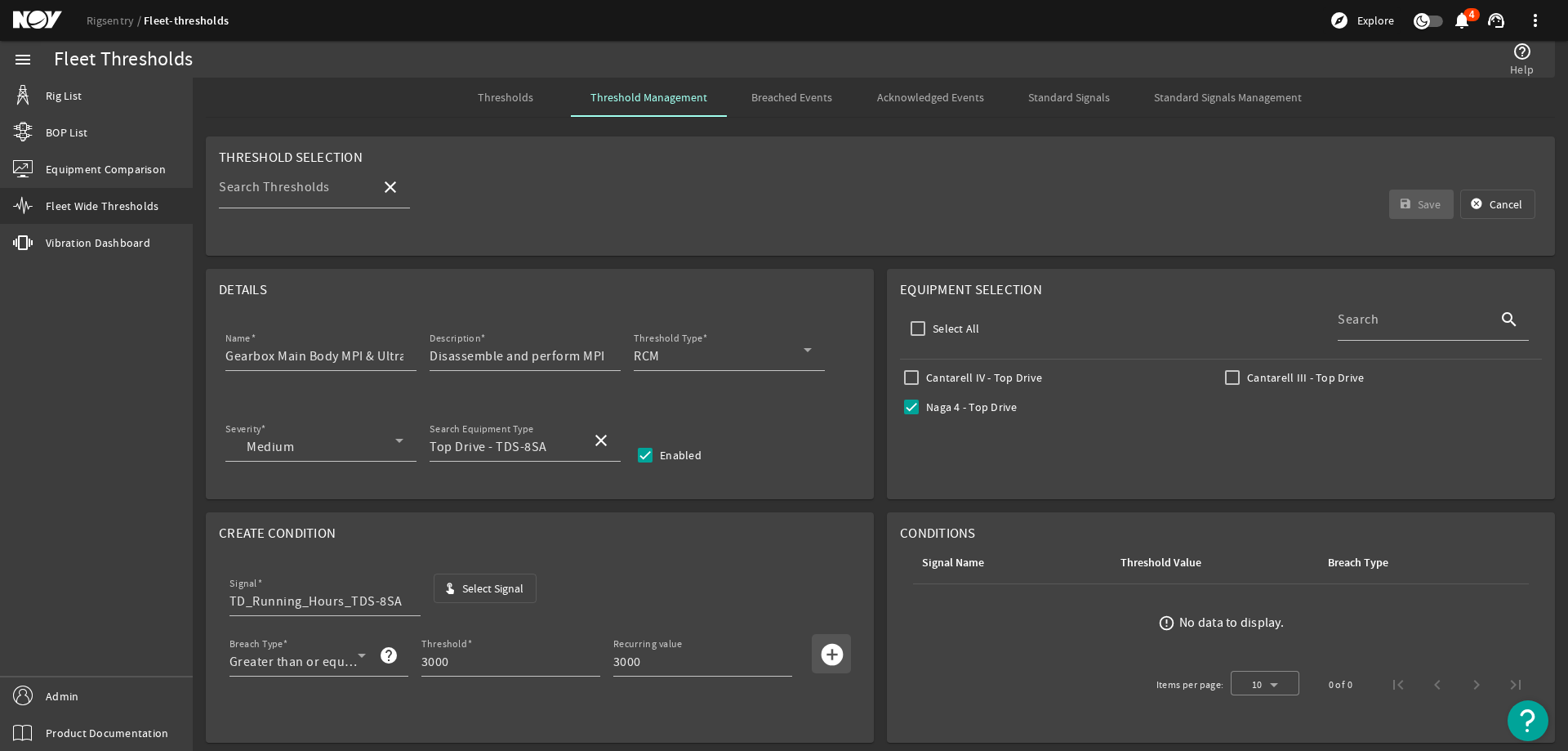
click at [836, 657] on mat-icon "add_circle" at bounding box center [832, 653] width 26 height 26
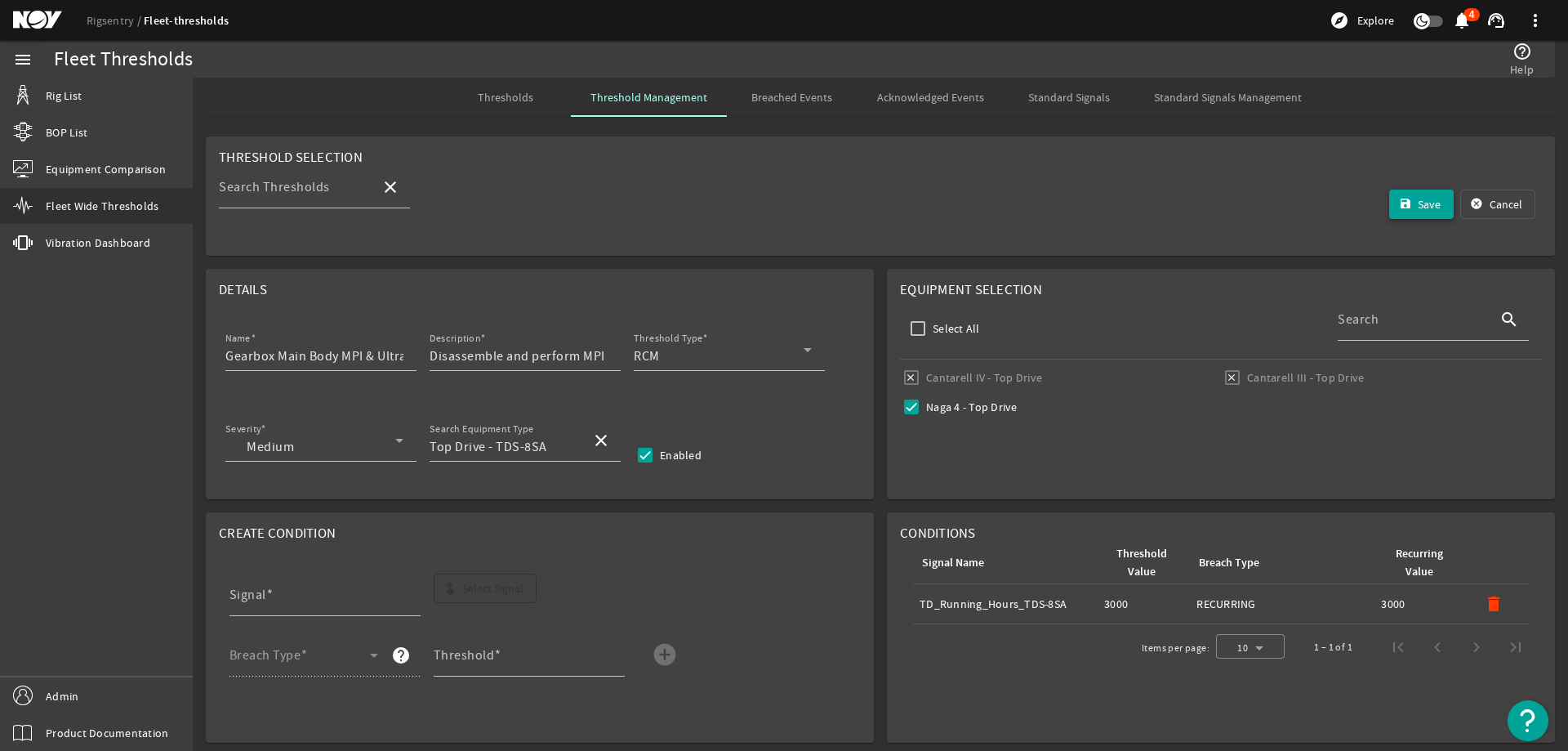
click at [1399, 198] on mat-icon "save" at bounding box center [1405, 205] width 13 height 13
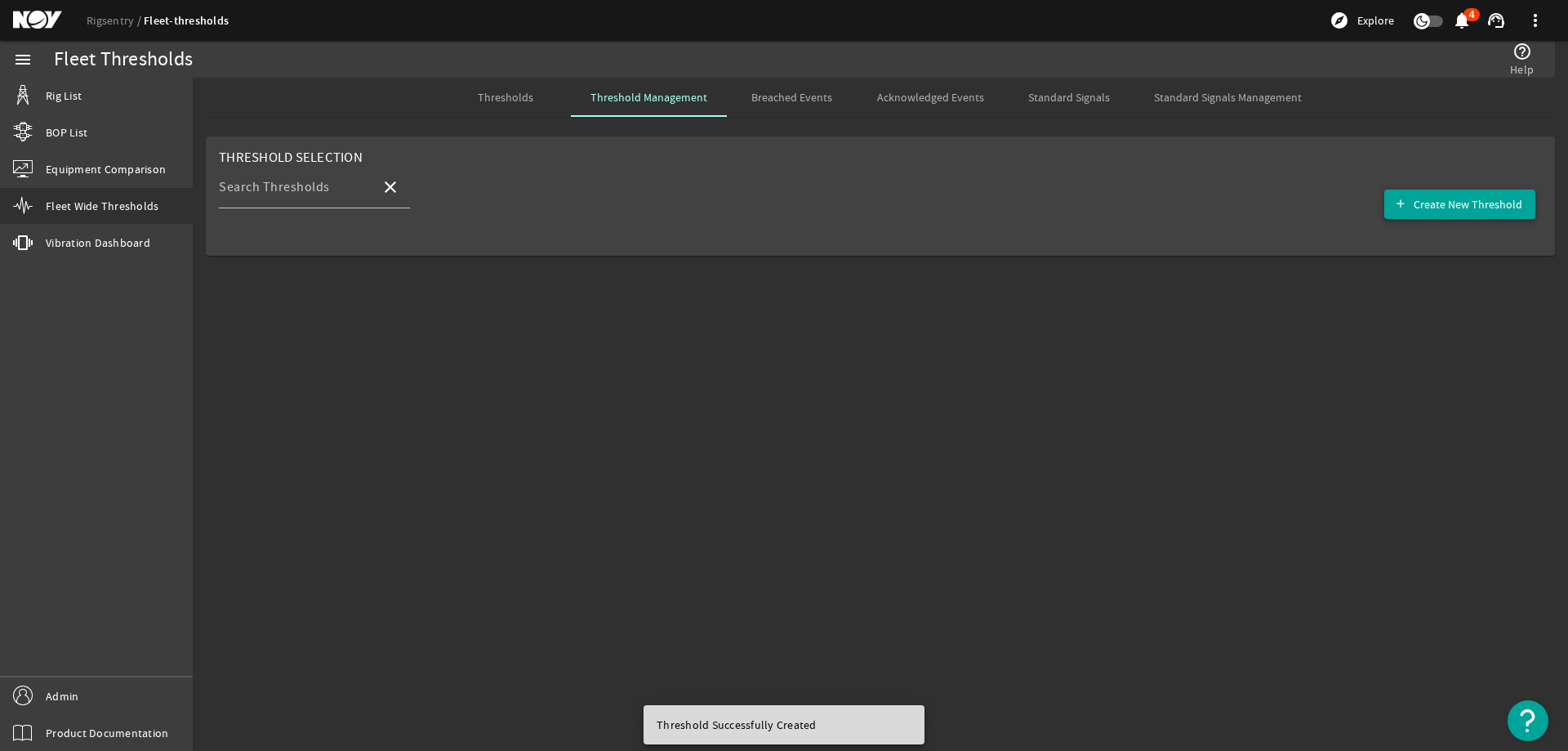
click at [1481, 210] on span "Create New Threshold" at bounding box center [1468, 204] width 109 height 16
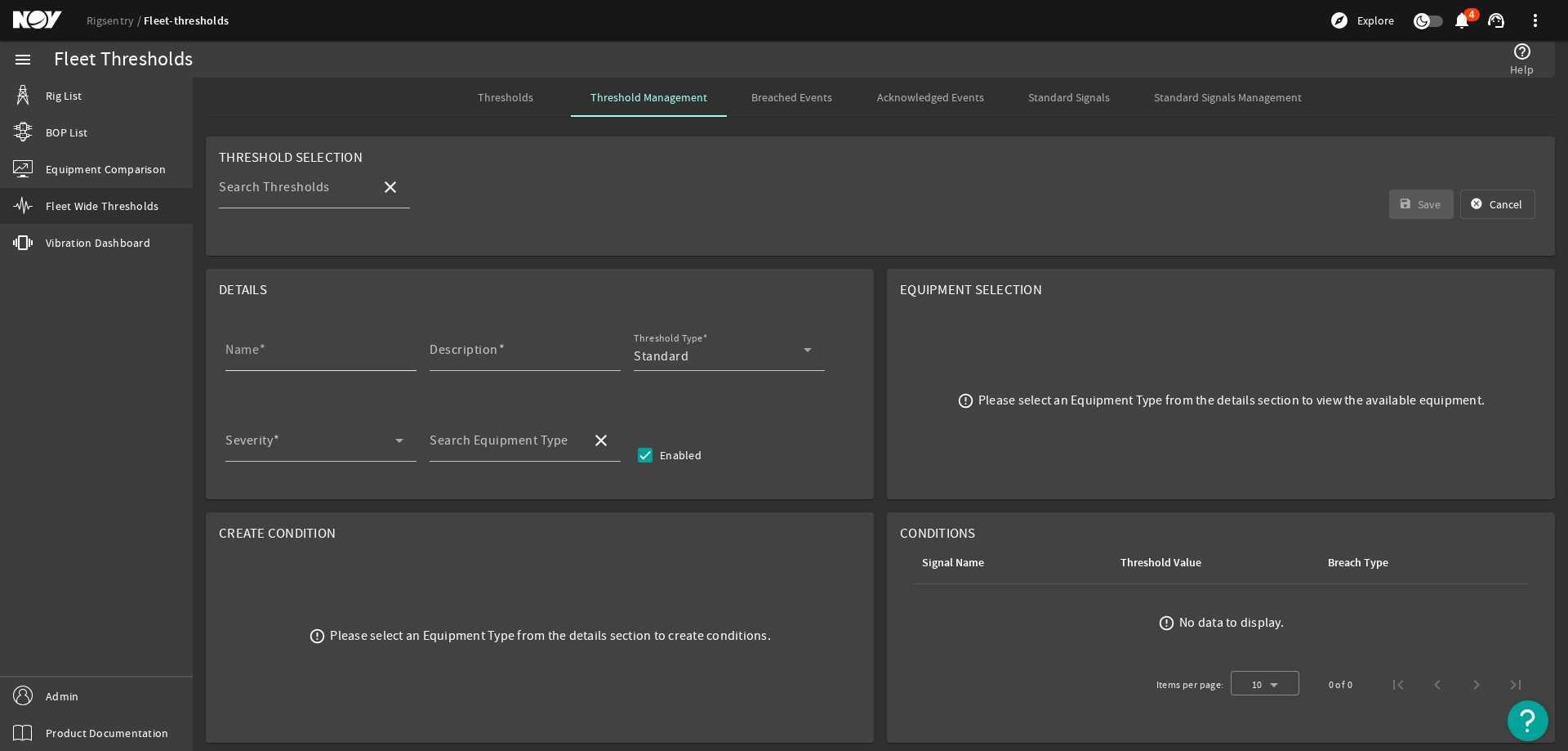
click at [309, 342] on div "Name" at bounding box center [315, 349] width 178 height 42
paste input "Main Shaft NDE Inspection"
click at [559, 349] on input "Description" at bounding box center [518, 356] width 178 height 19
click at [490, 360] on input "Description" at bounding box center [518, 356] width 178 height 19
paste input "Perform nondestructive examination (NDE) of main shaft, without disassembling, …"
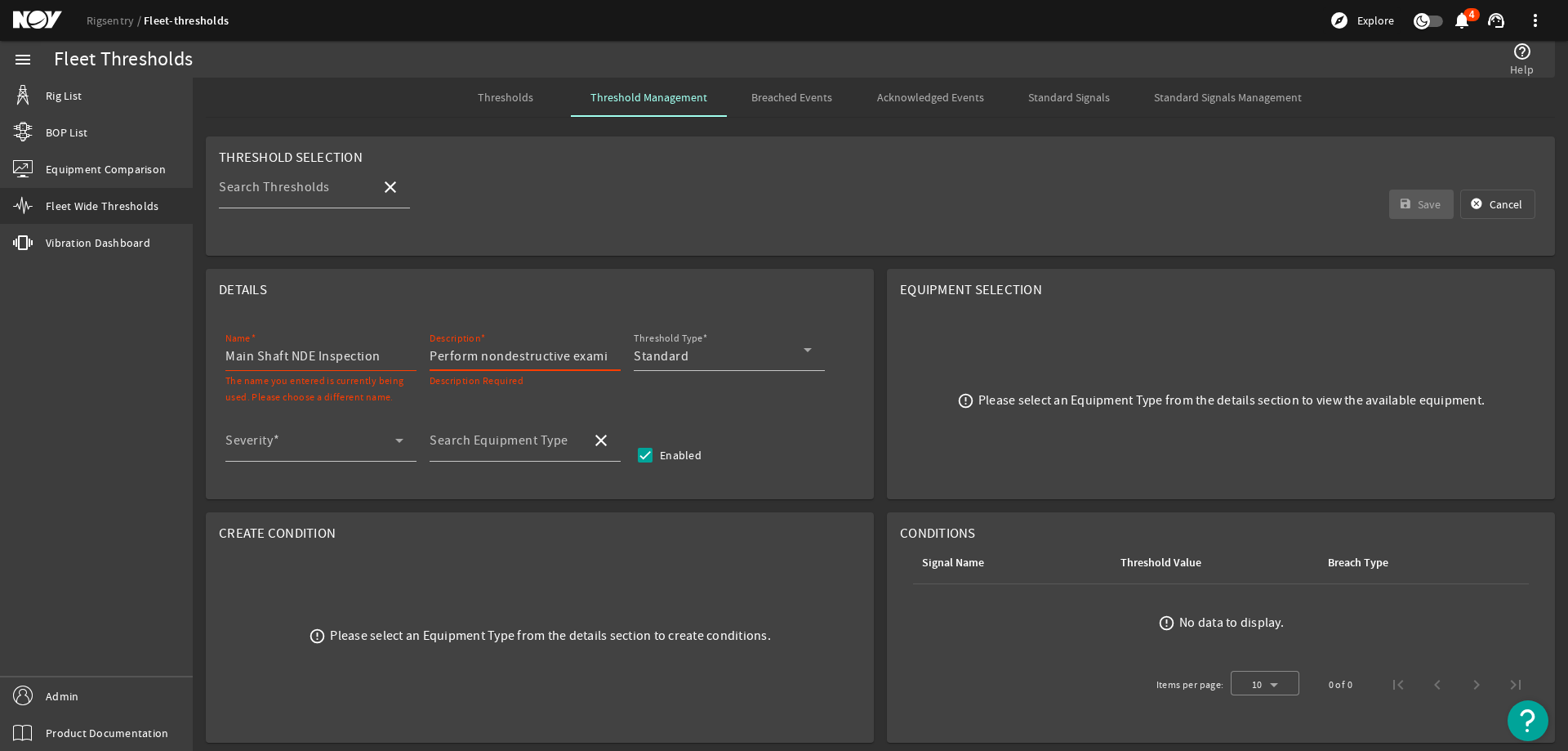
scroll to position [0, 874]
click at [768, 350] on div "Standard" at bounding box center [719, 356] width 170 height 19
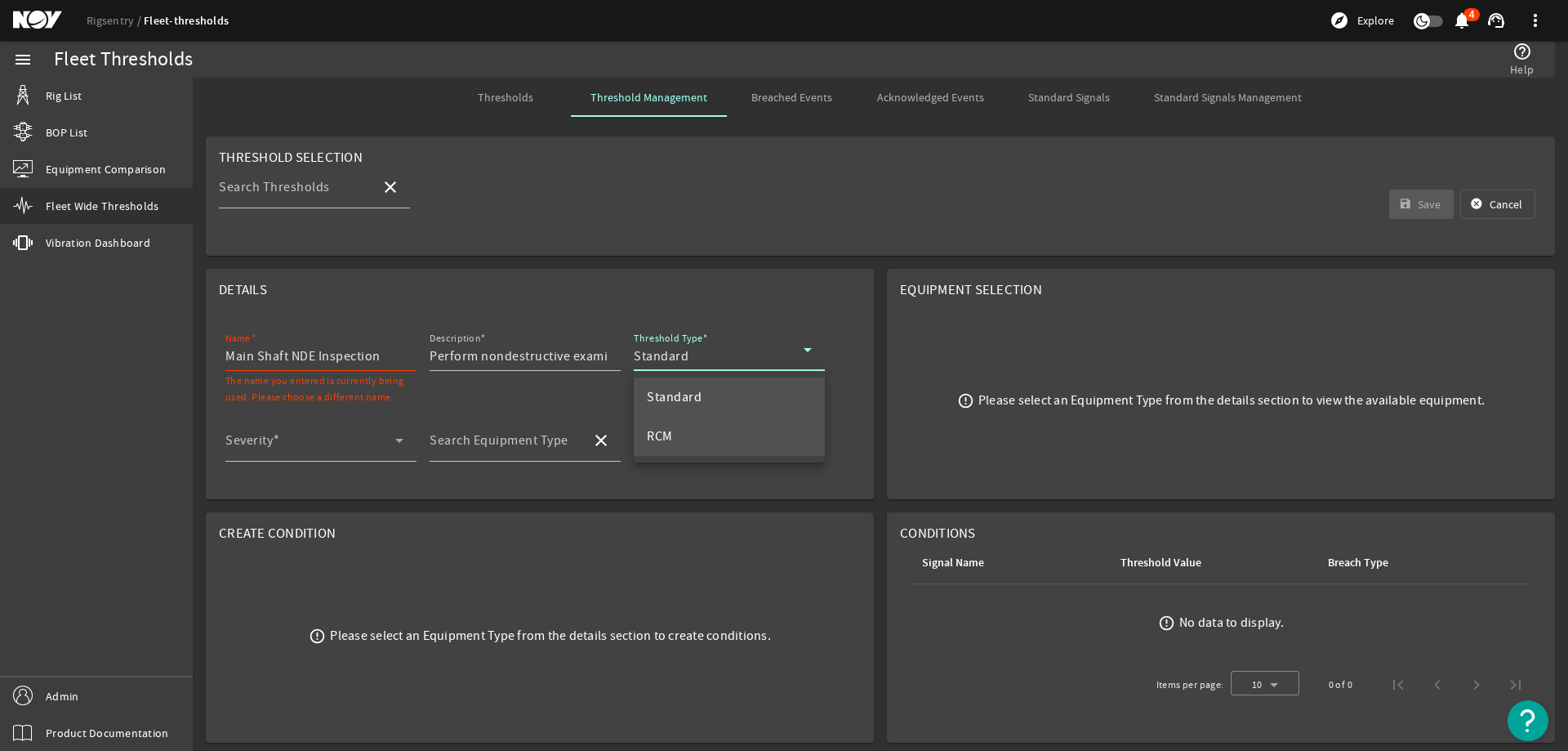
click at [718, 428] on mat-option "RCM" at bounding box center [730, 436] width 191 height 39
click at [272, 446] on span at bounding box center [311, 447] width 170 height 19
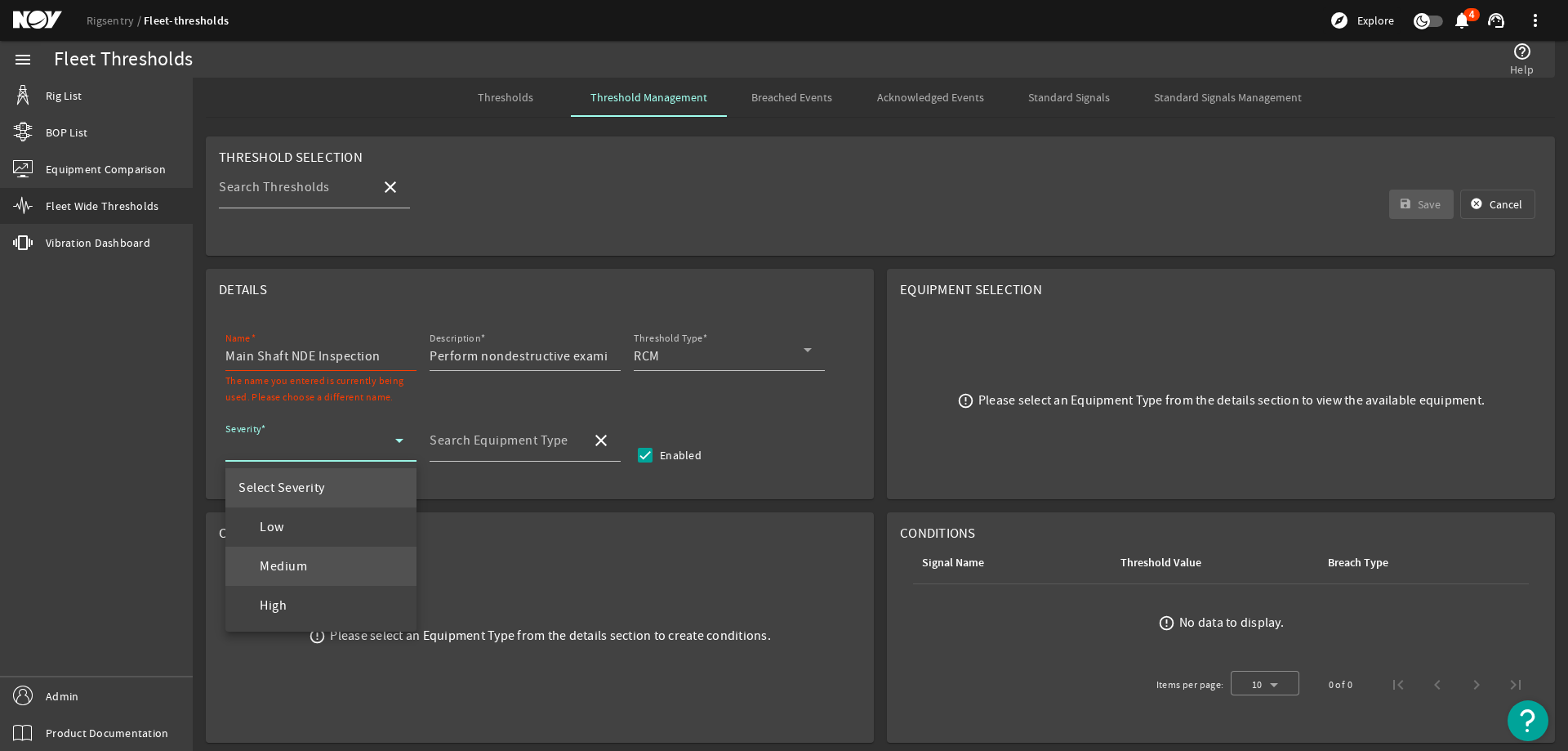
click at [312, 565] on mat-option "Medium" at bounding box center [321, 565] width 191 height 39
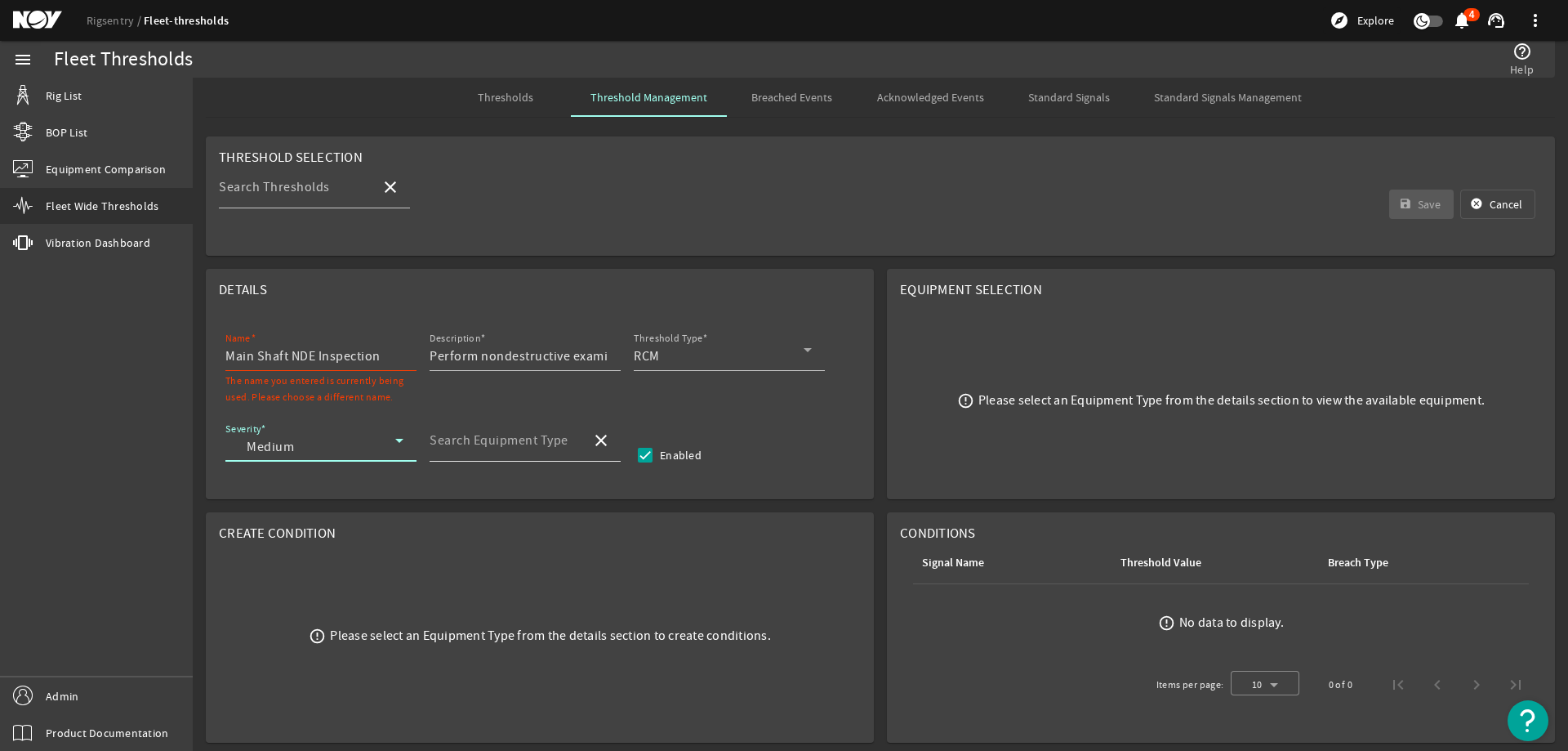
click at [517, 441] on mat-label "Search Equipment Type" at bounding box center [498, 440] width 139 height 16
click at [517, 441] on input "Search Equipment Type" at bounding box center [503, 447] width 148 height 19
click at [557, 531] on span "Top Drive - TDS-8SA" at bounding box center [501, 526] width 118 height 16
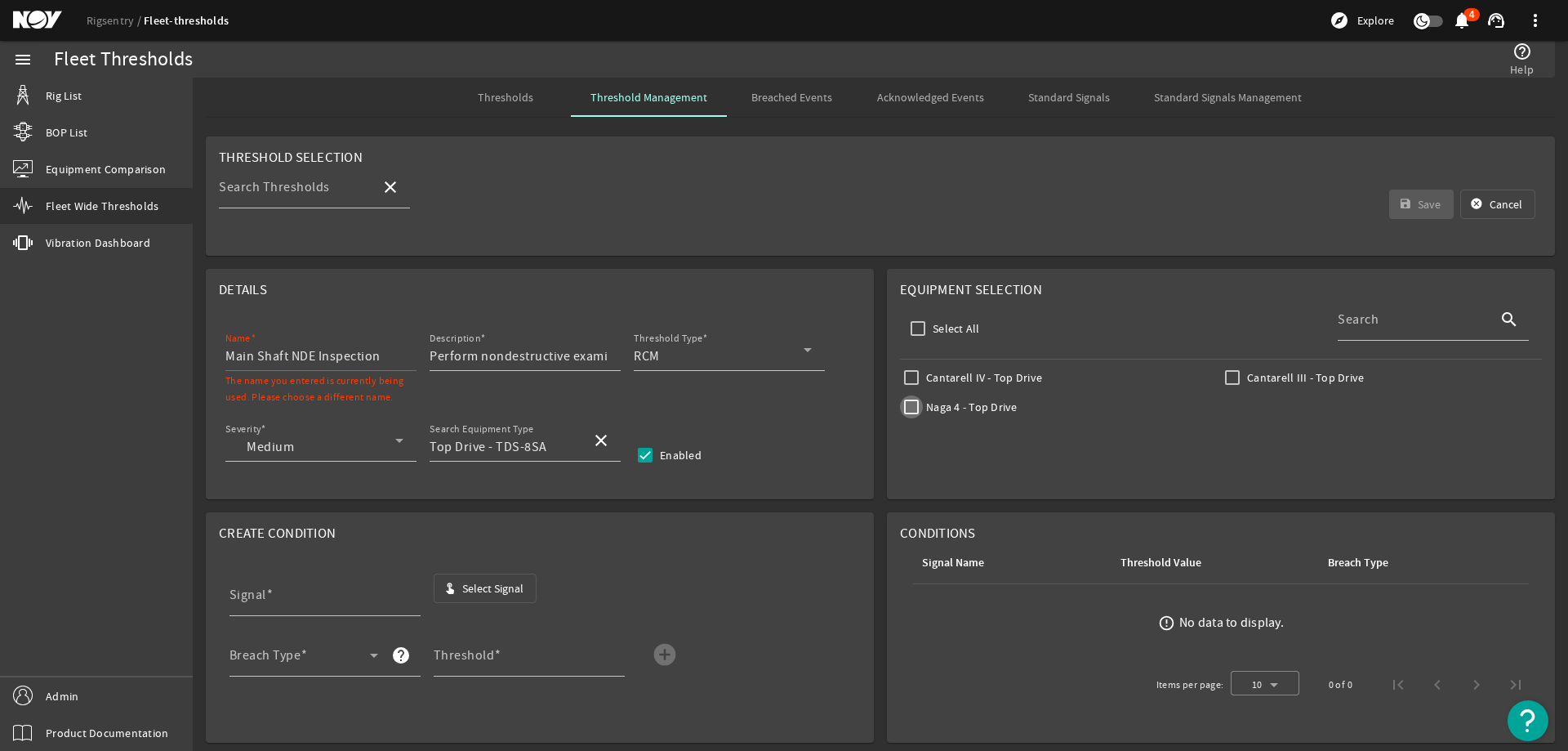
click at [903, 410] on input "Naga 4 - Top Drive" at bounding box center [911, 407] width 23 height 23
click at [457, 585] on span "button" at bounding box center [485, 587] width 102 height 39
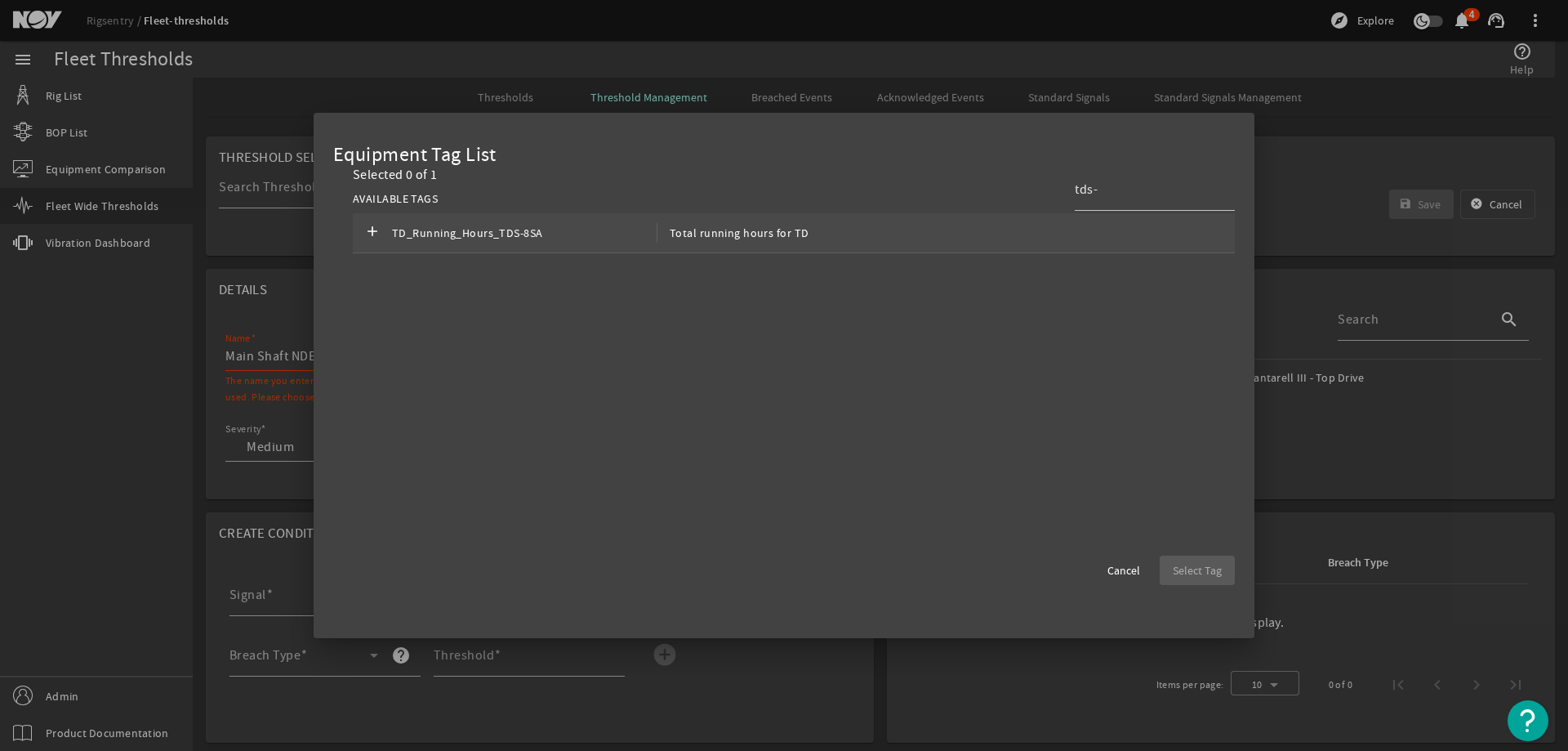
click at [804, 232] on div "add TD_Running_Hours_TDS-8SA Total running hours for TD" at bounding box center [794, 233] width 882 height 40
click at [1220, 572] on span "Select Tag" at bounding box center [1196, 570] width 49 height 16
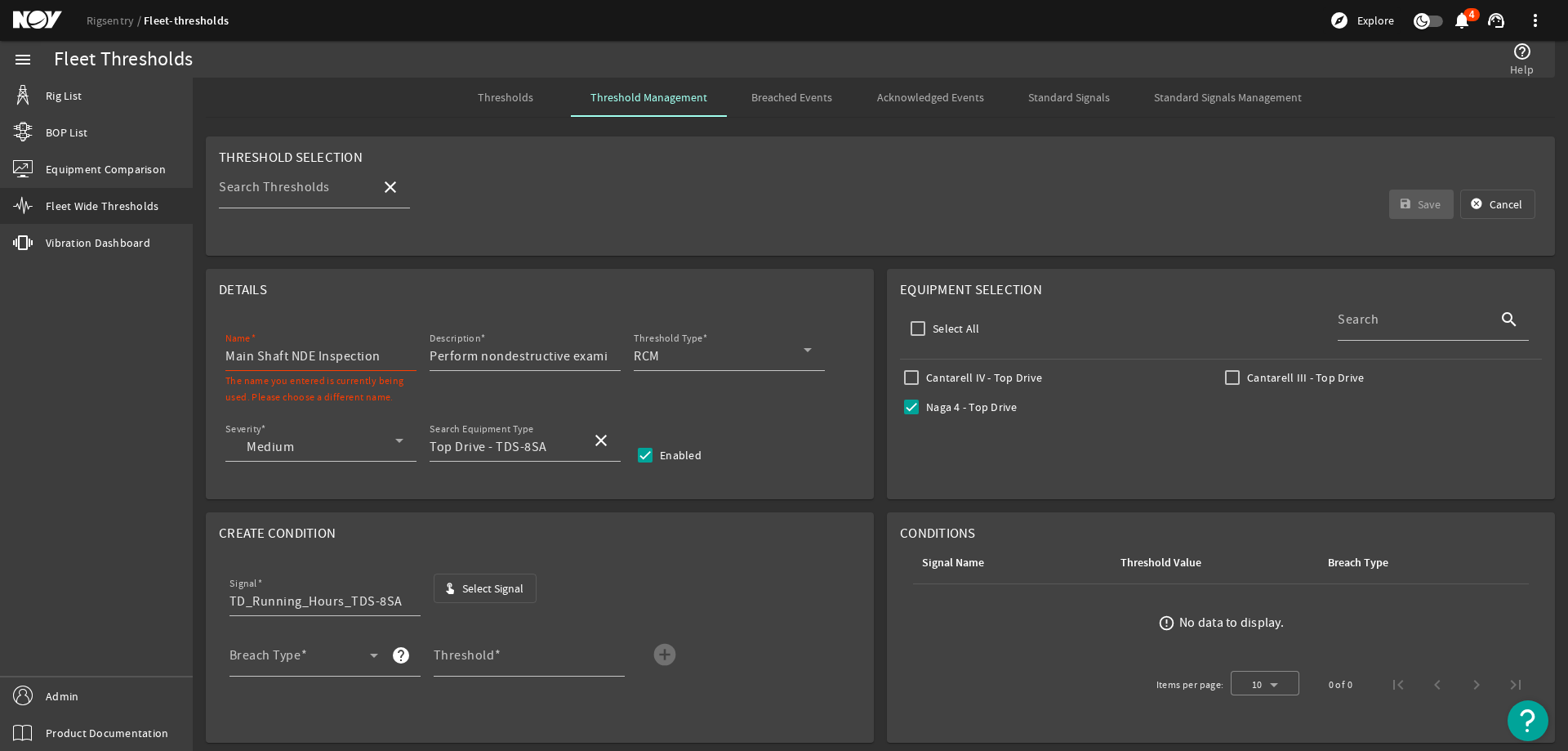
click at [394, 359] on input "Main Shaft NDE Inspection" at bounding box center [315, 356] width 178 height 19
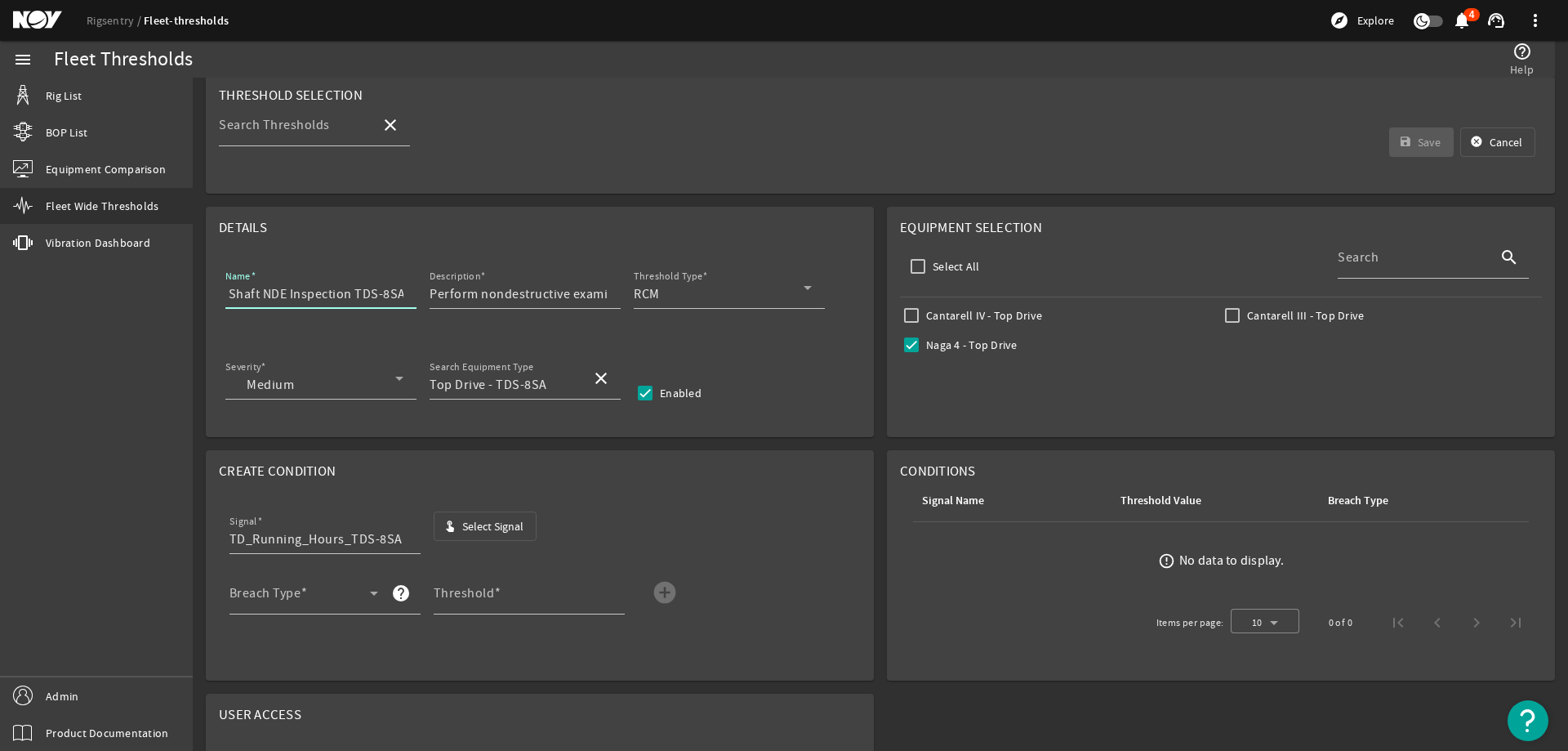
scroll to position [164, 0]
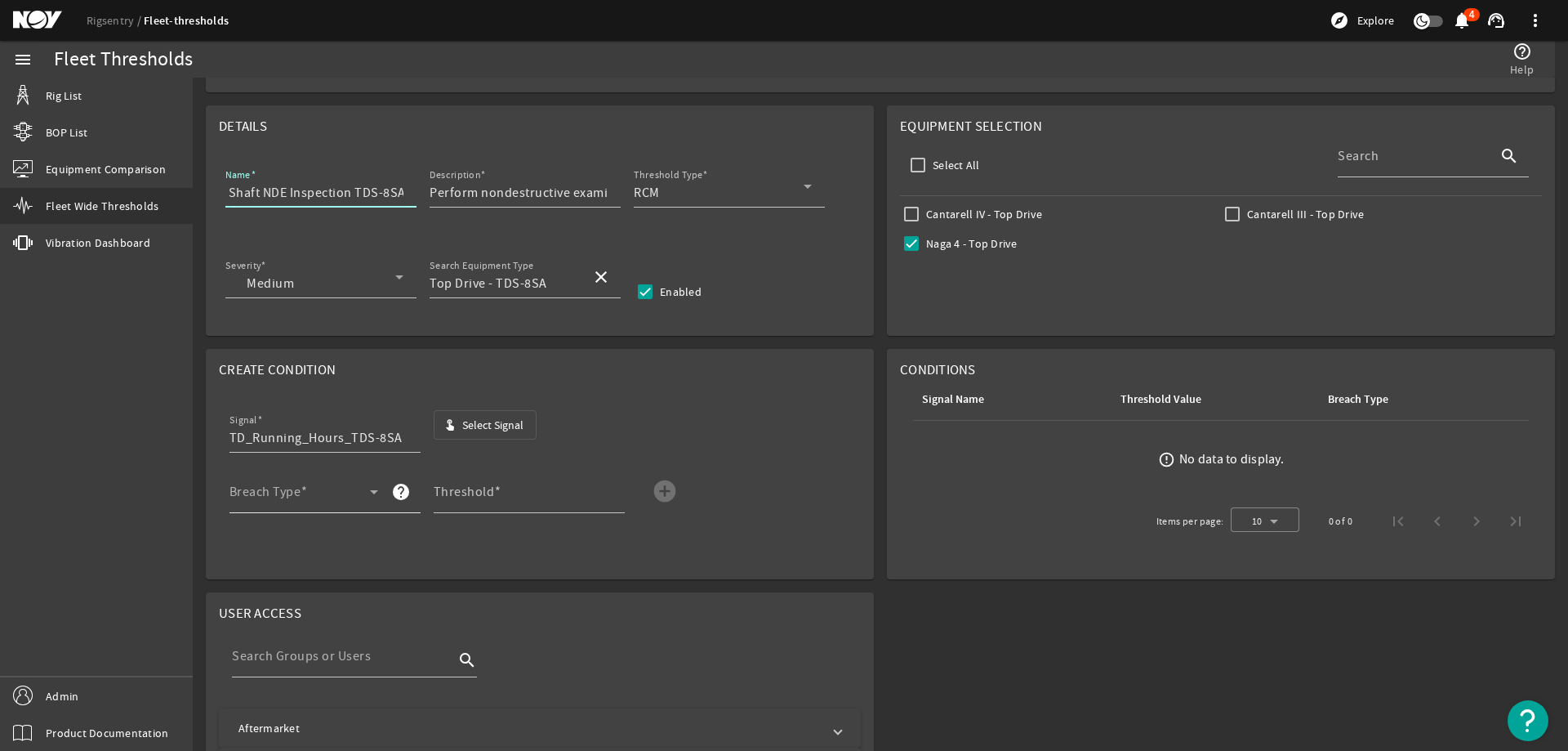
click at [327, 494] on span at bounding box center [299, 498] width 141 height 19
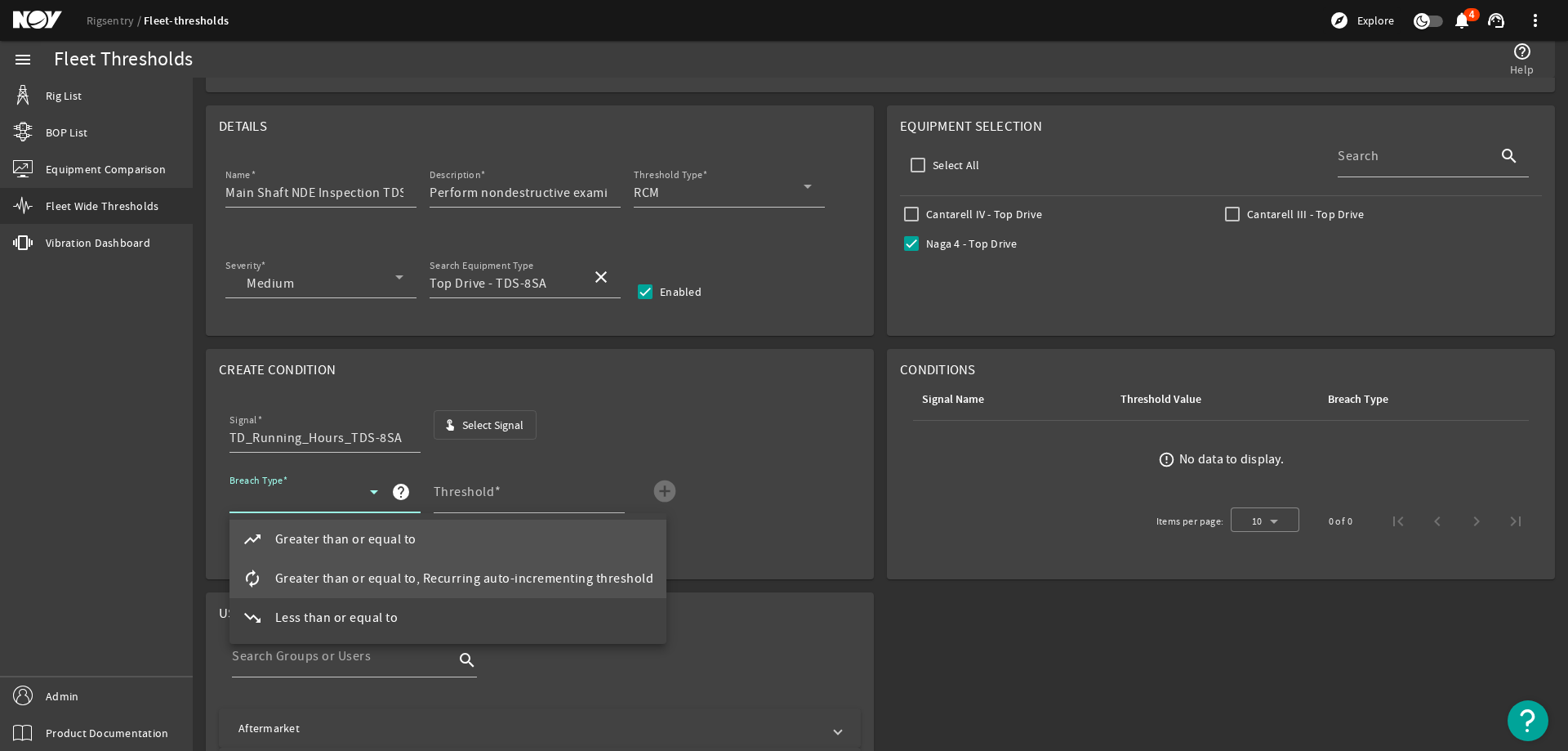
click at [373, 568] on span "Greater than or equal to, Recurring auto-incrementing threshold" at bounding box center [465, 578] width 379 height 19
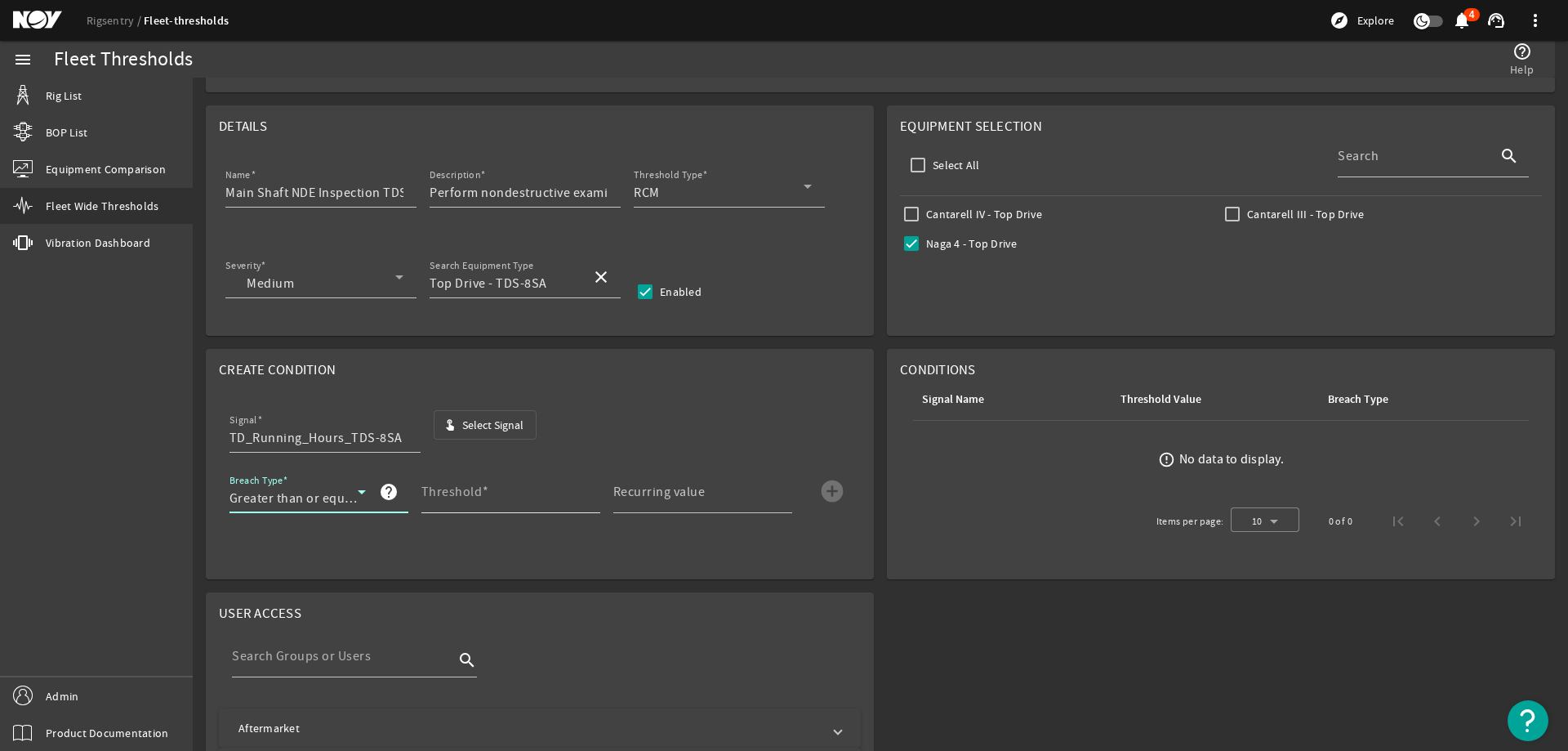
click at [472, 500] on mat-label "Threshold" at bounding box center [452, 492] width 61 height 16
click at [472, 500] on input "Threshold" at bounding box center [504, 498] width 165 height 19
click at [686, 497] on mat-label "Recurring value" at bounding box center [659, 492] width 92 height 16
click at [686, 497] on input "Recurring value" at bounding box center [695, 498] width 165 height 19
click at [833, 486] on mat-icon "add_circle" at bounding box center [832, 491] width 26 height 26
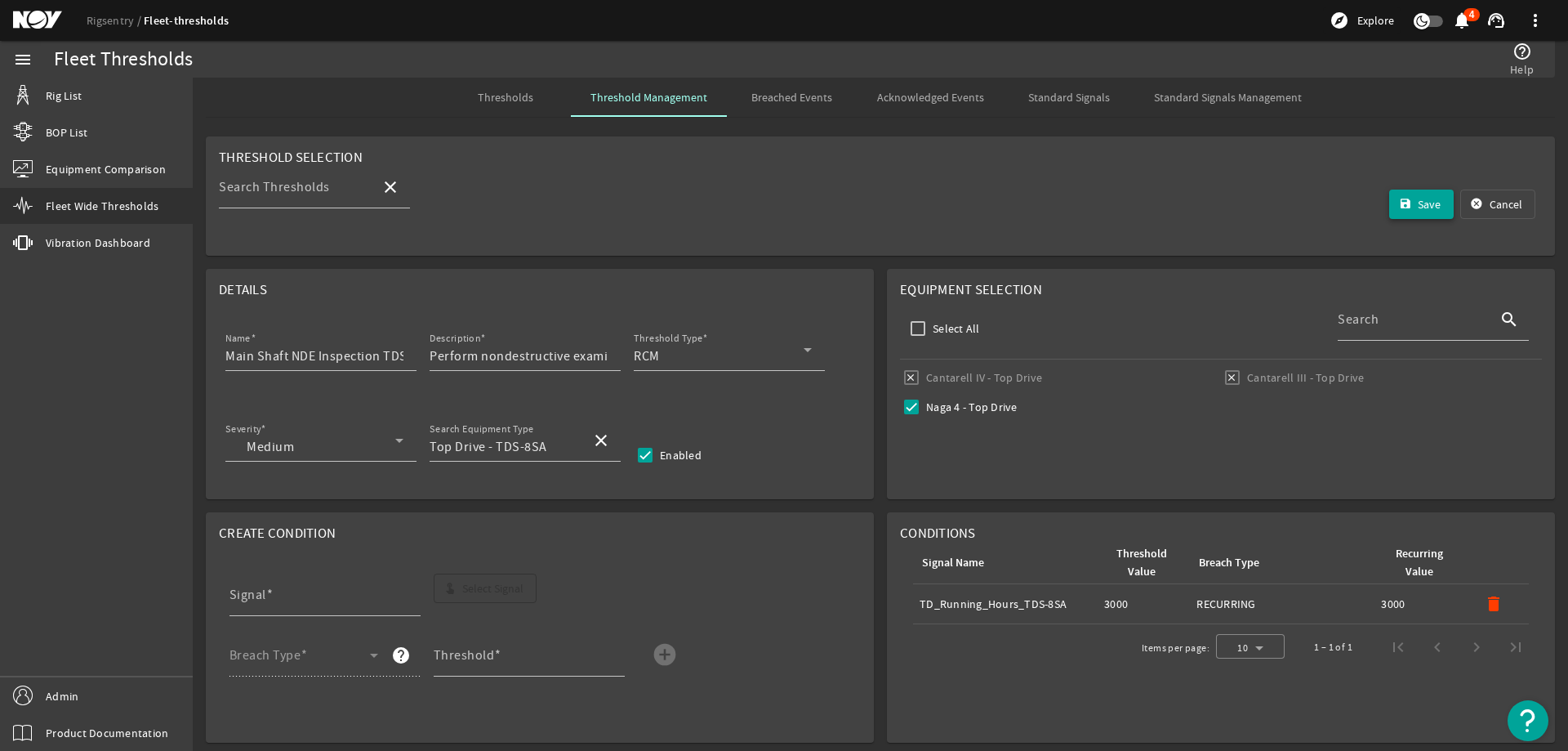
click at [1399, 208] on mat-icon "save" at bounding box center [1405, 205] width 13 height 13
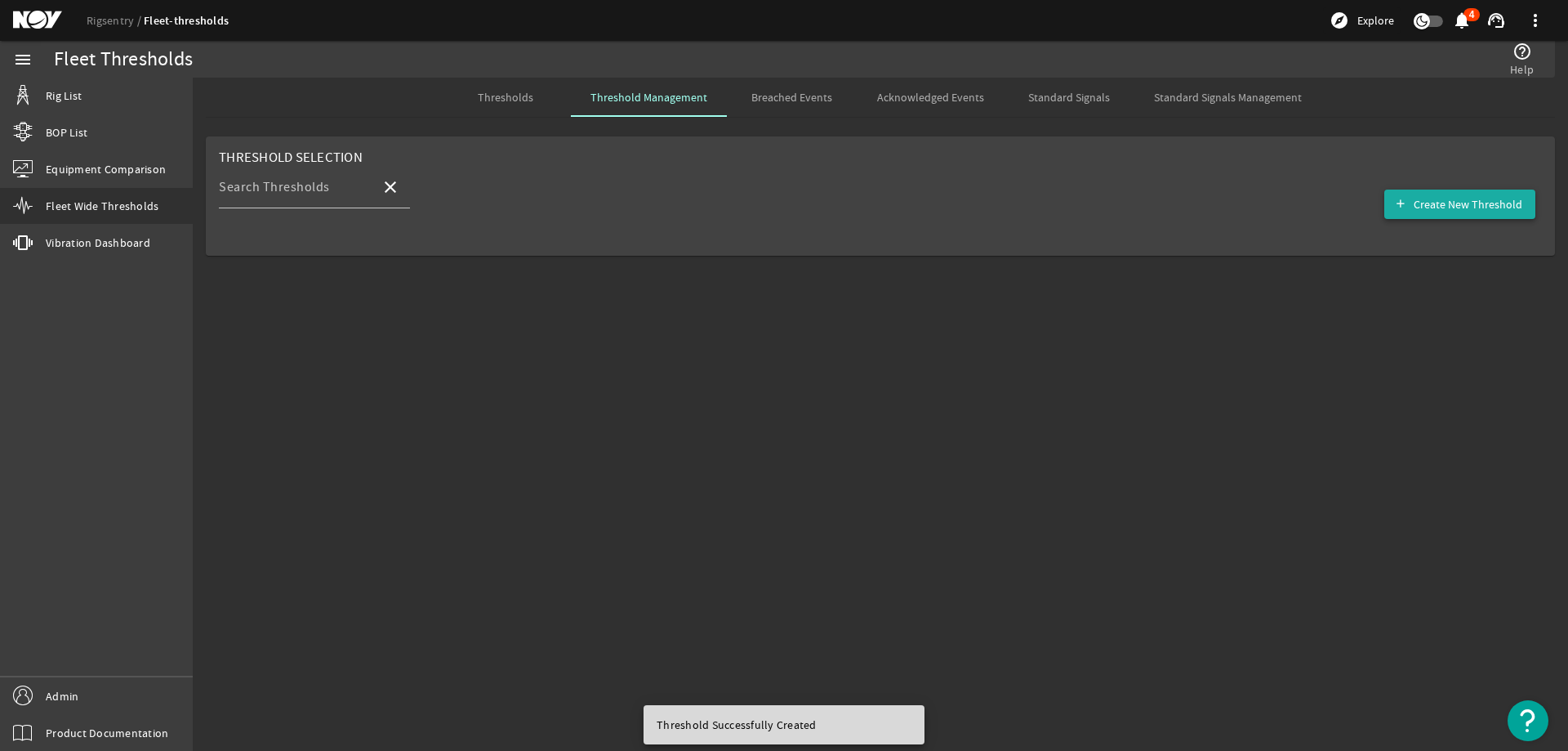
click at [1470, 206] on span "Create New Threshold" at bounding box center [1468, 204] width 109 height 16
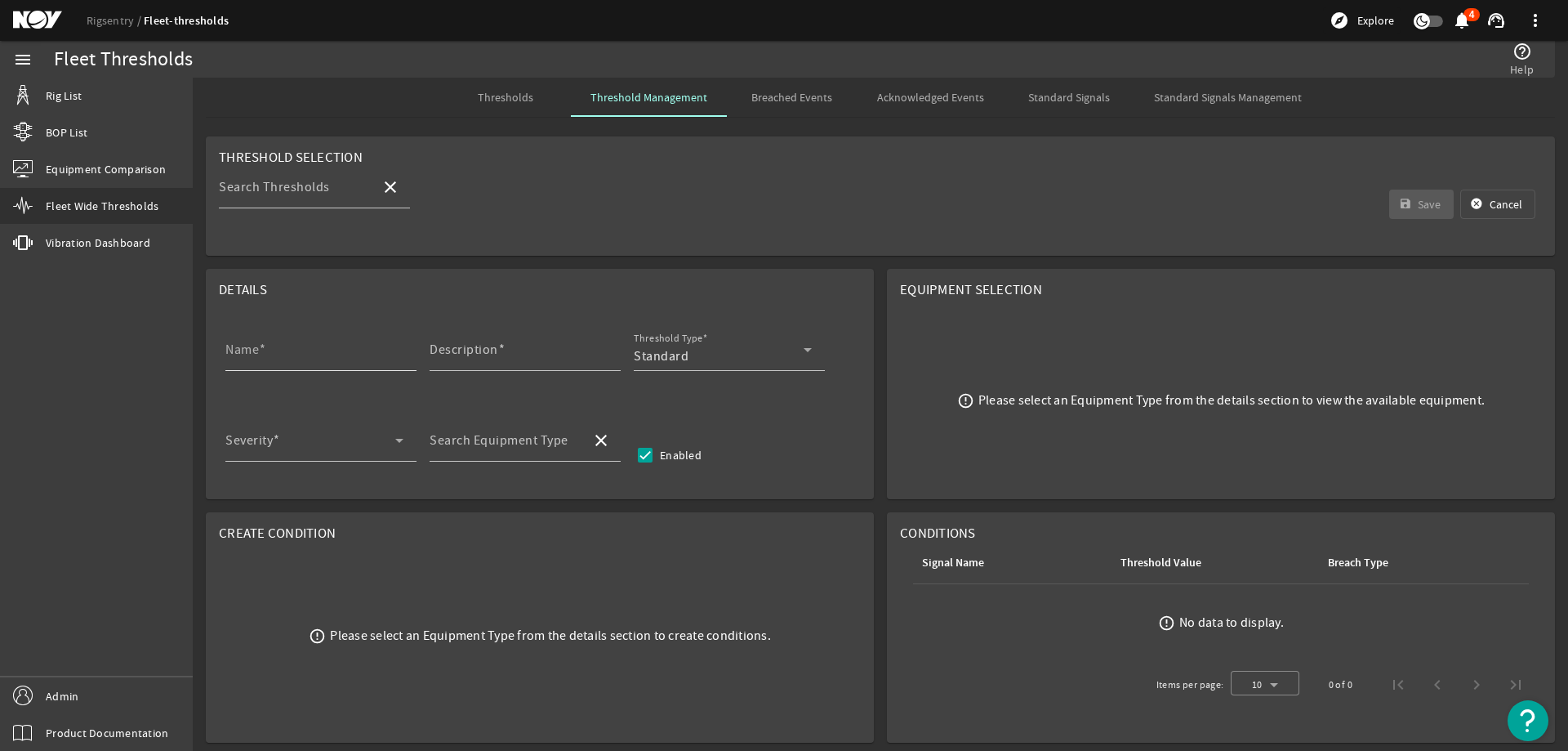
click at [271, 354] on input "Name" at bounding box center [315, 356] width 178 height 19
paste input "IBOP Shaft NDE Inspection"
click at [520, 350] on input "Description" at bounding box center [518, 356] width 178 height 19
click at [512, 358] on input "Description" at bounding box center [518, 356] width 178 height 19
paste input "Perform nondestructive examination (NDE) of main IBOP shaft, without disassembl…"
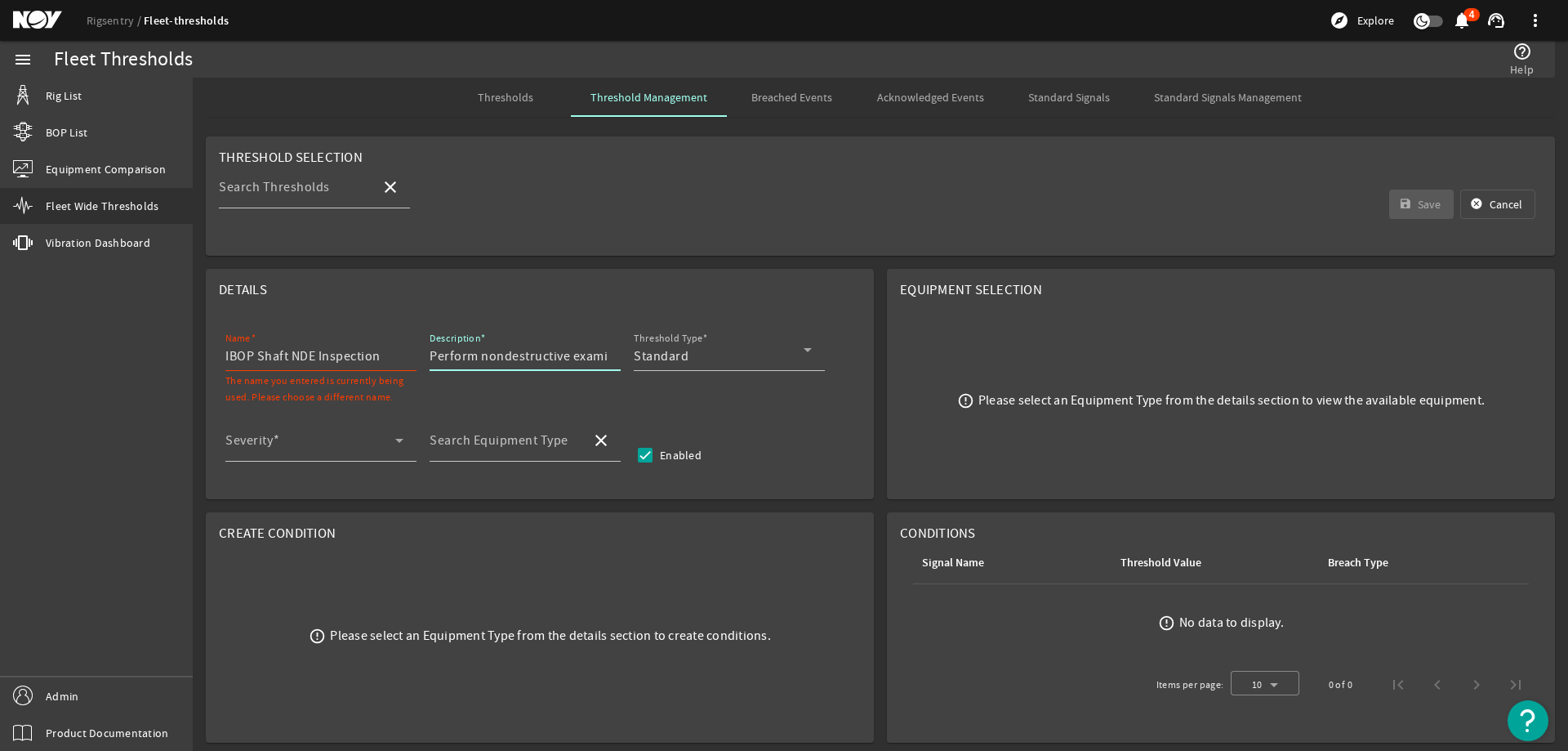
scroll to position [0, 905]
click at [668, 349] on span "Standard" at bounding box center [661, 356] width 54 height 16
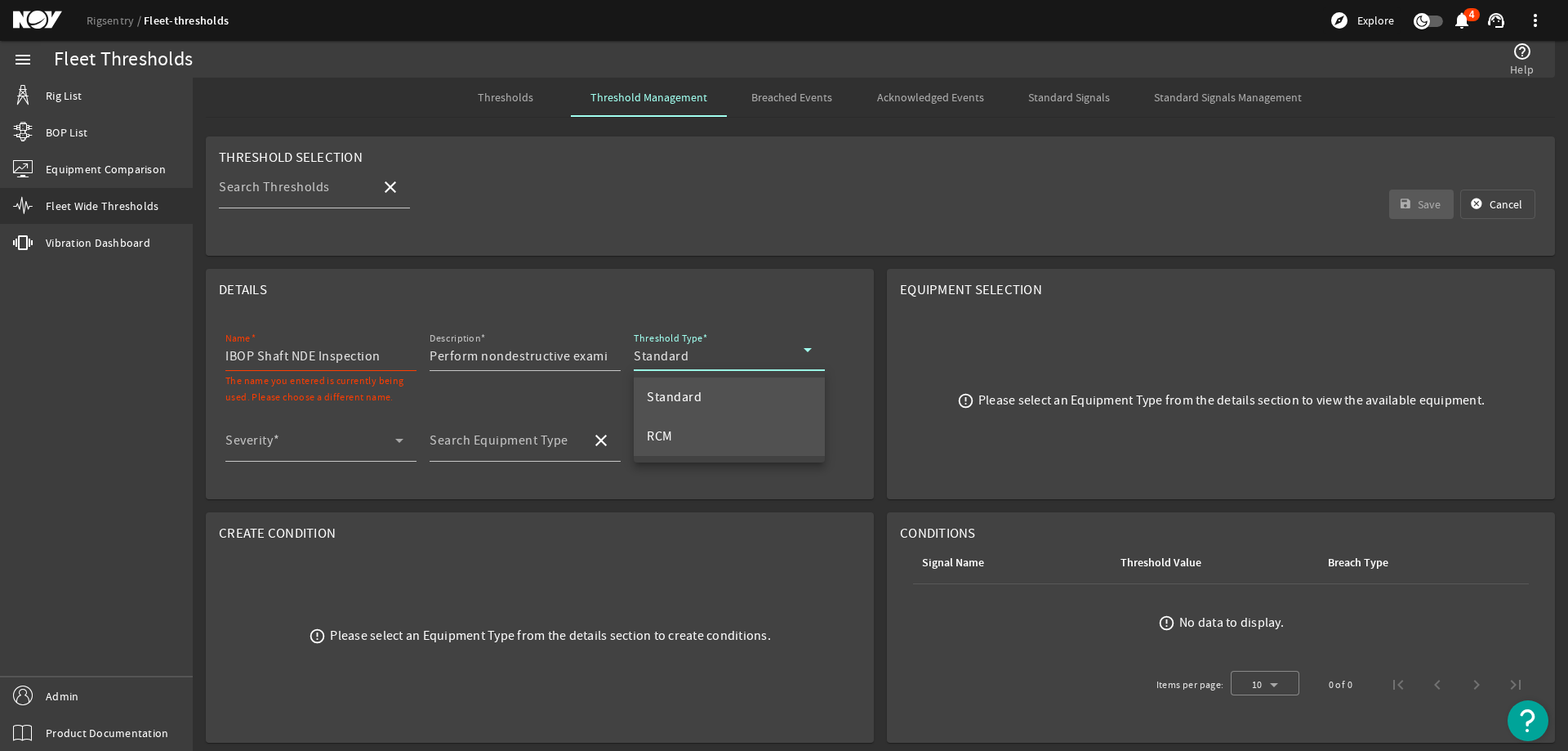
click at [671, 429] on span "RCM" at bounding box center [659, 436] width 26 height 19
click at [376, 438] on span at bounding box center [311, 447] width 170 height 19
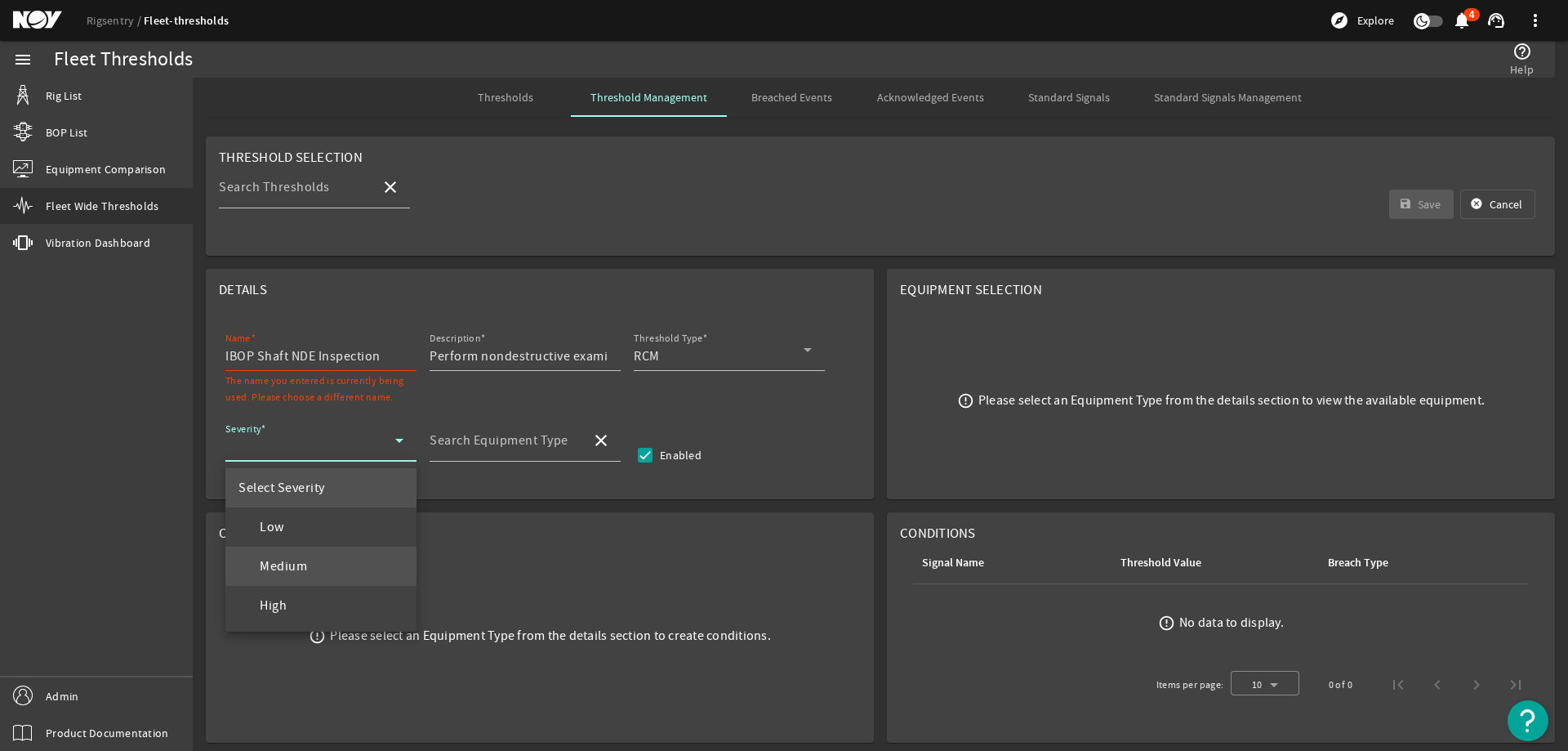
click at [297, 562] on span "Medium" at bounding box center [272, 566] width 69 height 19
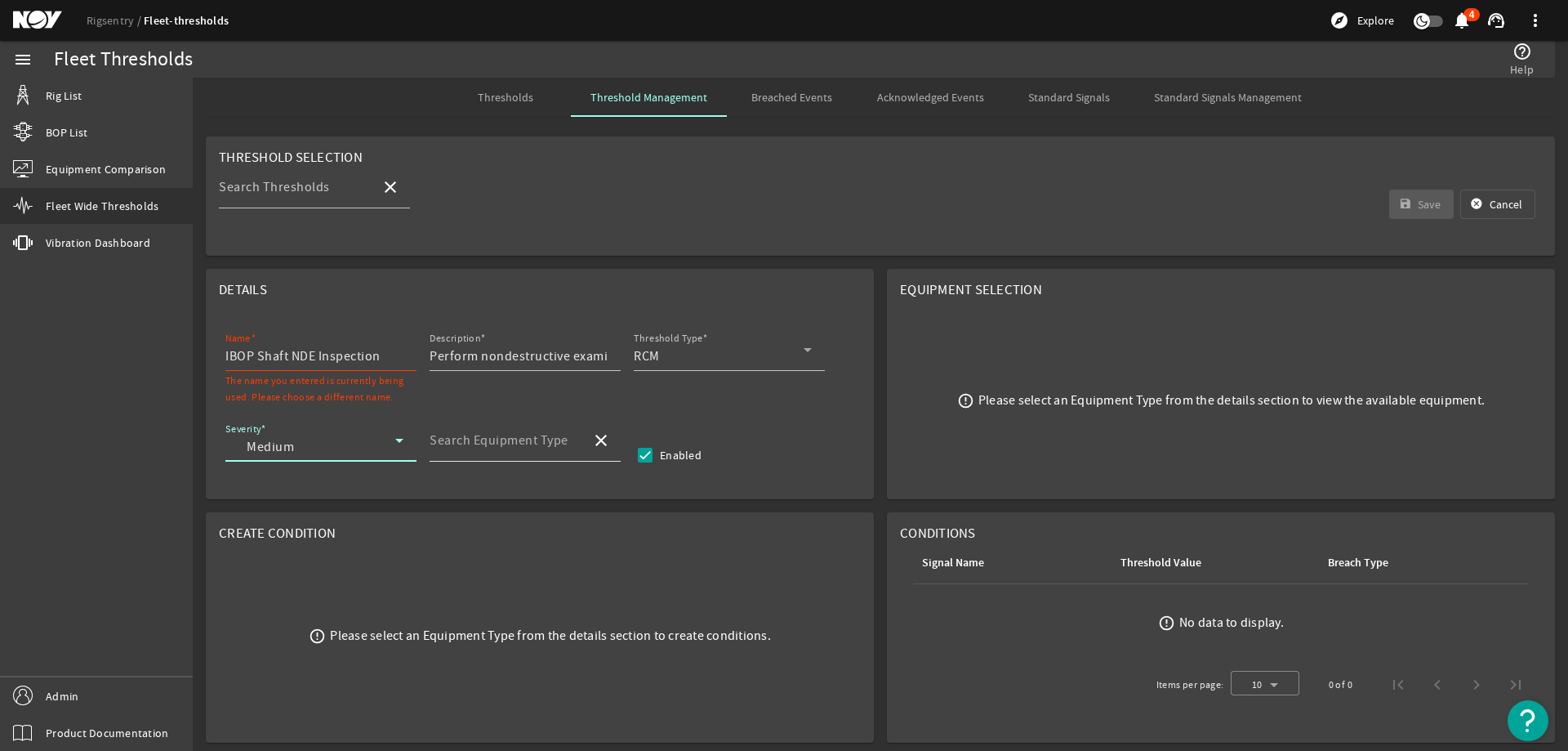
click at [456, 448] on mat-label "Search Equipment Type" at bounding box center [498, 440] width 139 height 16
click at [456, 448] on input "Search Equipment Type" at bounding box center [503, 447] width 148 height 19
click at [567, 528] on mat-option "Top Drive - TDS-8SA" at bounding box center [525, 526] width 191 height 39
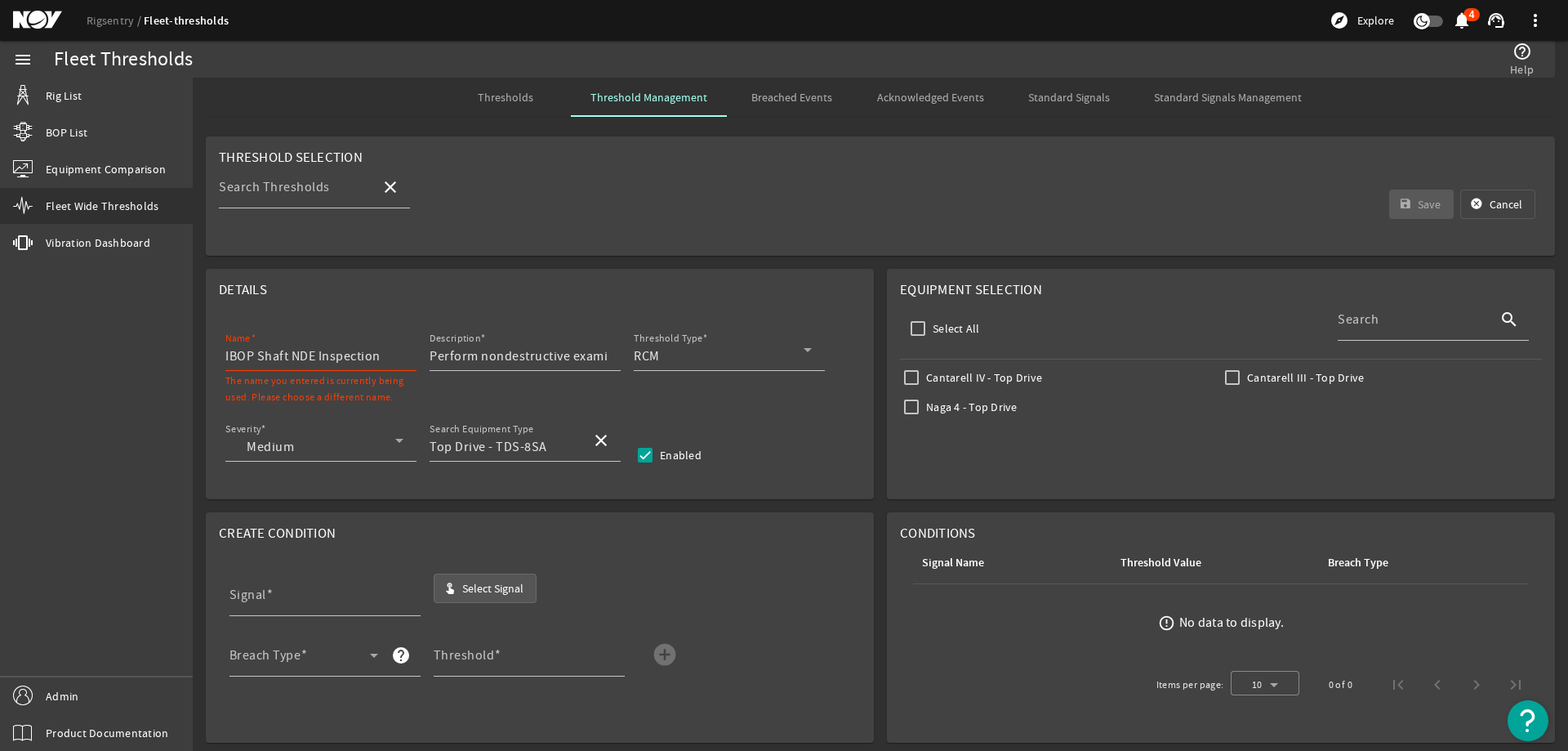
click at [503, 585] on span "Select Signal" at bounding box center [492, 587] width 61 height 16
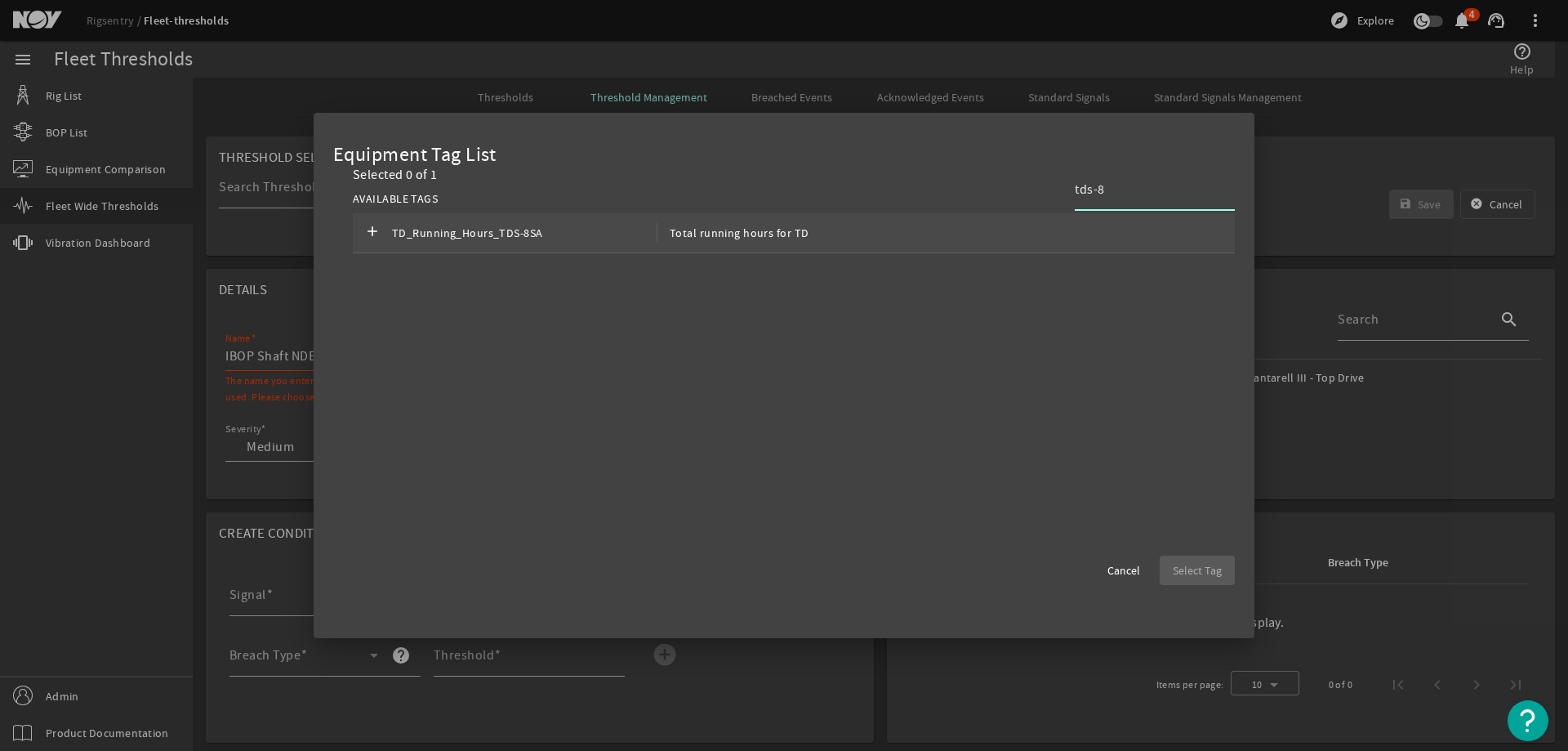
click at [1101, 232] on div "add TD_Running_Hours_TDS-8SA Total running hours for TD" at bounding box center [794, 233] width 882 height 40
click at [1189, 568] on span "Select Tag" at bounding box center [1196, 570] width 49 height 16
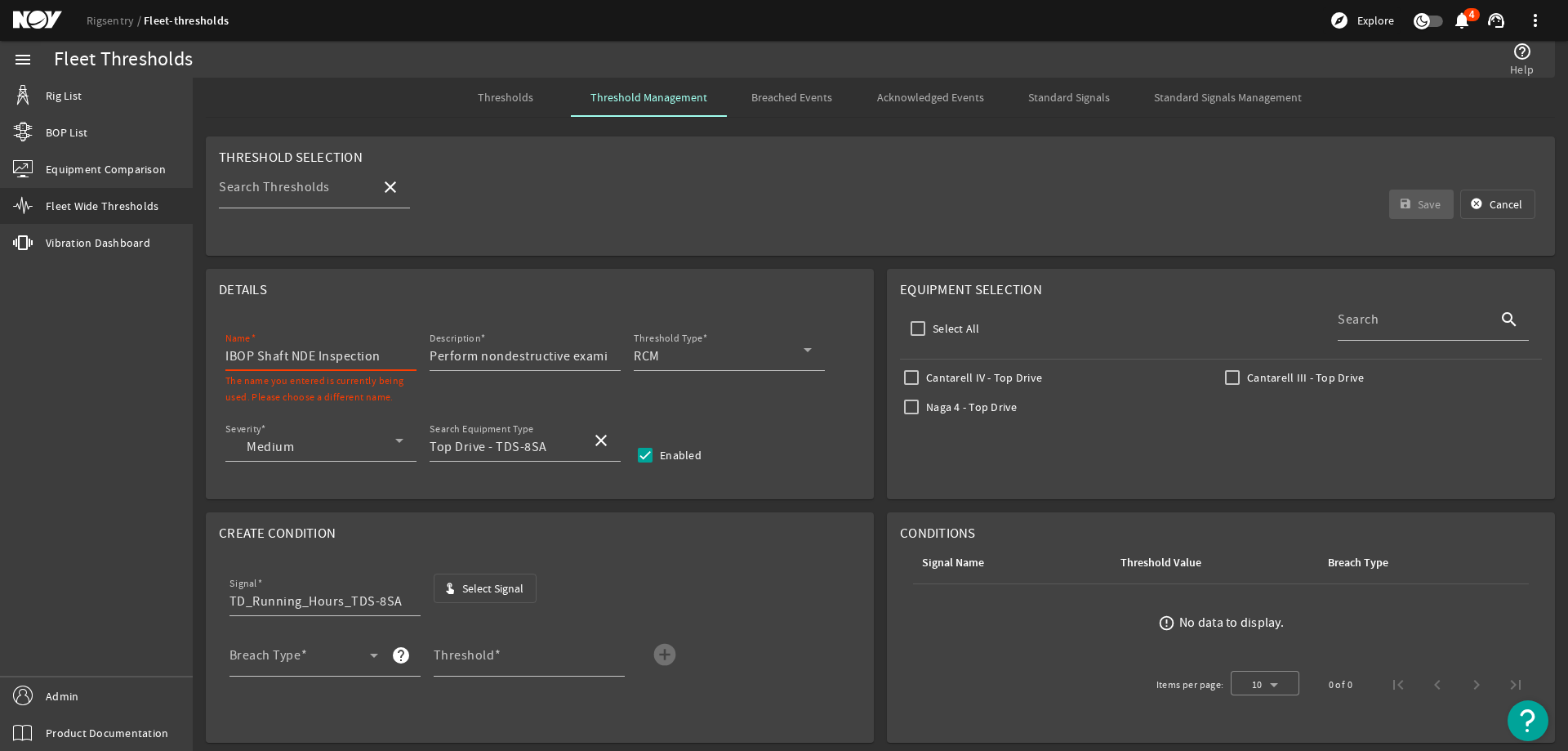
click at [386, 364] on input "IBOP Shaft NDE Inspection" at bounding box center [315, 356] width 178 height 19
click at [355, 673] on div "Breach Type" at bounding box center [303, 655] width 148 height 42
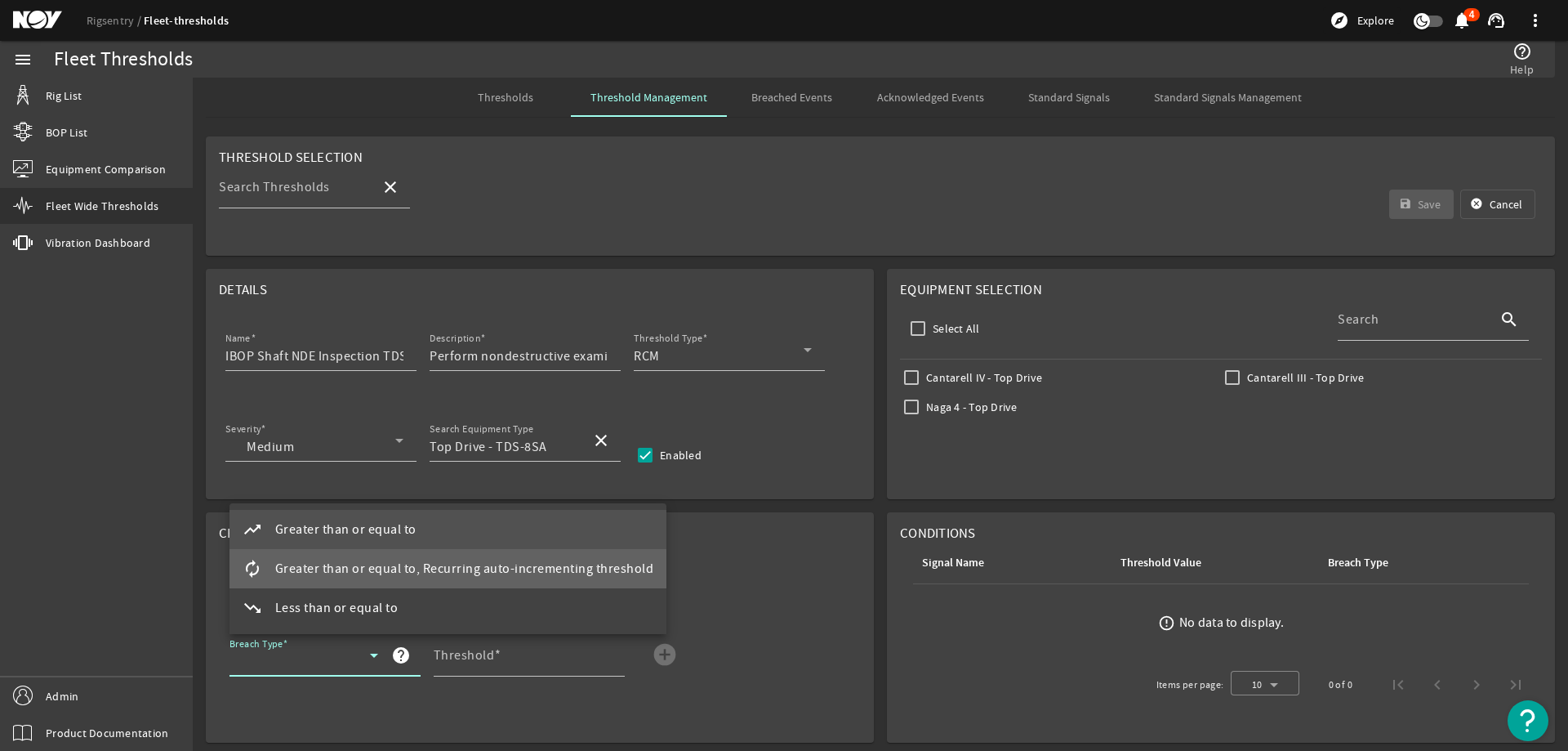
click at [465, 569] on span "Greater than or equal to, Recurring auto-incrementing threshold" at bounding box center [465, 568] width 379 height 19
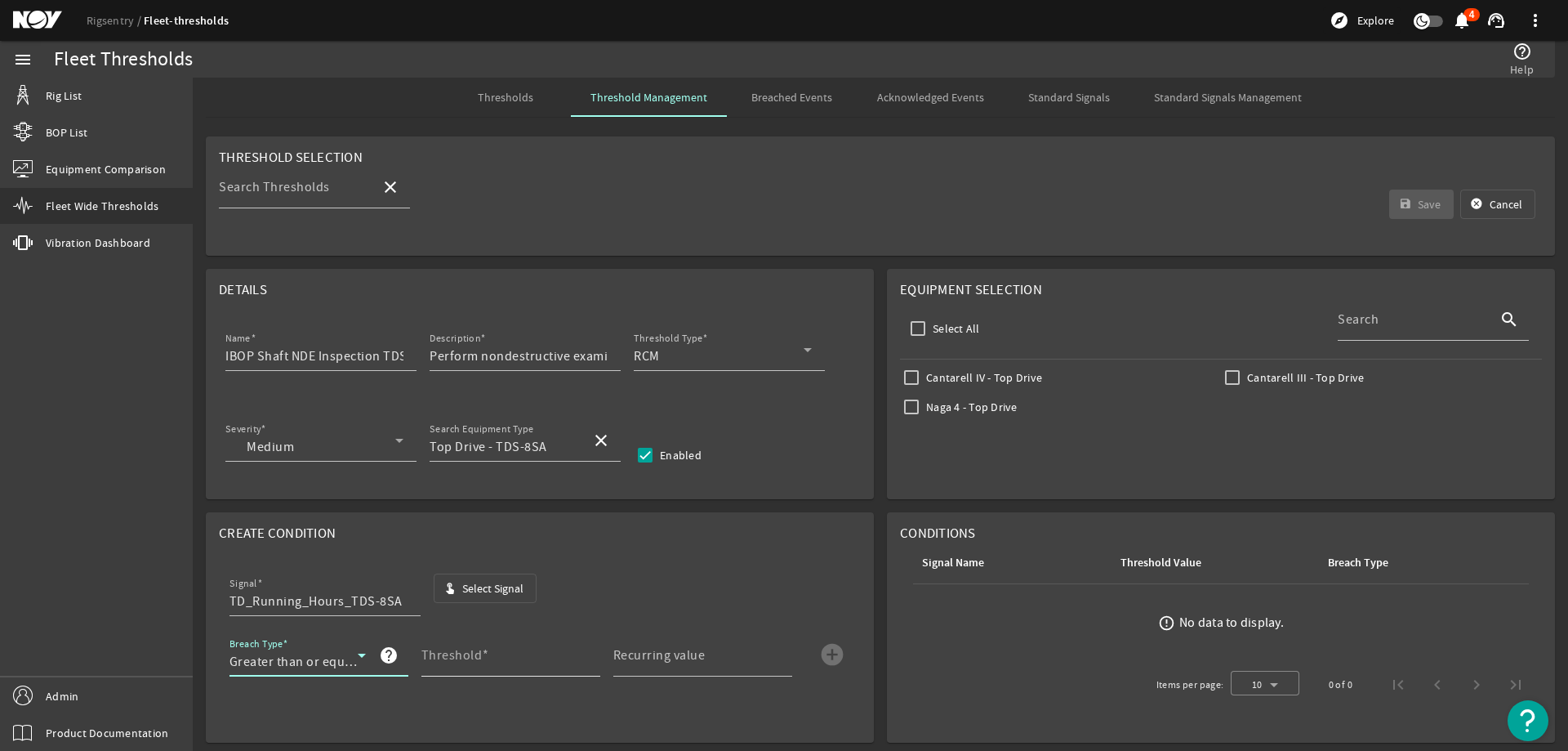
click at [440, 652] on mat-label "Threshold" at bounding box center [452, 654] width 61 height 16
click at [440, 652] on input "Threshold" at bounding box center [504, 661] width 165 height 19
click at [664, 655] on mat-label "Recurring value" at bounding box center [659, 654] width 92 height 16
click at [664, 655] on input "Recurring value" at bounding box center [695, 661] width 165 height 19
click at [837, 649] on mat-icon "add_circle" at bounding box center [832, 653] width 26 height 26
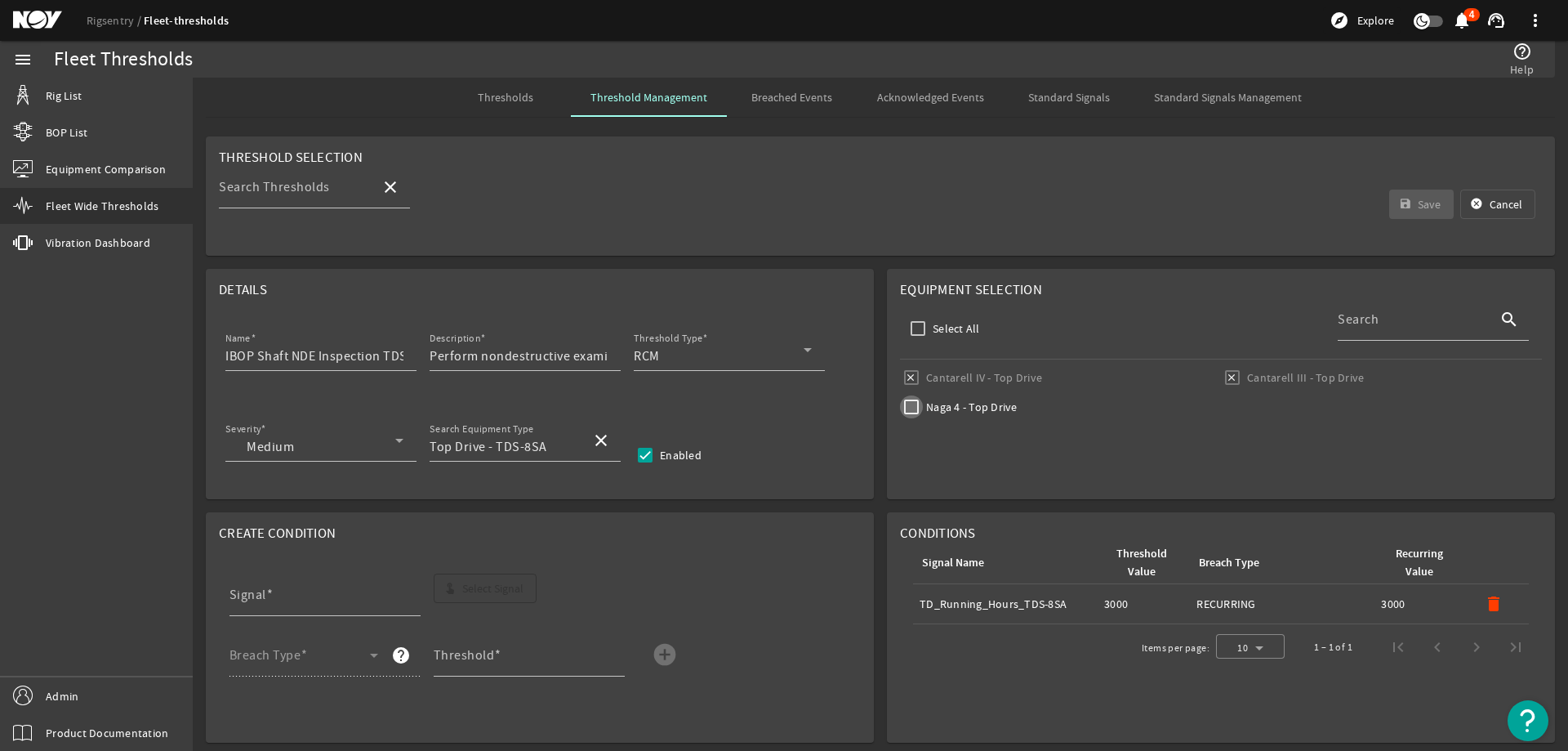
drag, startPoint x: 914, startPoint y: 412, endPoint x: 910, endPoint y: 431, distance: 19.4
click at [913, 412] on input "Naga 4 - Top Drive" at bounding box center [911, 407] width 23 height 23
click at [1398, 195] on span "submit" at bounding box center [1422, 204] width 65 height 39
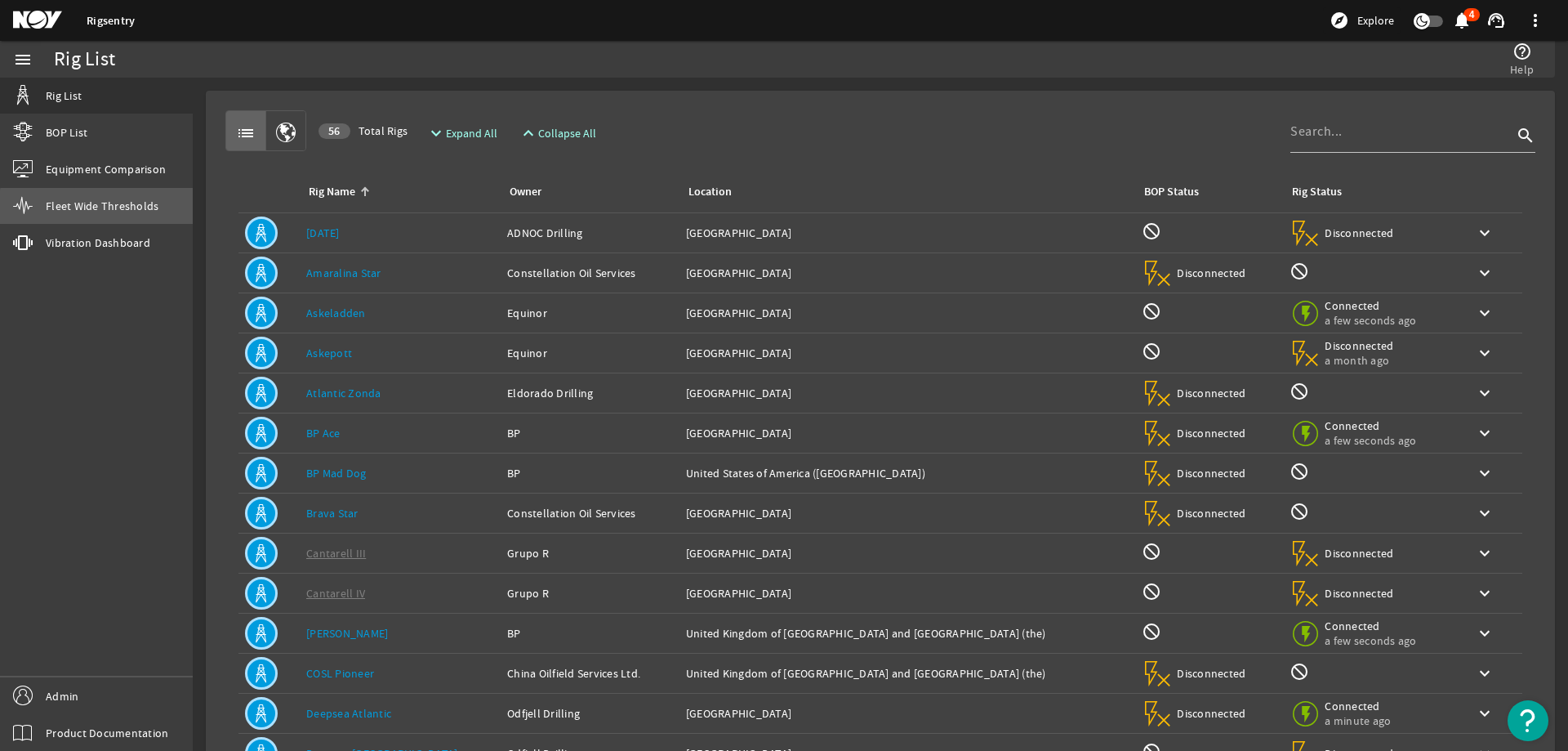
click at [129, 210] on span "Fleet Wide Thresholds" at bounding box center [102, 206] width 113 height 16
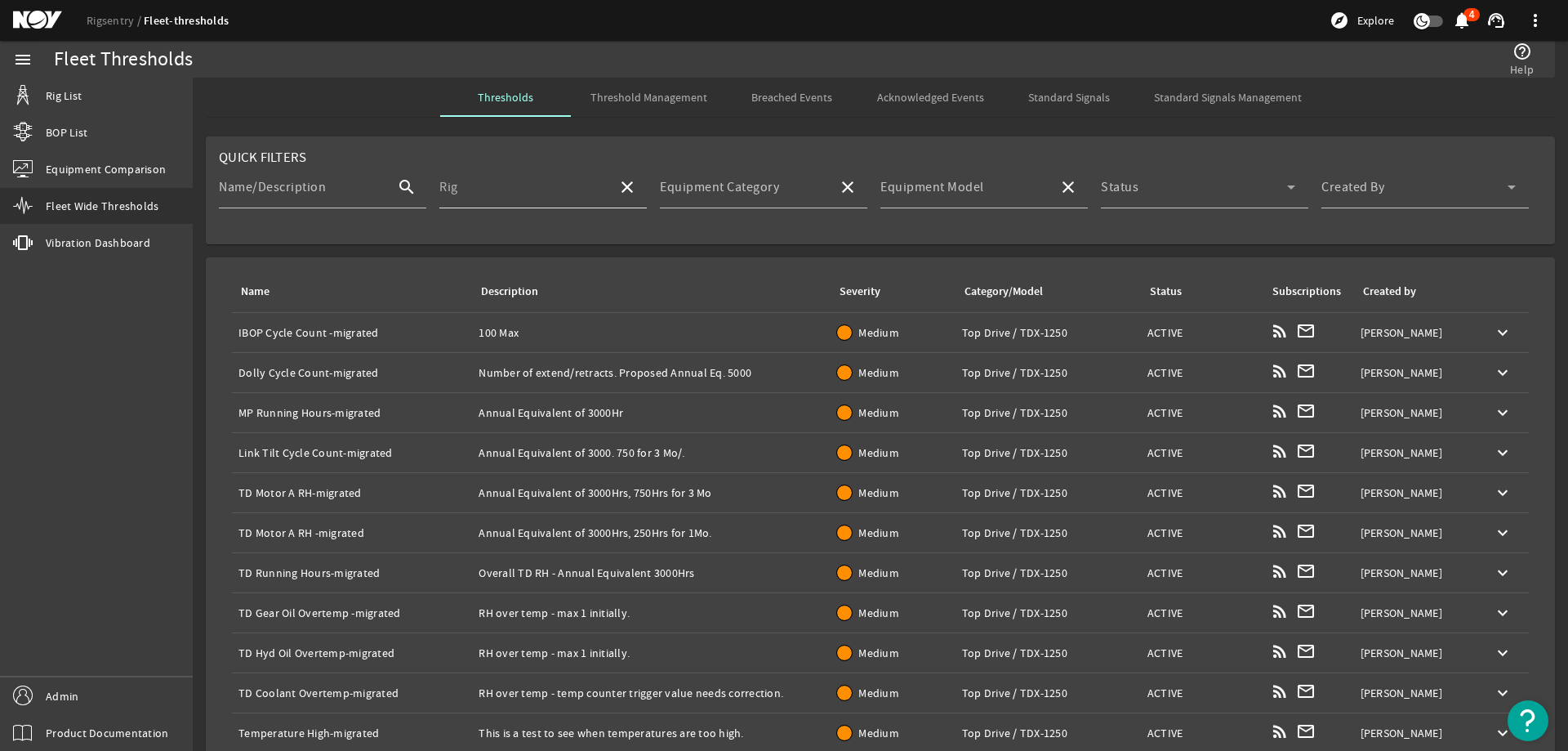
click at [517, 198] on input "Rig" at bounding box center [521, 193] width 165 height 19
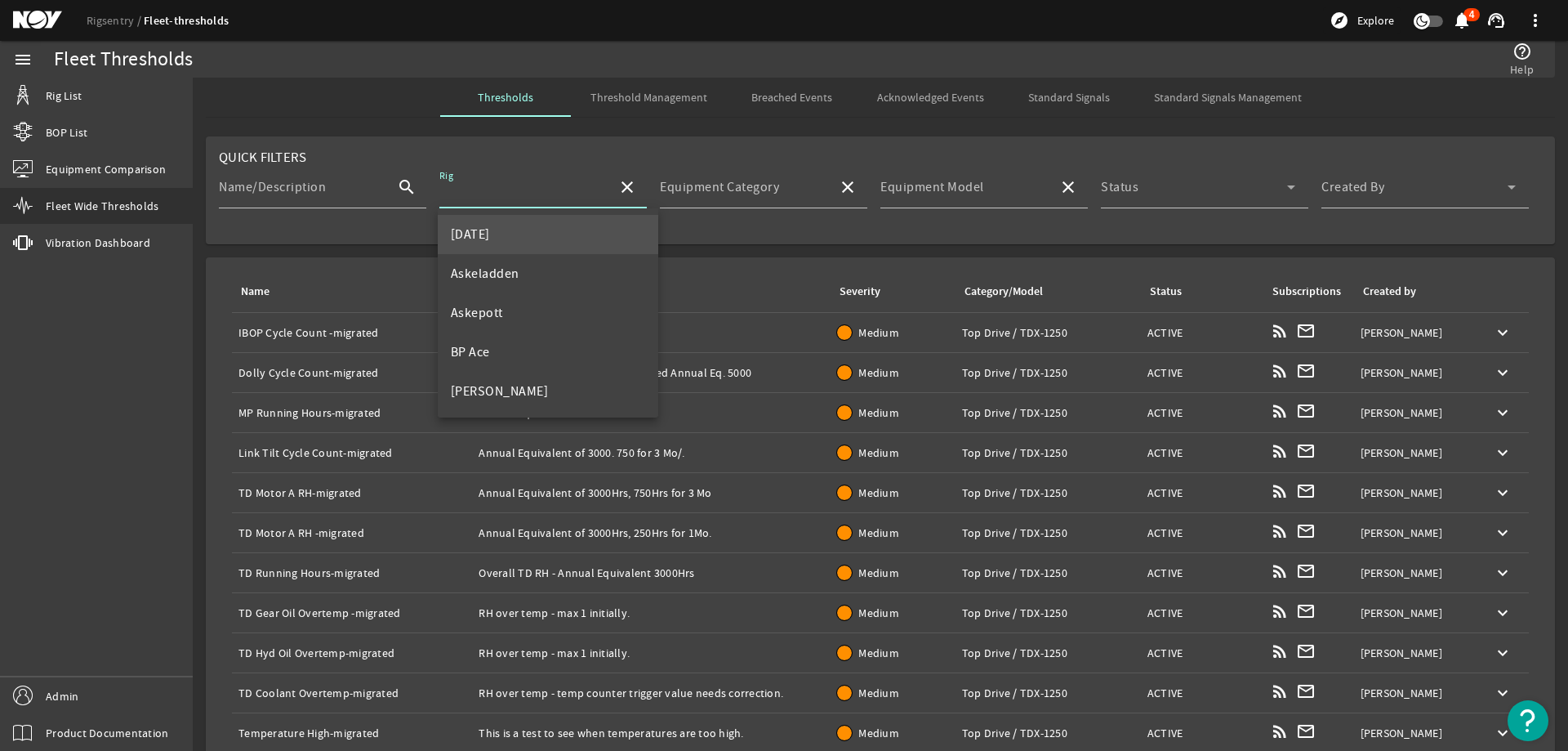
click at [489, 235] on span "[DATE]" at bounding box center [469, 234] width 39 height 16
type input "[DATE]"
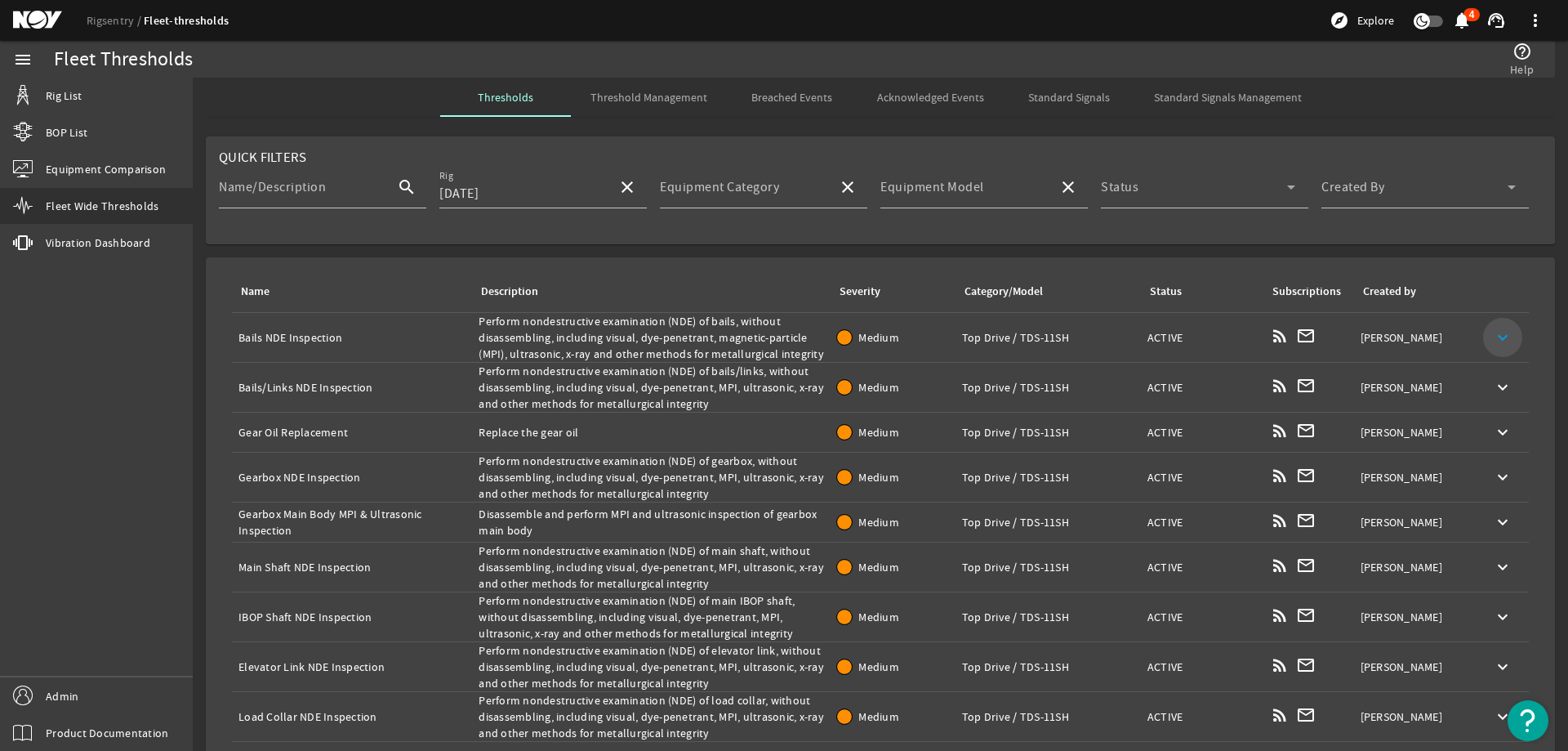
click at [1492, 338] on mat-icon "keyboard_arrow_down" at bounding box center [1502, 337] width 19 height 19
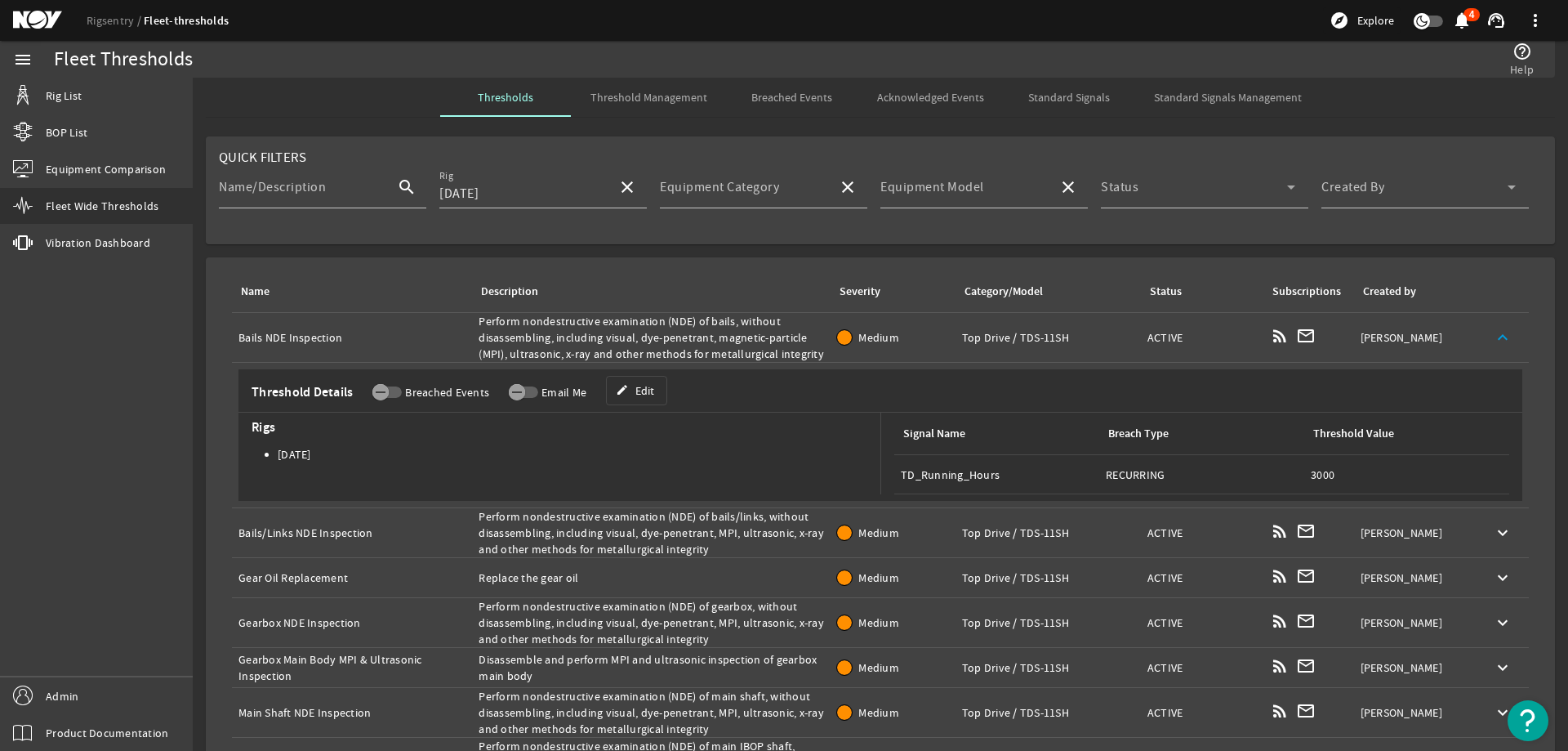
click at [1498, 339] on mat-icon "keyboard_arrow_up" at bounding box center [1502, 337] width 19 height 19
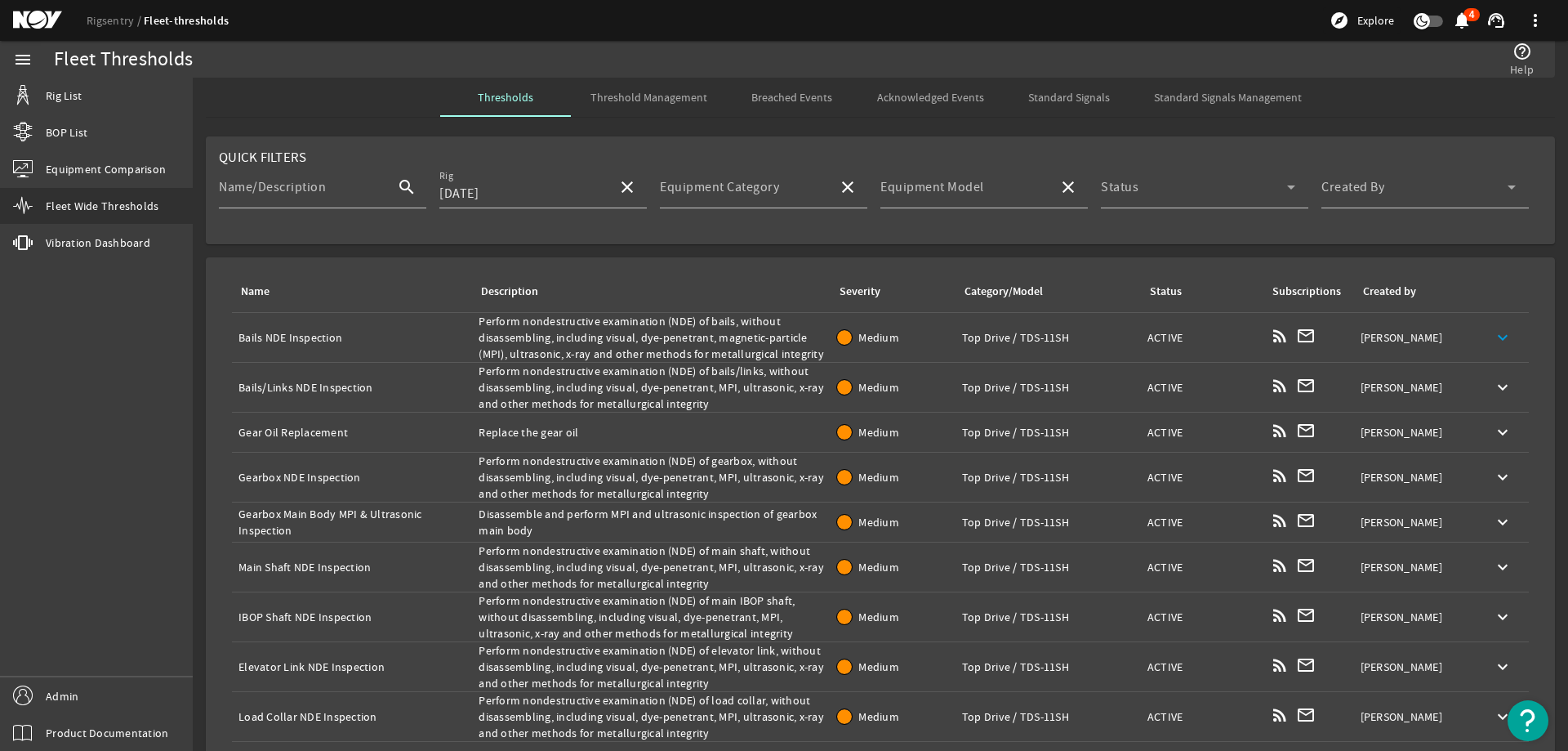
click at [1492, 333] on mat-icon "keyboard_arrow_down" at bounding box center [1502, 337] width 19 height 19
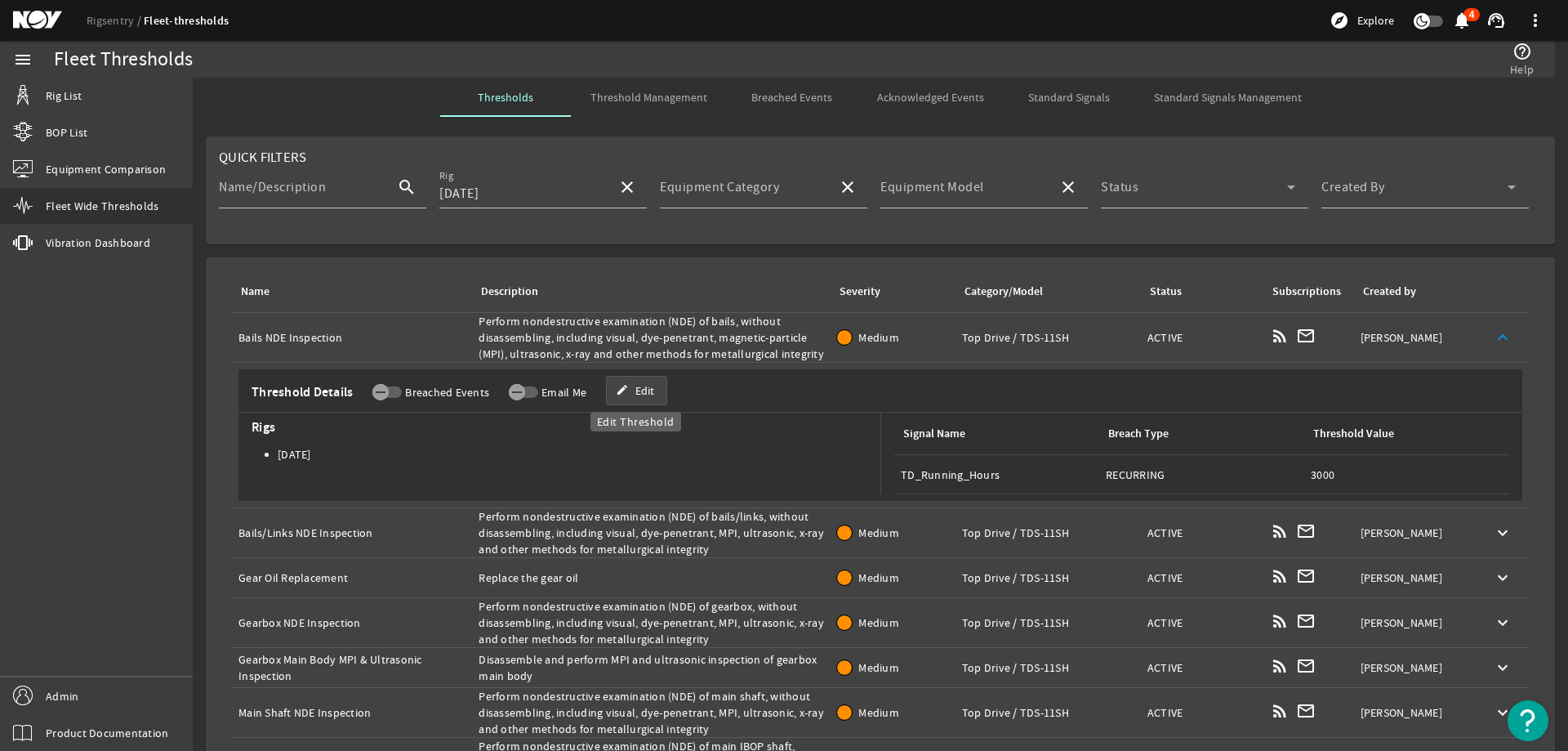
click at [646, 387] on span "Edit" at bounding box center [644, 390] width 19 height 16
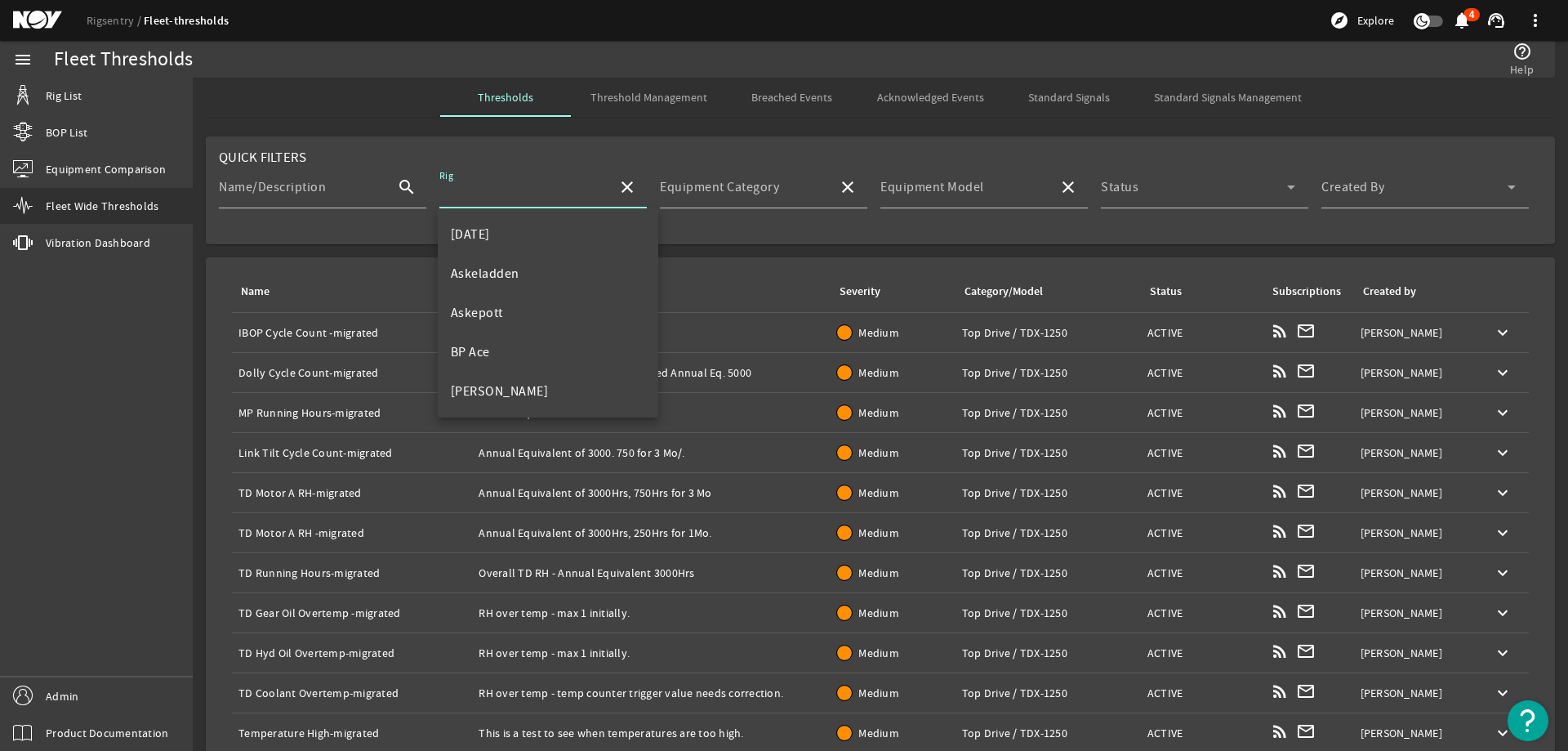
click at [487, 193] on input "Rig" at bounding box center [521, 193] width 165 height 19
click at [501, 238] on mat-option "[DATE]" at bounding box center [548, 234] width 221 height 39
type input "[DATE]"
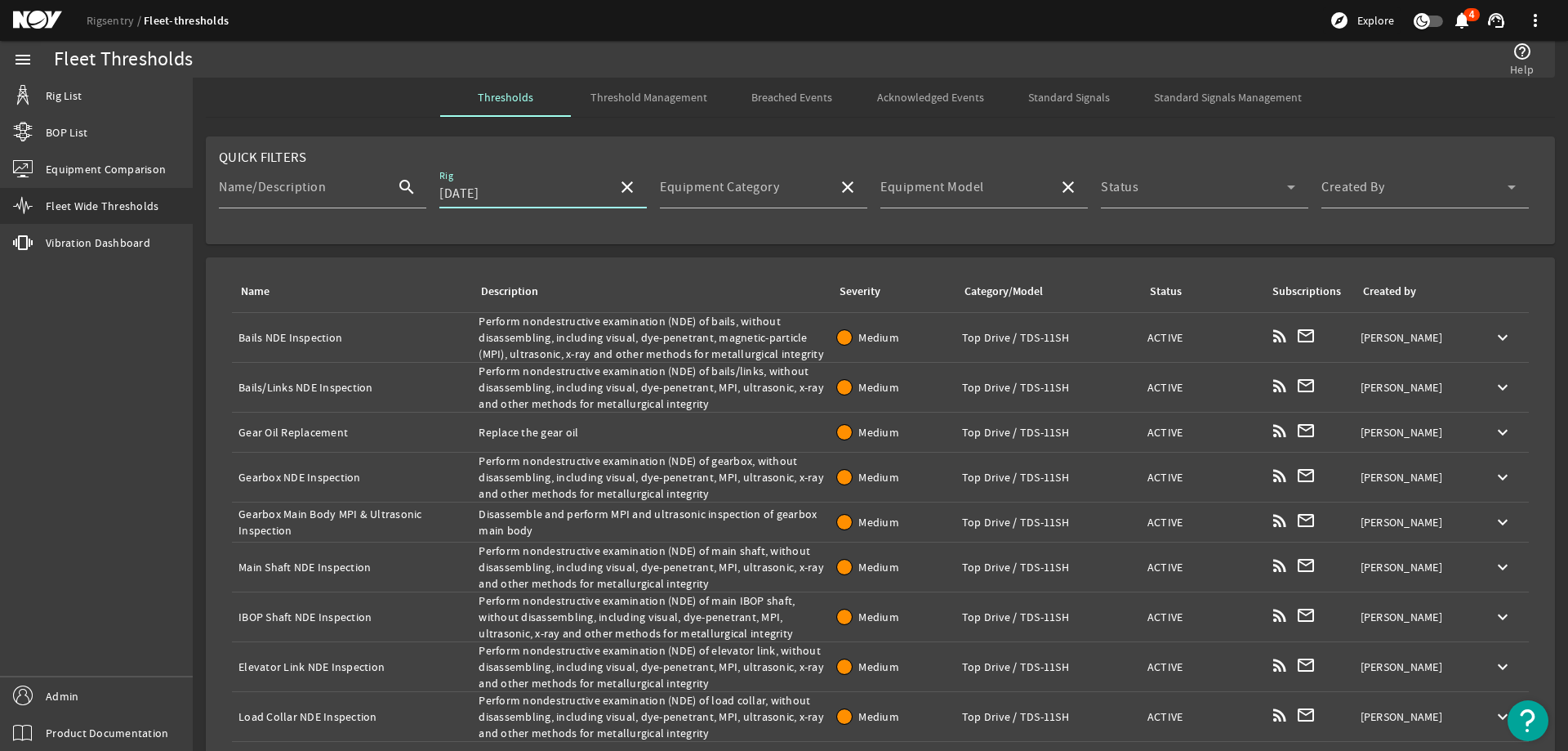
click at [336, 338] on div "Name: Bails NDE Inspection" at bounding box center [351, 337] width 227 height 16
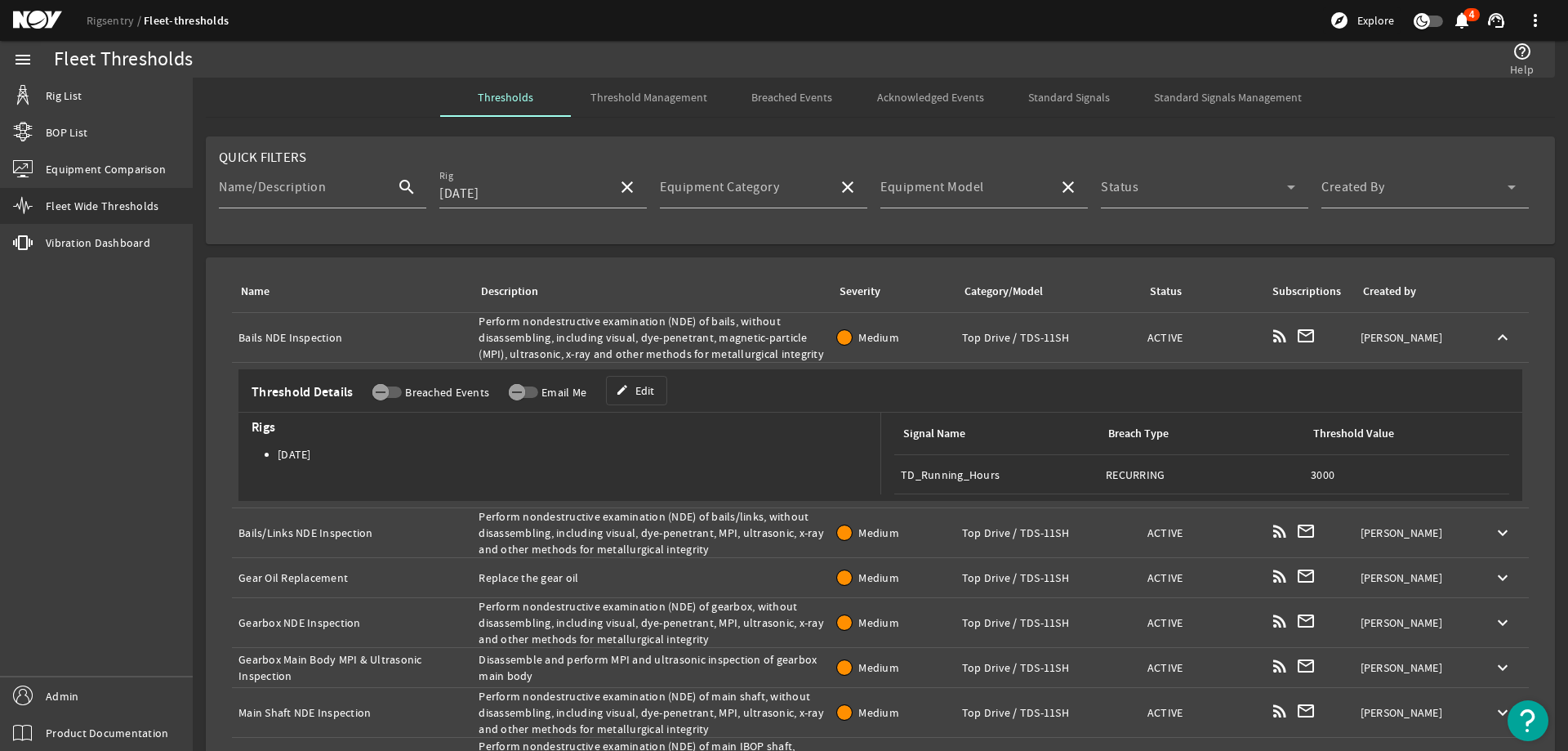
click at [336, 338] on div "Name: Bails NDE Inspection" at bounding box center [351, 337] width 227 height 16
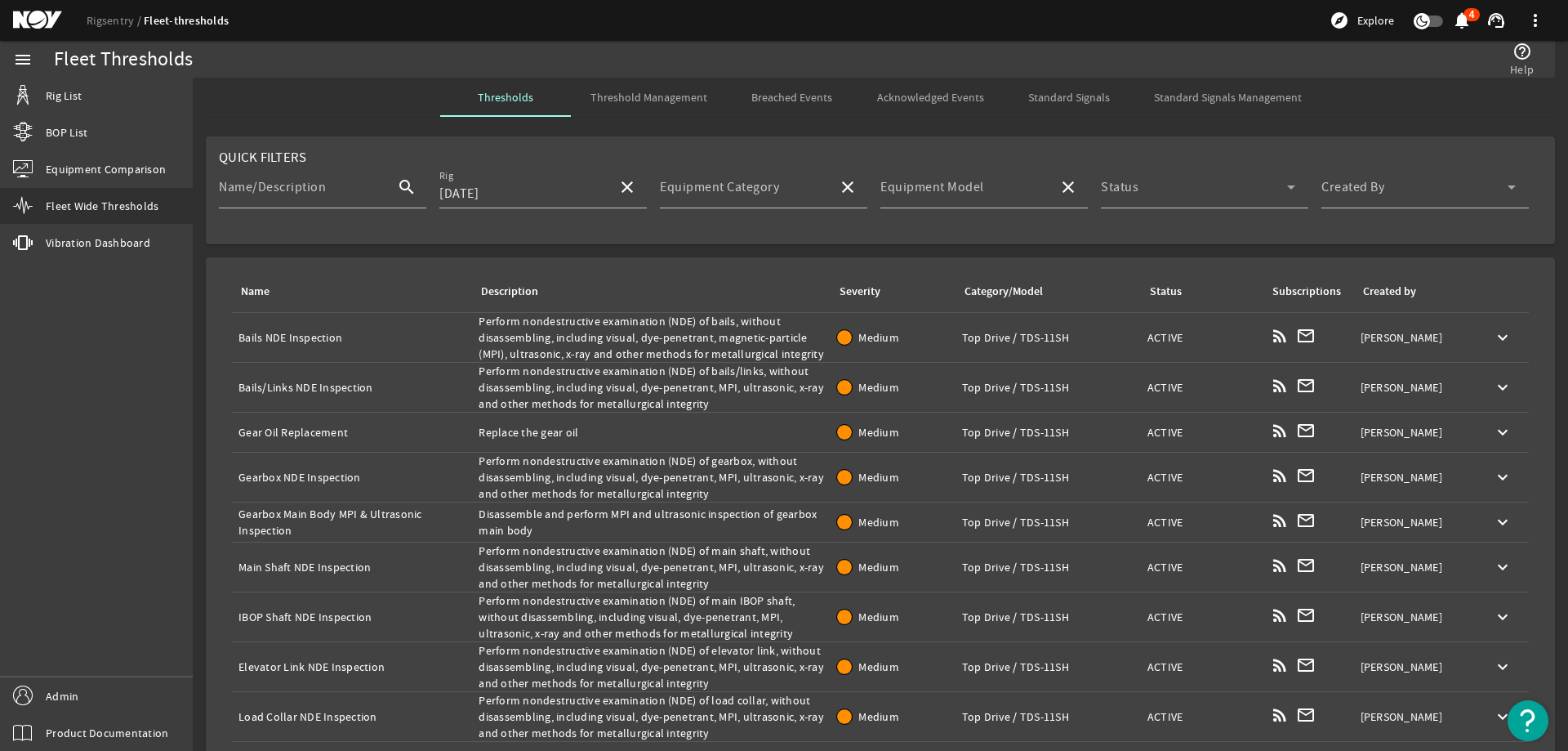
click at [336, 338] on div "Name: Bails NDE Inspection" at bounding box center [351, 337] width 227 height 16
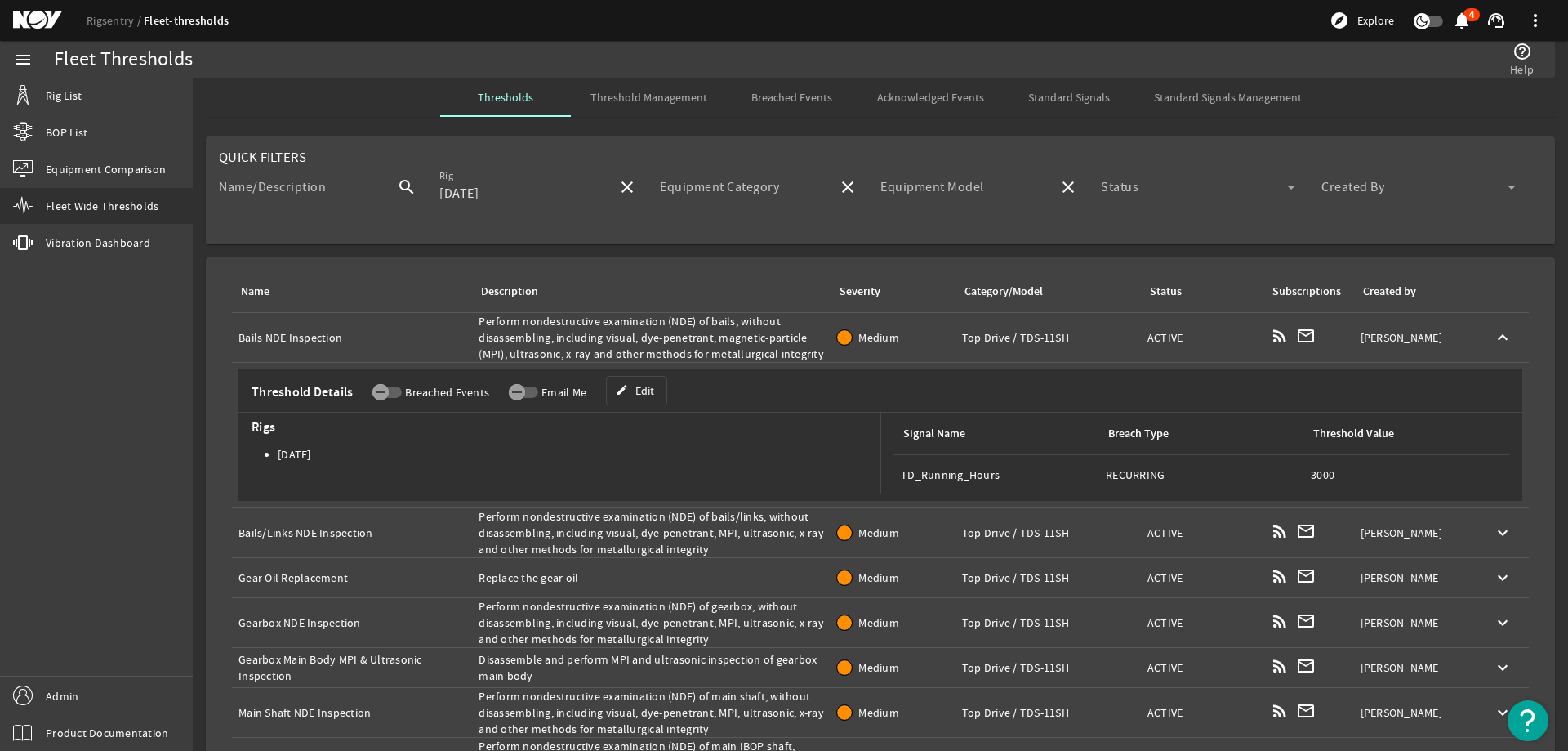
click at [336, 338] on div "Name: Bails NDE Inspection" at bounding box center [351, 337] width 227 height 16
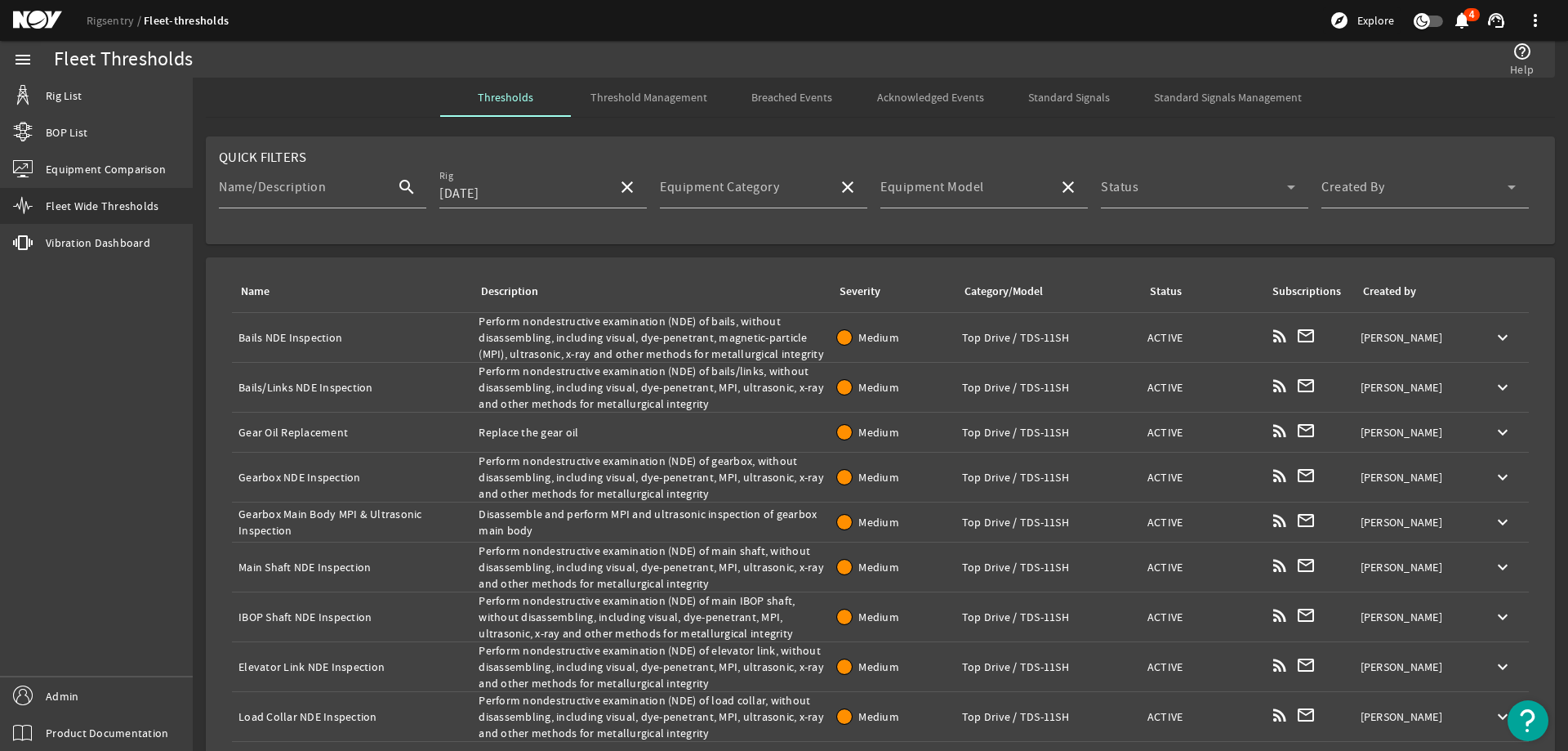
copy div "Bails NDE Inspection"
click at [587, 331] on div "Description: Perform nondestructive examination (NDE) of bails, without disasse…" at bounding box center [650, 337] width 345 height 49
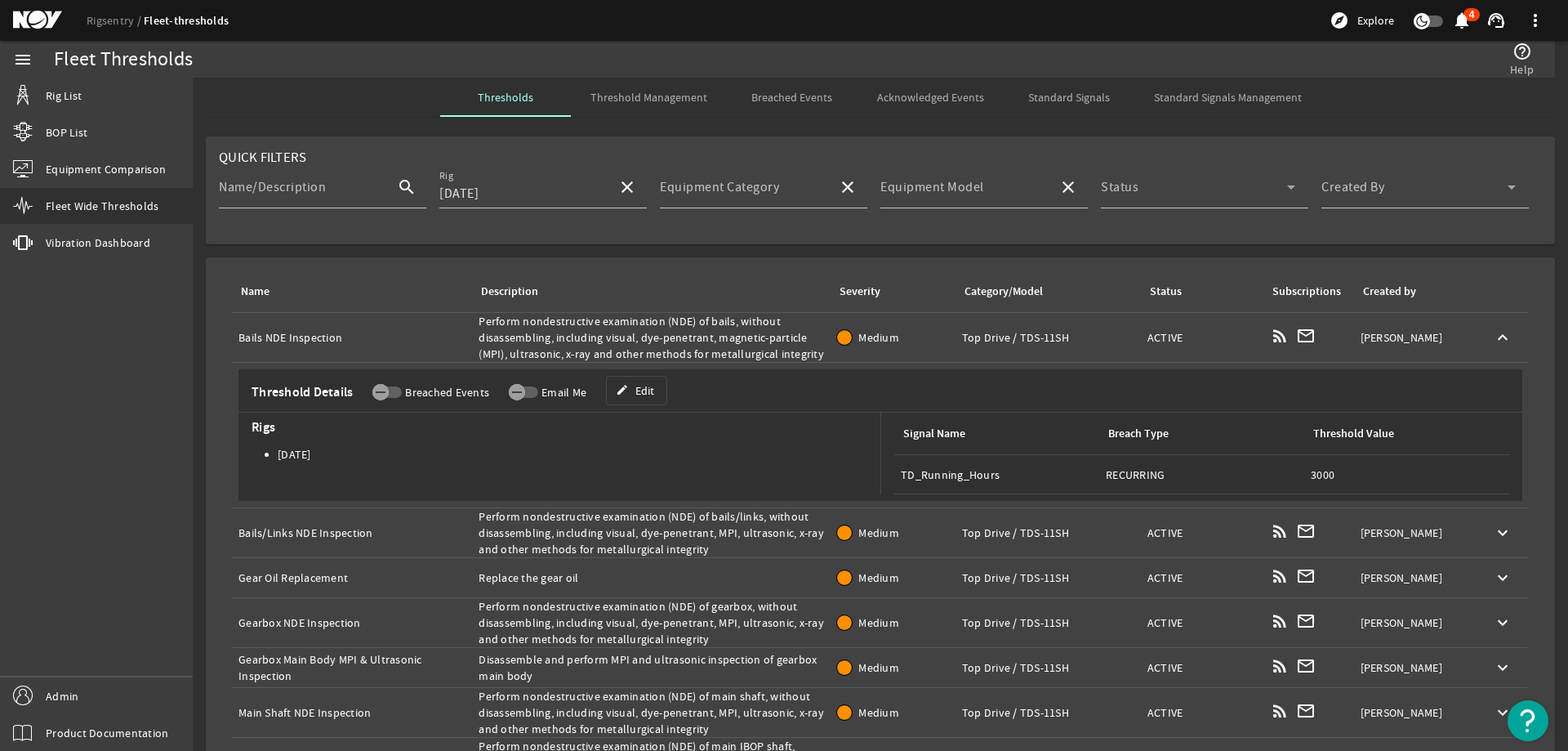
click at [587, 331] on div "Description: Perform nondestructive examination (NDE) of bails, without disasse…" at bounding box center [650, 337] width 345 height 49
copy tr "Perform nondestructive examination (NDE) of bails, without disassembling, inclu…"
click at [791, 287] on div "Description" at bounding box center [647, 291] width 338 height 18
click at [914, 328] on td "Severity: Medium" at bounding box center [892, 338] width 125 height 50
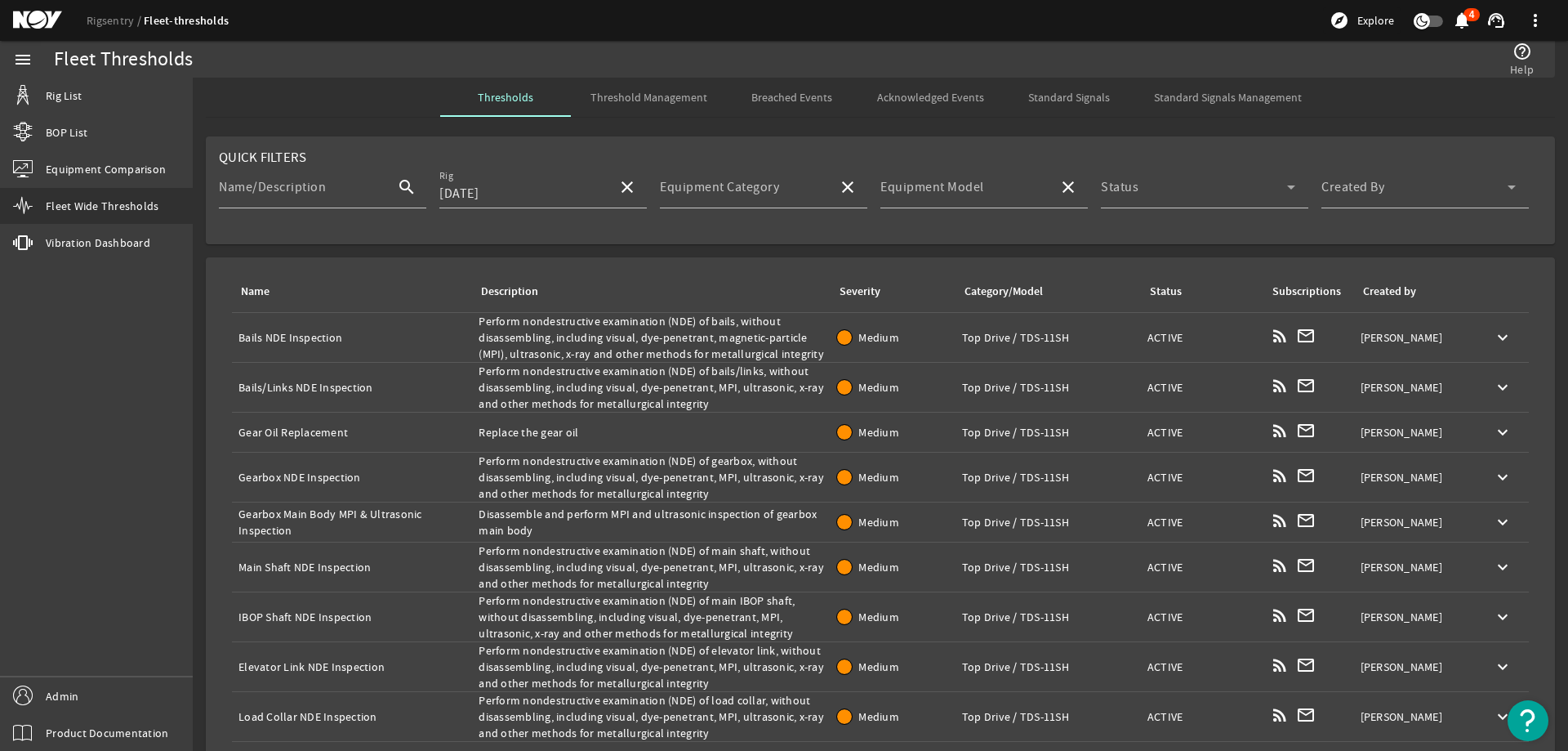
click at [734, 330] on div "Description: Perform nondestructive examination (NDE) of bails, without disasse…" at bounding box center [650, 337] width 345 height 49
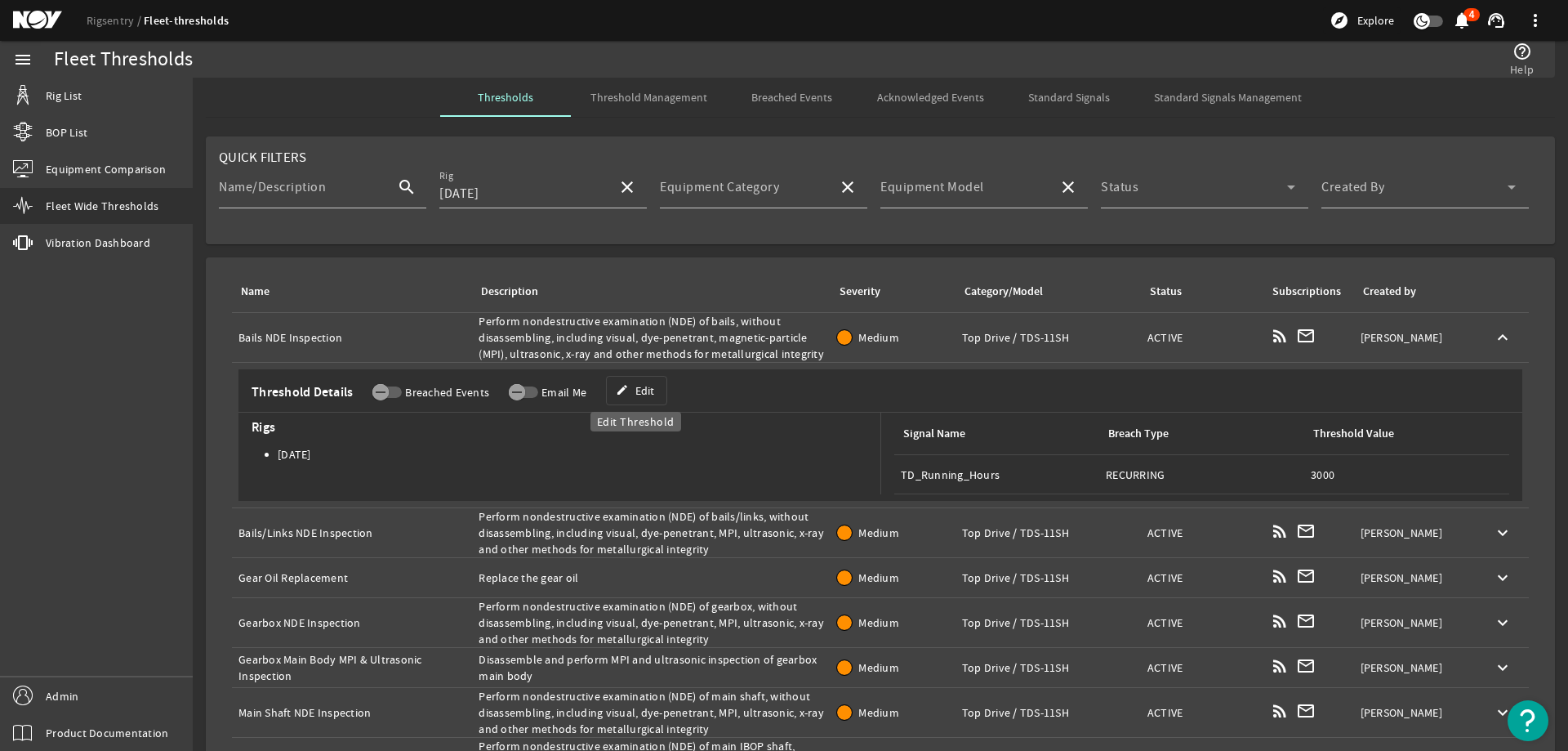
click at [619, 387] on mat-icon "edit" at bounding box center [622, 390] width 13 height 13
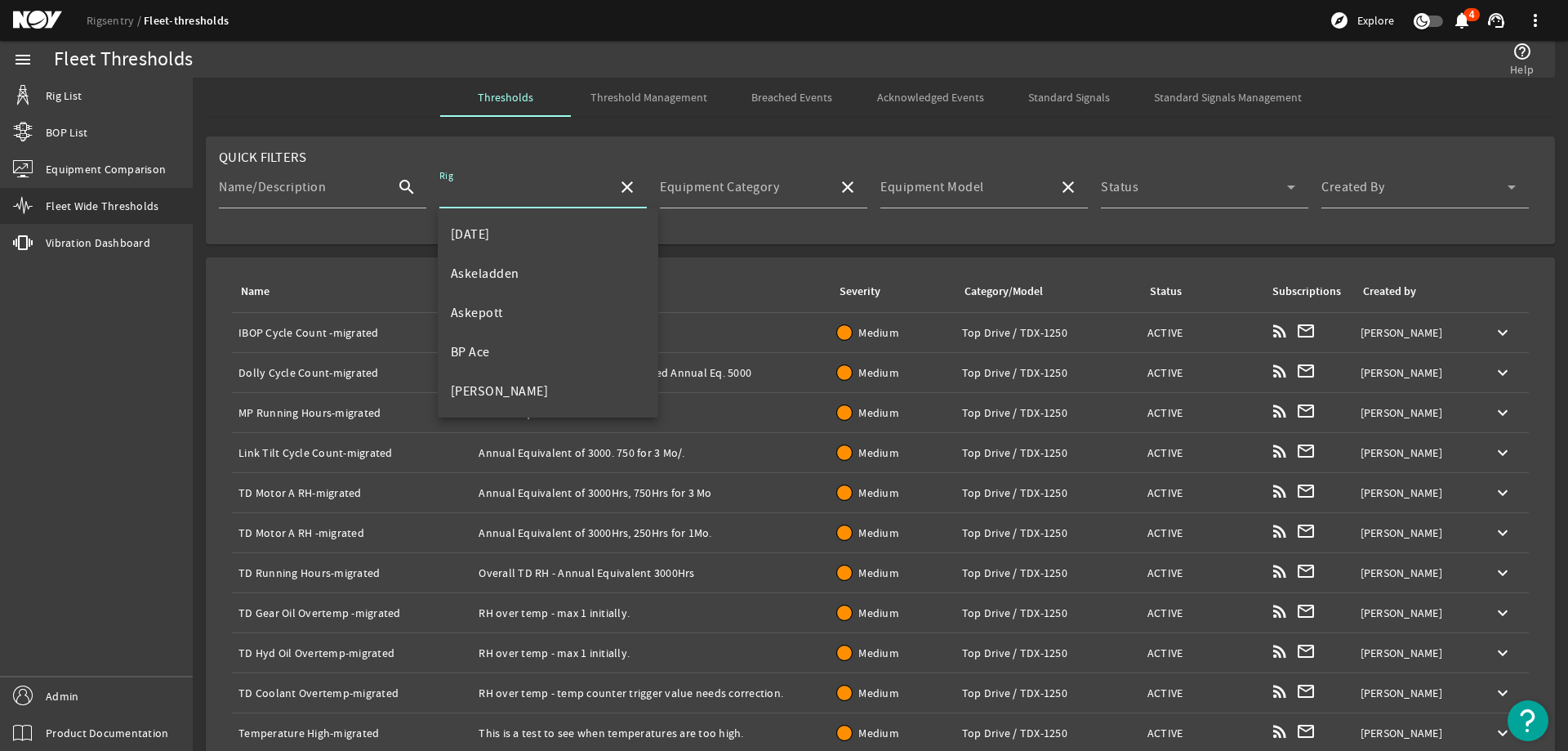
click at [559, 188] on input "Rig" at bounding box center [521, 193] width 165 height 19
click at [501, 310] on span "Askepott" at bounding box center [476, 313] width 53 height 16
type input "Askepott"
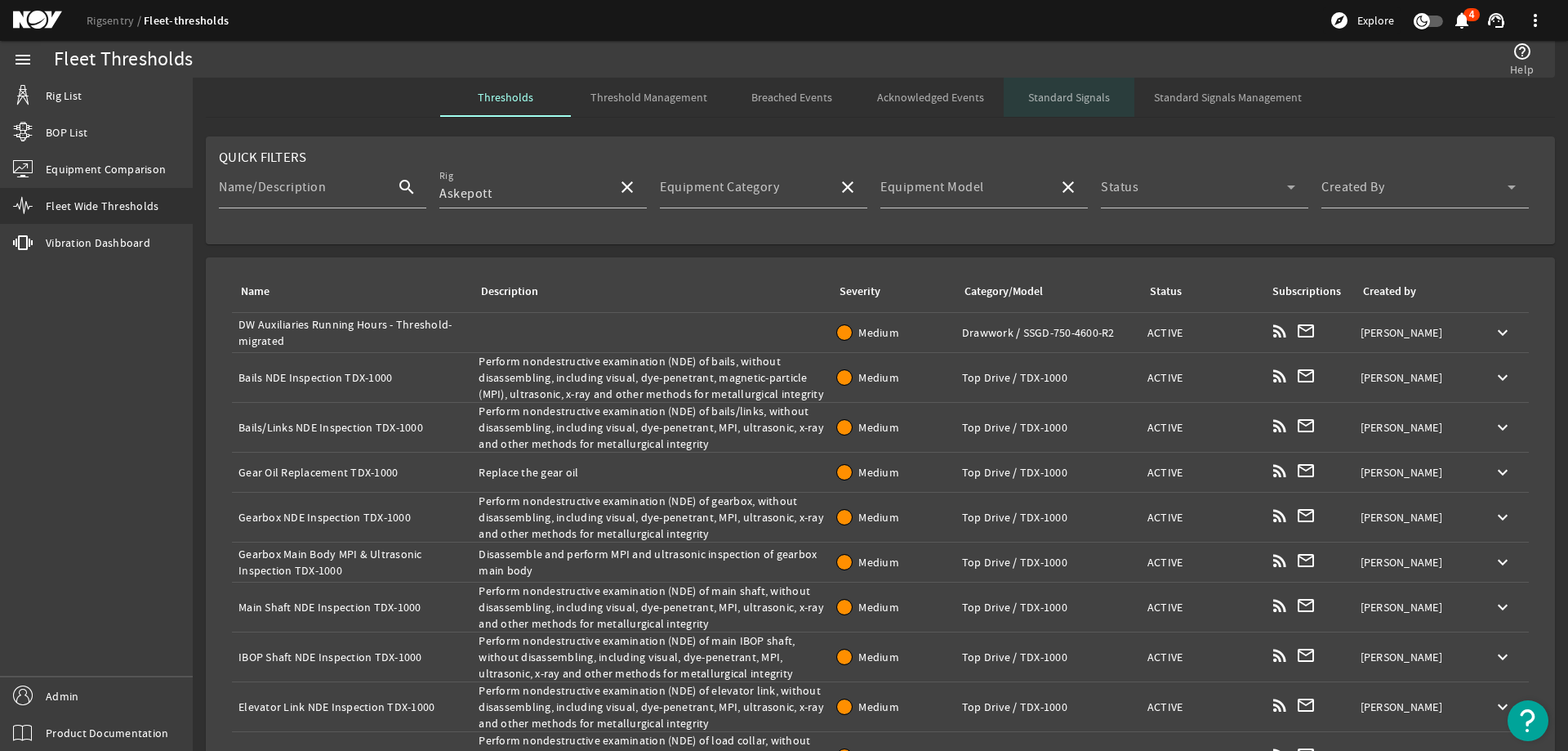
click at [1092, 99] on span "Standard Signals" at bounding box center [1068, 98] width 81 height 11
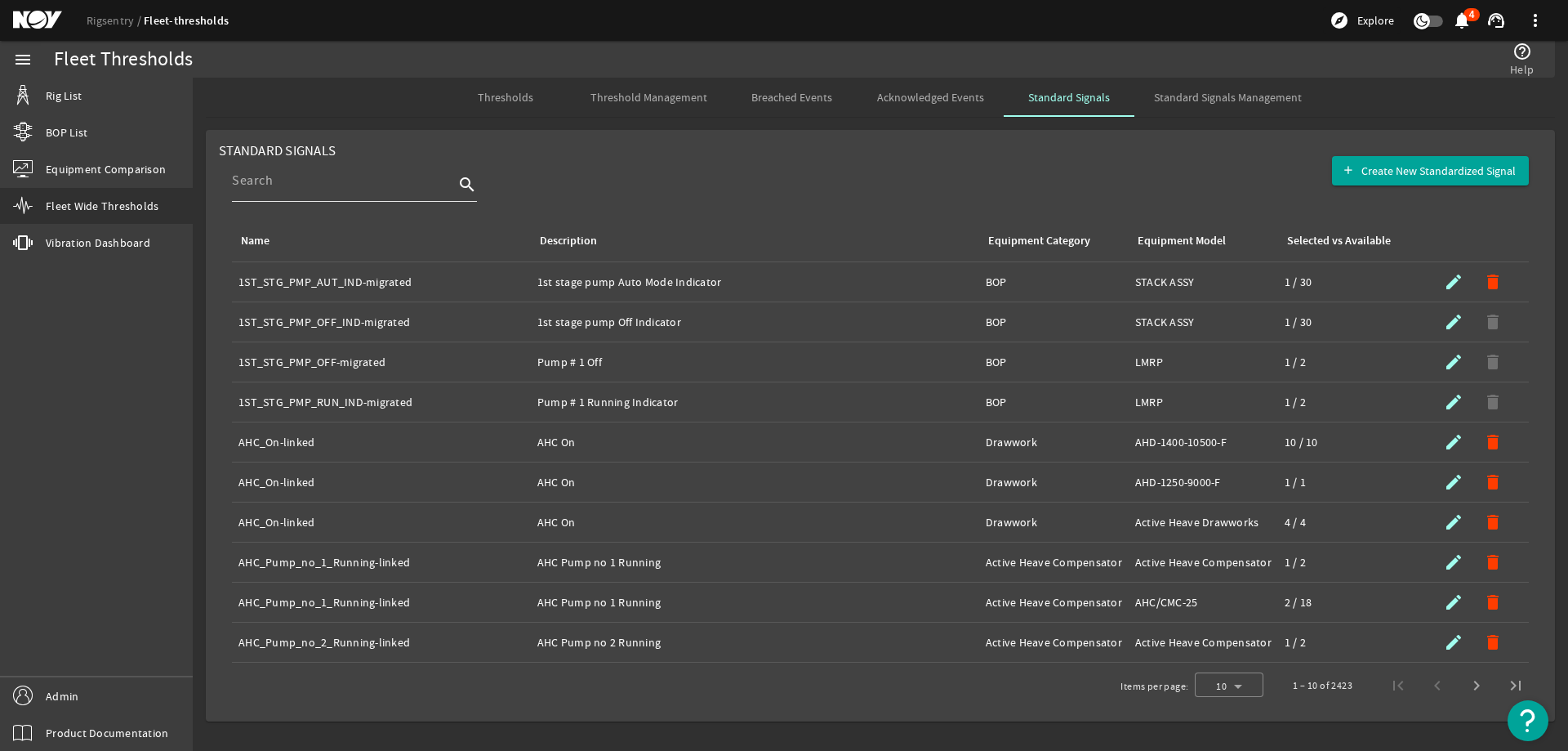
click at [284, 188] on input at bounding box center [343, 180] width 222 height 19
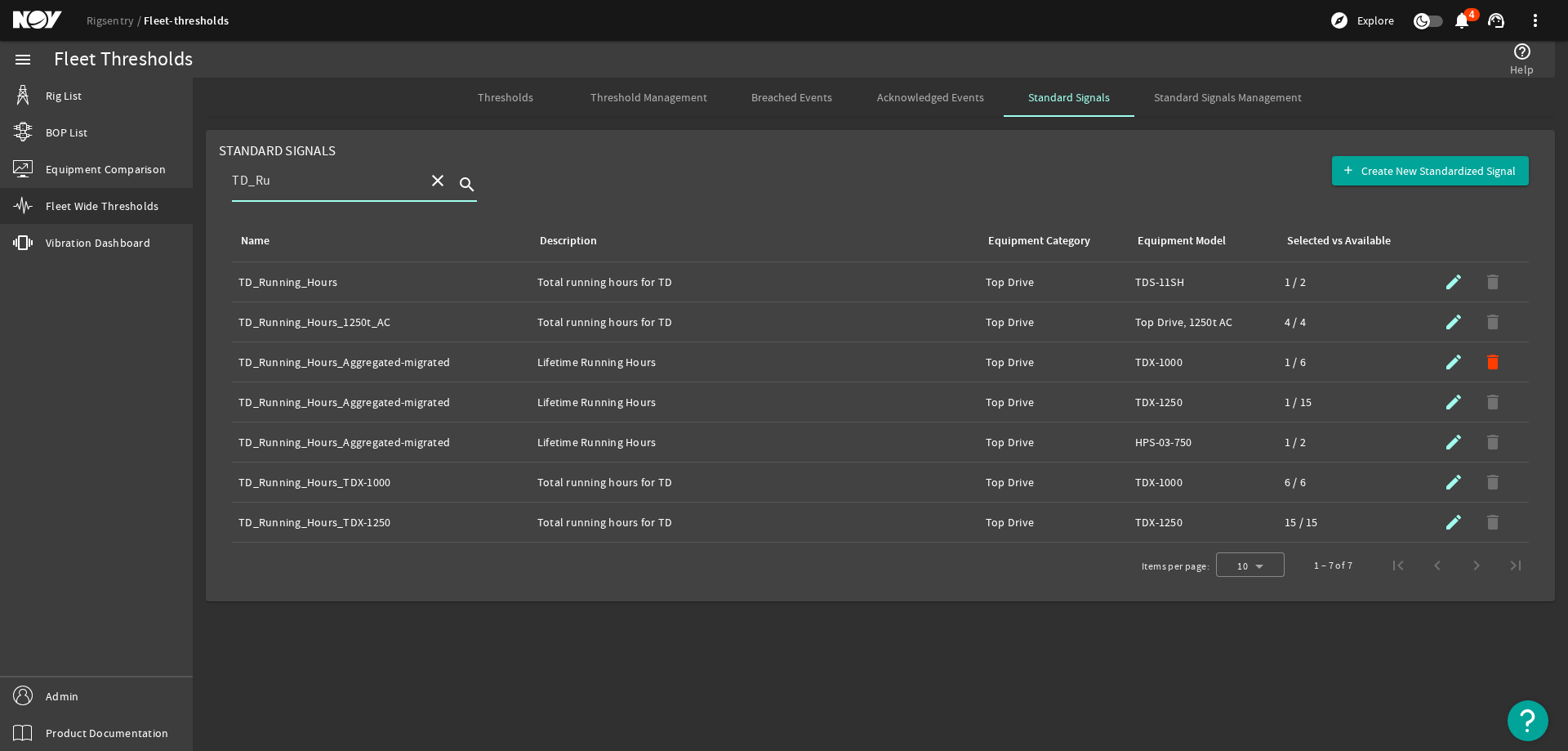
type input "TD_Ru"
click at [511, 98] on span "Thresholds" at bounding box center [506, 98] width 55 height 11
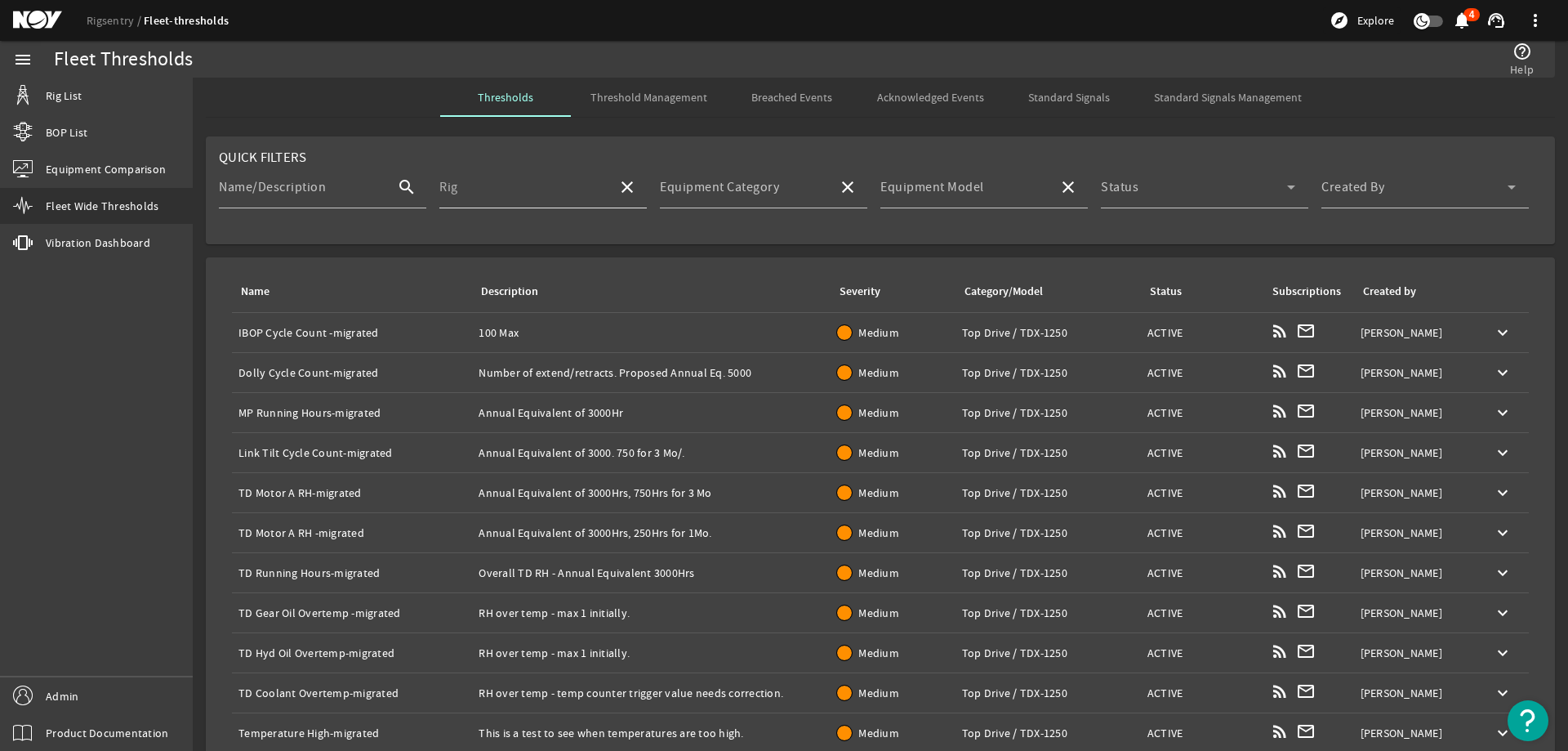
click at [517, 196] on input "Rig" at bounding box center [521, 193] width 165 height 19
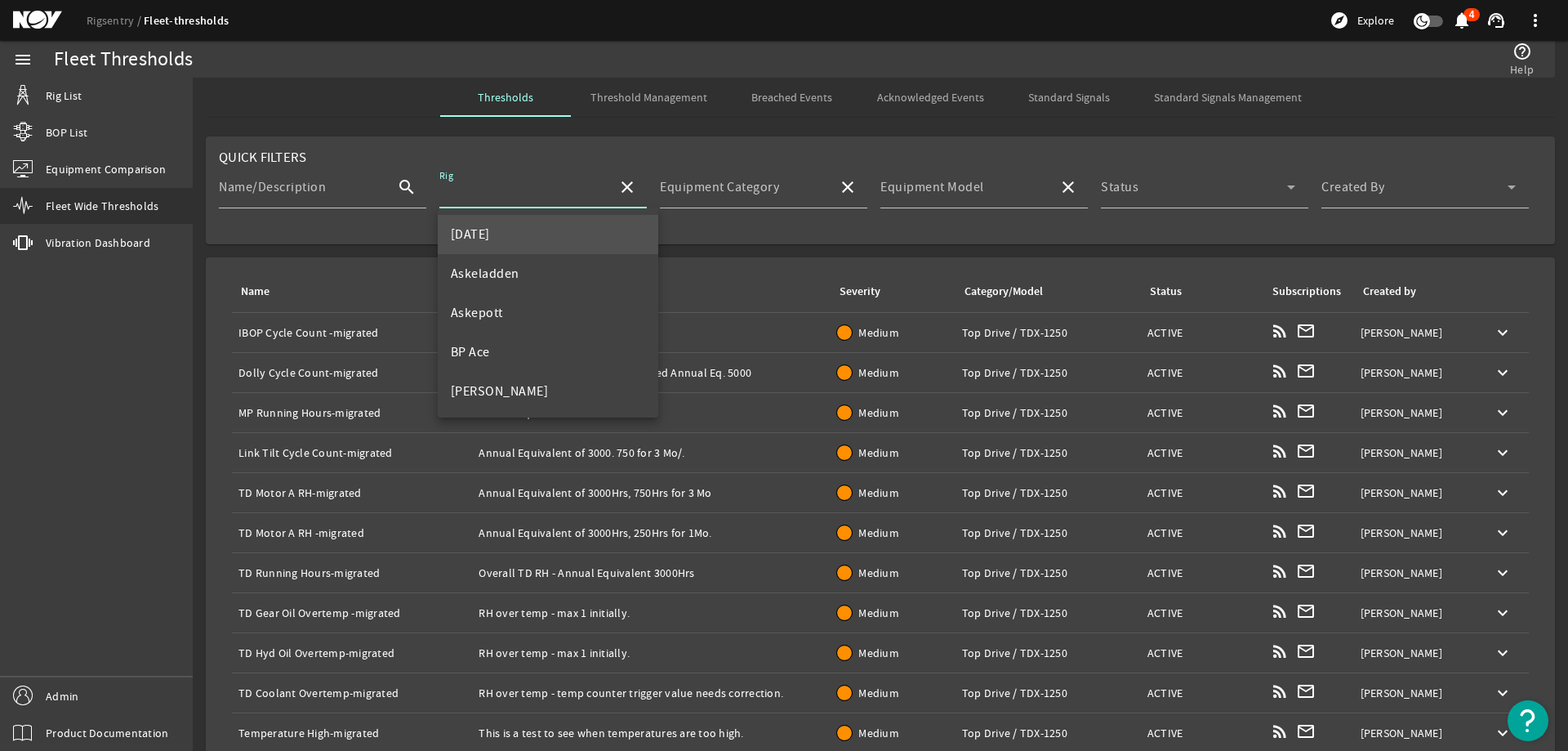
click at [465, 223] on mat-option "[DATE]" at bounding box center [548, 234] width 221 height 39
type input "[DATE]"
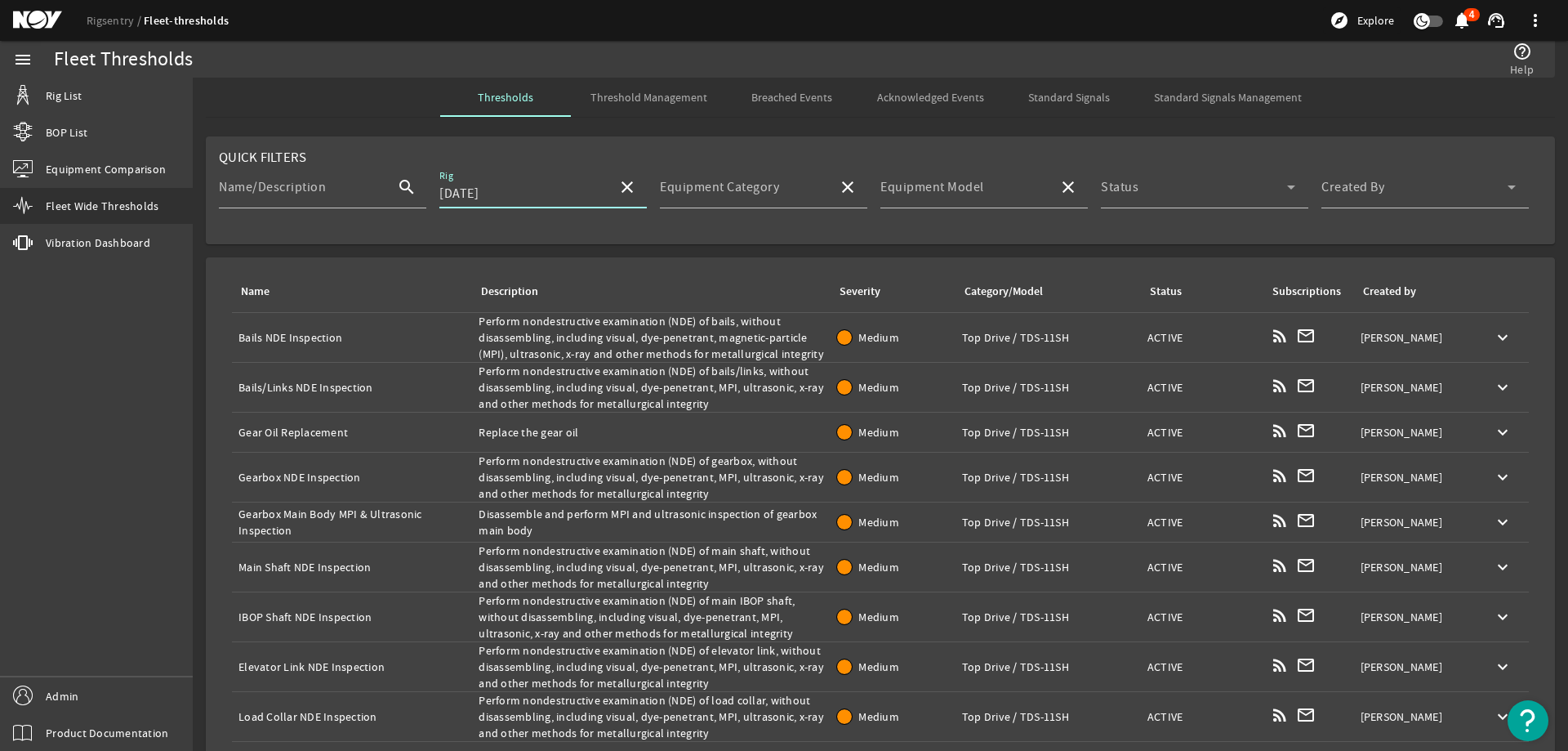
click at [336, 333] on div "Name: Bails NDE Inspection" at bounding box center [351, 337] width 227 height 16
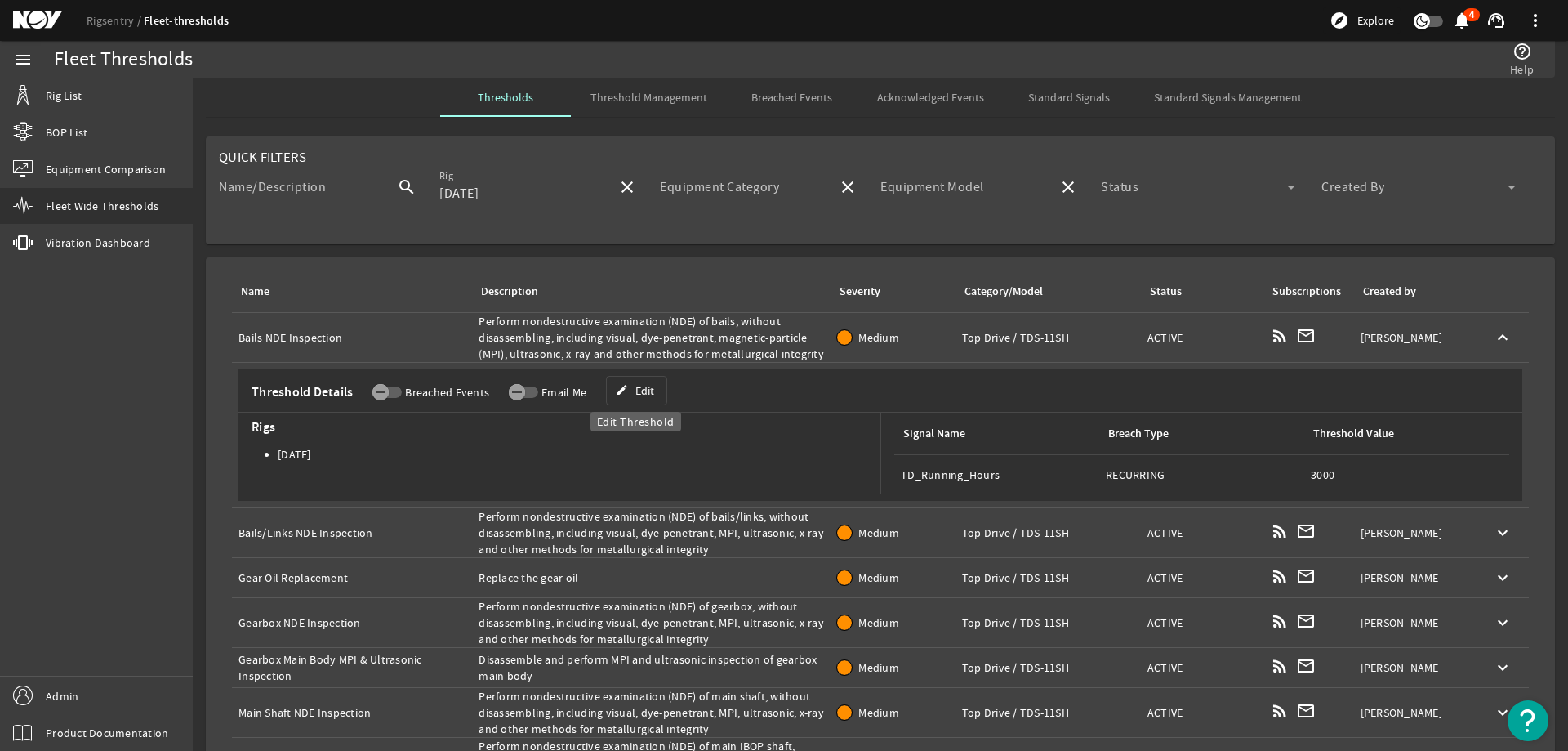
click at [629, 392] on span at bounding box center [637, 390] width 59 height 39
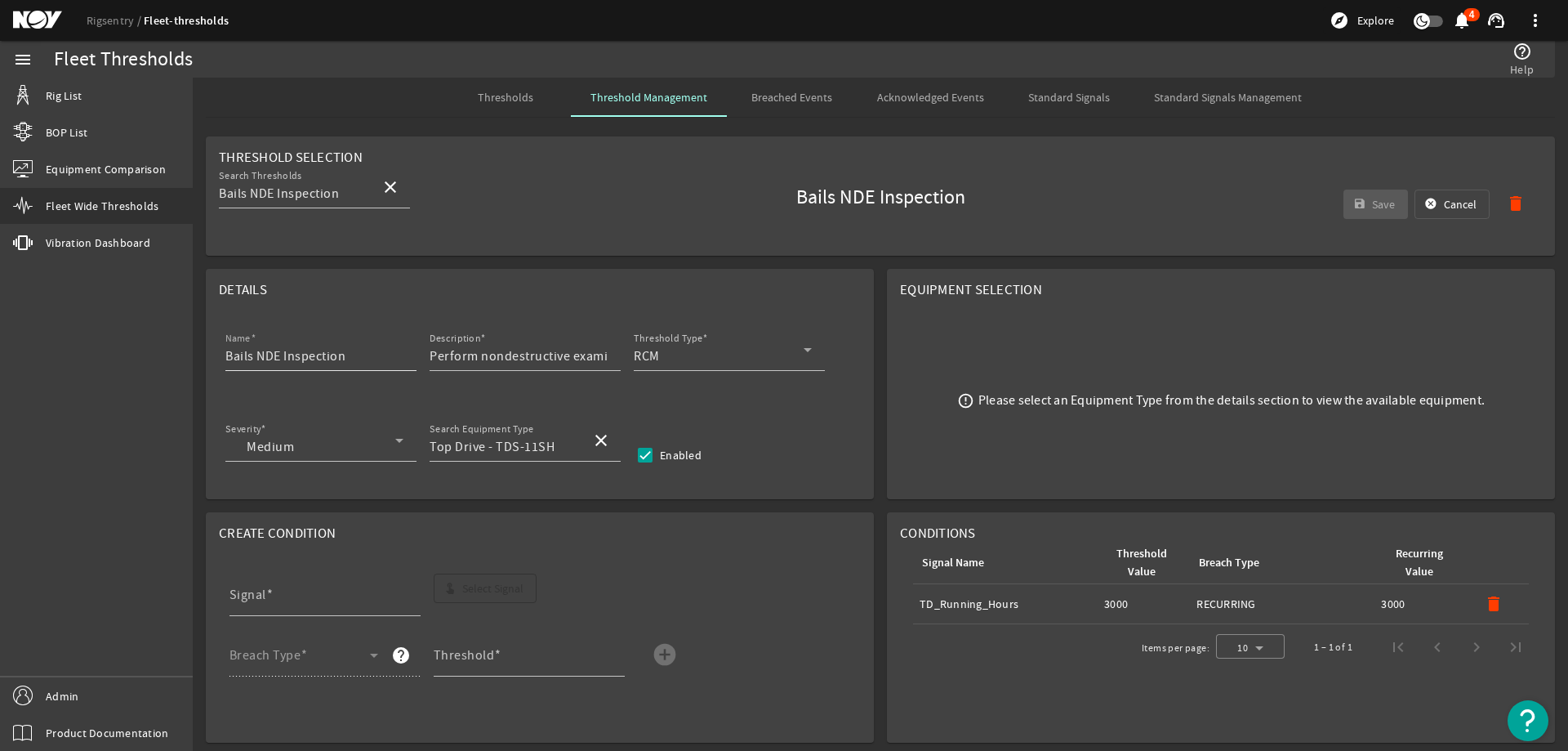
click at [294, 359] on input "Bails NDE Inspection" at bounding box center [315, 356] width 178 height 19
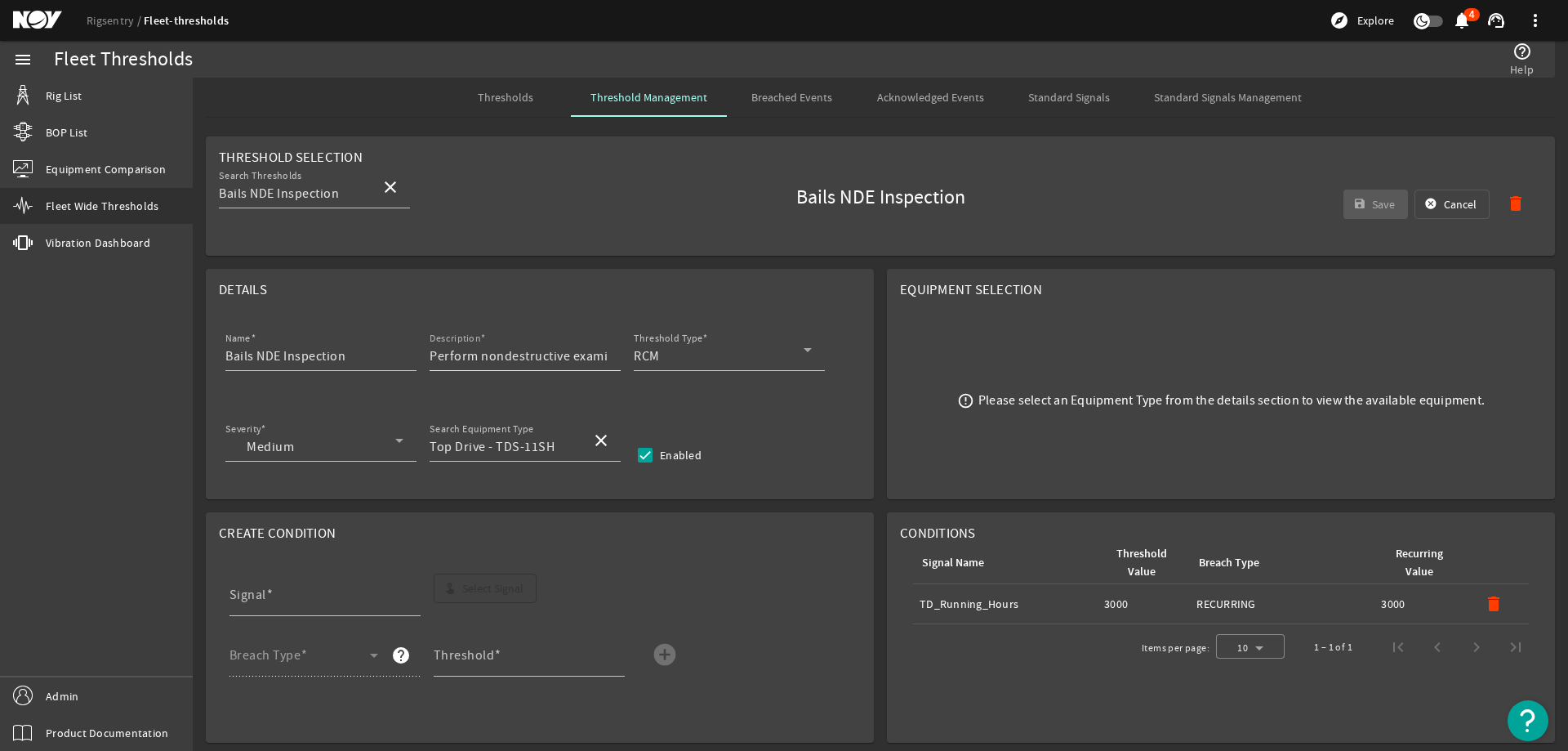
click at [510, 359] on input "Perform nondestructive examination (NDE) of bails, without disassembling, inclu…" at bounding box center [518, 356] width 178 height 19
click at [314, 353] on input "Bails NDE Inspection" at bounding box center [315, 356] width 178 height 19
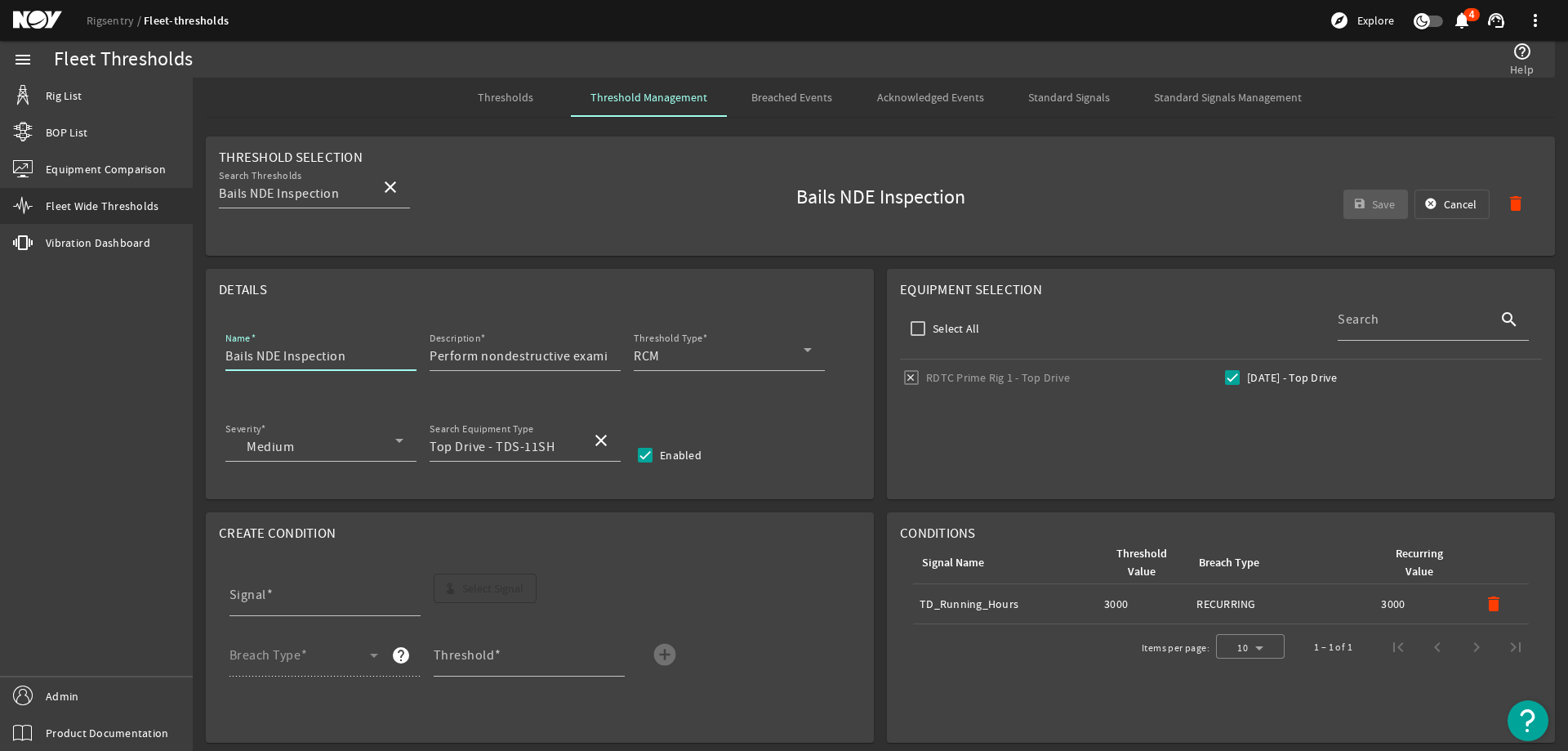
click at [314, 353] on input "Bails NDE Inspection" at bounding box center [315, 356] width 178 height 19
click at [512, 349] on input "Perform nondestructive examination (NDE) of bails, without disassembling, inclu…" at bounding box center [518, 356] width 178 height 19
click at [512, 355] on input "Perform nondestructive examination (NDE) of bails, without disassembling, inclu…" at bounding box center [518, 356] width 178 height 19
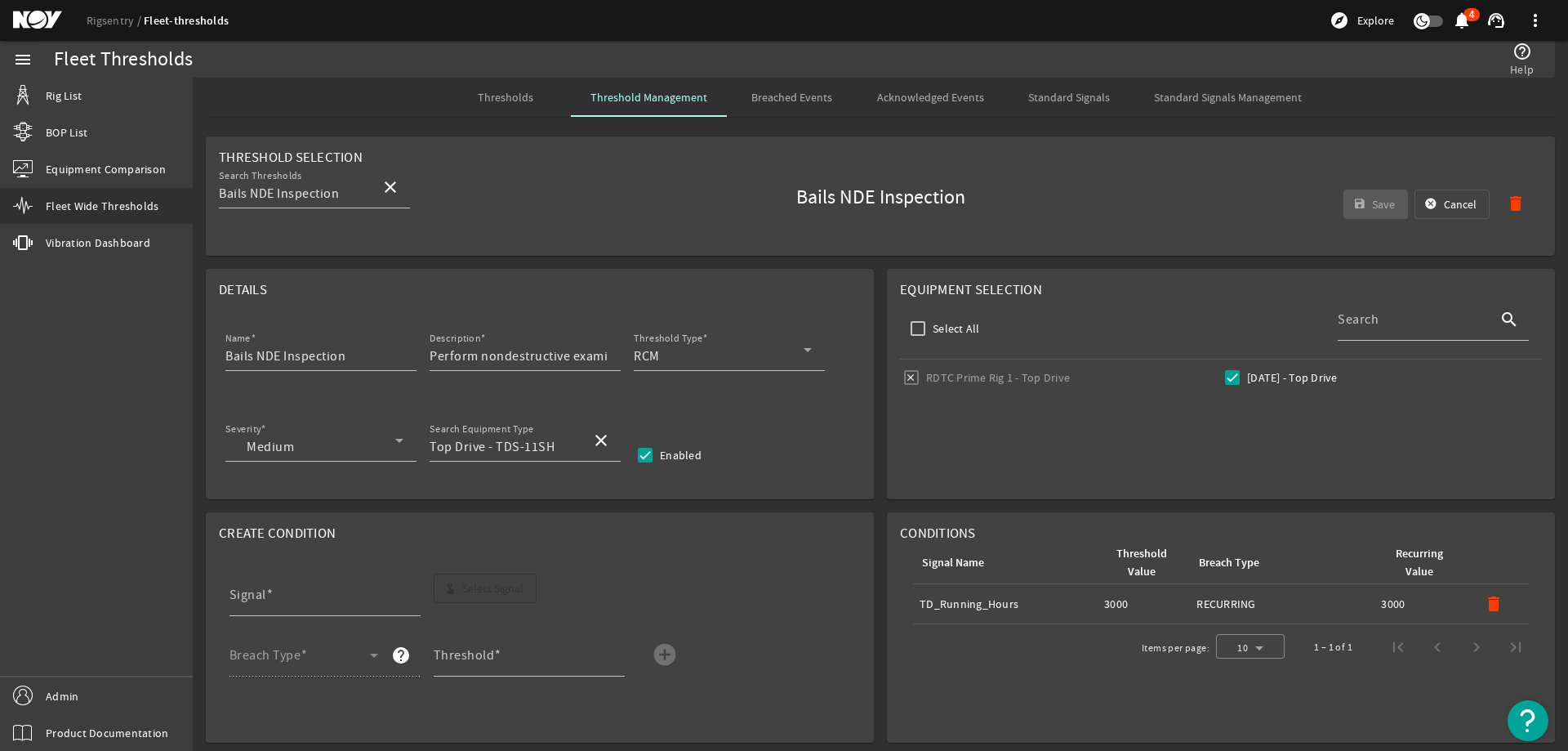
click at [512, 110] on span "Thresholds" at bounding box center [506, 97] width 55 height 39
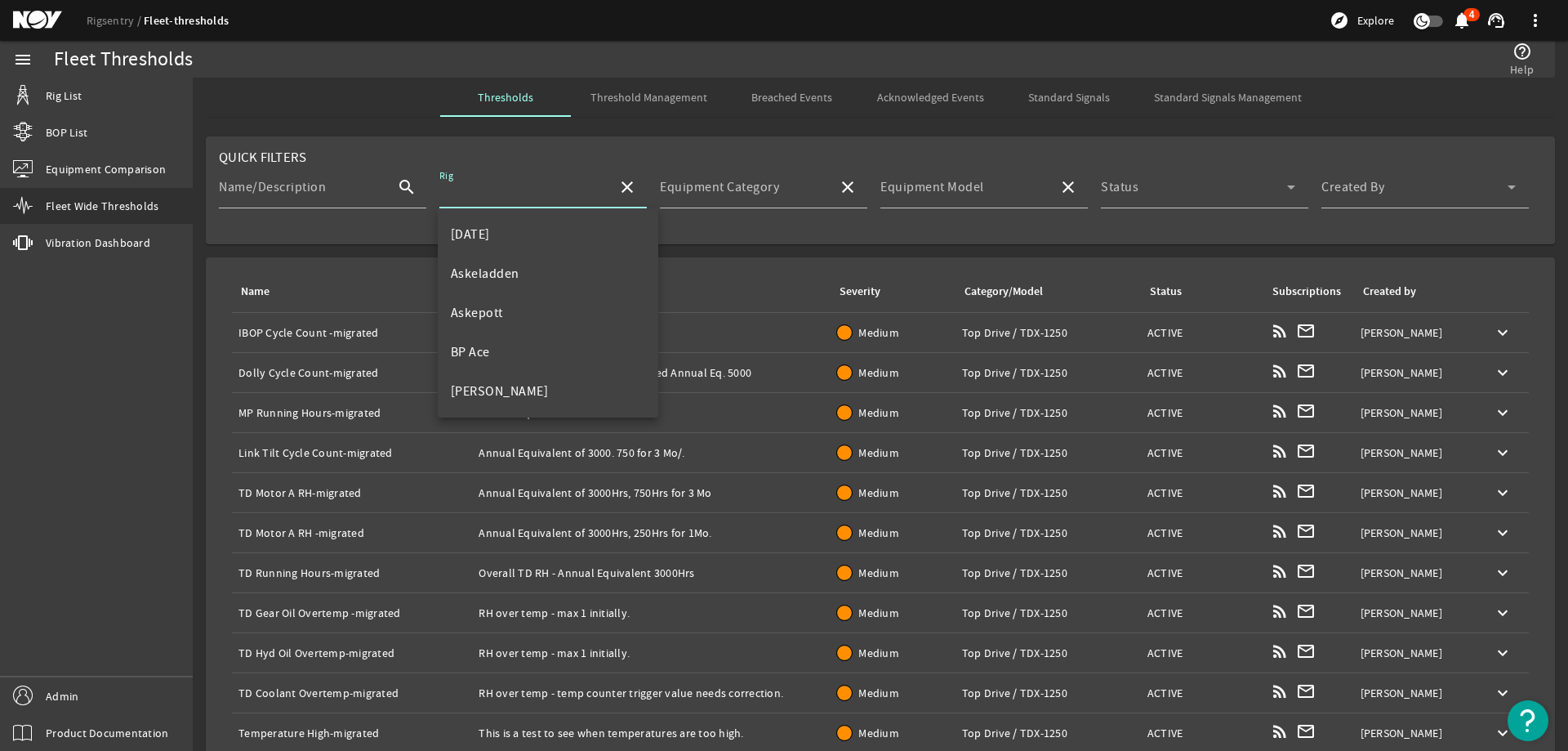
click at [503, 198] on input "Rig" at bounding box center [521, 193] width 165 height 19
click at [1052, 103] on span "Standard Signals" at bounding box center [1068, 98] width 81 height 11
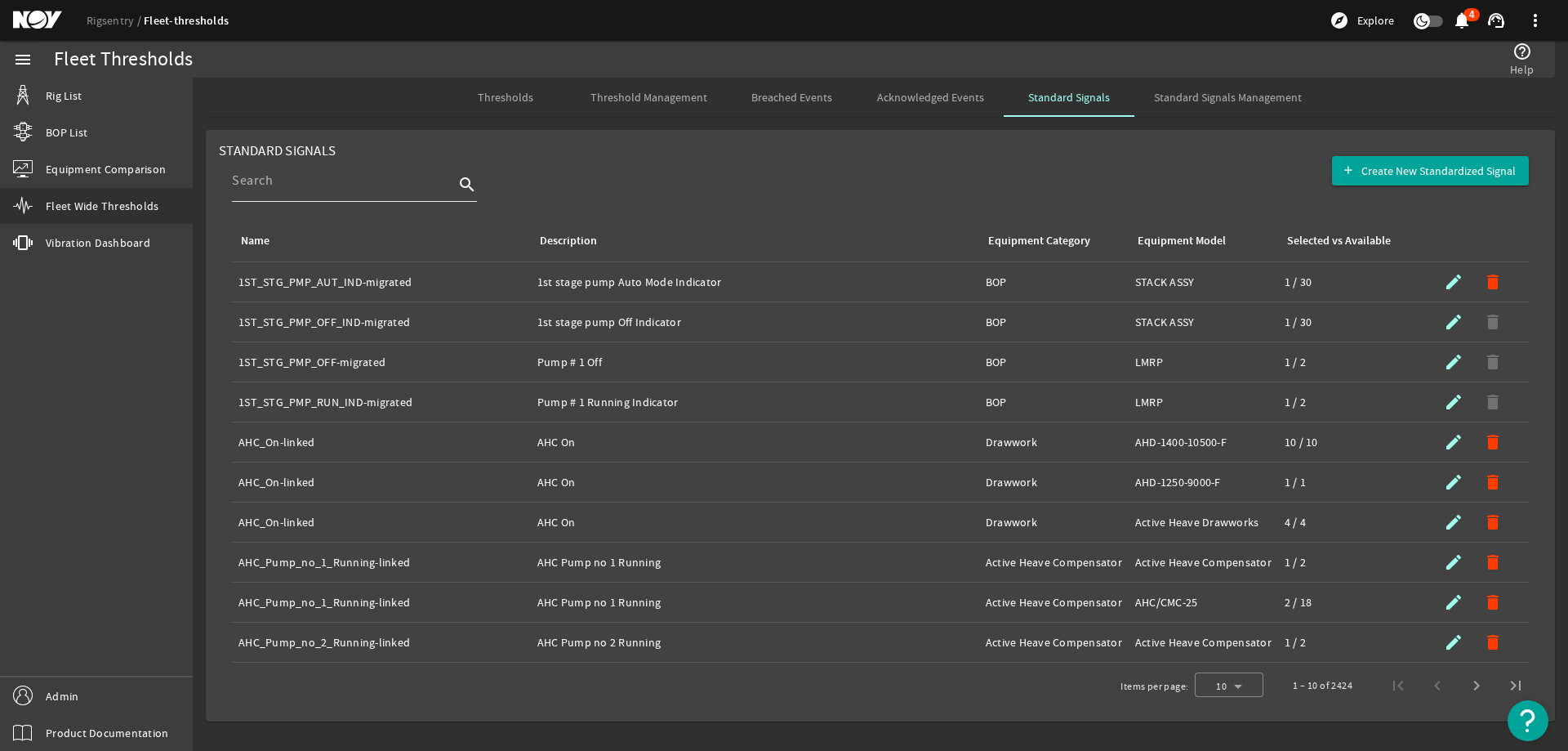
click at [362, 185] on input at bounding box center [343, 180] width 222 height 19
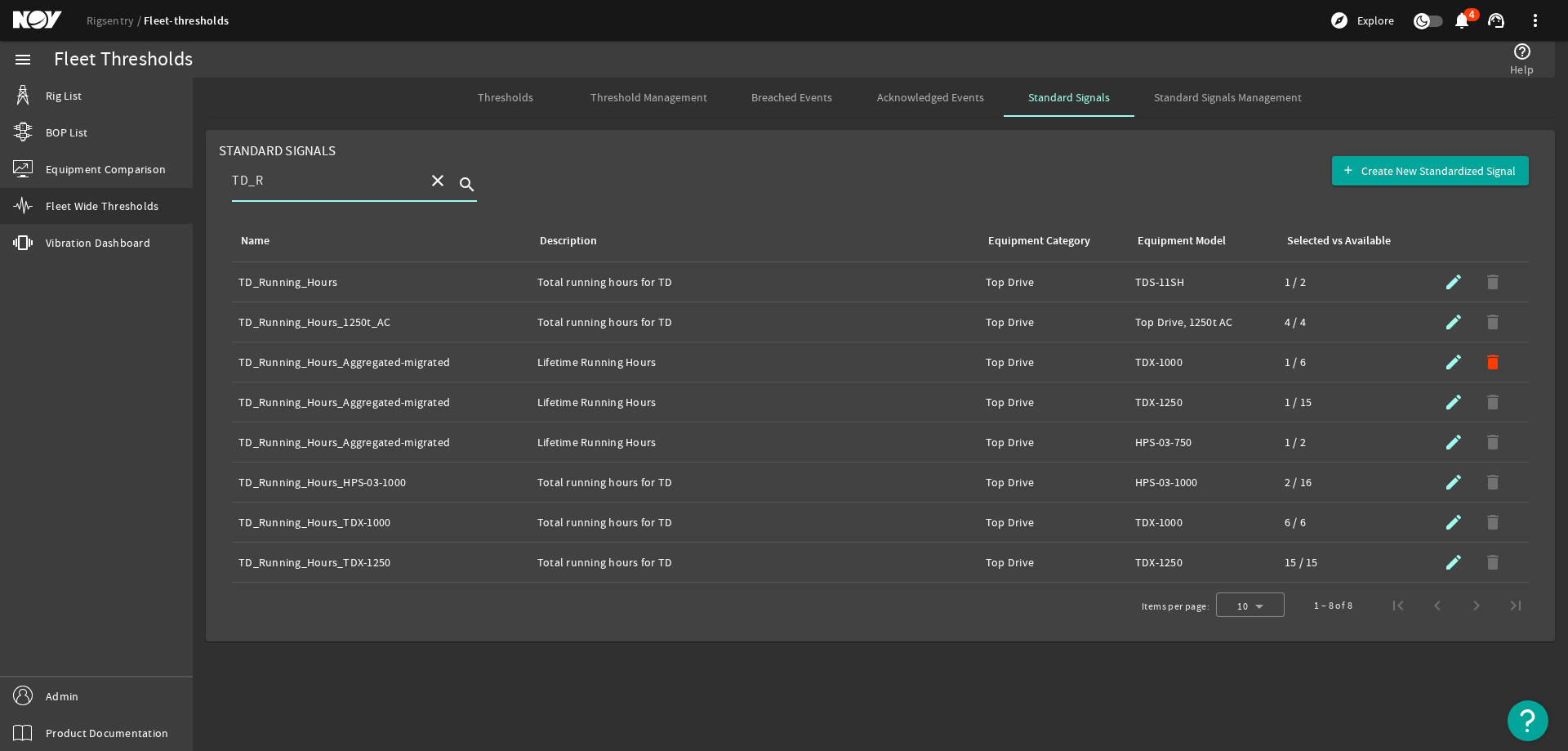
type input "TD_R"
drag, startPoint x: 332, startPoint y: 279, endPoint x: 278, endPoint y: 285, distance: 54.3
click at [263, 285] on div "Name: TD_Running_Hours" at bounding box center [381, 281] width 286 height 16
click at [356, 287] on div "Name: TD_Running_Hours" at bounding box center [381, 281] width 286 height 16
drag, startPoint x: 338, startPoint y: 284, endPoint x: 230, endPoint y: 283, distance: 108.0
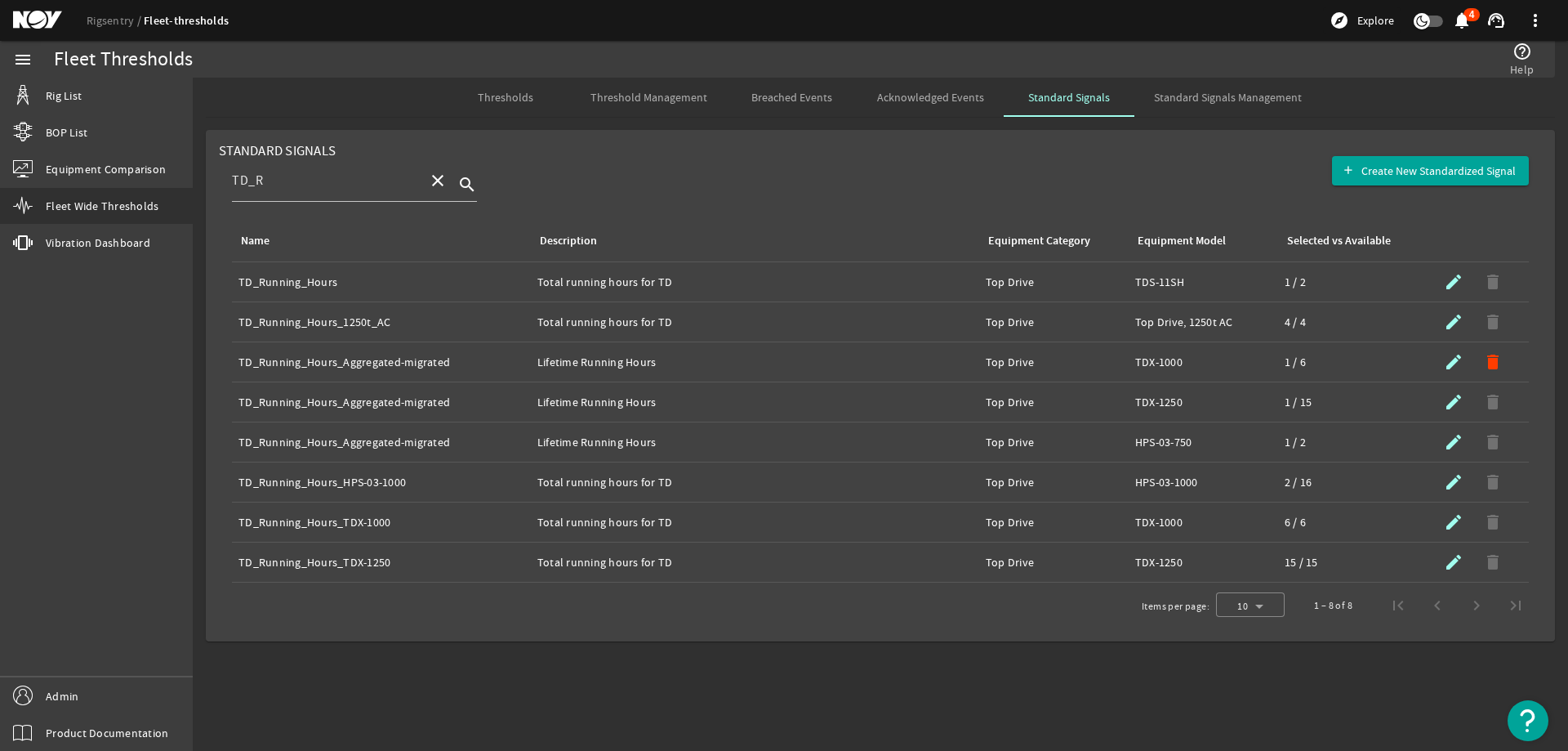
click at [230, 283] on table "Name Description Equipment Category Equipment Model Selected vs Available Name:…" at bounding box center [880, 401] width 1322 height 363
copy div "TD_Running_Hours"
drag, startPoint x: 670, startPoint y: 283, endPoint x: 522, endPoint y: 287, distance: 148.1
click at [522, 287] on tr "Name: TD_Running_Hours Description: Total running hours for TD Equipment Catego…" at bounding box center [881, 282] width 1296 height 40
copy tr "Description: Total running hours for TD"
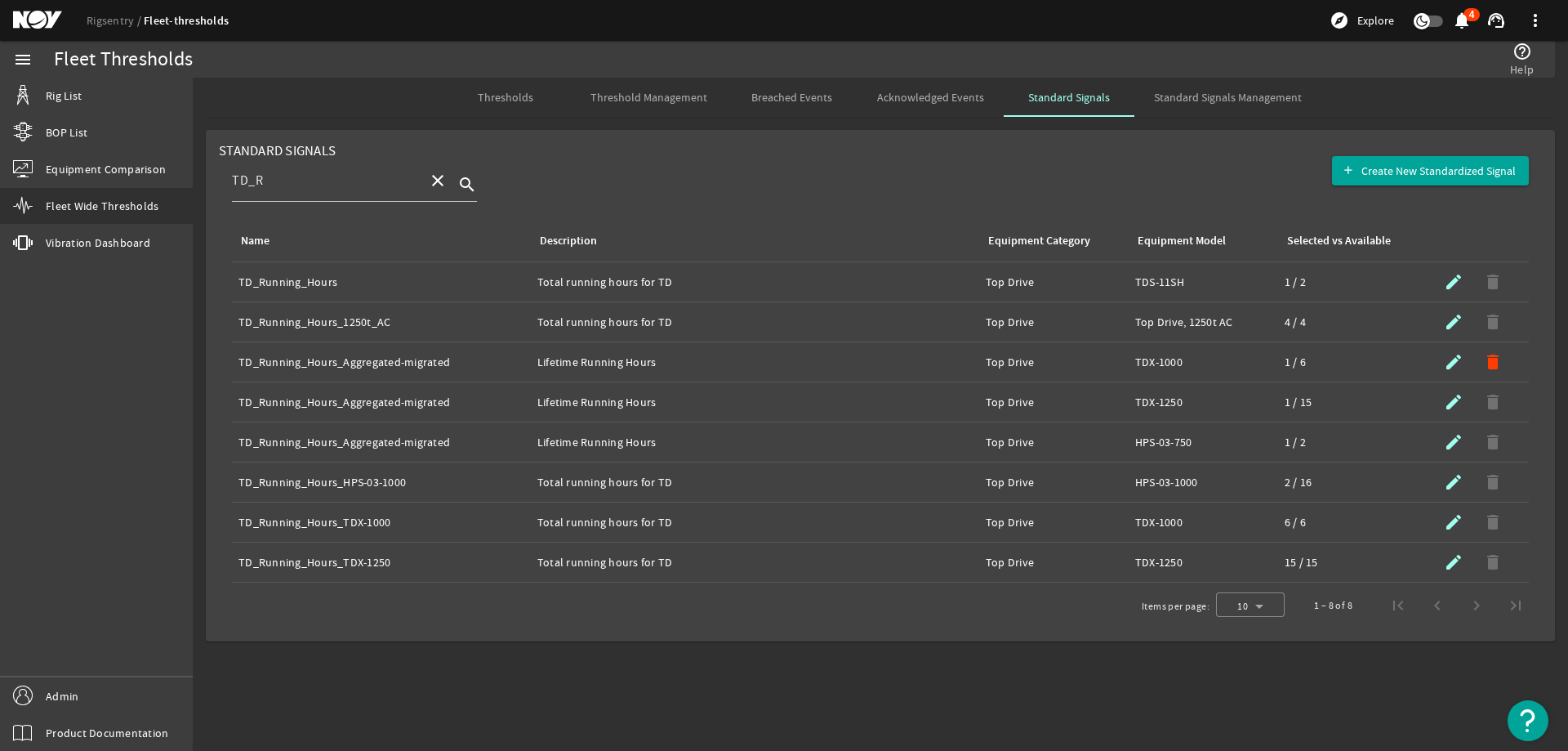
click at [513, 110] on span "Thresholds" at bounding box center [506, 97] width 55 height 39
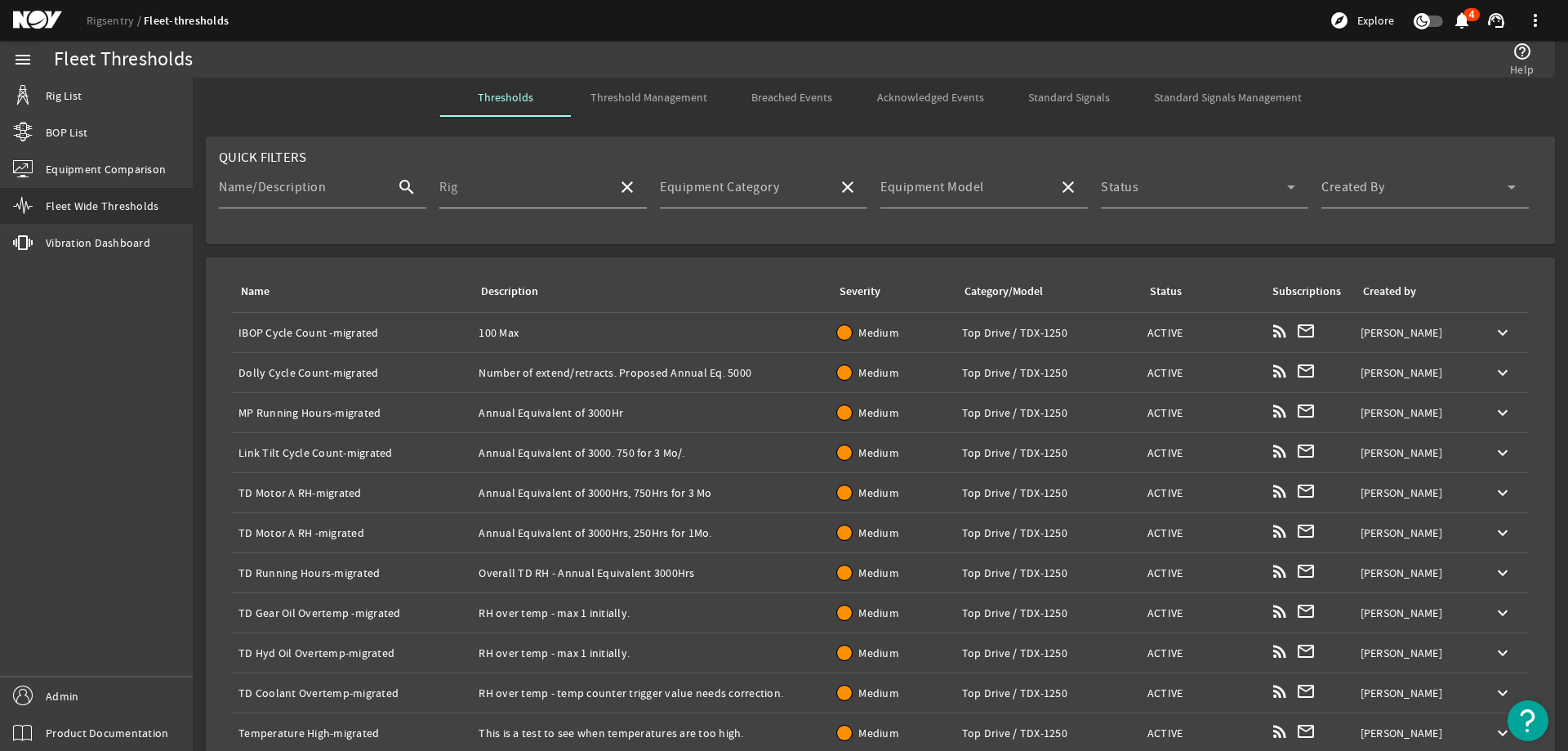
click at [552, 188] on input "Rig" at bounding box center [521, 193] width 165 height 19
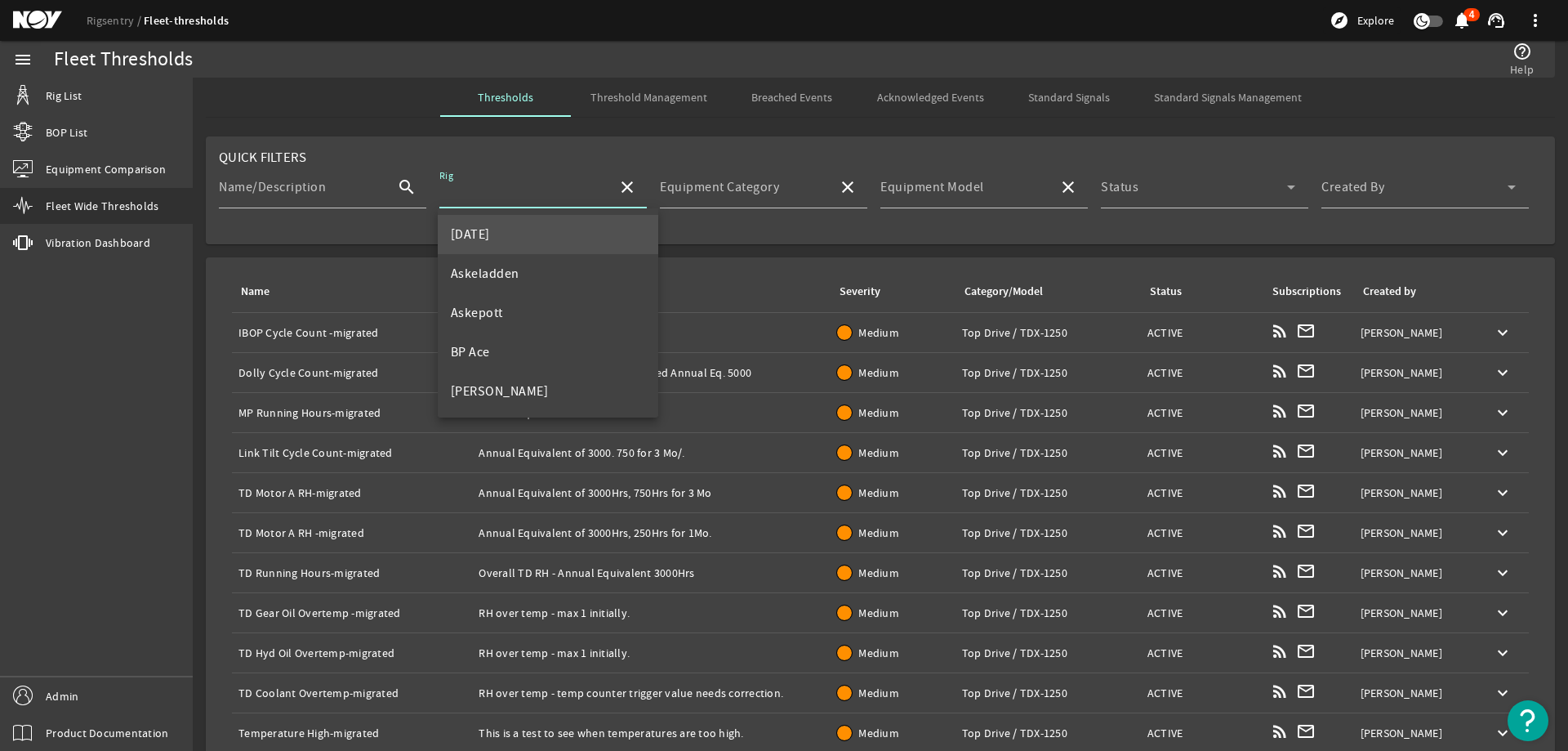
click at [527, 224] on mat-option "[DATE]" at bounding box center [548, 234] width 221 height 39
type input "[DATE]"
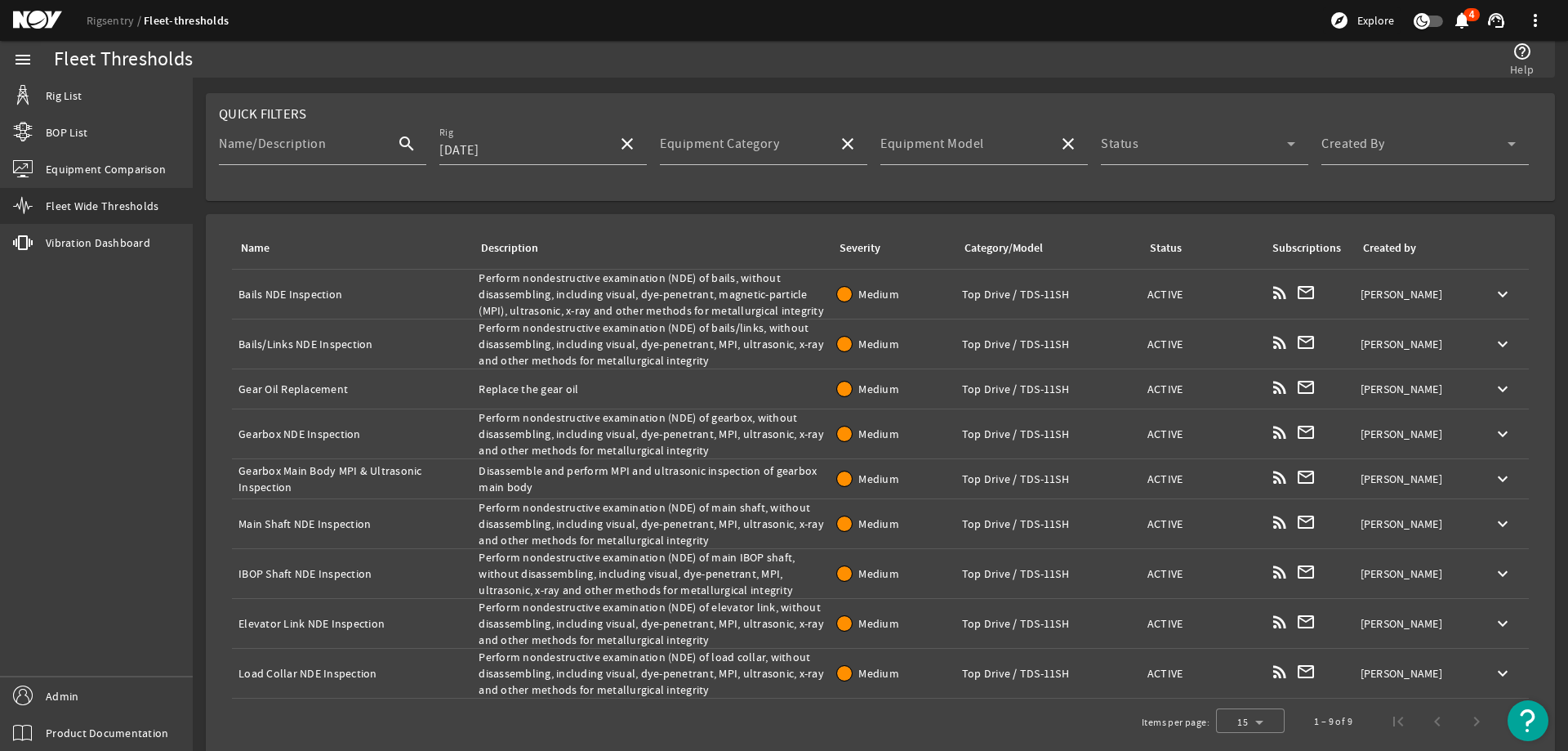
scroll to position [56, 0]
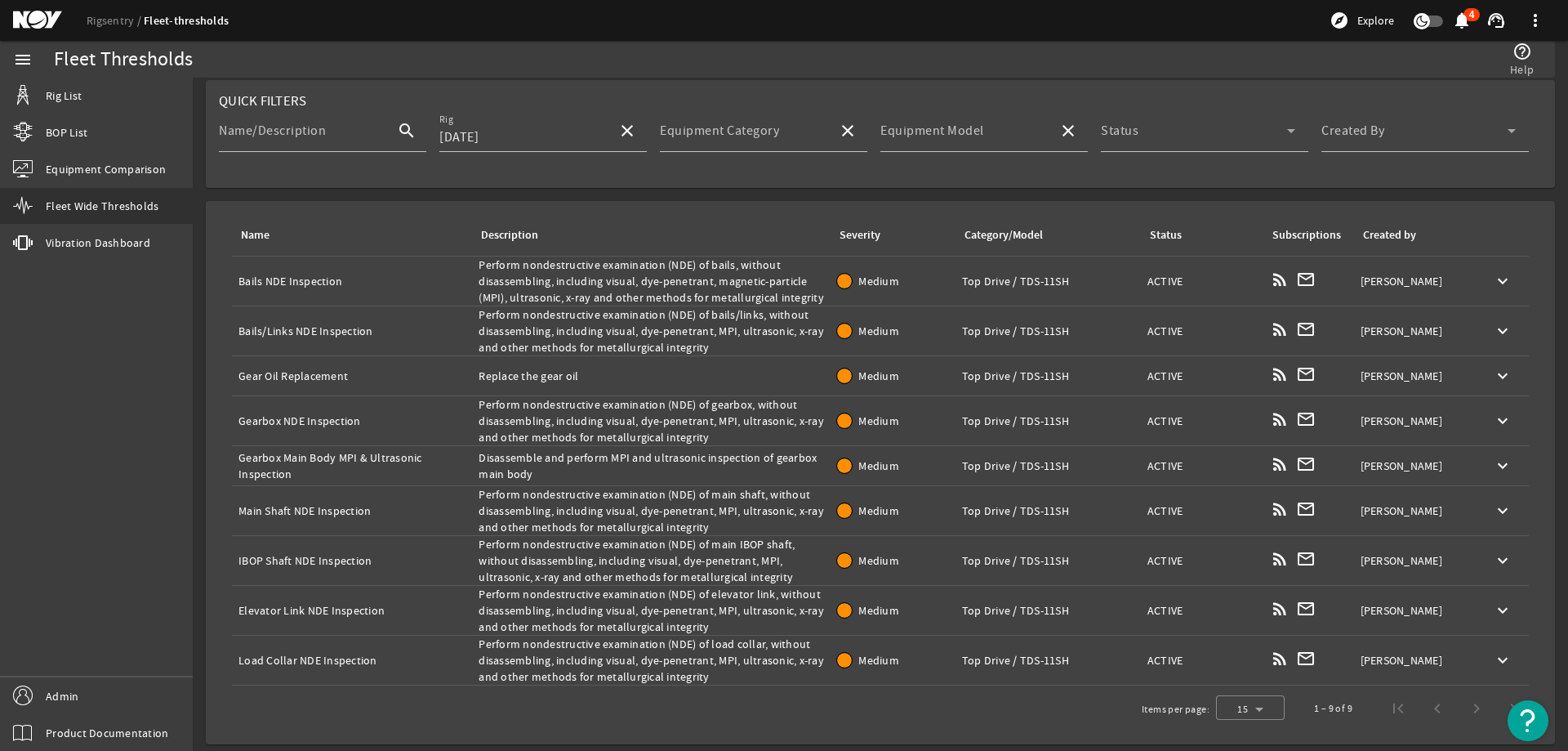
click at [332, 324] on div "Name: Bails/Links NDE Inspection" at bounding box center [351, 330] width 227 height 16
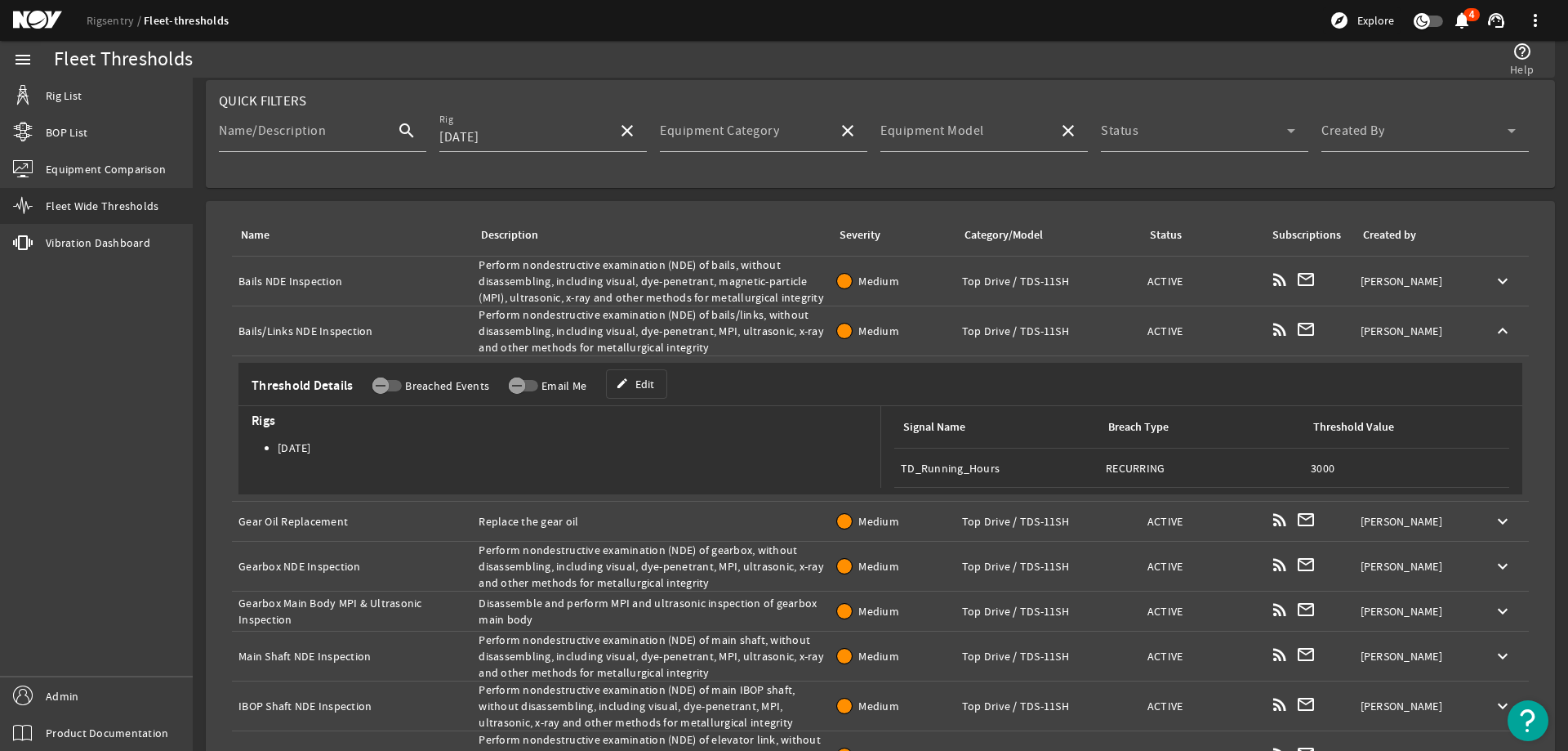
copy div "Bails/Links NDE Inspection"
click at [612, 333] on div "Description: Perform nondestructive examination (NDE) of bails/links, without d…" at bounding box center [650, 330] width 345 height 49
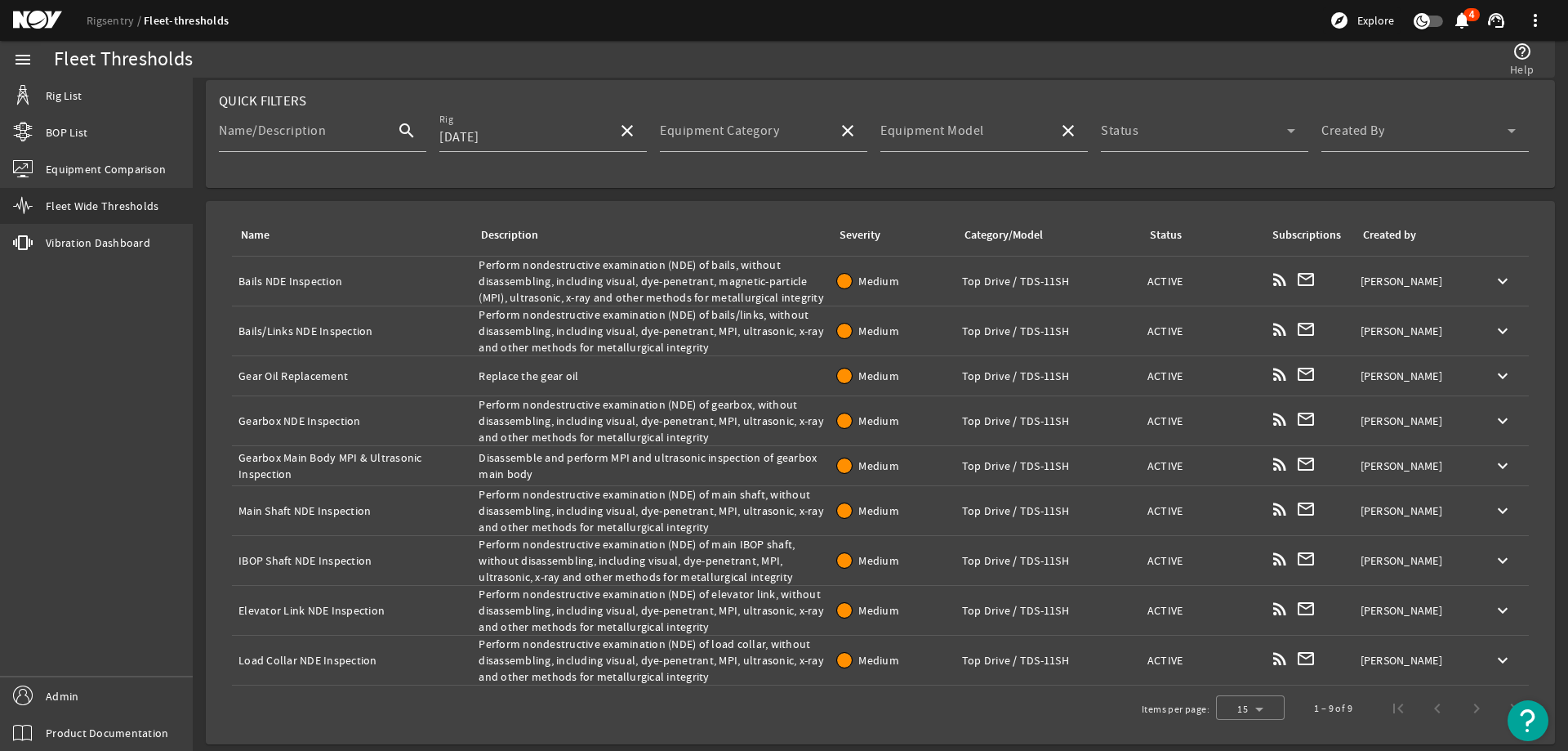
copy tr "Perform nondestructive examination (NDE) of bails/links, without disassembling,…"
click at [410, 339] on div "Name: Bails/Links NDE Inspection" at bounding box center [351, 330] width 227 height 16
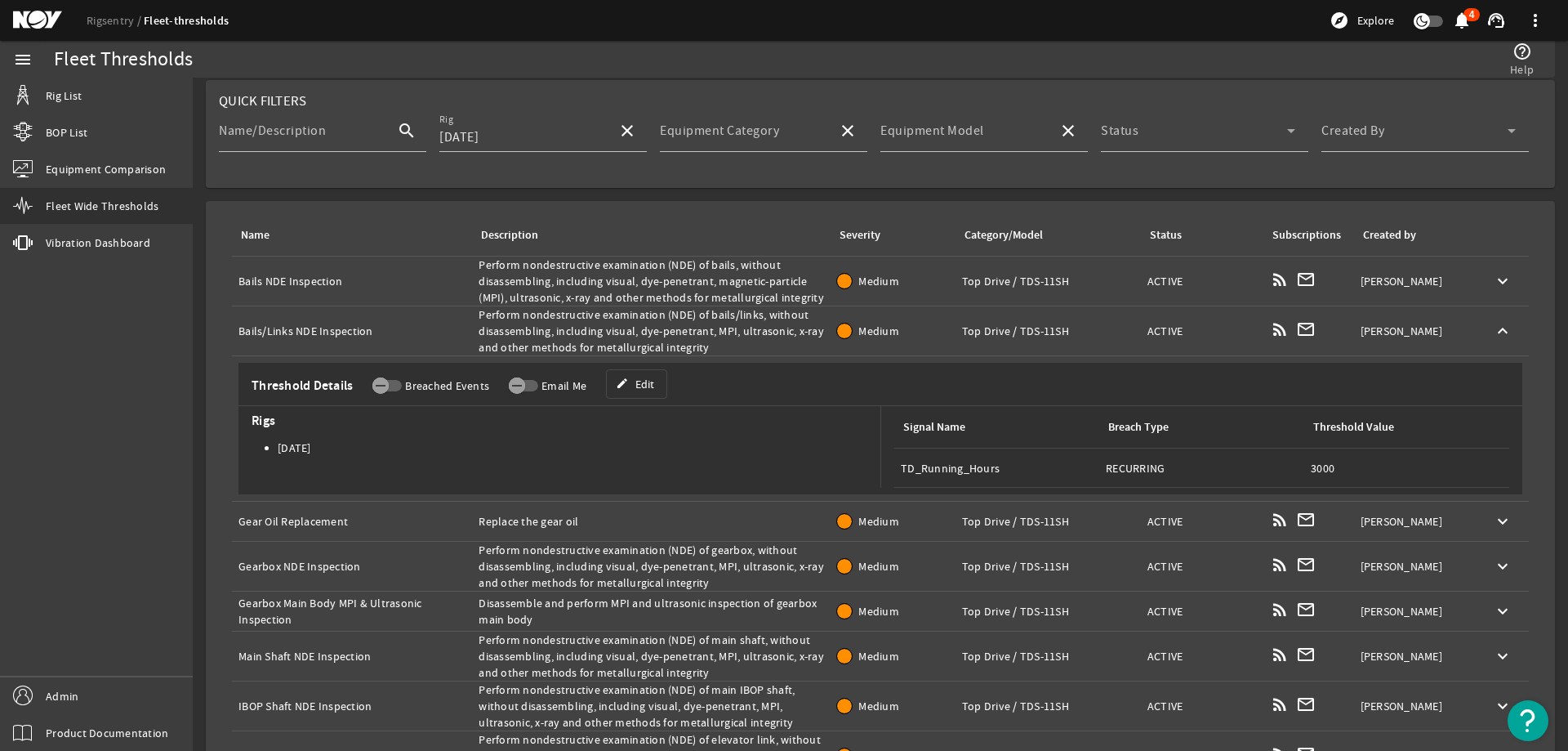
click at [744, 378] on div "Threshold Details Breached Events Email Me edit Edit" at bounding box center [880, 387] width 1283 height 36
click at [405, 338] on div "Name: Bails/Links NDE Inspection" at bounding box center [351, 330] width 227 height 16
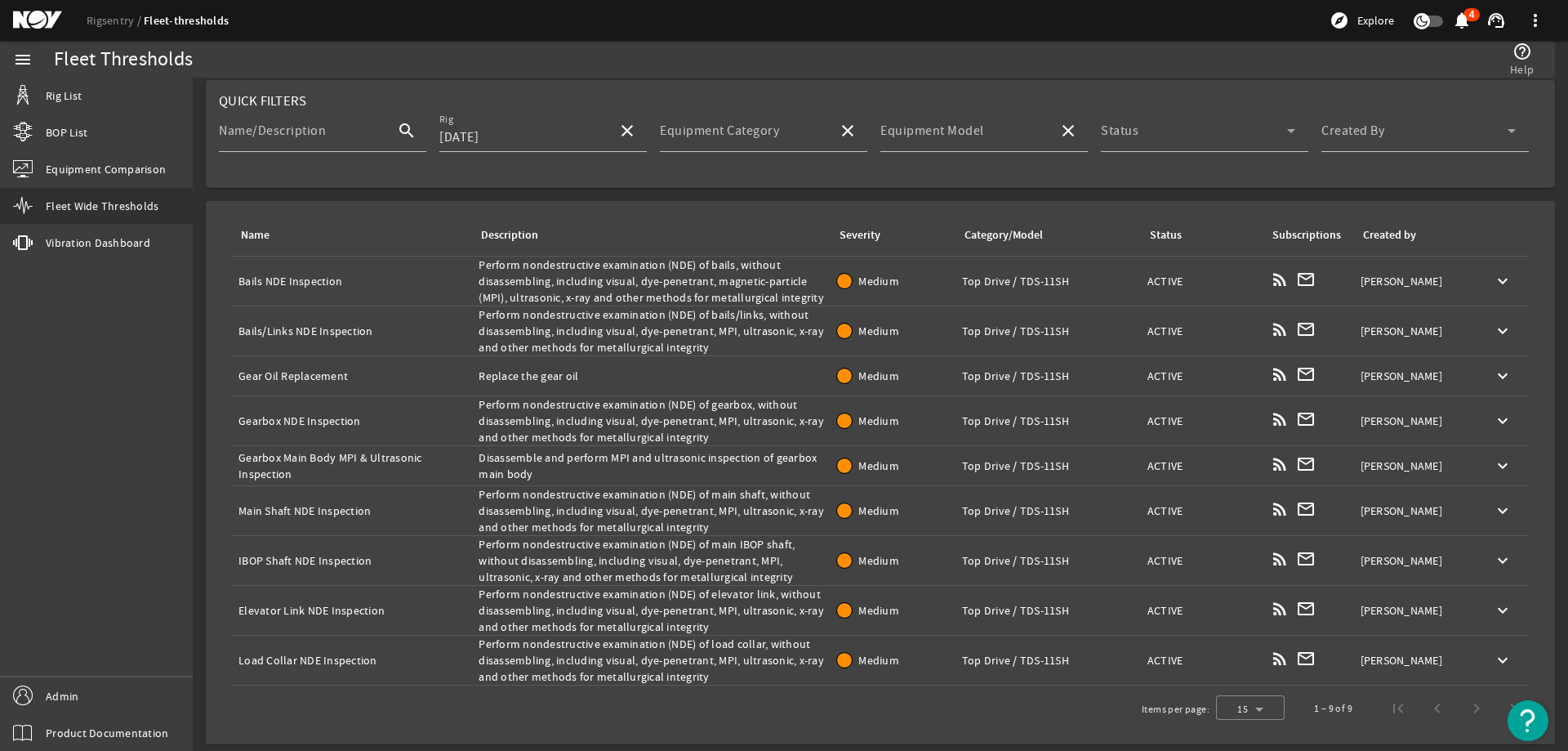
click at [390, 377] on div "Name: Gear Oil Replacement" at bounding box center [351, 375] width 227 height 16
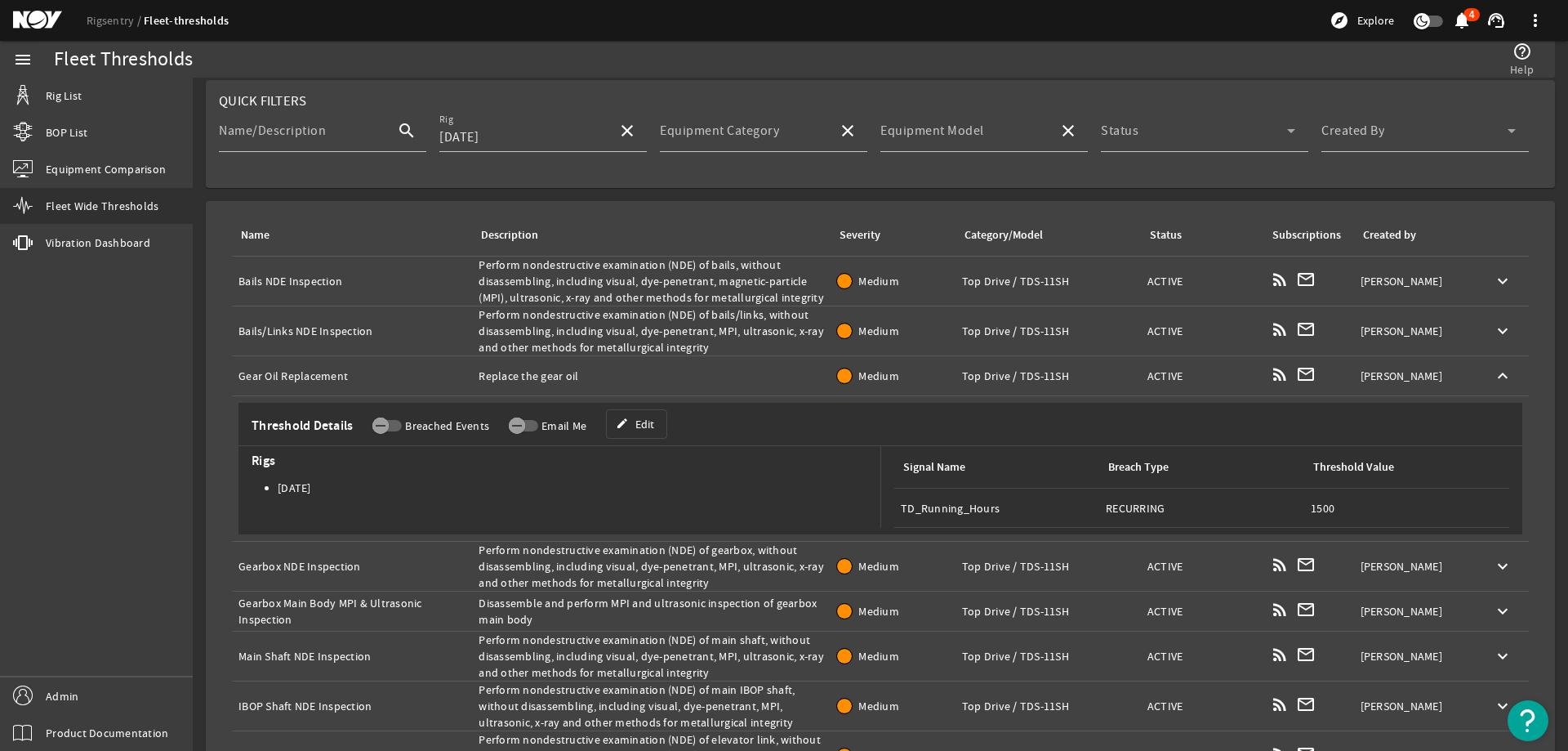
click at [330, 375] on div "Name: Gear Oil Replacement" at bounding box center [351, 375] width 227 height 16
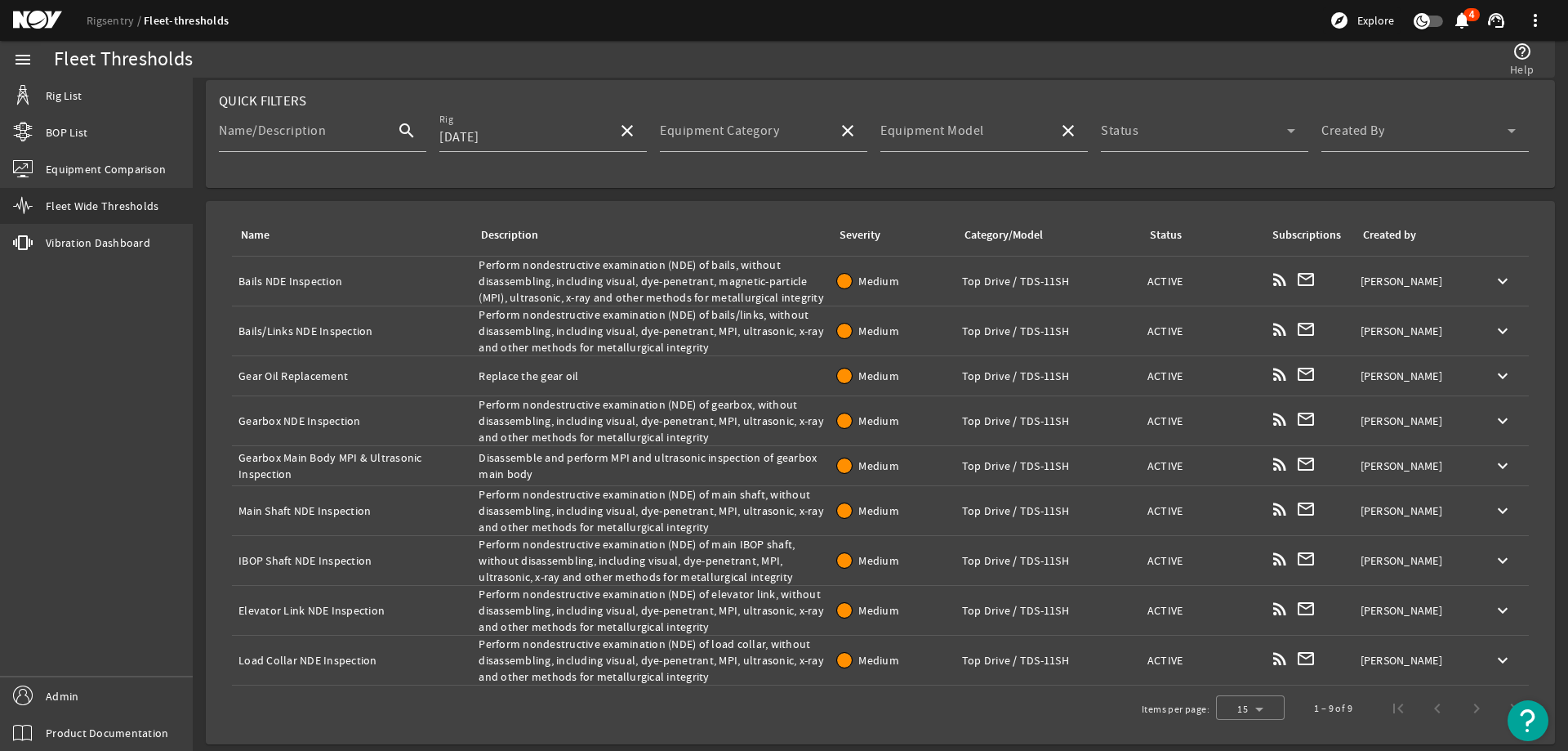
click at [330, 375] on div "Name: Gear Oil Replacement" at bounding box center [351, 375] width 227 height 16
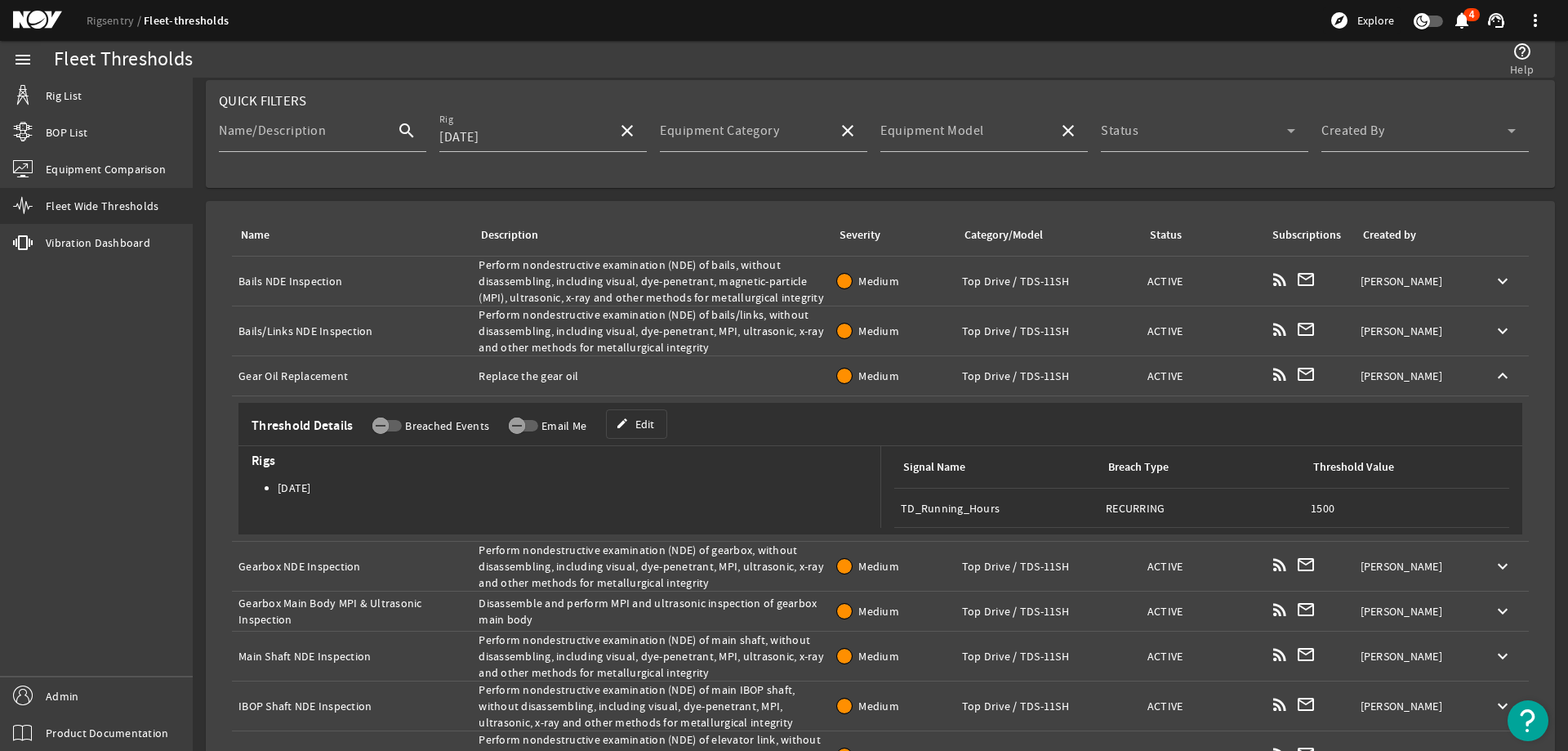
click at [330, 375] on div "Name: Gear Oil Replacement" at bounding box center [351, 375] width 227 height 16
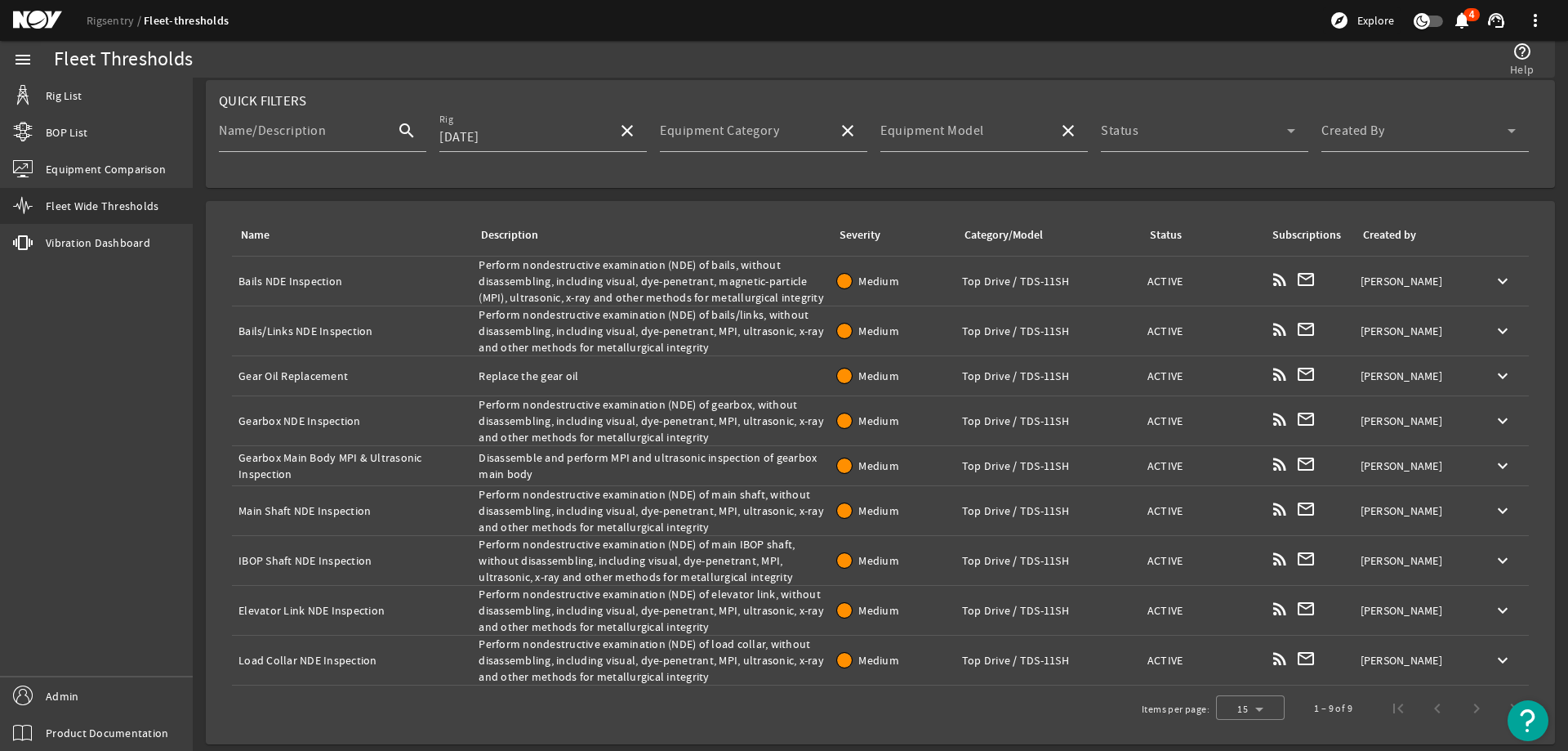
click at [511, 371] on div "Description: Replace the gear oil" at bounding box center [650, 375] width 345 height 16
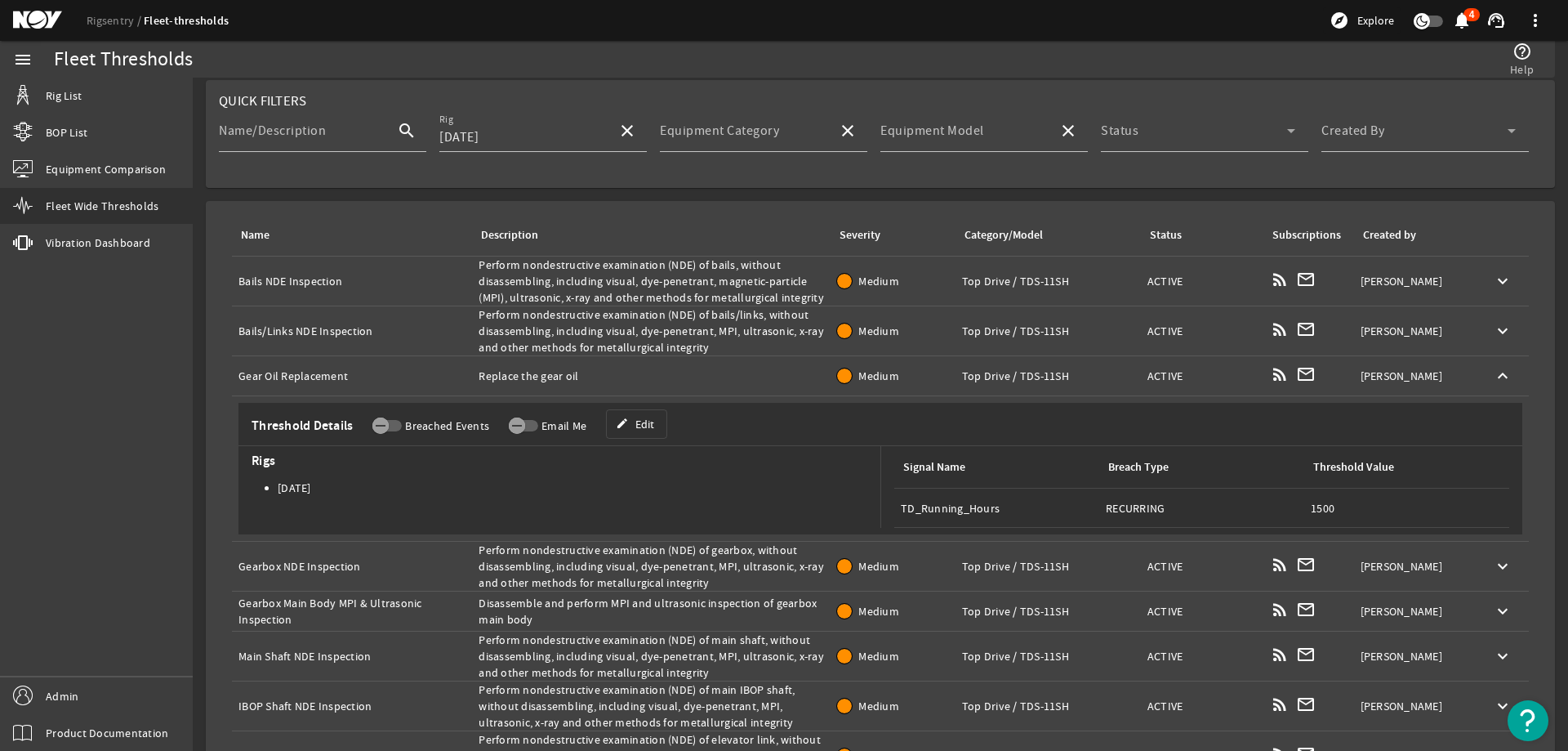
click at [511, 371] on div "Description: Replace the gear oil" at bounding box center [650, 375] width 345 height 16
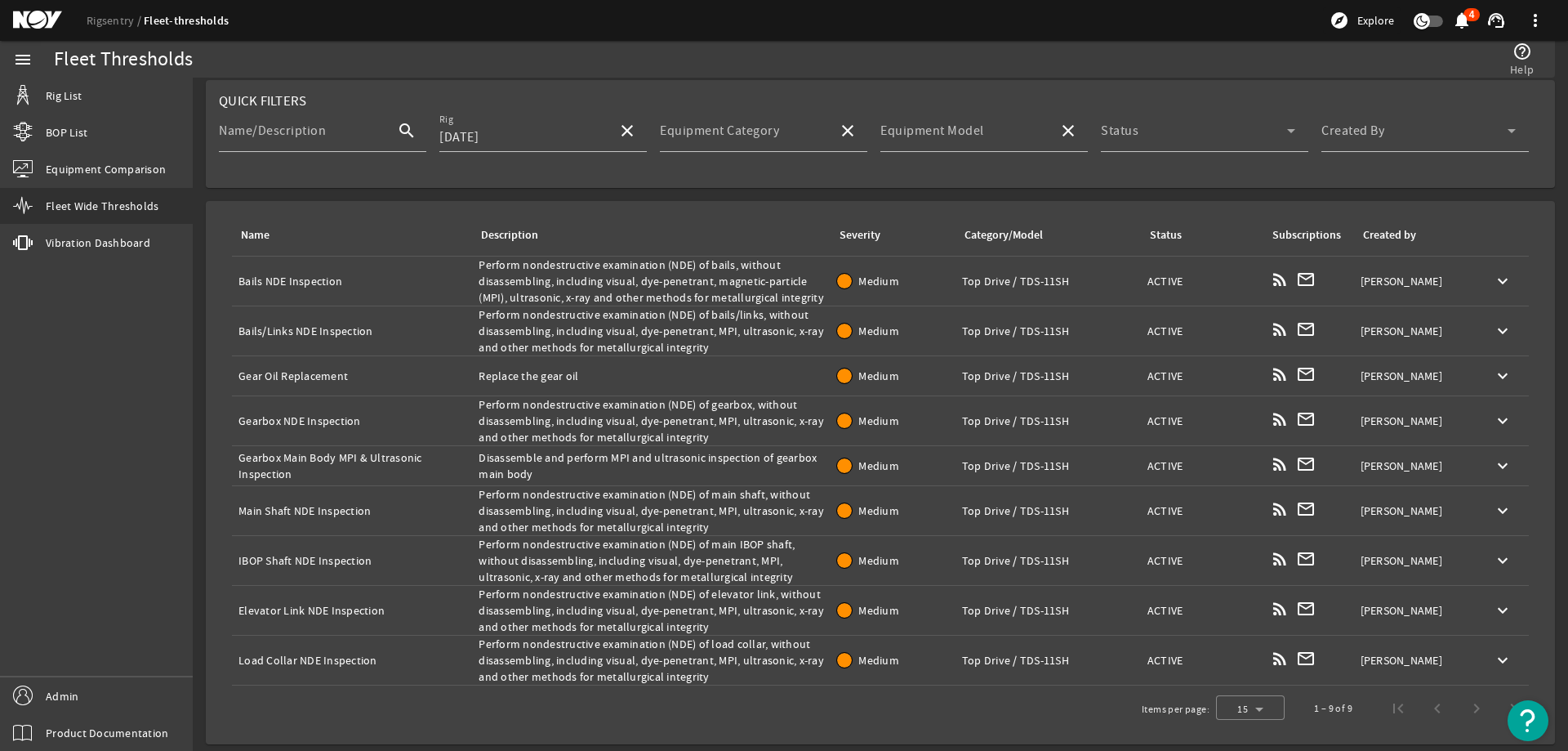
click at [511, 371] on div "Description: Replace the gear oil" at bounding box center [650, 375] width 345 height 16
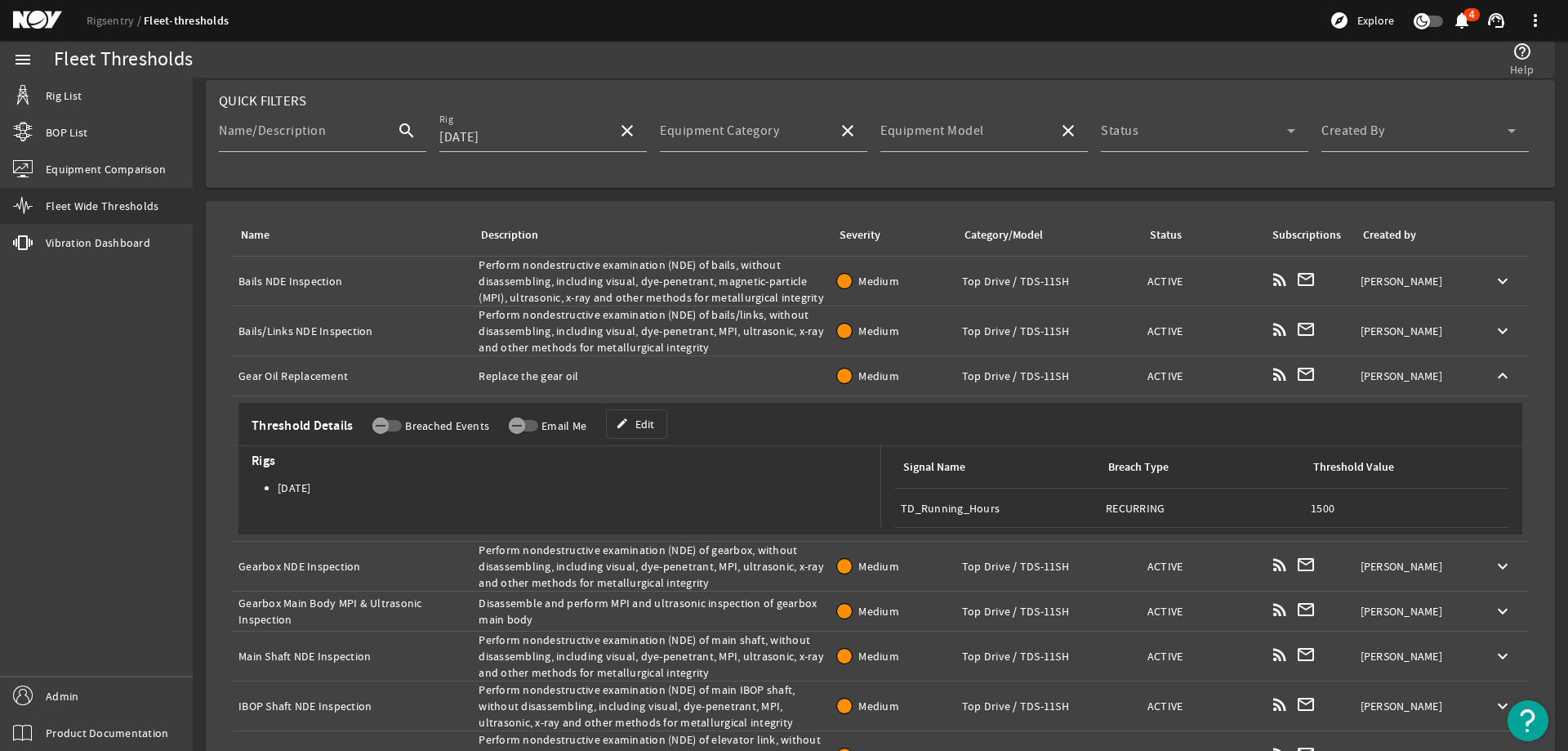
copy tr "Replace the gear oil Severity:"
click at [623, 378] on div "Description: Replace the gear oil" at bounding box center [650, 375] width 345 height 16
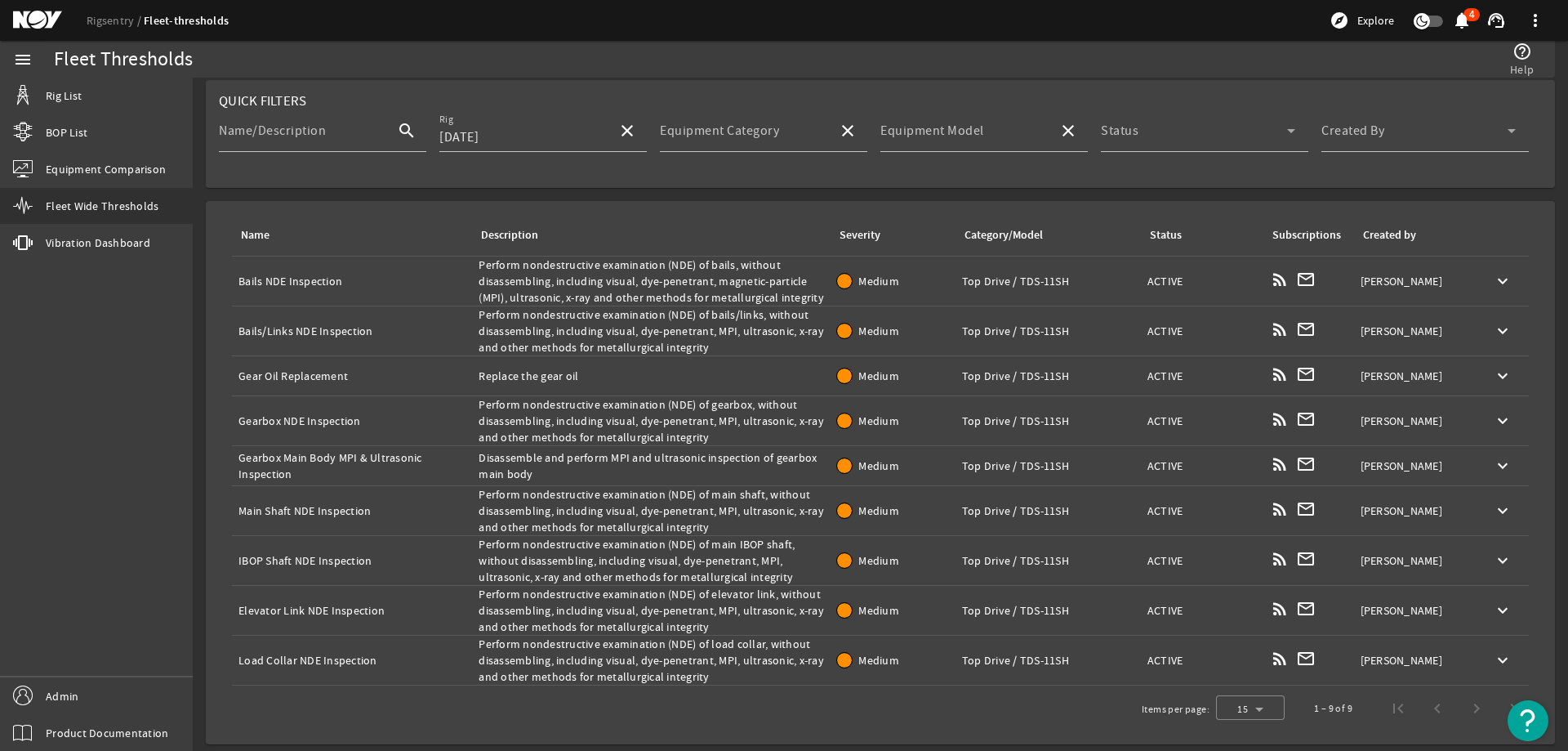
click at [550, 370] on div "Description: Replace the gear oil" at bounding box center [650, 375] width 345 height 16
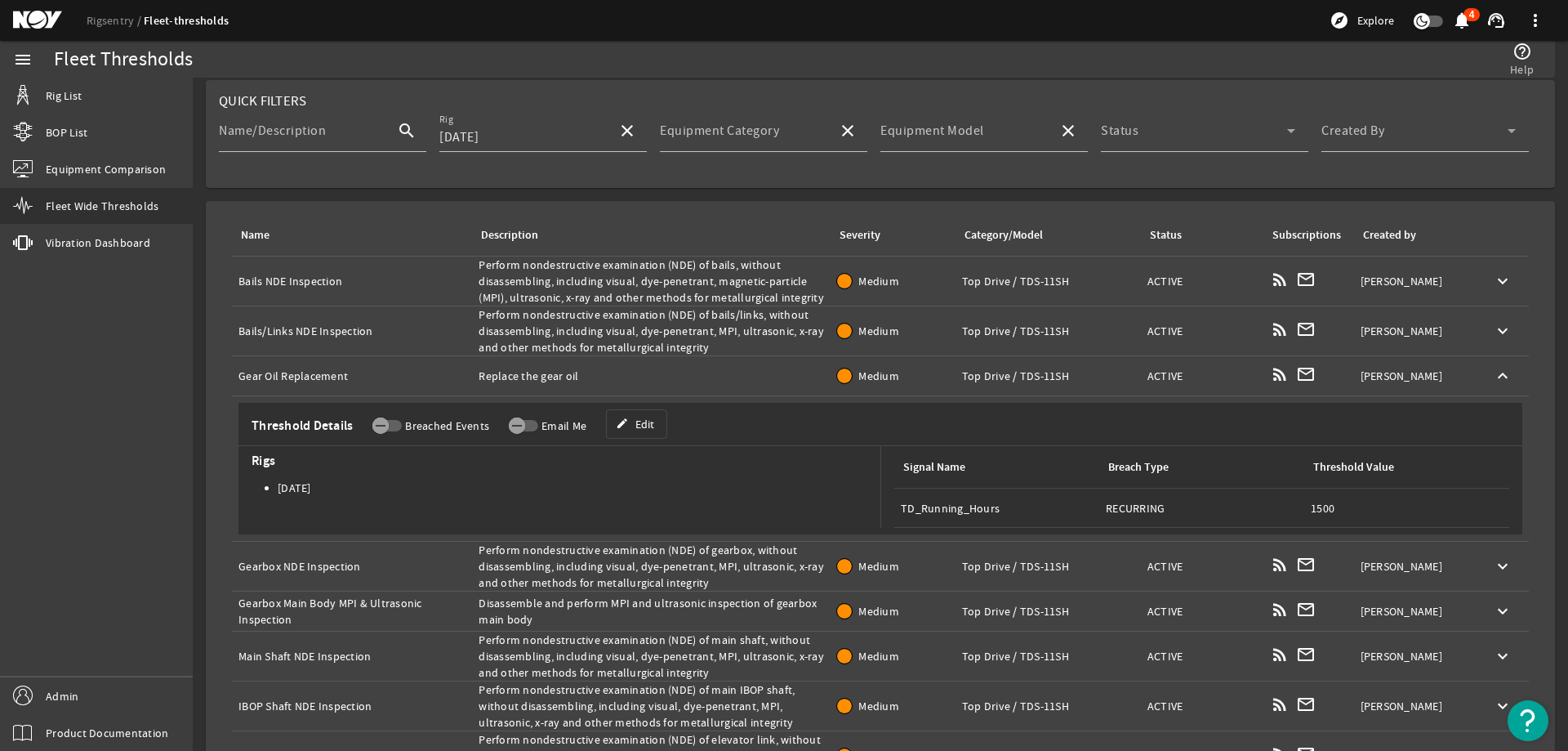
click at [740, 381] on div "Description: Replace the gear oil" at bounding box center [650, 375] width 345 height 16
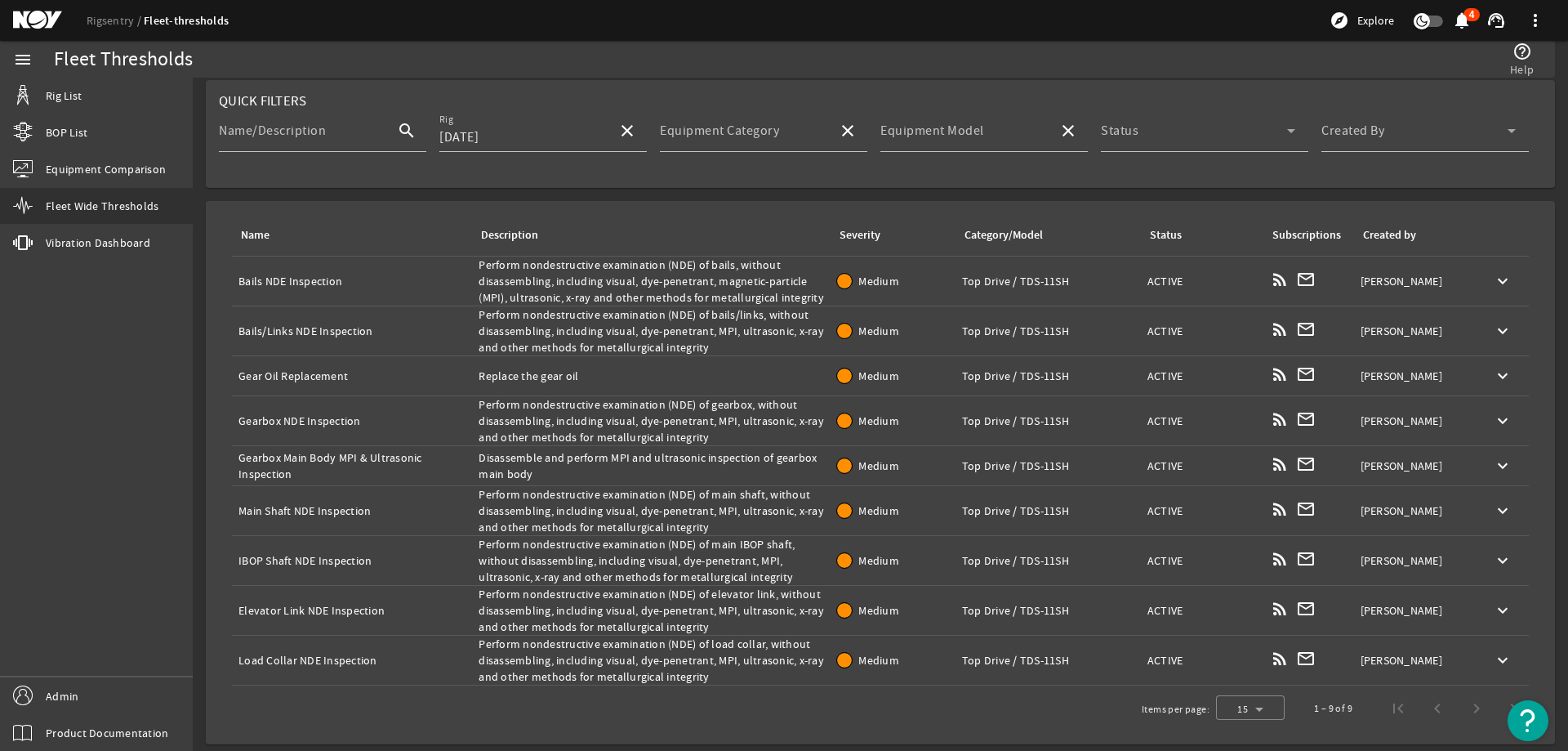
click at [740, 381] on div "Description: Replace the gear oil" at bounding box center [650, 375] width 345 height 16
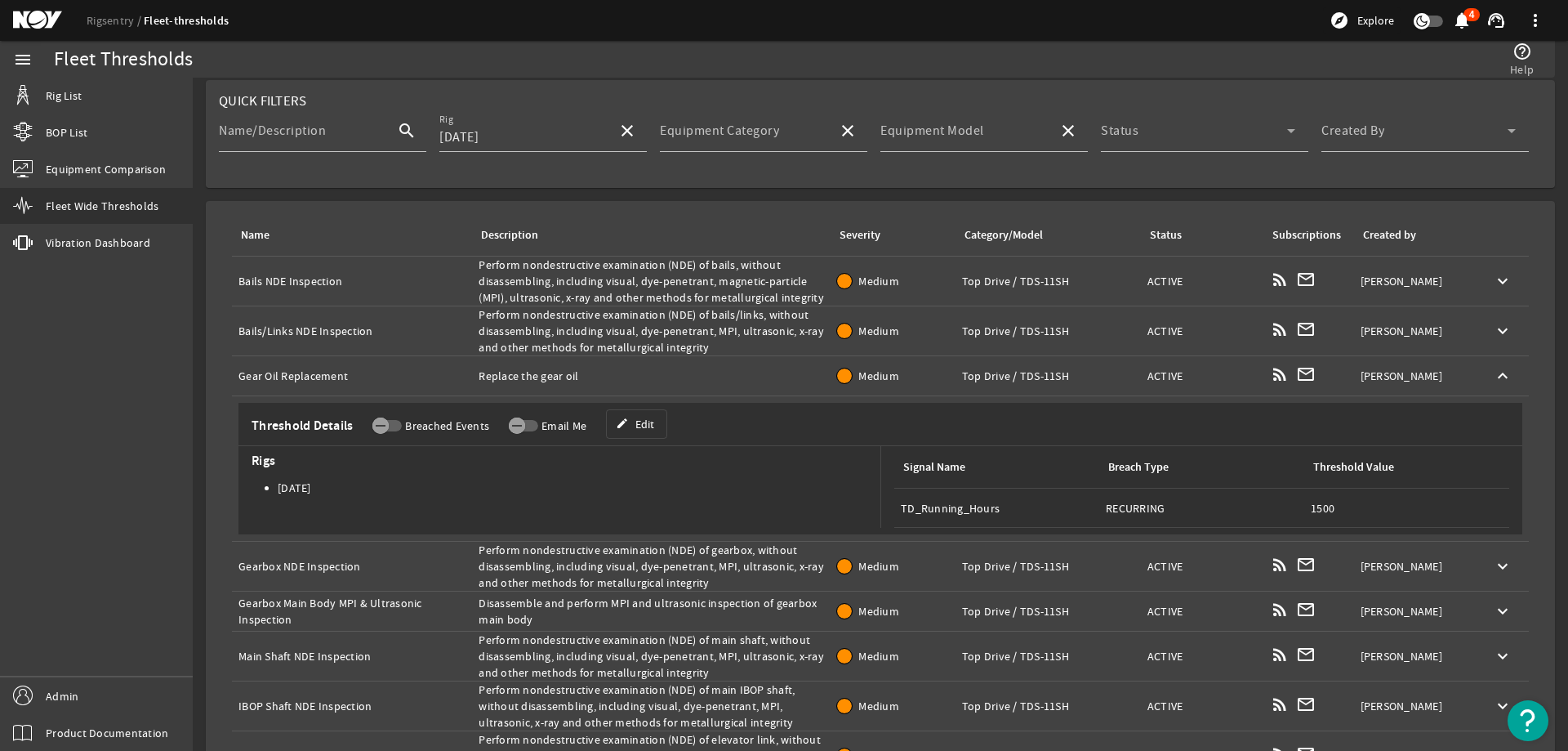
click at [740, 381] on div "Description: Replace the gear oil" at bounding box center [650, 375] width 345 height 16
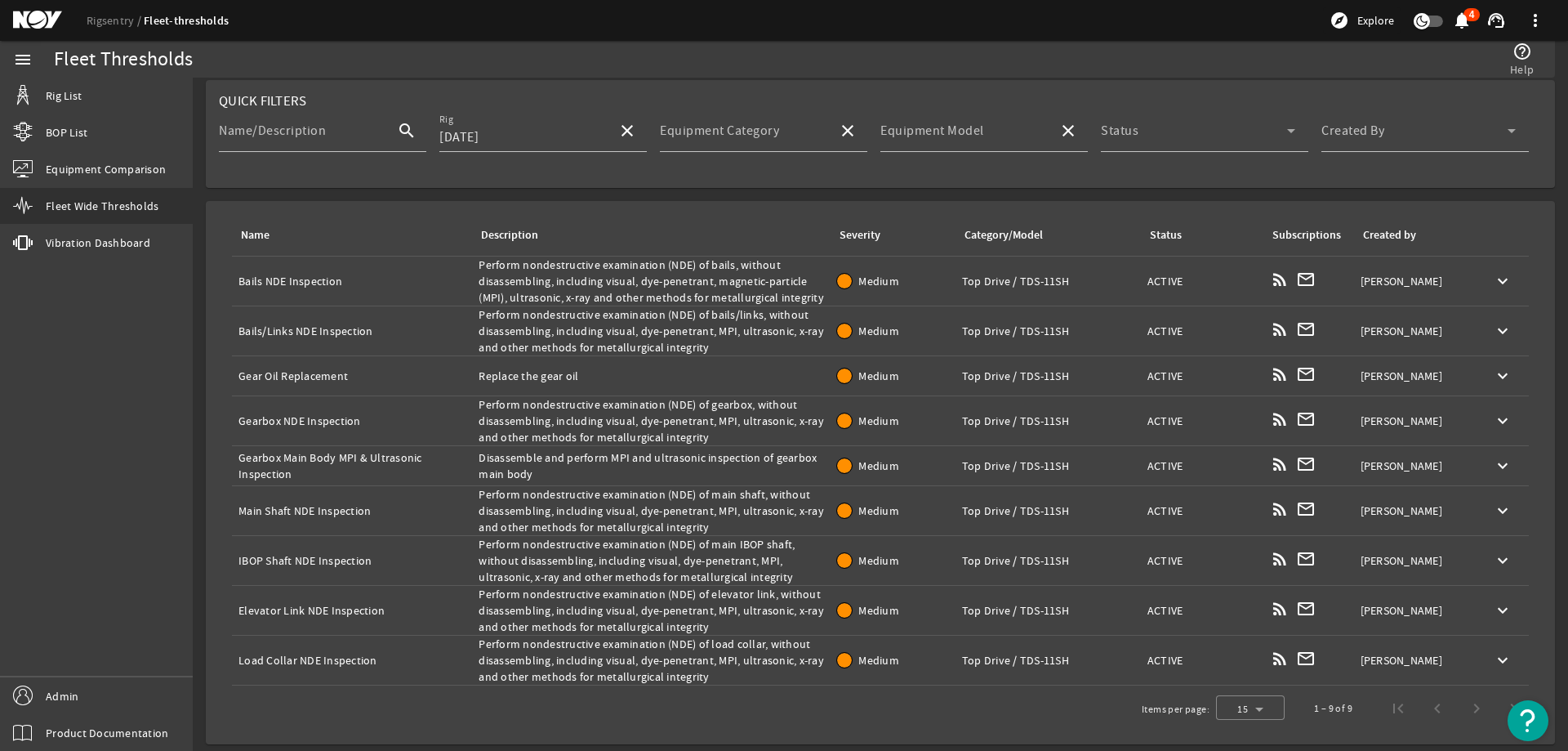
click at [325, 423] on div "Name: Gearbox NDE Inspection" at bounding box center [351, 420] width 227 height 16
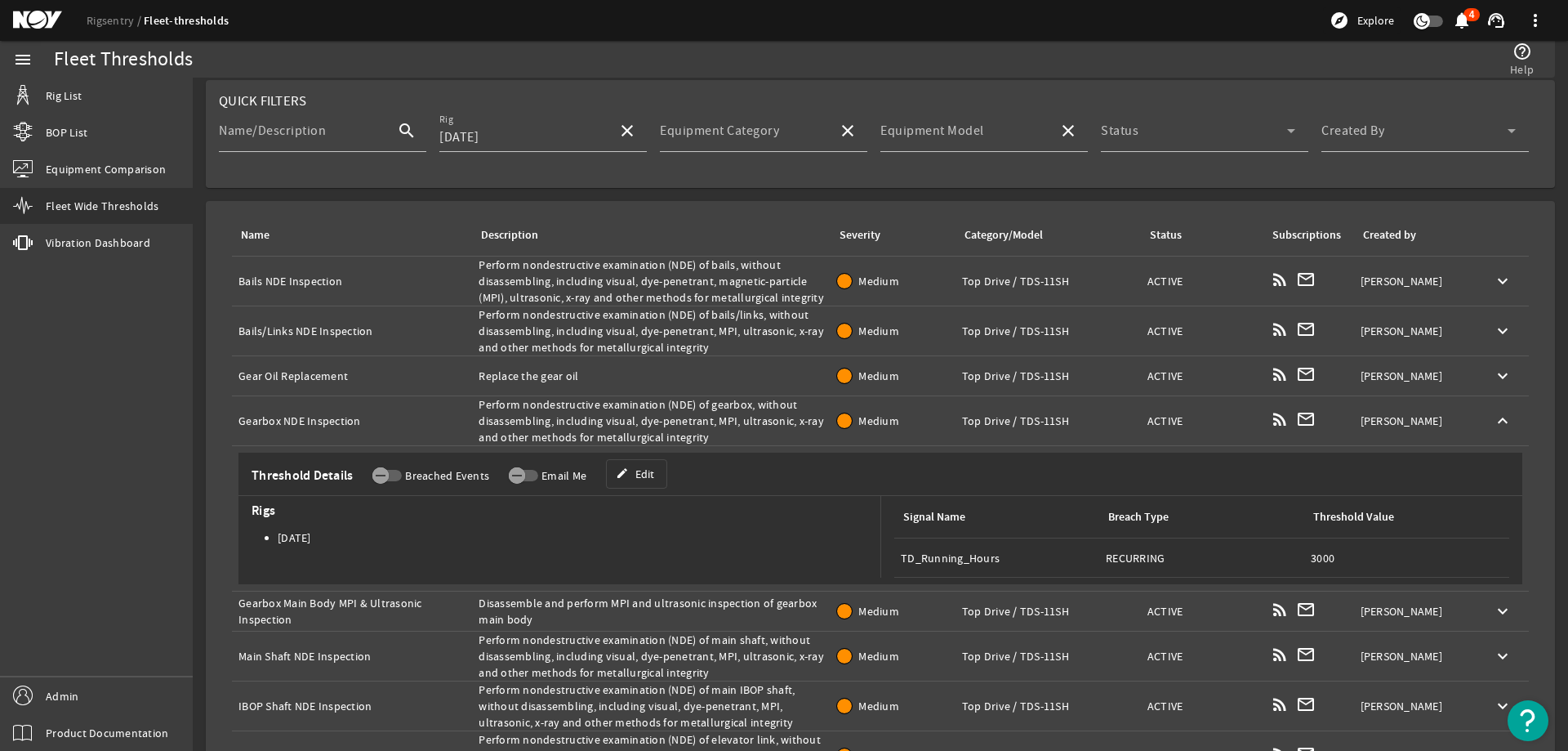
click at [325, 423] on div "Name: Gearbox NDE Inspection" at bounding box center [351, 420] width 227 height 16
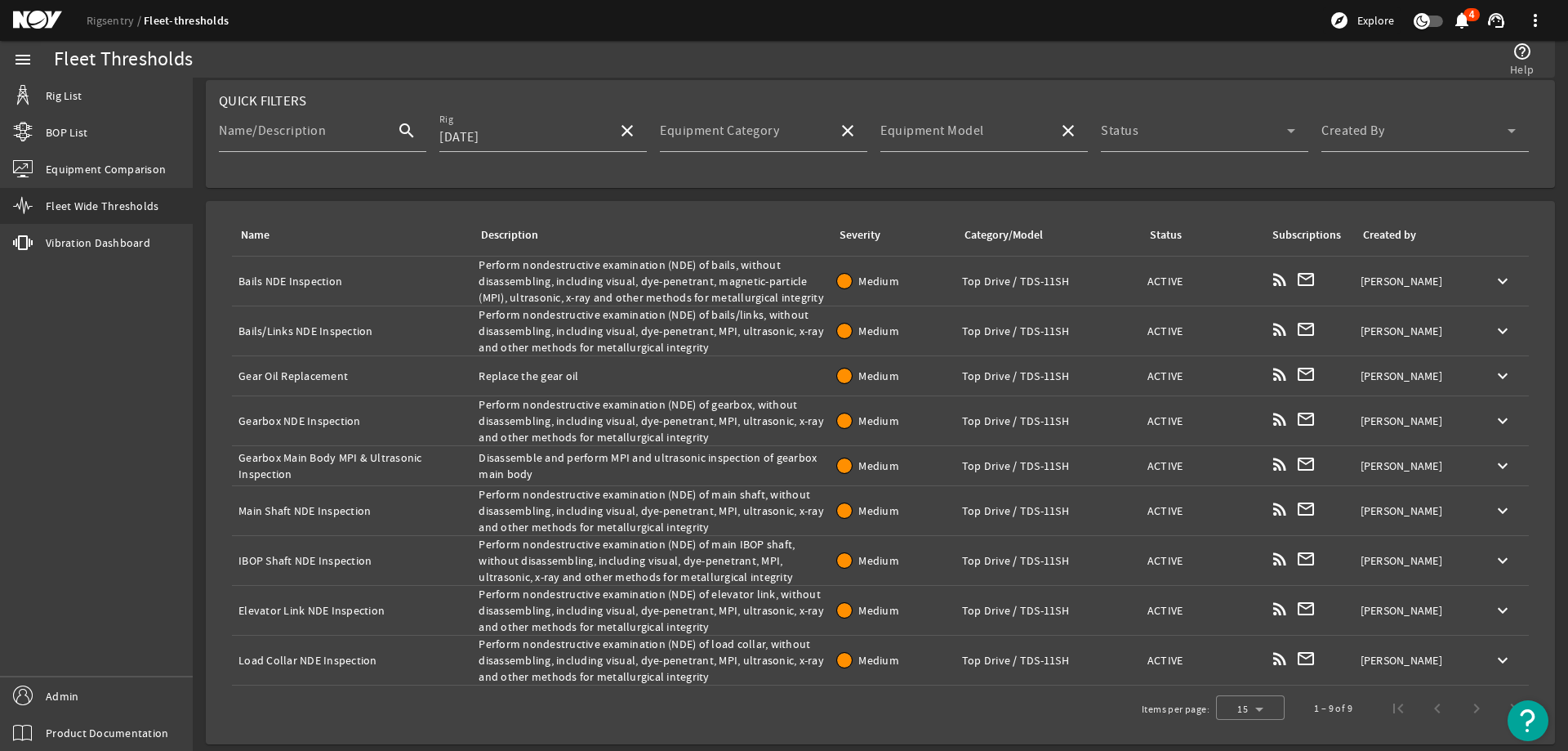
click at [325, 423] on div "Name: Gearbox NDE Inspection" at bounding box center [351, 420] width 227 height 16
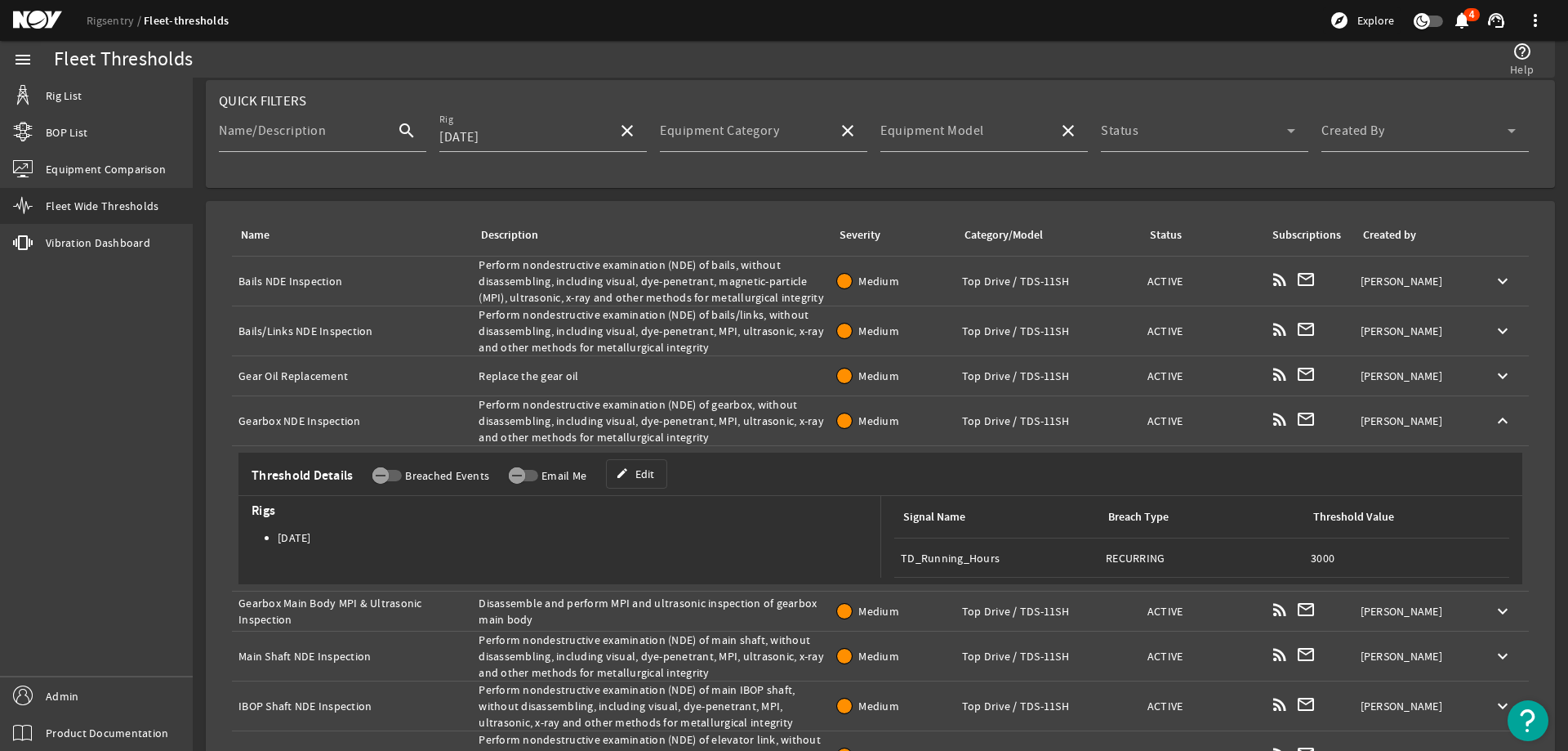
click at [325, 423] on div "Name: Gearbox NDE Inspection" at bounding box center [351, 420] width 227 height 16
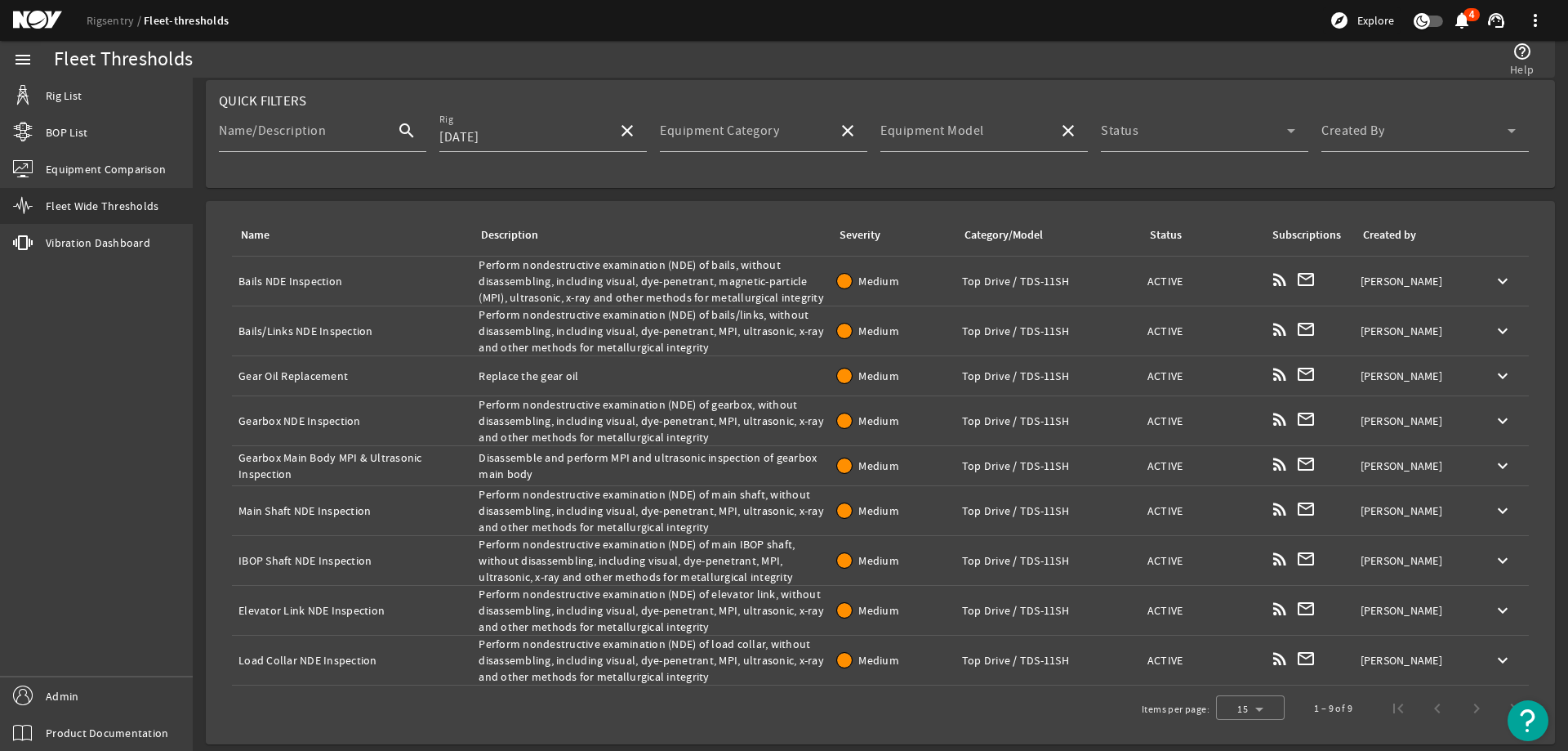
click at [325, 423] on div "Name: Gearbox NDE Inspection" at bounding box center [351, 420] width 227 height 16
click at [567, 421] on div "Description: Perform nondestructive examination (NDE) of gearbox, without disas…" at bounding box center [650, 420] width 345 height 49
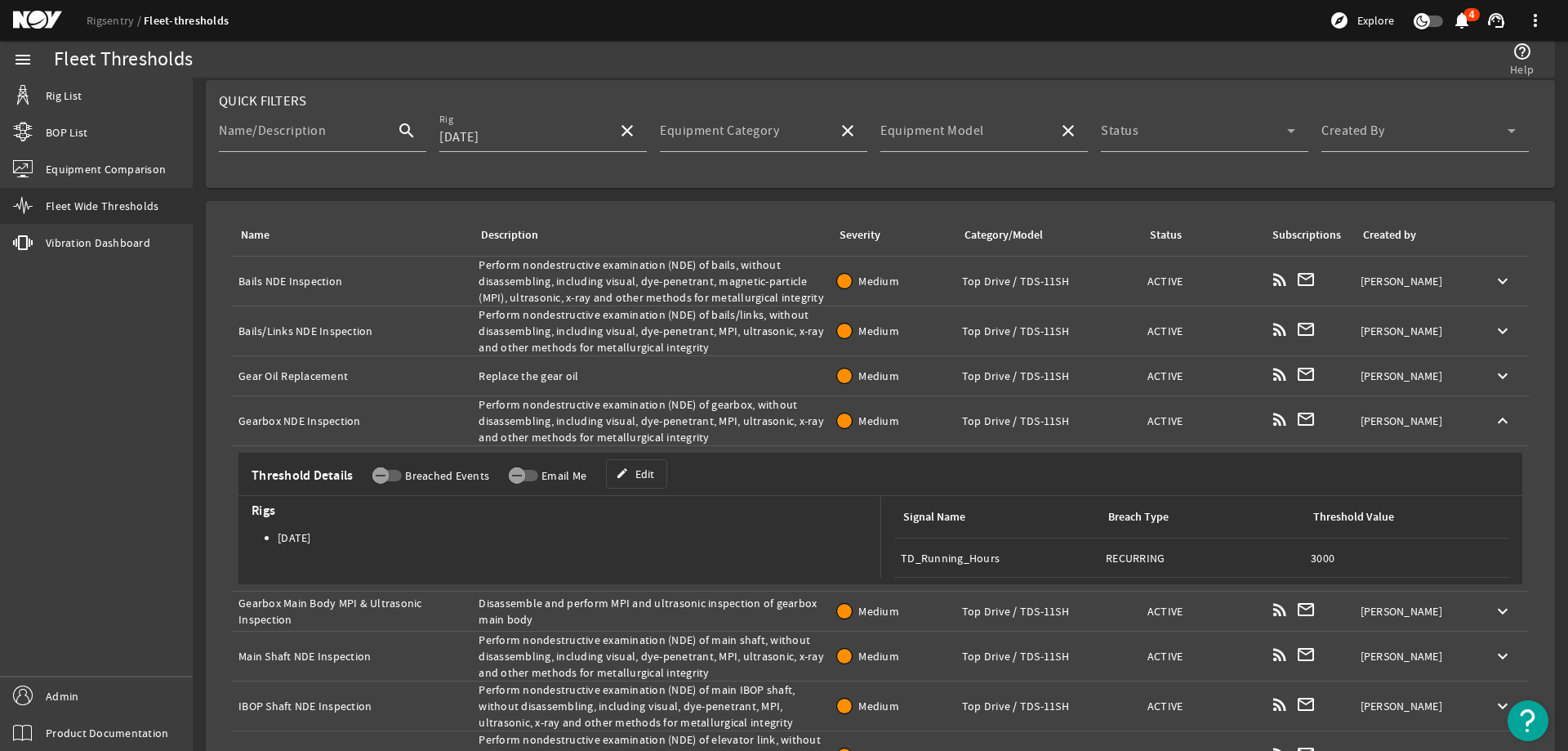
copy tr "Perform nondestructive examination (NDE) of gearbox, without disassembling, inc…"
click at [387, 426] on div "Name: Gearbox NDE Inspection" at bounding box center [351, 420] width 227 height 16
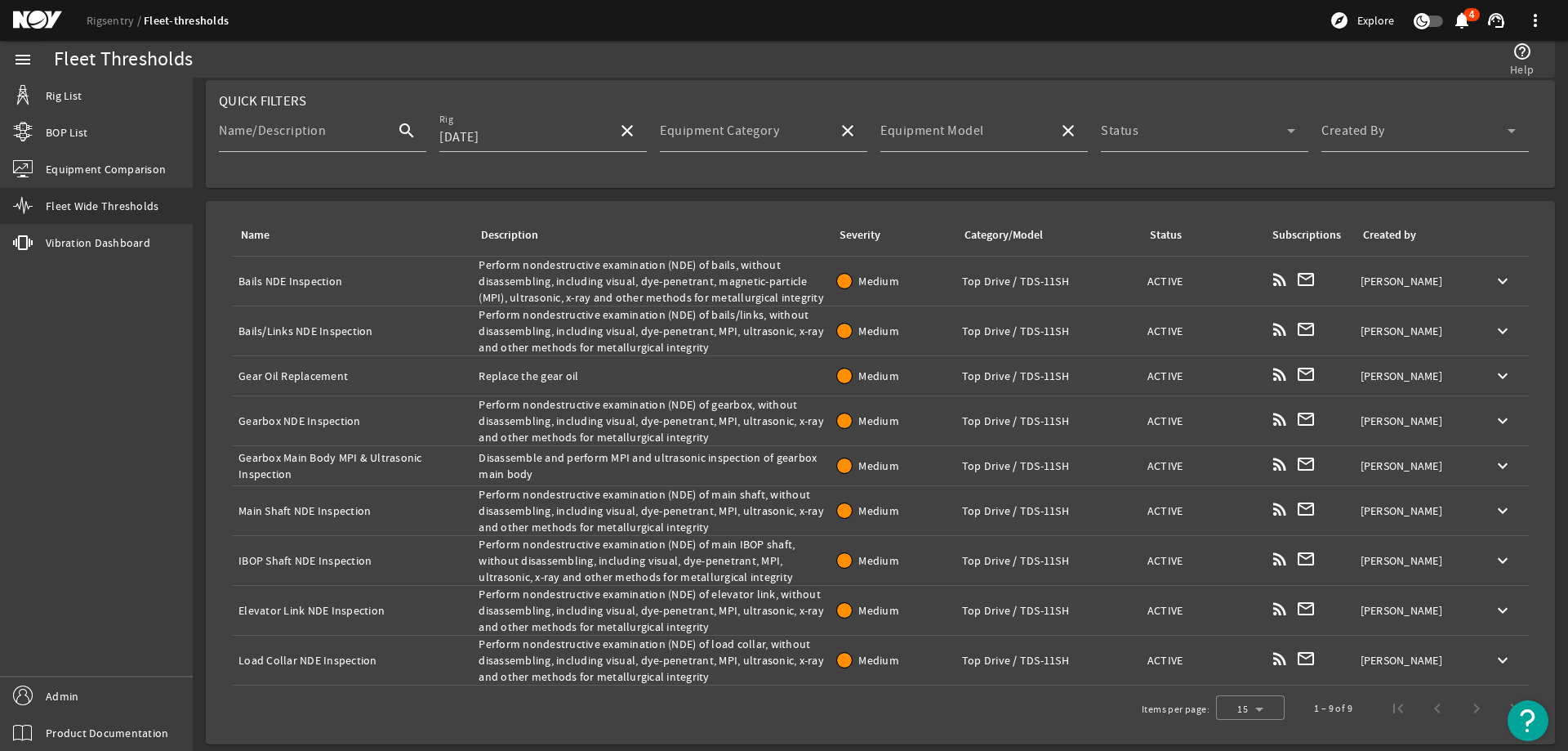
click at [324, 455] on div "Name: Gearbox Main Body MPI & Ultrasonic Inspection" at bounding box center [351, 466] width 227 height 33
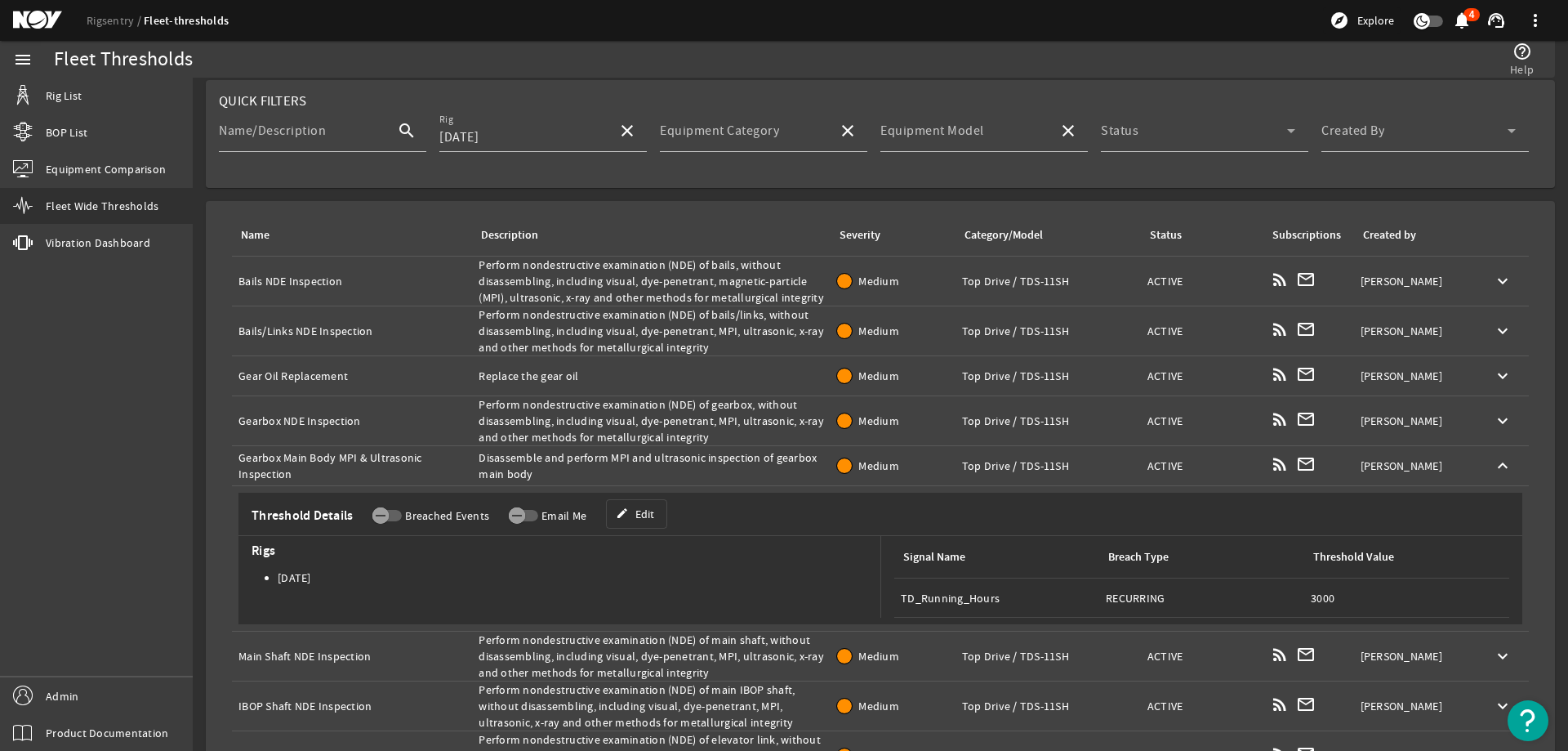
click at [324, 455] on div "Name: Gearbox Main Body MPI & Ultrasonic Inspection" at bounding box center [351, 466] width 227 height 33
copy div "Gearbox Main Body MPI & Ultrasonic Inspection"
click at [694, 460] on div "Description: Disassemble and perform MPI and ultrasonic inspection of gearbox m…" at bounding box center [650, 466] width 345 height 33
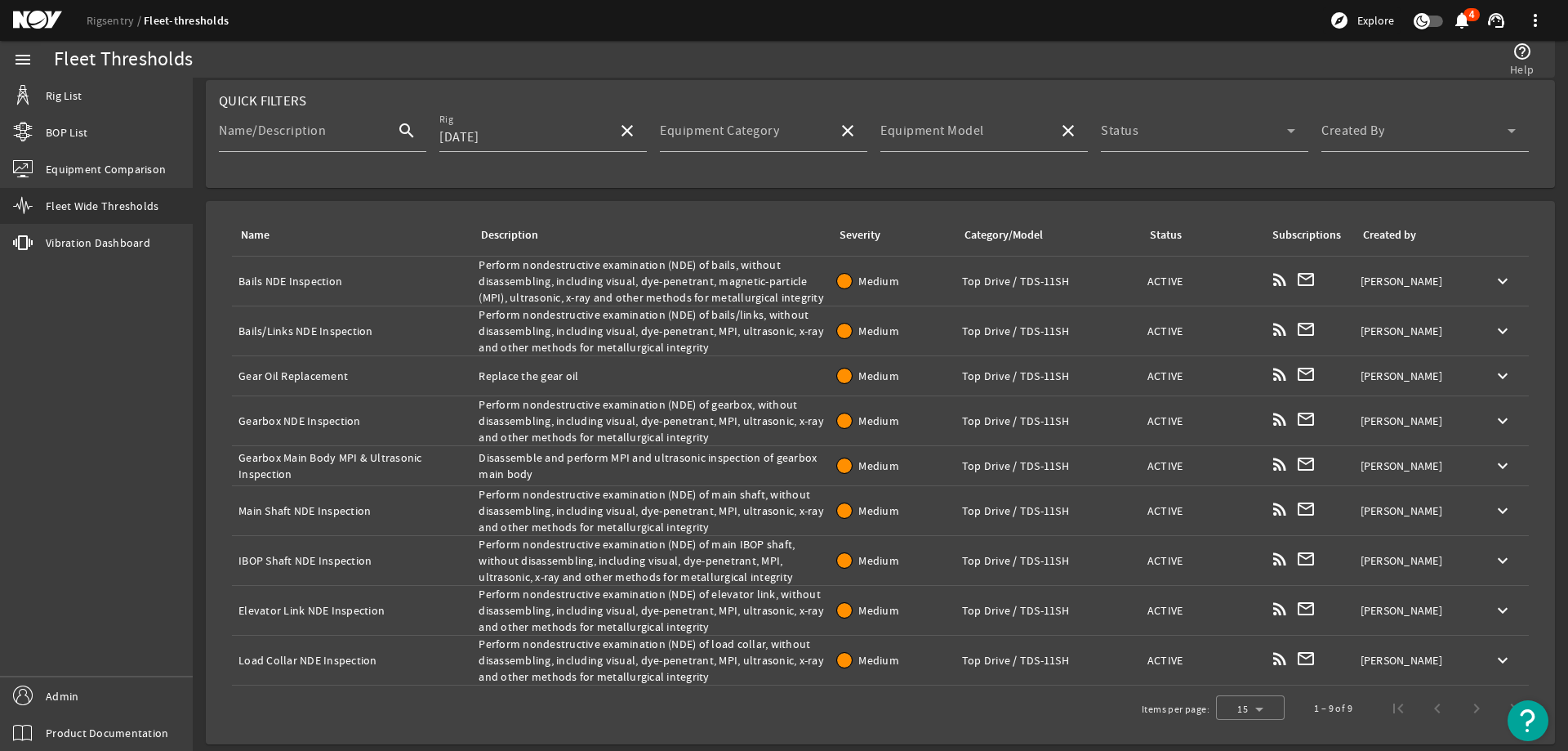
click at [694, 460] on div "Description: Disassemble and perform MPI and ultrasonic inspection of gearbox m…" at bounding box center [650, 466] width 345 height 33
copy tr "Disassemble and perform MPI and ultrasonic inspection of gearbox main body Seve…"
click at [319, 516] on div "Name: Main Shaft NDE Inspection" at bounding box center [351, 510] width 227 height 16
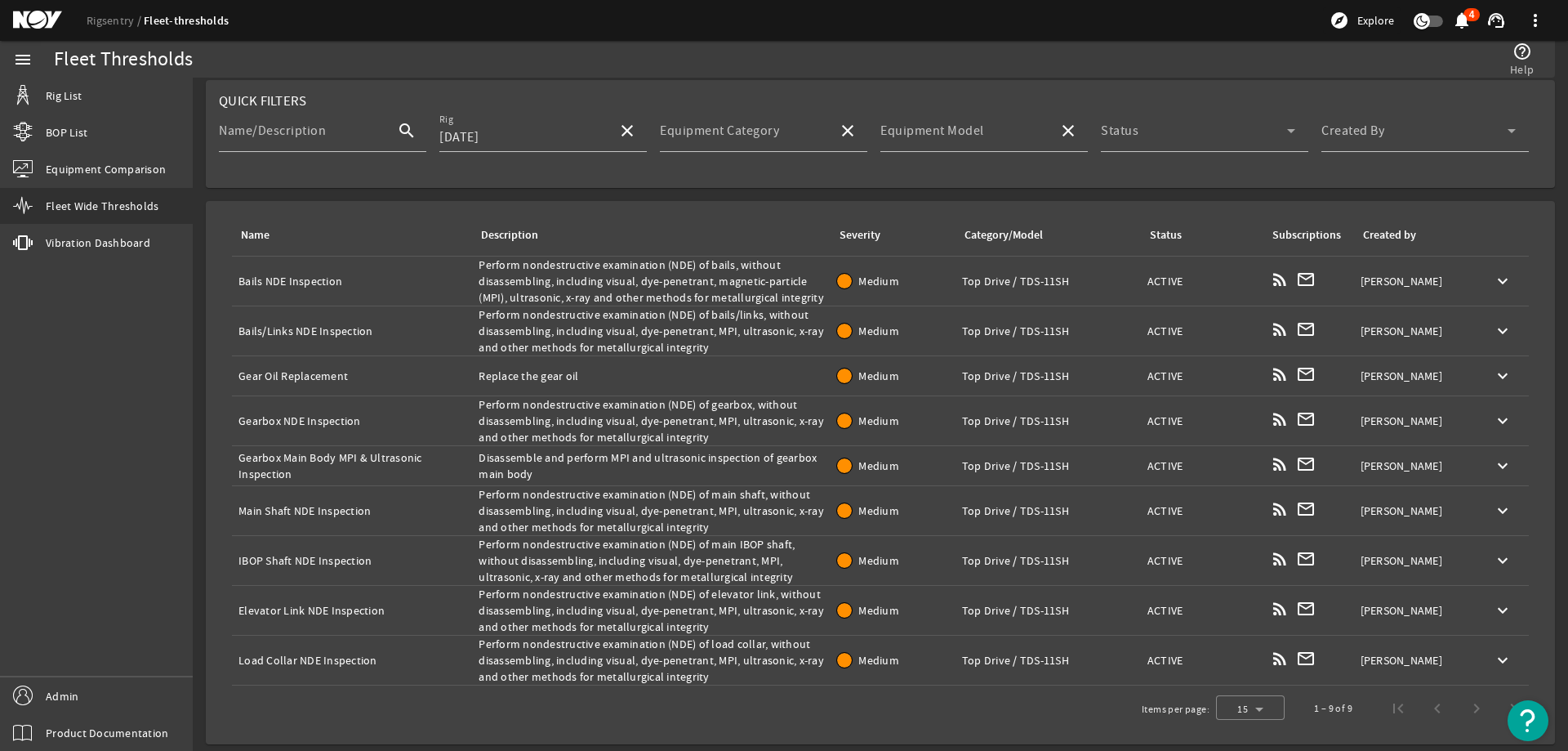
click at [319, 516] on div "Name: Main Shaft NDE Inspection" at bounding box center [351, 510] width 227 height 16
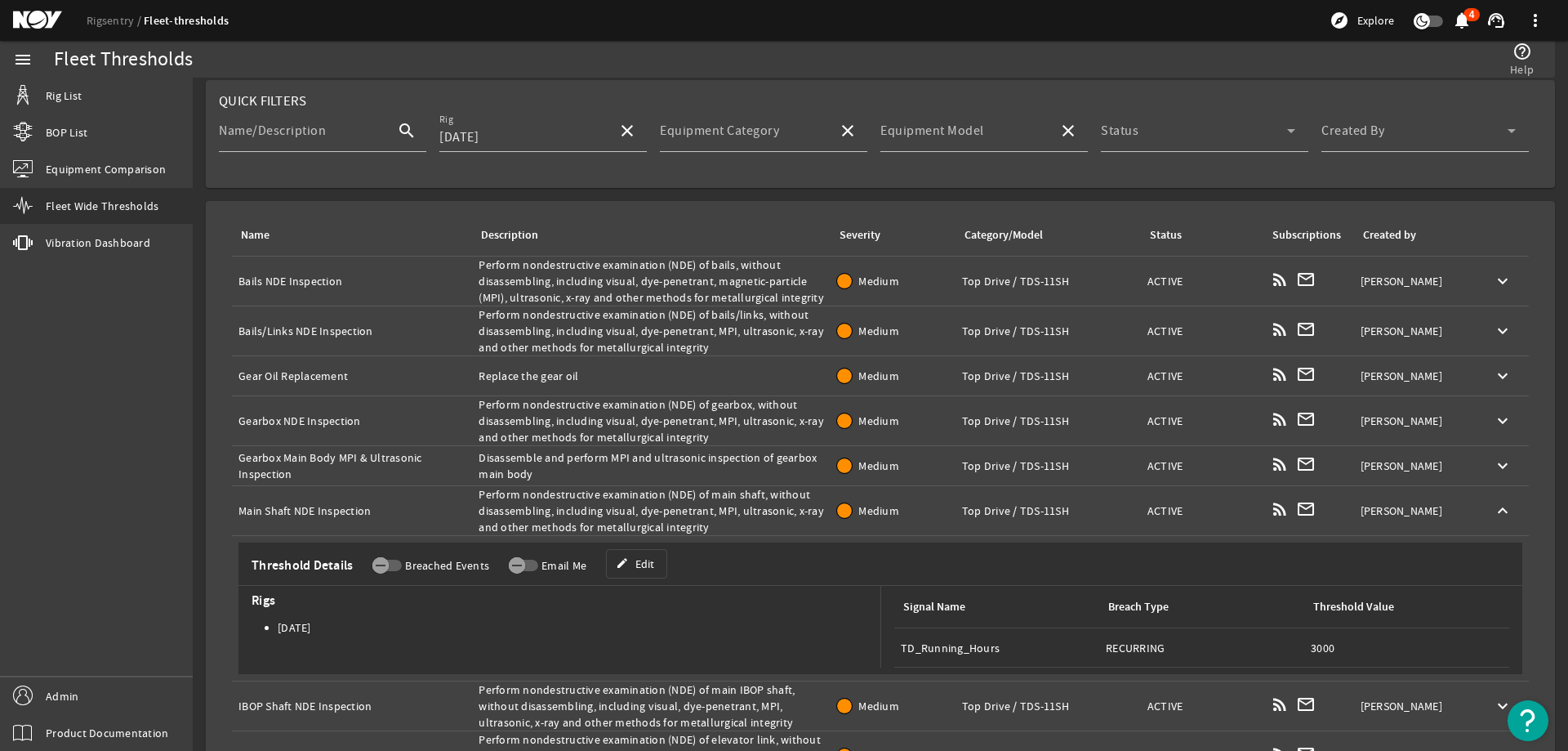
copy div "Main Shaft NDE Inspection"
click at [694, 504] on div "Description: Perform nondestructive examination (NDE) of main shaft, without di…" at bounding box center [650, 510] width 345 height 49
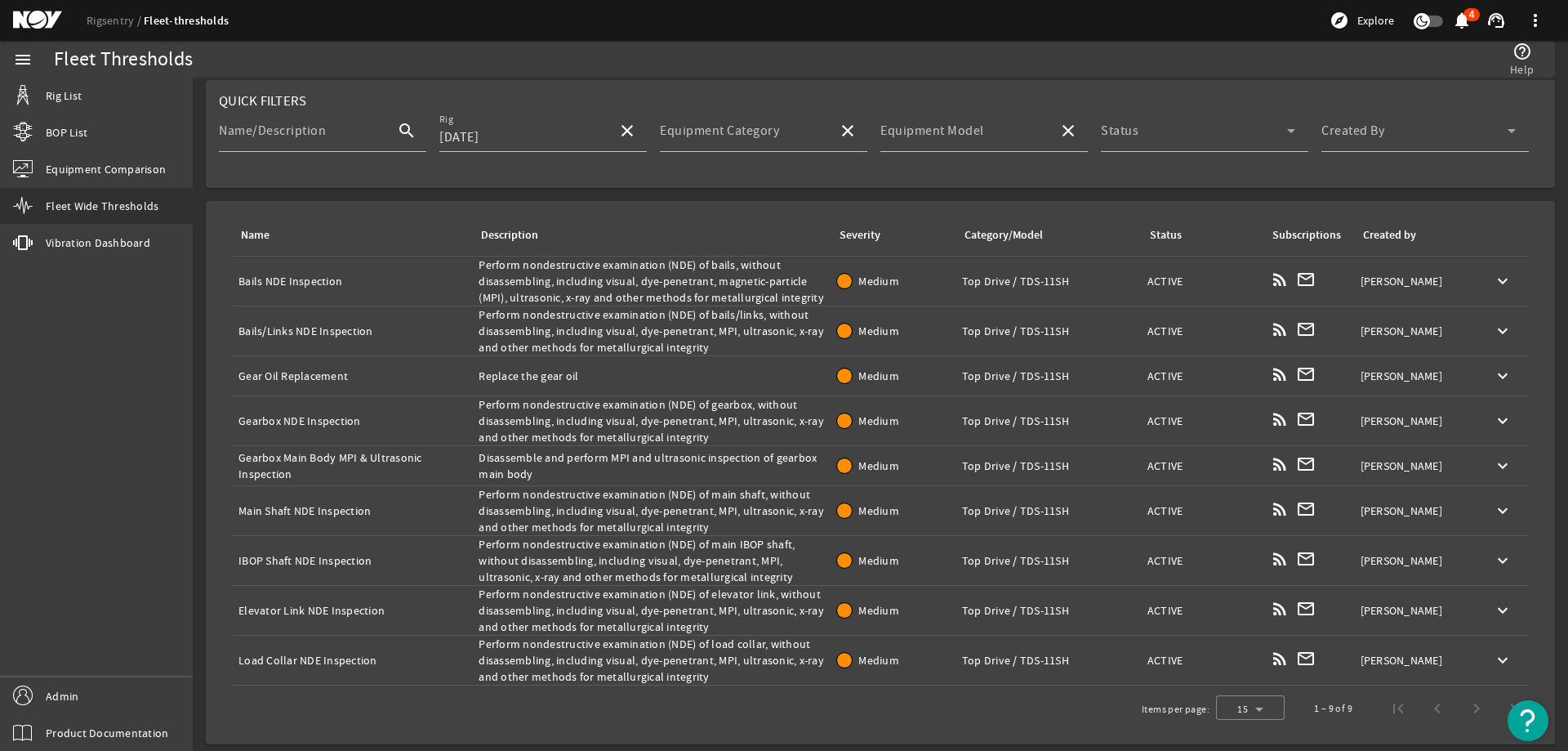
copy tr "Perform nondestructive examination (NDE) of main shaft, without disassembling, …"
click at [316, 558] on div "Name: IBOP Shaft NDE Inspection" at bounding box center [351, 560] width 227 height 16
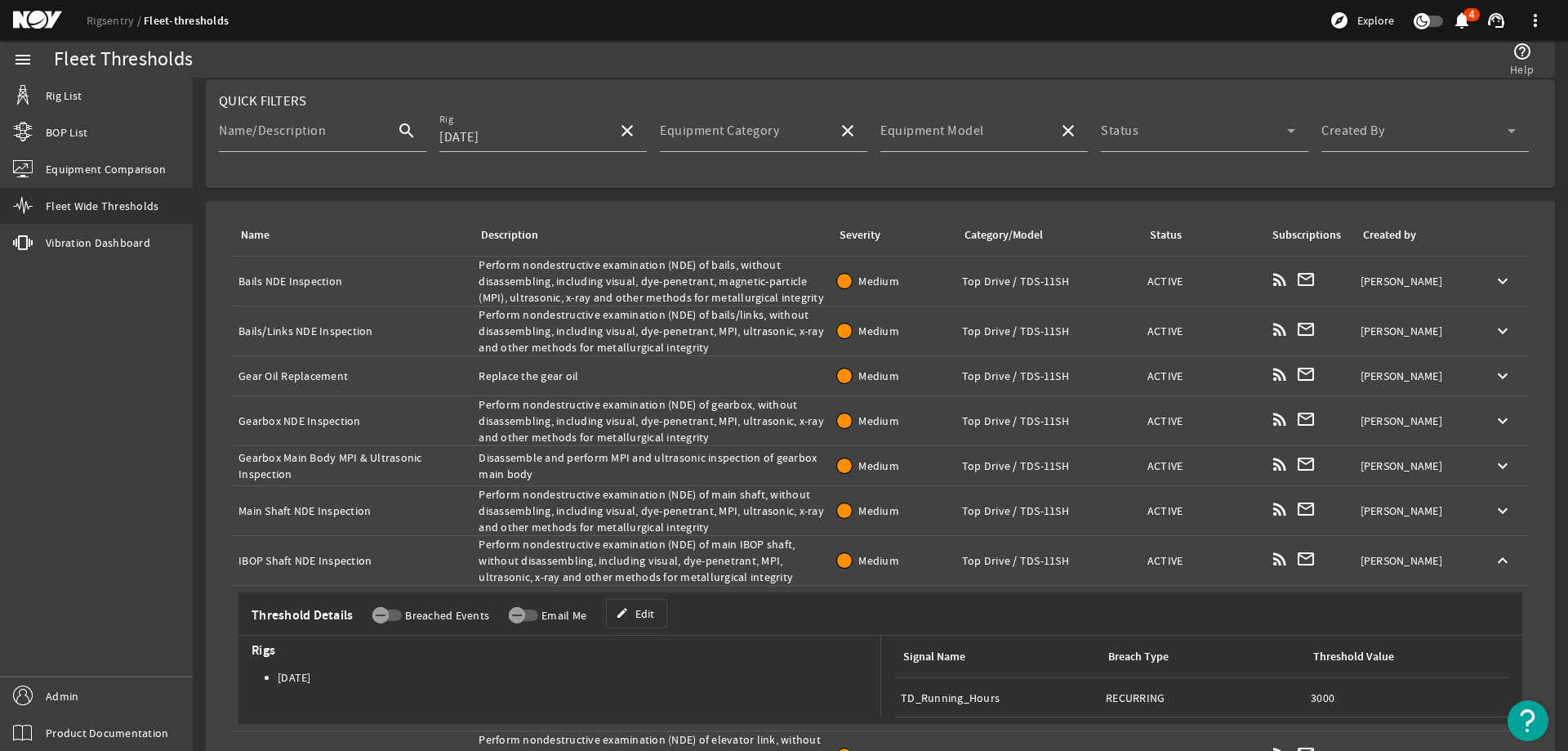
click at [316, 558] on div "Name: IBOP Shaft NDE Inspection" at bounding box center [351, 560] width 227 height 16
click at [567, 564] on div "Description: Perform nondestructive examination (NDE) of main IBOP shaft, witho…" at bounding box center [650, 560] width 345 height 49
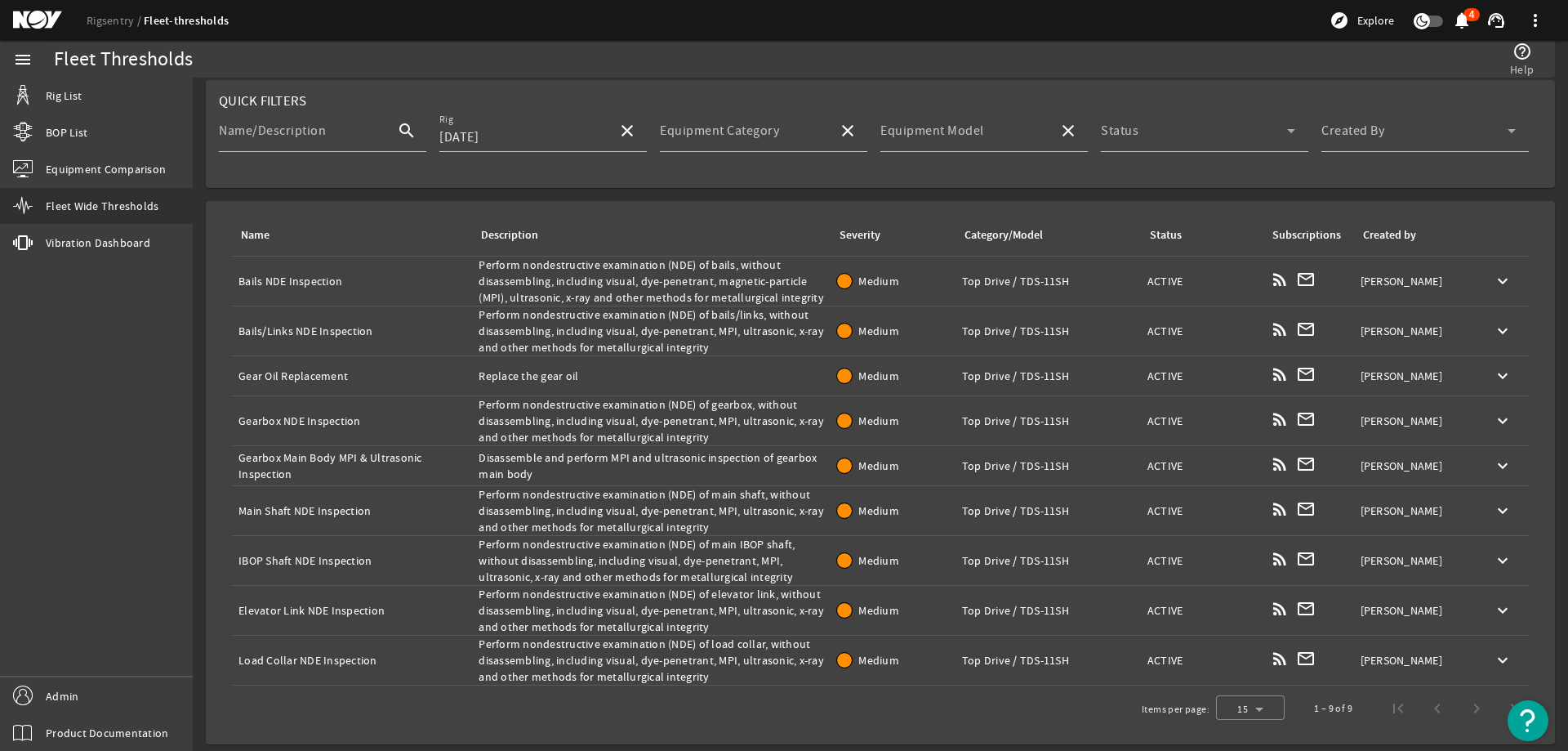
click at [567, 564] on div "Description: Perform nondestructive examination (NDE) of main IBOP shaft, witho…" at bounding box center [650, 560] width 345 height 49
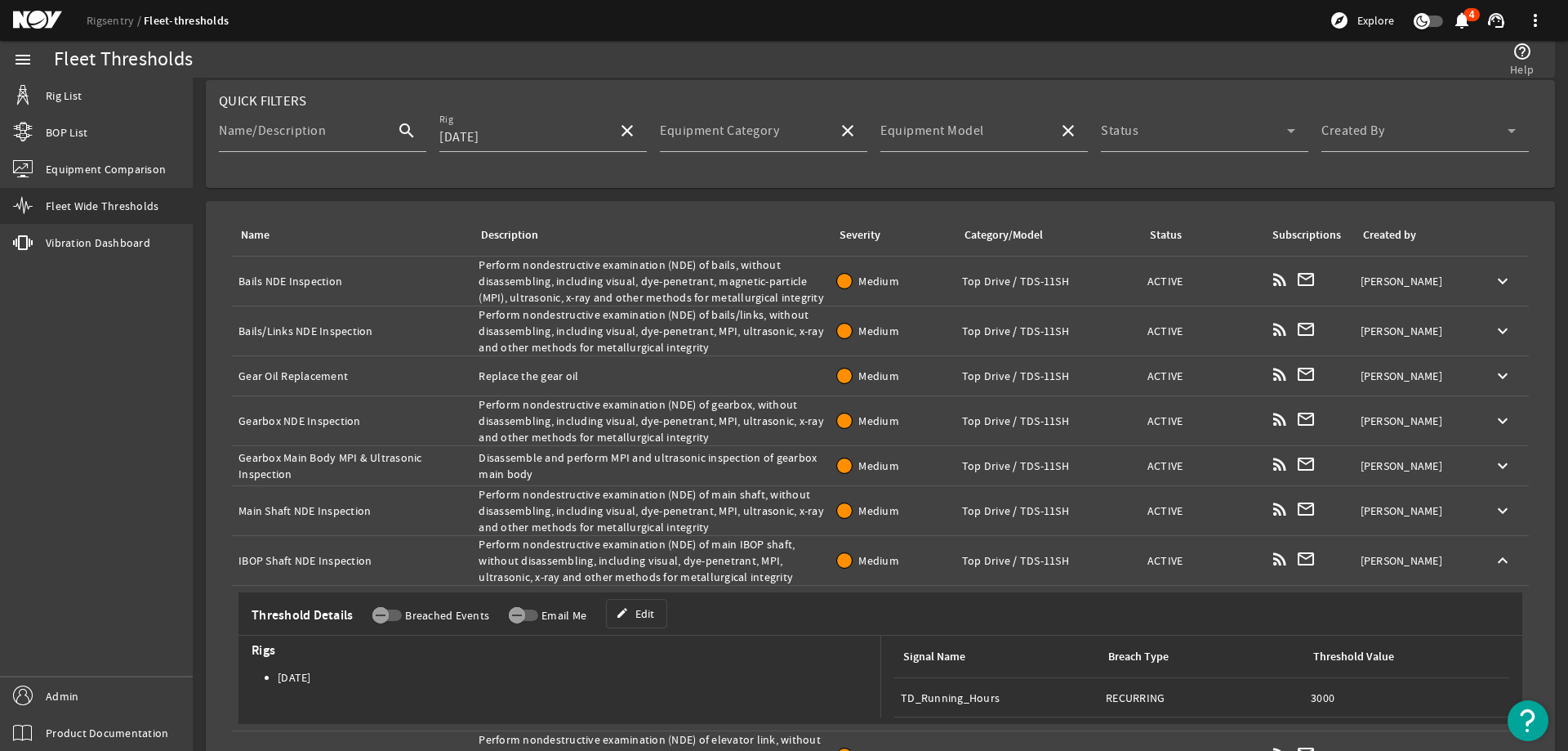
click at [567, 564] on div "Description: Perform nondestructive examination (NDE) of main IBOP shaft, witho…" at bounding box center [650, 560] width 345 height 49
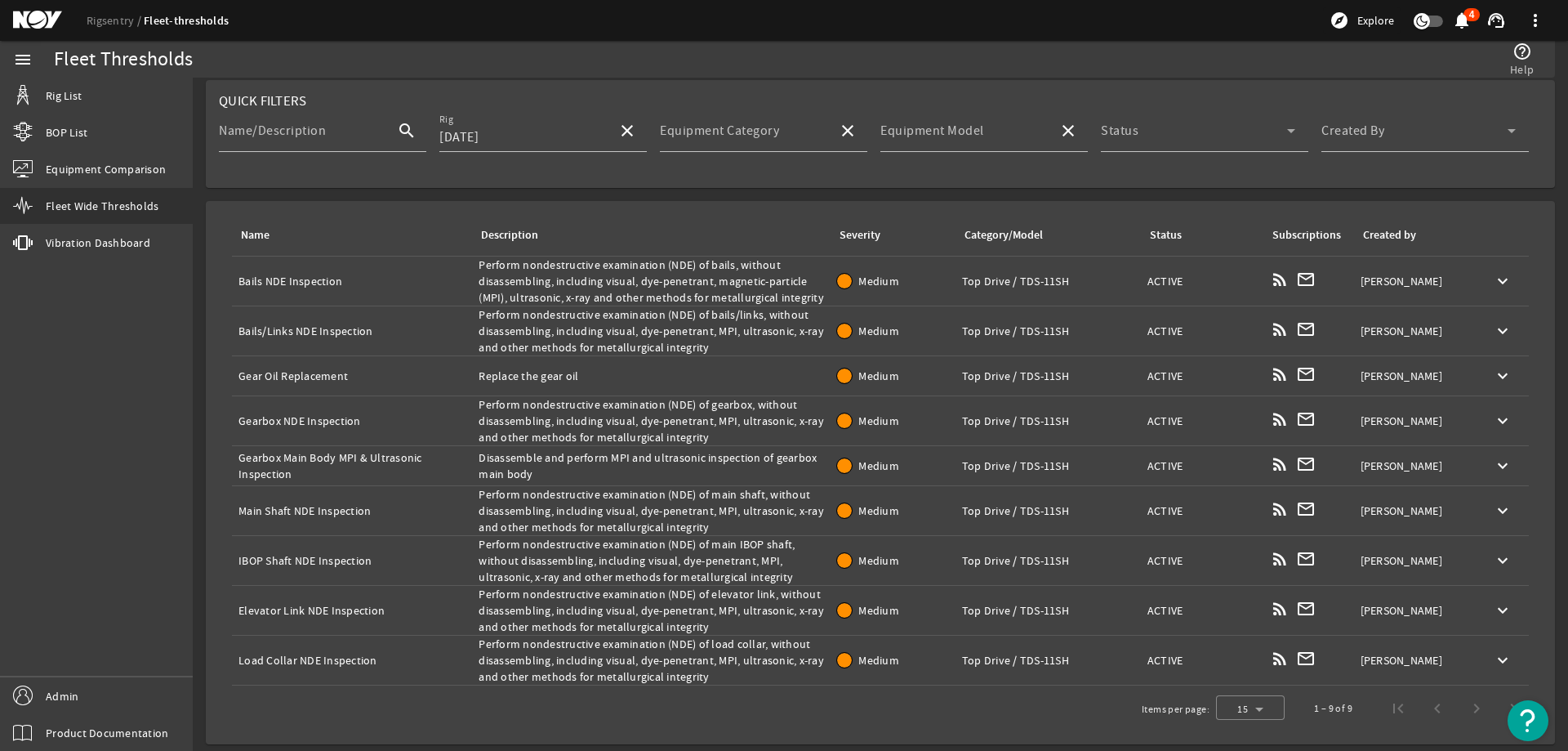
click at [259, 597] on td "Name: Elevator Link NDE Inspection" at bounding box center [352, 610] width 240 height 50
click at [338, 607] on div "Name: Elevator Link NDE Inspection" at bounding box center [351, 609] width 227 height 16
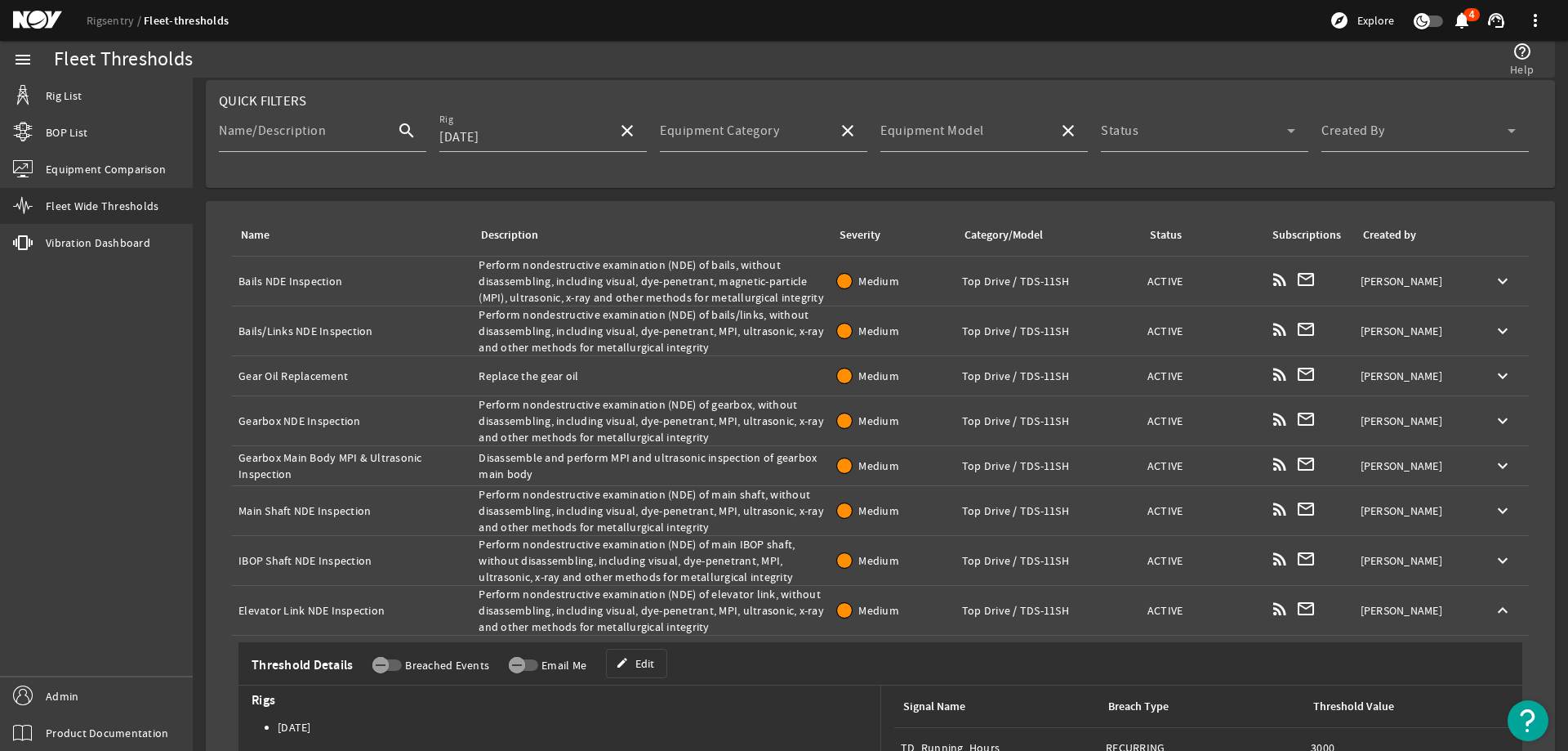
click at [594, 599] on div "Description: Perform nondestructive examination (NDE) of elevator link, without…" at bounding box center [650, 609] width 345 height 49
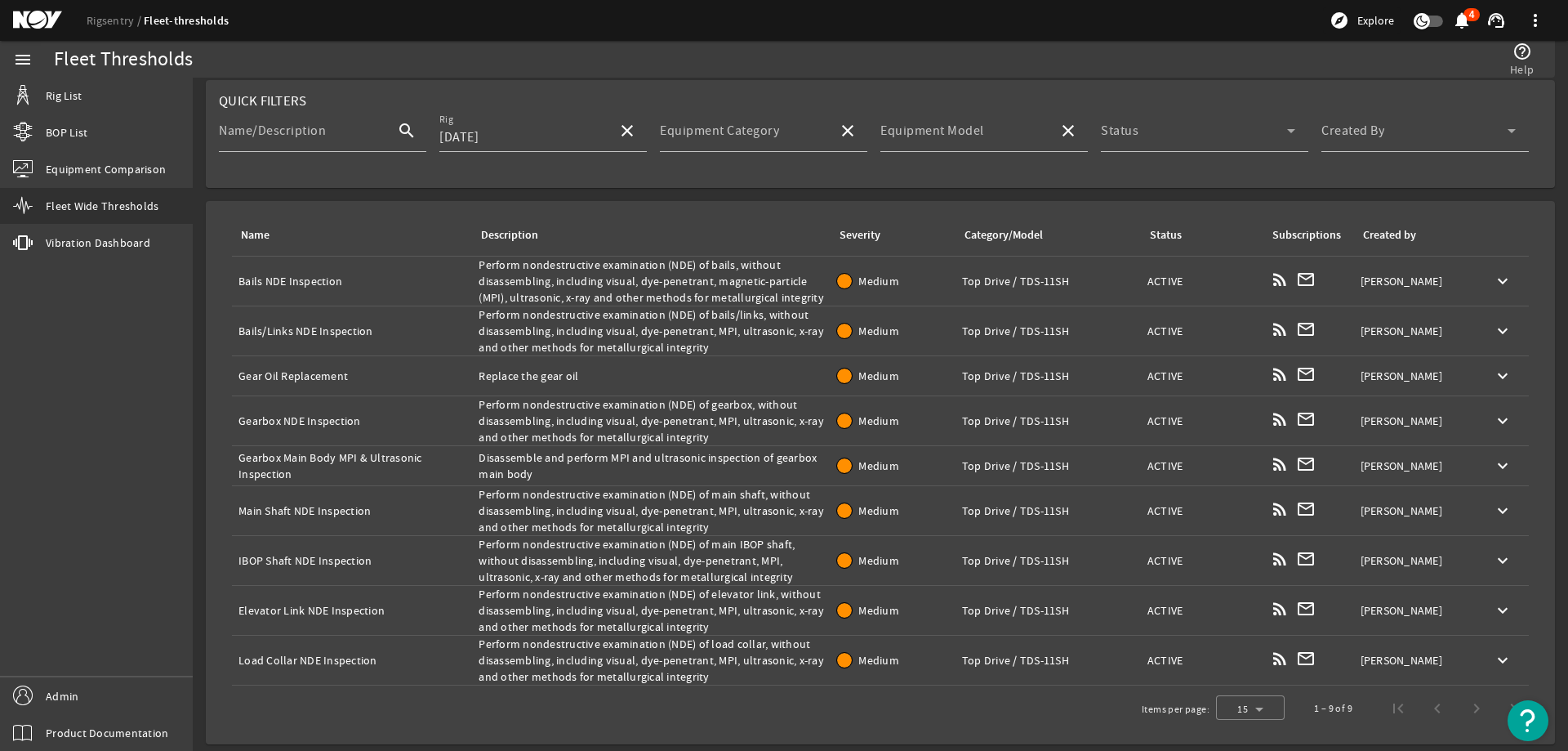
click at [594, 599] on div "Description: Perform nondestructive examination (NDE) of elevator link, without…" at bounding box center [650, 609] width 345 height 49
click at [350, 656] on div "Name: Load Collar NDE Inspection" at bounding box center [351, 659] width 227 height 16
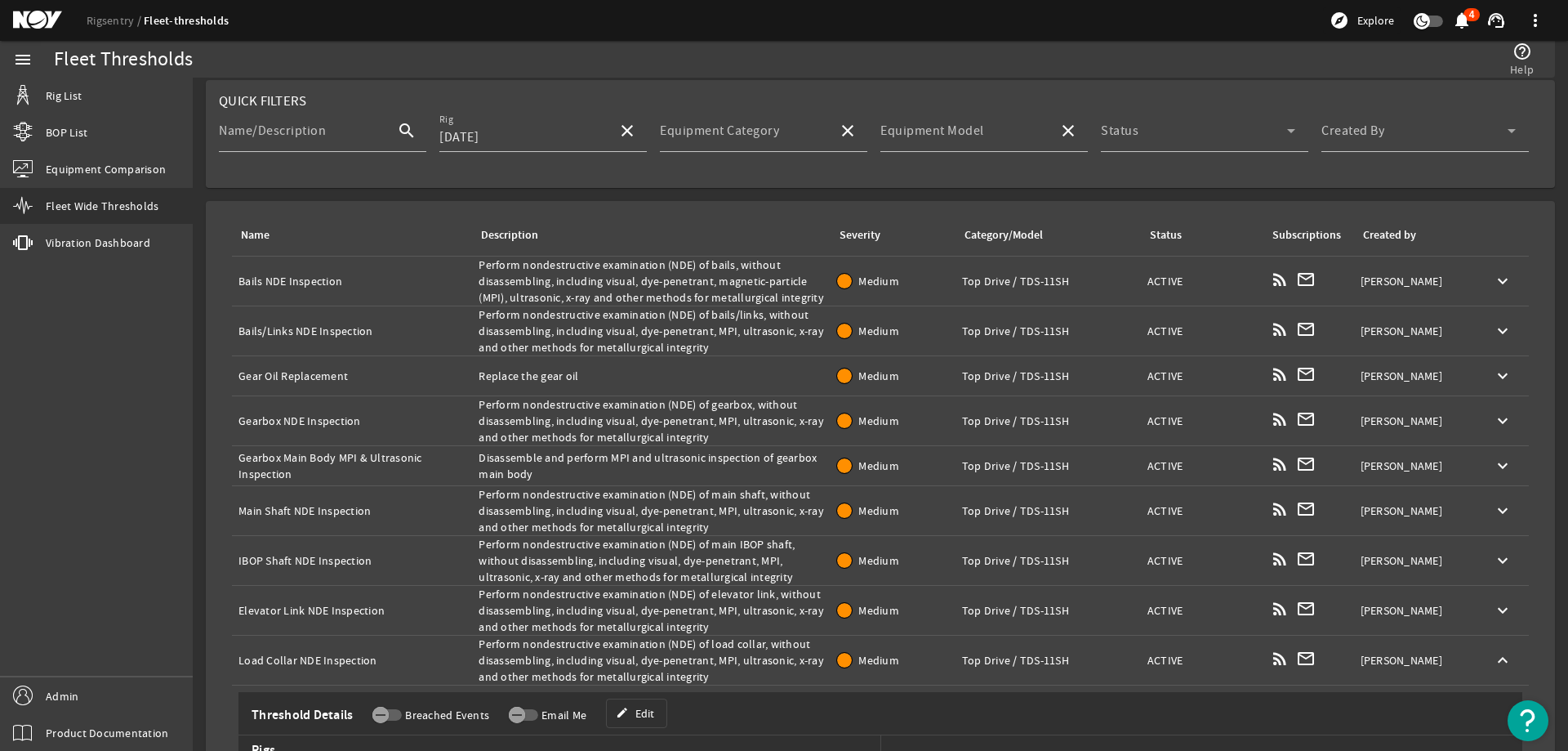
click at [676, 657] on div "Description: Perform nondestructive examination (NDE) of load collar, without d…" at bounding box center [650, 659] width 345 height 49
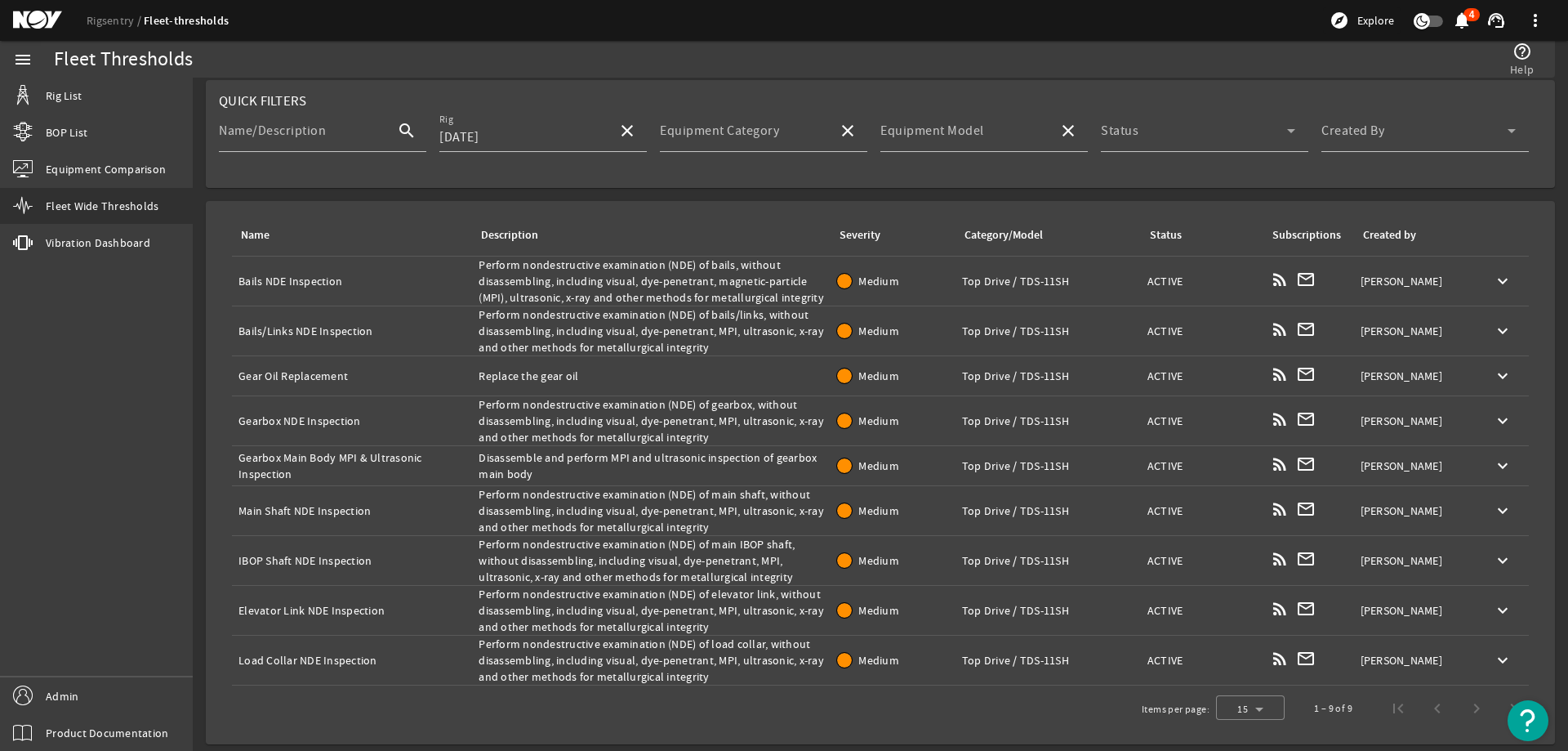
click at [851, 721] on div "Items per page: 15 1 – 9 of 9" at bounding box center [880, 708] width 1322 height 46
click at [274, 271] on td "Name: Bails NDE Inspection" at bounding box center [352, 281] width 240 height 50
click at [274, 276] on div "Name: Bails NDE Inspection" at bounding box center [351, 280] width 227 height 16
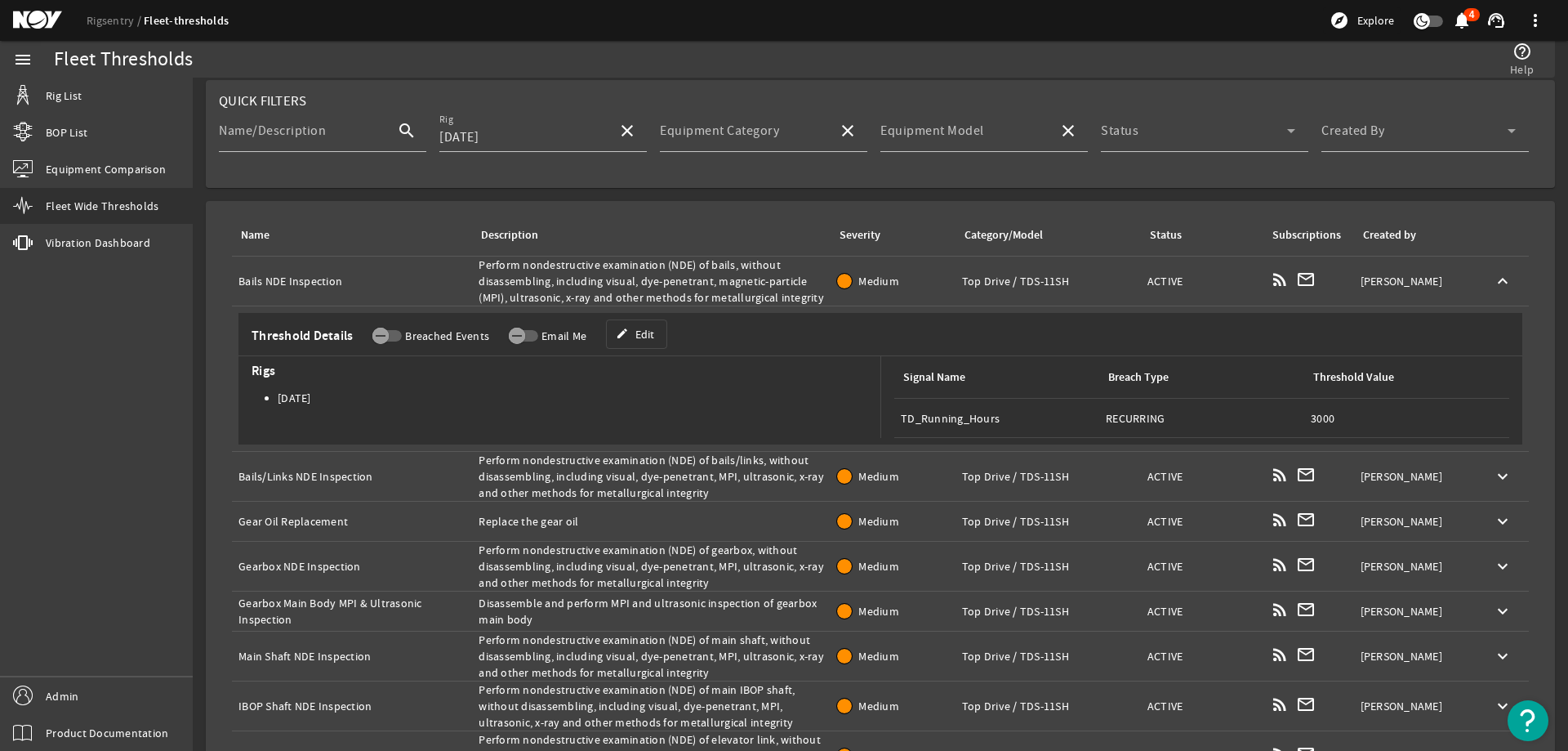
click at [274, 276] on div "Name: Bails NDE Inspection" at bounding box center [351, 280] width 227 height 16
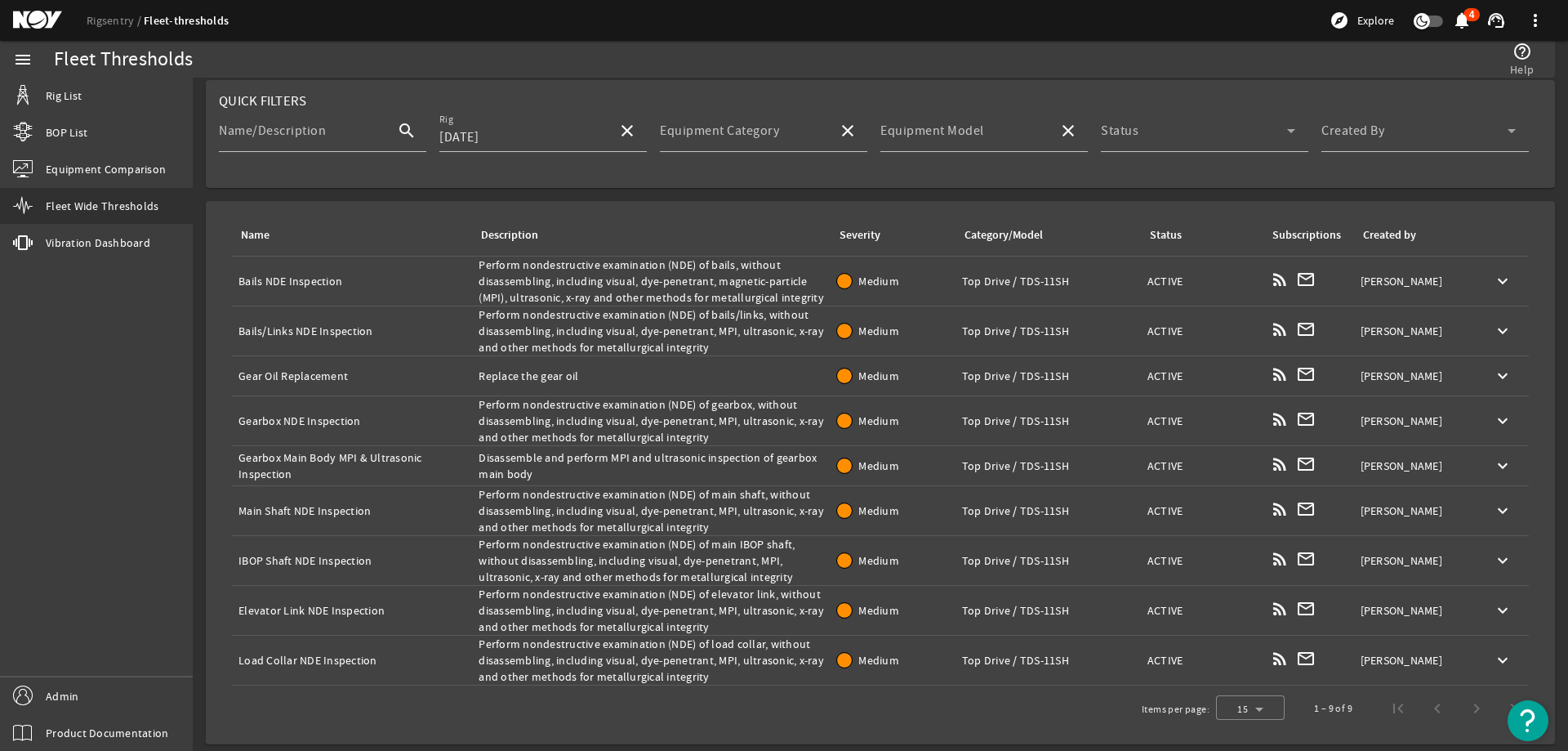
click at [274, 276] on div "Name: Bails NDE Inspection" at bounding box center [351, 280] width 227 height 16
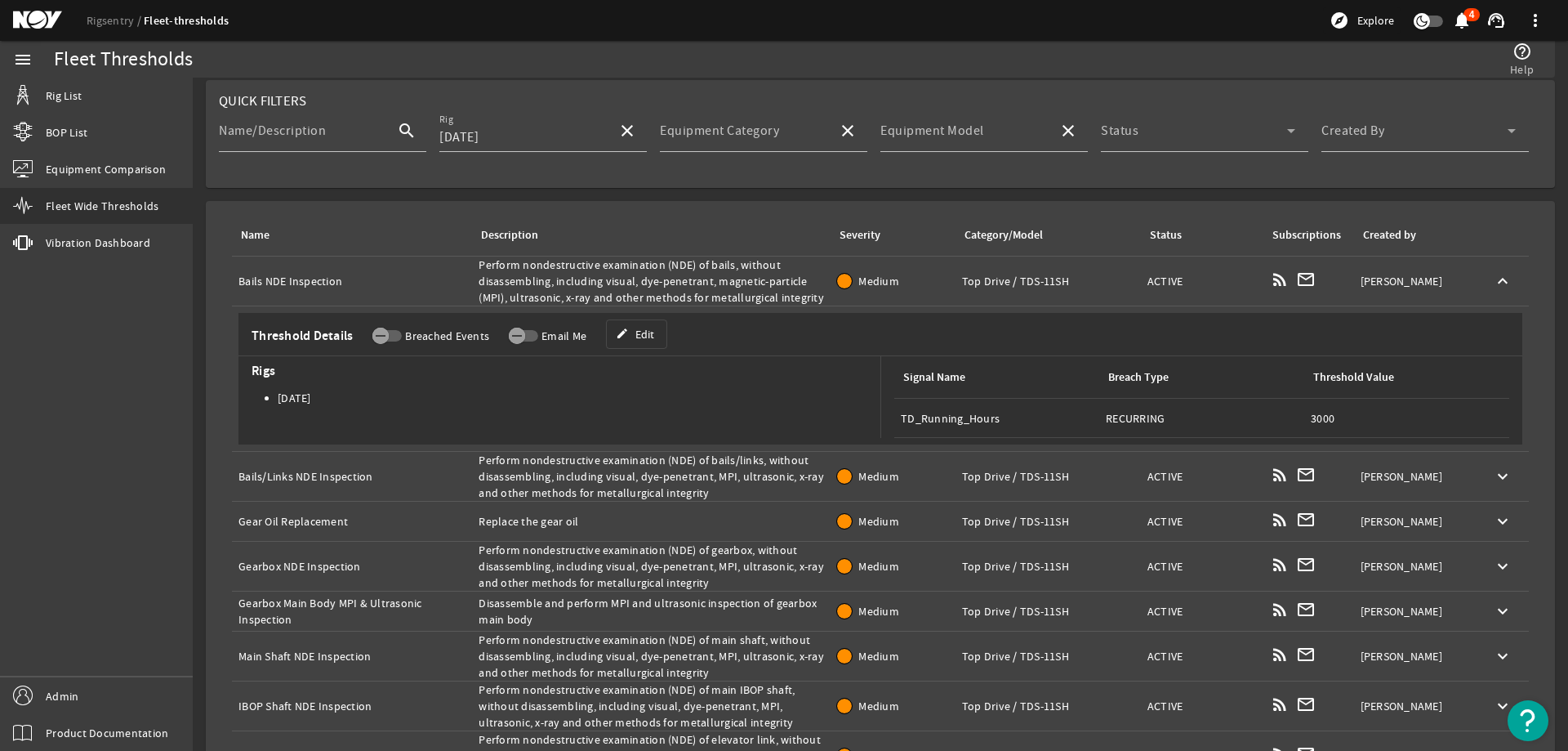
click at [274, 276] on div "Name: Bails NDE Inspection" at bounding box center [351, 280] width 227 height 16
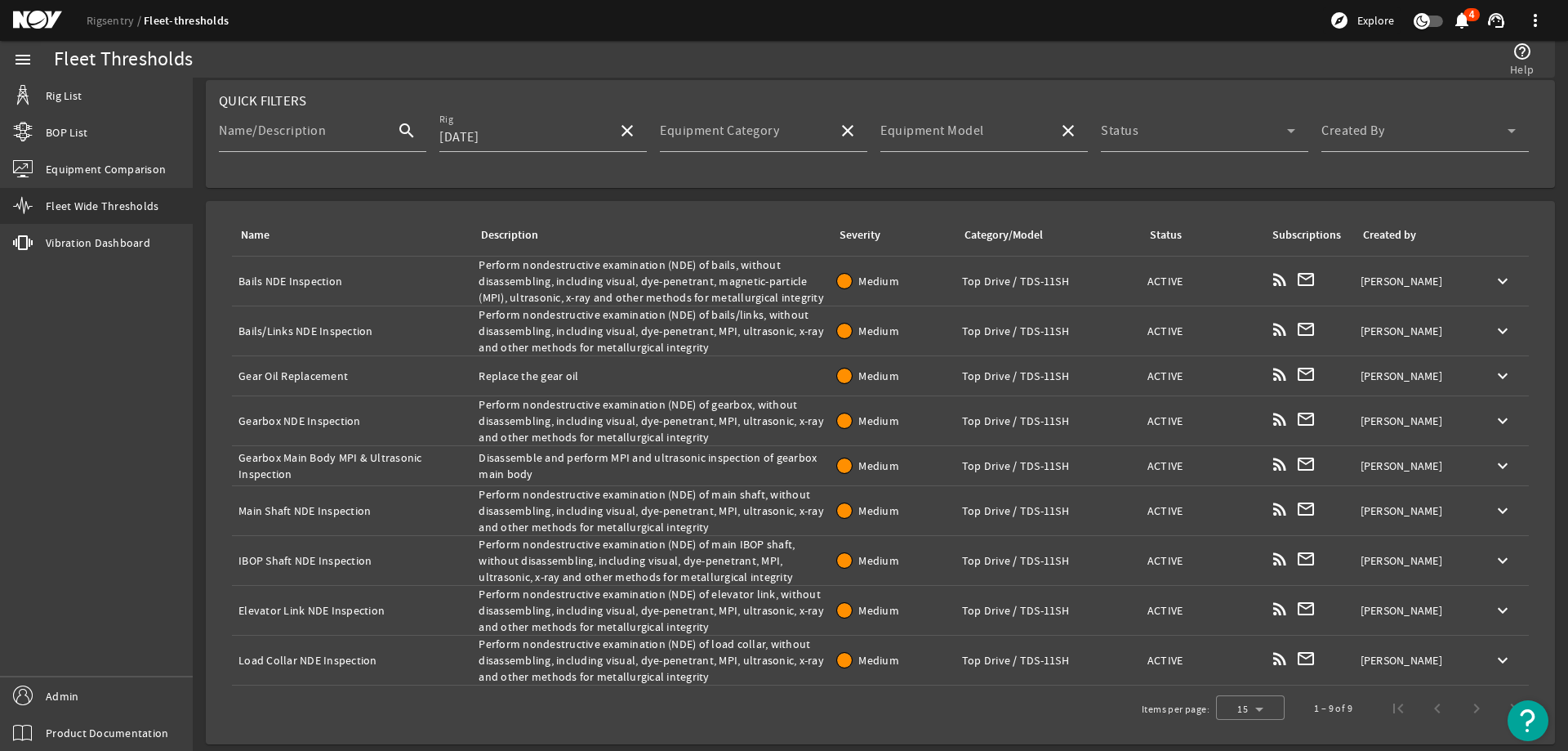
click at [647, 272] on div "Description: Perform nondestructive examination (NDE) of bails, without disasse…" at bounding box center [650, 280] width 345 height 49
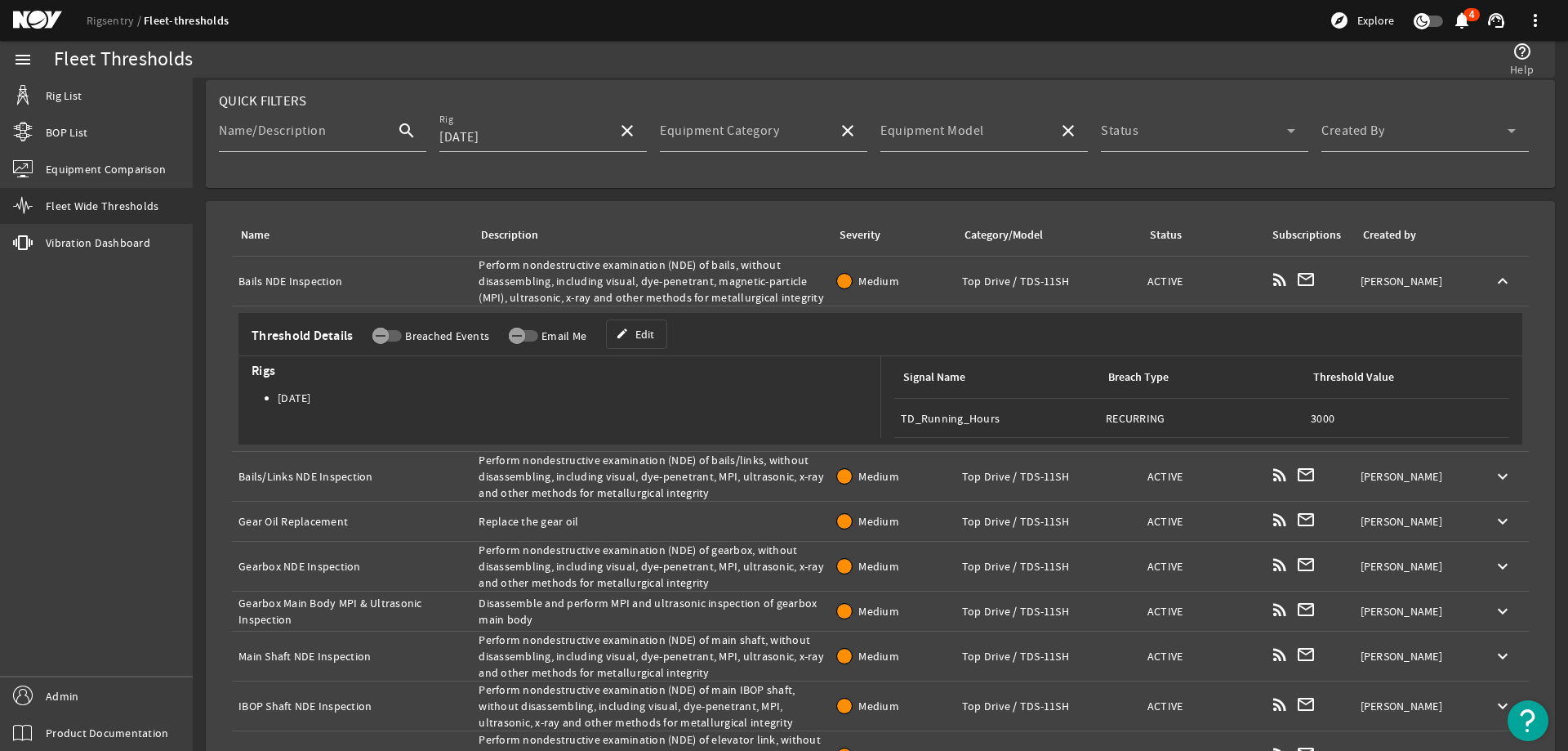
click at [647, 272] on div "Description: Perform nondestructive examination (NDE) of bails, without disasse…" at bounding box center [650, 280] width 345 height 49
click at [418, 289] on td "Name: Bails NDE Inspection" at bounding box center [352, 281] width 240 height 50
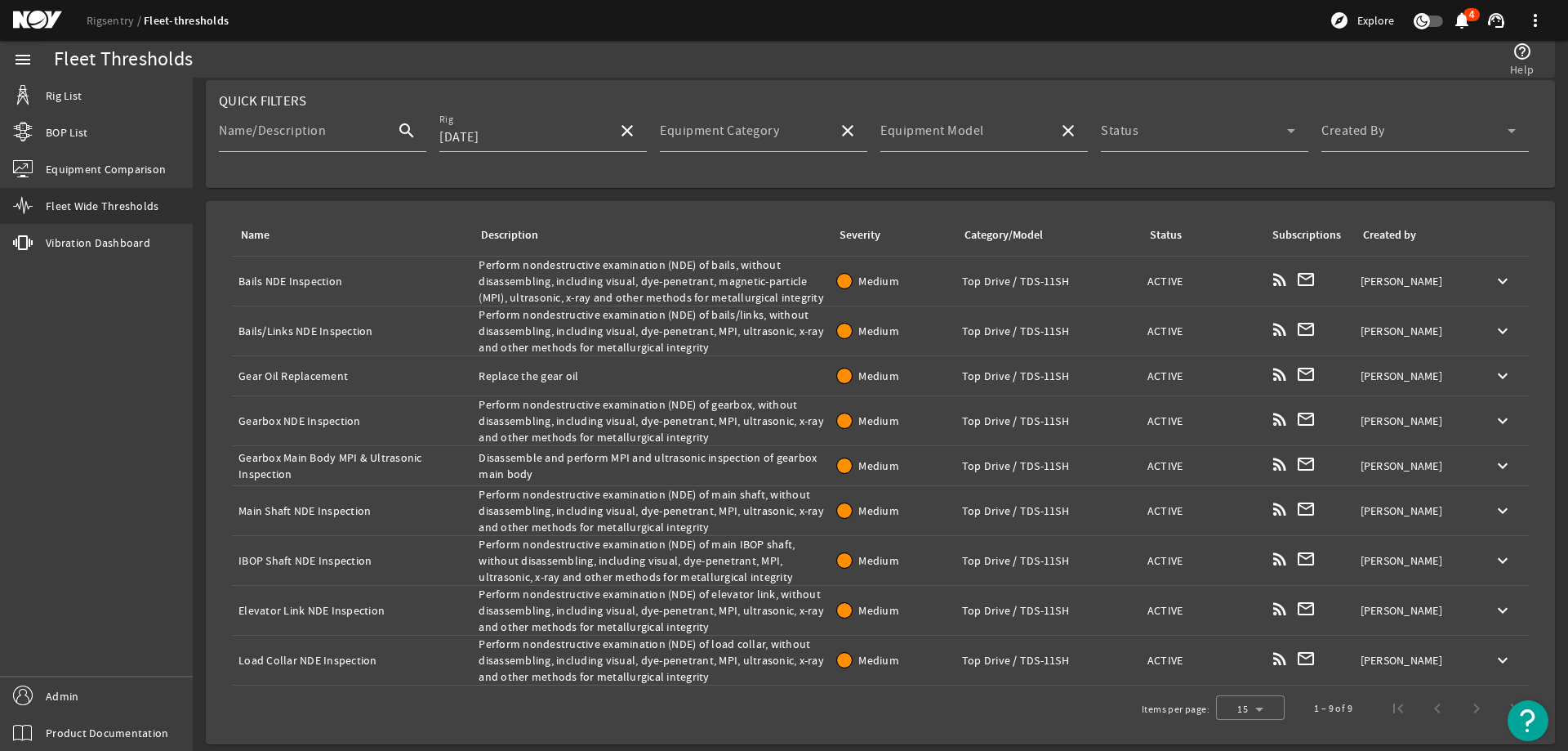
click at [291, 286] on div "Name: Bails NDE Inspection" at bounding box center [351, 280] width 227 height 16
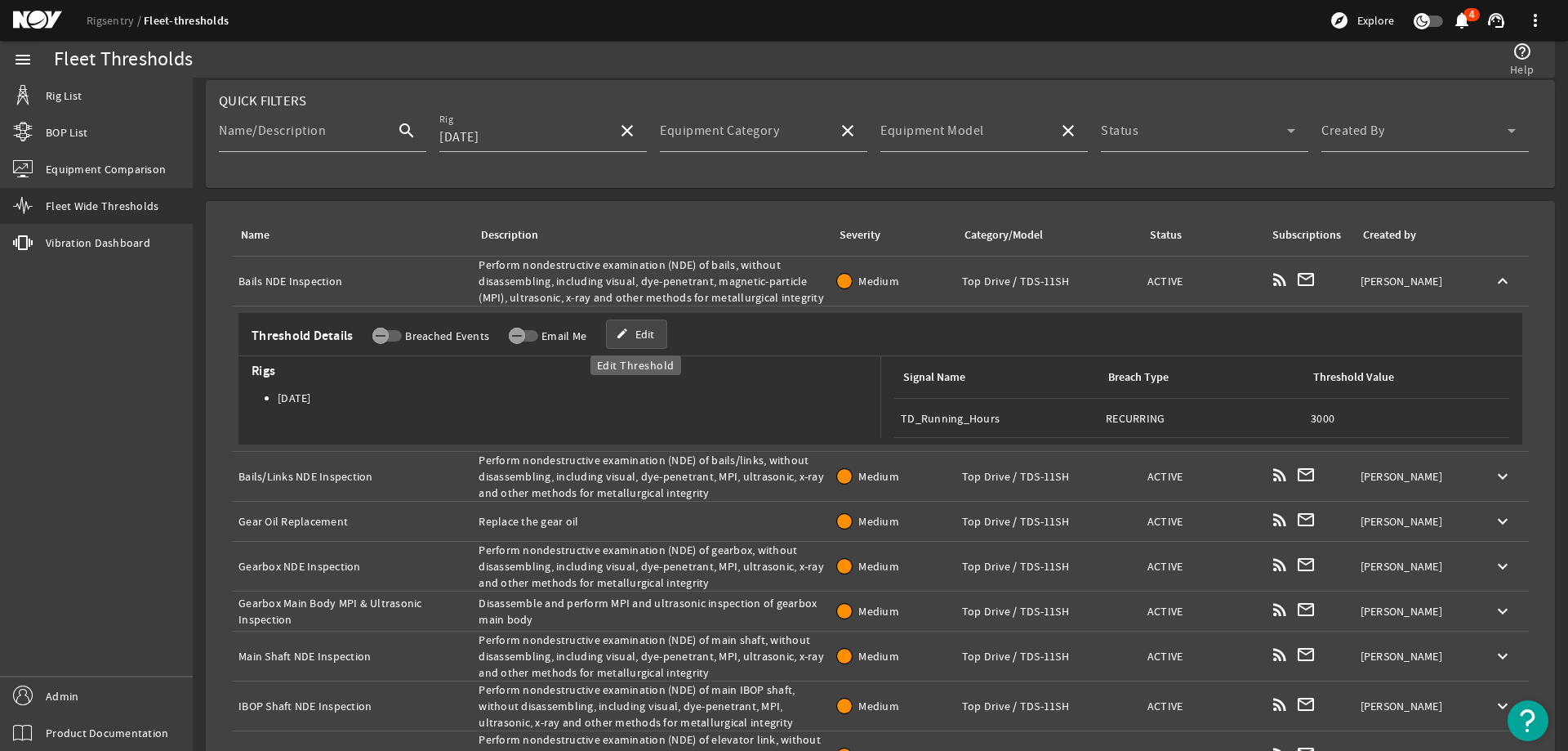
click at [642, 342] on span "Edit" at bounding box center [644, 334] width 19 height 16
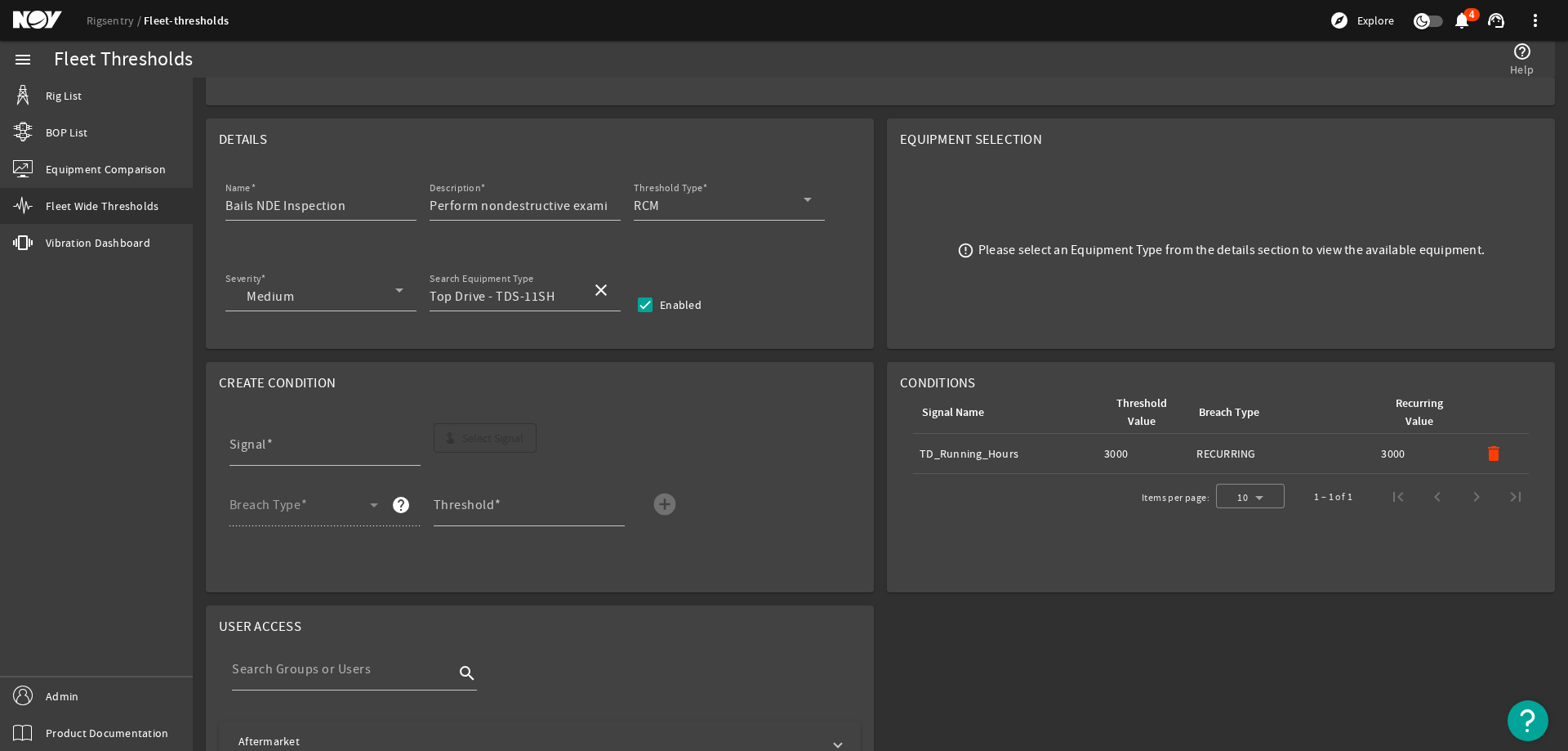
scroll to position [327, 0]
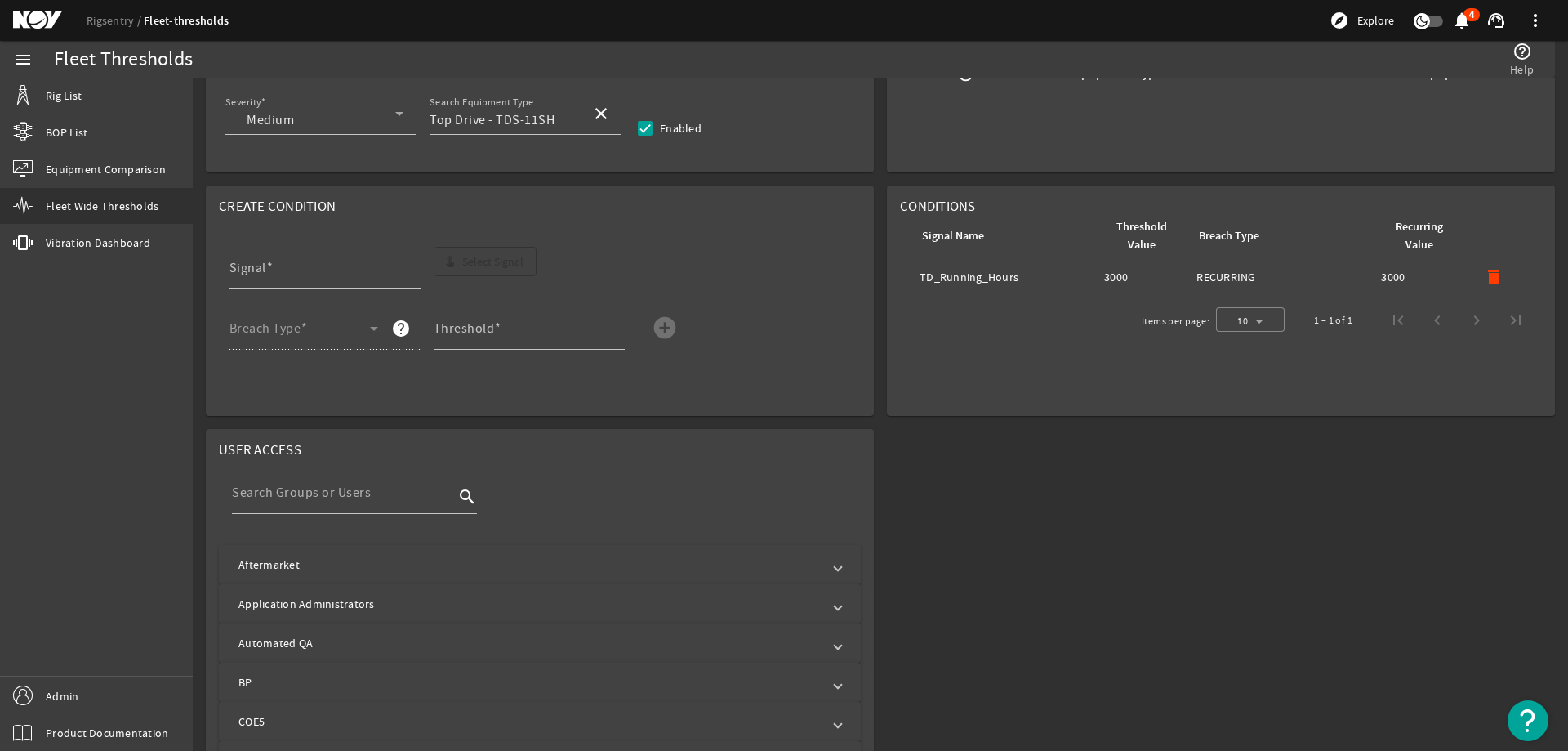
drag, startPoint x: 1010, startPoint y: 277, endPoint x: 914, endPoint y: 291, distance: 97.0
click at [914, 291] on td "Signal Name: TD_Running_Hours" at bounding box center [1005, 277] width 185 height 40
click at [1139, 402] on mat-card "Conditions Signal Name Threshold Value Breach Type Recurring Value Signal Name:…" at bounding box center [1220, 300] width 668 height 231
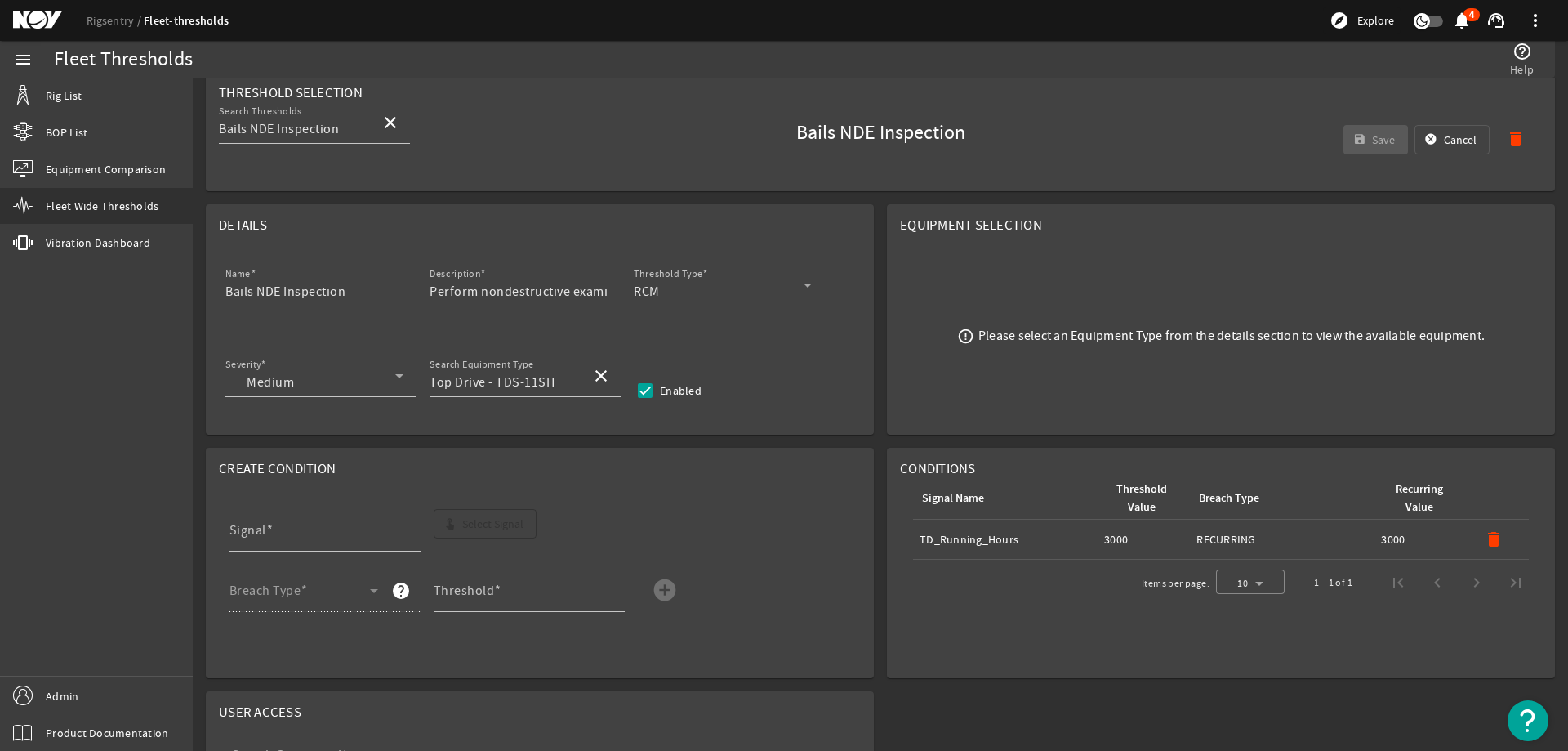
scroll to position [0, 0]
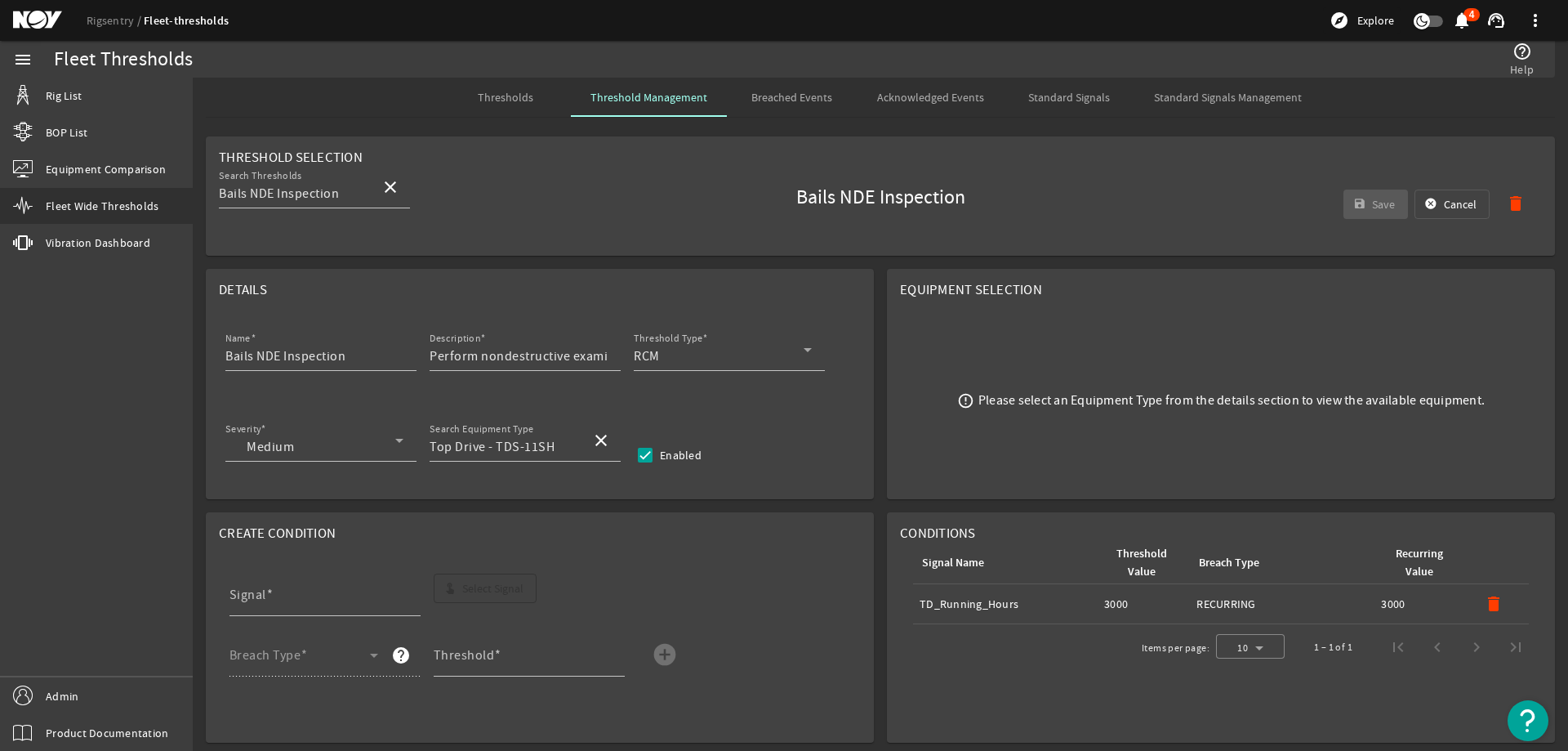
click at [1058, 92] on span "Standard Signals" at bounding box center [1068, 98] width 81 height 11
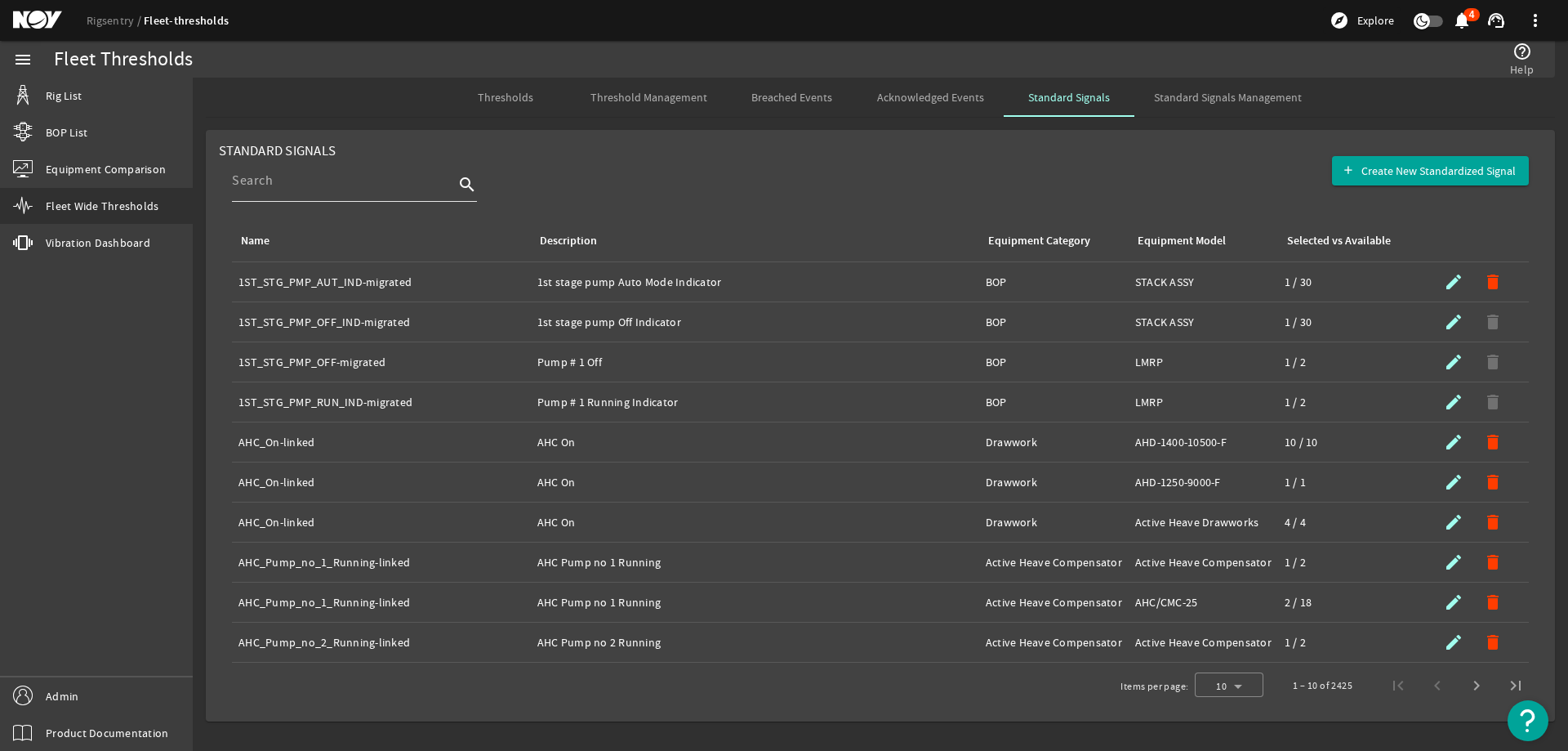
click at [368, 182] on input at bounding box center [343, 180] width 222 height 19
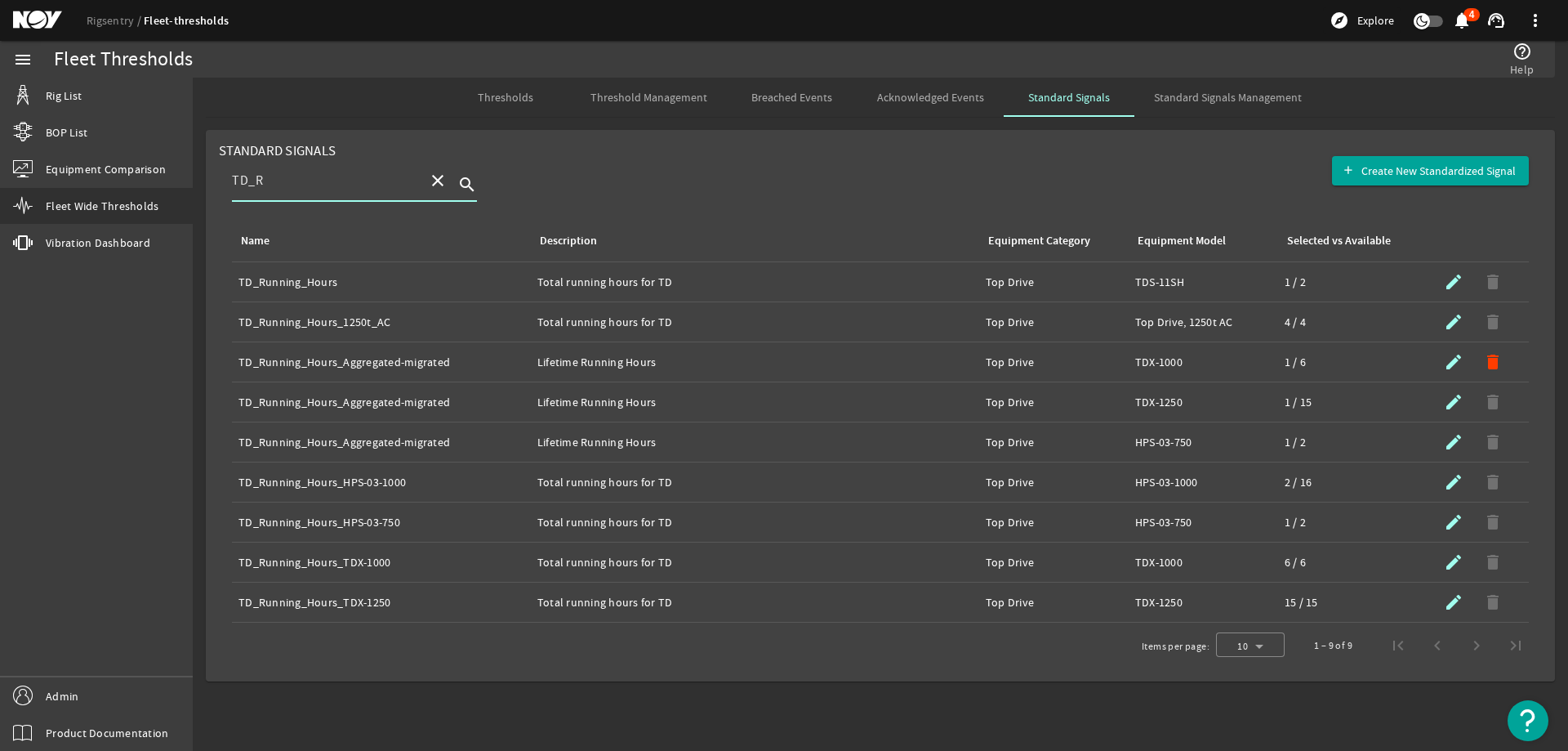
type input "TD_R"
drag, startPoint x: 537, startPoint y: 281, endPoint x: 665, endPoint y: 291, distance: 128.4
click at [665, 291] on td "Description: Total running hours for TD" at bounding box center [754, 282] width 448 height 40
click at [534, 97] on span "Thresholds" at bounding box center [506, 98] width 55 height 11
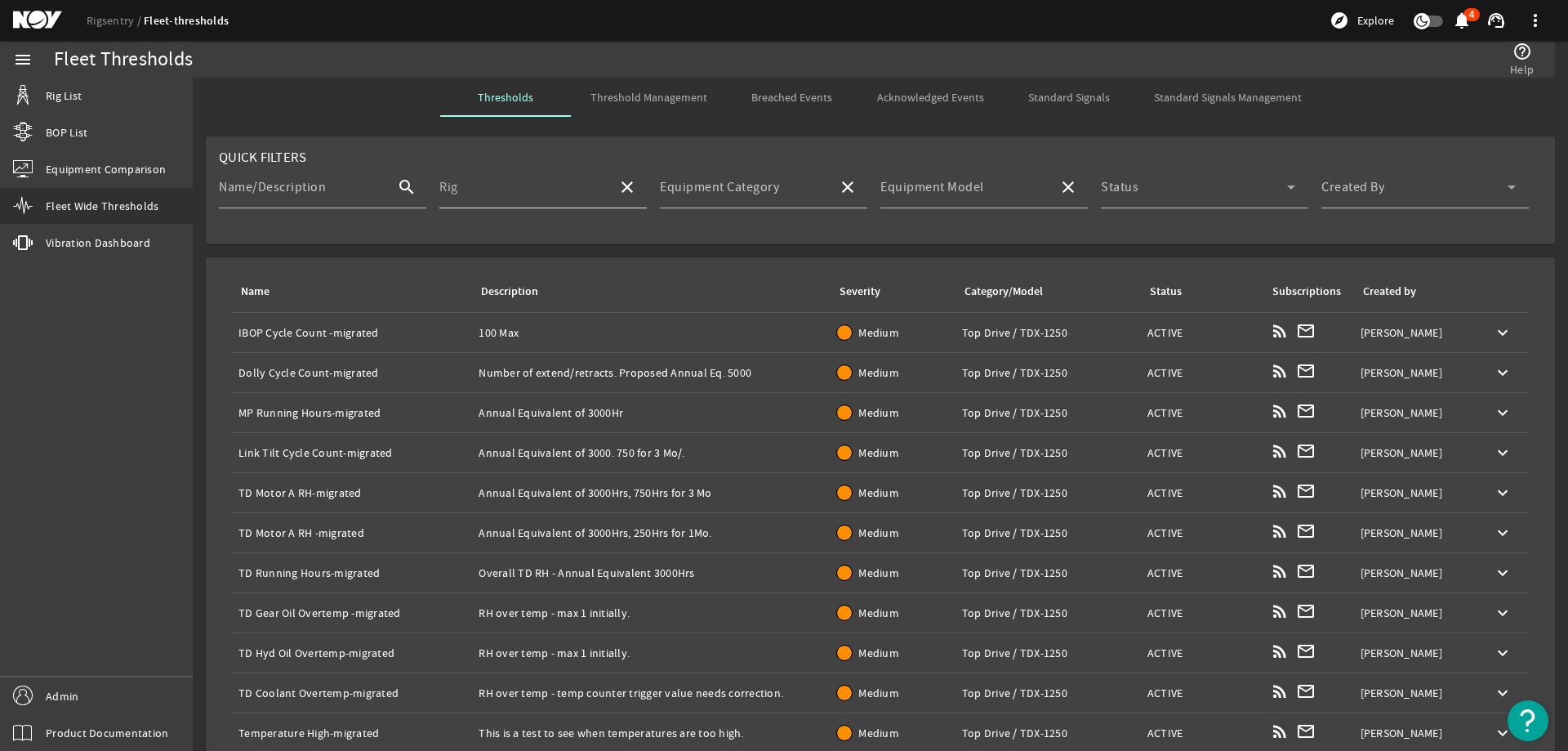
click at [527, 197] on input "Rig" at bounding box center [521, 193] width 165 height 19
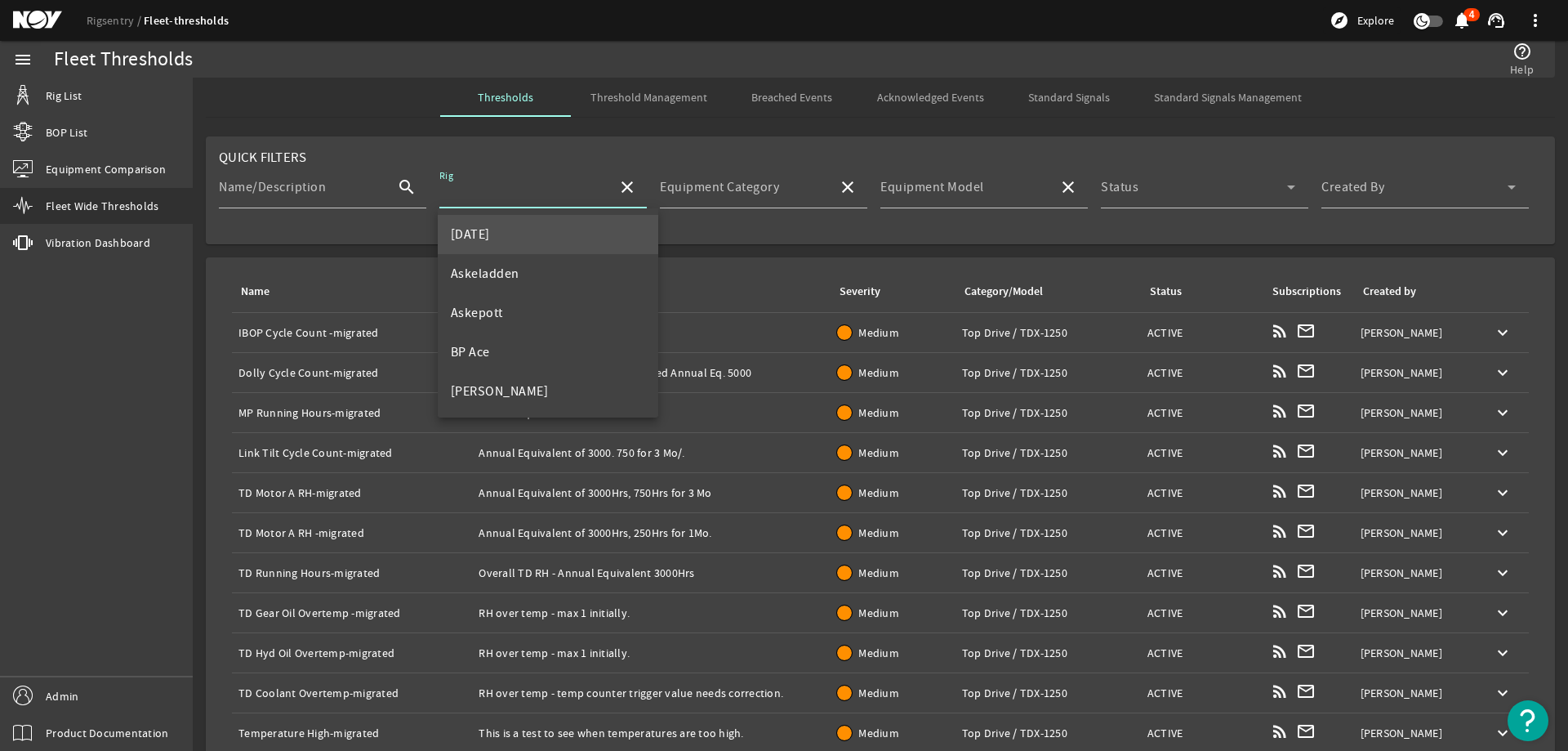
click at [502, 242] on mat-option "[DATE]" at bounding box center [548, 234] width 221 height 39
type input "[DATE]"
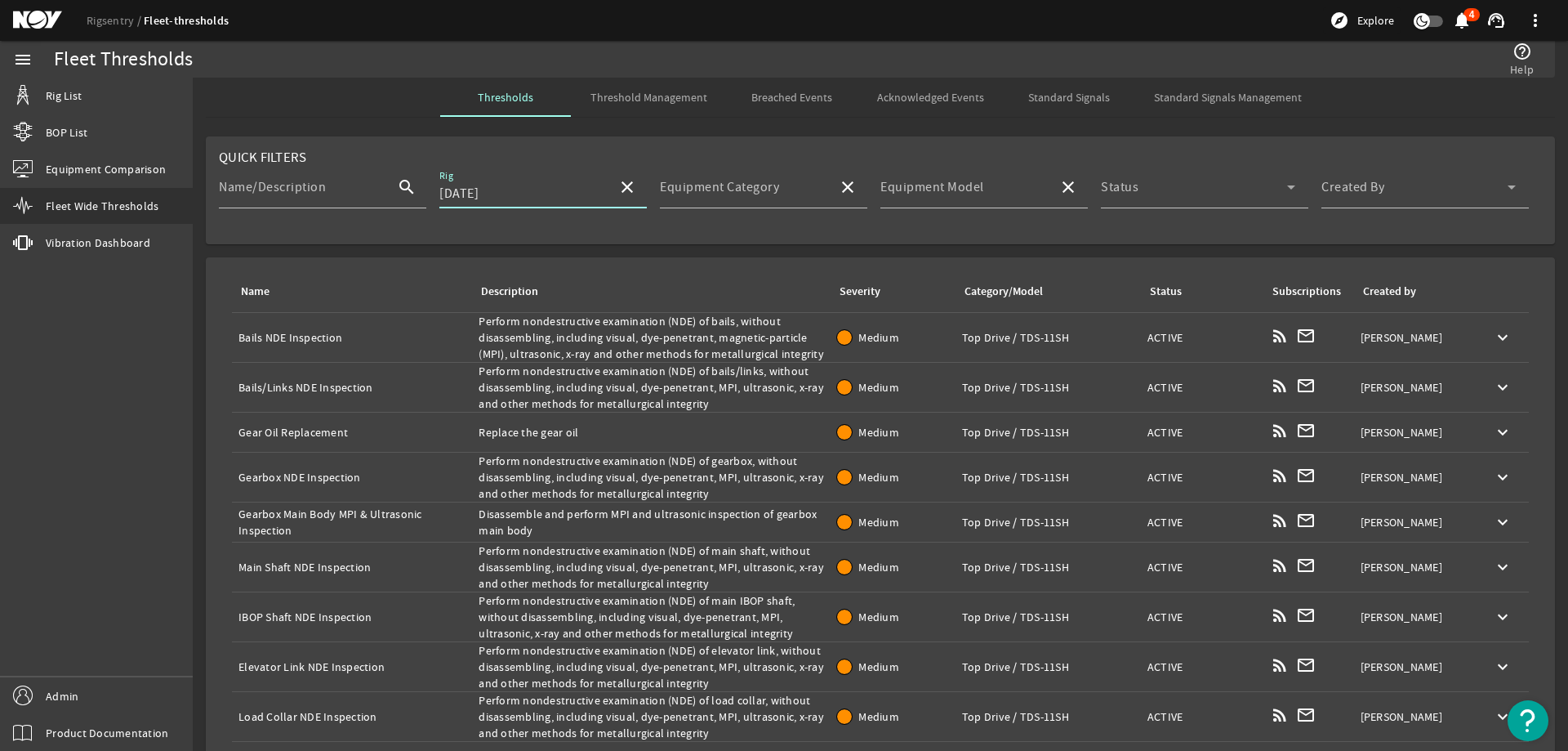
click at [311, 335] on div "Name: Bails NDE Inspection" at bounding box center [351, 337] width 227 height 16
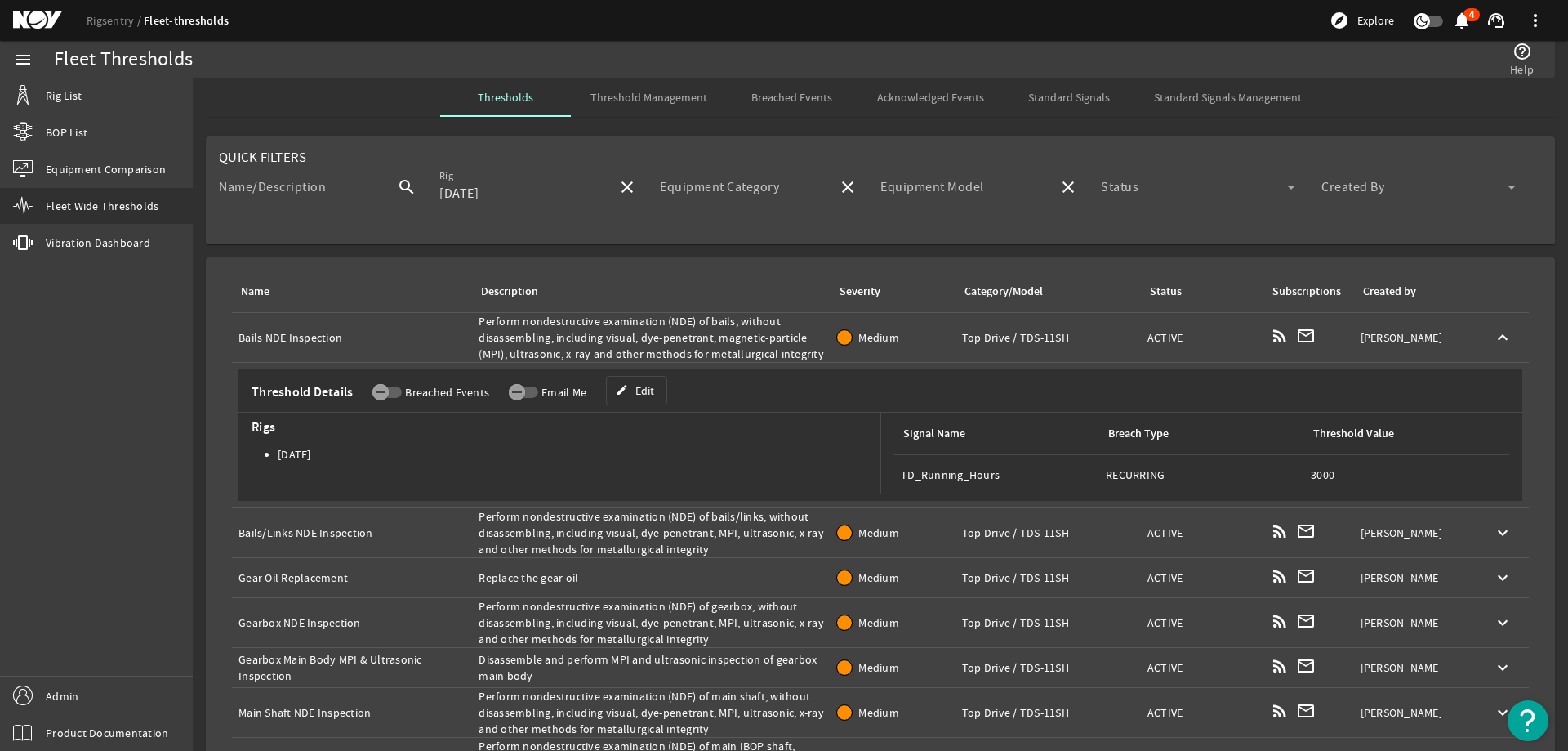
click at [666, 331] on div "Description: Perform nondestructive examination (NDE) of bails, without disasse…" at bounding box center [650, 337] width 345 height 49
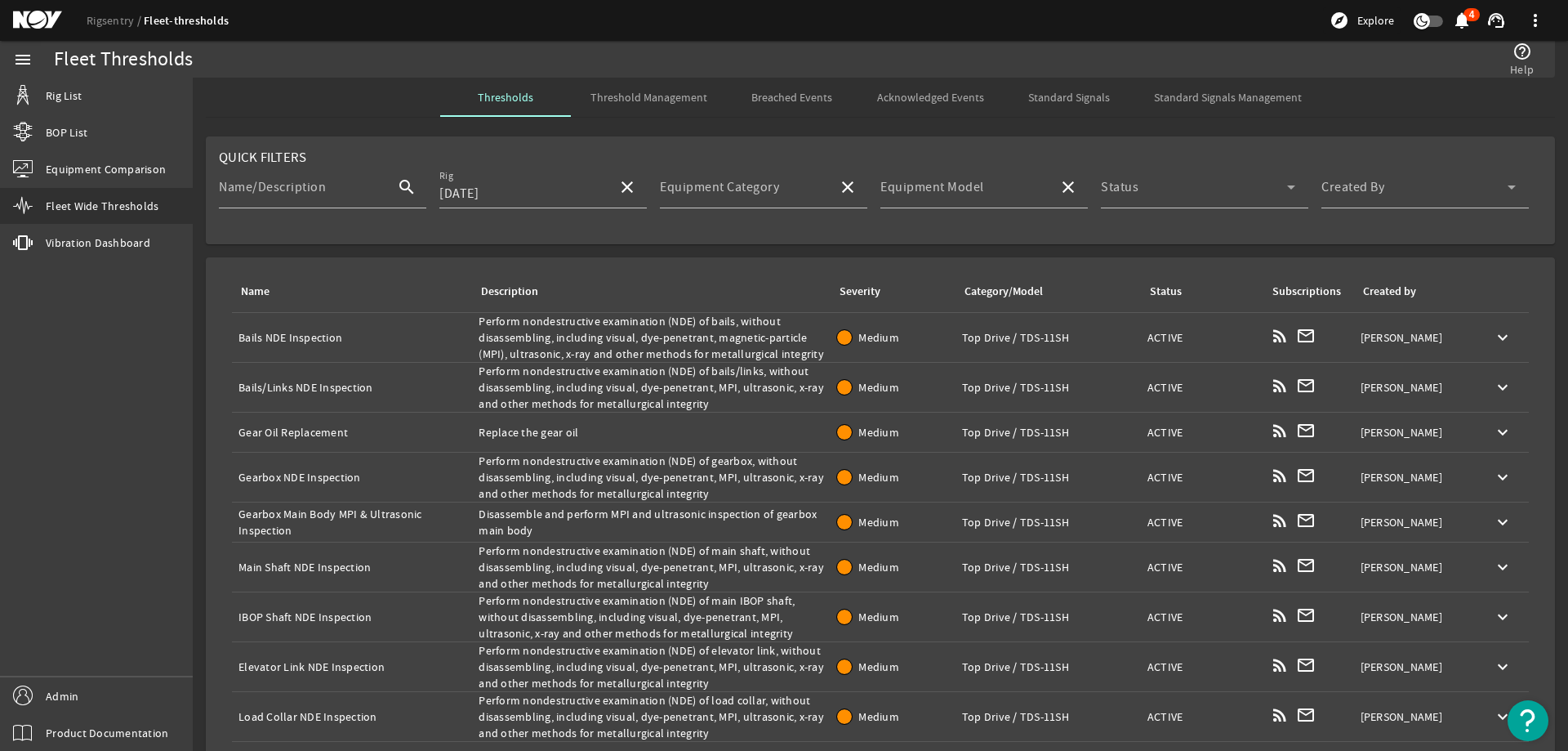
click at [666, 331] on div "Description: Perform nondestructive examination (NDE) of bails, without disasse…" at bounding box center [650, 337] width 345 height 49
click at [435, 343] on div "Name: Bails NDE Inspection" at bounding box center [351, 337] width 227 height 16
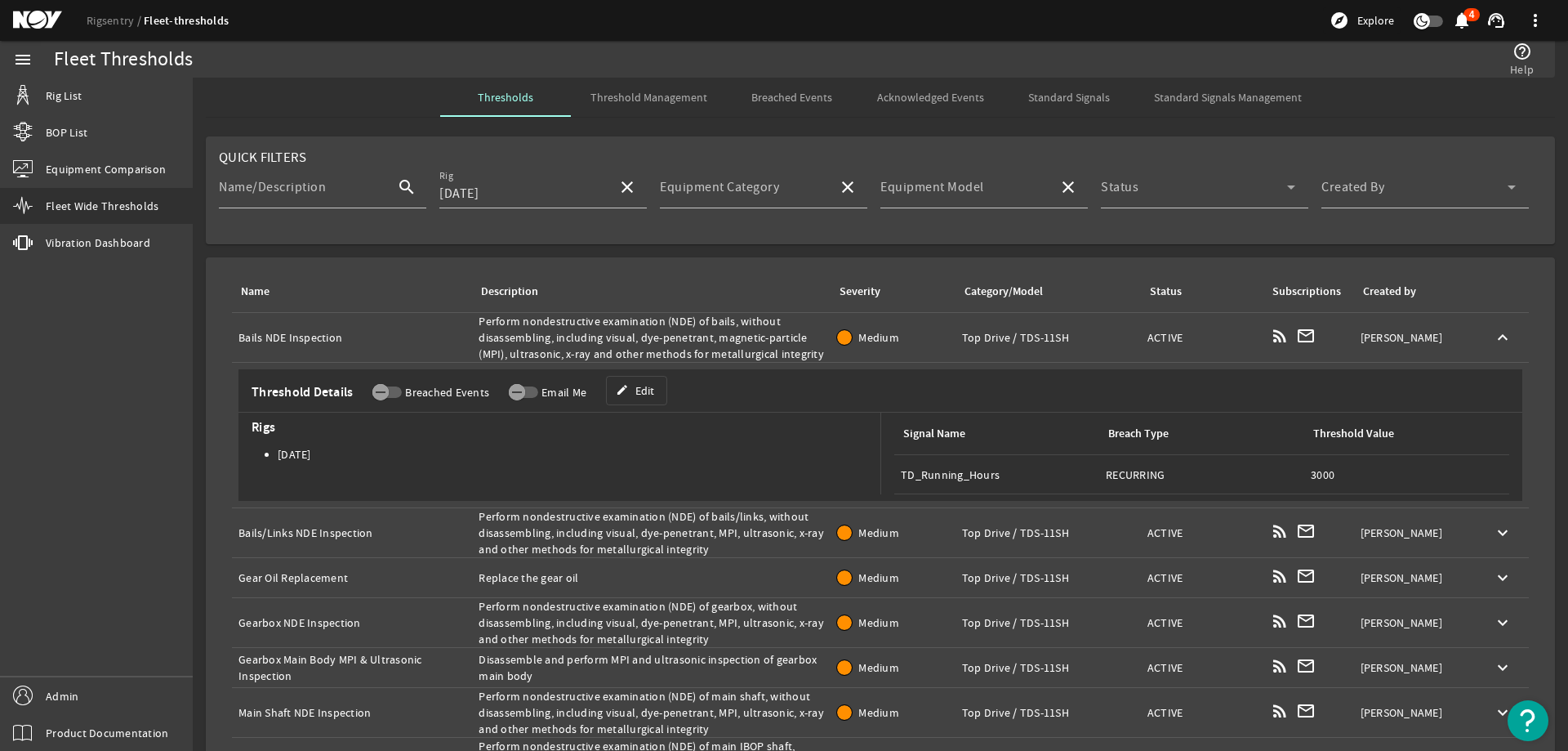
click at [335, 340] on div "Name: Bails NDE Inspection" at bounding box center [351, 337] width 227 height 16
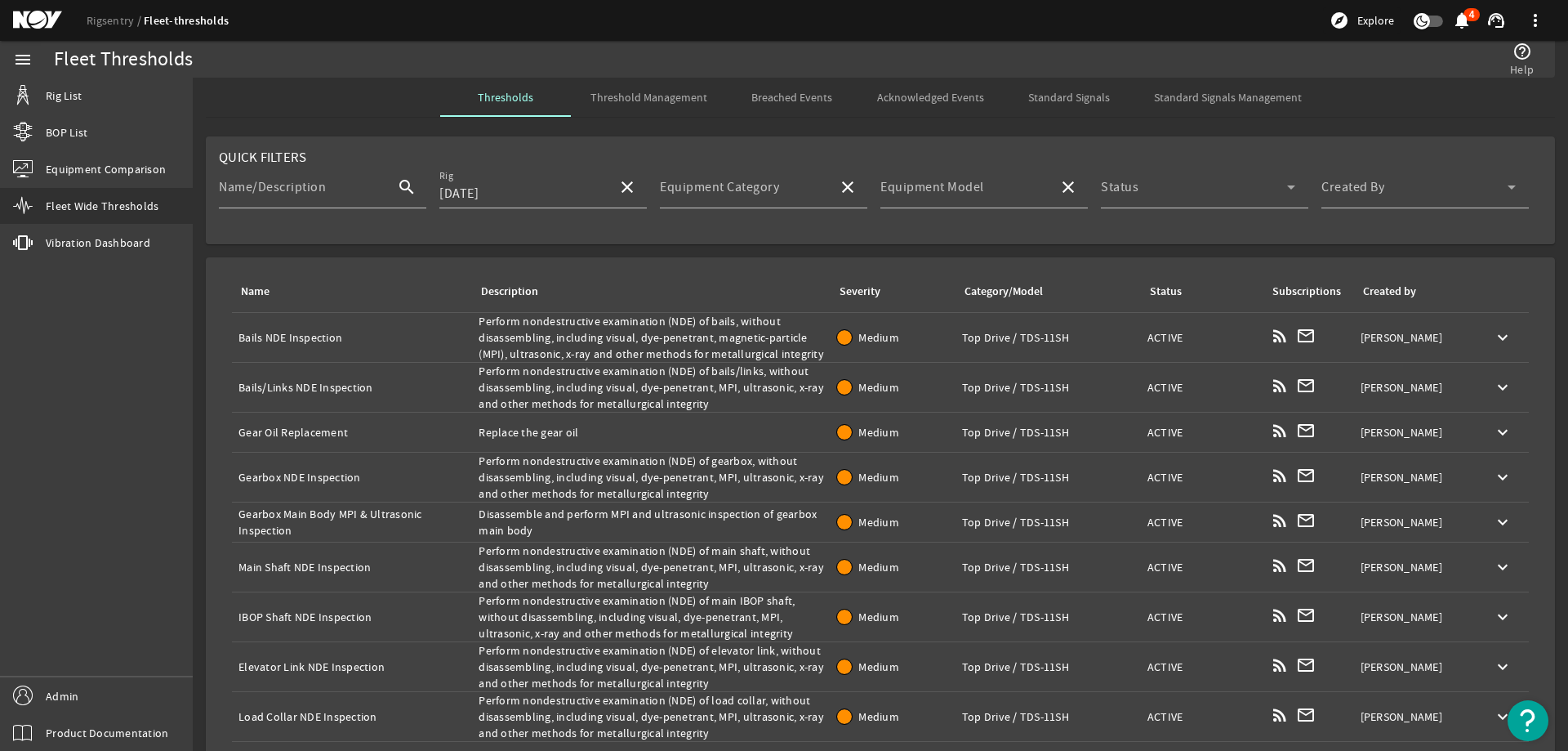
scroll to position [56, 0]
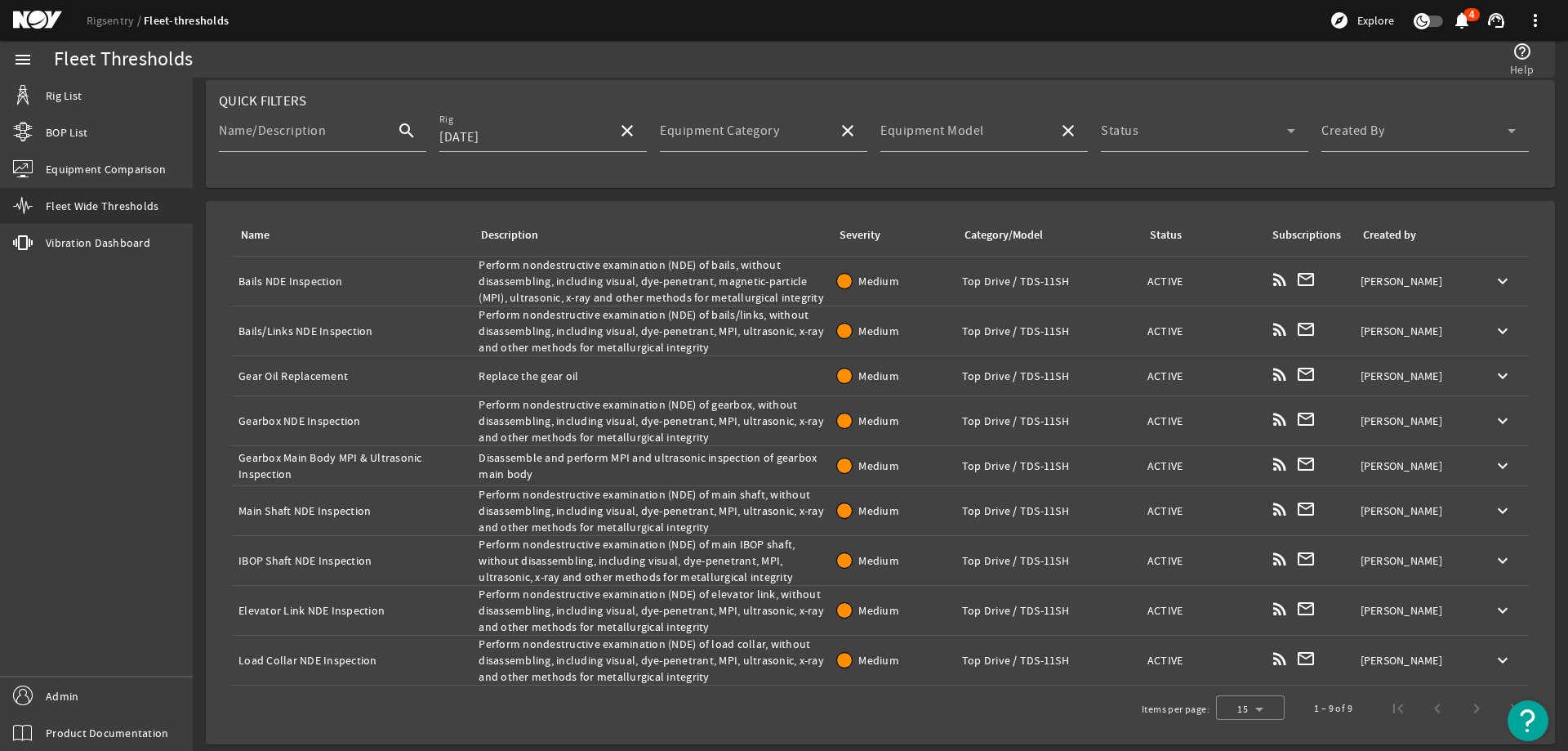
click at [288, 331] on div "Name: Bails/Links NDE Inspection" at bounding box center [351, 330] width 227 height 16
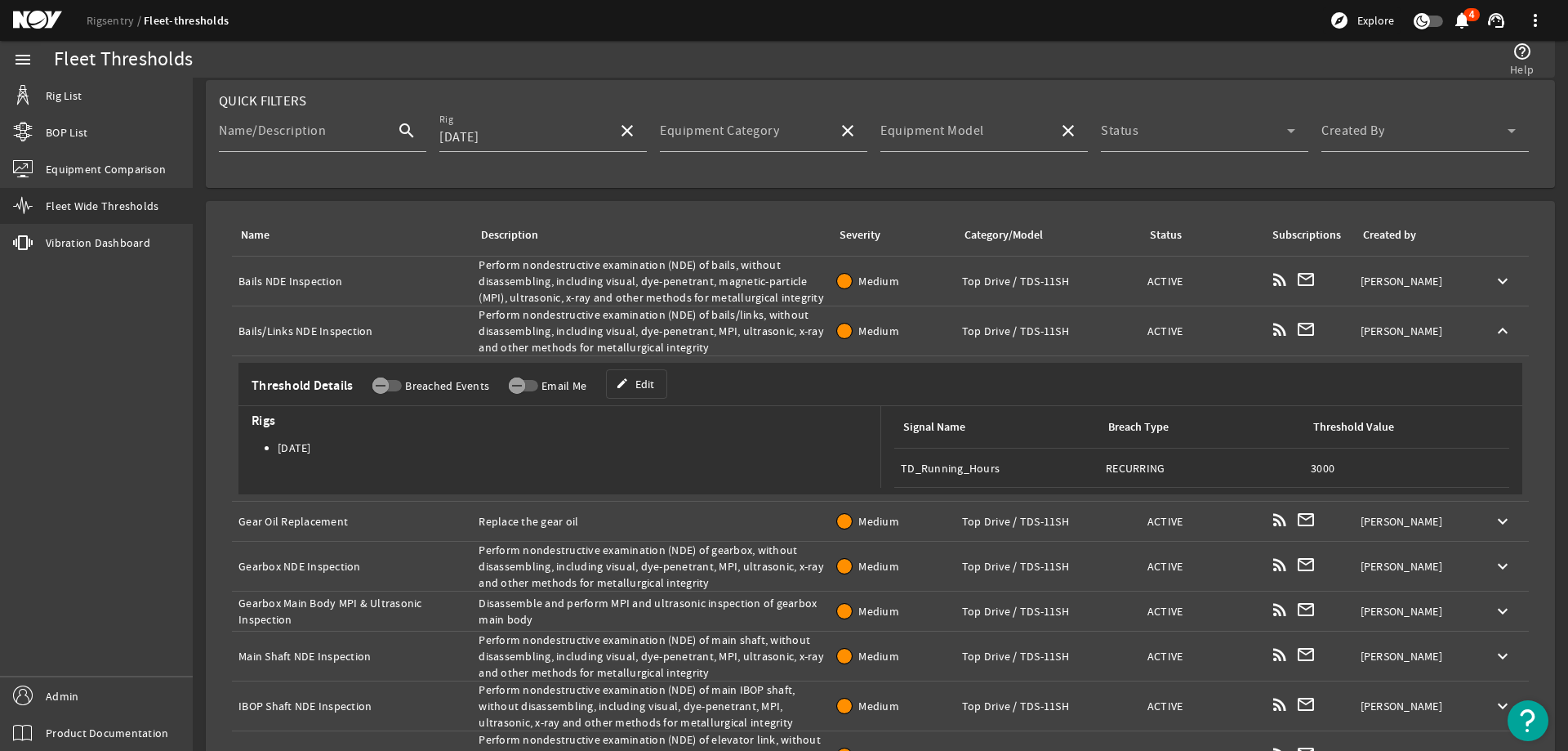
click at [288, 331] on div "Name: Bails/Links NDE Inspection" at bounding box center [351, 330] width 227 height 16
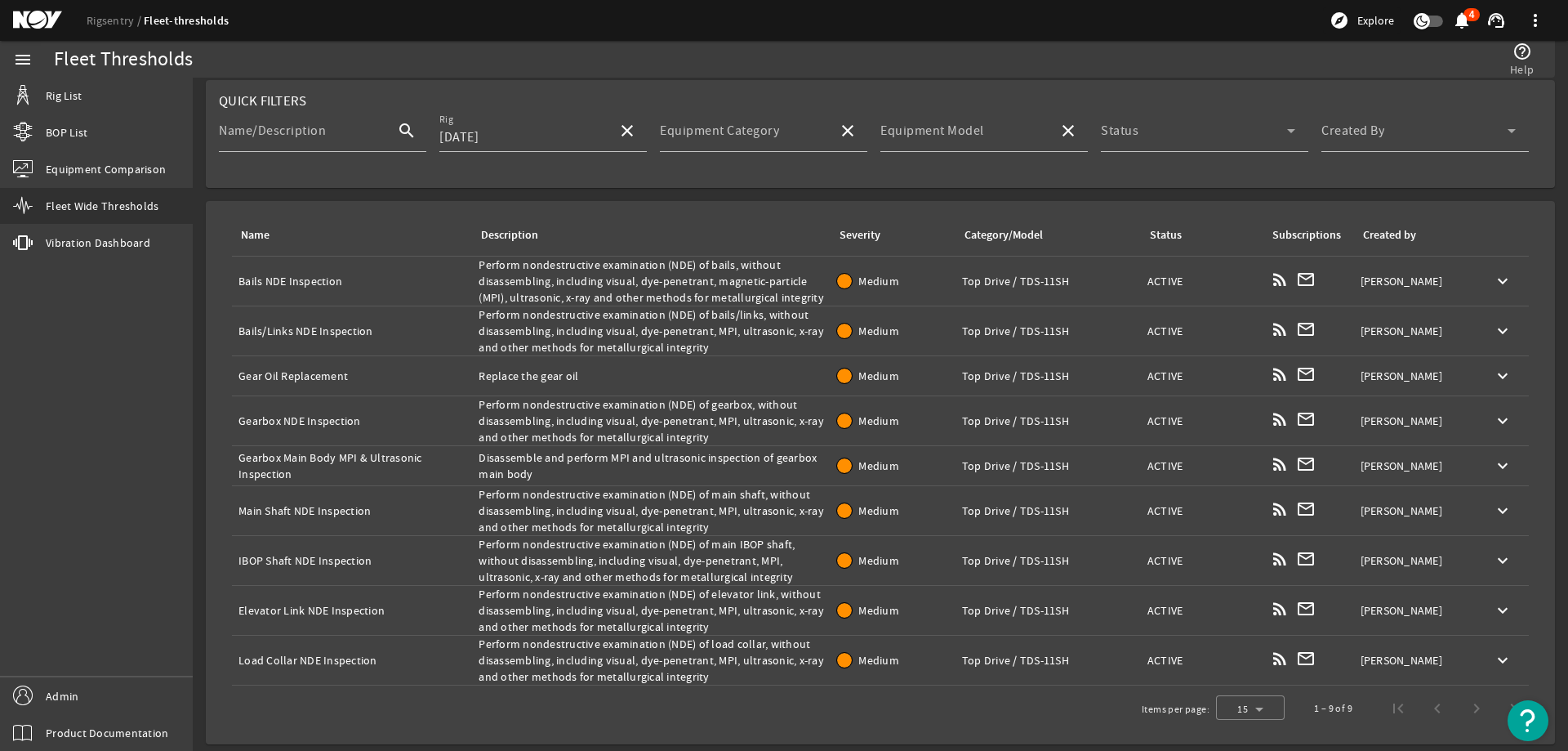
click at [288, 331] on div "Name: Bails/Links NDE Inspection" at bounding box center [351, 330] width 227 height 16
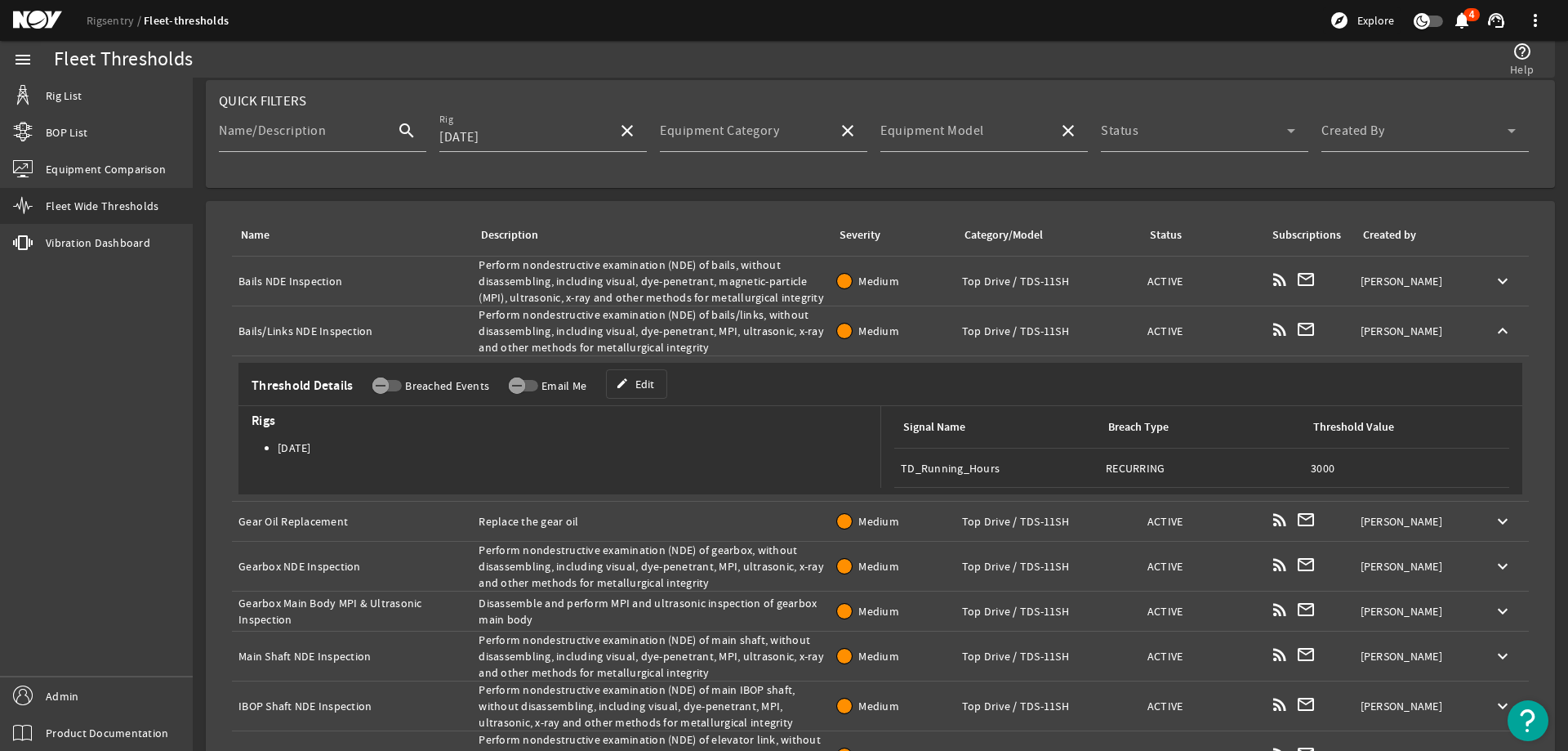
click at [659, 333] on div "Description: Perform nondestructive examination (NDE) of bails/links, without d…" at bounding box center [650, 330] width 345 height 49
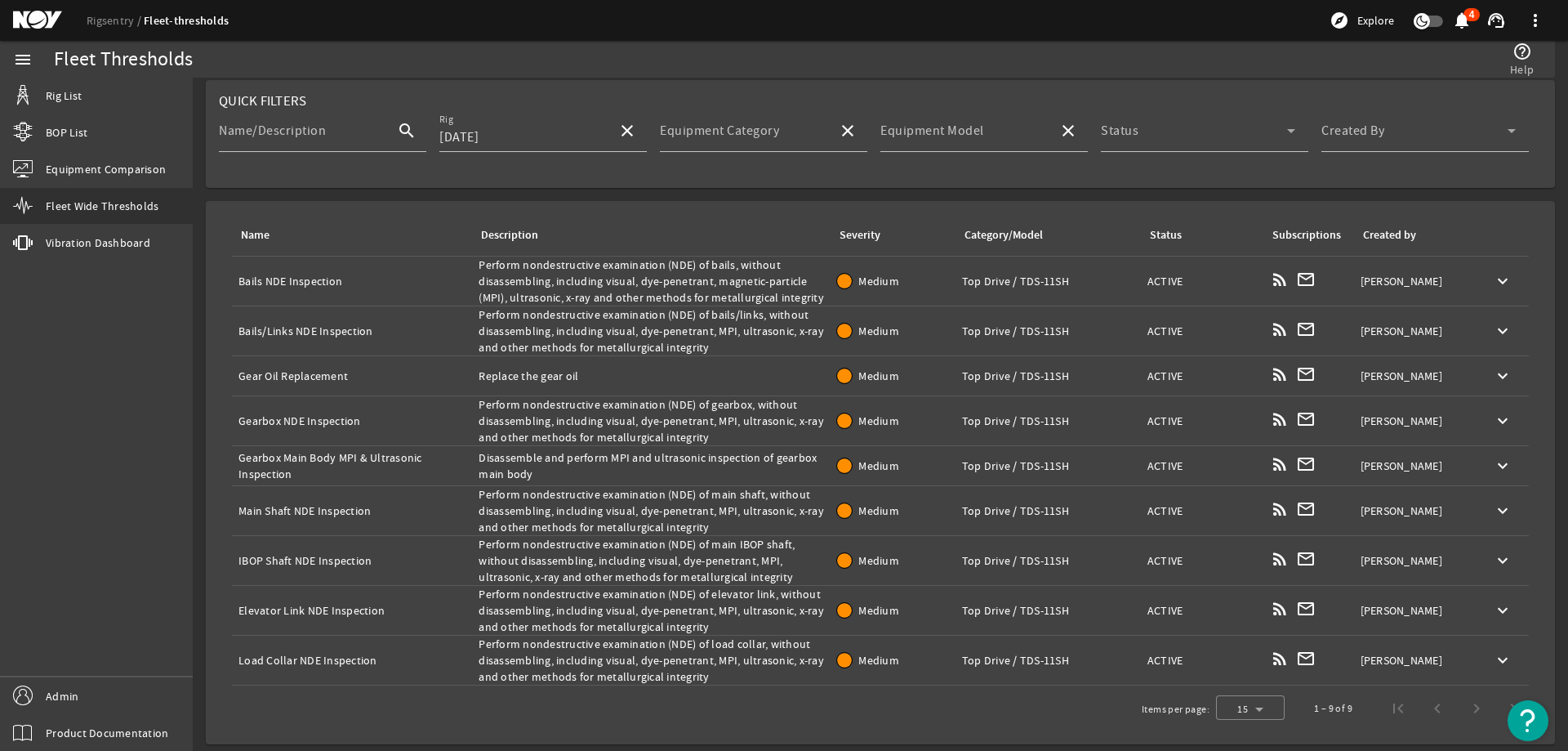
click at [281, 375] on div "Name: Gear Oil Replacement" at bounding box center [351, 375] width 227 height 16
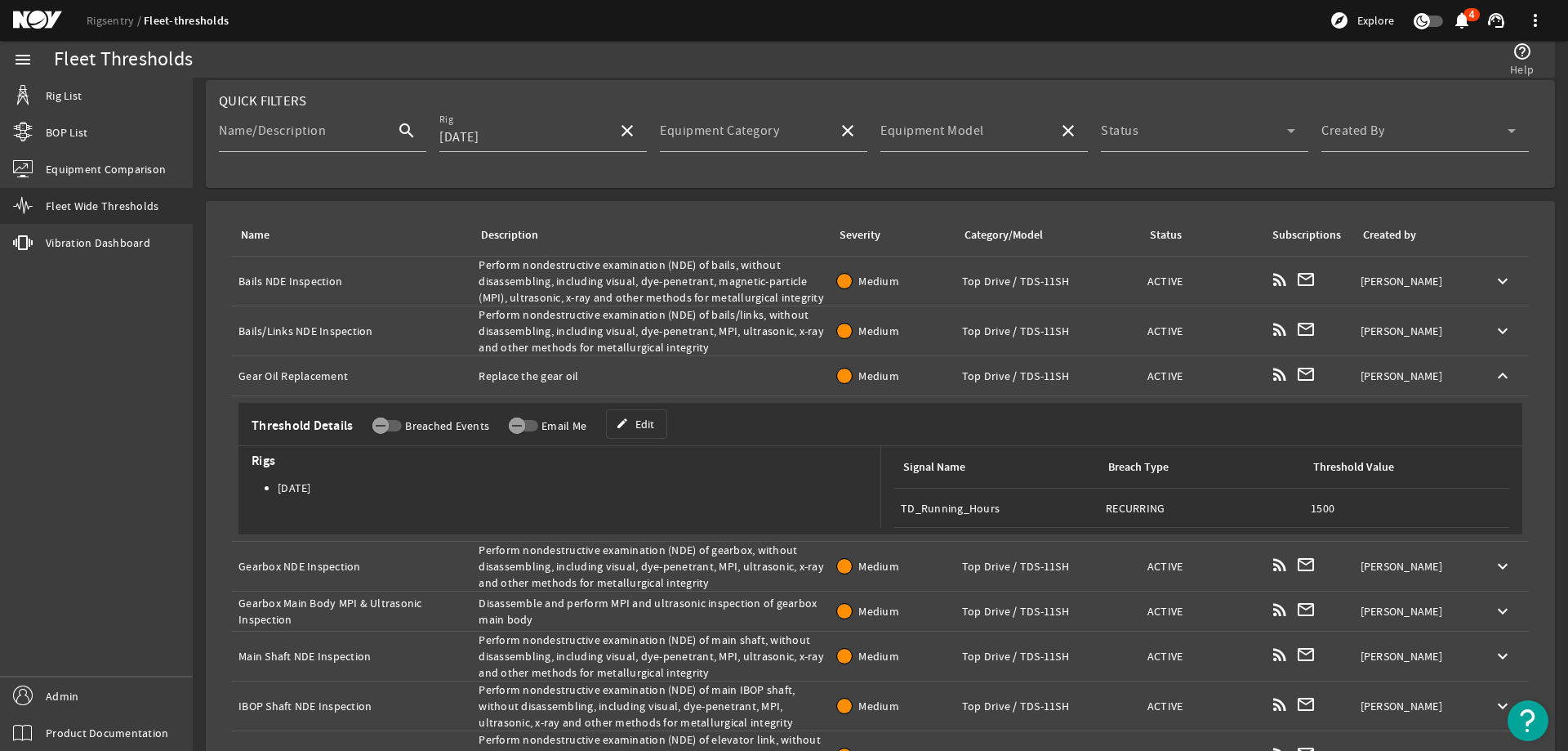
click at [489, 378] on div "Description: Replace the gear oil" at bounding box center [650, 375] width 345 height 16
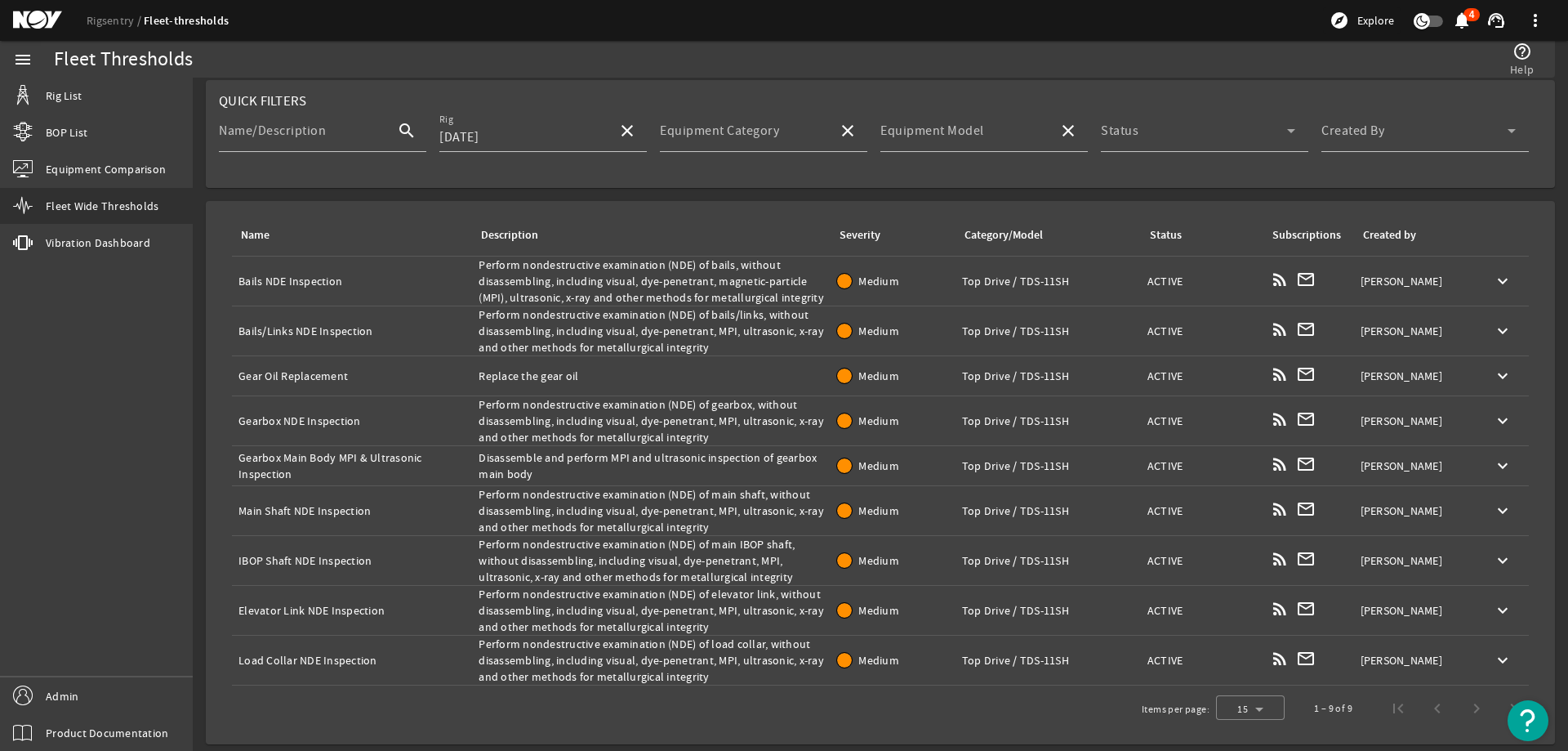
click at [320, 419] on div "Name: Gearbox NDE Inspection" at bounding box center [351, 420] width 227 height 16
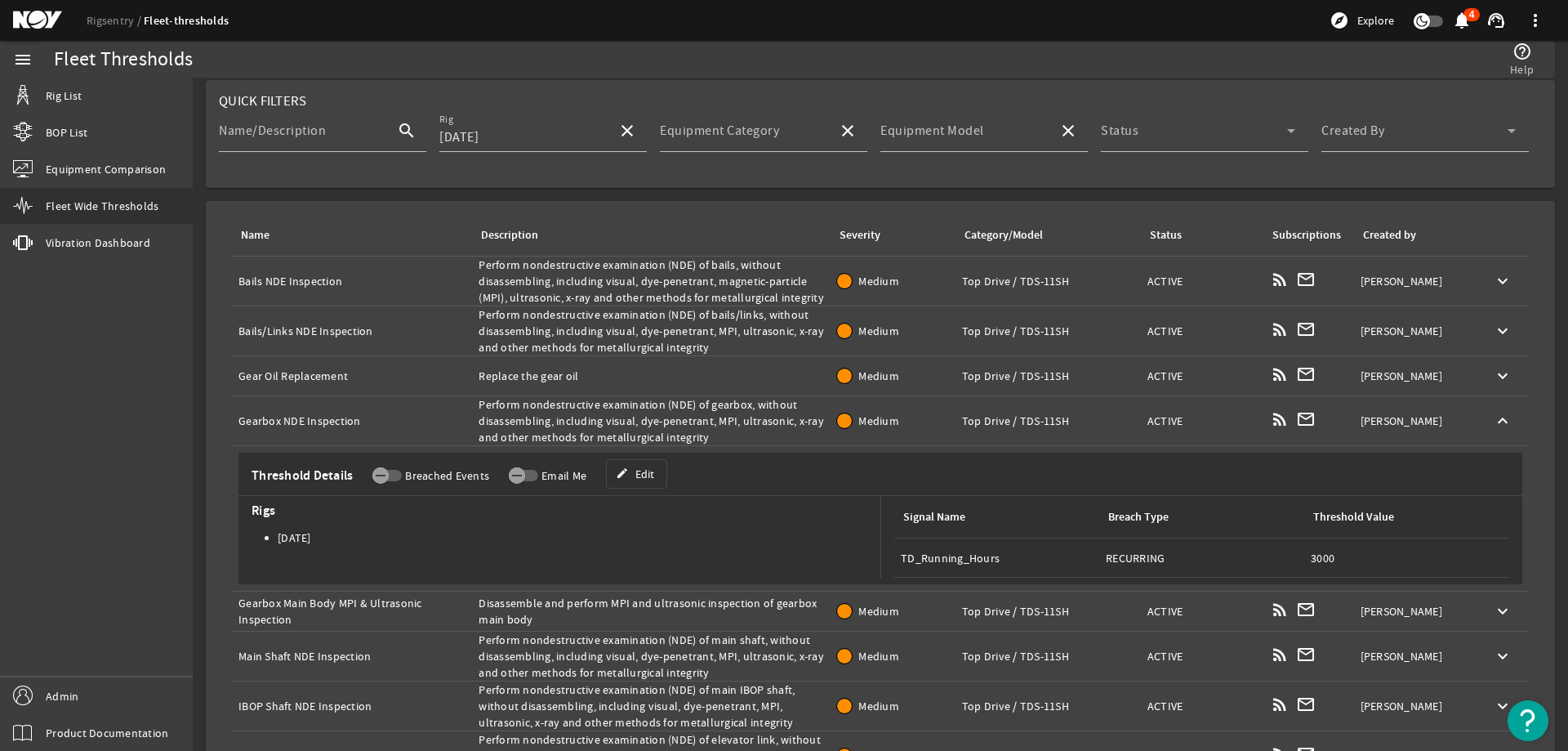
click at [525, 411] on div "Description: Perform nondestructive examination (NDE) of gearbox, without disas…" at bounding box center [650, 420] width 345 height 49
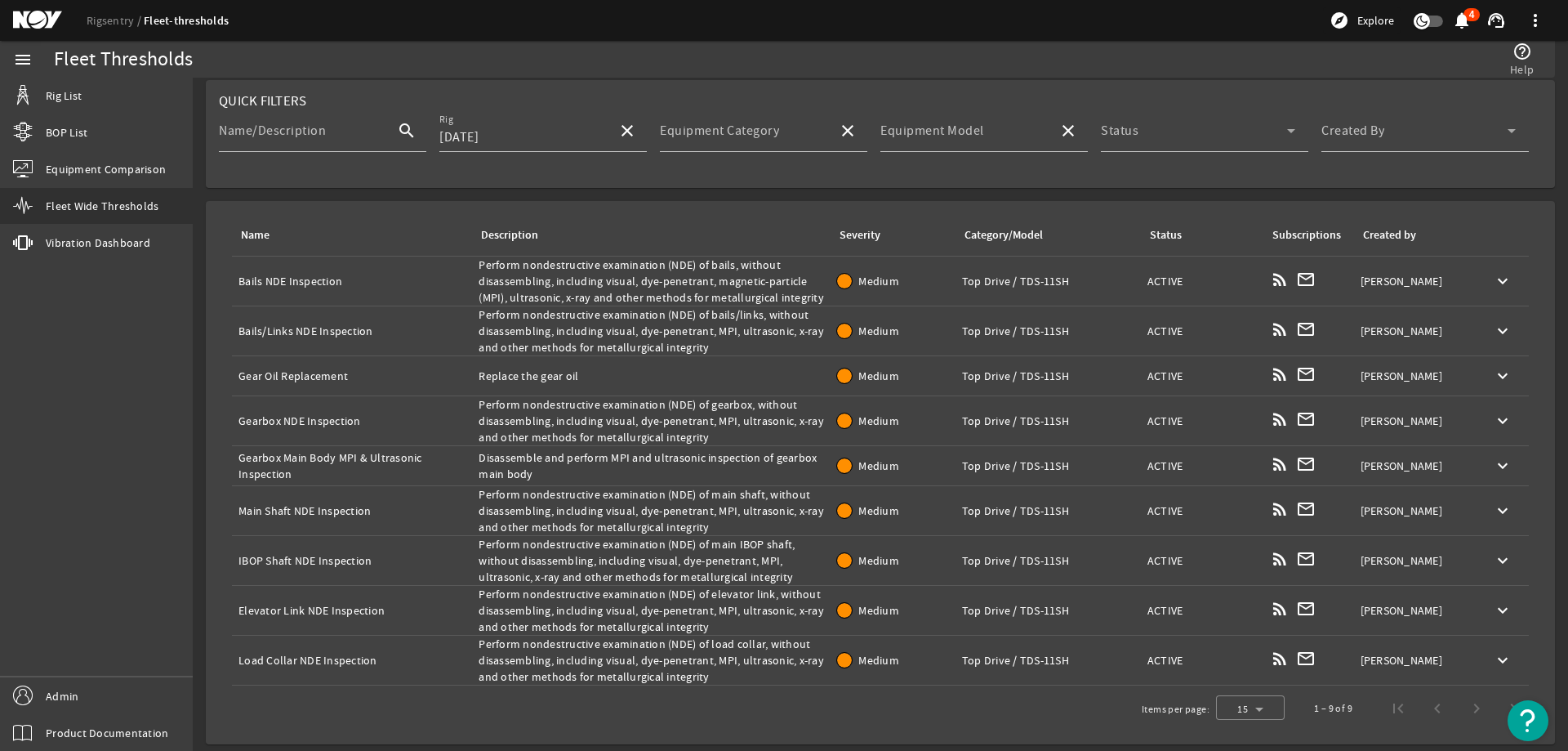
click at [780, 417] on div "Description: Perform nondestructive examination (NDE) of gearbox, without disas…" at bounding box center [650, 420] width 345 height 49
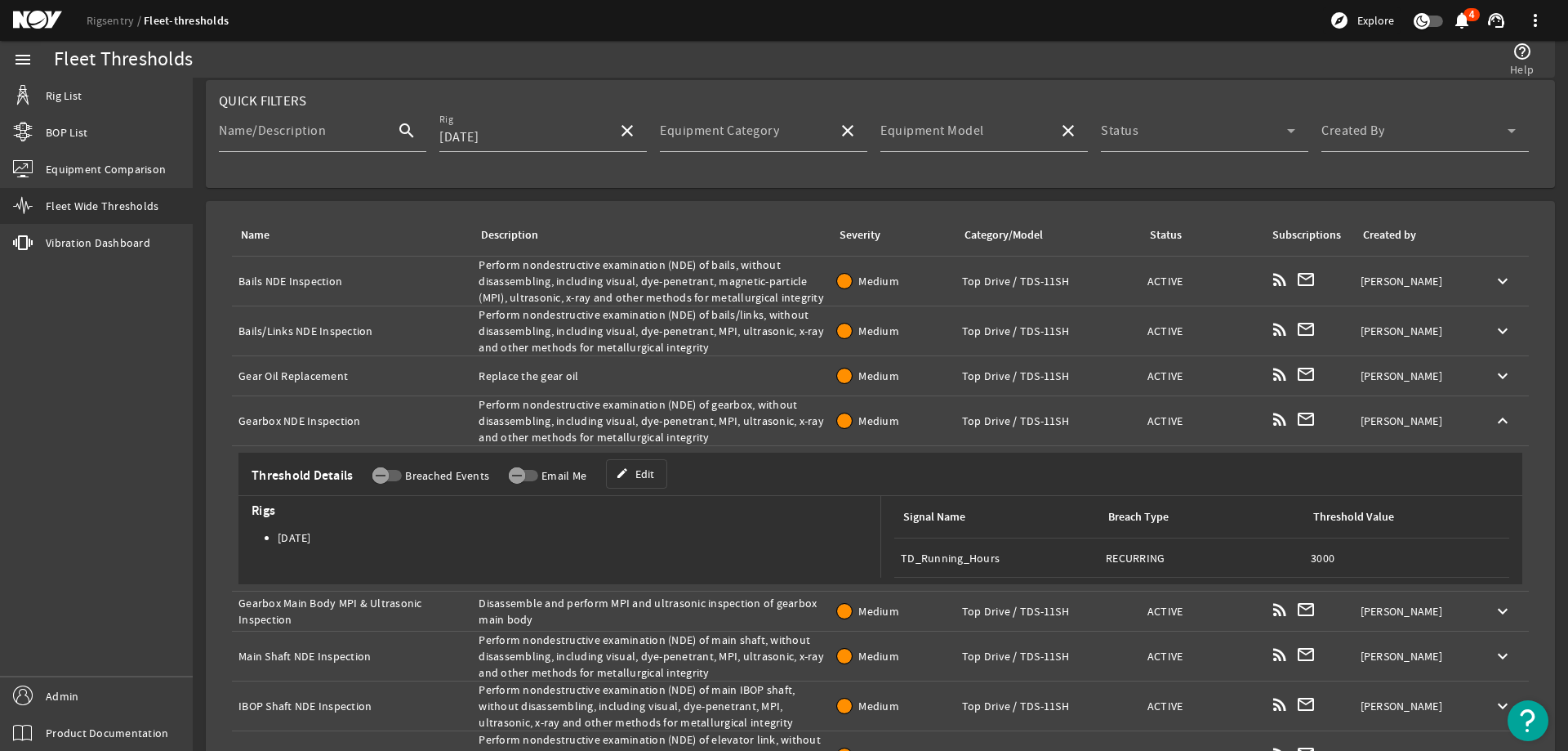
click at [763, 417] on div "Description: Perform nondestructive examination (NDE) of gearbox, without disas…" at bounding box center [650, 420] width 345 height 49
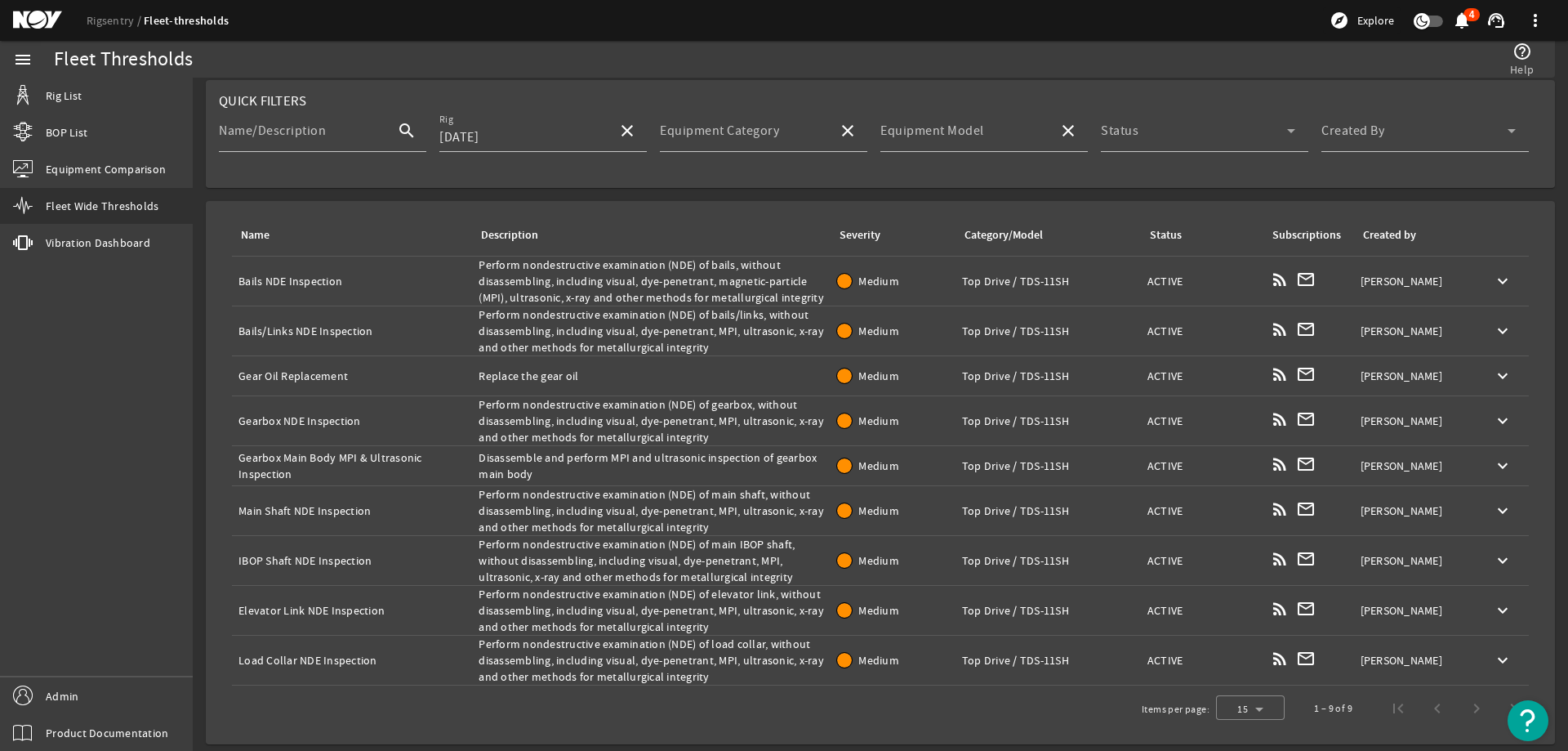
click at [269, 461] on div "Name: Gearbox Main Body MPI & Ultrasonic Inspection" at bounding box center [351, 466] width 227 height 33
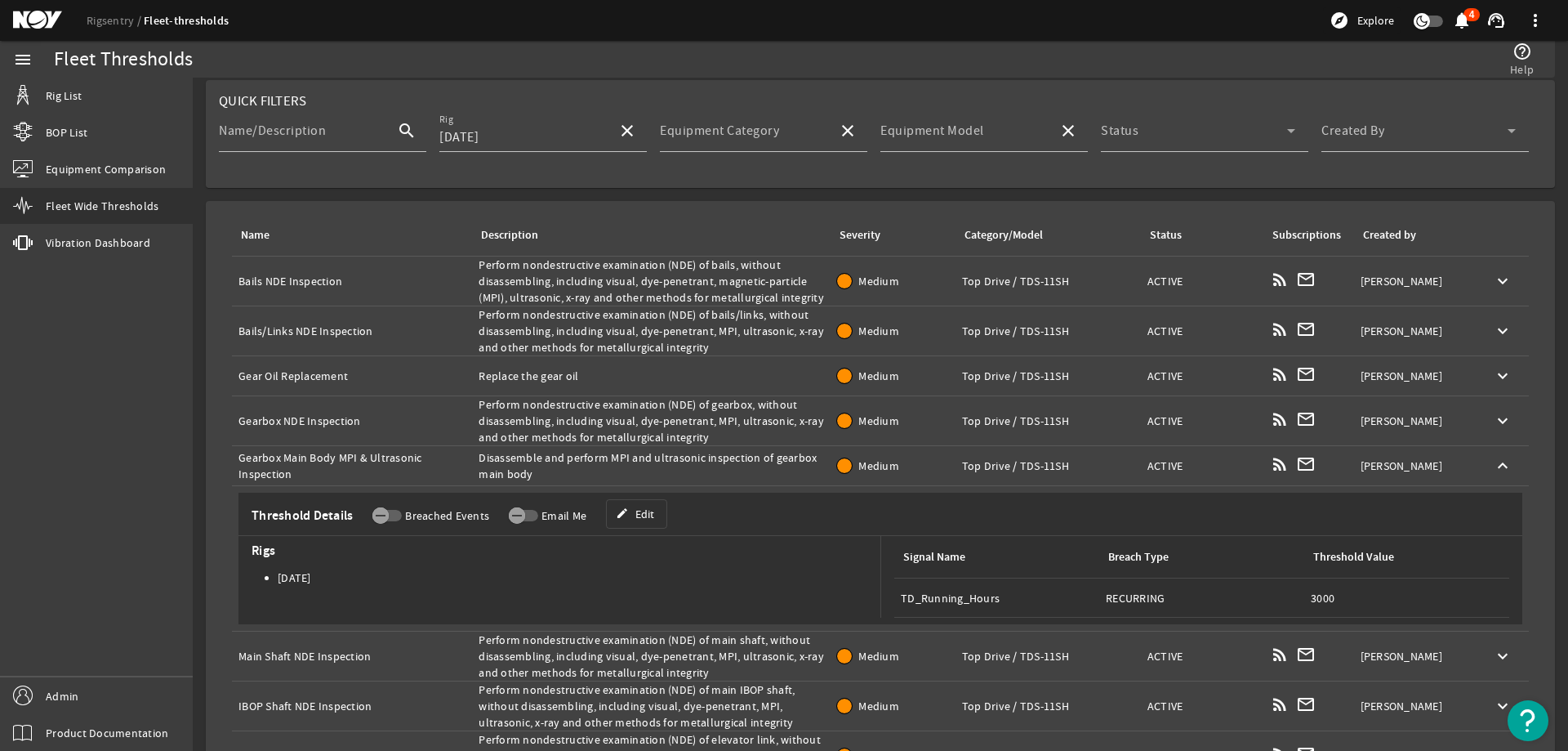
click at [590, 453] on div "Description: Disassemble and perform MPI and ultrasonic inspection of gearbox m…" at bounding box center [650, 466] width 345 height 33
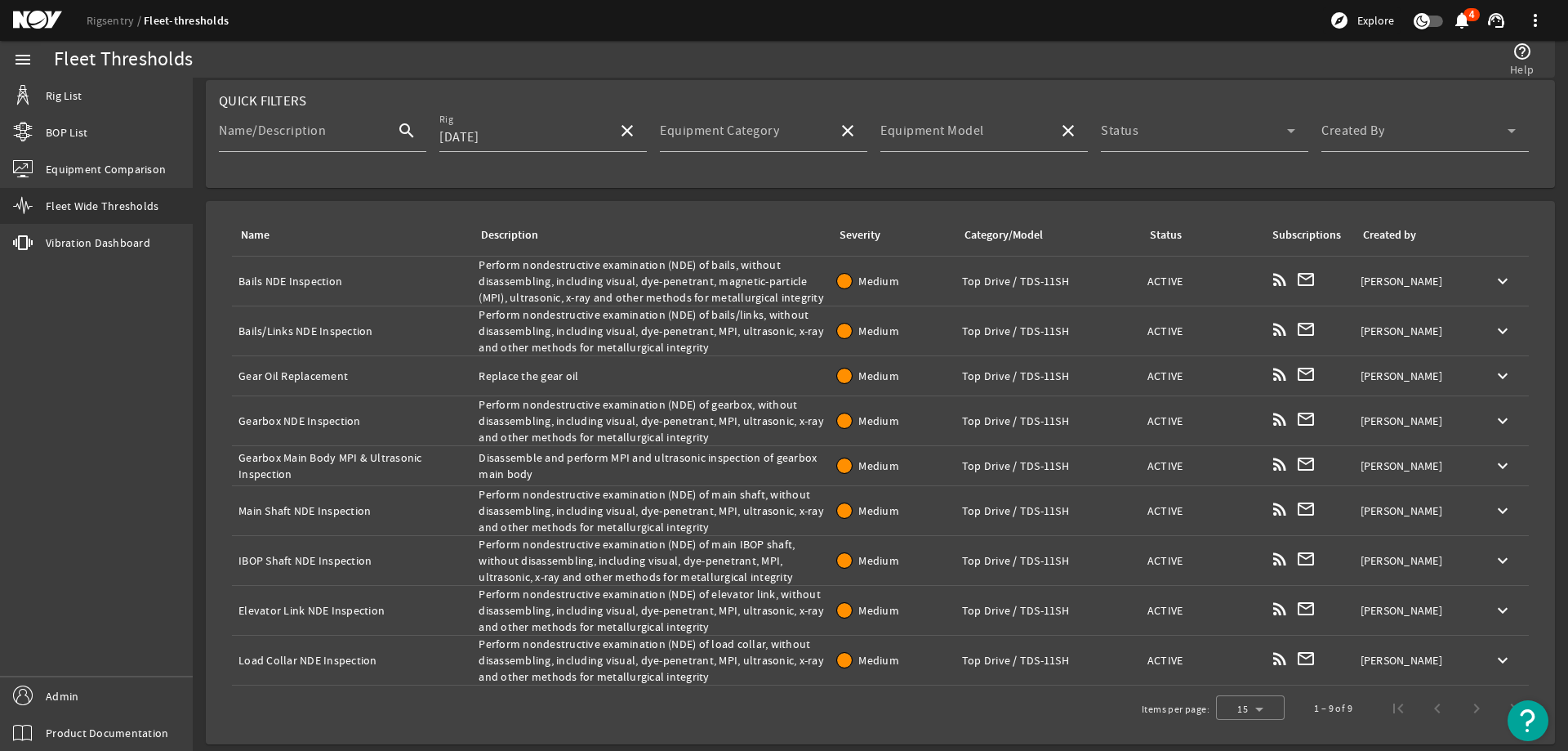
click at [590, 453] on div "Description: Disassemble and perform MPI and ultrasonic inspection of gearbox m…" at bounding box center [650, 466] width 345 height 33
click at [299, 504] on div "Name: Main Shaft NDE Inspection" at bounding box center [351, 510] width 227 height 16
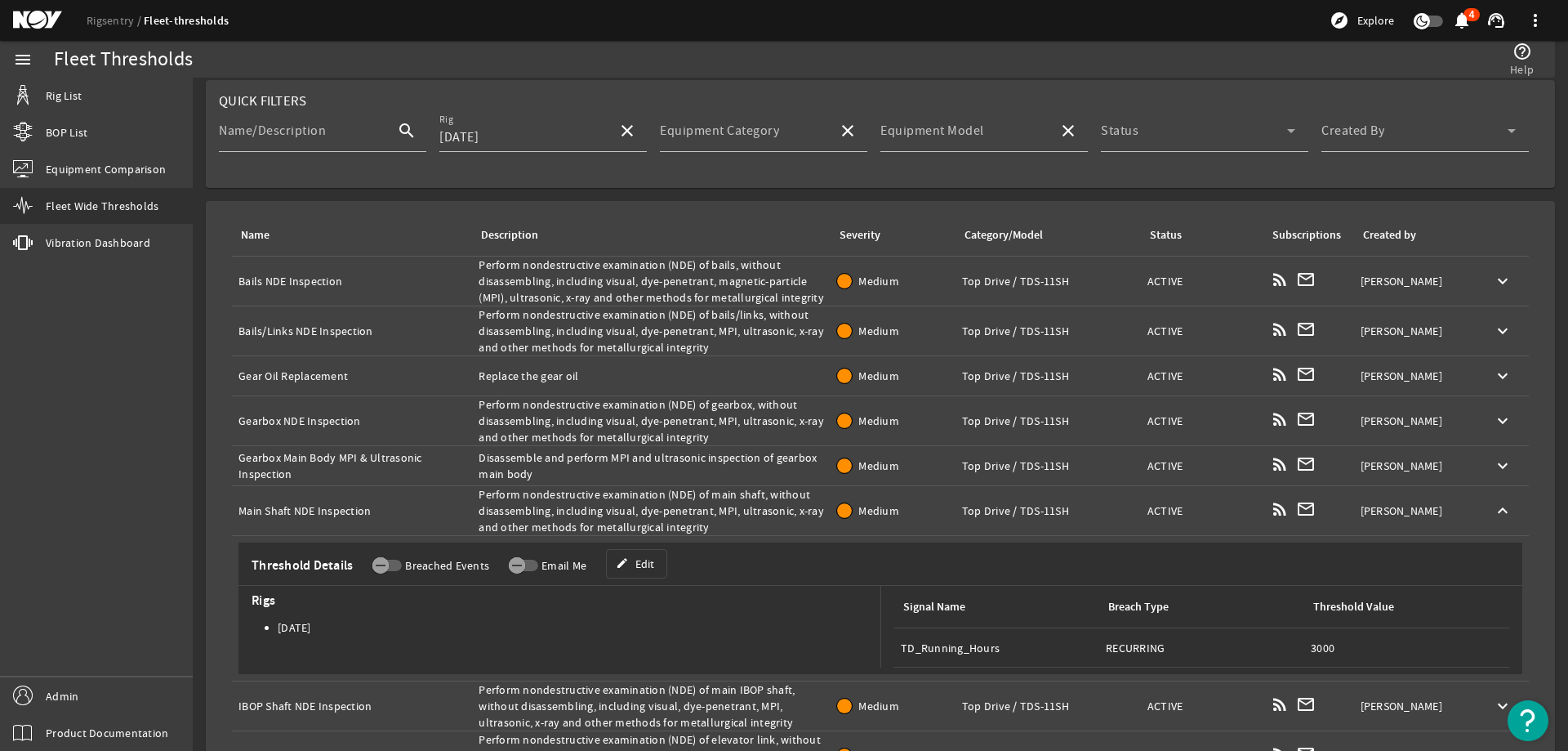
click at [299, 504] on div "Name: Main Shaft NDE Inspection" at bounding box center [351, 510] width 227 height 16
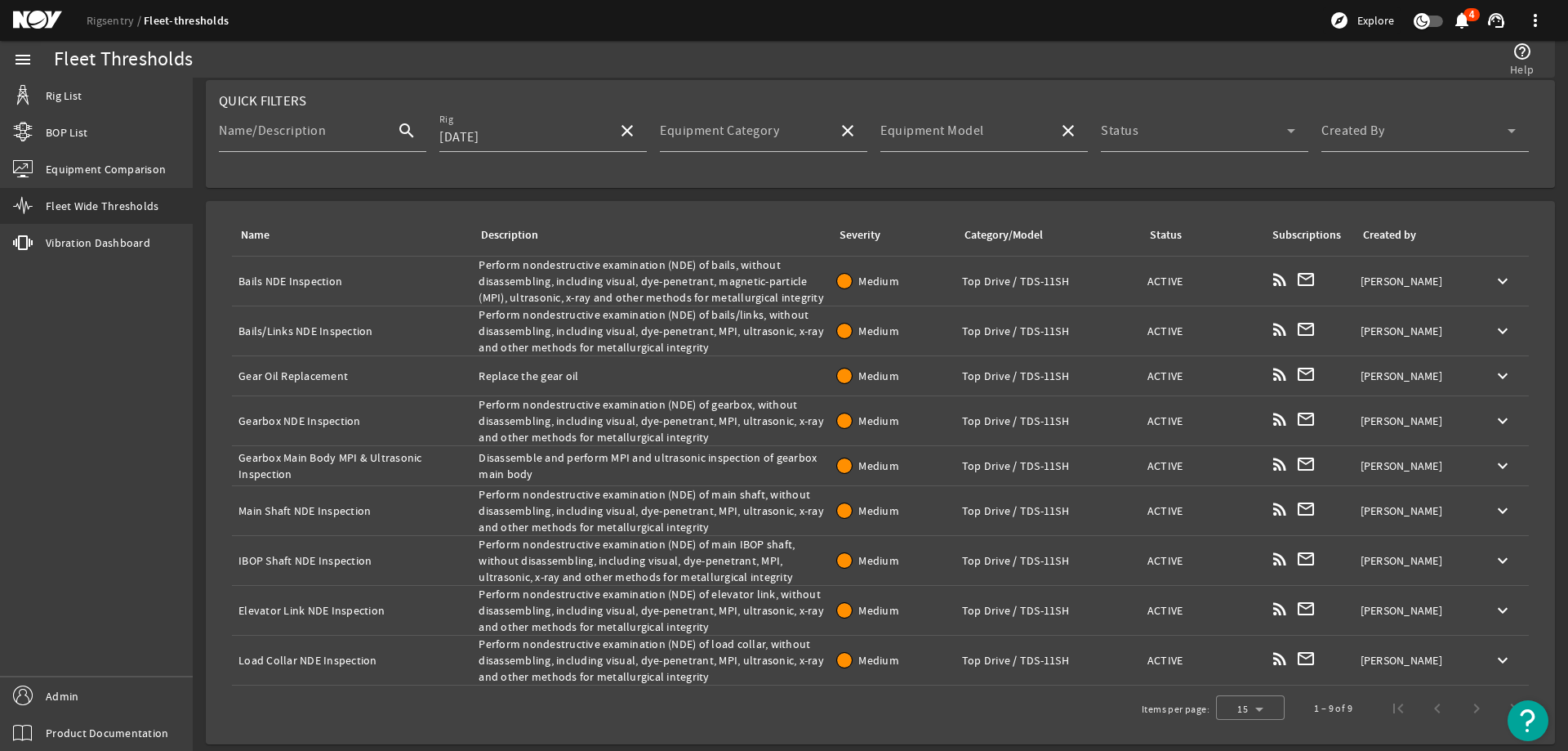
click at [299, 504] on div "Name: Main Shaft NDE Inspection" at bounding box center [351, 510] width 227 height 16
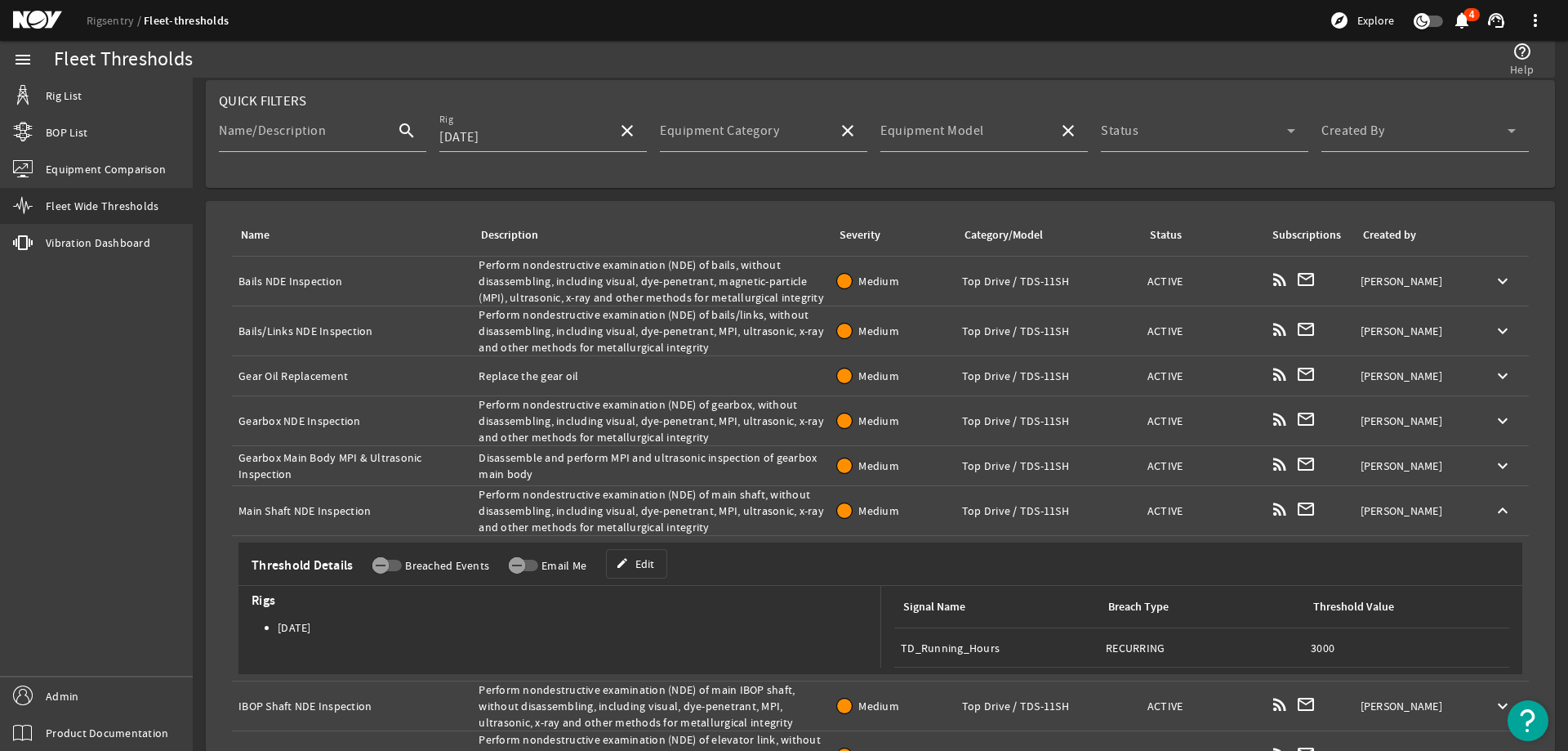
click at [668, 506] on div "Description: Perform nondestructive examination (NDE) of main shaft, without di…" at bounding box center [650, 510] width 345 height 49
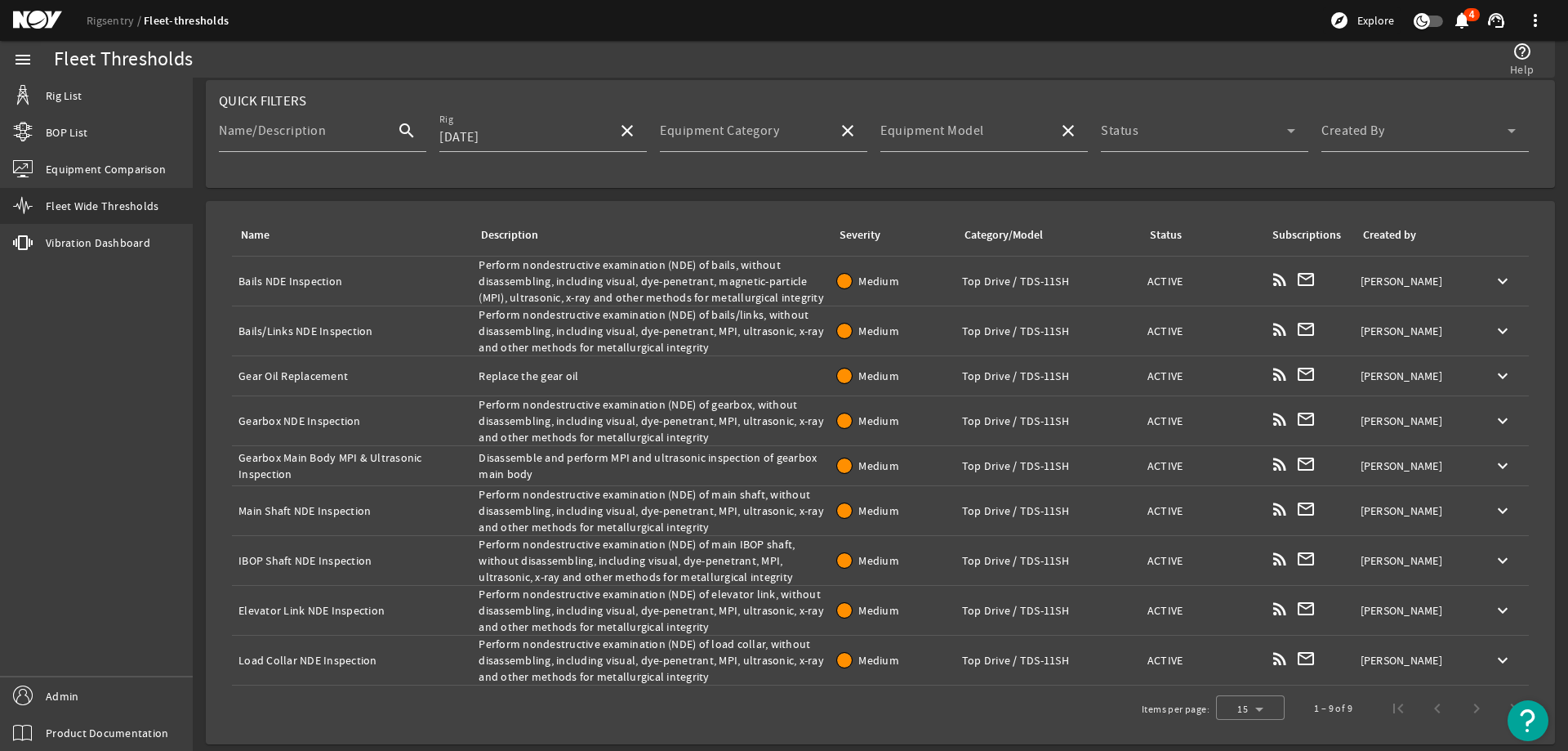
click at [273, 564] on div "Name: IBOP Shaft NDE Inspection" at bounding box center [351, 560] width 227 height 16
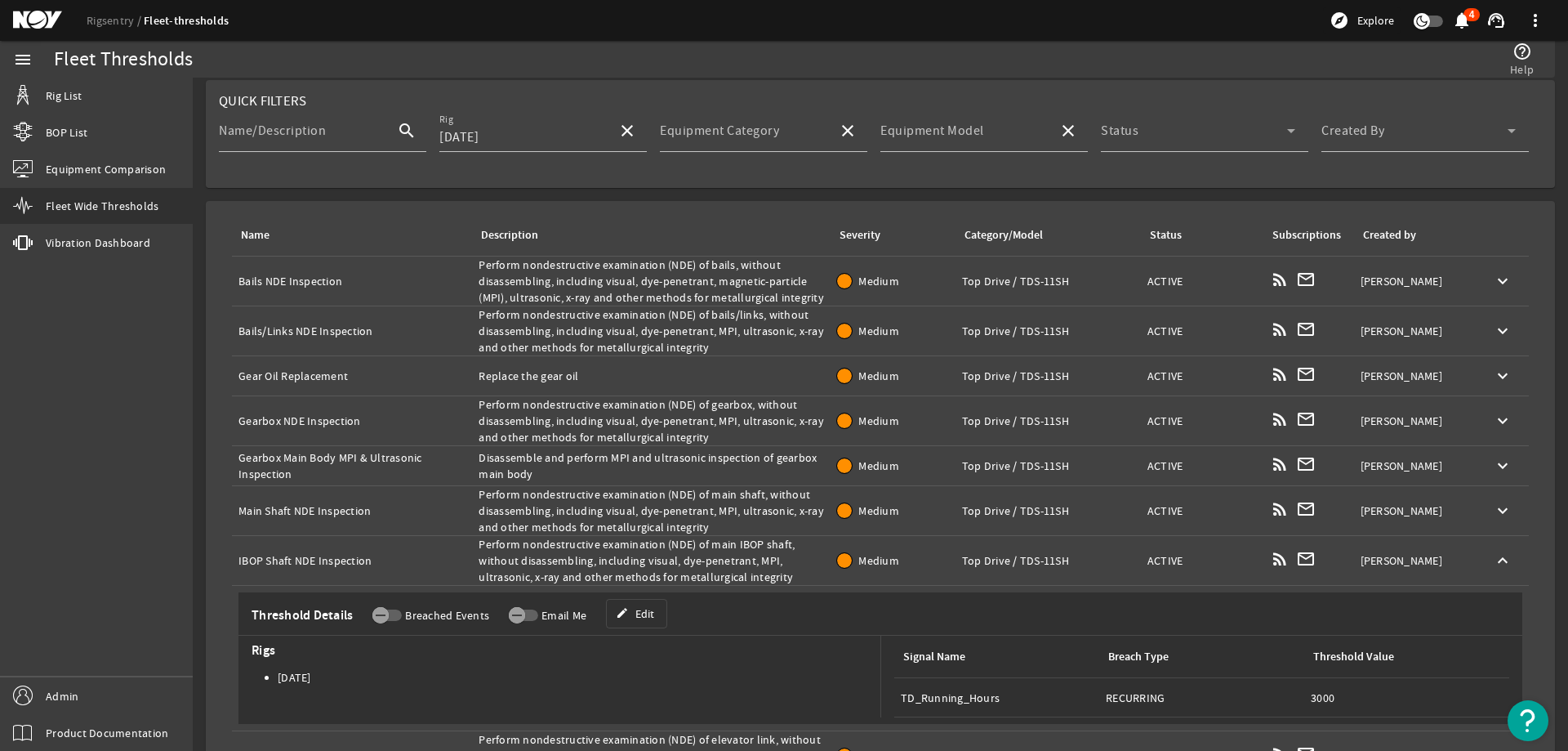
click at [273, 564] on div "Name: IBOP Shaft NDE Inspection" at bounding box center [351, 560] width 227 height 16
click at [697, 558] on div "Description: Perform nondestructive examination (NDE) of main IBOP shaft, witho…" at bounding box center [650, 560] width 345 height 49
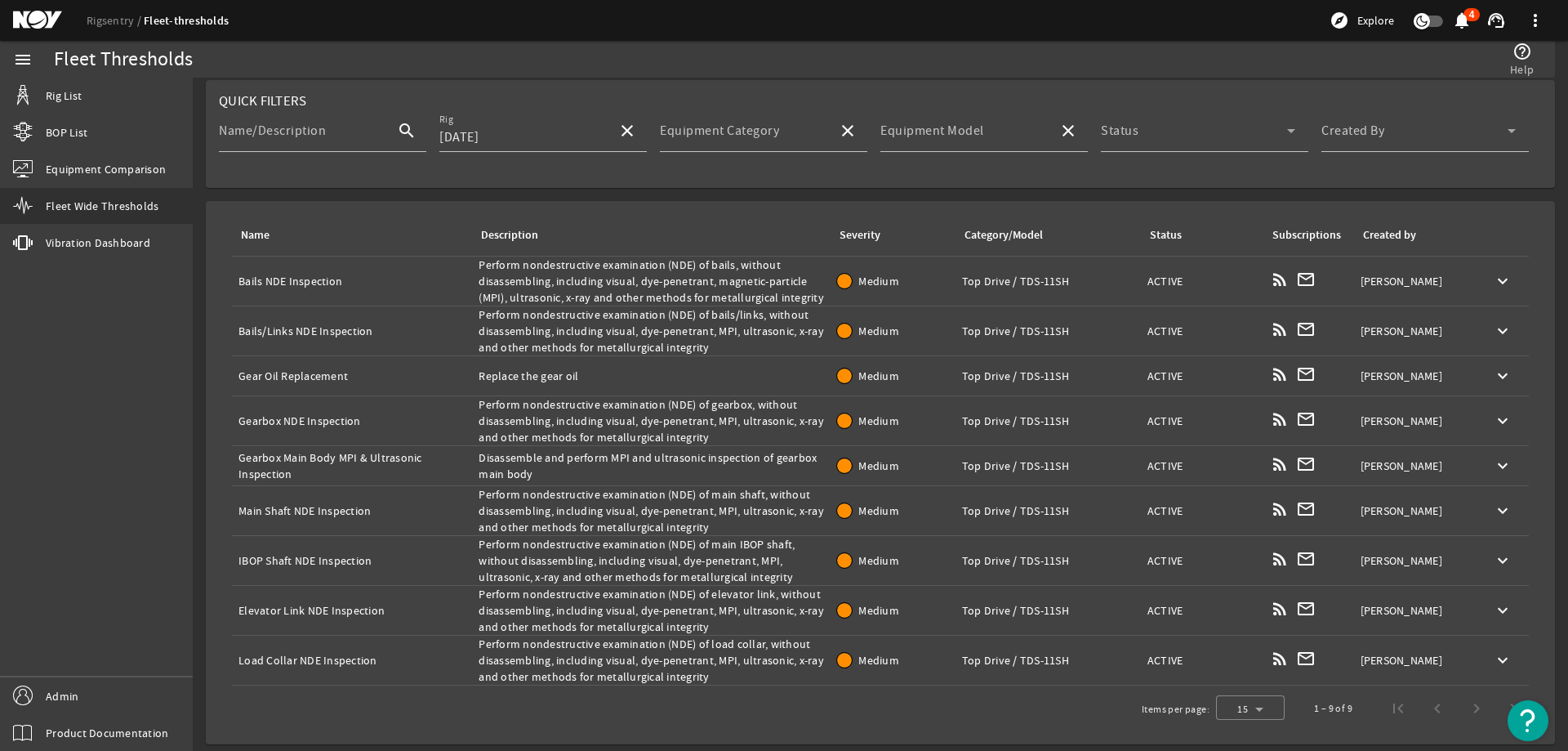
click at [374, 607] on div "Name: Elevator Link NDE Inspection" at bounding box center [351, 609] width 227 height 16
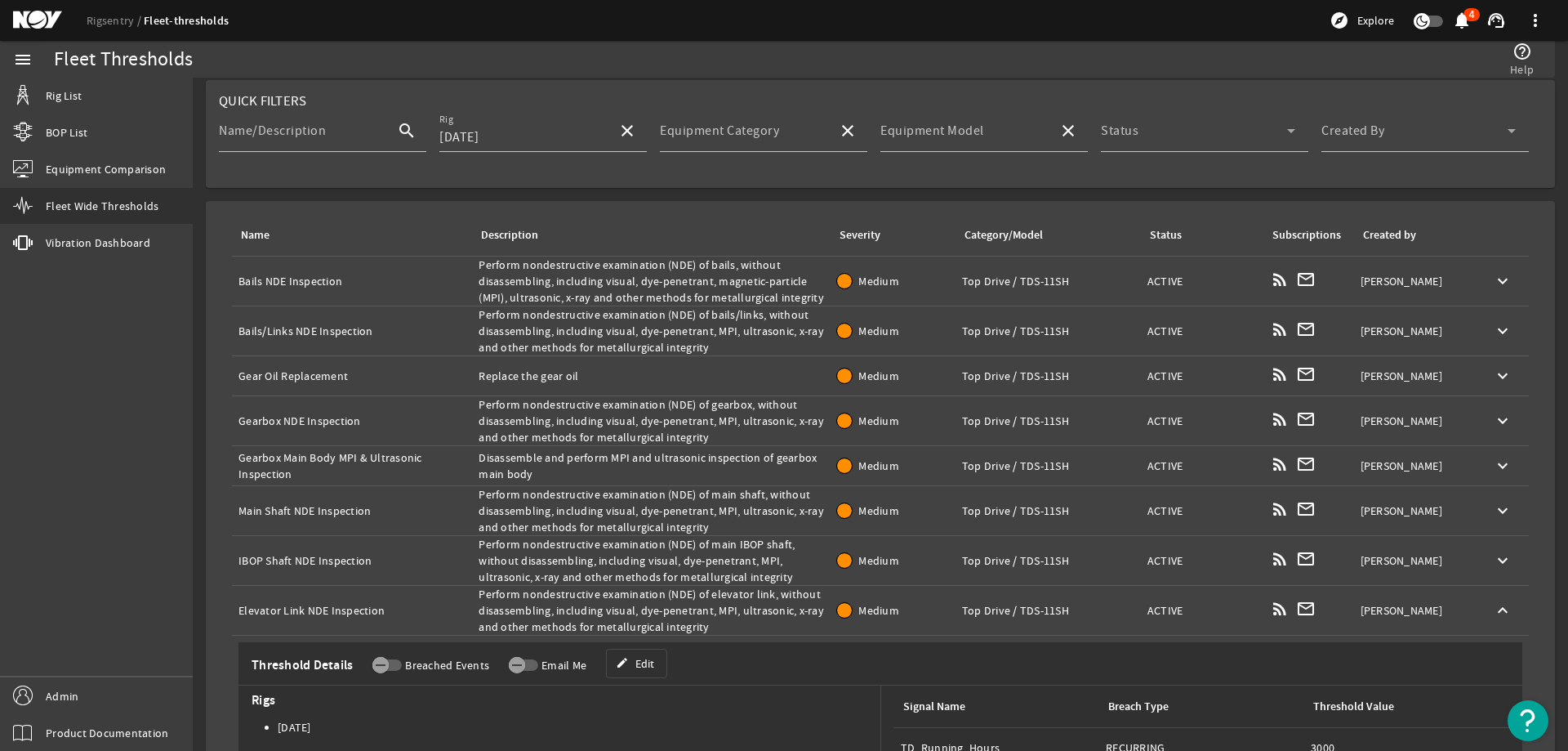
click at [374, 607] on div "Name: Elevator Link NDE Inspection" at bounding box center [351, 609] width 227 height 16
click at [622, 597] on div "Description: Perform nondestructive examination (NDE) of elevator link, without…" at bounding box center [650, 609] width 345 height 49
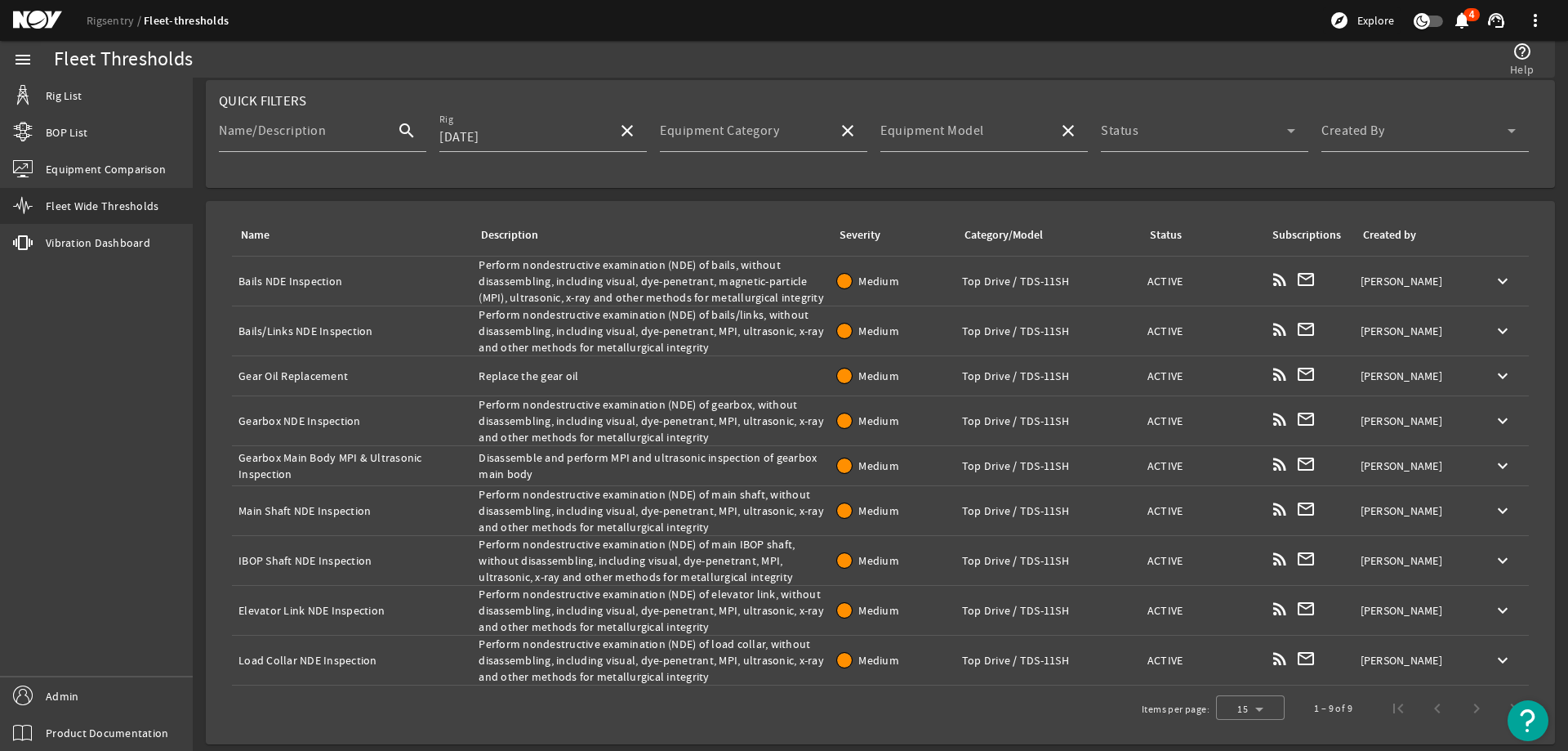
click at [622, 597] on div "Description: Perform nondestructive examination (NDE) of elevator link, without…" at bounding box center [650, 609] width 345 height 49
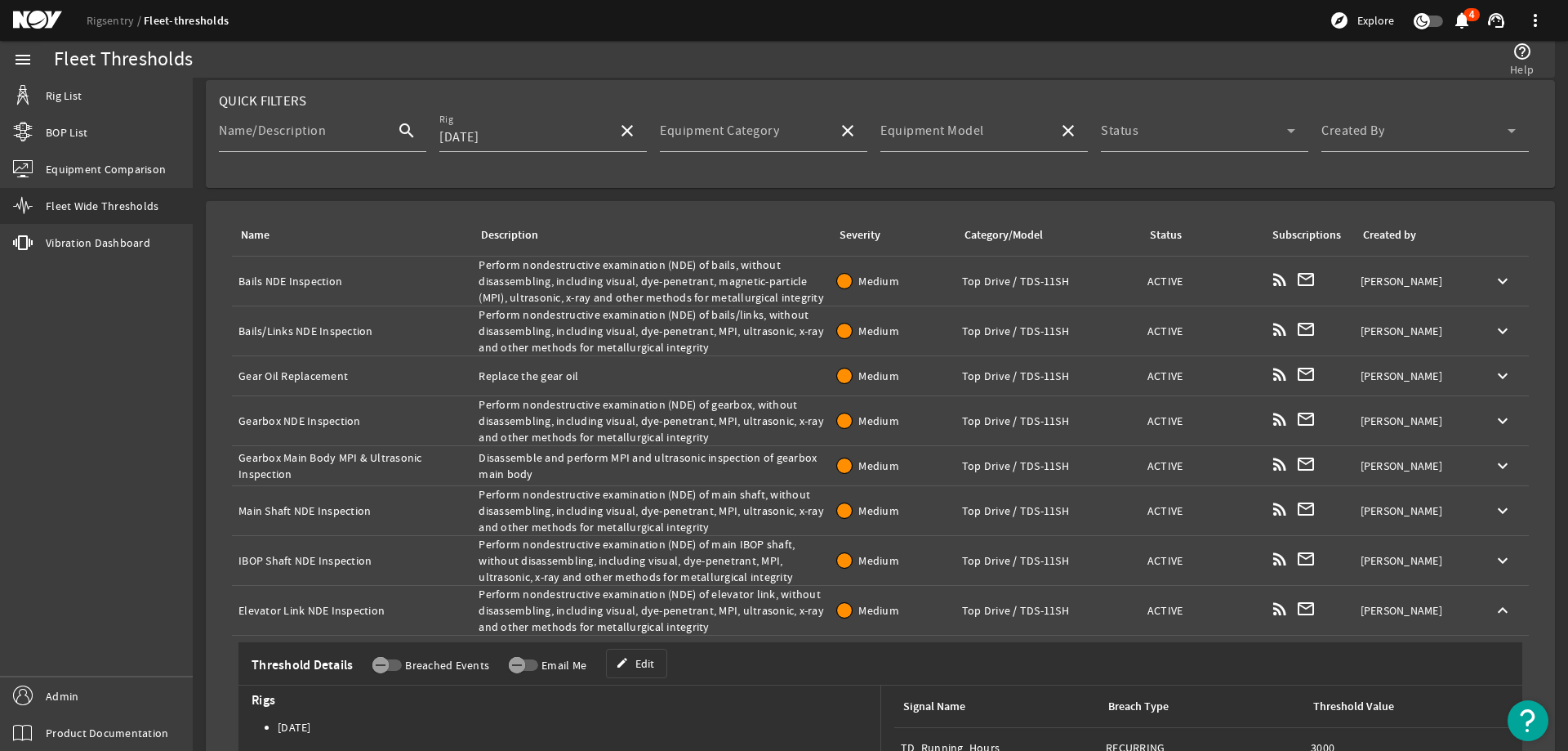
click at [622, 597] on div "Description: Perform nondestructive examination (NDE) of elevator link, without…" at bounding box center [650, 609] width 345 height 49
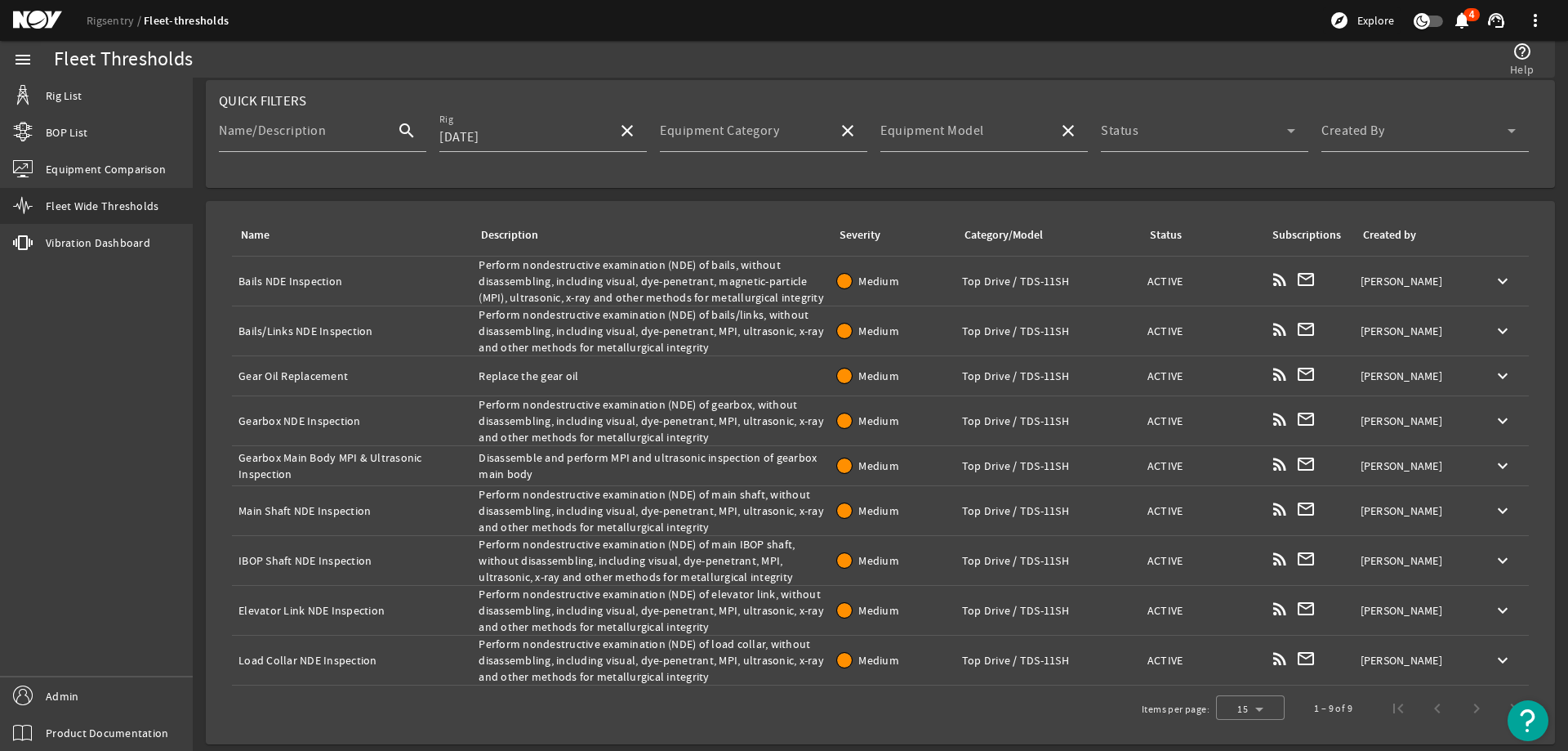
click at [316, 655] on div "Name: Load Collar NDE Inspection" at bounding box center [351, 659] width 227 height 16
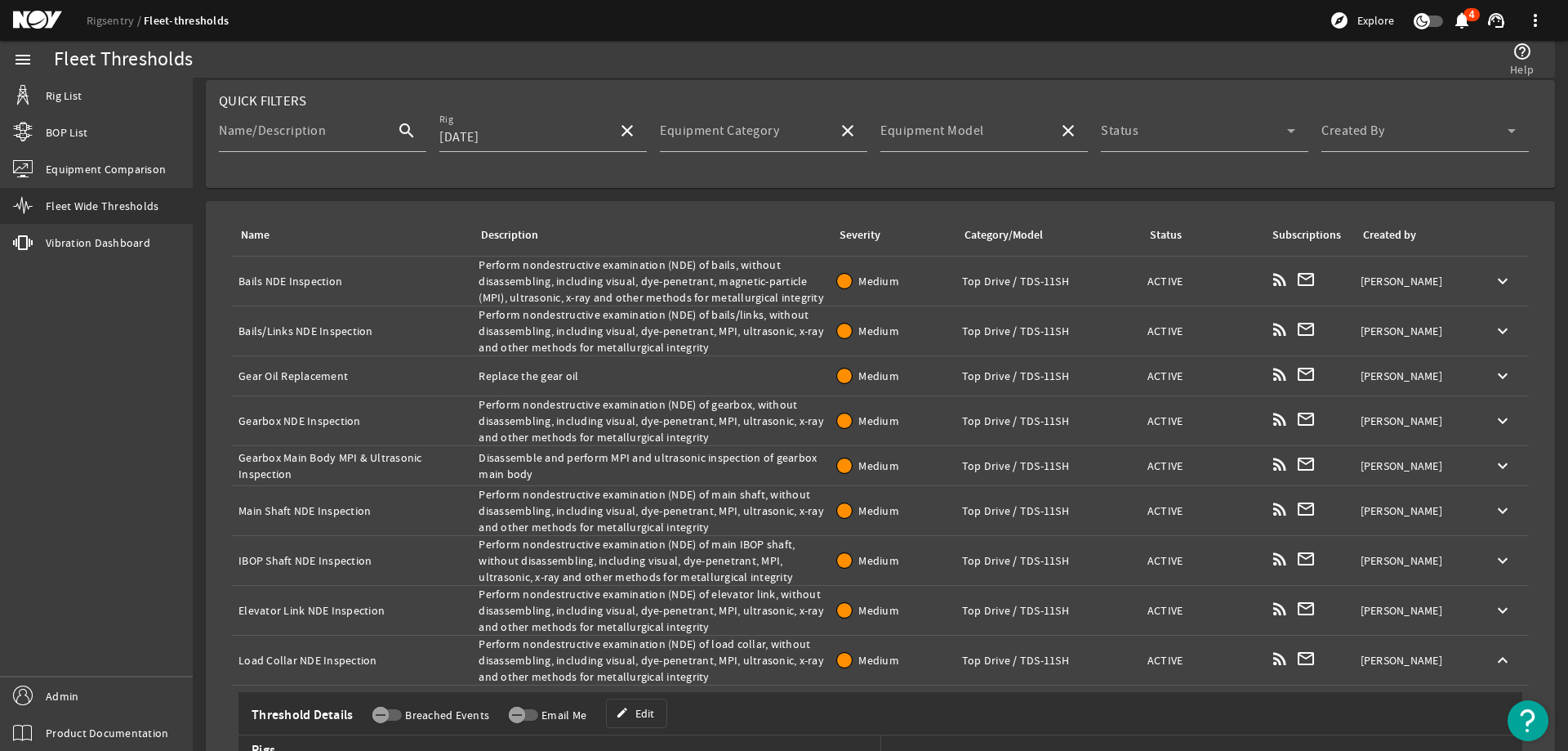
click at [316, 655] on div "Name: Load Collar NDE Inspection" at bounding box center [351, 659] width 227 height 16
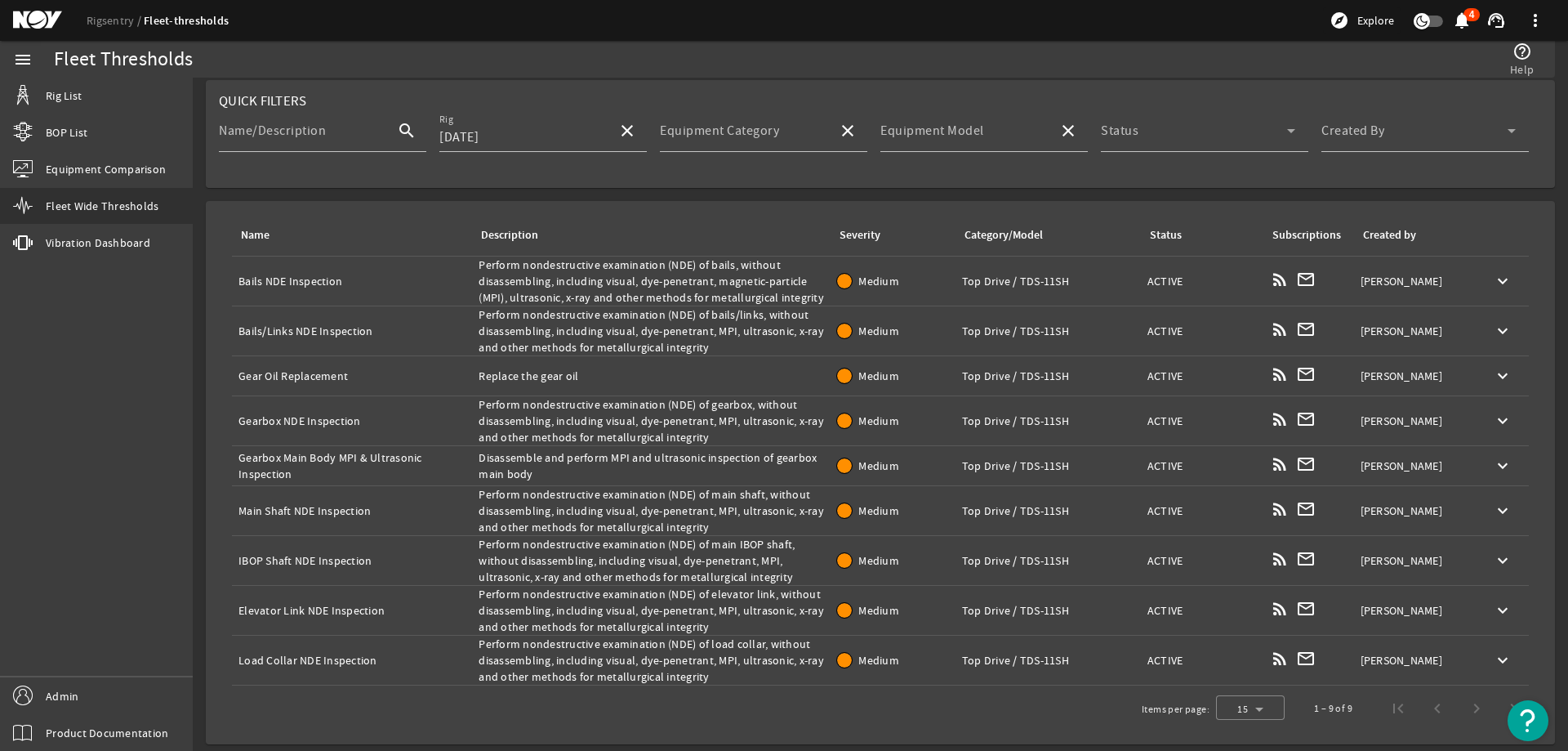
click at [316, 655] on div "Name: Load Collar NDE Inspection" at bounding box center [351, 659] width 227 height 16
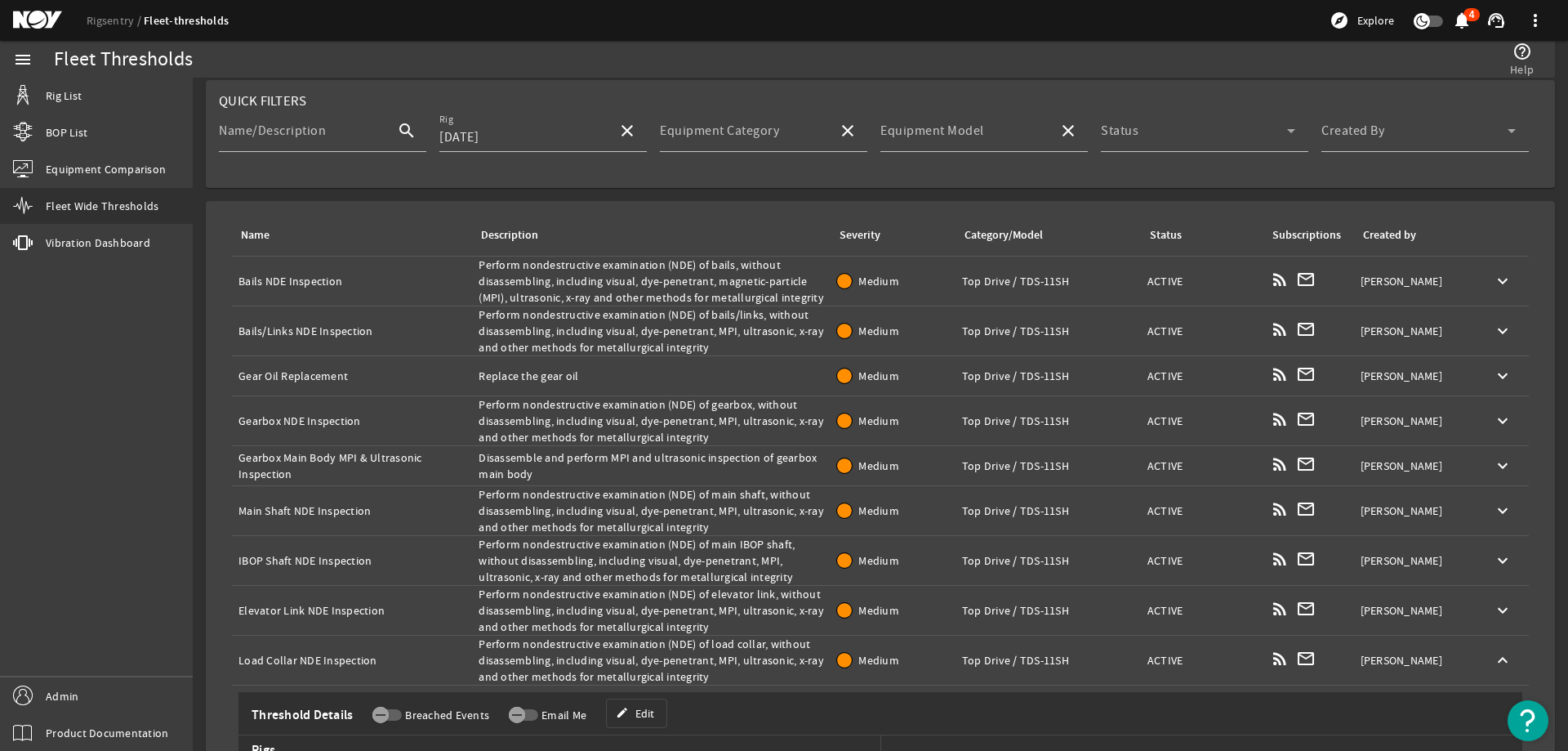
click at [565, 644] on div "Description: Perform nondestructive examination (NDE) of load collar, without d…" at bounding box center [650, 659] width 345 height 49
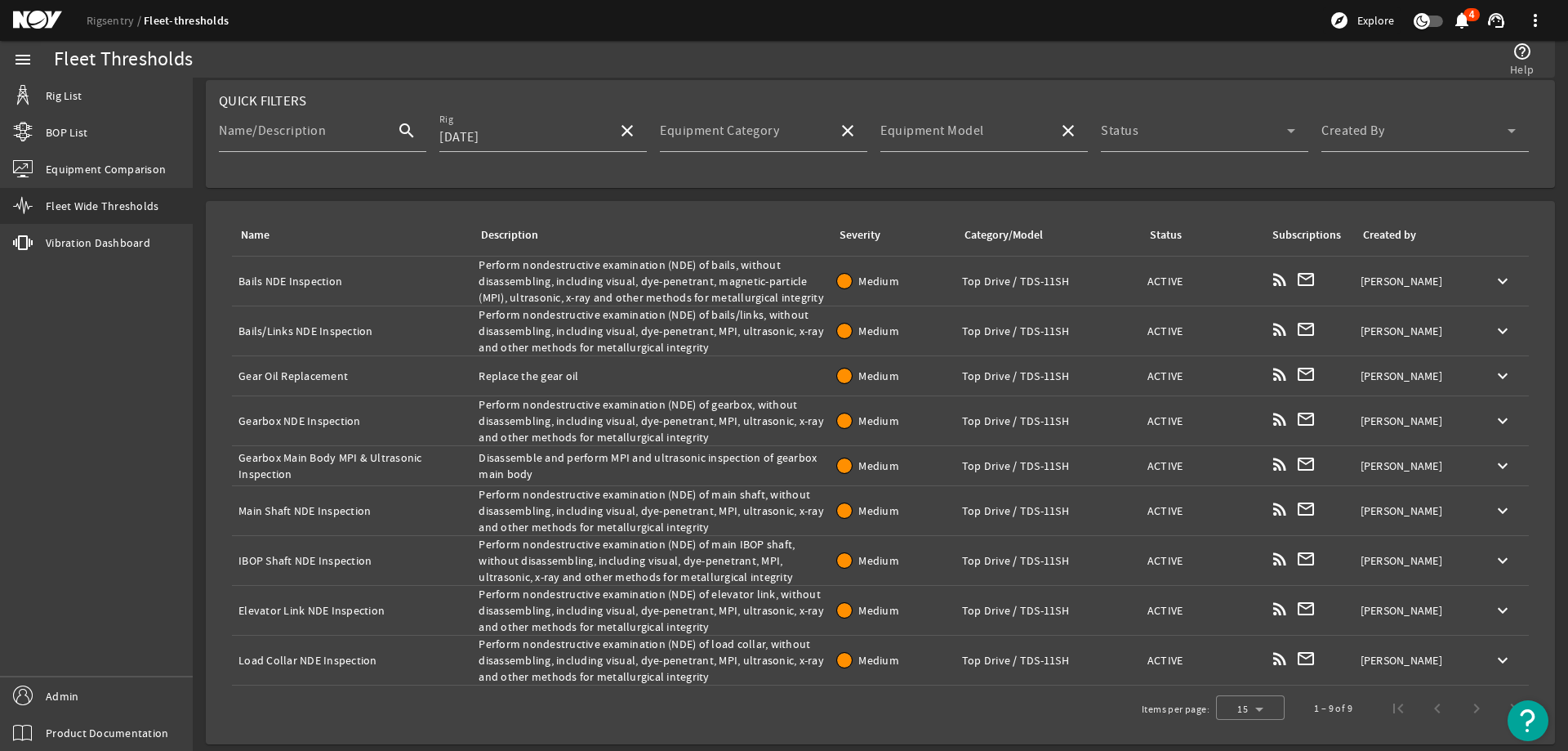
click at [565, 644] on div "Description: Perform nondestructive examination (NDE) of load collar, without d…" at bounding box center [650, 659] width 345 height 49
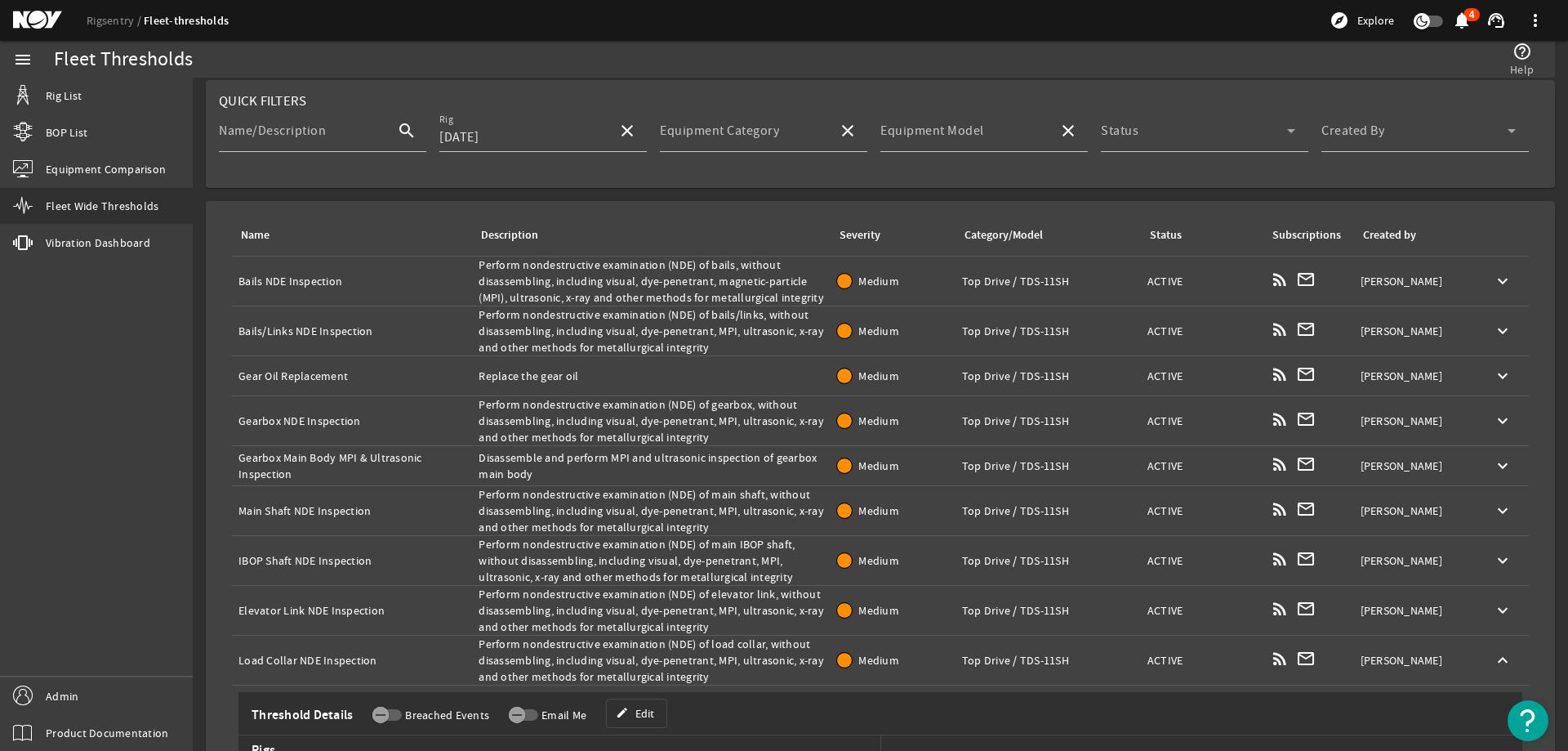
click at [565, 644] on div "Description: Perform nondestructive examination (NDE) of load collar, without d…" at bounding box center [650, 659] width 345 height 49
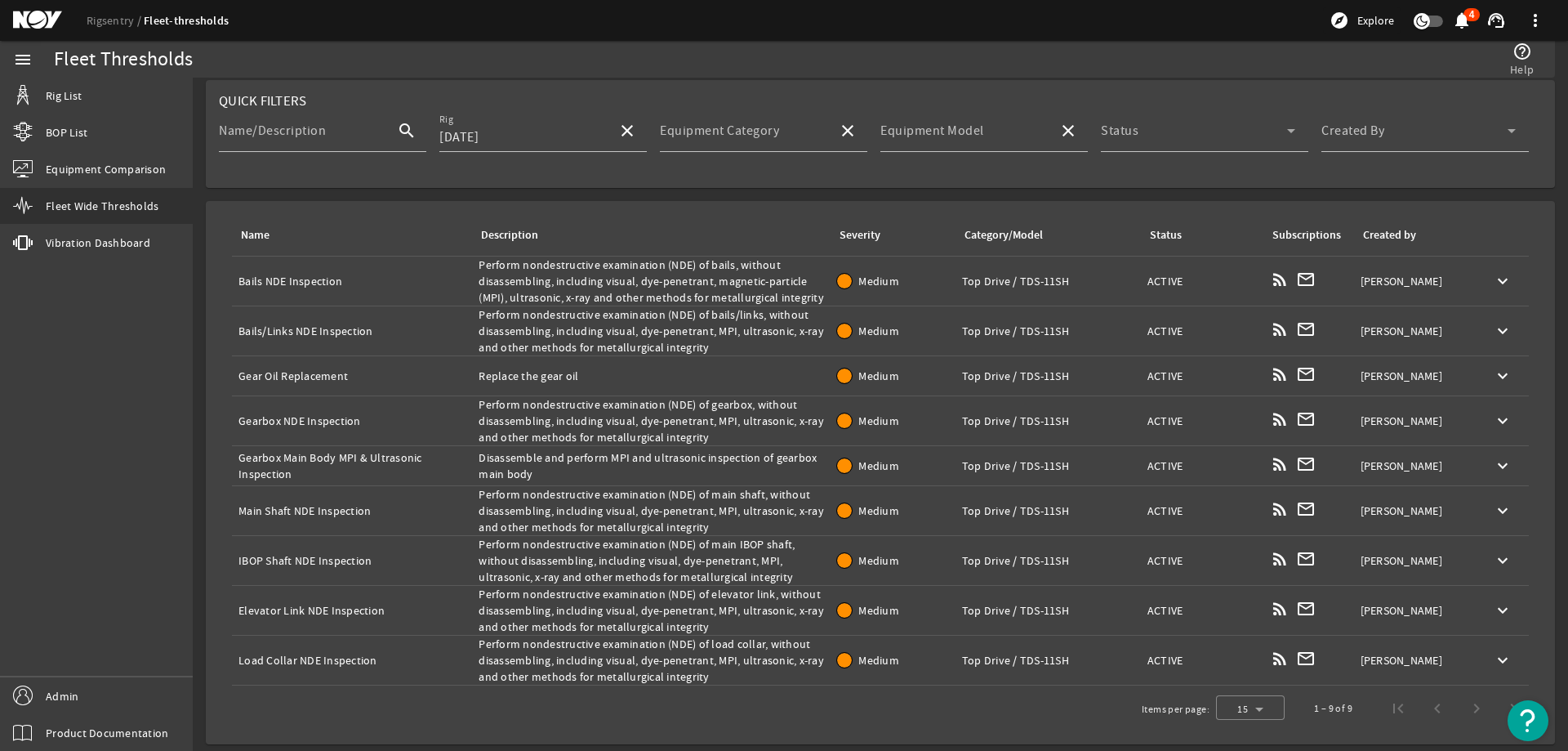
click at [926, 720] on div "Items per page: 15 1 – 9 of 9" at bounding box center [880, 708] width 1322 height 46
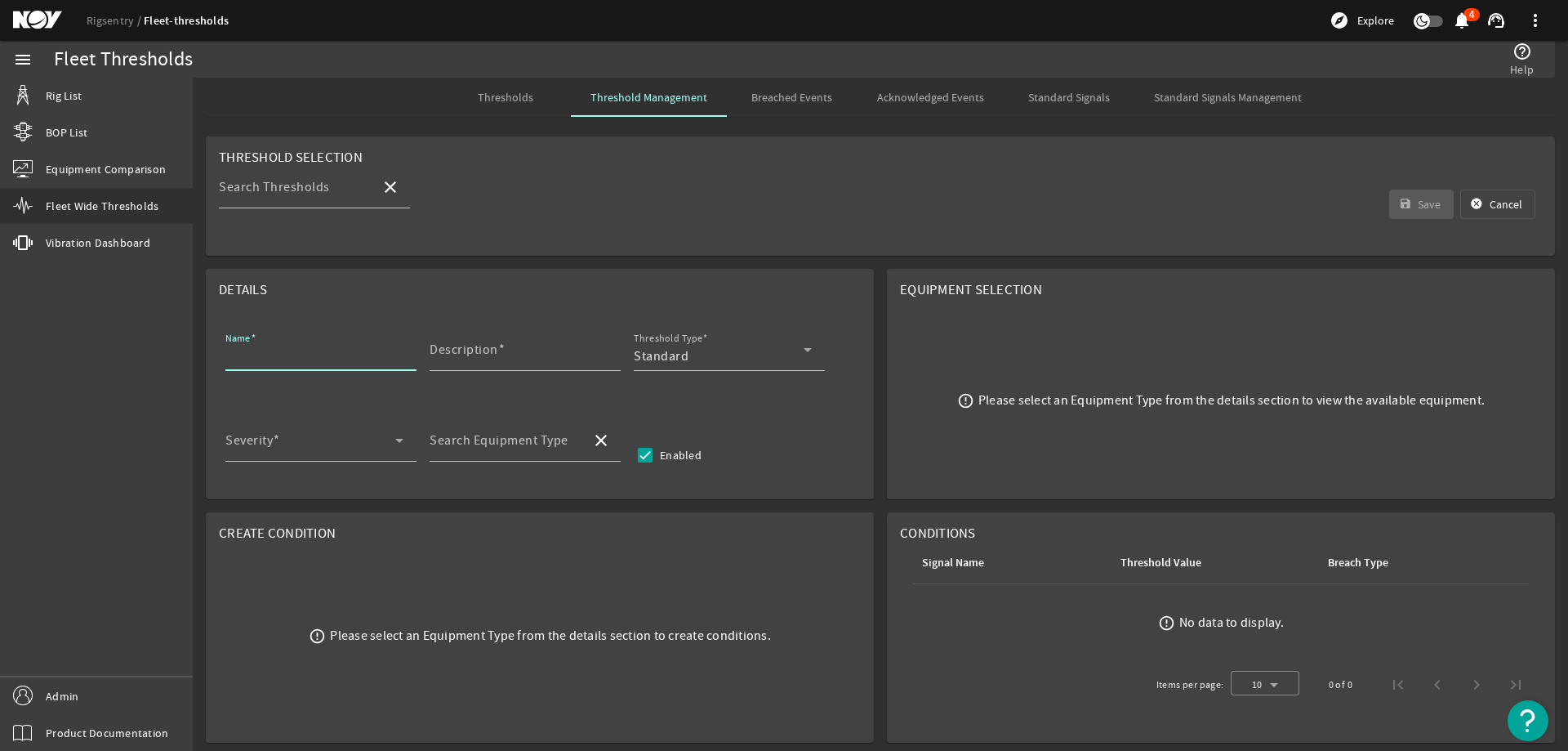
click at [340, 355] on input "Name" at bounding box center [315, 356] width 178 height 19
paste input "Elevator Link NDE Inspection"
type input "Elevator Link NDE Inspection"
click at [535, 364] on input "Description" at bounding box center [518, 356] width 178 height 19
paste input "Perform nondestructive examination (NDE) of elevator link, without disassemblin…"
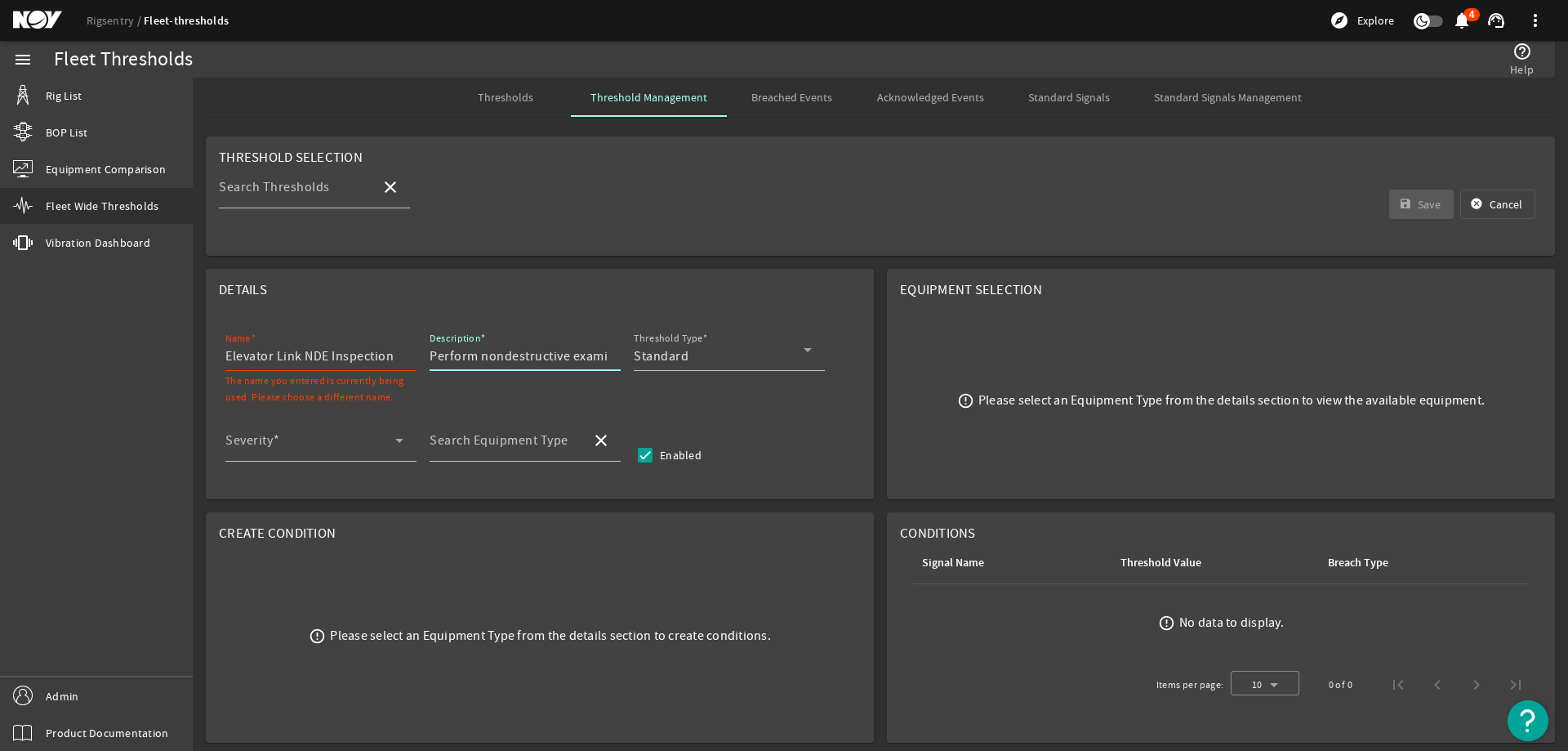
scroll to position [0, 884]
type input "Perform nondestructive examination (NDE) of elevator link, without disassemblin…"
click at [692, 348] on div "Standard" at bounding box center [719, 356] width 170 height 19
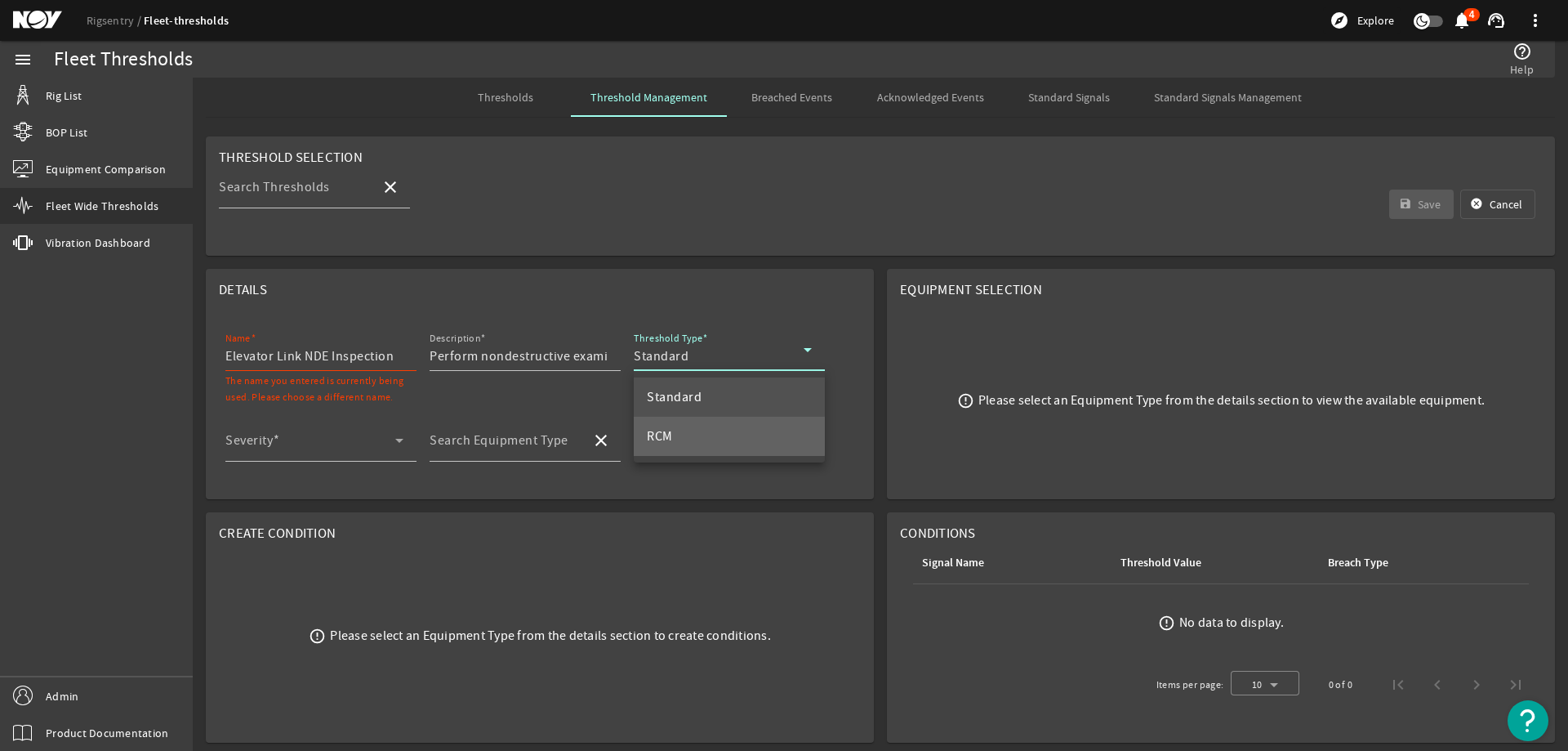
drag, startPoint x: 681, startPoint y: 433, endPoint x: 528, endPoint y: 438, distance: 153.1
click at [680, 433] on mat-option "RCM" at bounding box center [730, 436] width 191 height 39
click at [359, 438] on span at bounding box center [311, 447] width 170 height 19
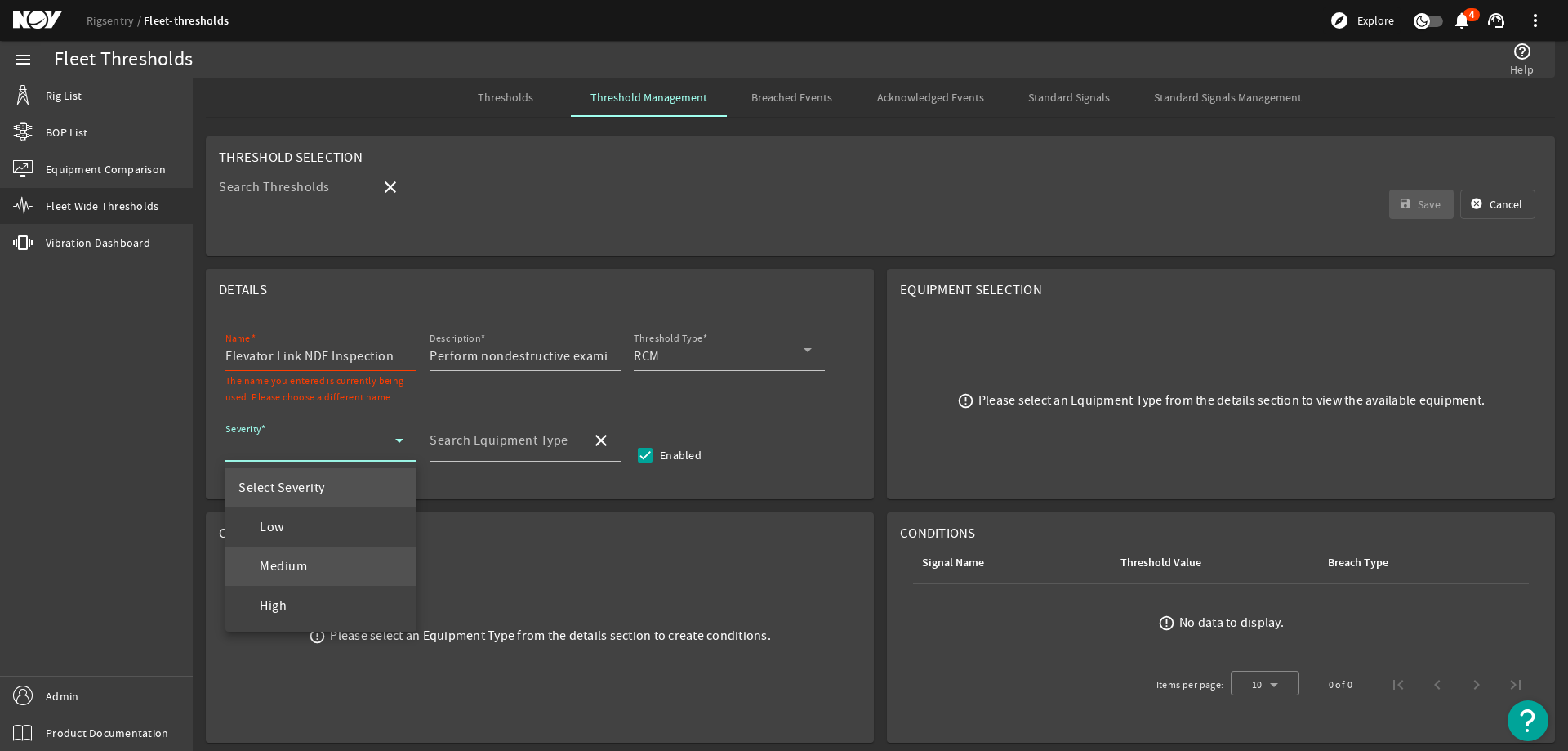
click at [328, 565] on mat-option "Medium" at bounding box center [321, 565] width 191 height 39
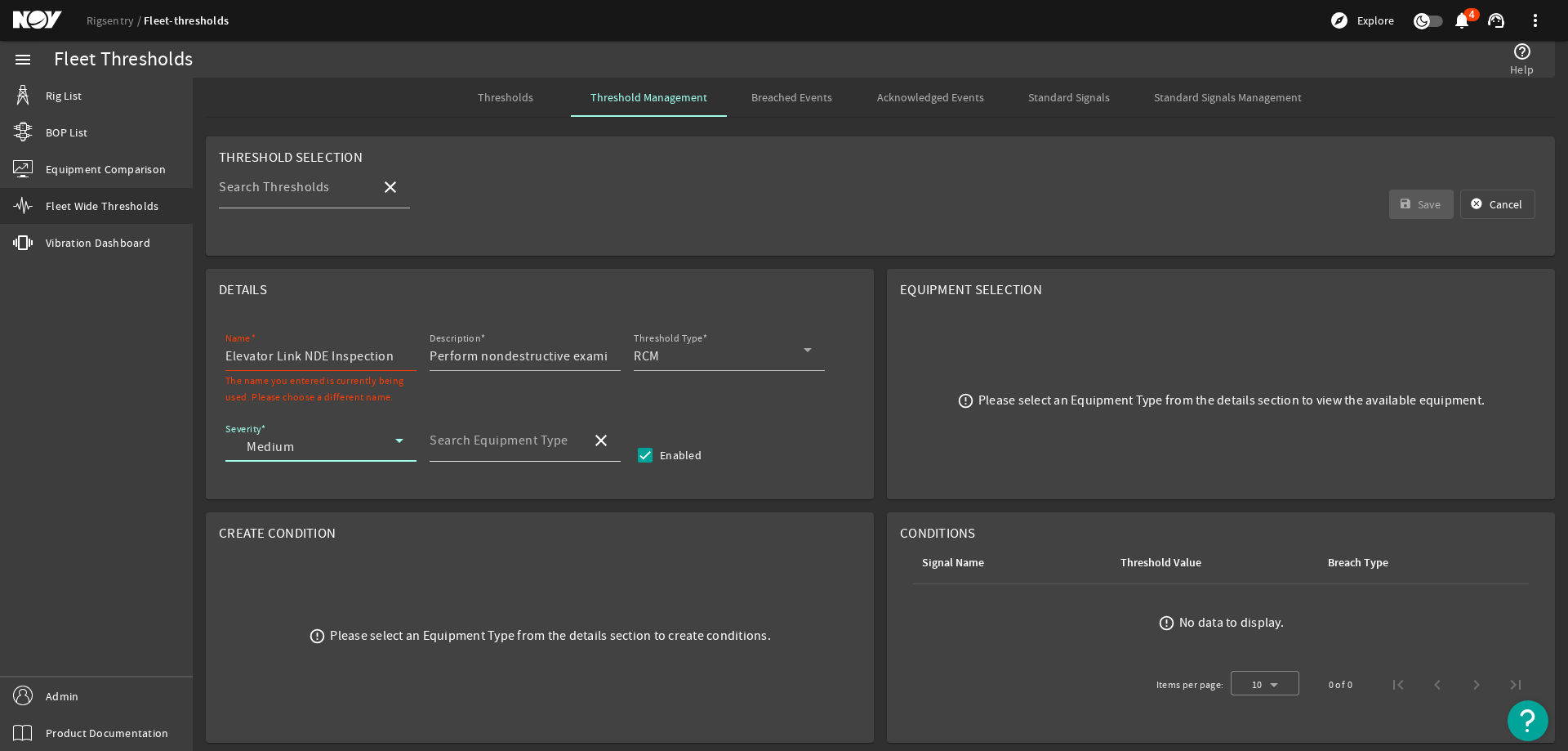
click at [484, 453] on input "Search Equipment Type" at bounding box center [503, 447] width 148 height 19
click at [568, 534] on mat-option "Top Drive - TDS-8SA" at bounding box center [525, 526] width 191 height 39
type input "Top Drive - TDS-8SA"
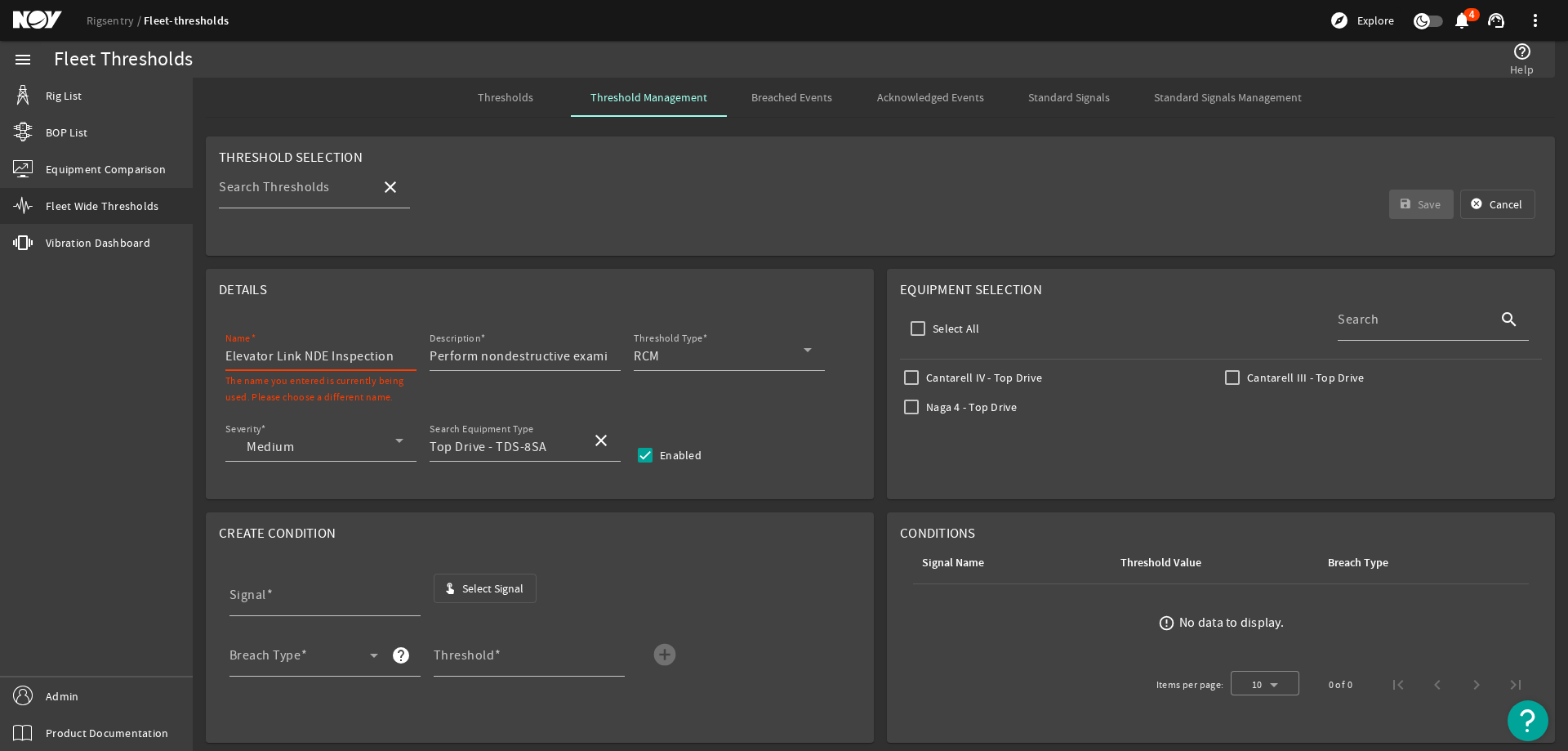
click at [401, 355] on input "Elevator Link NDE Inspection" at bounding box center [315, 356] width 178 height 19
type input "Elevator Link NDE Inspection TDS-8SA"
click at [367, 596] on input "Signal" at bounding box center [318, 601] width 178 height 19
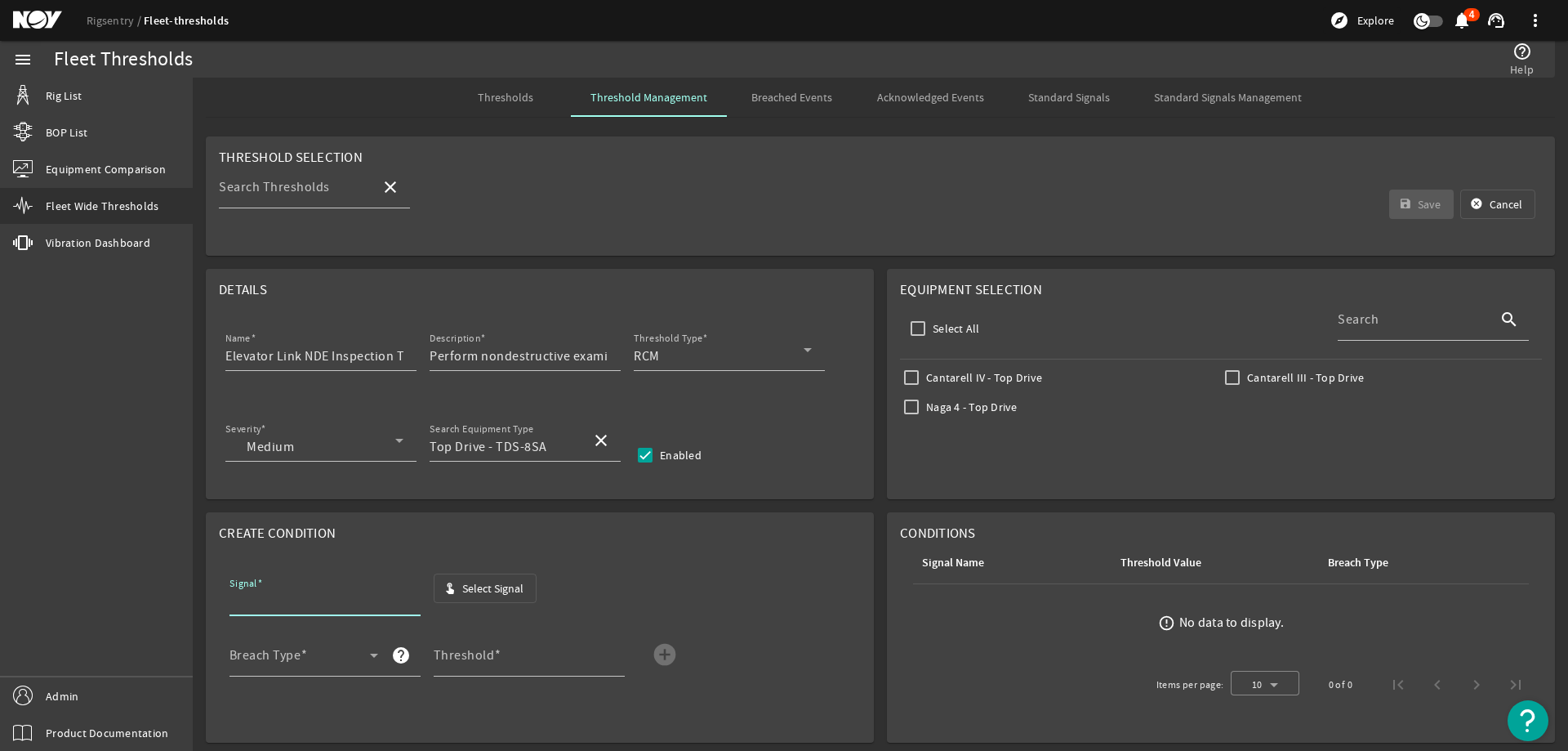
click at [484, 576] on span "button" at bounding box center [485, 587] width 102 height 39
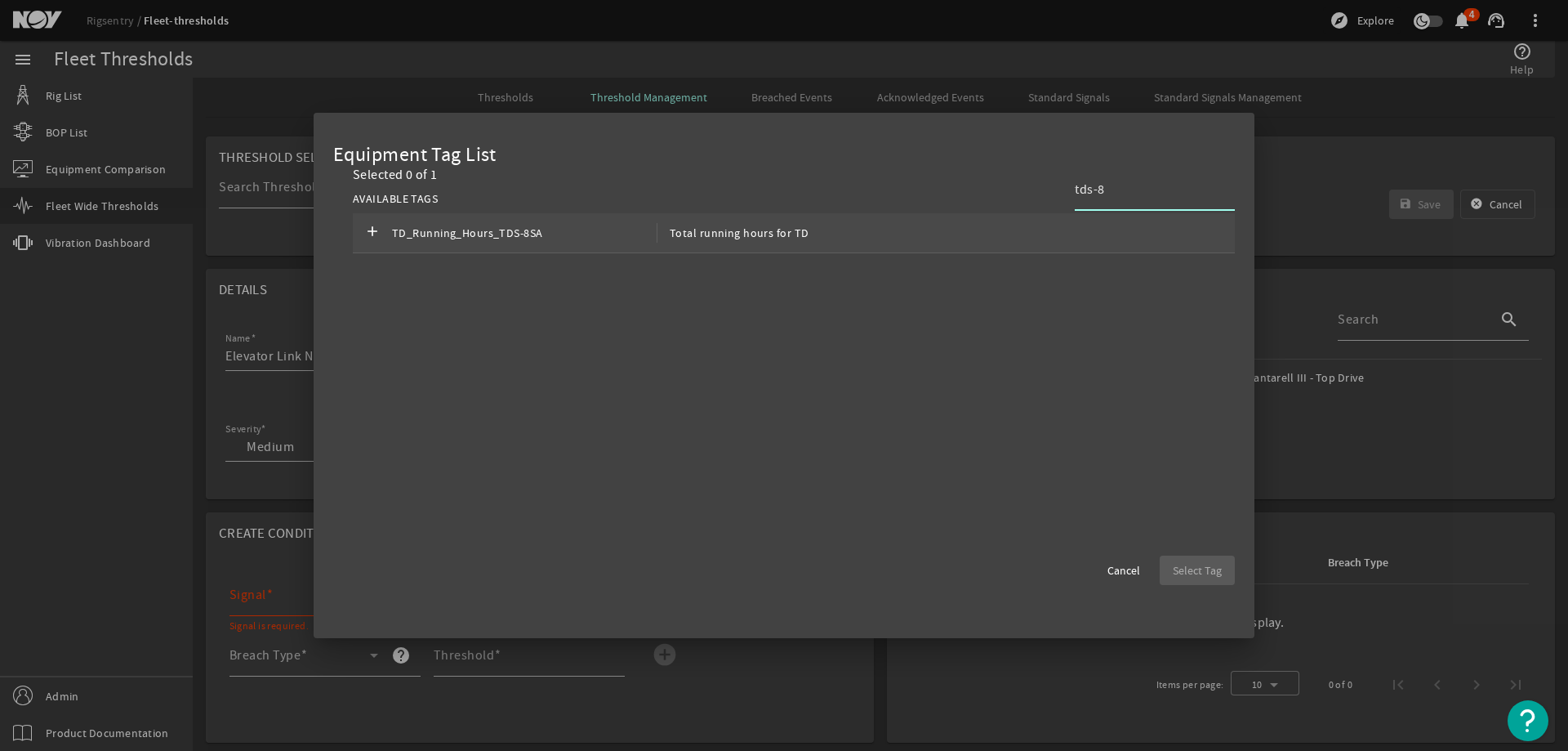
type input "tds-8"
click at [858, 236] on div "add TD_Running_Hours_TDS-8SA Total running hours for TD" at bounding box center [794, 233] width 882 height 40
click at [1187, 569] on span "Select Tag" at bounding box center [1196, 570] width 49 height 16
type input "TD_Running_Hours_TDS-8SA"
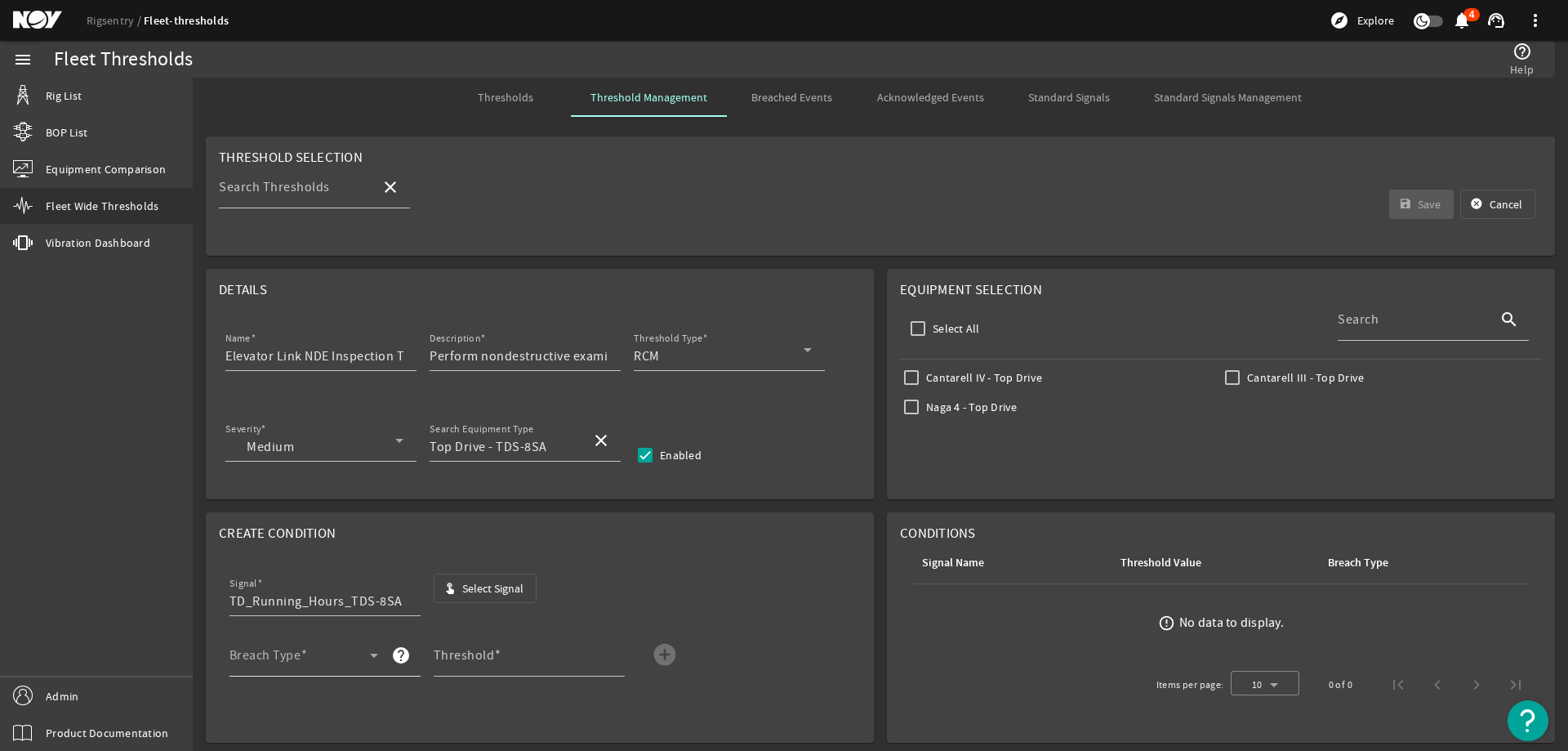
click at [327, 651] on div "Breach Type" at bounding box center [303, 655] width 148 height 42
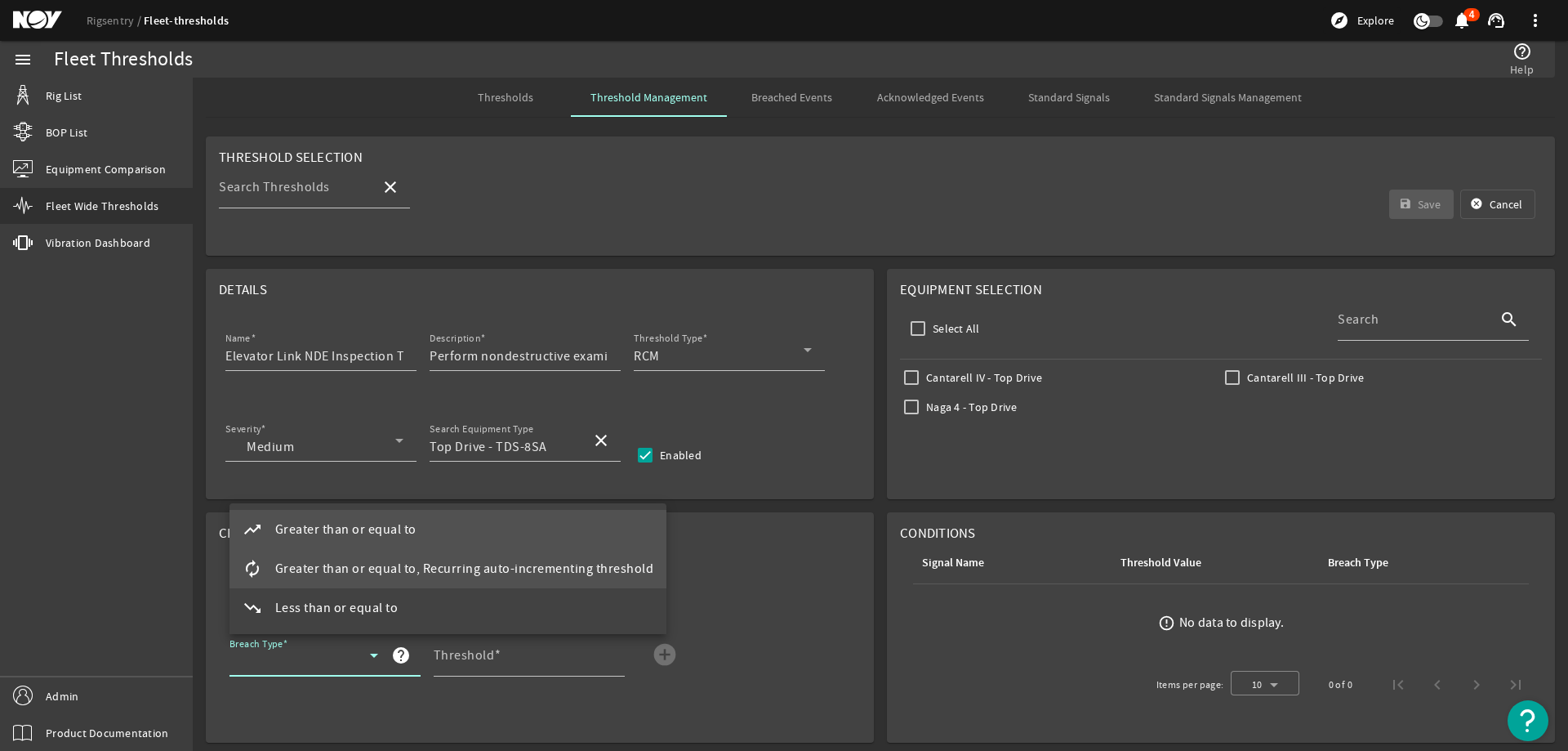
click at [368, 566] on span "Greater than or equal to, Recurring auto-incrementing threshold" at bounding box center [465, 568] width 379 height 19
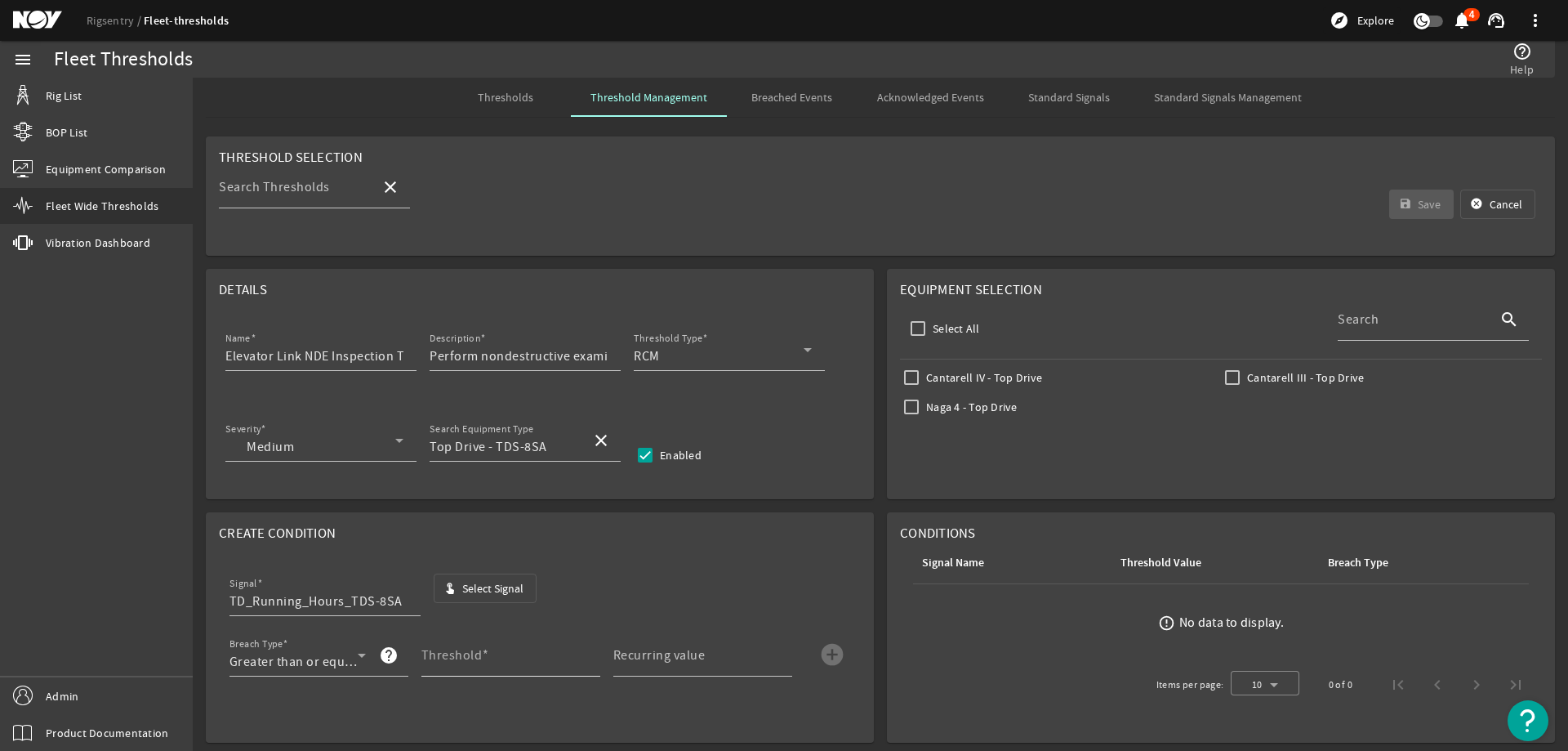
click at [495, 651] on div "Threshold" at bounding box center [504, 655] width 165 height 42
type input "3000"
click at [665, 648] on mat-label "Recurring value" at bounding box center [659, 654] width 92 height 16
click at [665, 652] on input "Recurring value" at bounding box center [695, 661] width 165 height 19
type input "3000"
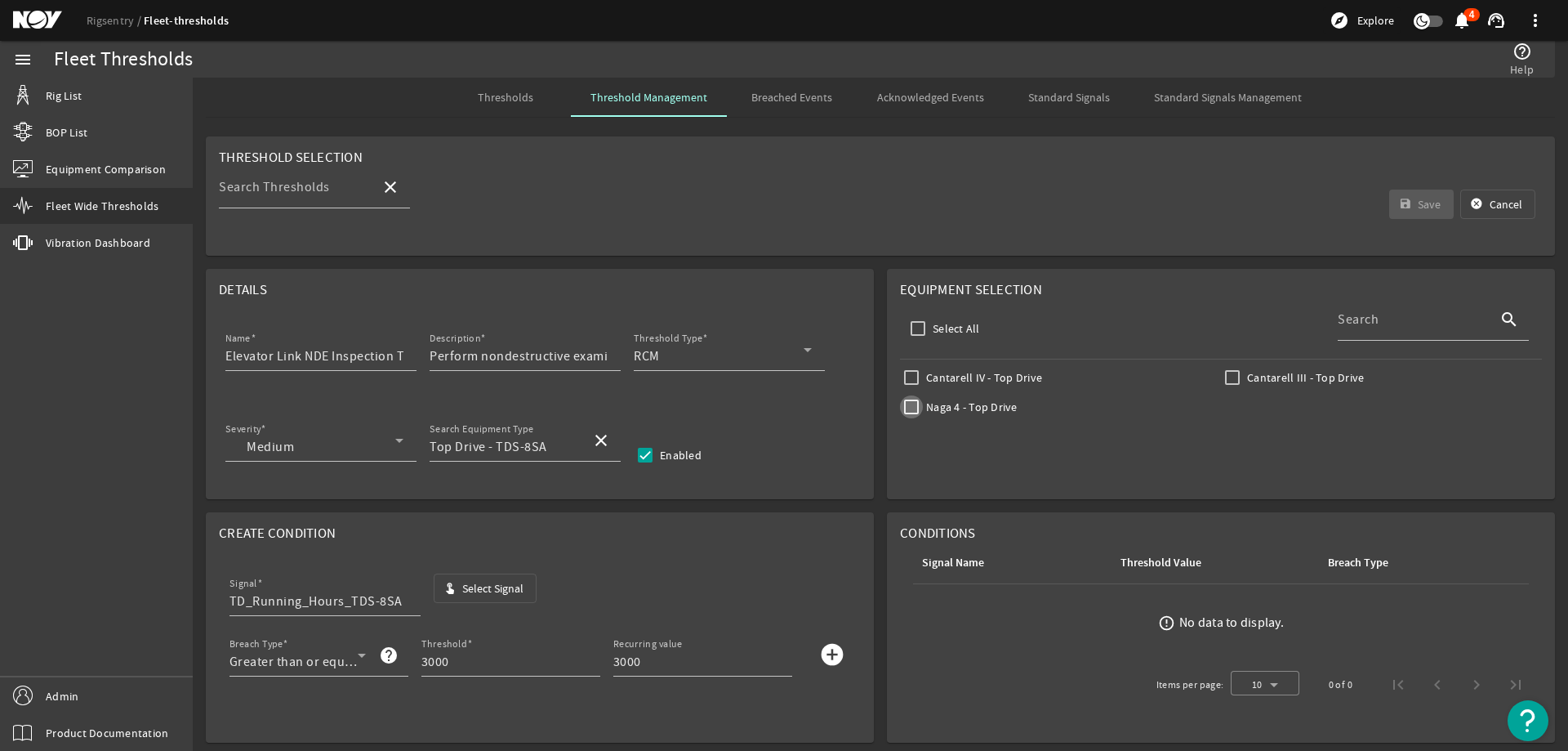
click at [900, 403] on input "Naga 4 - Top Drive" at bounding box center [911, 407] width 23 height 23
checkbox input "true"
click at [824, 657] on mat-icon "add_circle" at bounding box center [832, 653] width 26 height 26
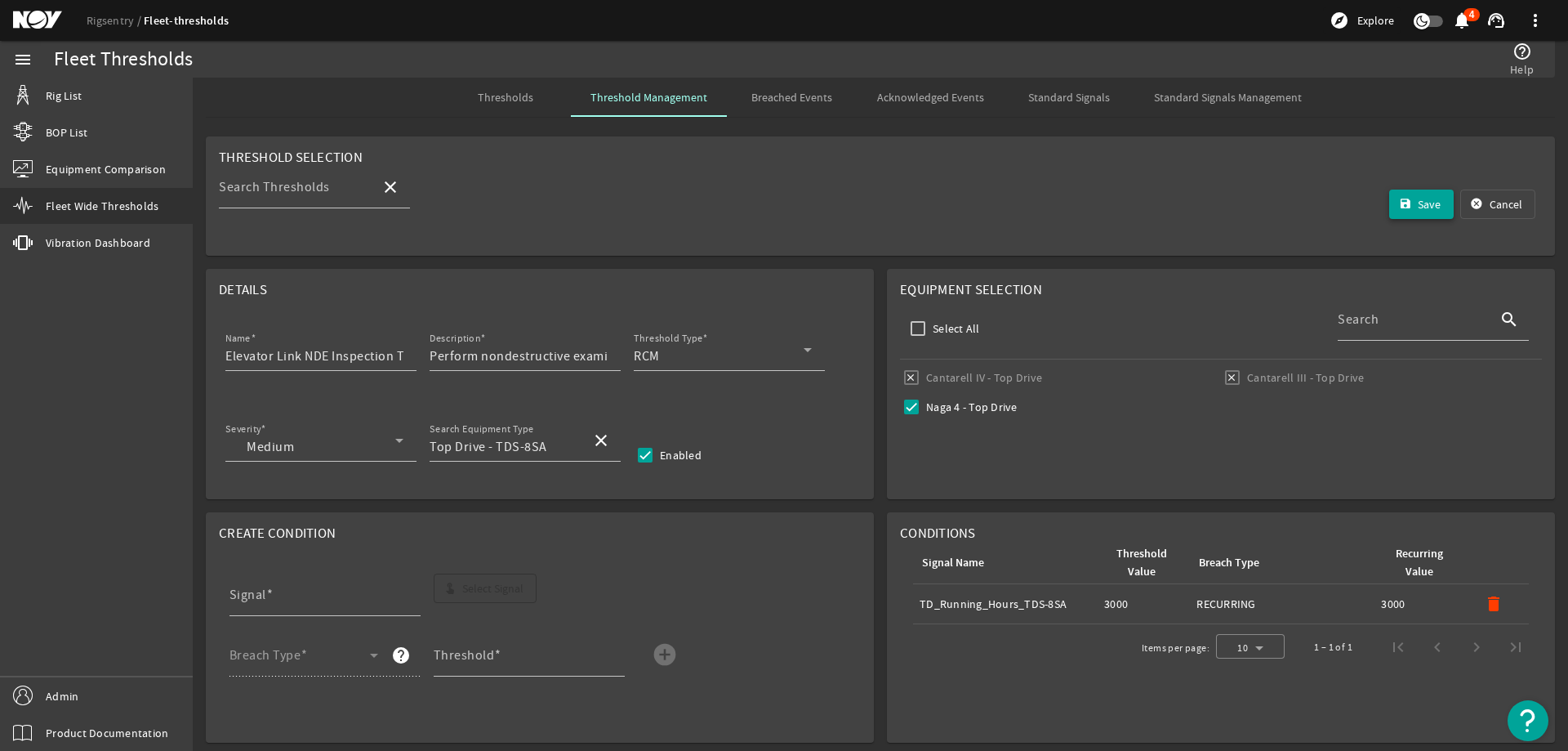
click at [1389, 193] on span "submit" at bounding box center [1422, 204] width 65 height 39
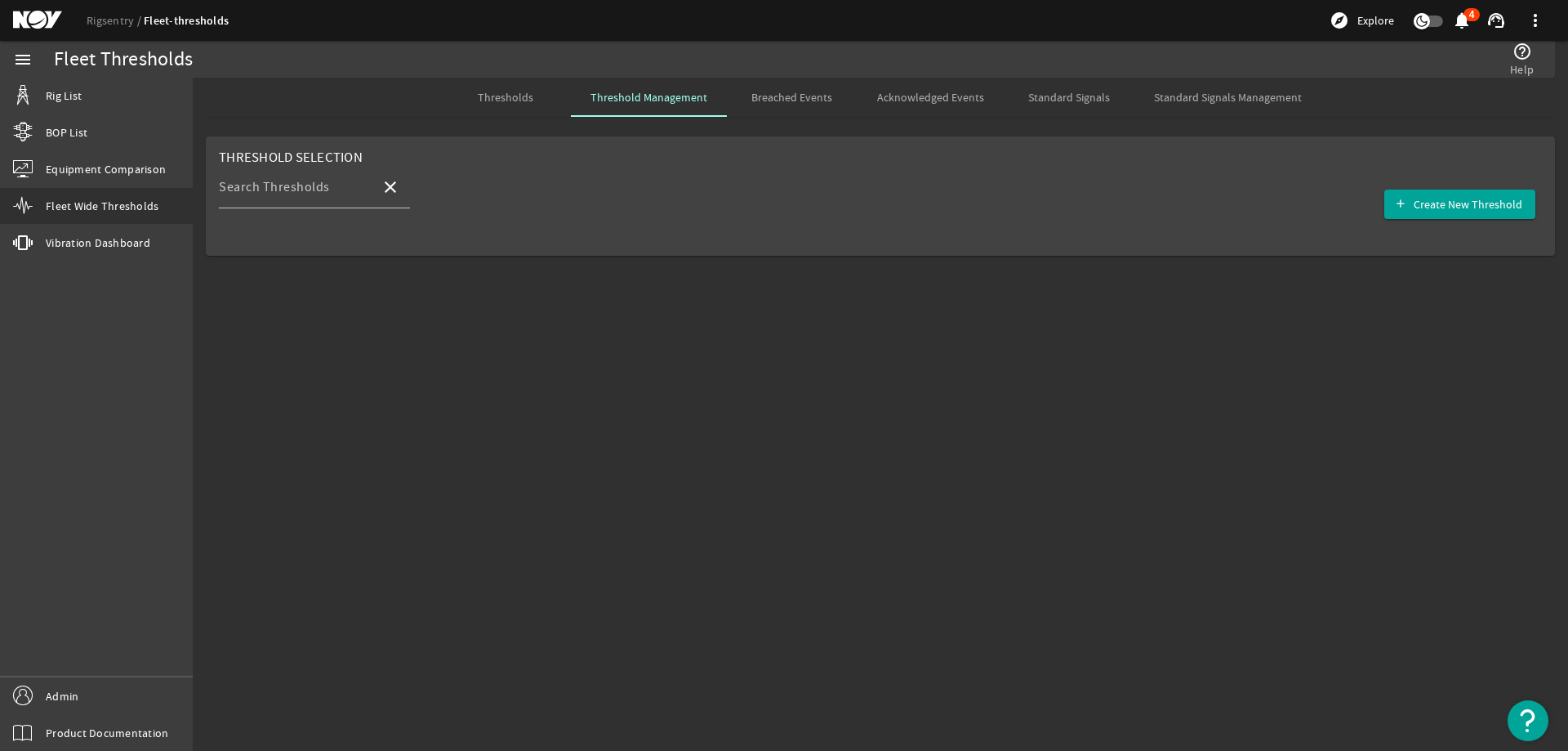
click at [508, 105] on span "Thresholds" at bounding box center [506, 97] width 55 height 39
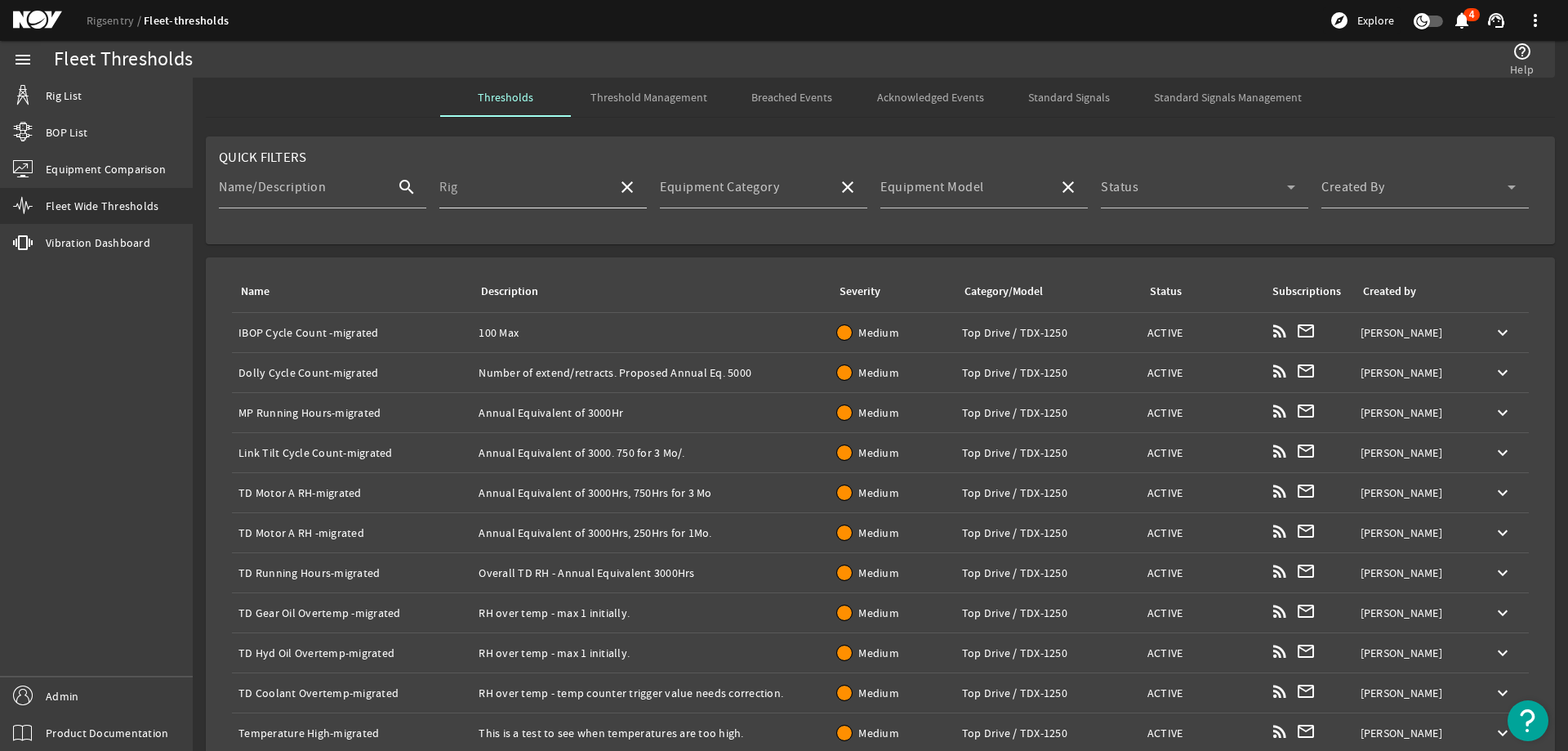
click at [529, 170] on div "Rig" at bounding box center [521, 187] width 165 height 42
click at [534, 269] on mat-option "Naga 4" at bounding box center [540, 274] width 206 height 39
type input "Naga 4"
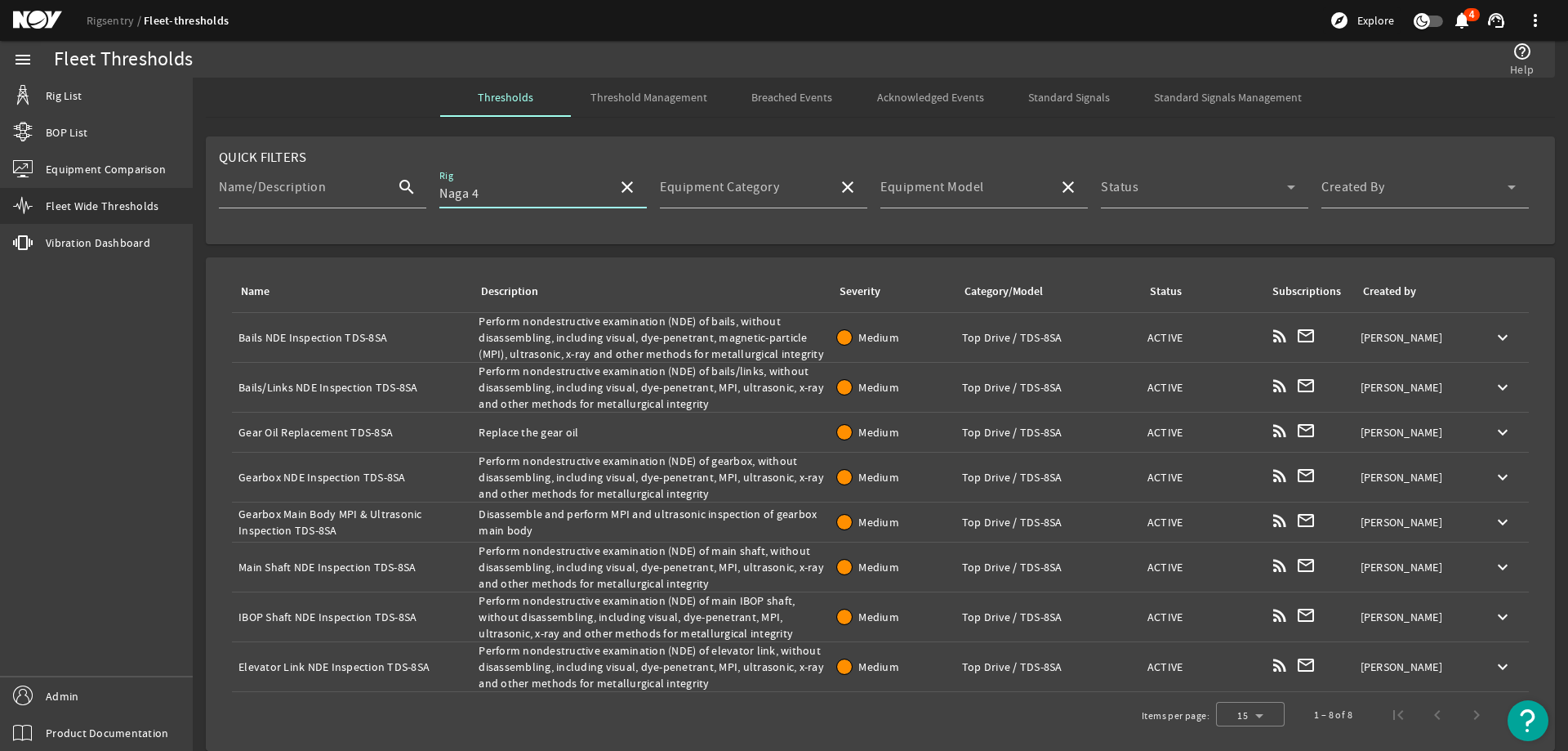
scroll to position [7, 0]
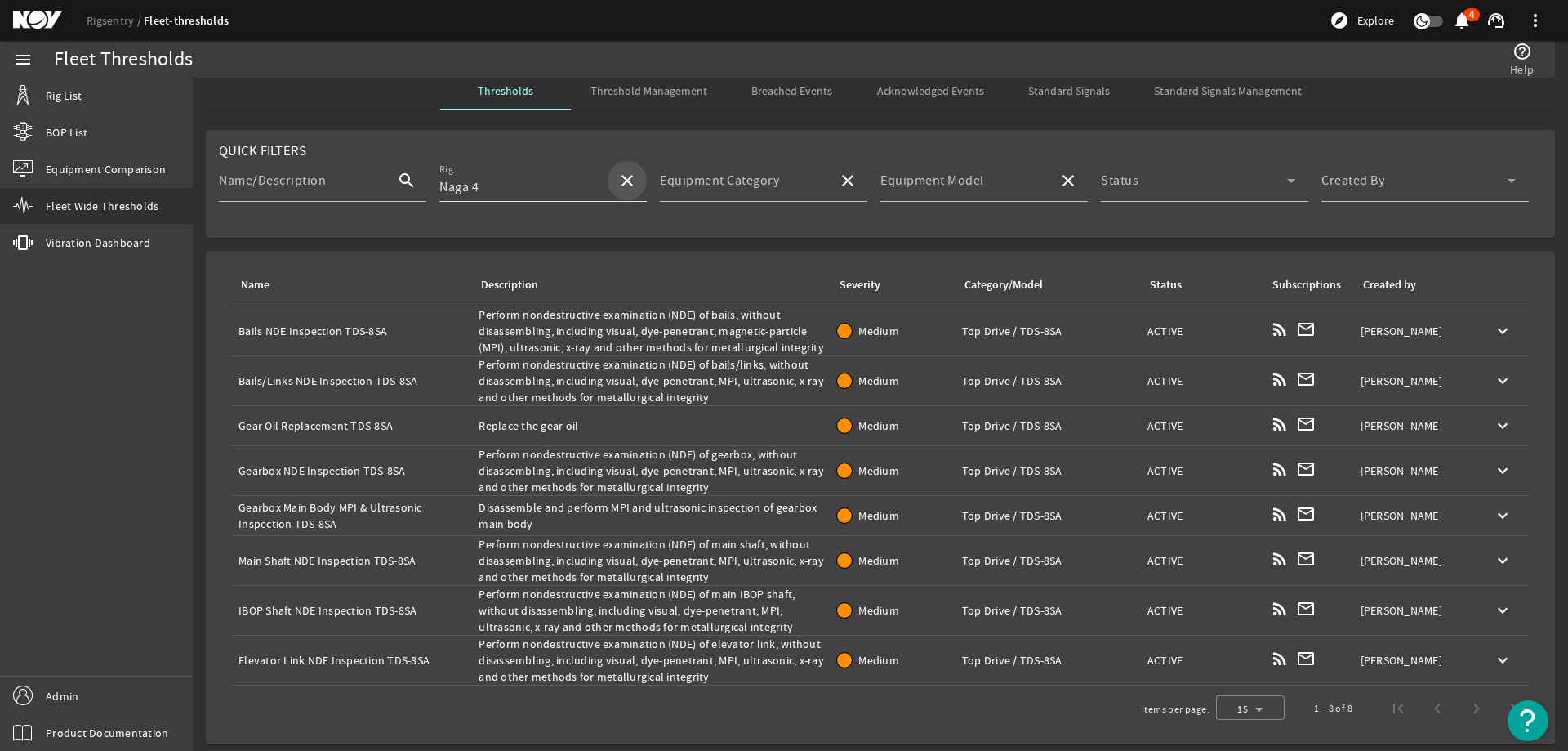
click at [618, 173] on mat-icon "close" at bounding box center [627, 180] width 19 height 19
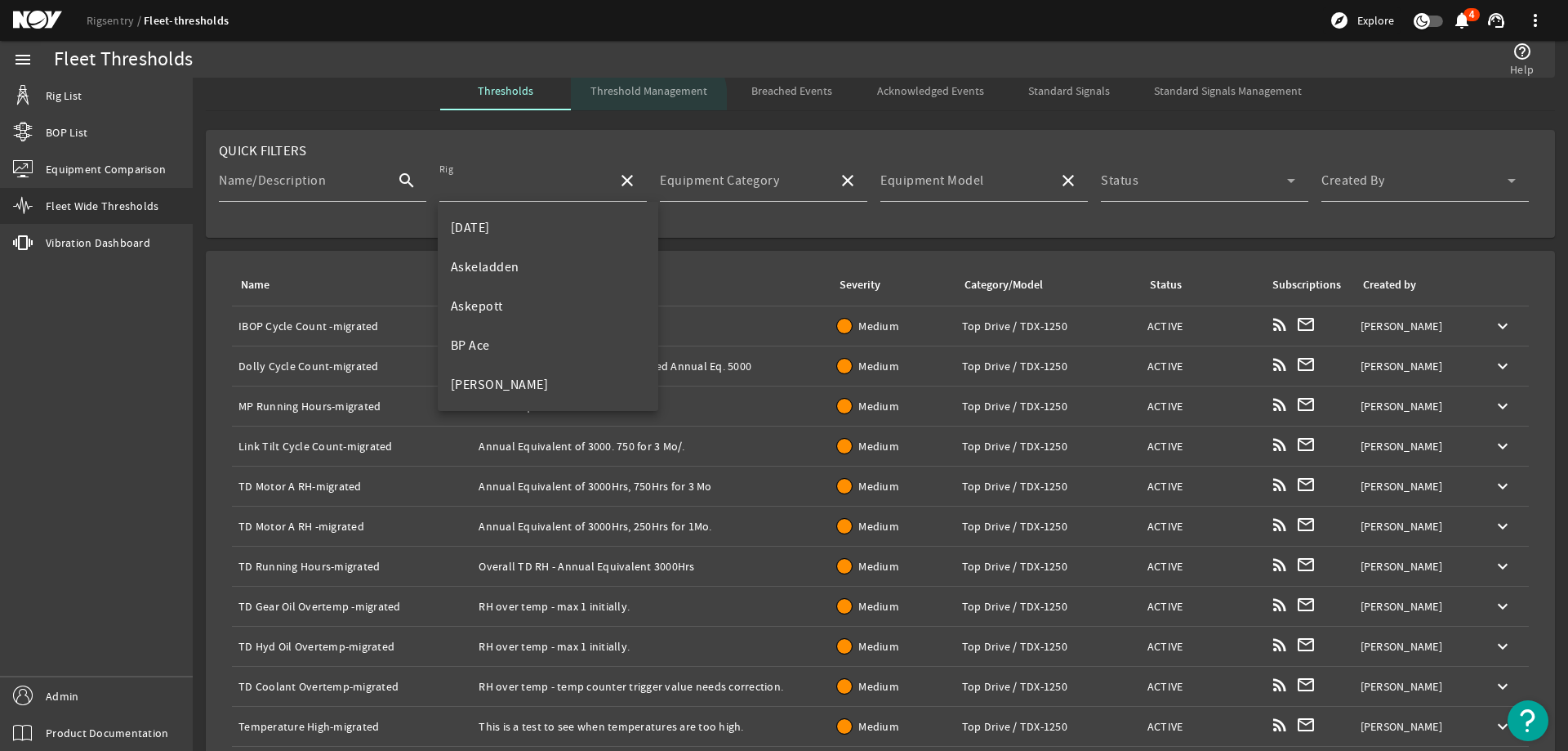
click at [644, 99] on span "Threshold Management" at bounding box center [648, 90] width 117 height 39
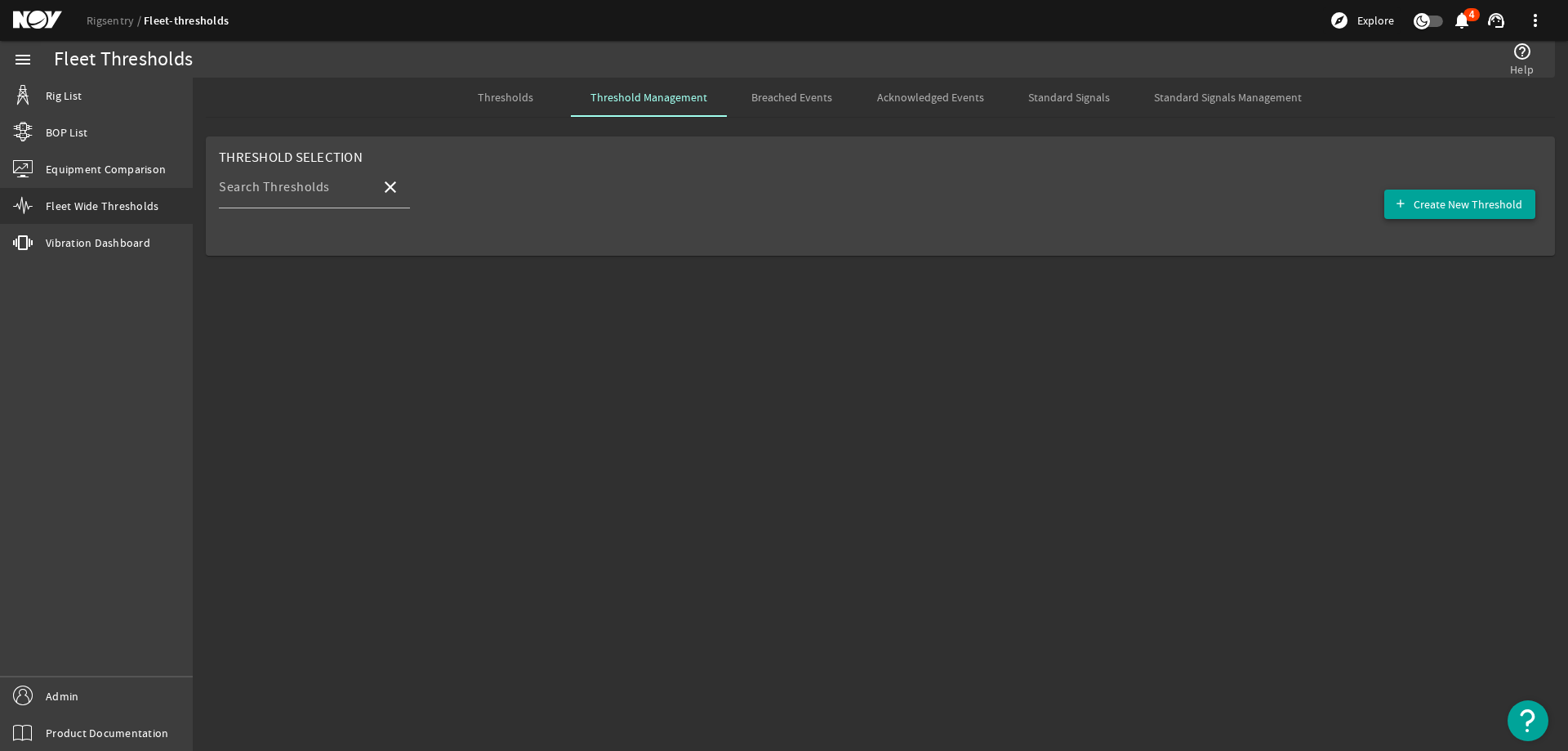
click at [1424, 208] on span "Create New Threshold" at bounding box center [1468, 204] width 109 height 16
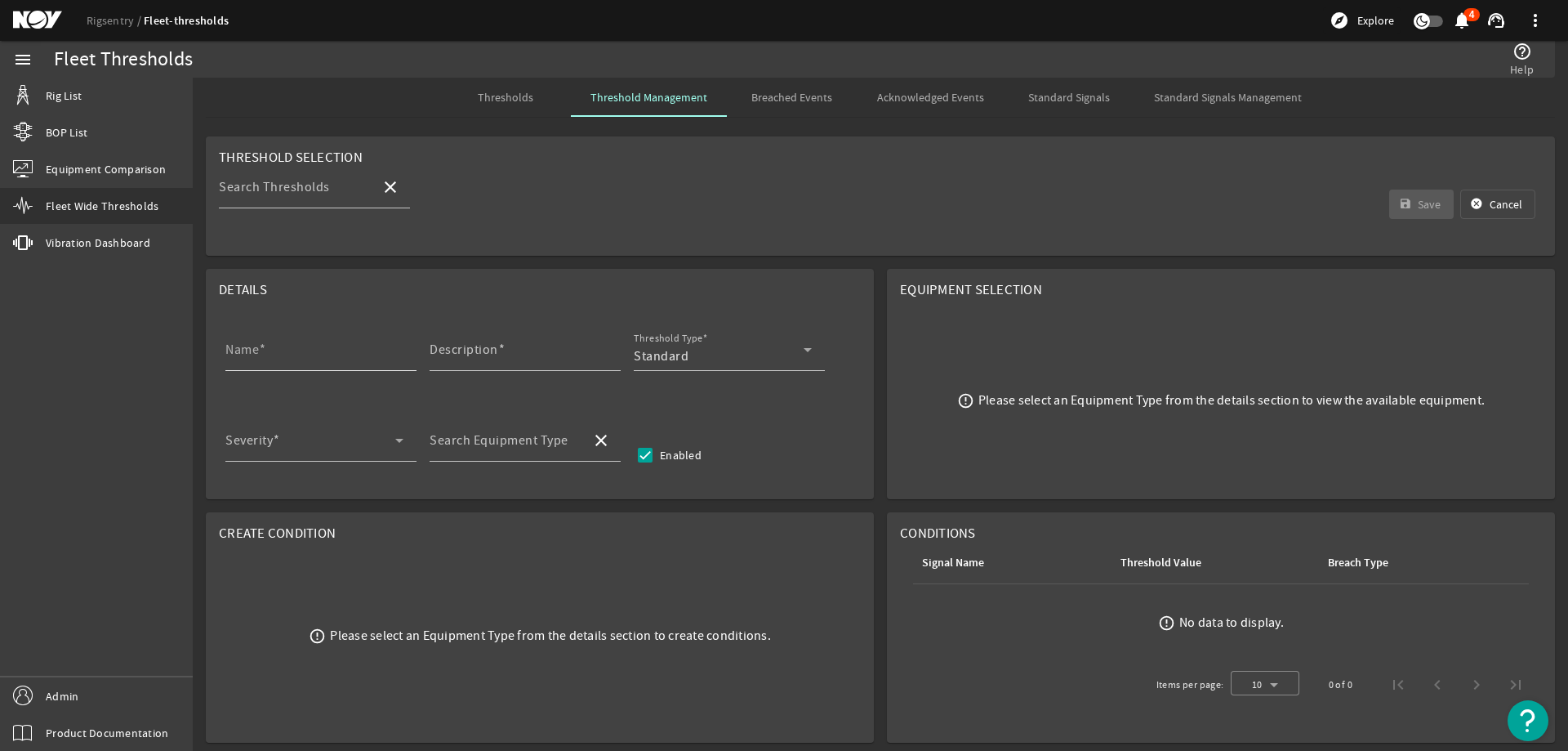
click at [353, 346] on input "Name" at bounding box center [315, 356] width 178 height 19
paste input "Load Collar NDE Inspection"
type input "Load Collar NDE Inspection"
click at [494, 352] on mat-label "Description" at bounding box center [464, 349] width 69 height 16
click at [494, 352] on input "Description" at bounding box center [518, 356] width 178 height 19
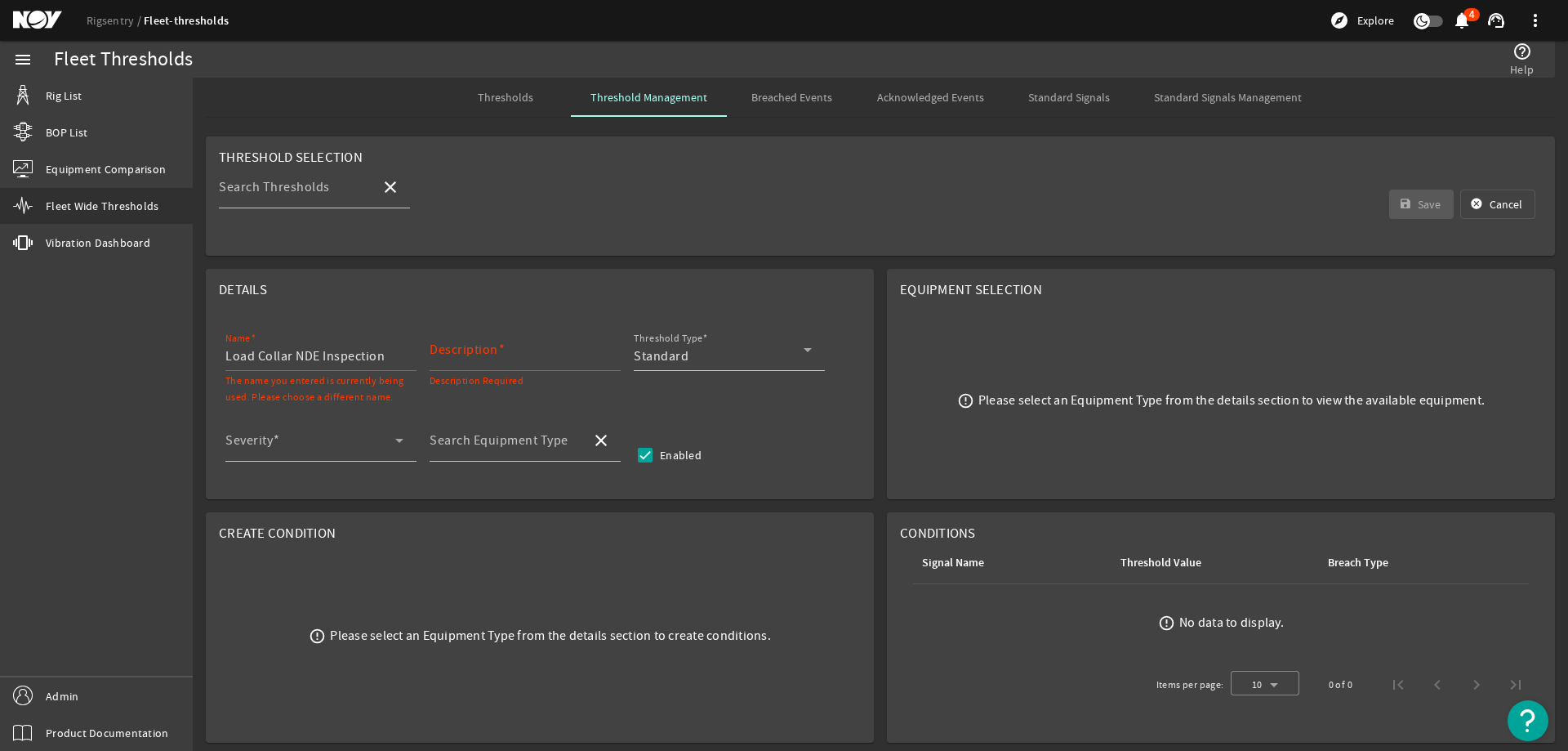
click at [493, 355] on mat-label "Description" at bounding box center [464, 349] width 69 height 16
click at [493, 355] on input "Description" at bounding box center [518, 356] width 178 height 19
paste input "Perform nondestructive examination (NDE) of load collar, without disassembling,…"
type input "Perform nondestructive examination (NDE) of load collar, without disassembling,…"
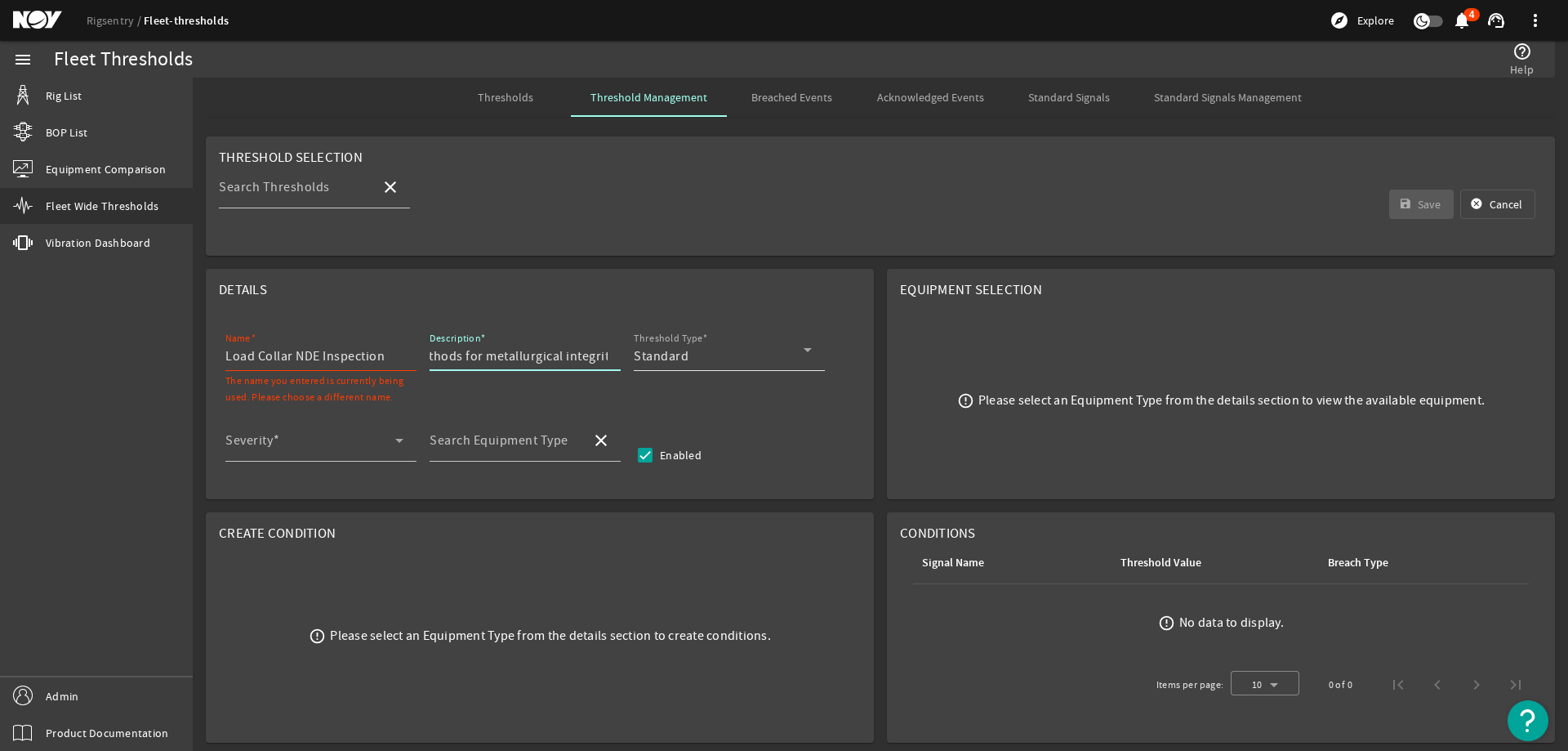
click at [718, 352] on div "Standard" at bounding box center [719, 356] width 170 height 19
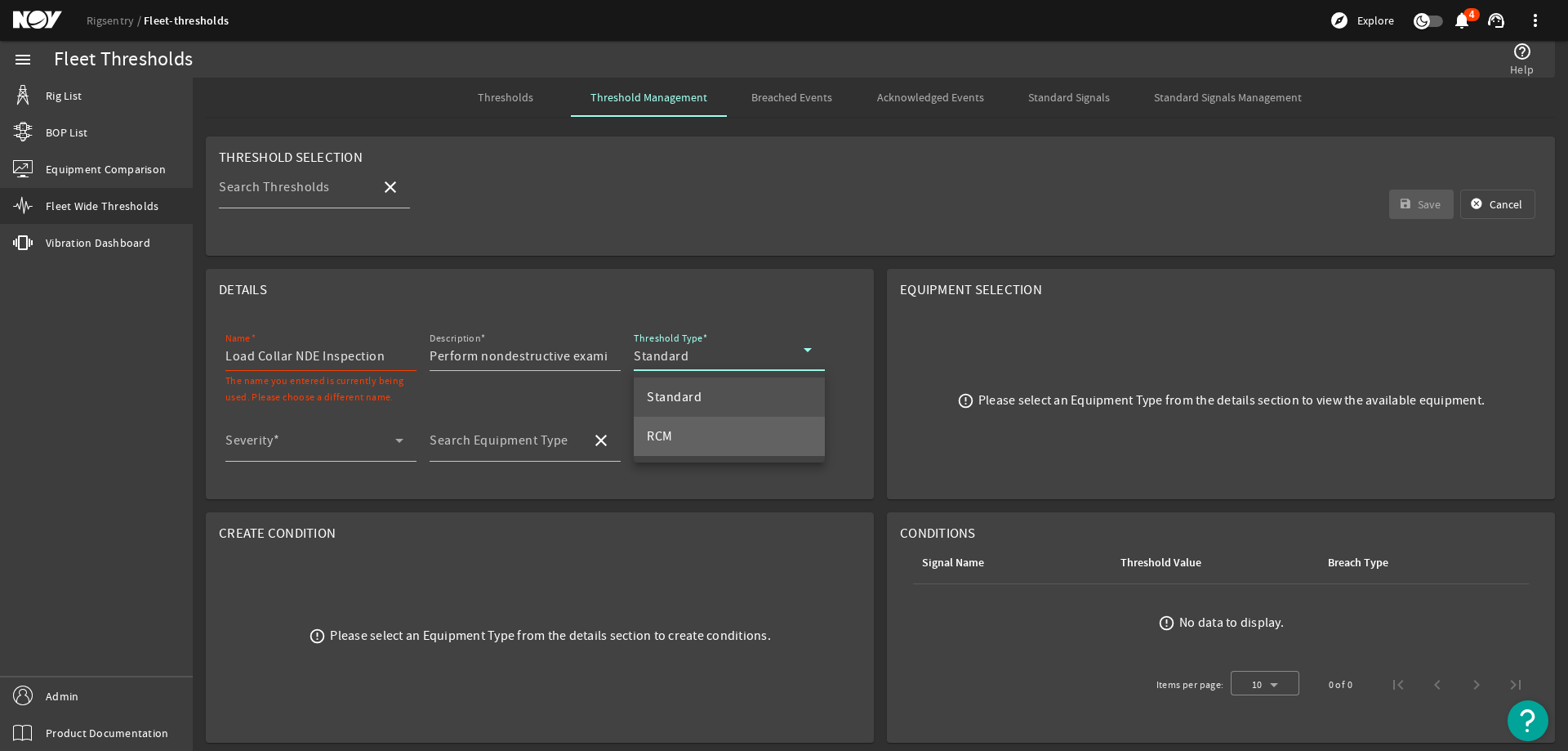
click at [724, 423] on mat-option "RCM" at bounding box center [730, 436] width 191 height 39
click at [341, 439] on span at bounding box center [311, 447] width 170 height 19
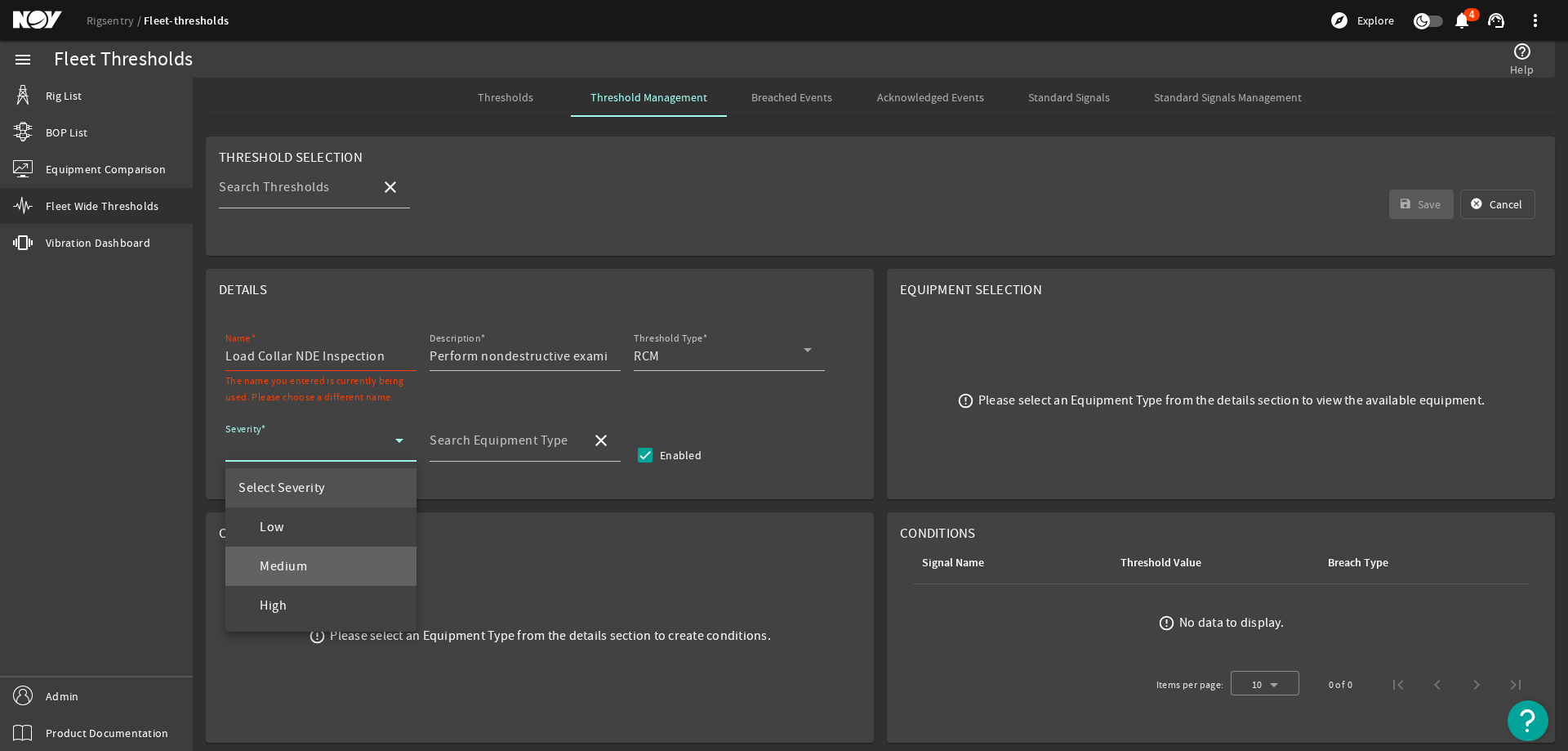
click at [316, 563] on mat-option "Medium" at bounding box center [321, 565] width 191 height 39
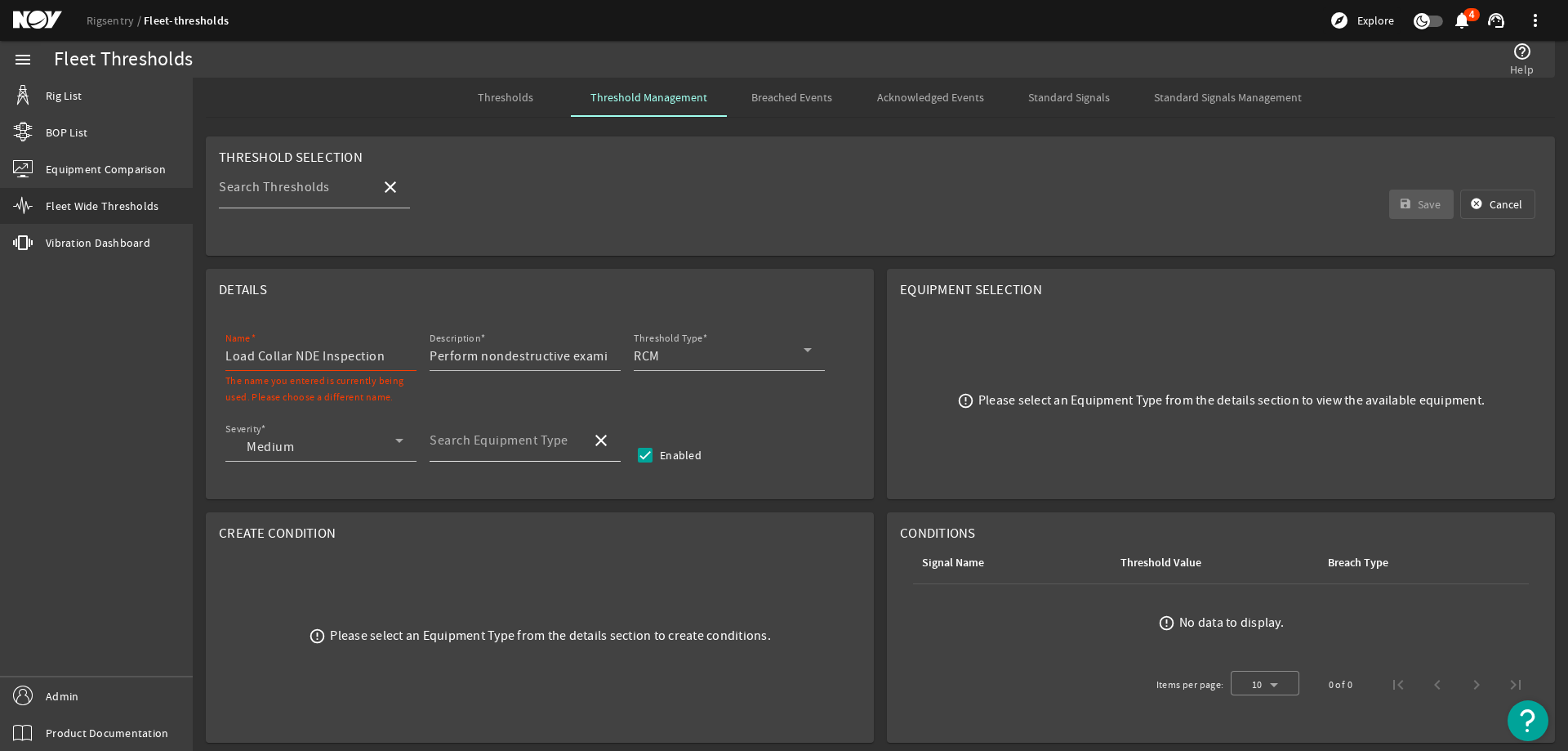
click at [478, 436] on mat-label "Search Equipment Type" at bounding box center [498, 440] width 139 height 16
click at [478, 437] on input "Search Equipment Type" at bounding box center [503, 447] width 148 height 19
click at [544, 477] on mat-option "Top Drive - TDS-8SA" at bounding box center [525, 487] width 191 height 39
type input "Top Drive - TDS-8SA"
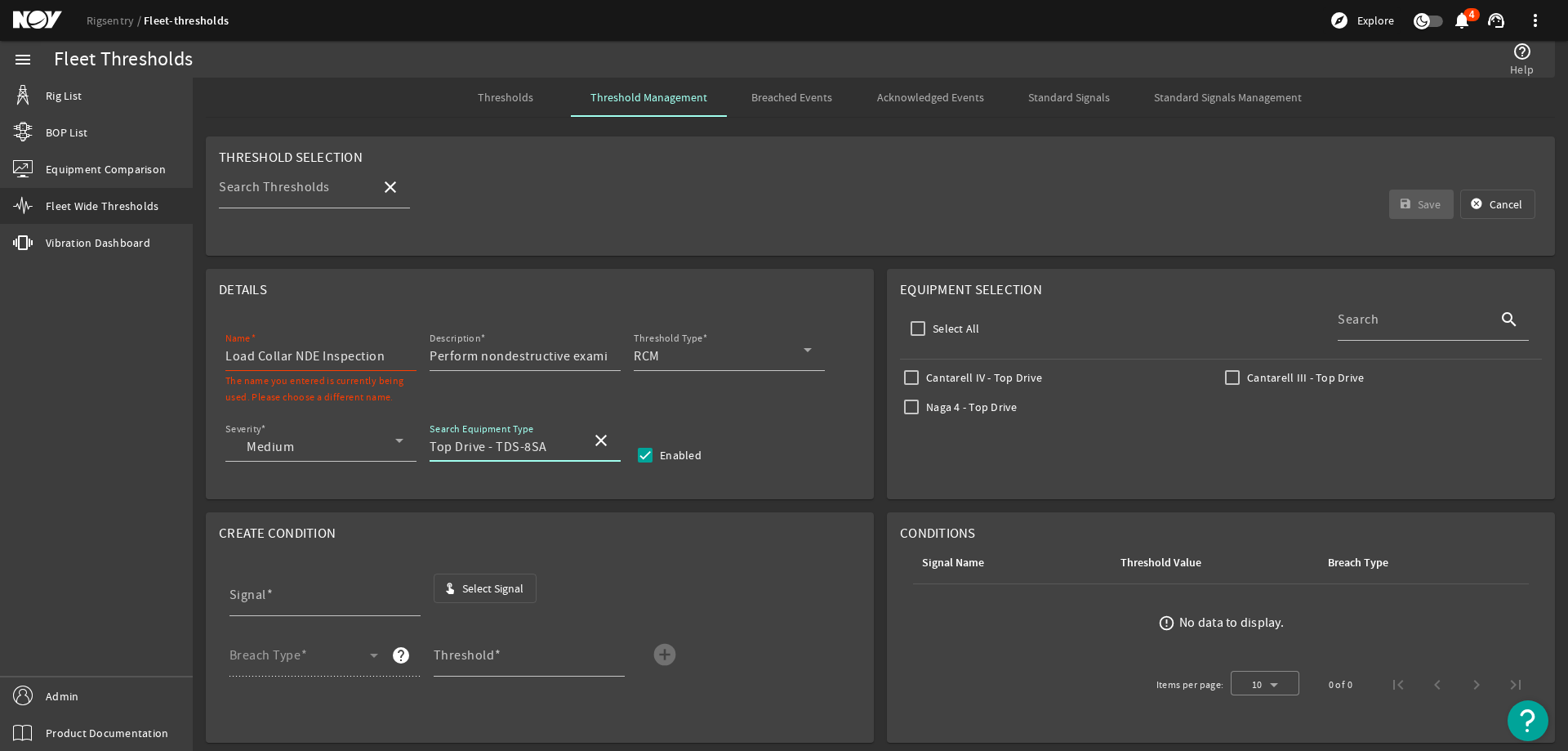
click at [511, 580] on span "Select Signal" at bounding box center [492, 587] width 61 height 16
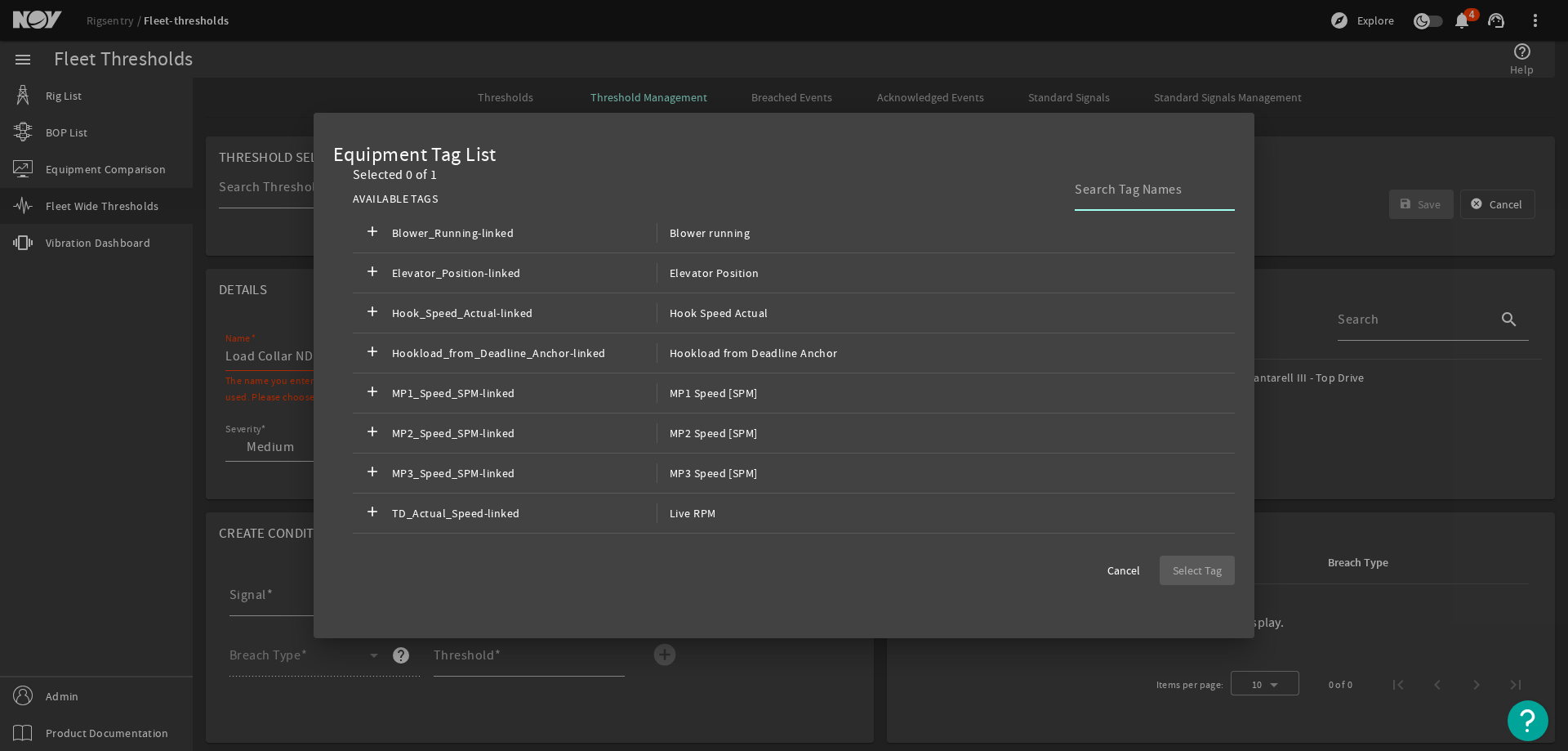
click at [1122, 185] on input at bounding box center [1148, 189] width 147 height 19
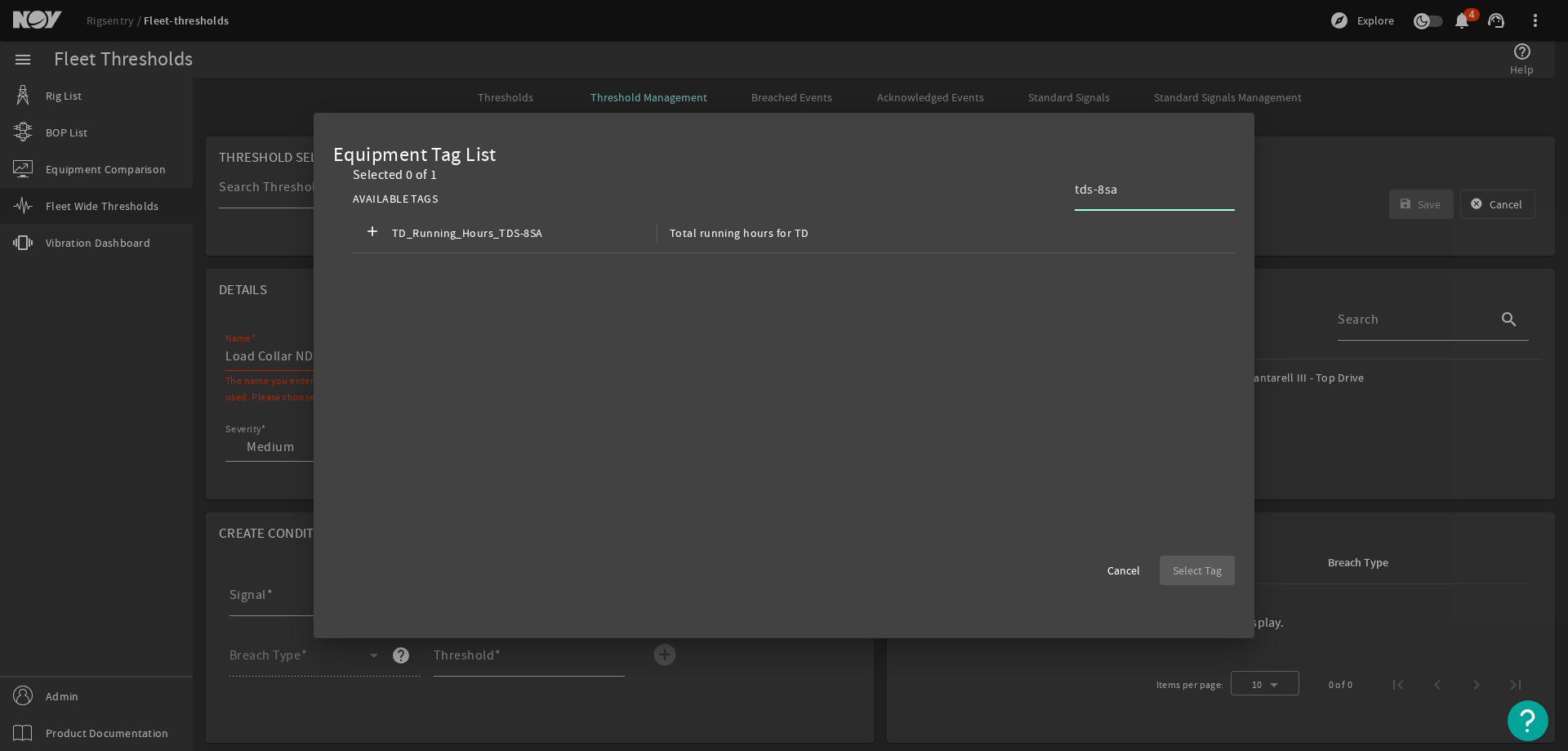
type input "tds-8sa"
click at [887, 260] on cdk-virtual-scroll-viewport "add TD_Running_Hours_TDS-8SA Total running hours for TD" at bounding box center [794, 390] width 882 height 355
click at [885, 254] on cdk-virtual-scroll-viewport "add TD_Running_Hours_TDS-8SA Total running hours for TD" at bounding box center [794, 390] width 882 height 355
click at [883, 231] on div "add TD_Running_Hours_TDS-8SA Total running hours for TD" at bounding box center [794, 233] width 882 height 40
click at [1200, 576] on span "Select Tag" at bounding box center [1196, 570] width 49 height 16
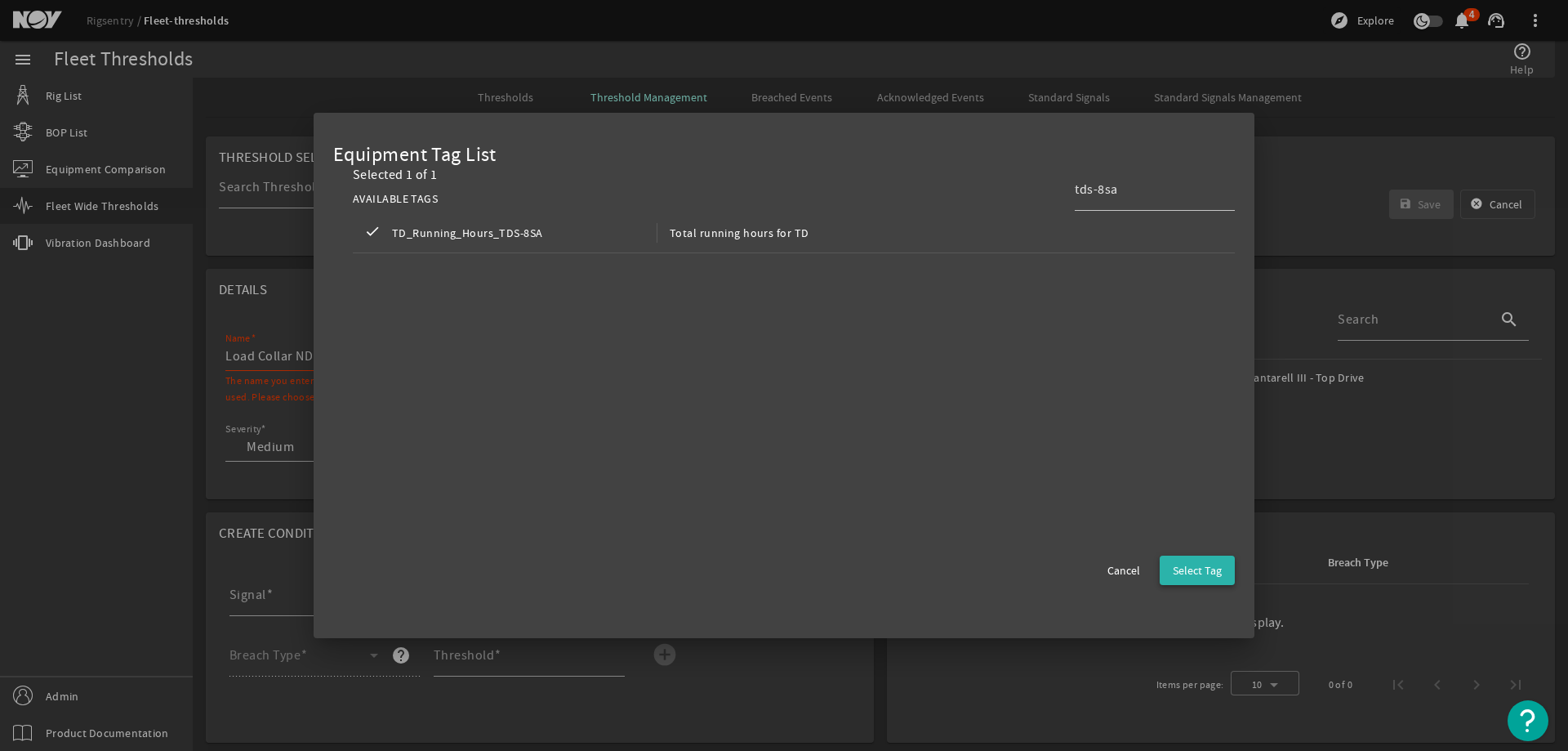
type input "TD_Running_Hours_TDS-8SA"
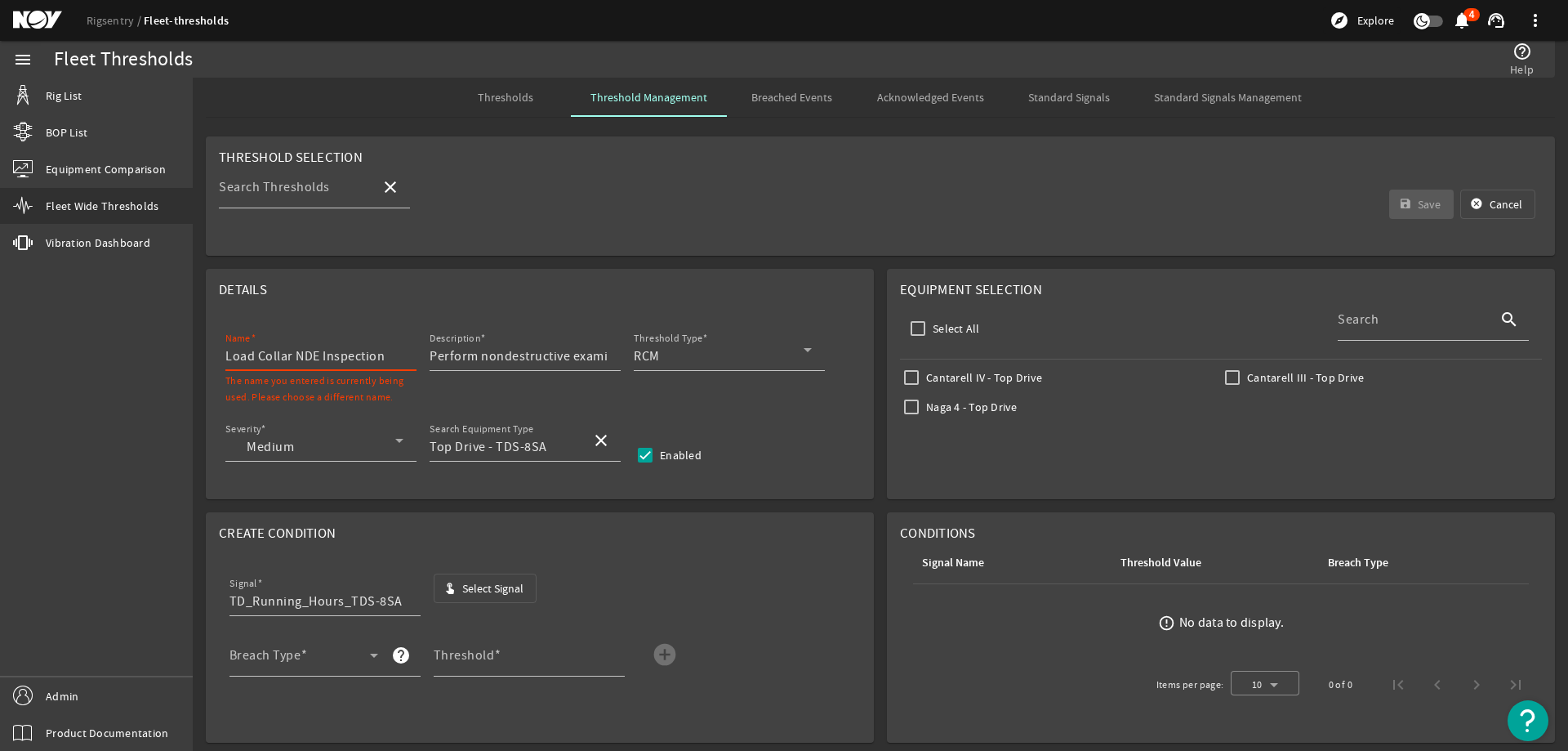
click at [394, 361] on input "Load Collar NDE Inspection" at bounding box center [315, 356] width 178 height 19
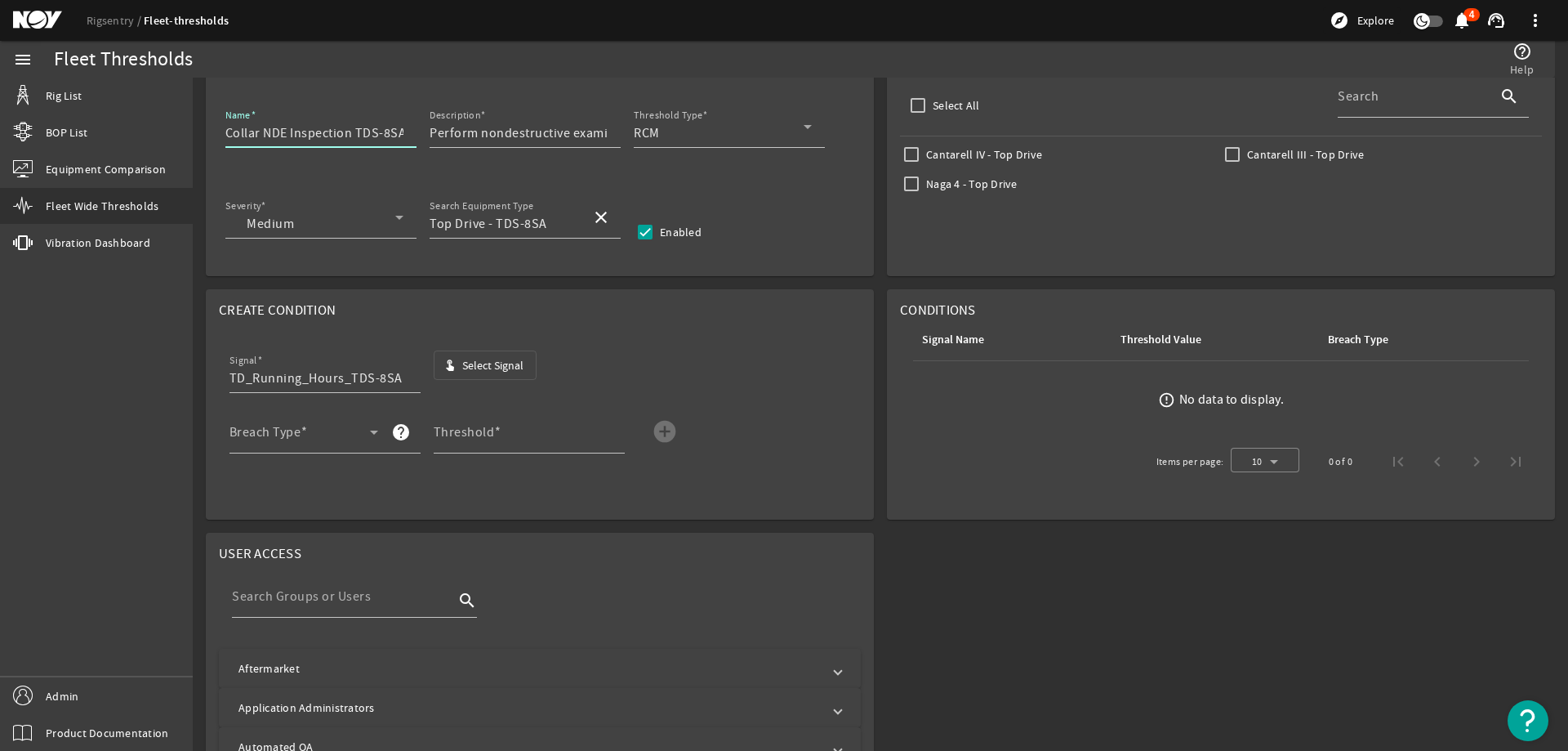
scroll to position [245, 0]
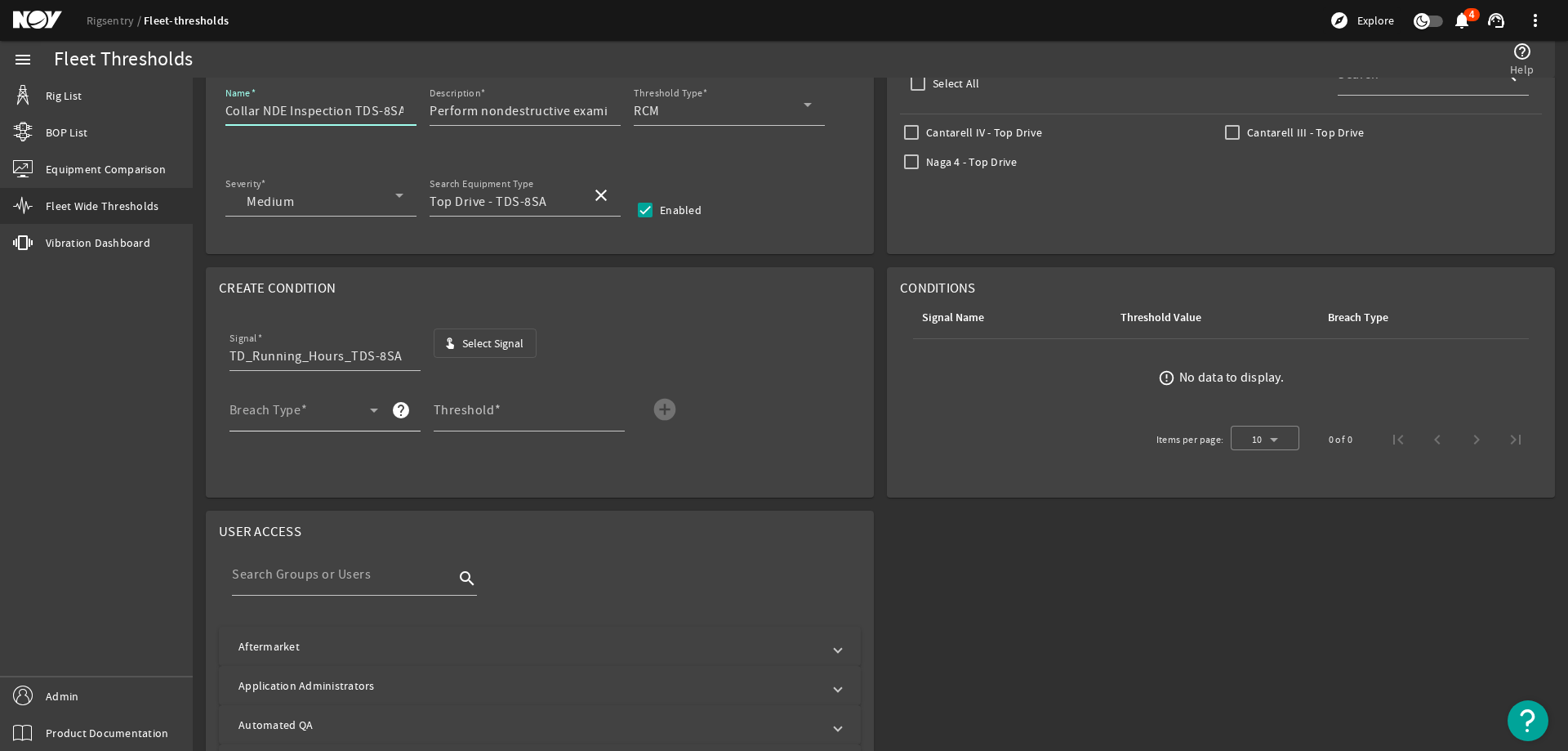
type input "Load Collar NDE Inspection TDS-8SA"
click at [289, 397] on div "Breach Type" at bounding box center [303, 409] width 148 height 42
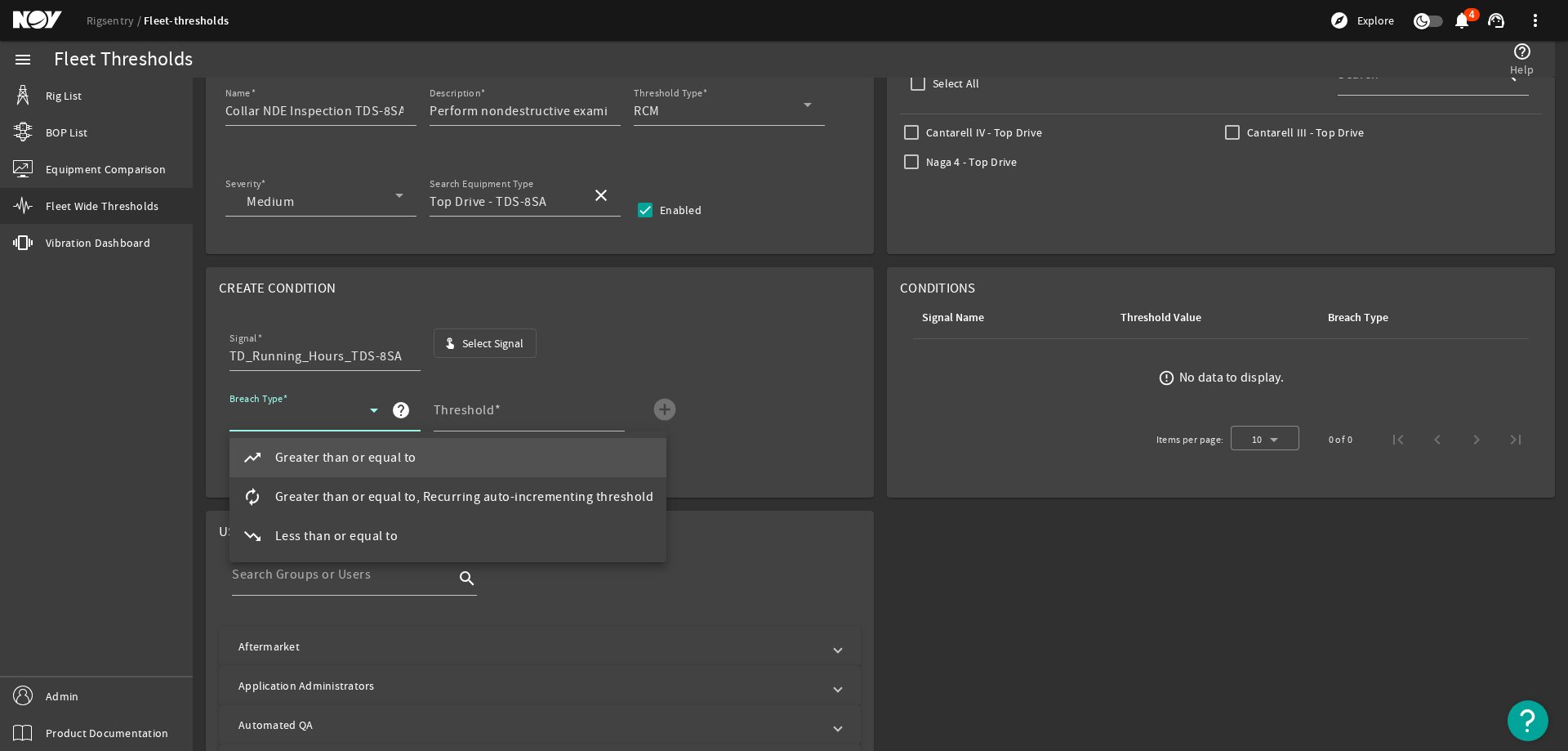
scroll to position [0, 0]
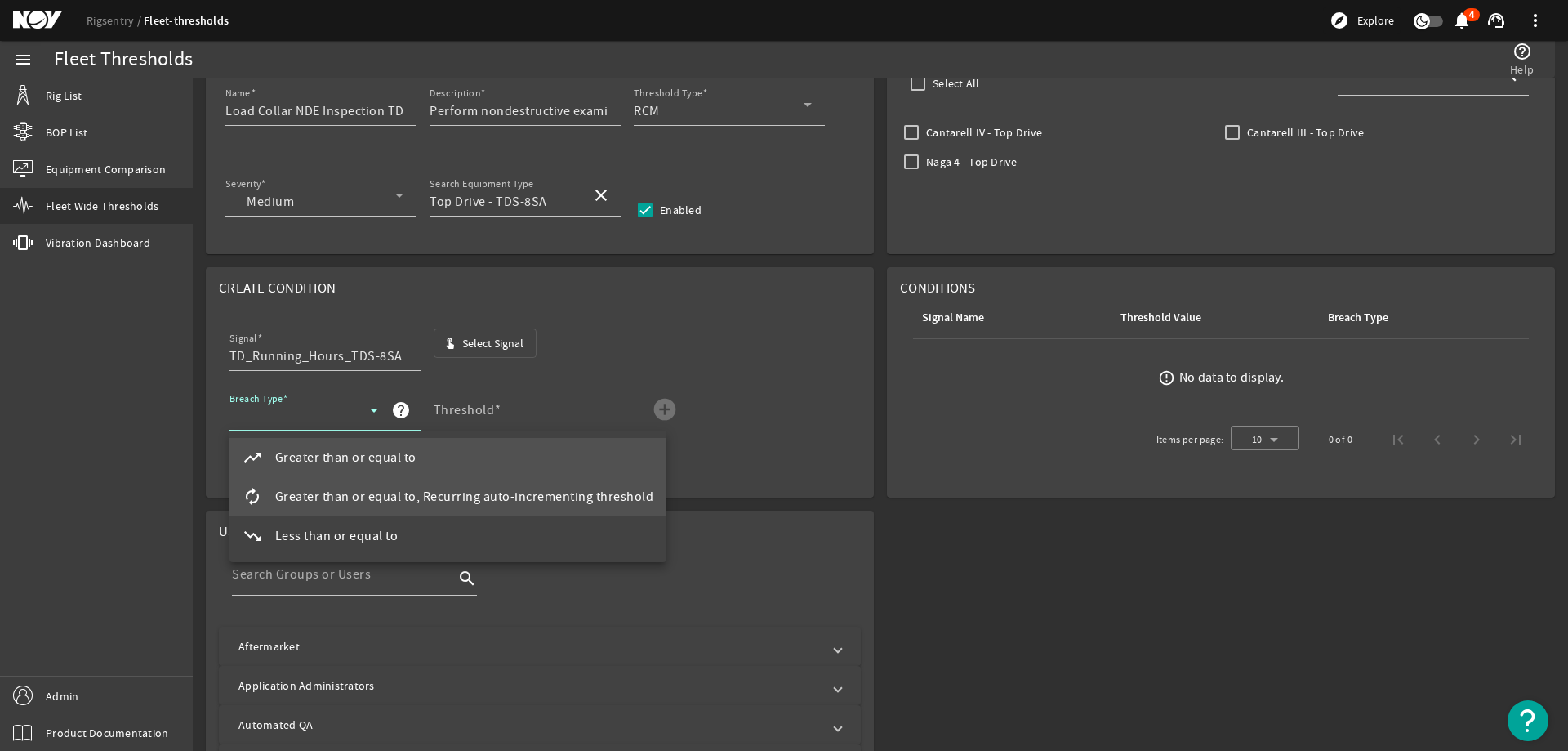
click at [319, 489] on span "Greater than or equal to, Recurring auto-incrementing threshold" at bounding box center [465, 497] width 379 height 19
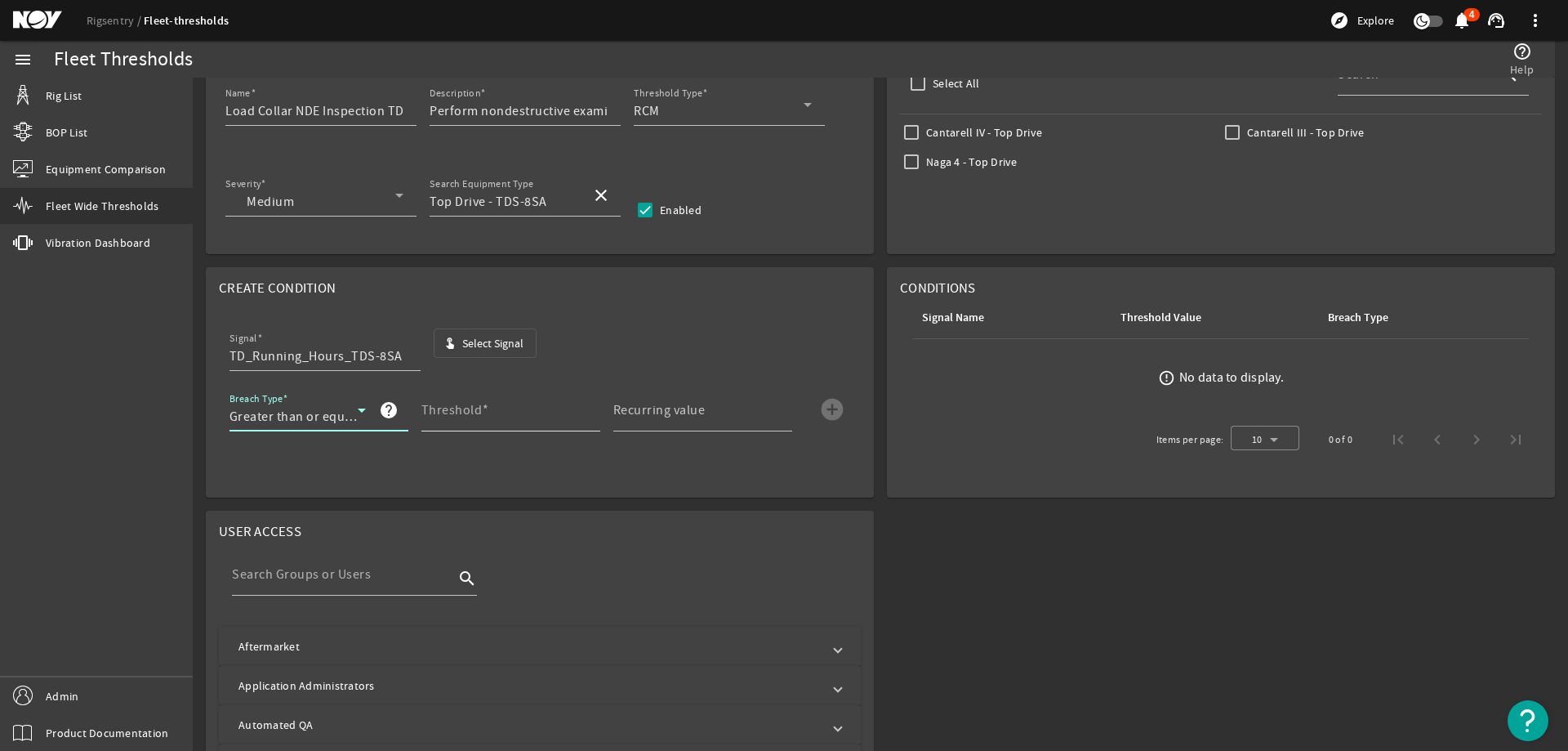
click at [453, 415] on mat-label "Threshold" at bounding box center [452, 409] width 61 height 16
click at [453, 415] on input "Threshold" at bounding box center [504, 416] width 165 height 19
type input "3000"
click at [723, 404] on div "Recurring value" at bounding box center [695, 409] width 165 height 42
type input "3000"
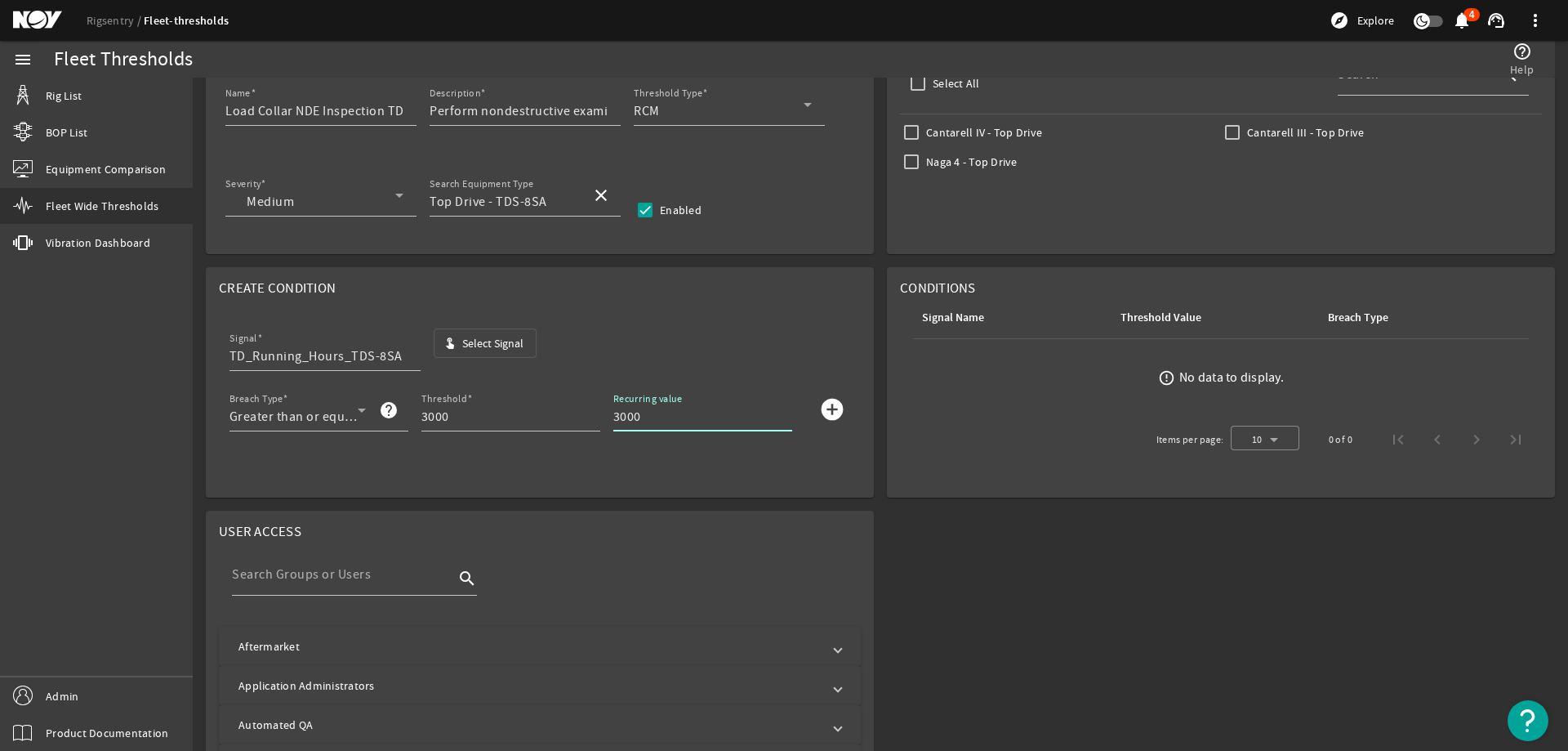
click at [823, 414] on mat-icon "add_circle" at bounding box center [832, 409] width 26 height 26
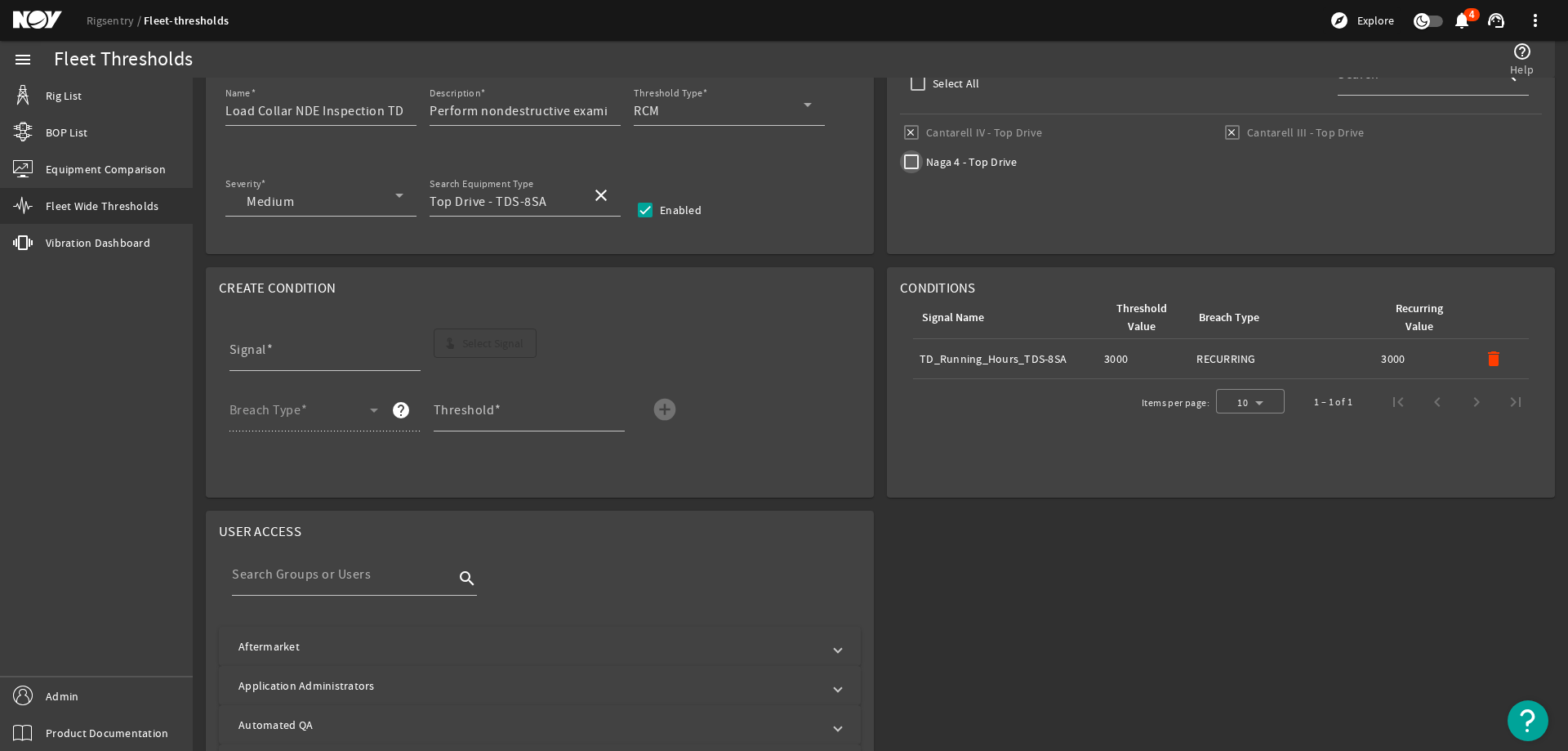
click at [909, 166] on input "Naga 4 - Top Drive" at bounding box center [911, 162] width 23 height 23
checkbox input "true"
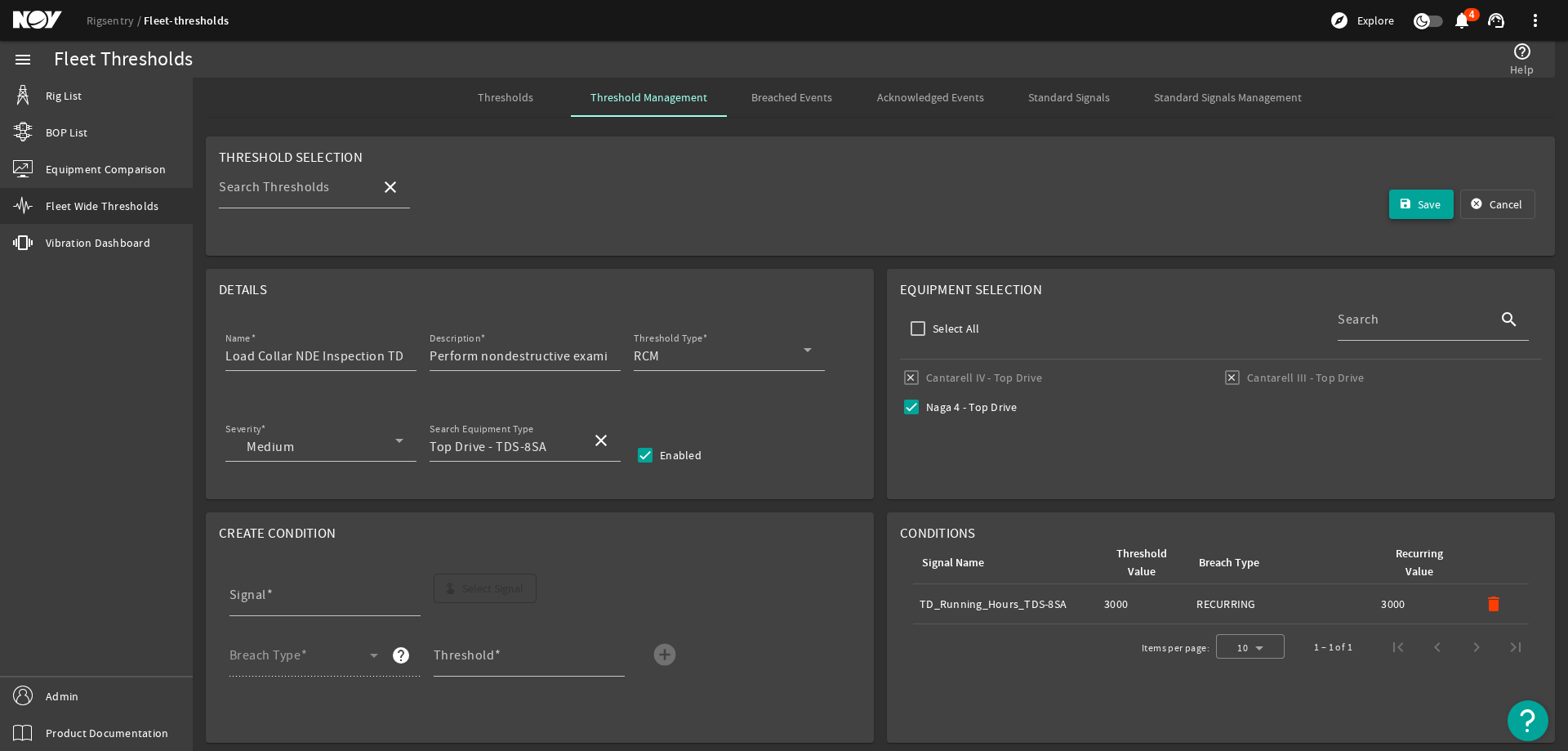
click at [1417, 204] on span "Save" at bounding box center [1428, 204] width 23 height 16
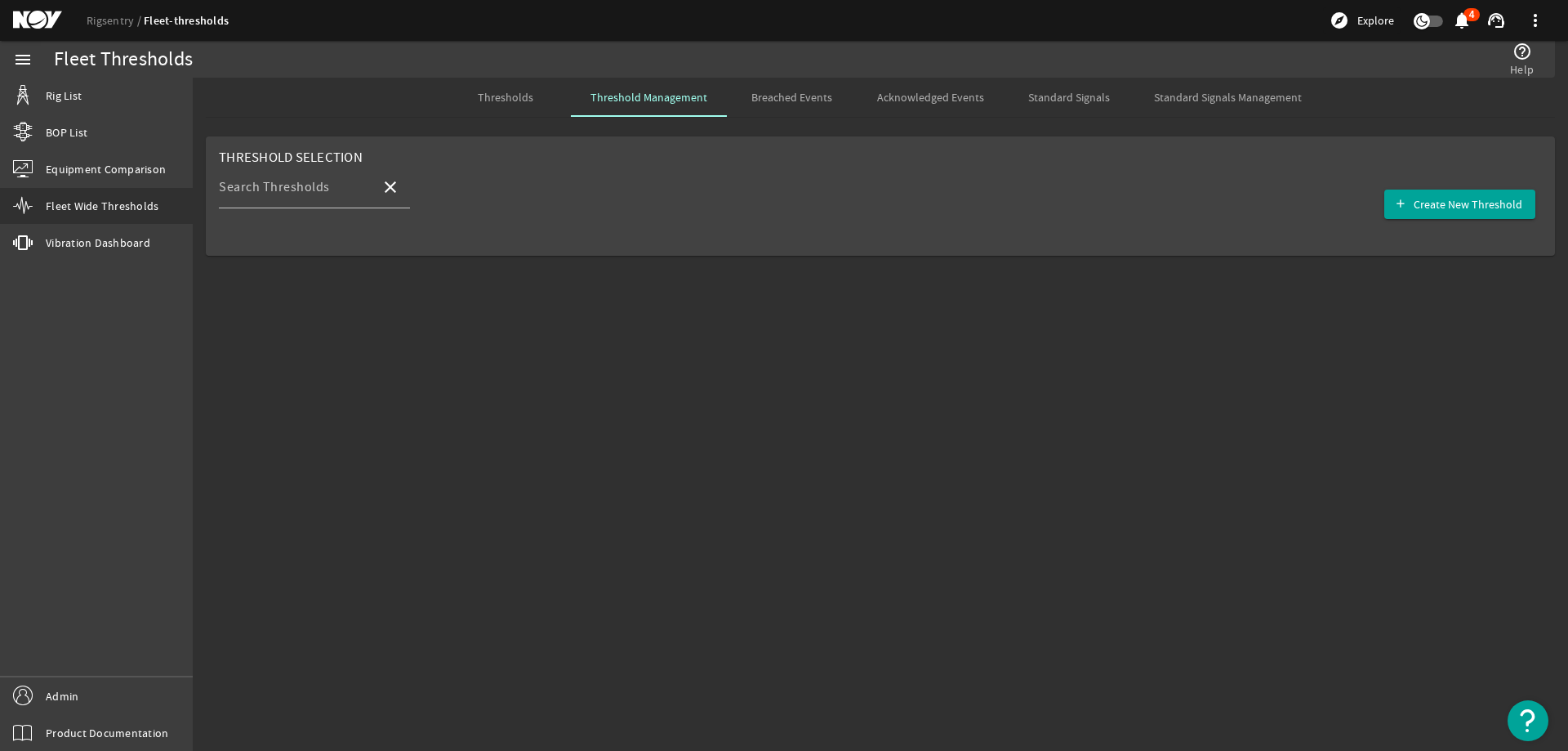
click at [657, 489] on mat-sidenav-content "Fleet Thresholds help_outline Help Thresholds Threshold Management Breached Eve…" at bounding box center [881, 414] width 1375 height 674
click at [1159, 94] on span "Standard Signals Management" at bounding box center [1228, 98] width 148 height 11
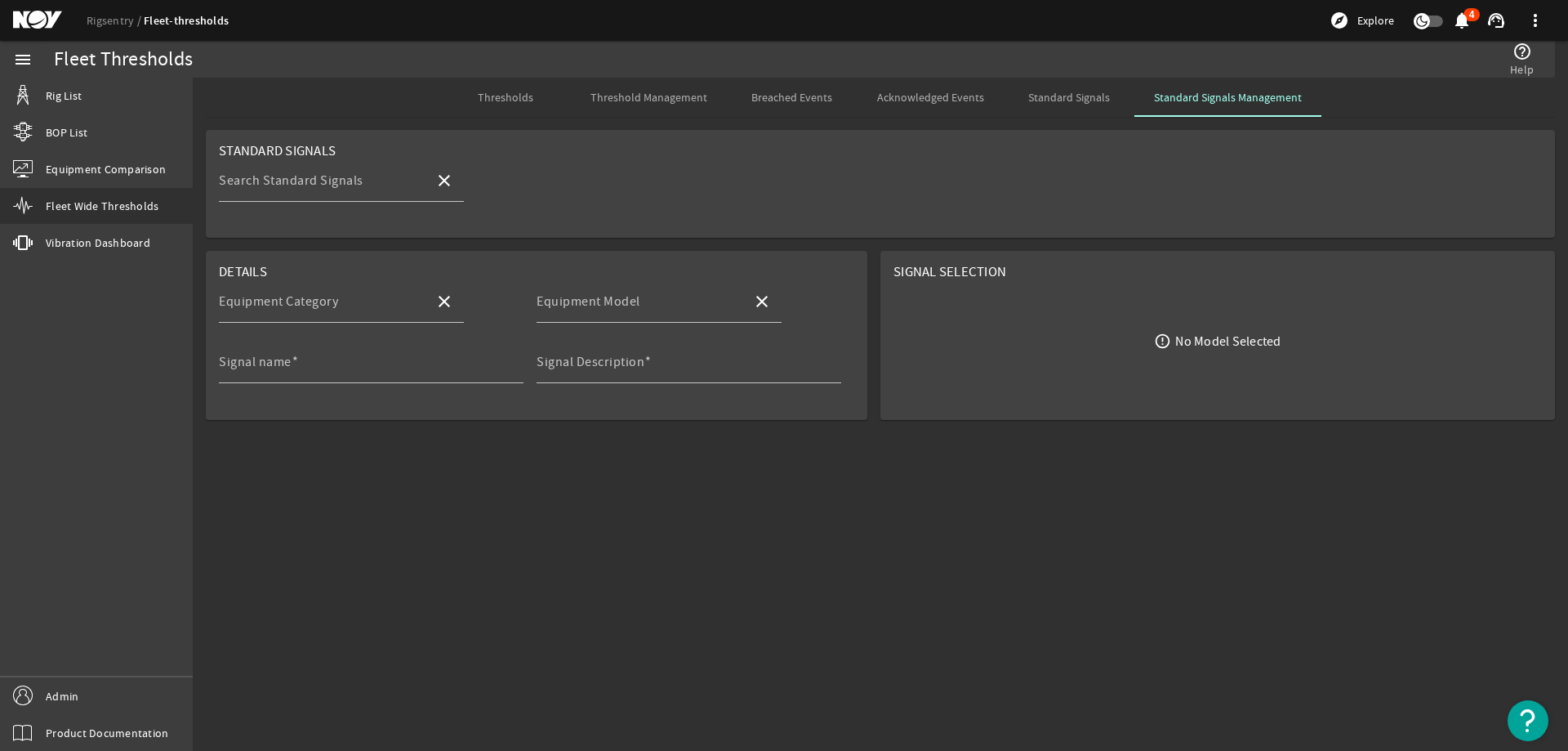
click at [558, 488] on mat-sidenav-content "Fleet Thresholds help_outline Help Thresholds Threshold Management Breached Eve…" at bounding box center [881, 414] width 1375 height 674
click at [365, 189] on input "Search Standard Signals" at bounding box center [320, 187] width 203 height 19
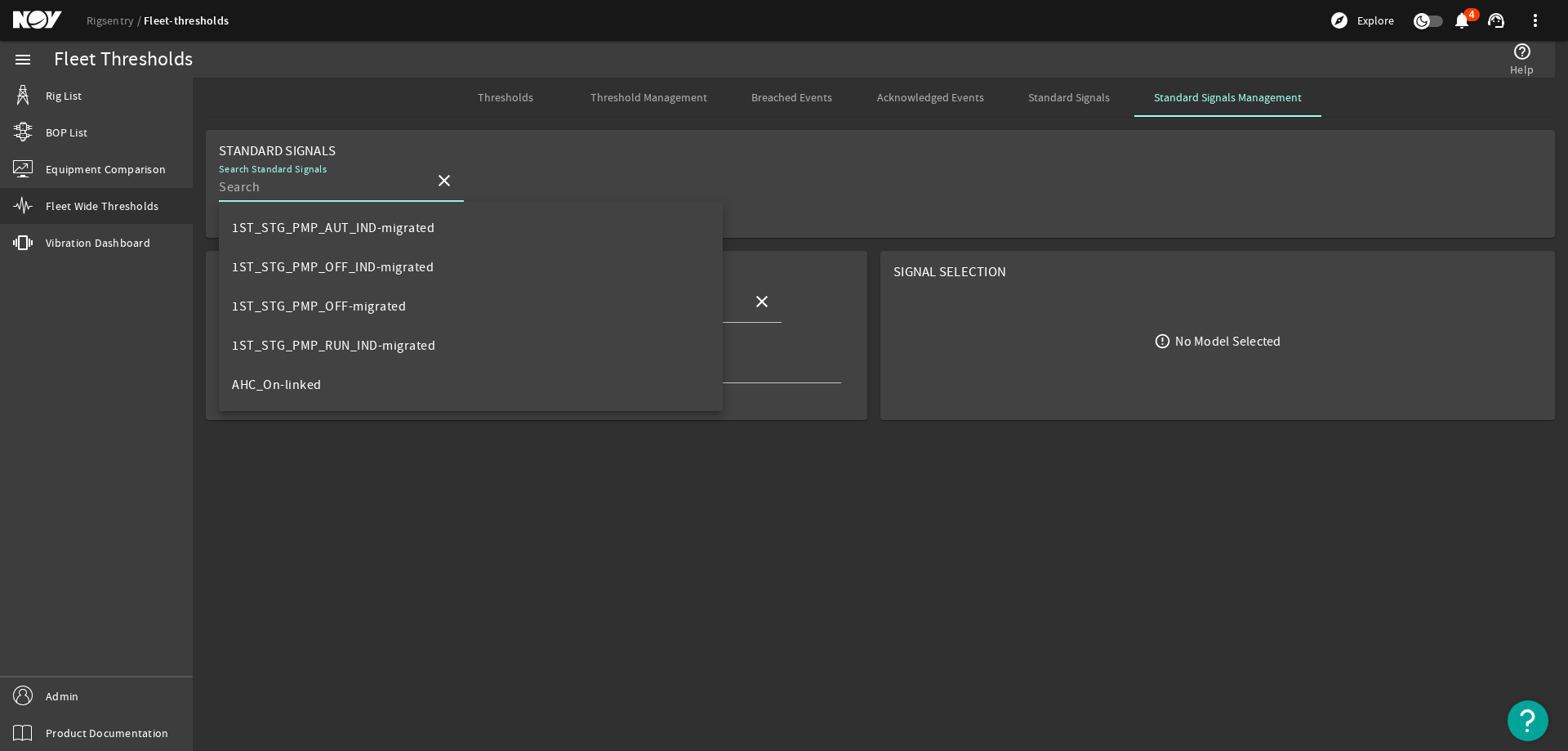
click at [468, 188] on div "Search Standard Signals close" at bounding box center [880, 189] width 1322 height 60
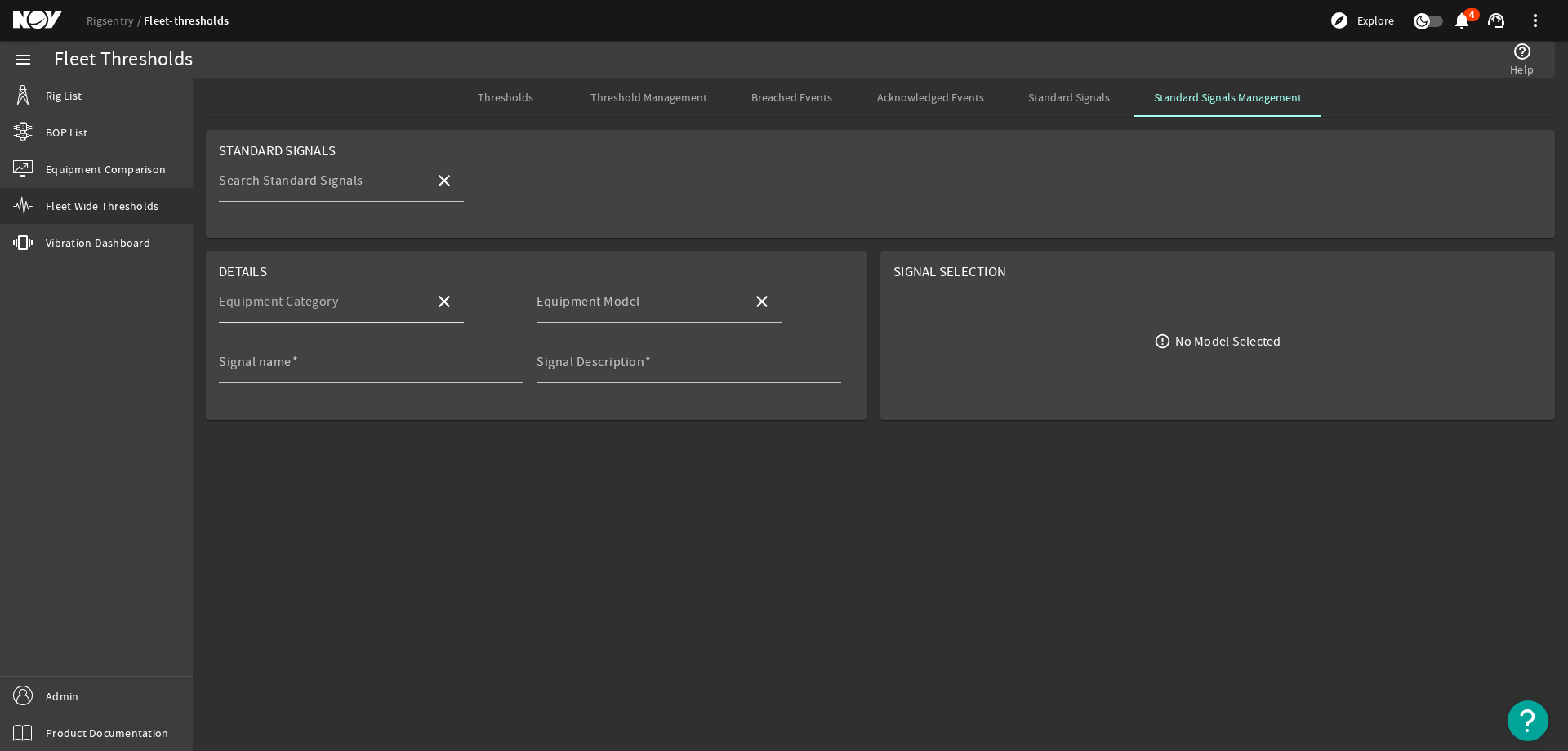
click at [378, 310] on input "Equipment Category" at bounding box center [320, 308] width 203 height 19
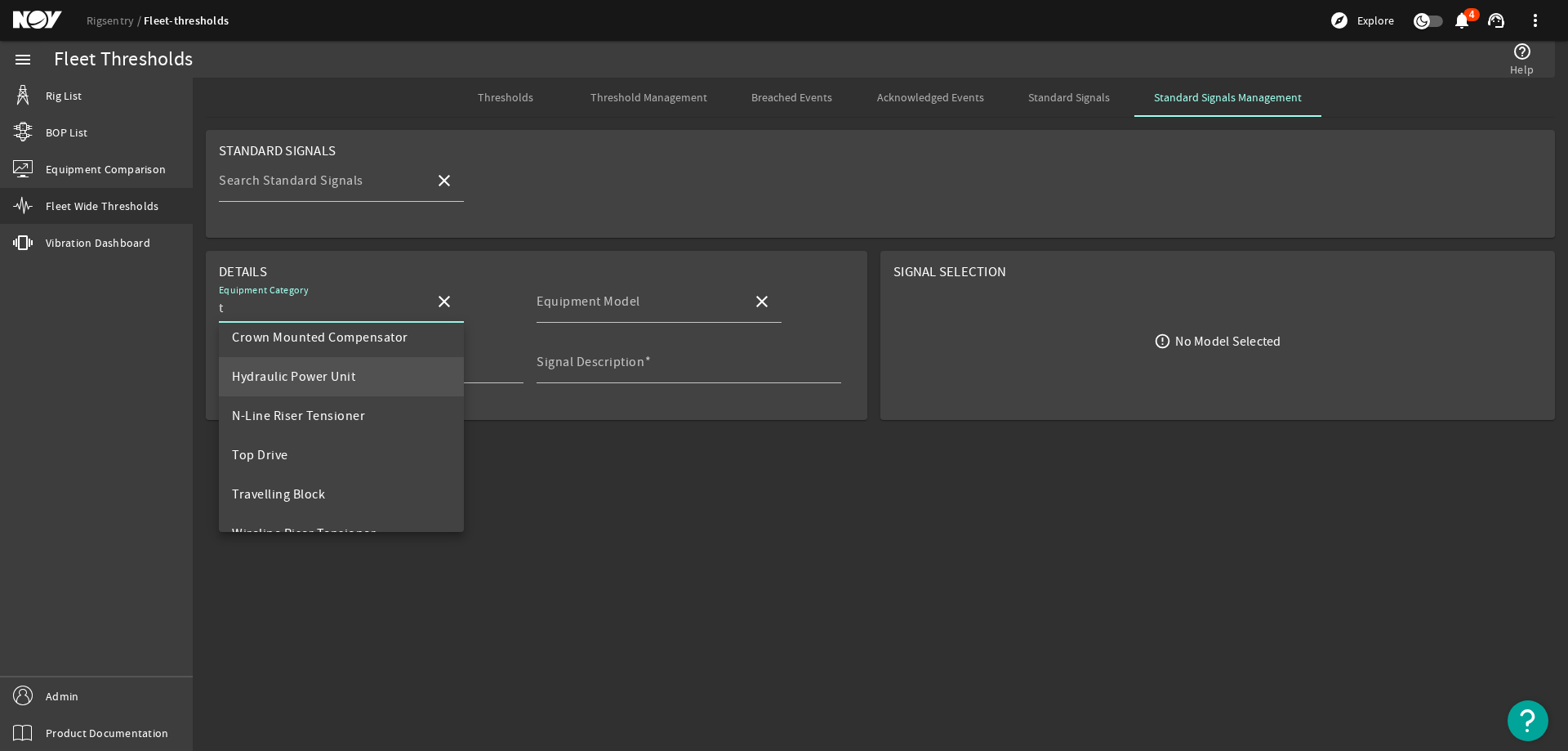
scroll to position [78, 0]
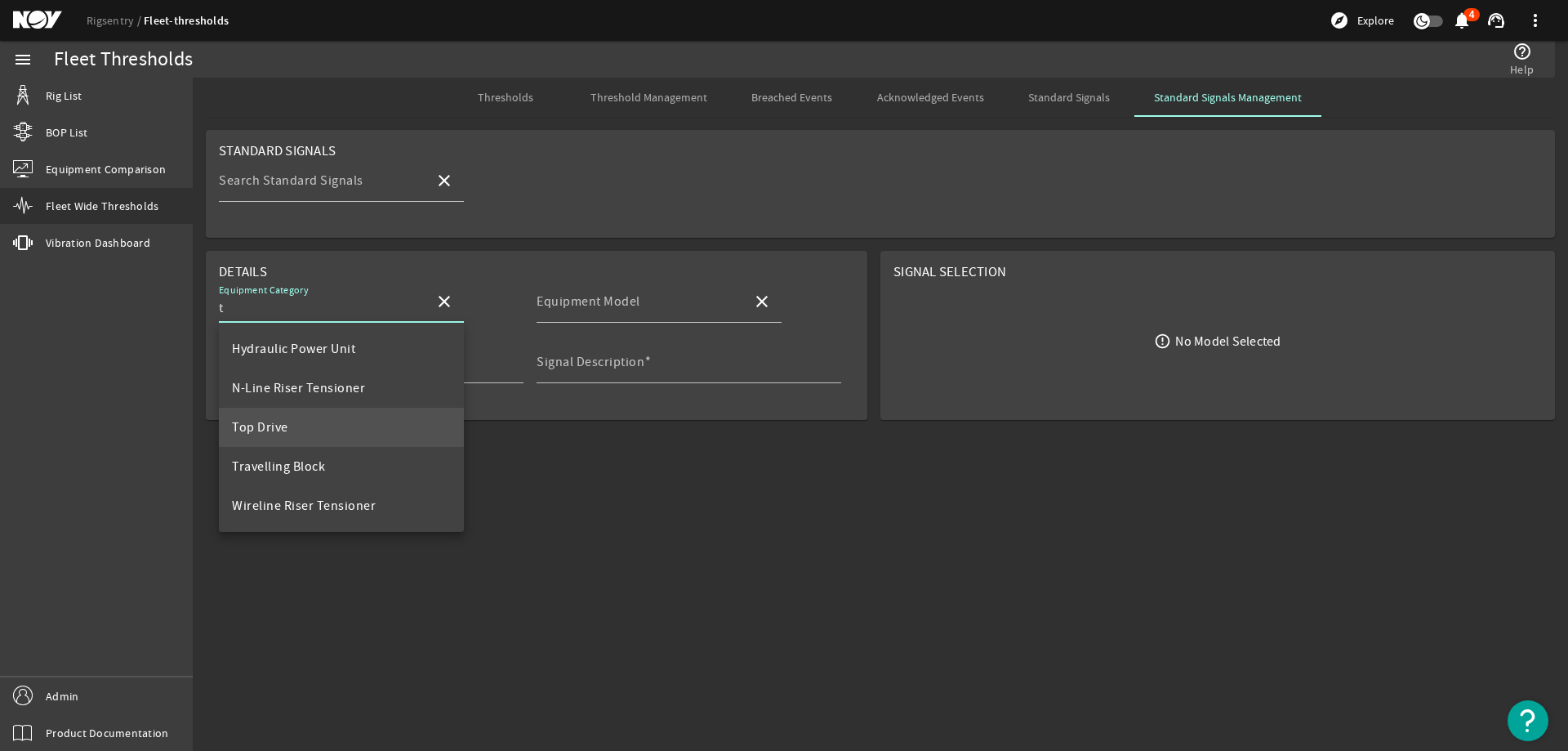
click at [338, 417] on mat-option "Top Drive" at bounding box center [341, 427] width 245 height 39
type input "Top Drive"
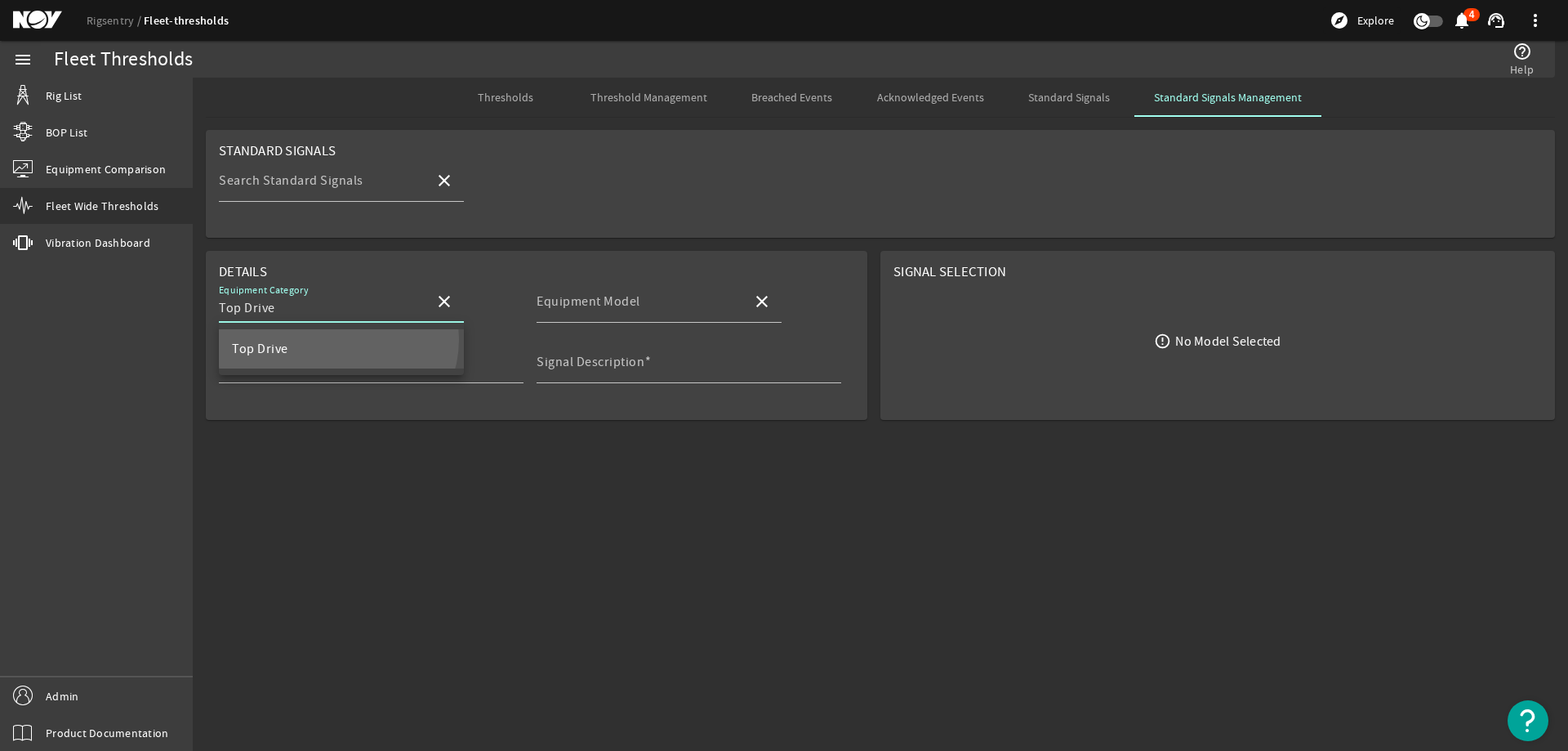
scroll to position [0, 0]
click at [600, 307] on mat-label "Equipment Model" at bounding box center [588, 301] width 103 height 16
click at [600, 307] on input "Equipment Model" at bounding box center [638, 308] width 203 height 19
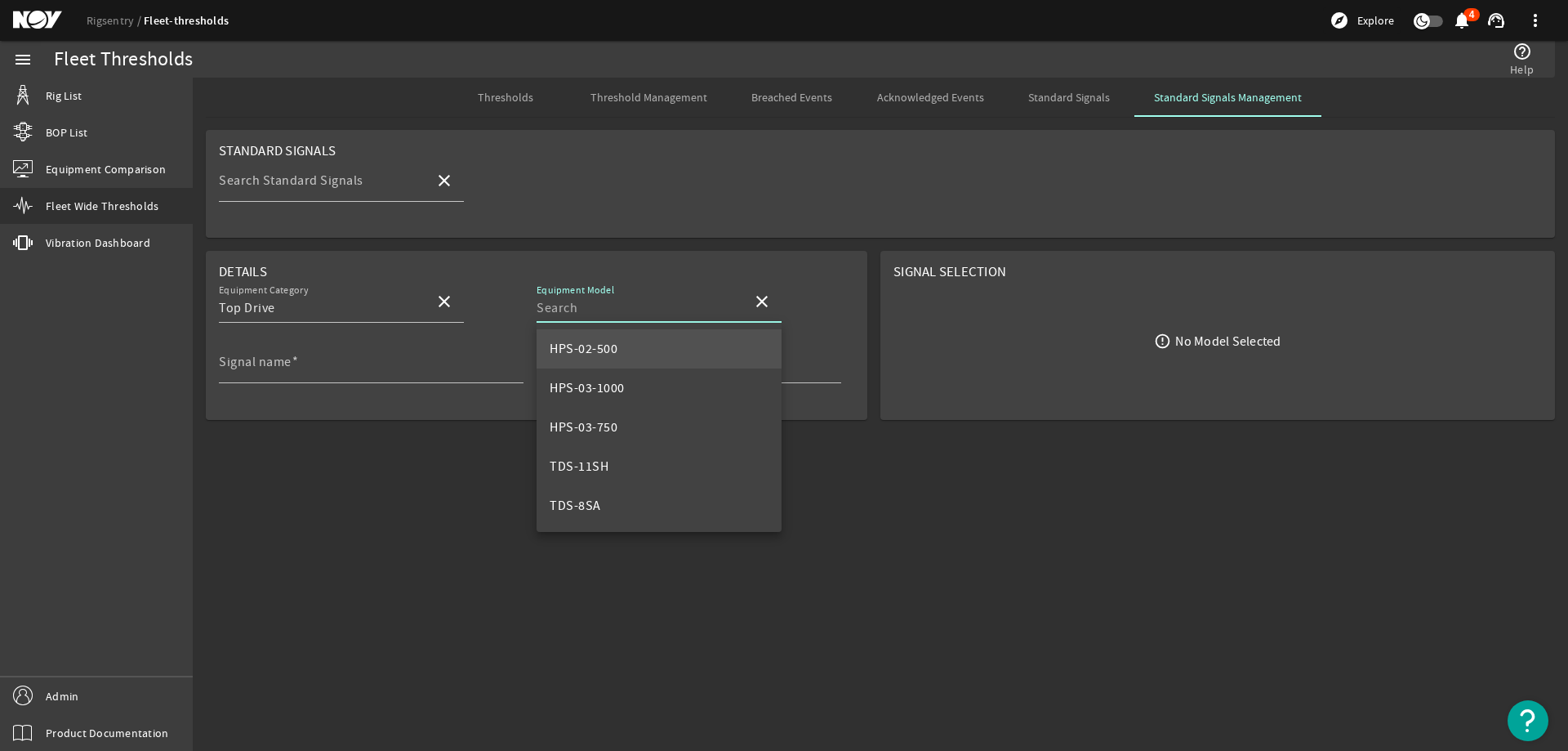
click at [661, 354] on mat-option "HPS-02-500" at bounding box center [659, 348] width 245 height 39
type input "HPS-02-500"
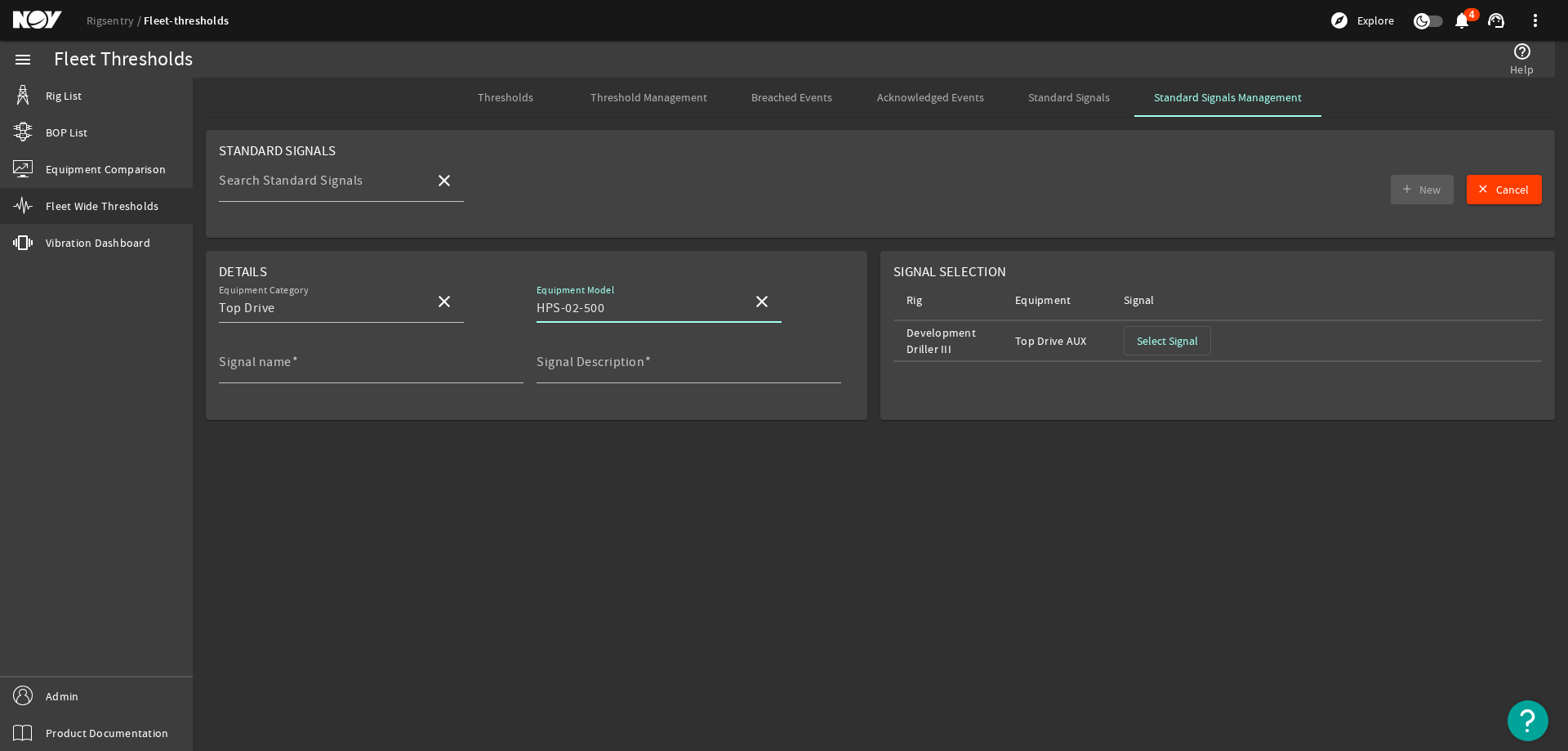
click at [761, 302] on mat-icon "close" at bounding box center [762, 301] width 19 height 19
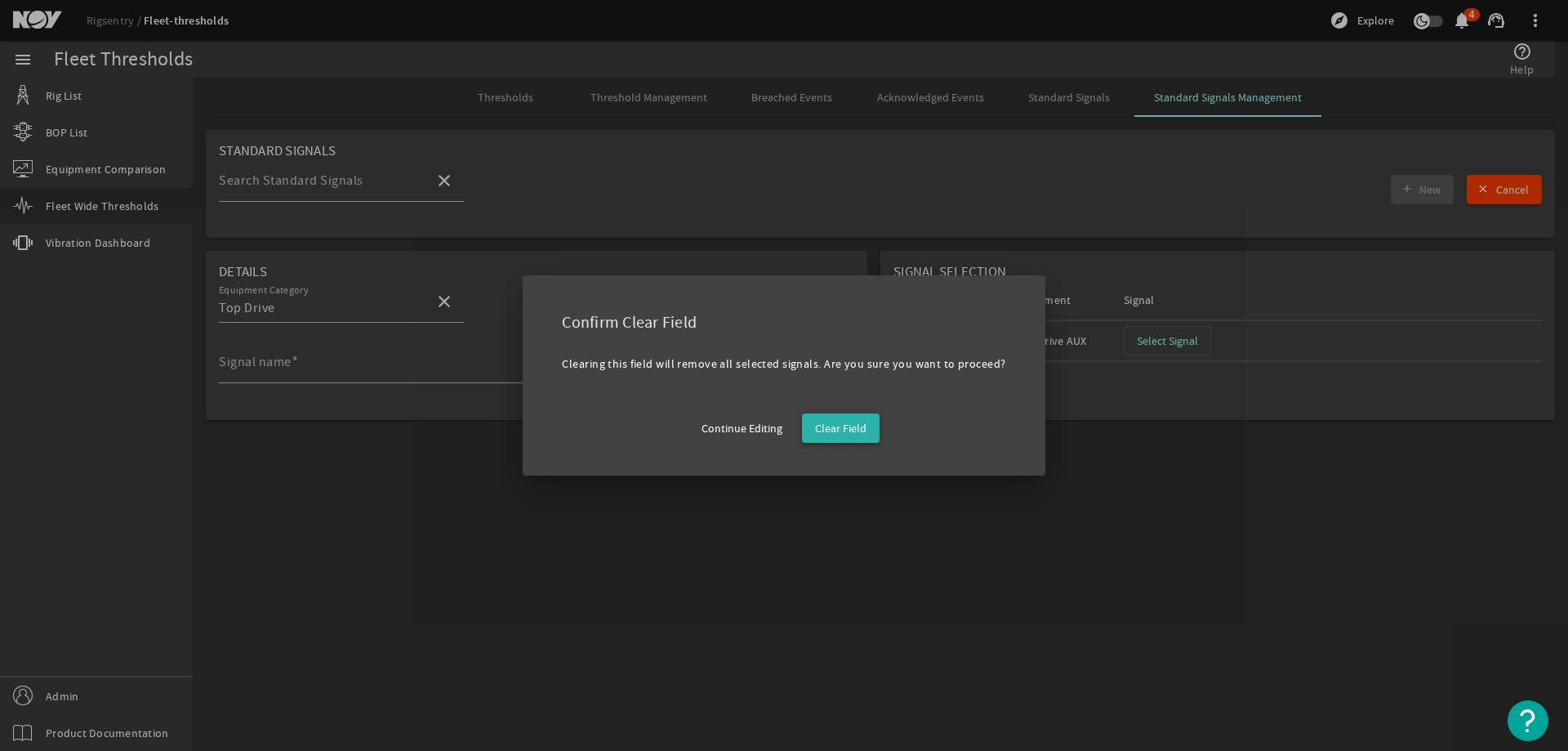
click at [845, 432] on span "Clear Field" at bounding box center [840, 428] width 52 height 16
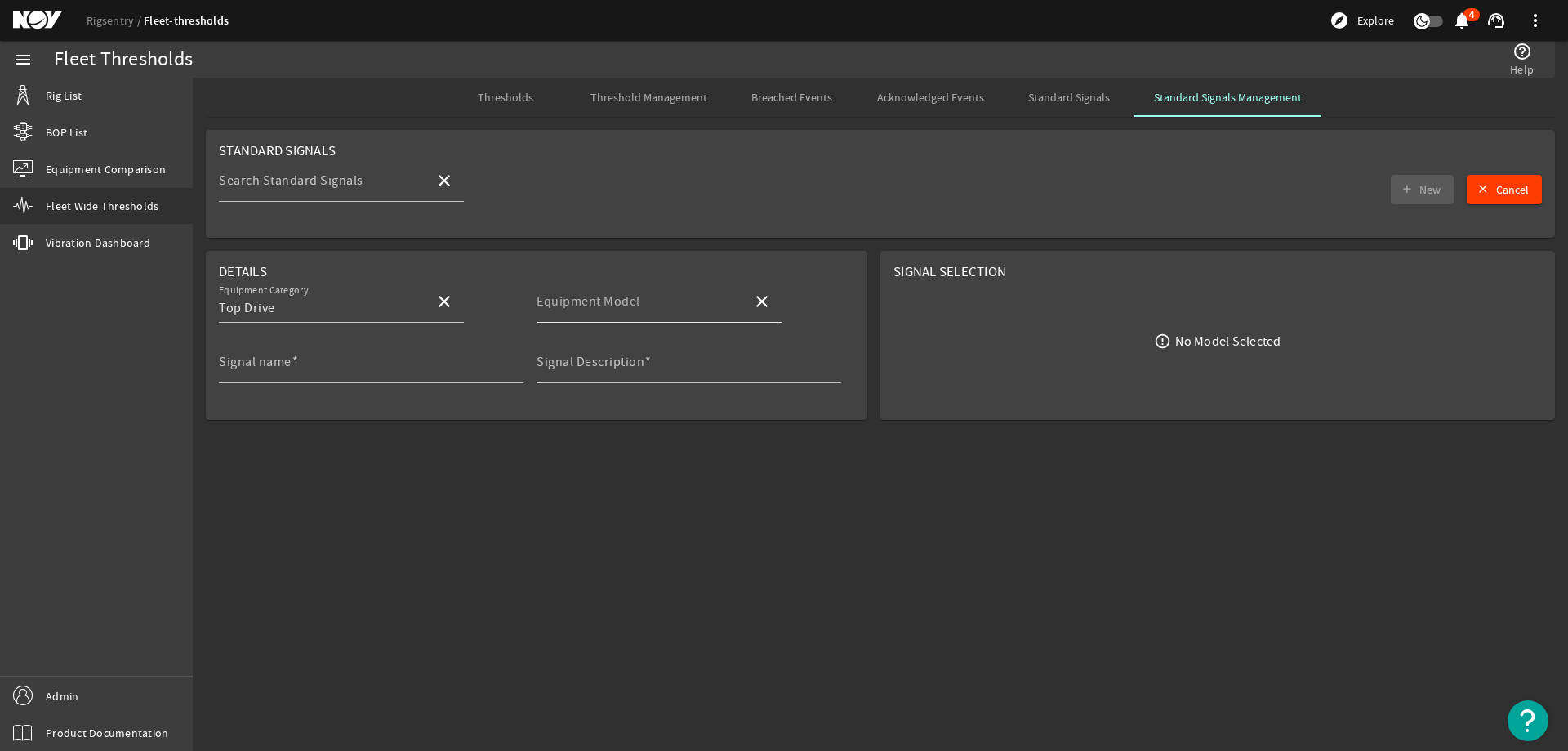
click at [650, 302] on input "Equipment Model" at bounding box center [638, 308] width 203 height 19
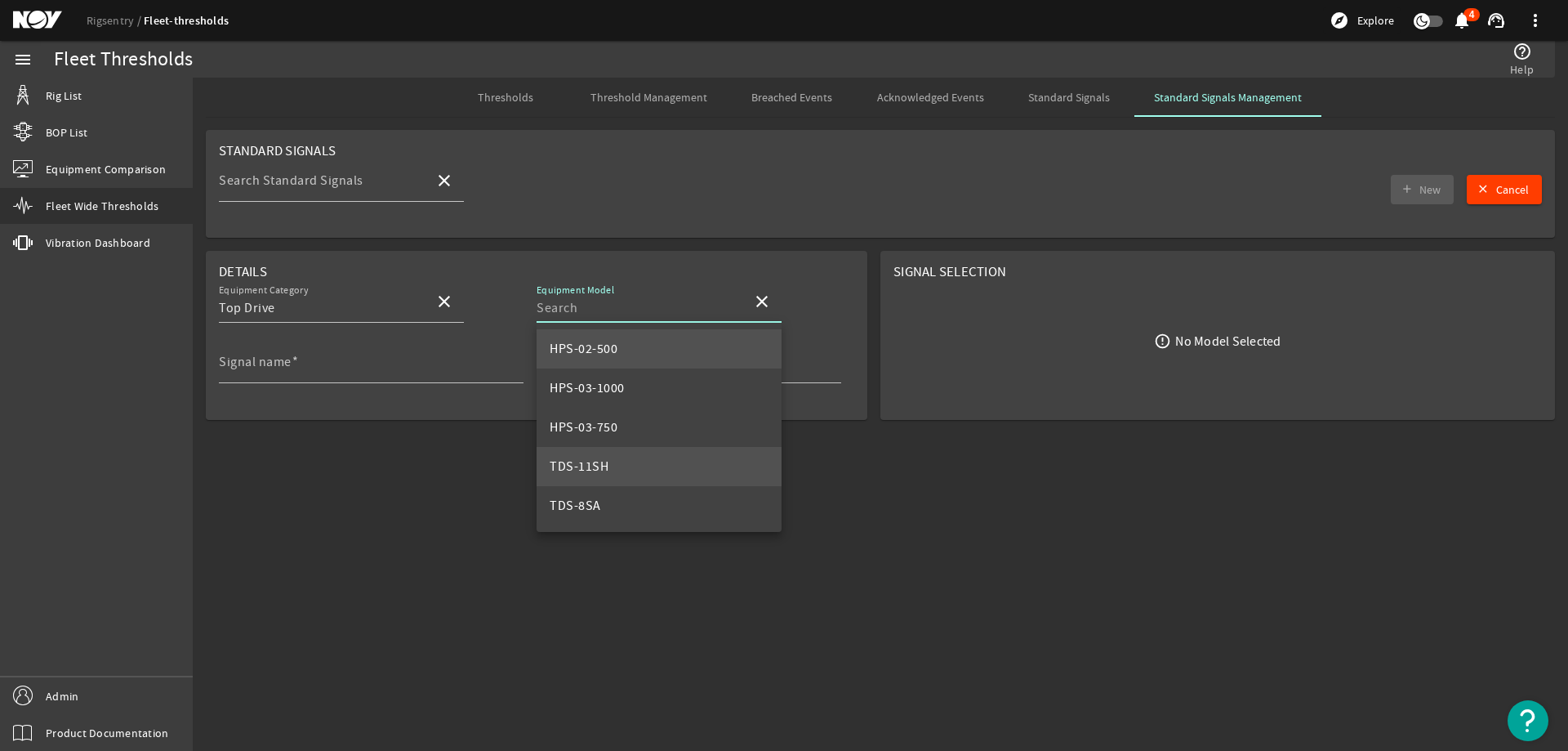
scroll to position [157, 0]
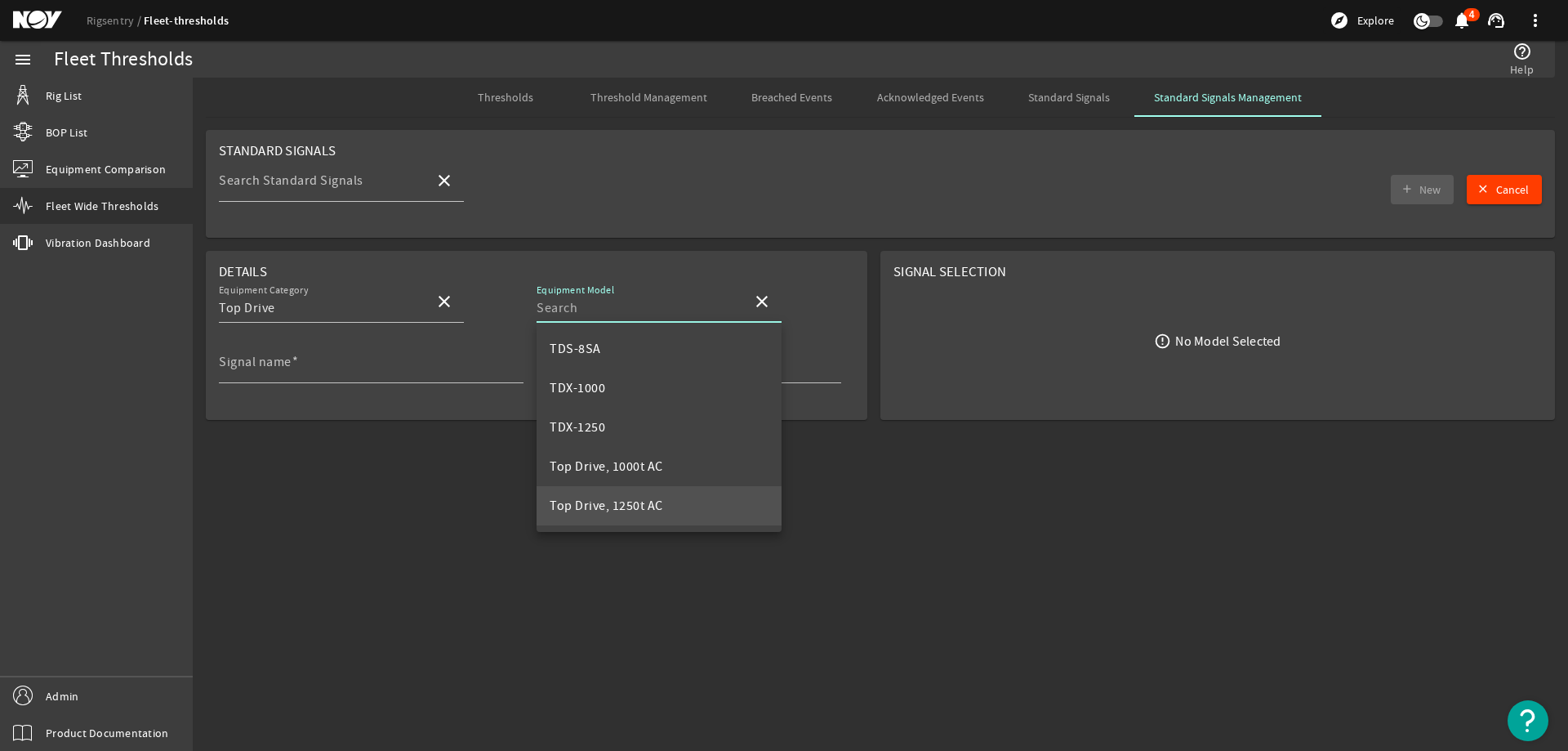
click at [675, 501] on mat-option "Top Drive, 1250t AC" at bounding box center [659, 505] width 245 height 39
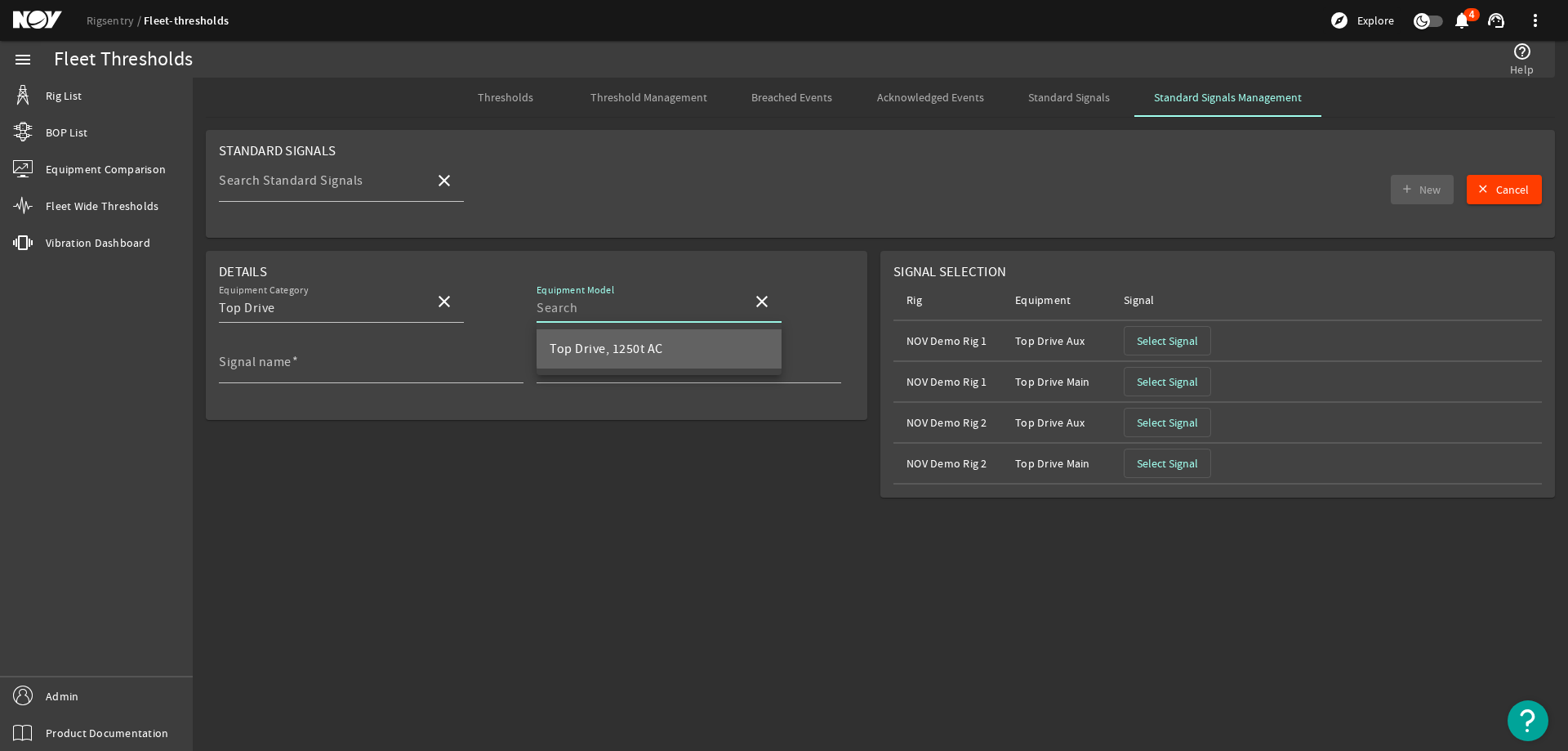
type input "Top Drive, 1250t AC"
click at [769, 300] on mat-icon "close" at bounding box center [762, 301] width 19 height 19
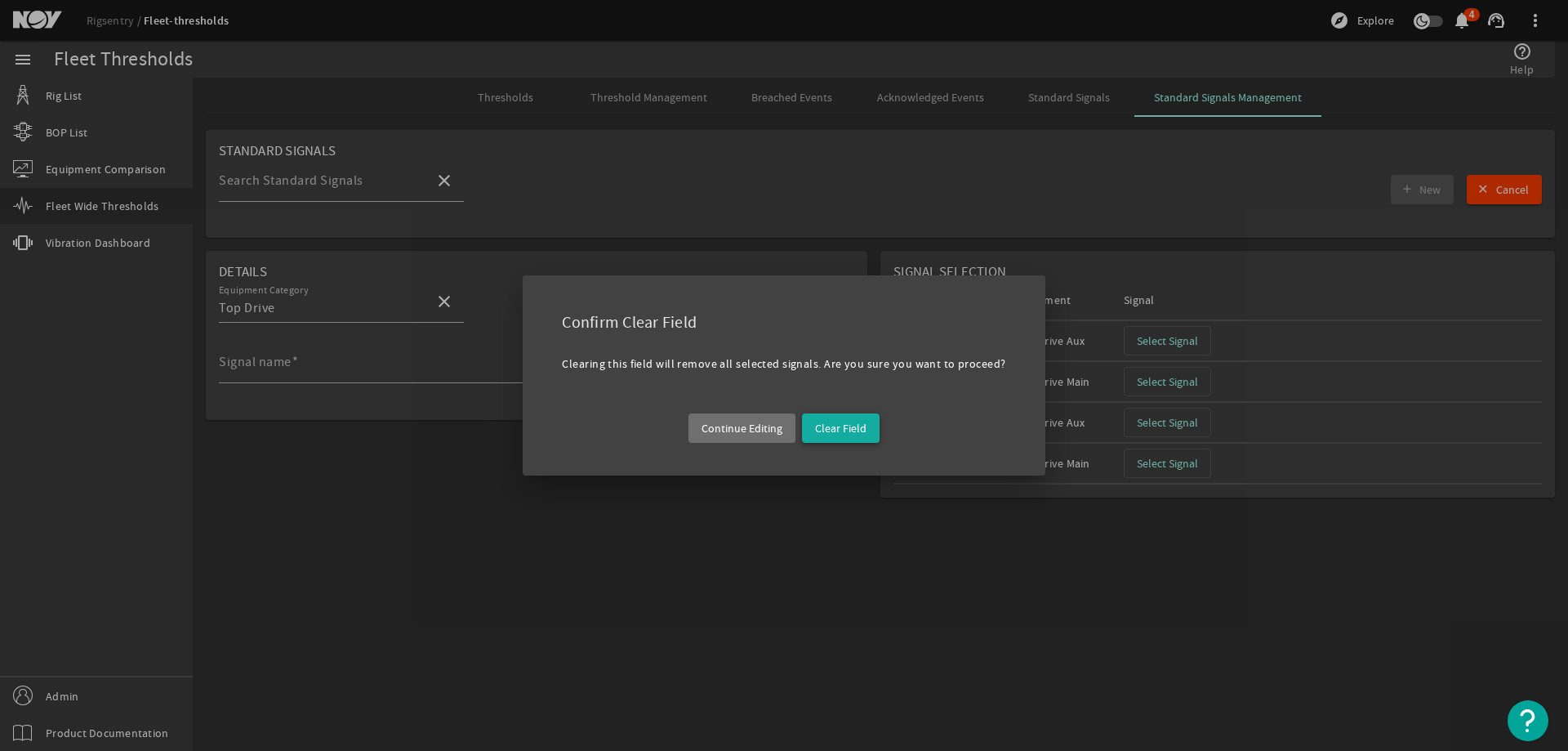
click at [815, 424] on span "Clear Field" at bounding box center [840, 428] width 52 height 16
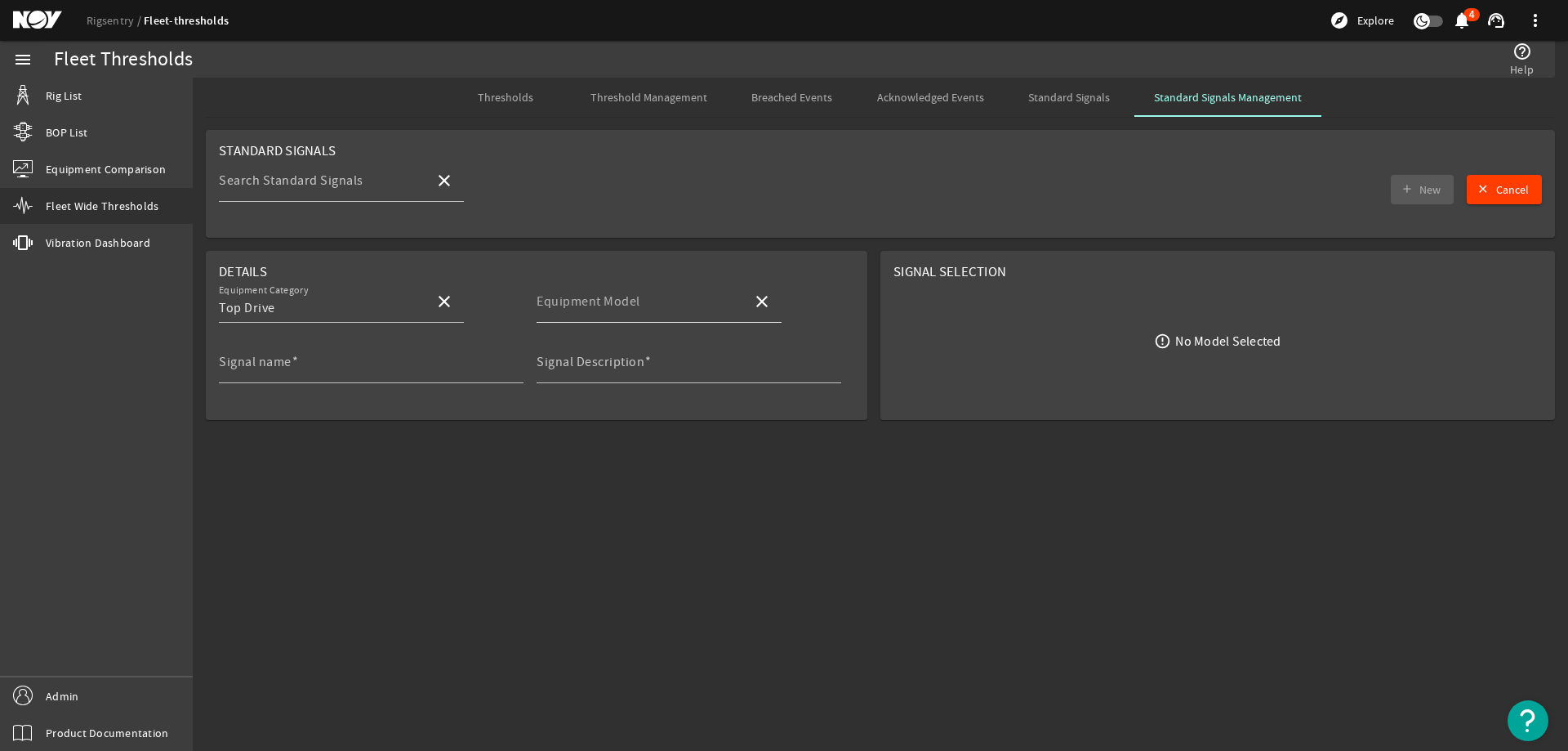
click at [706, 309] on input "Equipment Model" at bounding box center [638, 308] width 203 height 19
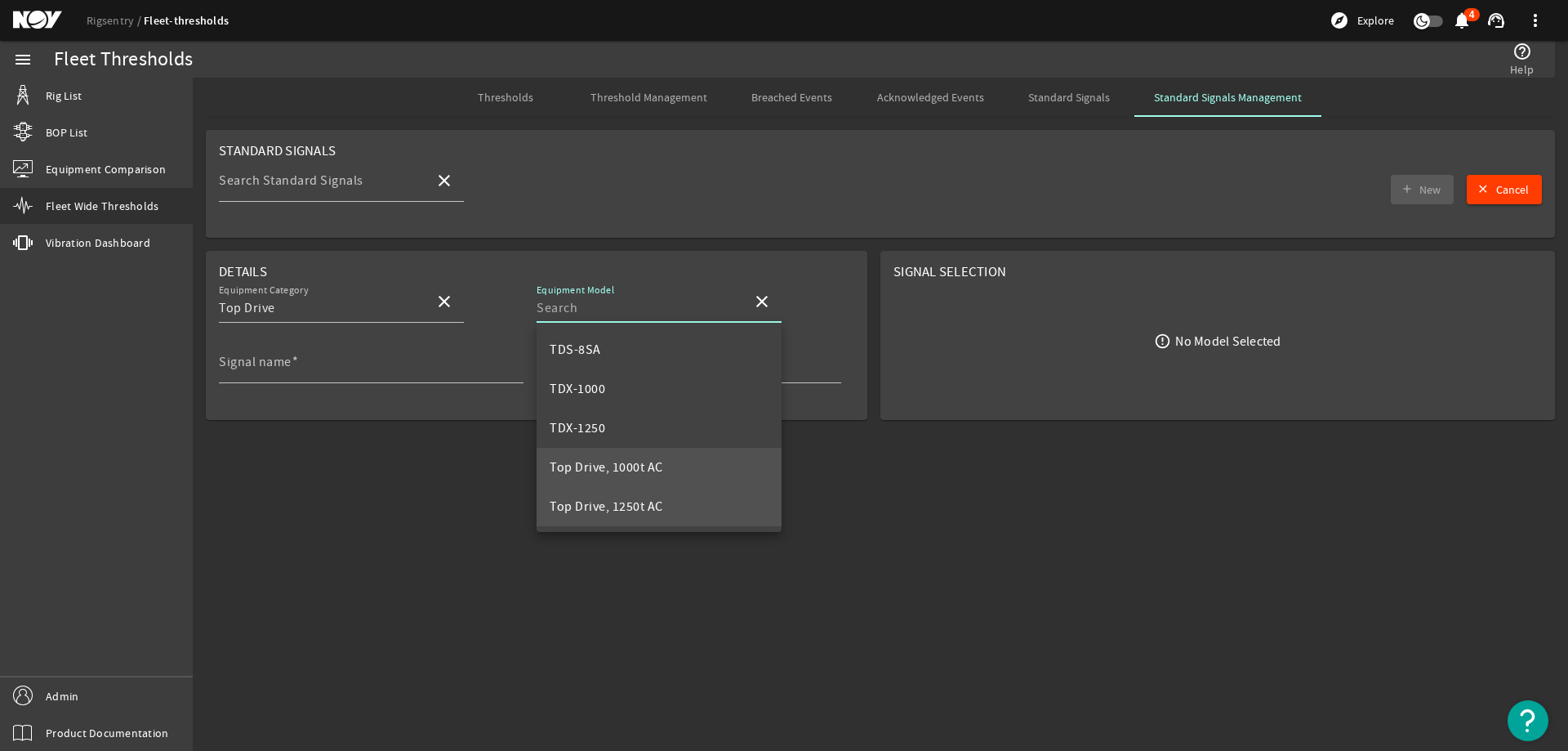
scroll to position [157, 0]
click at [626, 504] on span "Top Drive, 1250t AC" at bounding box center [606, 505] width 114 height 16
type input "Top Drive, 1250t AC"
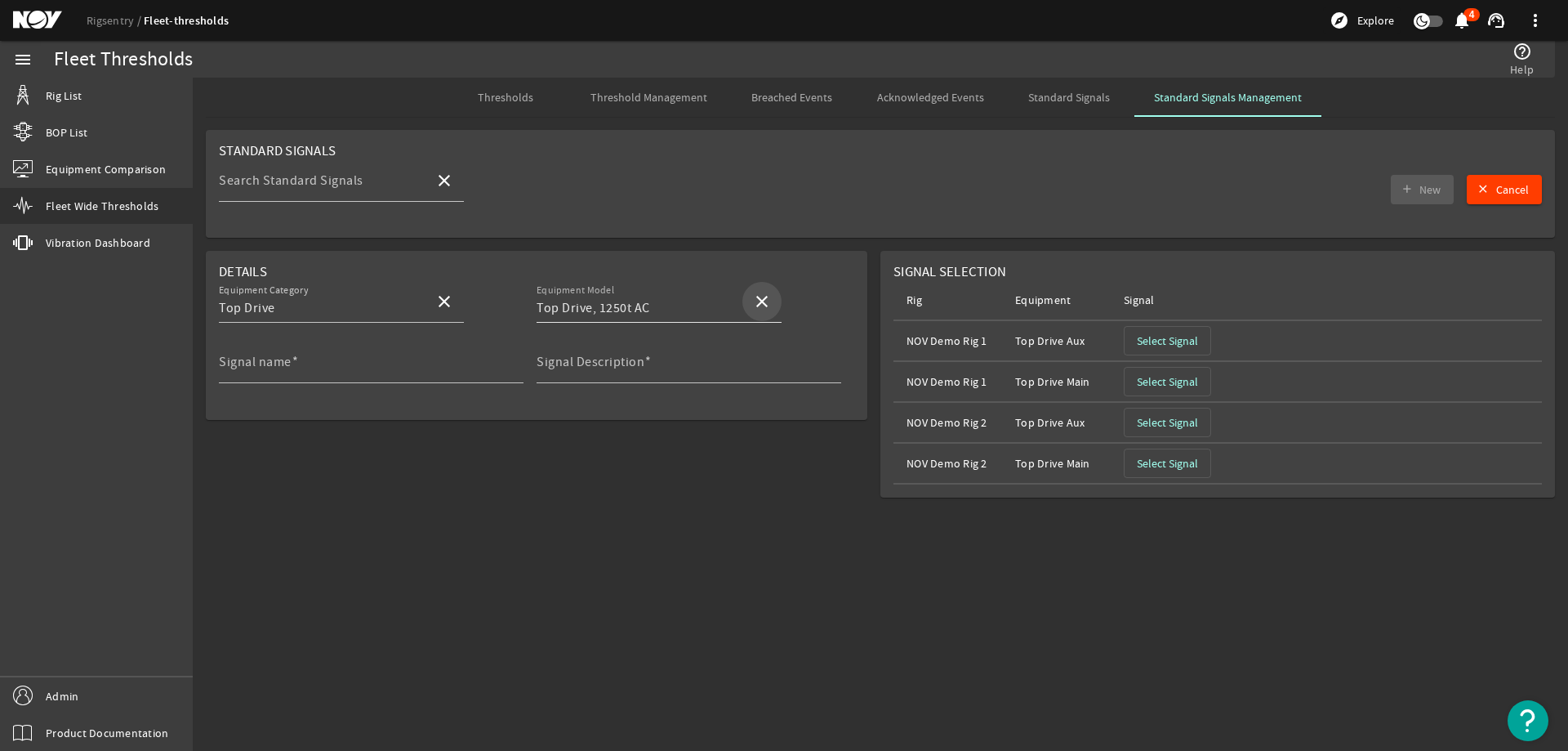
click at [765, 303] on mat-icon "close" at bounding box center [762, 301] width 19 height 19
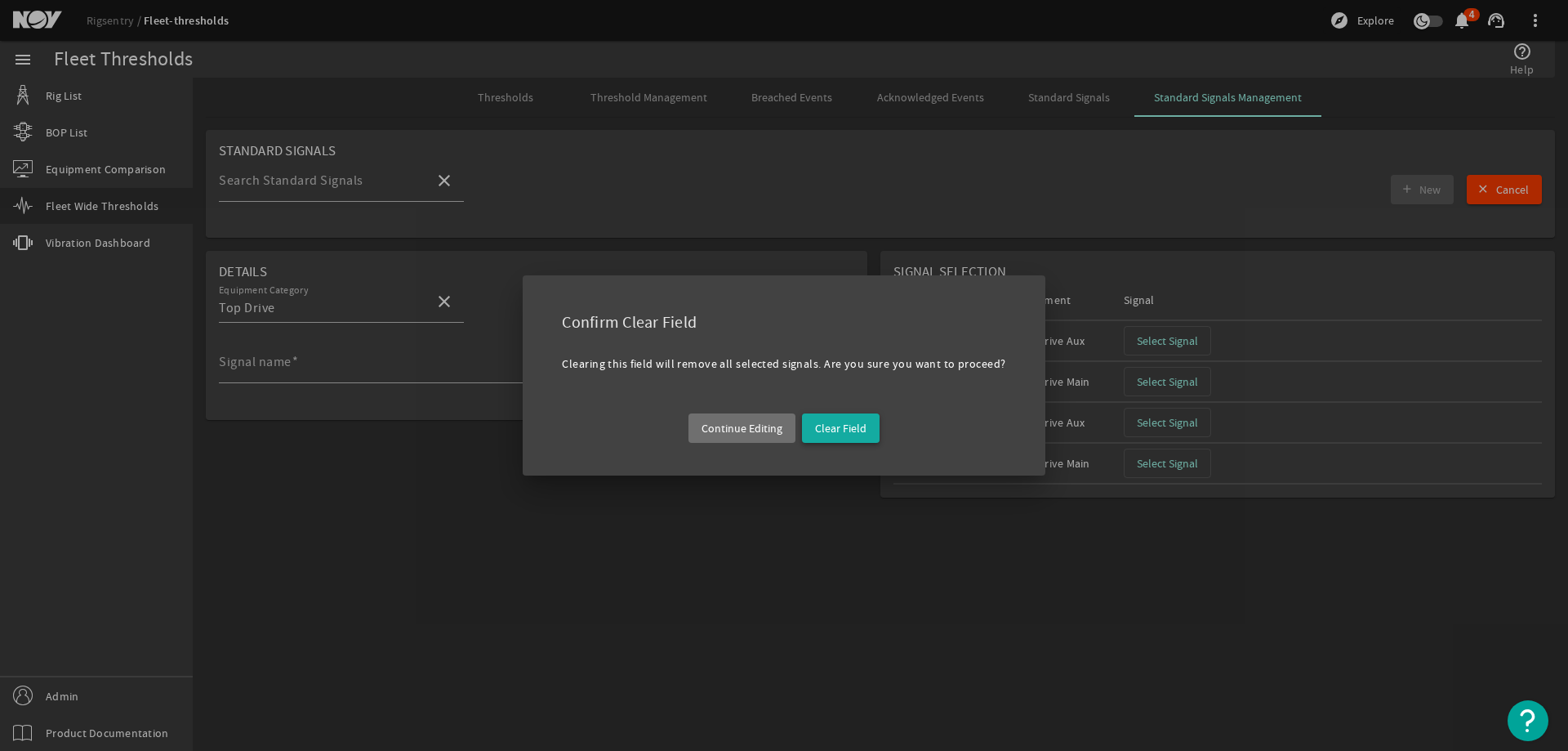
click at [835, 440] on span "button" at bounding box center [840, 428] width 77 height 39
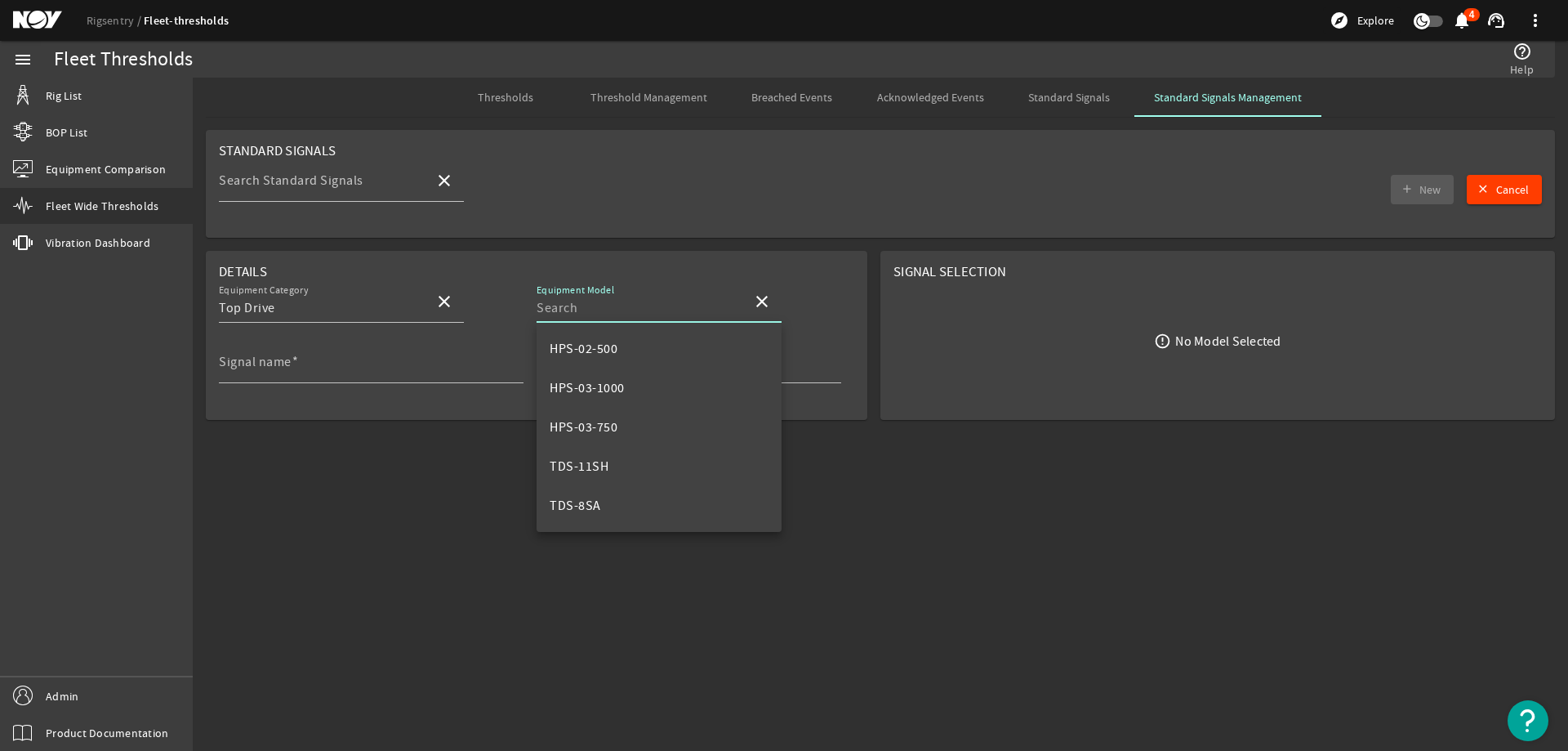
click at [651, 301] on input "Equipment Model" at bounding box center [638, 308] width 203 height 19
click at [677, 459] on mat-option "Top Drive, 1000t AC" at bounding box center [659, 466] width 245 height 39
type input "Top Drive, 1000t AC"
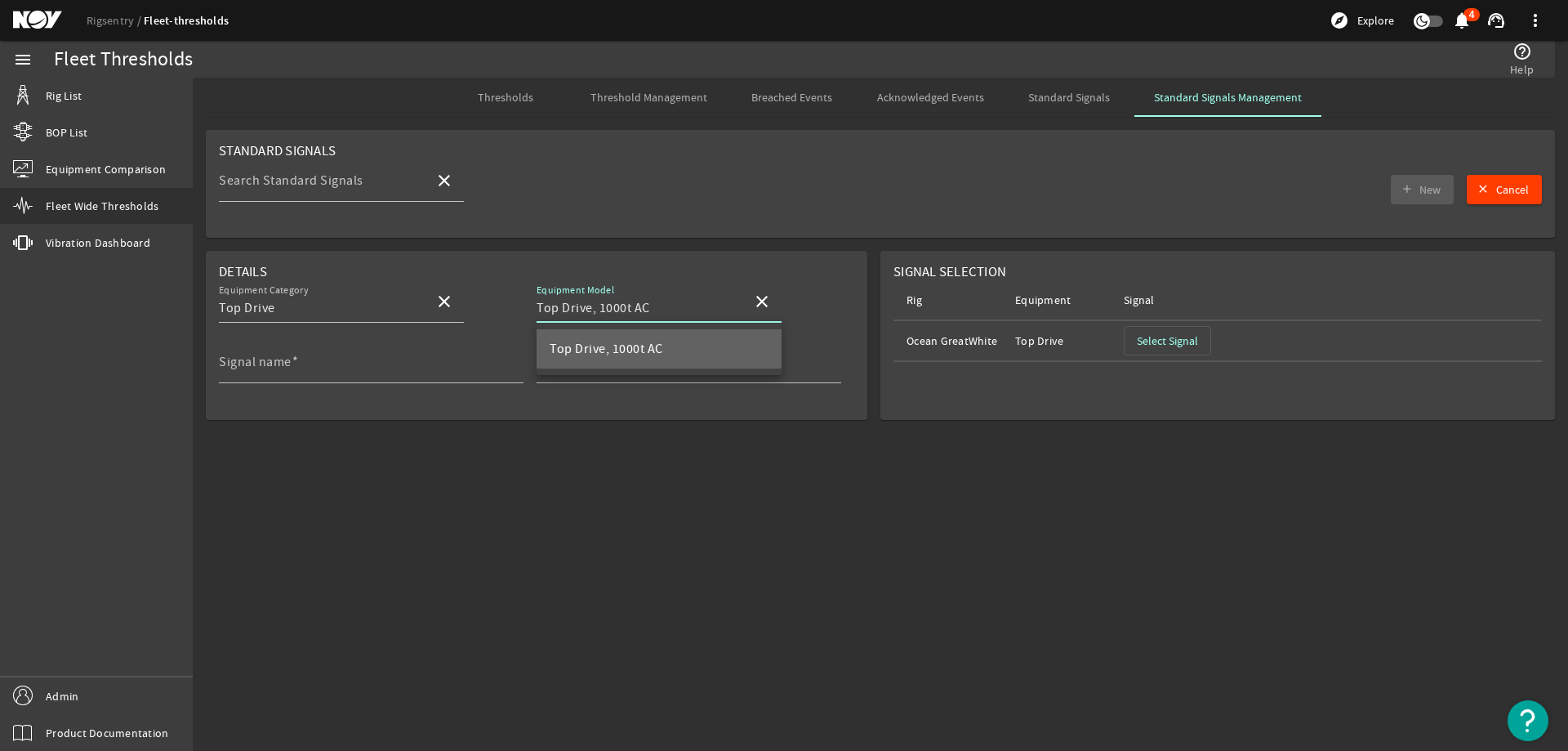
scroll to position [0, 0]
click at [764, 301] on mat-icon "close" at bounding box center [762, 301] width 19 height 19
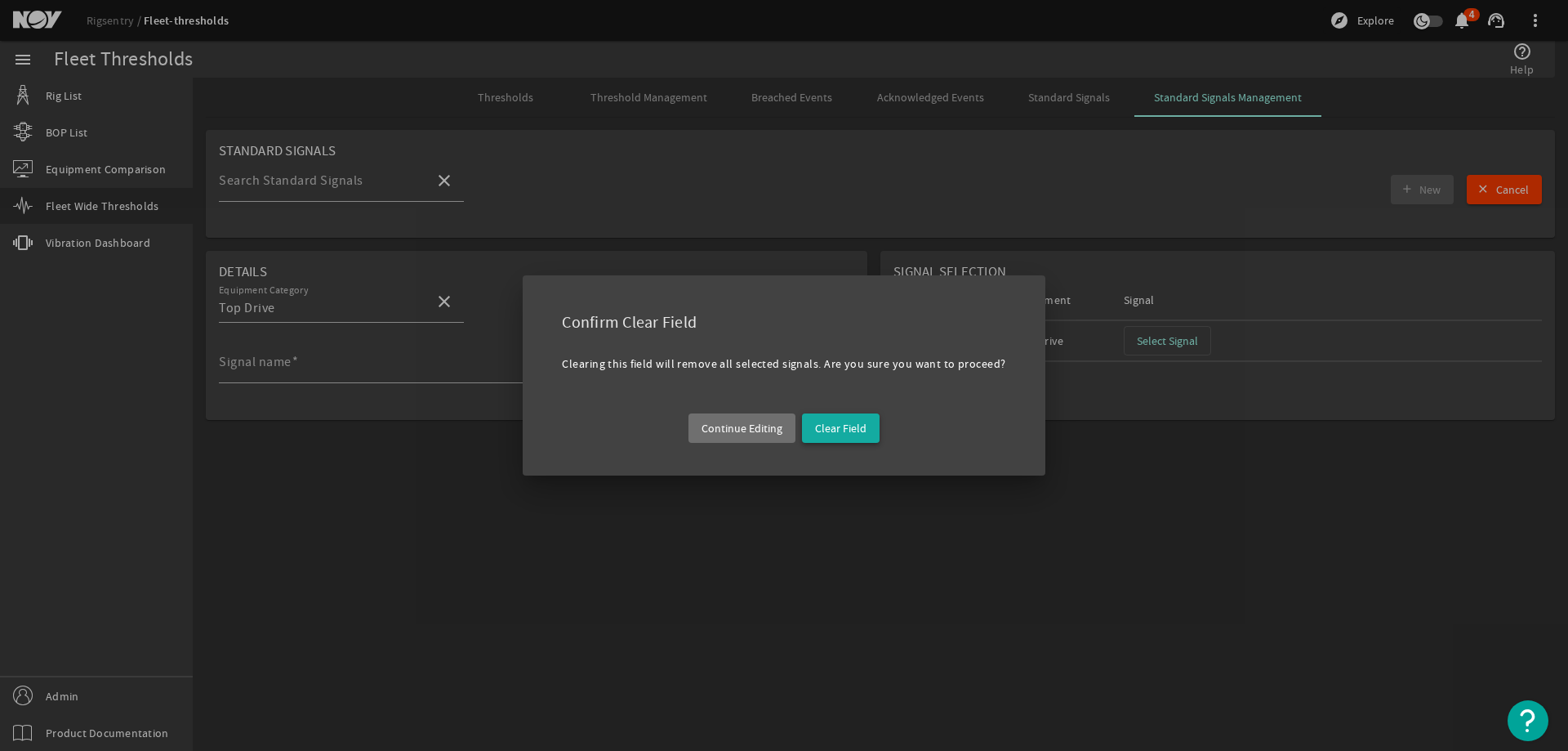
click at [818, 428] on span "Clear Field" at bounding box center [840, 428] width 52 height 16
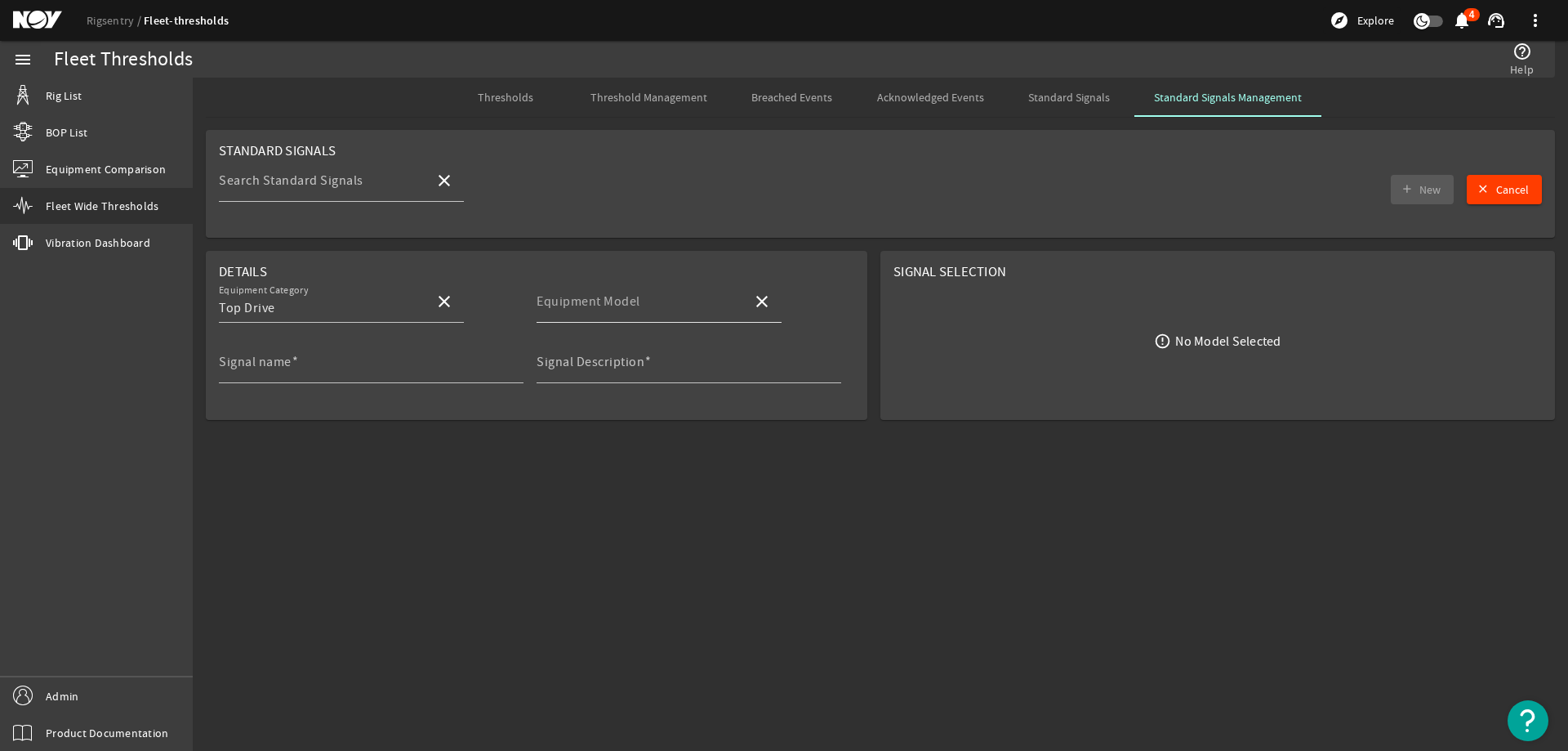
click at [695, 302] on input "Equipment Model" at bounding box center [638, 308] width 203 height 19
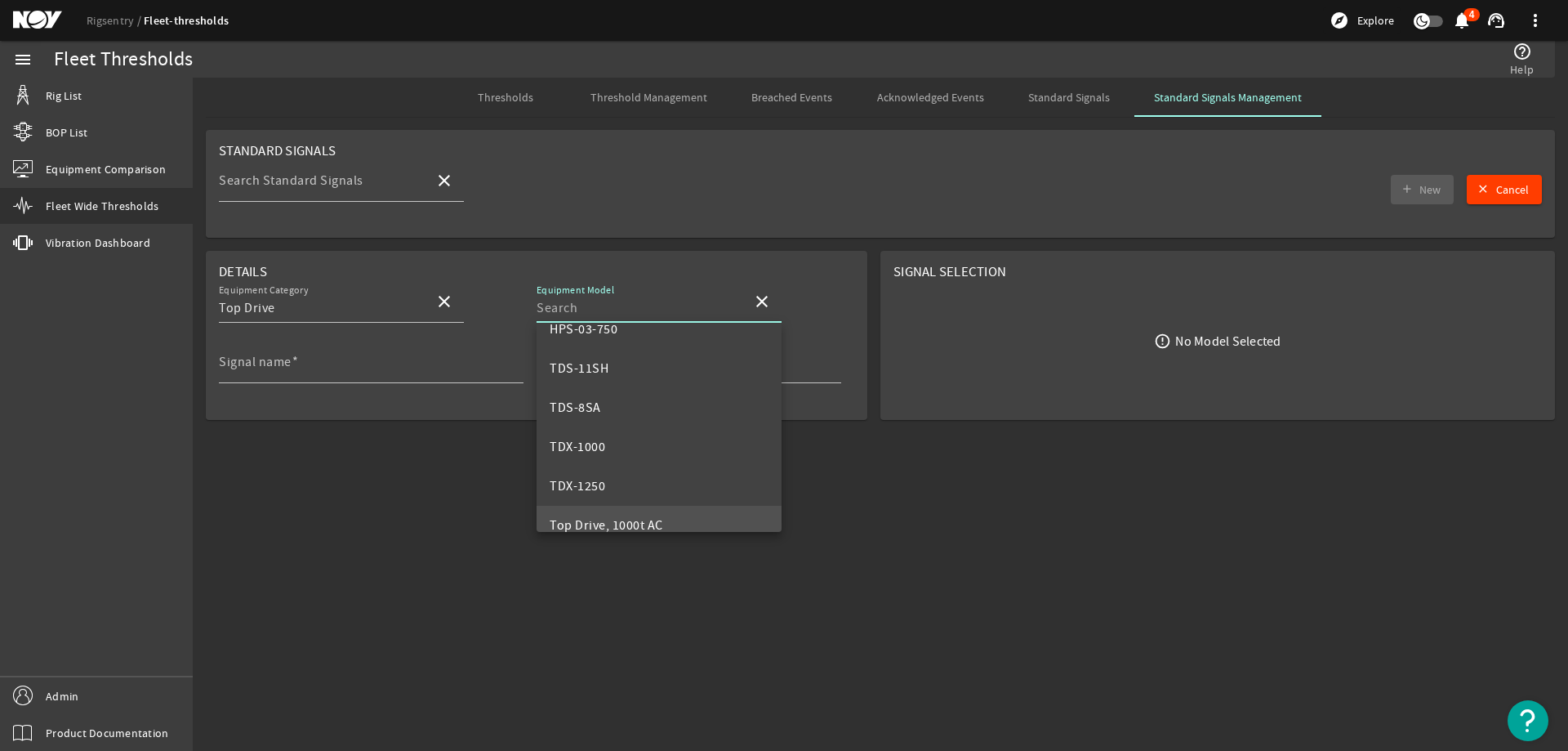
scroll to position [157, 0]
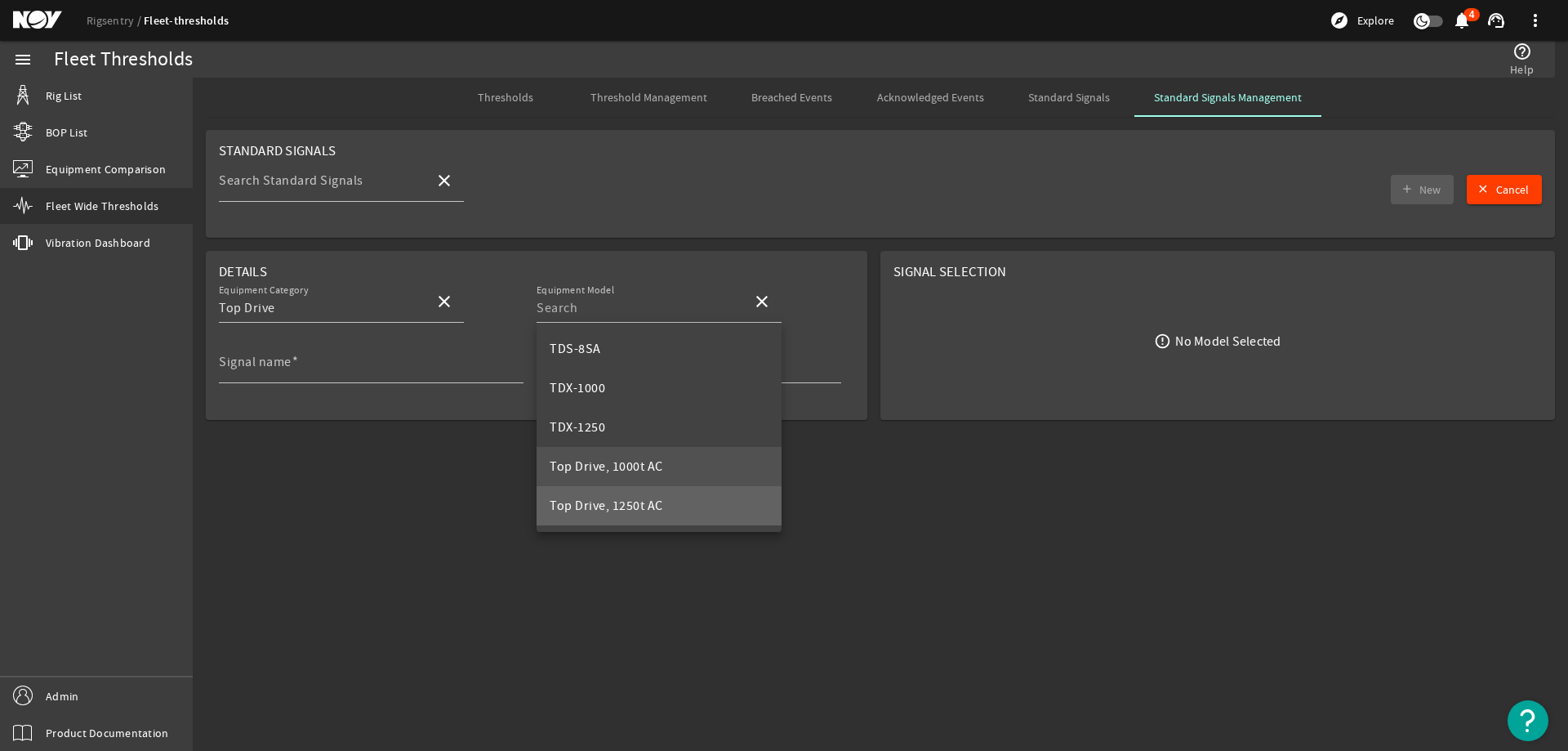
click at [678, 490] on mat-option "Top Drive, 1250t AC" at bounding box center [659, 505] width 245 height 39
type input "Top Drive, 1250t AC"
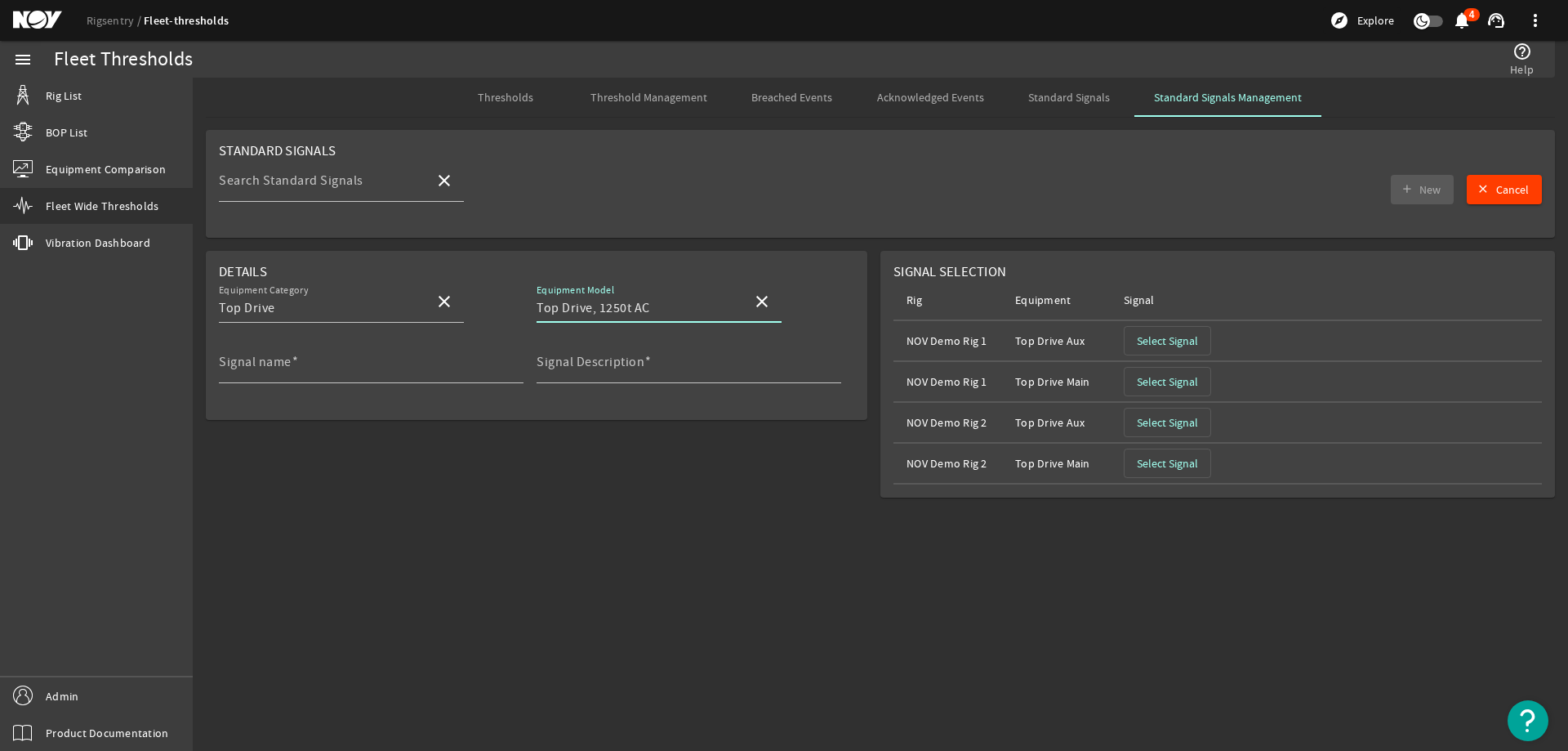
click at [1132, 332] on span "button" at bounding box center [1167, 341] width 86 height 39
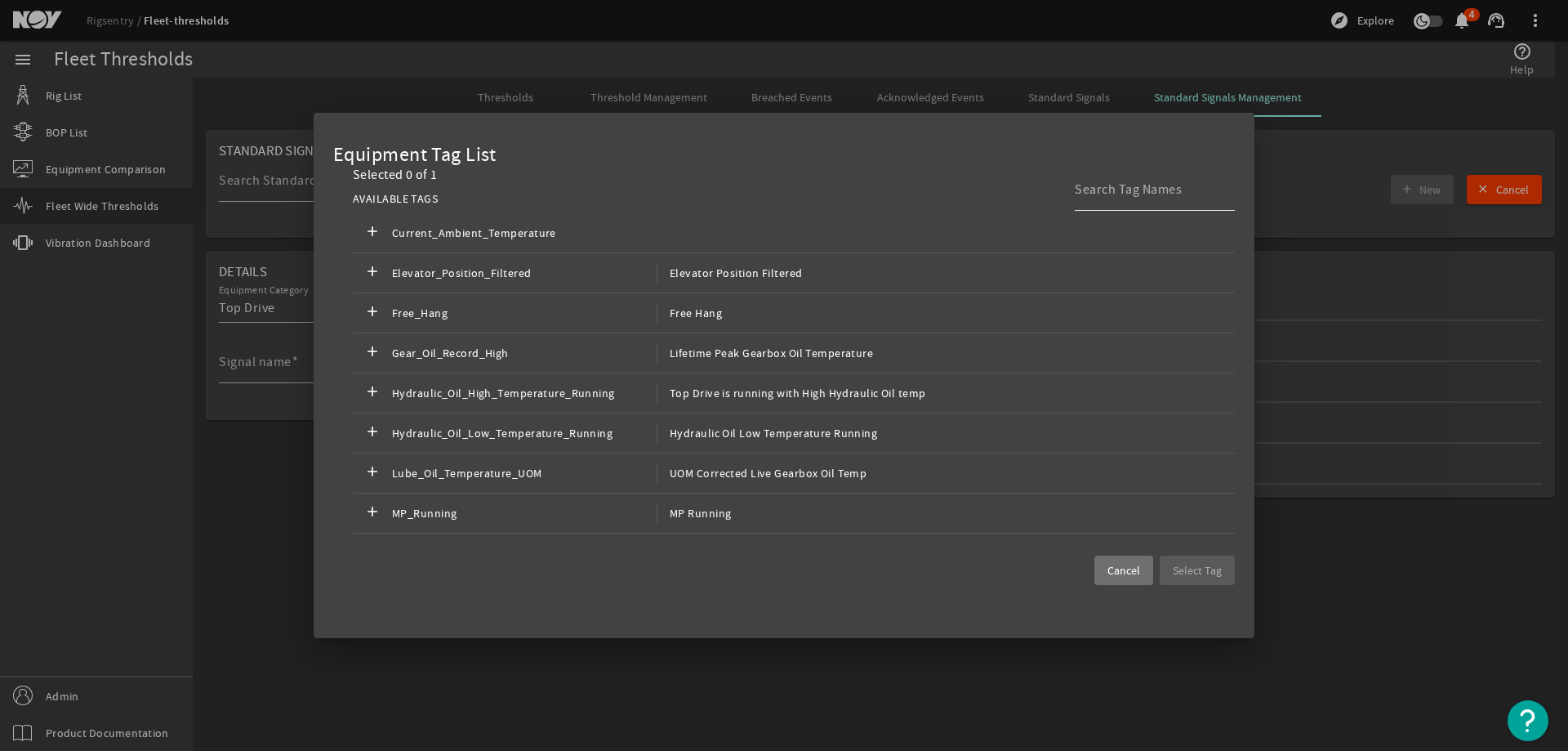
click at [1137, 200] on div at bounding box center [1148, 189] width 147 height 42
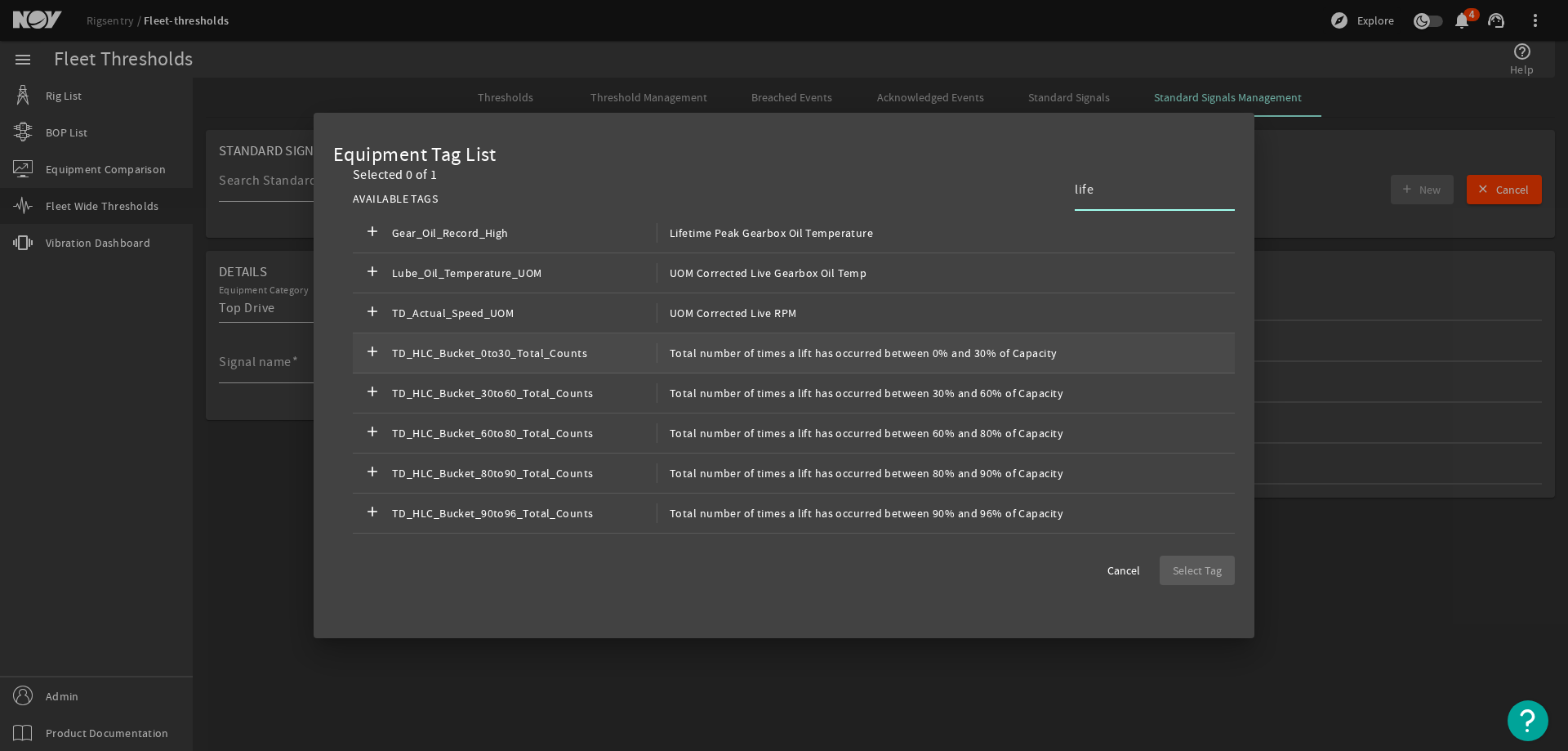
scroll to position [446, 0]
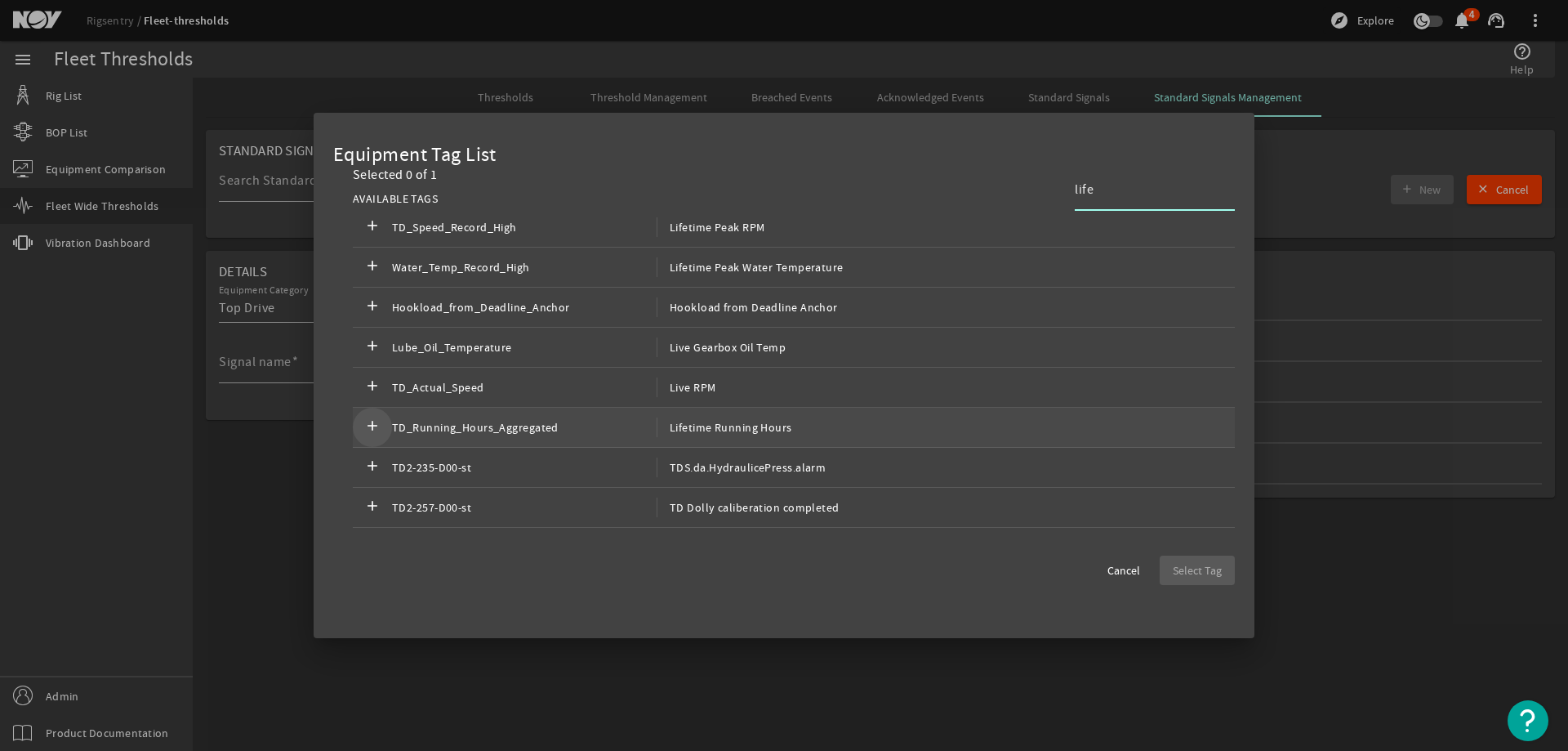
type input "life"
click at [362, 426] on mat-icon "add" at bounding box center [372, 427] width 19 height 19
click at [1190, 561] on span "button" at bounding box center [1197, 570] width 76 height 39
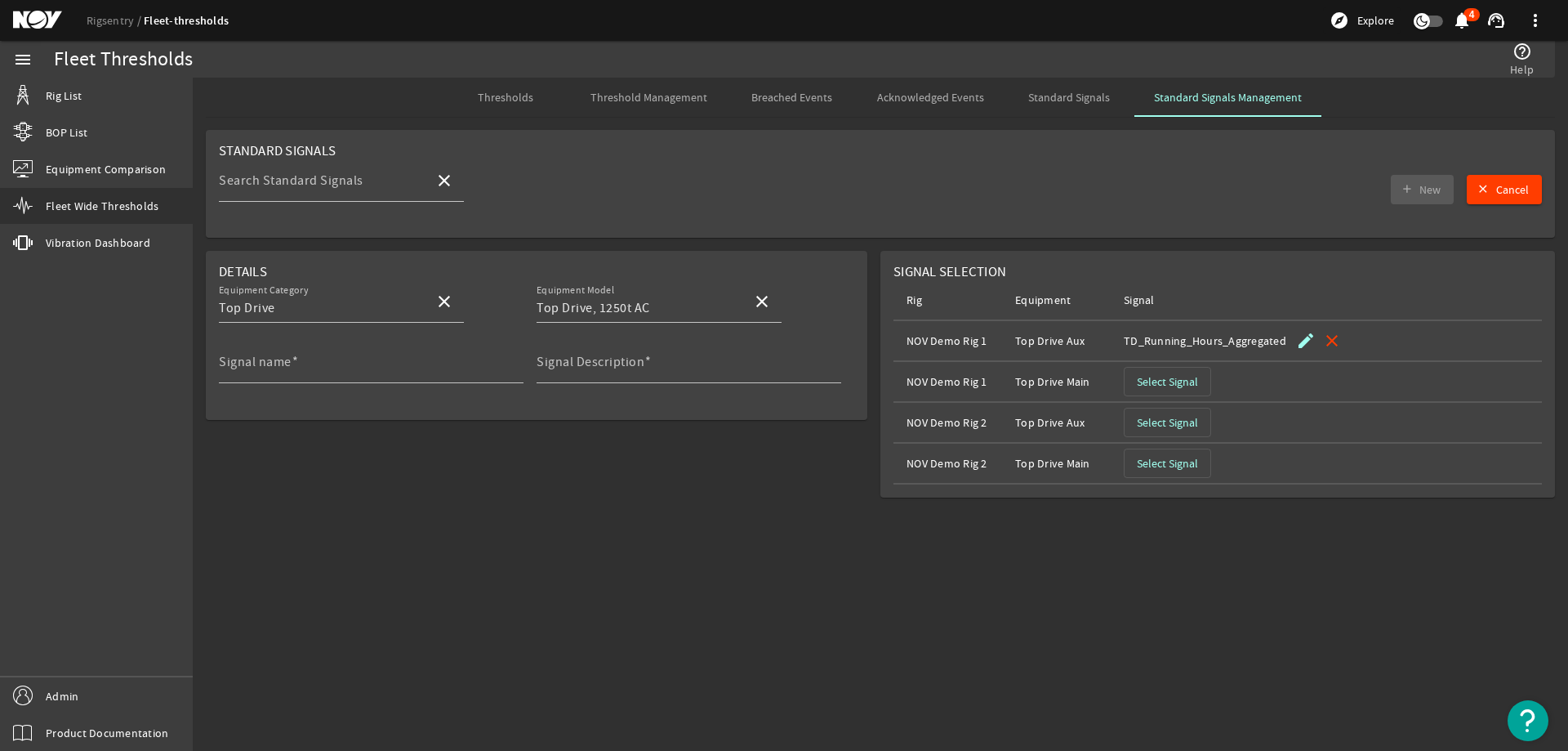
click at [1148, 387] on span "Select Signal" at bounding box center [1167, 381] width 61 height 16
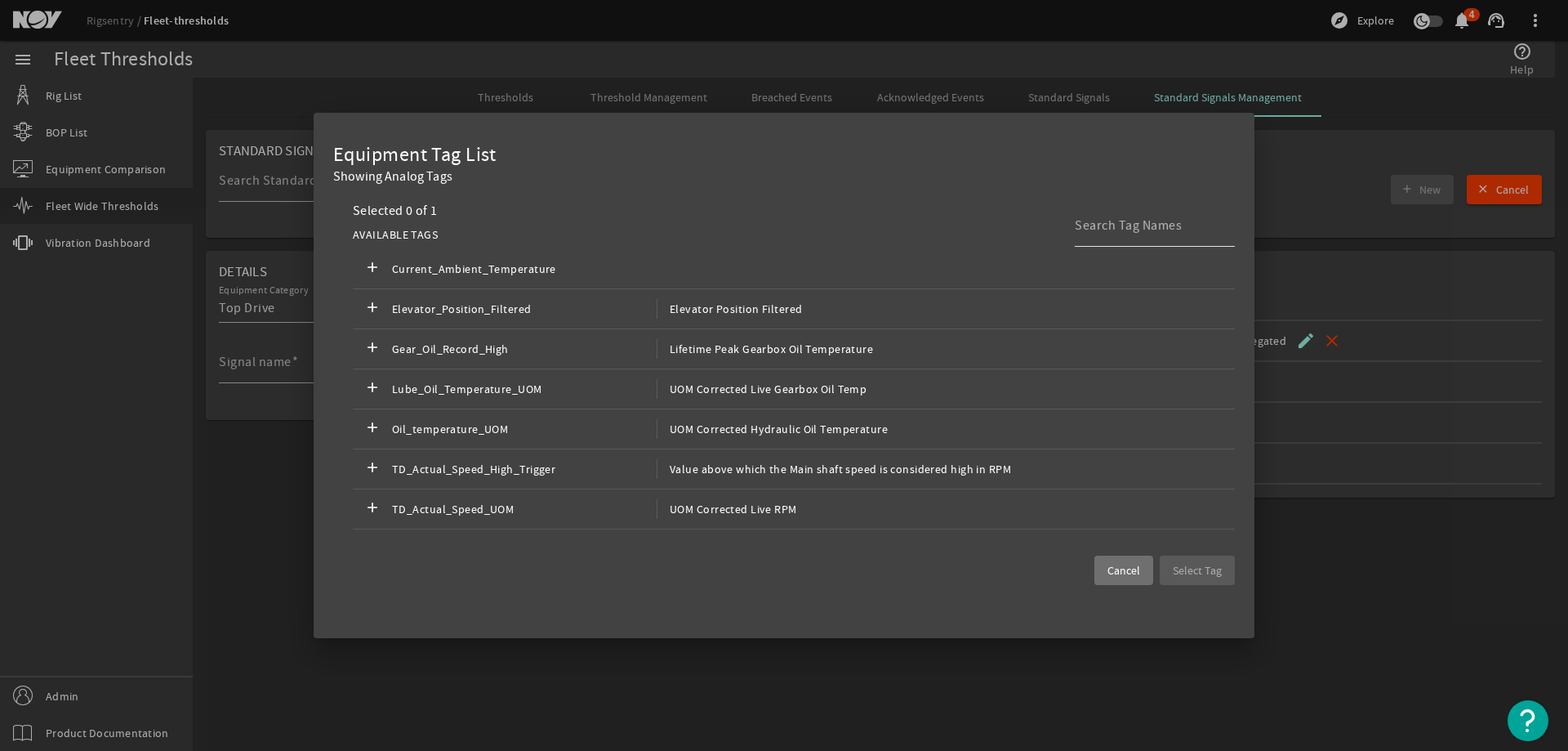
click at [1140, 232] on input at bounding box center [1148, 225] width 147 height 19
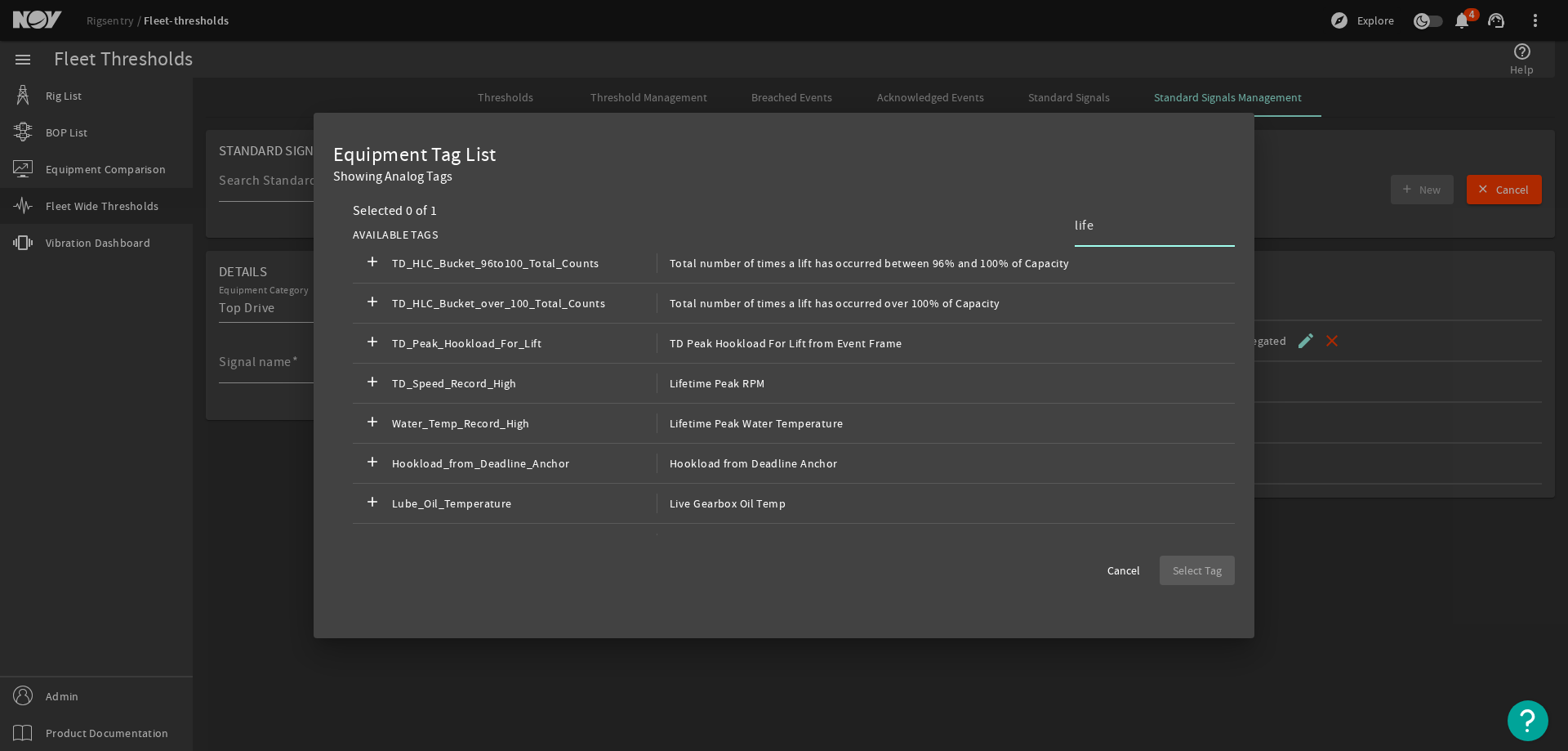
scroll to position [0, 0]
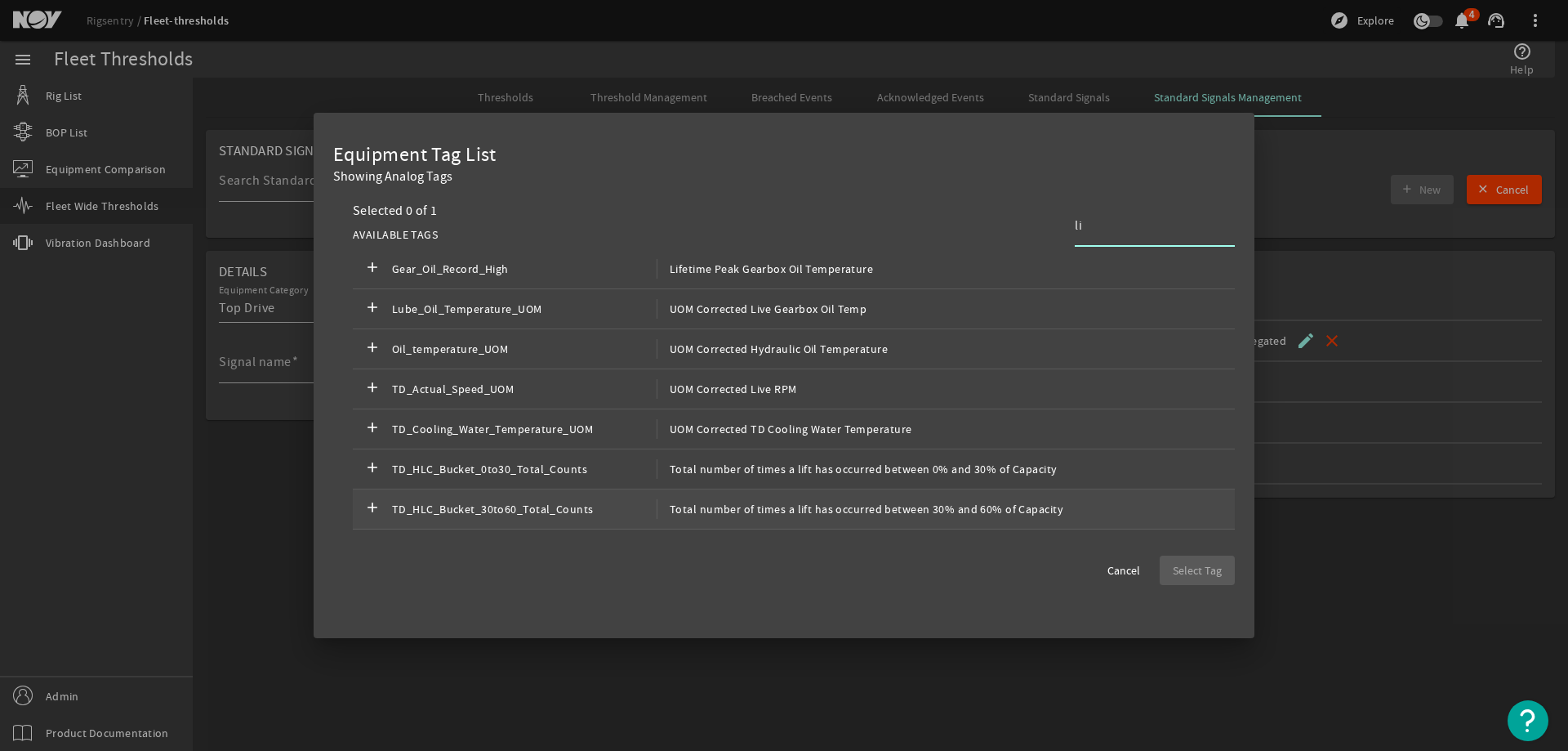
type input "l"
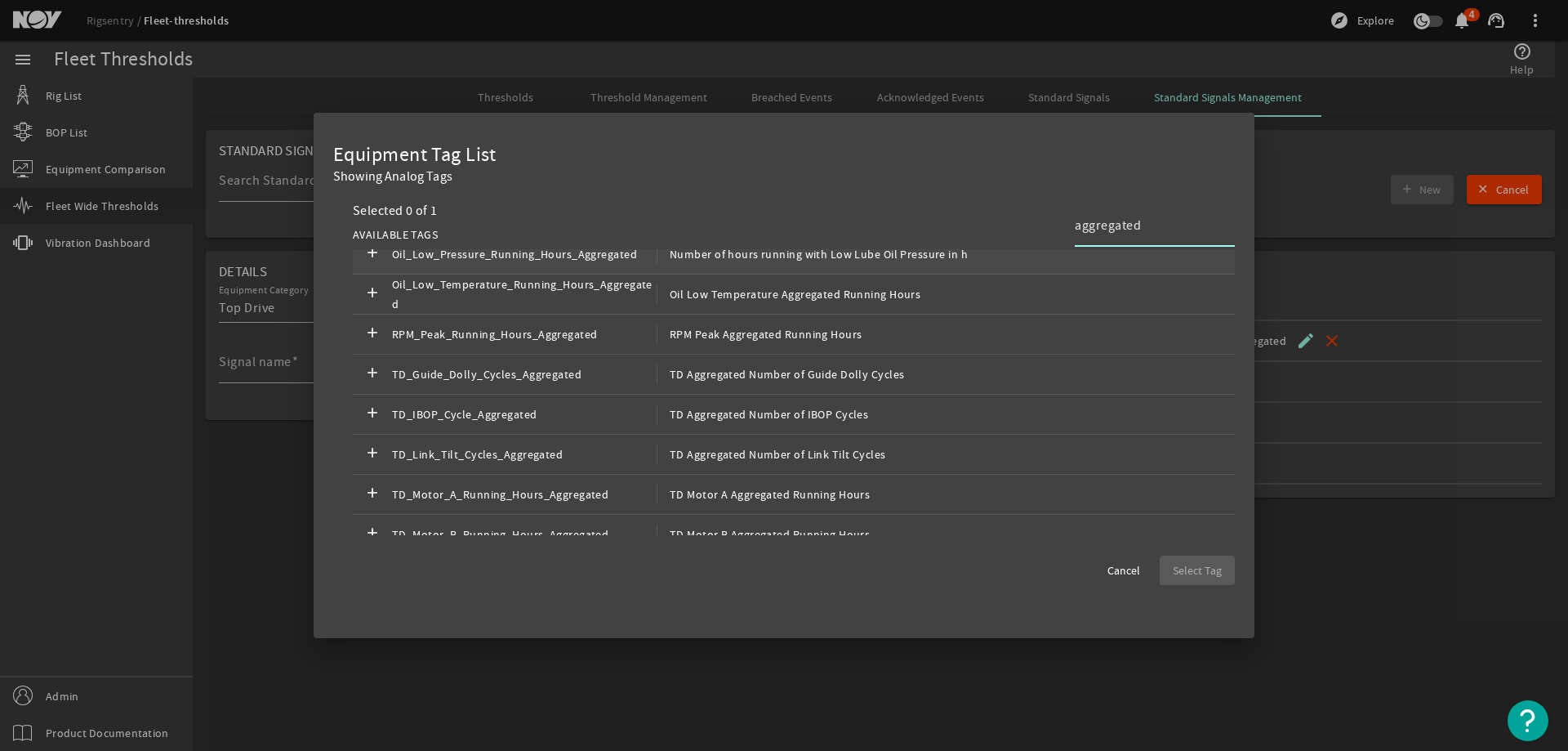
scroll to position [286, 0]
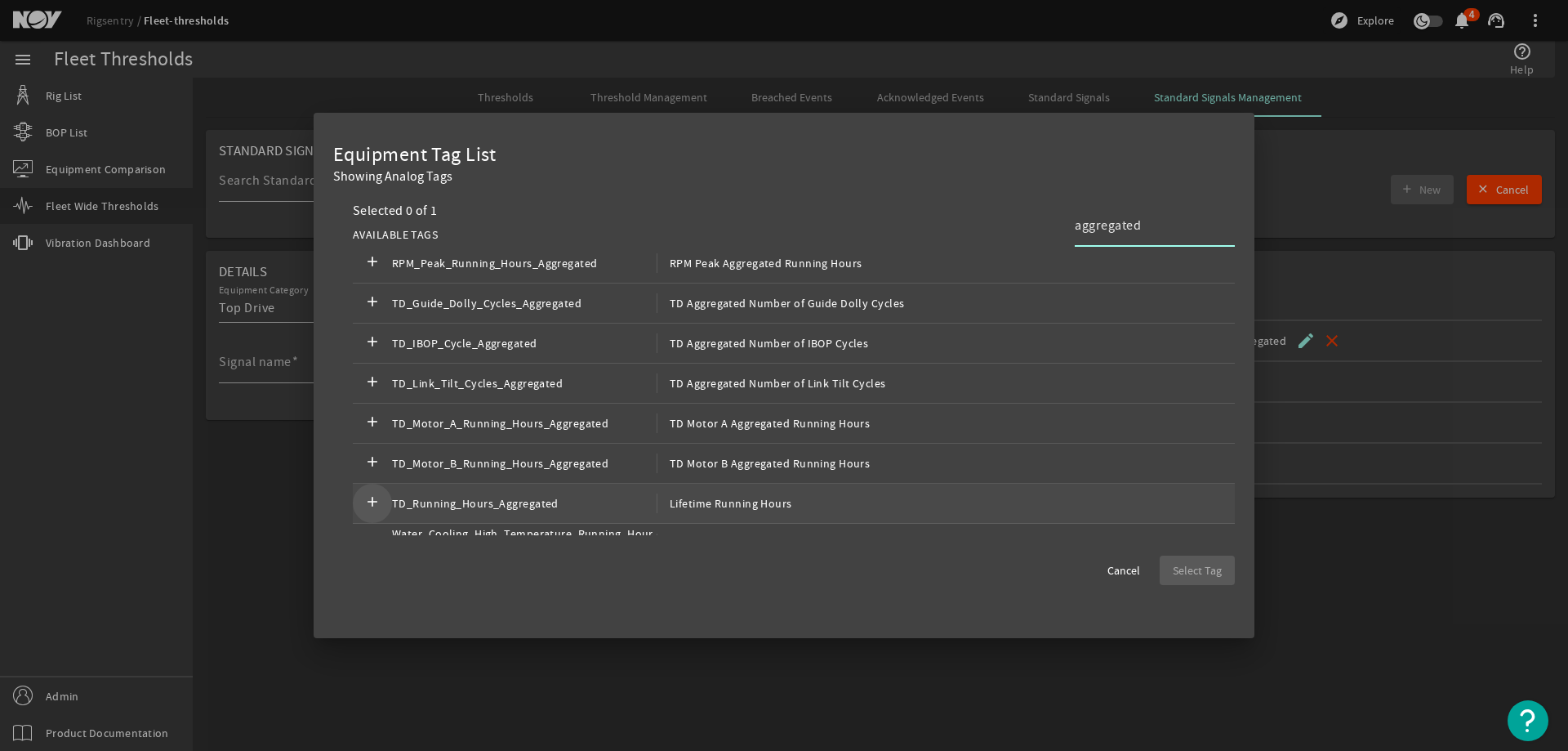
type input "aggregated"
click at [372, 500] on mat-icon "add" at bounding box center [372, 503] width 19 height 19
click at [1179, 564] on span "Select Tag" at bounding box center [1196, 570] width 49 height 16
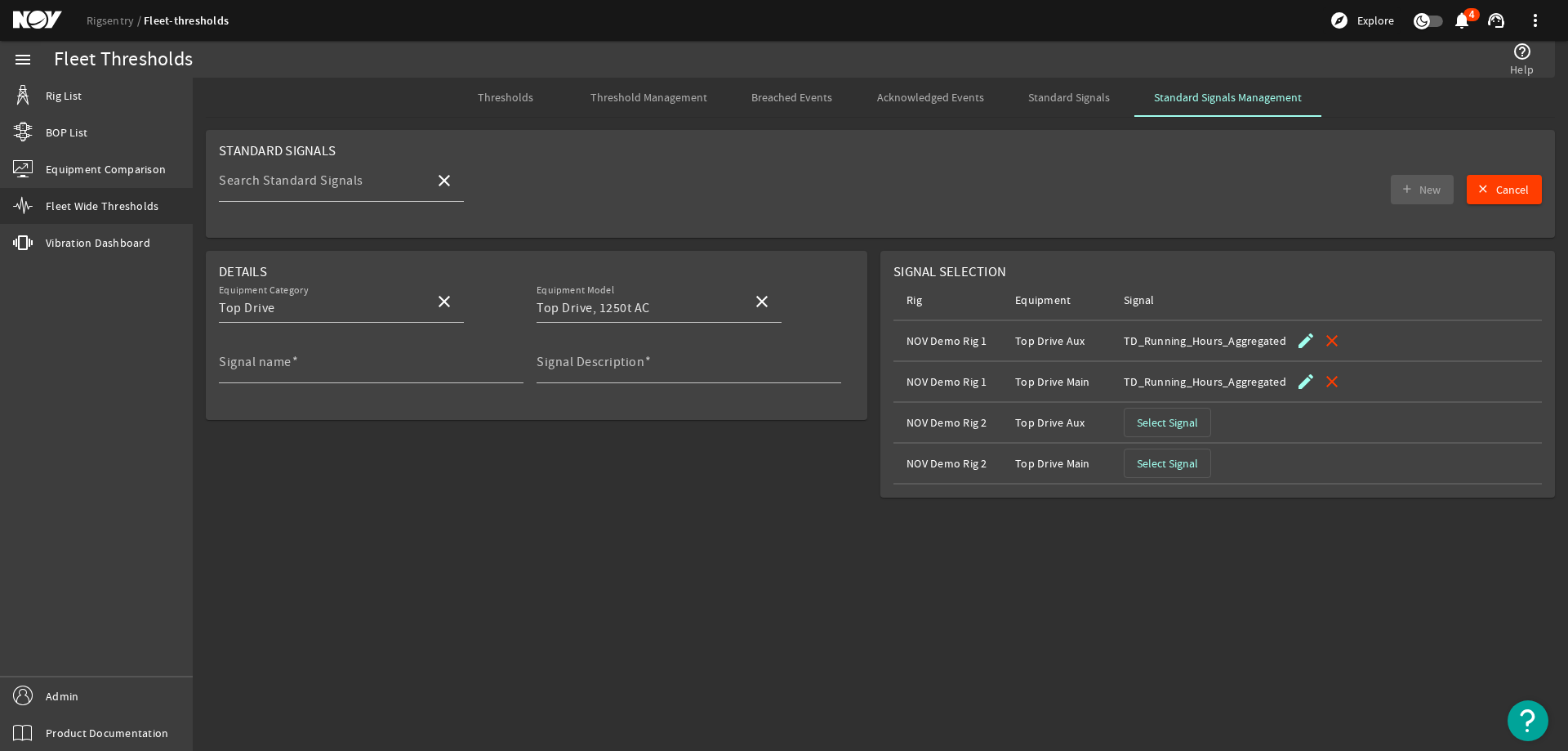
click at [1129, 418] on span "button" at bounding box center [1167, 422] width 86 height 39
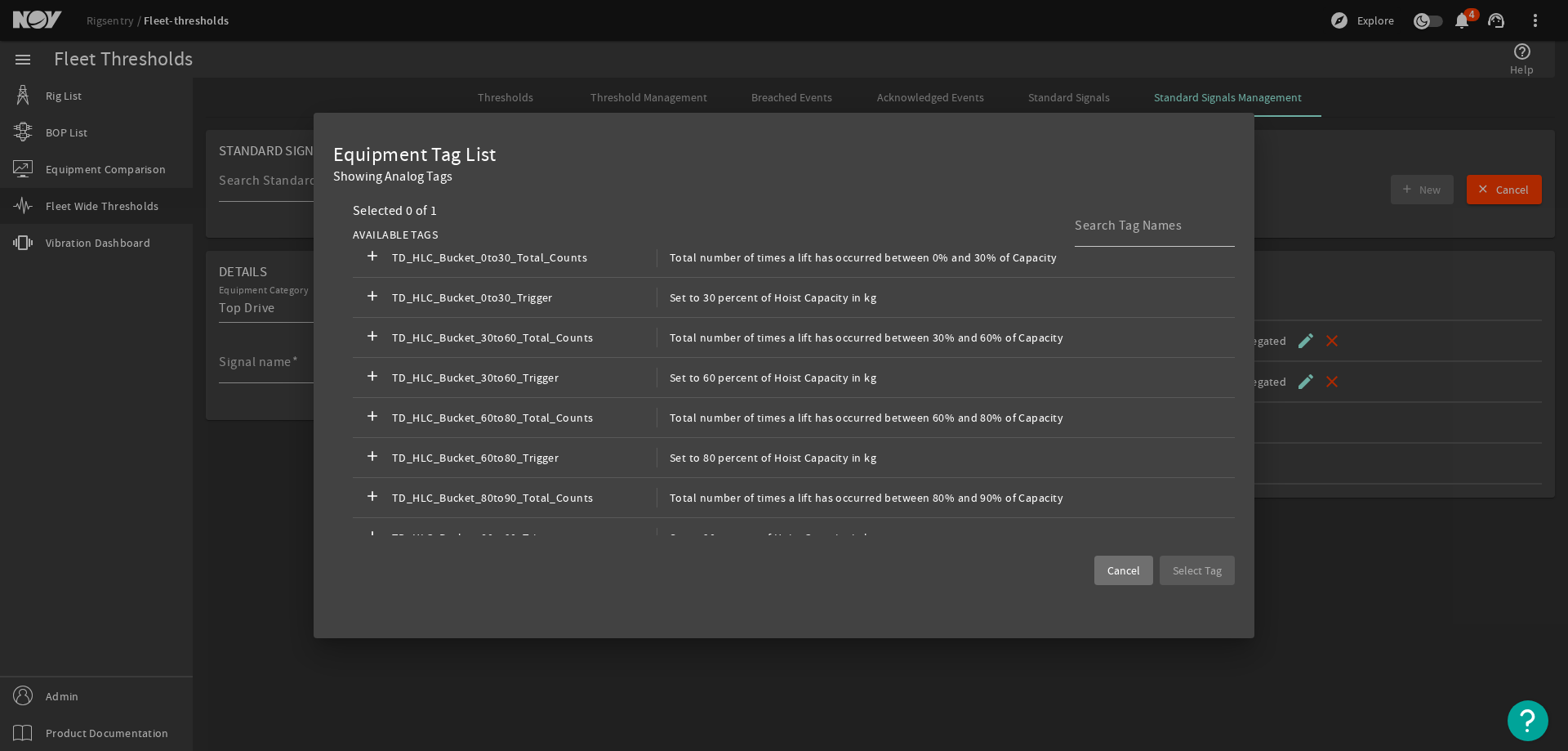
scroll to position [0, 0]
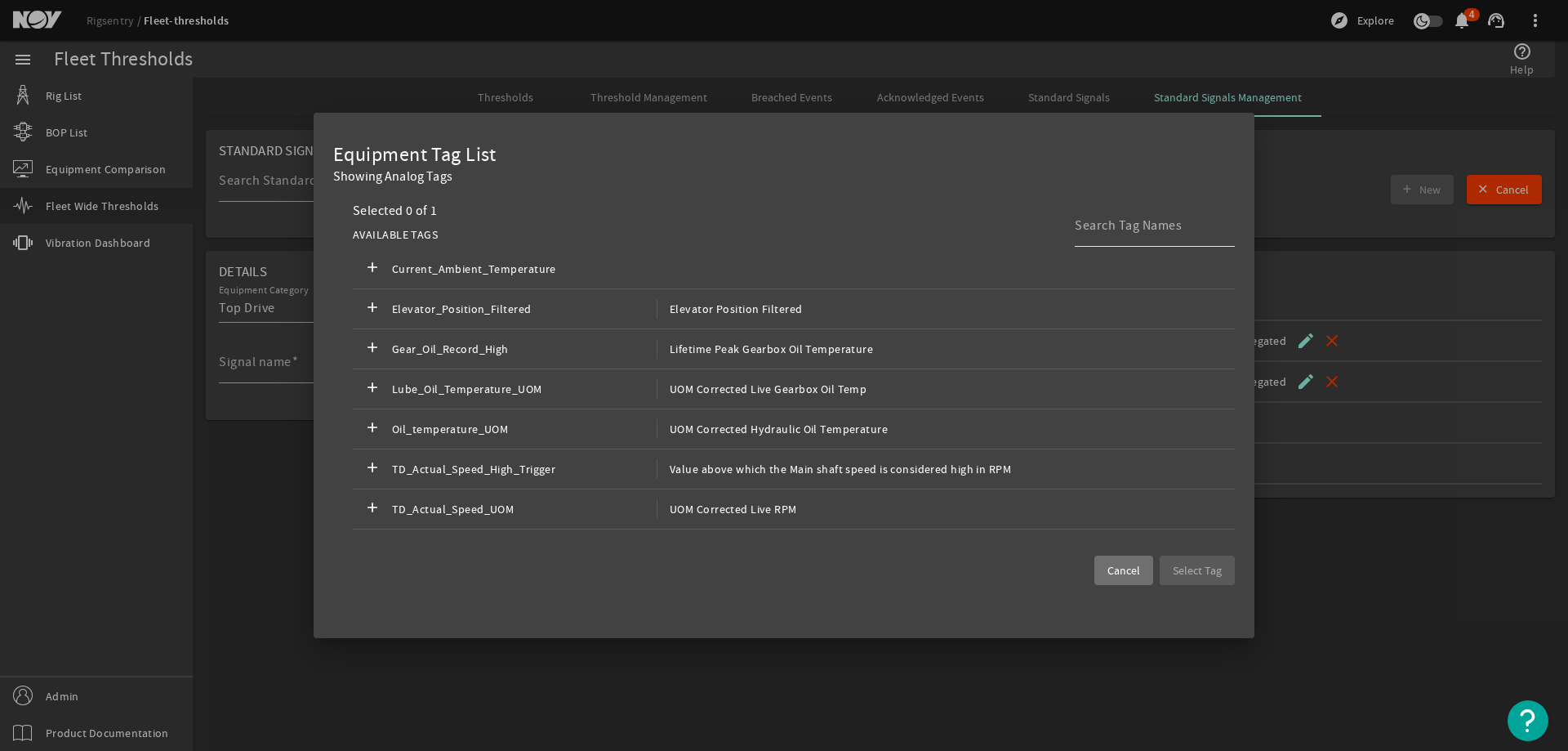
click at [1084, 224] on input at bounding box center [1148, 225] width 147 height 19
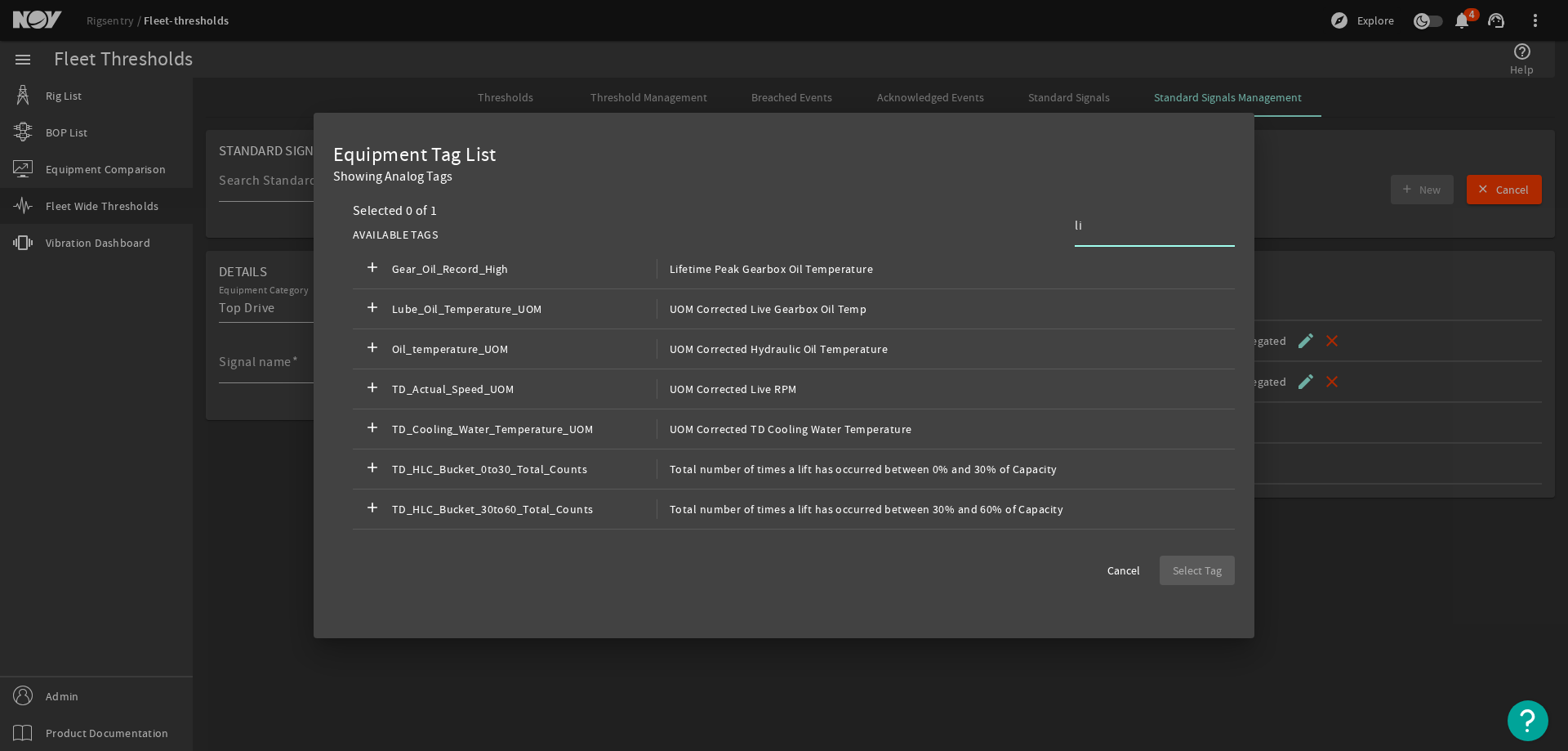
type input "l"
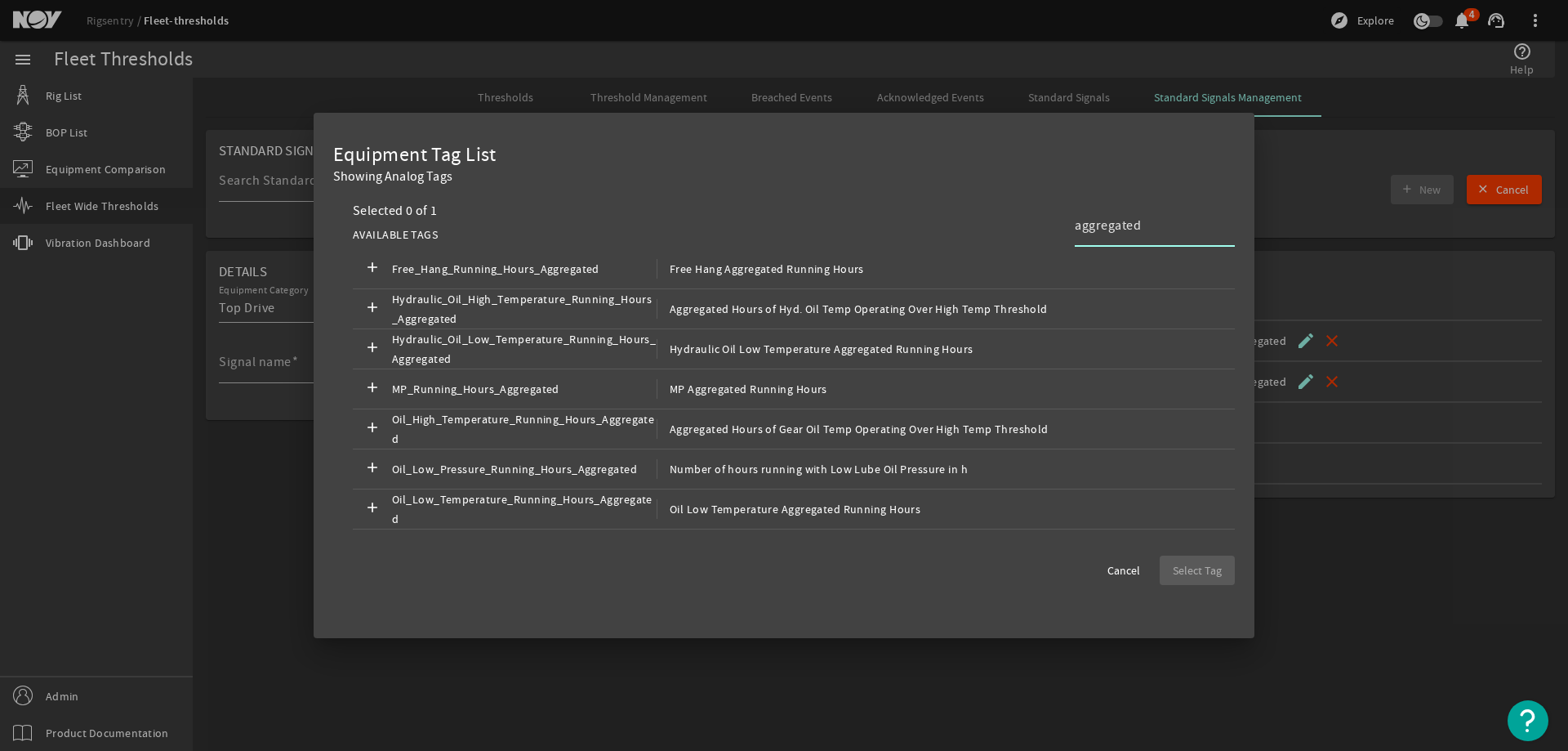
scroll to position [286, 0]
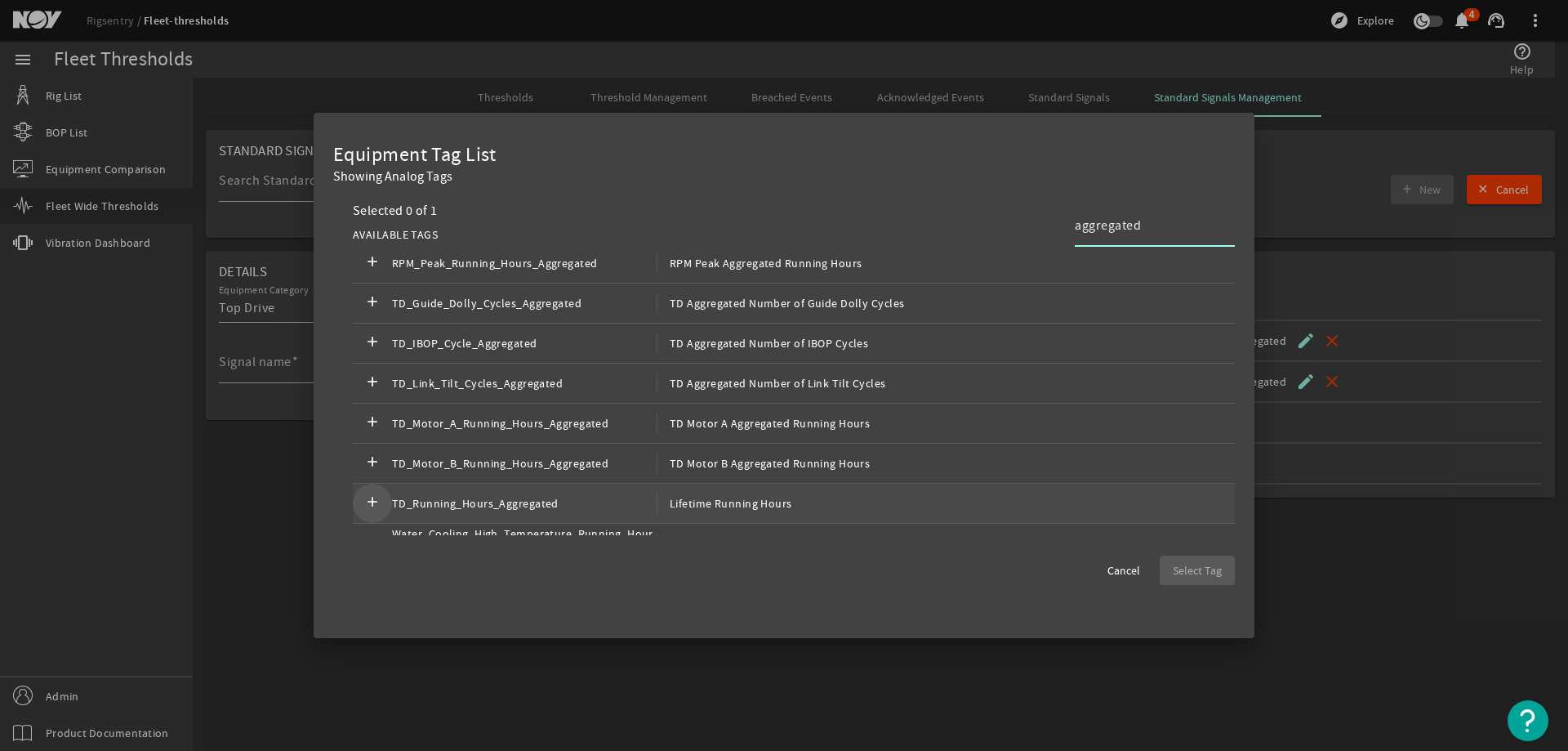
type input "aggregated"
click at [371, 500] on mat-icon "add" at bounding box center [372, 503] width 19 height 19
click at [1179, 572] on span "Select Tag" at bounding box center [1196, 570] width 49 height 16
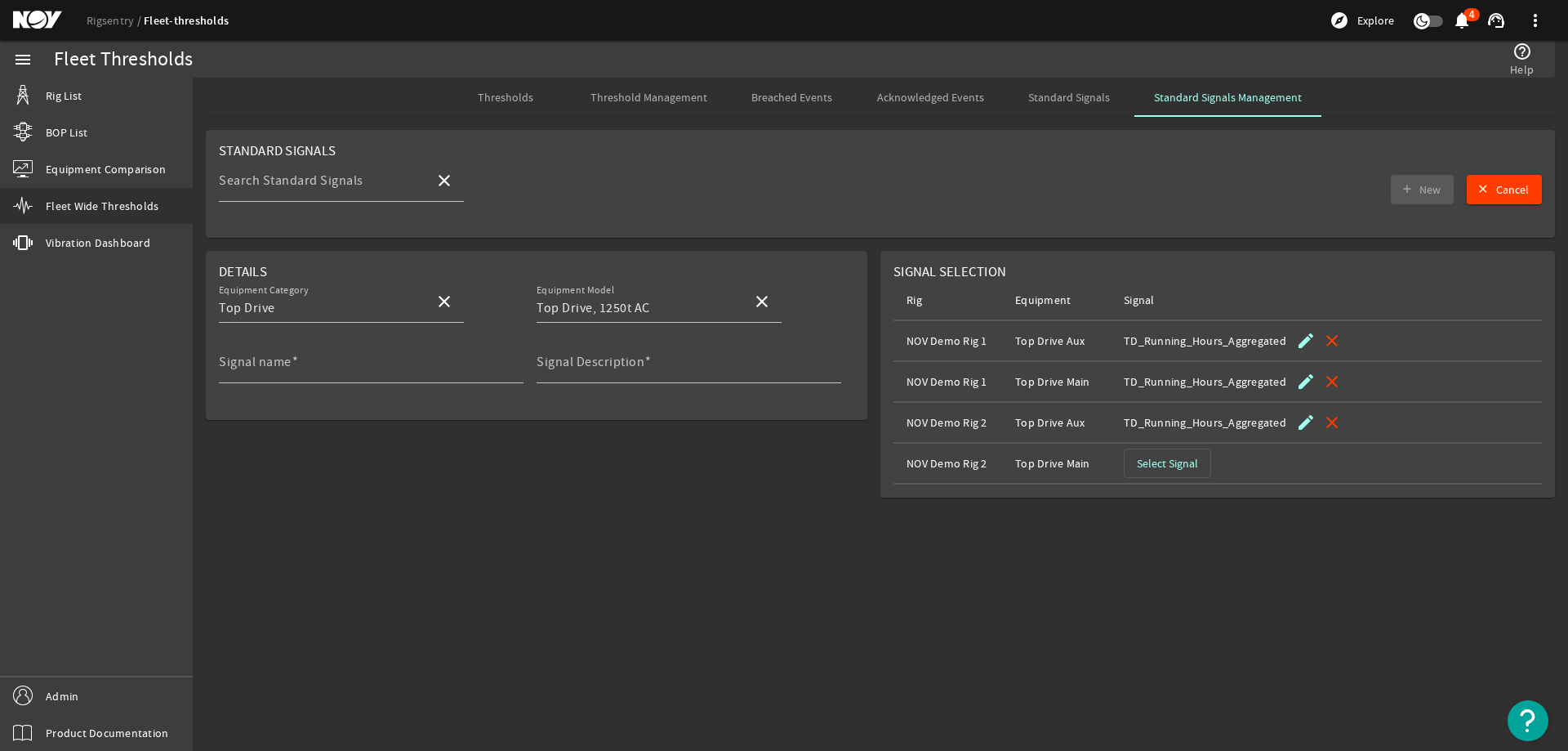
click at [1178, 464] on span "Select Signal" at bounding box center [1167, 463] width 61 height 16
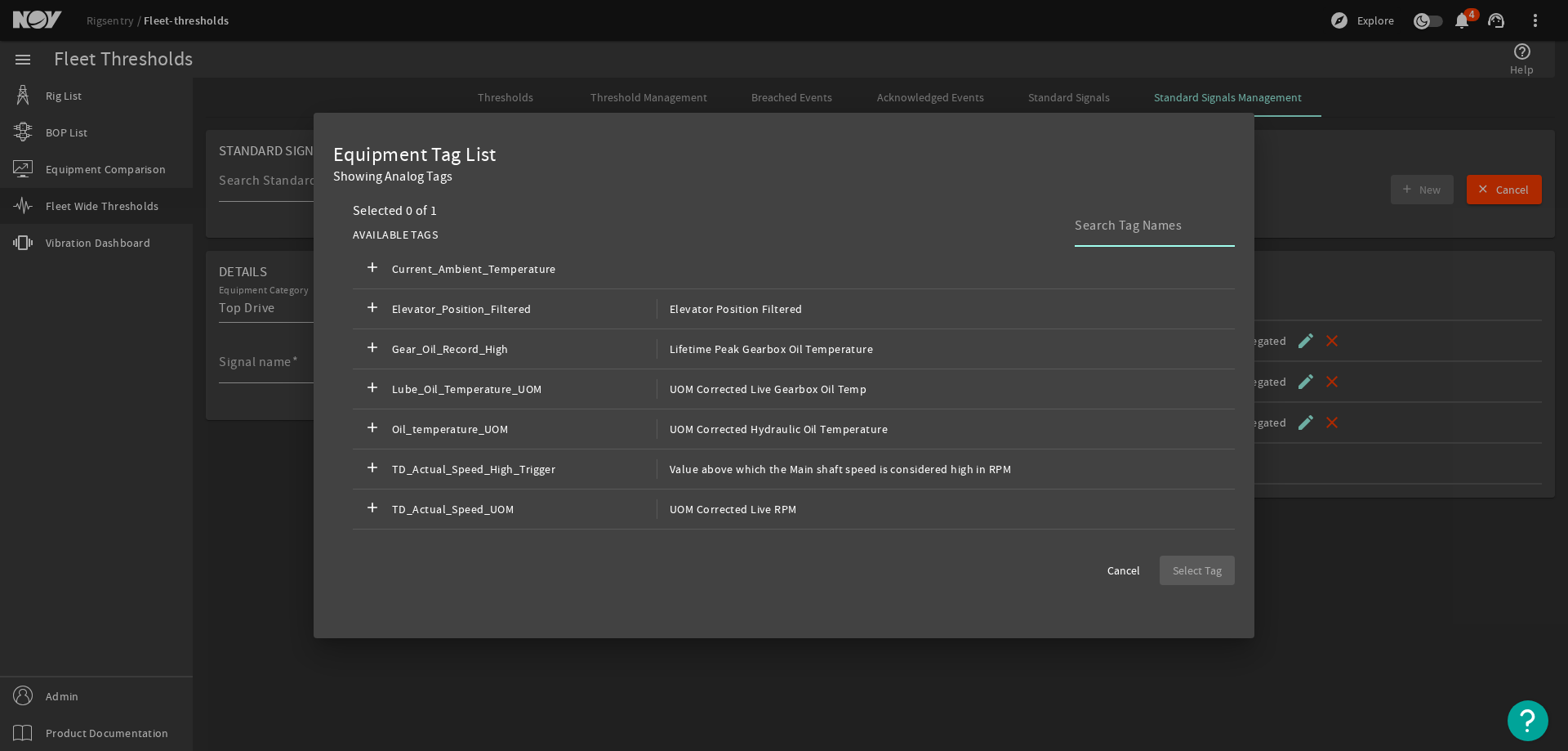
click at [1177, 235] on input at bounding box center [1148, 225] width 147 height 19
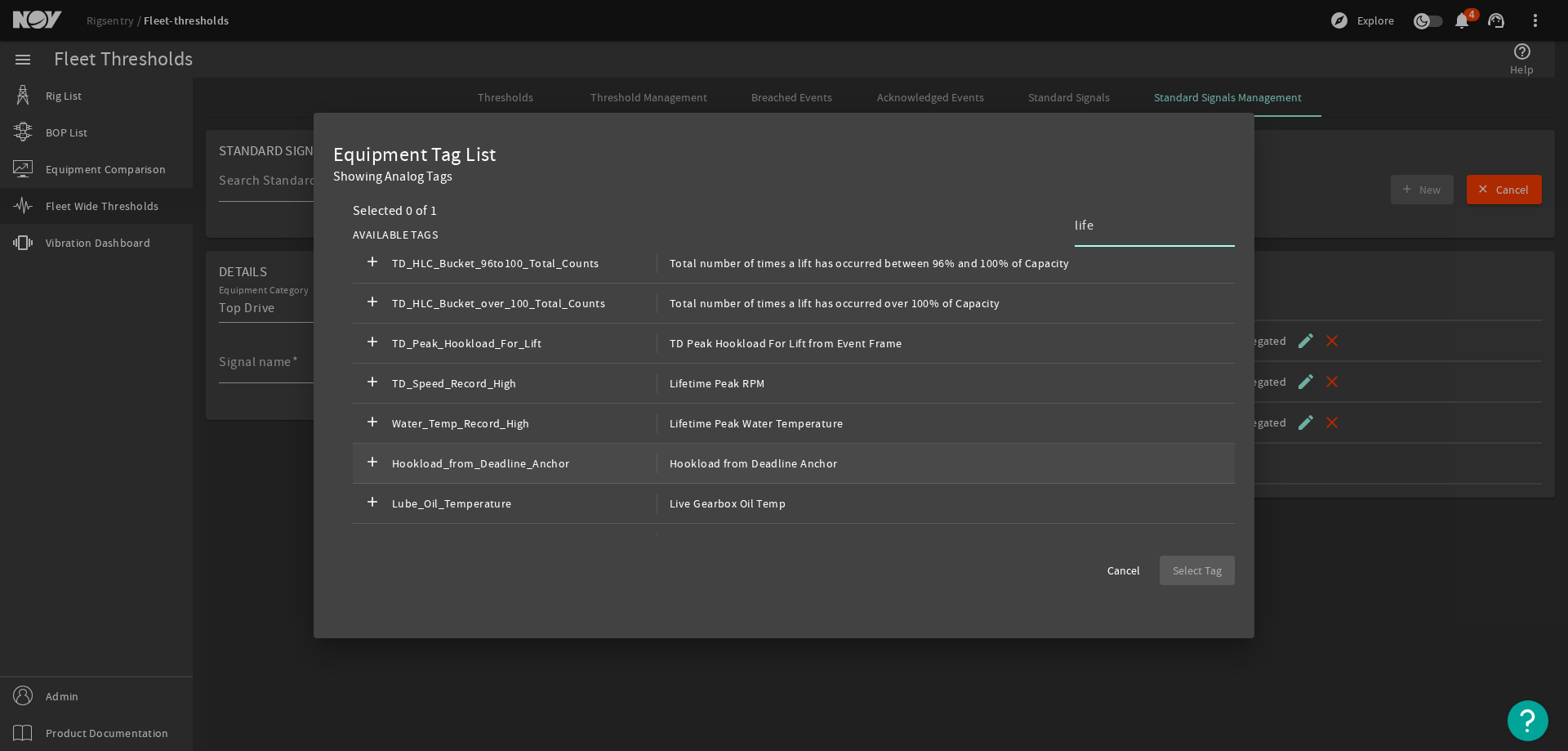
scroll to position [0, 0]
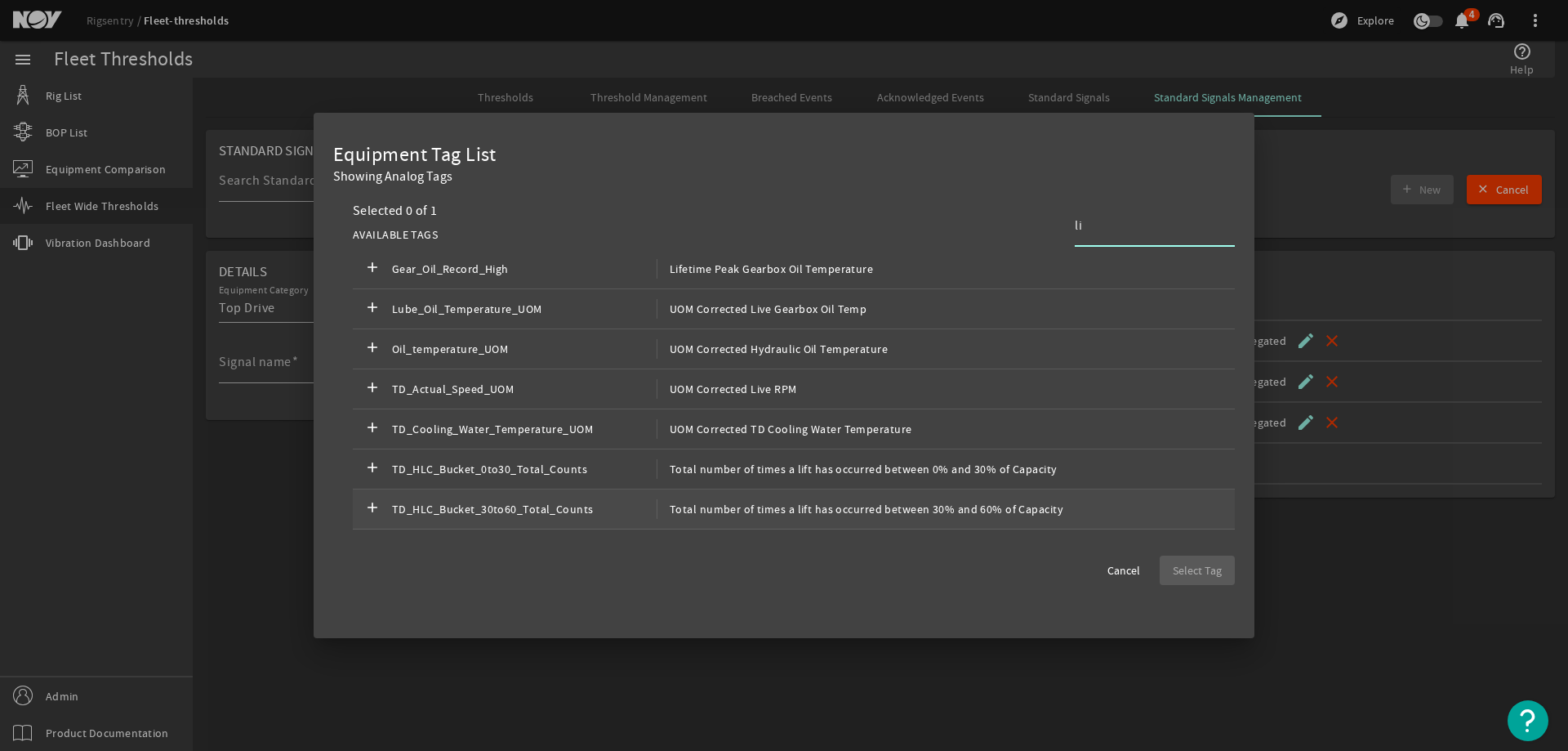
type input "l"
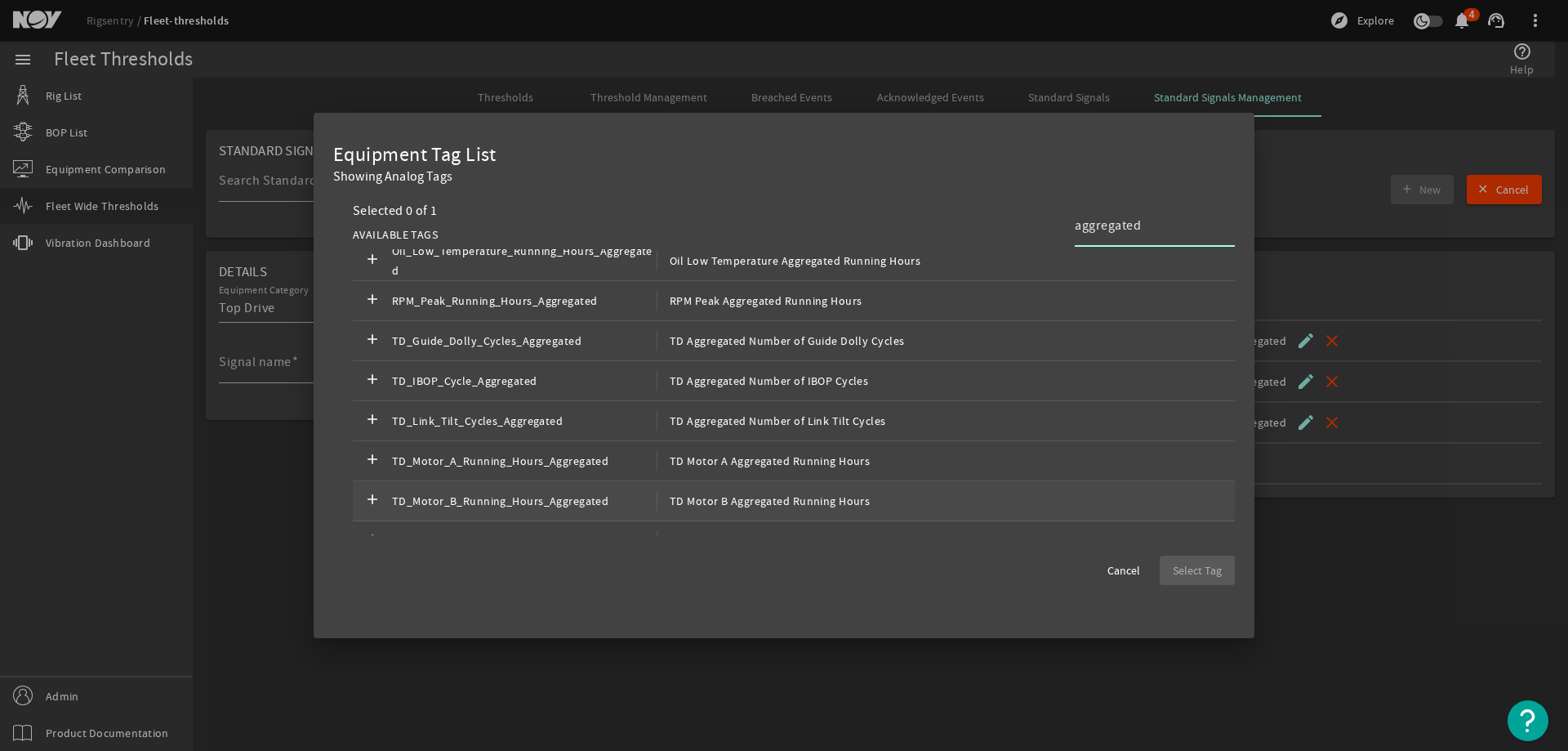
scroll to position [286, 0]
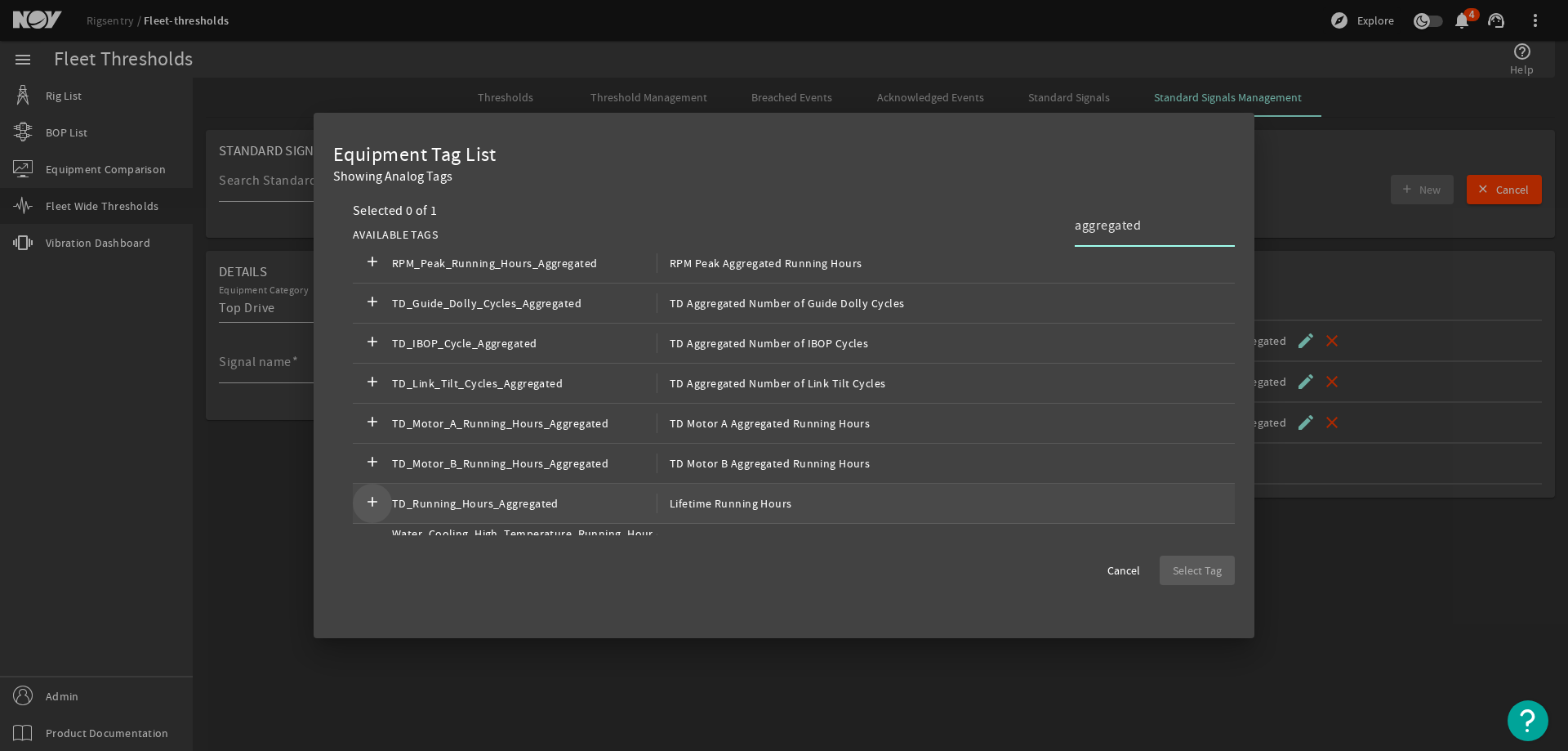
type input "aggregated"
click at [378, 497] on mat-icon "add" at bounding box center [372, 503] width 19 height 19
click at [1197, 568] on span "Select Tag" at bounding box center [1196, 570] width 49 height 16
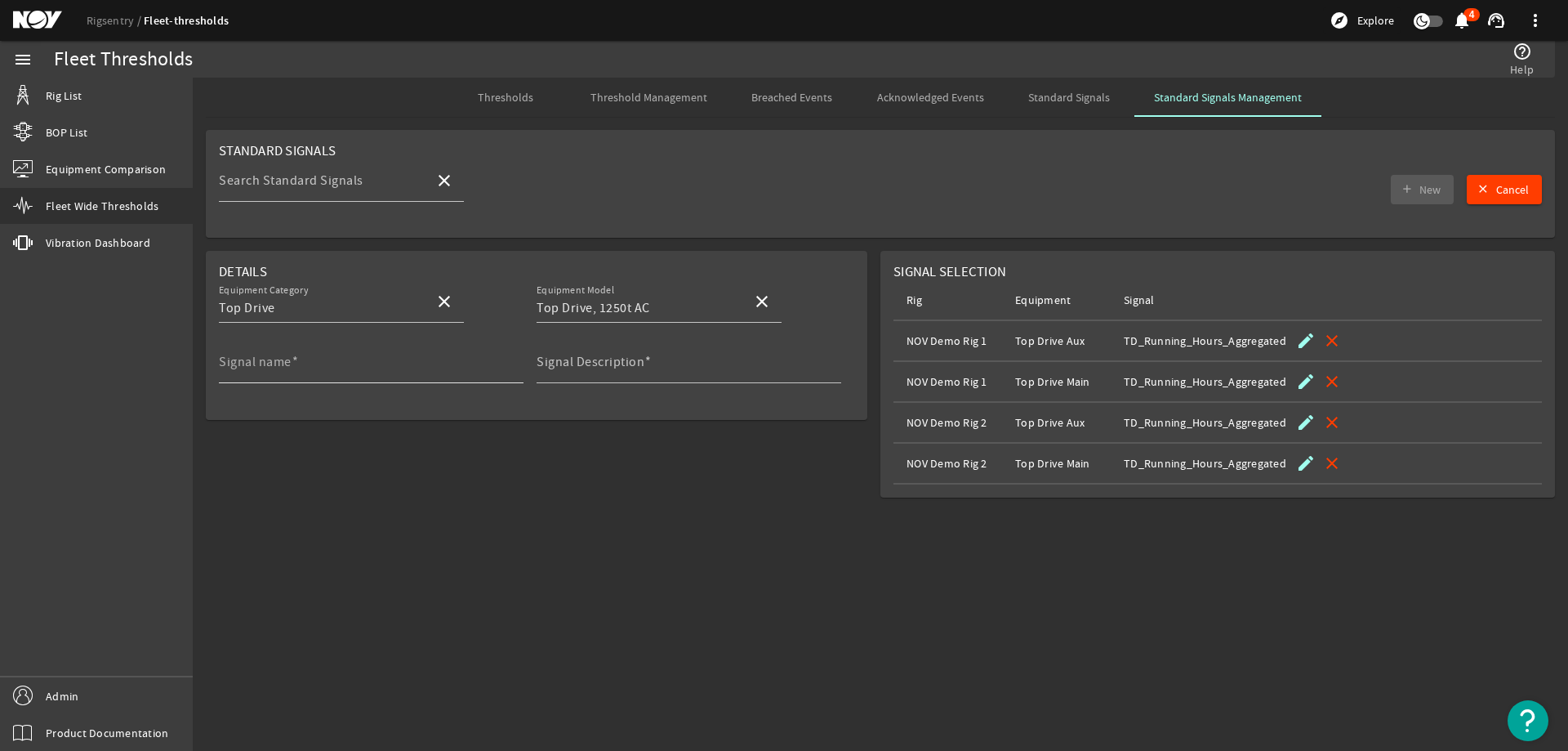
click at [338, 371] on input "Signal name" at bounding box center [364, 368] width 292 height 19
click at [323, 366] on input "TD_Running_" at bounding box center [364, 368] width 292 height 19
click at [369, 565] on mat-sidenav-content "Fleet Thresholds help_outline Help Thresholds Threshold Management Breached Eve…" at bounding box center [881, 414] width 1375 height 674
click at [405, 373] on input "TD_Running_Hours_1250t_AC" at bounding box center [364, 368] width 292 height 19
click at [298, 577] on mat-sidenav-content "Fleet Thresholds help_outline Help Thresholds Threshold Management Breached Eve…" at bounding box center [881, 414] width 1375 height 674
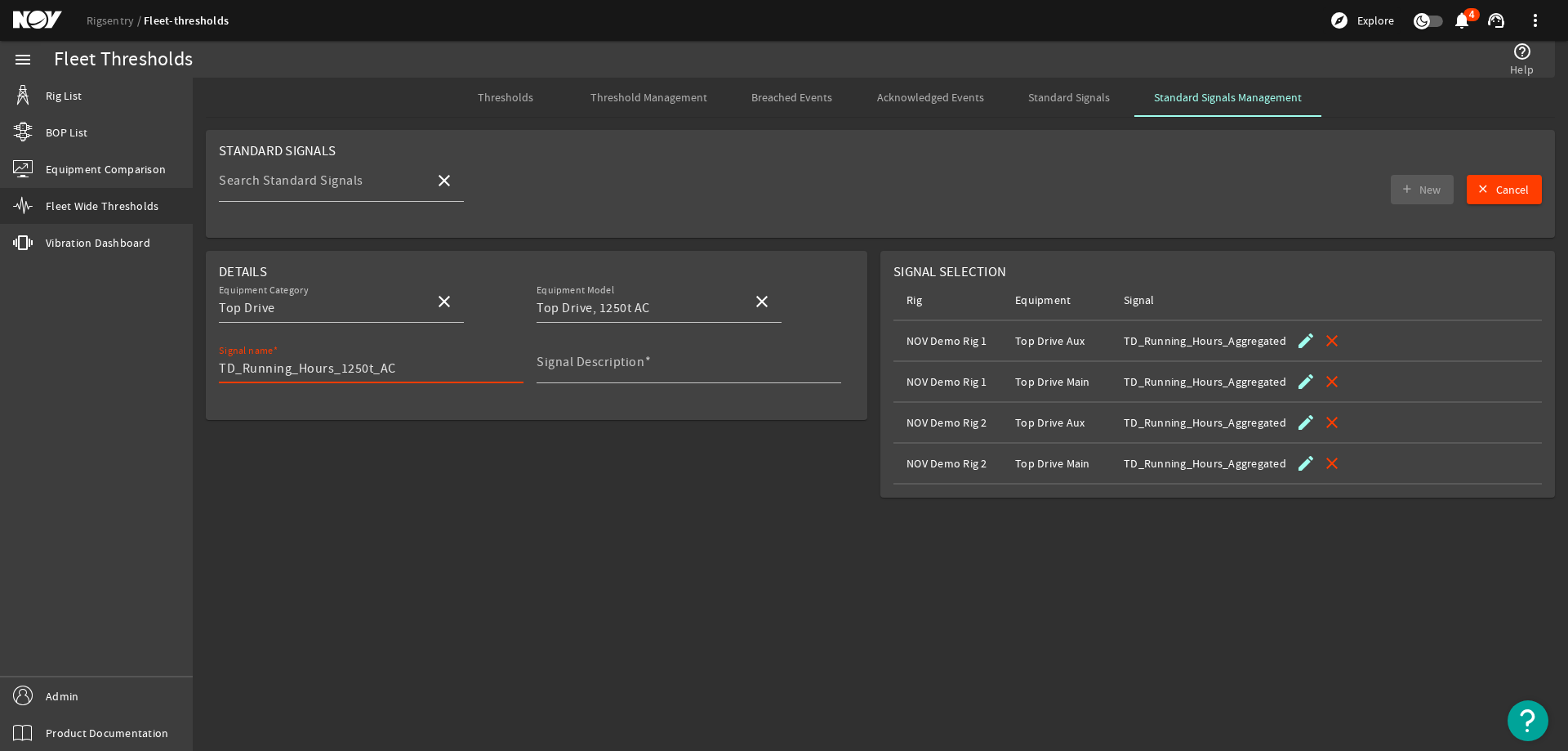
click at [401, 364] on input "TD_Running_Hours_1250t_AC" at bounding box center [364, 368] width 292 height 19
type input "T"
click at [1078, 98] on span "Standard Signals" at bounding box center [1068, 98] width 81 height 11
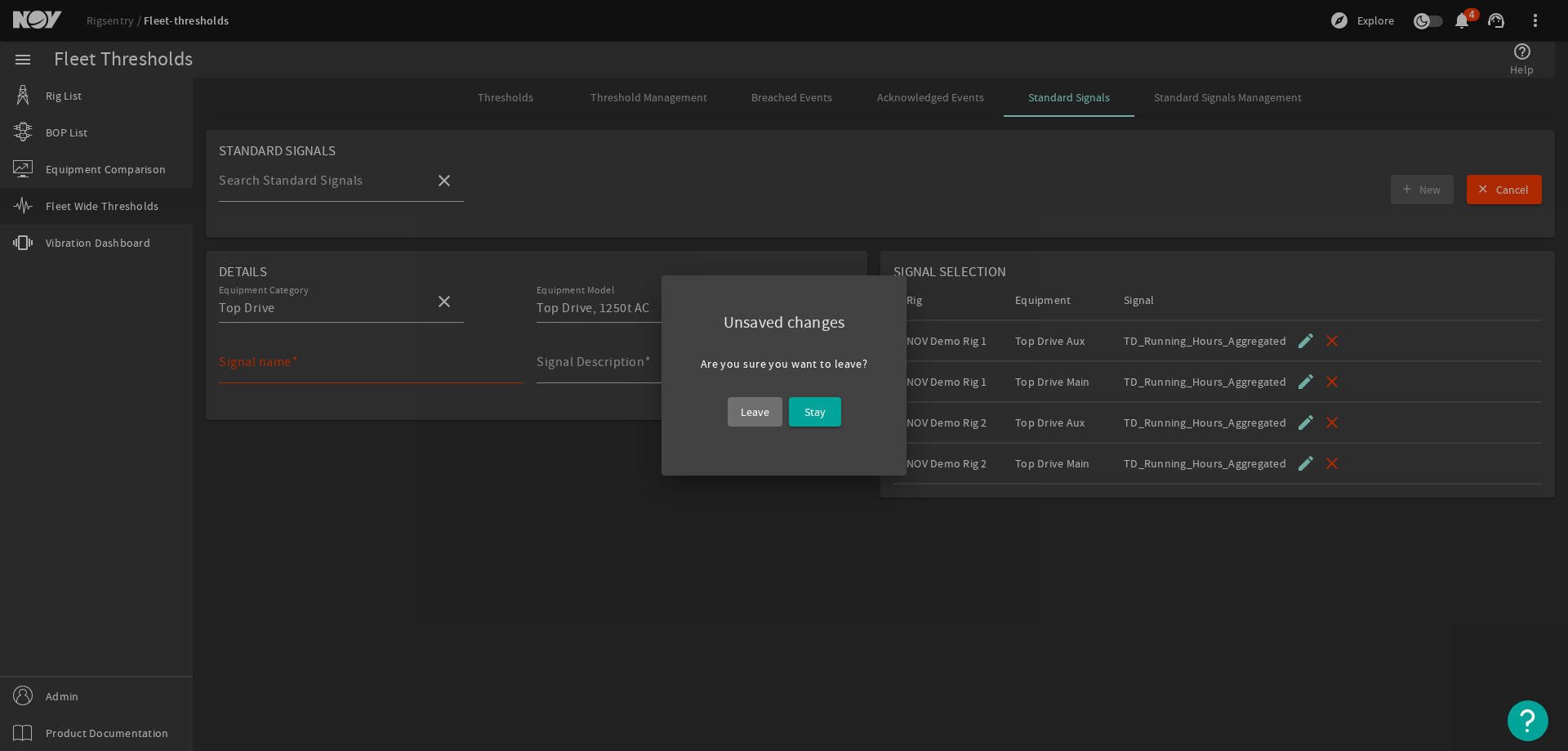
click at [735, 414] on span at bounding box center [754, 411] width 54 height 39
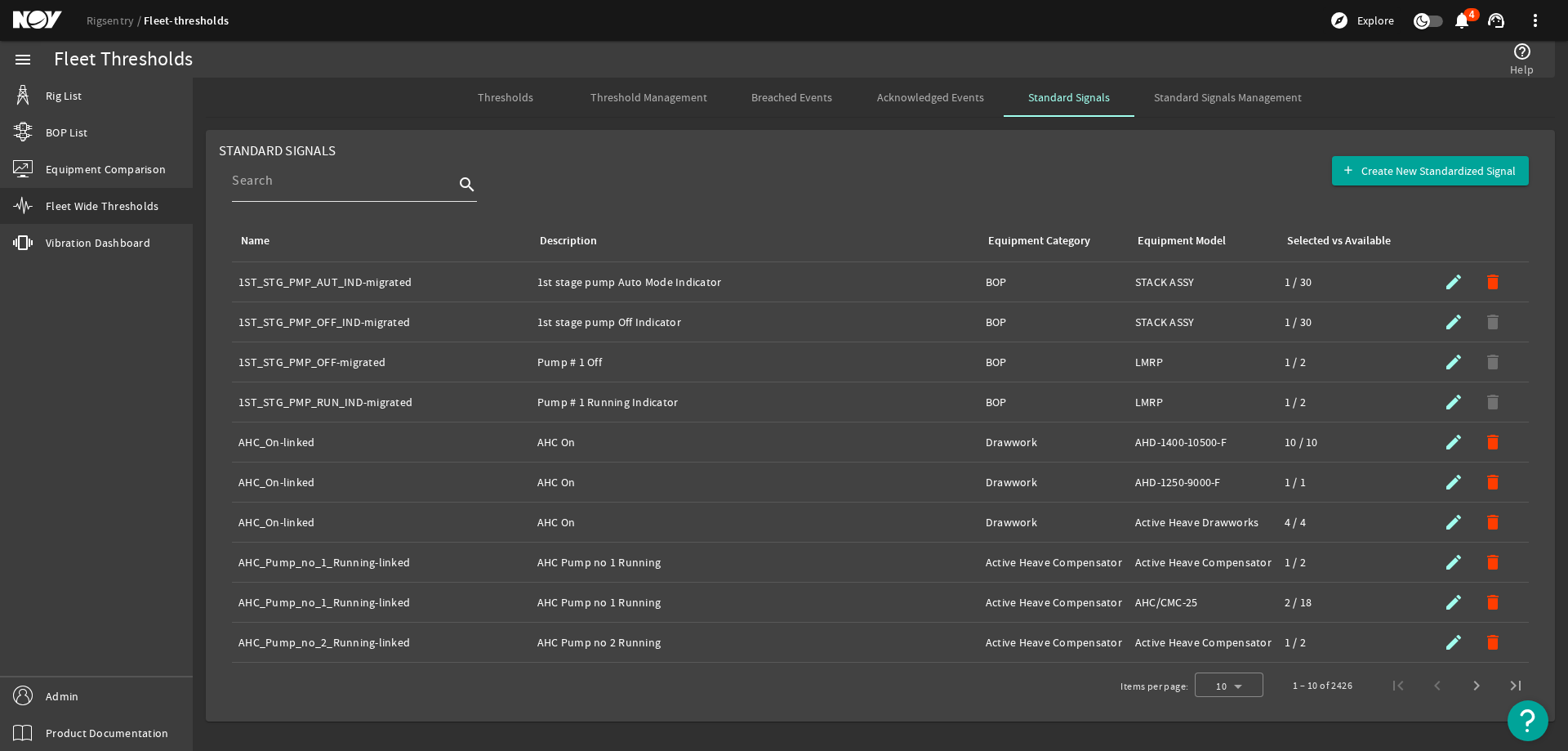
click at [391, 188] on input at bounding box center [343, 180] width 222 height 19
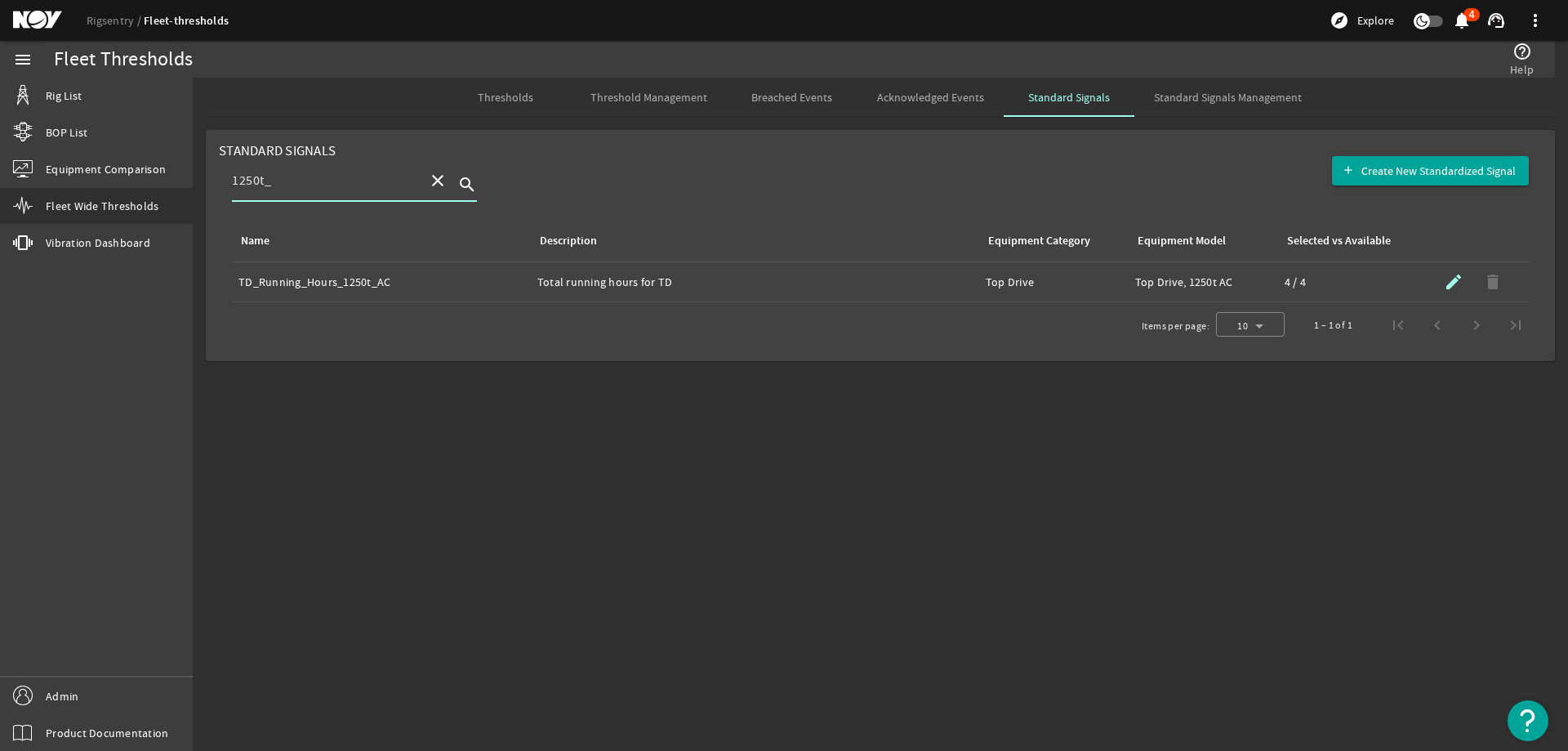
type input "1250t_"
click at [1457, 281] on mat-icon "submit" at bounding box center [1453, 281] width 19 height 19
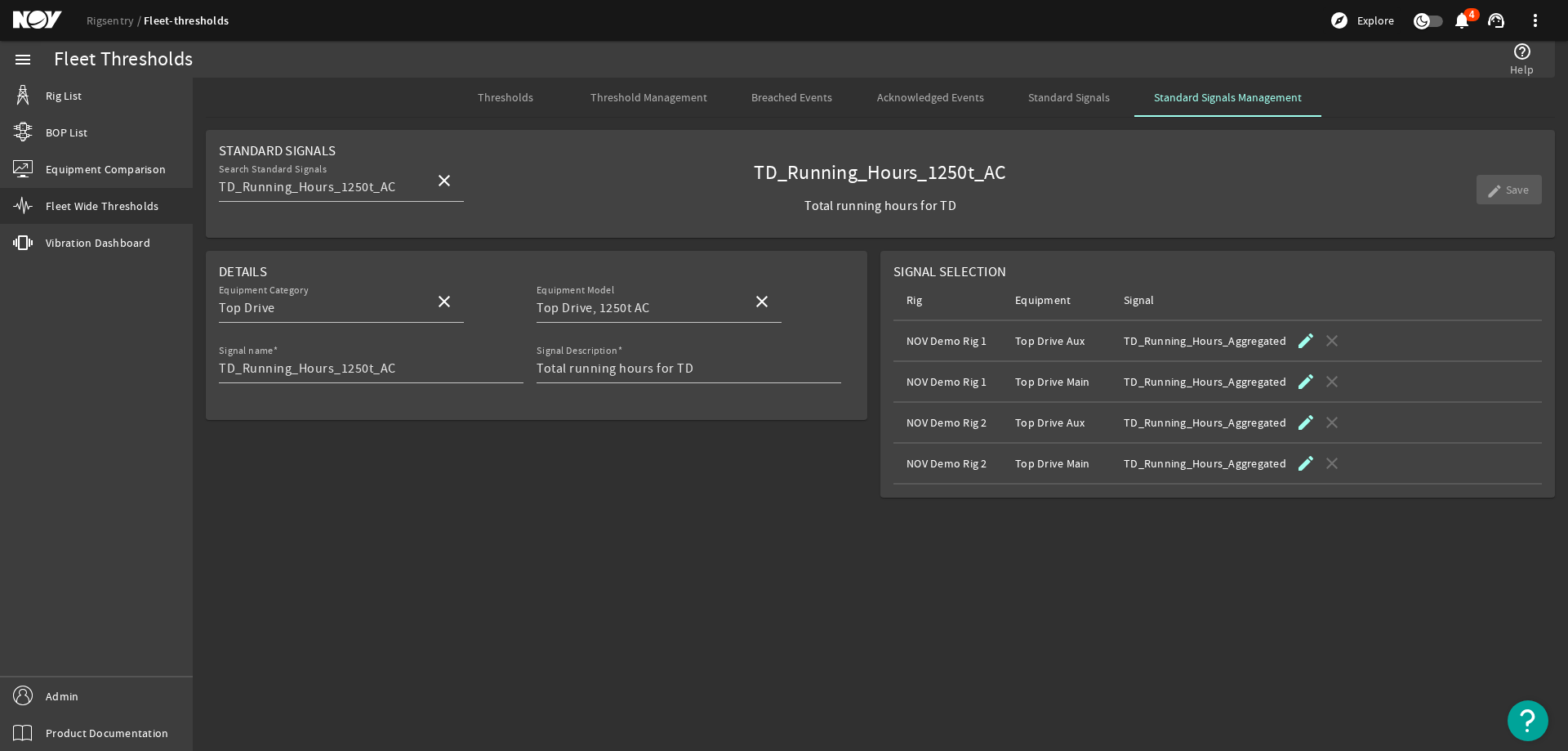
click at [1071, 95] on span "Standard Signals" at bounding box center [1068, 98] width 81 height 11
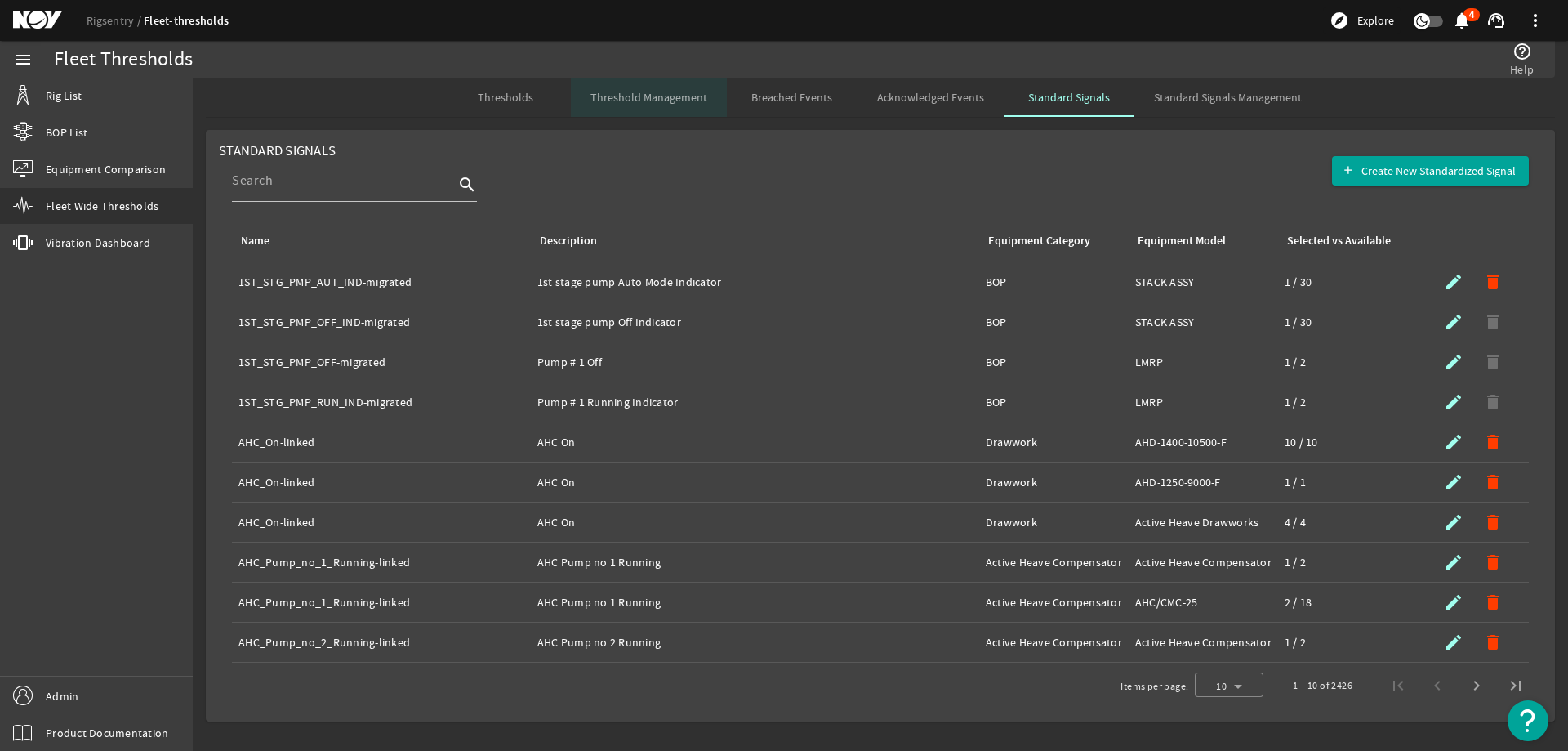
click at [657, 96] on span "Threshold Management" at bounding box center [648, 98] width 117 height 11
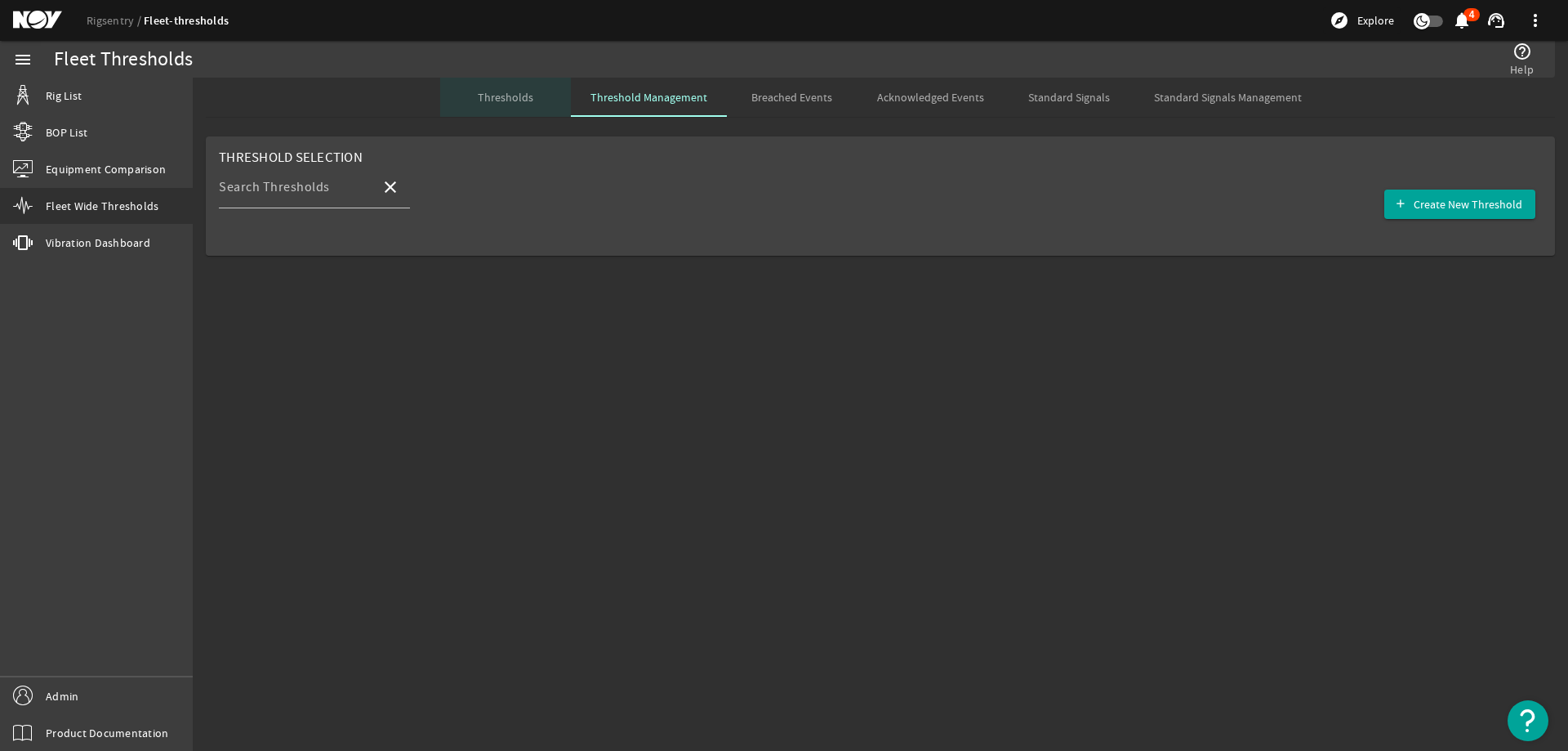
click at [532, 99] on span "Thresholds" at bounding box center [506, 98] width 55 height 11
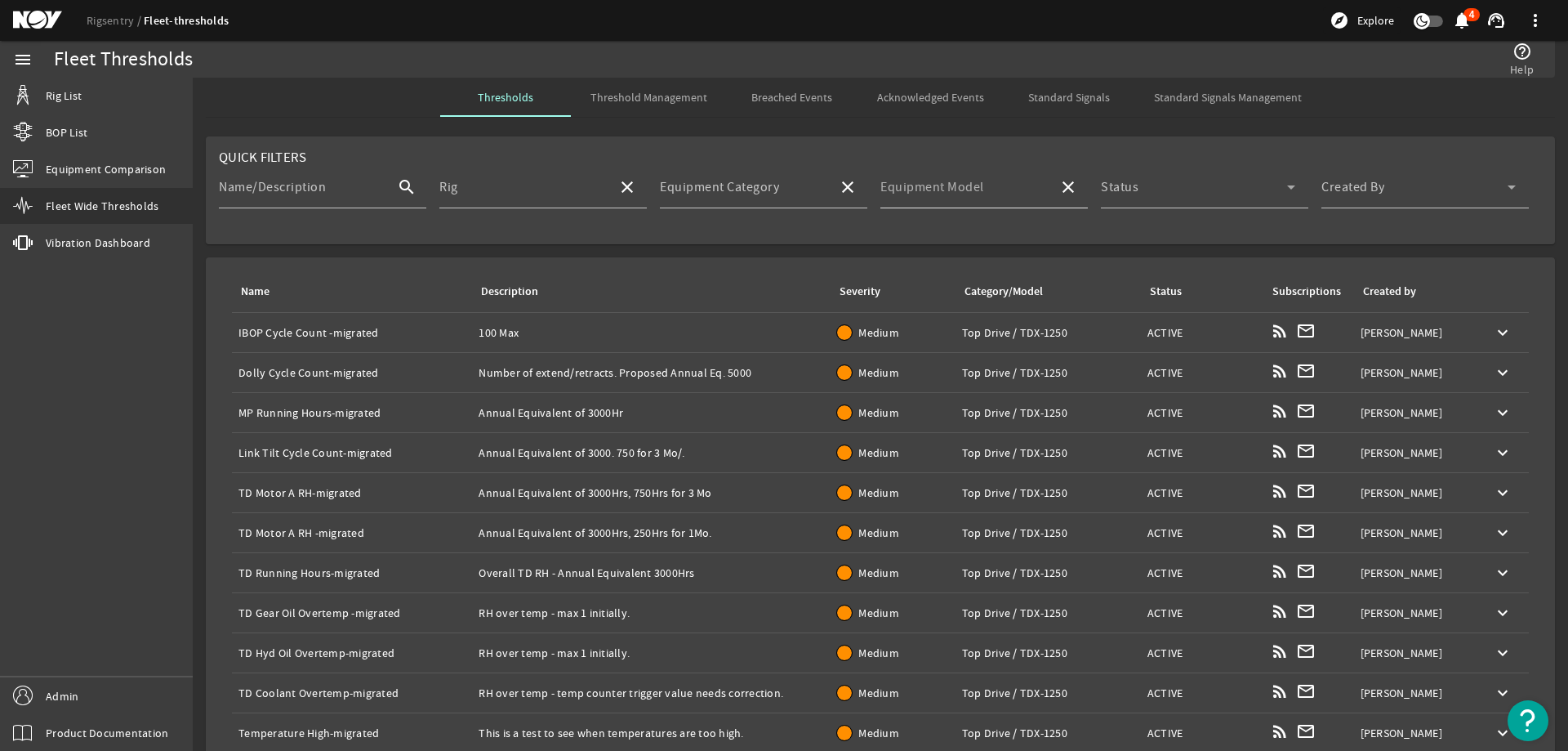
click at [931, 188] on mat-label "Equipment Model" at bounding box center [932, 187] width 103 height 16
click at [931, 188] on input "Equipment Model" at bounding box center [963, 193] width 165 height 19
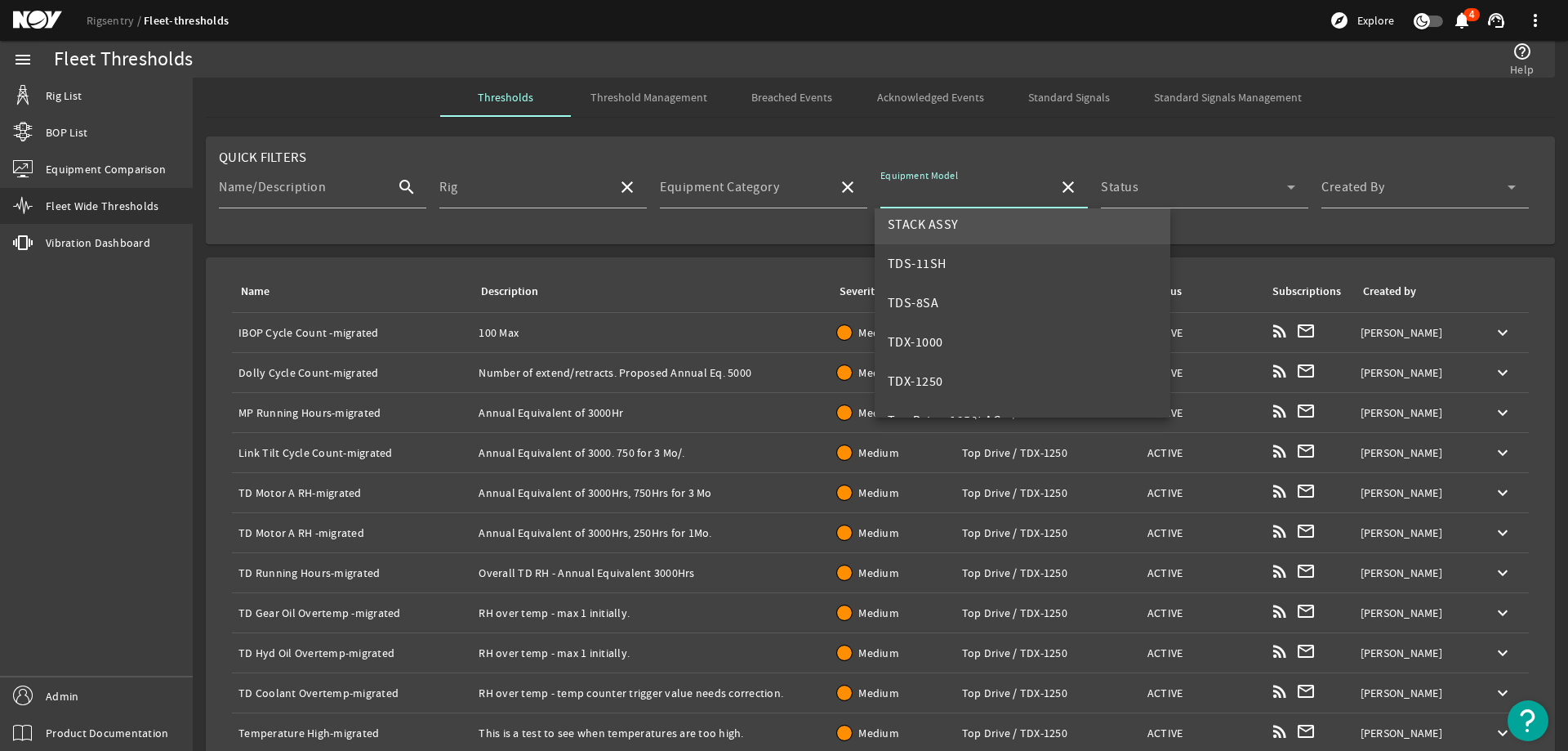
scroll to position [628, 0]
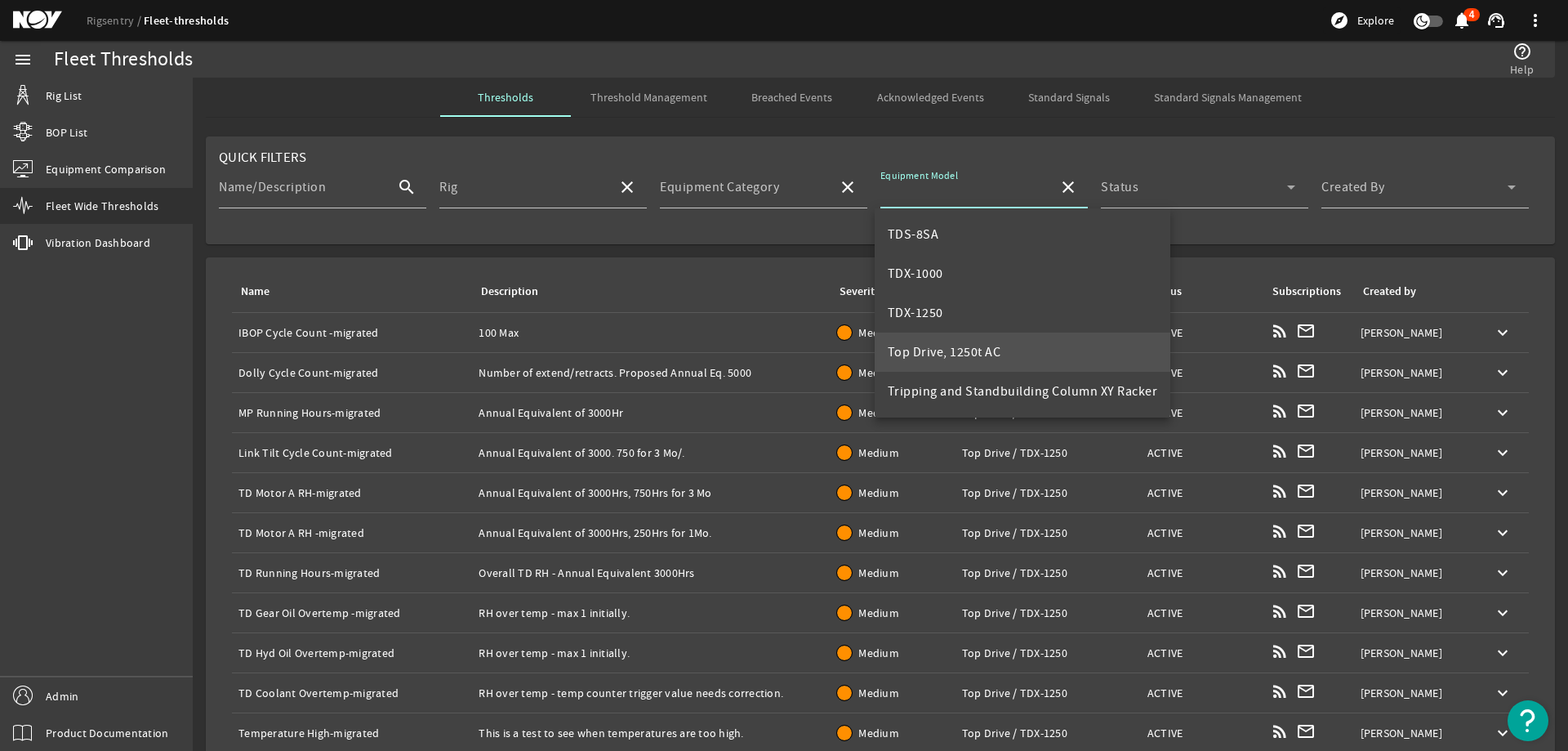
click at [996, 349] on span "Top Drive, 1250t AC" at bounding box center [944, 352] width 114 height 16
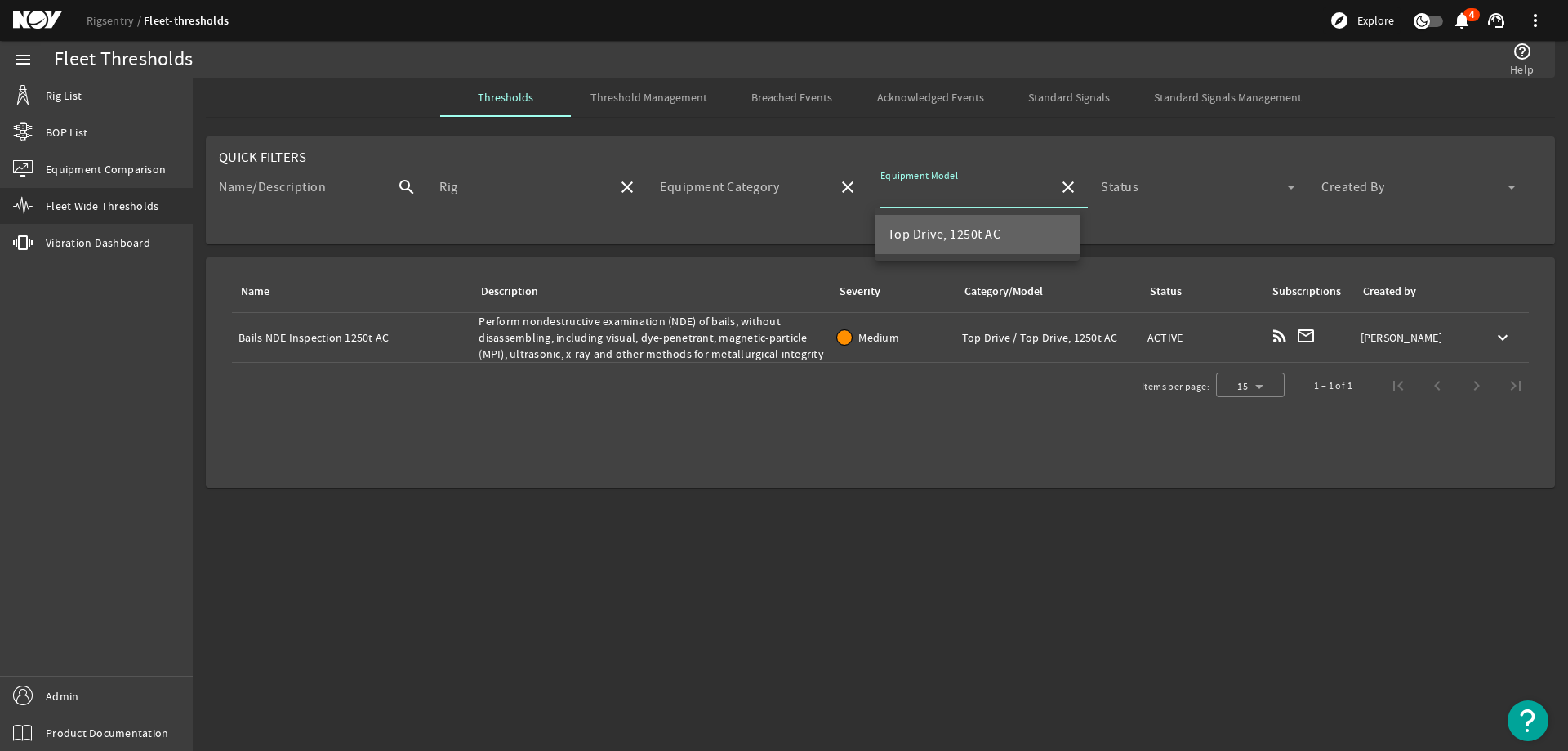
type input "Top Drive, 1250t AC"
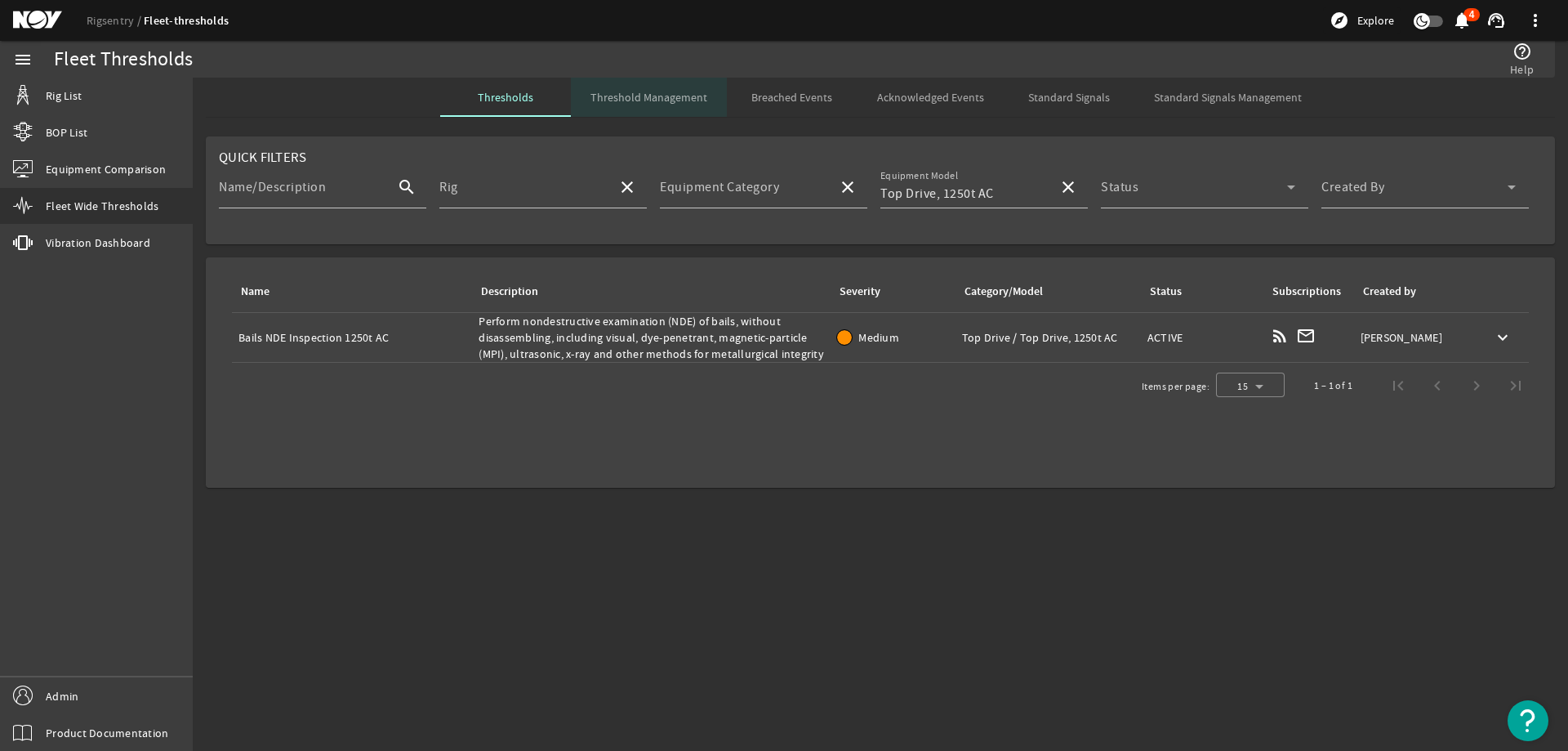
click at [683, 97] on span "Threshold Management" at bounding box center [648, 98] width 117 height 11
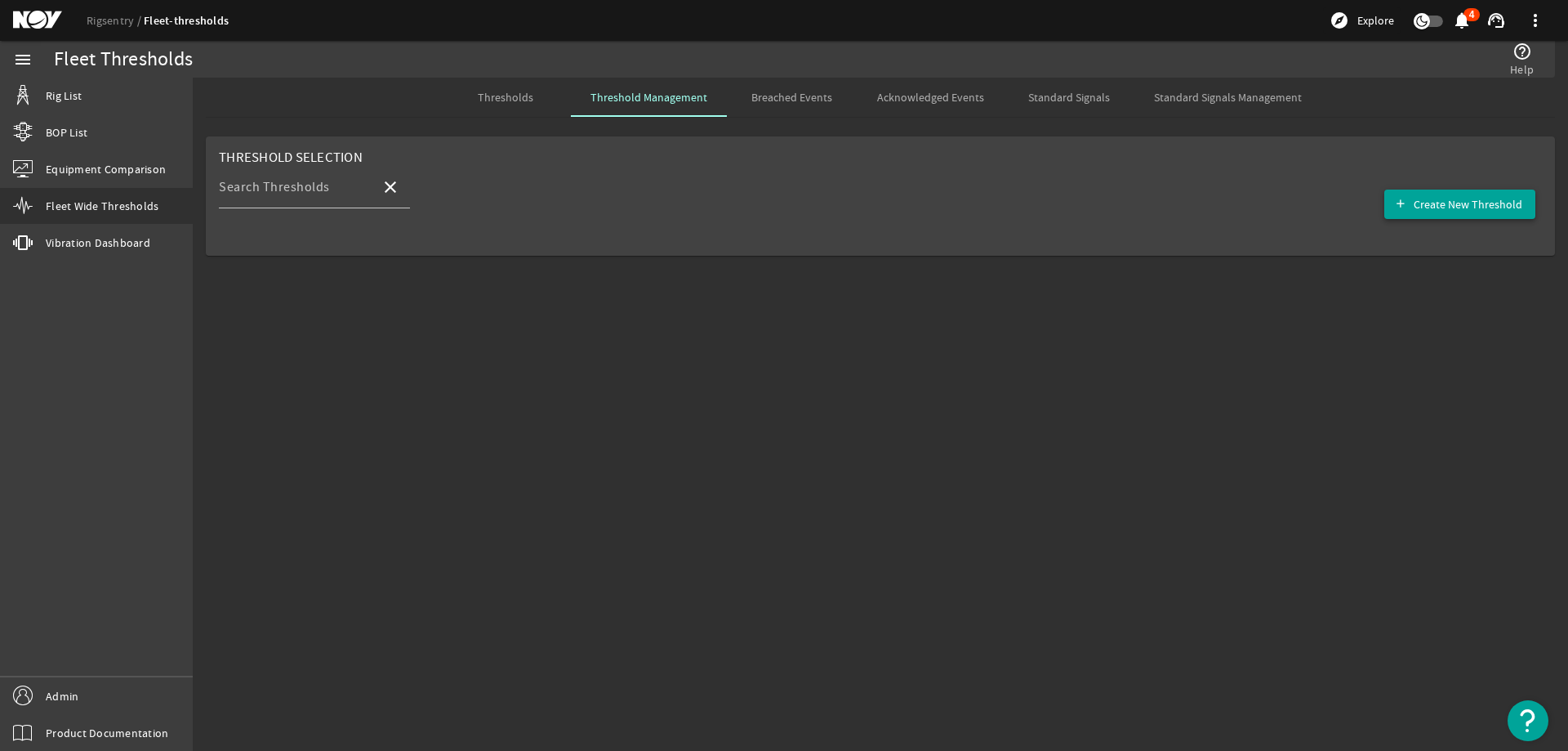
click at [1499, 199] on span "Create New Threshold" at bounding box center [1468, 204] width 109 height 16
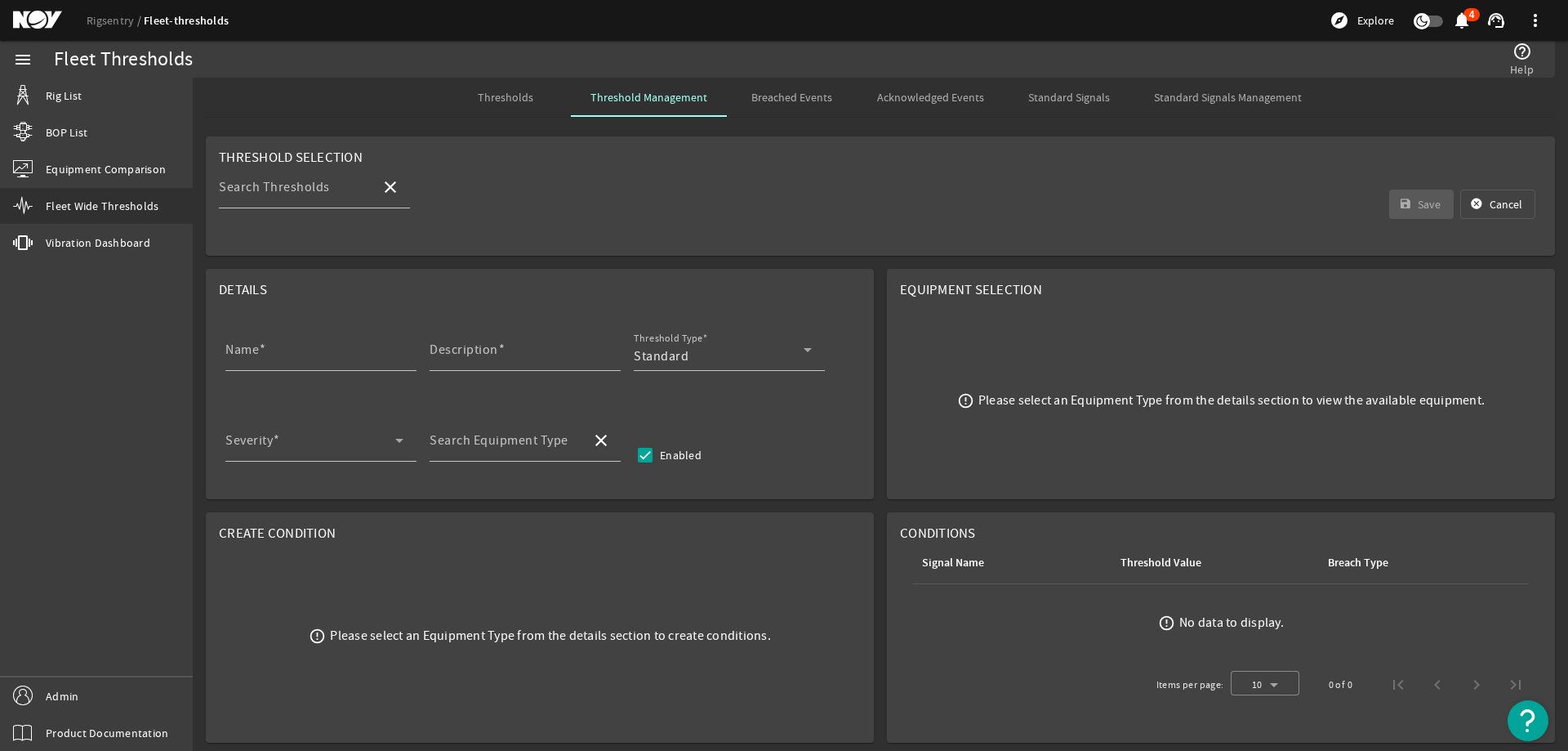
click at [516, 95] on span "Thresholds" at bounding box center [506, 98] width 55 height 11
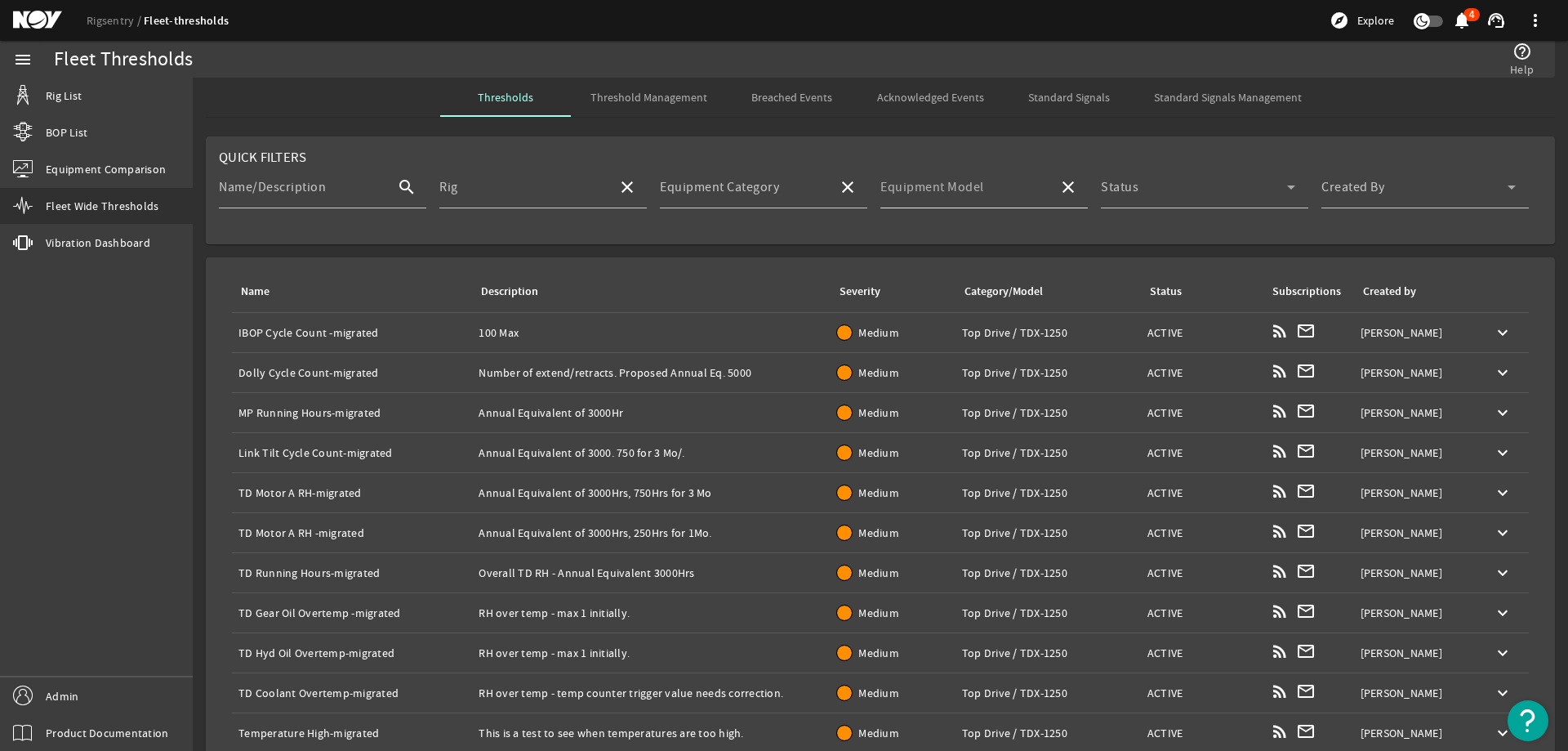
click at [998, 184] on input "Equipment Model" at bounding box center [963, 193] width 165 height 19
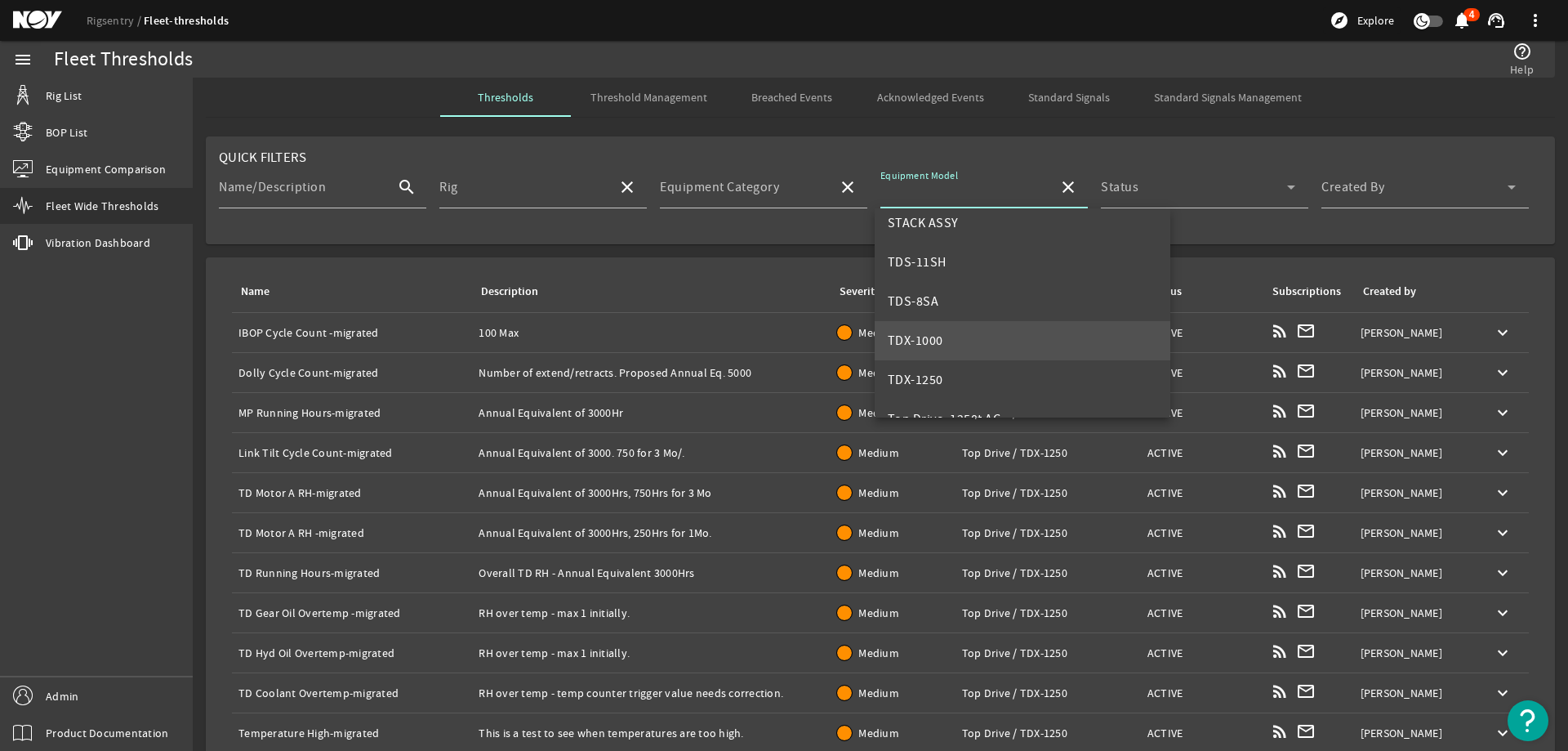
scroll to position [628, 0]
click at [1012, 344] on mat-option "Top Drive, 1250t AC" at bounding box center [1023, 352] width 296 height 39
type input "Top Drive, 1250t AC"
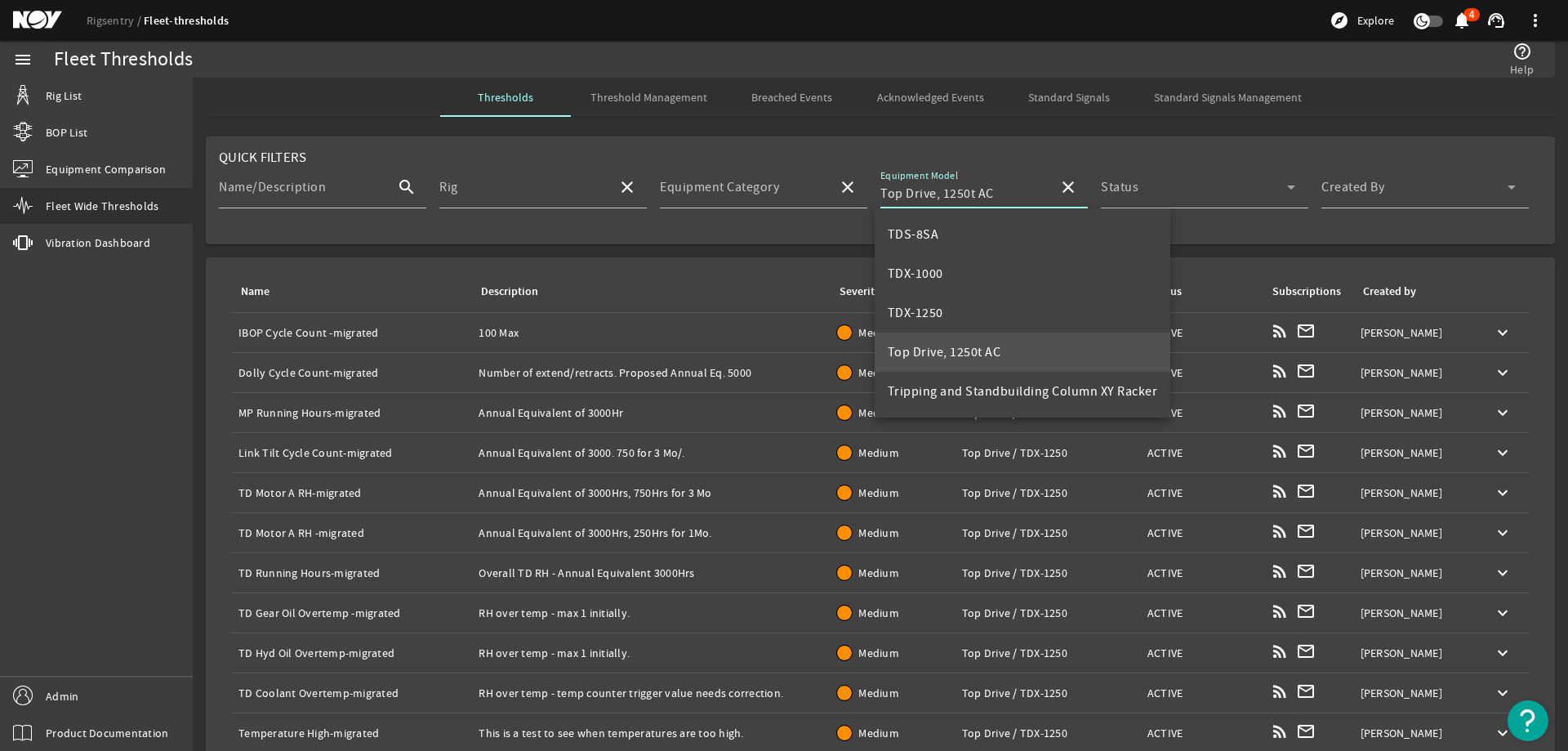
scroll to position [0, 0]
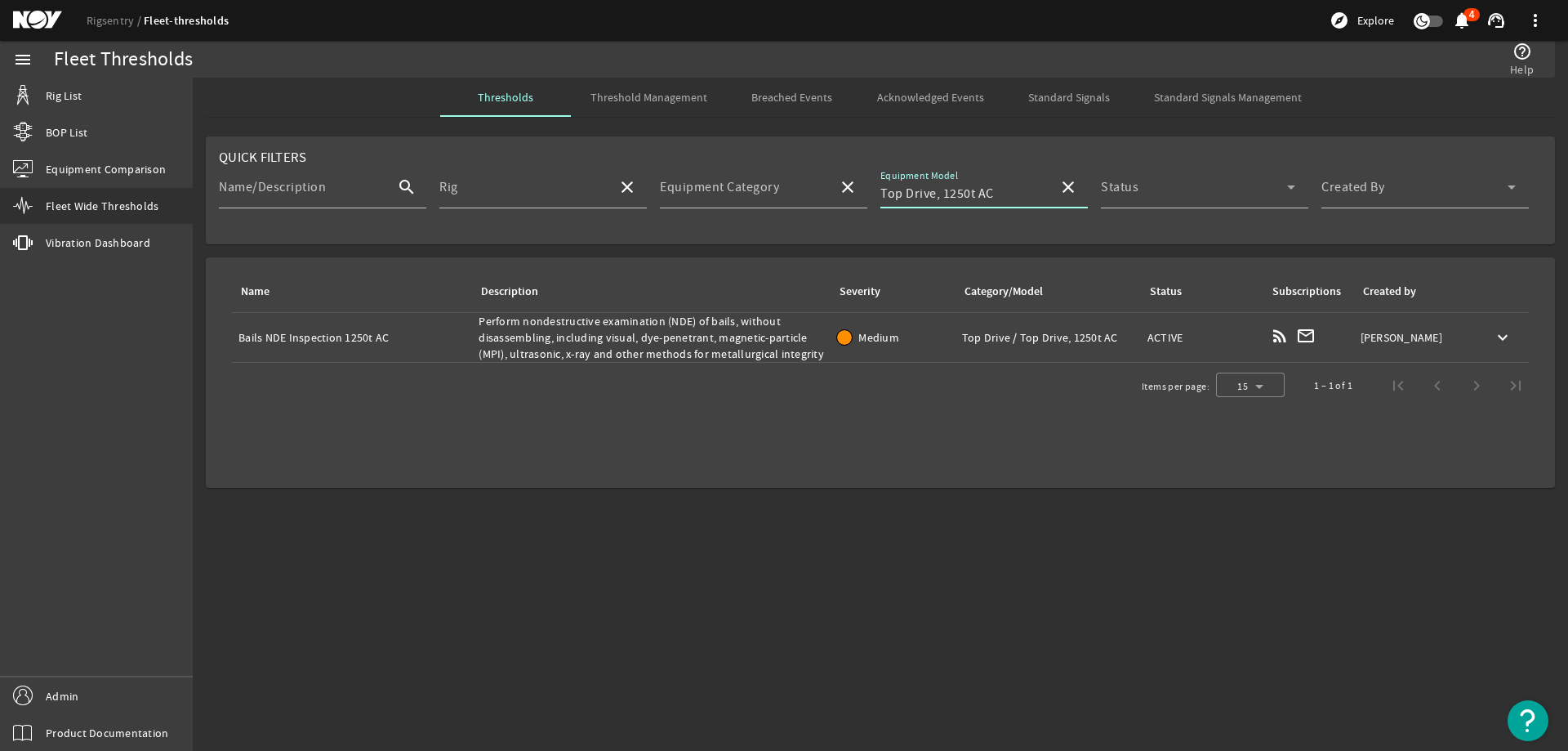
click at [629, 92] on span "Threshold Management" at bounding box center [648, 98] width 117 height 11
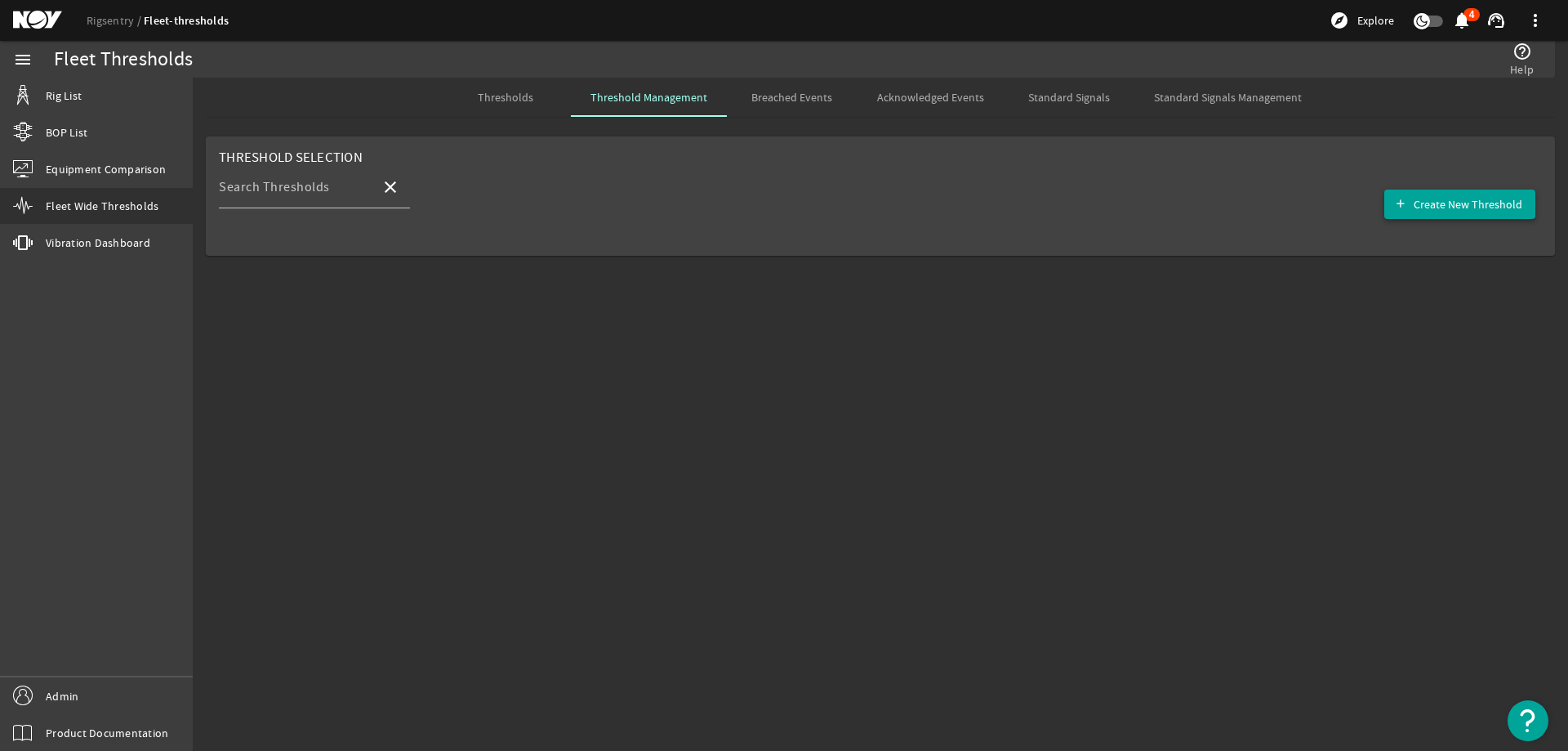
click at [1413, 198] on span "button" at bounding box center [1459, 204] width 151 height 39
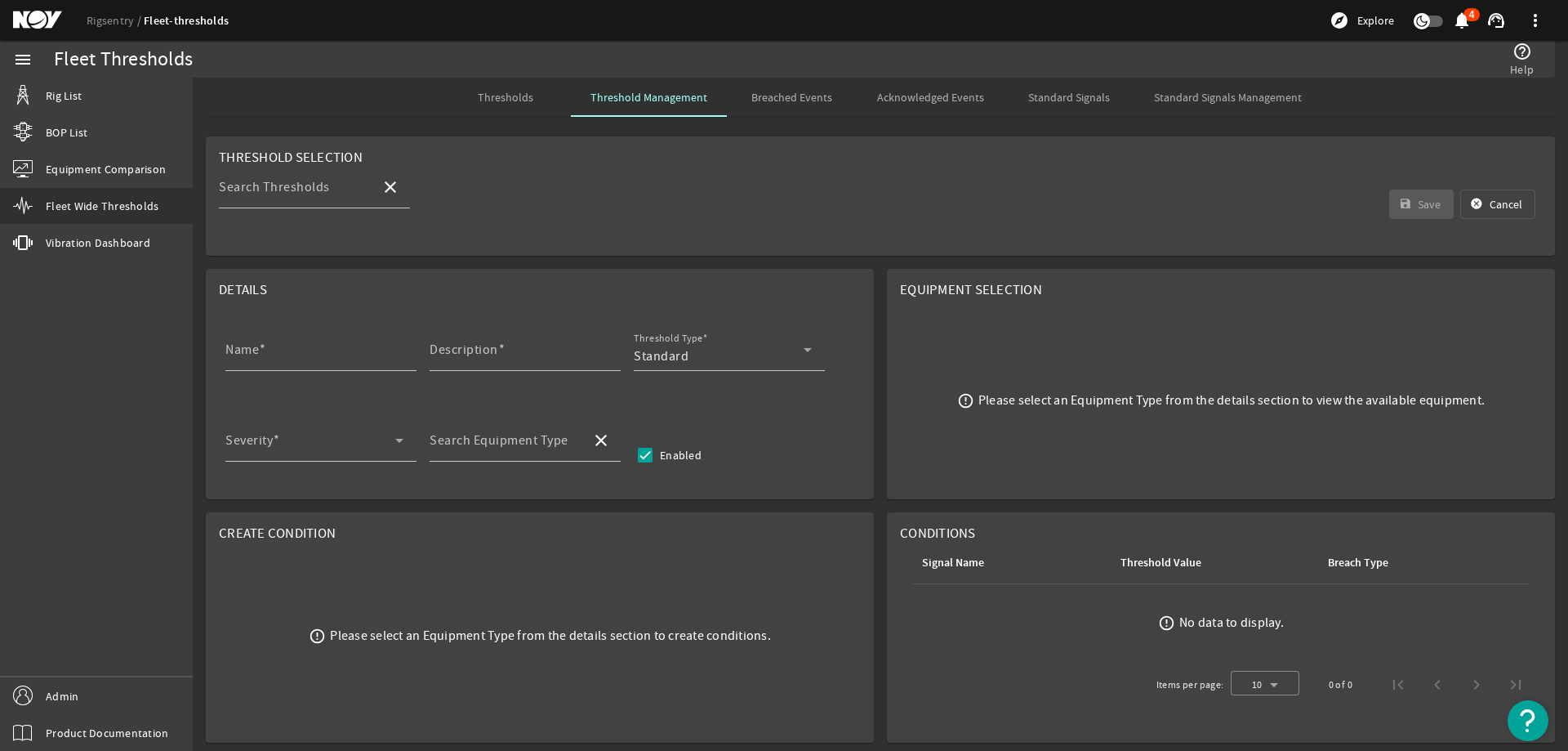
click at [290, 364] on input "Name" at bounding box center [315, 356] width 178 height 19
click at [271, 361] on input "Name" at bounding box center [315, 356] width 178 height 19
paste input "Bails/Links NDE Inspection"
type input "Bails/Links NDE Inspection"
click at [512, 356] on input "Description" at bounding box center [518, 356] width 178 height 19
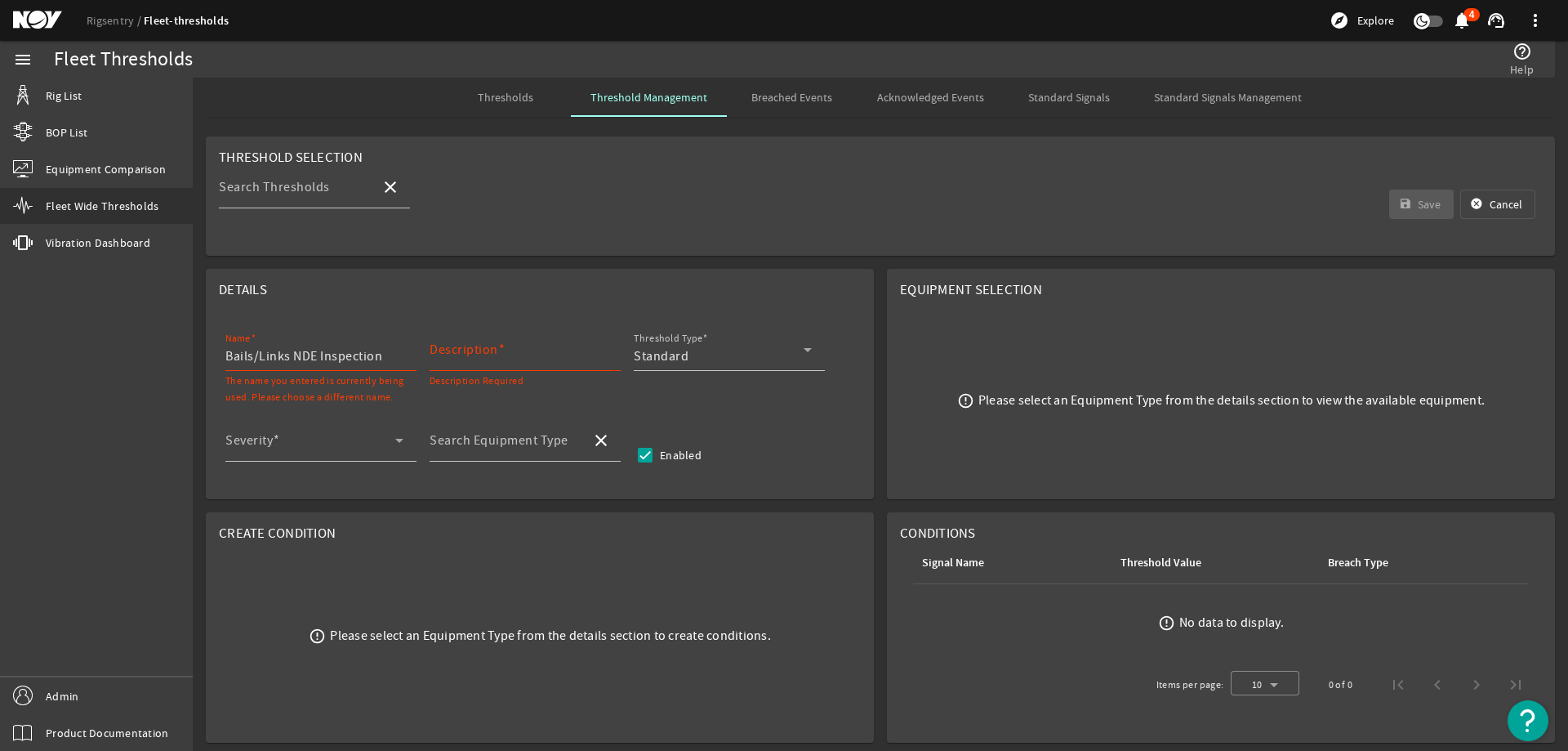
click at [543, 341] on div "Description" at bounding box center [518, 349] width 178 height 42
click at [467, 351] on mat-label "Description" at bounding box center [464, 349] width 69 height 16
click at [467, 351] on input "Description" at bounding box center [518, 356] width 178 height 19
paste input "Perform nondestructive examination (NDE) of bails/links, without disassembling,…"
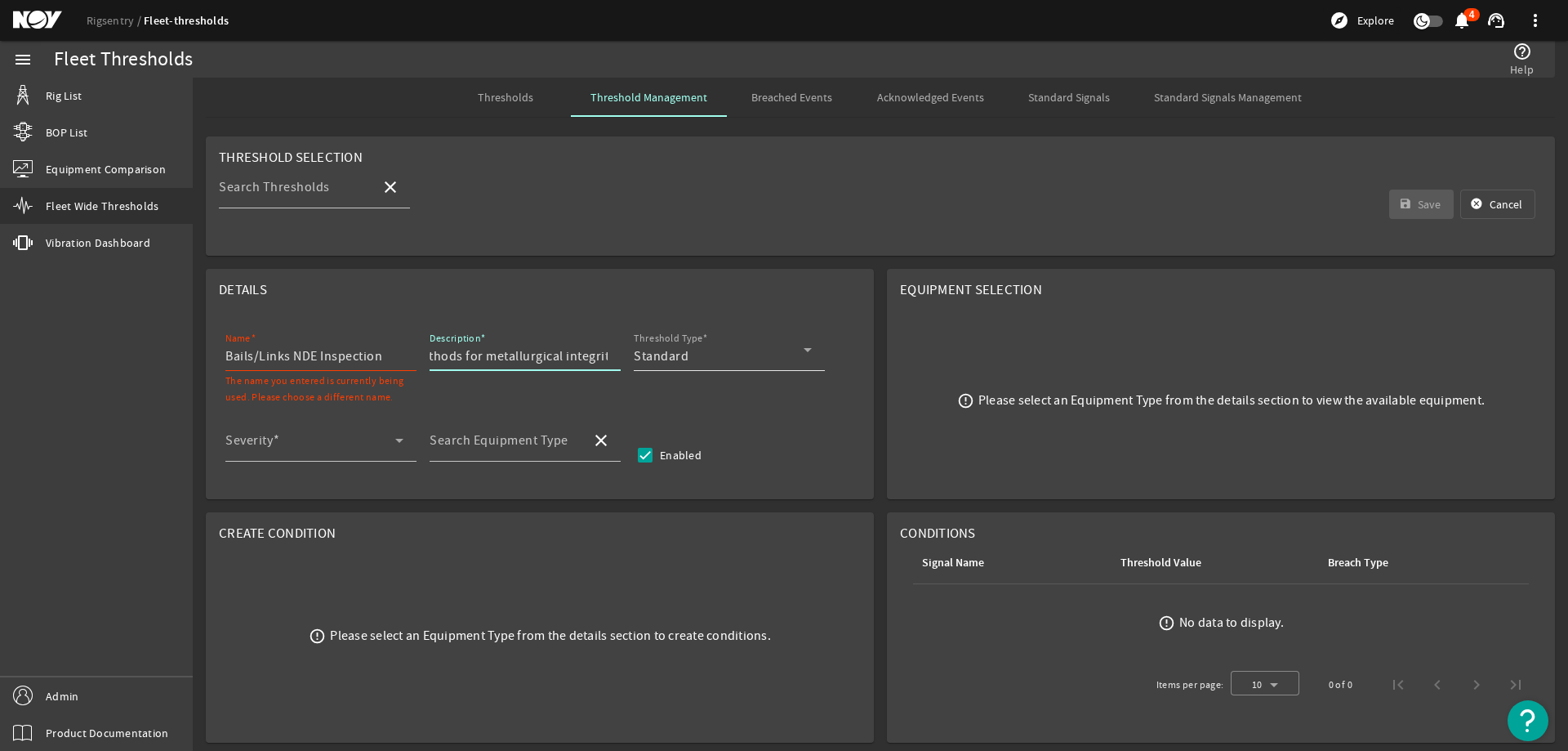
type input "Perform nondestructive examination (NDE) of bails/links, without disassembling,…"
click at [731, 353] on div "Standard" at bounding box center [719, 356] width 170 height 19
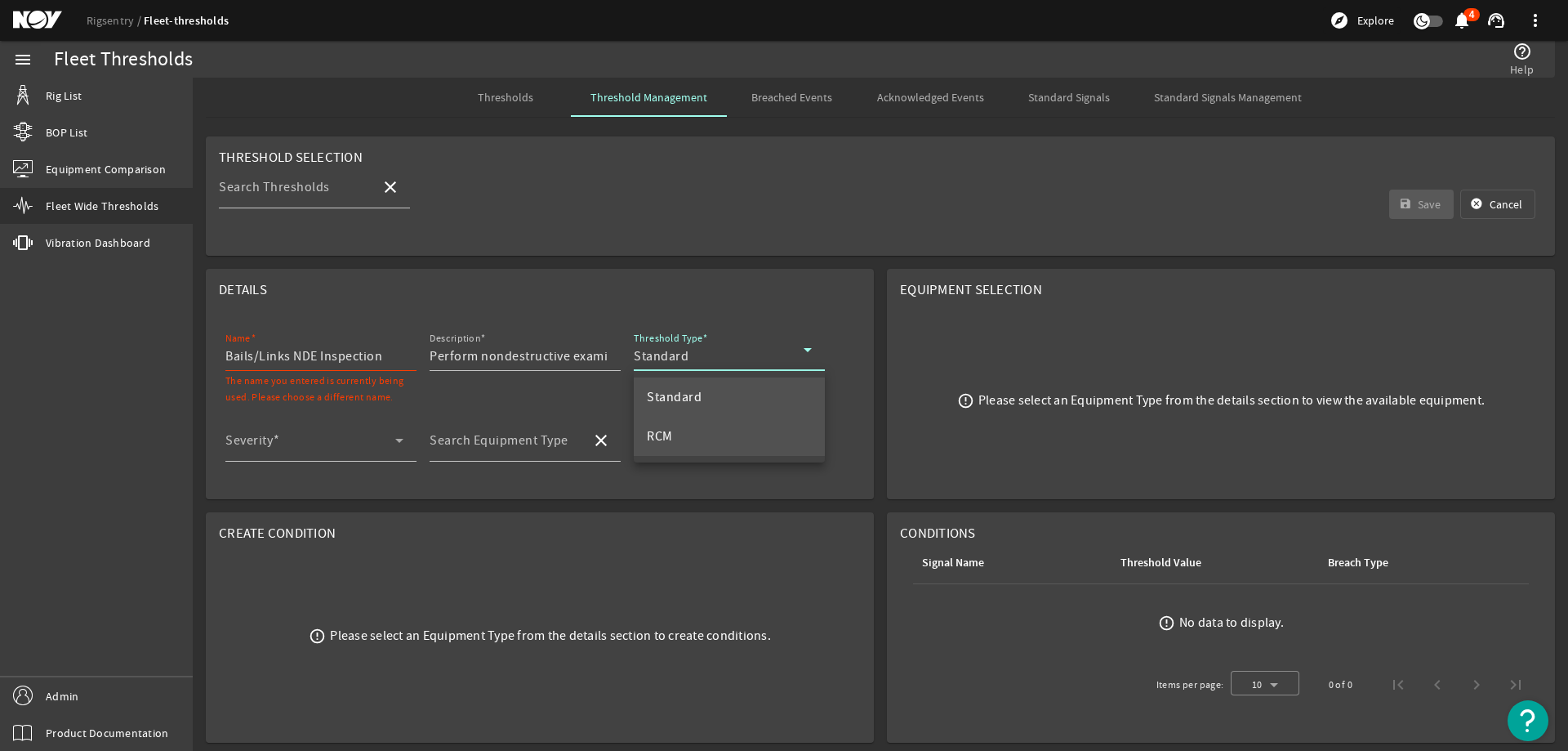
click at [707, 445] on mat-option "RCM" at bounding box center [730, 436] width 191 height 39
click at [290, 447] on span at bounding box center [311, 447] width 170 height 19
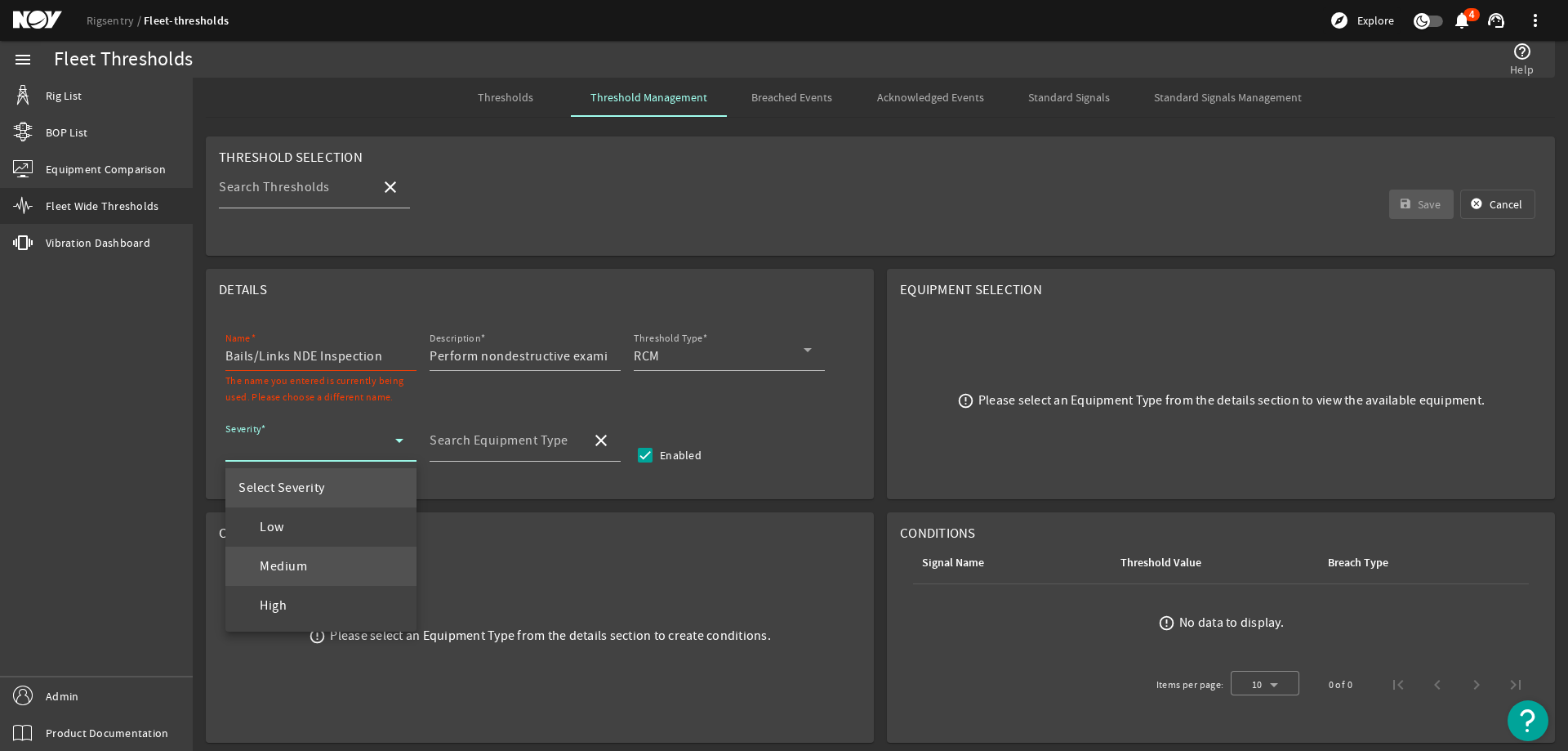
click at [299, 560] on span "Medium" at bounding box center [272, 566] width 69 height 19
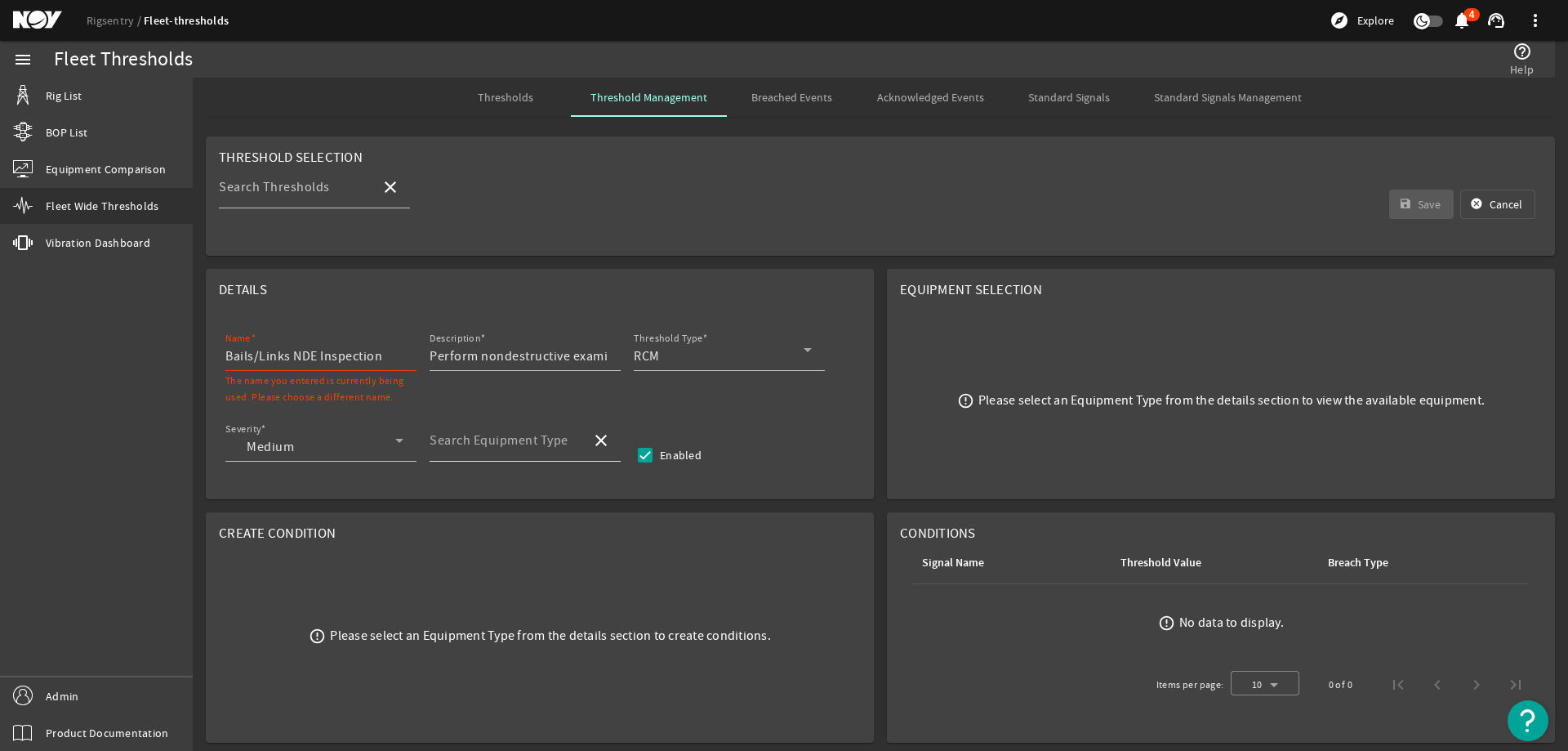
click at [499, 441] on mat-label "Search Equipment Type" at bounding box center [498, 440] width 139 height 16
click at [499, 441] on input "Search Equipment Type" at bounding box center [503, 447] width 148 height 19
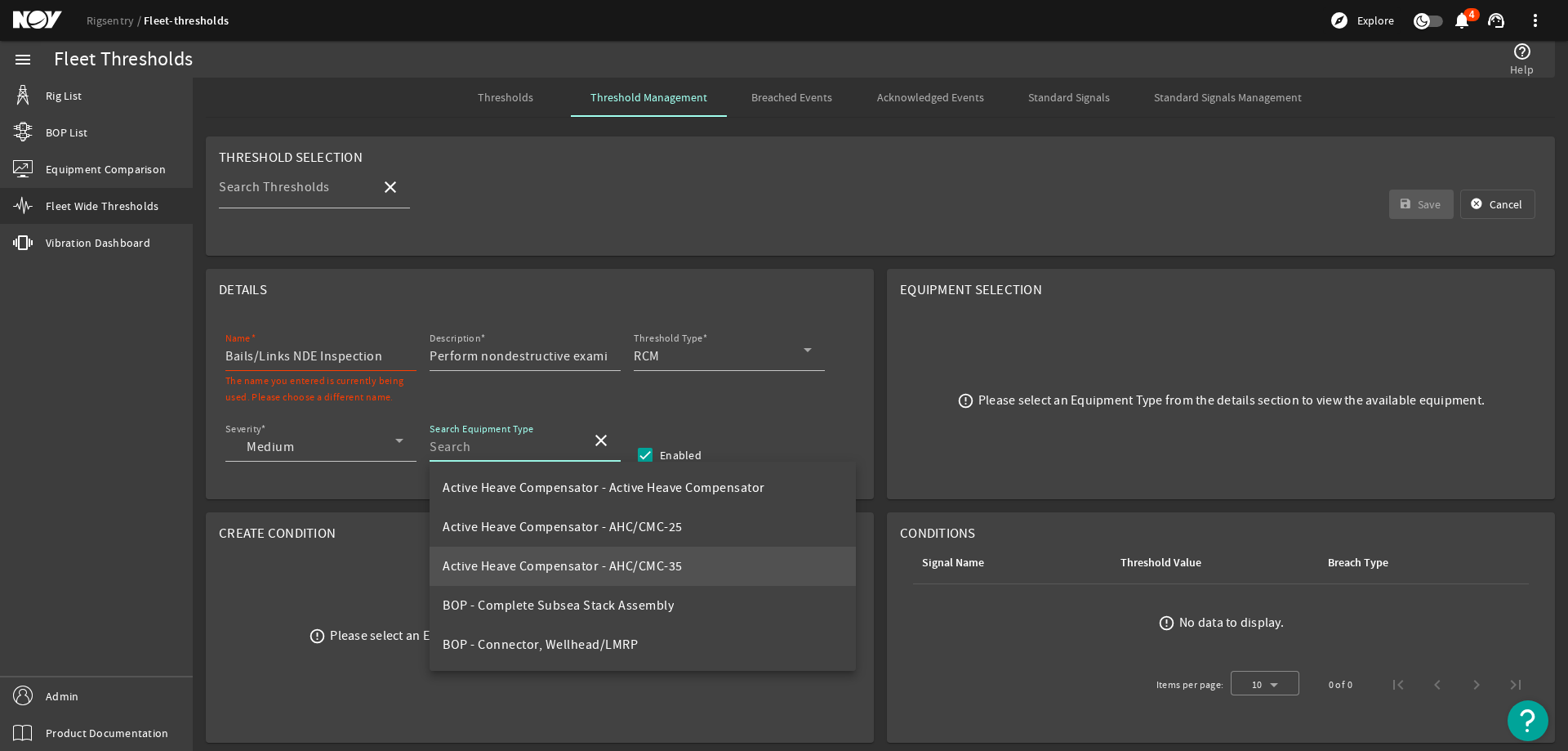
type input "t"
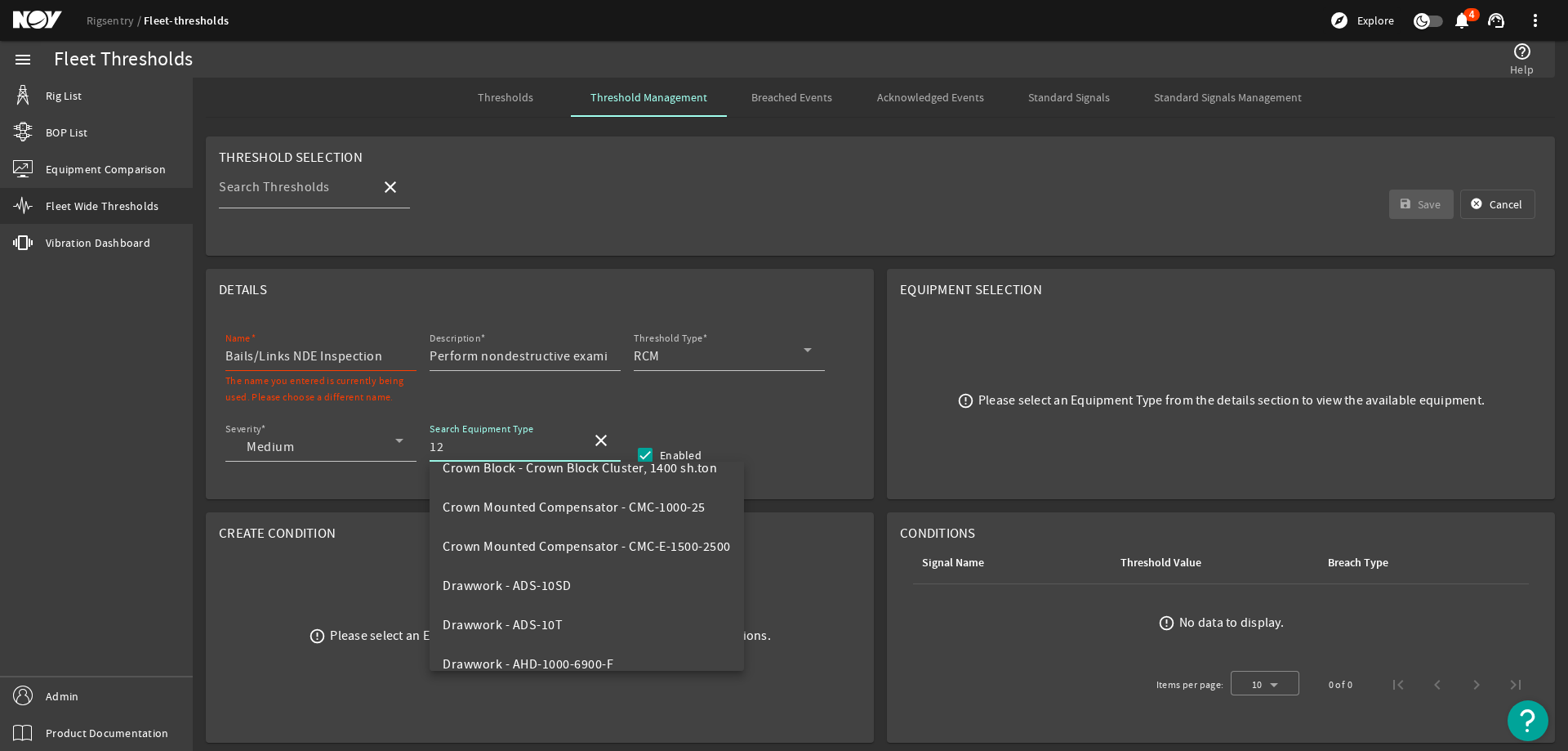
scroll to position [39, 0]
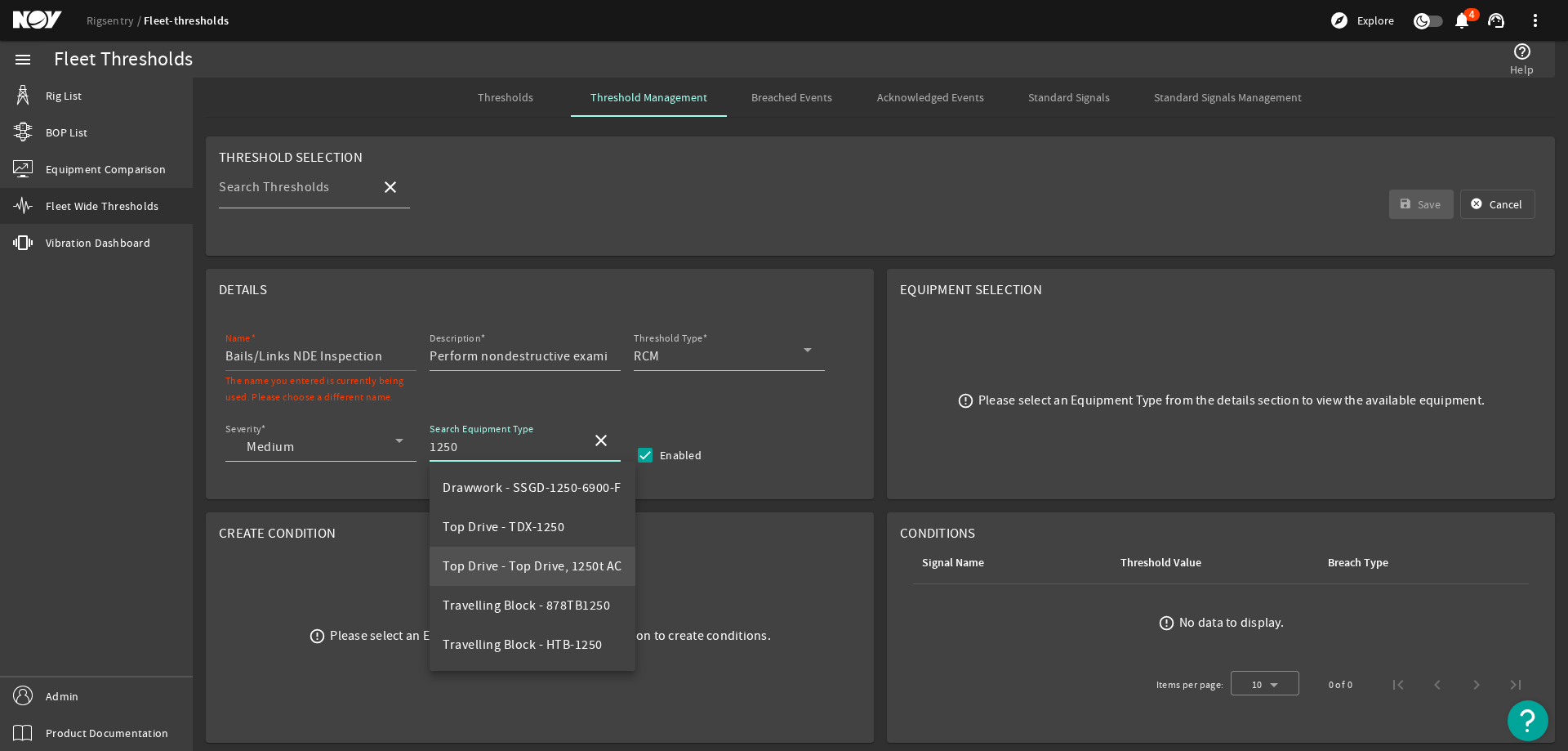
click at [575, 557] on span "Top Drive - Top Drive, 1250t AC" at bounding box center [533, 566] width 180 height 19
type input "Top Drive - Top Drive, 1250t AC"
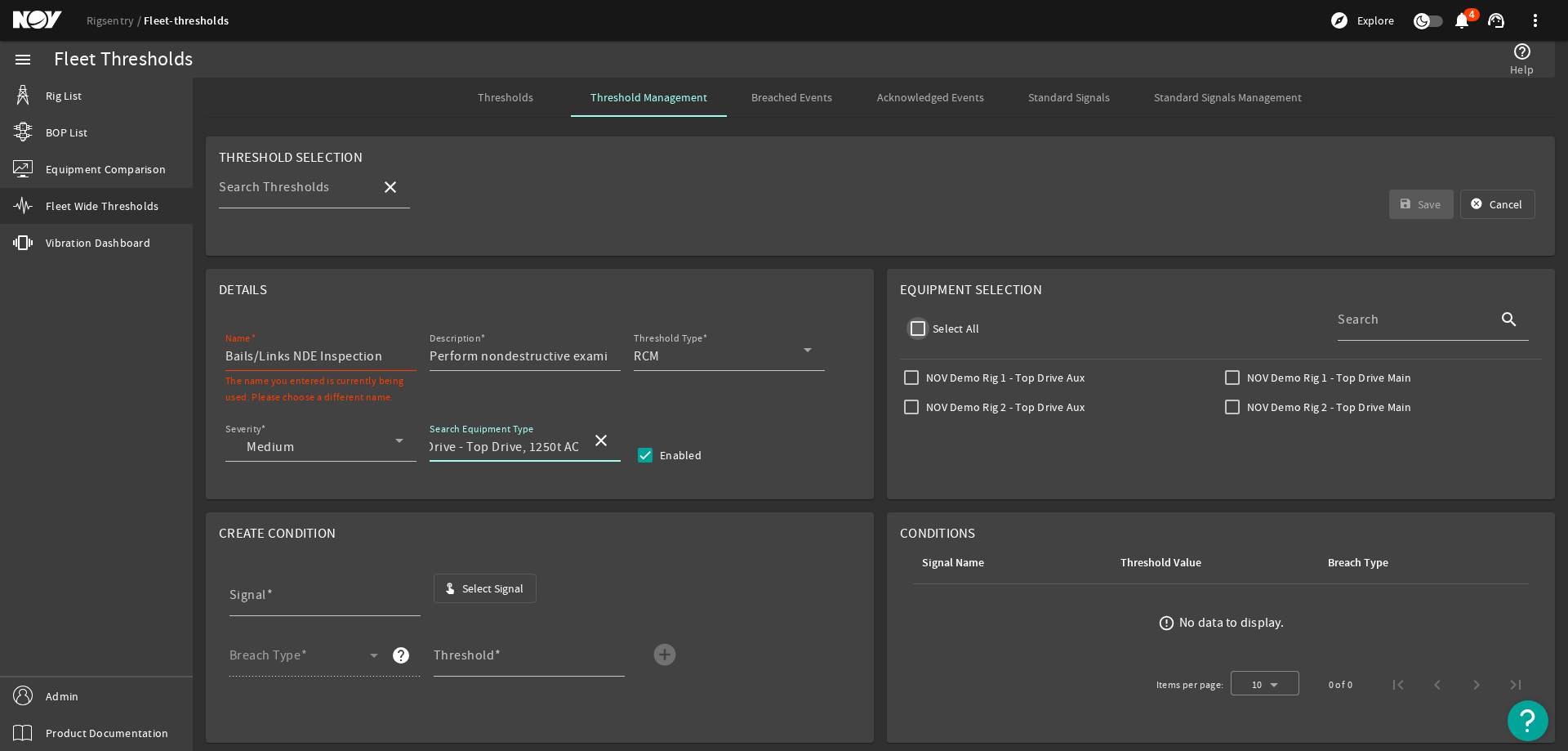
click at [914, 327] on input "Select All" at bounding box center [918, 328] width 23 height 23
checkbox input "true"
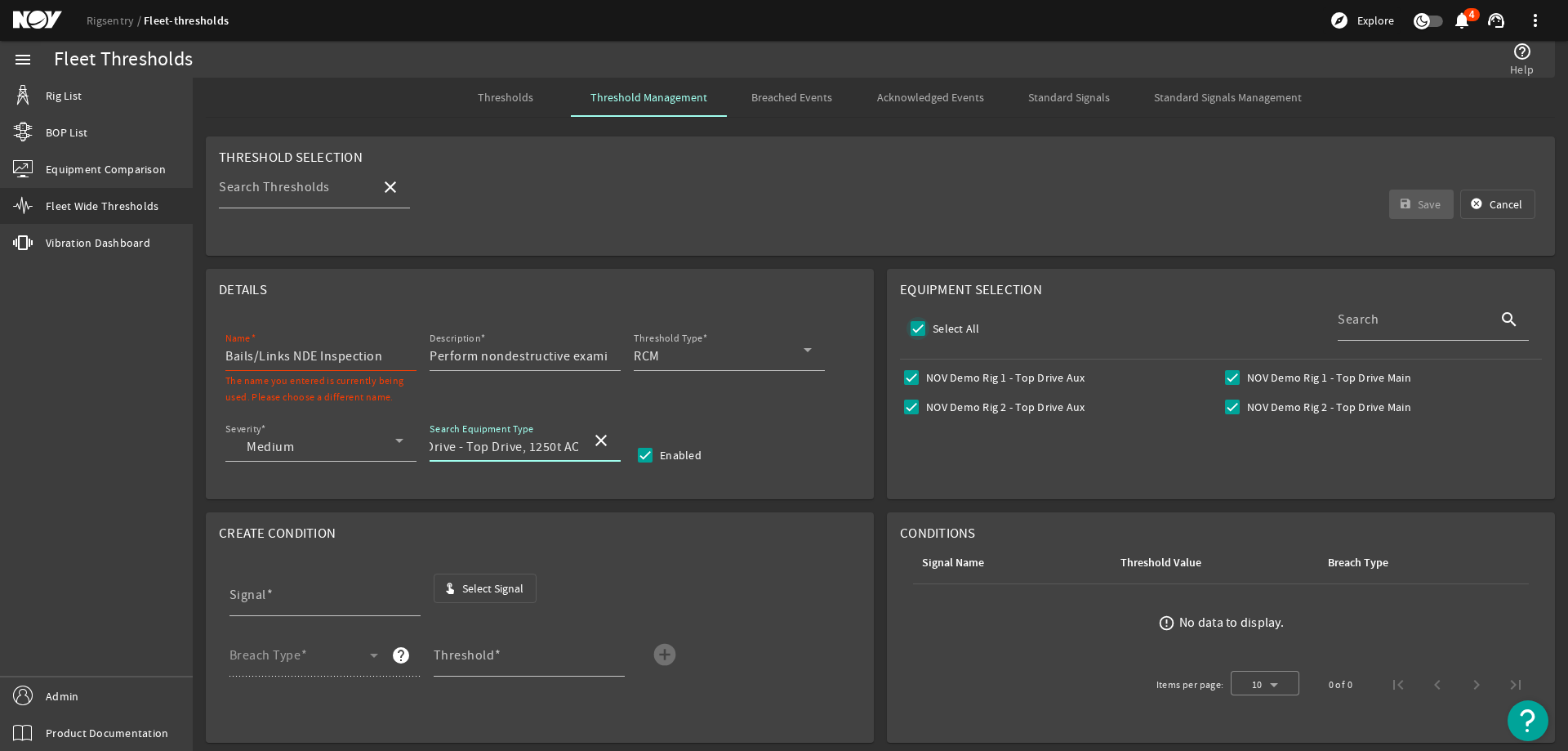
checkbox input "true"
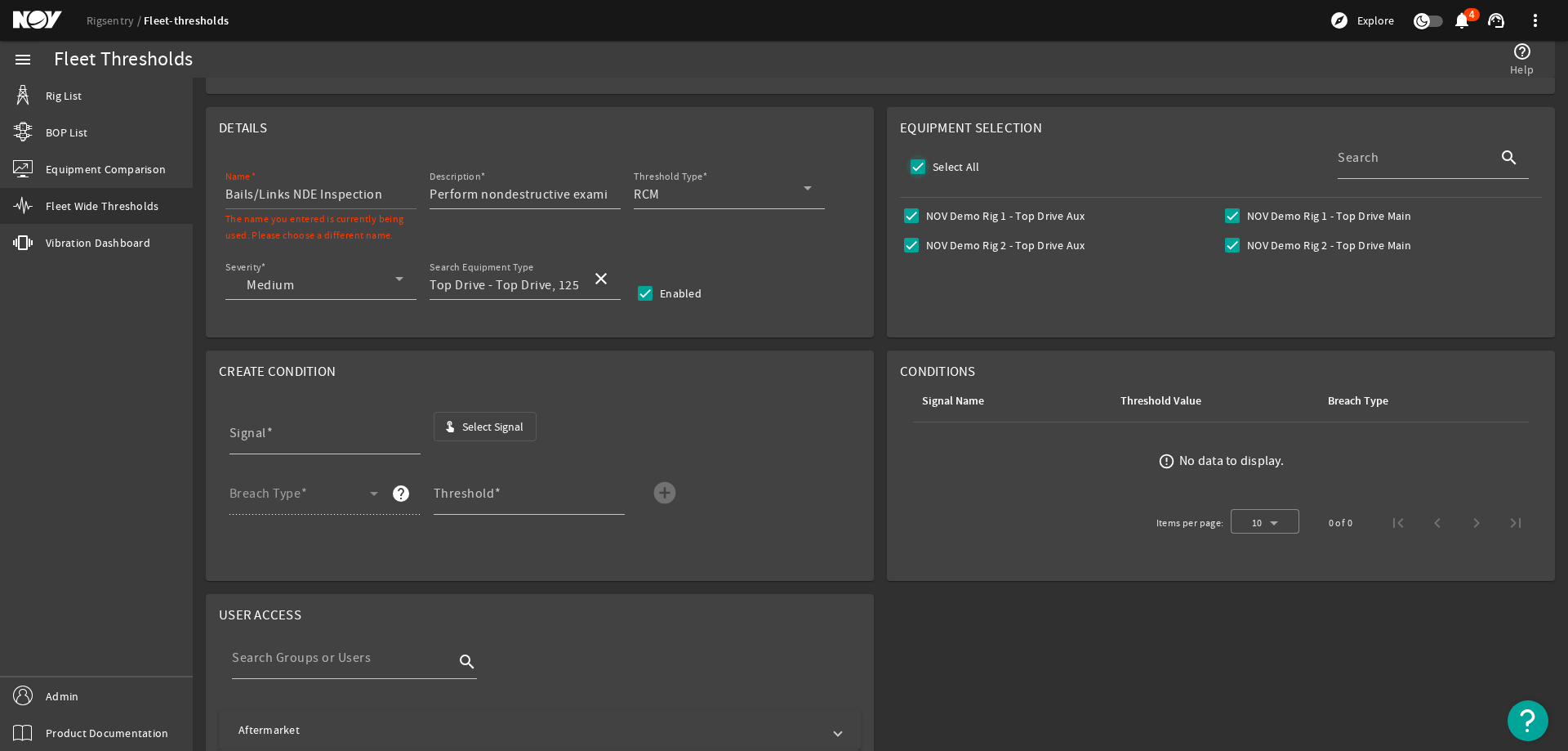
scroll to position [164, 0]
click at [471, 421] on span "Select Signal" at bounding box center [492, 425] width 61 height 16
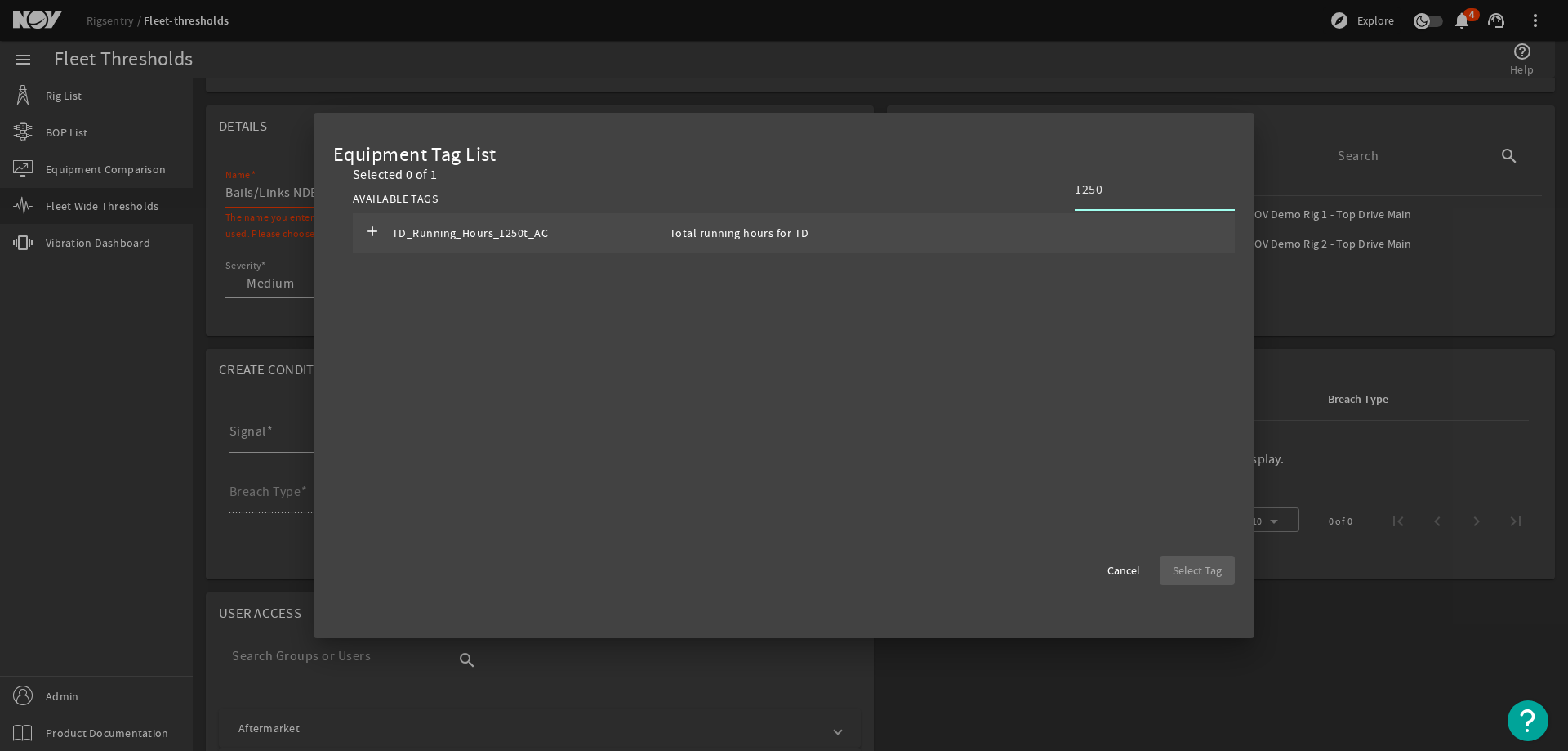
type input "1250"
click at [569, 238] on span "TD_Running_Hours_1250t_AC" at bounding box center [524, 232] width 265 height 19
click at [1196, 568] on span "Select Tag" at bounding box center [1196, 570] width 49 height 16
type input "TD_Running_Hours_1250t_AC"
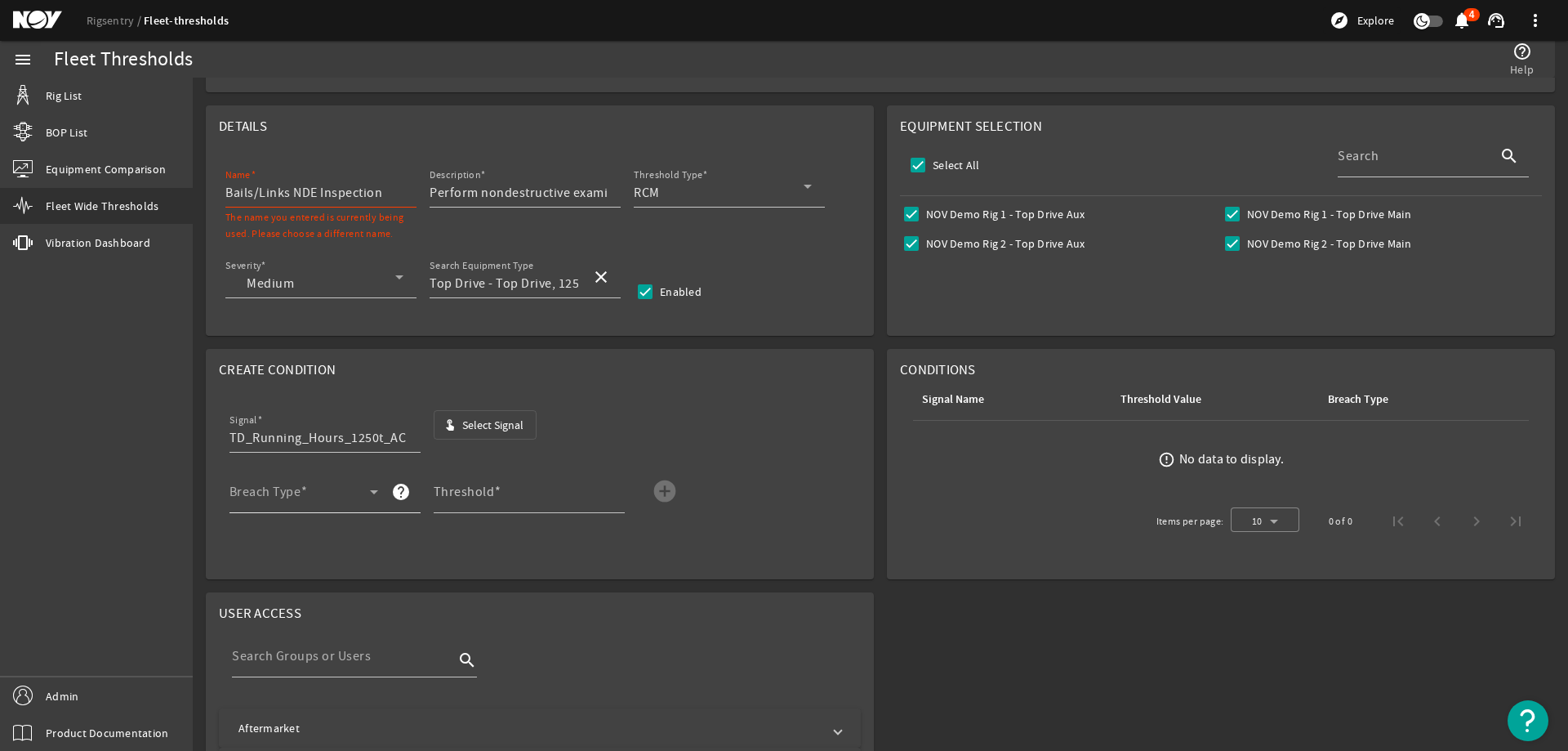
click at [374, 492] on icon at bounding box center [374, 492] width 9 height 4
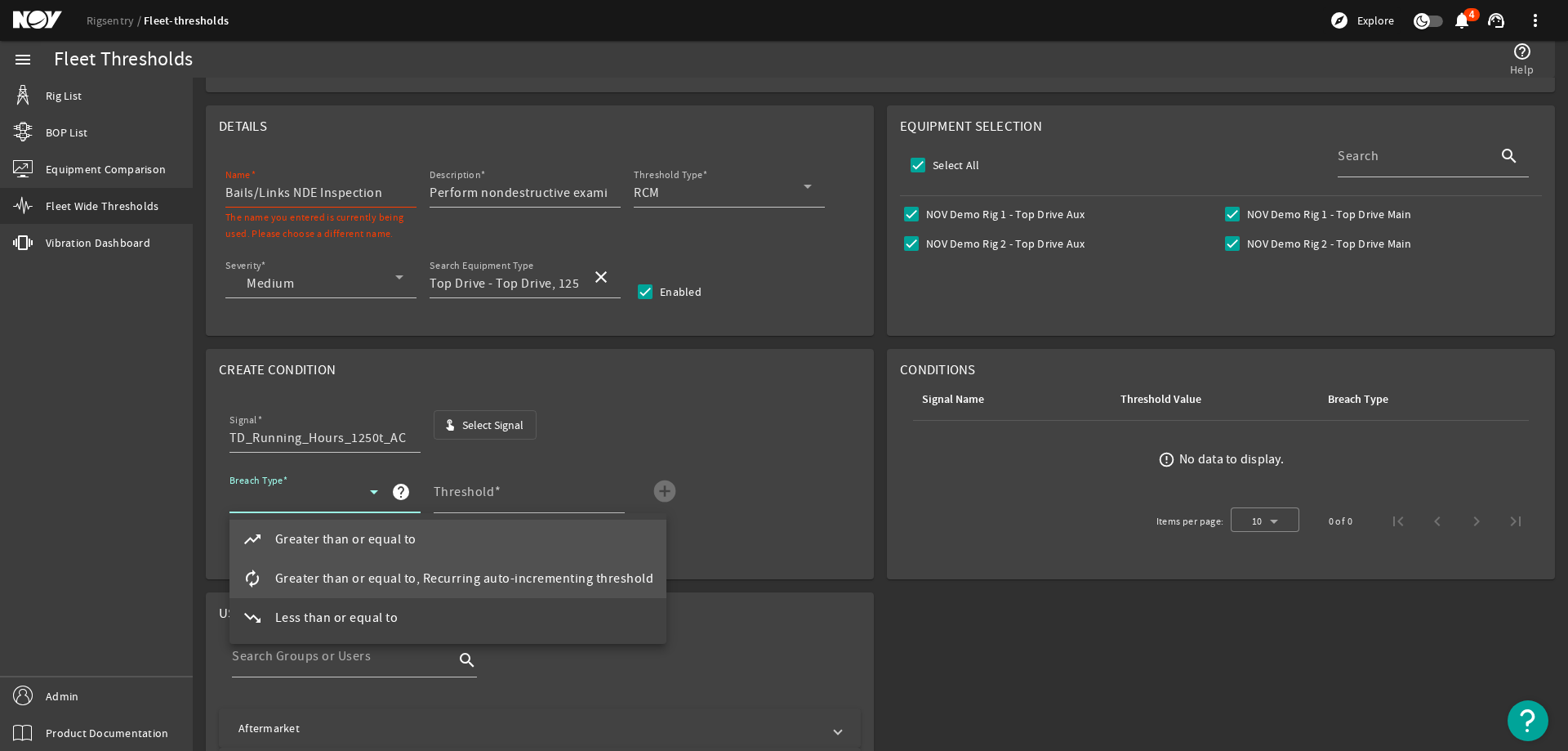
click at [361, 581] on span "Greater than or equal to, Recurring auto-incrementing threshold" at bounding box center [465, 578] width 379 height 19
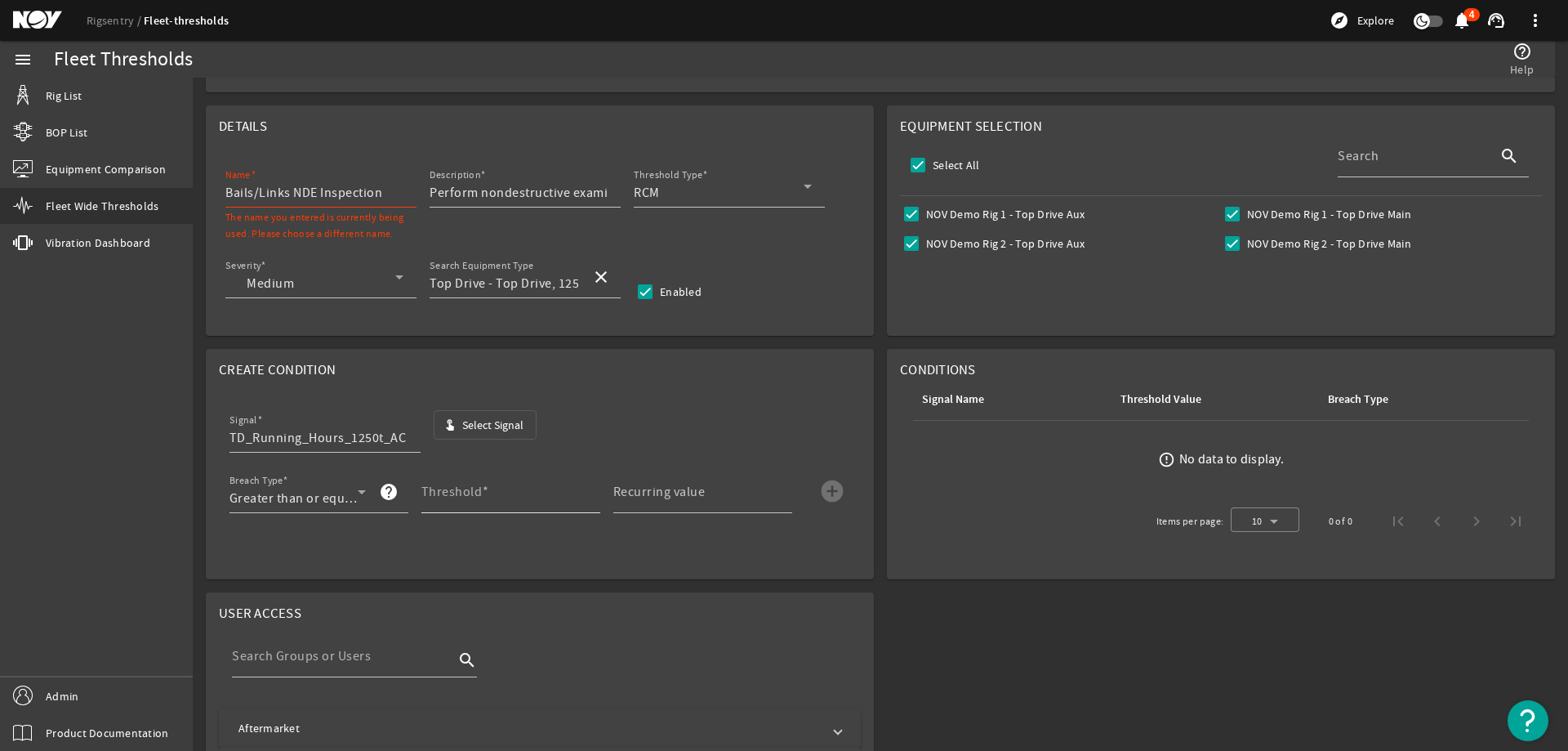
click at [484, 488] on label "Threshold" at bounding box center [455, 492] width 68 height 16
click at [484, 489] on input "Threshold" at bounding box center [504, 498] width 165 height 19
type input "3000"
click at [655, 492] on mat-label "Recurring value" at bounding box center [659, 492] width 92 height 16
click at [655, 492] on input "Recurring value" at bounding box center [695, 498] width 165 height 19
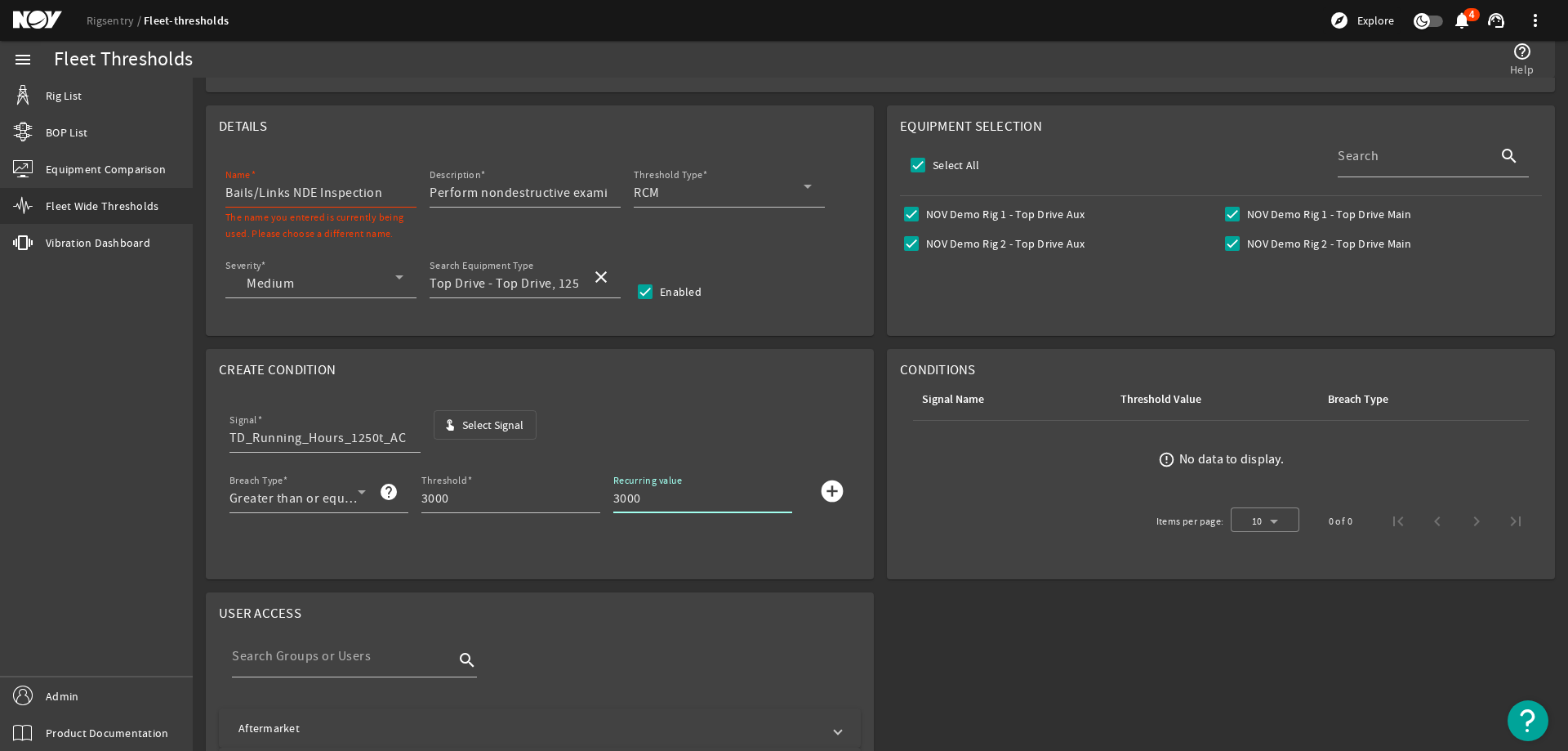
type input "3000"
click at [828, 495] on mat-icon "add_circle" at bounding box center [832, 491] width 26 height 26
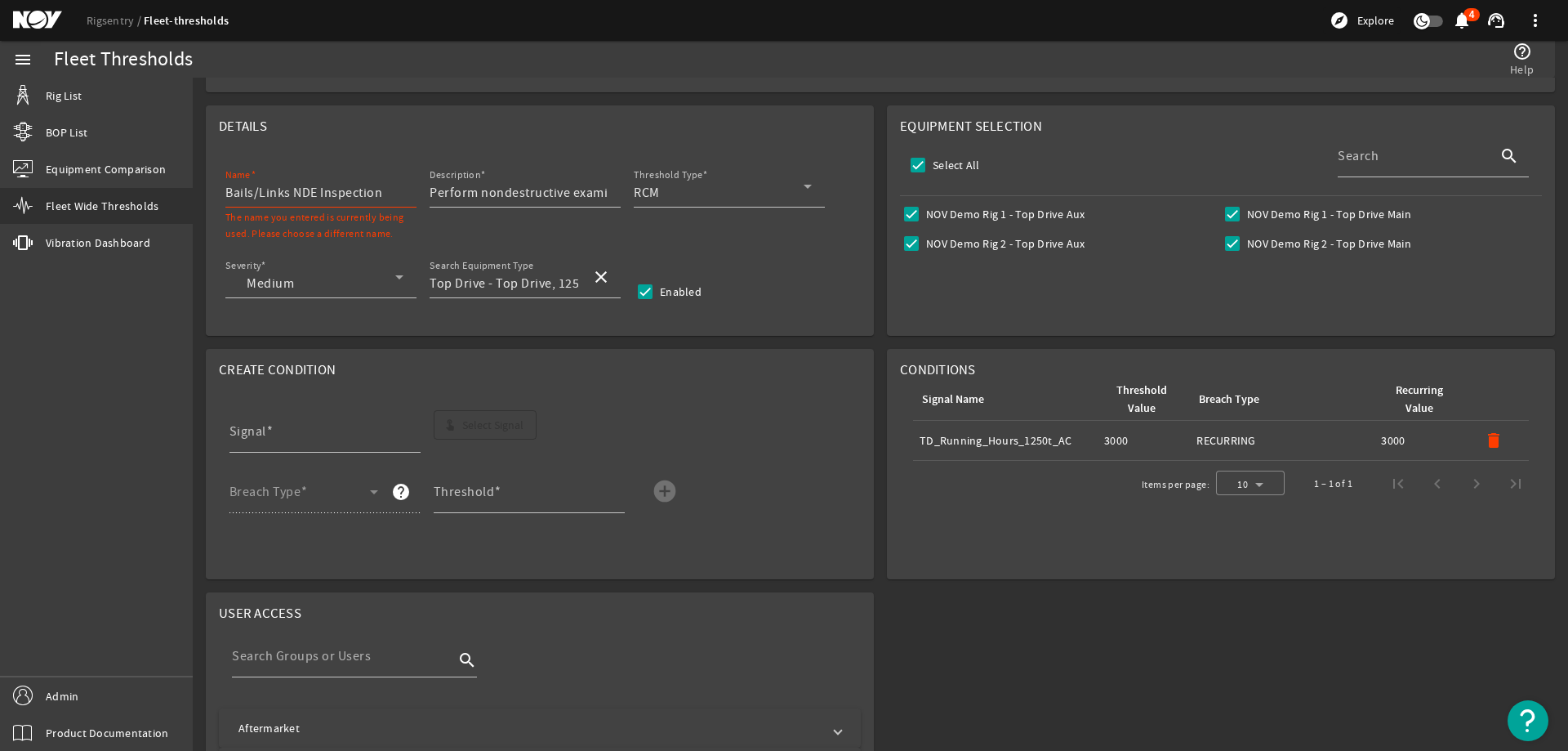
click at [390, 194] on input "Bails/Links NDE Inspection" at bounding box center [315, 192] width 178 height 19
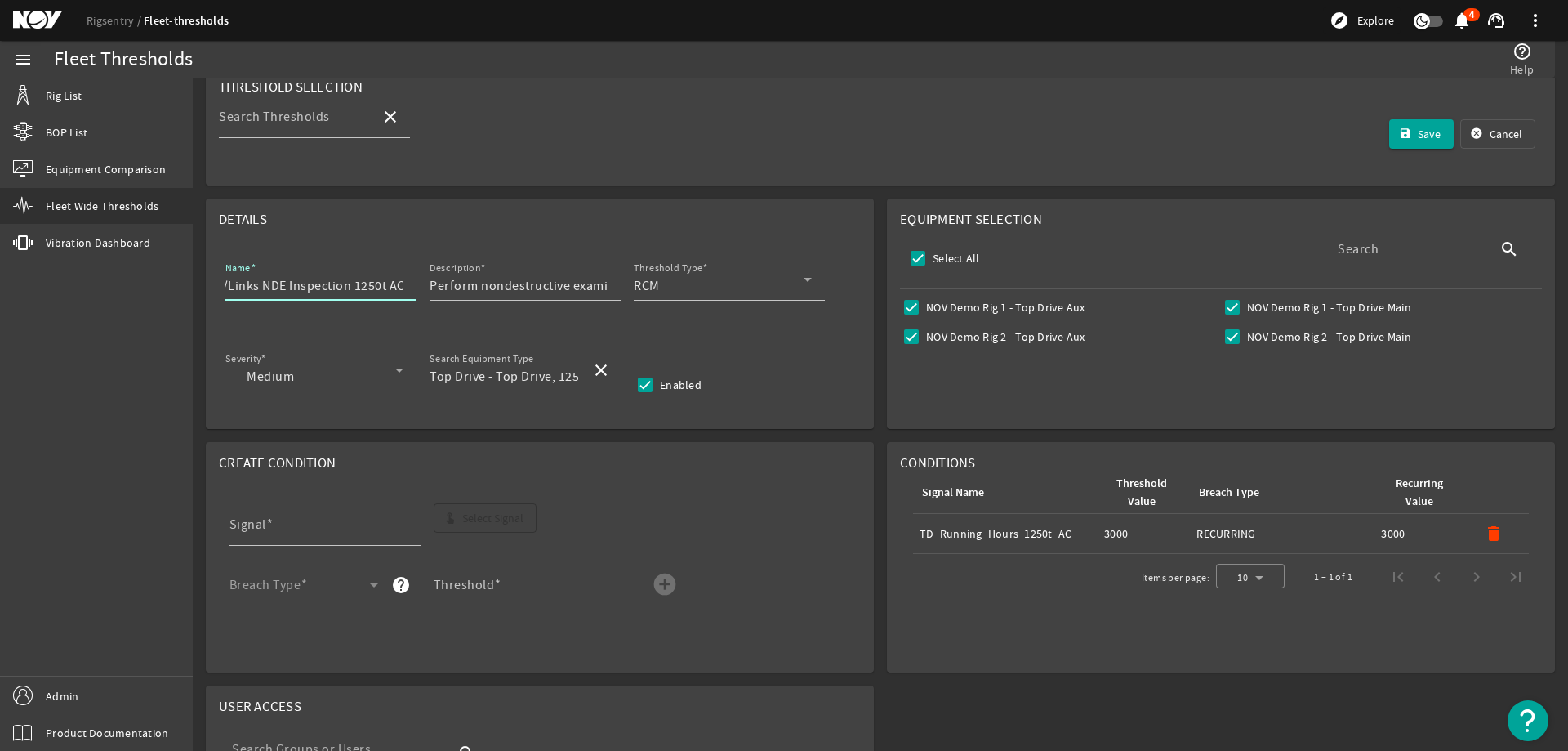
scroll to position [0, 0]
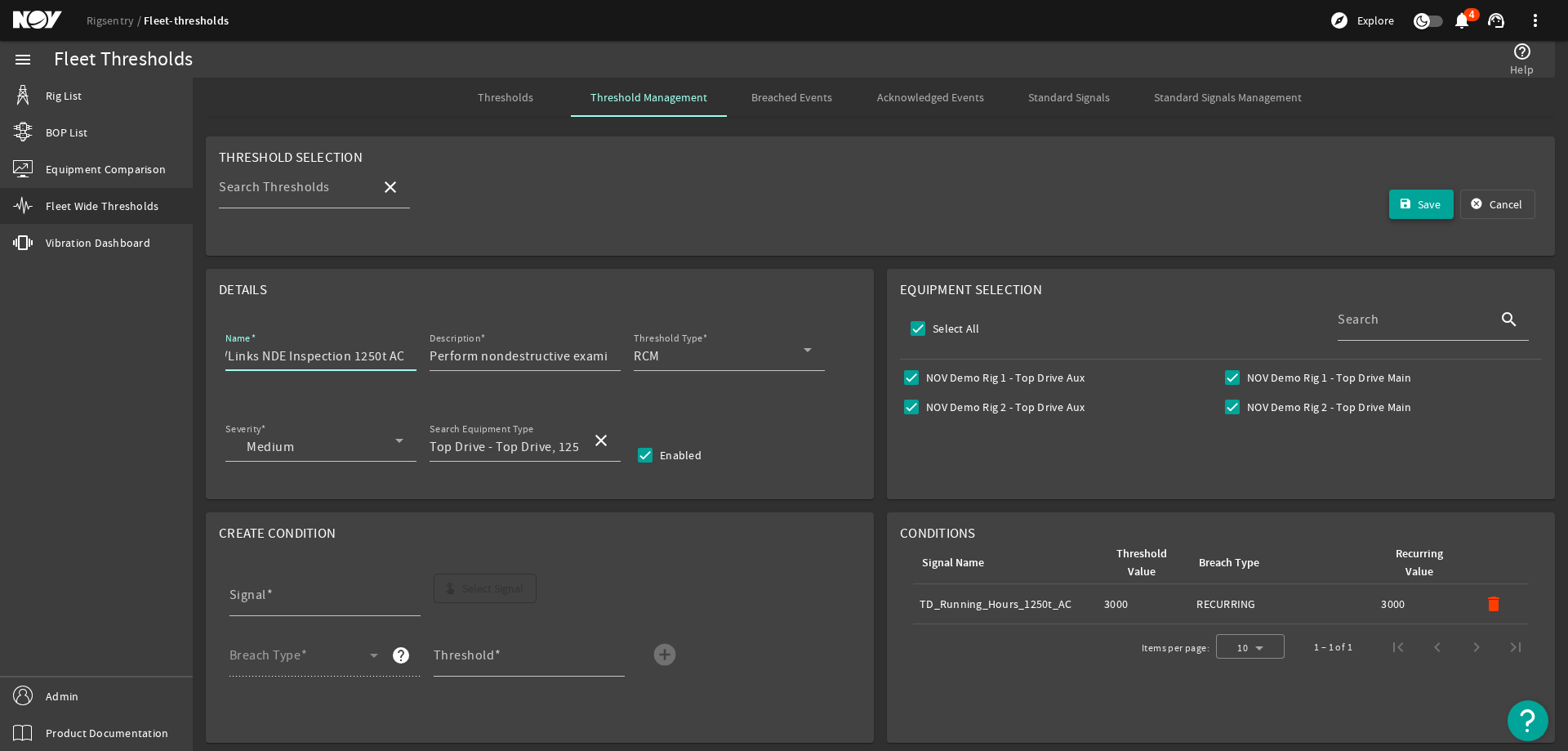
type input "Bails/Links NDE Inspection 1250t AC"
click at [1427, 209] on span "Save" at bounding box center [1428, 204] width 23 height 16
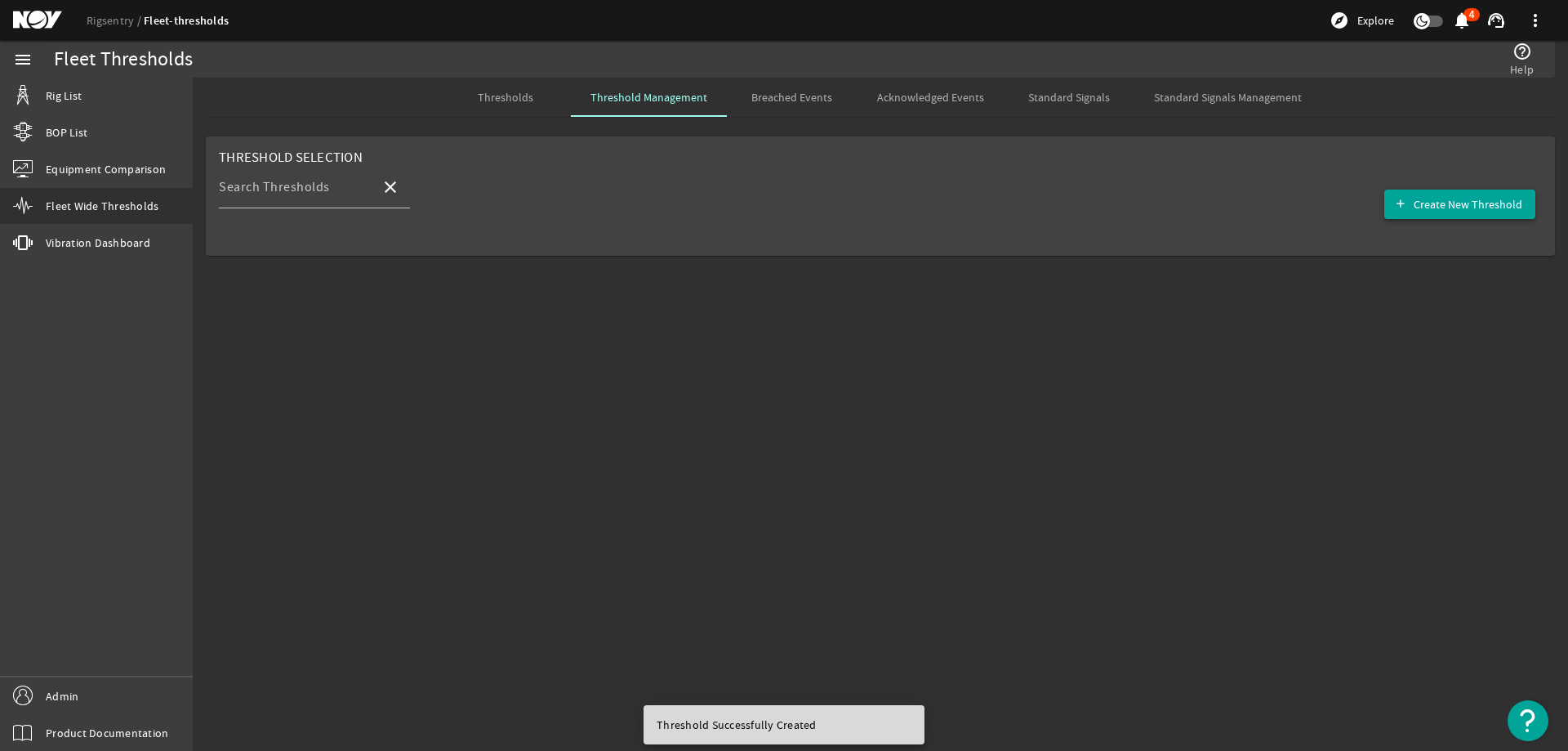
drag, startPoint x: 1476, startPoint y: 206, endPoint x: 1446, endPoint y: 224, distance: 35.0
click at [1474, 206] on span "Create New Threshold" at bounding box center [1468, 204] width 109 height 16
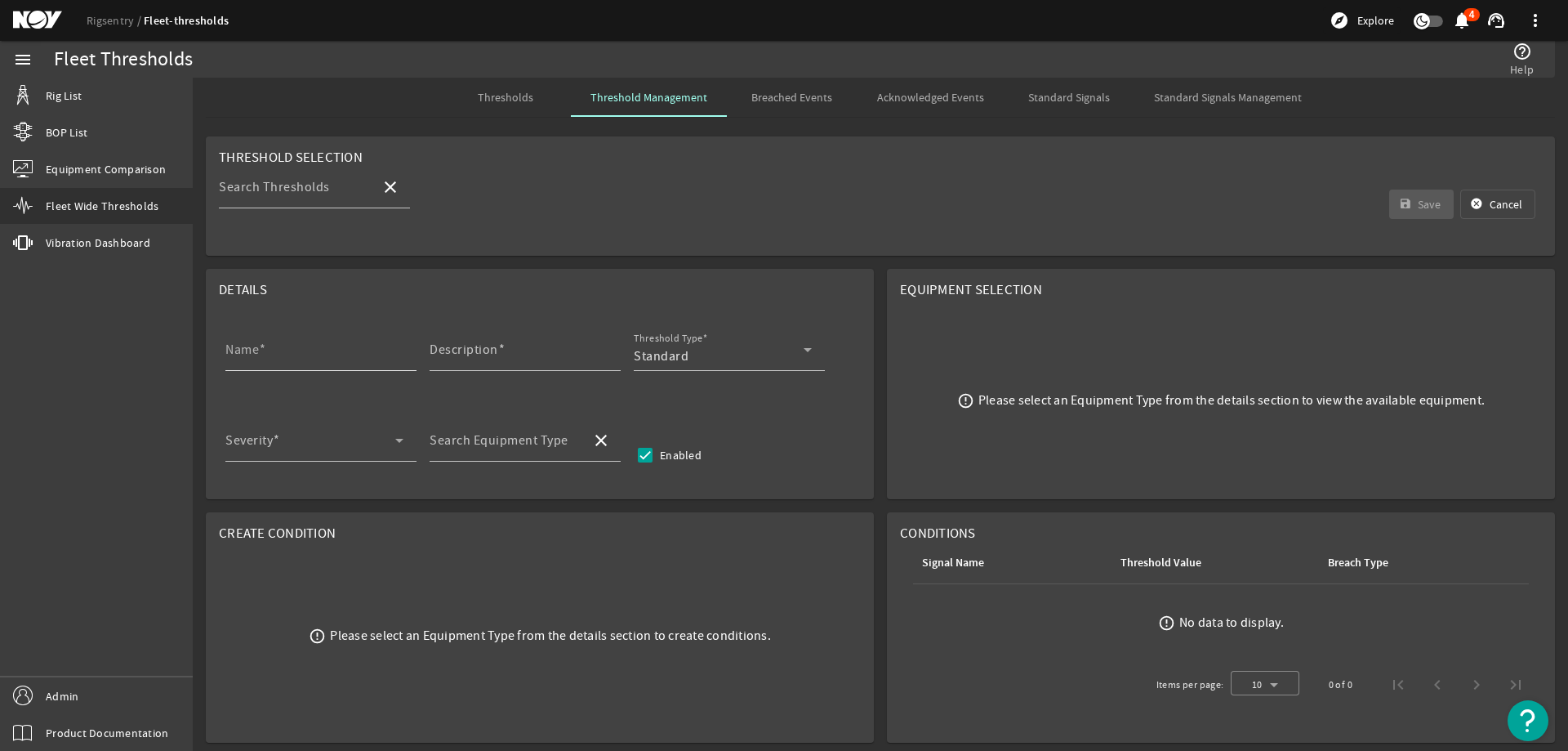
click at [277, 347] on input "Name" at bounding box center [315, 356] width 178 height 19
paste input "Gear Oil Replacement"
type input "Gear Oil Replacement"
click at [467, 361] on input "Description" at bounding box center [518, 356] width 178 height 19
paste input "Replace the gear oil"
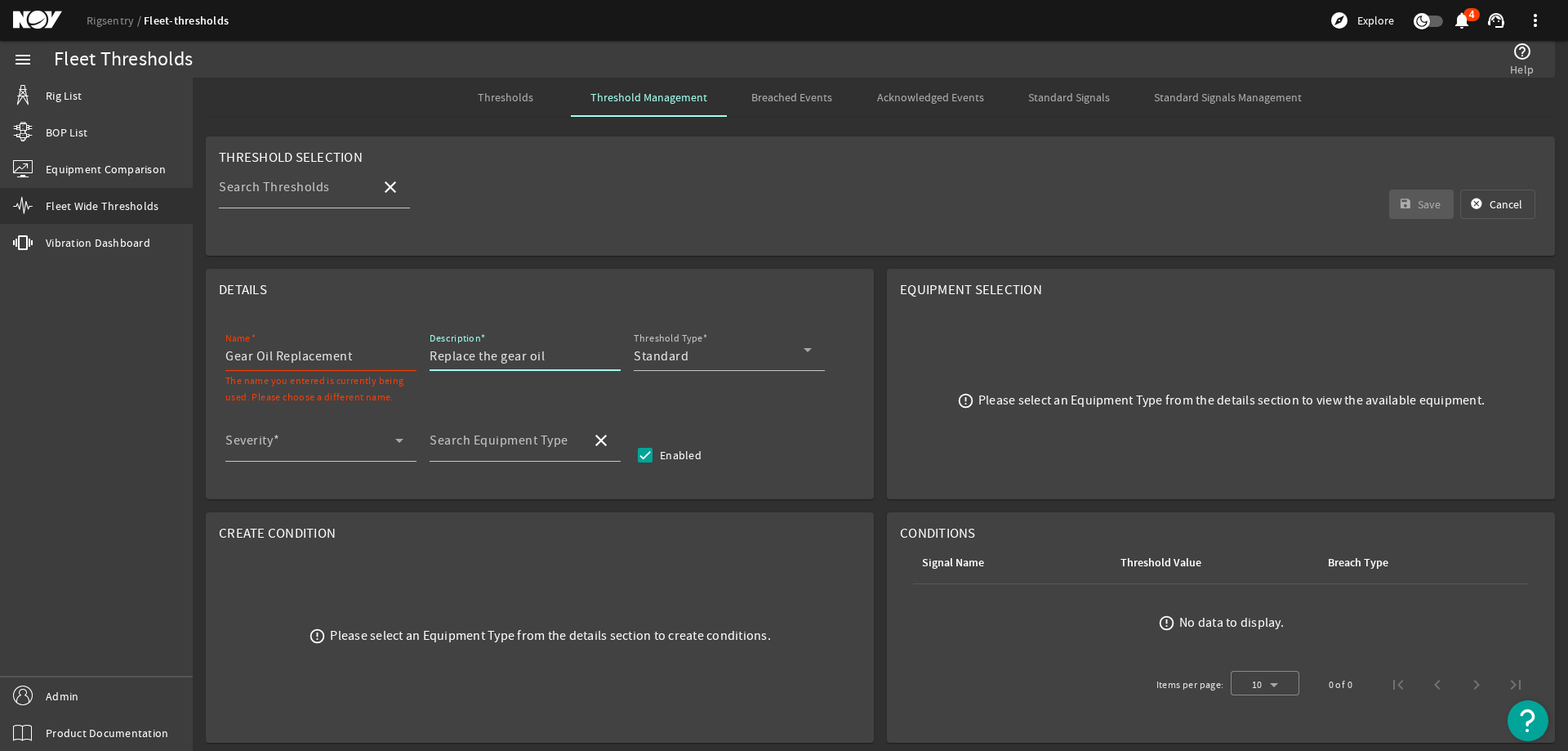
type input "Replace the gear oil"
click at [355, 356] on input "Gear Oil Replacement" at bounding box center [315, 356] width 178 height 19
type input "Gear Oil Replacement 1250t AC"
click at [650, 353] on span "Standard" at bounding box center [661, 356] width 54 height 16
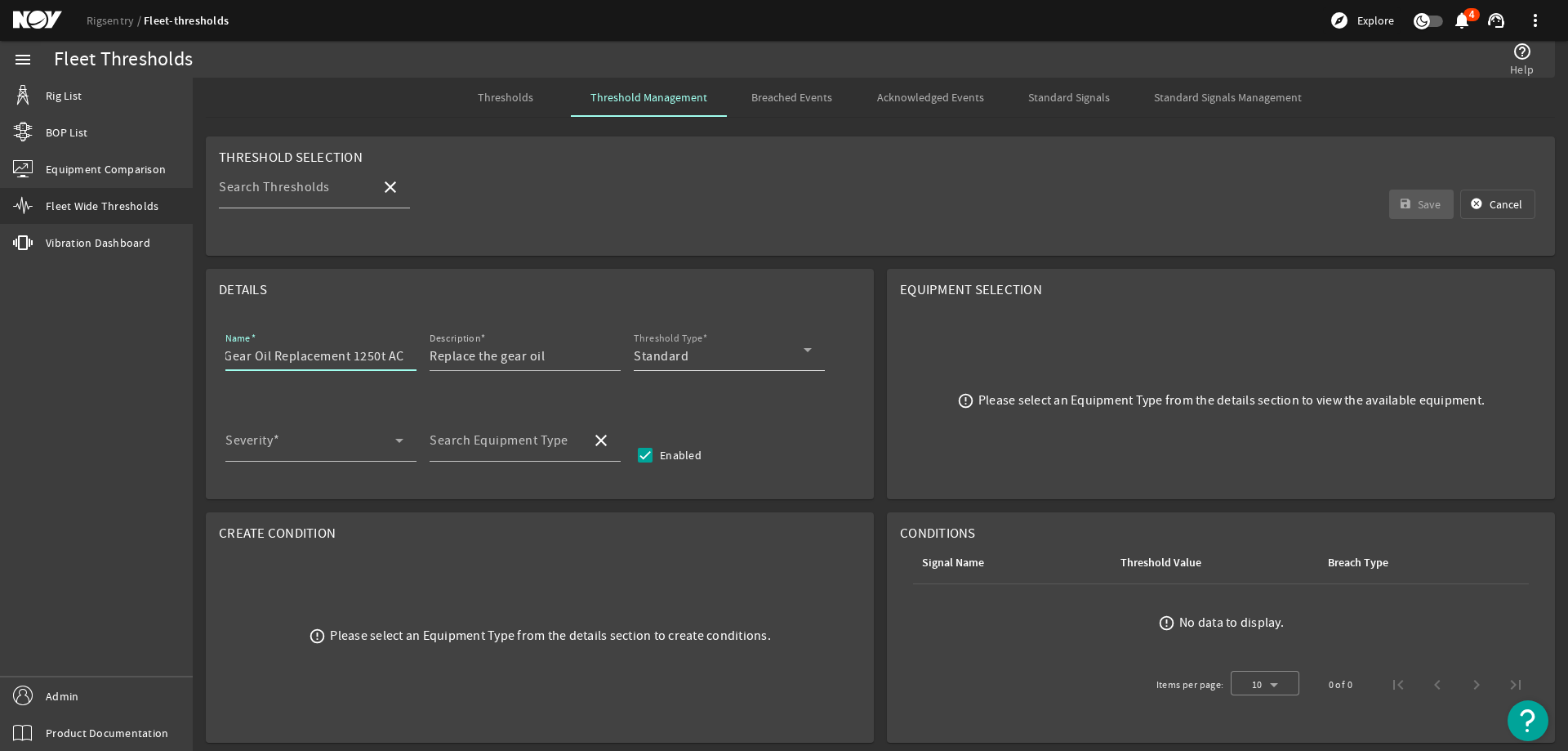
scroll to position [0, 0]
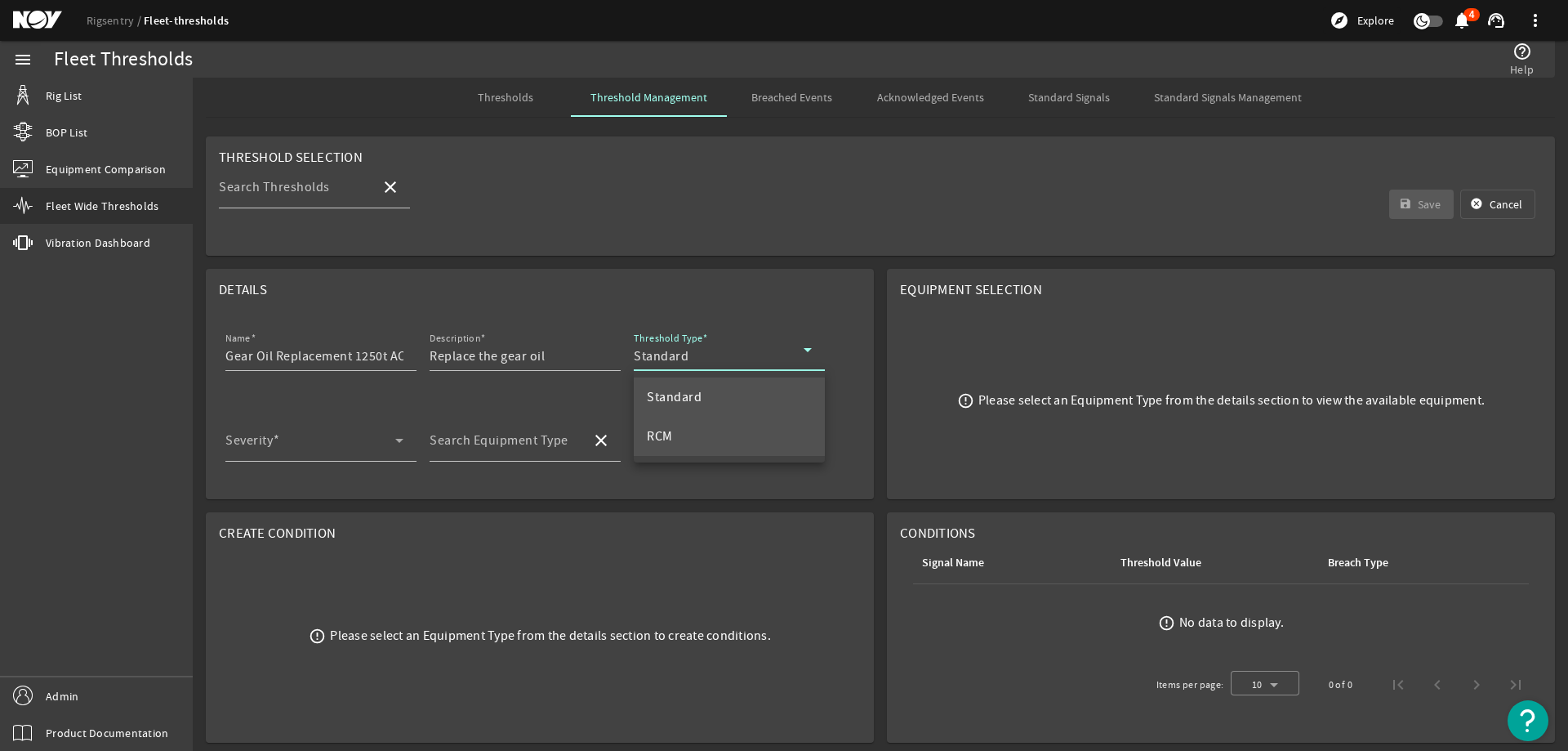
click at [685, 427] on mat-option "RCM" at bounding box center [730, 436] width 191 height 39
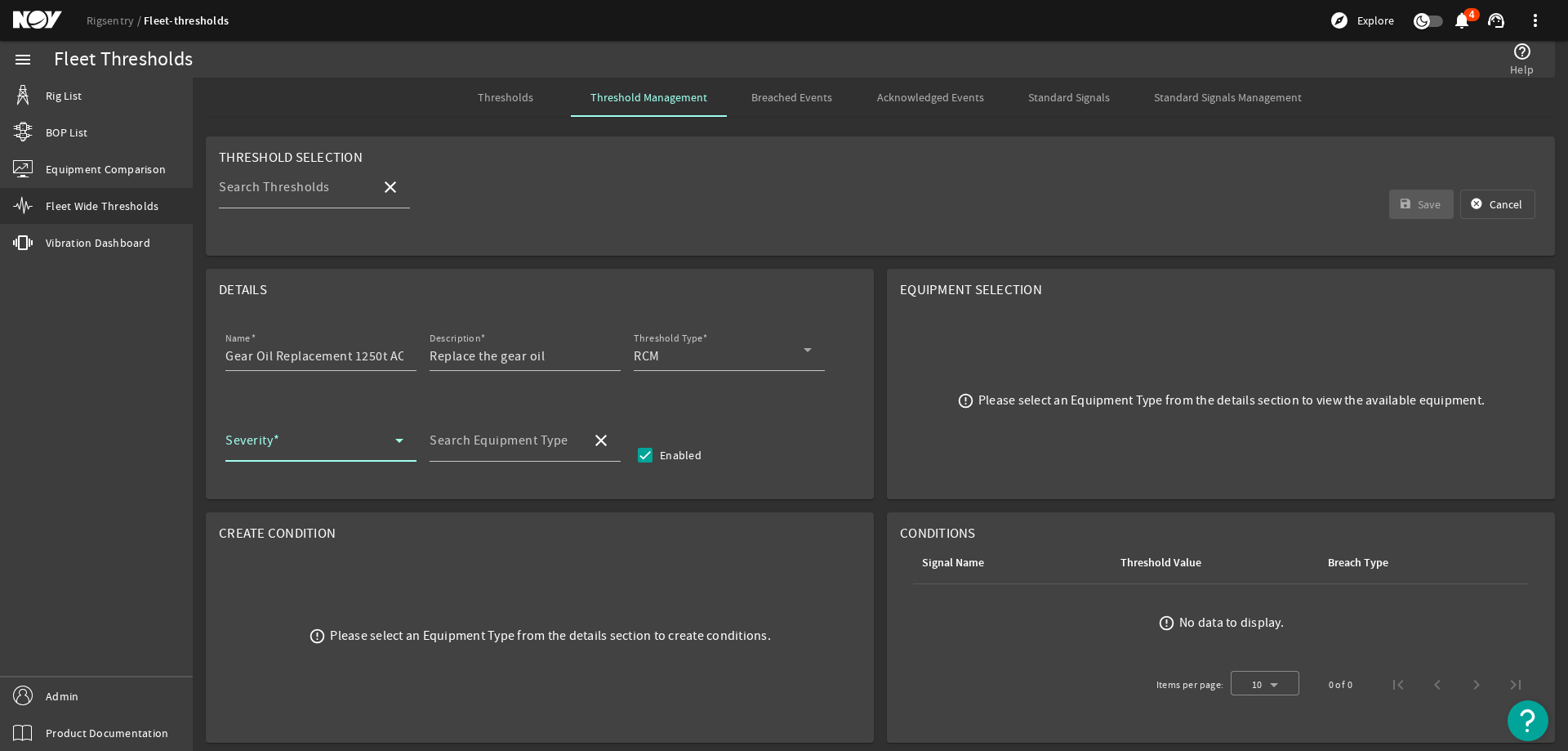
click at [324, 443] on span at bounding box center [311, 447] width 170 height 19
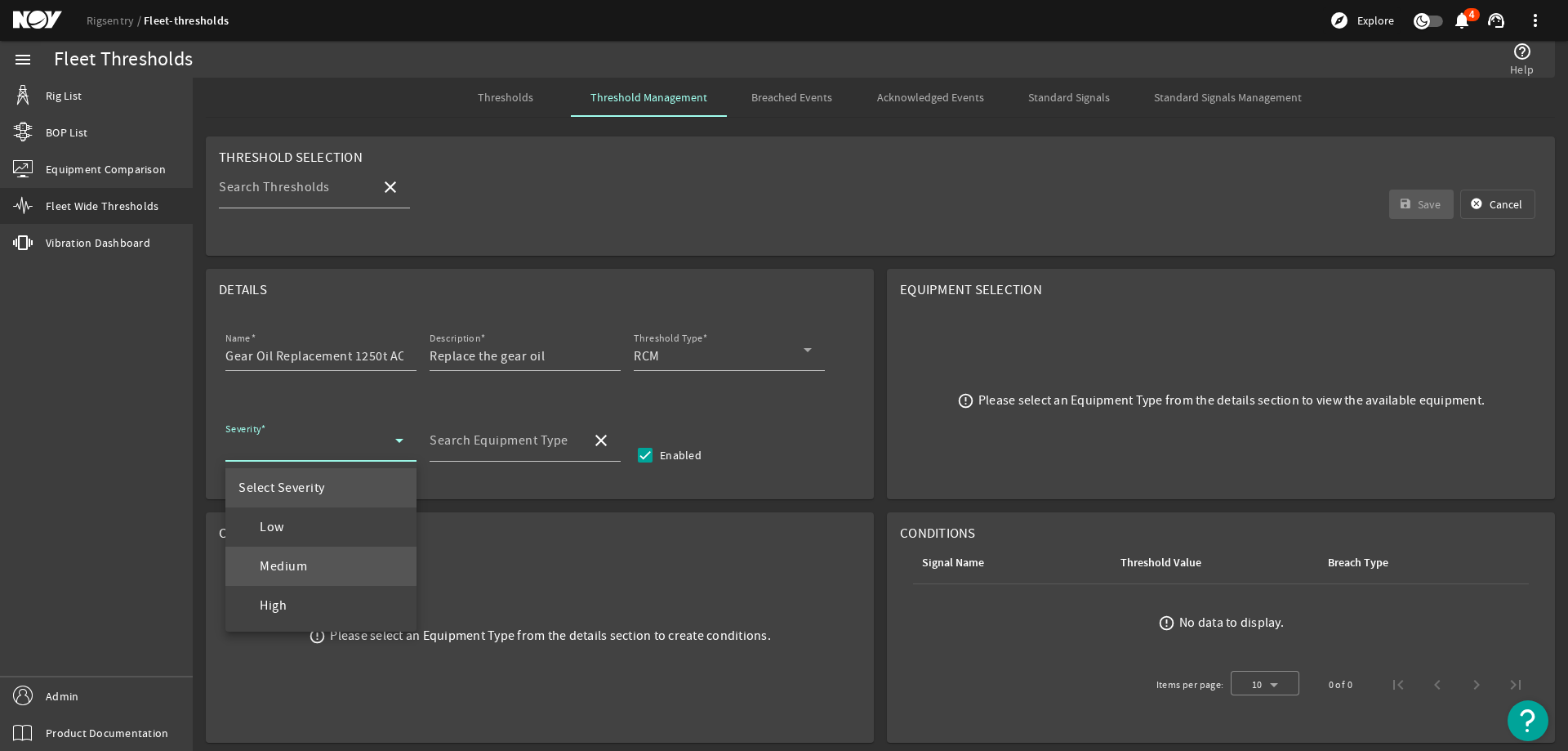
drag, startPoint x: 308, startPoint y: 556, endPoint x: 350, endPoint y: 528, distance: 50.5
click at [309, 557] on mat-option "Medium" at bounding box center [321, 565] width 191 height 39
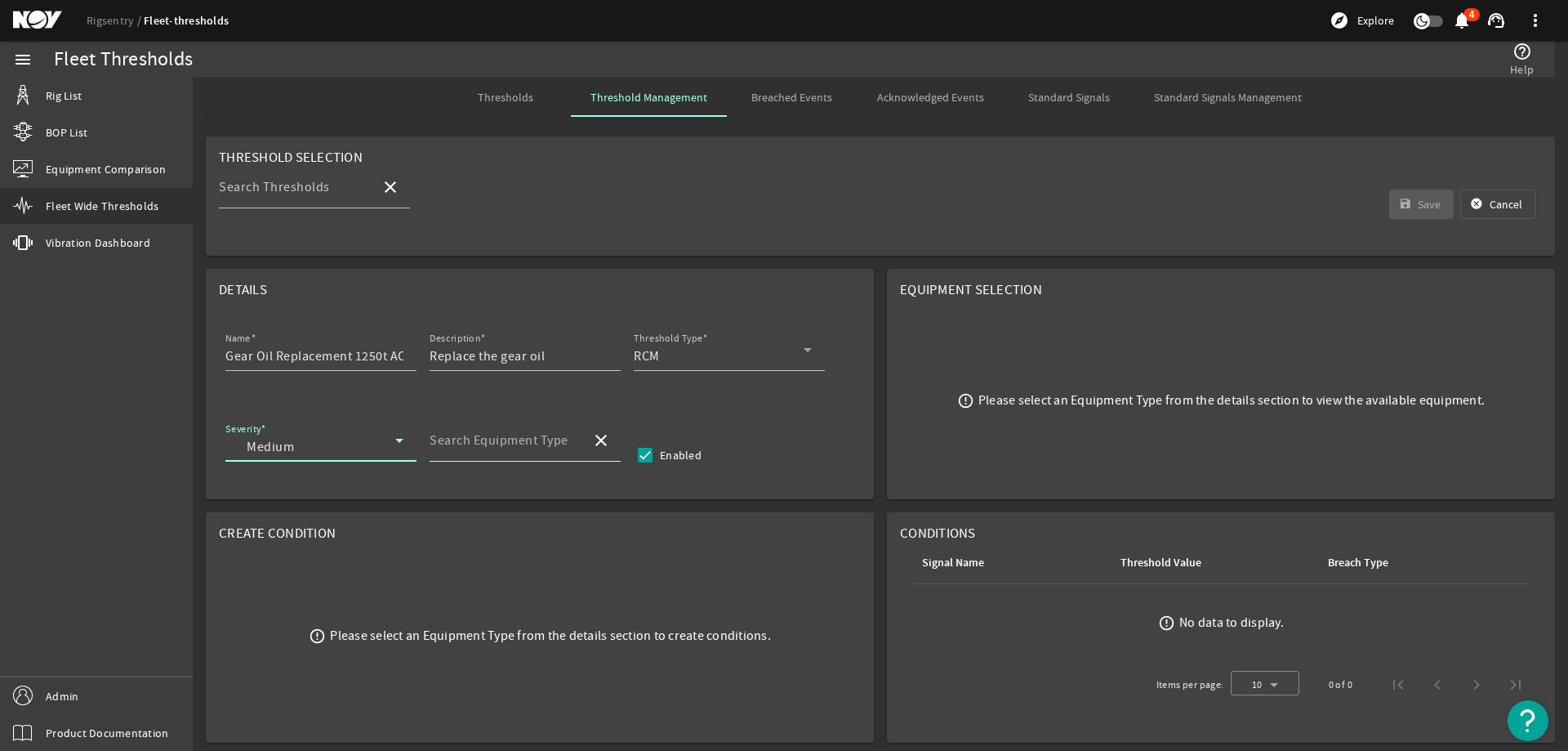
click at [470, 441] on mat-label "Search Equipment Type" at bounding box center [498, 440] width 139 height 16
click at [470, 441] on input "Search Equipment Type" at bounding box center [503, 447] width 148 height 19
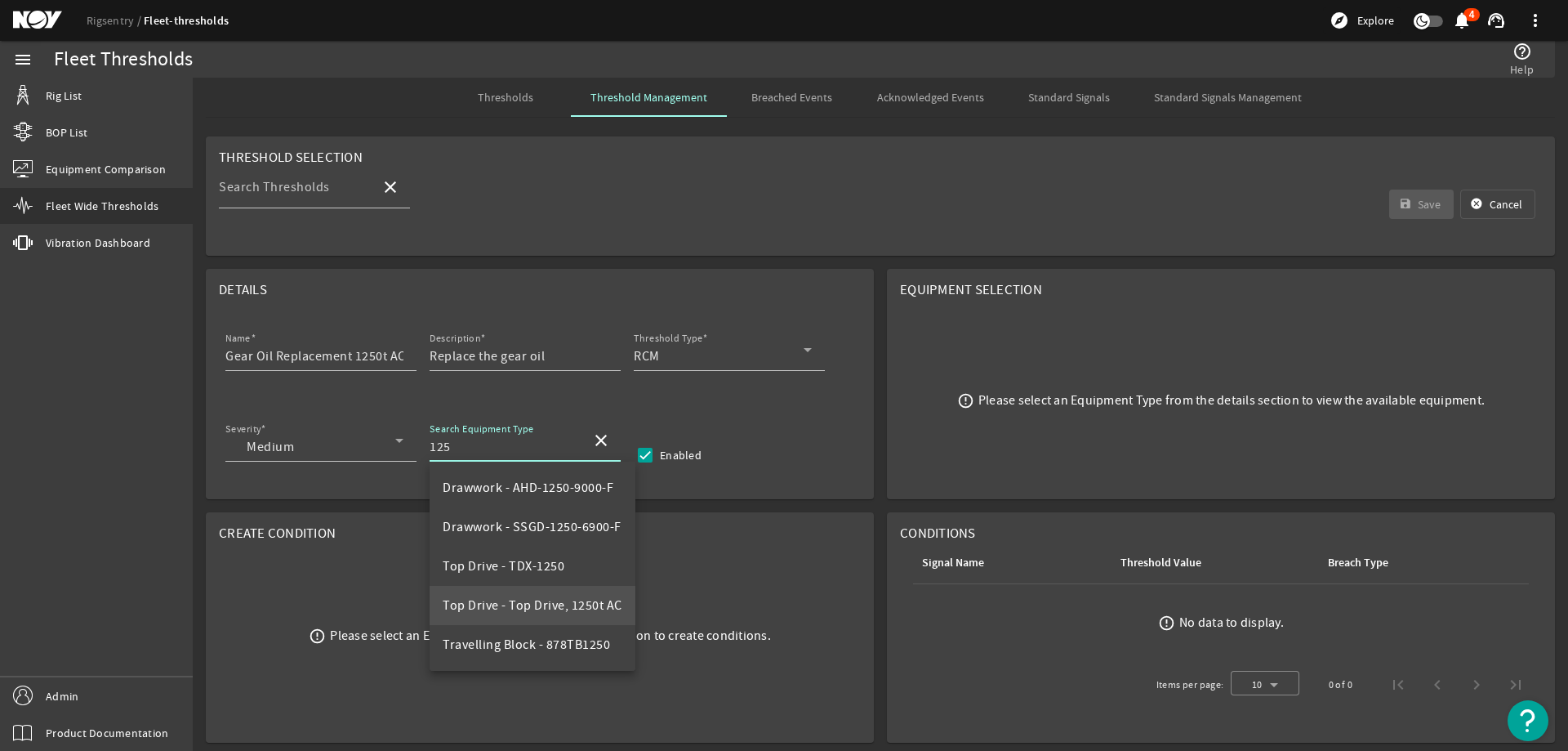
click at [528, 594] on mat-option "Top Drive - Top Drive, 1250t AC" at bounding box center [532, 605] width 206 height 39
type input "Top Drive - Top Drive, 1250t AC"
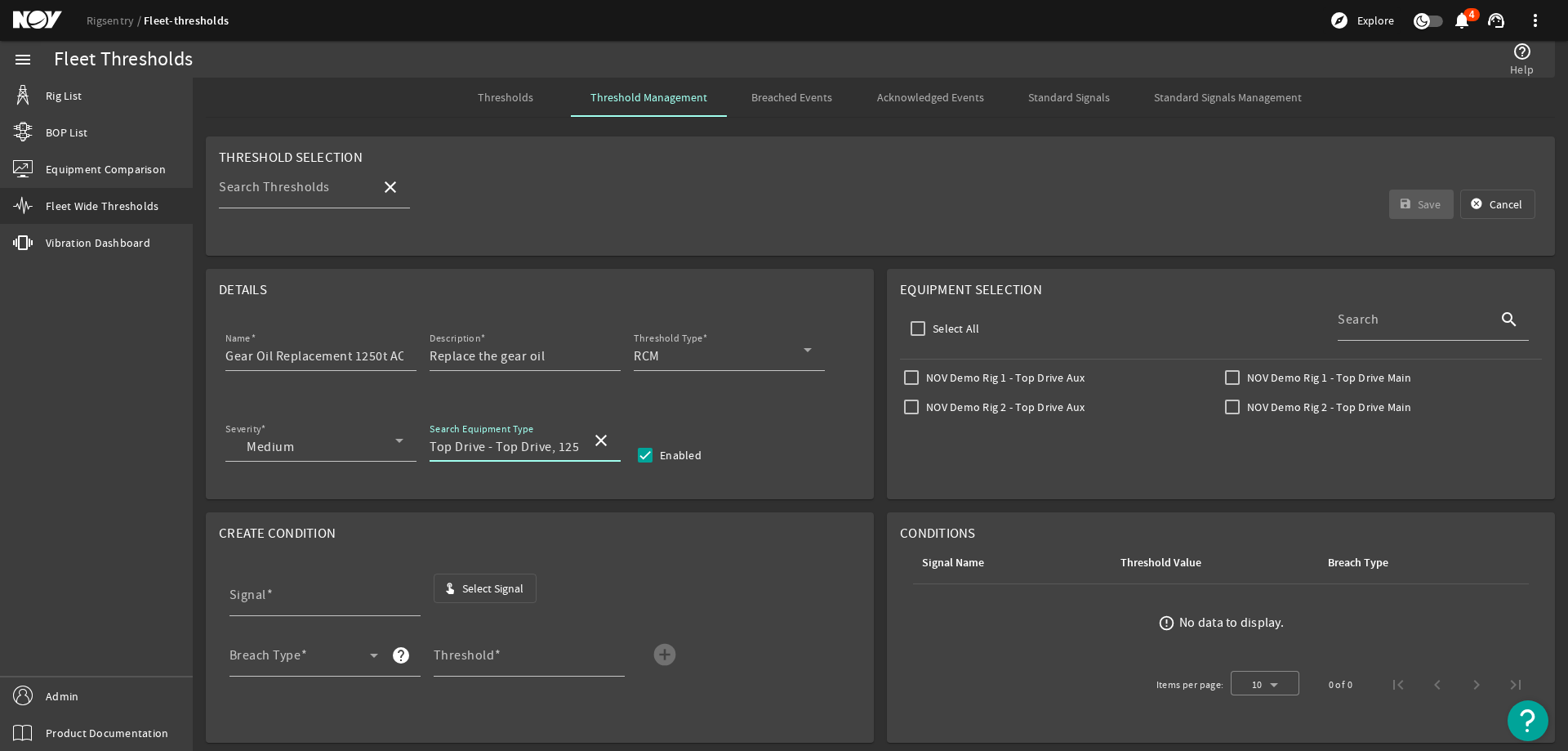
scroll to position [0, 30]
click at [510, 574] on span "button" at bounding box center [485, 587] width 102 height 39
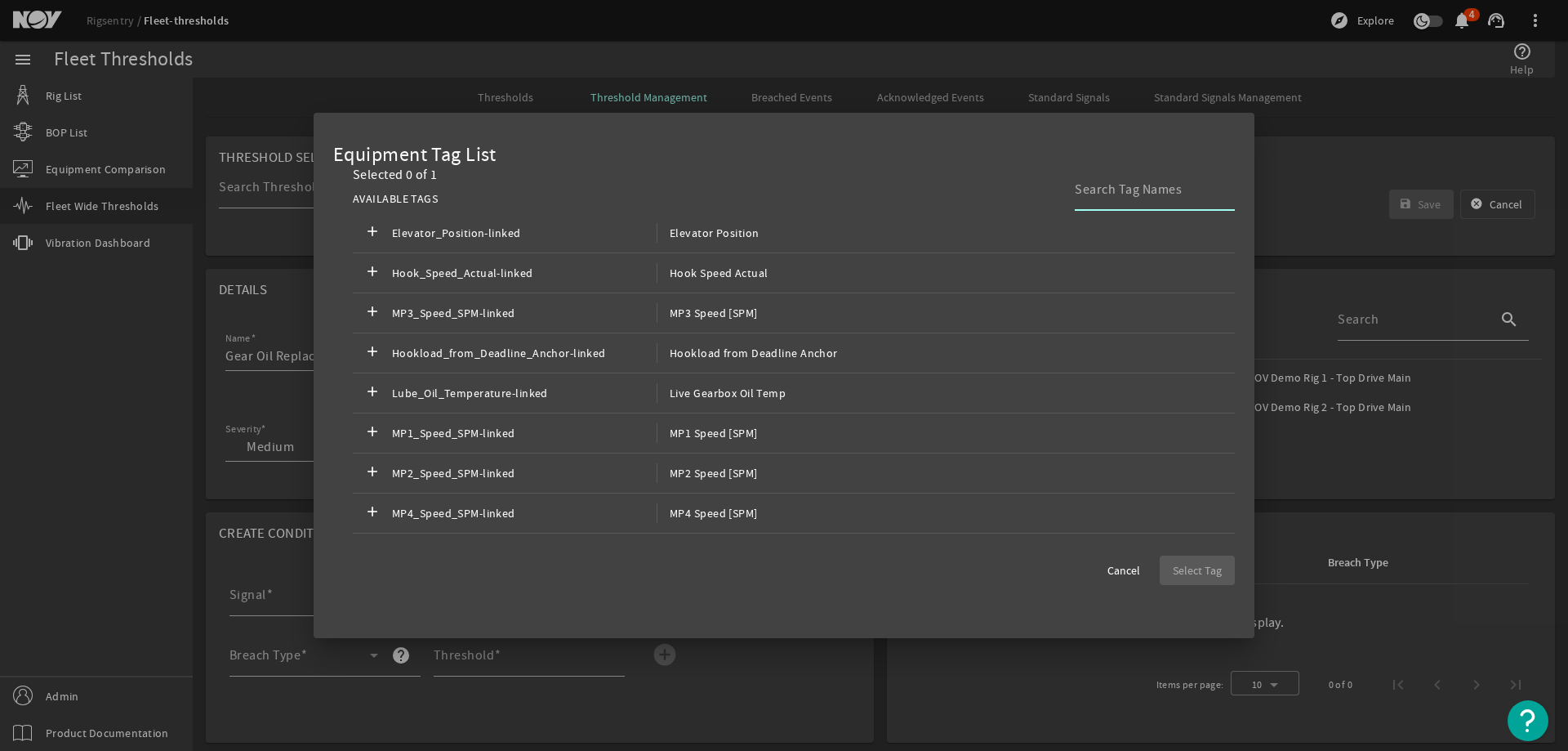
click at [1123, 190] on input at bounding box center [1148, 189] width 147 height 19
click at [920, 204] on div "AVAILABLE TAGS" at bounding box center [794, 199] width 882 height 29
click at [1163, 192] on input at bounding box center [1148, 189] width 147 height 19
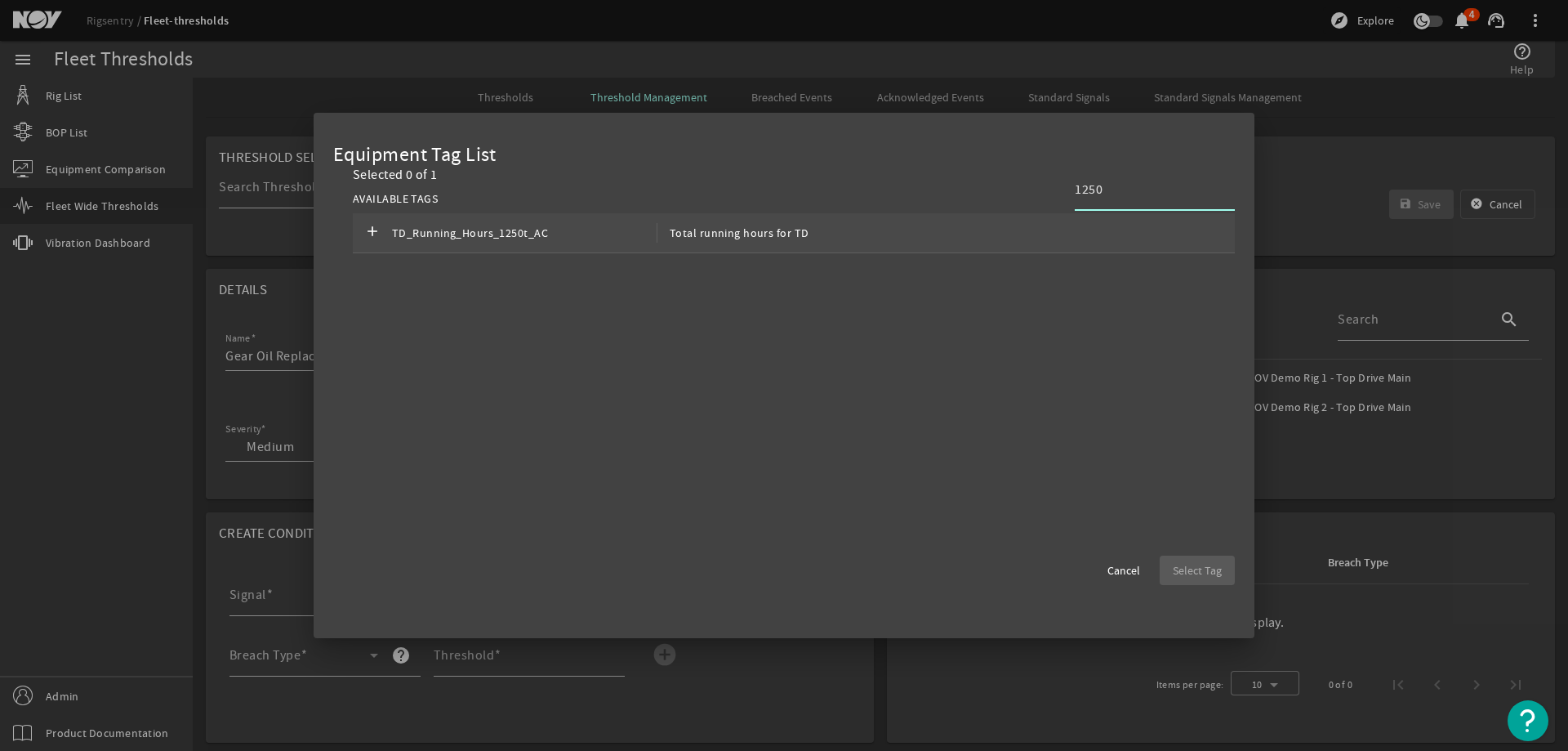
type input "1250"
click at [868, 227] on div "add TD_Running_Hours_1250t_AC Total running hours for TD" at bounding box center [794, 233] width 882 height 40
click at [1205, 568] on span "Select Tag" at bounding box center [1196, 570] width 49 height 16
type input "TD_Running_Hours_1250t_AC"
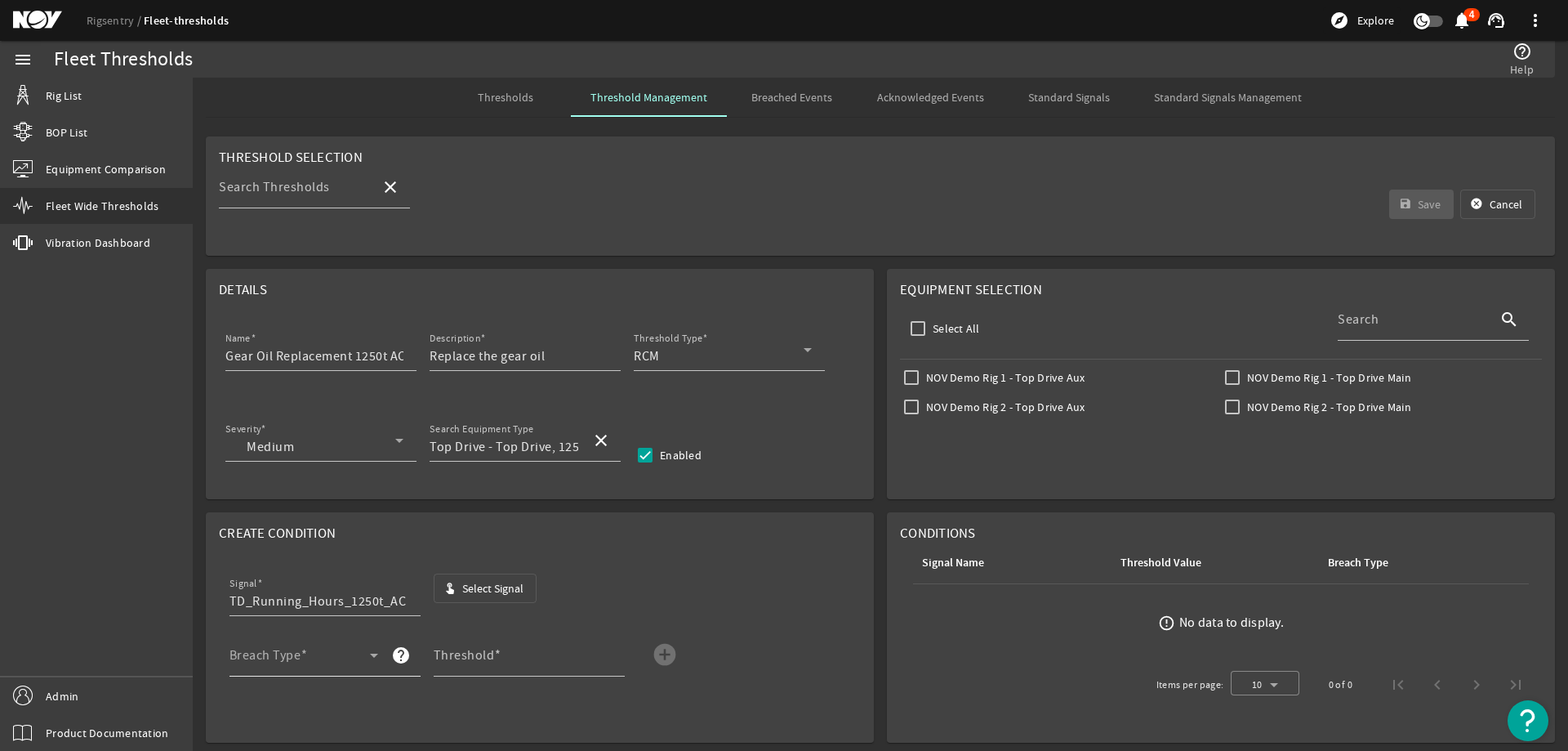
click at [282, 647] on mat-label "Breach Type" at bounding box center [265, 654] width 72 height 16
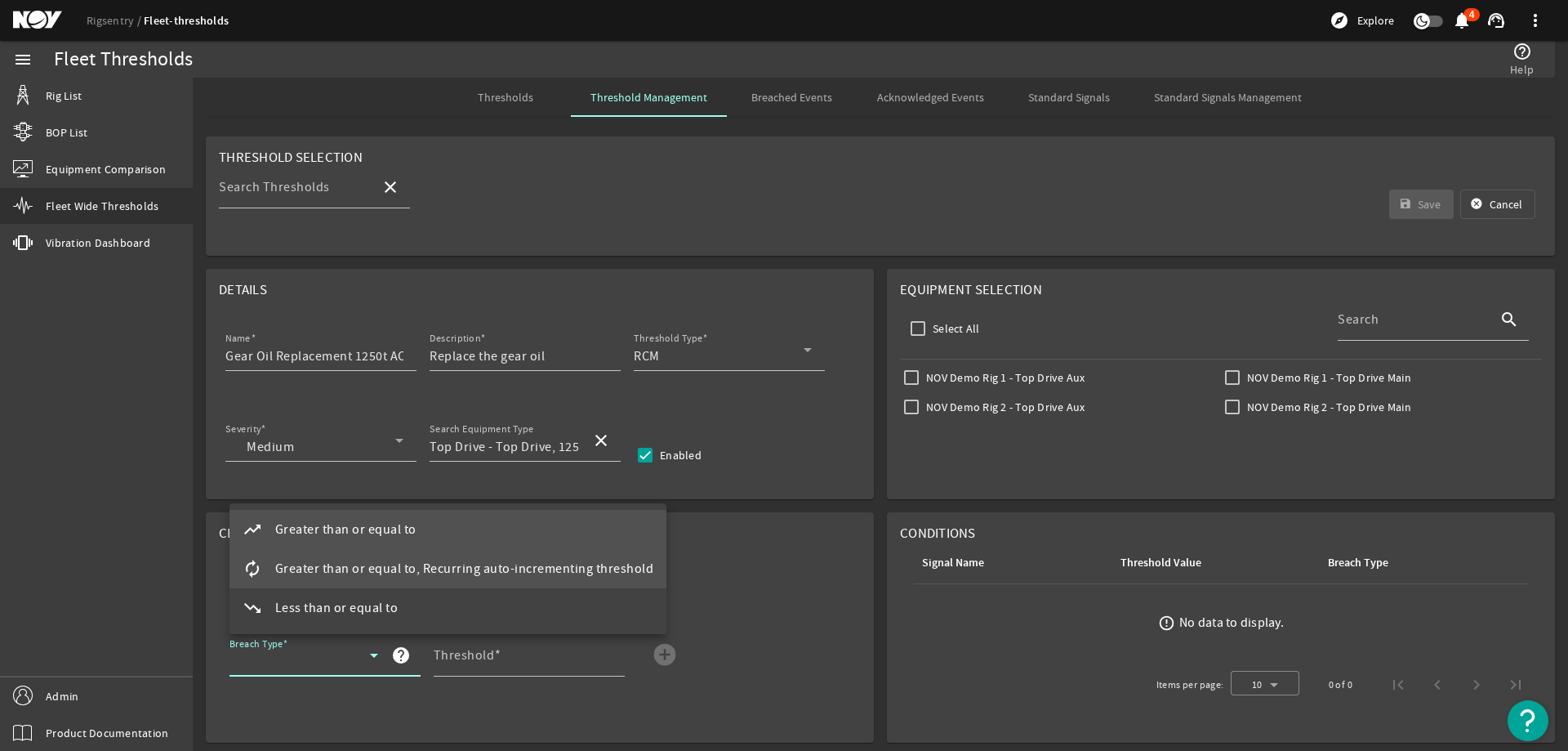
click at [301, 579] on span "Greater than or equal to, Recurring auto-incrementing threshold" at bounding box center [465, 568] width 379 height 19
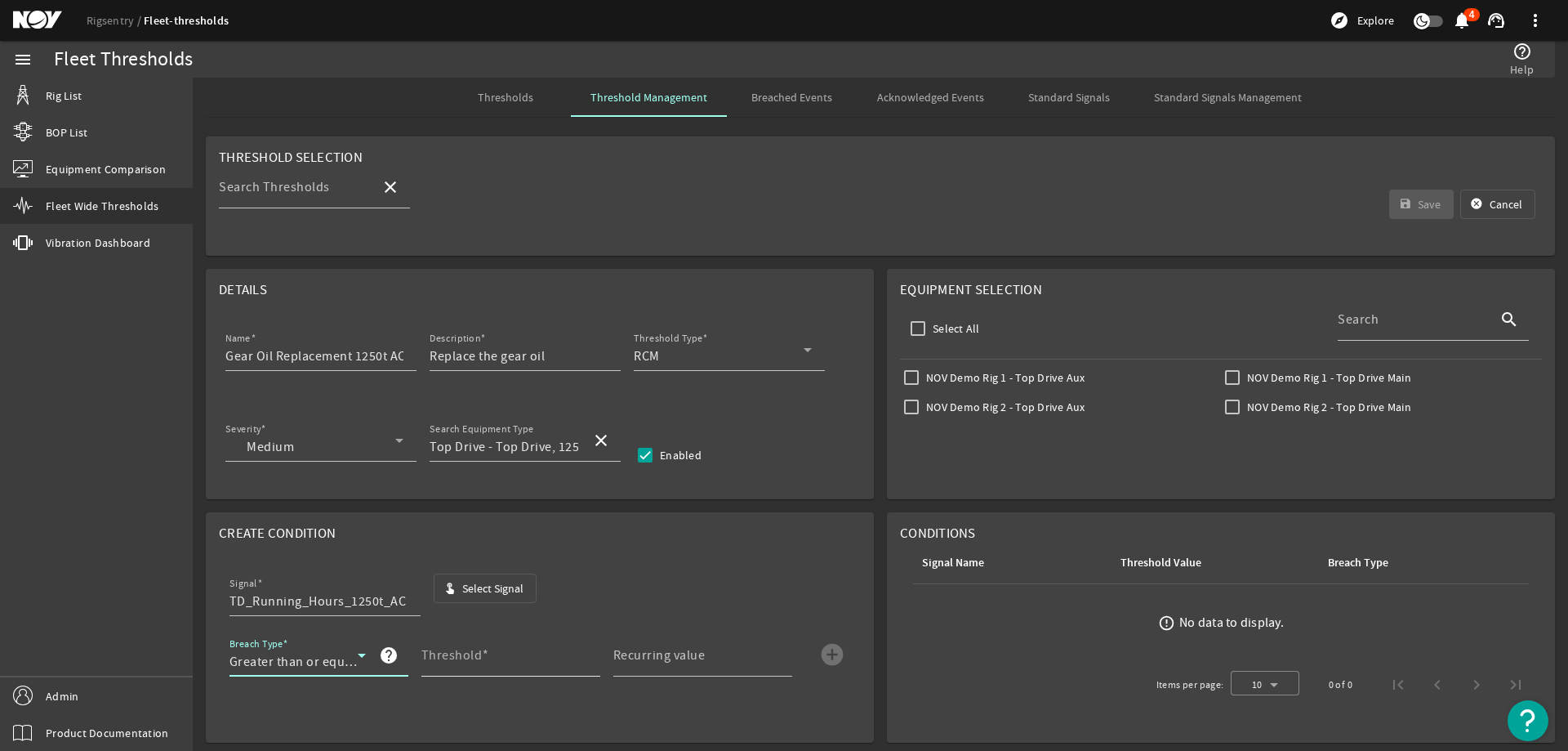
click at [502, 658] on input "Threshold" at bounding box center [504, 661] width 165 height 19
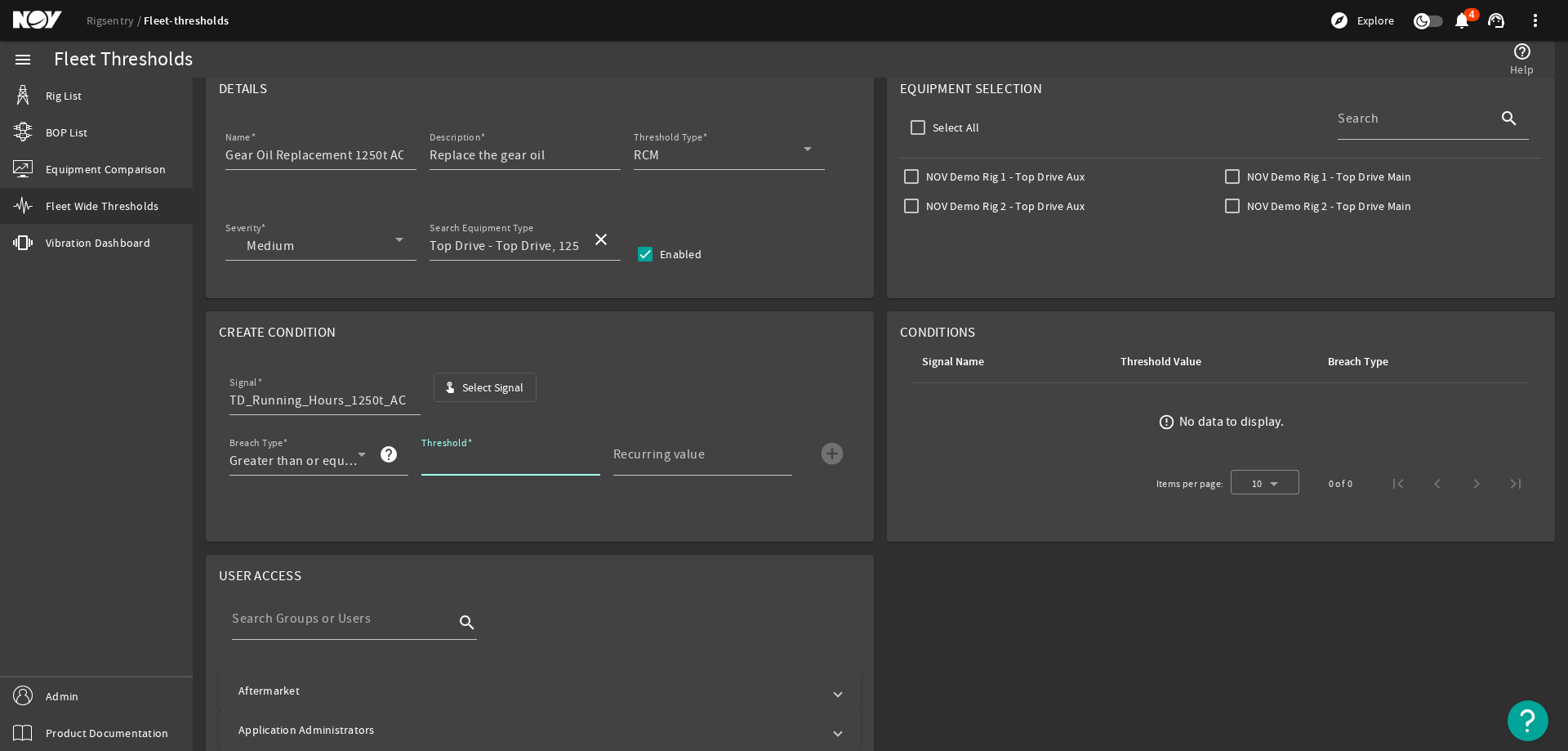
scroll to position [327, 0]
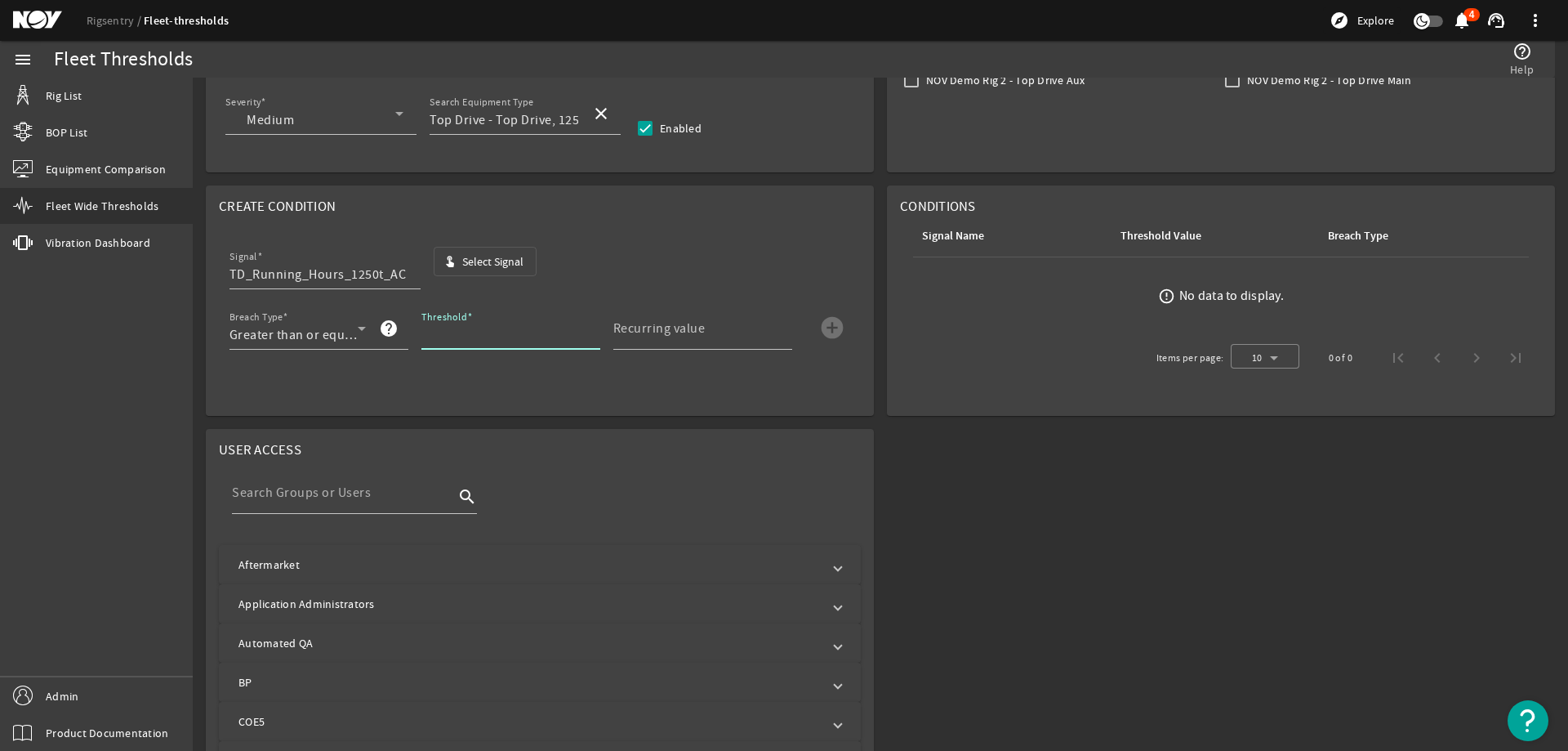
type input "2"
type input "3000"
click at [657, 342] on input "Recurring value" at bounding box center [695, 335] width 165 height 19
type input "3000"
click at [827, 333] on mat-icon "add_circle" at bounding box center [832, 327] width 26 height 26
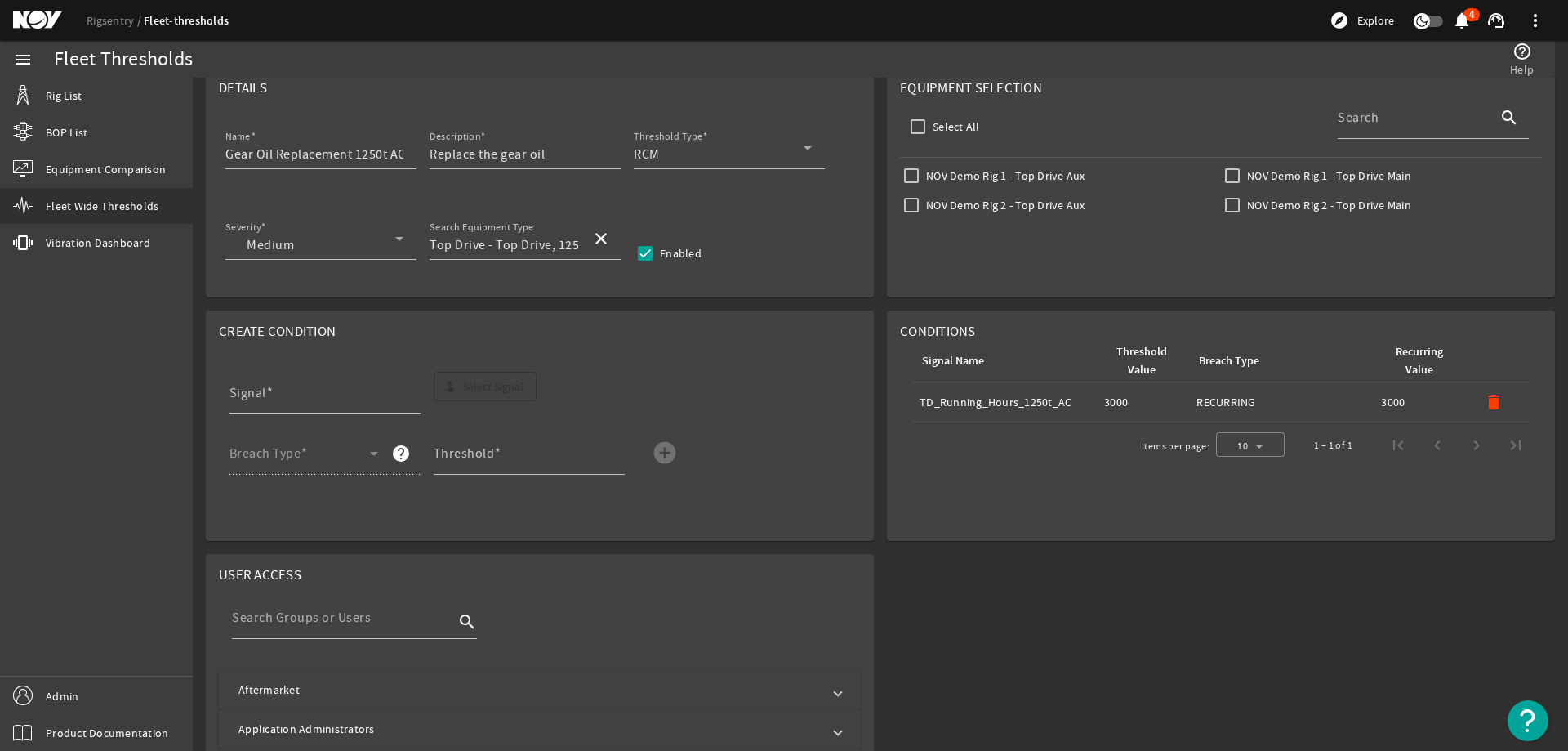
scroll to position [0, 0]
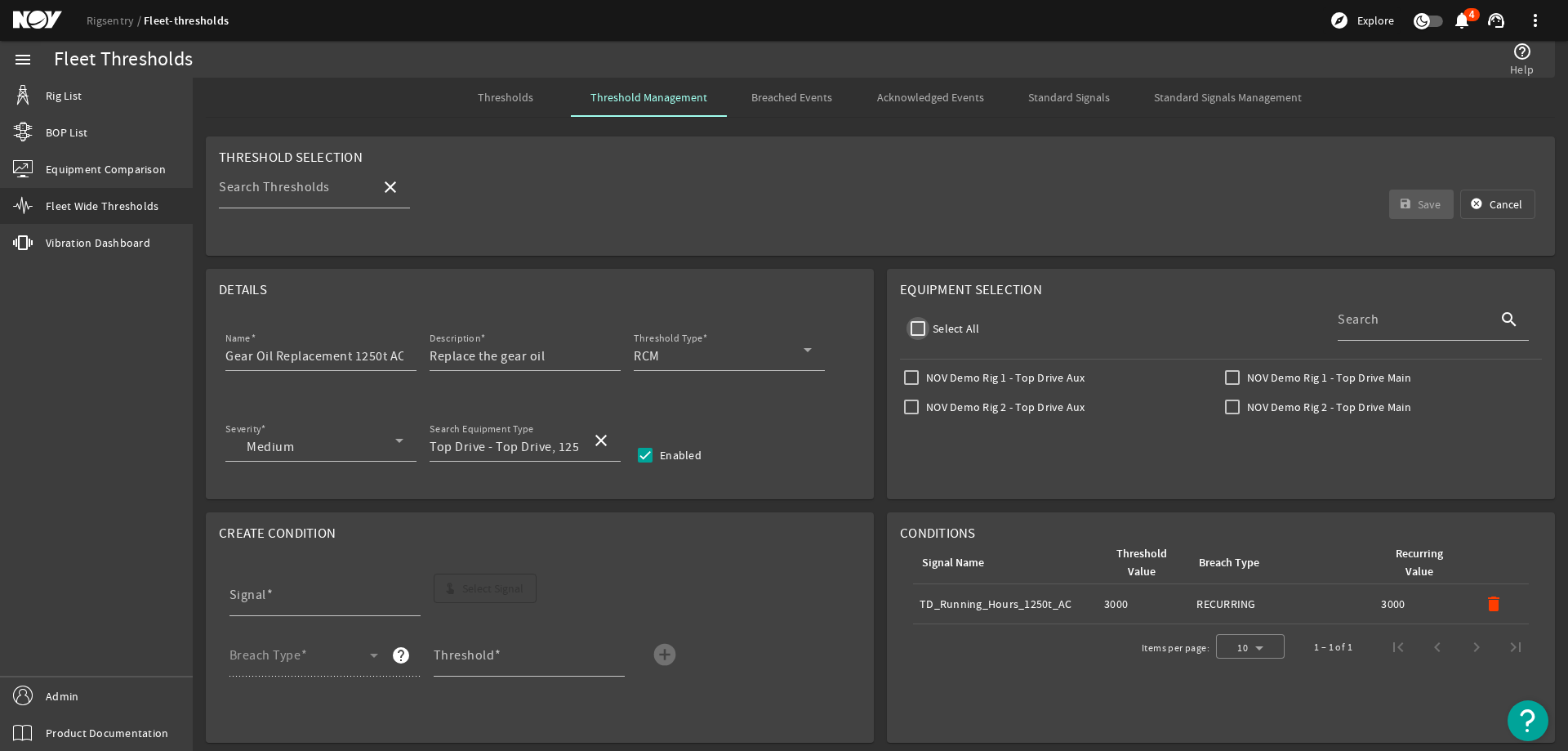
click at [911, 326] on input "Select All" at bounding box center [918, 328] width 23 height 23
checkbox input "true"
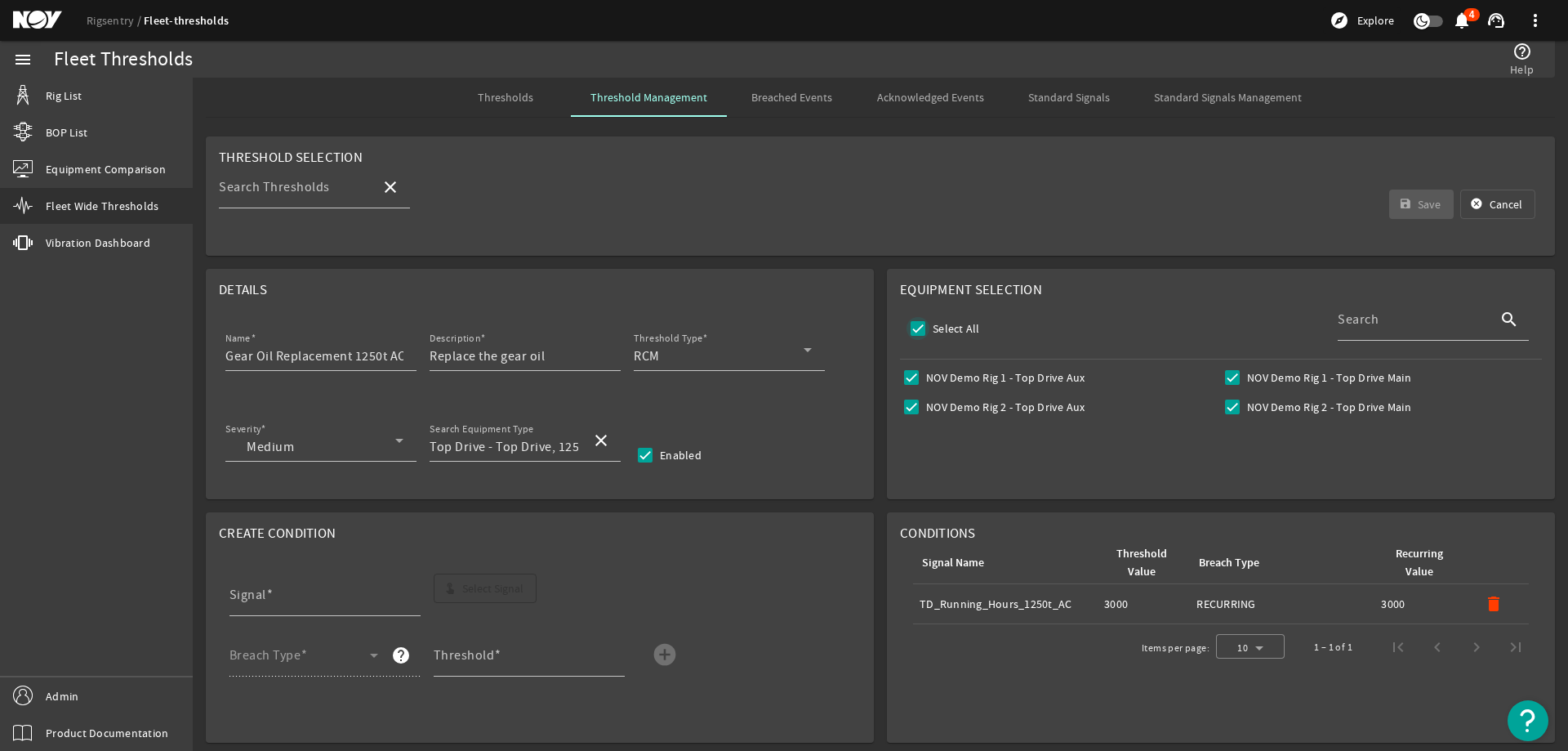
checkbox input "true"
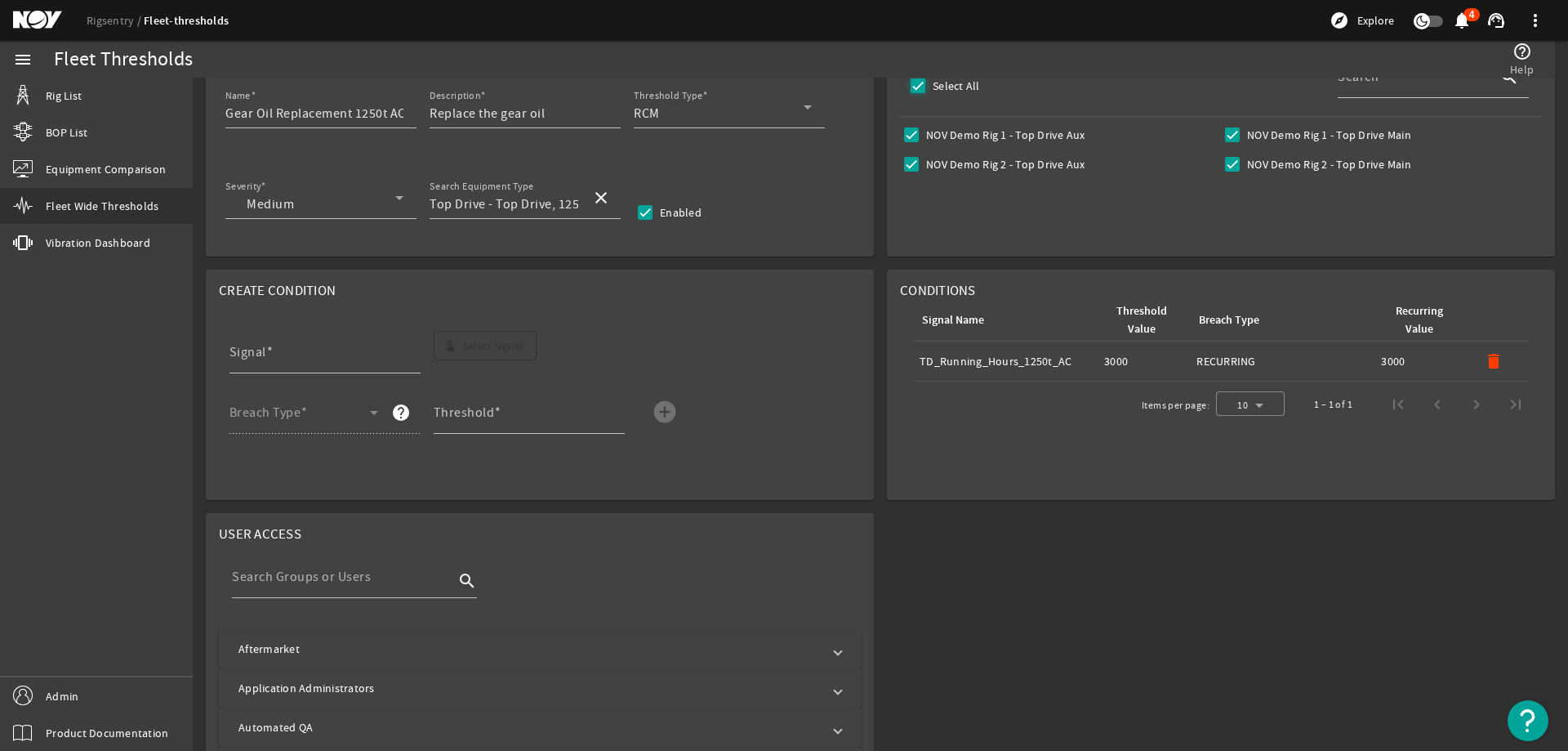
scroll to position [245, 0]
click at [1484, 357] on mat-icon "delete" at bounding box center [1493, 359] width 19 height 19
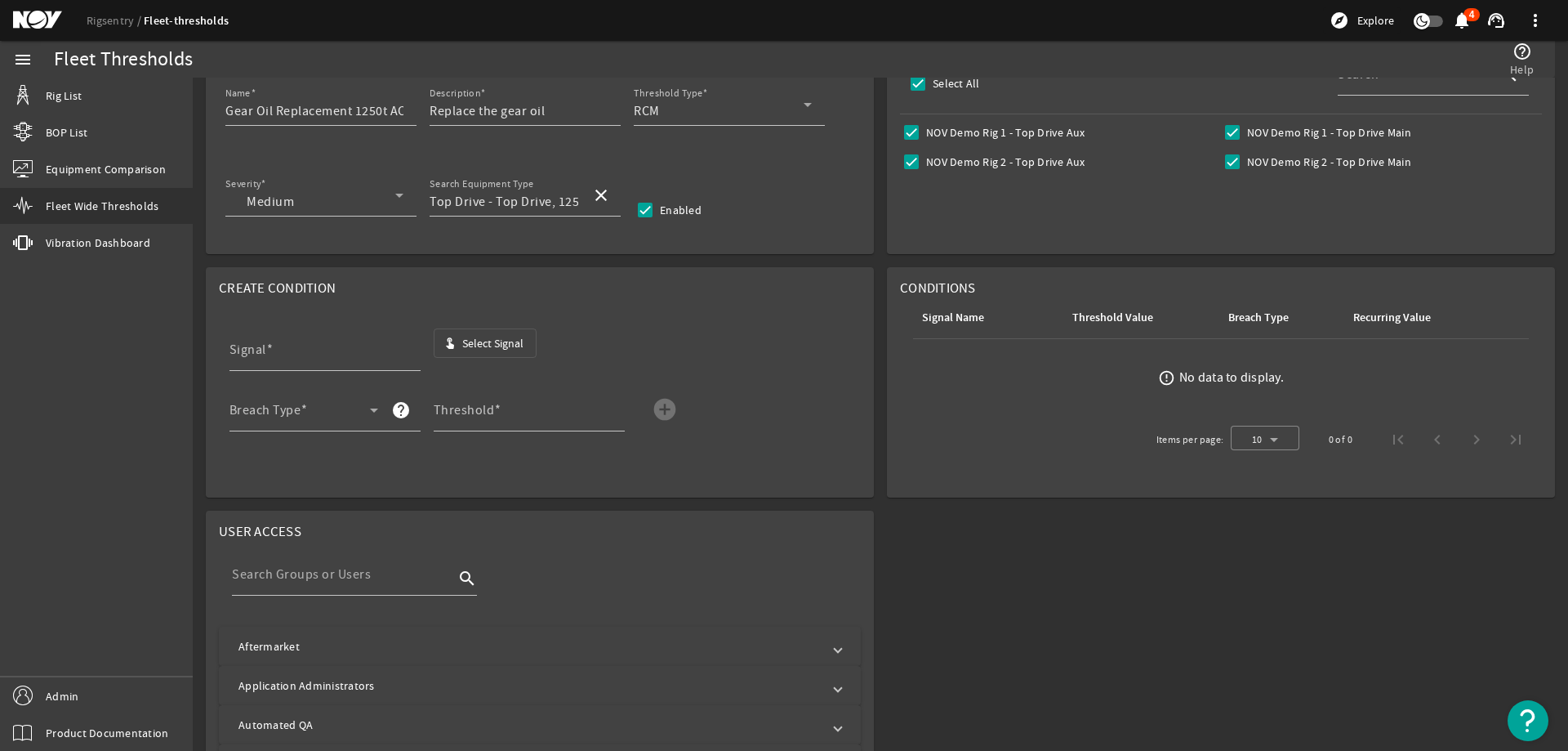
click at [521, 345] on span "Select Signal" at bounding box center [492, 342] width 61 height 16
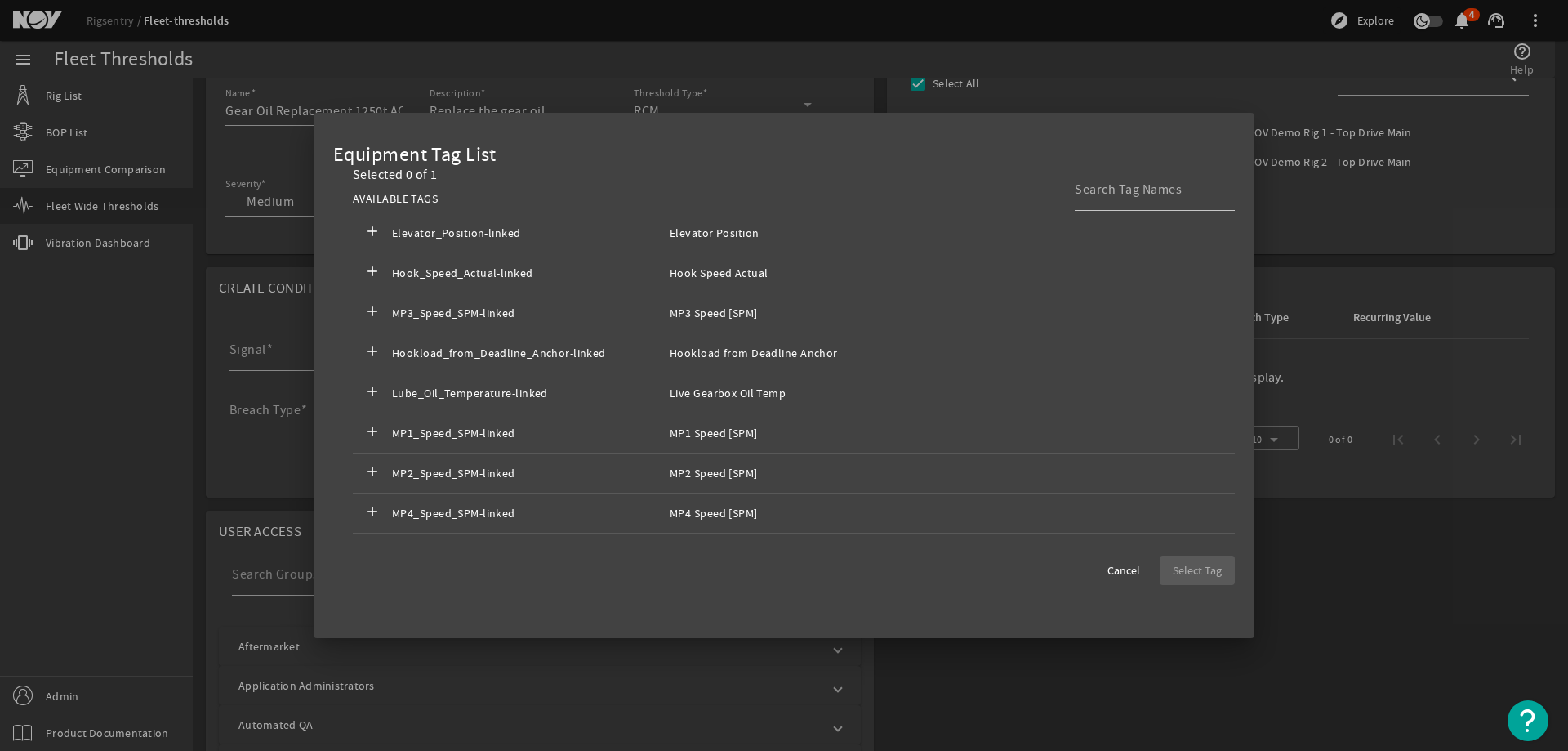
click at [222, 488] on div at bounding box center [784, 375] width 1568 height 751
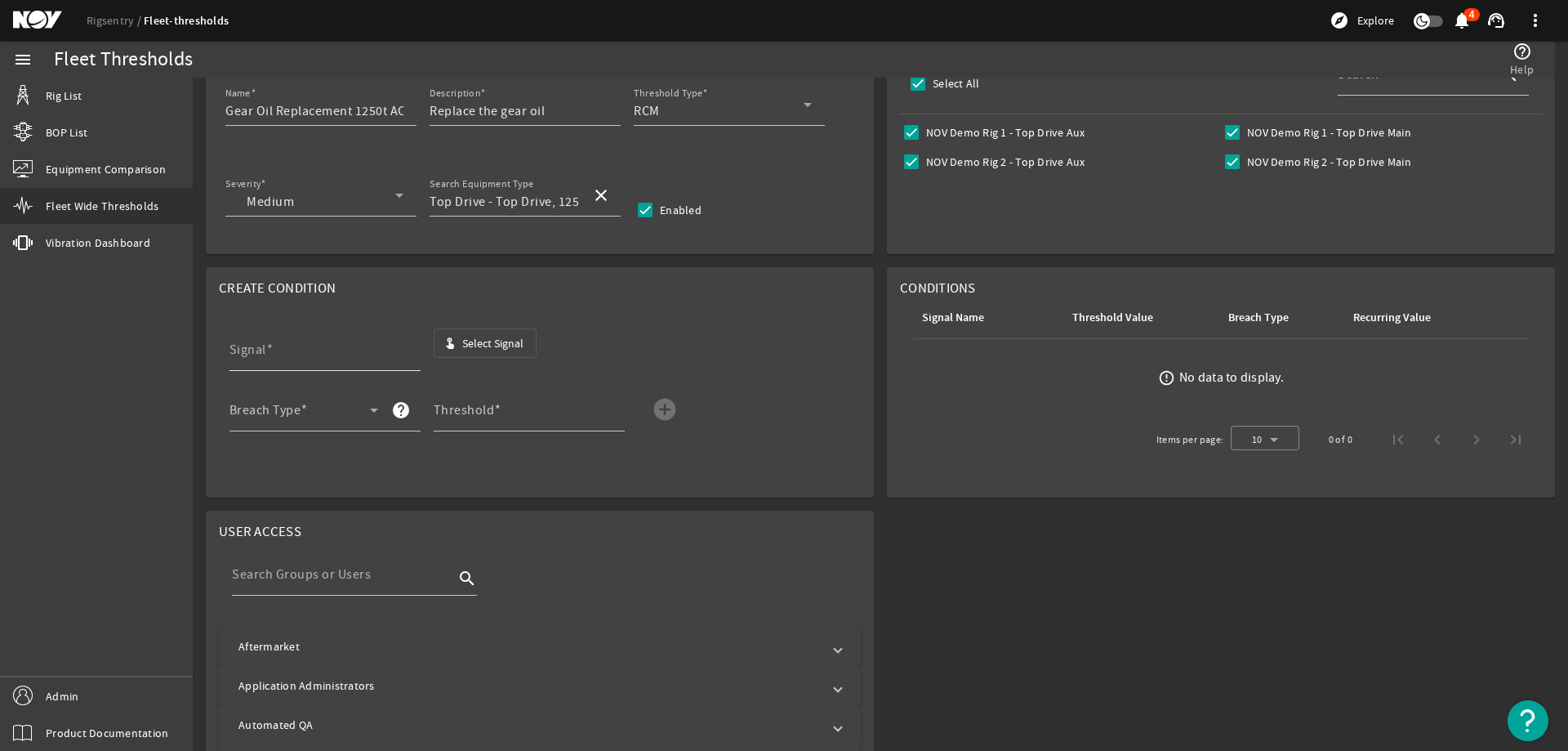
click at [345, 361] on input "Signal" at bounding box center [318, 356] width 178 height 19
click at [482, 348] on span "Select Signal" at bounding box center [492, 342] width 61 height 16
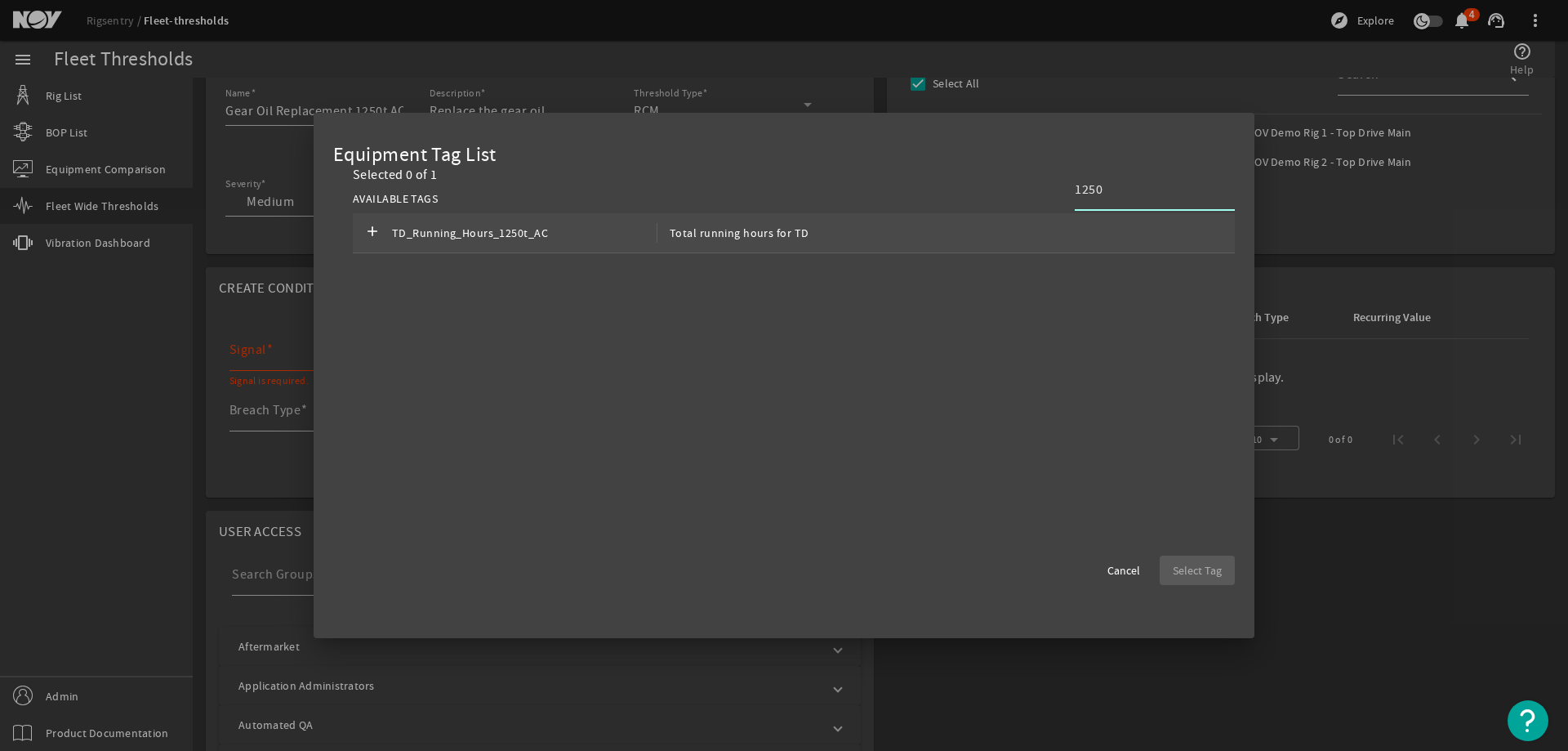
type input "1250"
click at [836, 230] on div "add TD_Running_Hours_1250t_AC Total running hours for TD" at bounding box center [794, 233] width 882 height 40
click at [1210, 568] on span "Select Tag" at bounding box center [1196, 570] width 49 height 16
type input "TD_Running_Hours_1250t_AC"
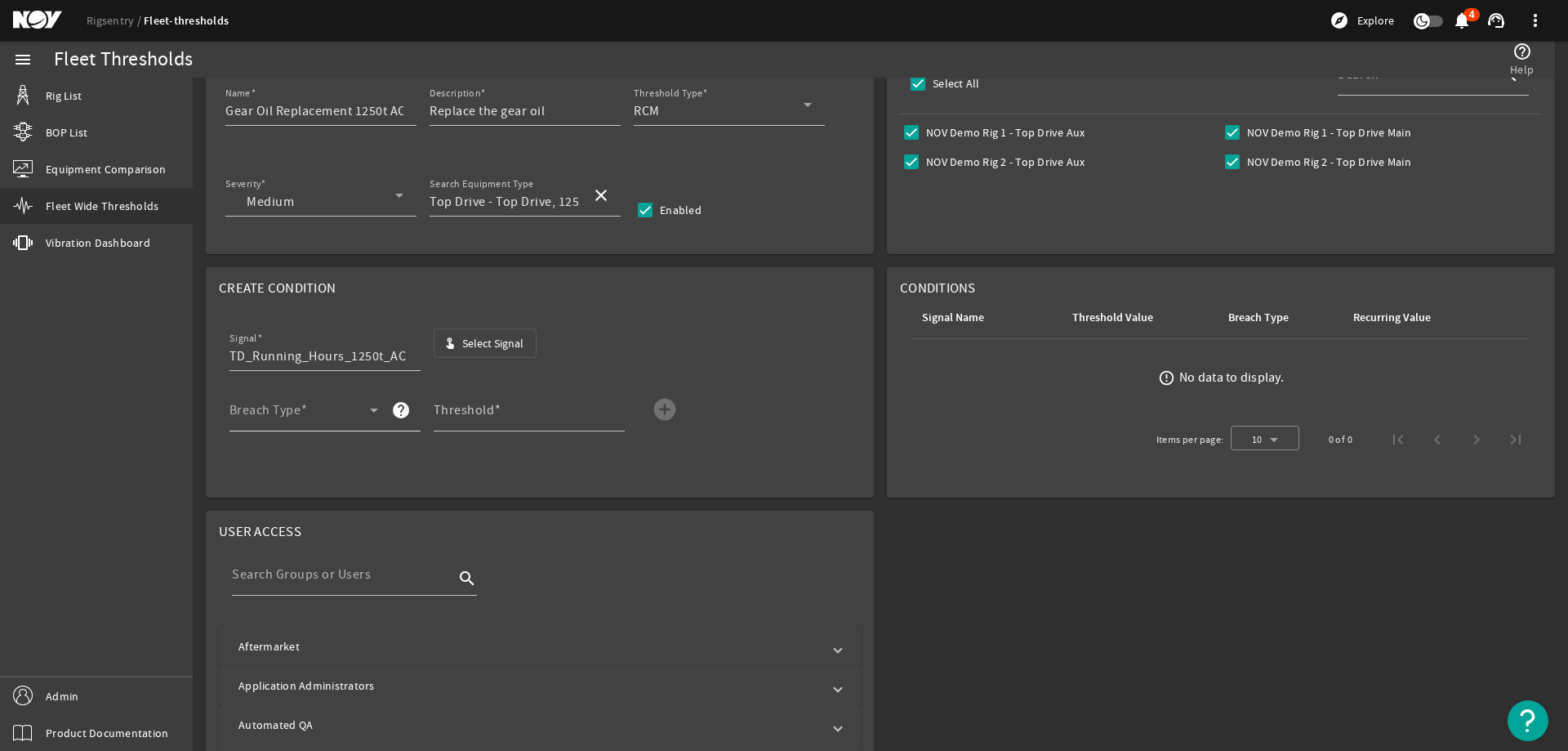
click at [321, 406] on div "Breach Type" at bounding box center [303, 409] width 148 height 42
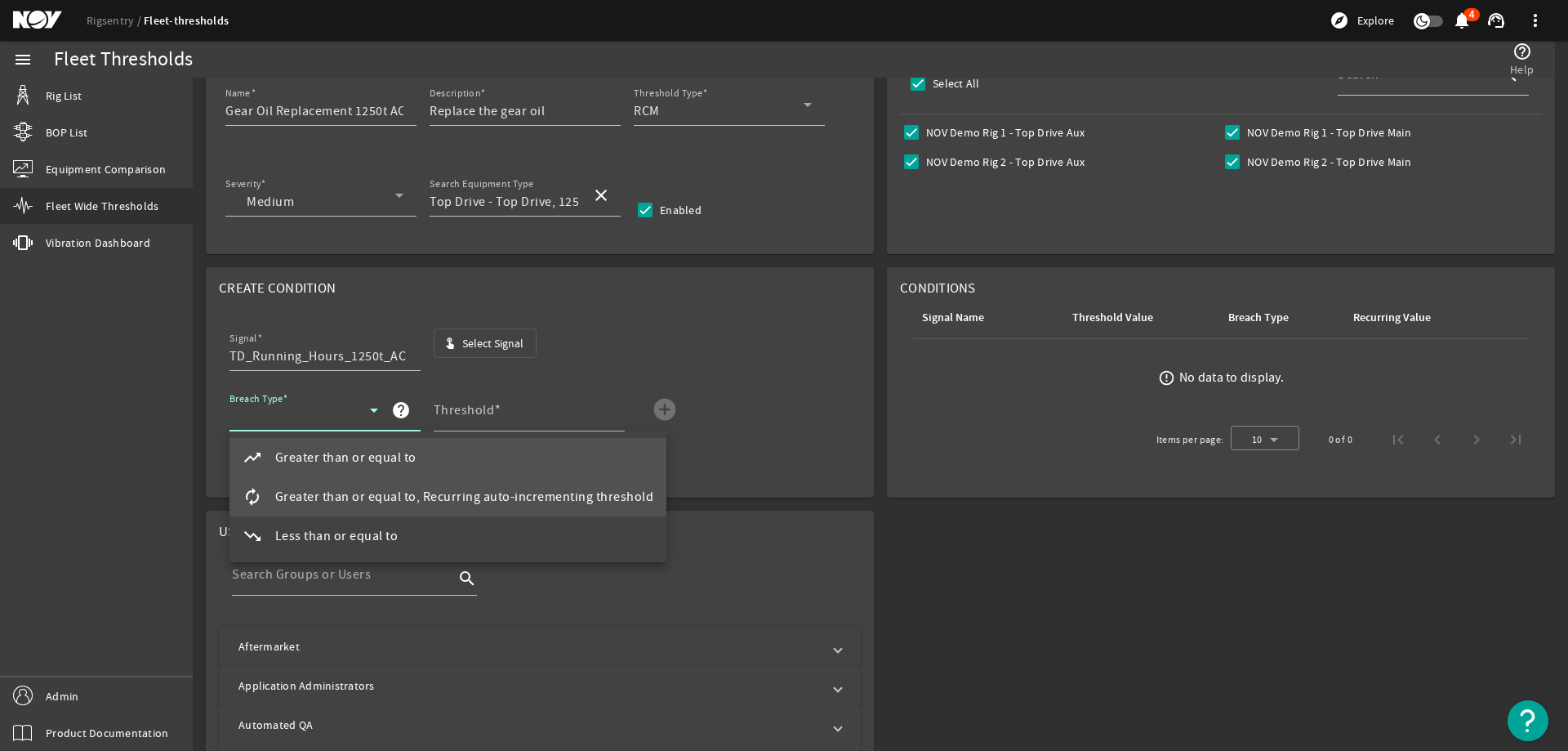
click at [312, 498] on span "Greater than or equal to, Recurring auto-incrementing threshold" at bounding box center [465, 497] width 379 height 19
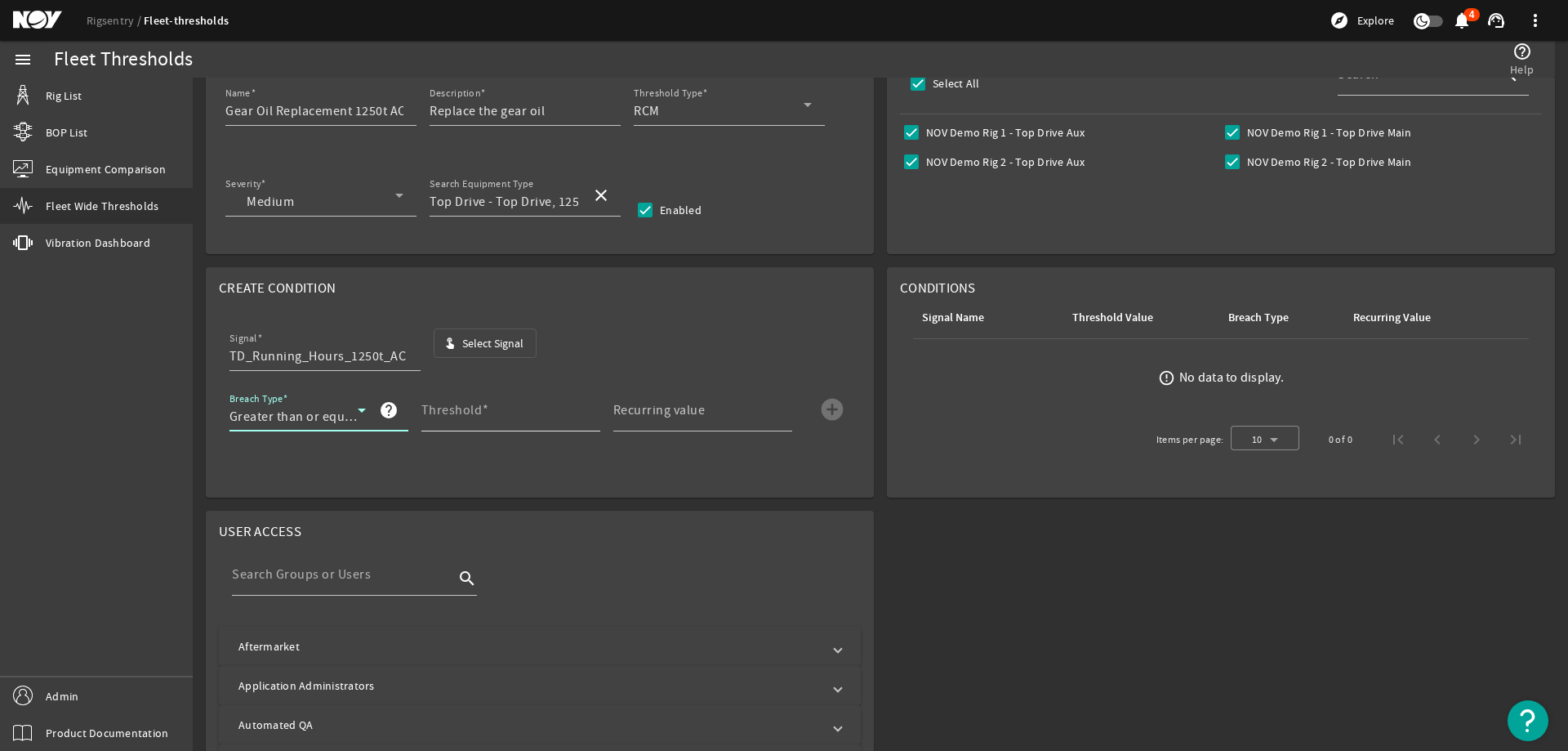
click at [512, 411] on input "Threshold" at bounding box center [504, 416] width 165 height 19
type input "1500"
click at [642, 409] on mat-label "Recurring value" at bounding box center [659, 409] width 92 height 16
click at [642, 409] on input "Recurring value" at bounding box center [695, 416] width 165 height 19
type input "1500"
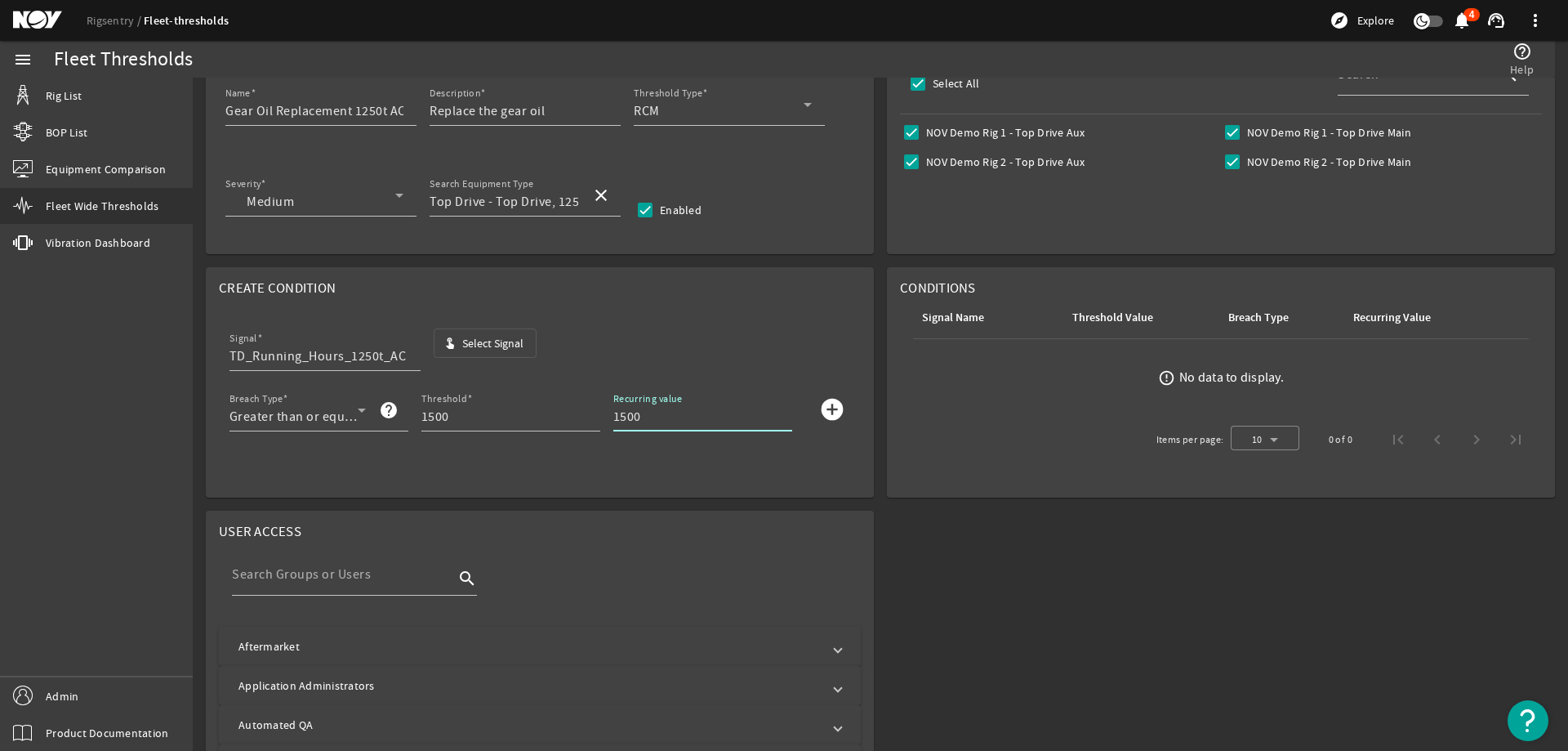
click at [829, 411] on mat-icon "add_circle" at bounding box center [832, 409] width 26 height 26
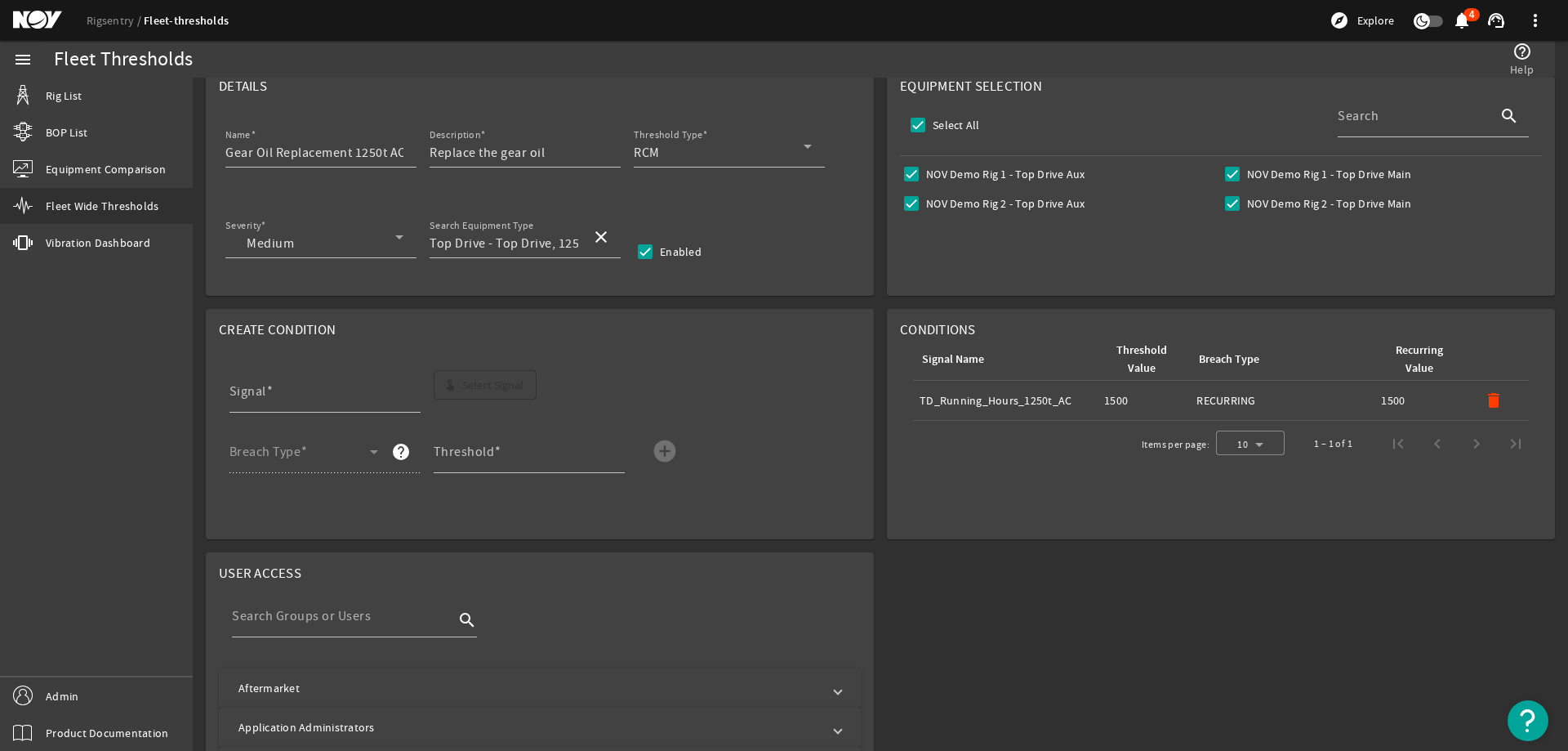
scroll to position [81, 0]
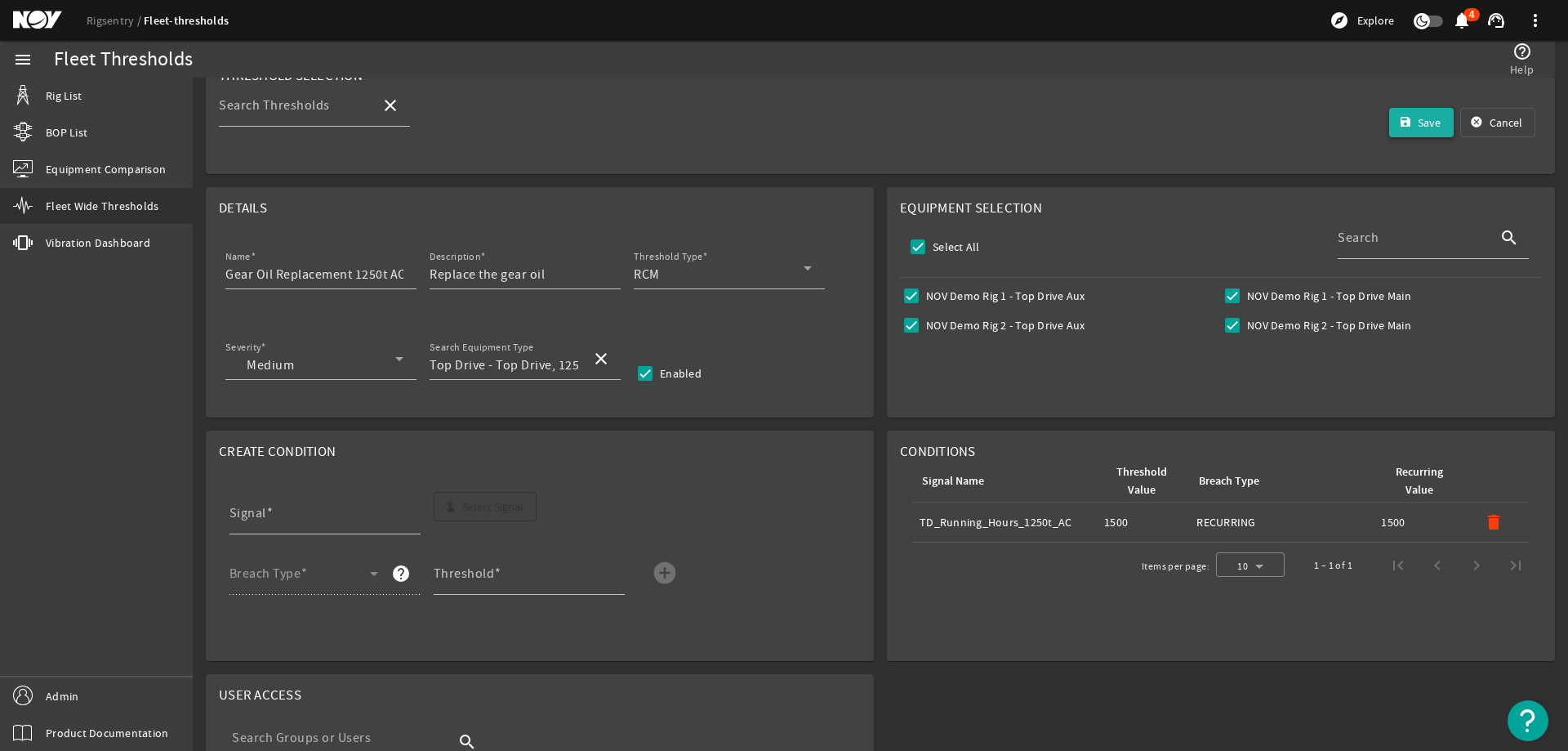
click at [1401, 127] on span "submit" at bounding box center [1422, 122] width 65 height 39
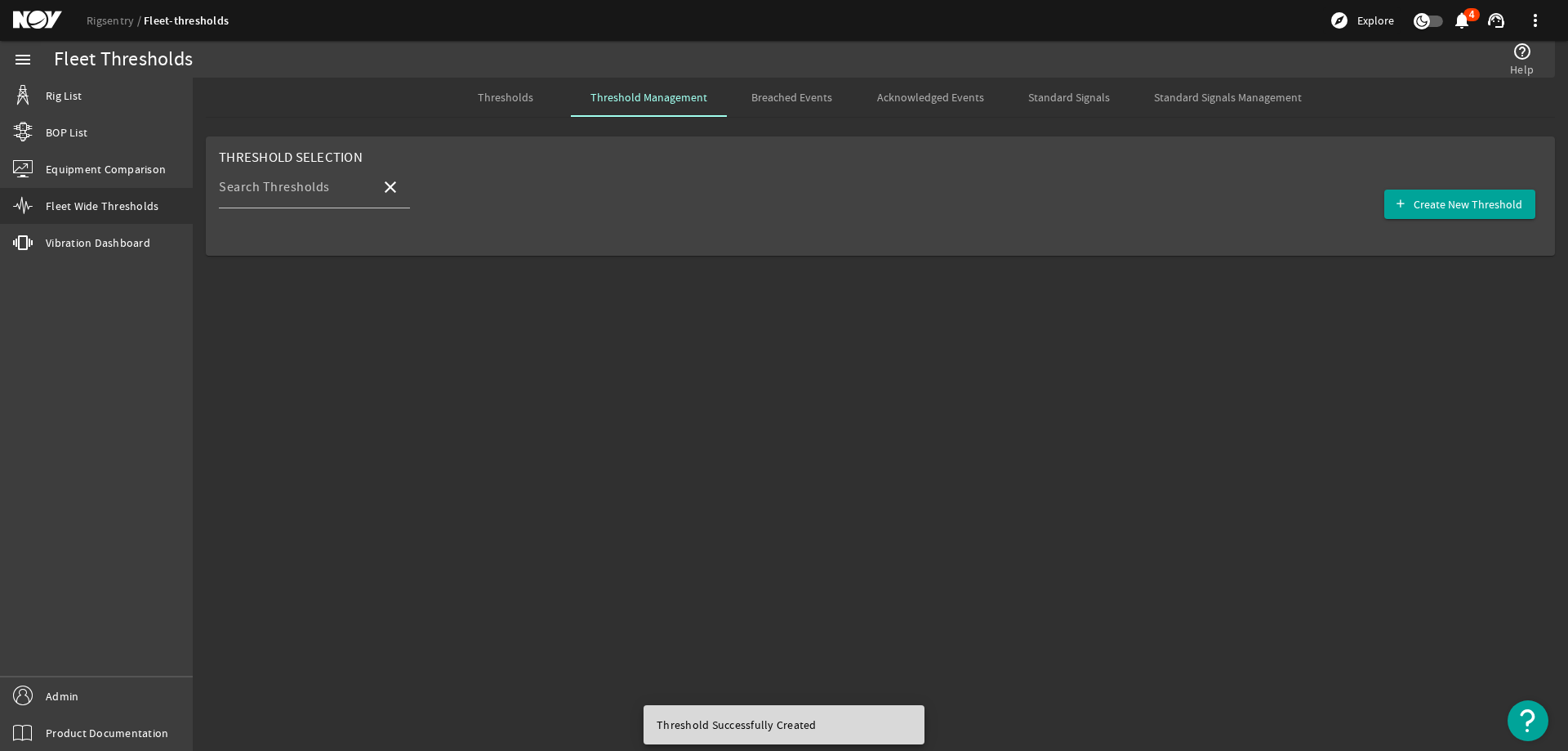
scroll to position [0, 0]
click at [1468, 201] on span "Create New Threshold" at bounding box center [1468, 204] width 109 height 16
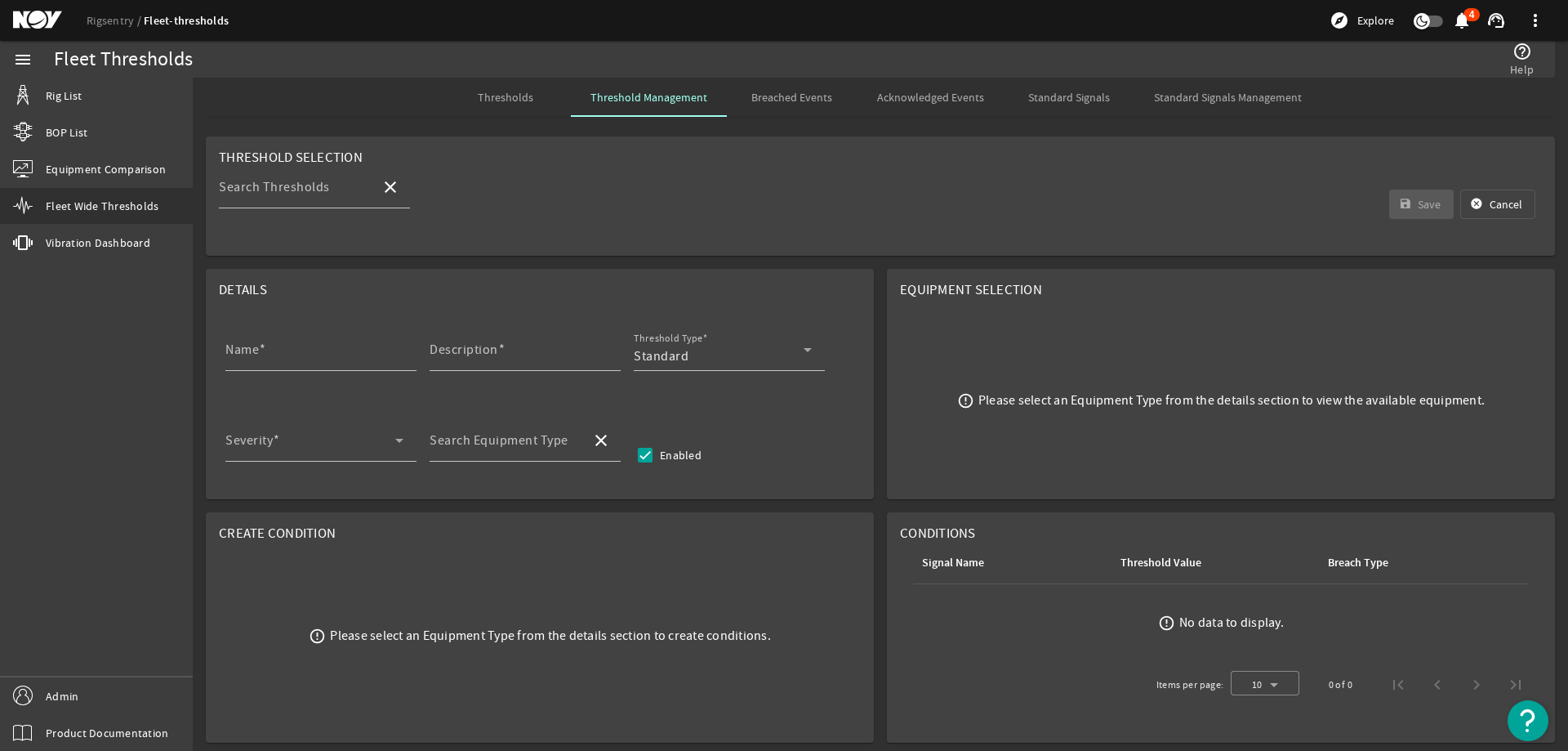
click at [513, 99] on span "Thresholds" at bounding box center [506, 98] width 55 height 11
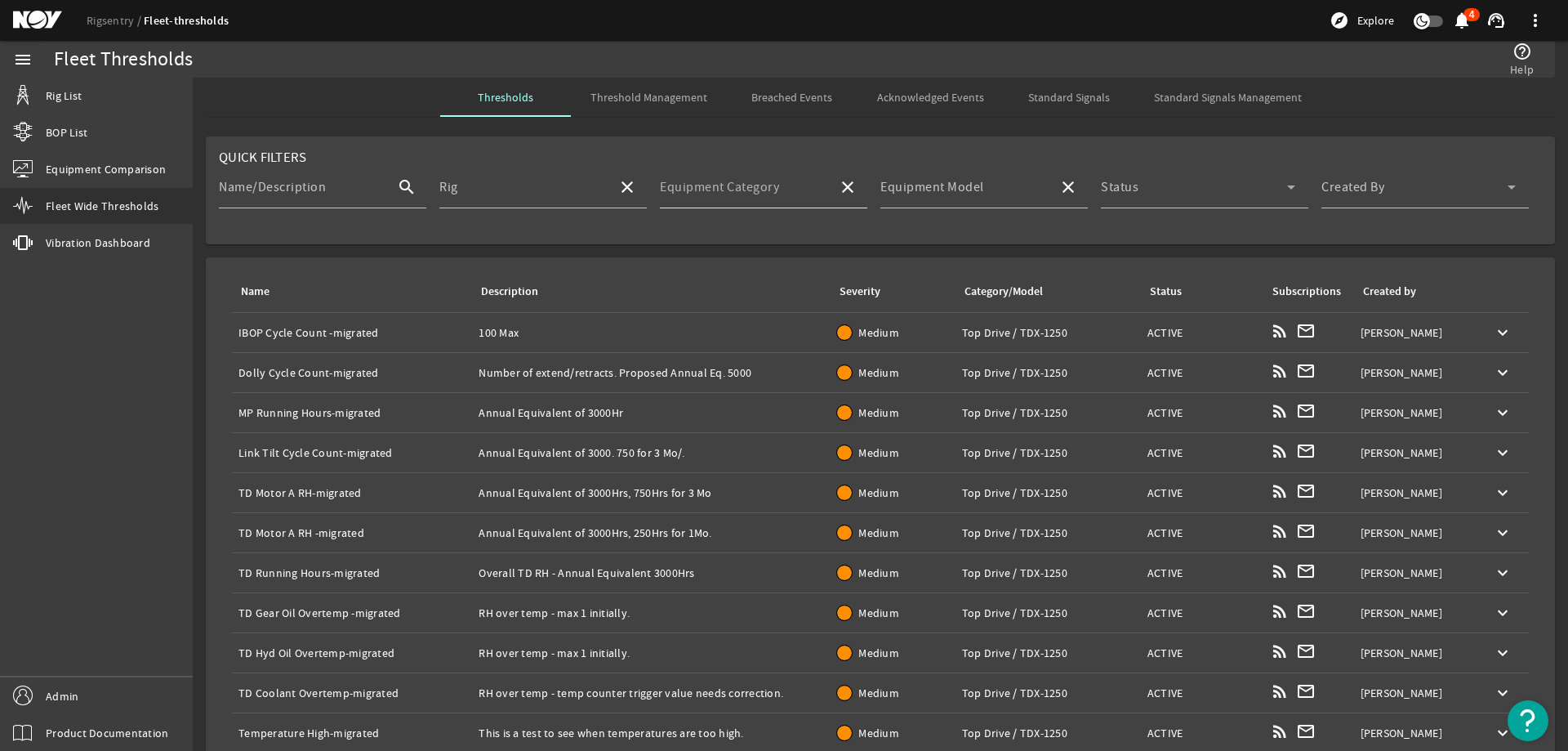
click at [754, 192] on mat-label "Equipment Category" at bounding box center [719, 187] width 120 height 16
click at [754, 192] on input "Equipment Category" at bounding box center [742, 193] width 165 height 19
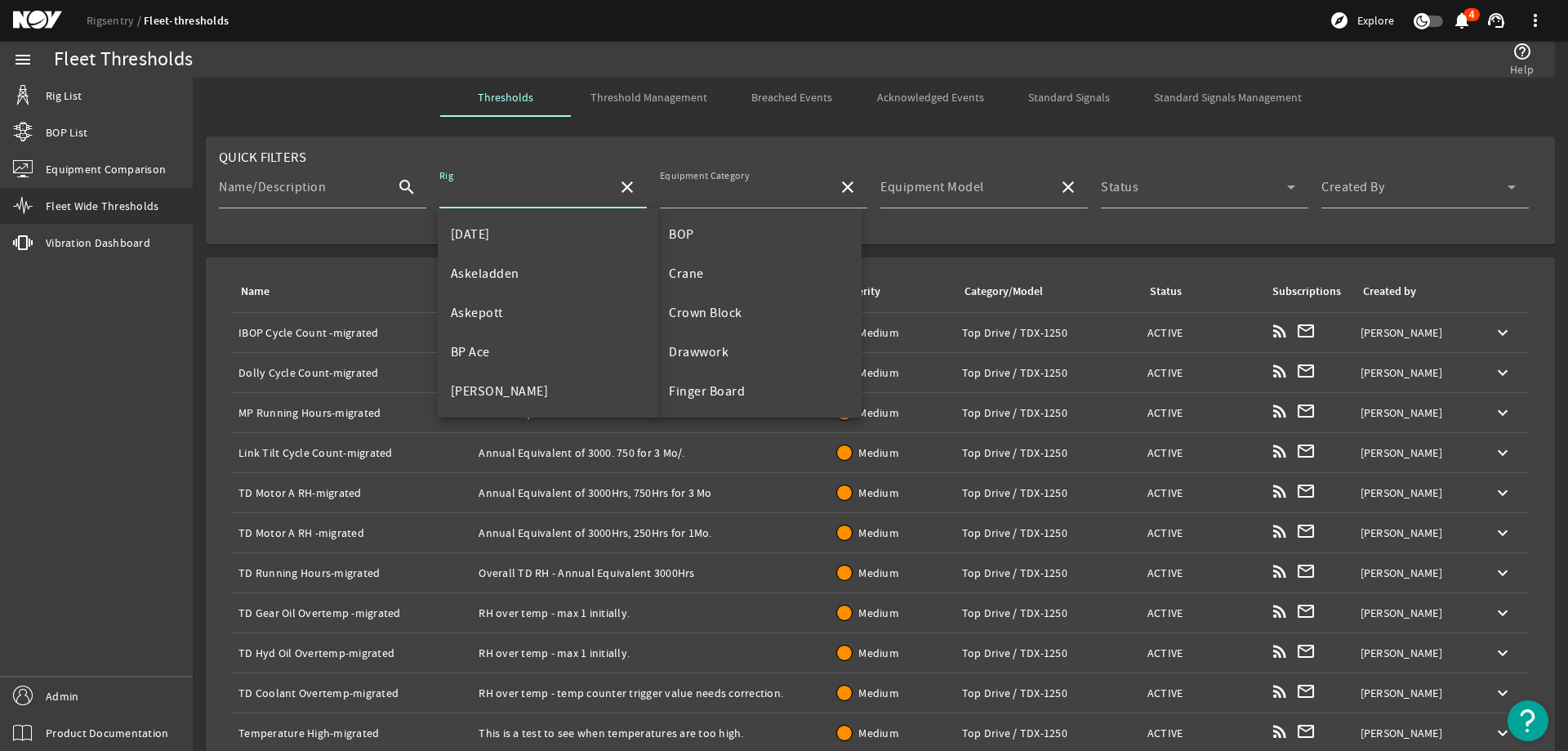
drag, startPoint x: 497, startPoint y: 193, endPoint x: 621, endPoint y: 189, distance: 124.1
click at [498, 192] on input "Rig" at bounding box center [521, 193] width 165 height 19
click at [920, 189] on mat-label "Equipment Model" at bounding box center [932, 187] width 103 height 16
click at [920, 189] on input "Equipment Model" at bounding box center [963, 193] width 165 height 19
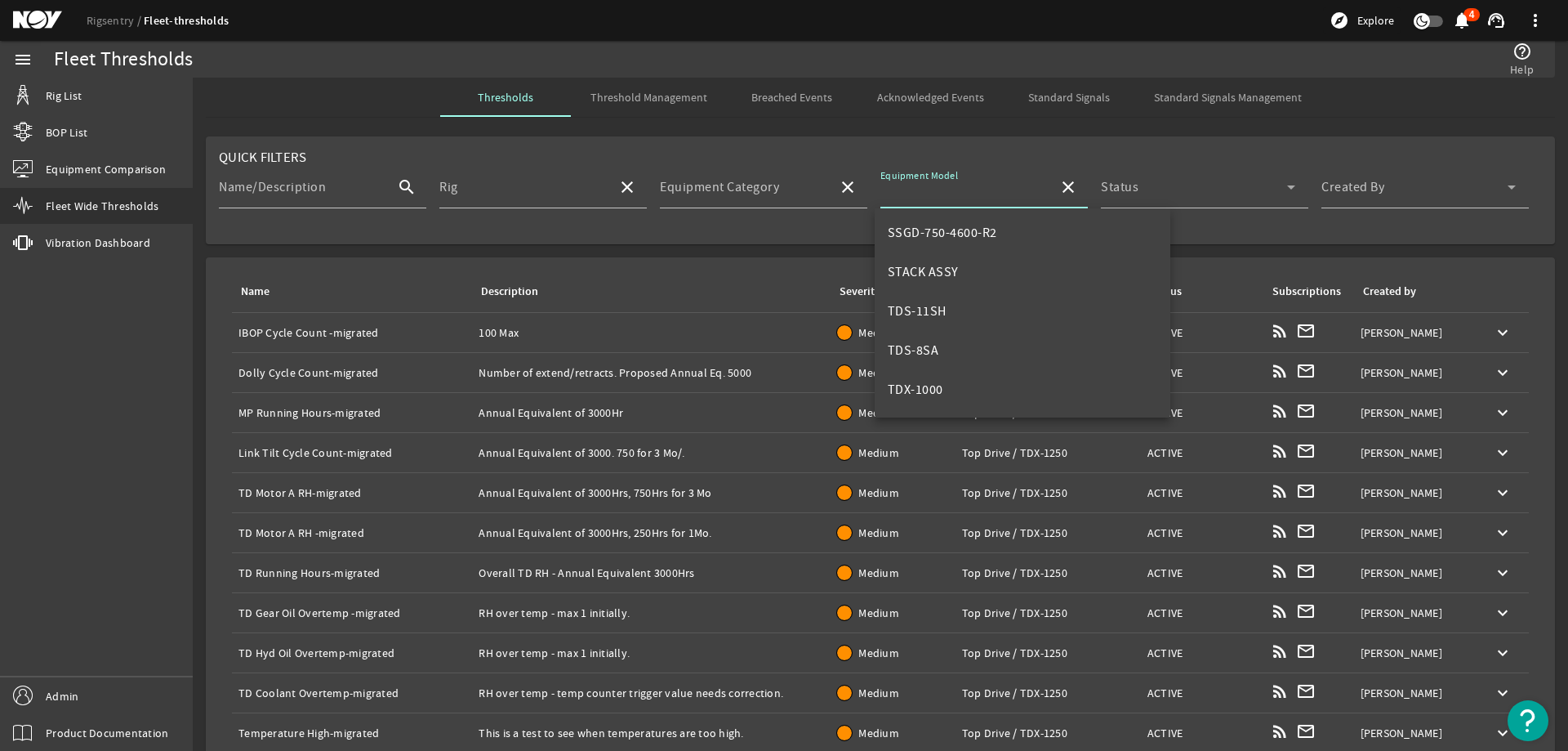
scroll to position [628, 0]
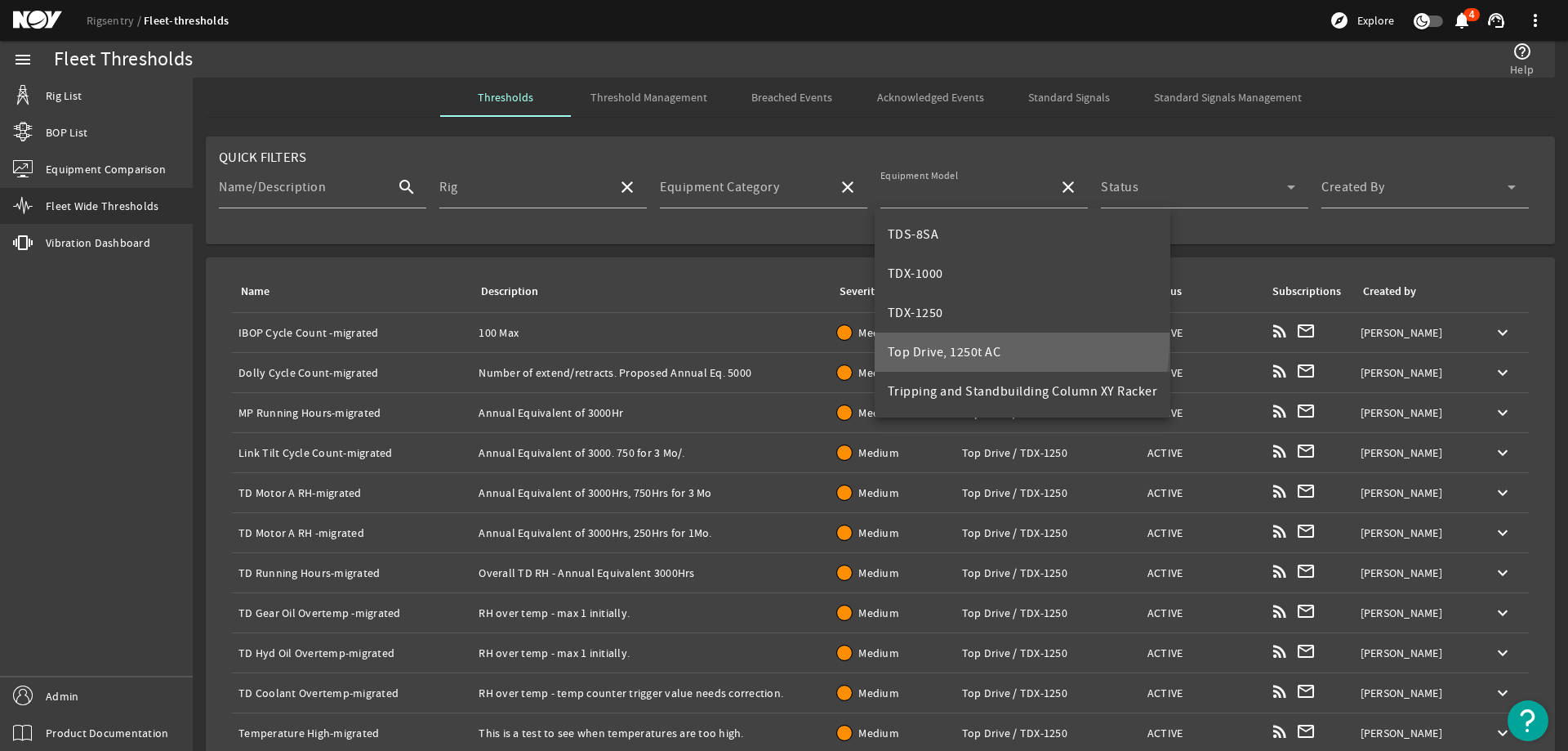
click at [963, 341] on mat-option "Top Drive, 1250t AC" at bounding box center [1023, 352] width 296 height 39
type input "Top Drive, 1250t AC"
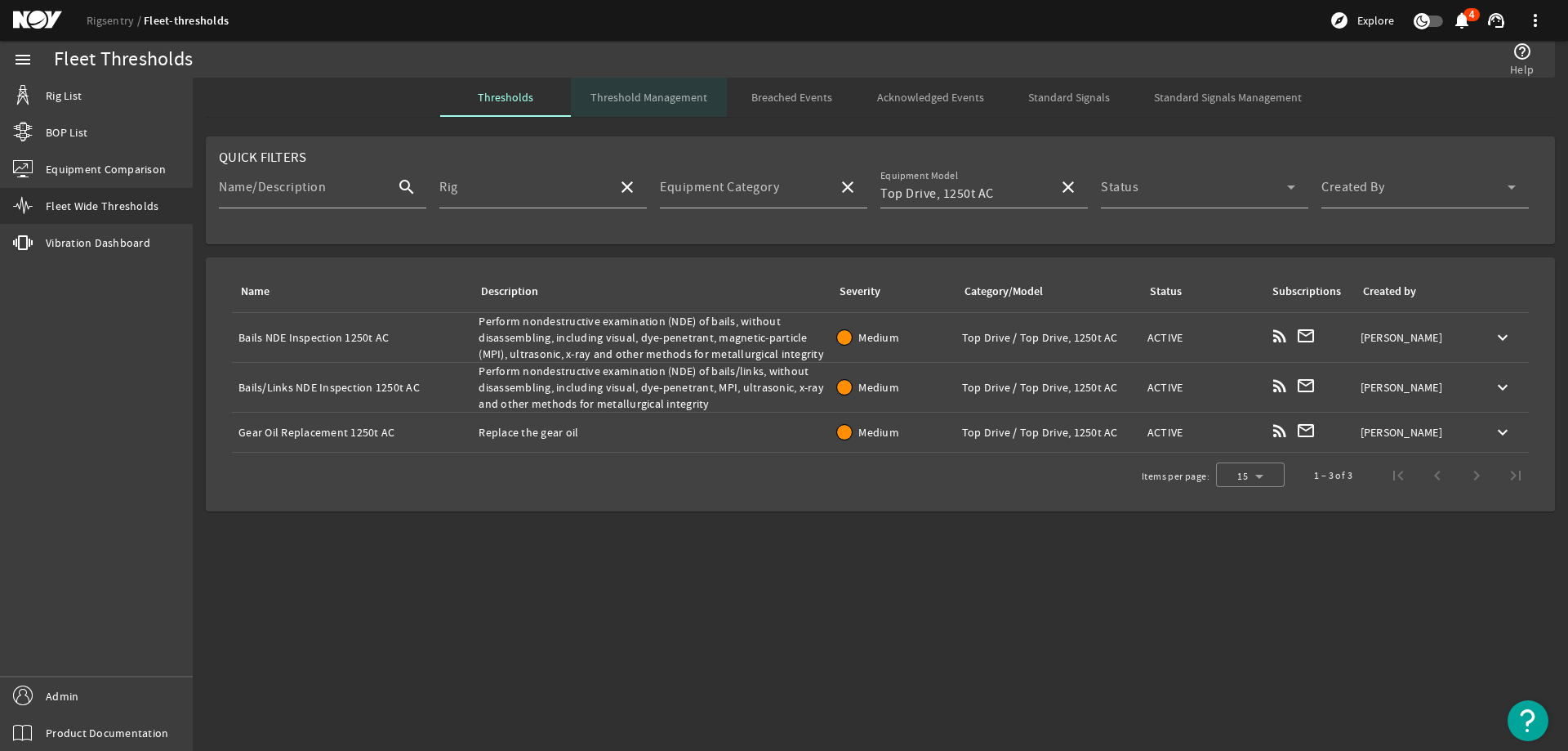
click at [680, 103] on span "Threshold Management" at bounding box center [648, 98] width 117 height 11
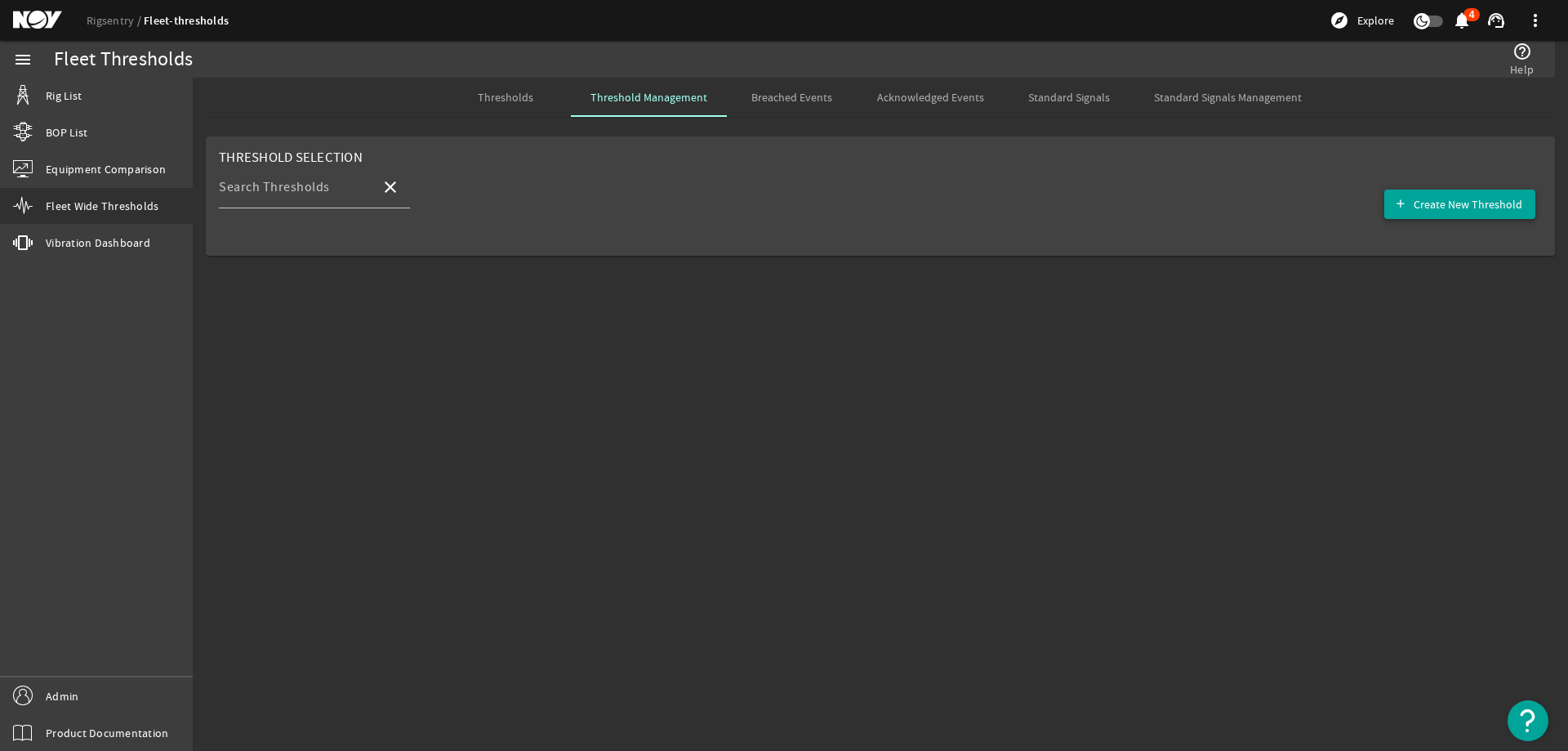
click at [1492, 212] on span "button" at bounding box center [1459, 204] width 151 height 39
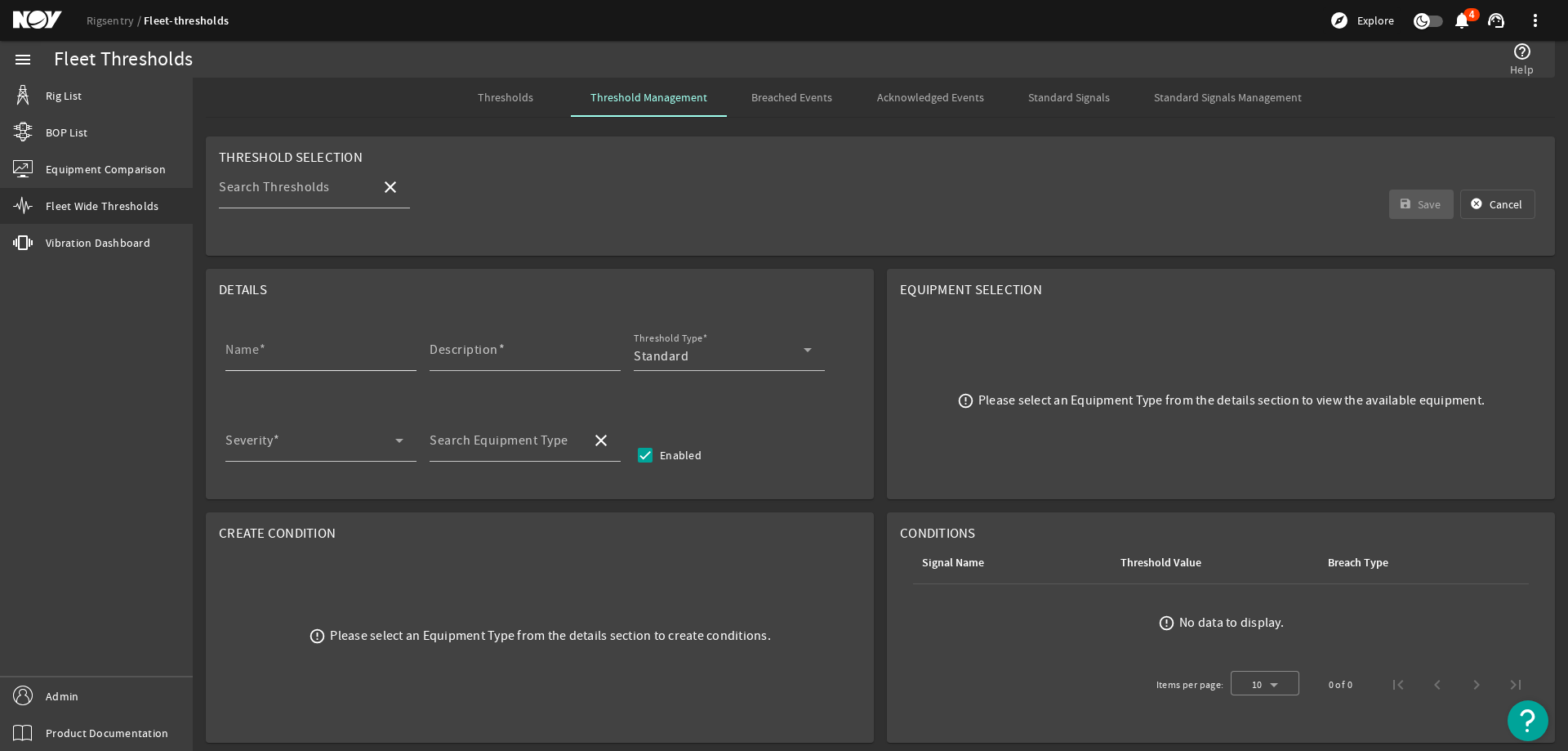
click at [348, 354] on input "Name" at bounding box center [315, 356] width 178 height 19
paste input "Gearbox NDE Inspection"
type input "Gearbox NDE Inspection 1250t AC"
click at [506, 344] on div "Description" at bounding box center [518, 349] width 178 height 42
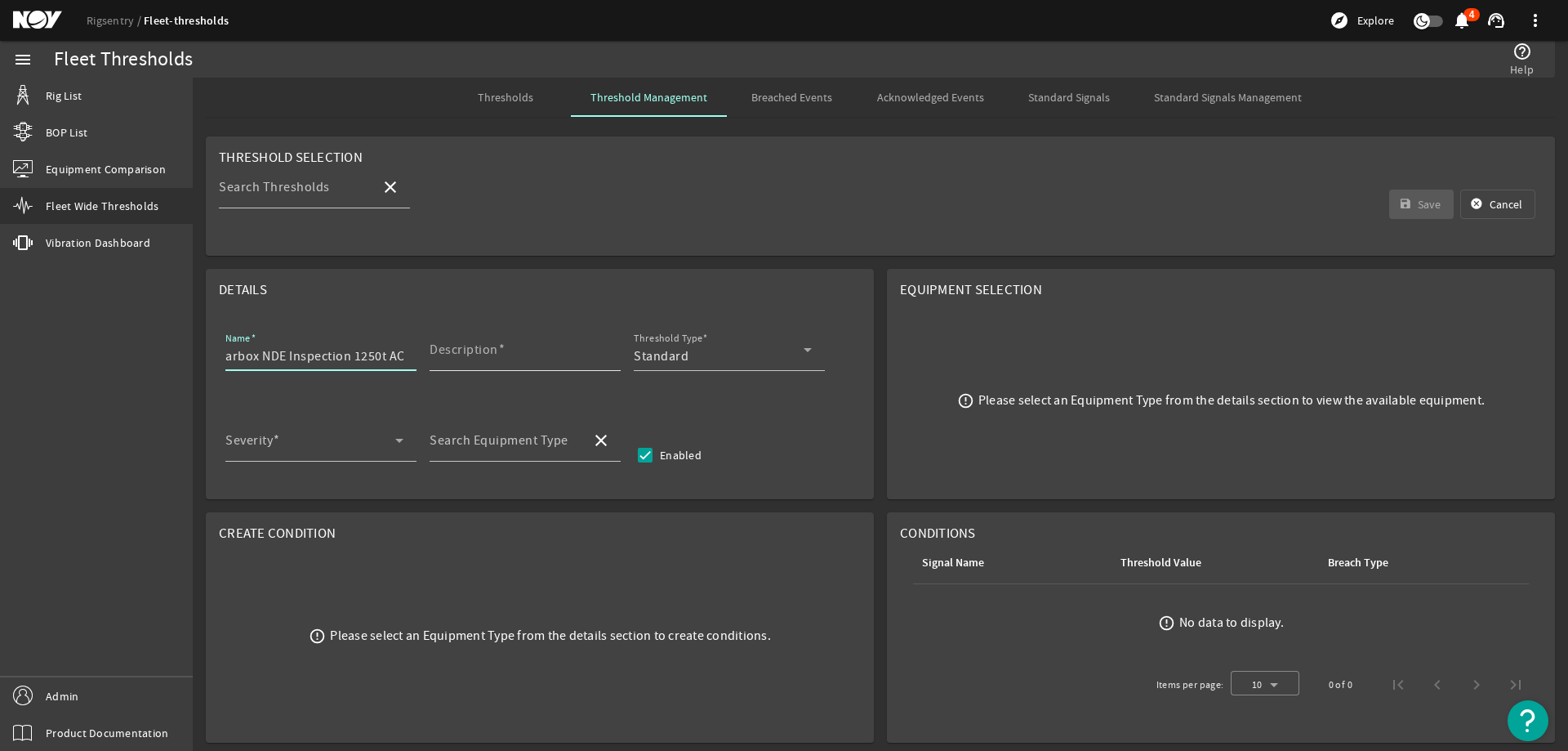
scroll to position [0, 0]
click at [547, 349] on input "Description" at bounding box center [518, 356] width 178 height 19
paste input "Perform nondestructive examination (NDE) of gearbox, without disassembling, inc…"
type input "Perform nondestructive examination (NDE) of gearbox, without disassembling, inc…"
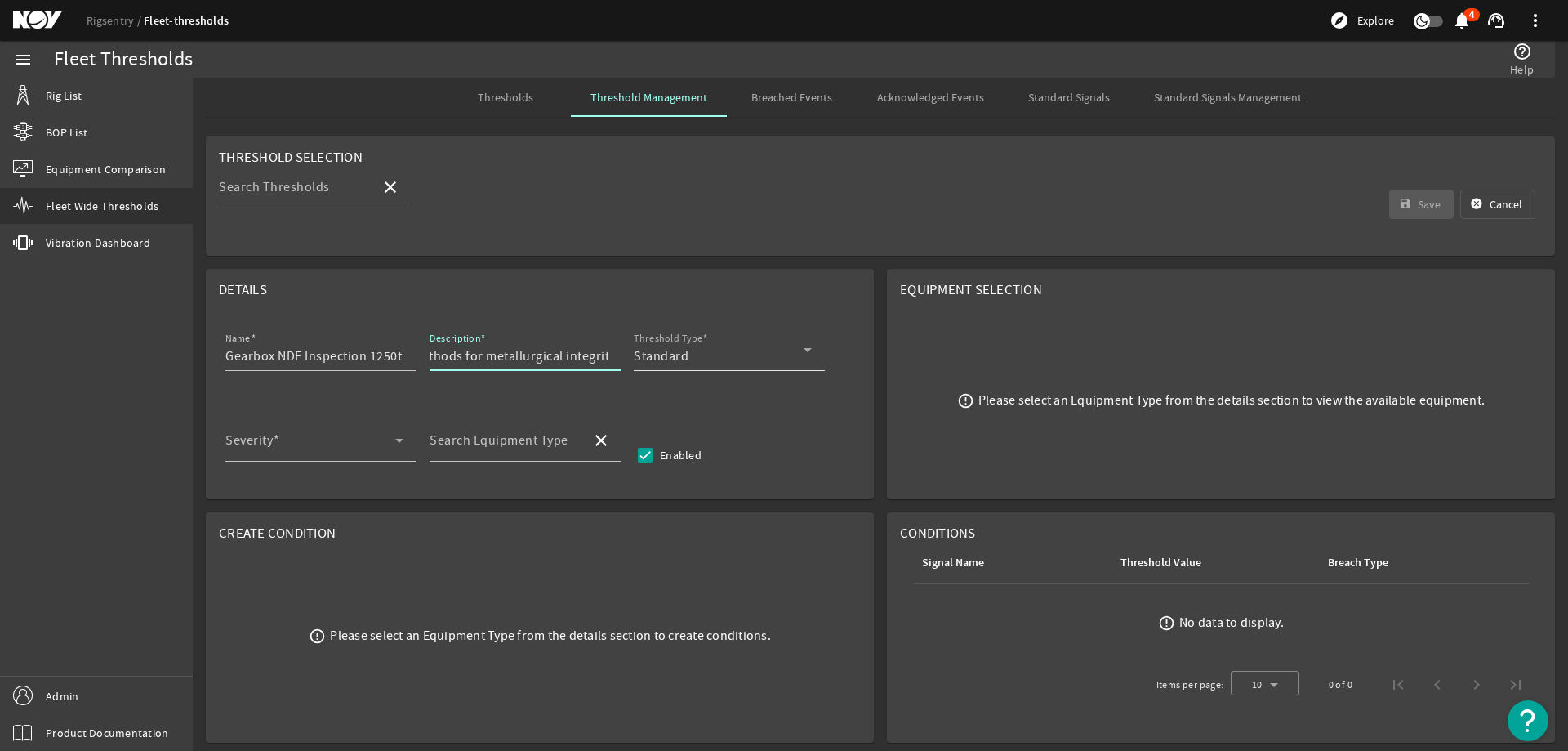
click at [674, 349] on span "Standard" at bounding box center [661, 356] width 54 height 16
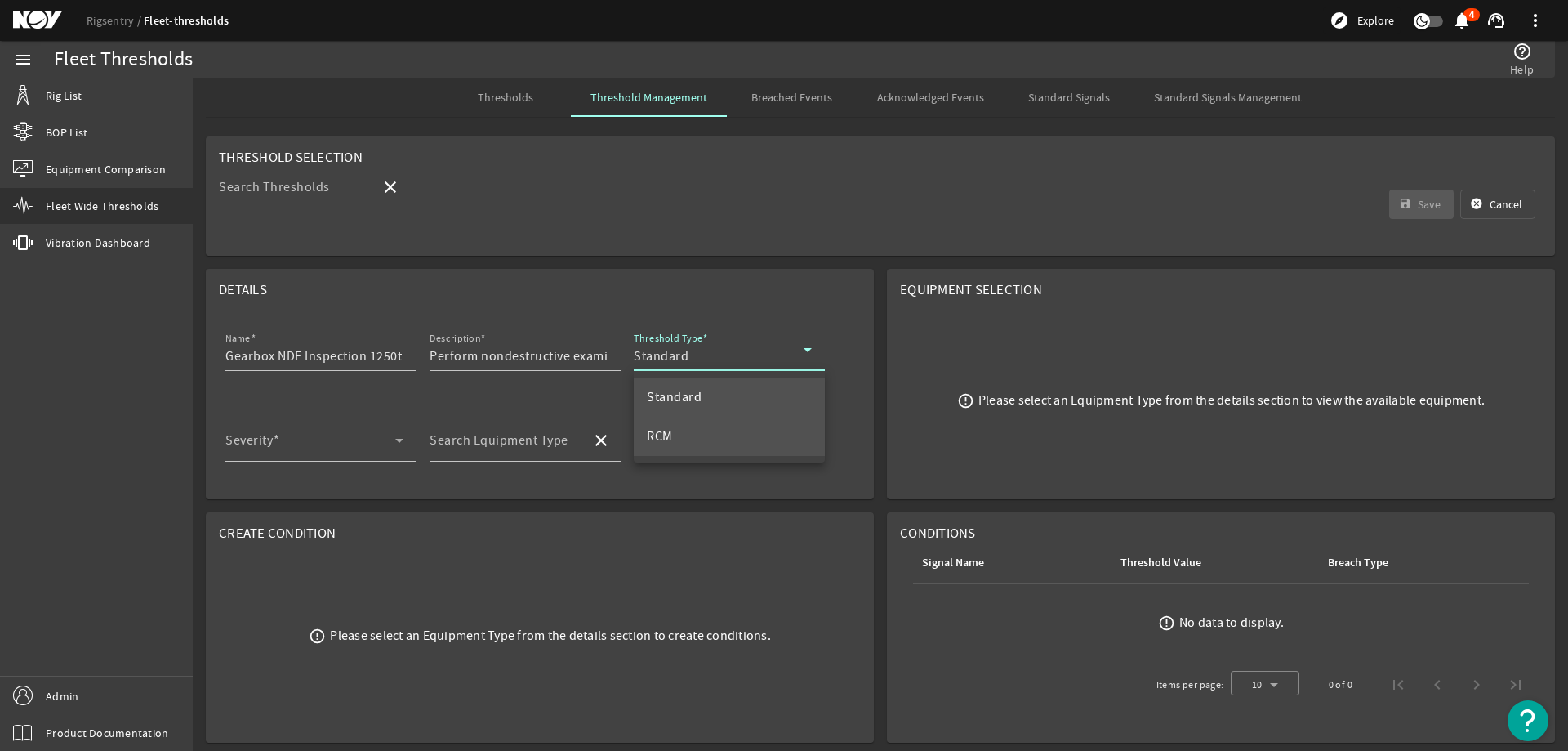
click at [696, 434] on mat-option "RCM" at bounding box center [730, 436] width 191 height 39
click at [280, 454] on span at bounding box center [311, 447] width 170 height 19
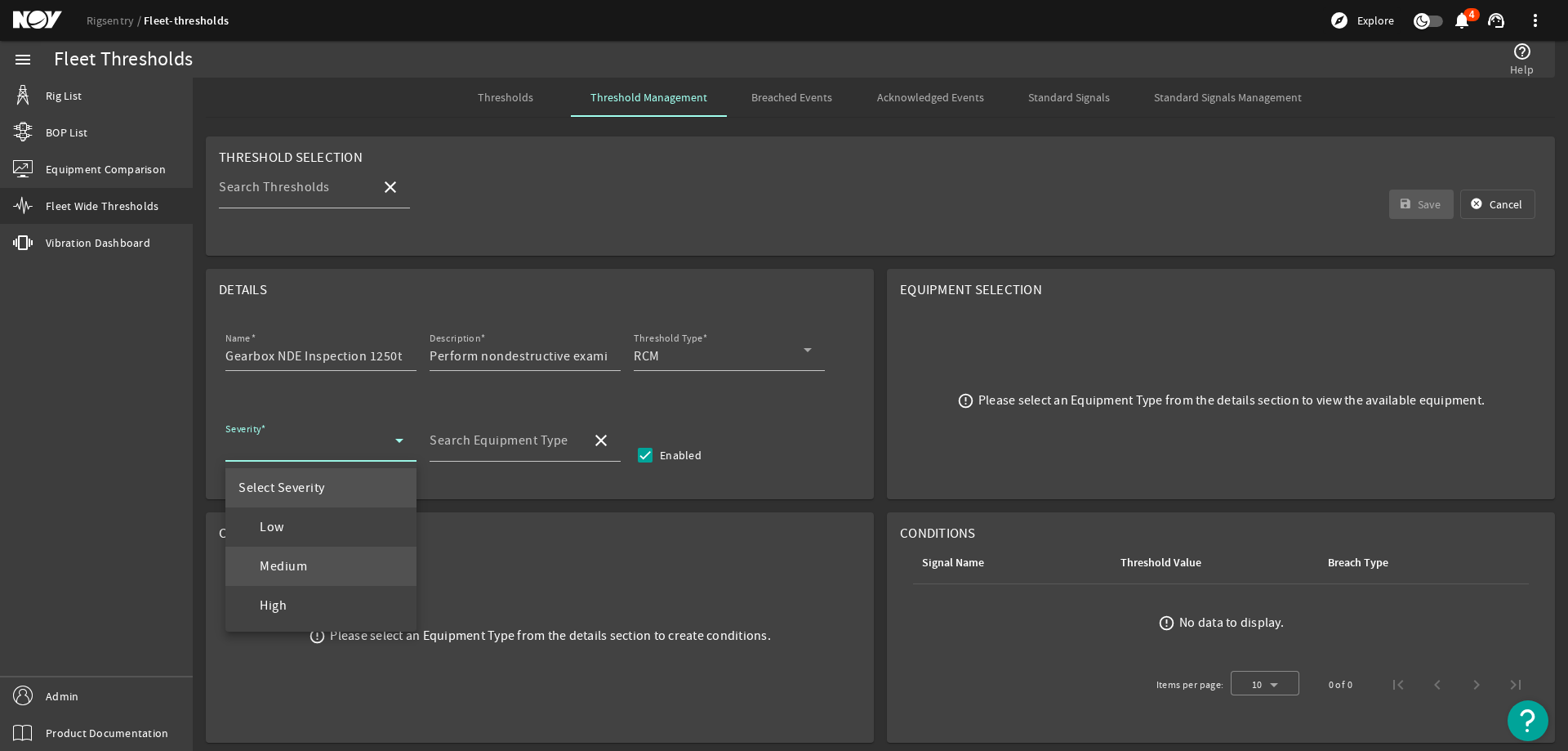
click at [326, 555] on mat-option "Medium" at bounding box center [321, 565] width 191 height 39
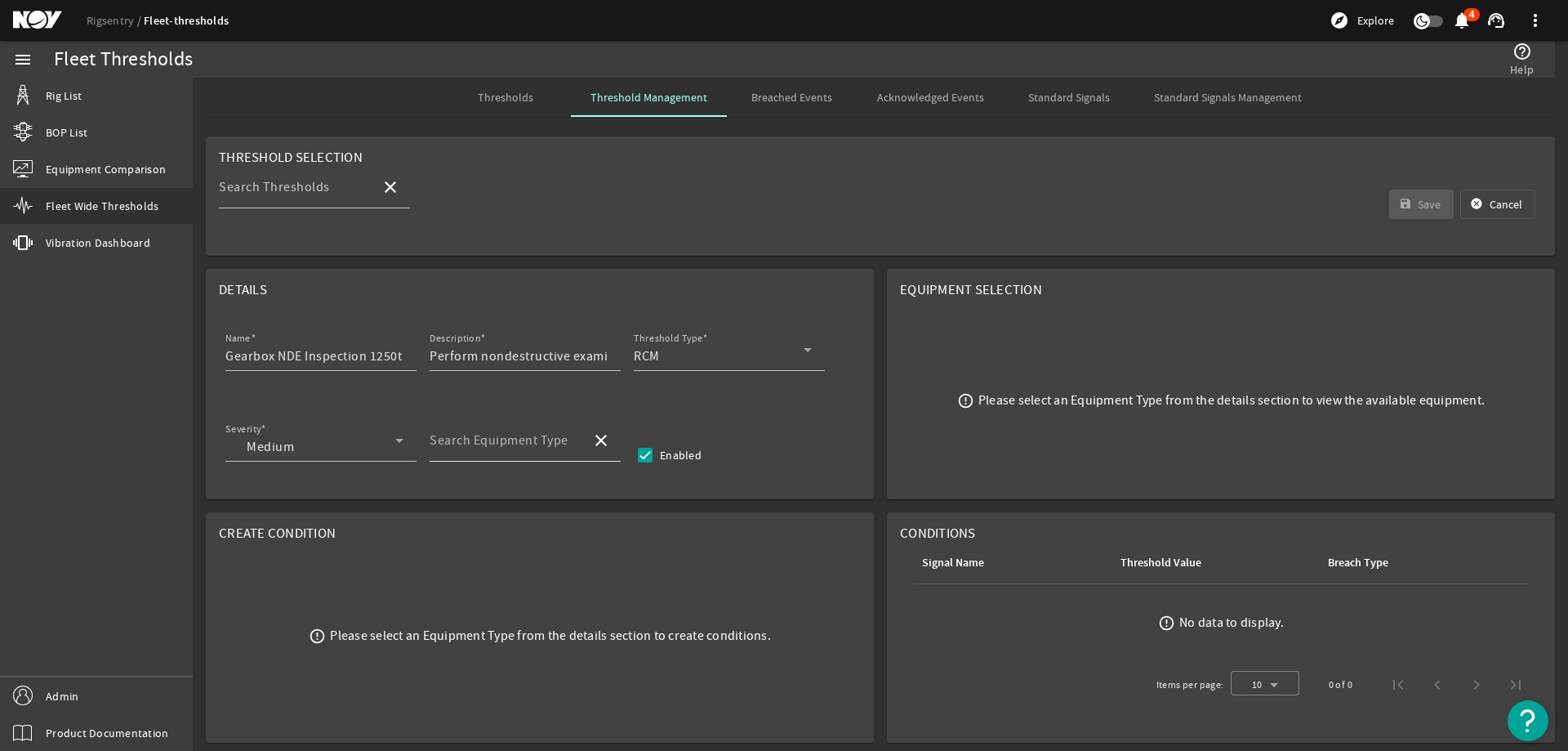
click at [490, 442] on mat-label "Search Equipment Type" at bounding box center [498, 440] width 139 height 16
click at [490, 442] on input "Search Equipment Type" at bounding box center [503, 447] width 148 height 19
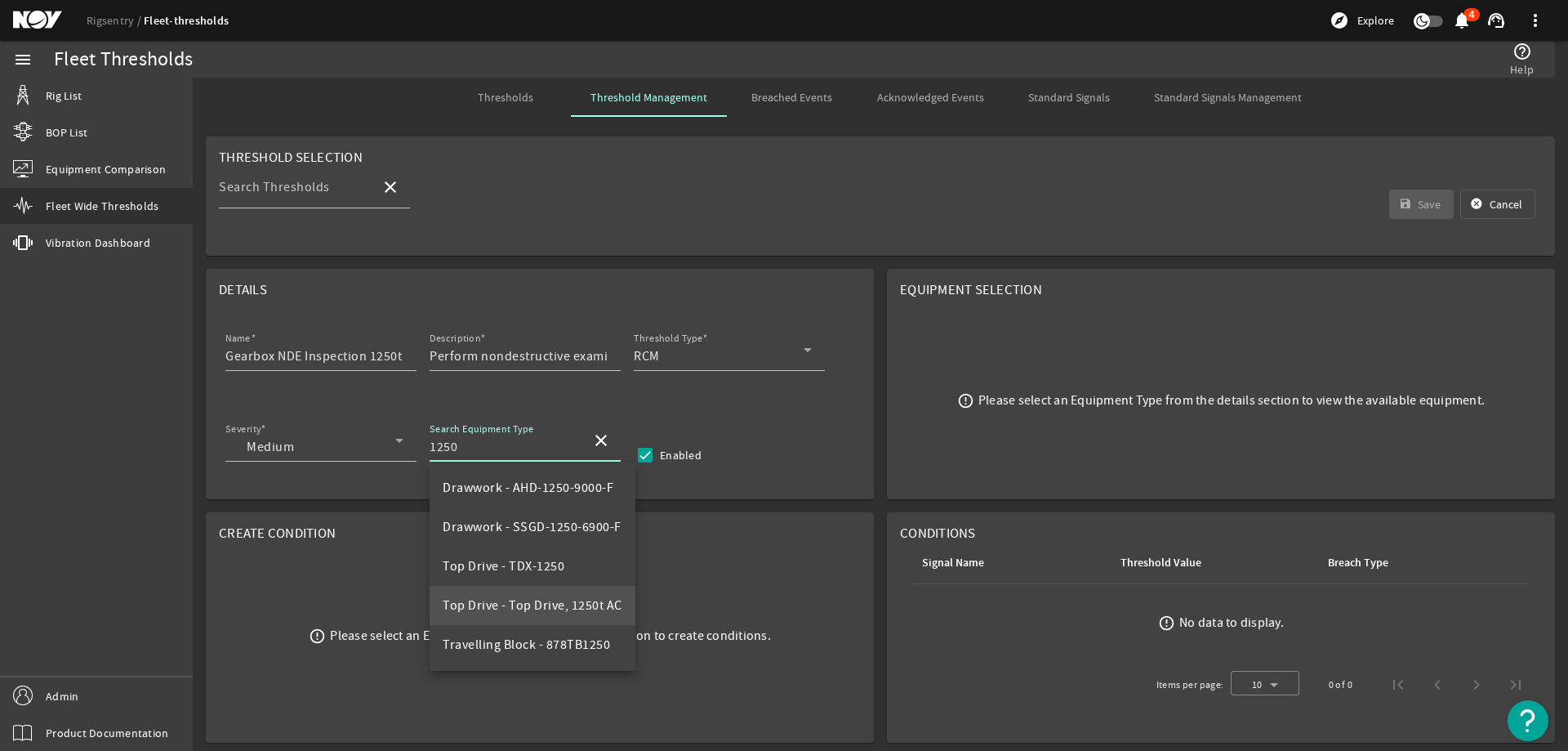
click at [570, 611] on span "Top Drive - Top Drive, 1250t AC" at bounding box center [533, 605] width 180 height 16
type input "Top Drive - Top Drive, 1250t AC"
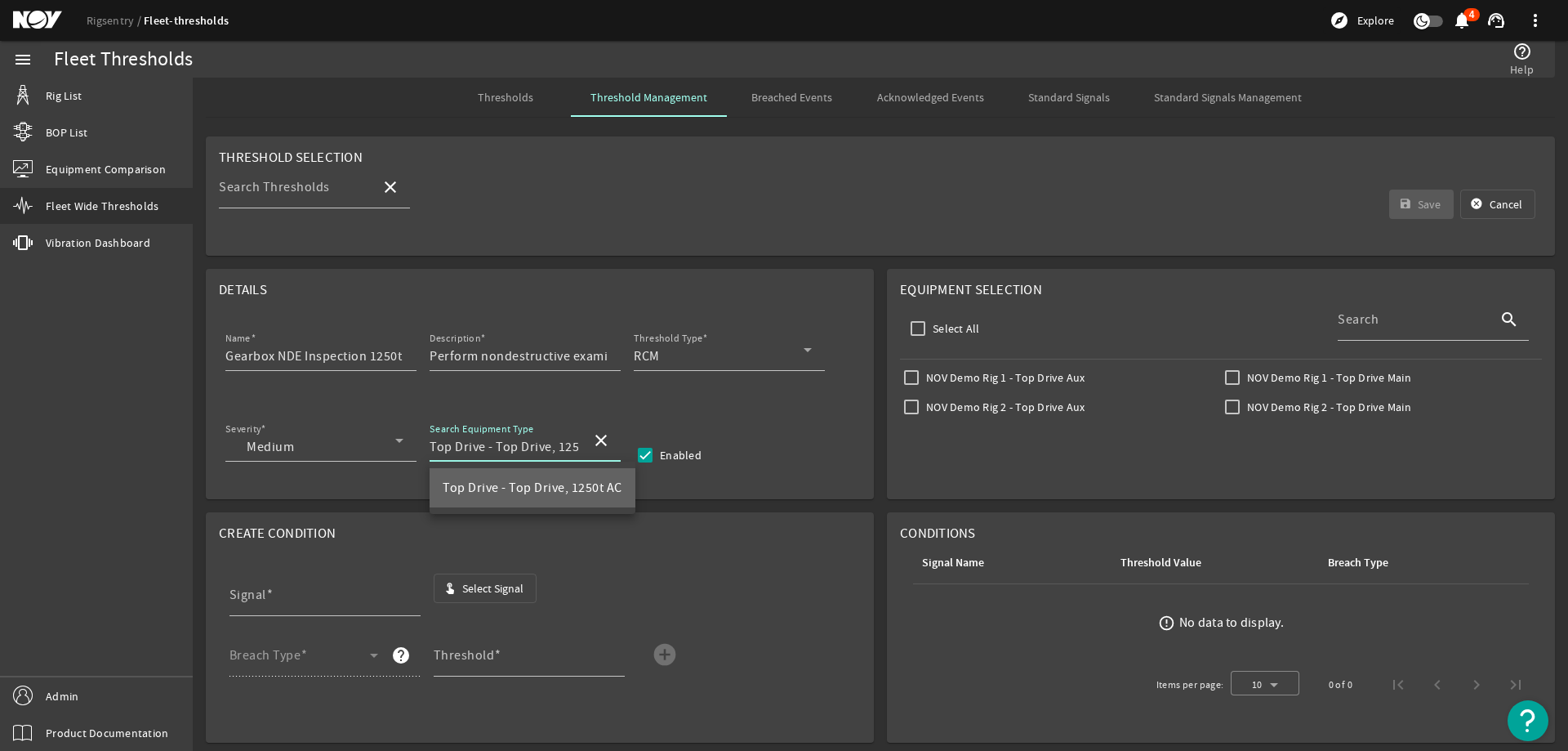
scroll to position [0, 30]
click at [916, 333] on input "Select All" at bounding box center [918, 328] width 23 height 23
checkbox input "true"
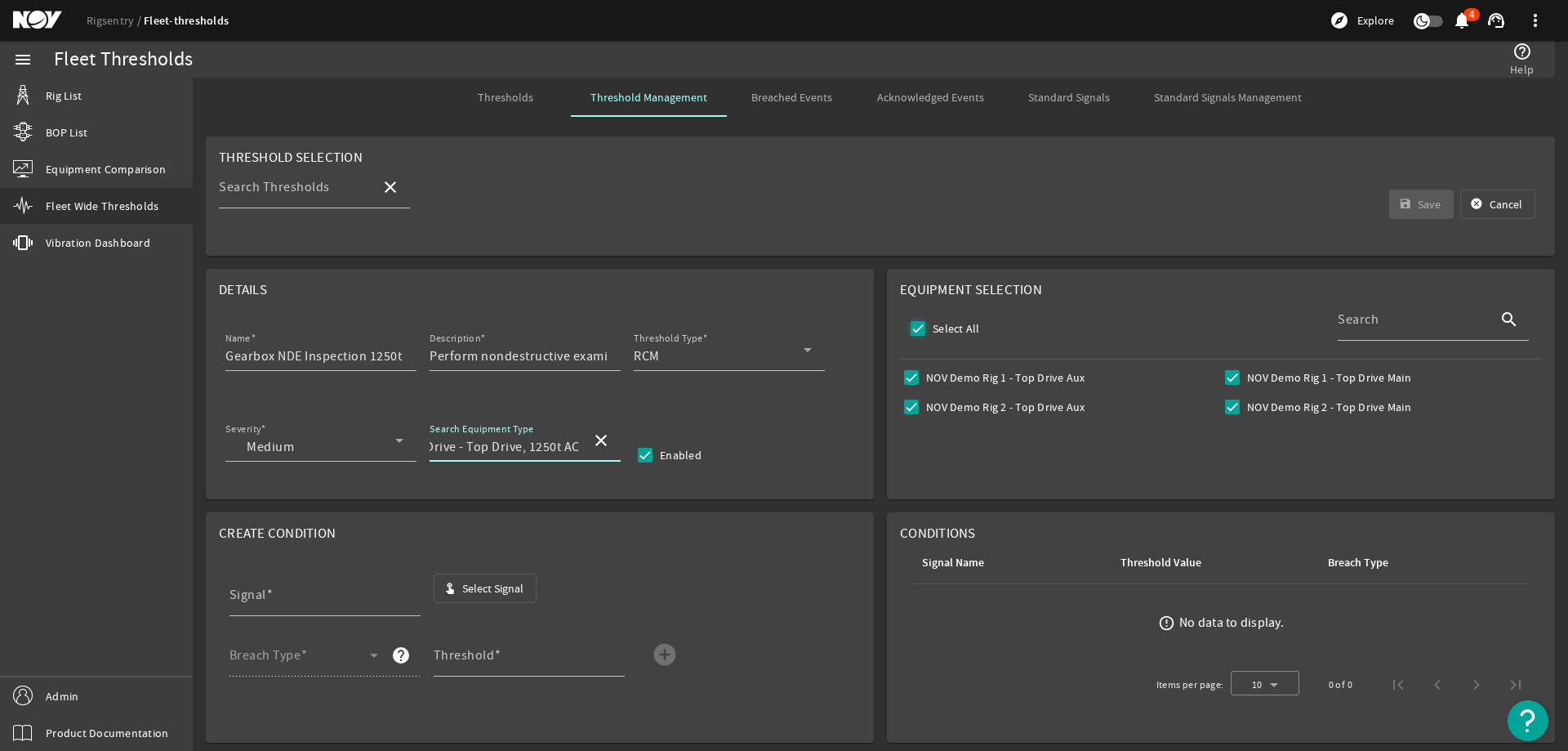
checkbox input "true"
click at [465, 585] on span "Select Signal" at bounding box center [492, 587] width 61 height 16
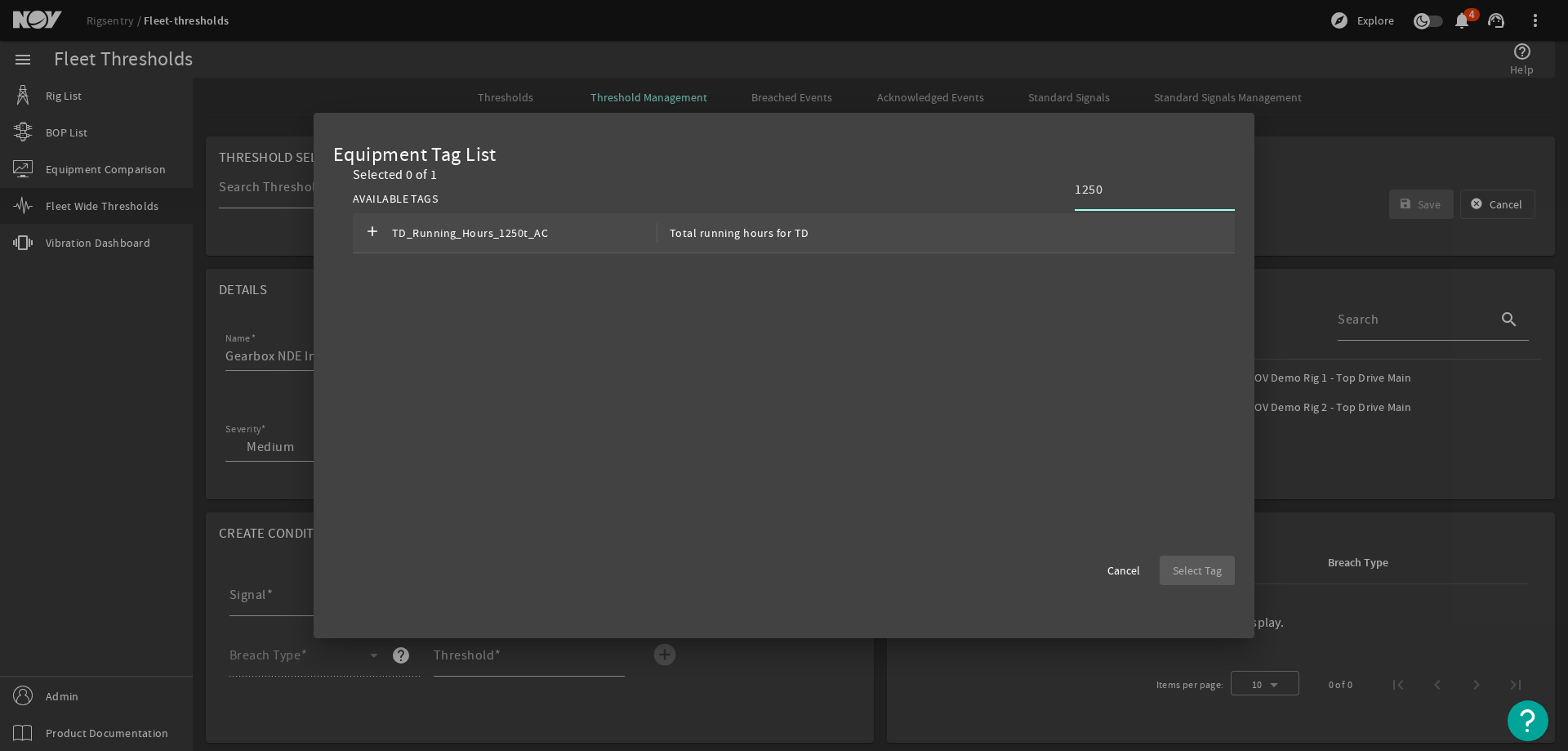
type input "1250"
drag, startPoint x: 1042, startPoint y: 233, endPoint x: 1059, endPoint y: 260, distance: 31.9
click at [1042, 232] on div "add TD_Running_Hours_1250t_AC Total running hours for TD" at bounding box center [794, 233] width 882 height 40
click at [1216, 570] on span "Select Tag" at bounding box center [1196, 570] width 49 height 16
type input "TD_Running_Hours_1250t_AC"
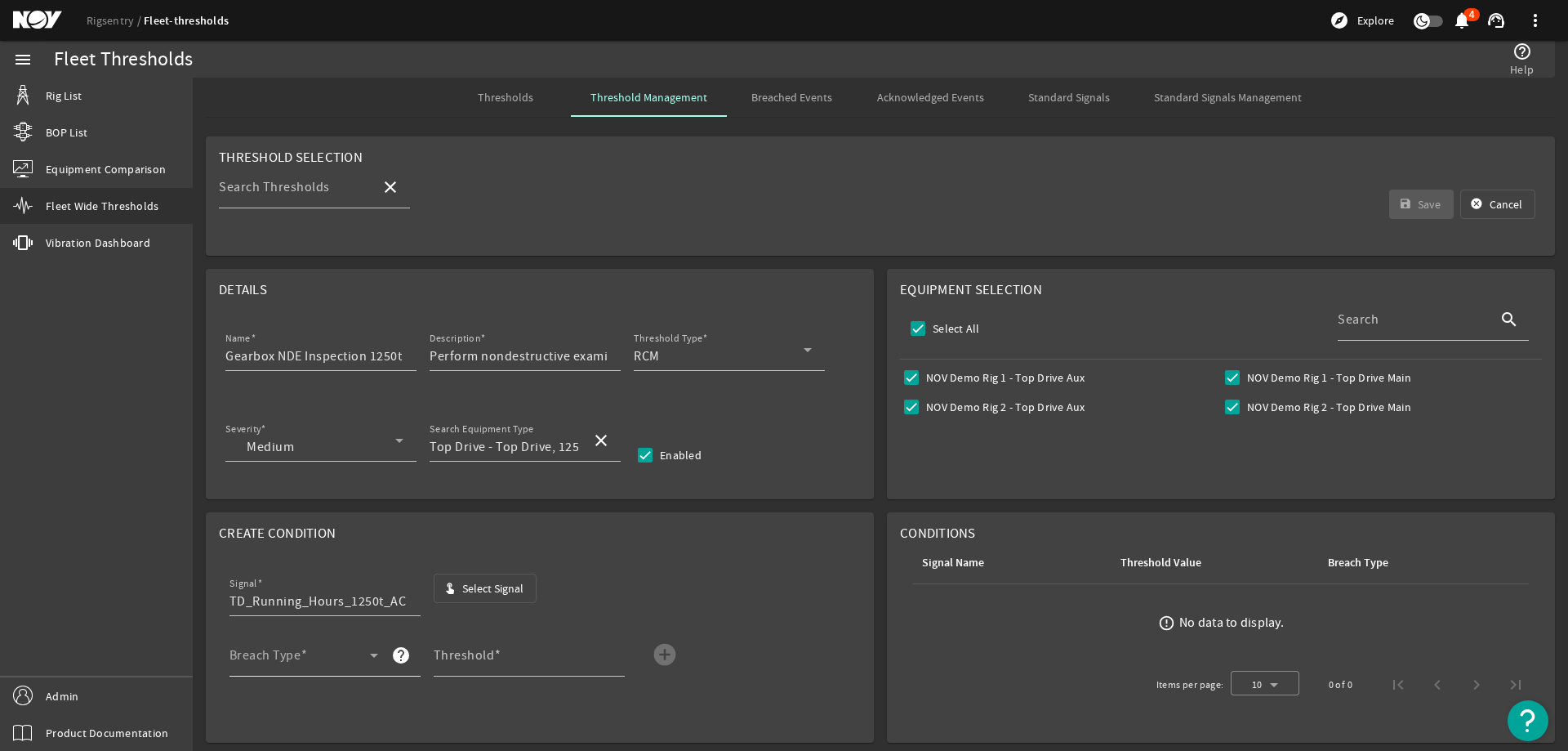
click at [333, 655] on span at bounding box center [299, 661] width 141 height 19
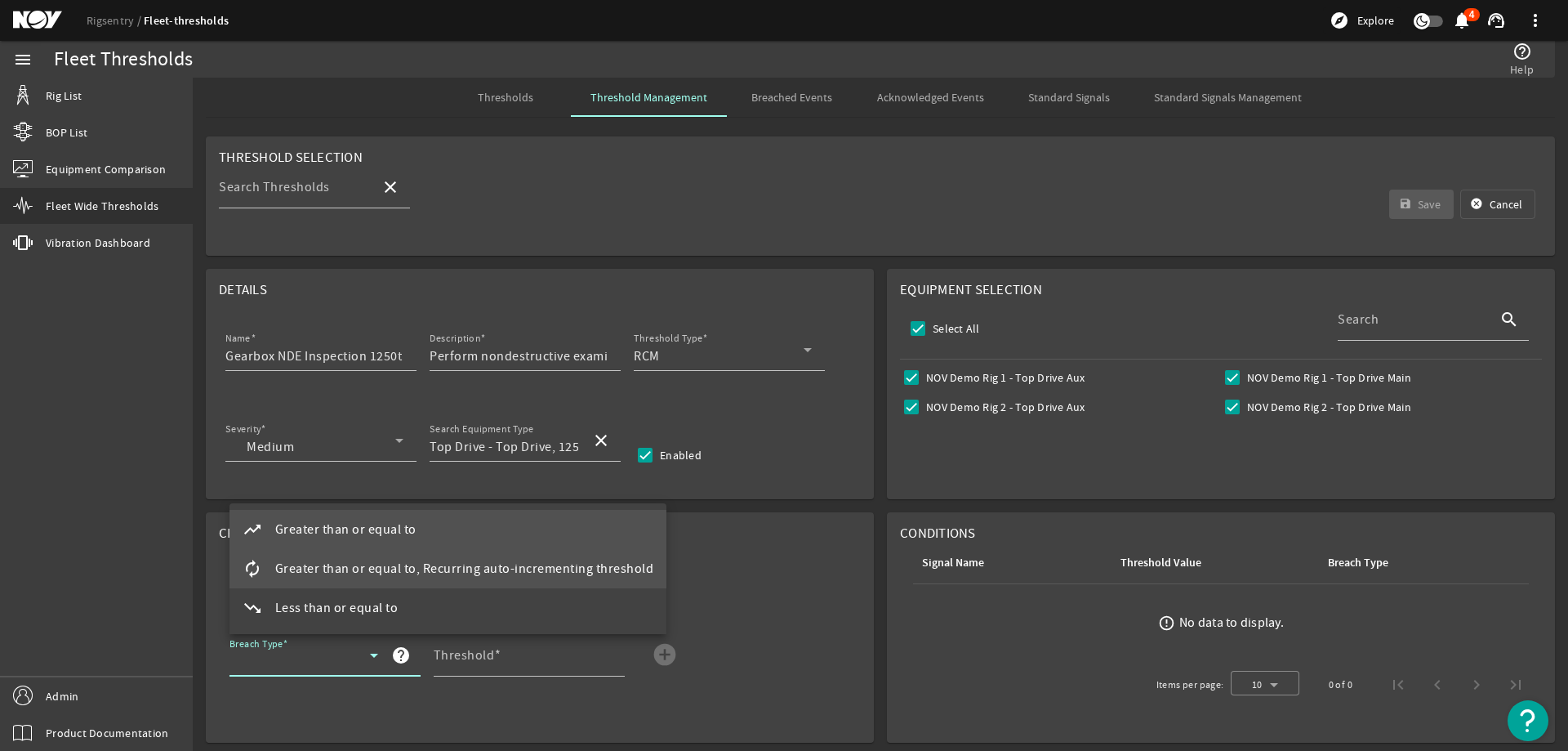
click at [374, 567] on span "Greater than or equal to, Recurring auto-incrementing threshold" at bounding box center [465, 568] width 379 height 19
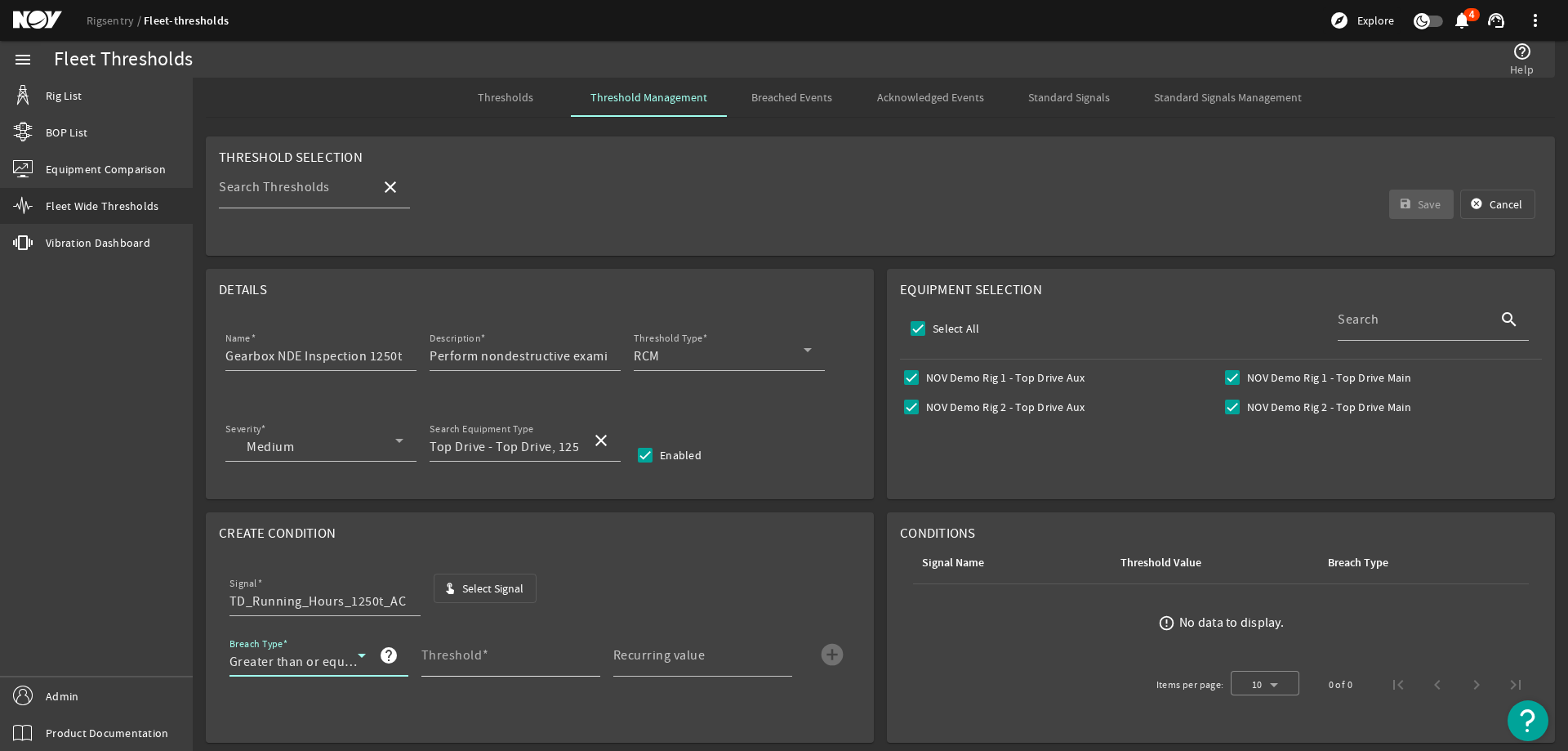
click at [454, 649] on mat-label "Threshold" at bounding box center [452, 654] width 61 height 16
click at [454, 652] on input "Threshold" at bounding box center [504, 661] width 165 height 19
type input "3000"
click at [644, 652] on mat-label "Recurring value" at bounding box center [659, 654] width 92 height 16
click at [644, 652] on input "Recurring value" at bounding box center [695, 661] width 165 height 19
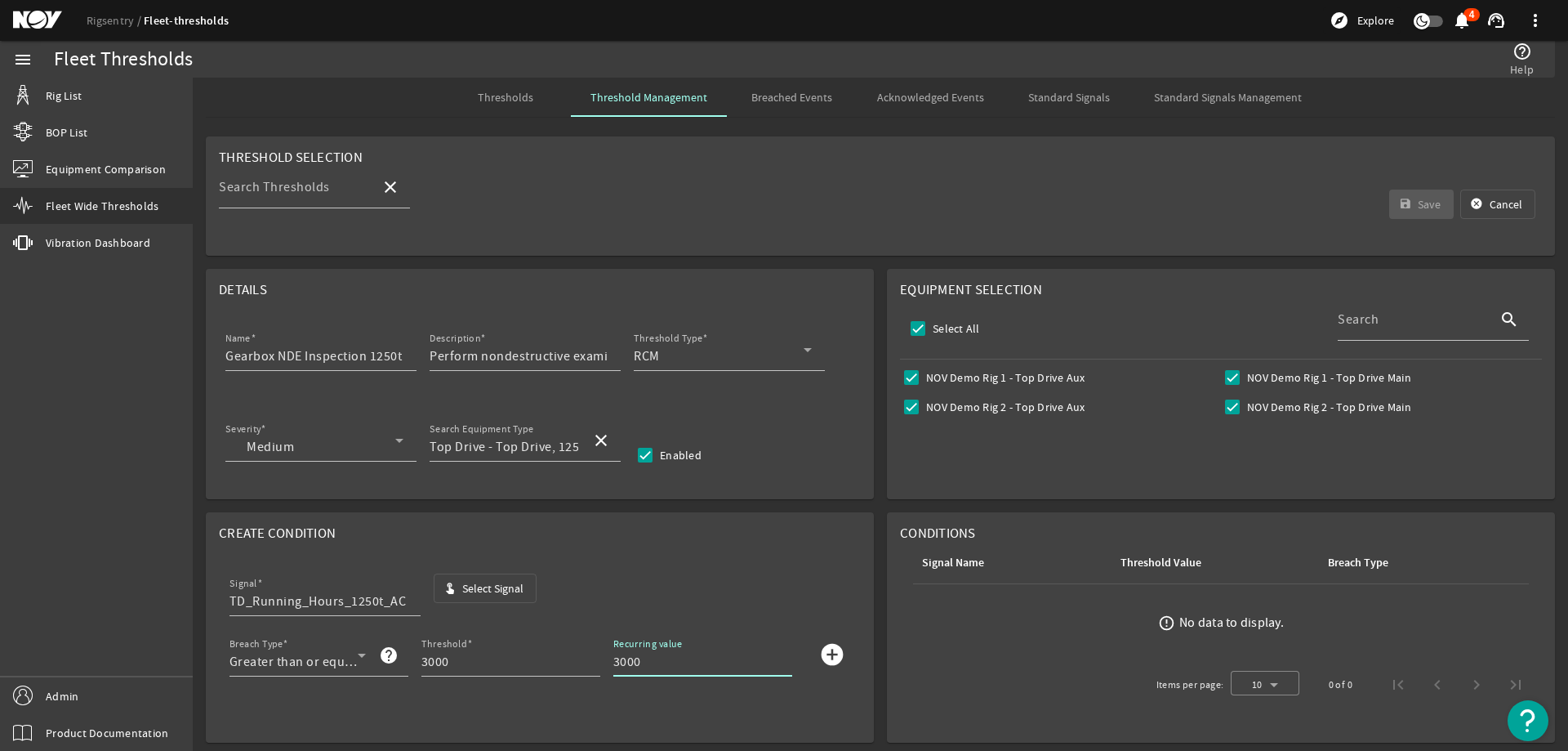
type input "3000"
click at [827, 646] on mat-icon "add_circle" at bounding box center [832, 653] width 26 height 26
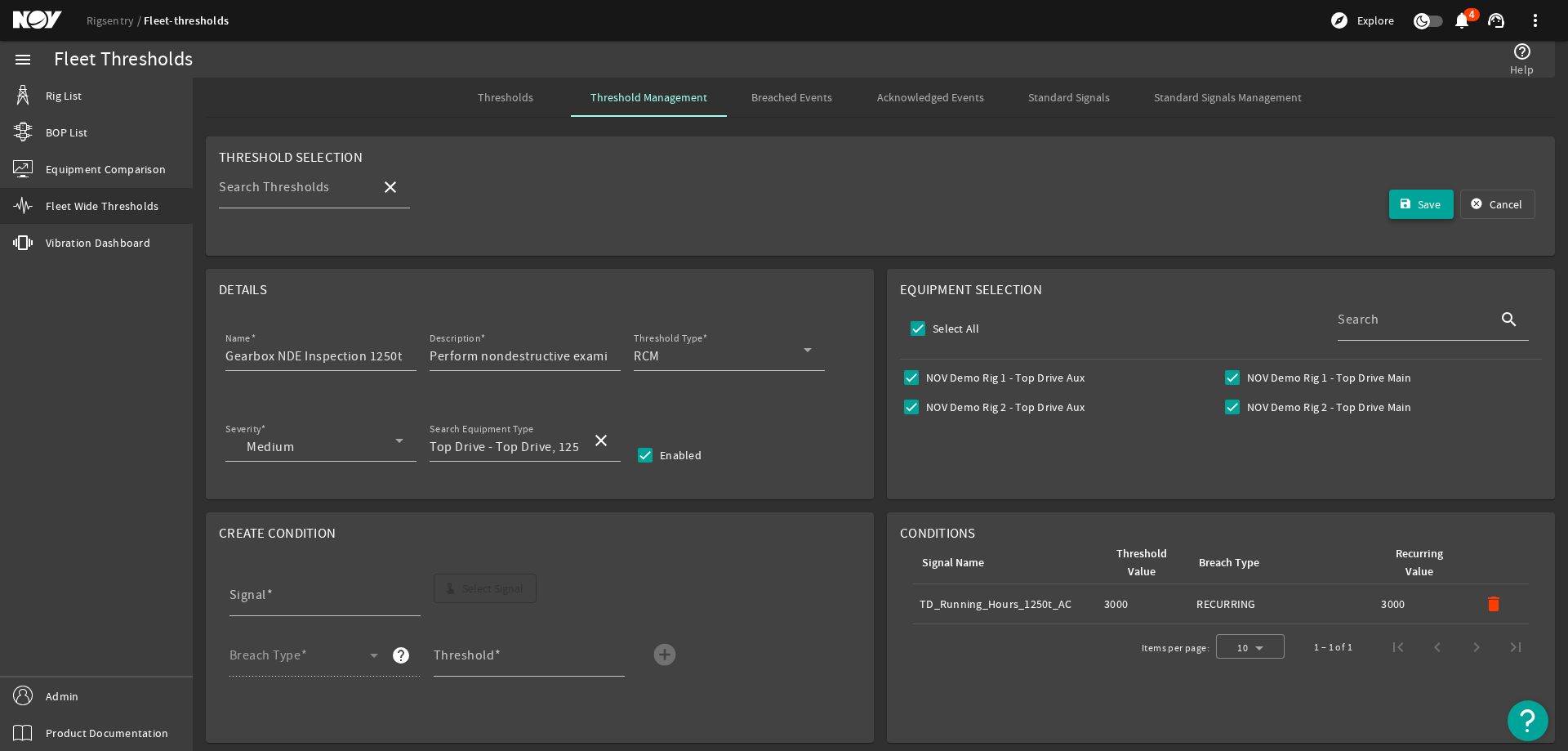
click at [1417, 189] on span "submit" at bounding box center [1422, 204] width 65 height 39
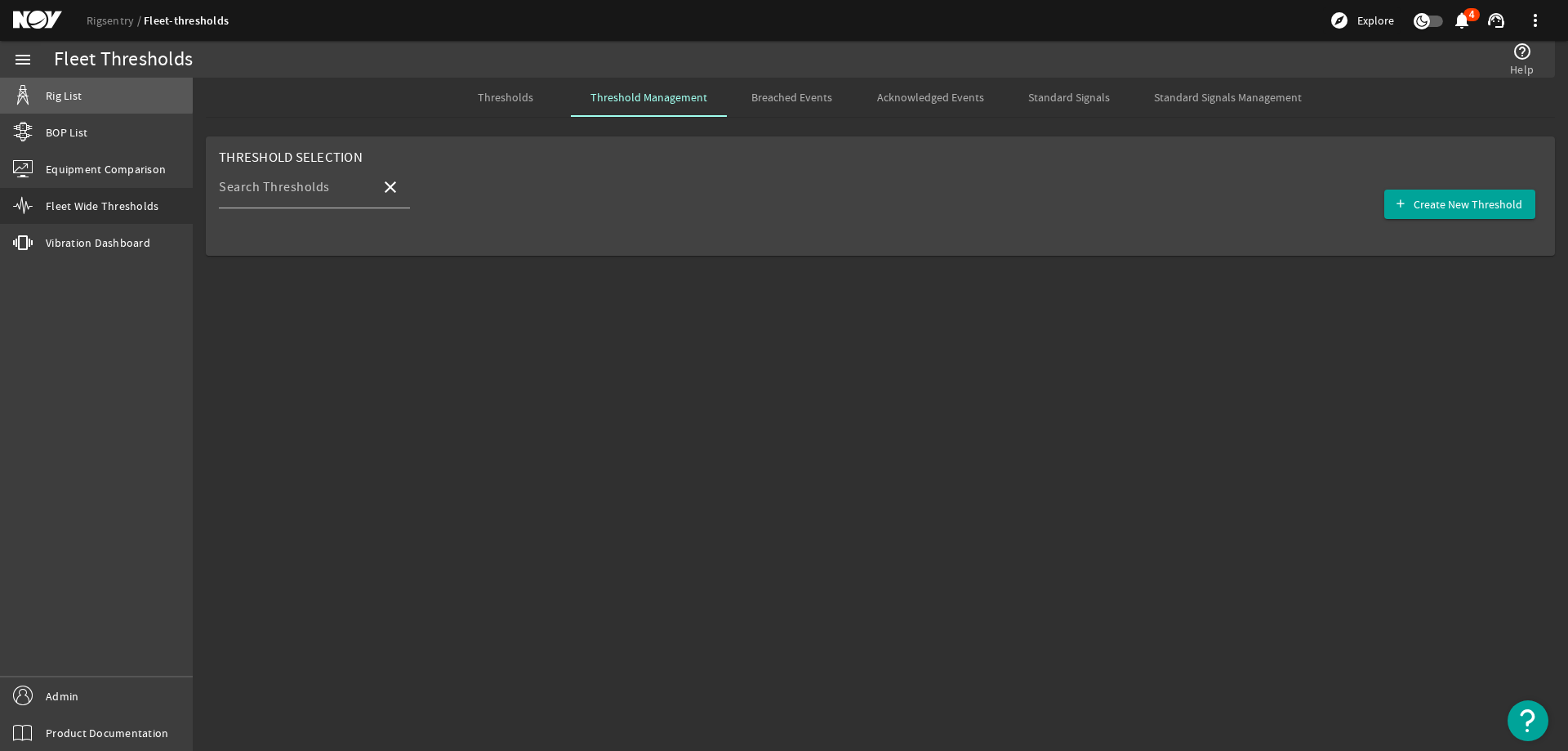
click at [93, 87] on link "Rig List" at bounding box center [97, 96] width 193 height 36
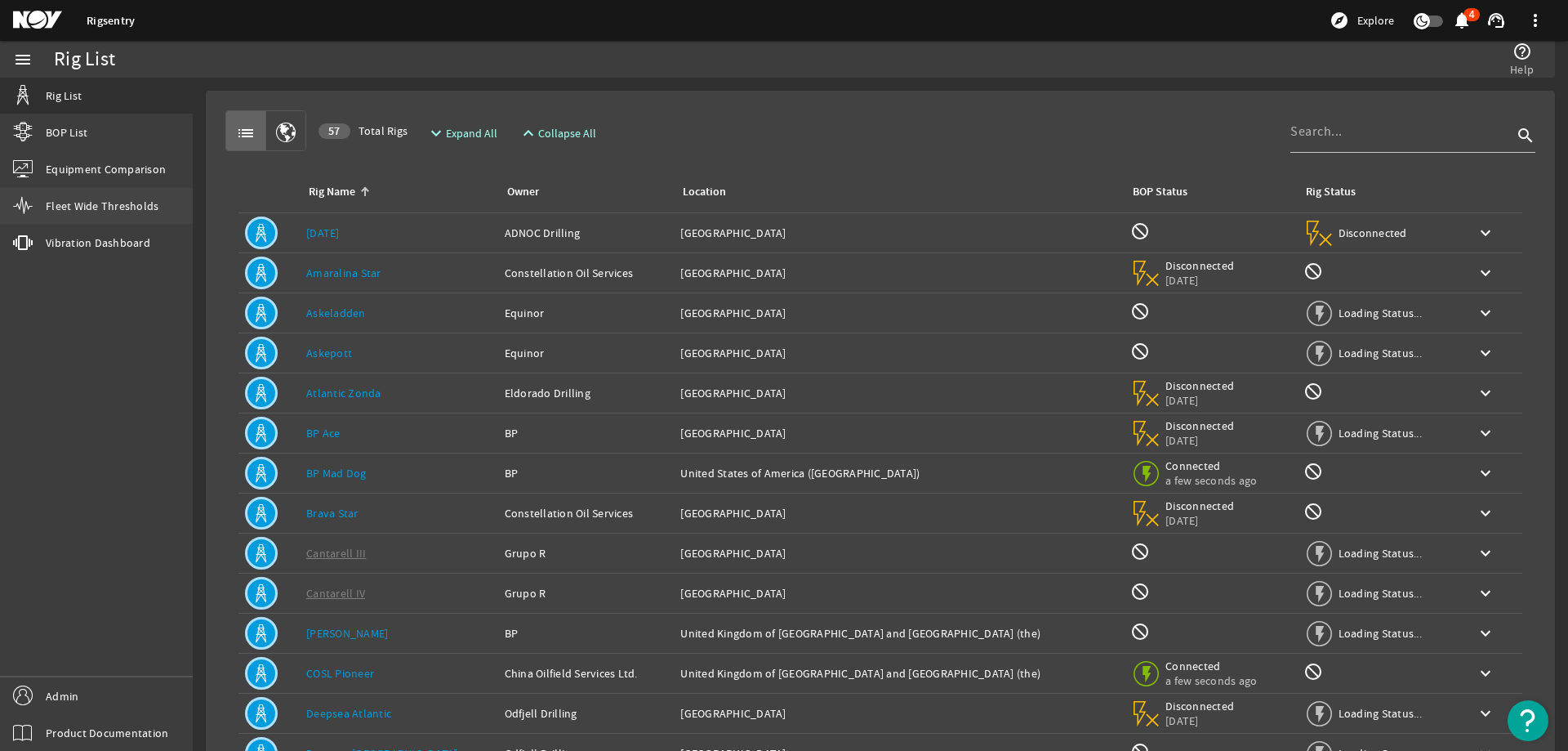
click at [133, 202] on span "Fleet Wide Thresholds" at bounding box center [102, 206] width 113 height 16
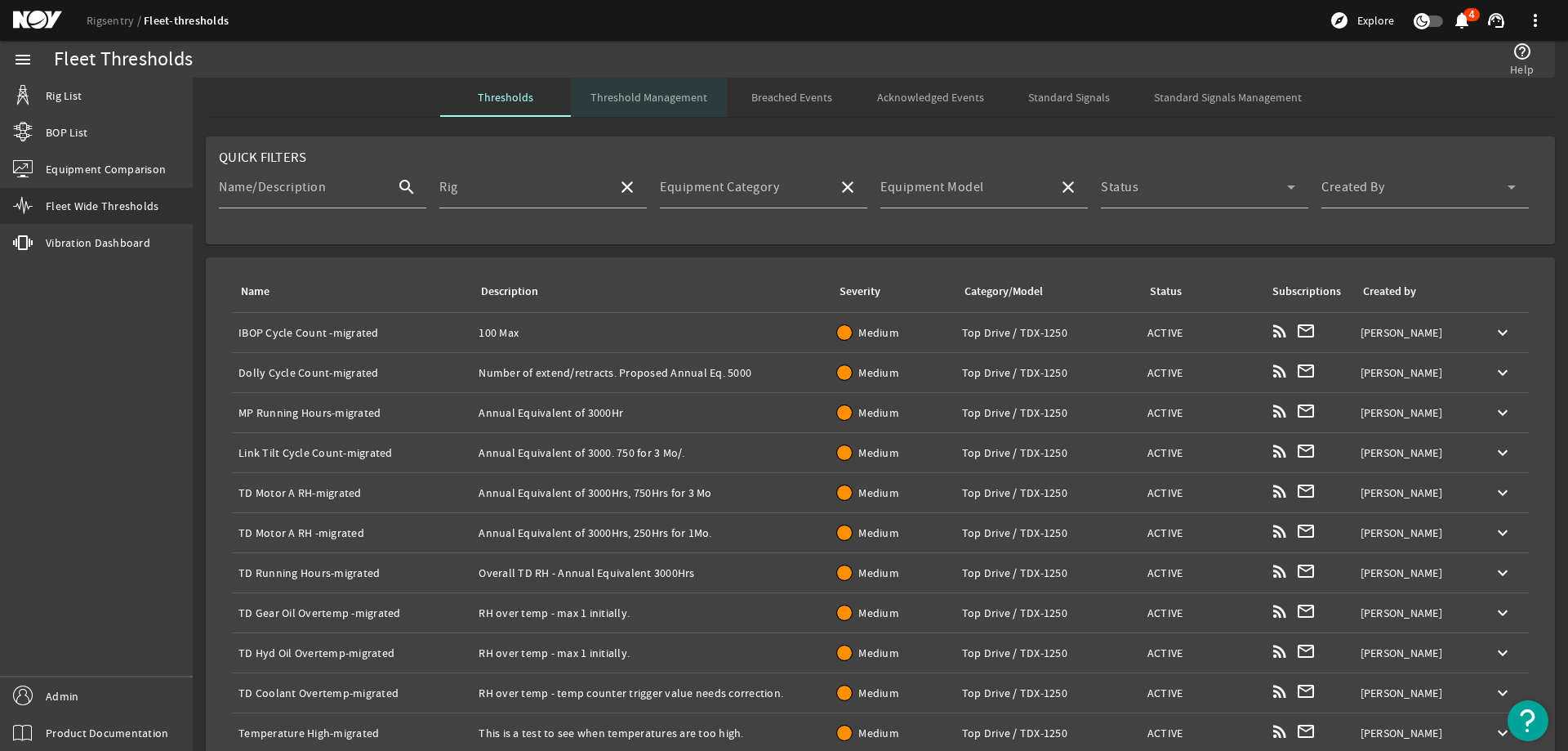
click at [680, 89] on span "Threshold Management" at bounding box center [648, 97] width 117 height 39
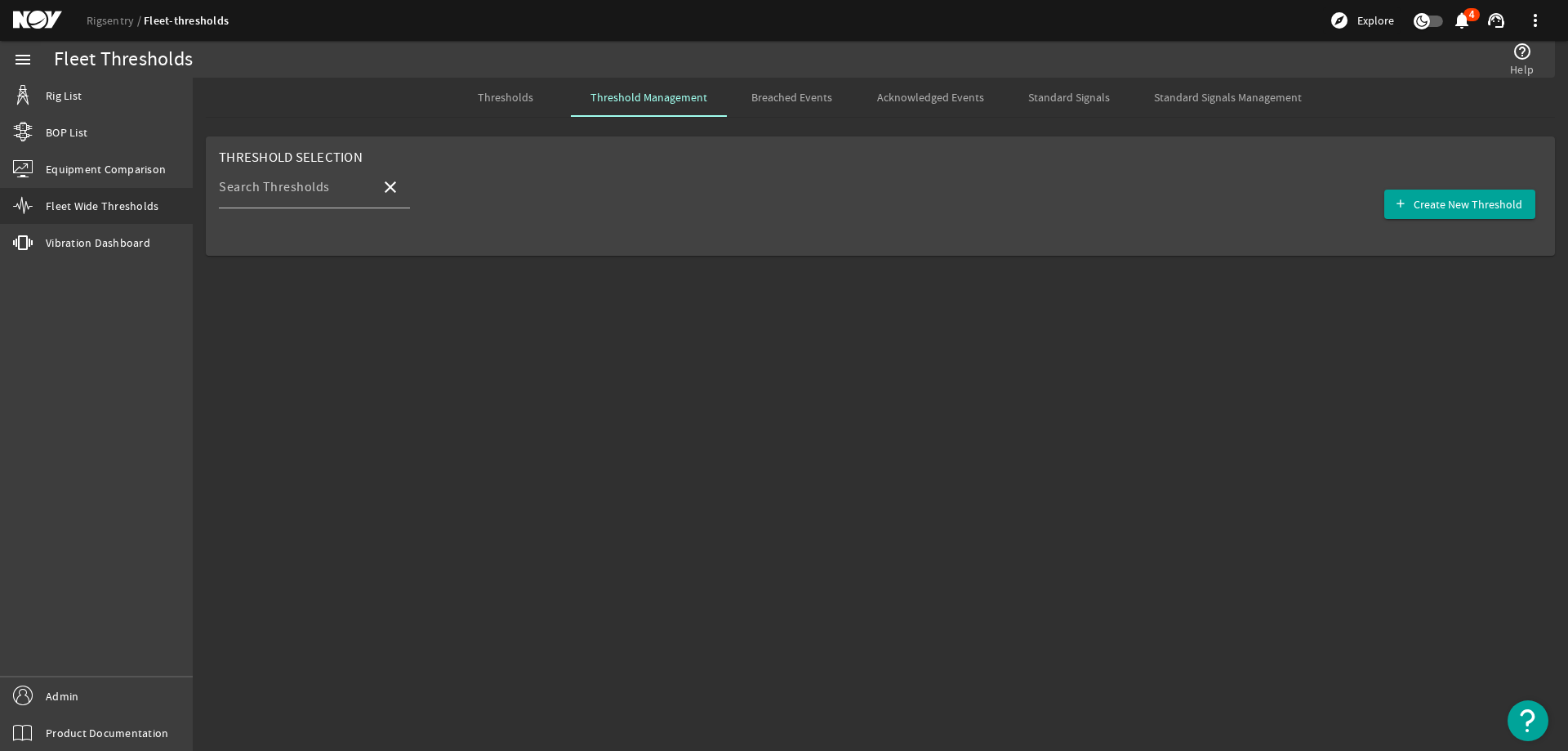
click at [1094, 102] on span "Standard Signals" at bounding box center [1068, 98] width 81 height 11
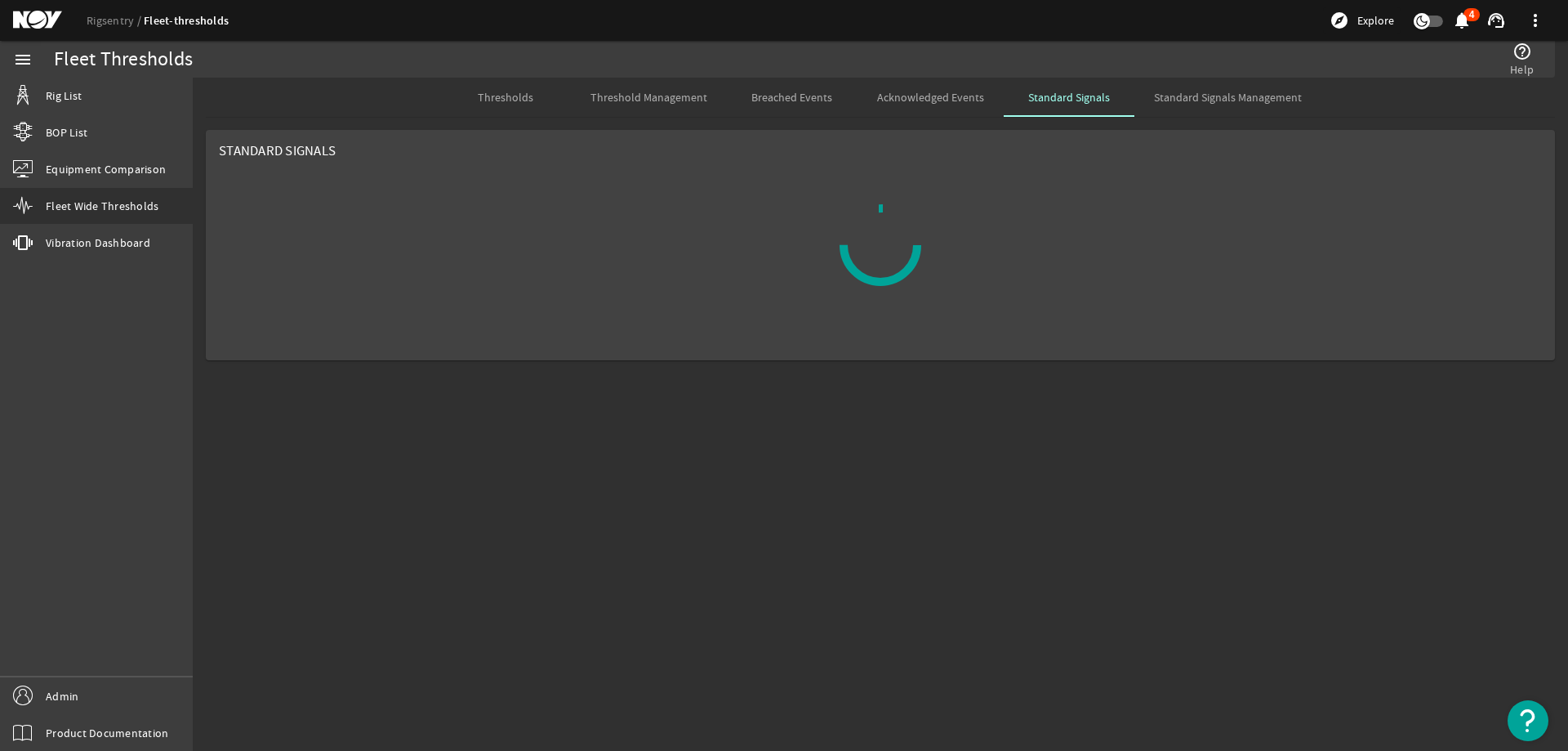
click at [645, 100] on span "Threshold Management" at bounding box center [648, 98] width 117 height 11
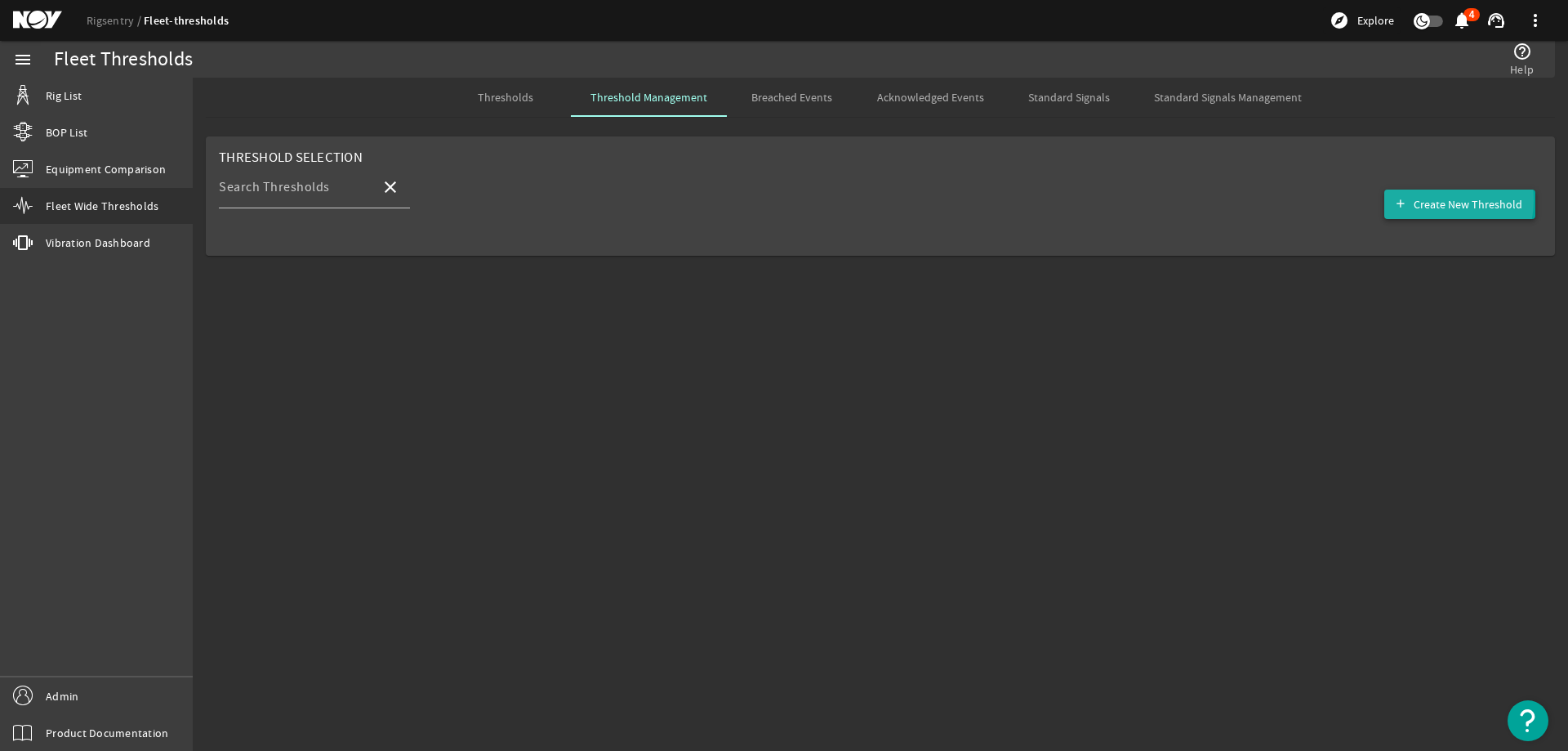
click at [1433, 200] on span "Create New Threshold" at bounding box center [1468, 204] width 109 height 16
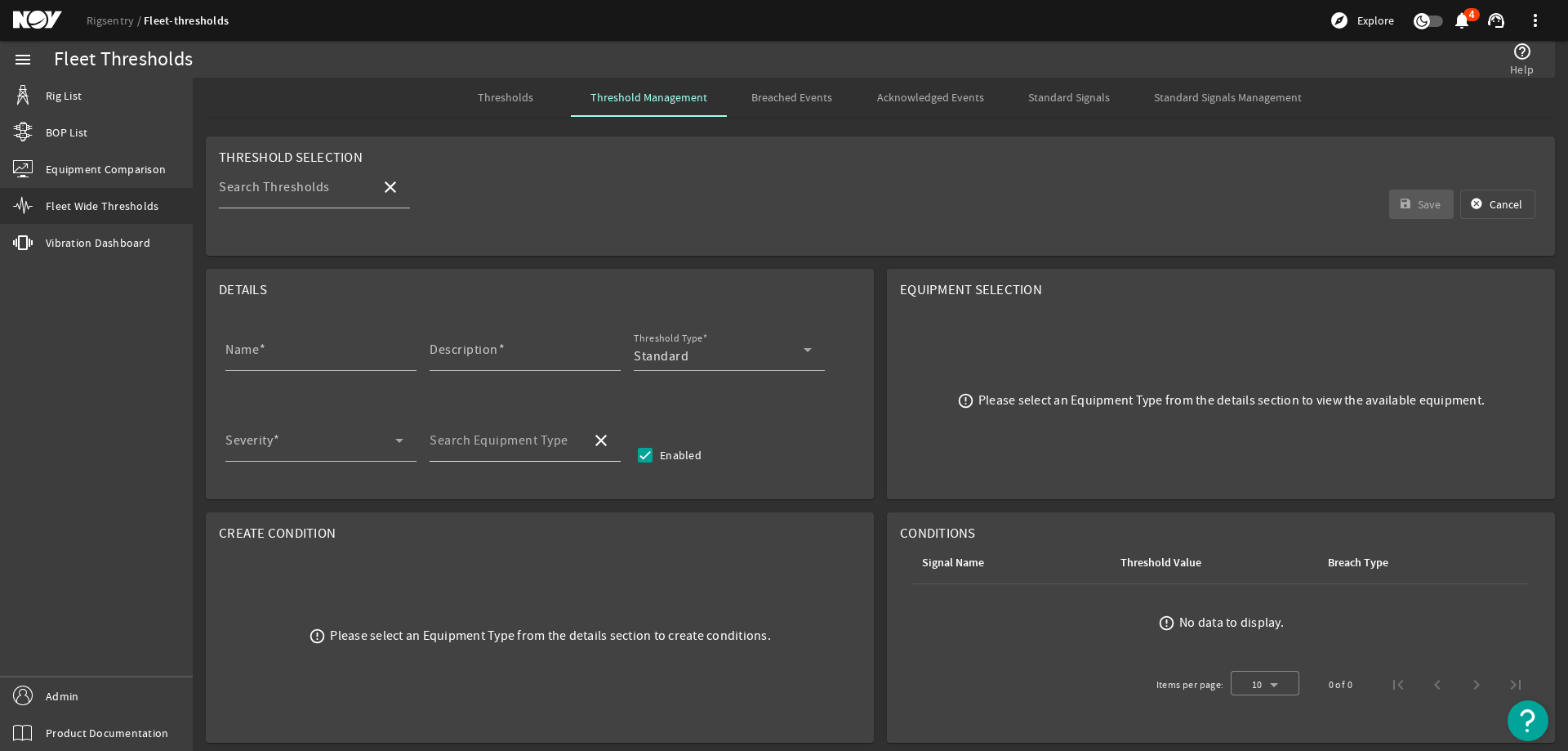
click at [537, 436] on mat-label "Search Equipment Type" at bounding box center [498, 440] width 139 height 16
click at [537, 437] on input "Search Equipment Type" at bounding box center [503, 447] width 148 height 19
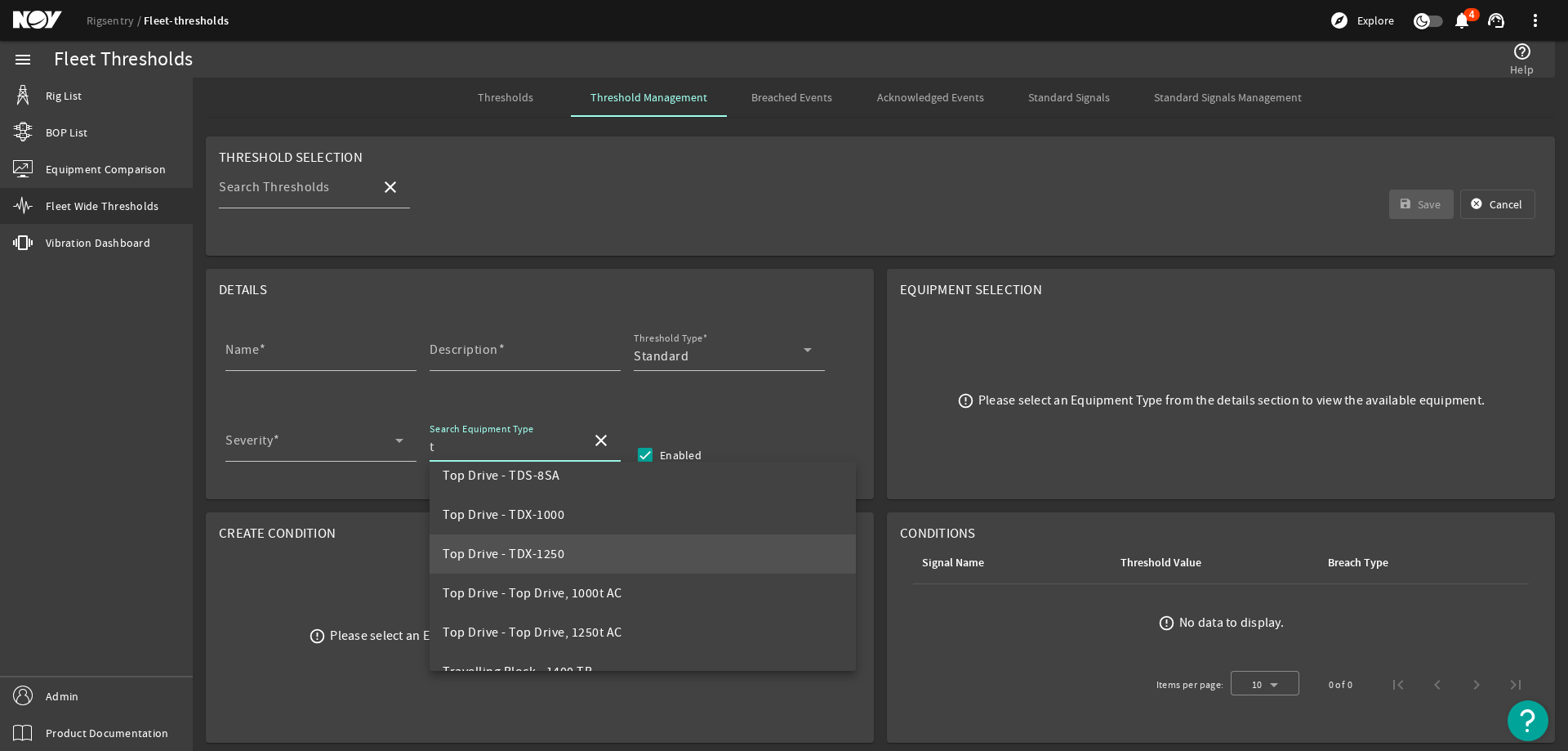
scroll to position [1553, 0]
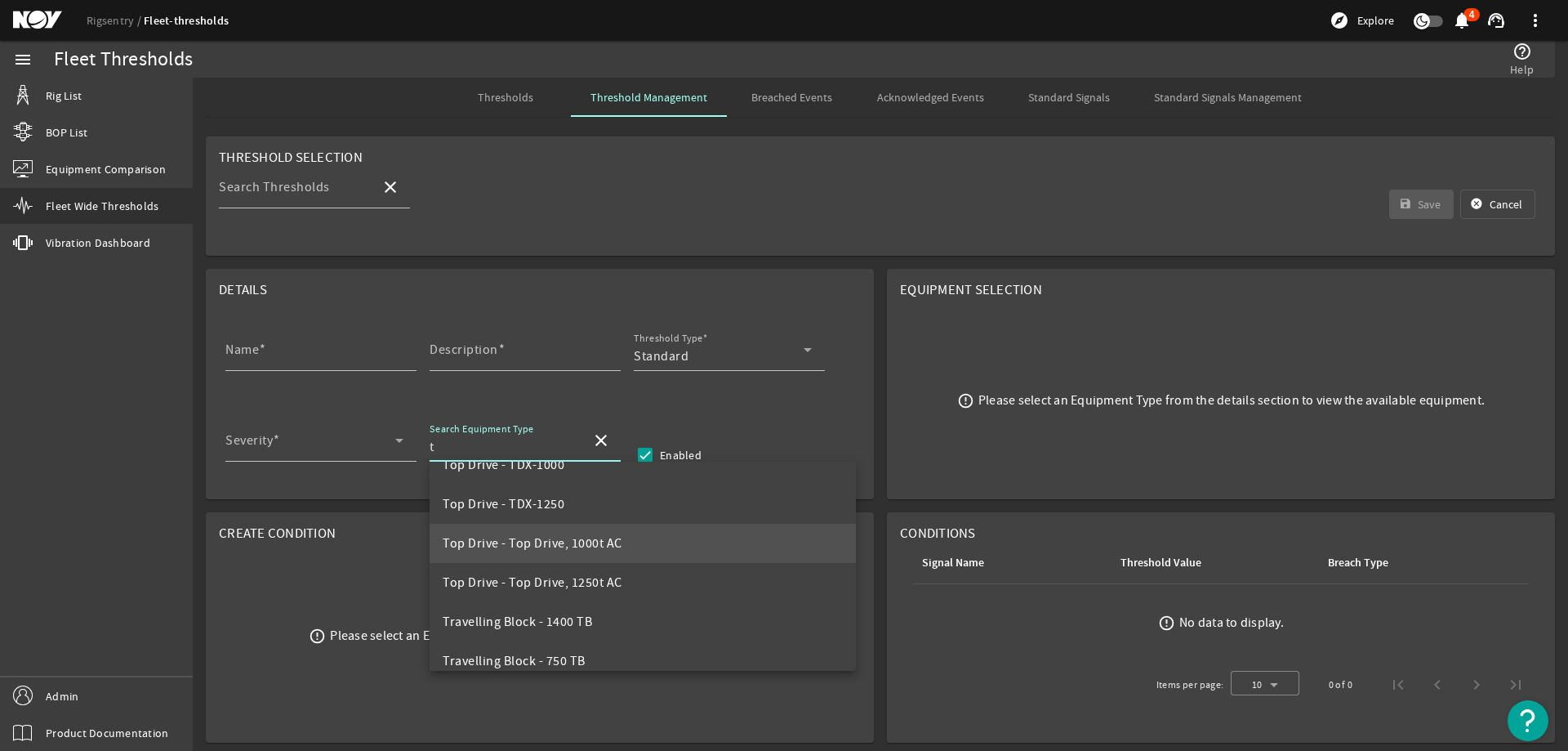
click at [630, 538] on mat-option "Top Drive - Top Drive, 1000t AC" at bounding box center [642, 542] width 426 height 39
type input "Top Drive - Top Drive, 1000t AC"
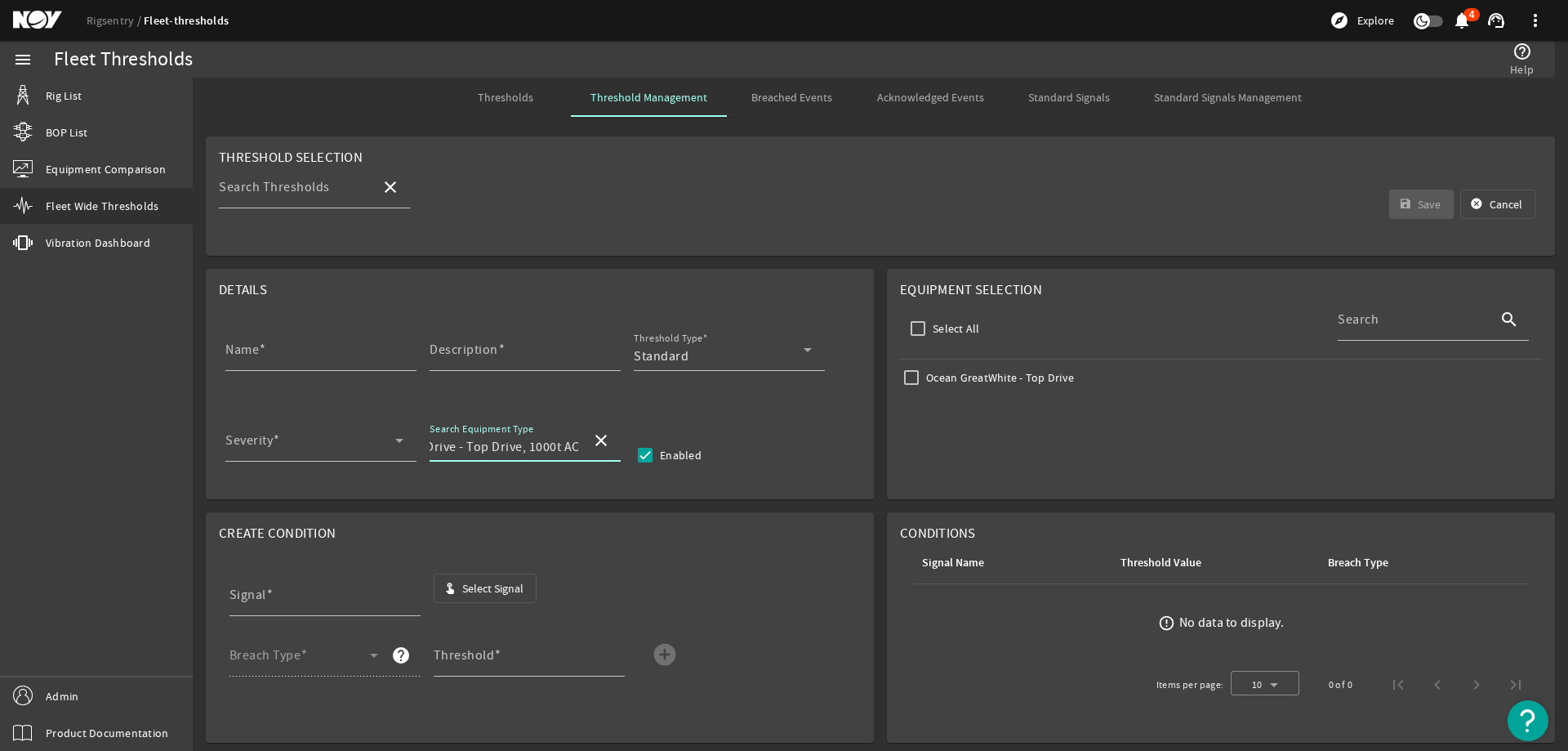
click at [602, 437] on mat-icon "close" at bounding box center [600, 440] width 19 height 19
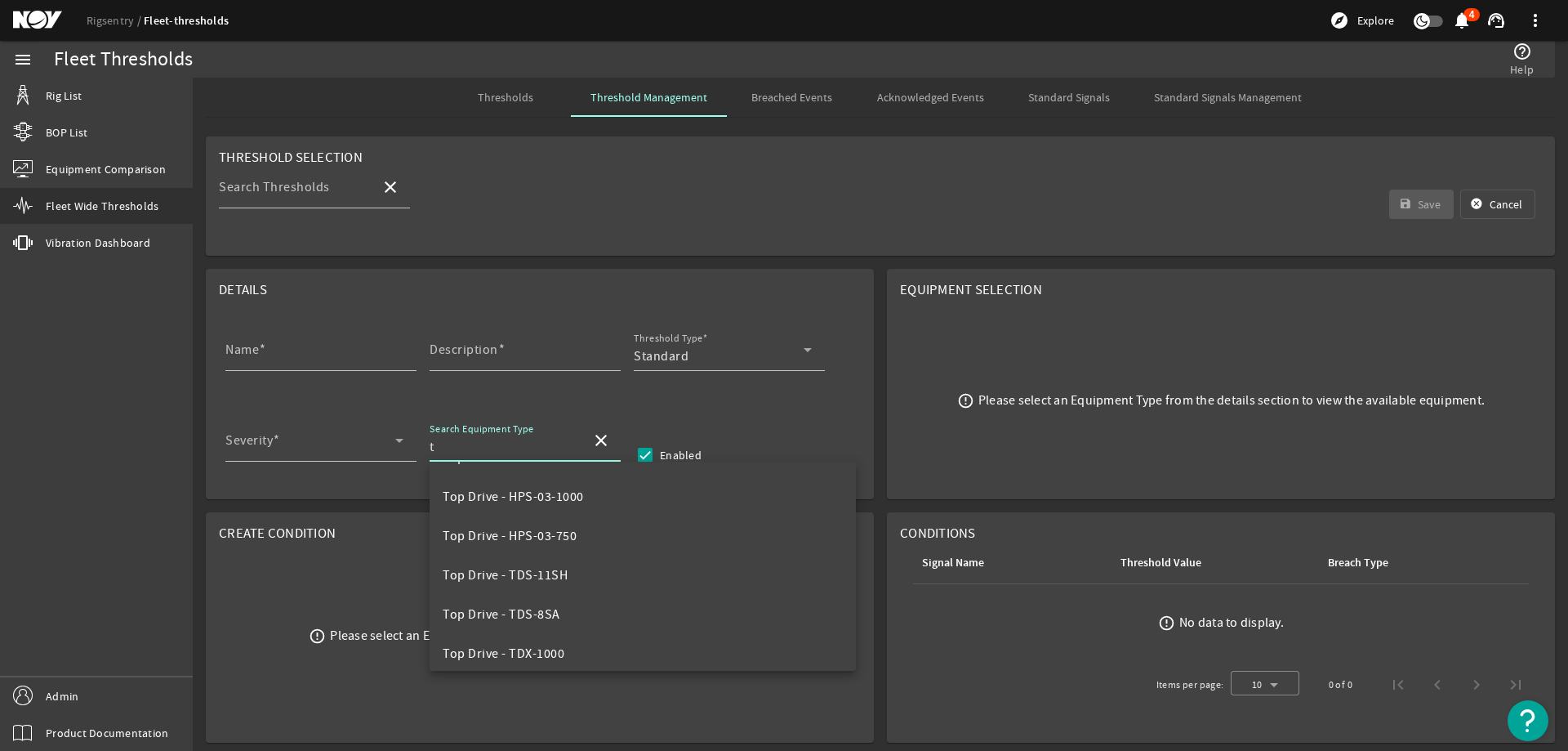
scroll to position [1389, 0]
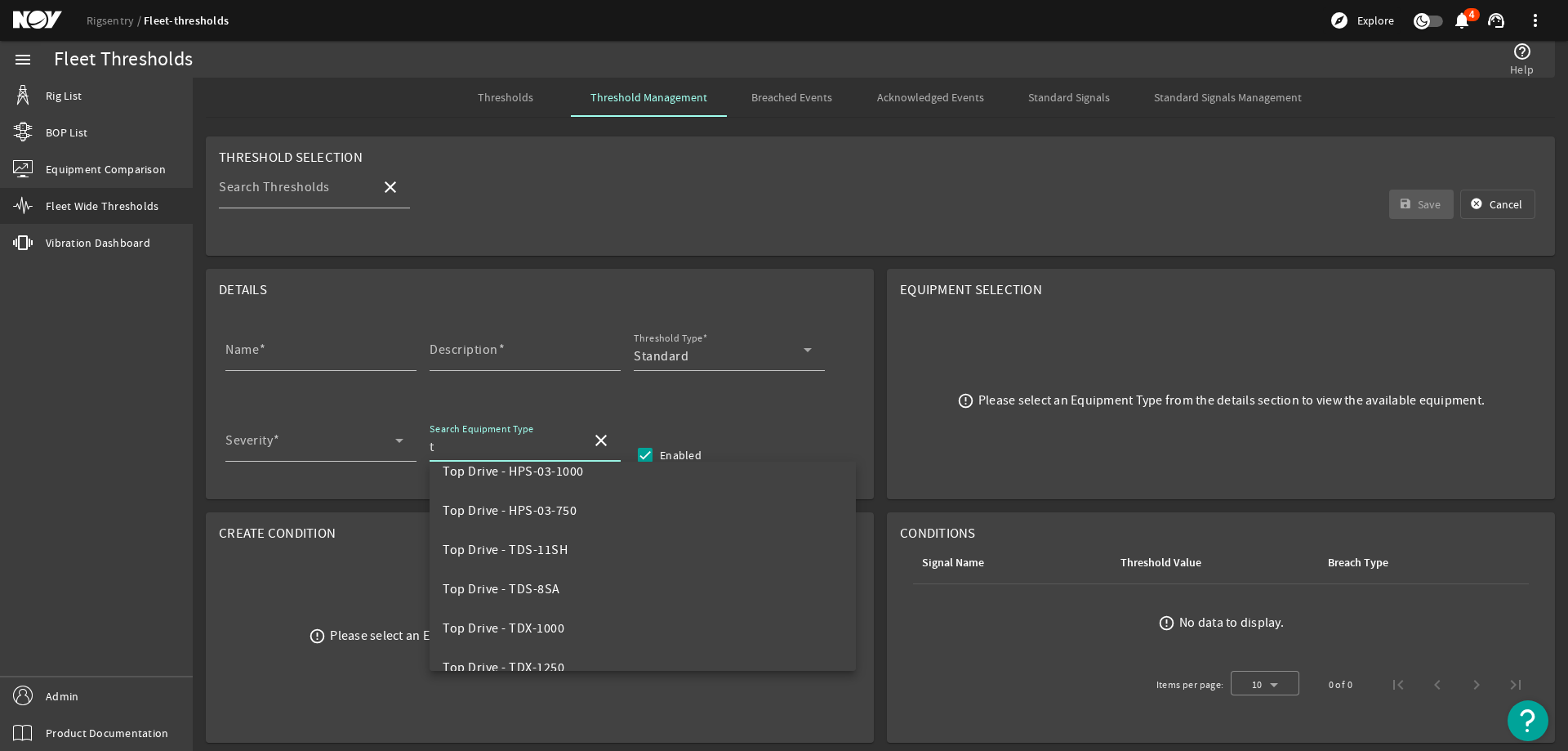
type input "t"
click at [290, 565] on mat-card "Create Condition error_outline Please select an Equipment Type from the details…" at bounding box center [539, 627] width 668 height 231
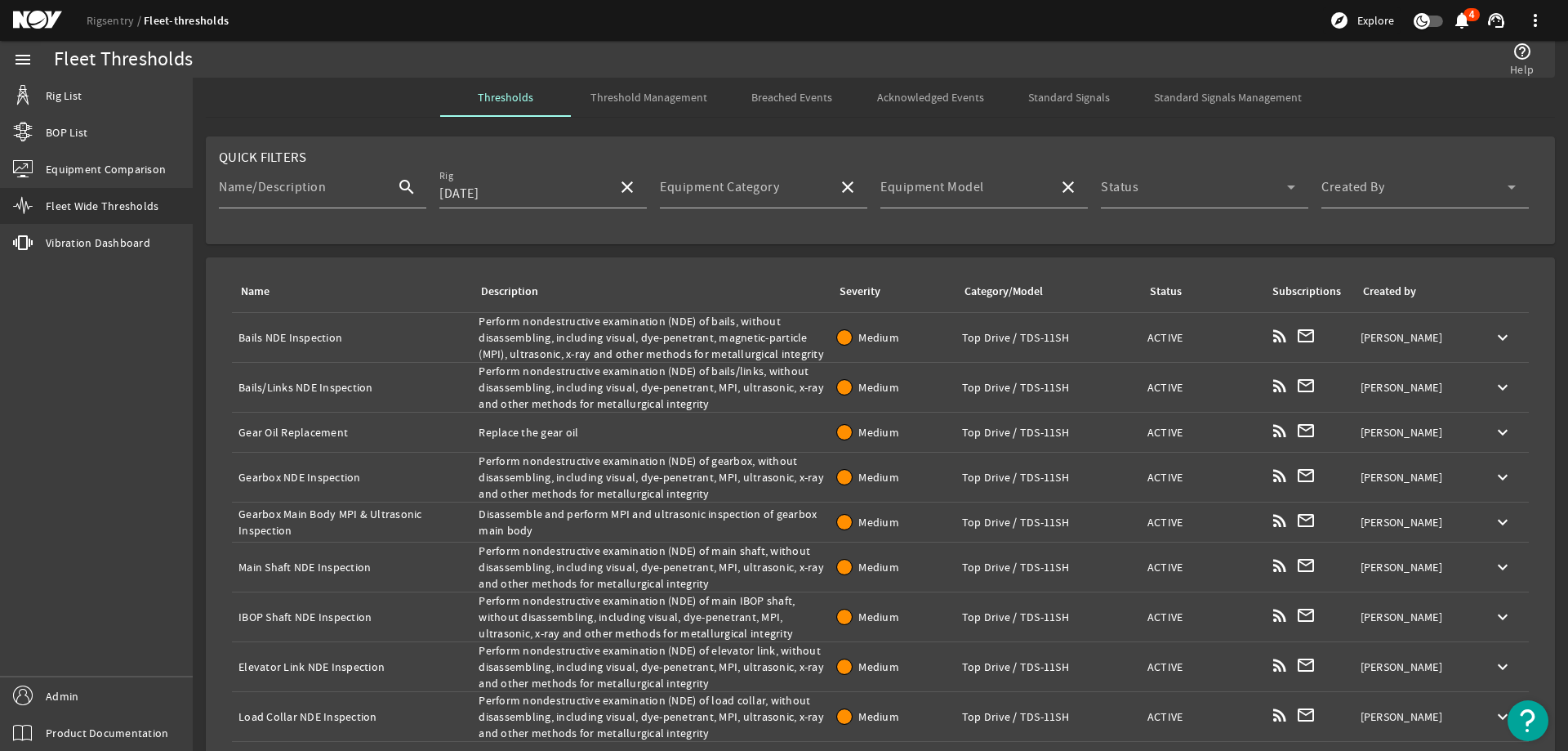
scroll to position [56, 0]
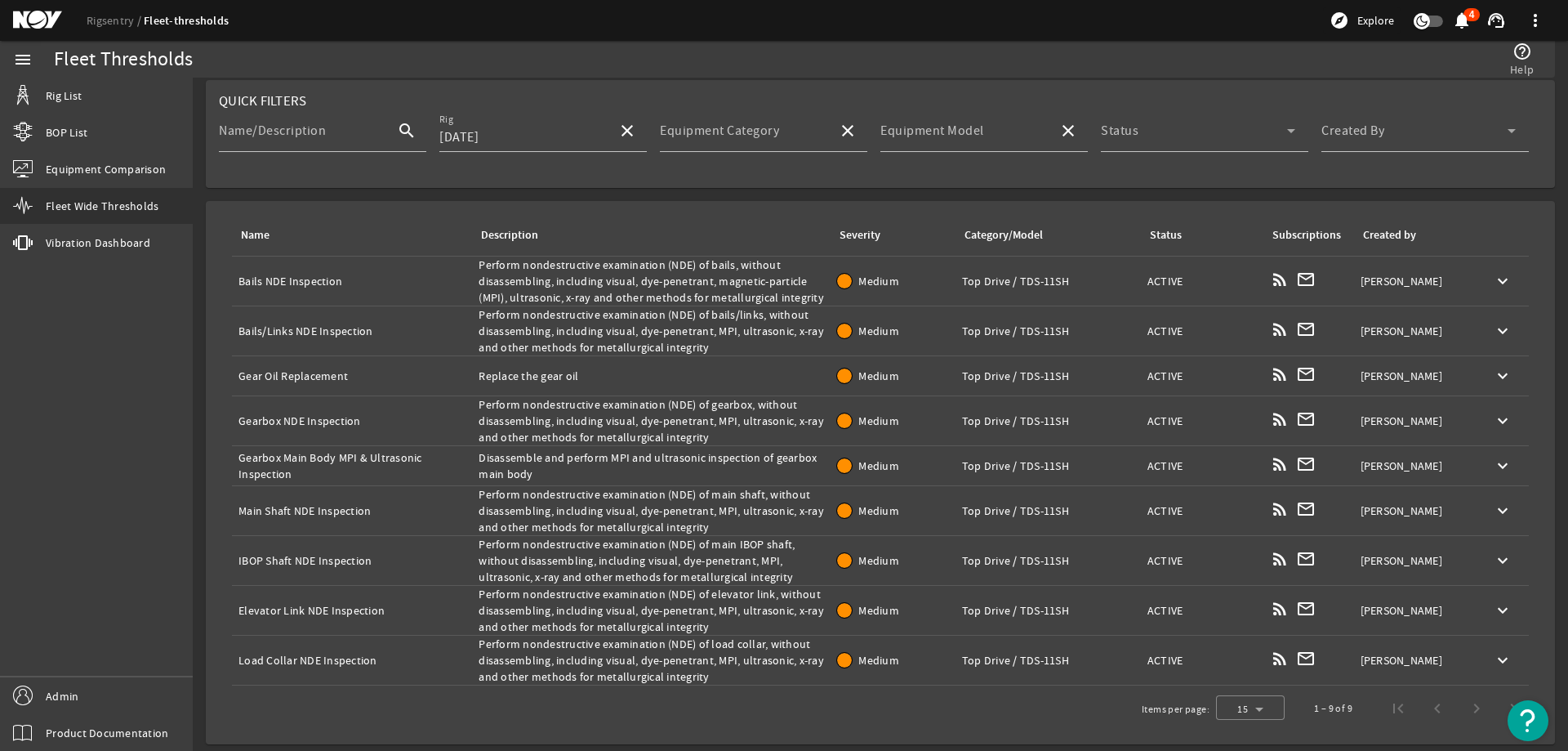
click at [325, 281] on div "Name: Bails NDE Inspection" at bounding box center [351, 280] width 227 height 16
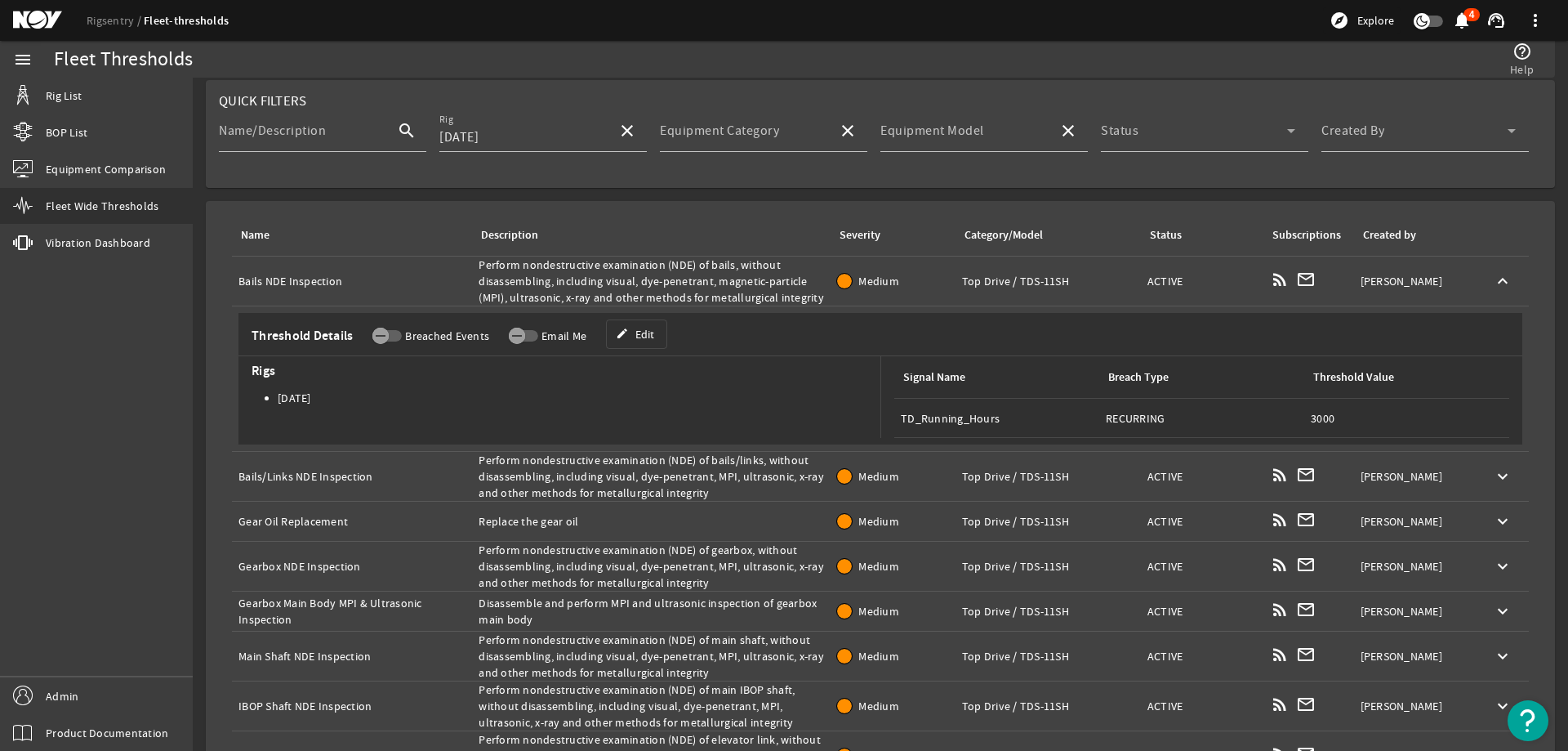
click at [674, 339] on div "Threshold Details Breached Events Email Me edit Edit" at bounding box center [880, 338] width 1283 height 36
click at [308, 472] on div "Name: Bails/Links NDE Inspection" at bounding box center [351, 475] width 227 height 16
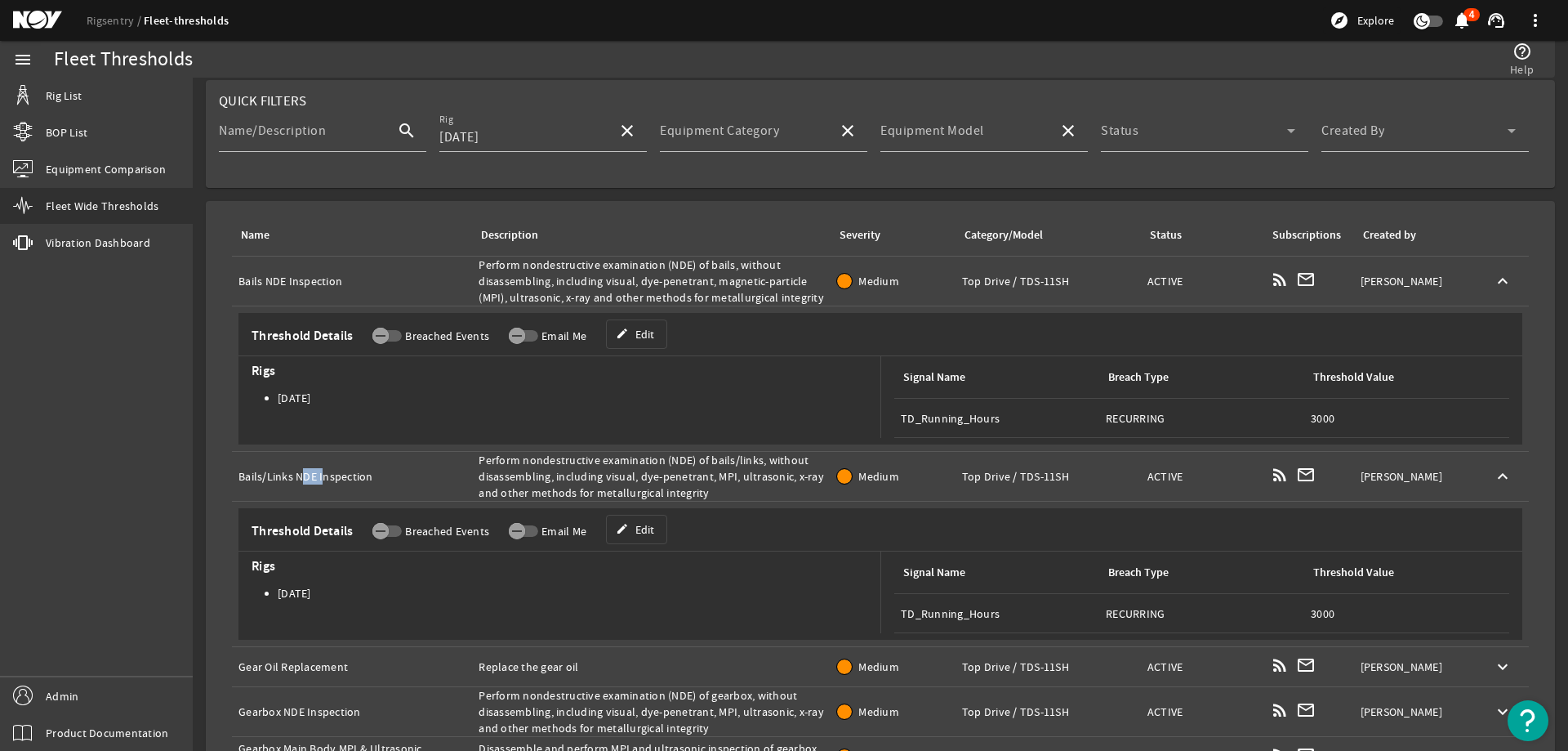
click at [308, 472] on div "Name: Bails/Links NDE Inspection" at bounding box center [351, 475] width 227 height 16
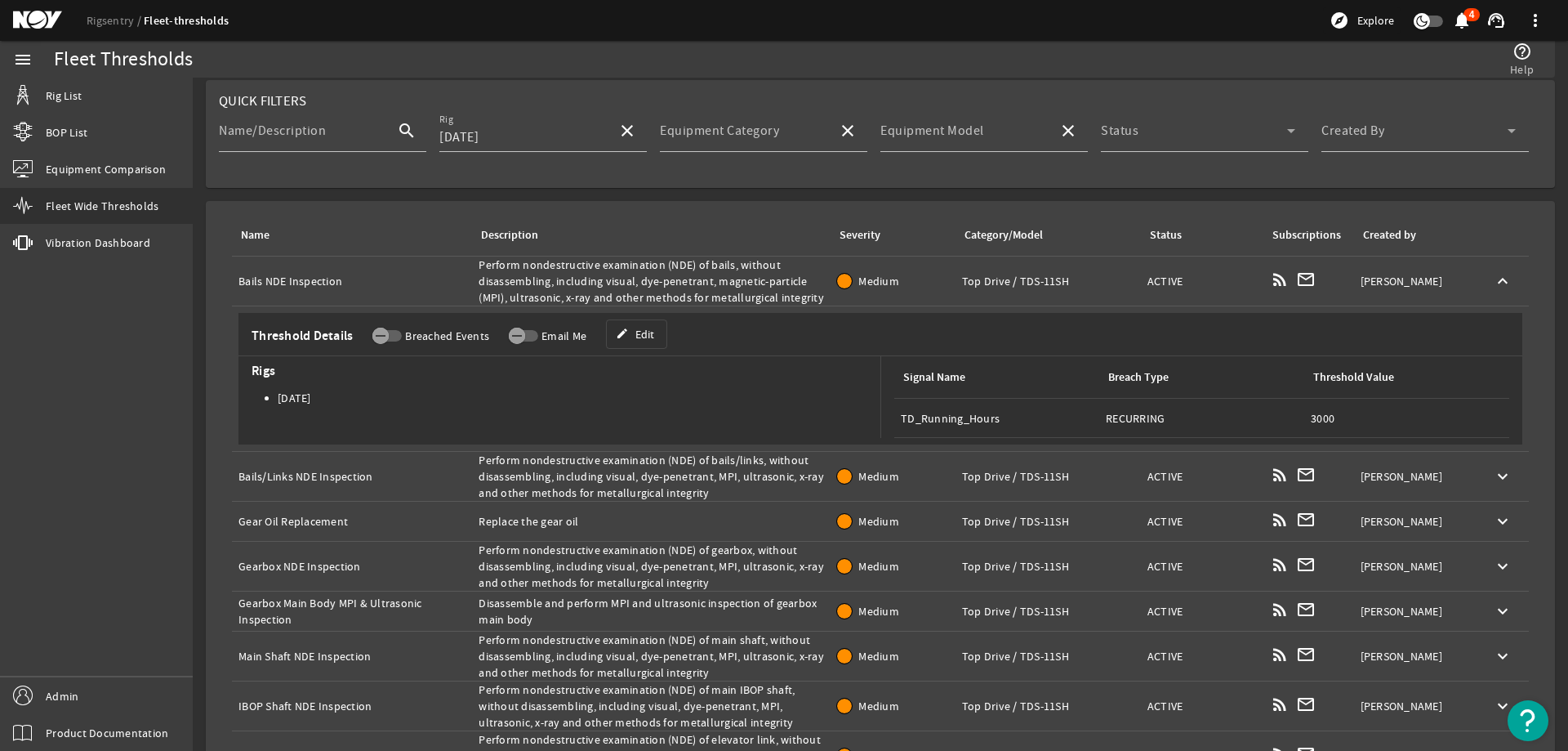
click at [288, 280] on div "Name: Bails NDE Inspection" at bounding box center [351, 280] width 227 height 16
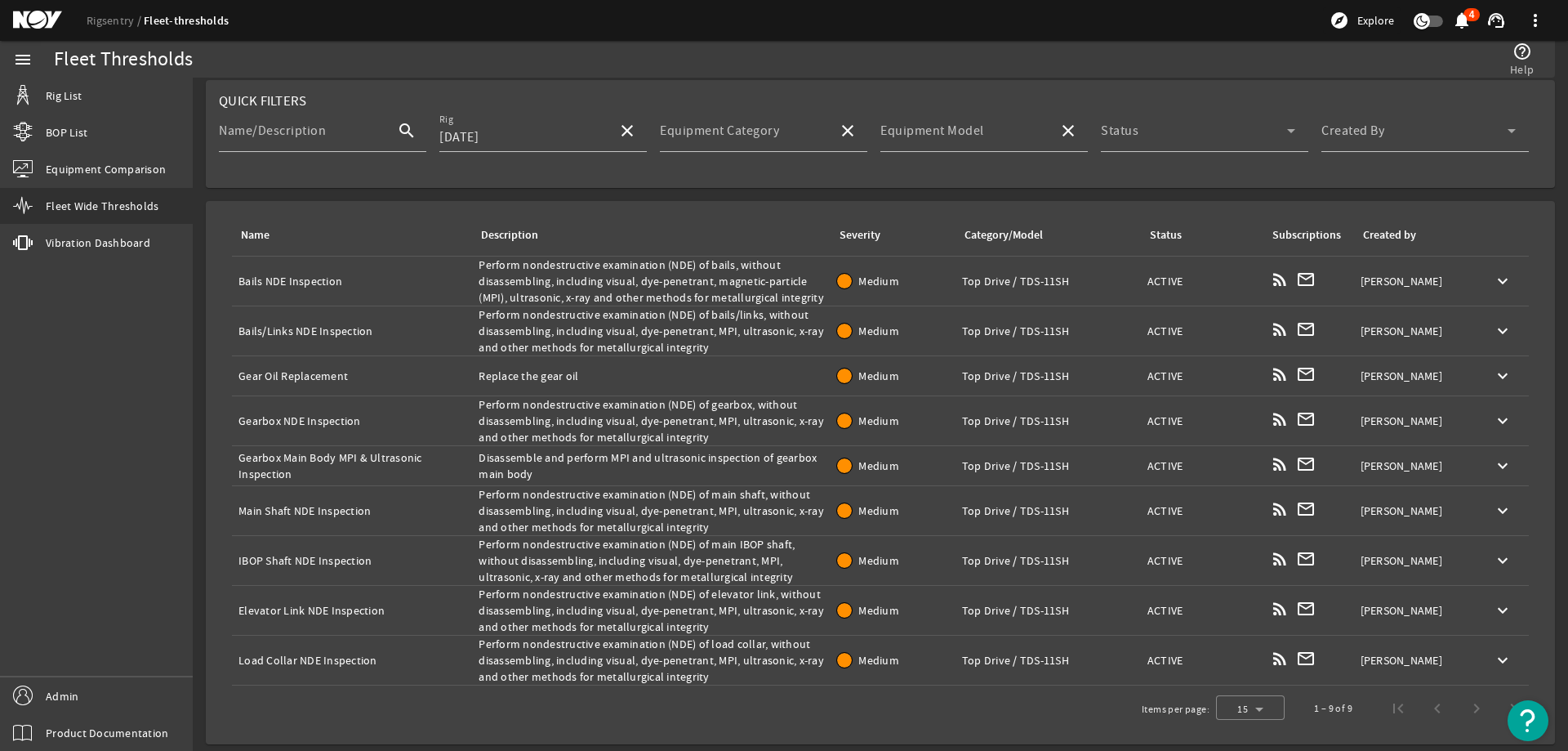
click at [288, 280] on div "Name: Bails NDE Inspection" at bounding box center [351, 280] width 227 height 16
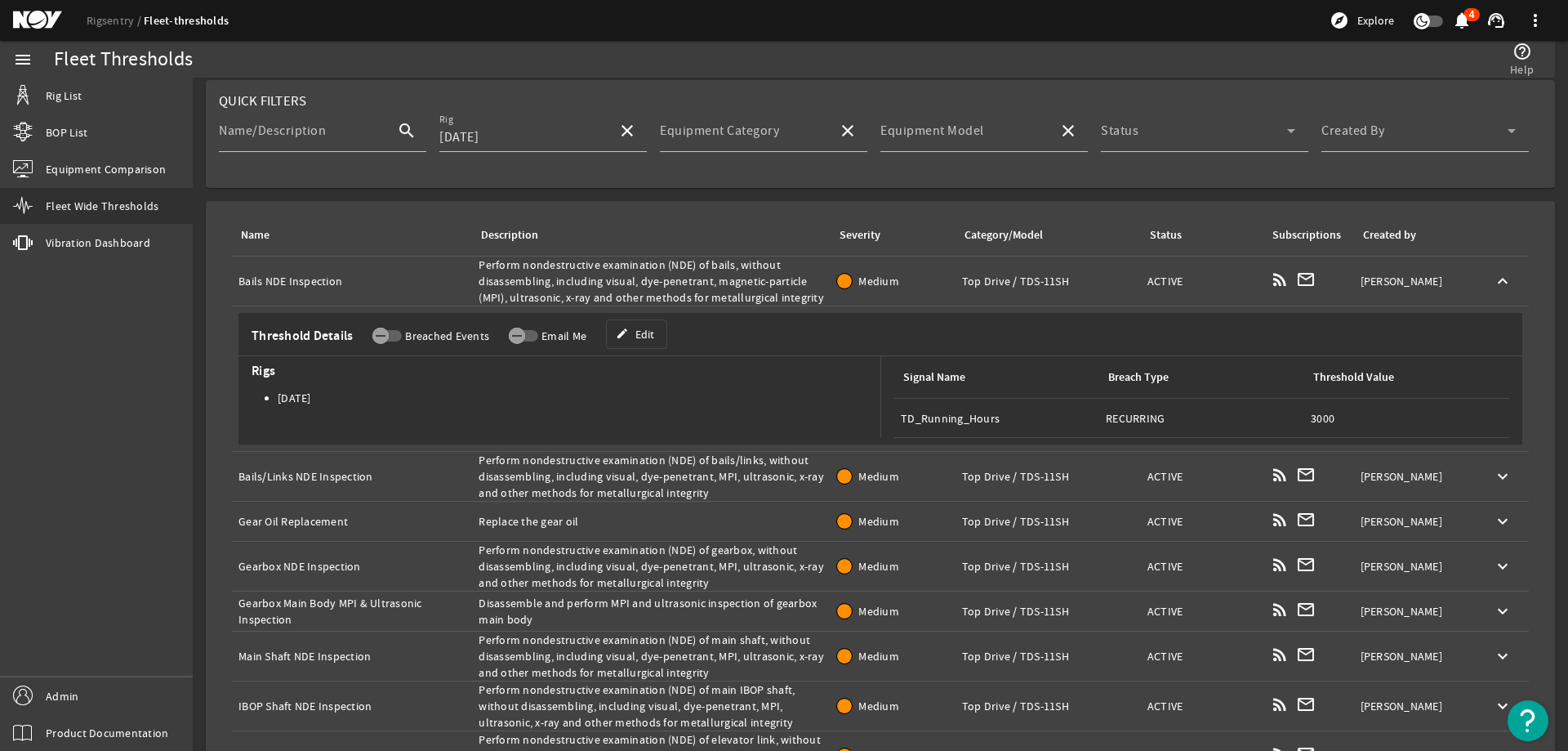
click at [288, 280] on div "Name: Bails NDE Inspection" at bounding box center [351, 280] width 227 height 16
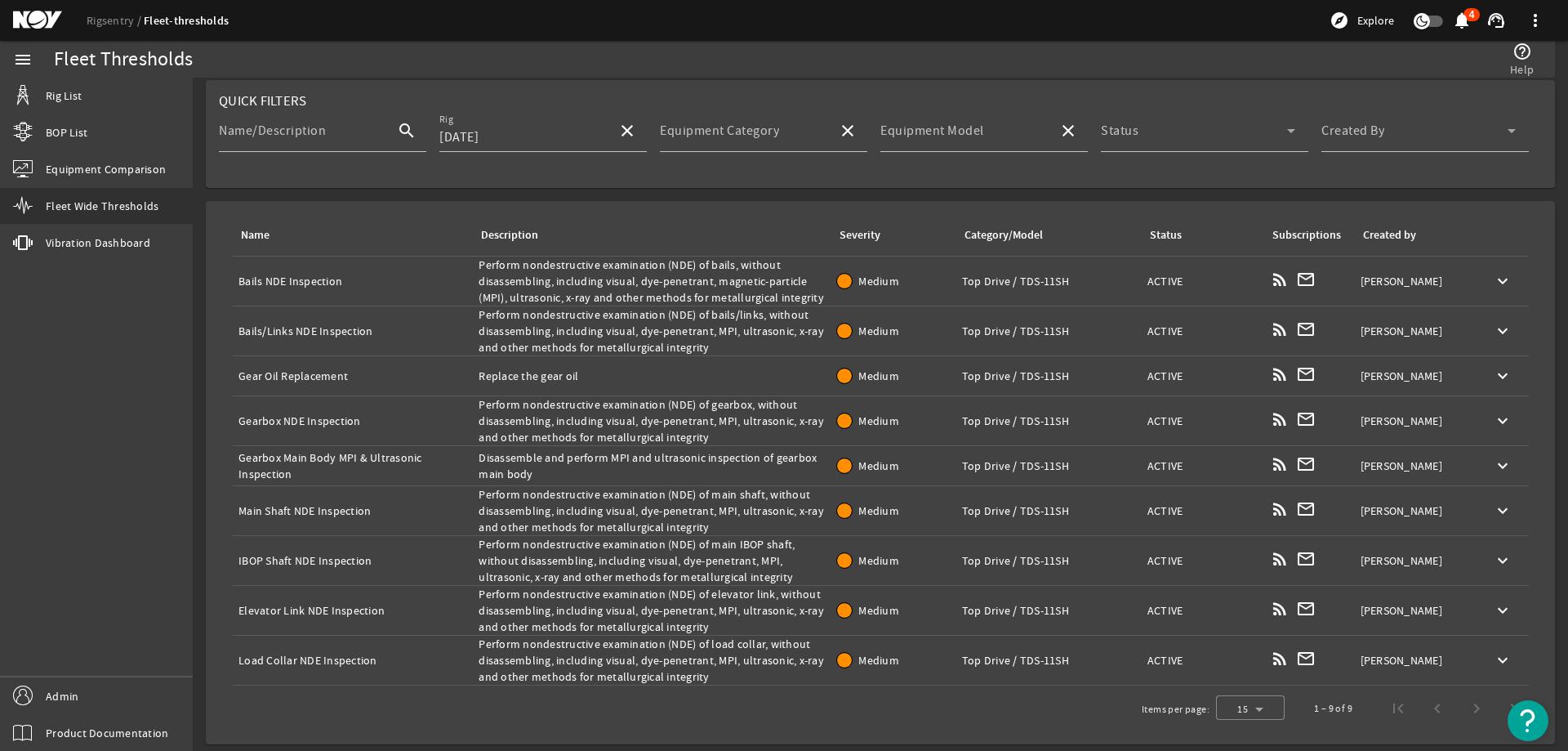
click at [288, 280] on div "Name: Bails NDE Inspection" at bounding box center [351, 280] width 227 height 16
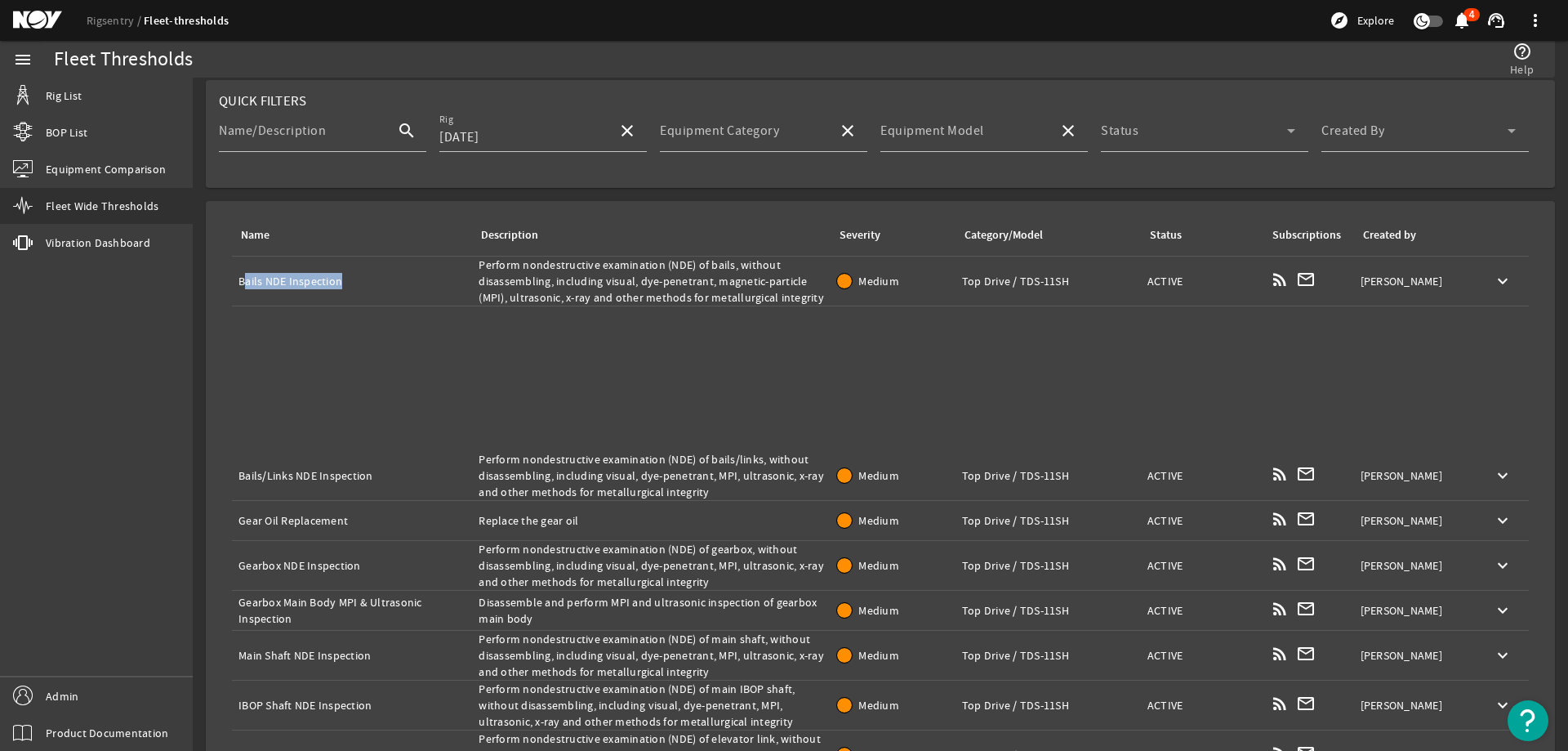
click at [288, 280] on div "Name: Bails NDE Inspection" at bounding box center [351, 280] width 227 height 16
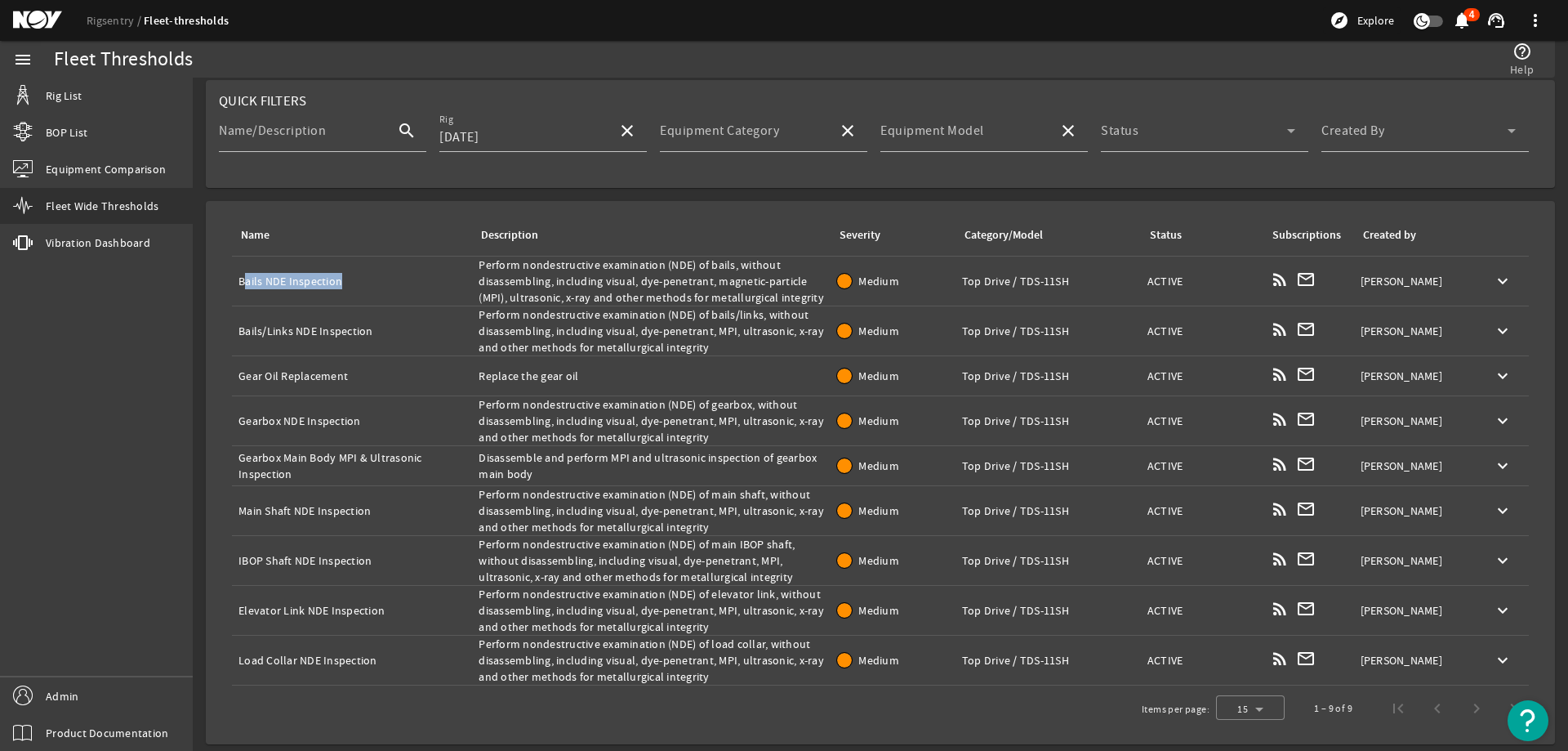
click at [266, 324] on div "Name: Bails/Links NDE Inspection" at bounding box center [351, 330] width 227 height 16
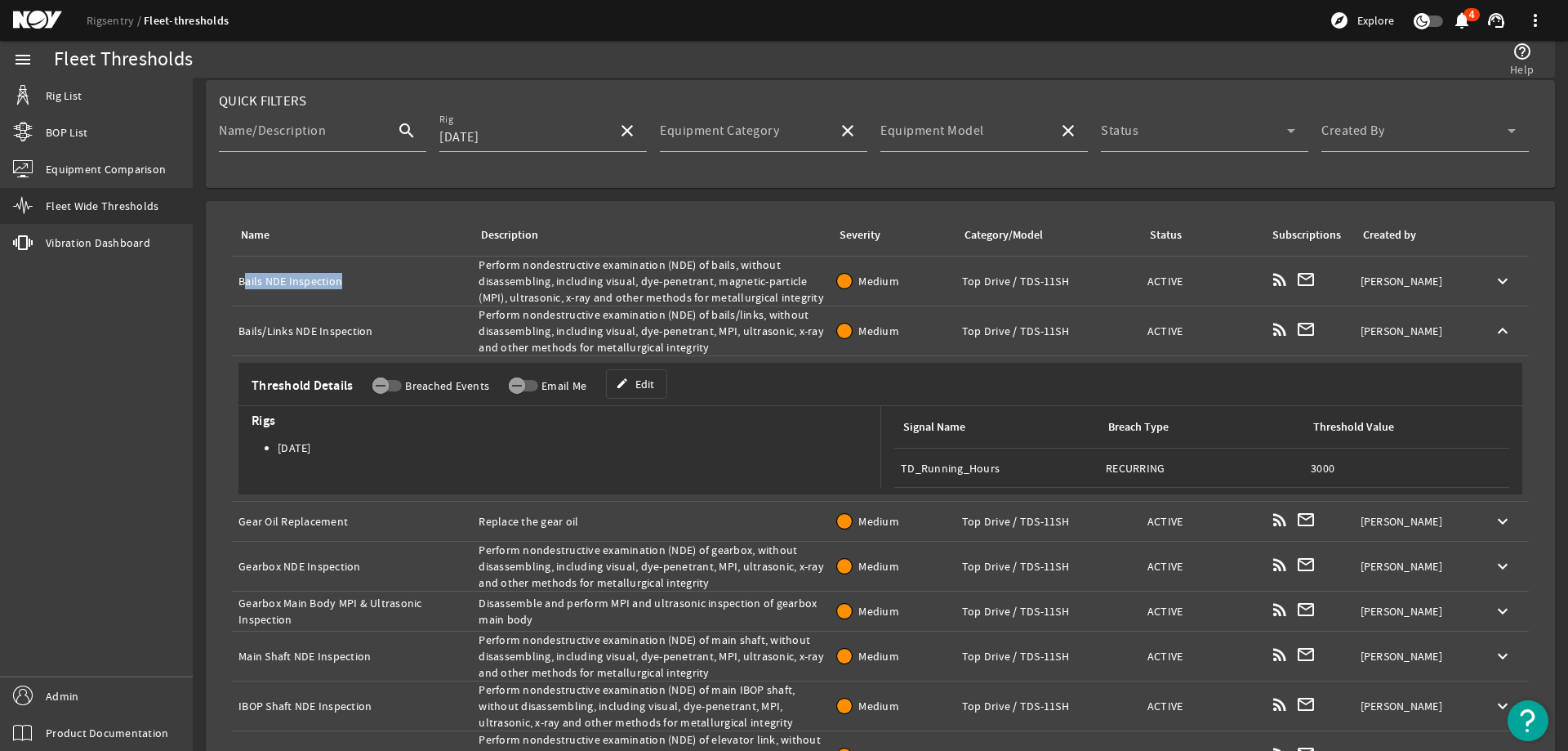
copy div "Bails/Links NDE Inspection"
click at [595, 324] on div "Description: Perform nondestructive examination (NDE) of bails/links, without d…" at bounding box center [650, 330] width 345 height 49
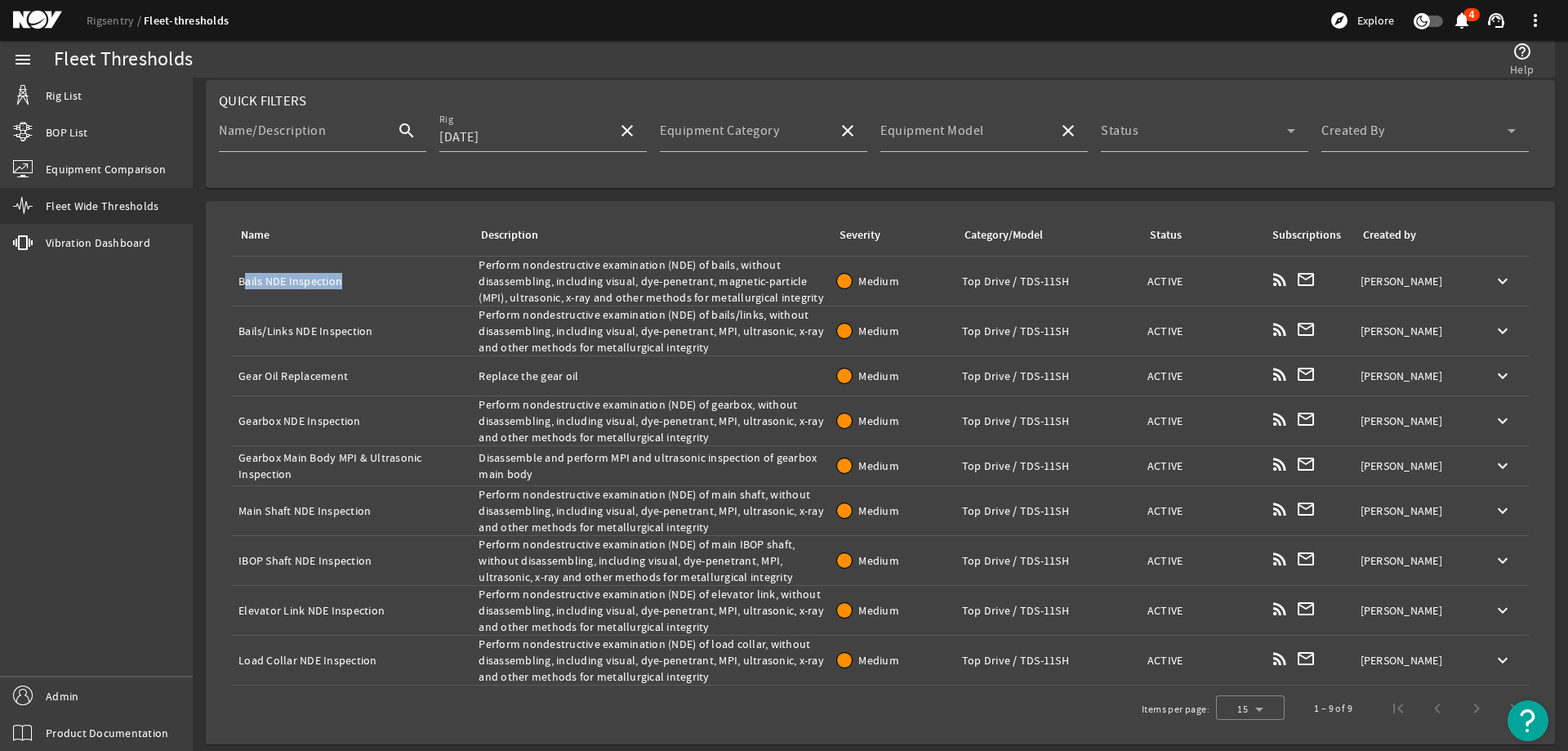
click at [595, 324] on div "Description: Perform nondestructive examination (NDE) of bails/links, without d…" at bounding box center [650, 330] width 345 height 49
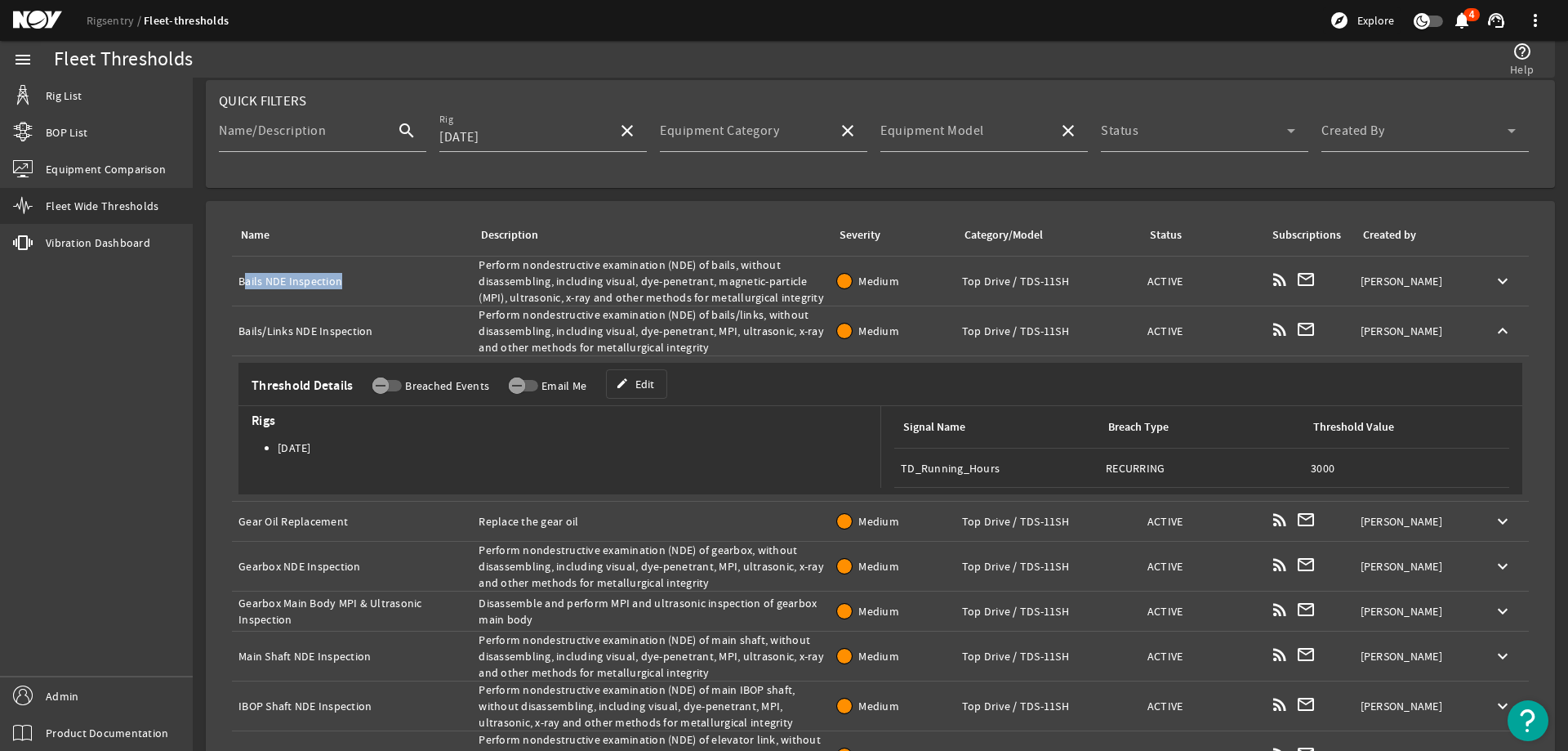
click at [595, 324] on div "Description: Perform nondestructive examination (NDE) of bails/links, without d…" at bounding box center [650, 330] width 345 height 49
copy tr "Perform nondestructive examination (NDE) of bails/links, without disassembling,…"
click at [641, 320] on div "Description: Perform nondestructive examination (NDE) of bails/links, without d…" at bounding box center [650, 330] width 345 height 49
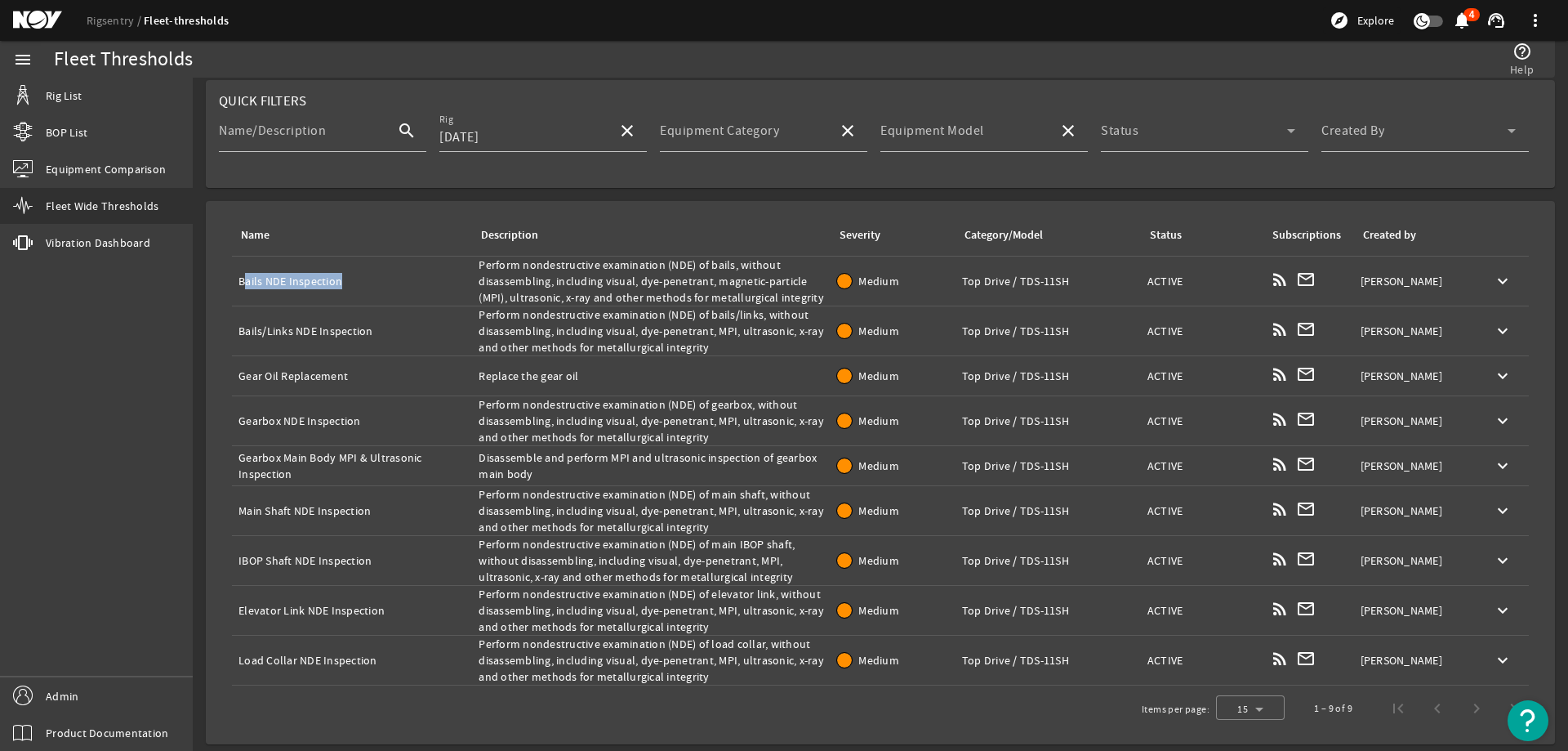
click at [641, 320] on div "Description: Perform nondestructive examination (NDE) of bails/links, without d…" at bounding box center [650, 330] width 345 height 49
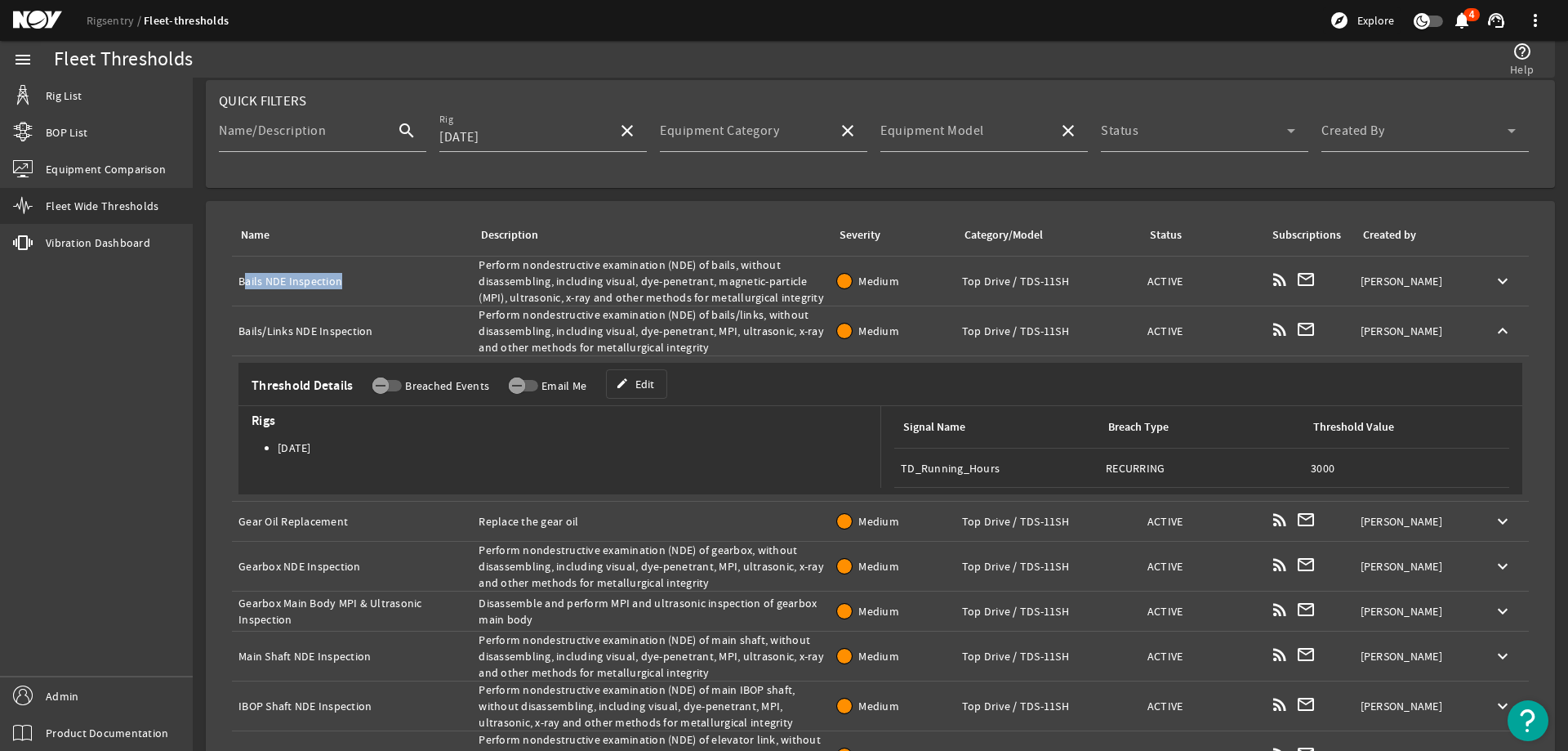
click at [641, 320] on div "Description: Perform nondestructive examination (NDE) of bails/links, without d…" at bounding box center [650, 330] width 345 height 49
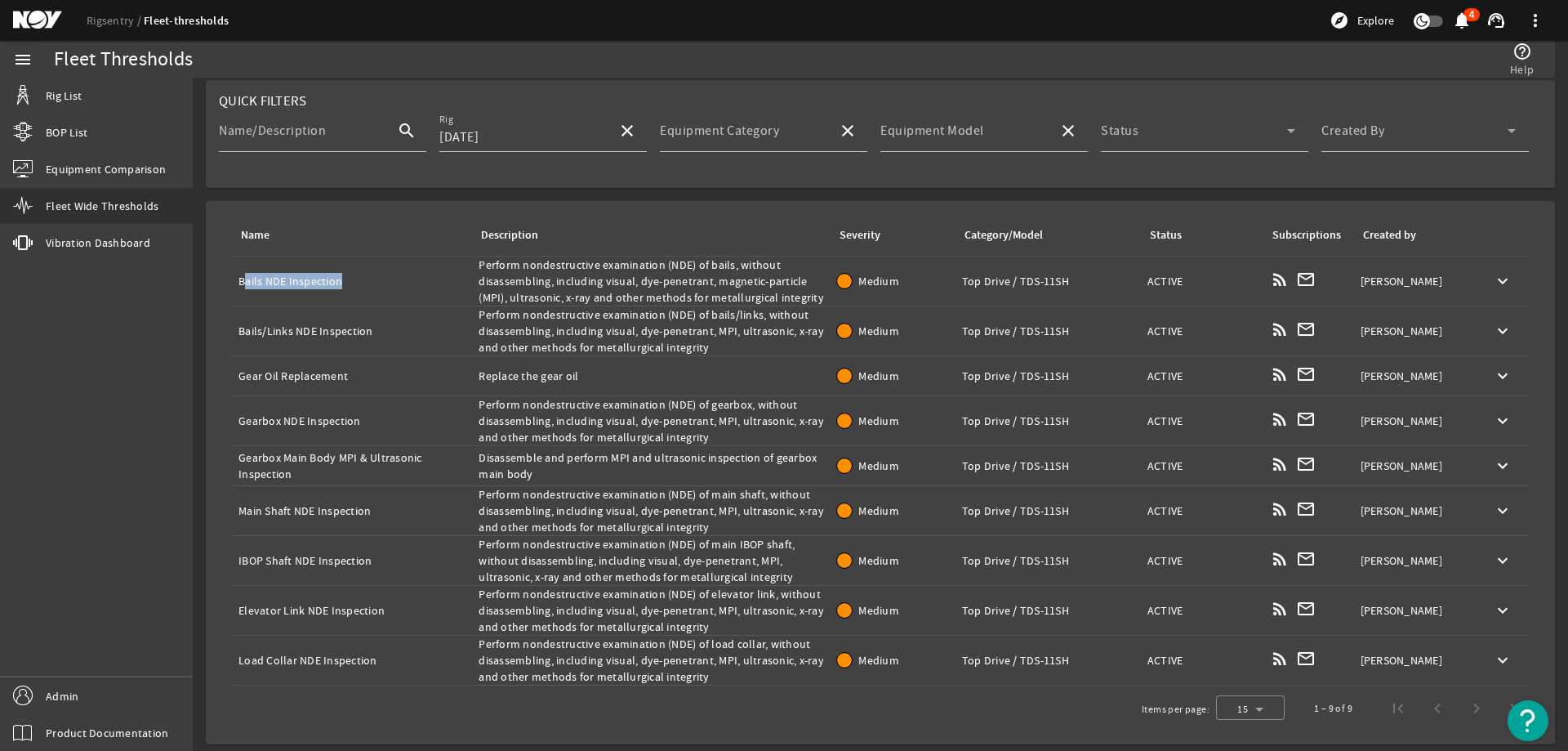
click at [374, 375] on div "Name: Gear Oil Replacement" at bounding box center [351, 375] width 227 height 16
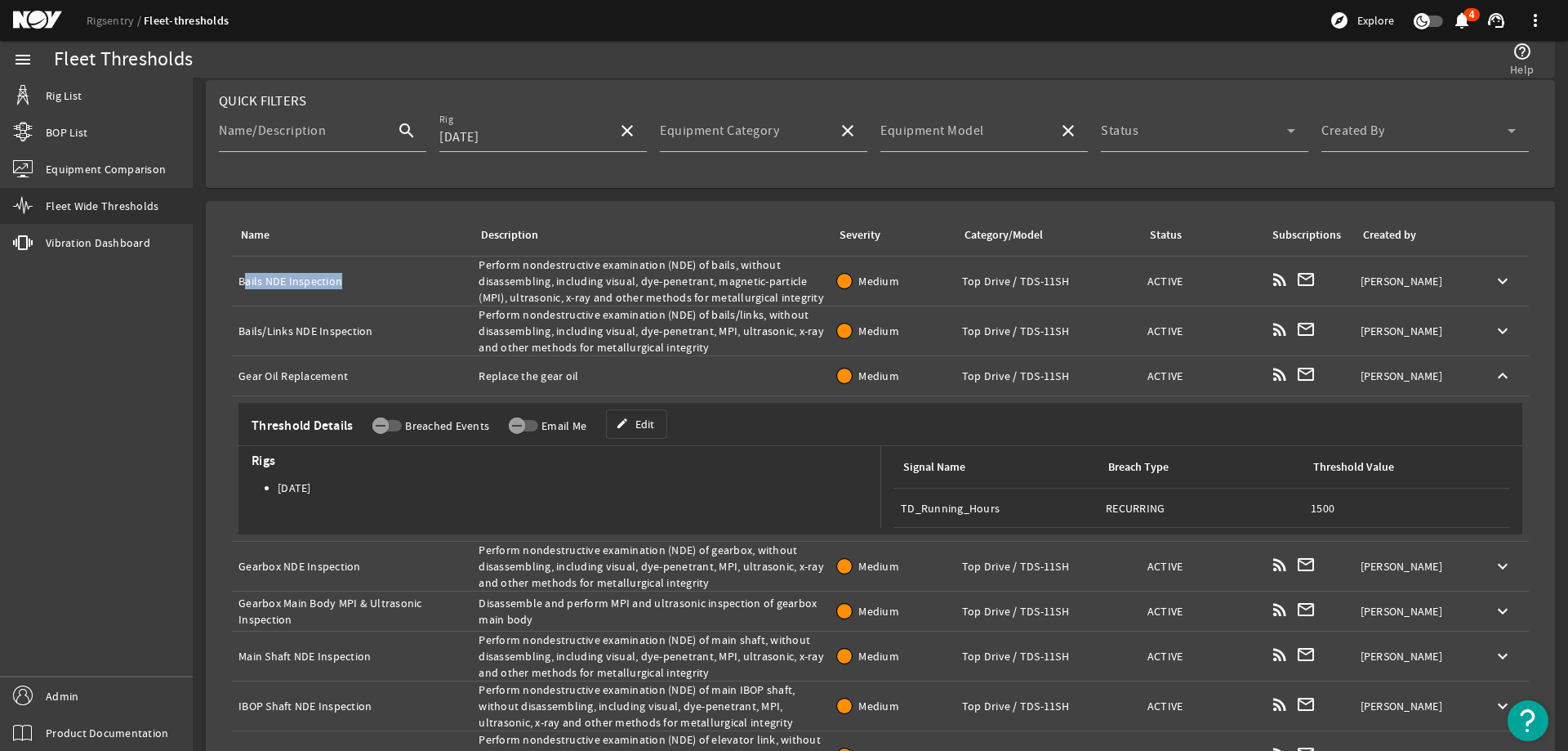
click at [341, 374] on div "Name: Gear Oil Replacement" at bounding box center [351, 375] width 227 height 16
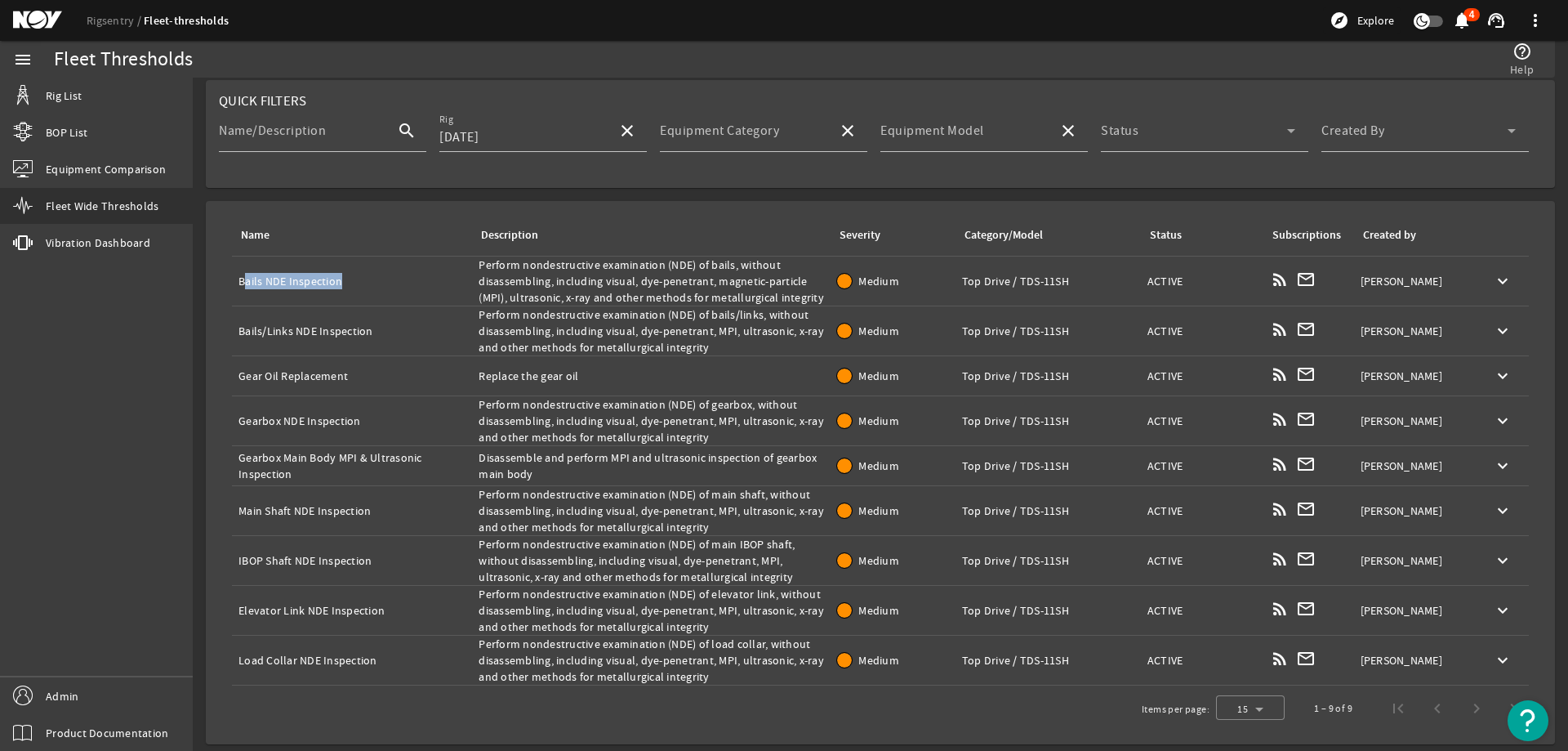
copy div "Gear Oil Replacement"
click at [512, 372] on div "Description: Replace the gear oil" at bounding box center [650, 375] width 345 height 16
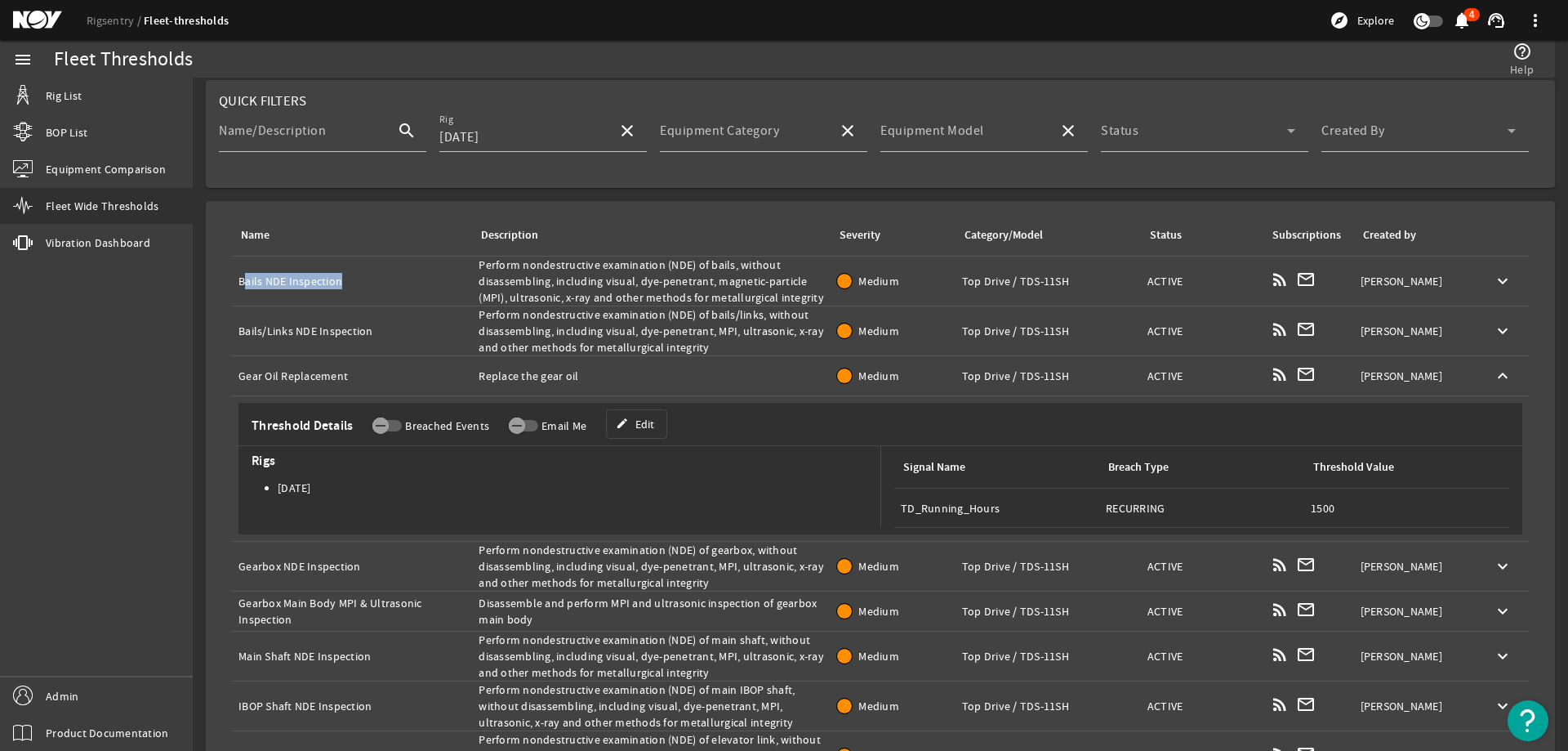
copy tr "Replace the gear oil Severity:"
click at [331, 430] on span "Threshold Details" at bounding box center [298, 425] width 108 height 16
click at [633, 388] on td "Description: Replace the gear oil" at bounding box center [651, 376] width 359 height 40
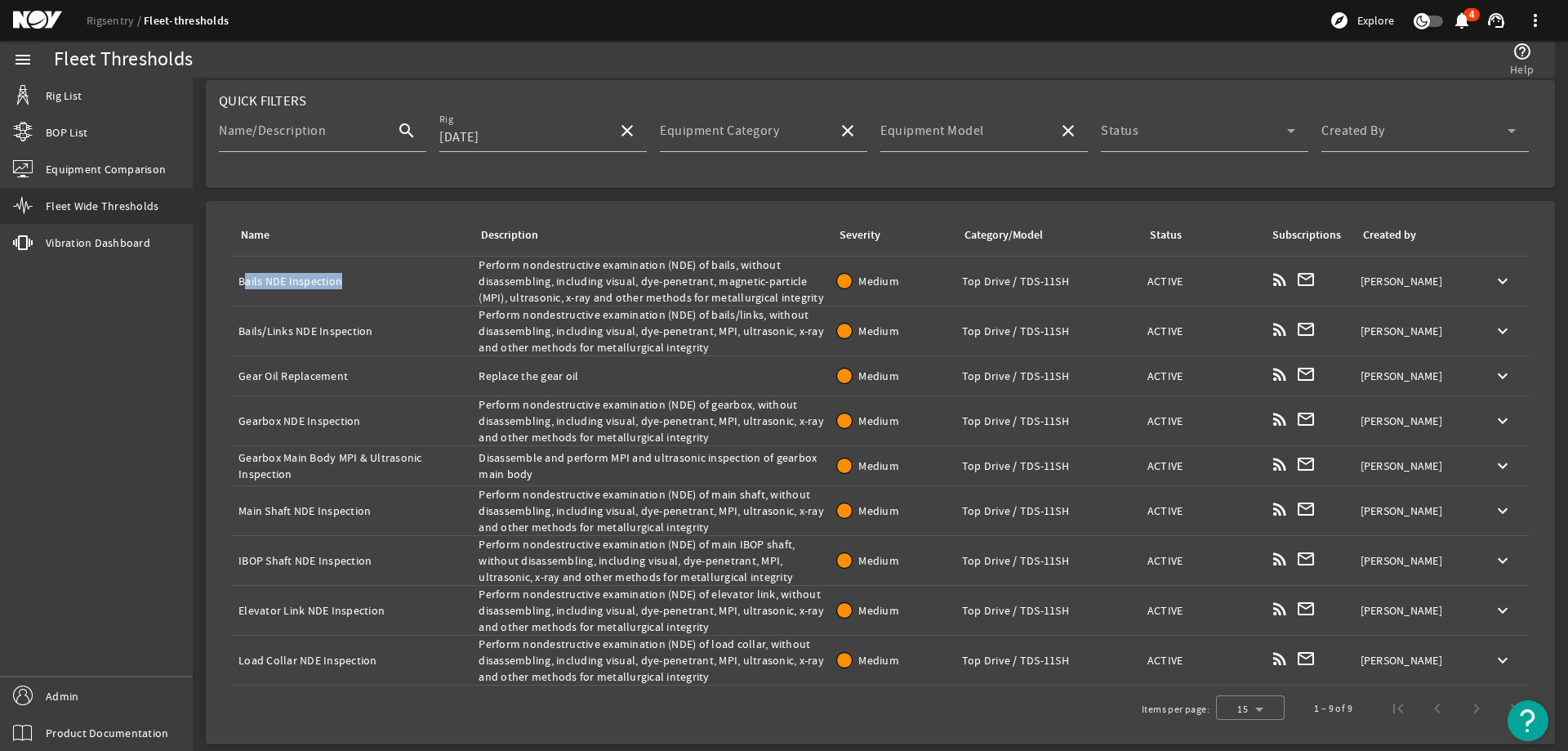
click at [375, 417] on div "Name: Gearbox NDE Inspection" at bounding box center [351, 420] width 227 height 16
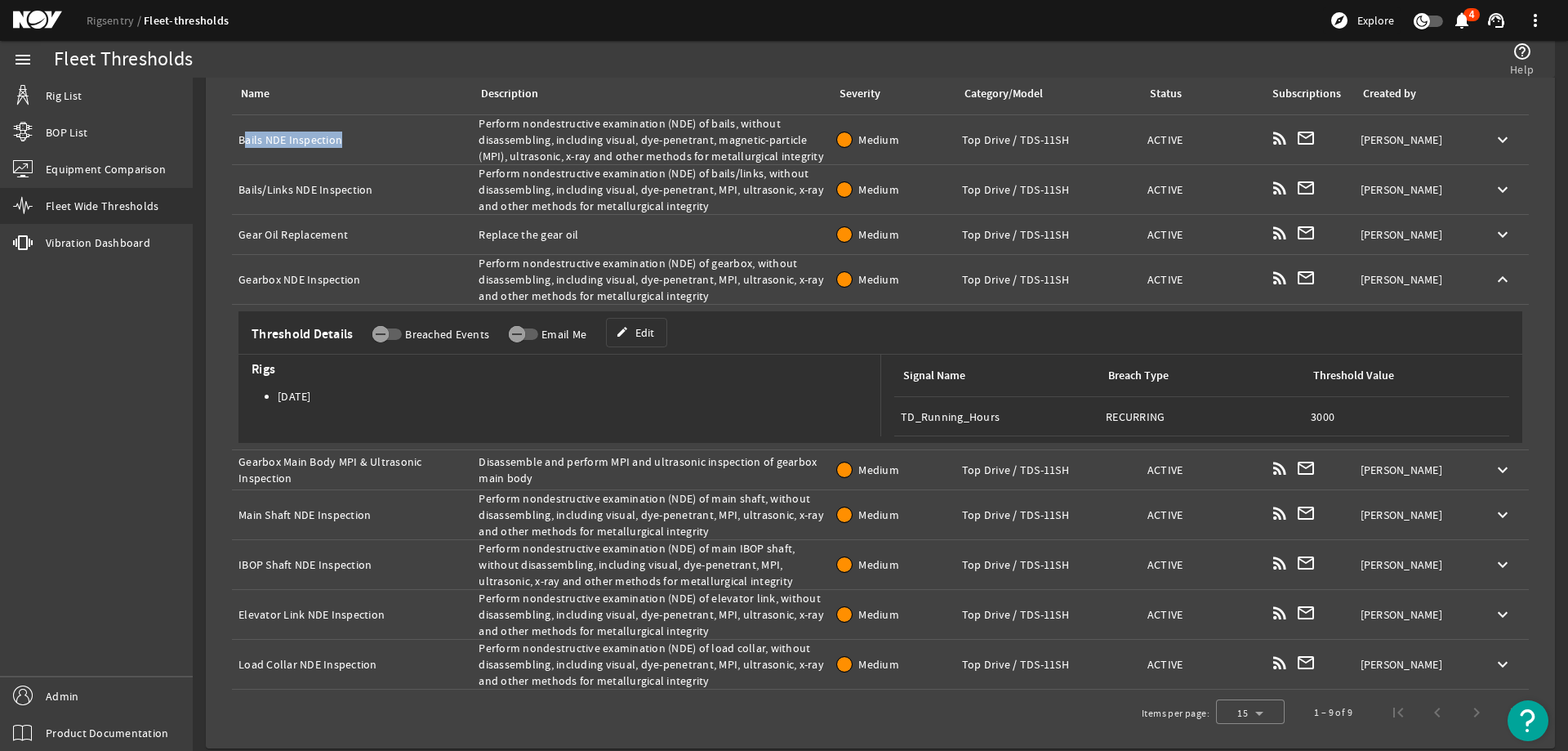
scroll to position [202, 0]
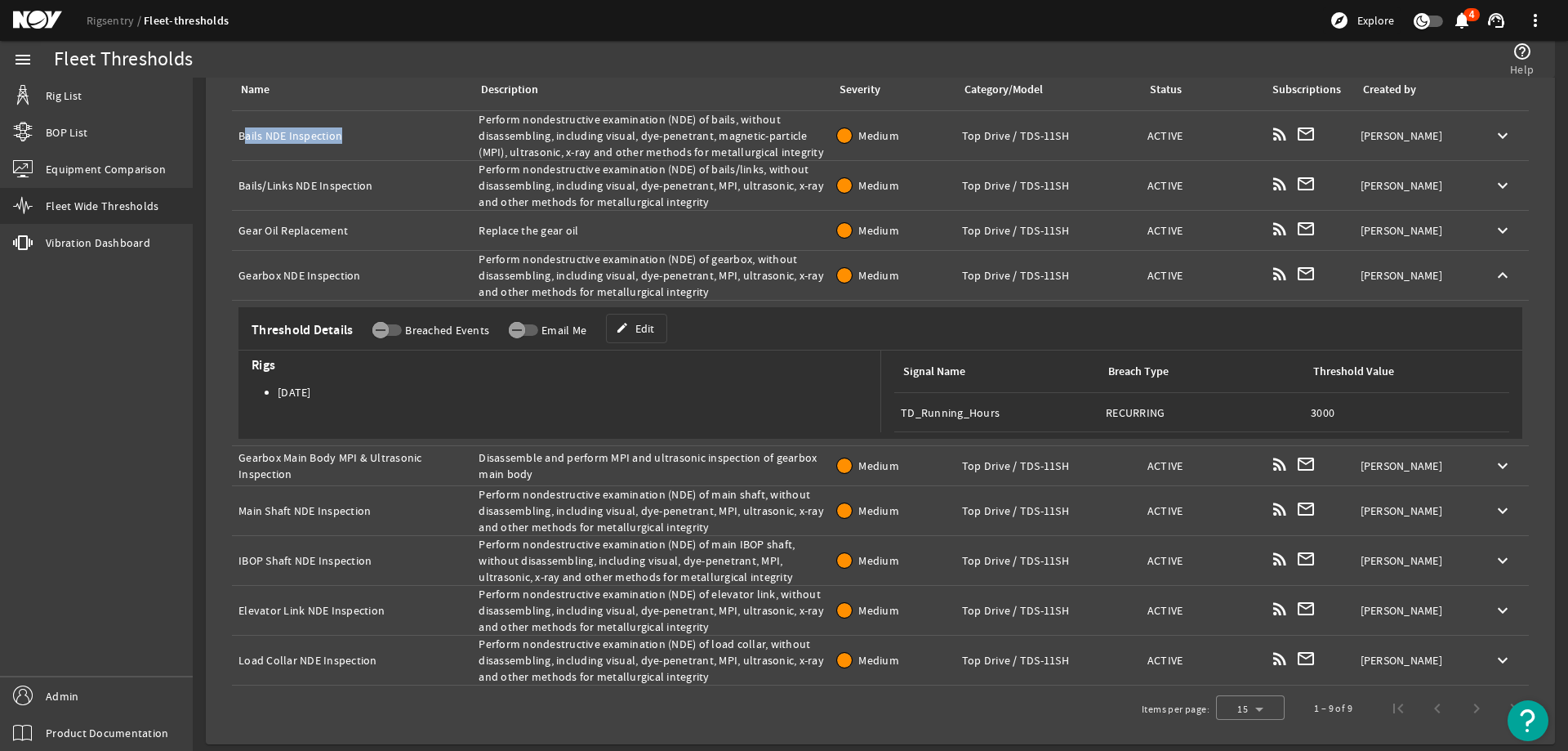
click at [322, 277] on div "Name: Gearbox NDE Inspection" at bounding box center [351, 275] width 227 height 16
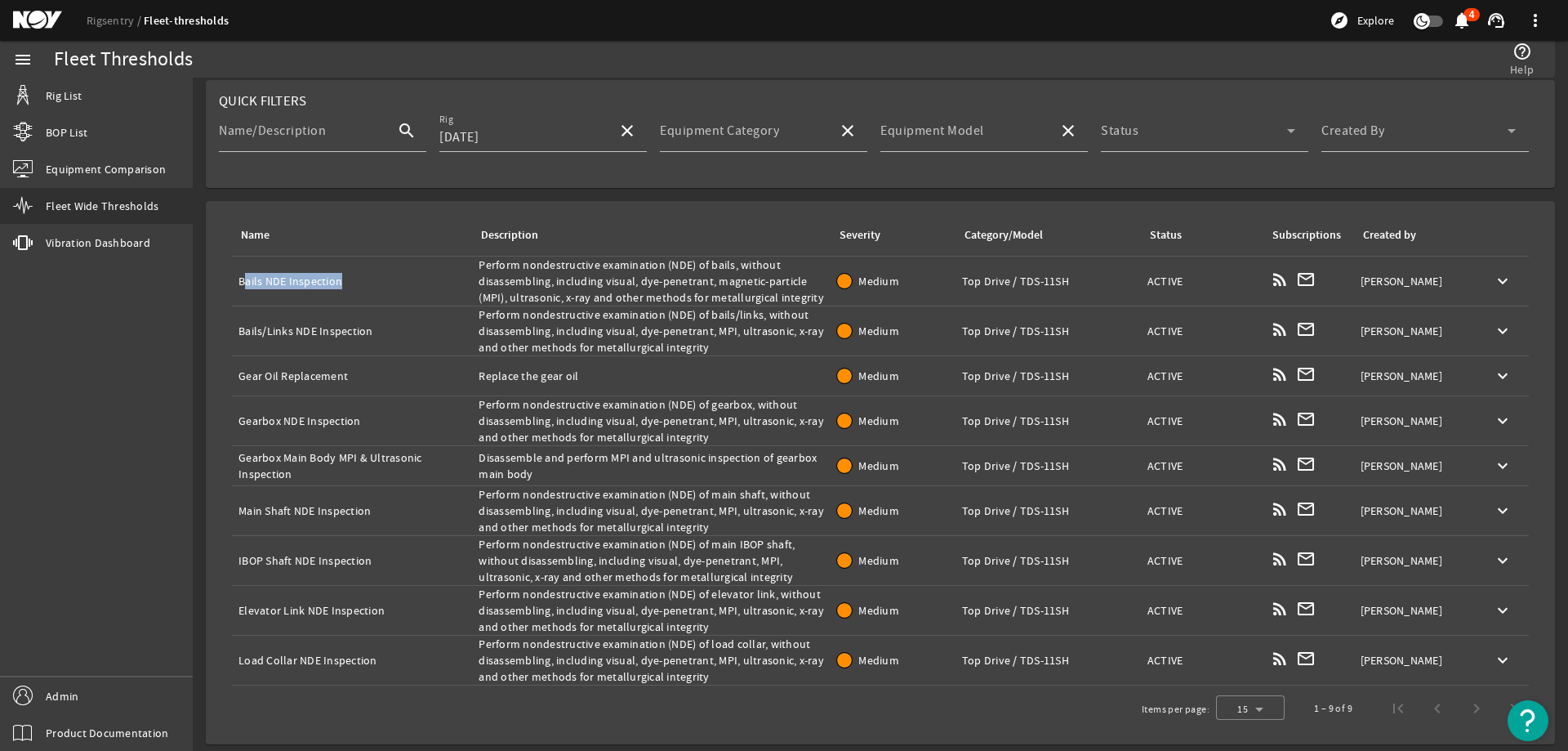
click at [322, 277] on div "Name: Bails NDE Inspection" at bounding box center [351, 280] width 227 height 16
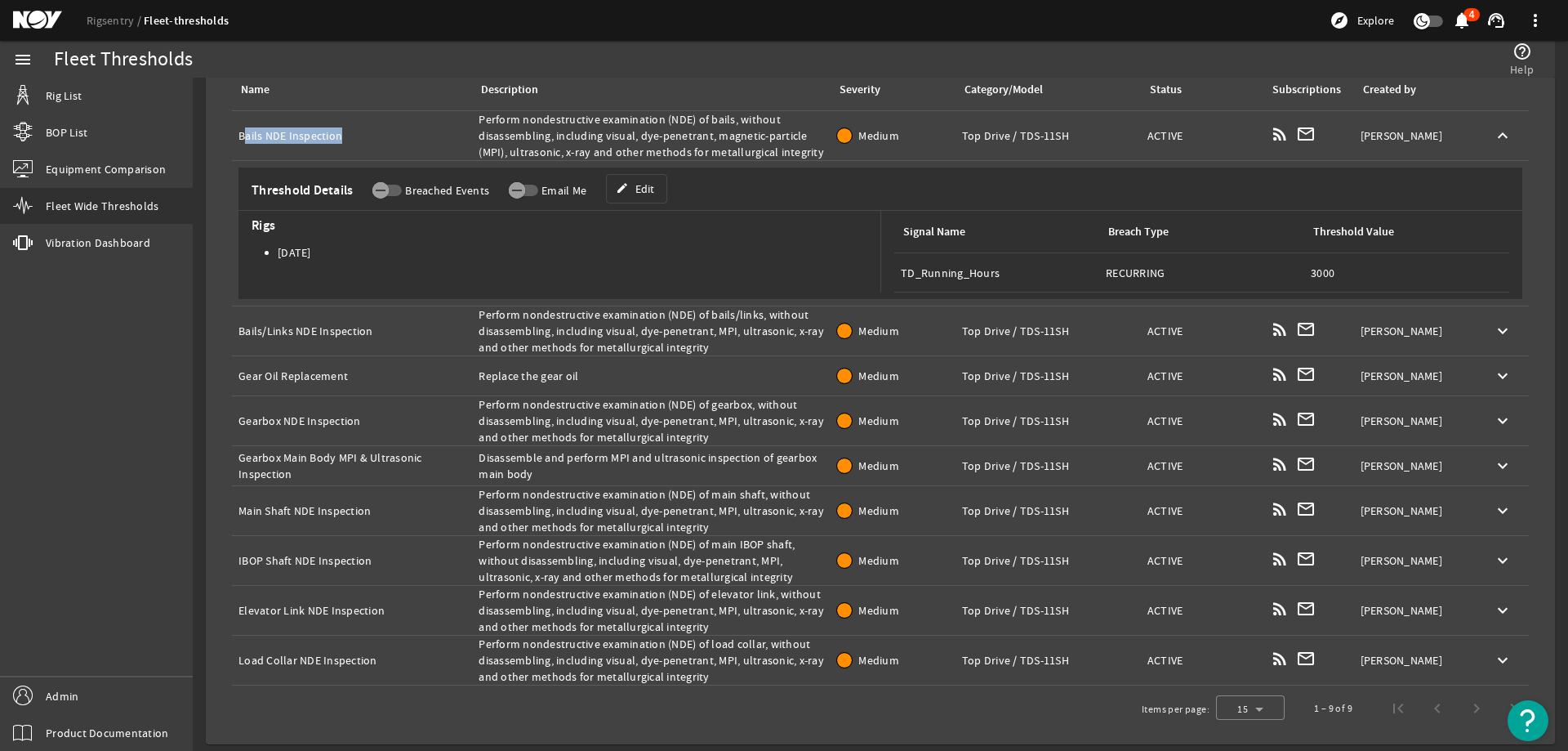
click at [309, 417] on div "Name: Gearbox NDE Inspection" at bounding box center [351, 420] width 227 height 16
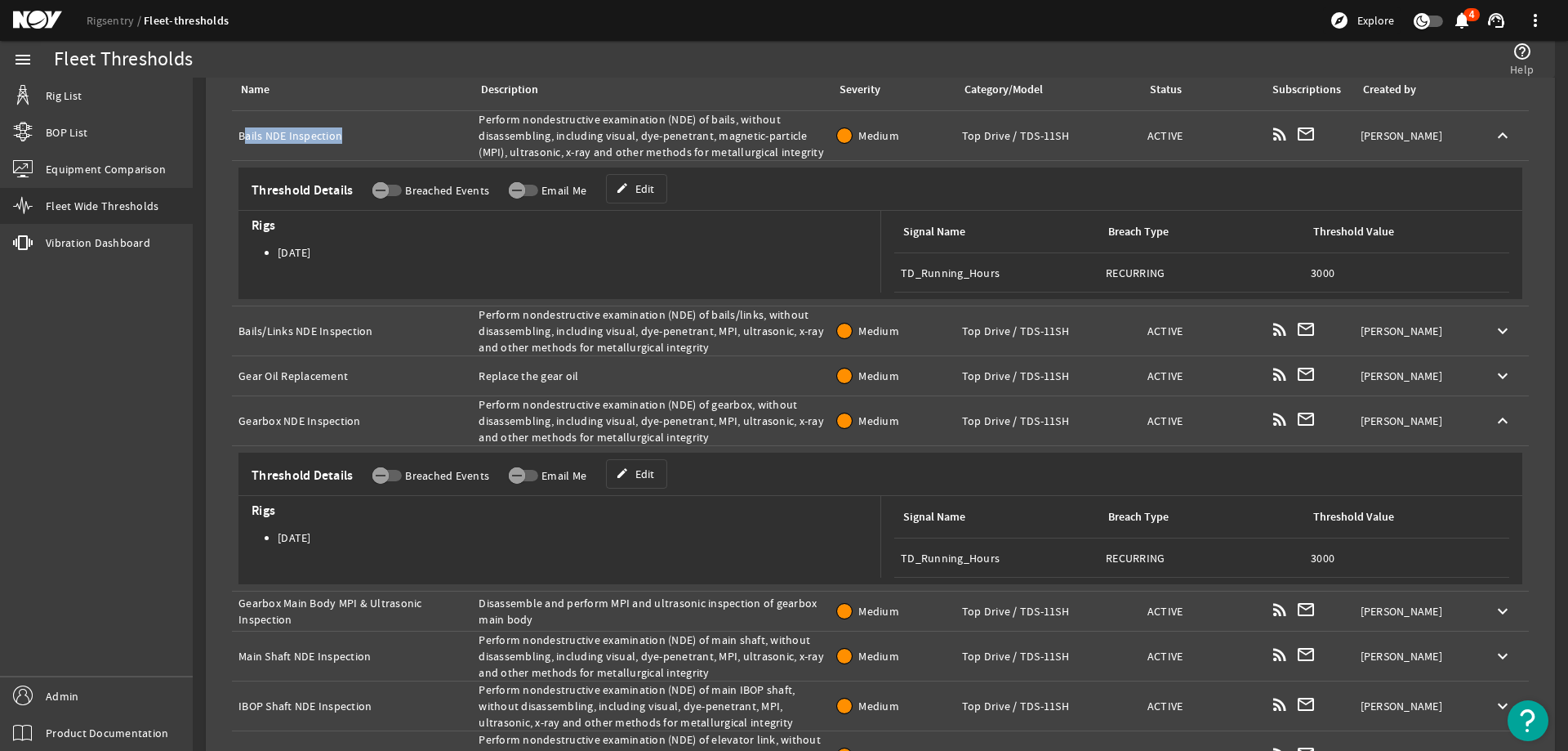
copy div "Gearbox NDE Inspection"
click at [699, 415] on div "Description: Perform nondestructive examination (NDE) of gearbox, without disas…" at bounding box center [650, 420] width 345 height 49
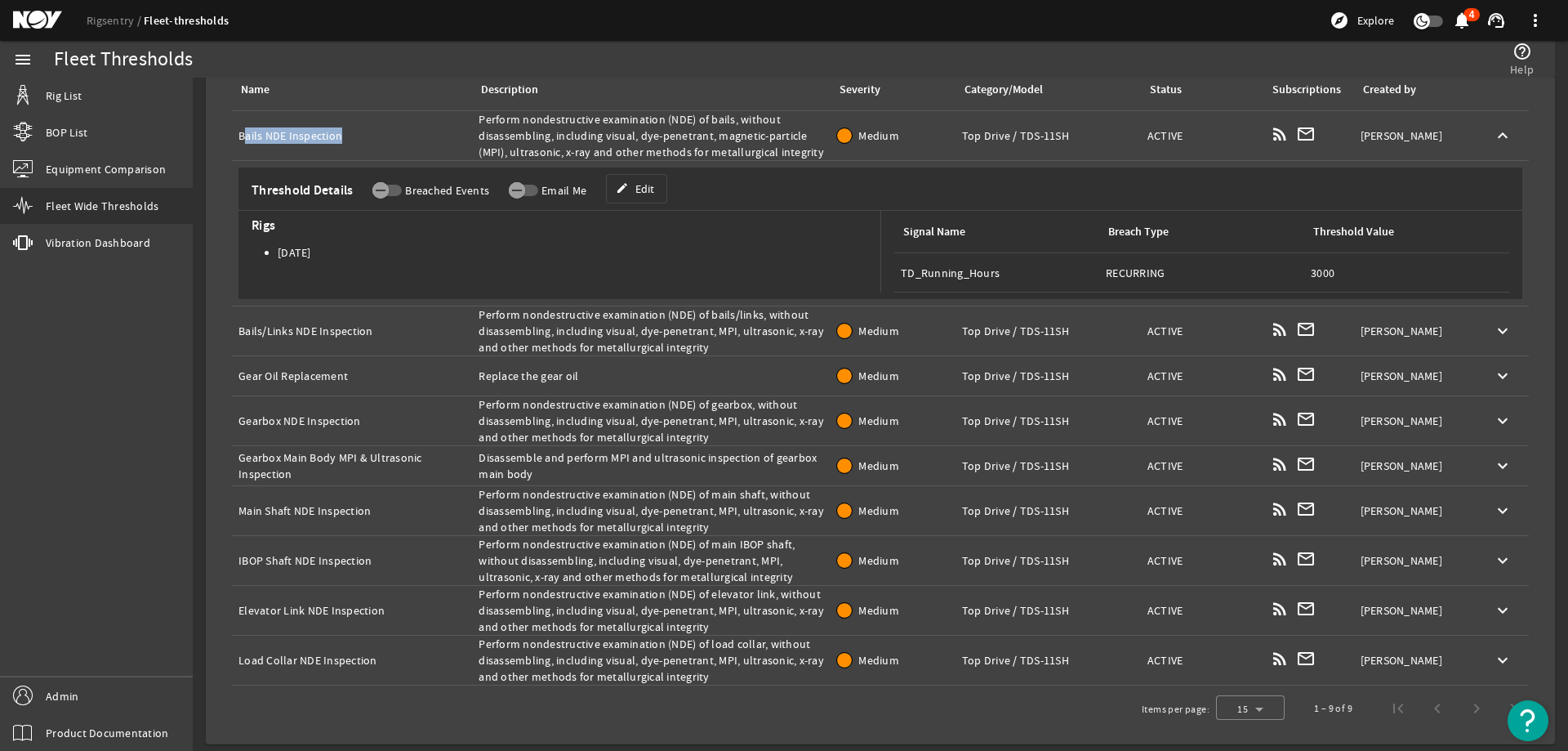
click at [699, 415] on div "Description: Perform nondestructive examination (NDE) of gearbox, without disas…" at bounding box center [650, 420] width 345 height 49
copy tr "Perform nondestructive examination (NDE) of gearbox, without disassembling, inc…"
click at [400, 466] on div "Name: Gearbox Main Body MPI & Ultrasonic Inspection" at bounding box center [351, 466] width 227 height 33
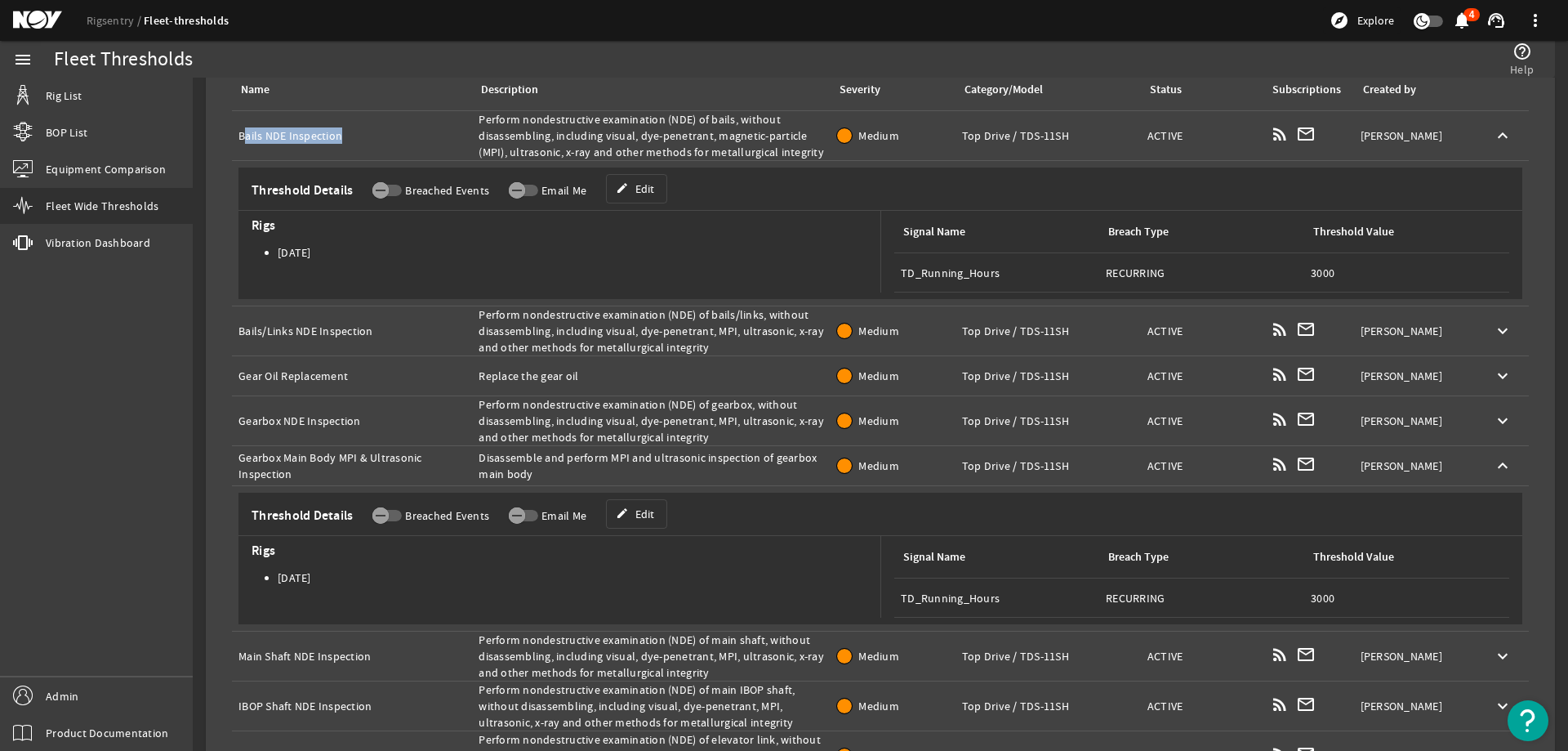
click at [400, 466] on div "Name: Gearbox Main Body MPI & Ultrasonic Inspection" at bounding box center [351, 466] width 227 height 33
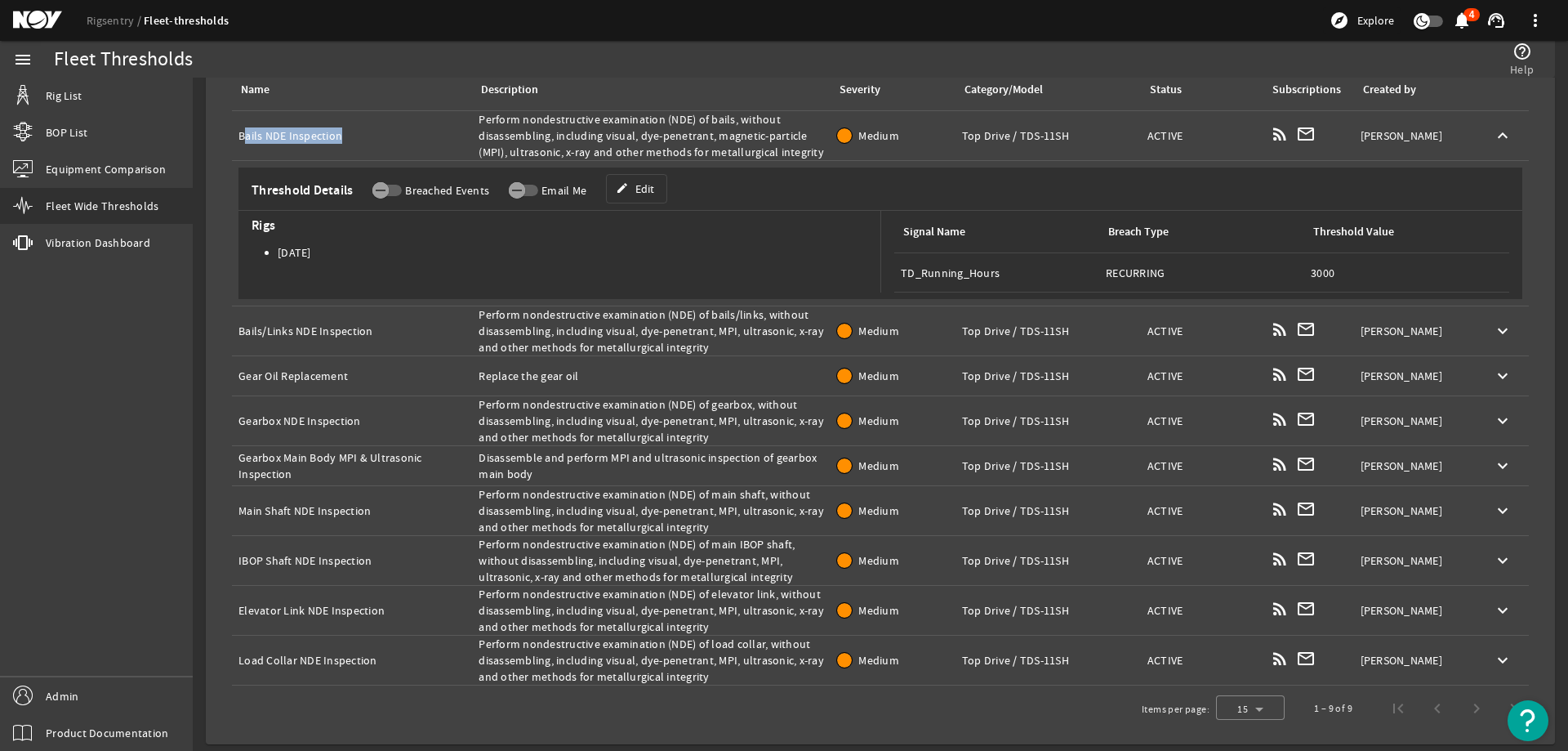
click at [314, 182] on span "Threshold Details" at bounding box center [298, 189] width 108 height 16
click at [334, 149] on td "Name: Bails NDE Inspection" at bounding box center [352, 136] width 240 height 50
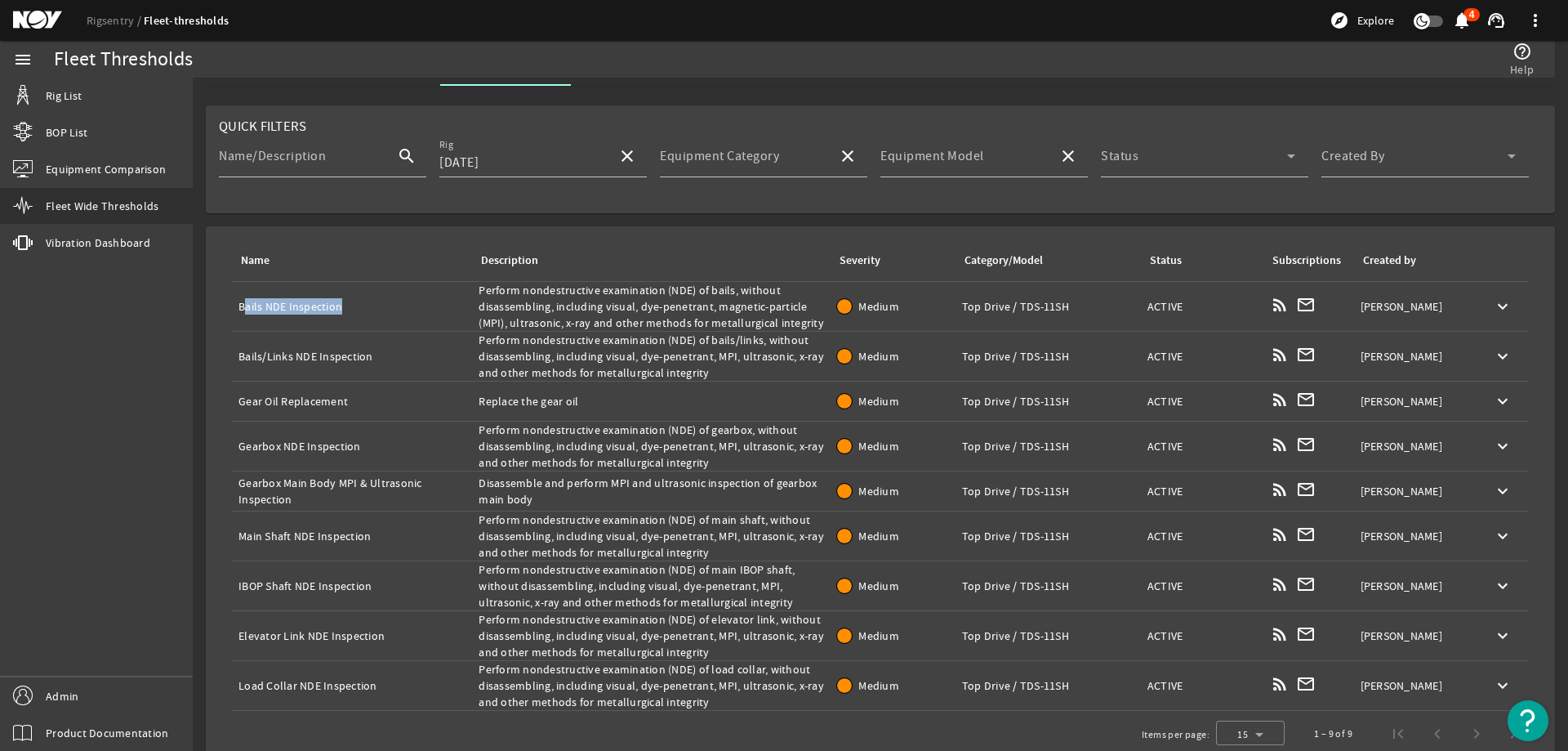
scroll to position [56, 0]
